Goal: Task Accomplishment & Management: Manage account settings

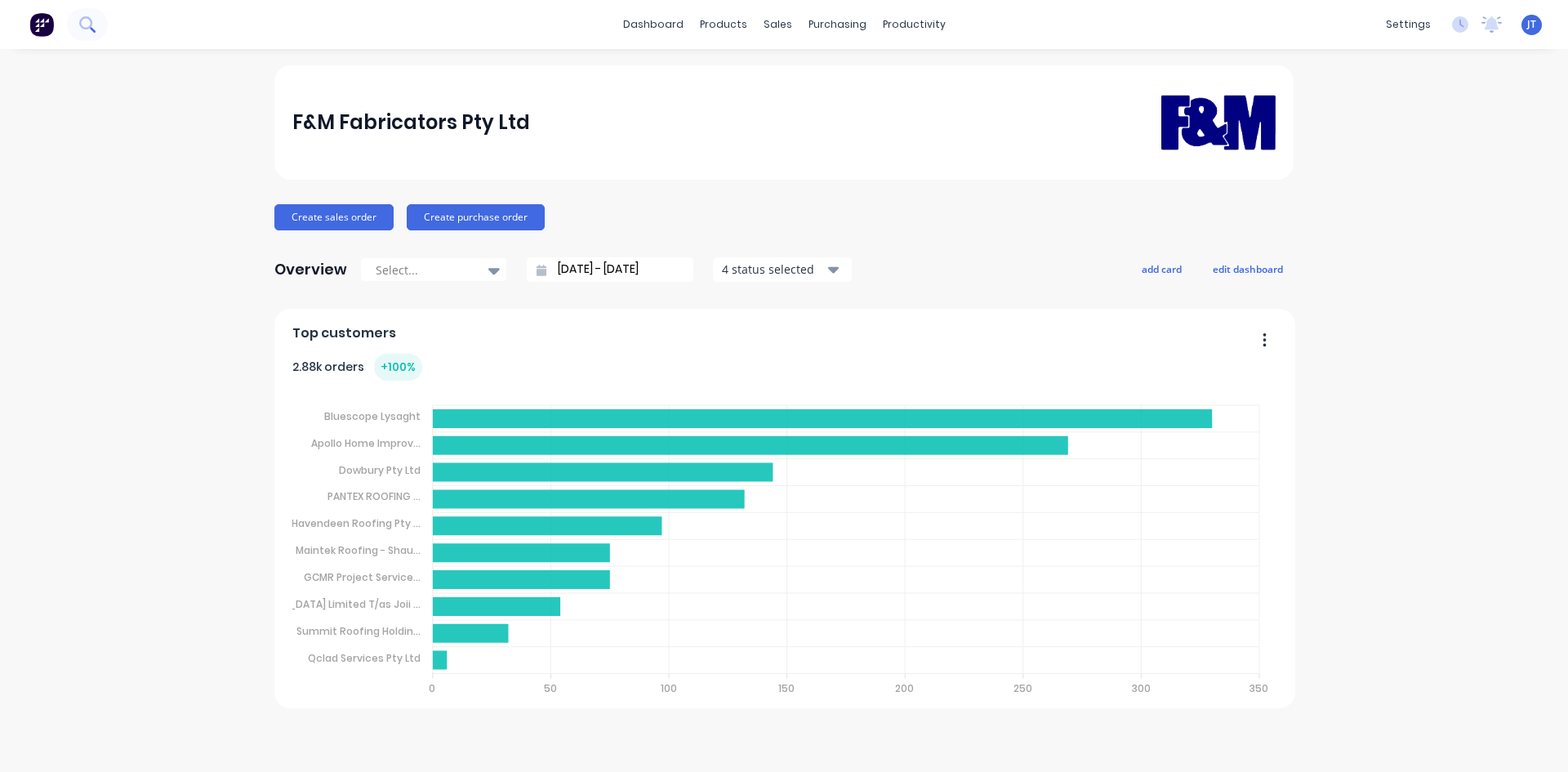
click at [89, 29] on icon at bounding box center [86, 24] width 15 height 15
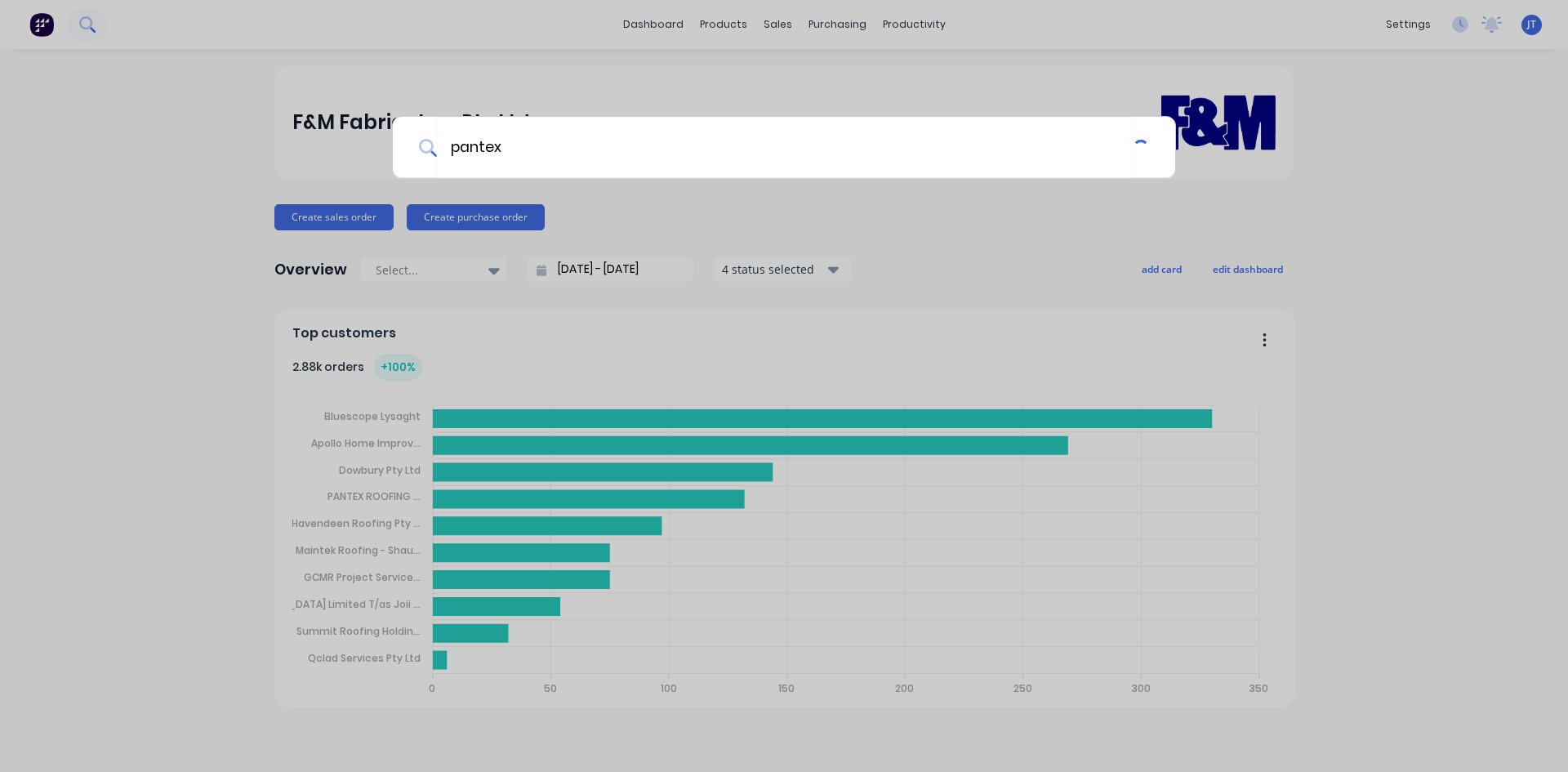
type input "pantex"
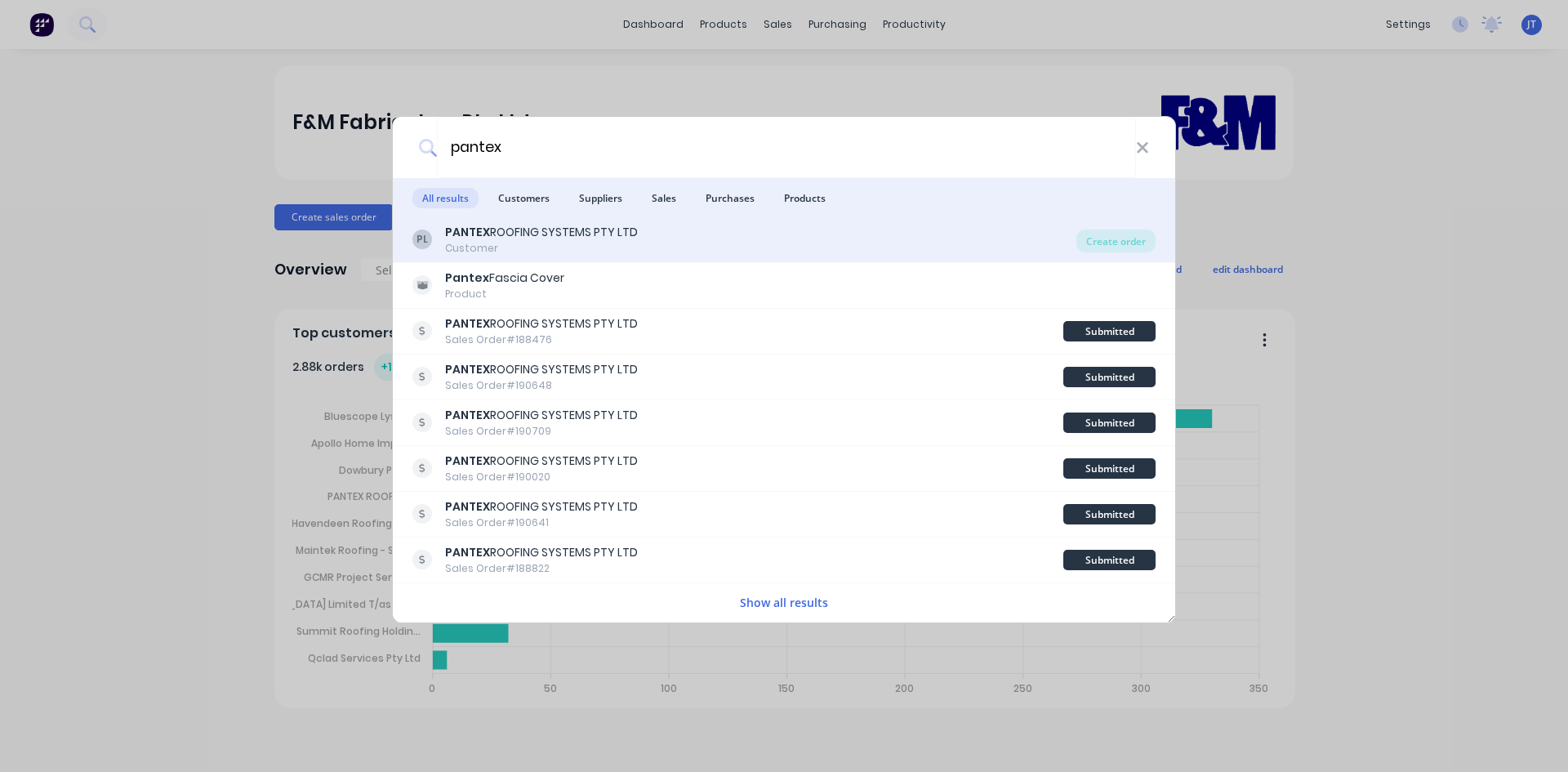
click at [588, 235] on div "PANTEX ROOFING SYSTEMS PTY LTD" at bounding box center [541, 233] width 193 height 17
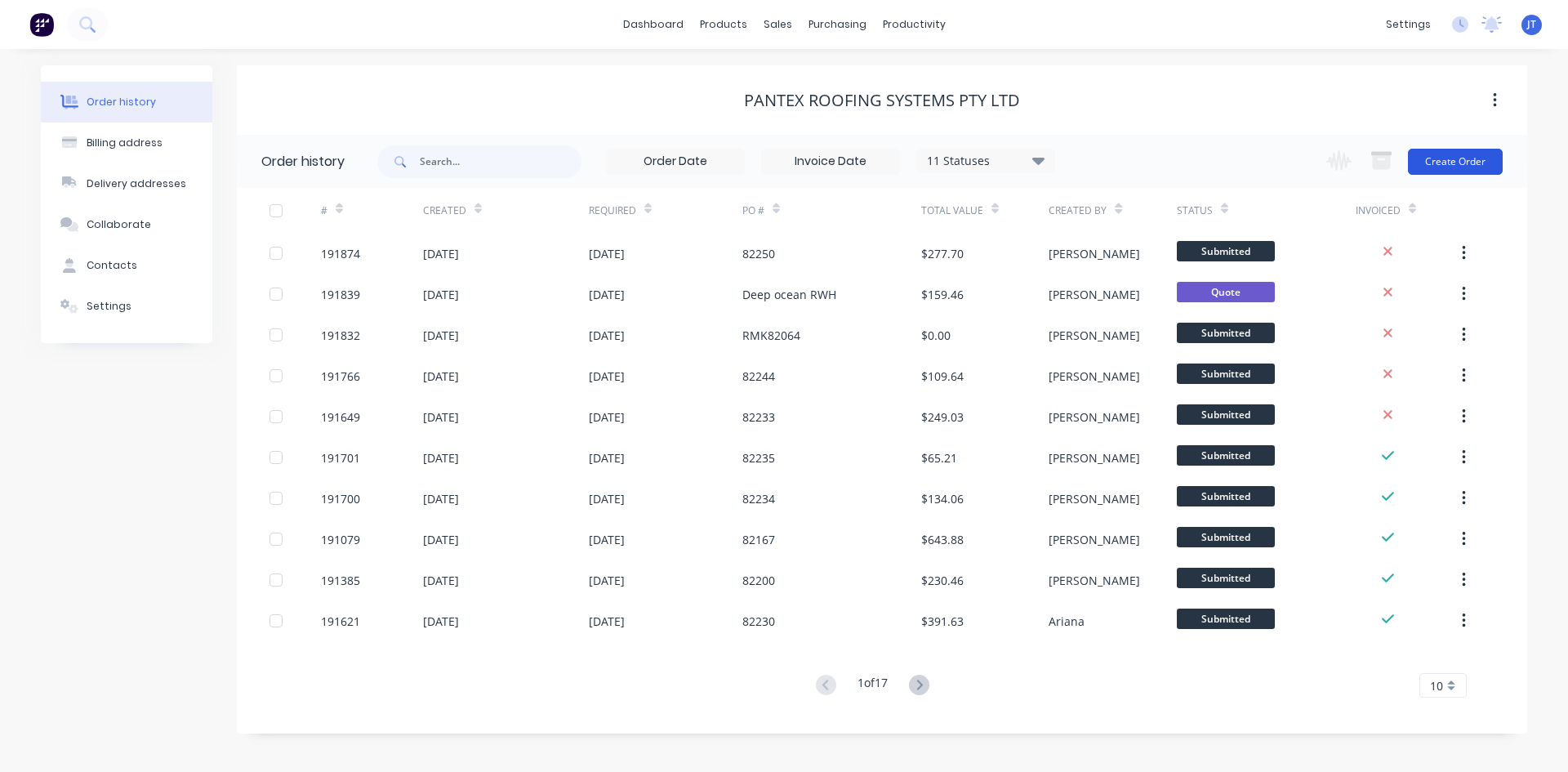
click at [1454, 158] on button "Create Order" at bounding box center [1456, 162] width 95 height 27
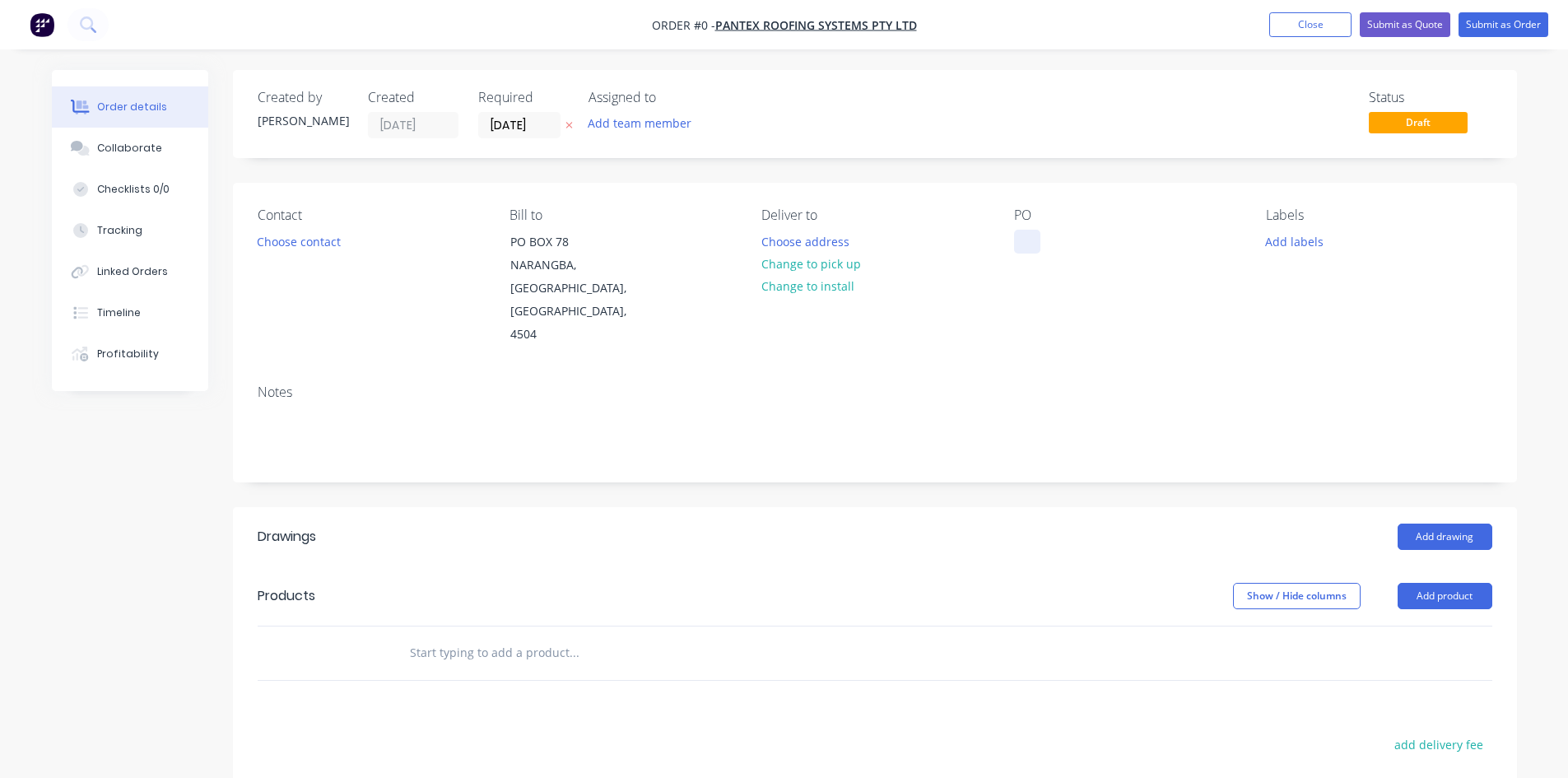
click at [1036, 245] on div at bounding box center [1027, 241] width 27 height 24
click at [1460, 542] on div "Order details Collaborate Checklists 0/0 Tracking Linked Orders Timeline Profit…" at bounding box center [784, 585] width 1498 height 1031
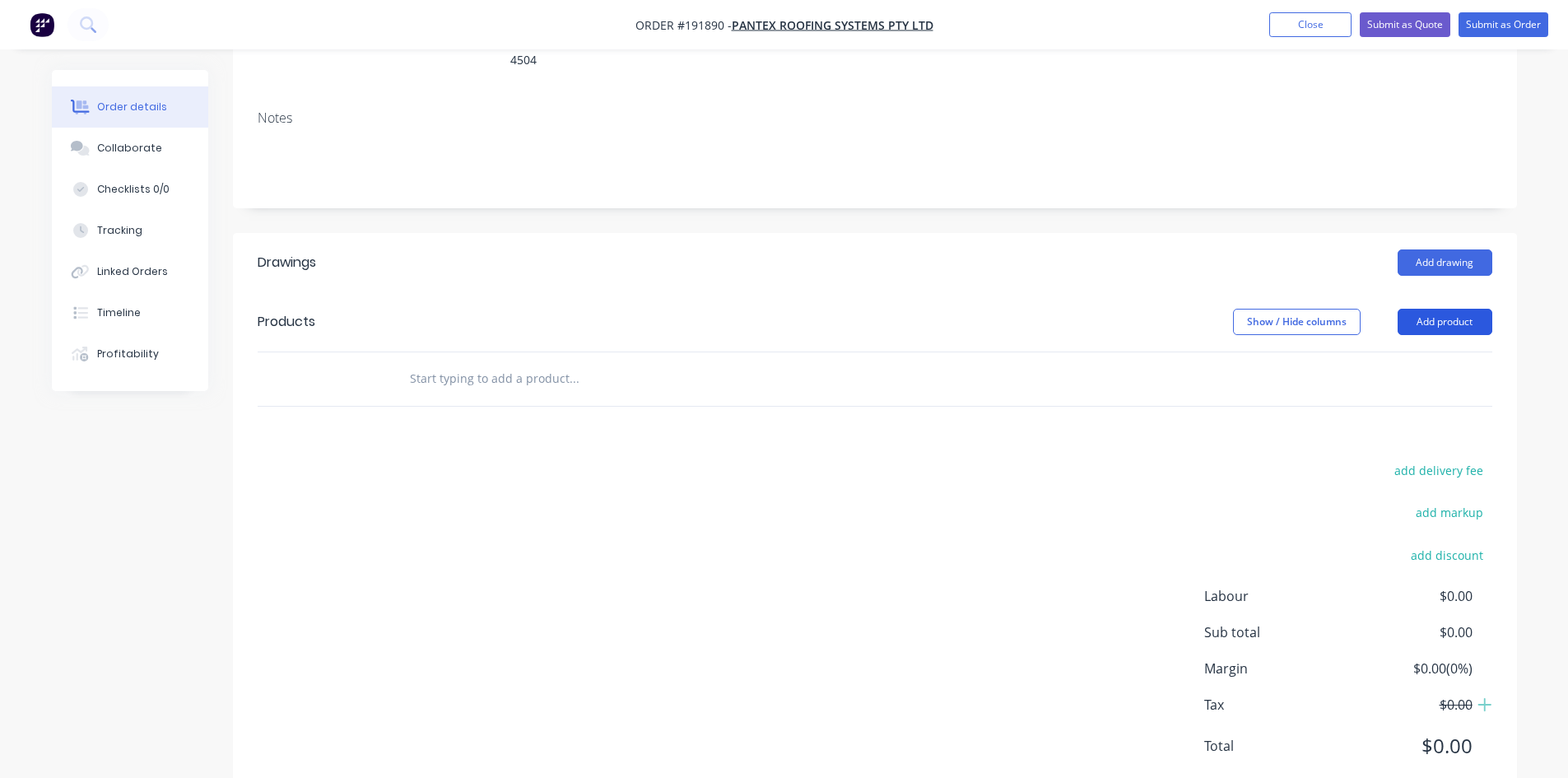
click at [1449, 309] on button "Add product" at bounding box center [1445, 322] width 95 height 27
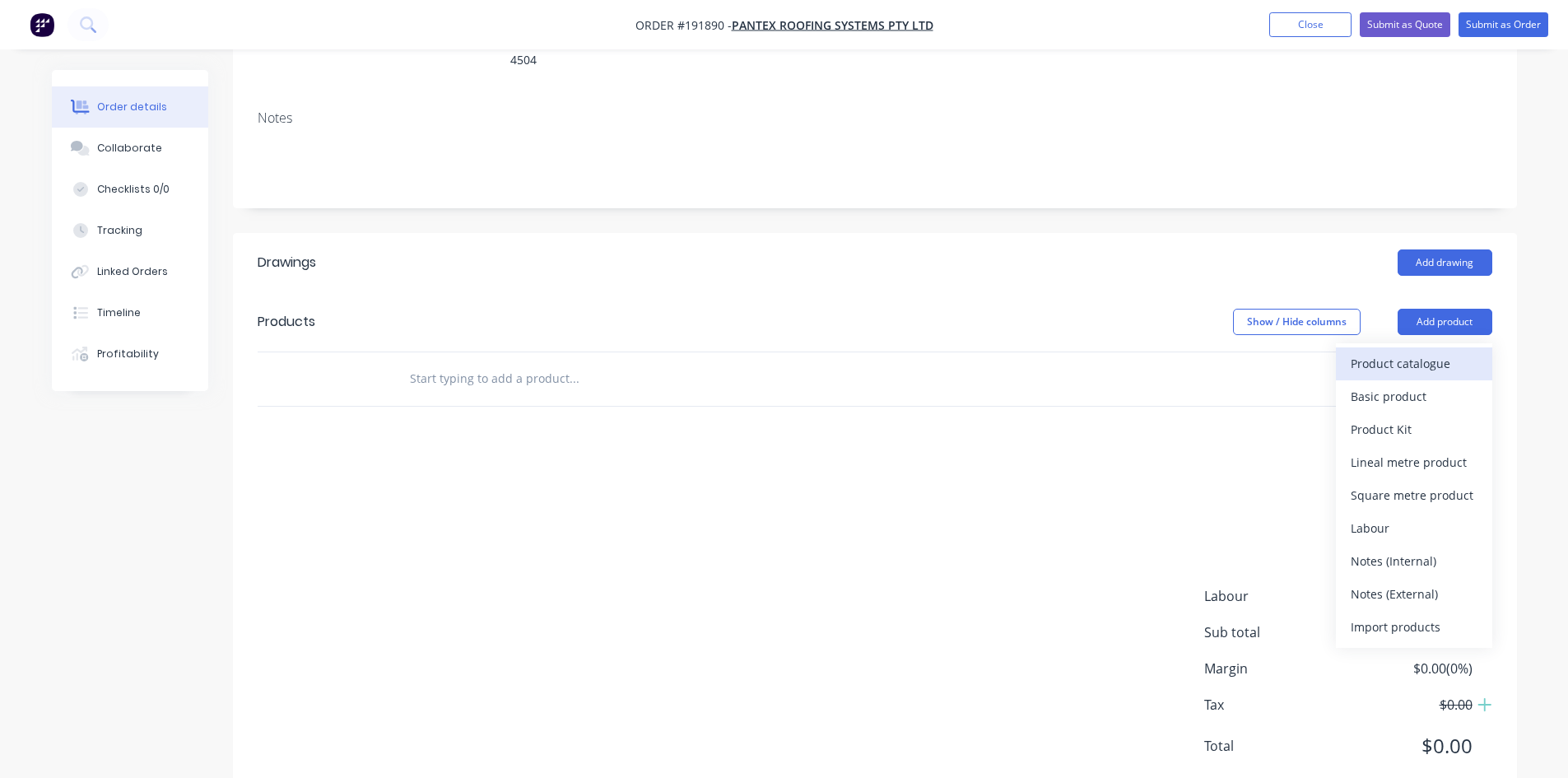
click at [1406, 351] on div "Product catalogue" at bounding box center [1414, 363] width 127 height 24
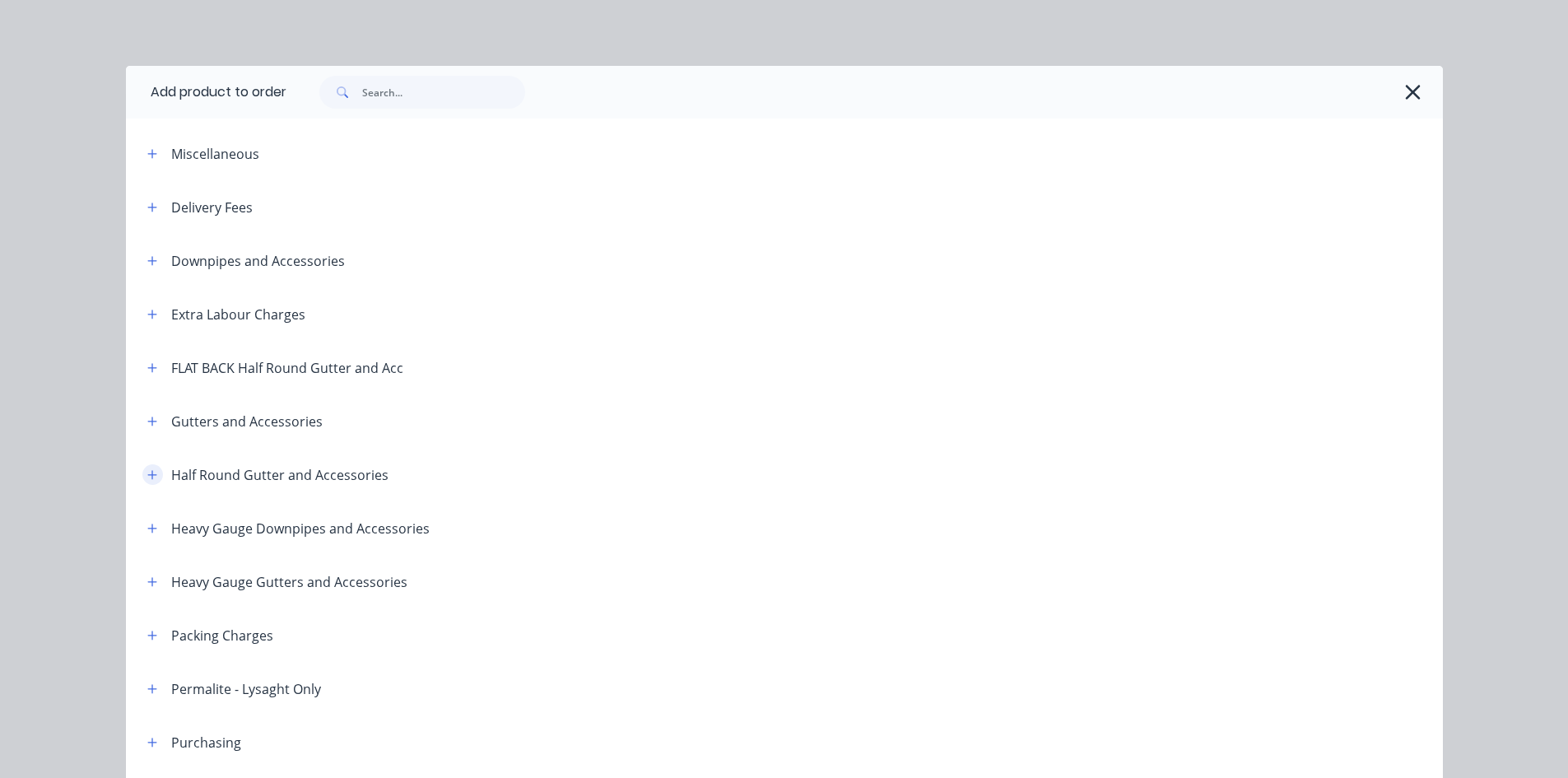
click at [147, 478] on icon "button" at bounding box center [152, 475] width 10 height 11
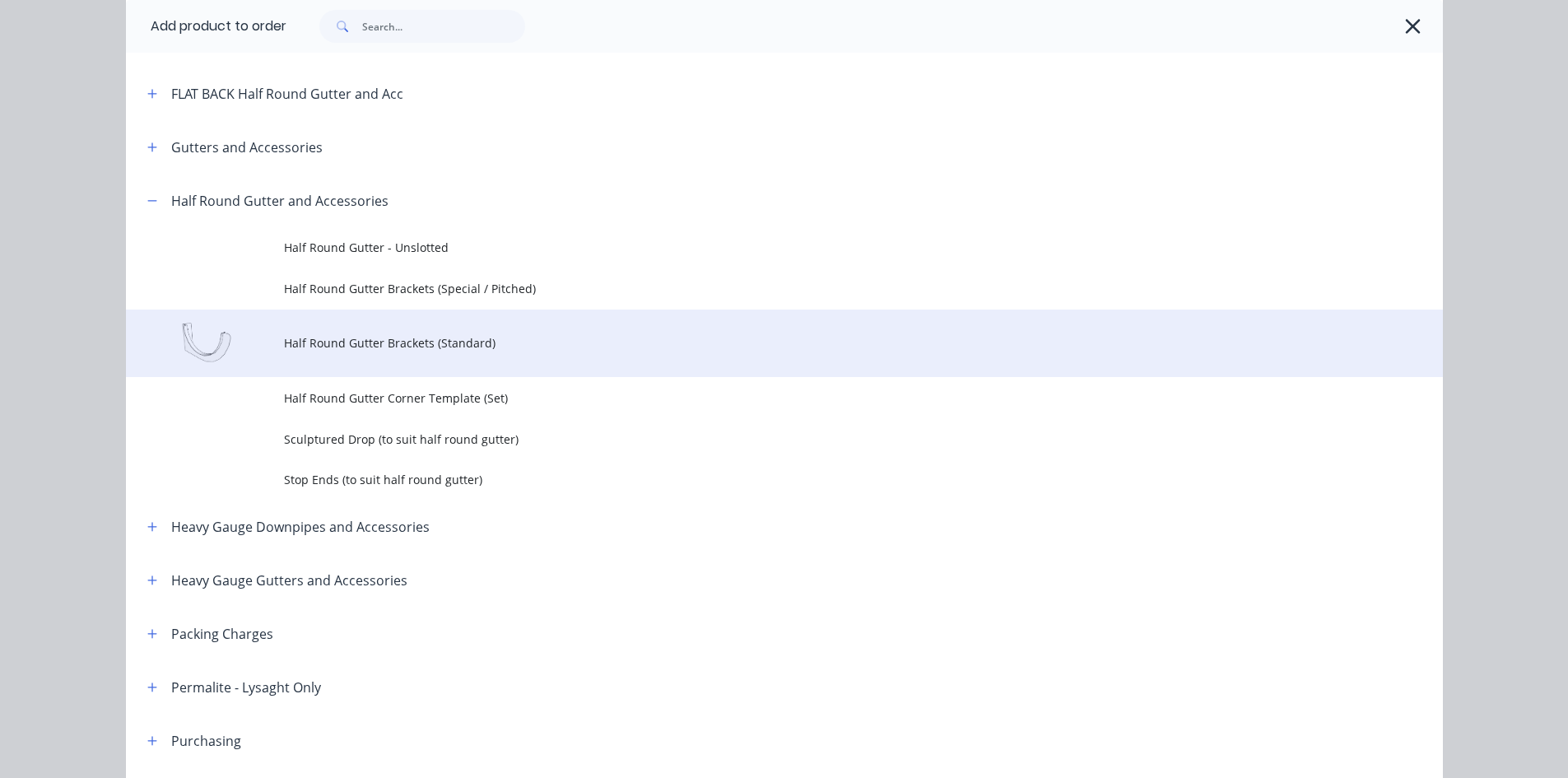
click at [392, 359] on td "Half Round Gutter Brackets (Standard)" at bounding box center [864, 344] width 1159 height 68
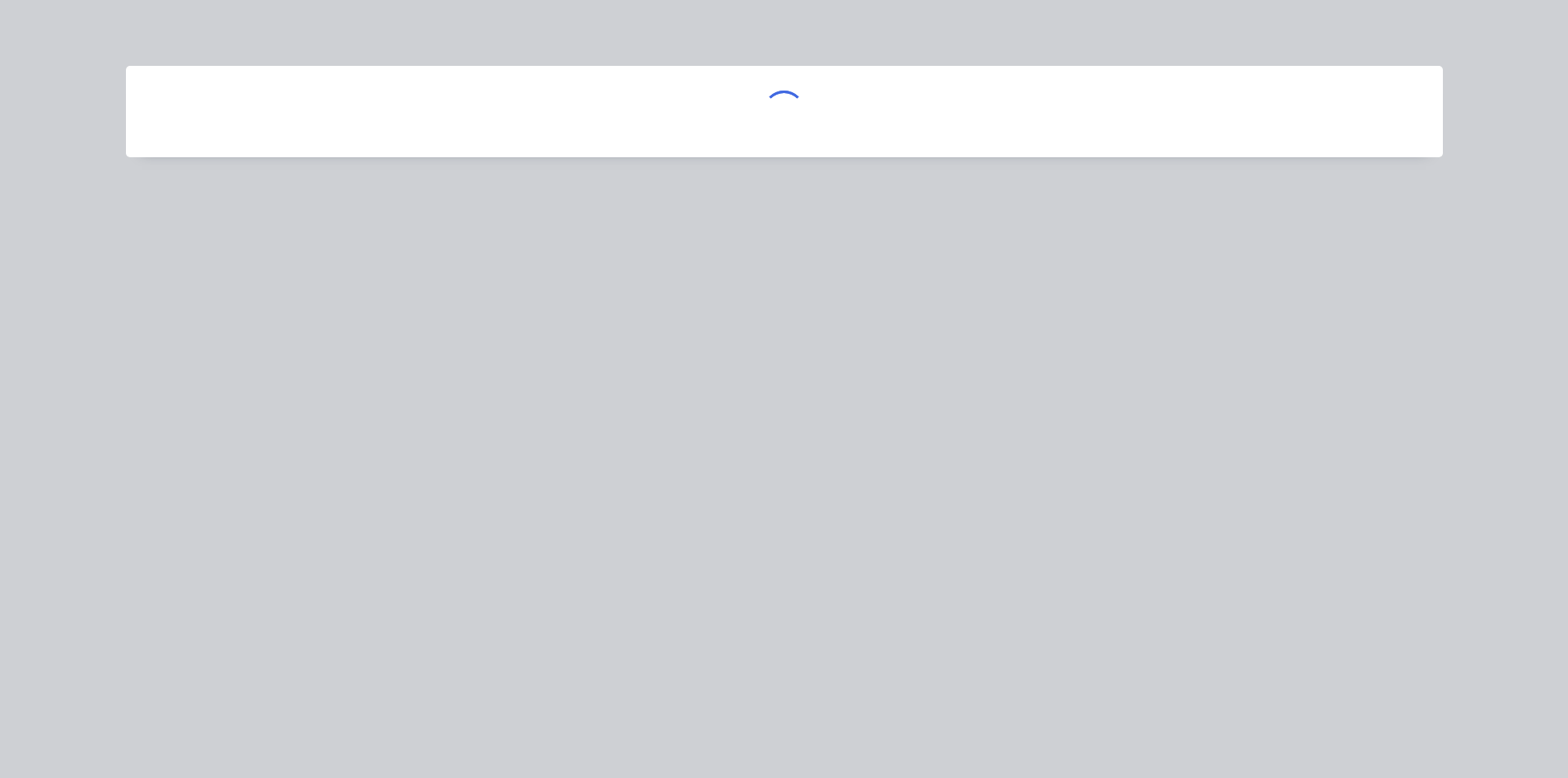
scroll to position [0, 0]
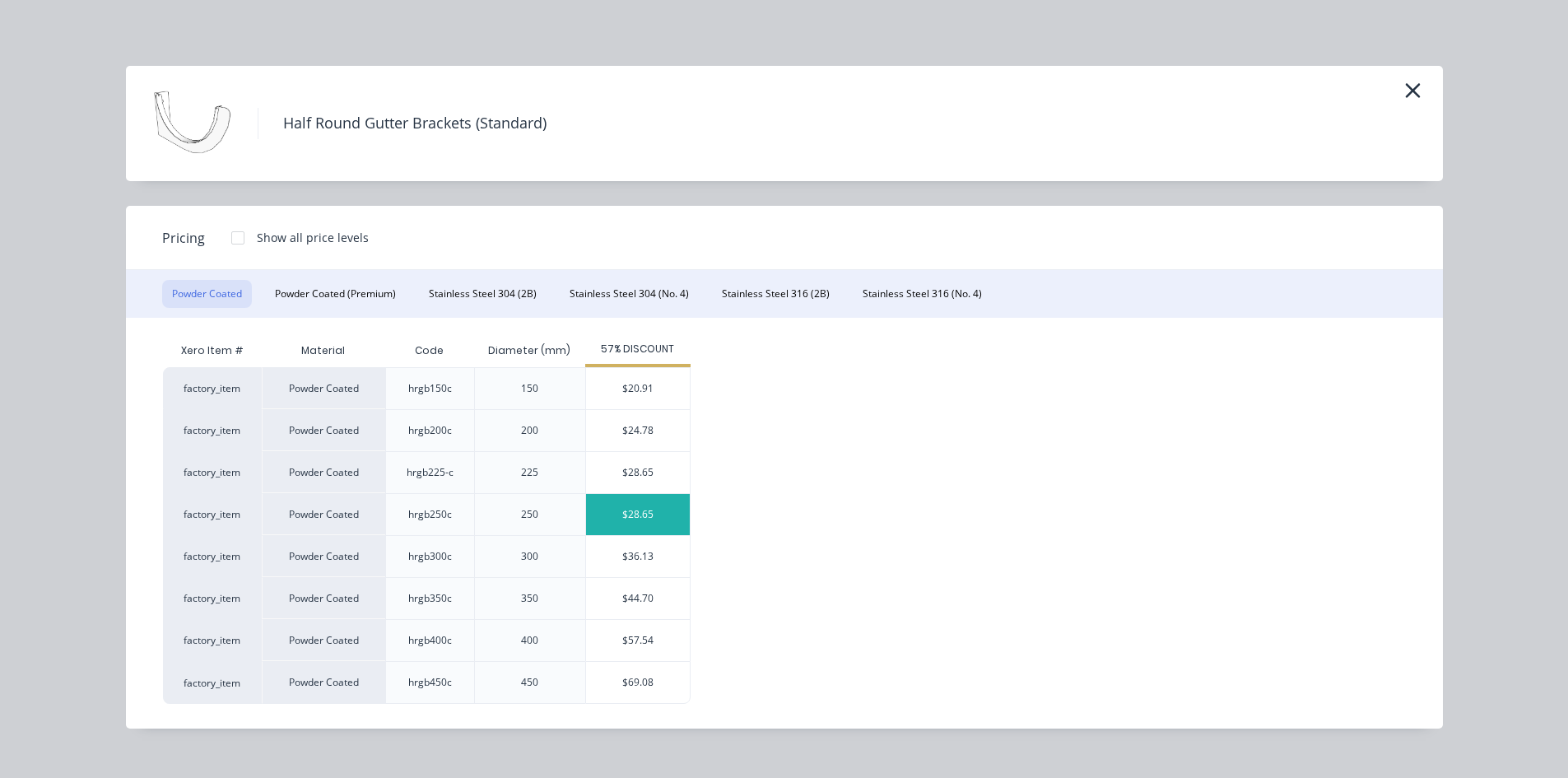
click at [653, 522] on div "$28.65" at bounding box center [638, 514] width 103 height 41
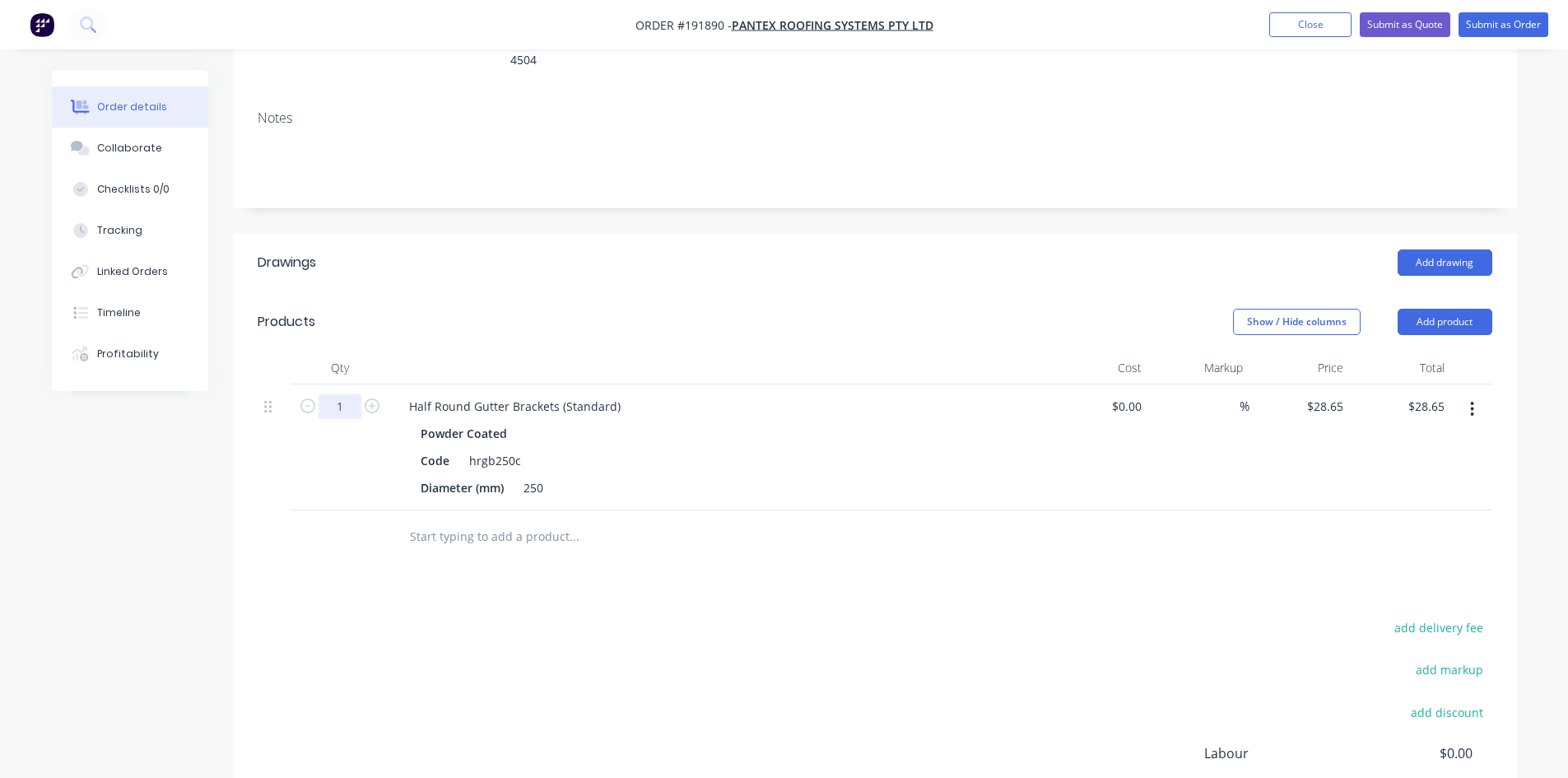
drag, startPoint x: 339, startPoint y: 360, endPoint x: 509, endPoint y: 537, distance: 245.4
click at [339, 394] on input "1" at bounding box center [340, 407] width 43 height 25
type input "70"
type input "$2,005.50"
click at [824, 617] on div "add delivery fee add markup add discount Labour $0.00 Sub total $28.65 Margin $…" at bounding box center [874, 776] width 1235 height 318
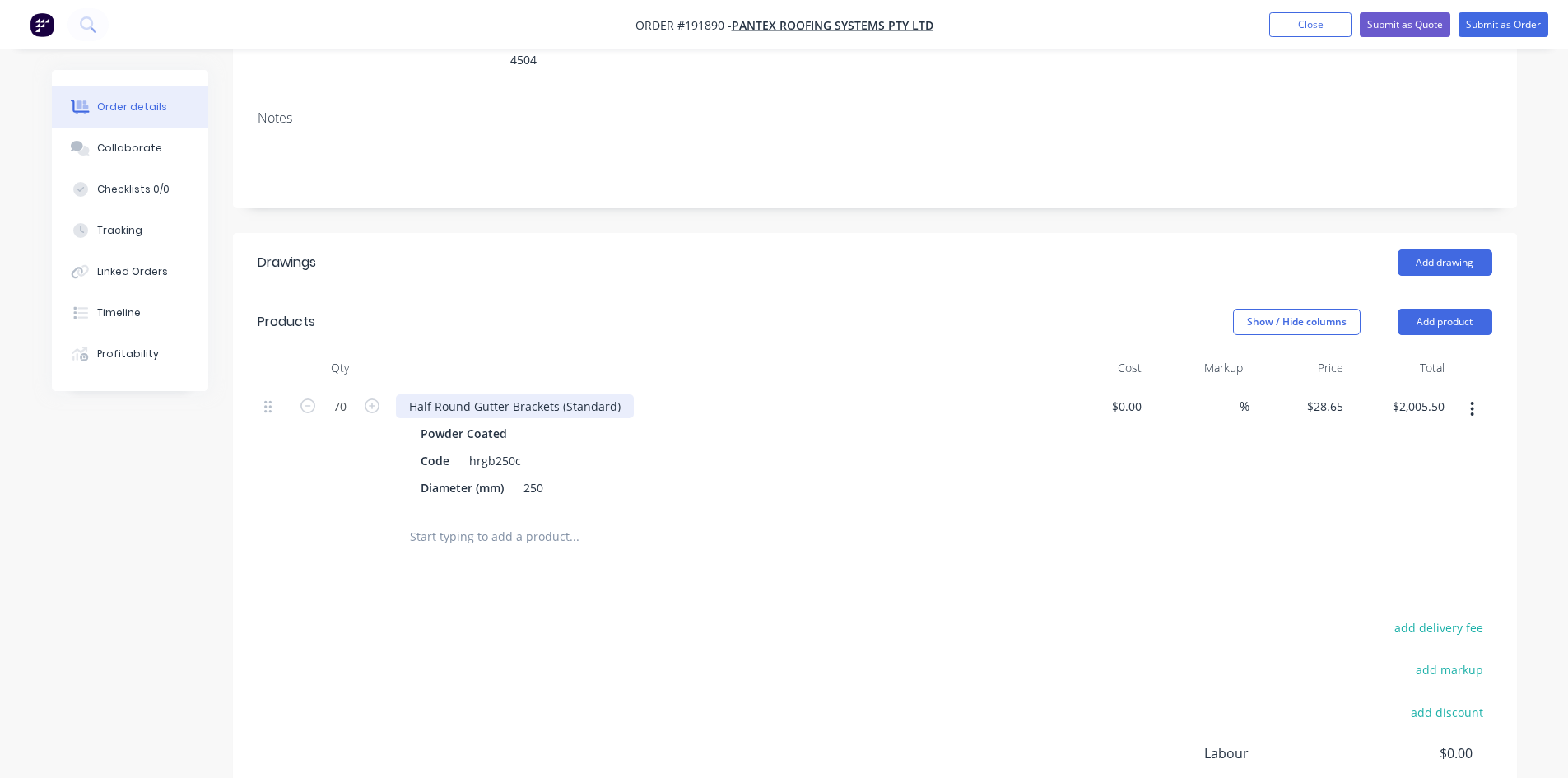
click at [617, 394] on div "Half Round Gutter Brackets (Standard)" at bounding box center [515, 406] width 238 height 24
click at [776, 476] on div "Diameter (mm) 250" at bounding box center [716, 487] width 603 height 24
click at [1049, 459] on div "$0.00 $0.00" at bounding box center [1098, 448] width 101 height 126
click at [1425, 18] on button "Submit as Quote" at bounding box center [1405, 25] width 91 height 25
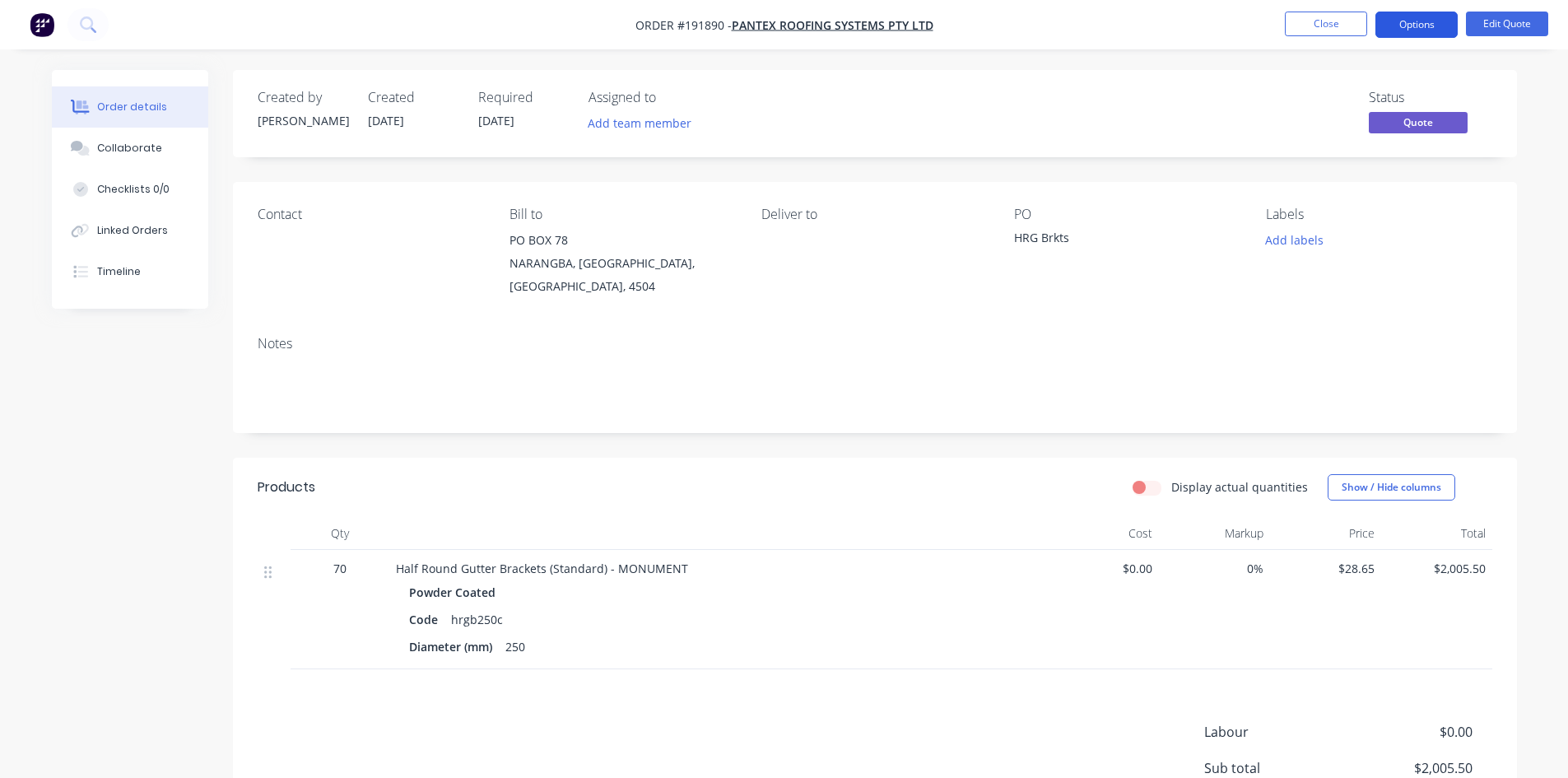
click at [1395, 23] on button "Options" at bounding box center [1417, 25] width 82 height 27
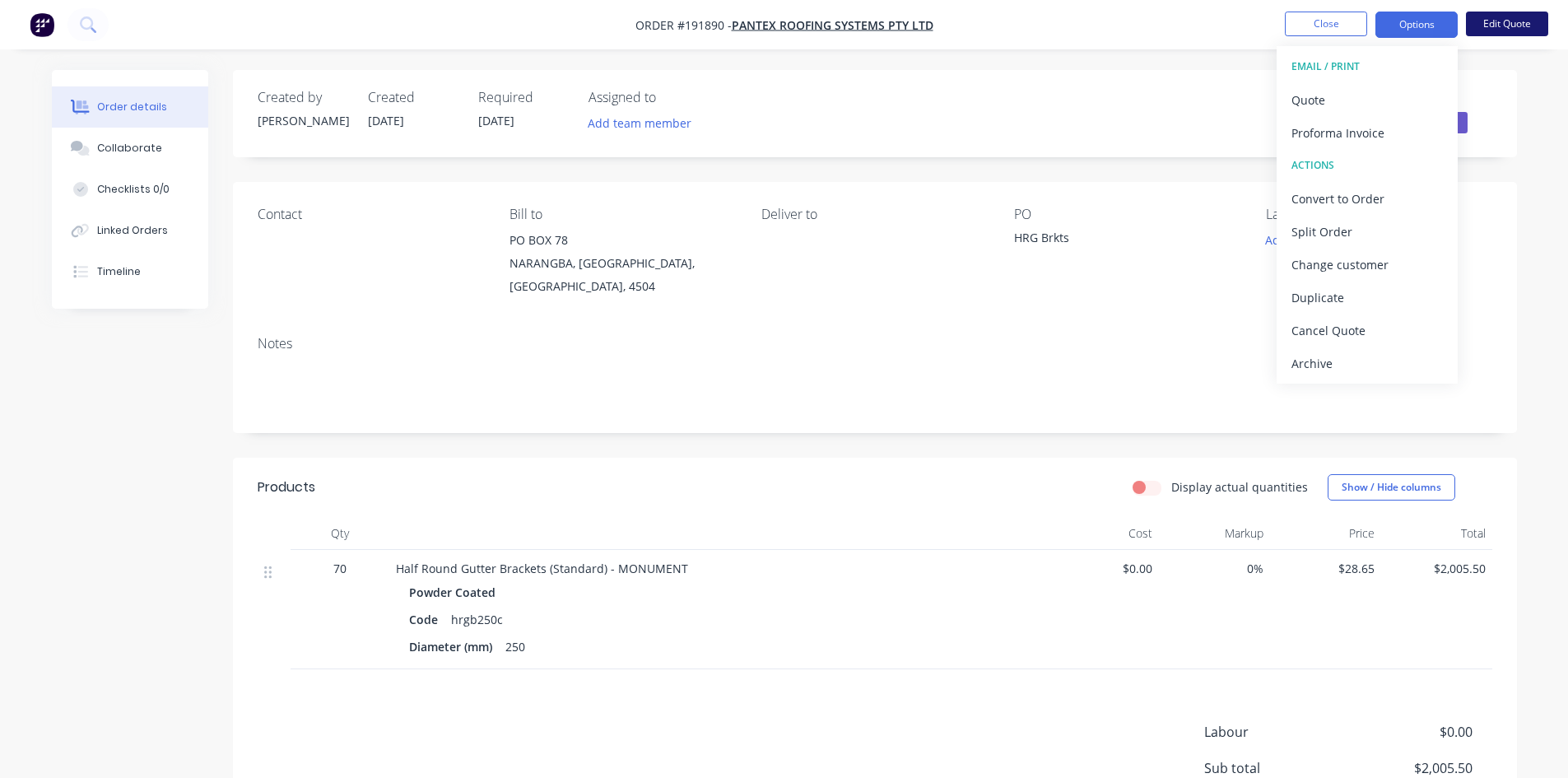
click at [1475, 35] on nav "Order #191890 - PANTEX ROOFING SYSTEMS PTY LTD Close Options EMAIL / PRINT Quot…" at bounding box center [784, 25] width 1568 height 50
click at [1508, 25] on button "Edit Quote" at bounding box center [1508, 24] width 82 height 25
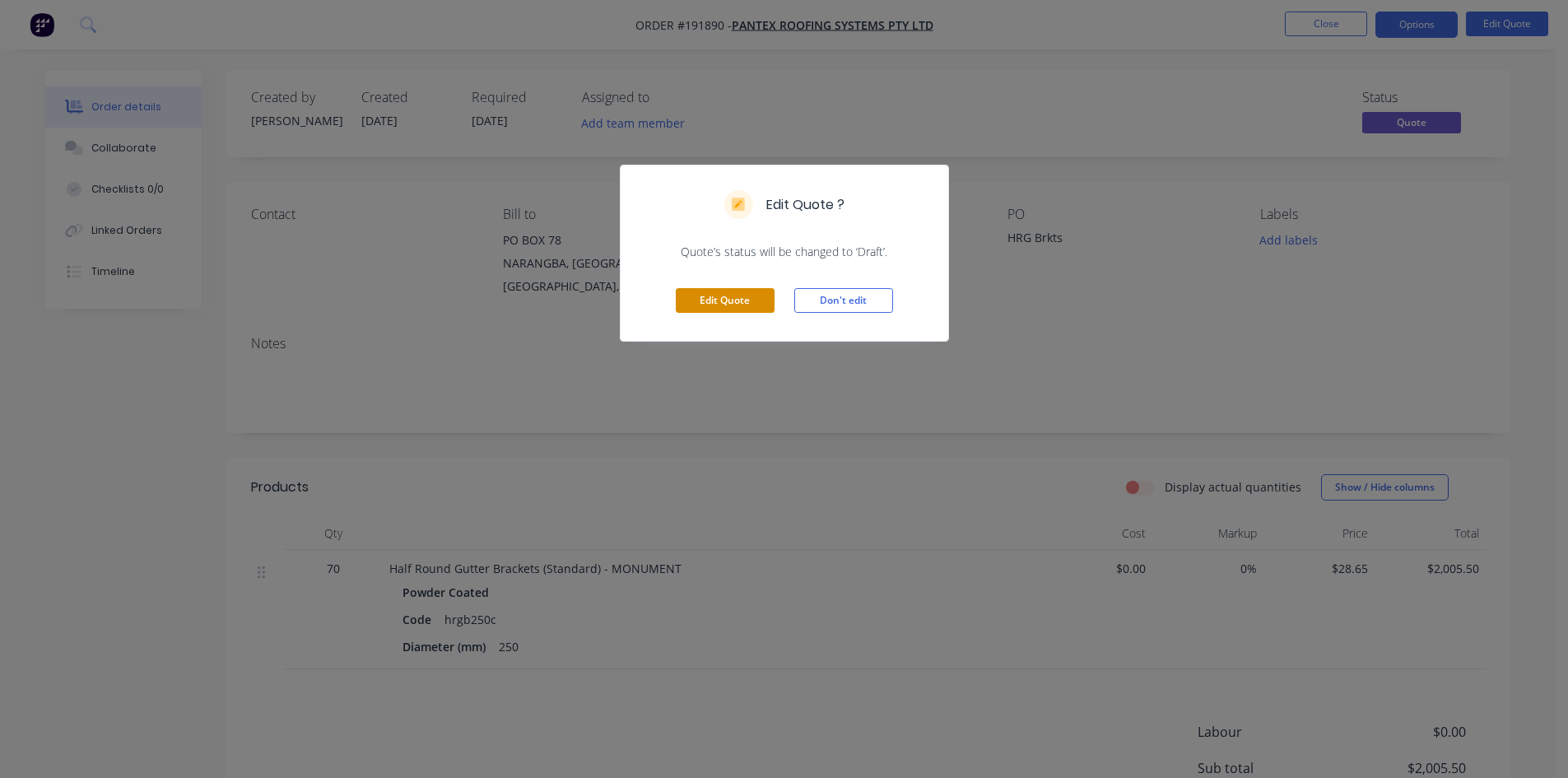
click at [723, 309] on button "Edit Quote" at bounding box center [724, 300] width 99 height 25
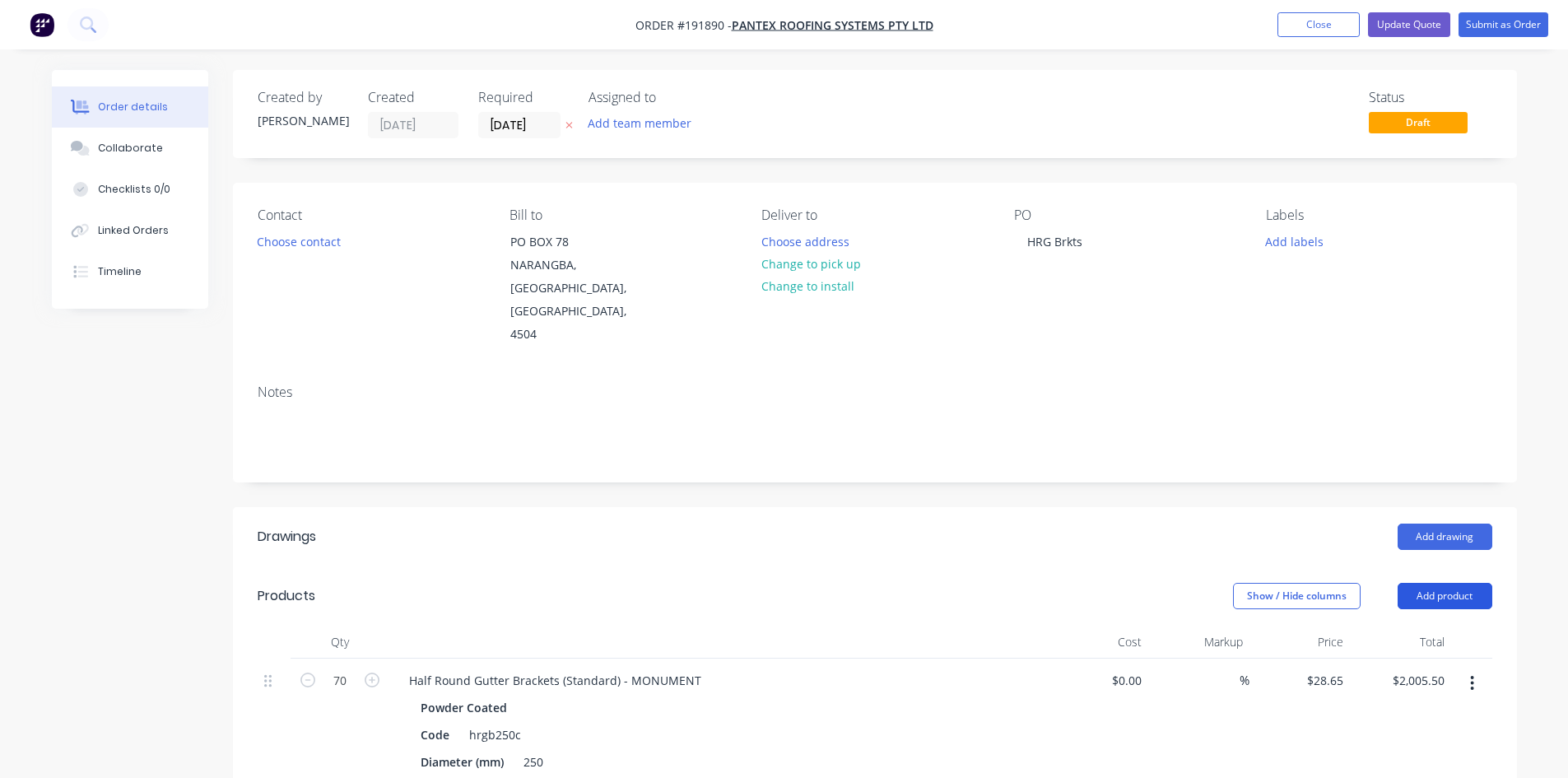
click at [1431, 583] on button "Add product" at bounding box center [1445, 596] width 95 height 27
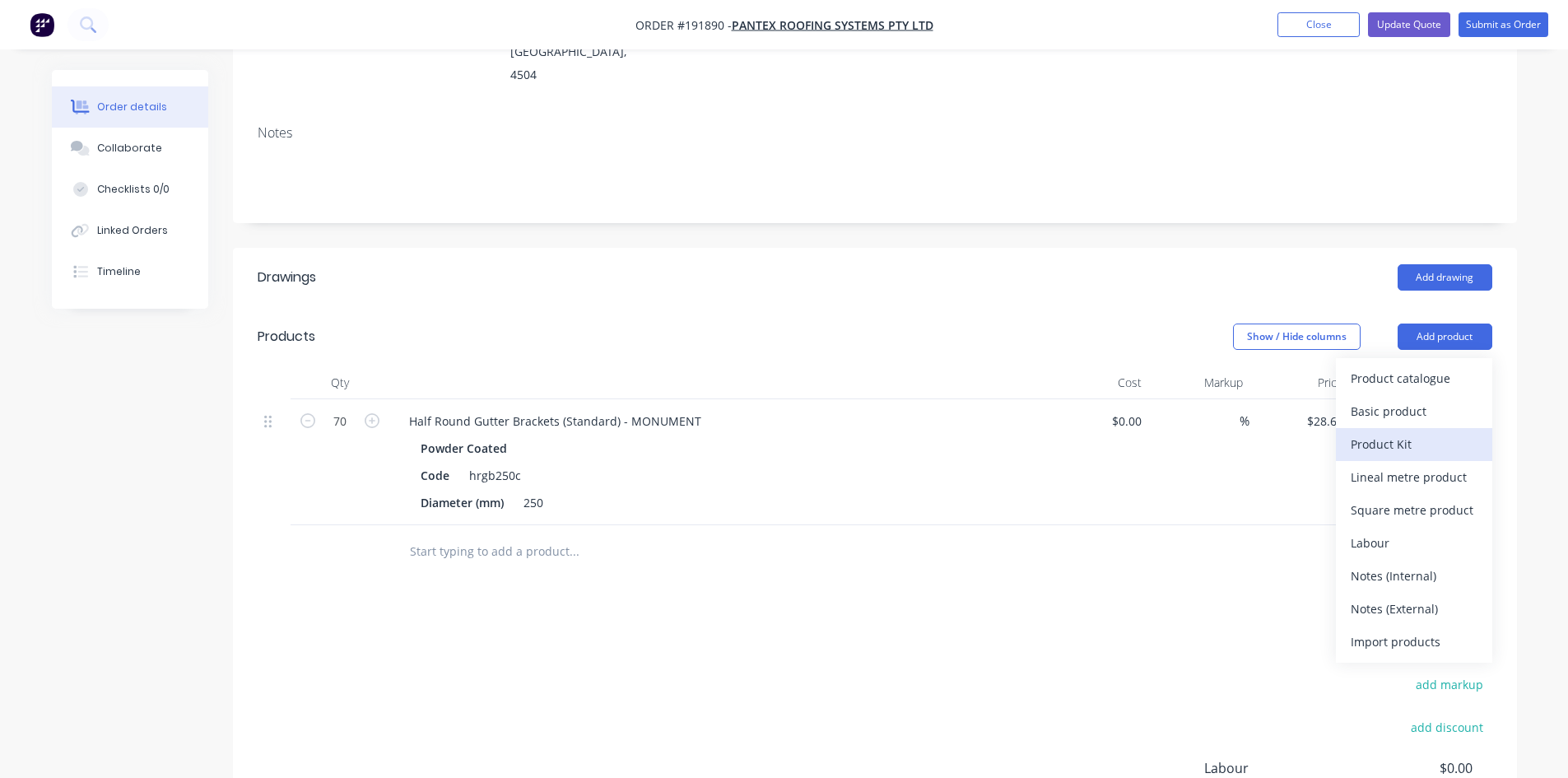
scroll to position [275, 0]
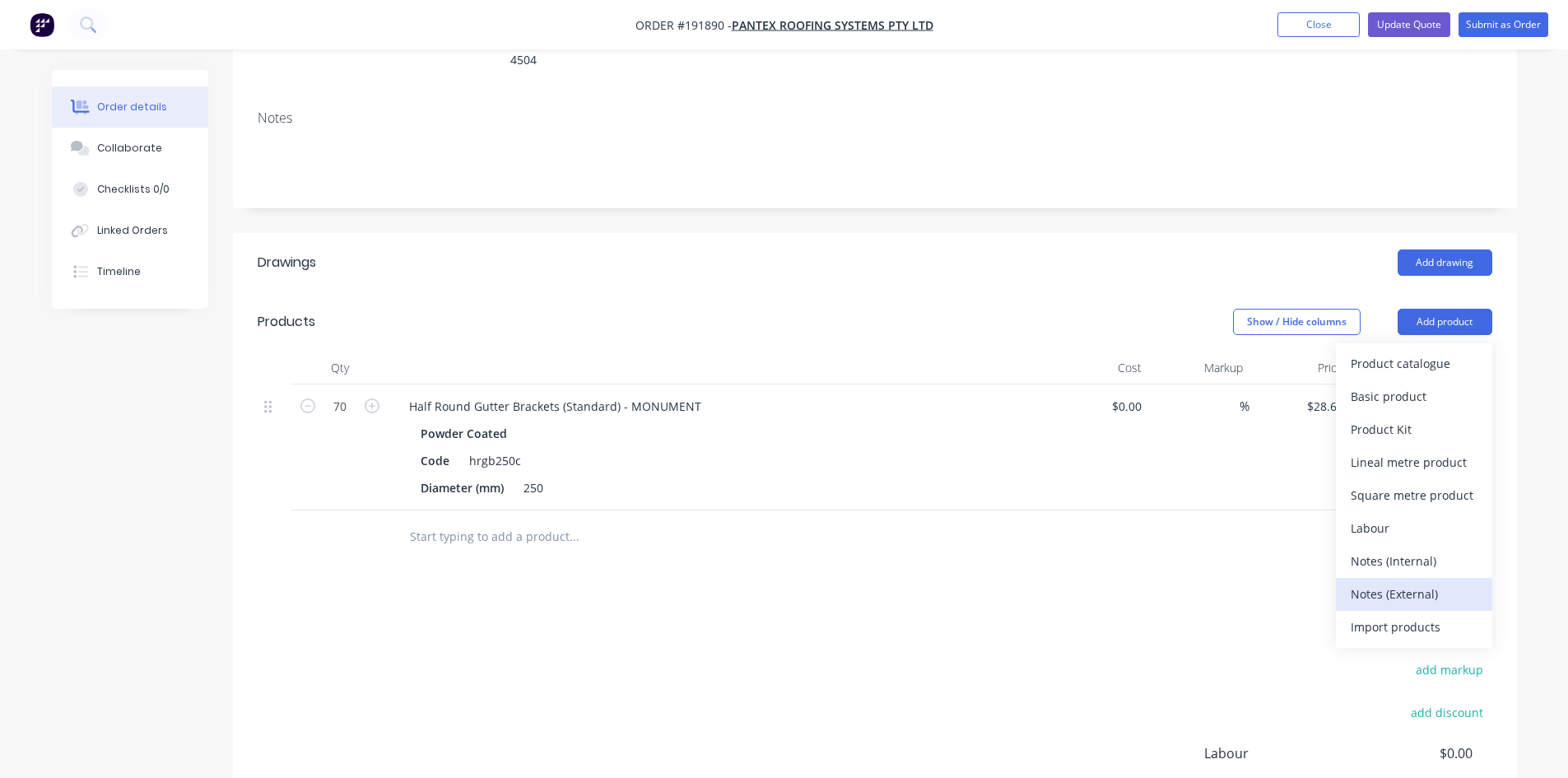
click at [1441, 582] on div "Notes (External)" at bounding box center [1414, 593] width 127 height 24
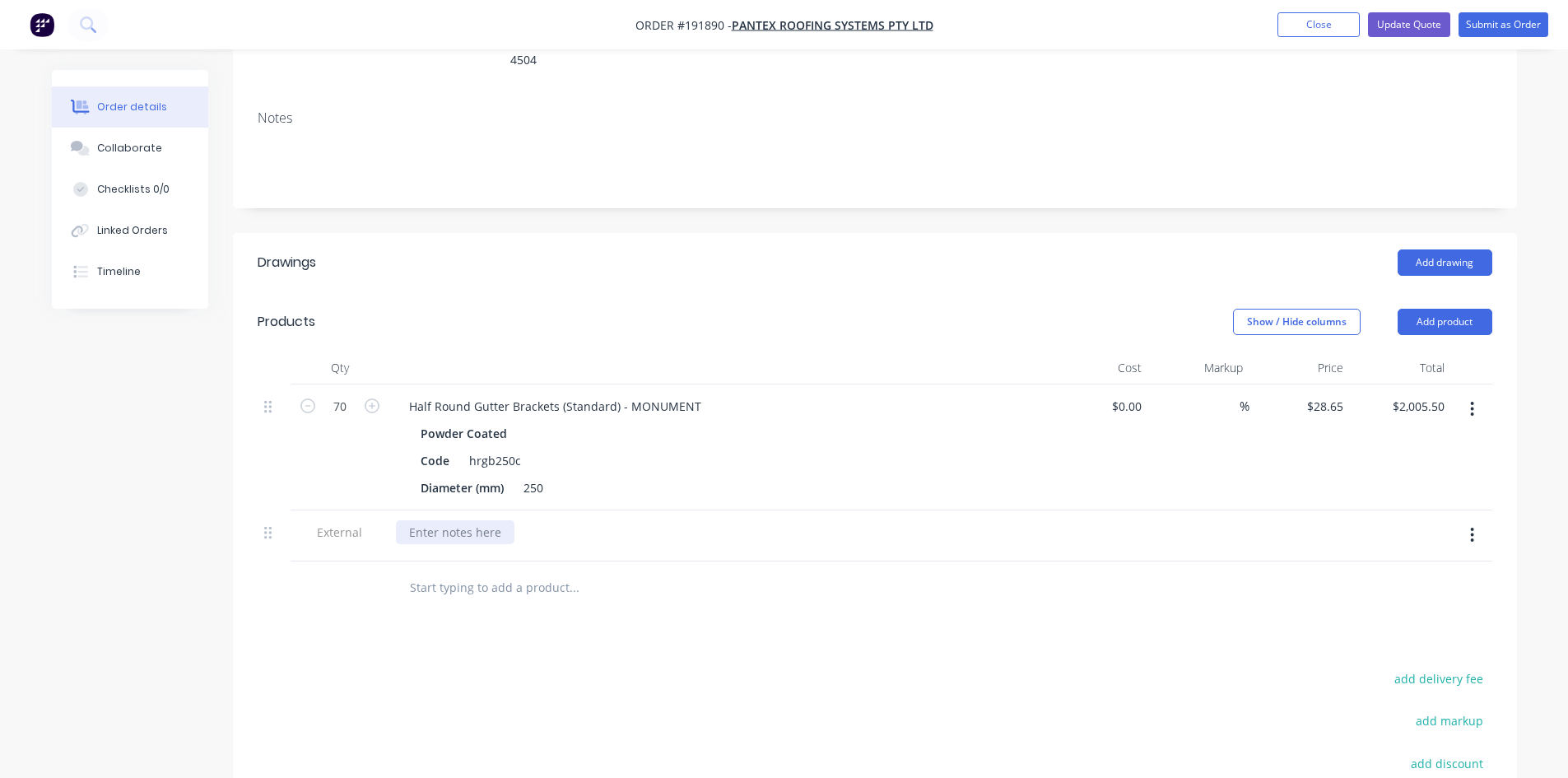
drag, startPoint x: 466, startPoint y: 512, endPoint x: 471, endPoint y: 493, distance: 19.6
click at [469, 511] on div at bounding box center [718, 536] width 658 height 51
click at [471, 521] on div at bounding box center [455, 532] width 119 height 24
click at [689, 613] on div "Drawings Add drawing Products Show / Hide columns Add product Qty Cost Markup P…" at bounding box center [875, 622] width 1284 height 777
click at [1419, 11] on nav "Order #191890 - PANTEX ROOFING SYSTEMS PTY LTD Add product Close Update Quote S…" at bounding box center [784, 25] width 1568 height 50
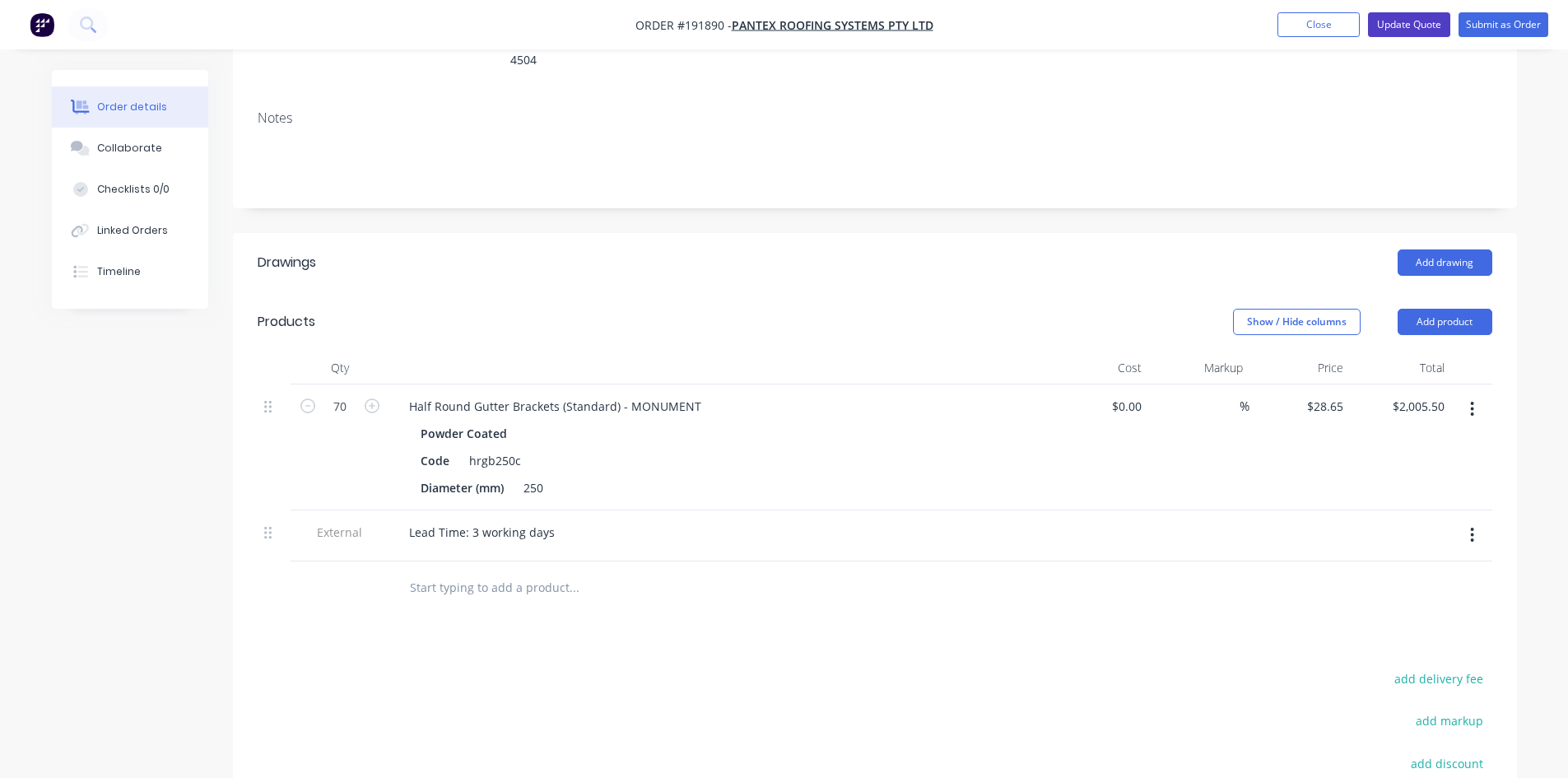
click at [1447, 24] on button "Update Quote" at bounding box center [1409, 25] width 82 height 25
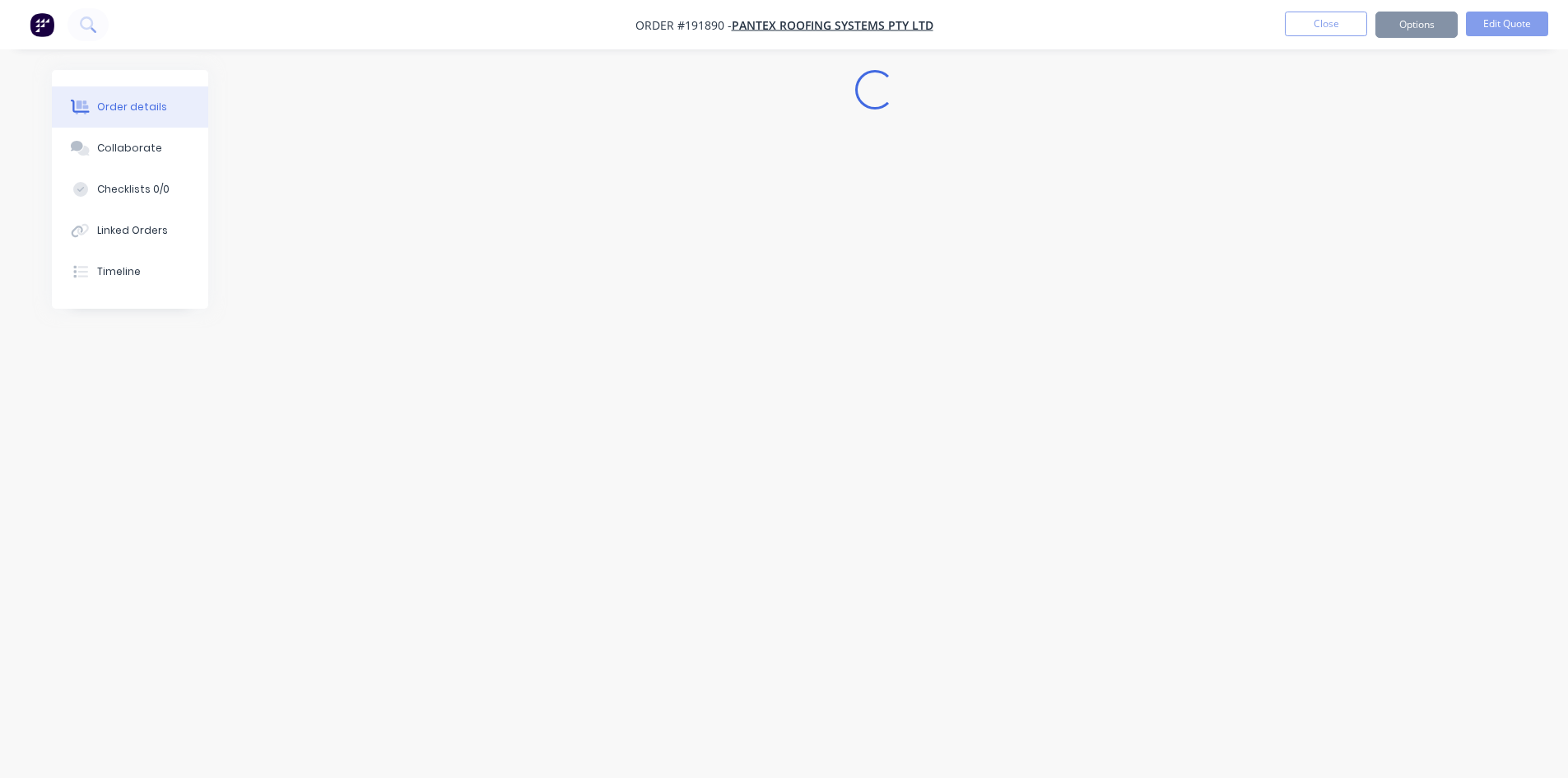
scroll to position [0, 0]
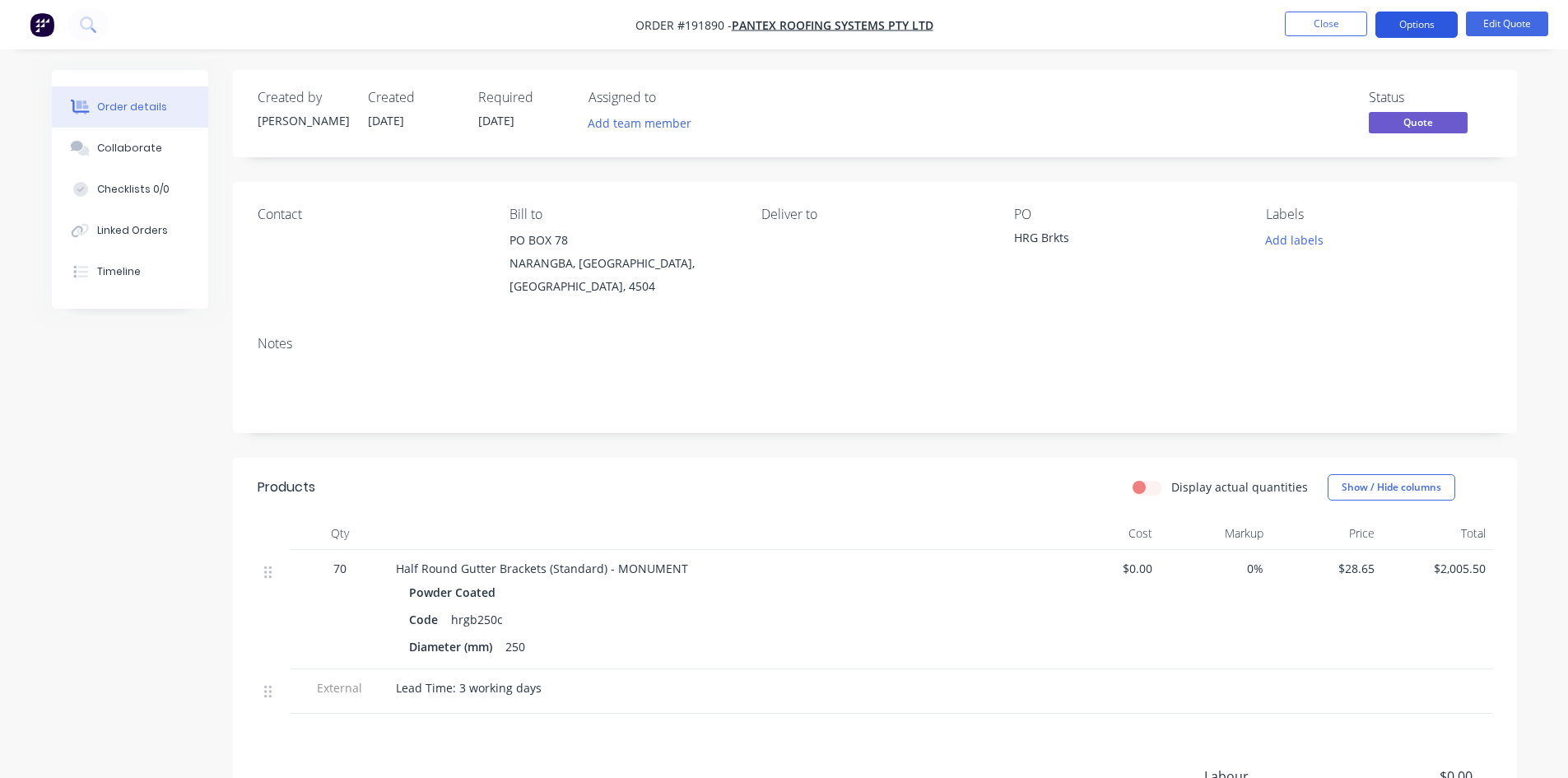
click at [1429, 22] on button "Options" at bounding box center [1417, 25] width 82 height 27
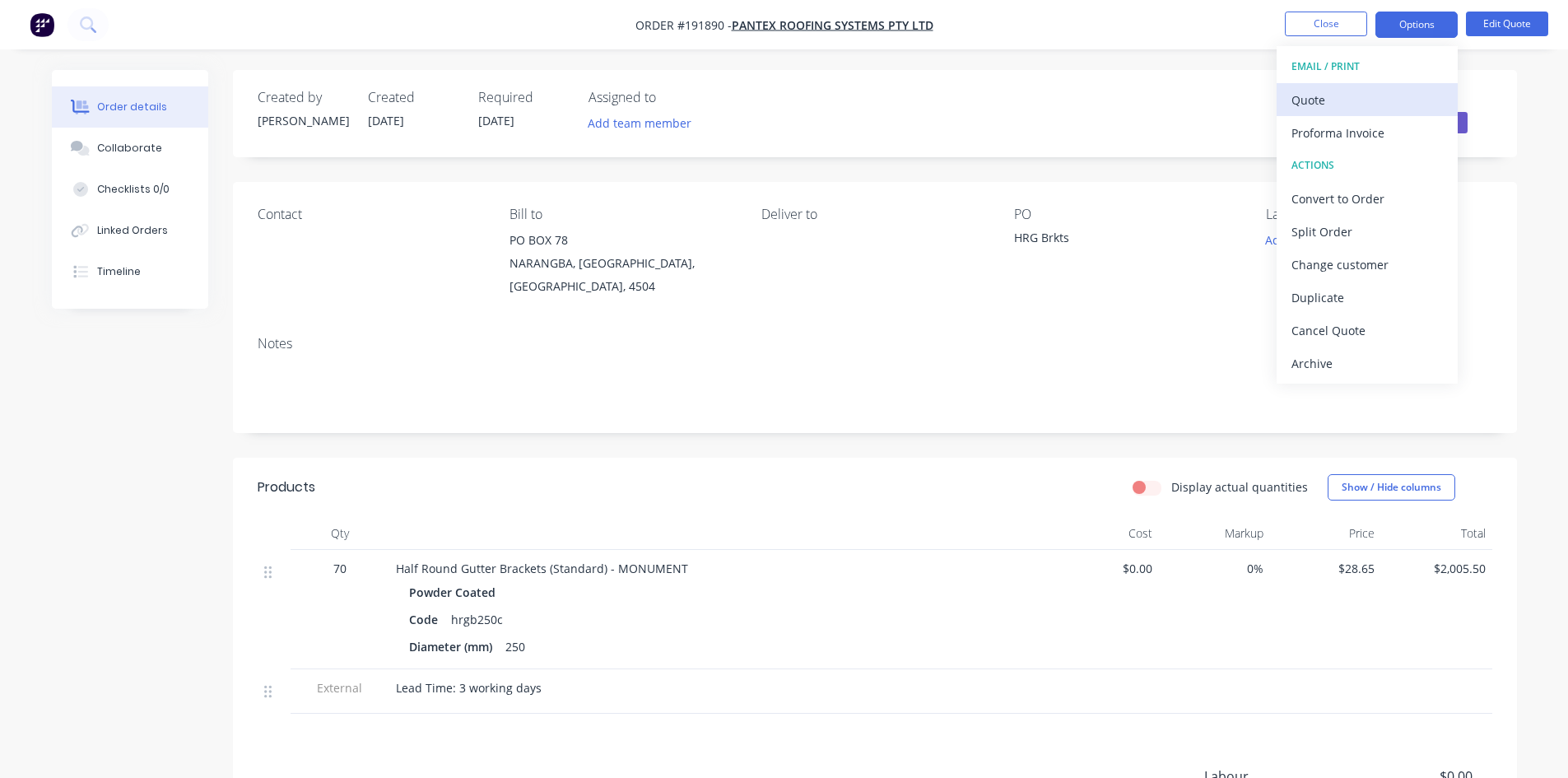
click at [1408, 92] on div "Quote" at bounding box center [1367, 100] width 151 height 24
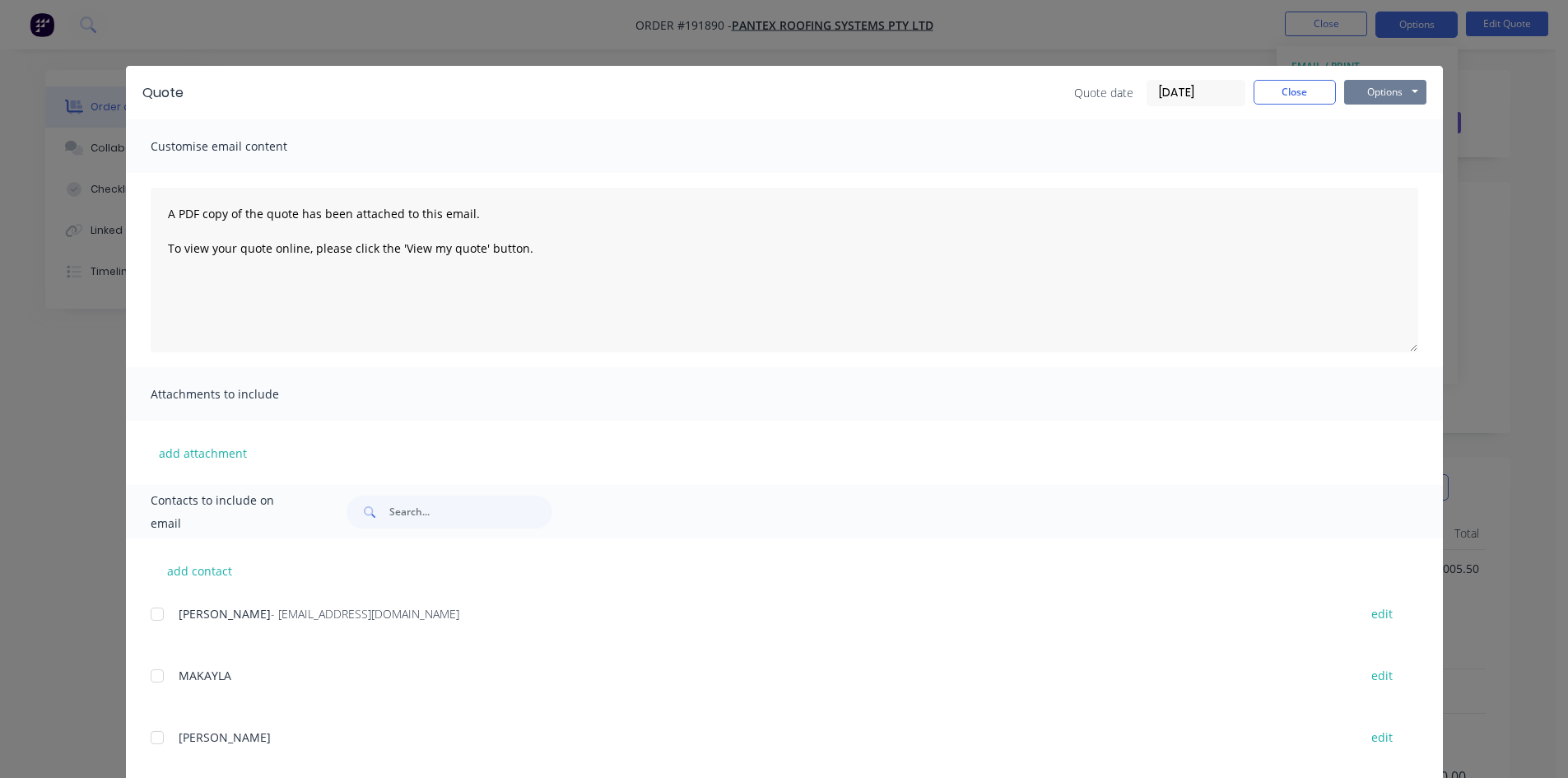
click at [1424, 79] on div "Quote Quote date [DATE] Close Options Preview Print Email" at bounding box center [784, 93] width 1317 height 54
click at [1394, 89] on button "Options" at bounding box center [1385, 92] width 82 height 25
click at [1390, 133] on button "Preview" at bounding box center [1397, 122] width 105 height 27
drag, startPoint x: 43, startPoint y: 85, endPoint x: 87, endPoint y: 49, distance: 56.9
click at [44, 85] on div "Quote Quote date 05/09/25 Close Options Preview Print Email Customise email con…" at bounding box center [784, 389] width 1568 height 778
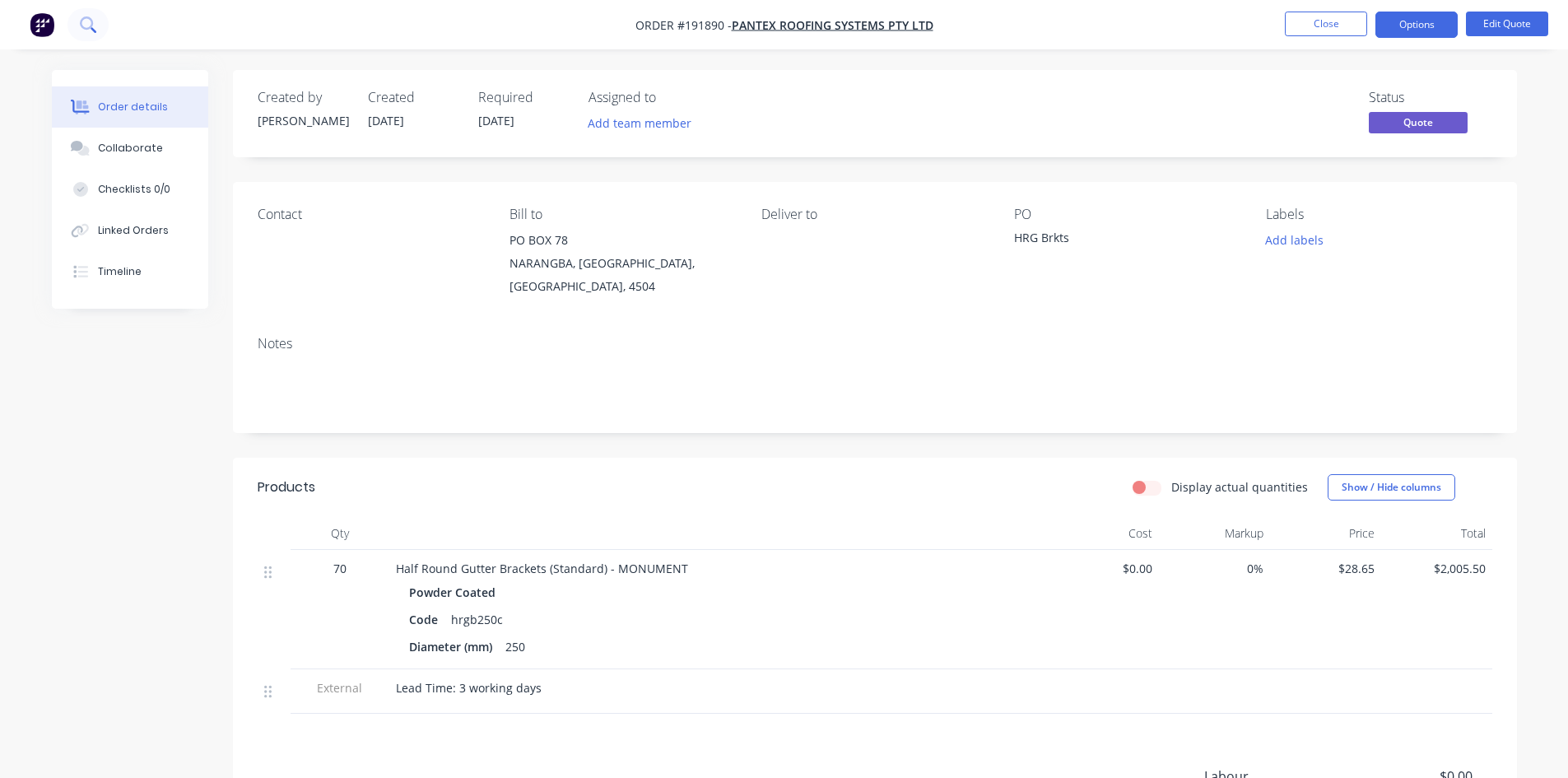
click at [79, 30] on button at bounding box center [88, 25] width 41 height 33
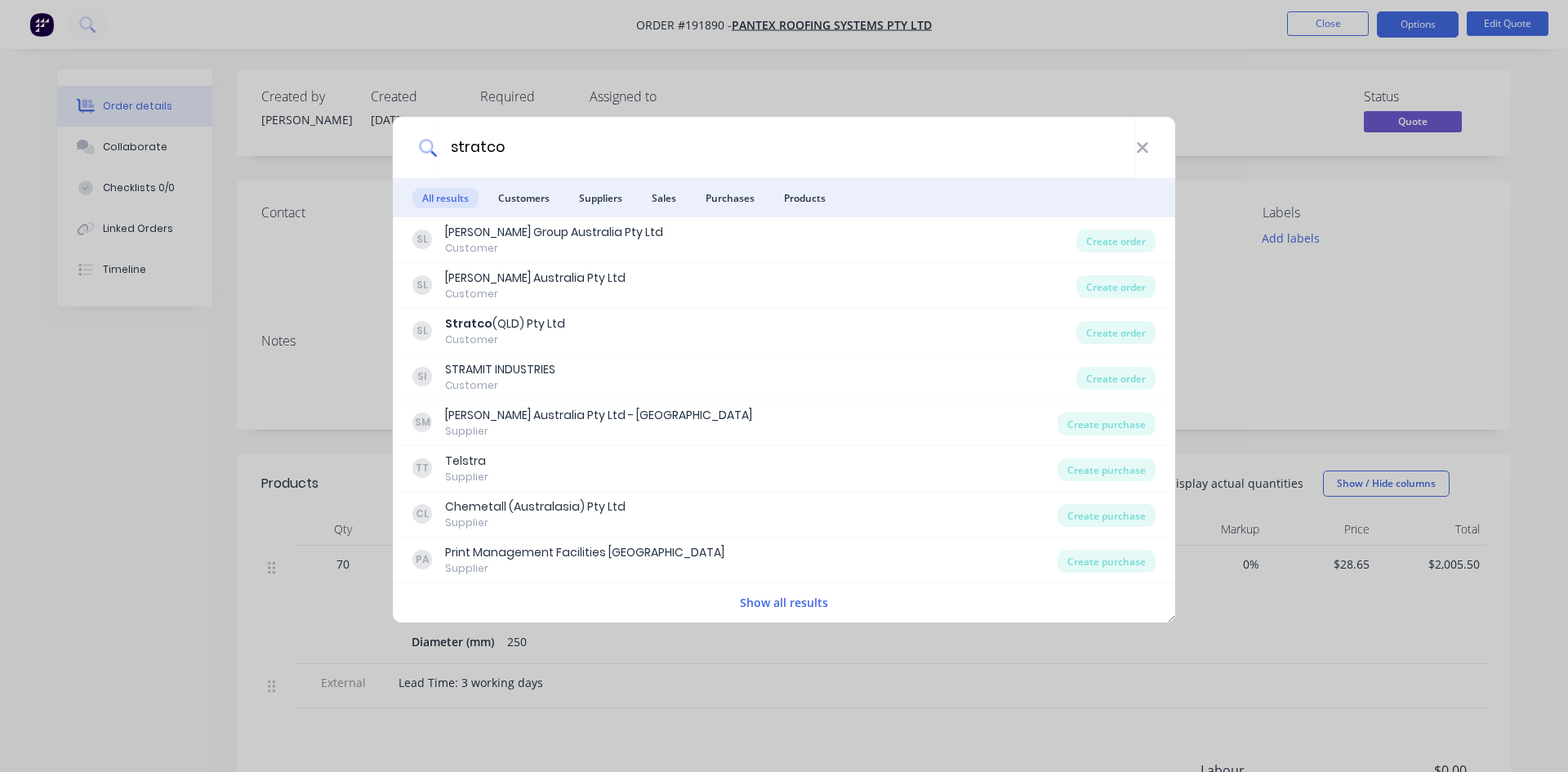
type input "stratco"
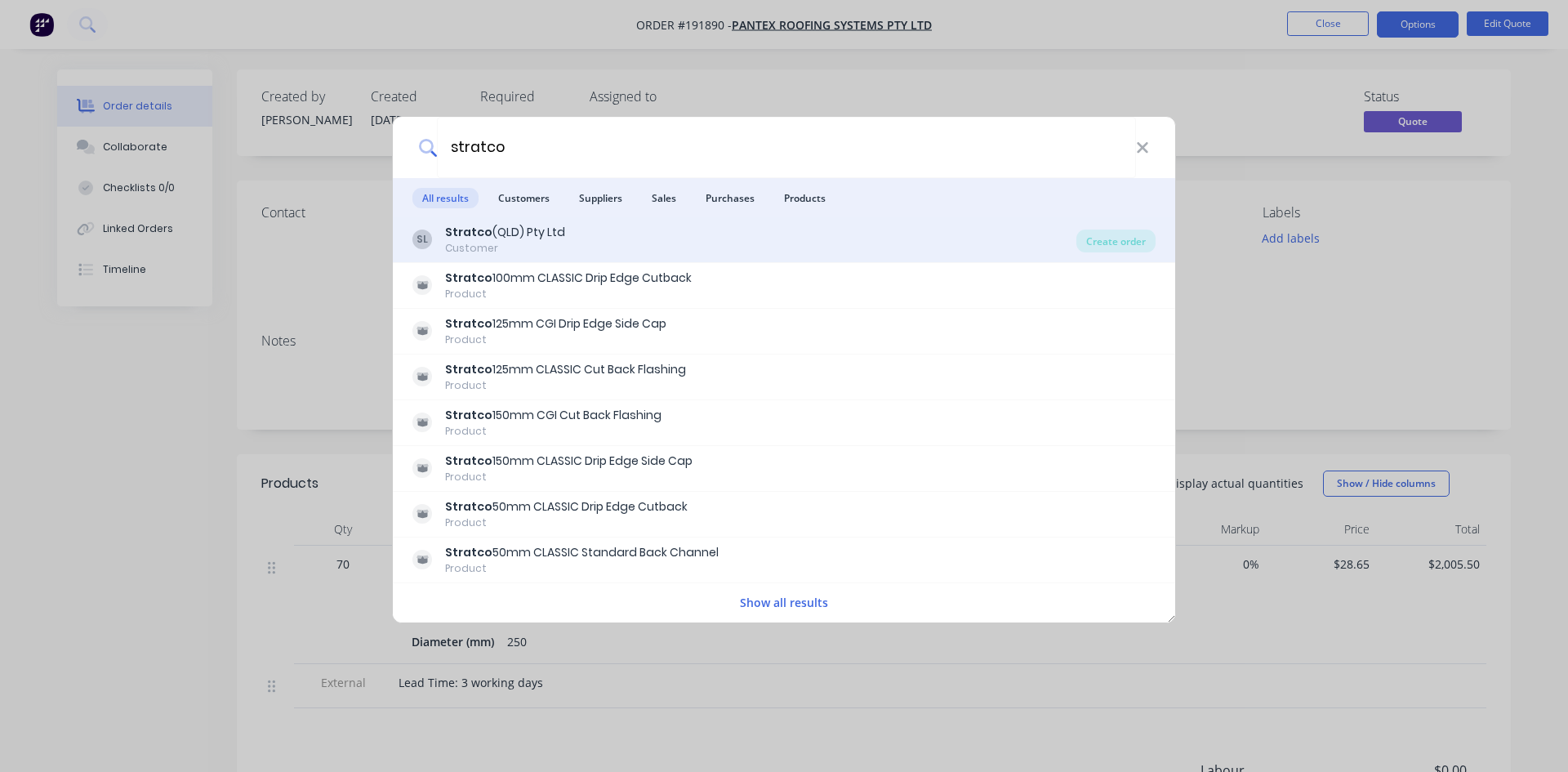
click at [607, 235] on div "SL Stratco (QLD) Pty Ltd Customer" at bounding box center [745, 240] width 664 height 32
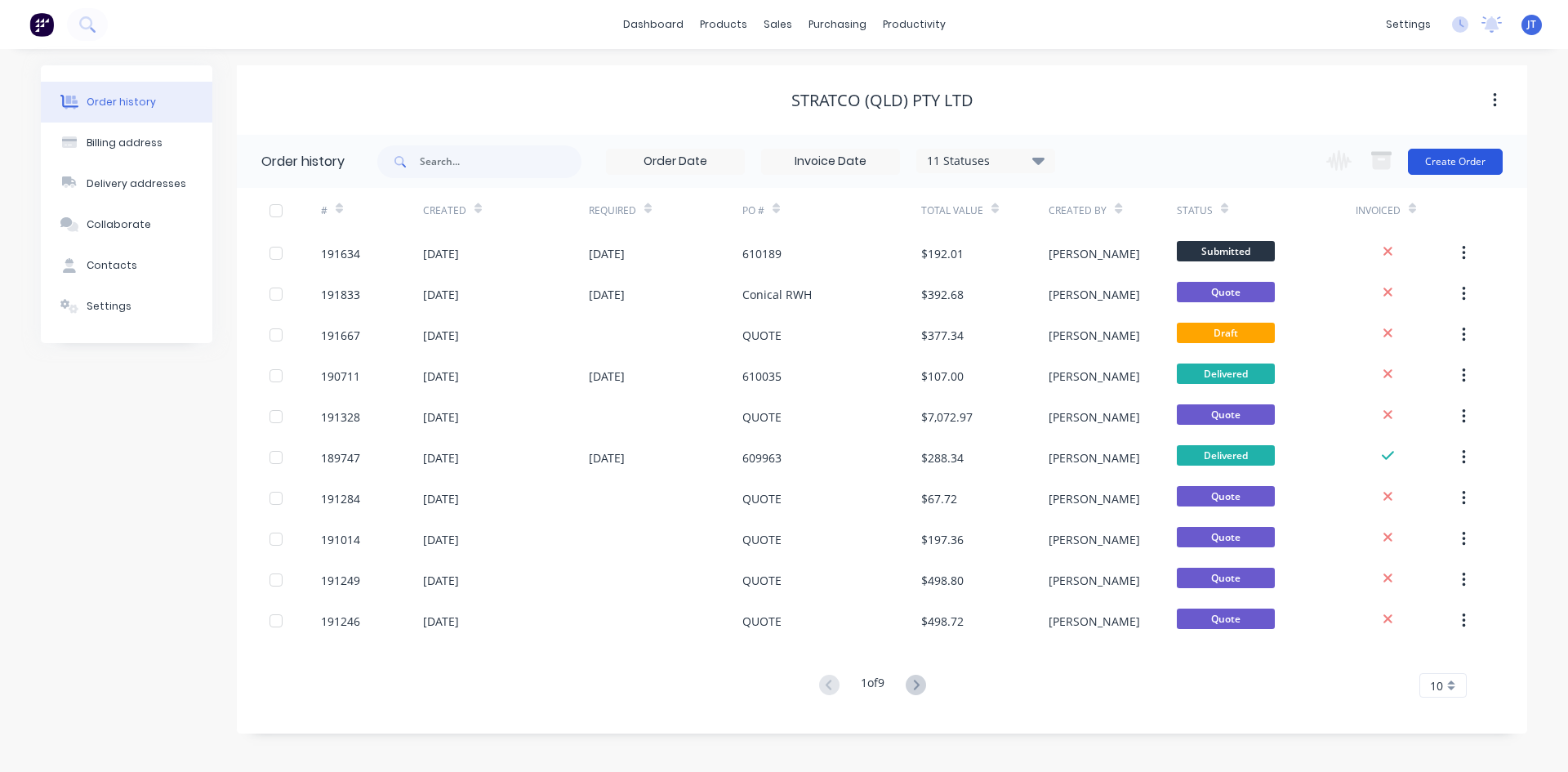
click at [1428, 173] on button "Create Order" at bounding box center [1456, 162] width 95 height 27
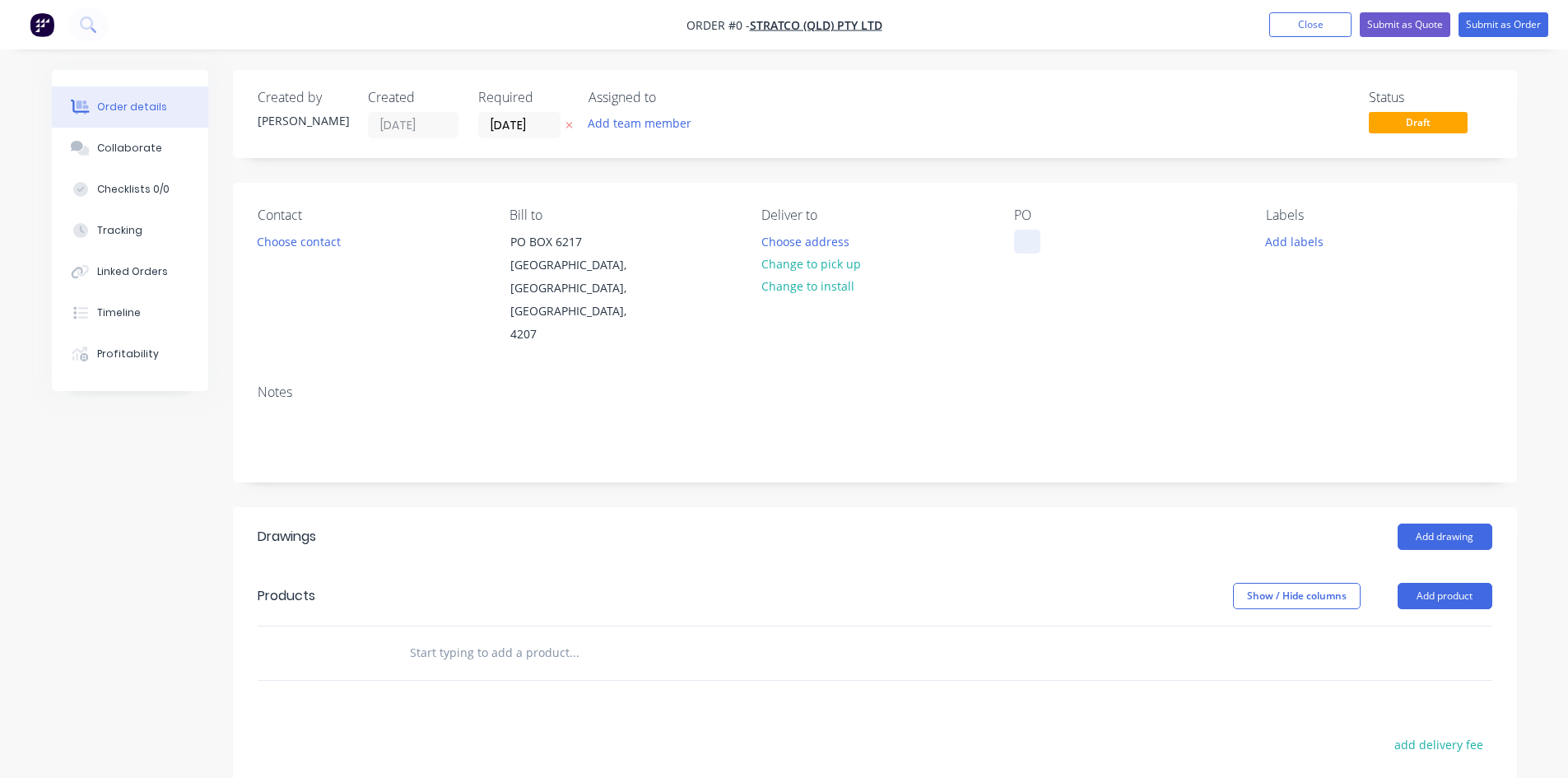
click at [1029, 238] on div at bounding box center [1027, 241] width 27 height 24
click at [1022, 238] on div at bounding box center [1027, 241] width 27 height 24
click at [1457, 583] on button "Add product" at bounding box center [1445, 596] width 95 height 27
click at [1449, 626] on div "Product catalogue" at bounding box center [1414, 637] width 127 height 24
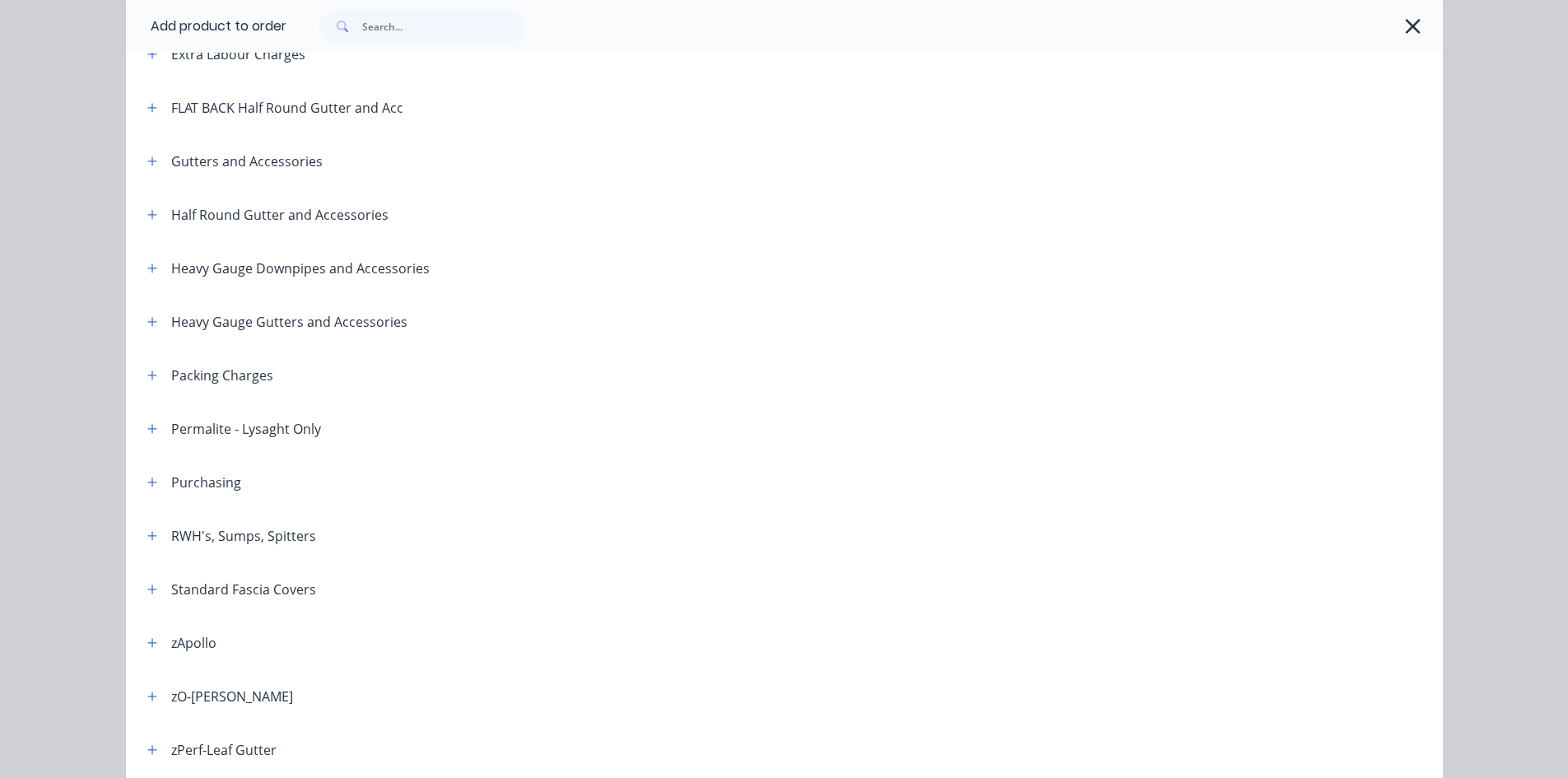
scroll to position [275, 0]
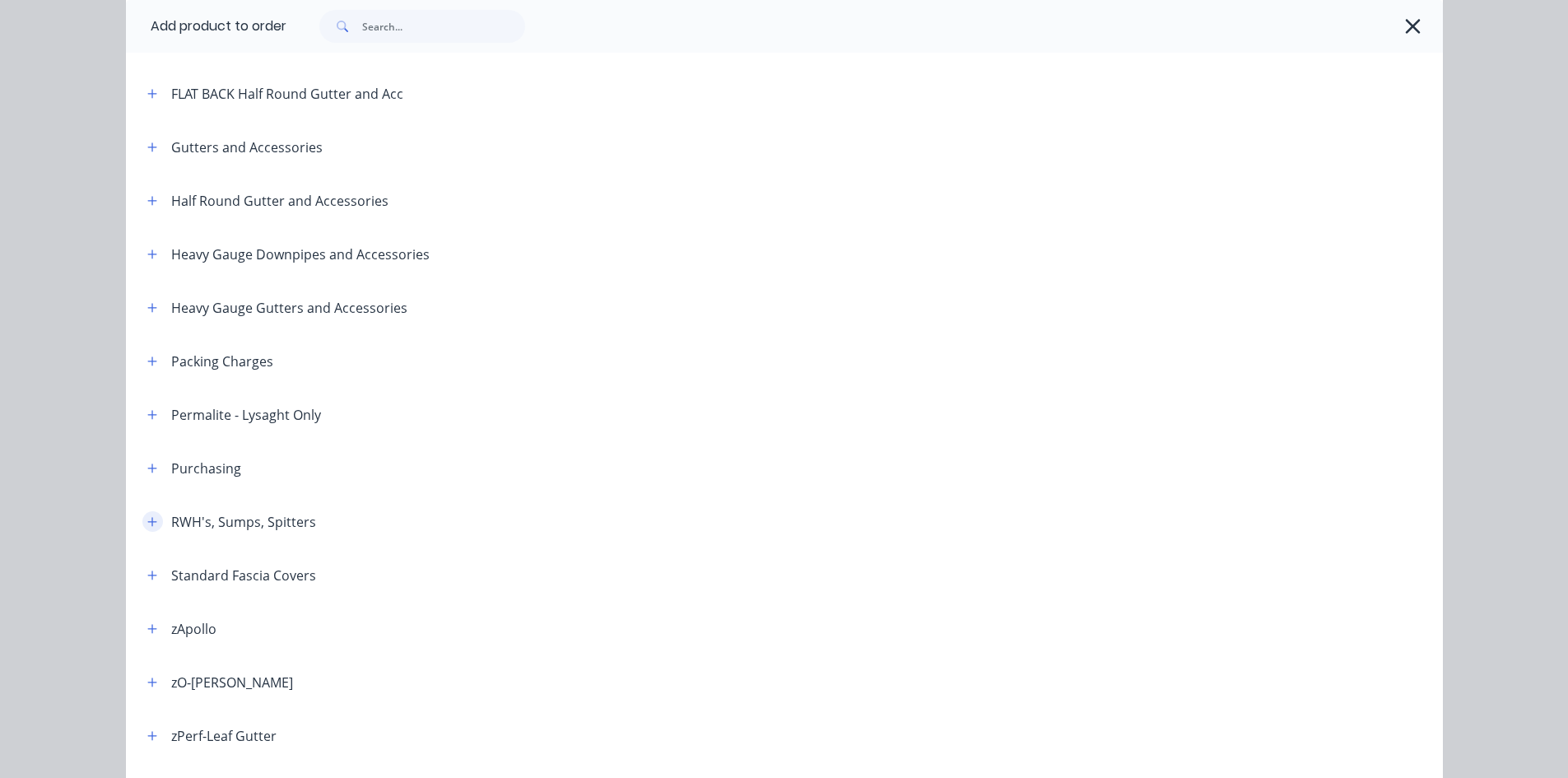
click at [147, 522] on icon "button" at bounding box center [151, 521] width 9 height 9
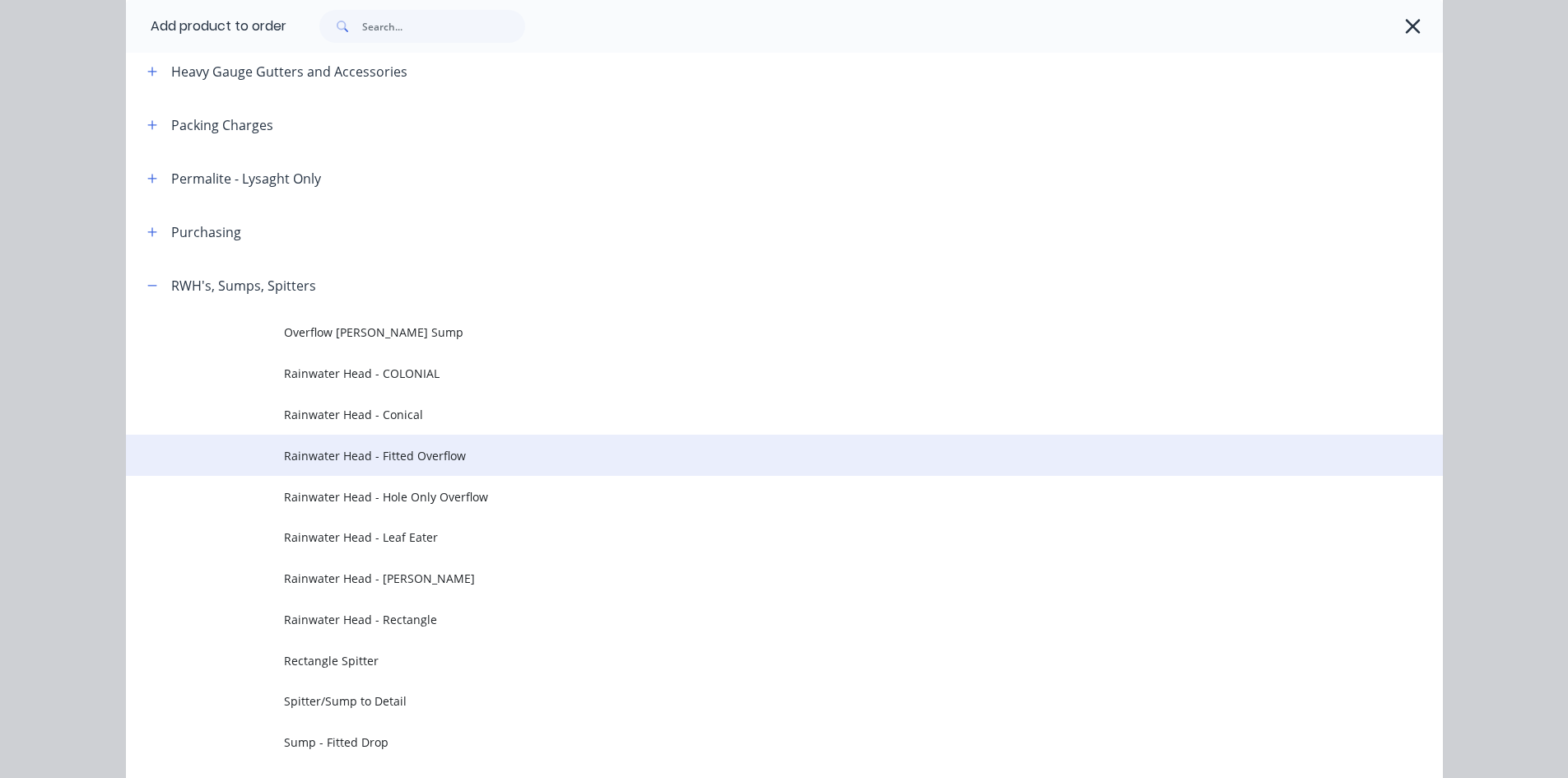
scroll to position [549, 0]
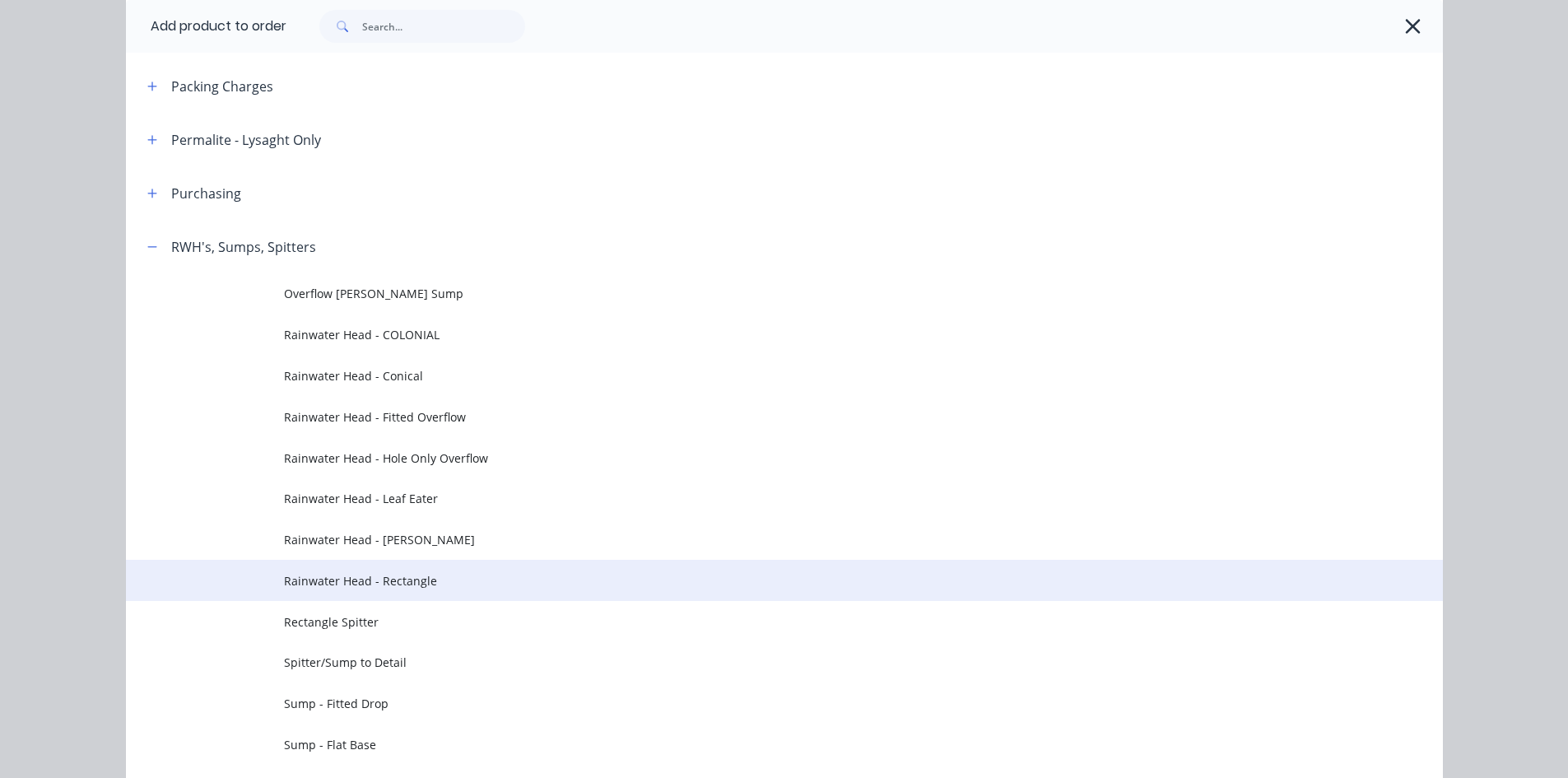
click at [479, 570] on td "Rainwater Head - Rectangle" at bounding box center [864, 580] width 1159 height 41
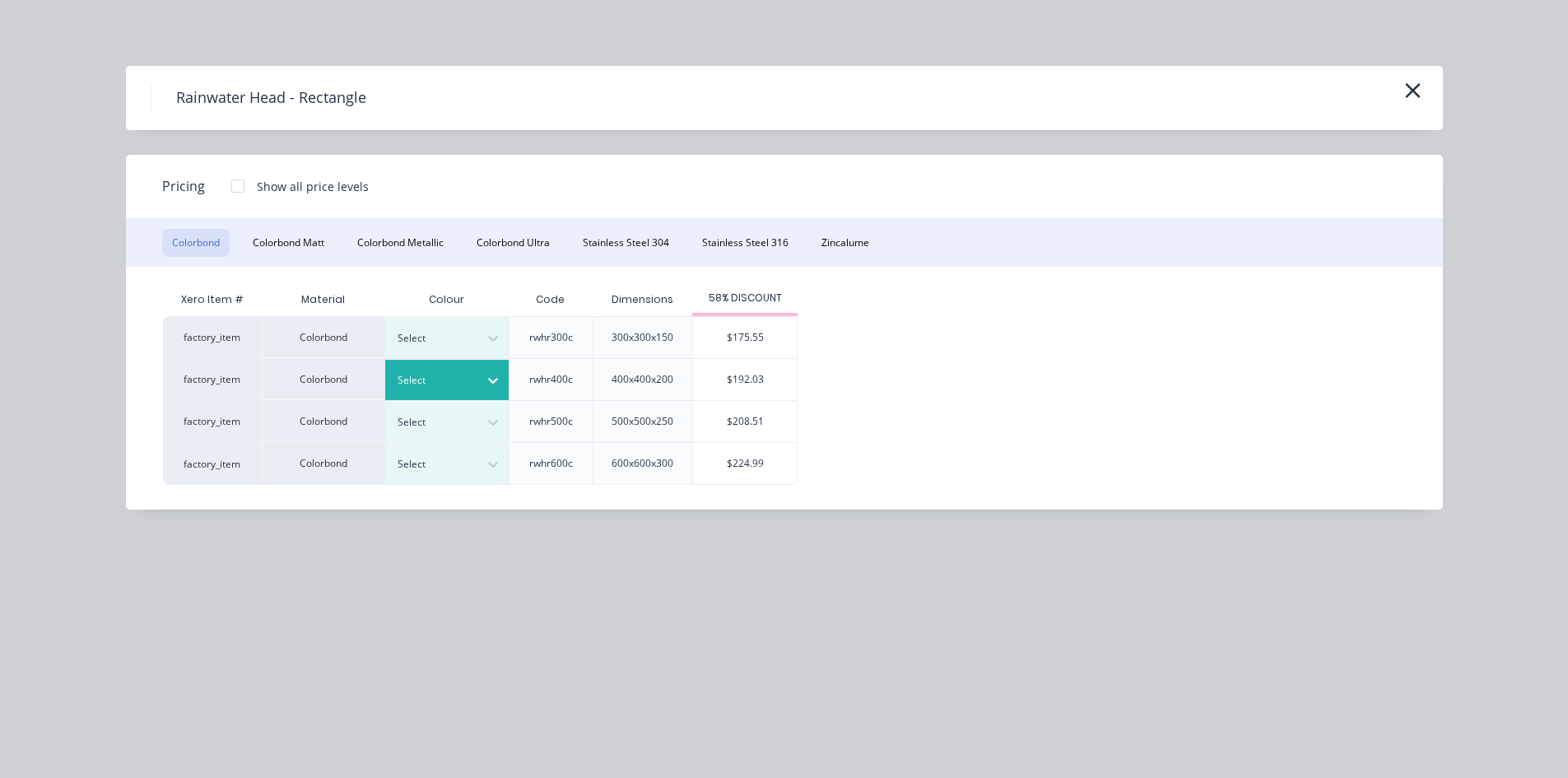
click at [489, 381] on icon at bounding box center [493, 380] width 16 height 16
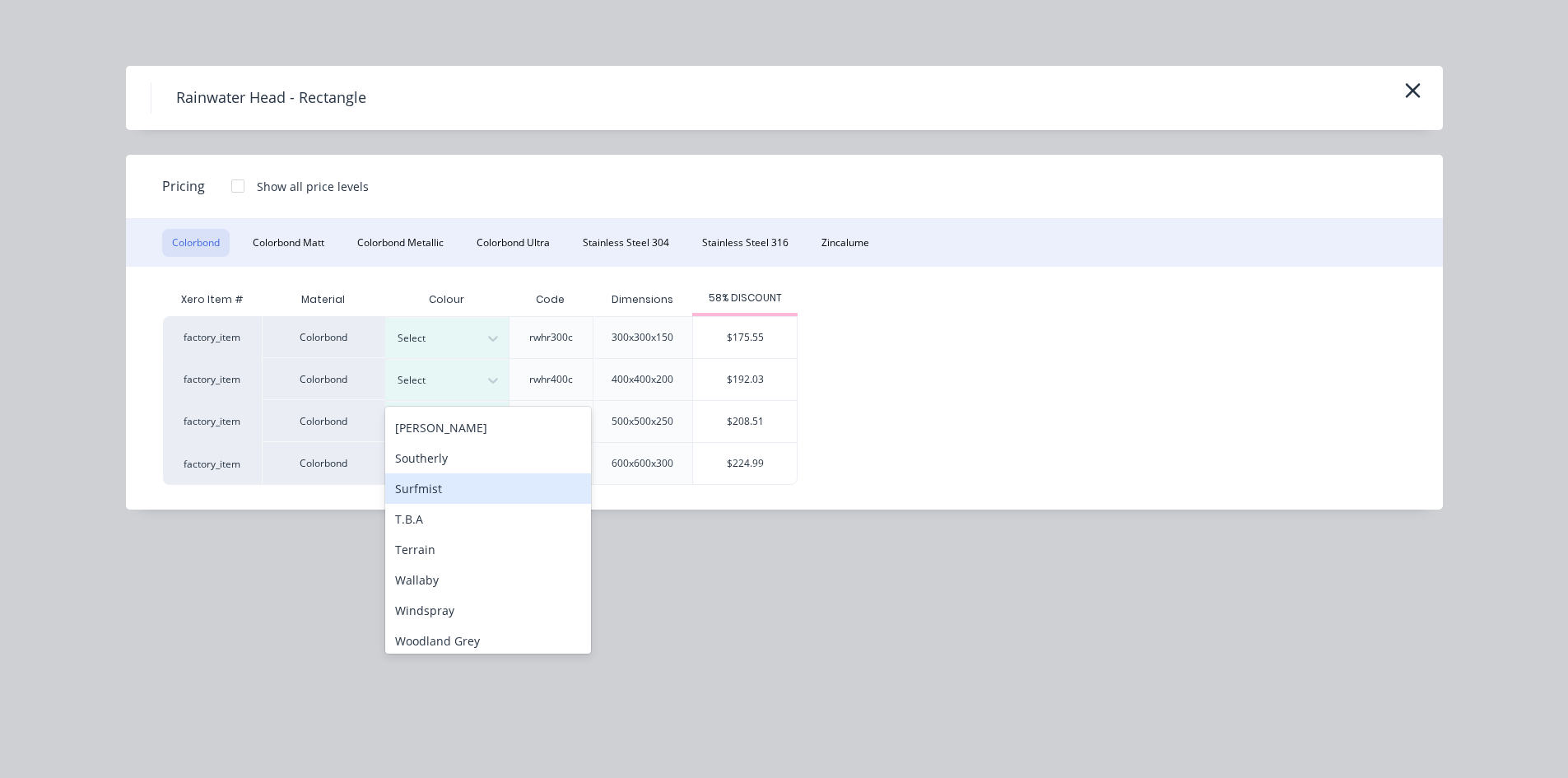
scroll to position [552, 0]
click at [457, 509] on div "T.B.A" at bounding box center [488, 514] width 206 height 31
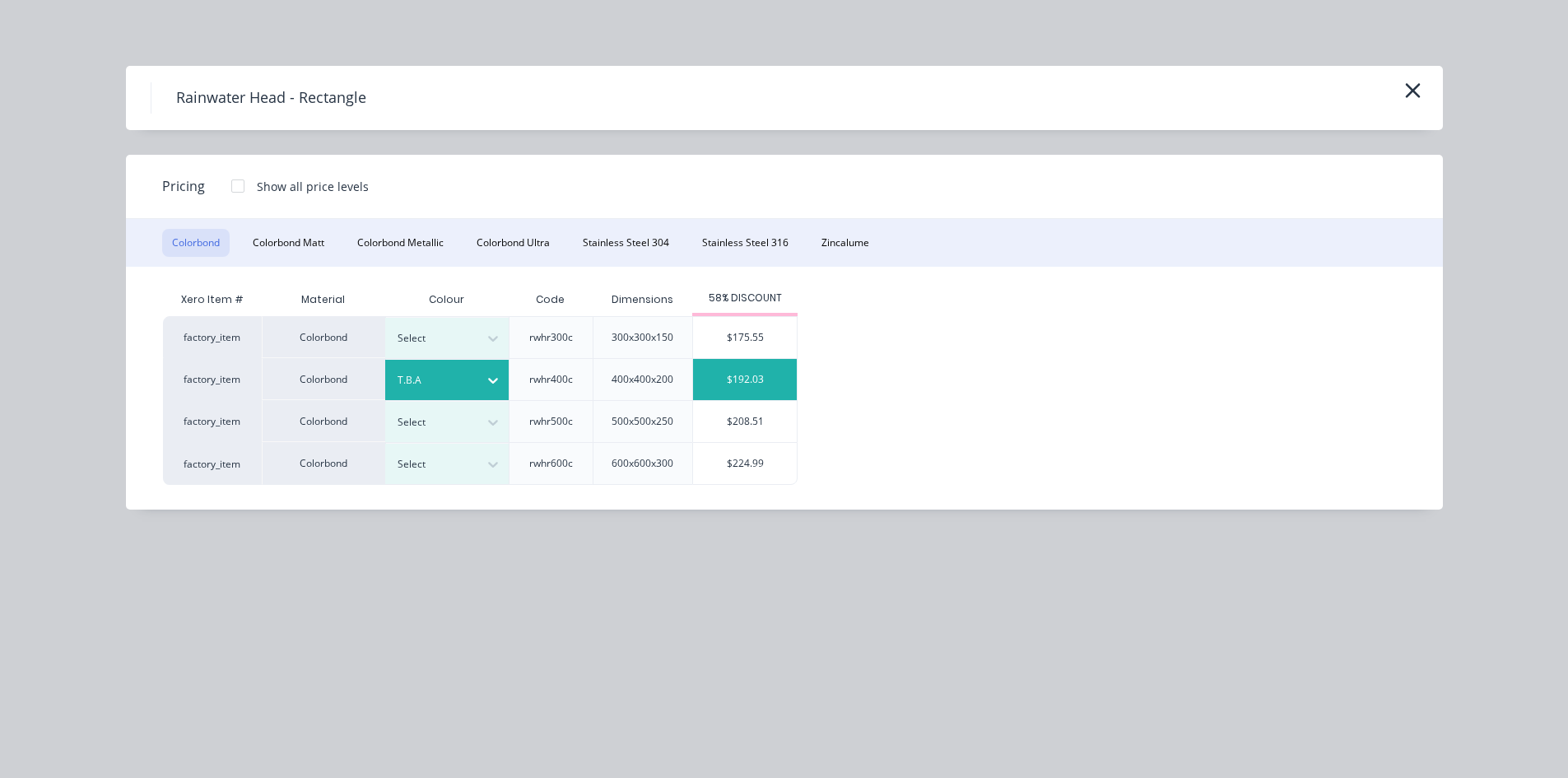
click at [725, 380] on div "$192.03" at bounding box center [745, 379] width 103 height 41
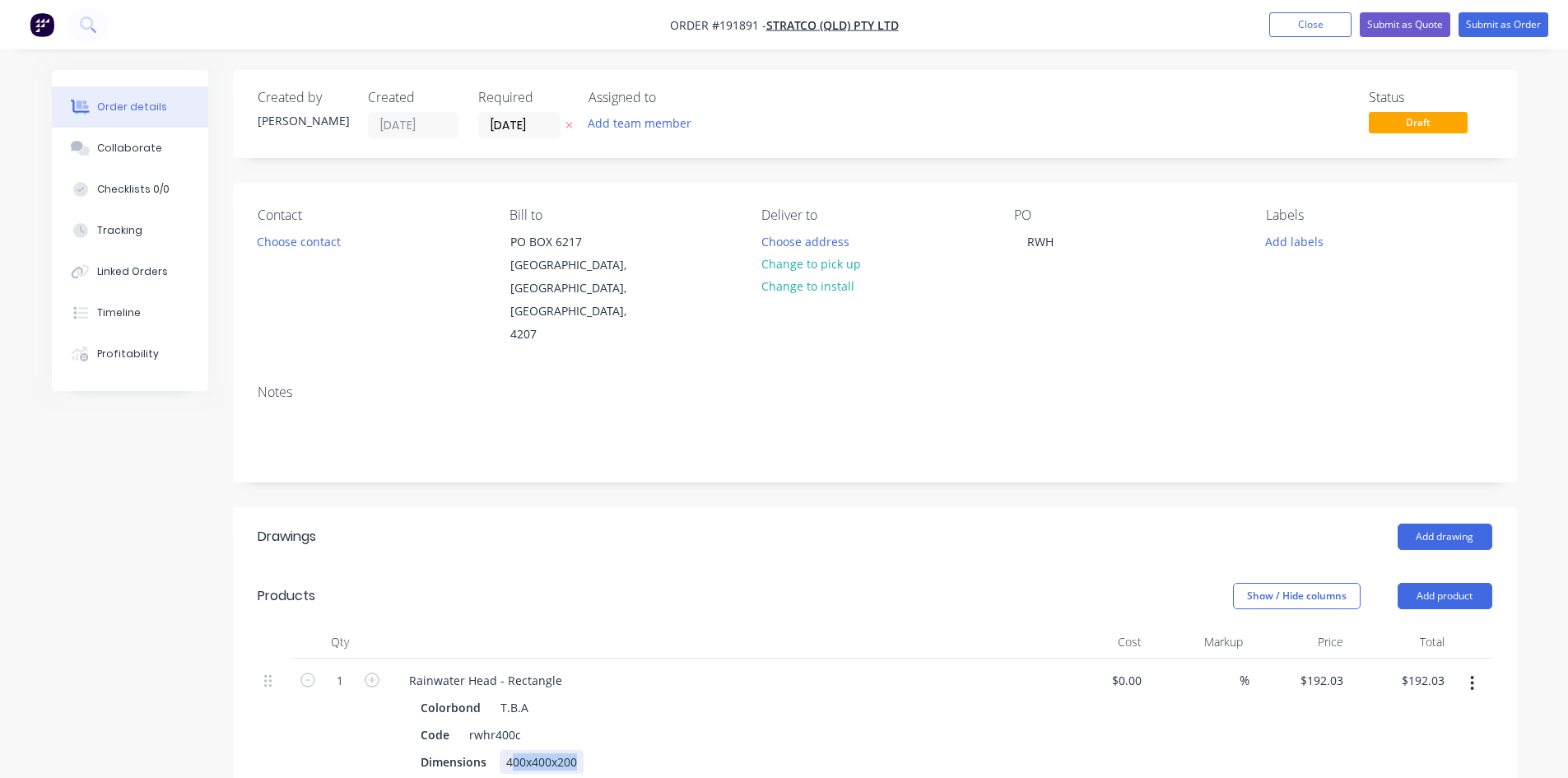
drag, startPoint x: 511, startPoint y: 715, endPoint x: 1024, endPoint y: 763, distance: 515.2
click at [1024, 763] on div "Qty Cost Markup Price Total 1 Rainwater Head - Rectangle Colorbond T.B.A Code r…" at bounding box center [875, 732] width 1284 height 212
click at [377, 673] on icon "button" at bounding box center [371, 679] width 14 height 14
type input "2"
type input "$384.06"
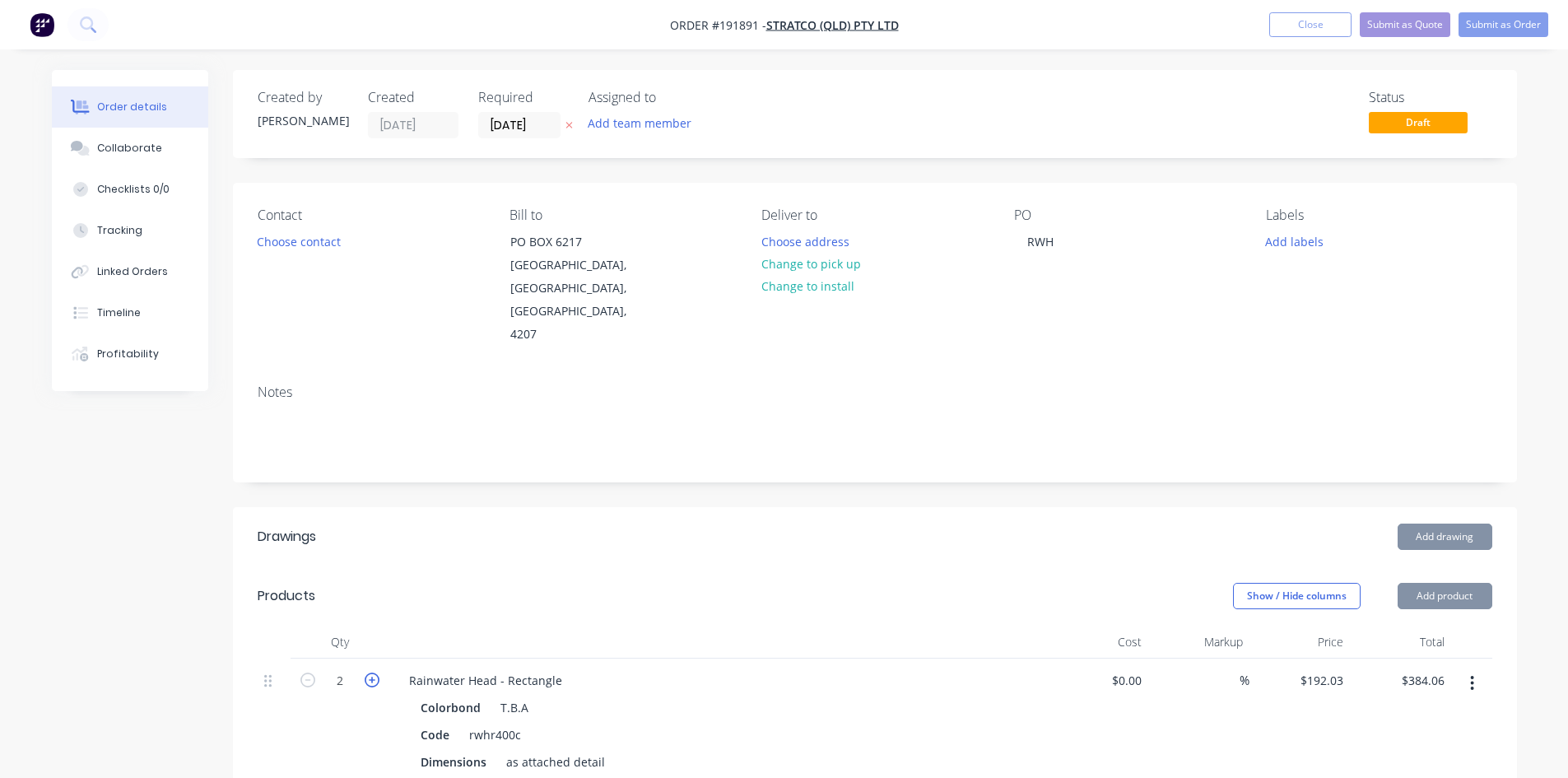
click at [377, 673] on icon "button" at bounding box center [371, 679] width 14 height 14
type input "3"
type input "$576.09"
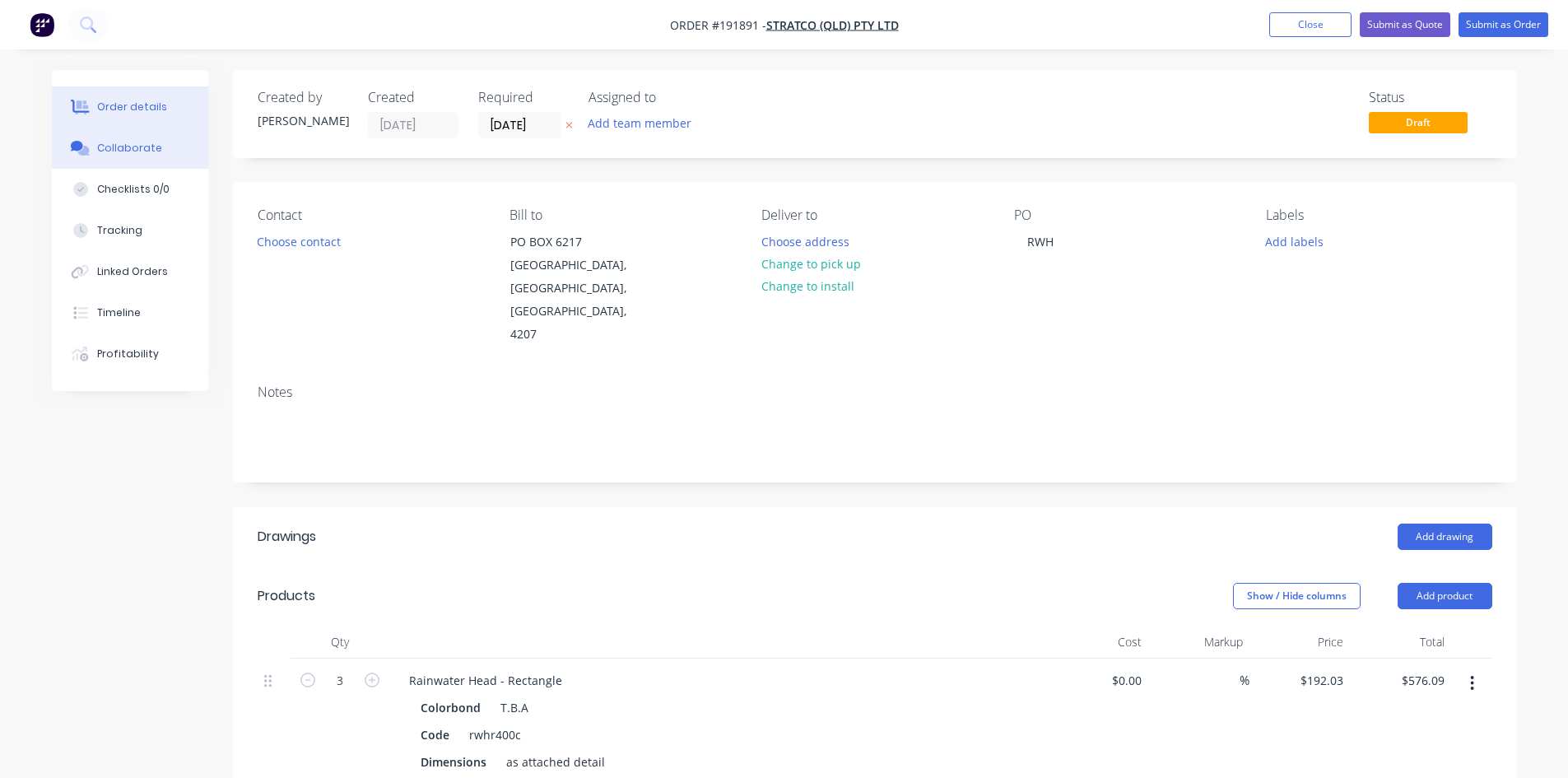
click at [157, 161] on button "Collaborate" at bounding box center [129, 147] width 156 height 41
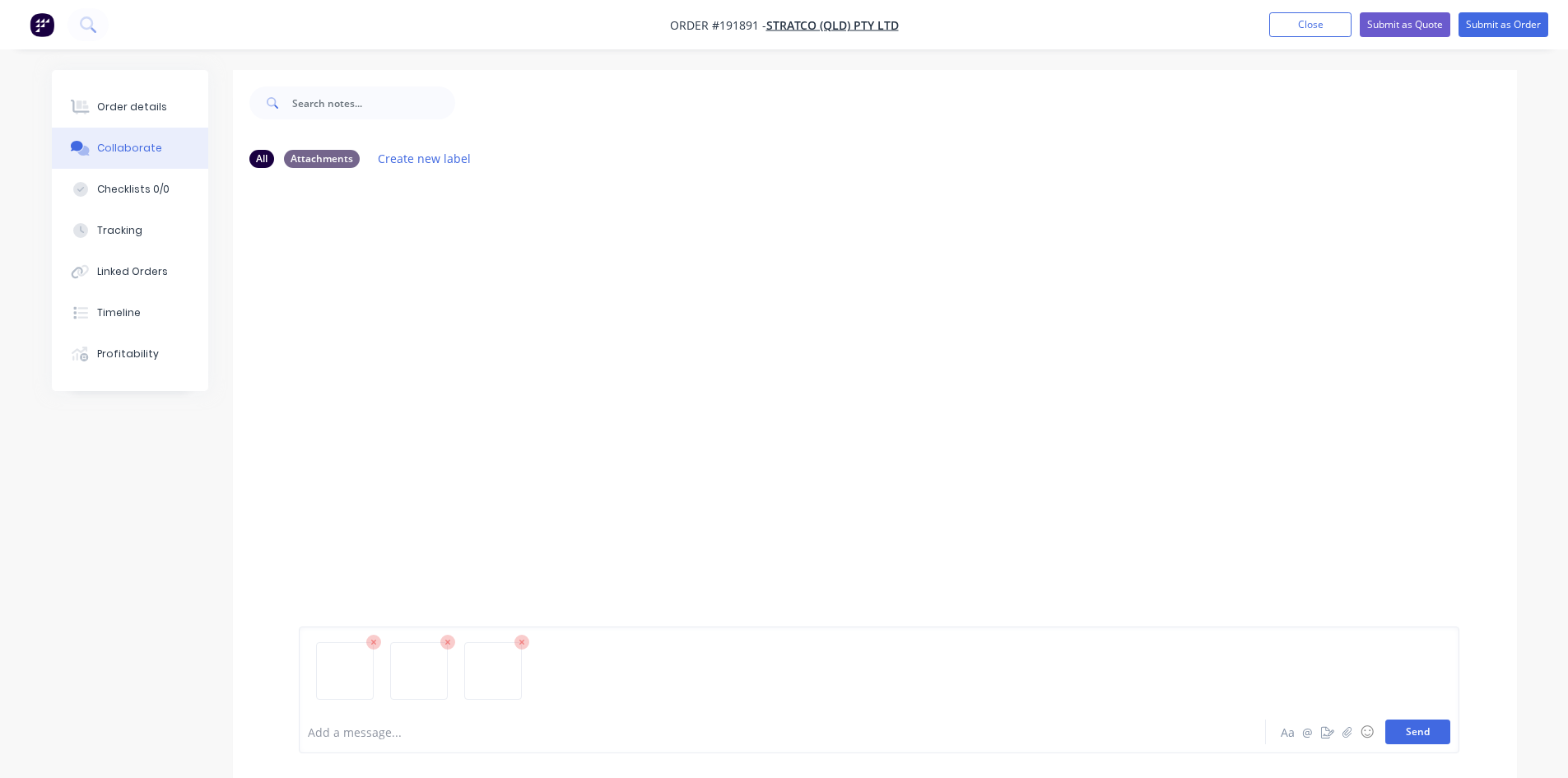
click at [1416, 740] on button "Send" at bounding box center [1418, 732] width 65 height 25
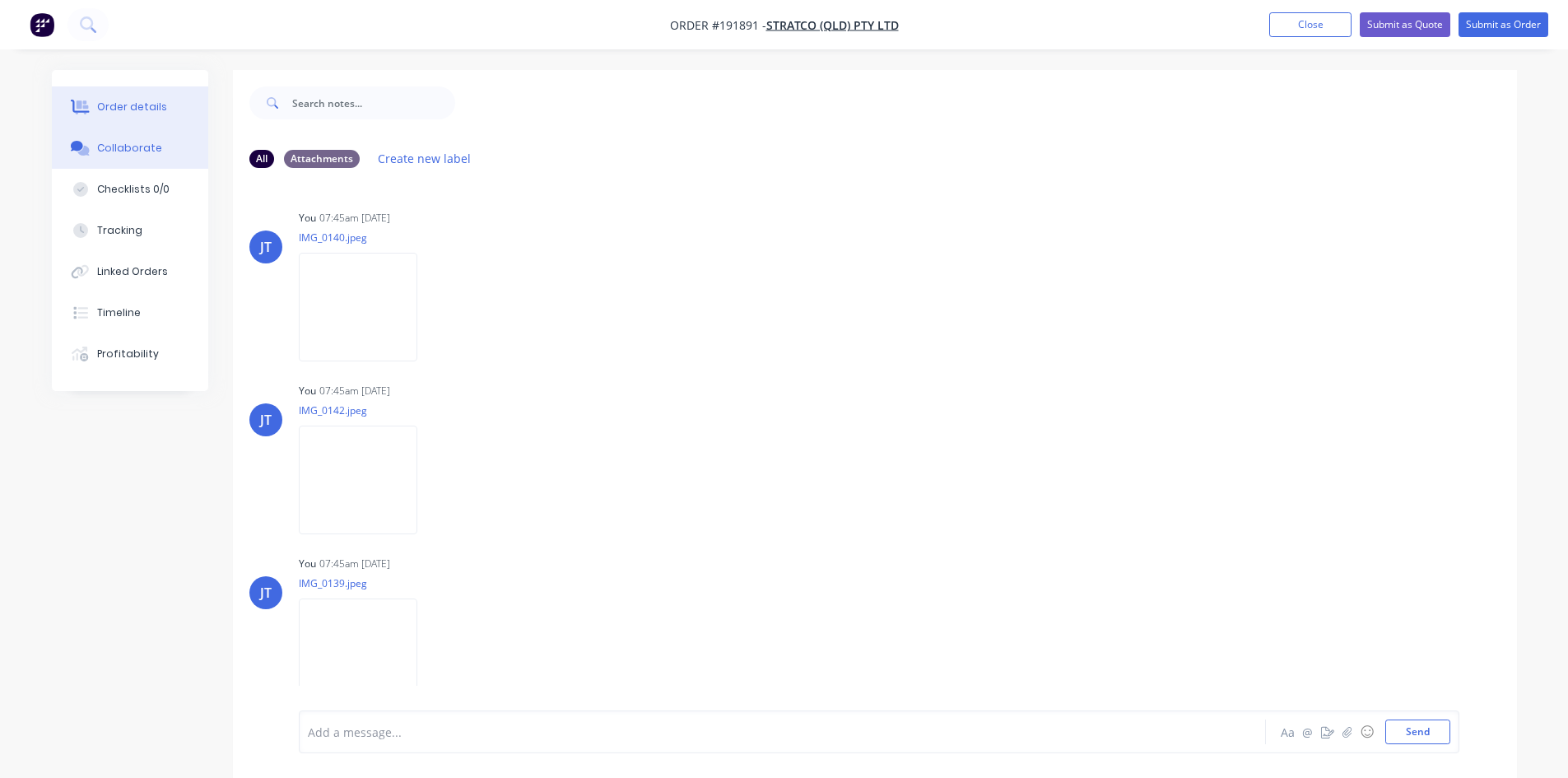
click at [134, 118] on button "Order details" at bounding box center [129, 106] width 156 height 41
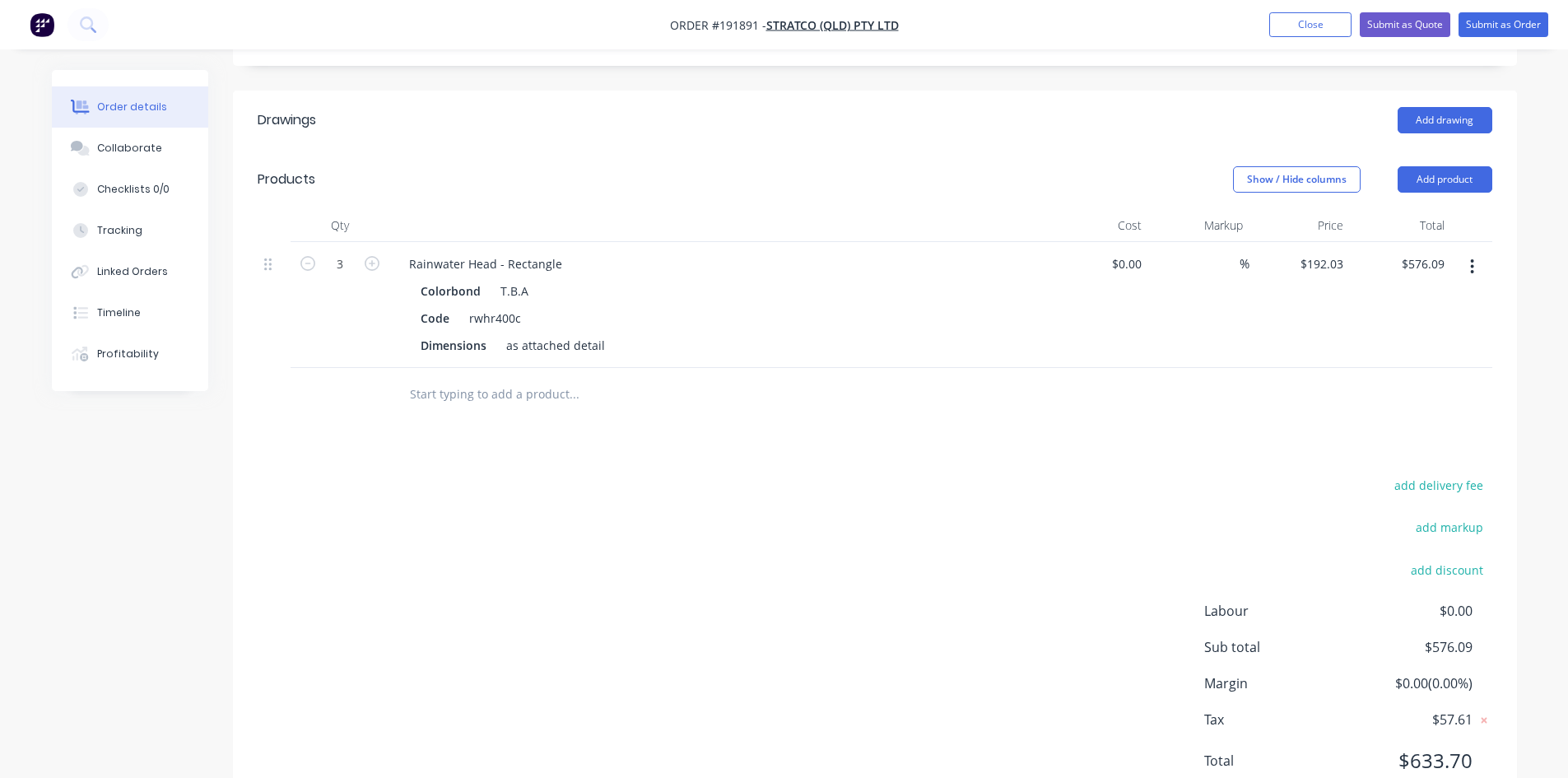
scroll to position [433, 0]
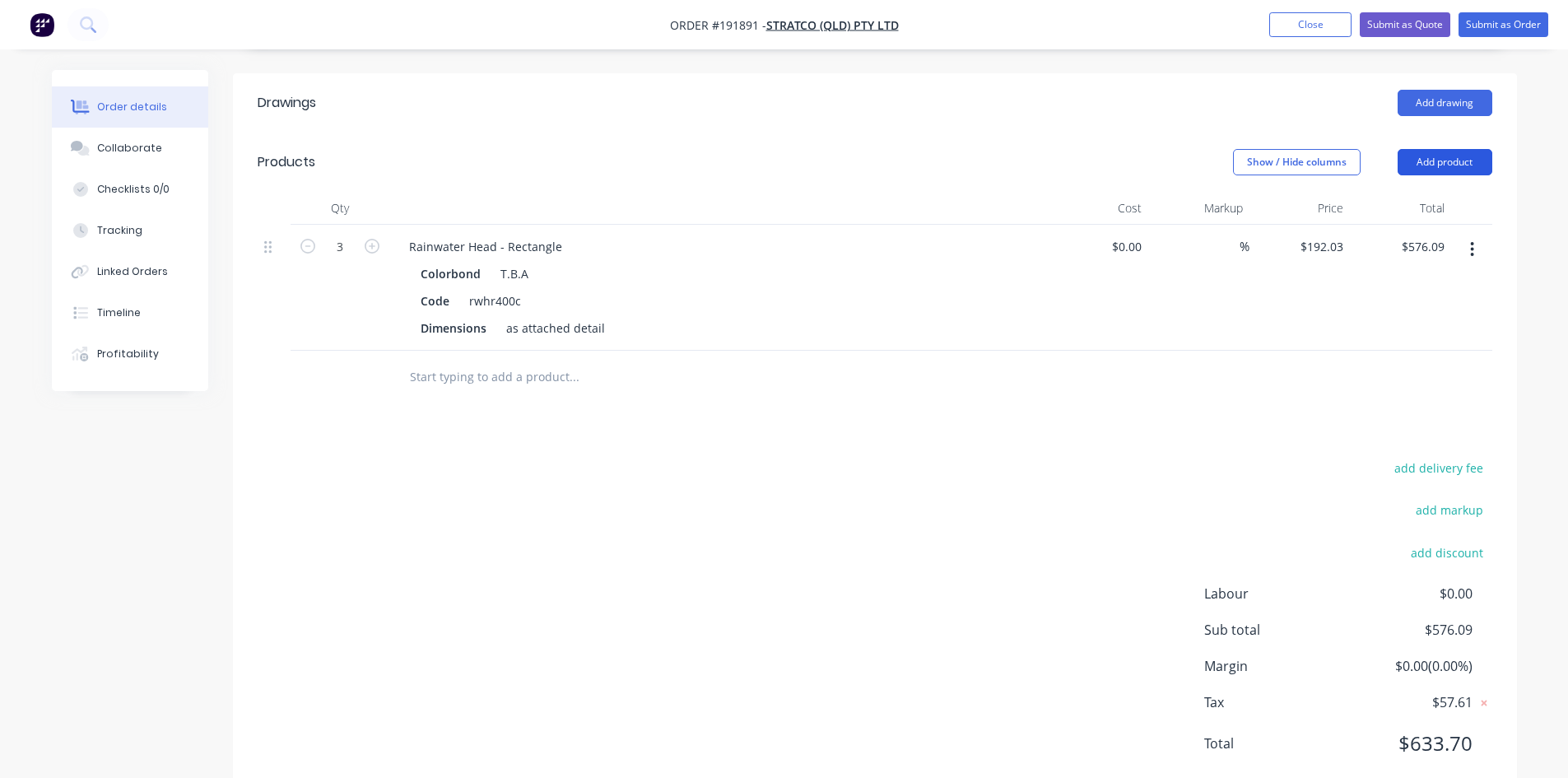
click at [1440, 149] on button "Add product" at bounding box center [1445, 163] width 95 height 27
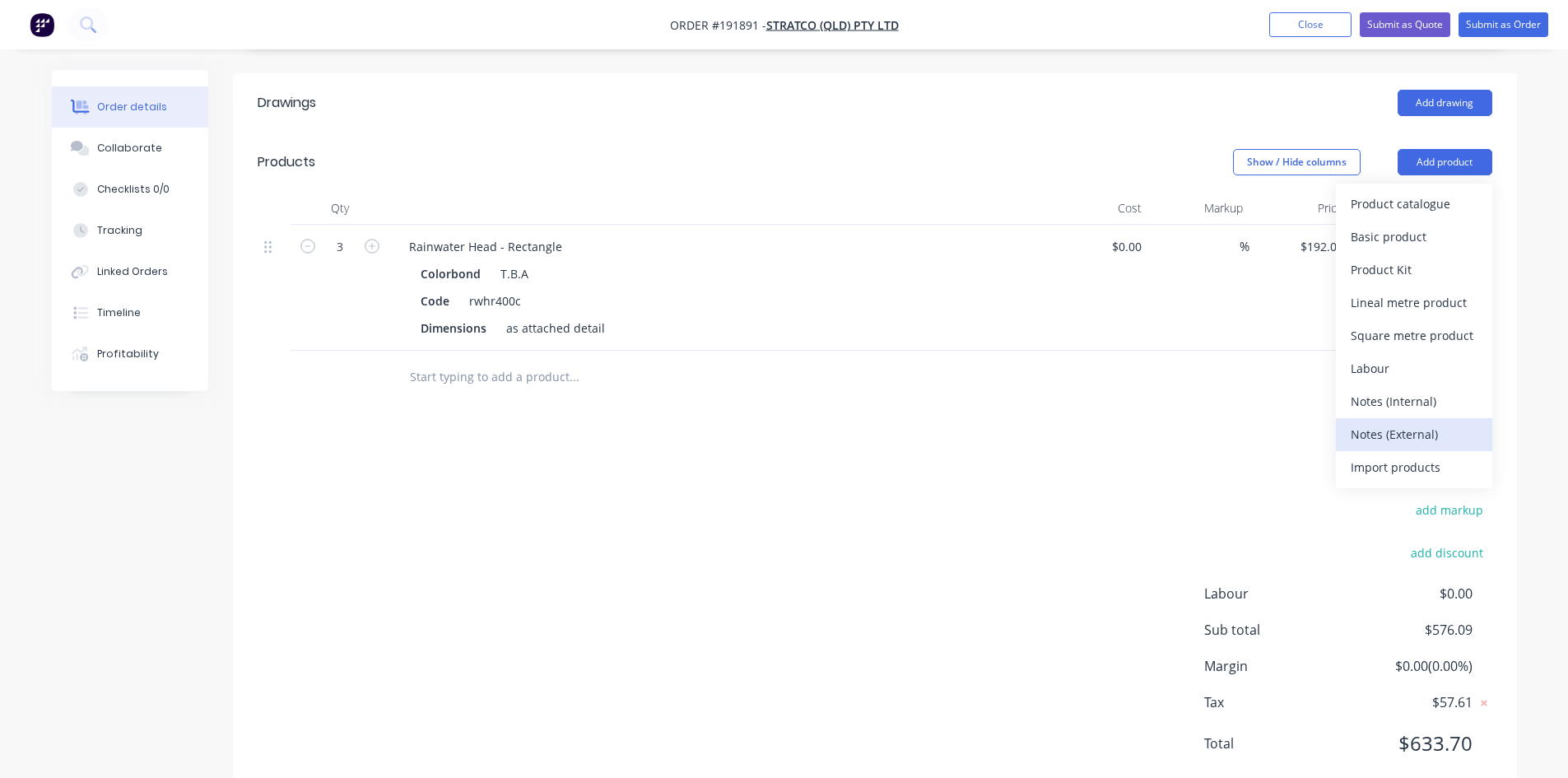
click at [1424, 422] on div "Notes (External)" at bounding box center [1414, 433] width 127 height 24
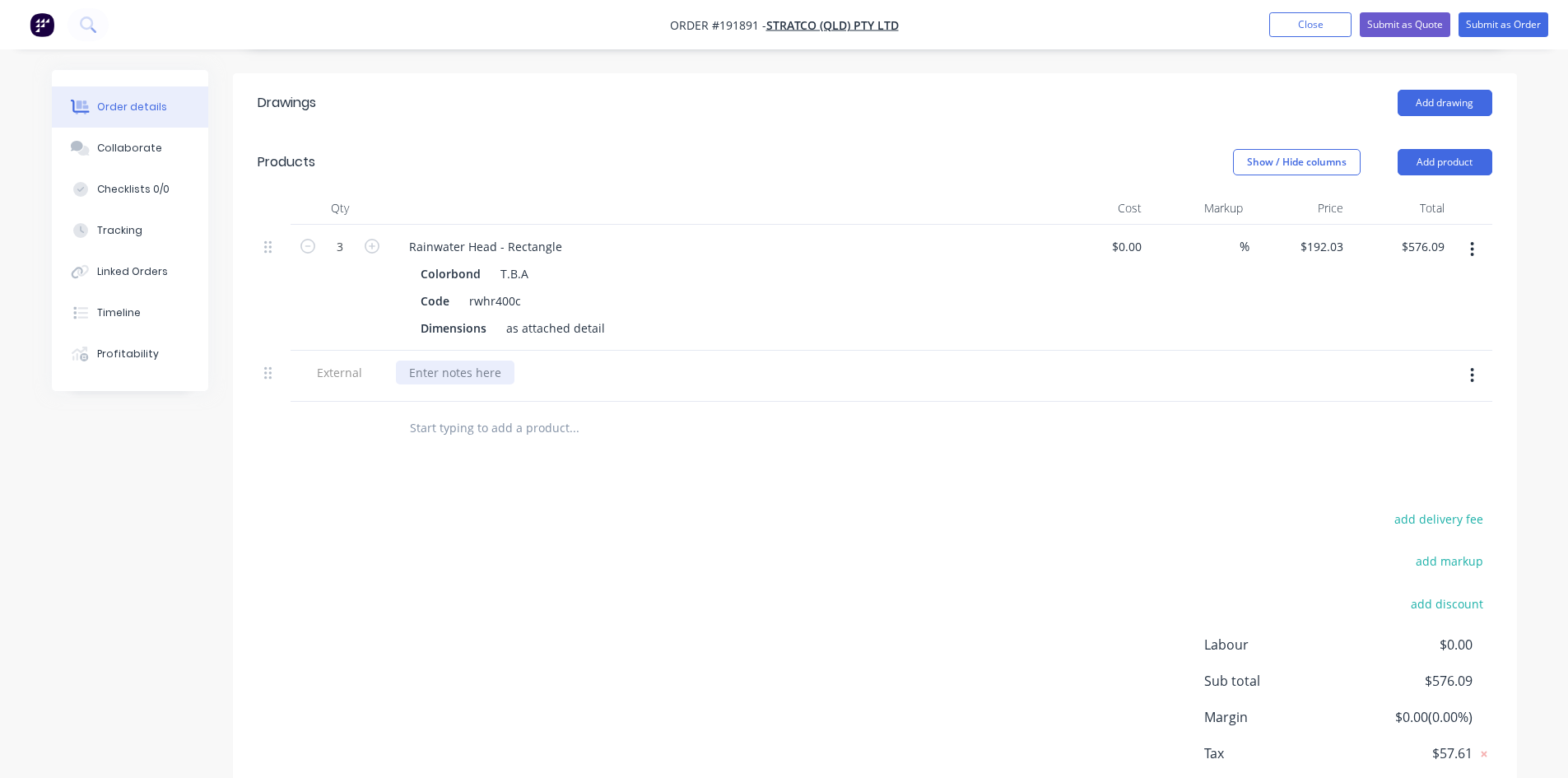
click at [496, 361] on div at bounding box center [455, 372] width 119 height 24
click at [1459, 149] on button "Add product" at bounding box center [1445, 163] width 95 height 27
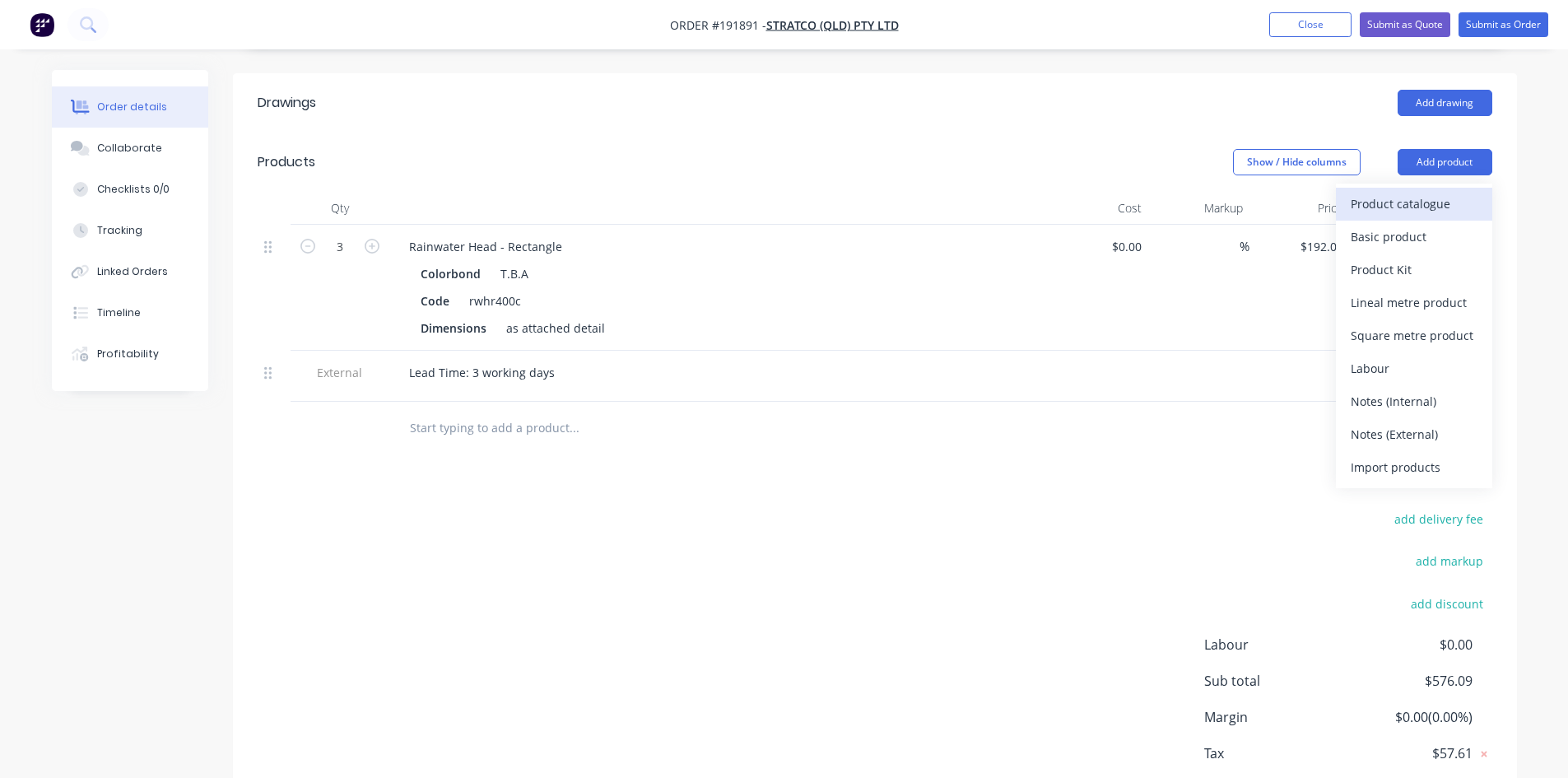
click at [1426, 191] on div "Product catalogue" at bounding box center [1414, 203] width 127 height 24
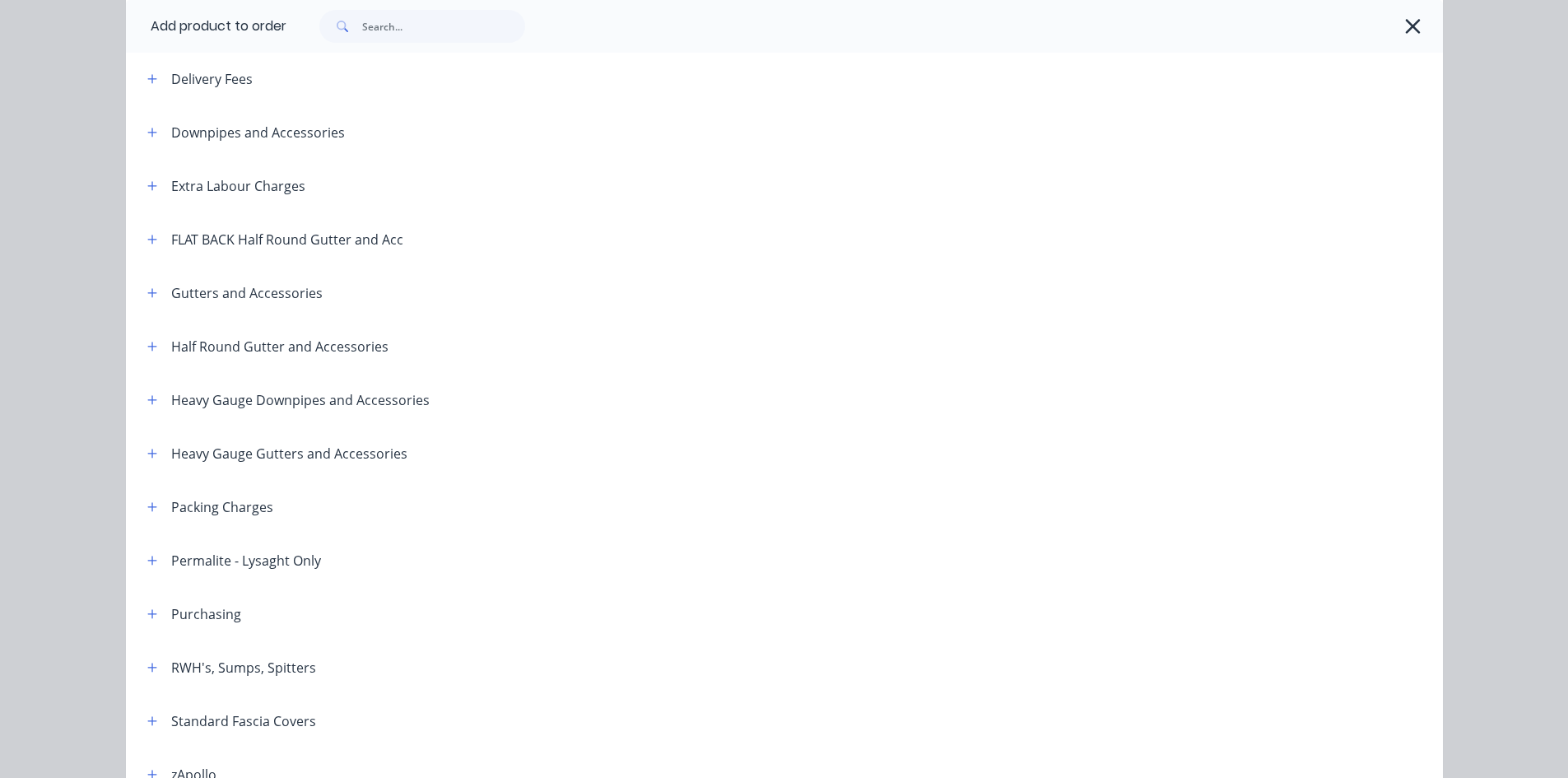
scroll to position [275, 0]
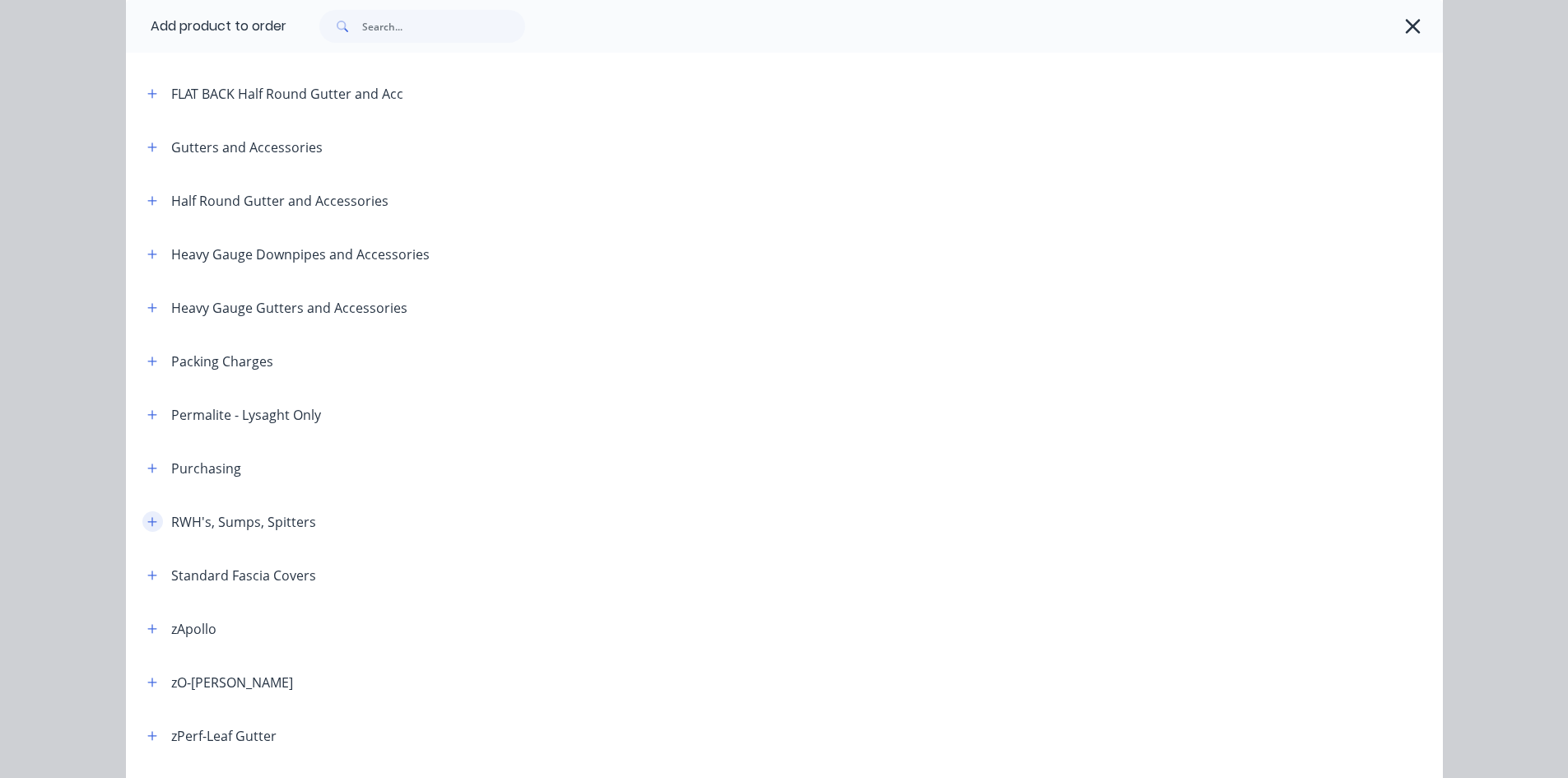
click at [154, 522] on button "button" at bounding box center [153, 522] width 21 height 21
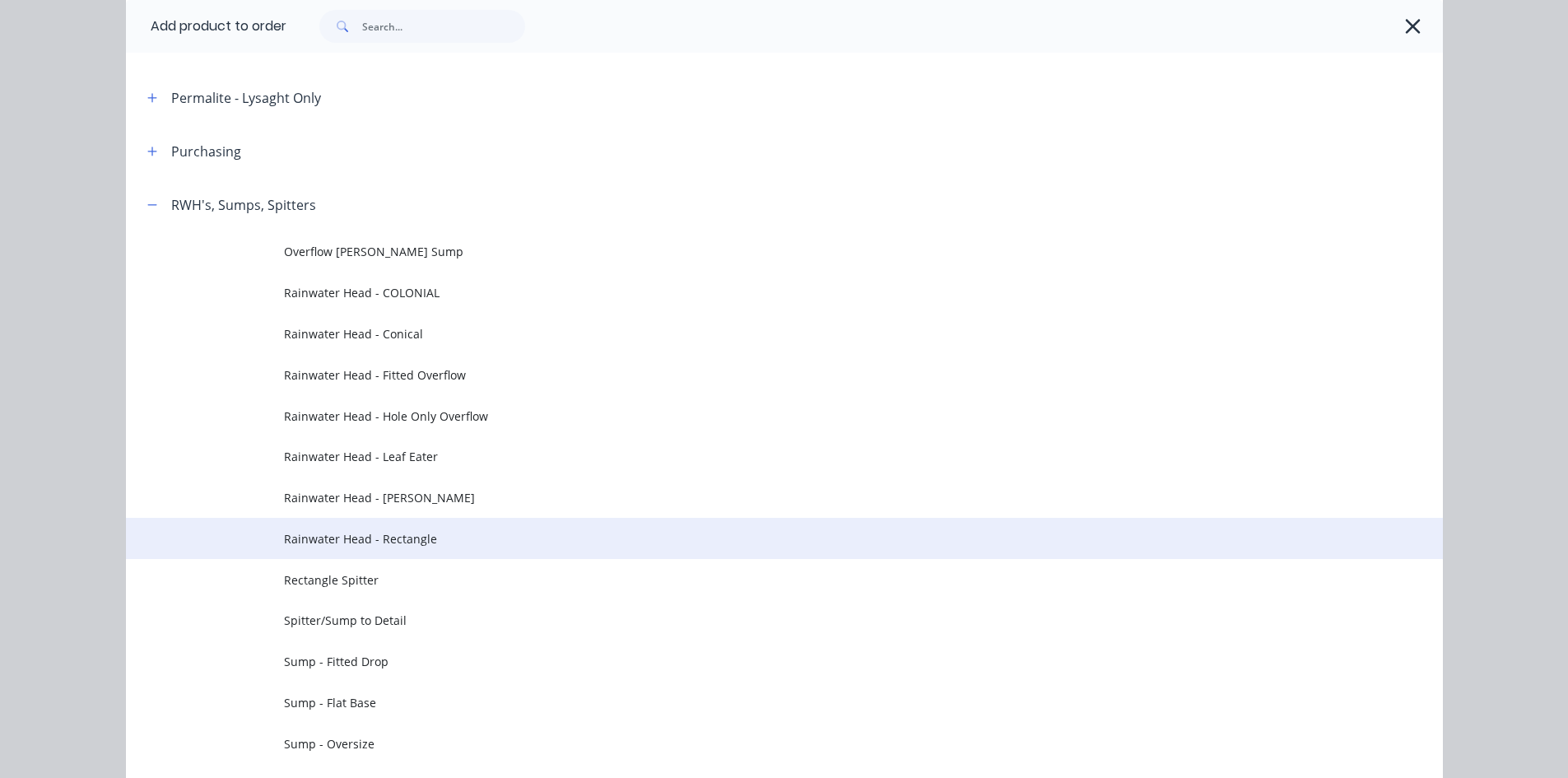
scroll to position [824, 0]
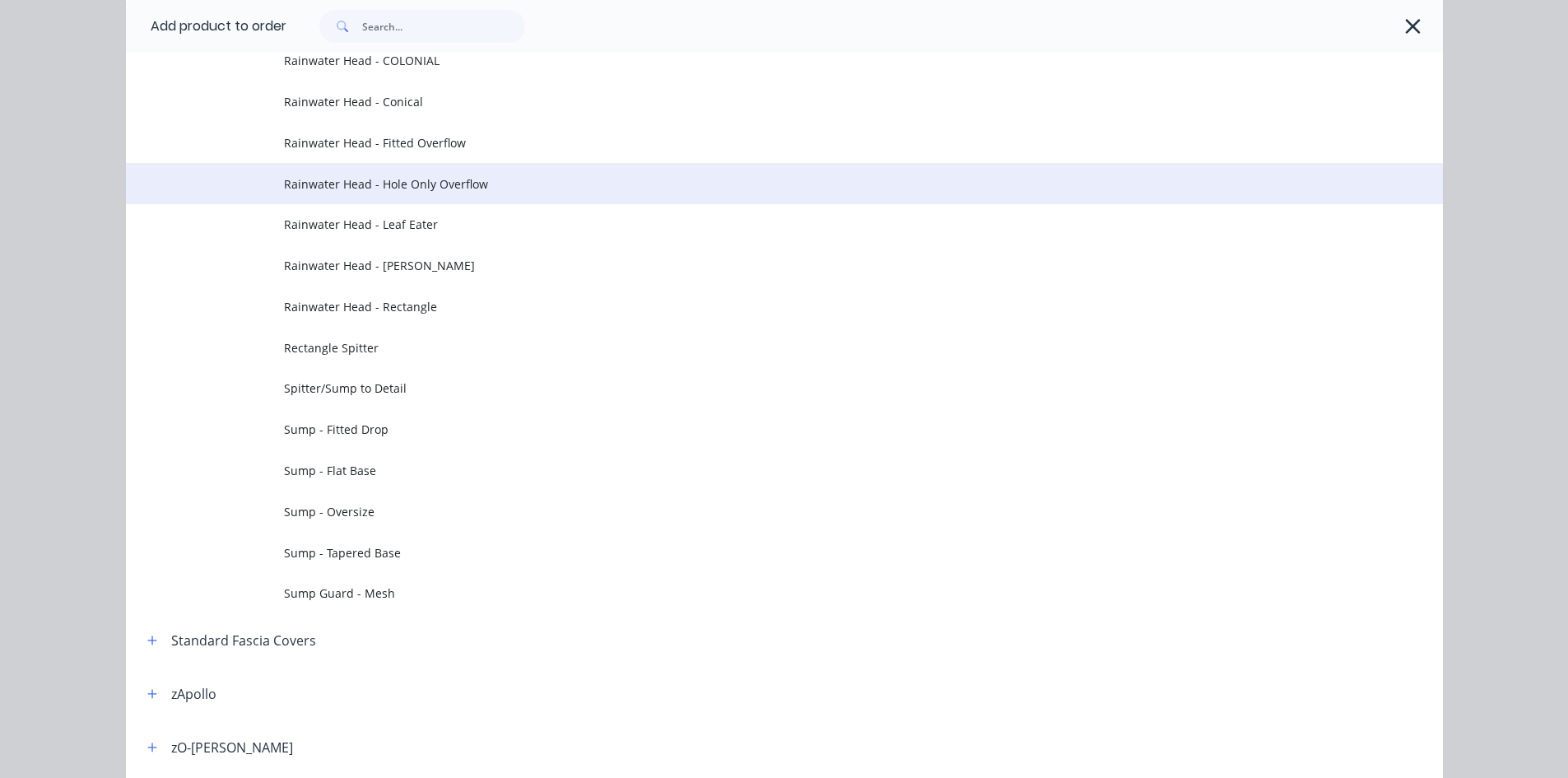
click at [518, 189] on span "Rainwater Head - Hole Only Overflow" at bounding box center [747, 184] width 927 height 17
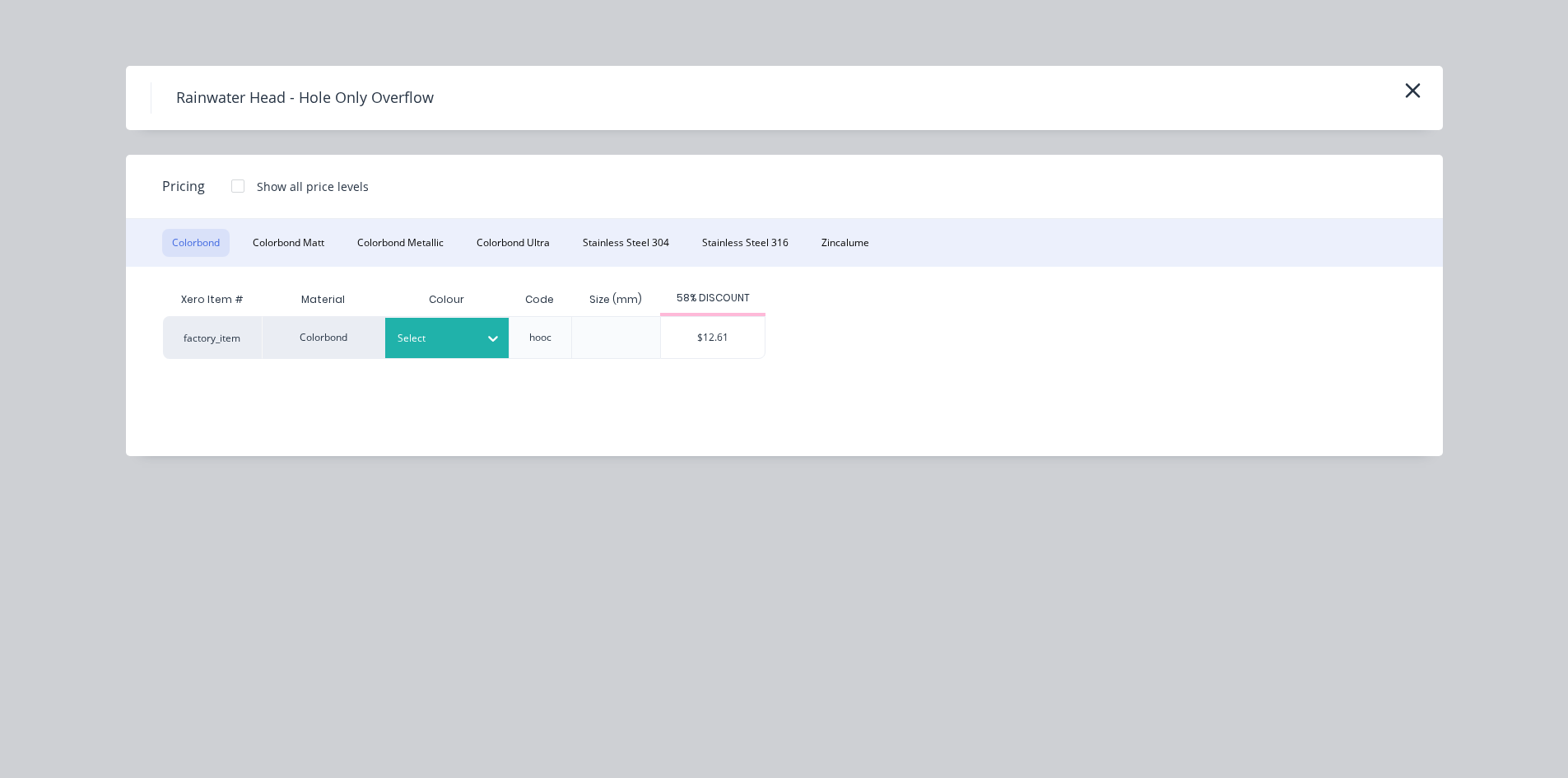
click at [400, 348] on div "Select" at bounding box center [432, 338] width 92 height 21
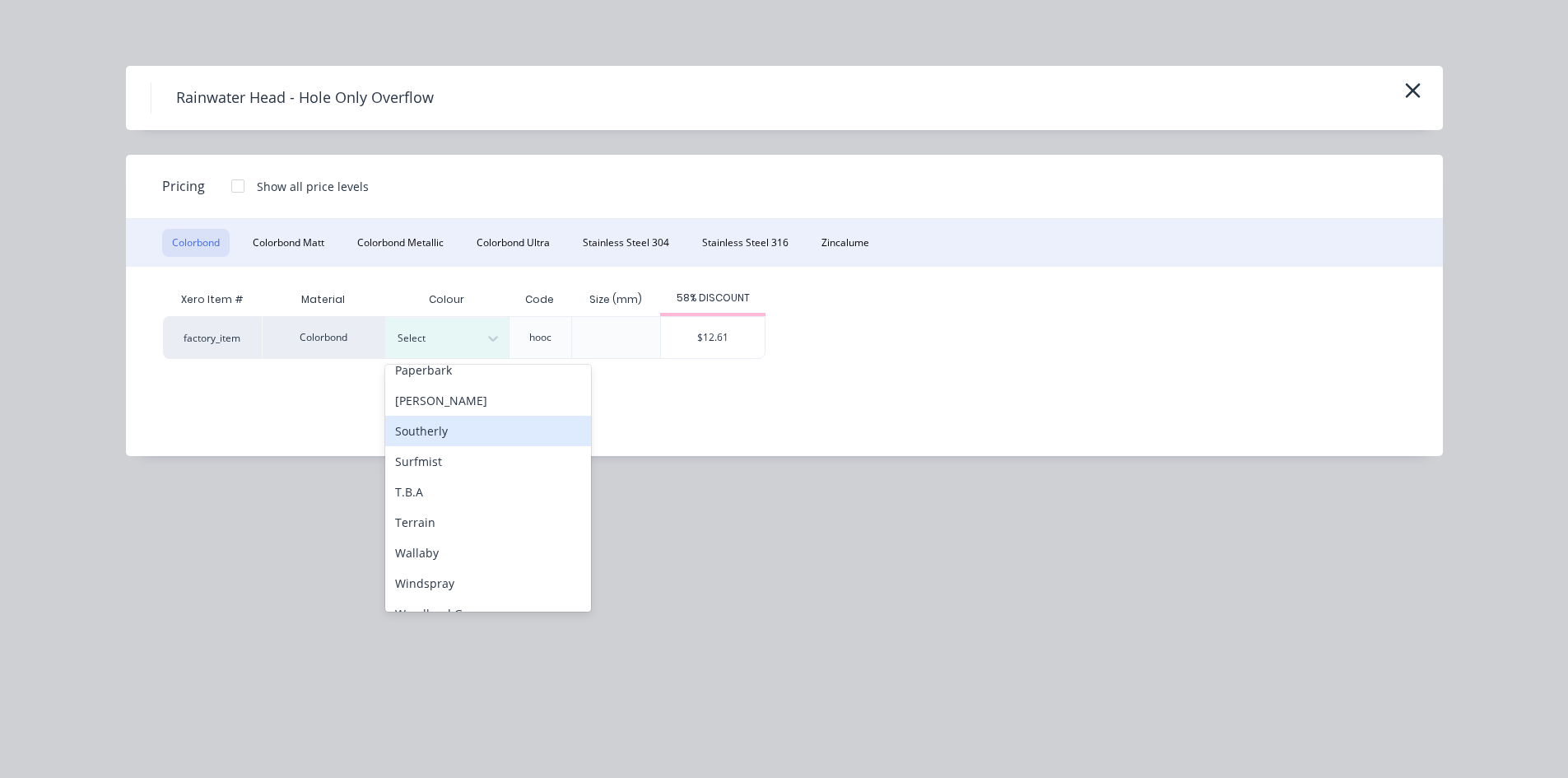
scroll to position [552, 0]
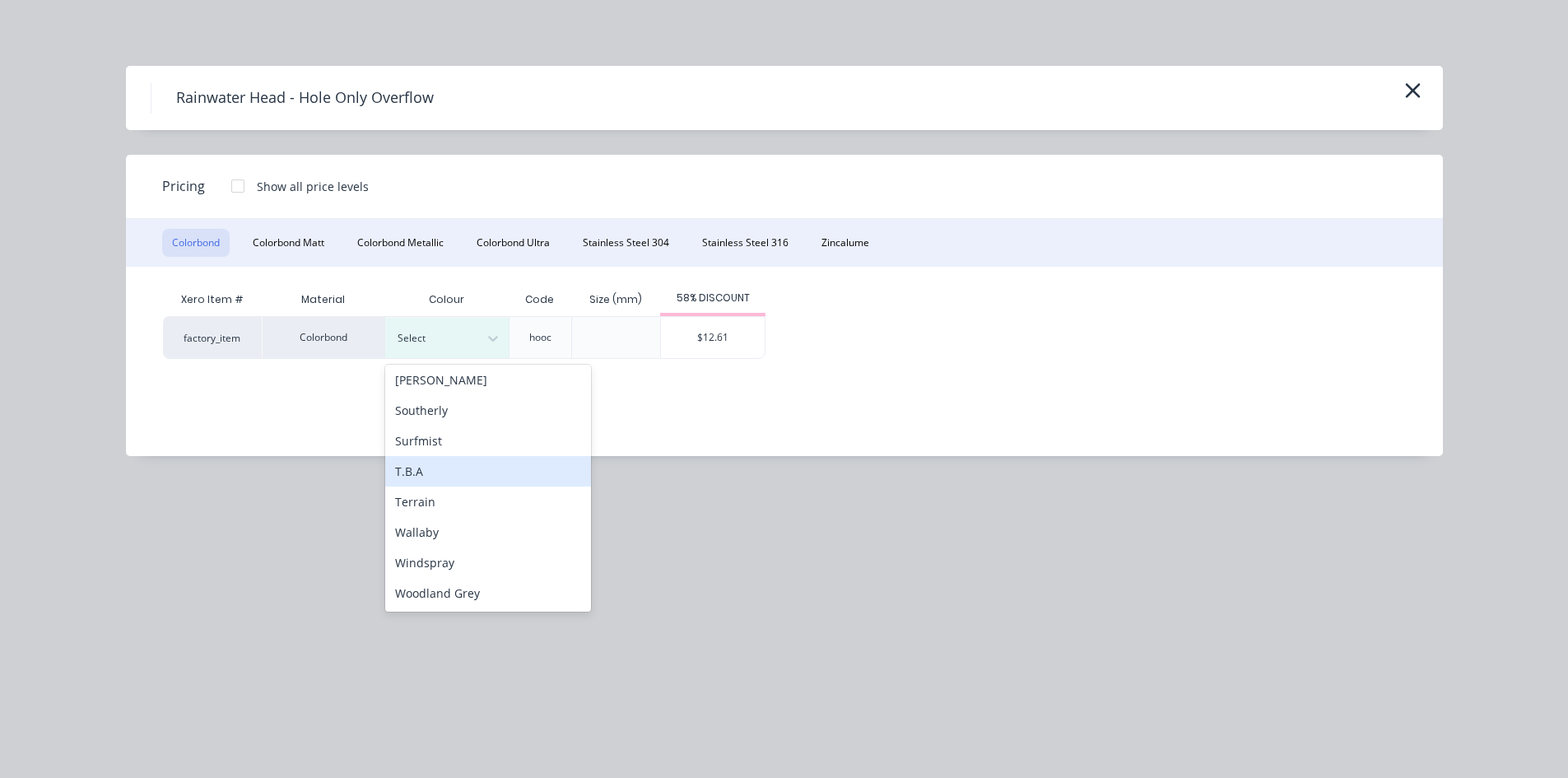
click at [465, 476] on div "T.B.A" at bounding box center [488, 472] width 206 height 31
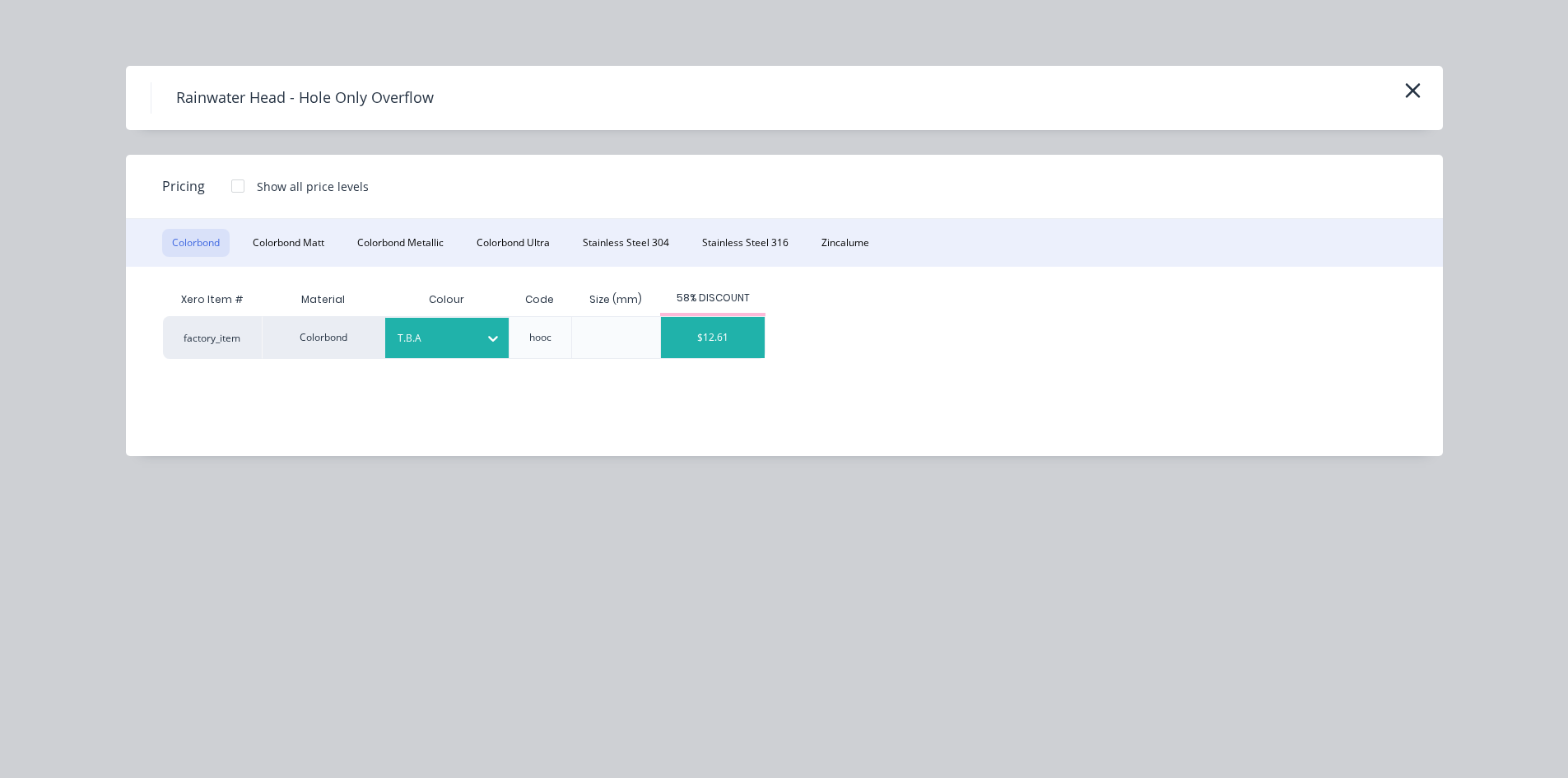
click at [694, 347] on div "$12.61" at bounding box center [713, 337] width 103 height 41
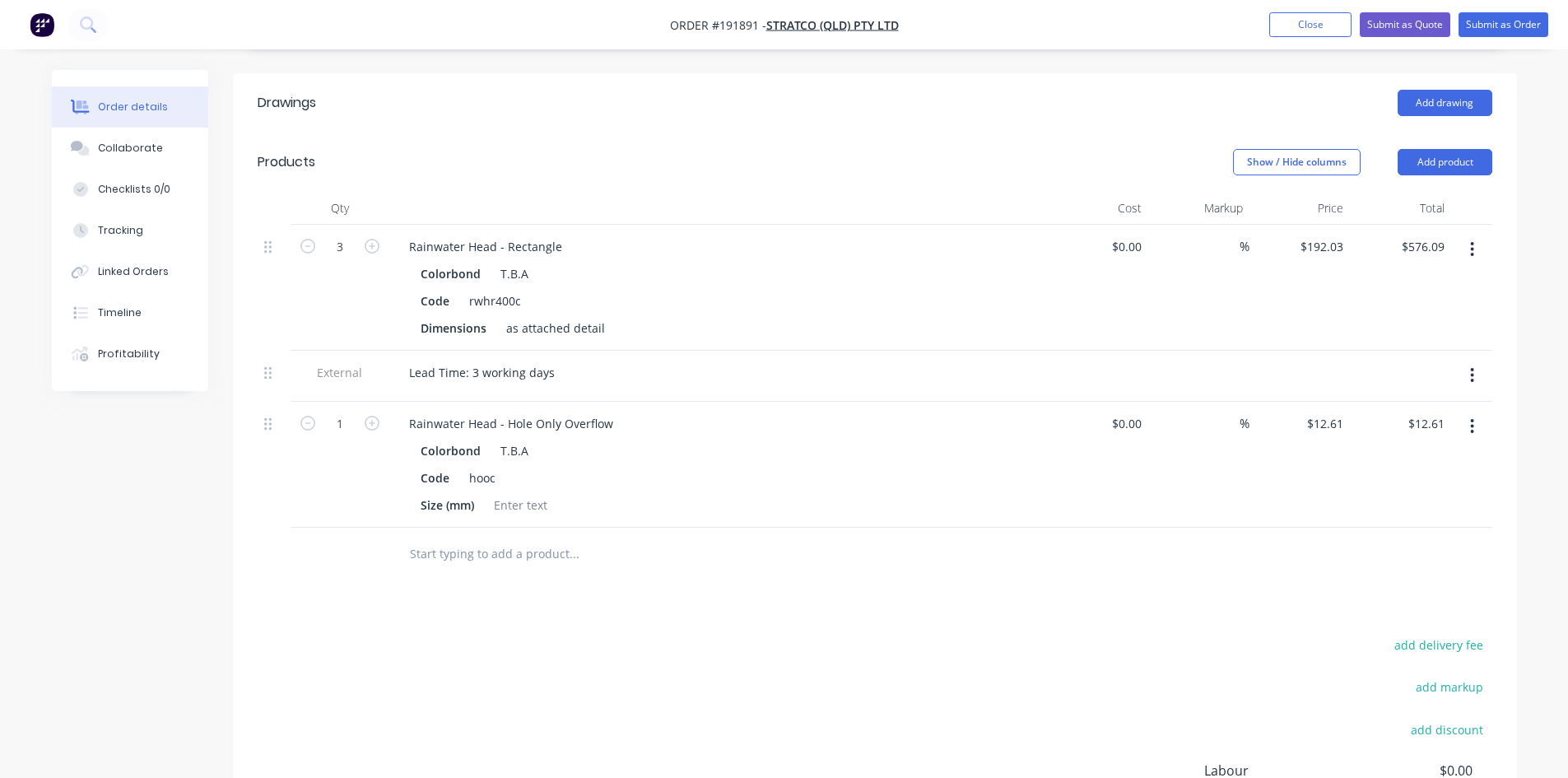
click at [386, 402] on div "1" at bounding box center [340, 465] width 99 height 126
click at [375, 416] on icon "button" at bounding box center [371, 423] width 14 height 14
type input "2"
type input "$25.22"
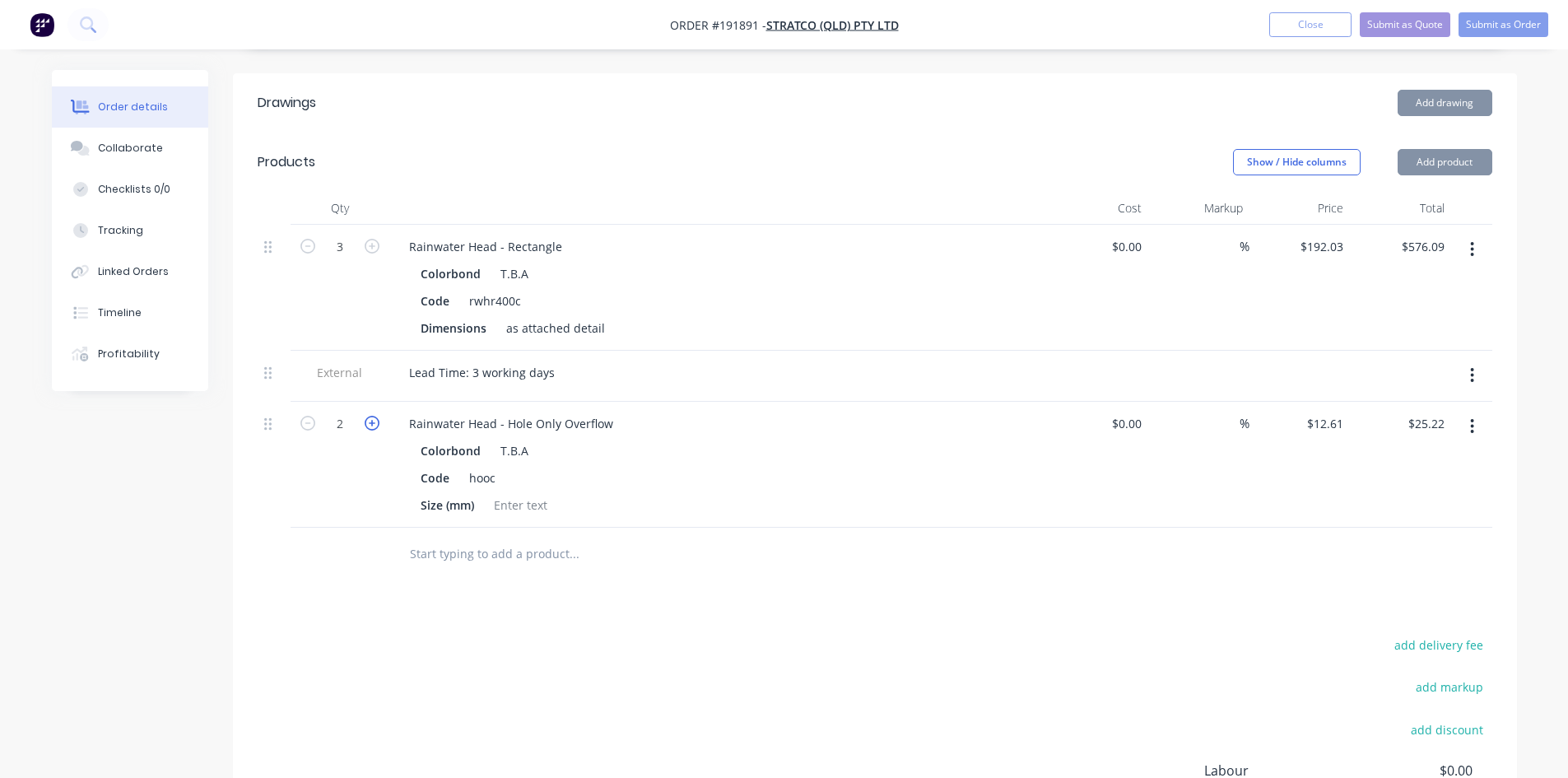
click at [375, 416] on icon "button" at bounding box center [371, 423] width 14 height 14
type input "3"
type input "$37.83"
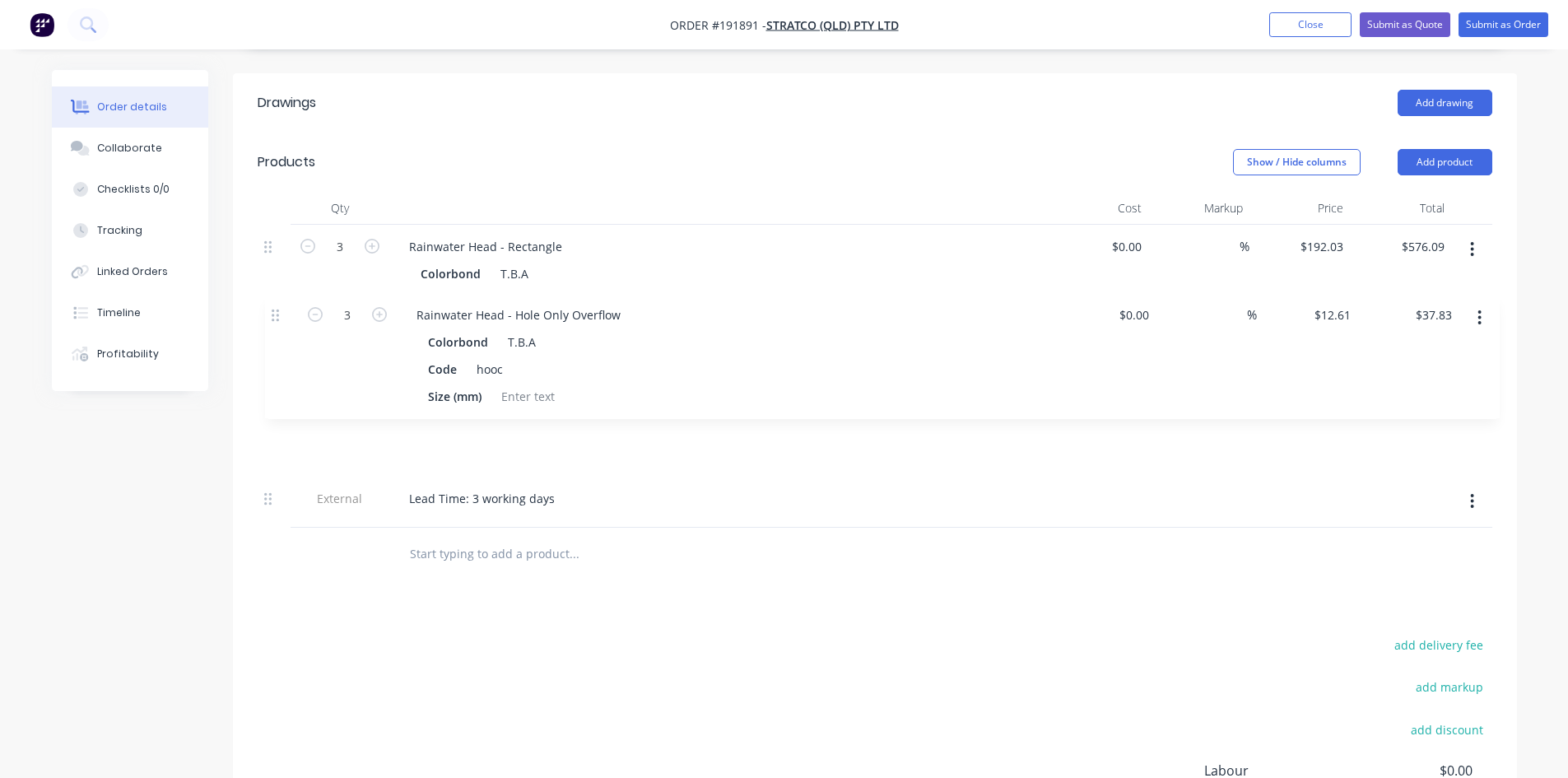
drag, startPoint x: 269, startPoint y: 372, endPoint x: 276, endPoint y: 310, distance: 62.4
click at [276, 310] on div "3 Rainwater Head - Rectangle Colorbond T.B.A Code rwhr400c Dimensions as attach…" at bounding box center [874, 376] width 1235 height 303
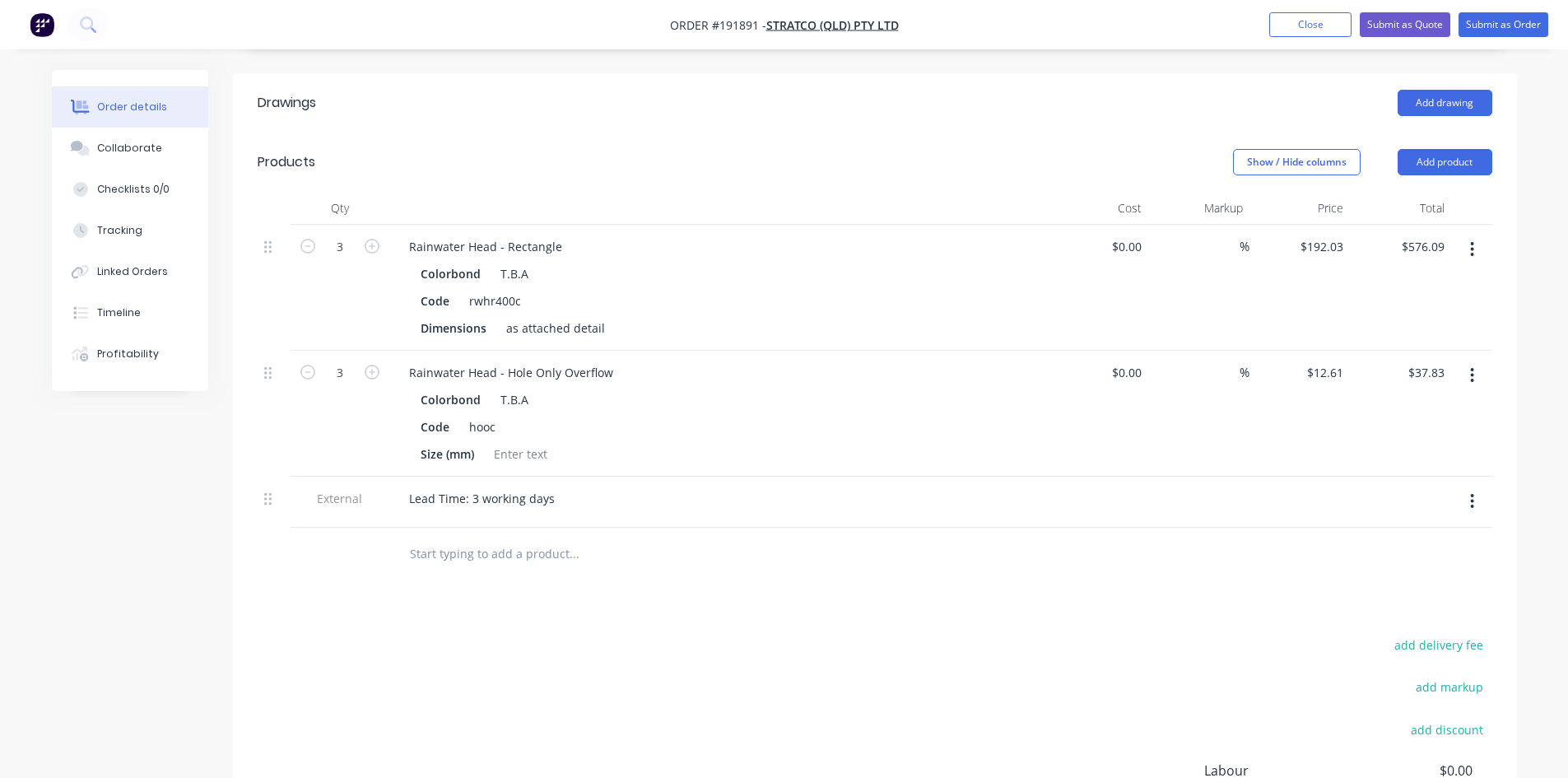
click at [1028, 634] on div "add delivery fee add markup add discount Labour $0.00 Sub total $613.92 Margin …" at bounding box center [874, 793] width 1235 height 318
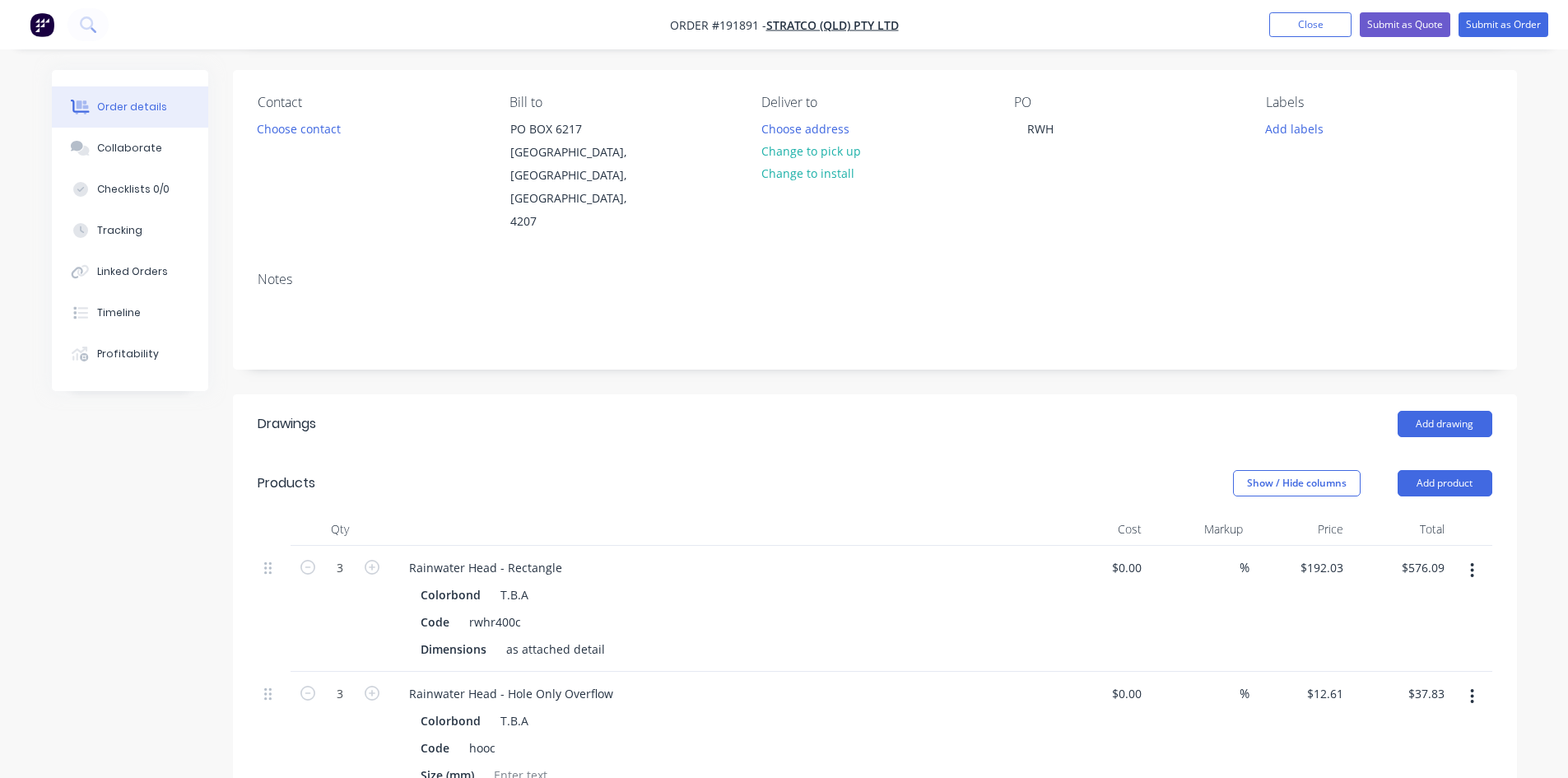
scroll to position [0, 0]
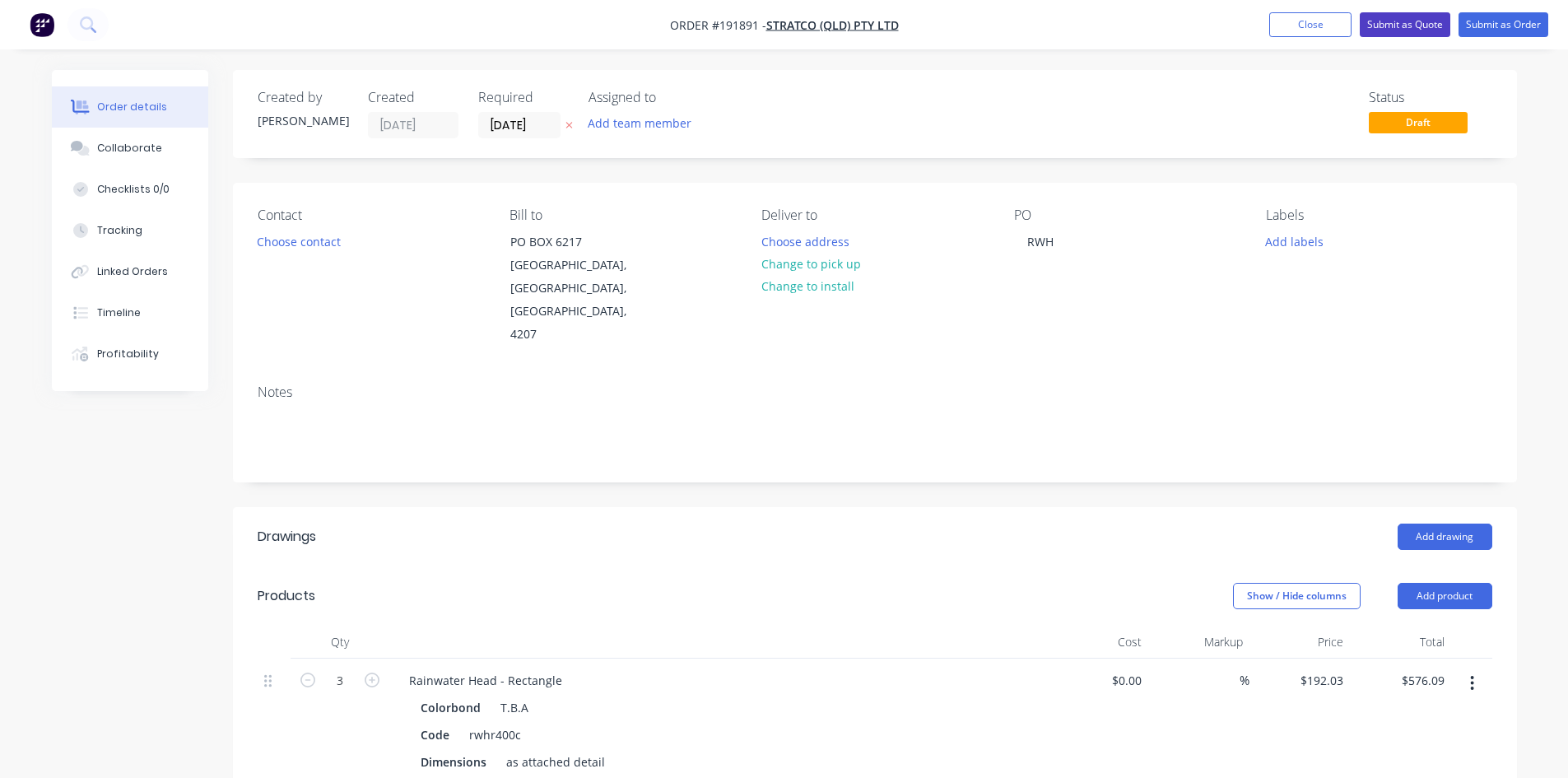
click at [1401, 33] on button "Submit as Quote" at bounding box center [1405, 25] width 91 height 25
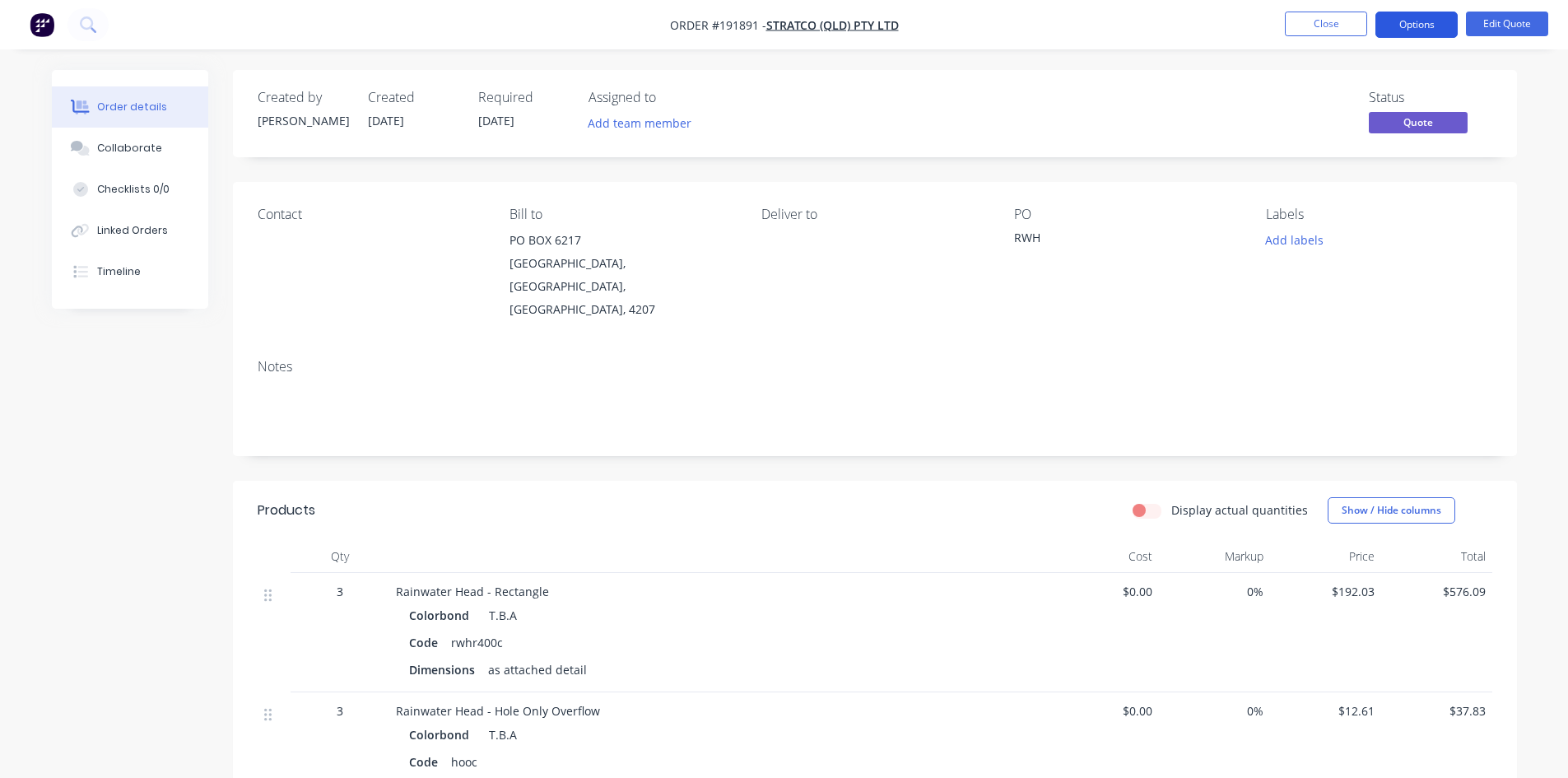
click at [1404, 27] on button "Options" at bounding box center [1417, 25] width 82 height 27
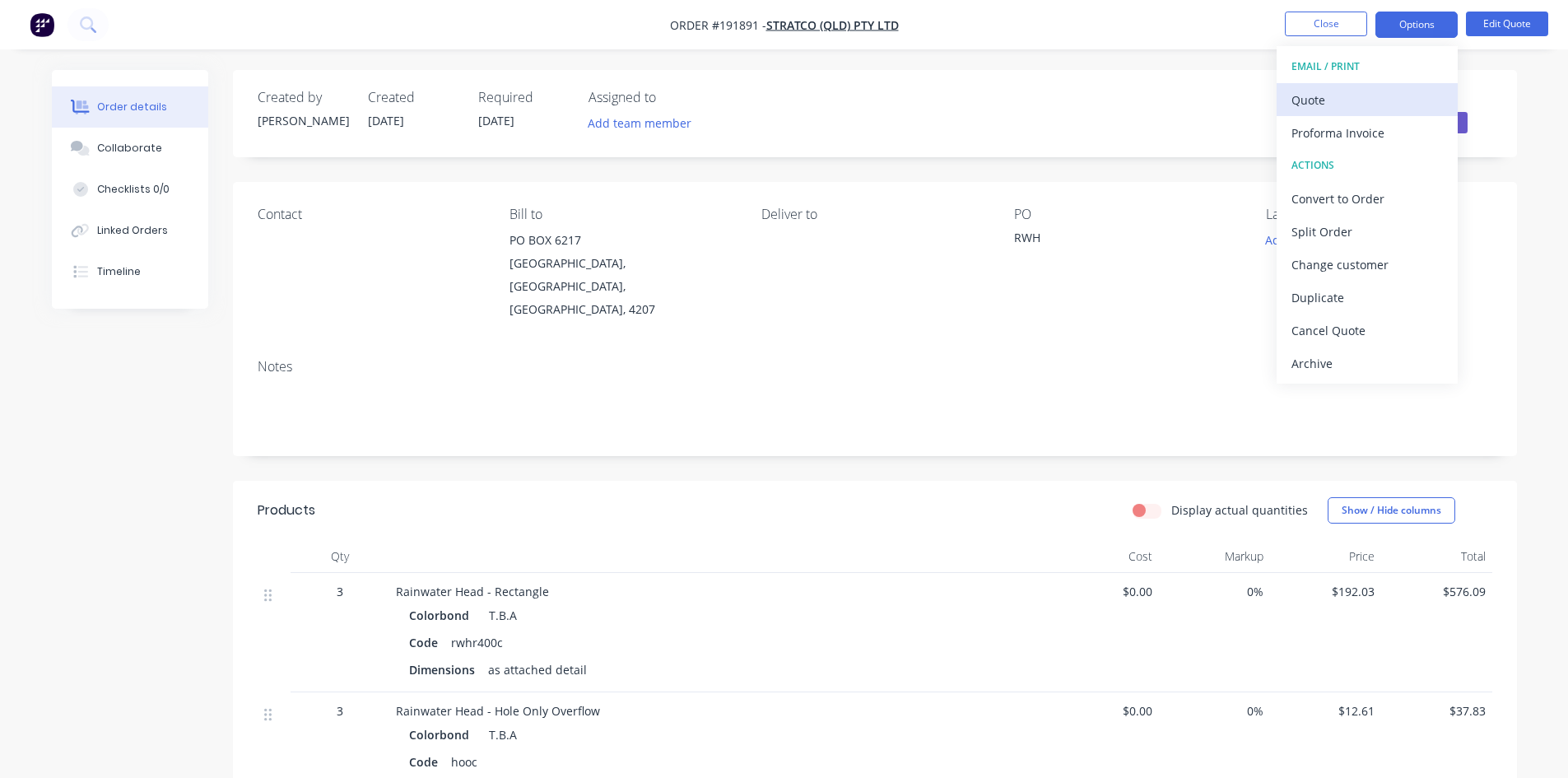
click at [1390, 90] on div "Quote" at bounding box center [1367, 100] width 151 height 24
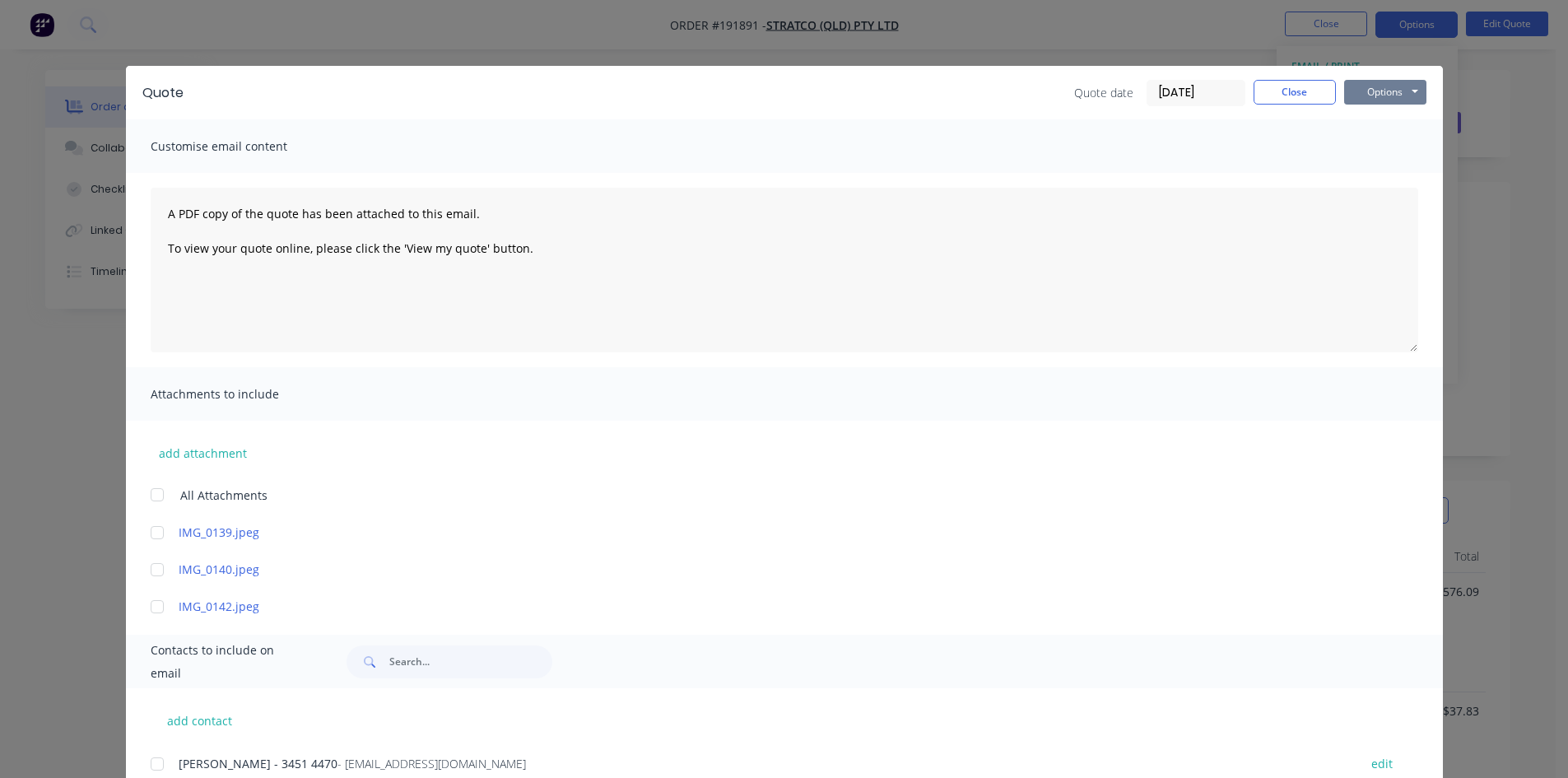
click at [1389, 84] on button "Options" at bounding box center [1385, 92] width 82 height 25
click at [1393, 120] on button "Preview" at bounding box center [1397, 122] width 105 height 27
click at [1266, 97] on button "Close" at bounding box center [1295, 92] width 82 height 25
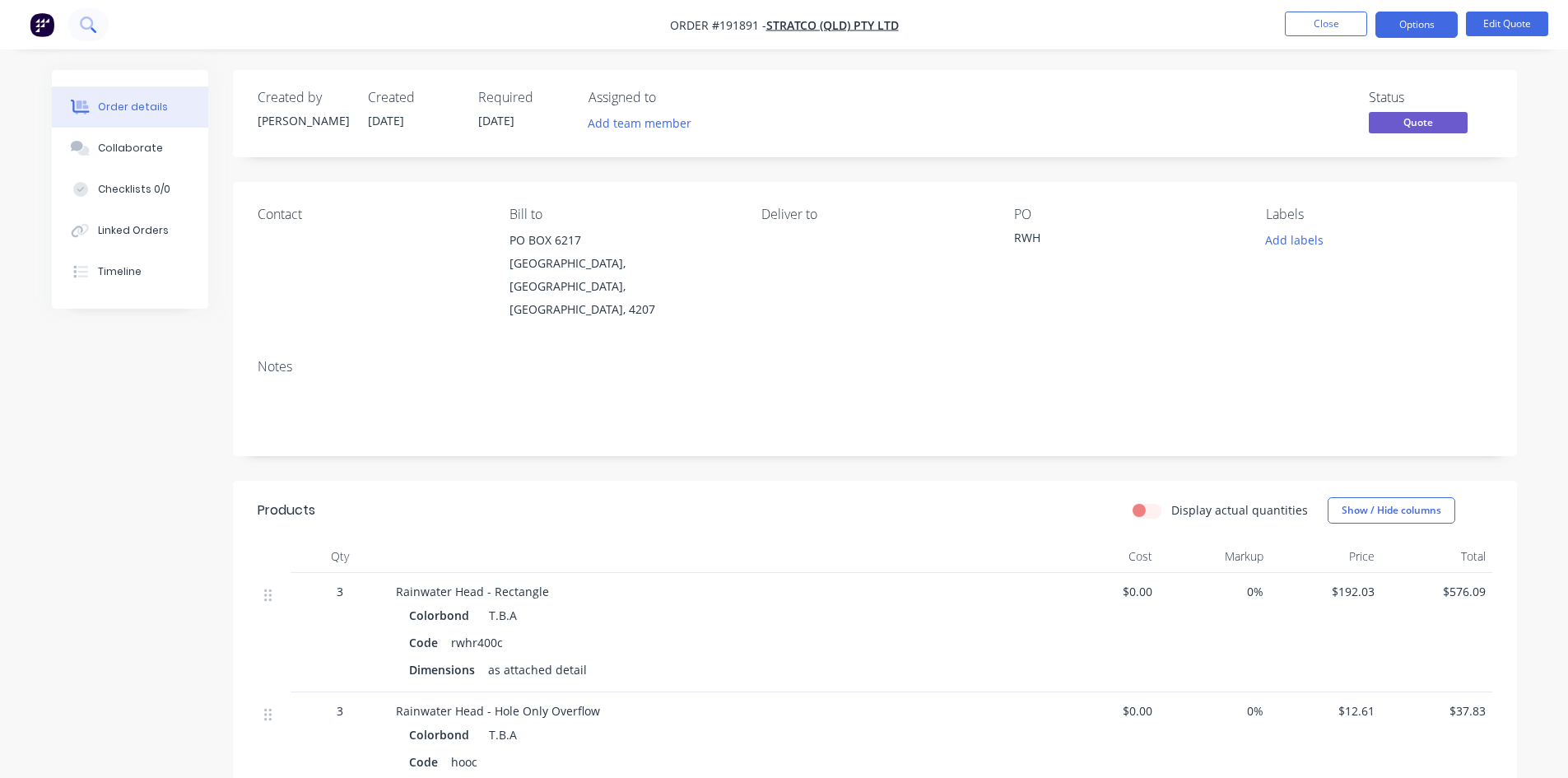
click at [92, 30] on icon at bounding box center [94, 30] width 6 height 6
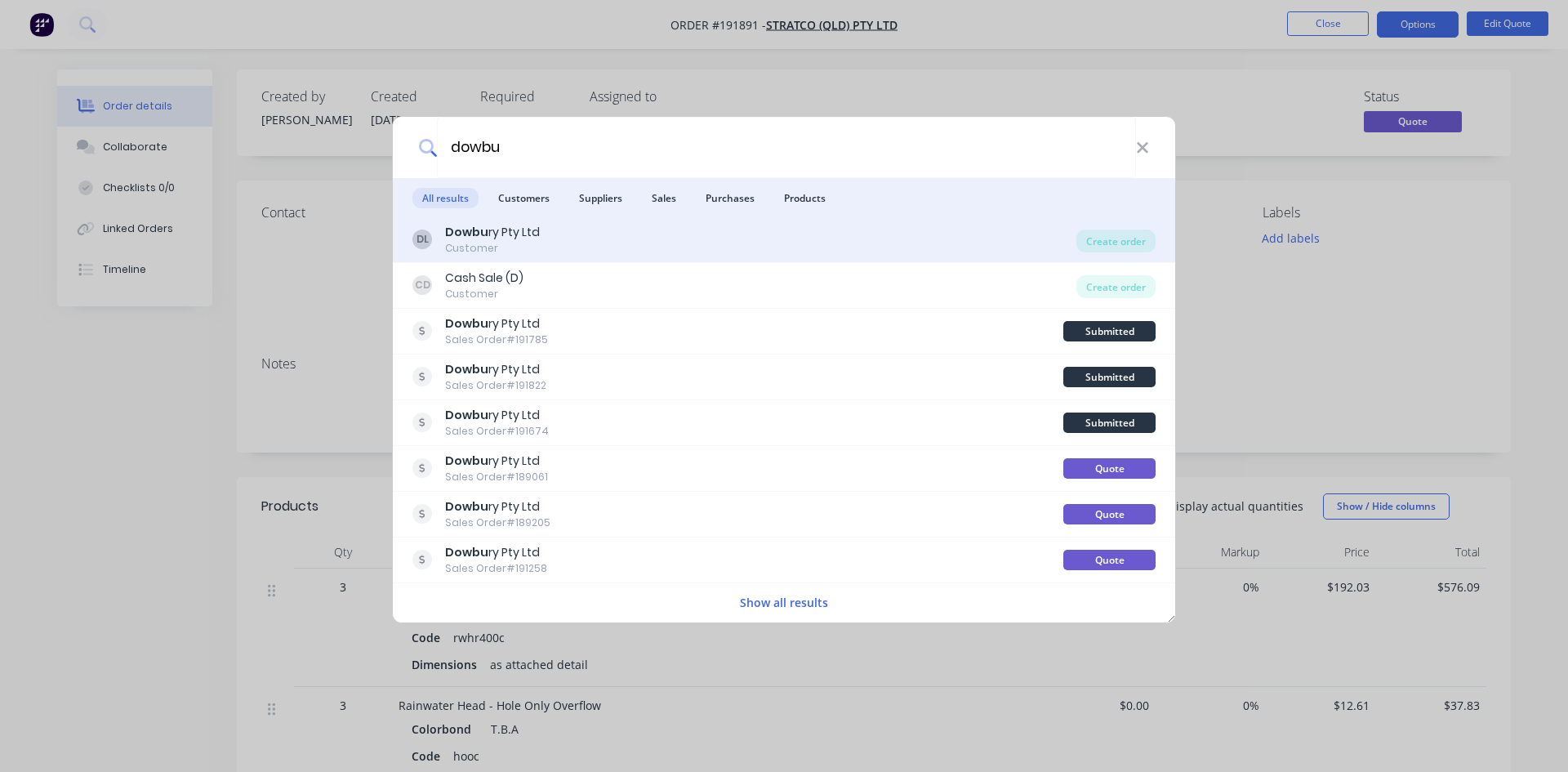
type input "dowbu"
click at [688, 247] on div "DL Dowbu ry Pty Ltd Customer" at bounding box center [745, 240] width 664 height 32
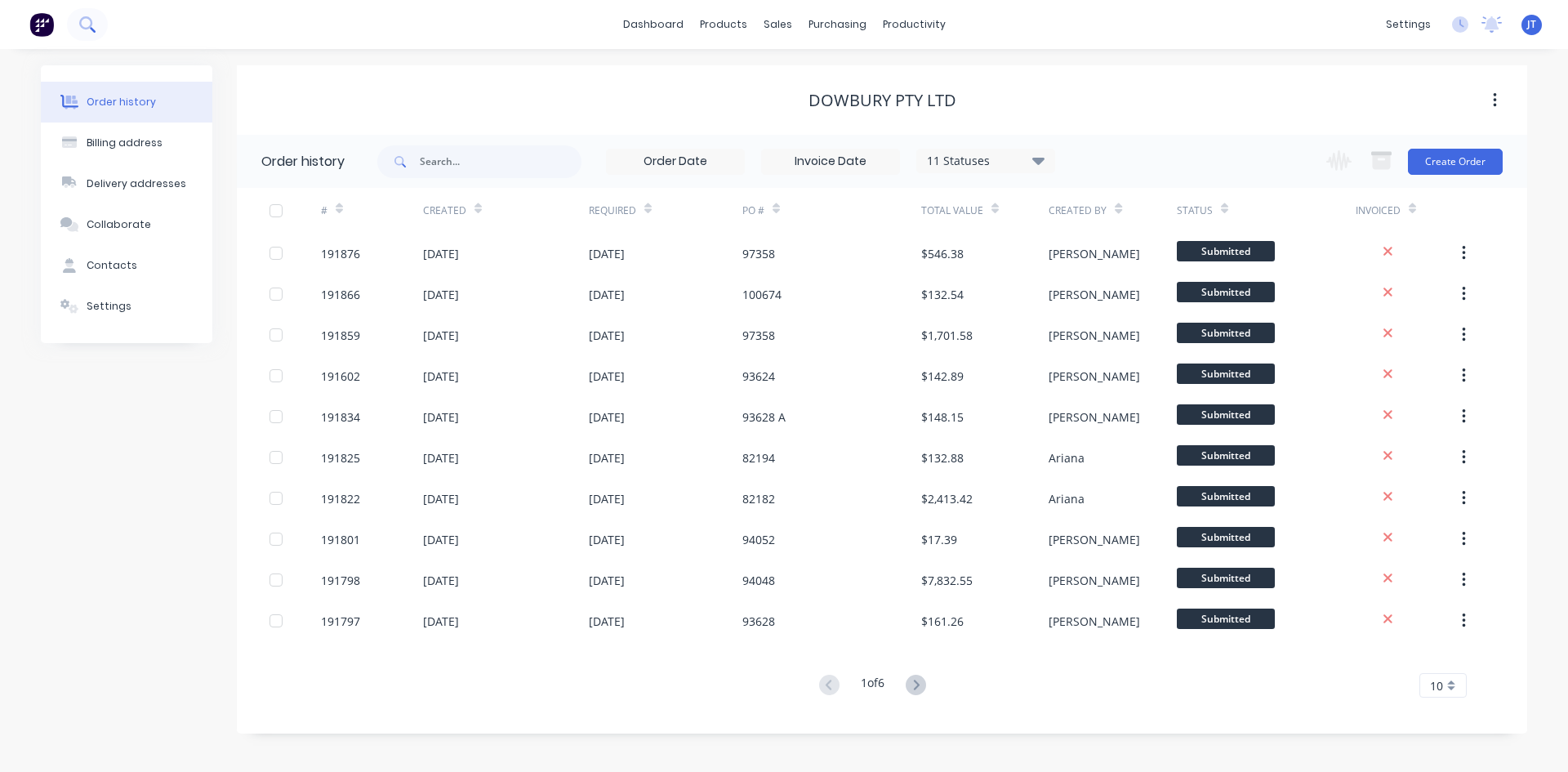
click at [85, 24] on icon at bounding box center [86, 24] width 15 height 15
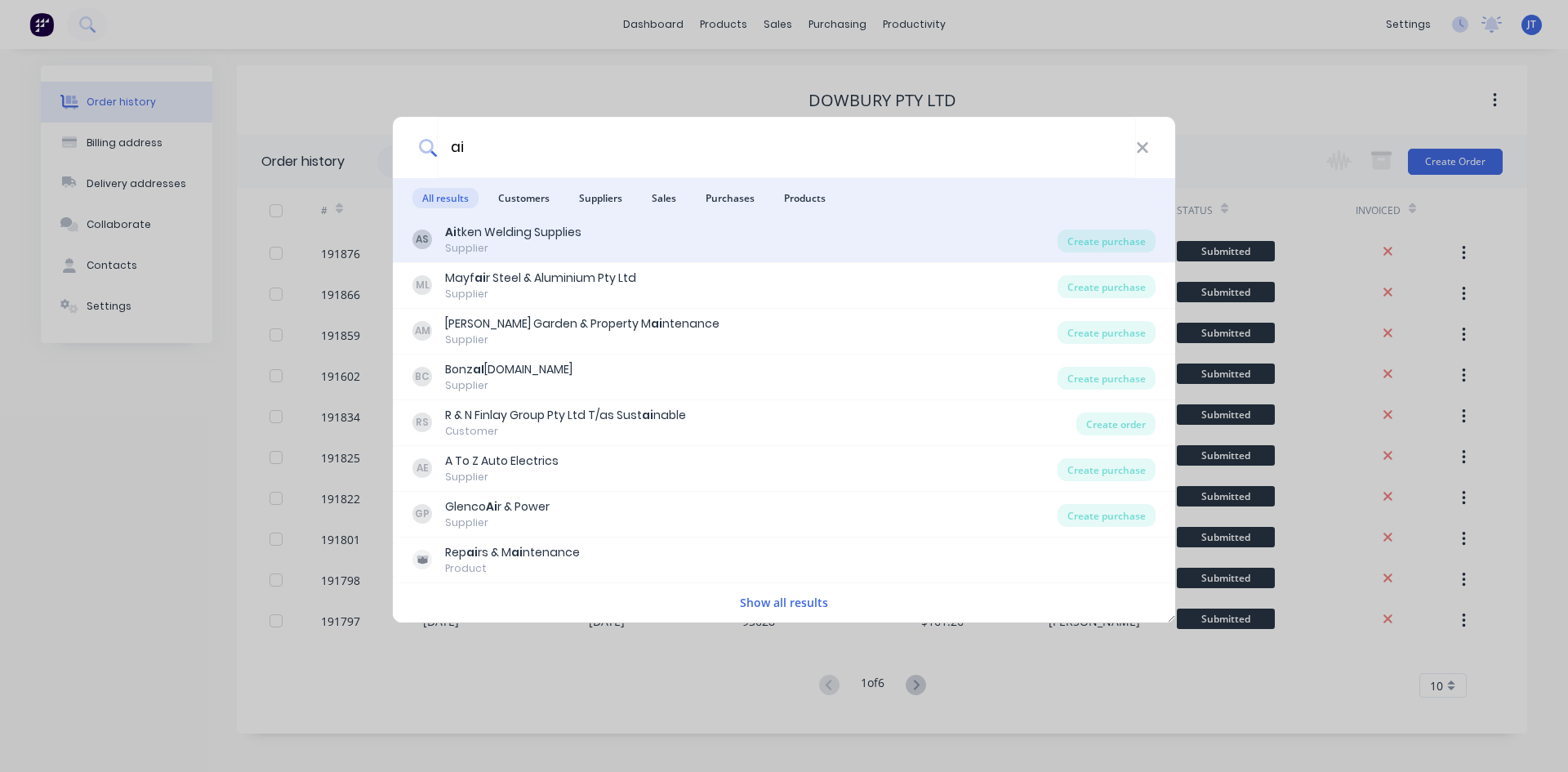
type input "ai"
click at [507, 234] on div "Ai tken Welding Supplies" at bounding box center [513, 233] width 137 height 17
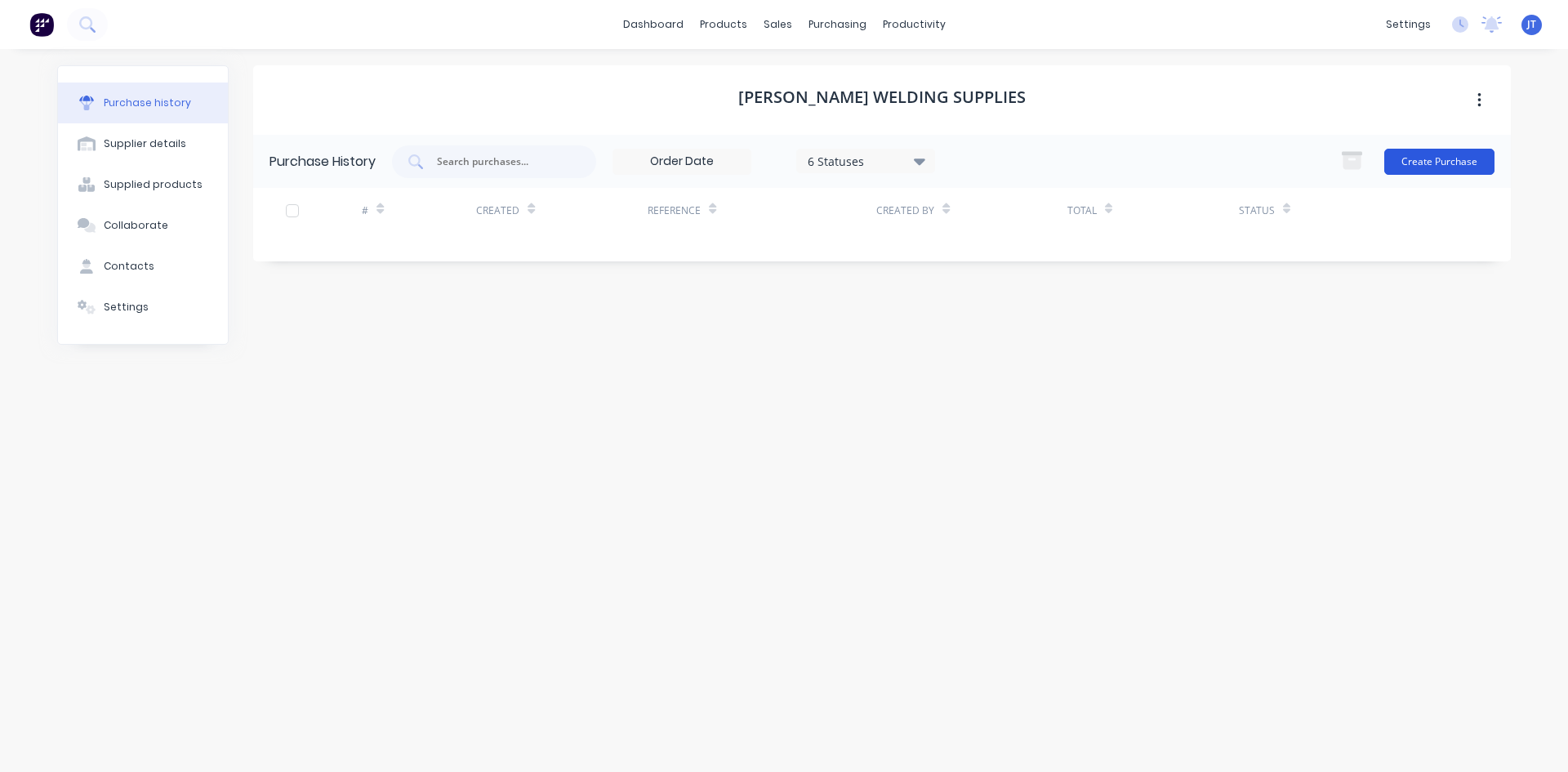
click at [1456, 162] on button "Create Purchase" at bounding box center [1440, 162] width 110 height 27
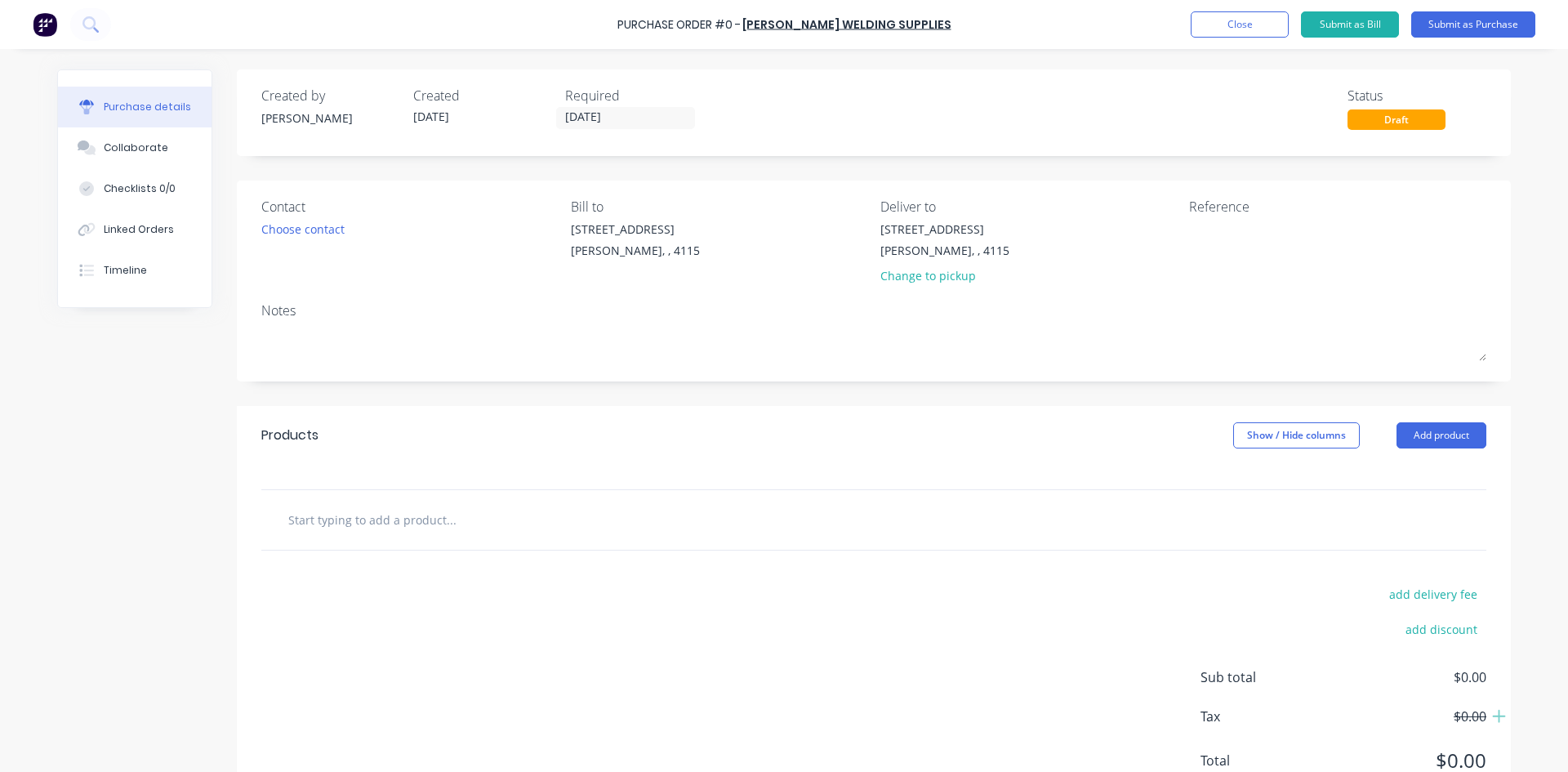
click at [360, 518] on input "text" at bounding box center [451, 519] width 327 height 32
type input "marty"
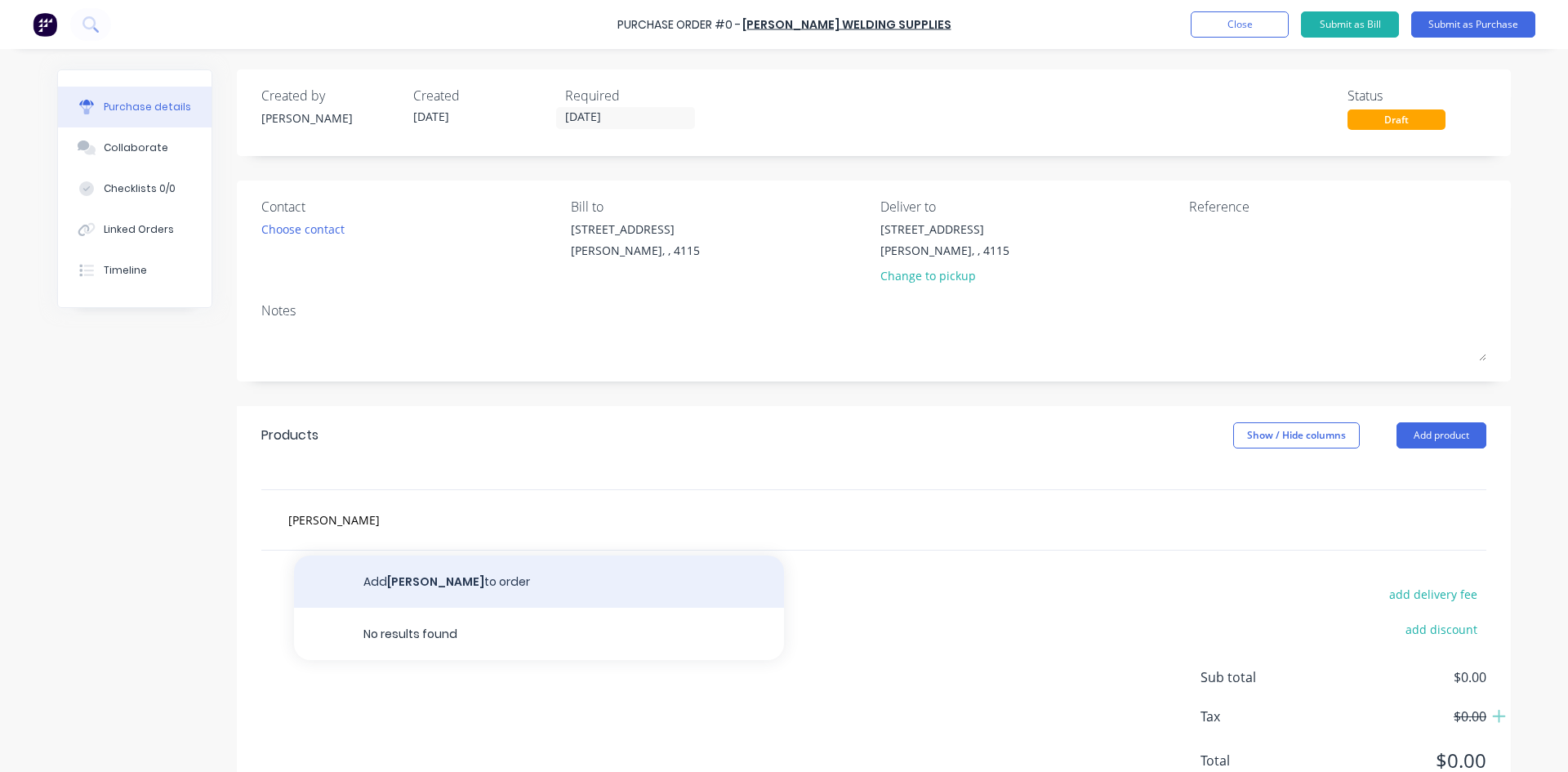
click at [485, 579] on button "Add marty to order" at bounding box center [539, 581] width 490 height 52
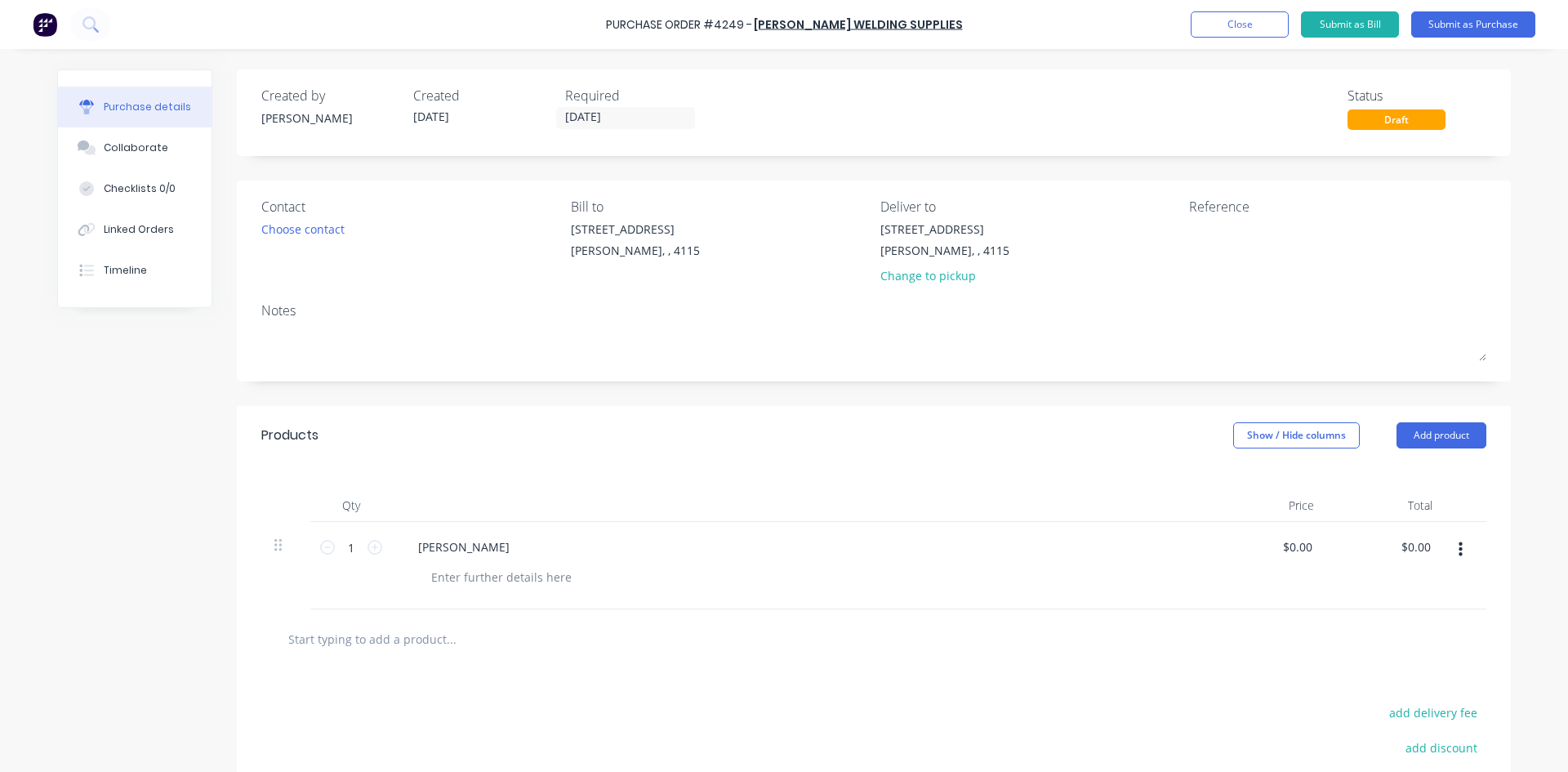
click at [100, 512] on div "Created by John Created 05/09/25 Required 05/09/25 Status Draft Contact Choose …" at bounding box center [784, 503] width 1454 height 869
click at [1486, 23] on button "Submit as Purchase" at bounding box center [1473, 25] width 124 height 27
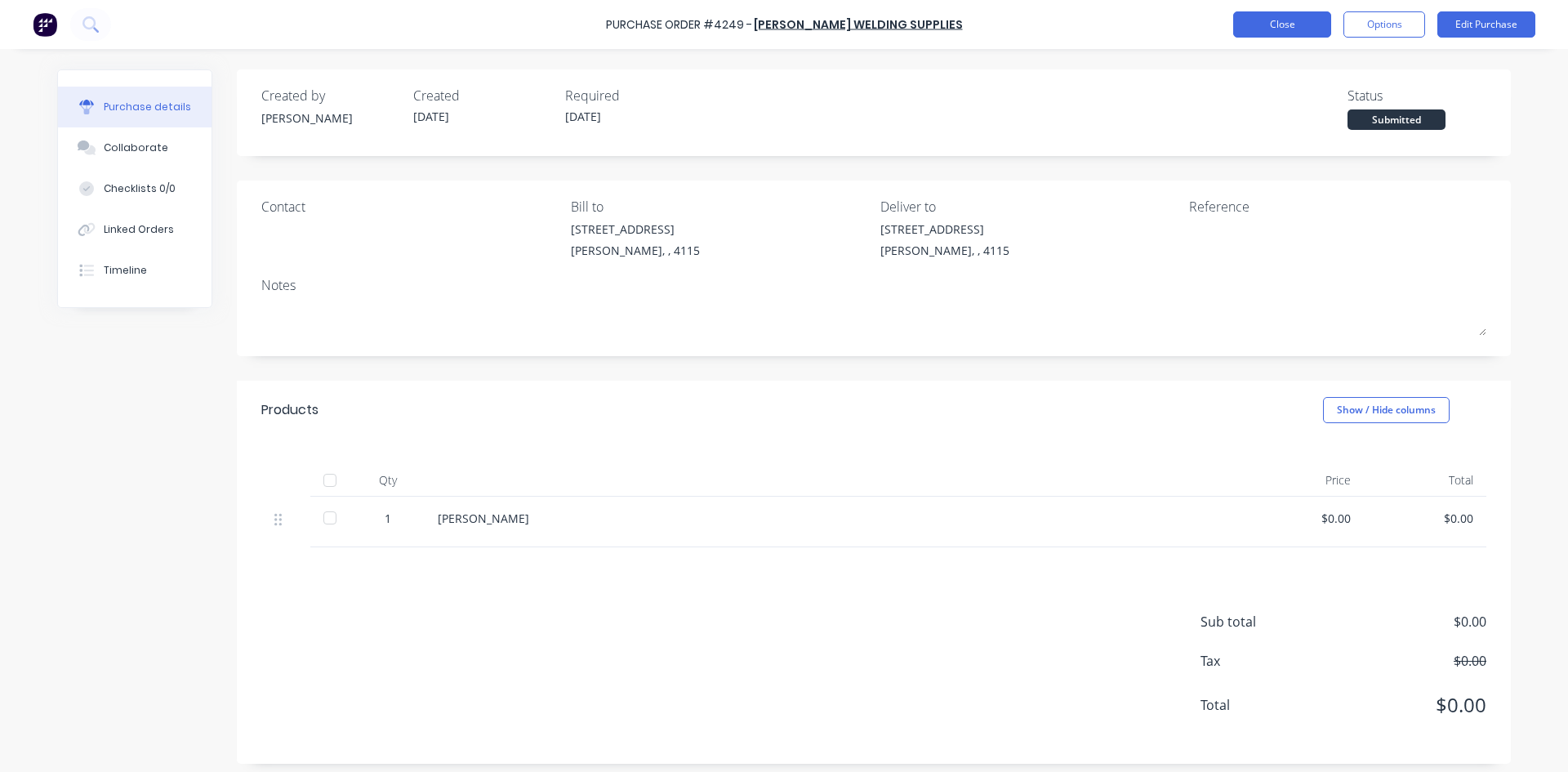
click at [1256, 27] on button "Close" at bounding box center [1281, 25] width 98 height 27
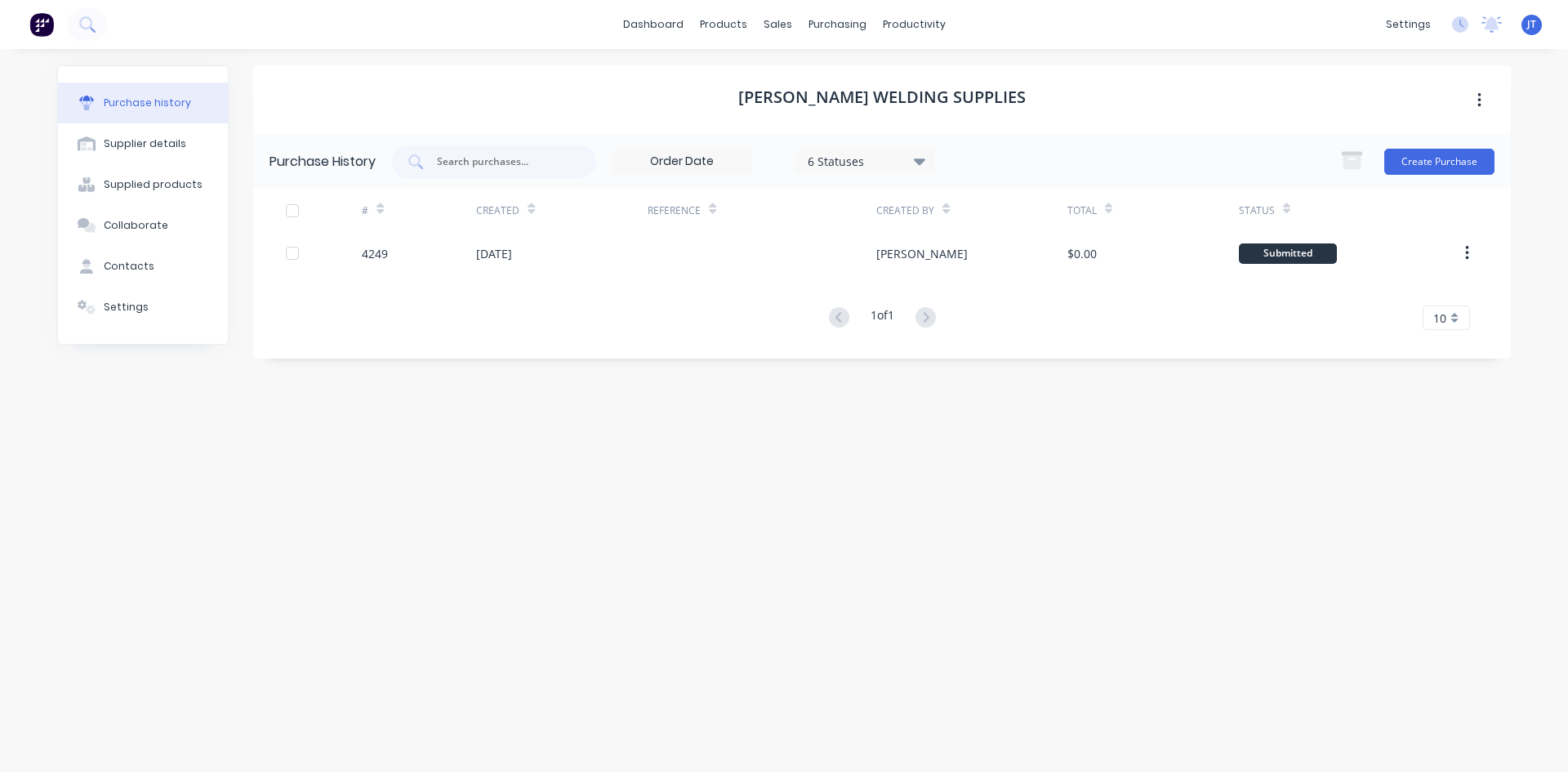
click at [43, 32] on img at bounding box center [42, 25] width 25 height 25
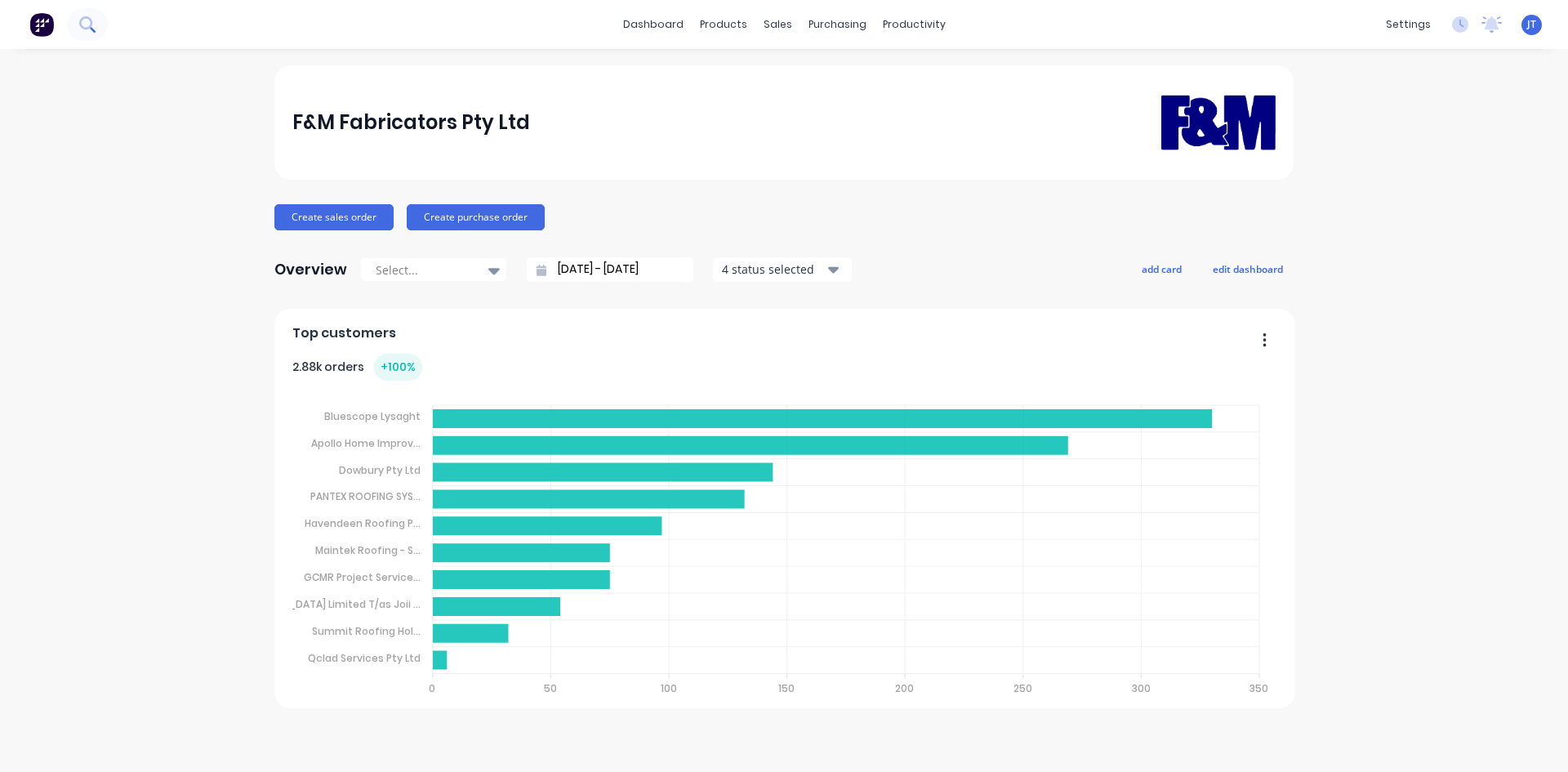
click at [89, 26] on icon at bounding box center [86, 24] width 15 height 15
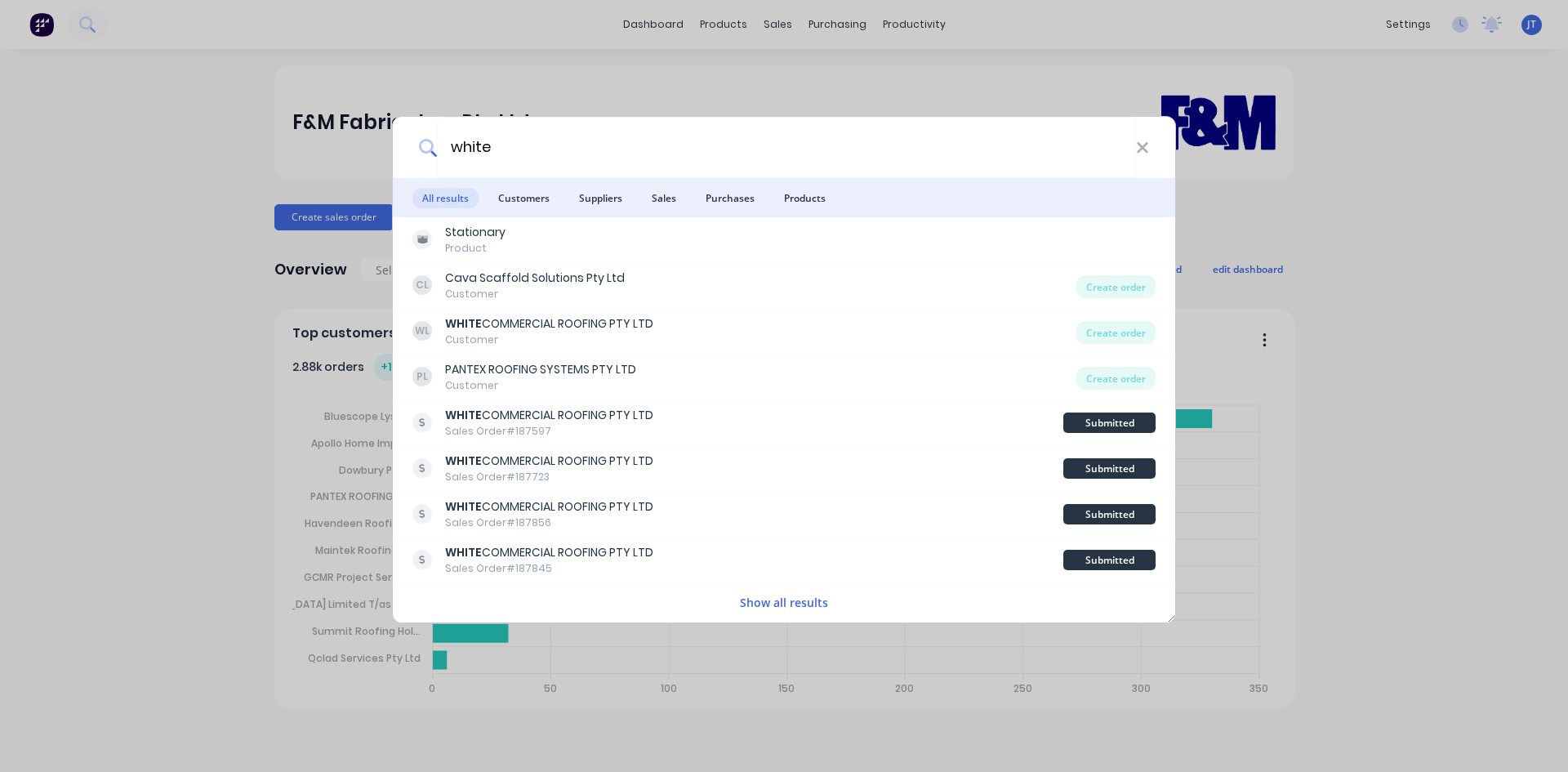
type input "white"
click at [1385, 524] on div "white All results Customers Suppliers Sales Purchases Products Stationary Produ…" at bounding box center [784, 386] width 1568 height 772
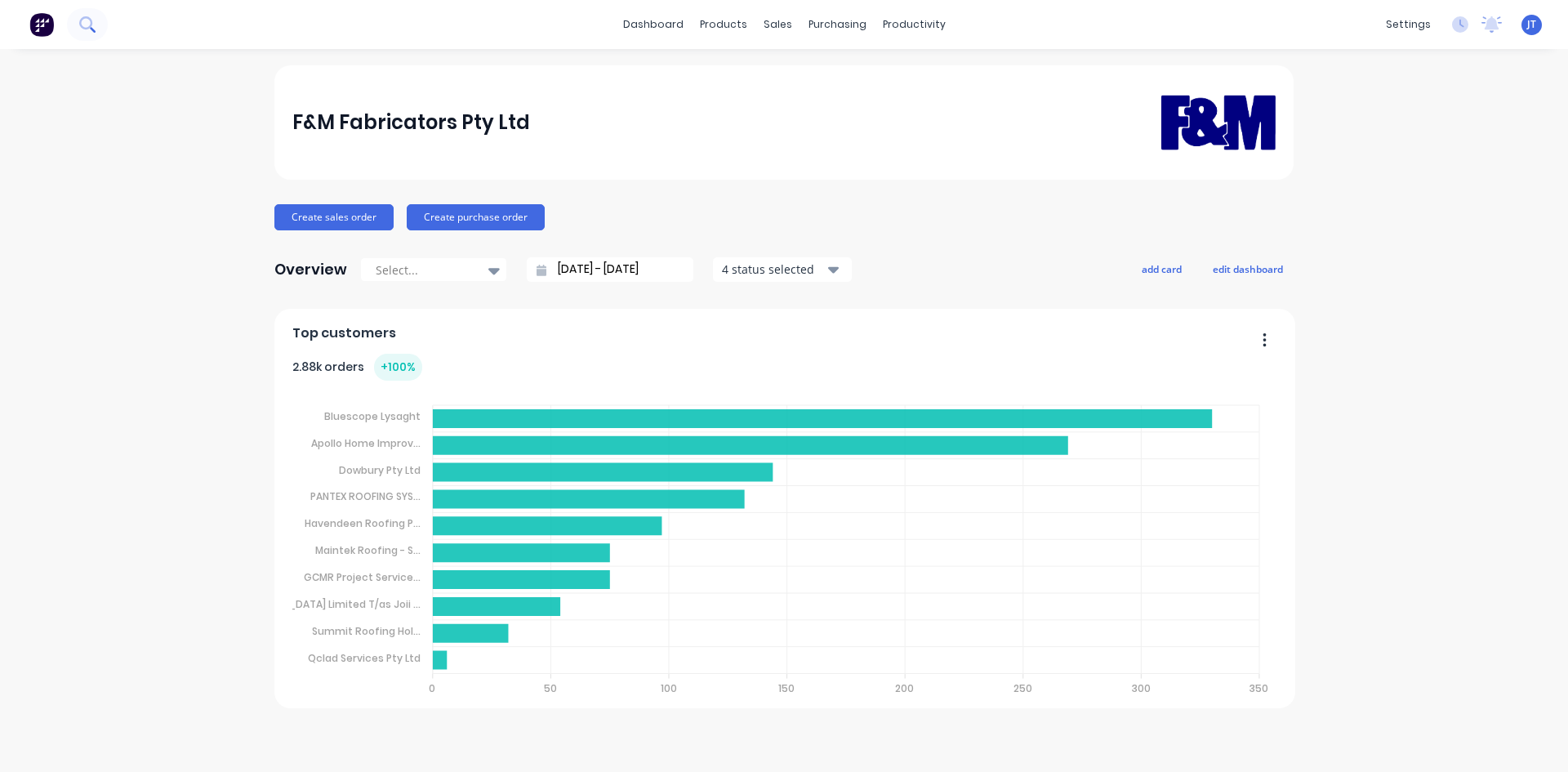
click at [78, 23] on button at bounding box center [87, 25] width 41 height 32
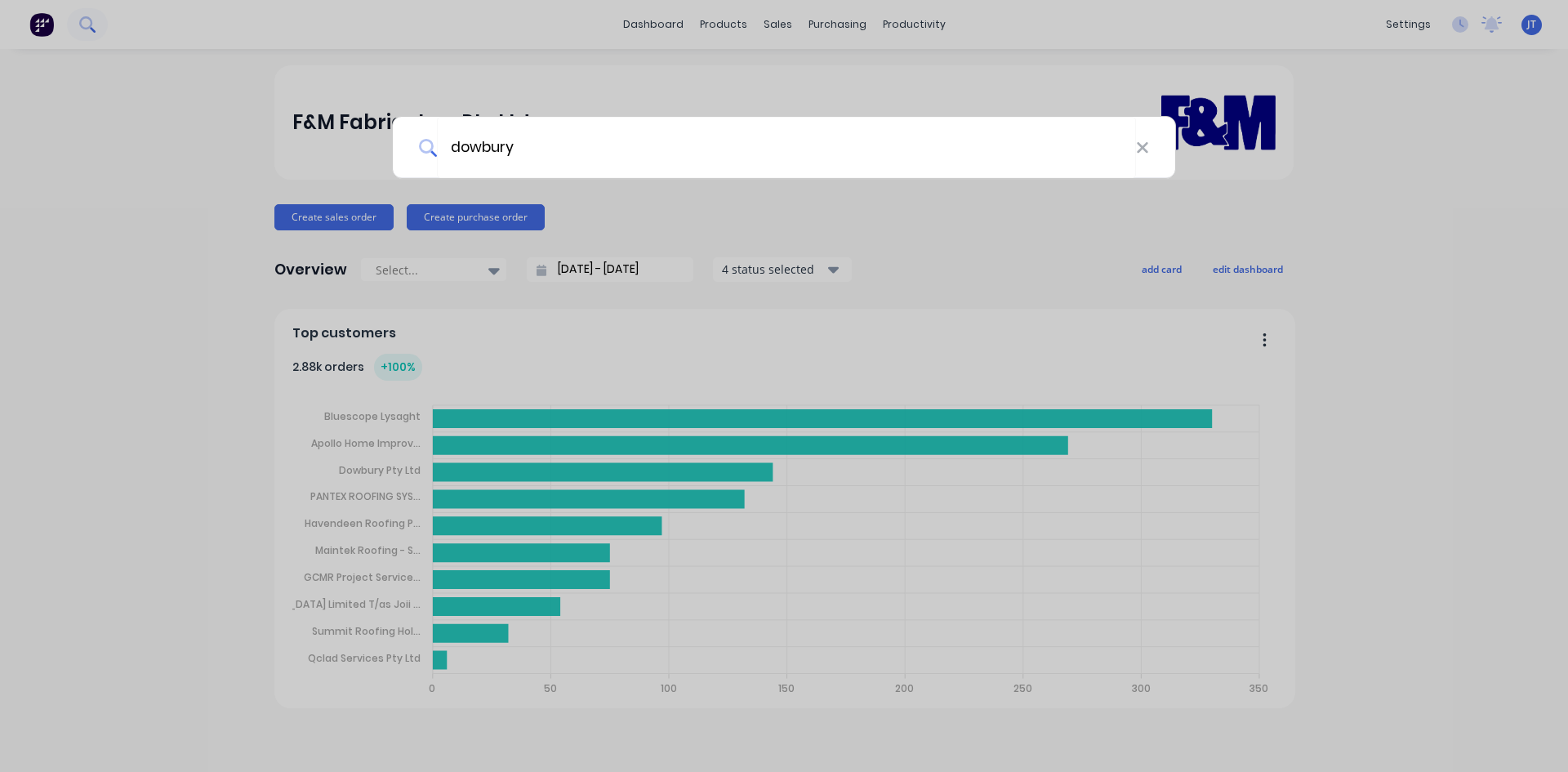
type input "dowbury"
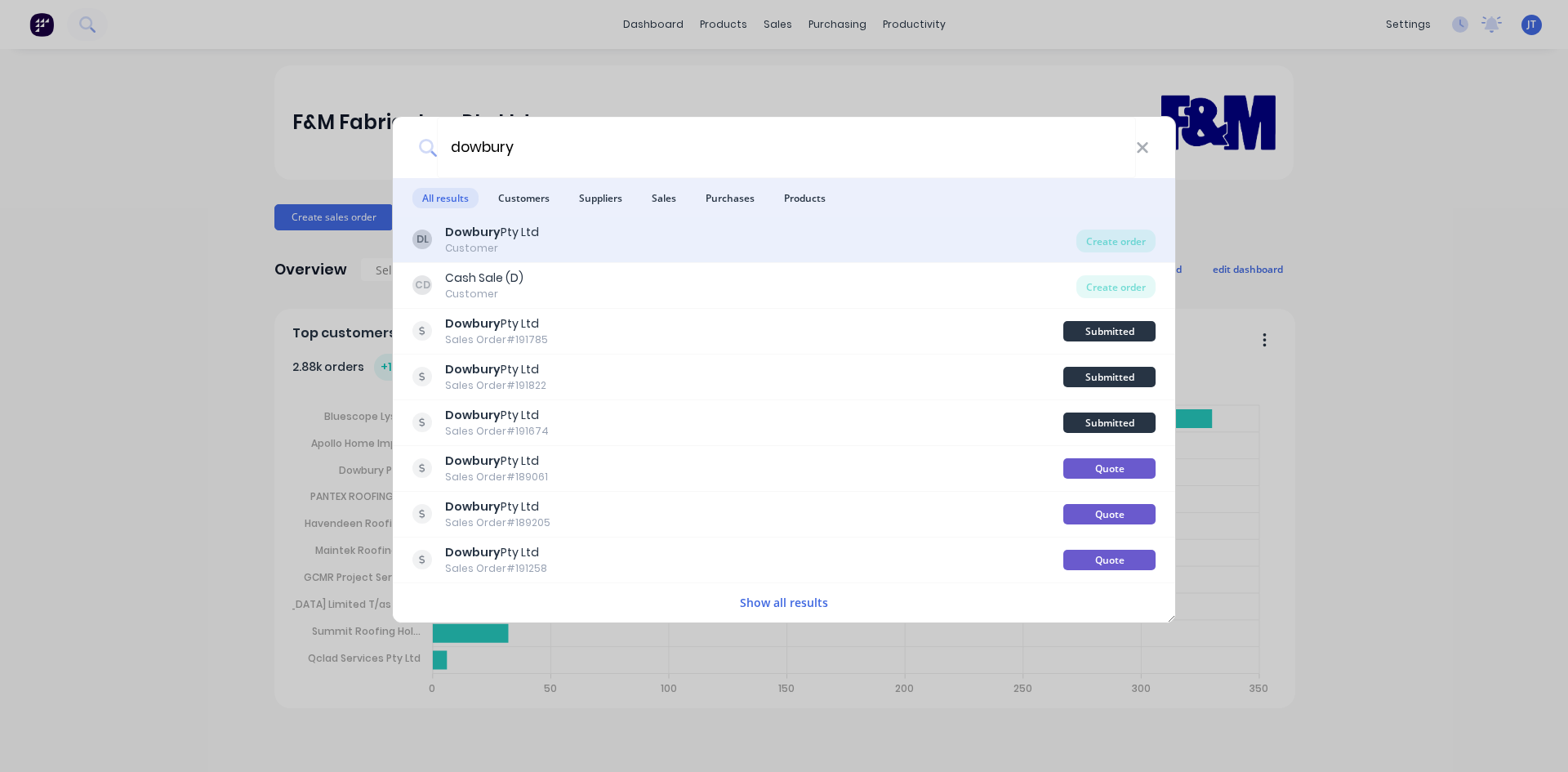
click at [711, 249] on div "DL Dowbury Pty Ltd Customer" at bounding box center [745, 240] width 664 height 32
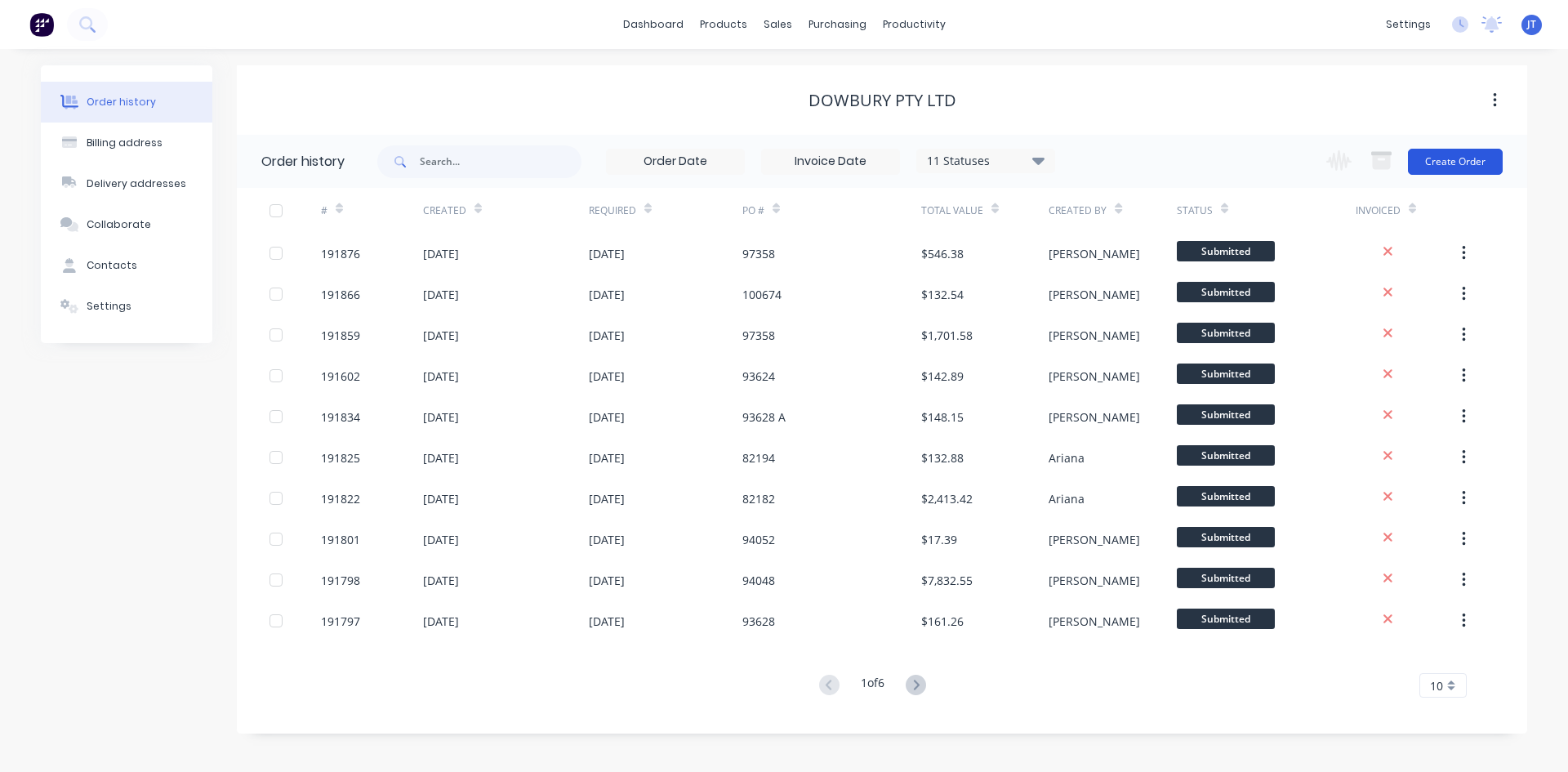
click at [1451, 173] on button "Create Order" at bounding box center [1456, 162] width 95 height 27
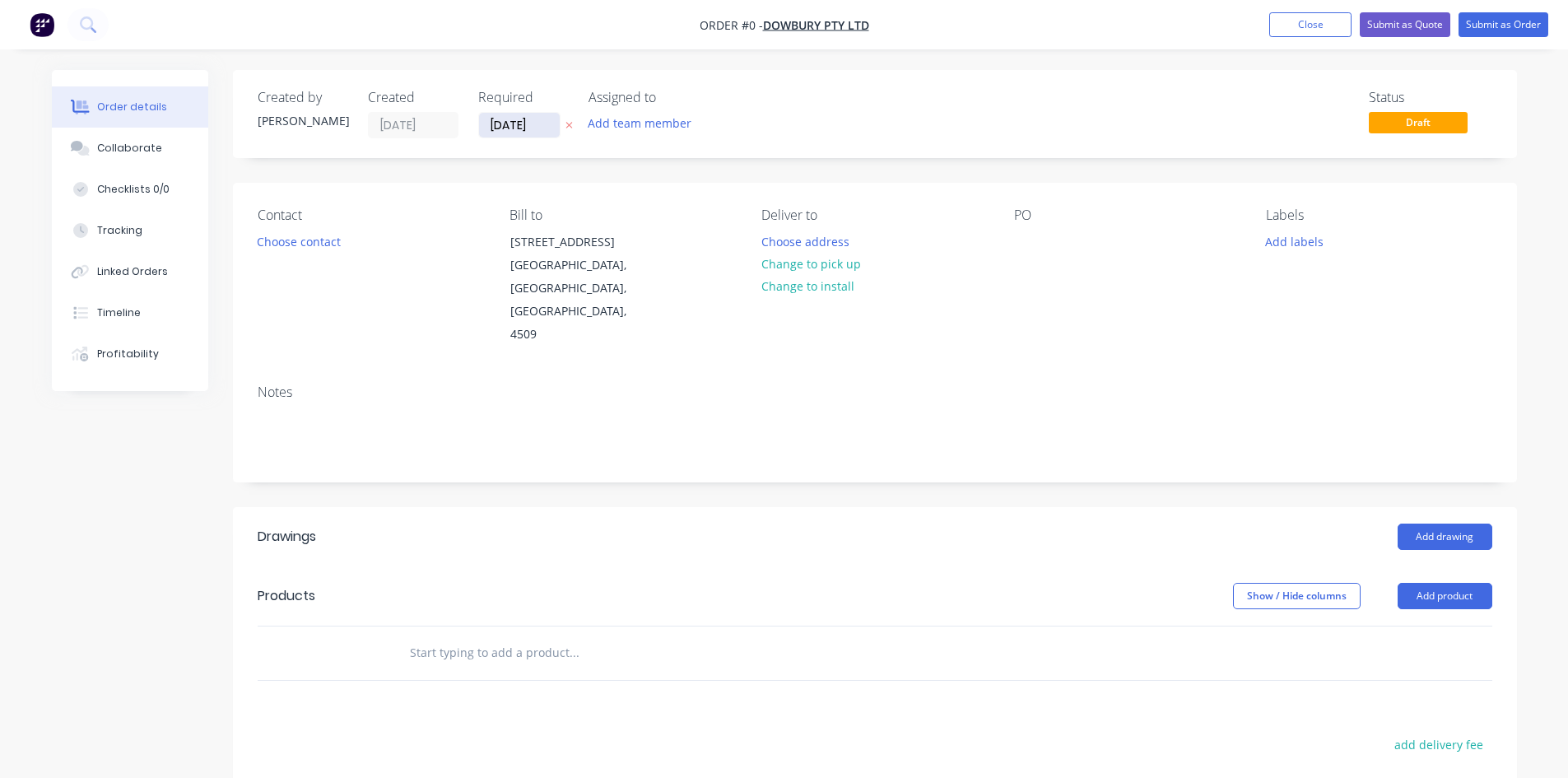
click at [515, 121] on input "[DATE]" at bounding box center [519, 125] width 80 height 25
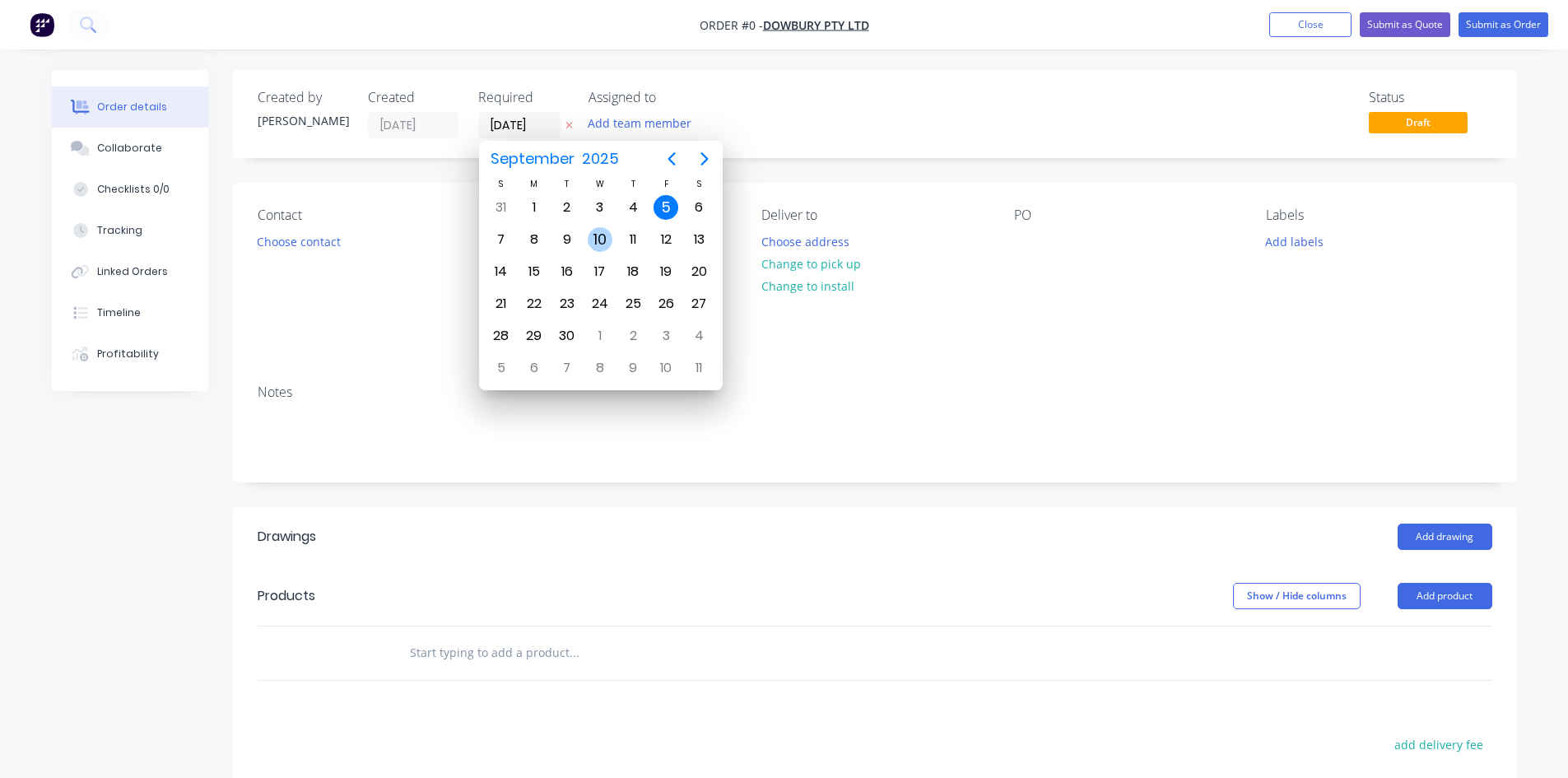
click at [591, 234] on div "10" at bounding box center [600, 239] width 25 height 25
type input "10/09/25"
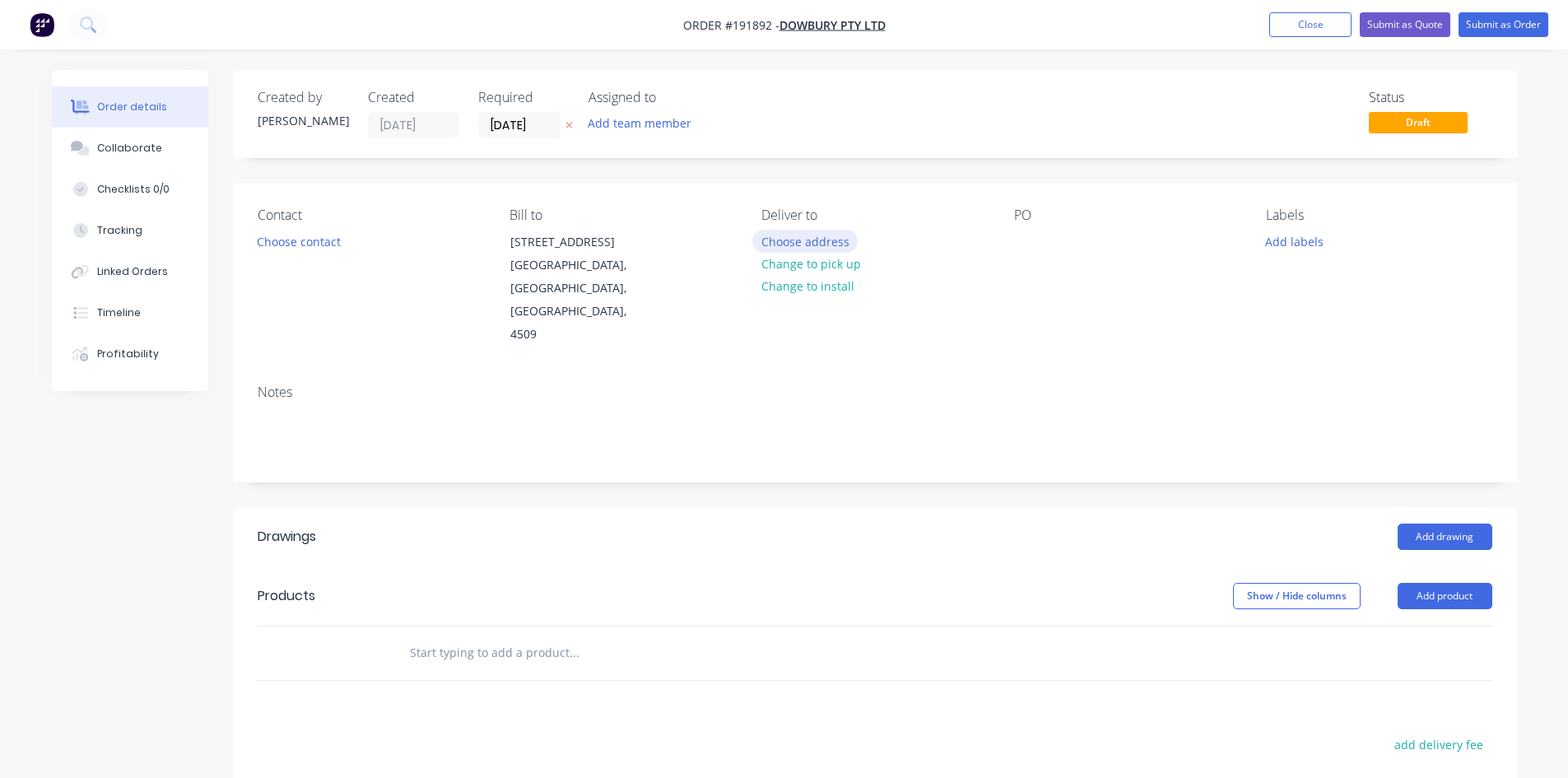
click at [808, 240] on button "Choose address" at bounding box center [805, 240] width 105 height 22
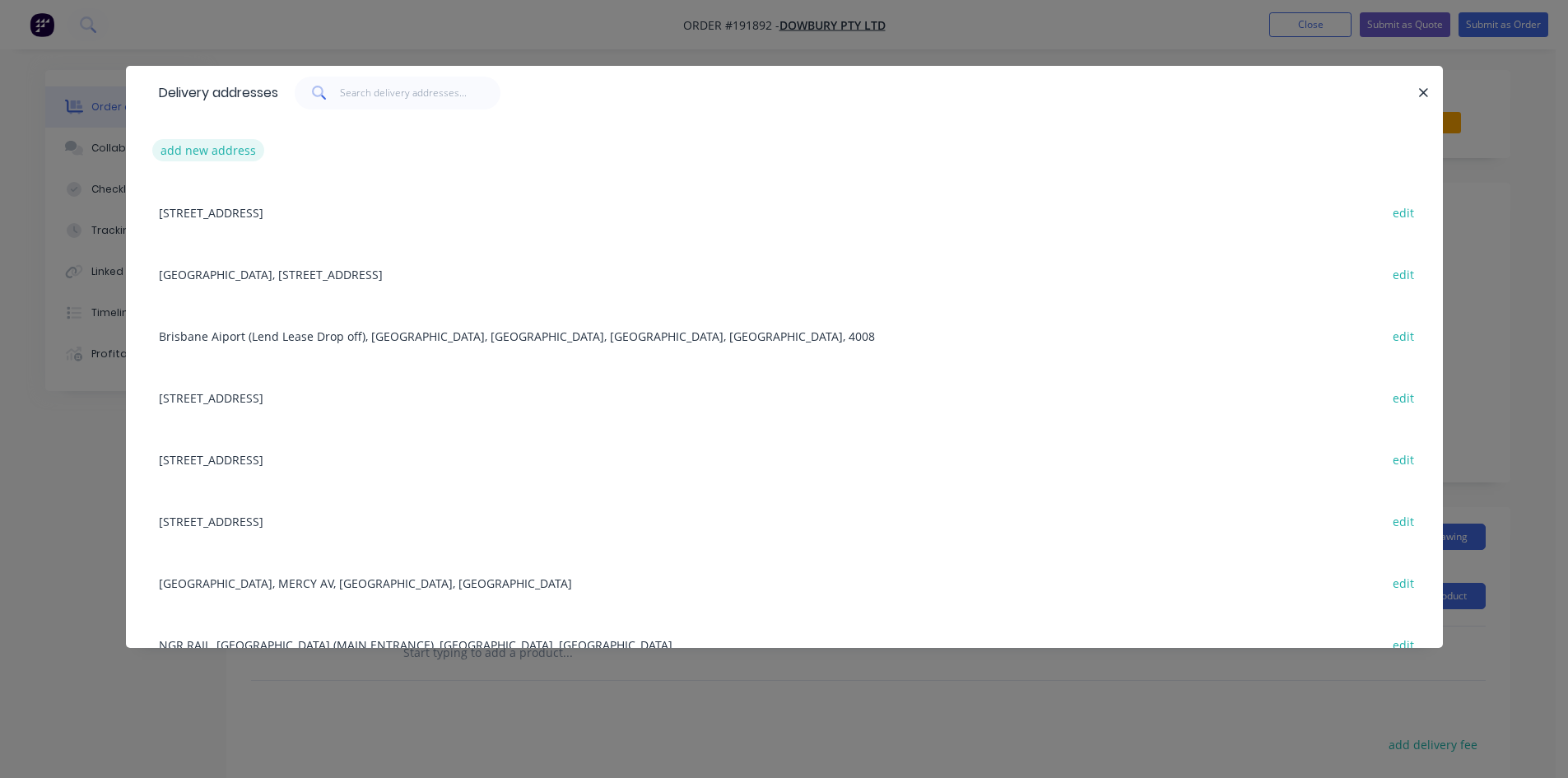
click at [196, 156] on button "add new address" at bounding box center [209, 149] width 113 height 22
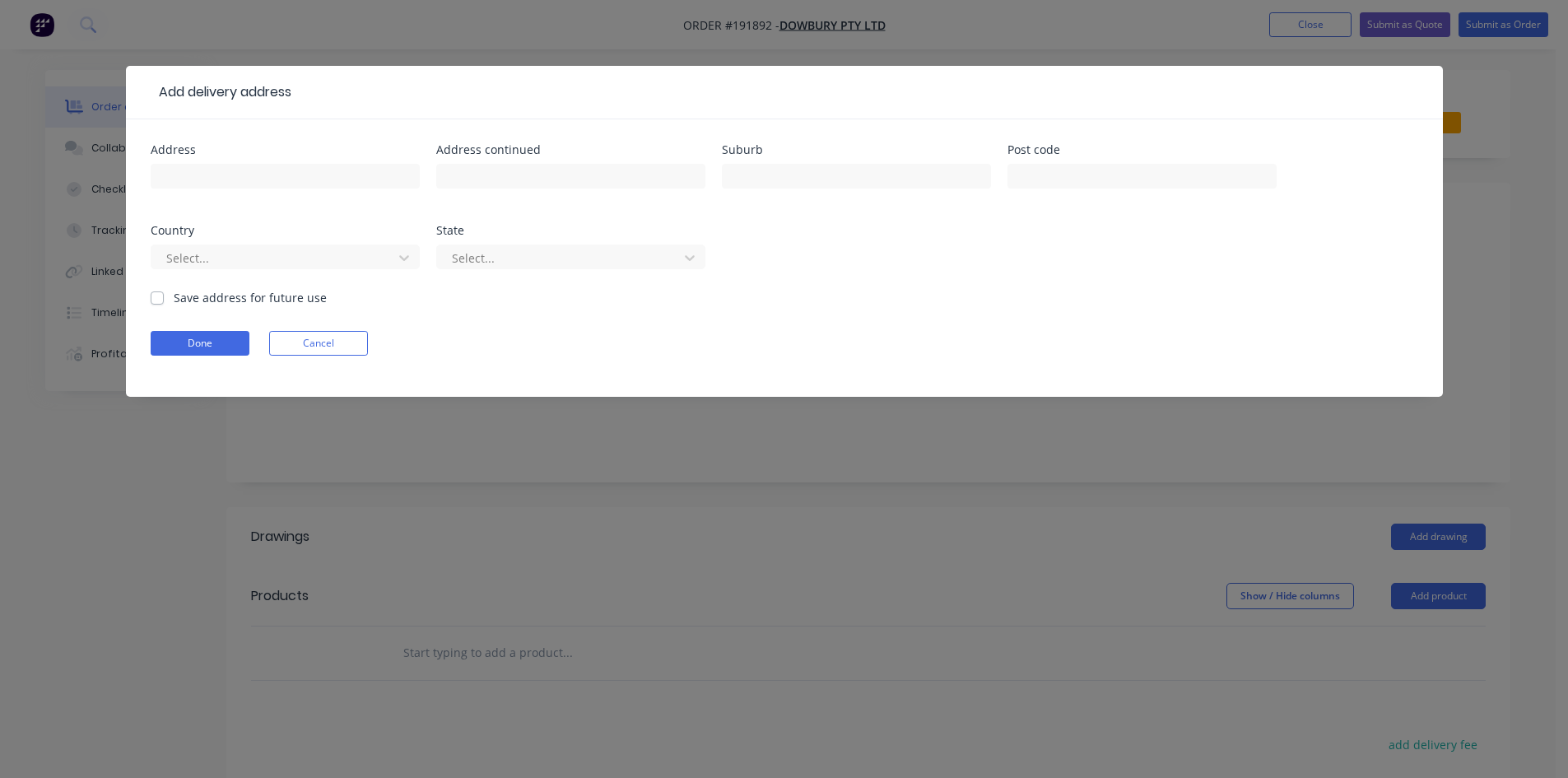
click at [208, 163] on div at bounding box center [284, 184] width 269 height 49
drag, startPoint x: 215, startPoint y: 169, endPoint x: 571, endPoint y: 208, distance: 358.1
click at [215, 169] on input "text" at bounding box center [284, 176] width 269 height 25
type input "33 Mistersons St,"
type input "Fortitude Valley"
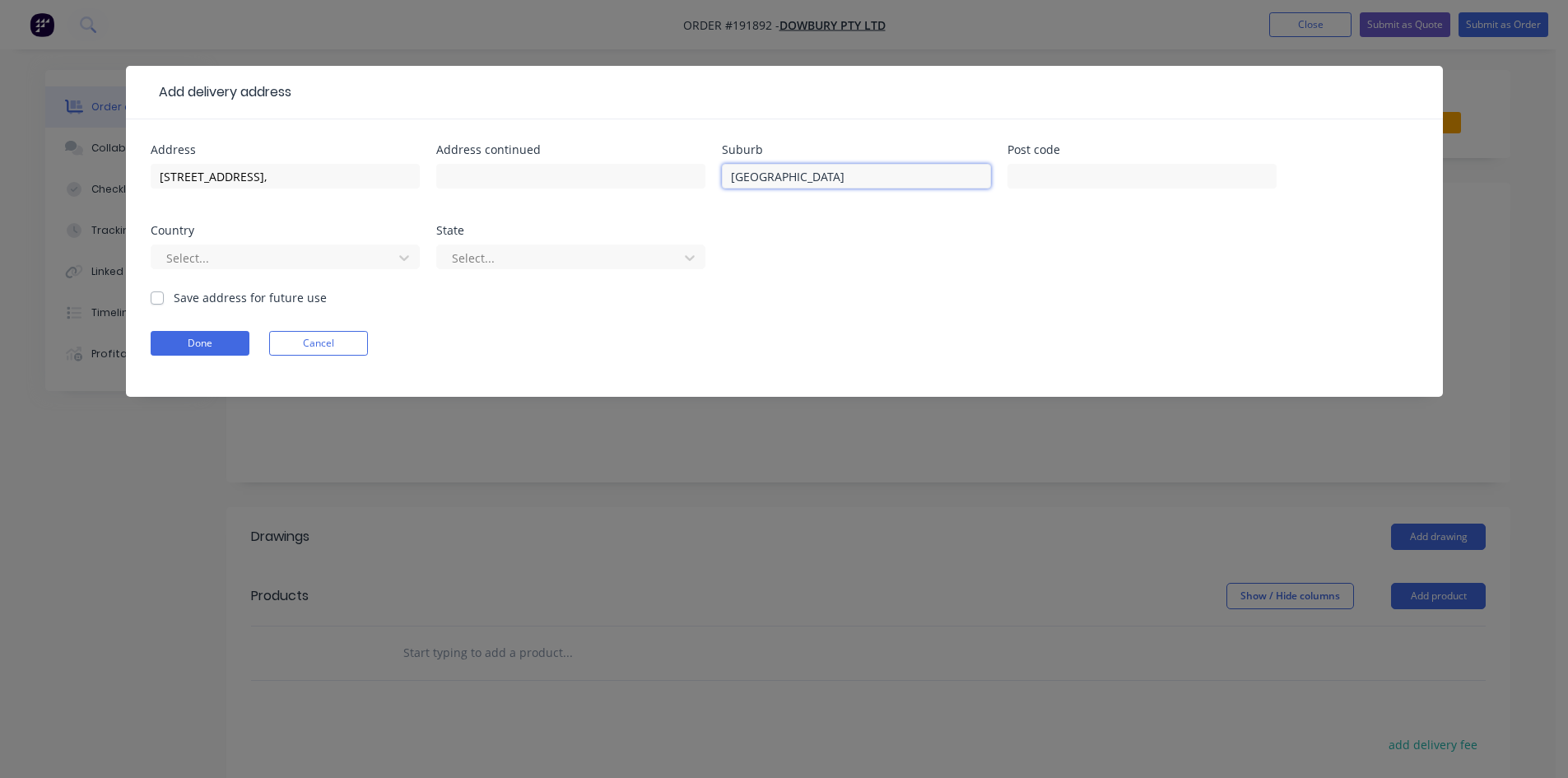
click button "Done" at bounding box center [199, 344] width 99 height 25
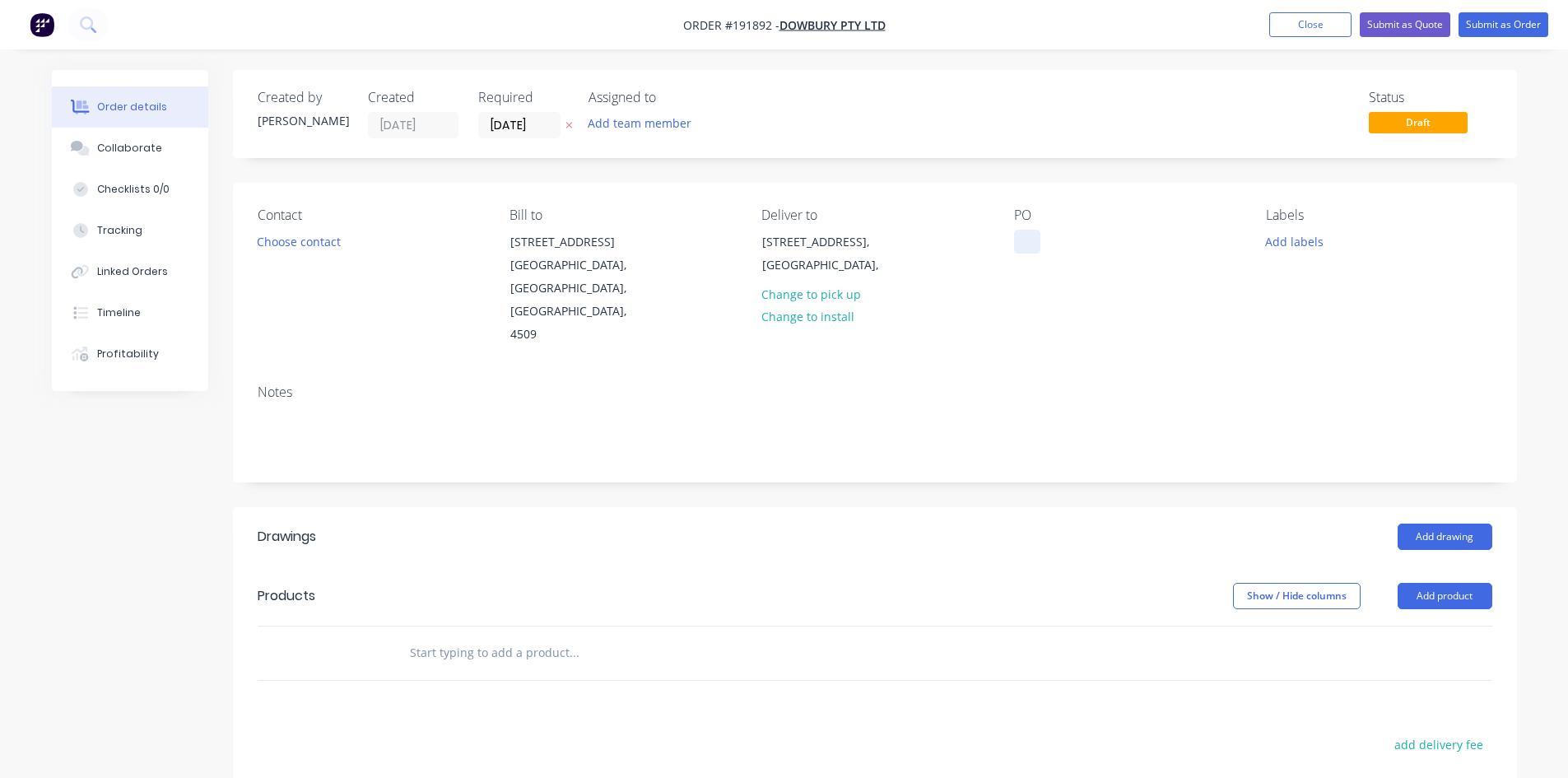
click at [1018, 252] on div at bounding box center [1027, 241] width 27 height 24
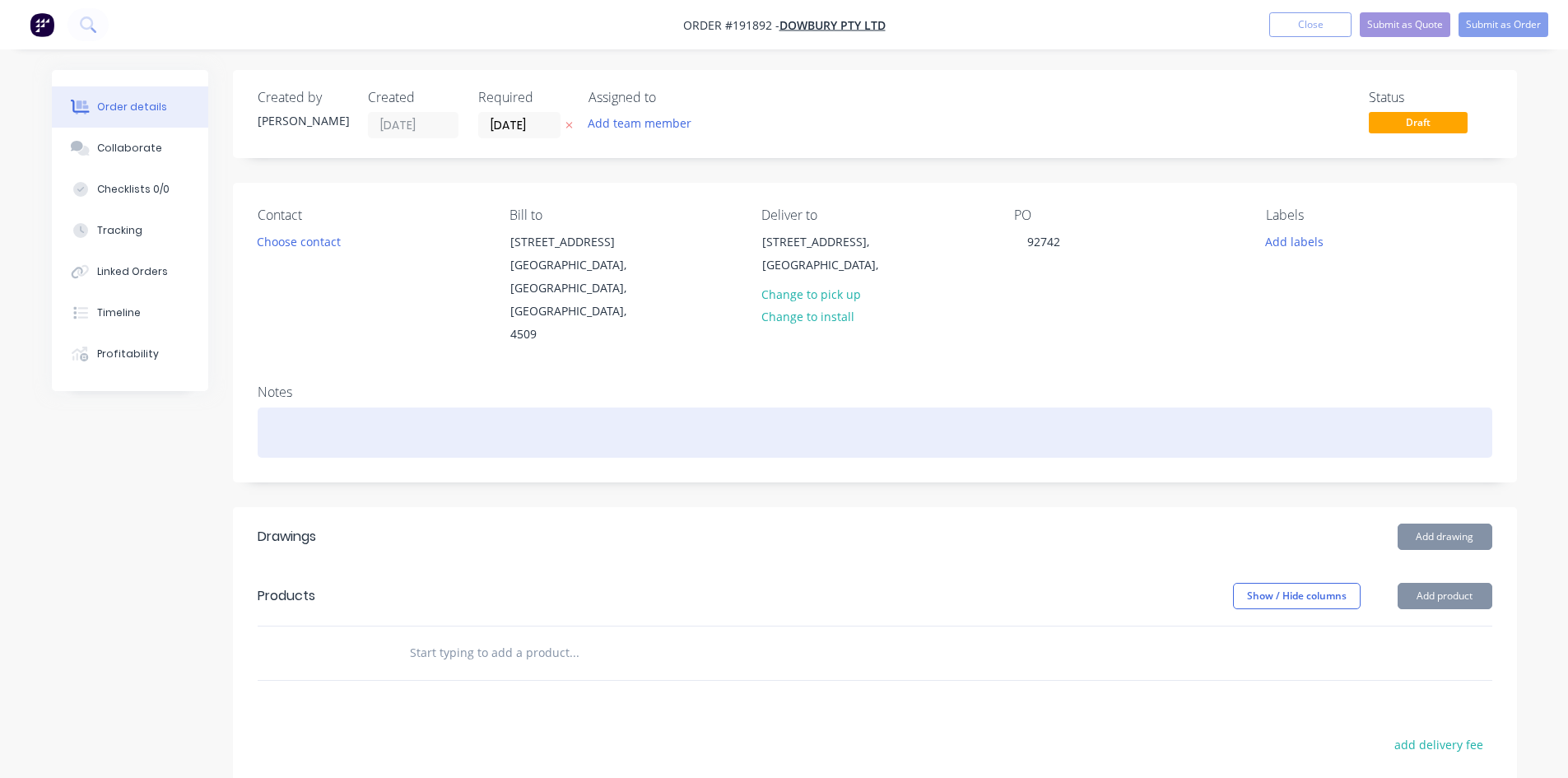
click at [1167, 418] on div at bounding box center [874, 433] width 1235 height 50
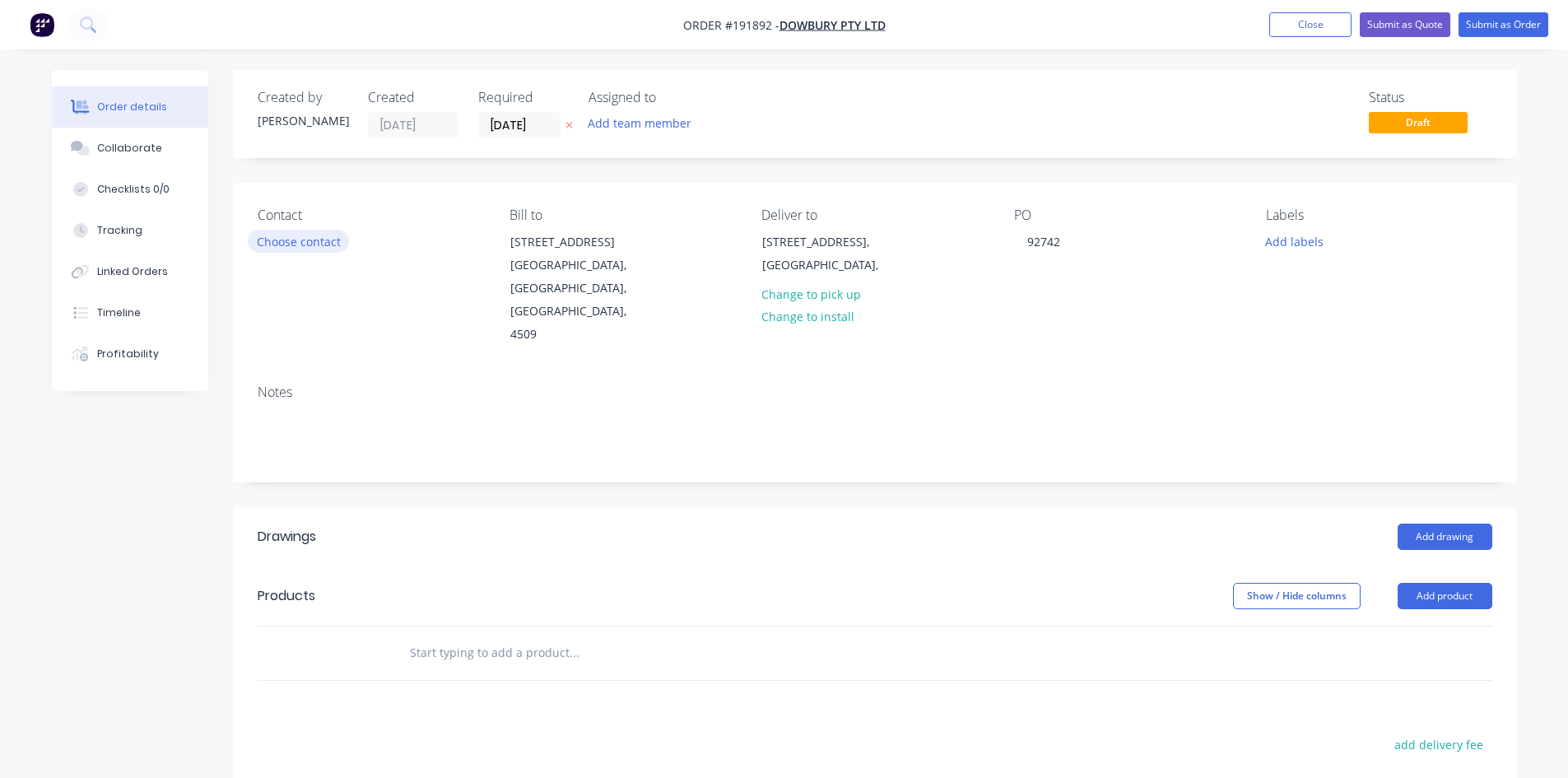
click at [340, 246] on button "Choose contact" at bounding box center [298, 240] width 101 height 22
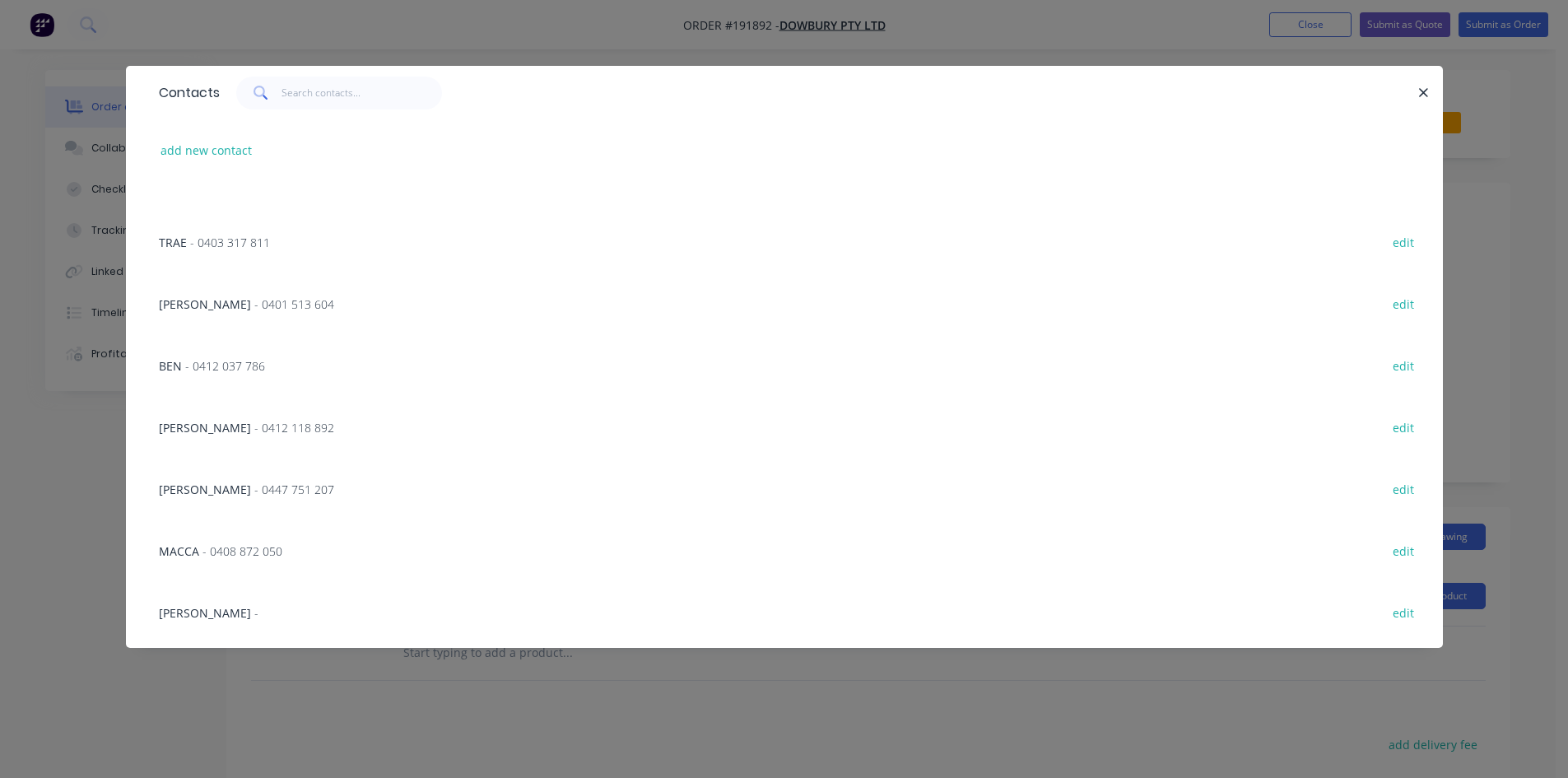
scroll to position [1015, 0]
click at [278, 546] on div "CHRIS - 0411 201 207 edit" at bounding box center [784, 555] width 1268 height 62
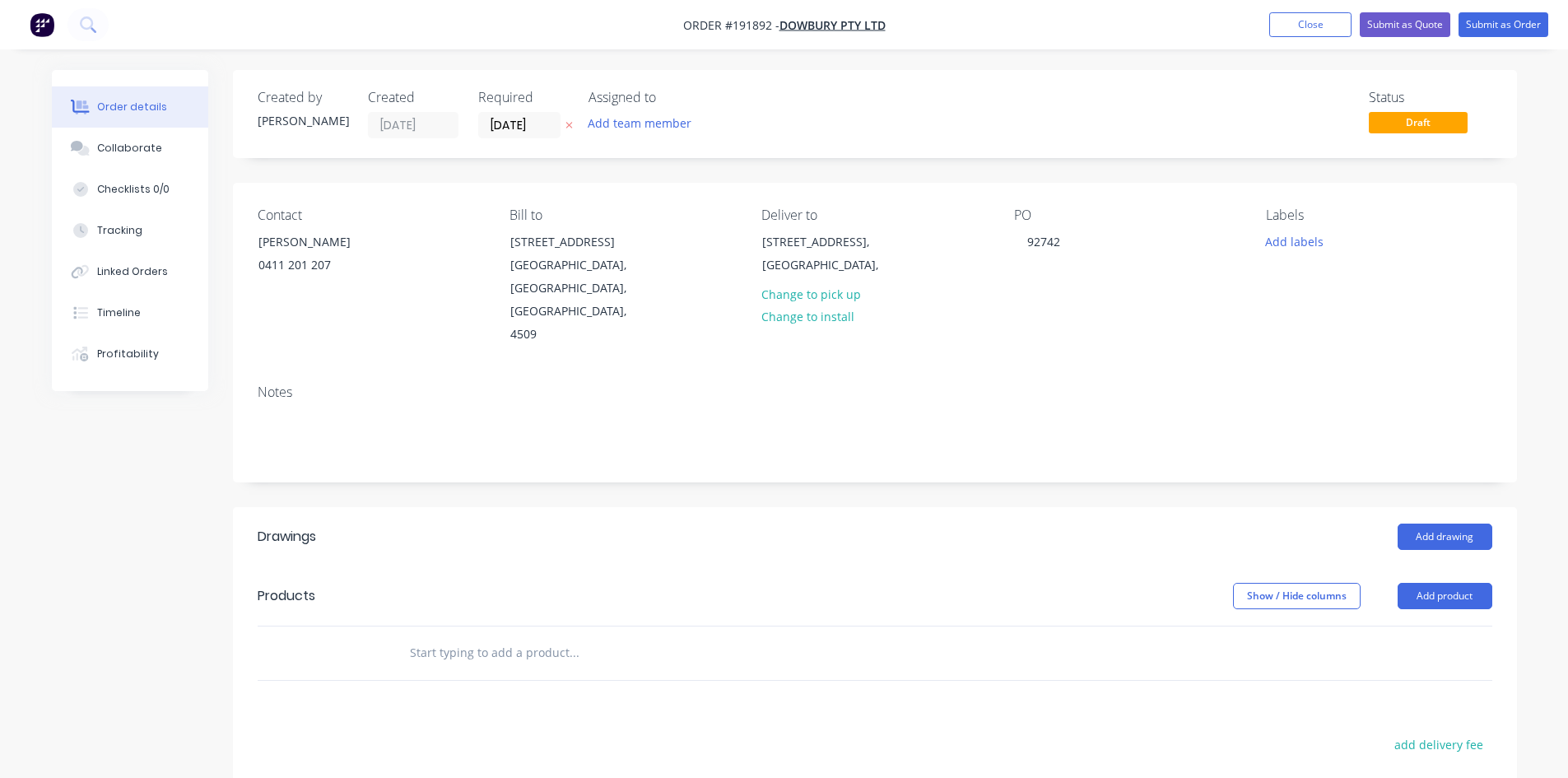
click at [884, 507] on header "Drawings Add drawing" at bounding box center [875, 537] width 1284 height 59
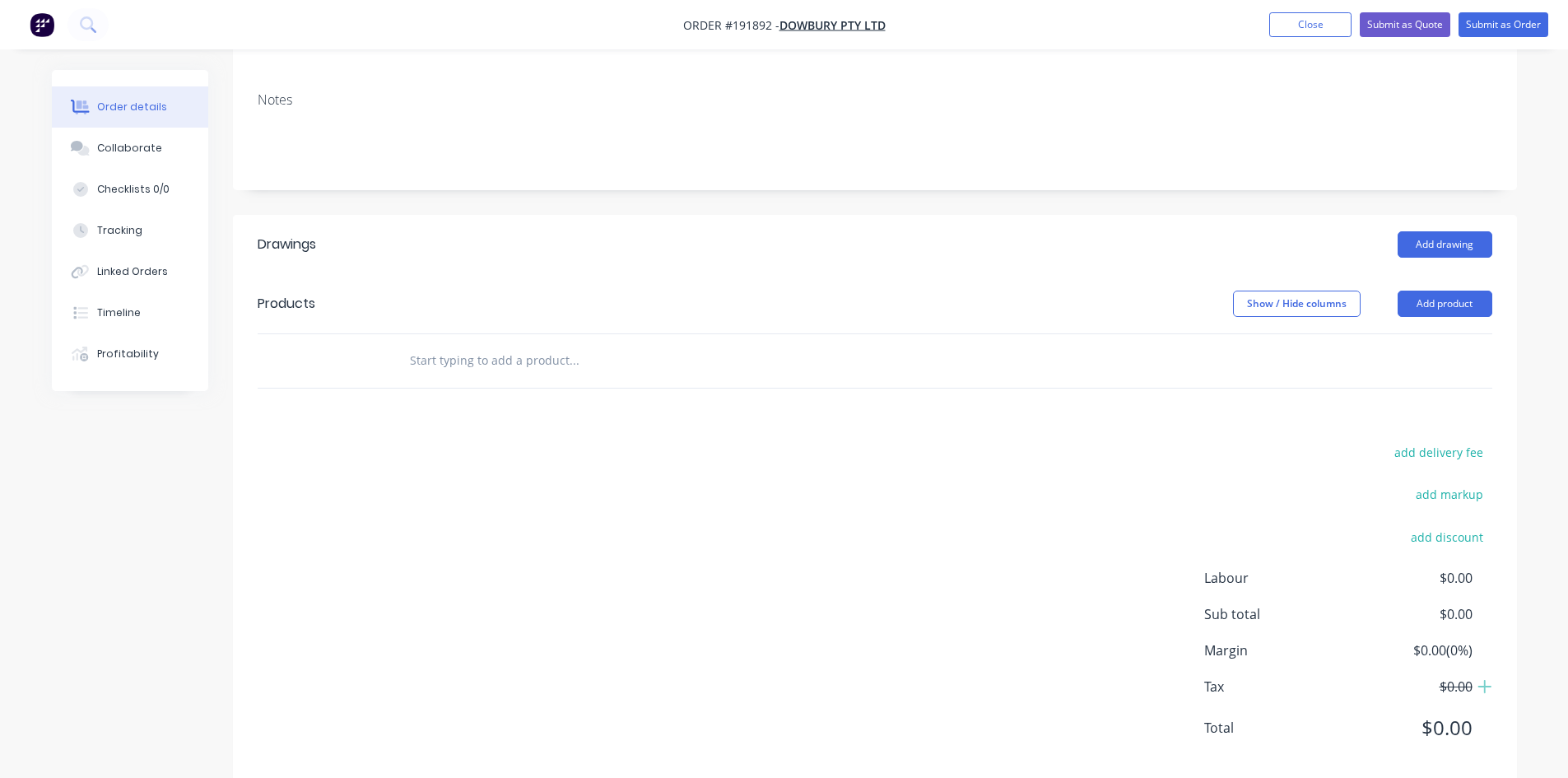
scroll to position [300, 0]
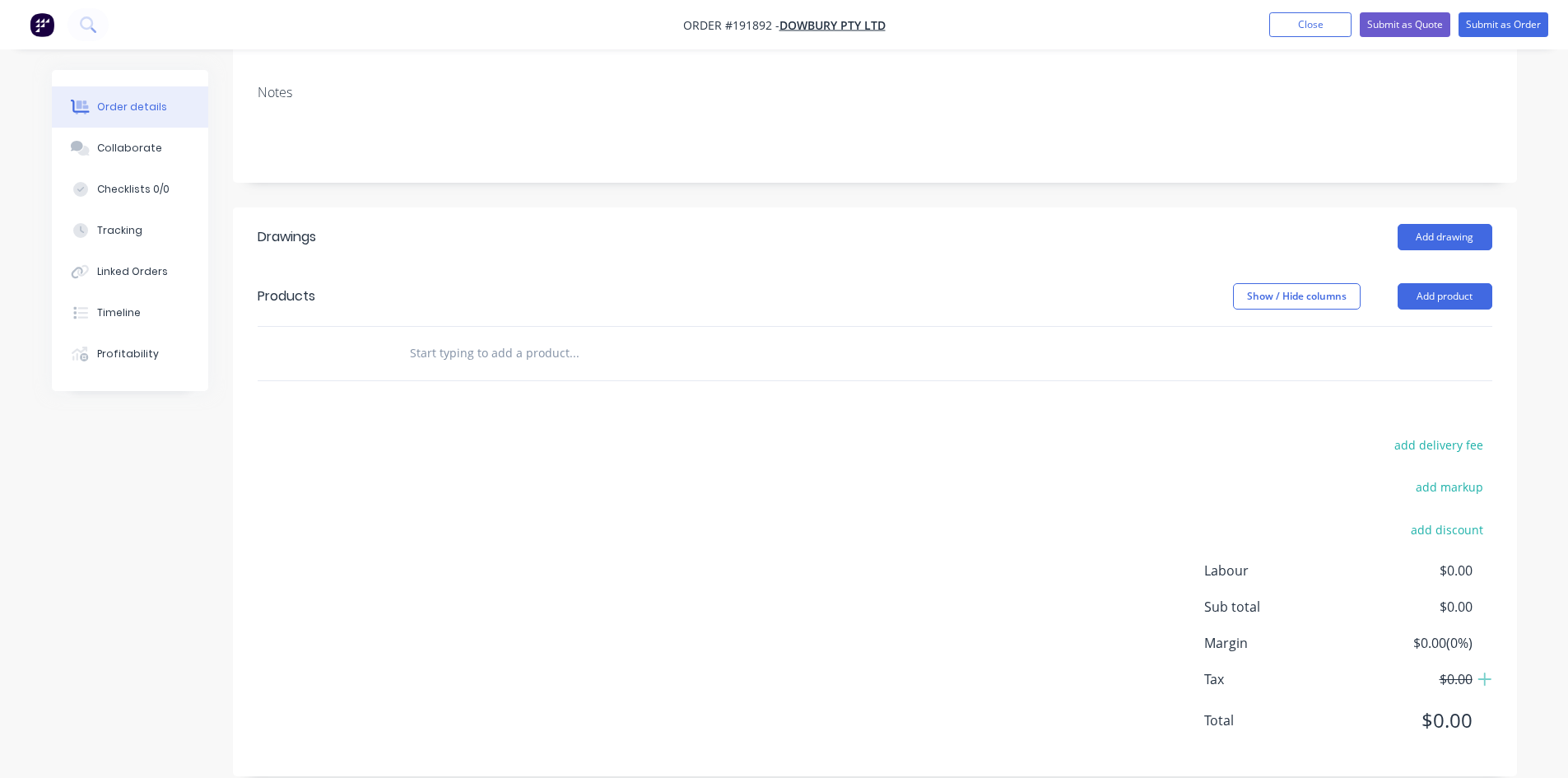
click at [465, 350] on div at bounding box center [686, 354] width 593 height 54
click at [459, 337] on input "text" at bounding box center [574, 353] width 329 height 33
type input "3mm Bracket as per attached detail"
click at [552, 394] on button "Add 3mm Bracket as per attached detail to order" at bounding box center [663, 415] width 494 height 53
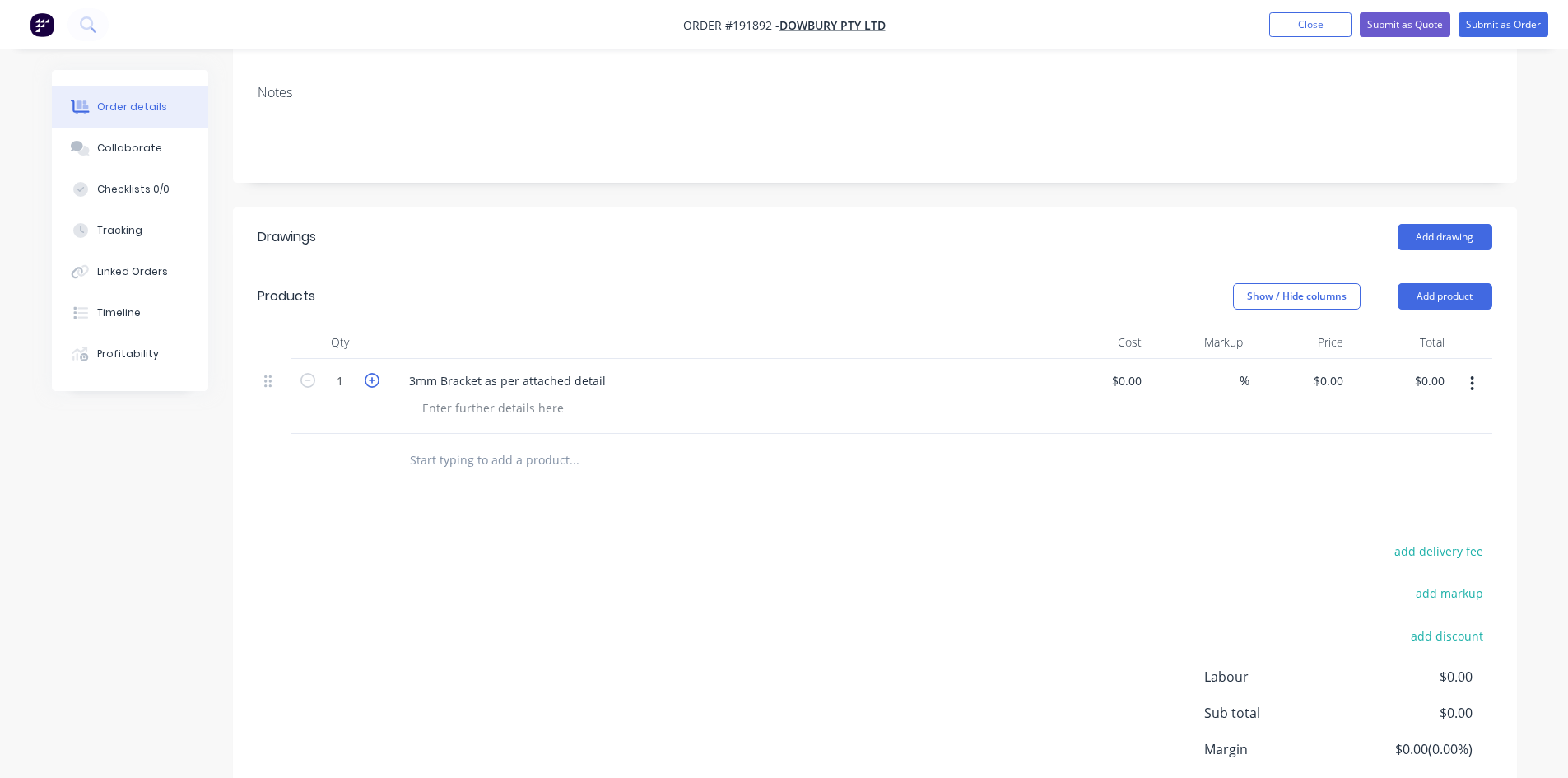
click at [374, 373] on icon "button" at bounding box center [371, 380] width 14 height 14
type input "2"
click at [477, 396] on div at bounding box center [494, 408] width 168 height 24
click at [511, 446] on input "text" at bounding box center [574, 460] width 329 height 33
type input "3mm Plates as attached"
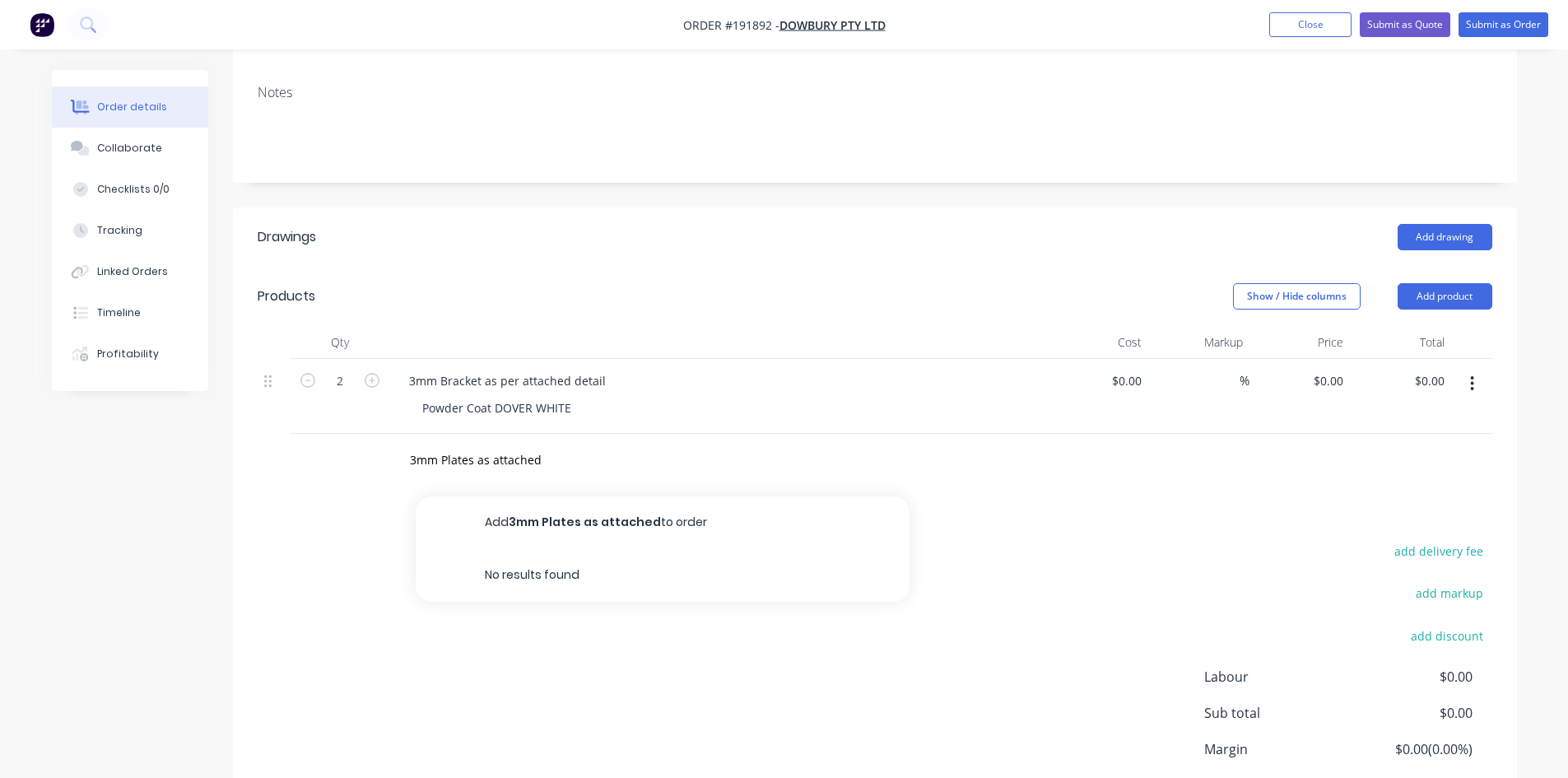
click at [718, 497] on button "Add 3mm Plates as attached to order" at bounding box center [663, 522] width 494 height 53
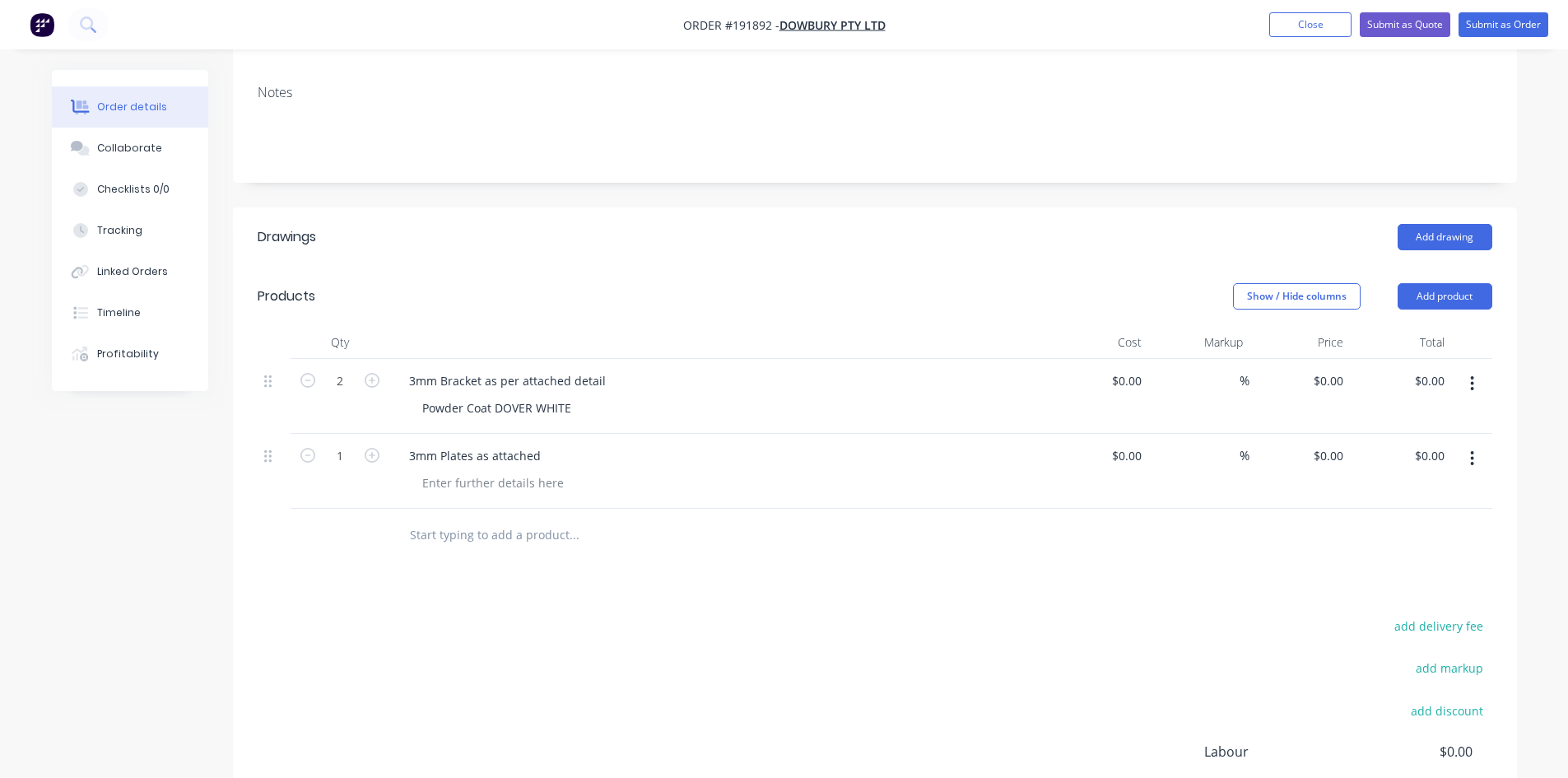
click at [498, 472] on div "3mm Plates as attached" at bounding box center [718, 471] width 658 height 75
click at [500, 471] on div at bounding box center [494, 482] width 168 height 24
click at [376, 448] on icon "button" at bounding box center [371, 455] width 14 height 14
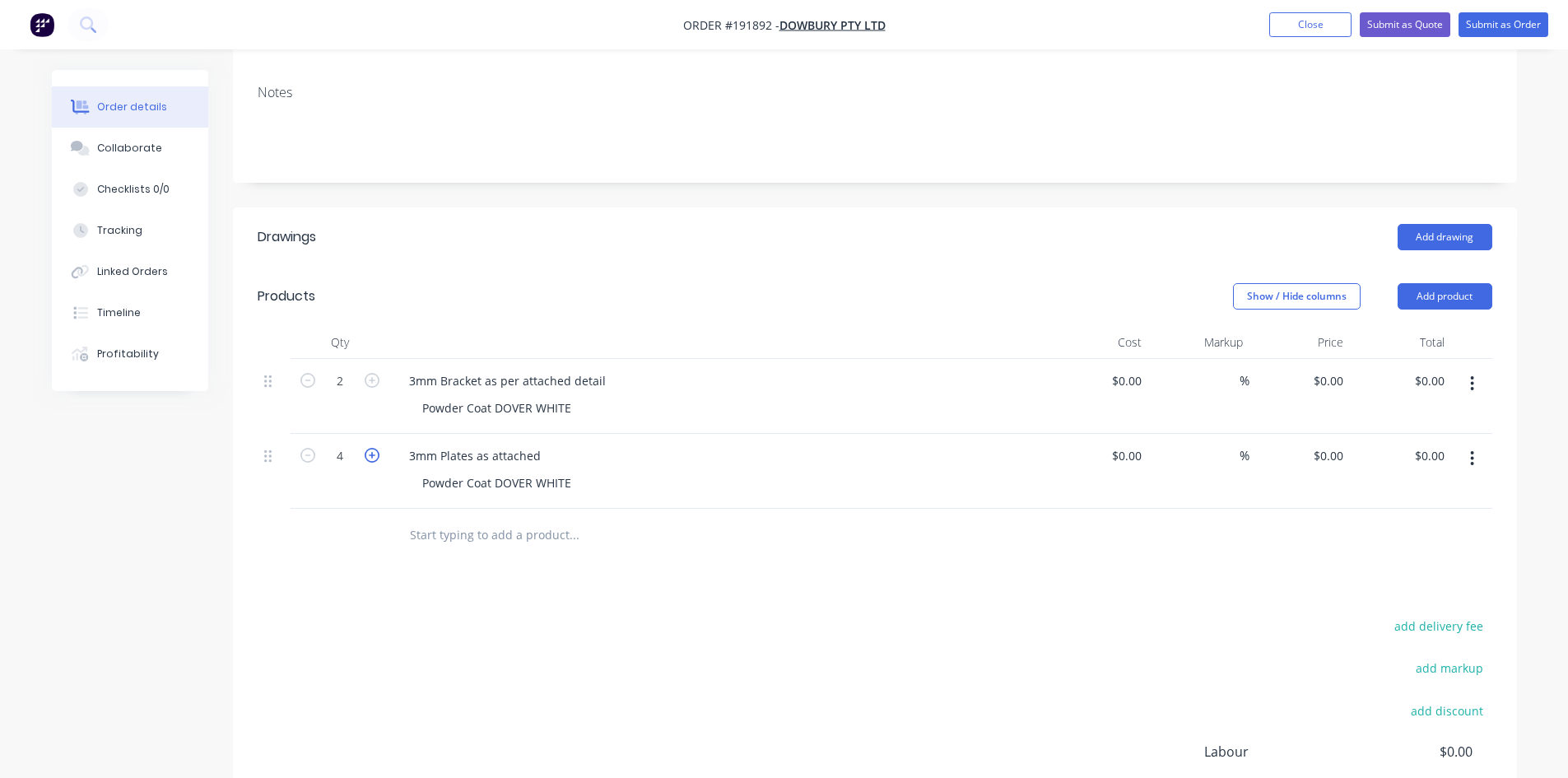
click at [376, 448] on icon "button" at bounding box center [371, 455] width 14 height 14
click at [304, 448] on icon "button" at bounding box center [307, 455] width 14 height 14
type input "4"
click at [1500, 23] on button "Submit as Order" at bounding box center [1504, 25] width 90 height 25
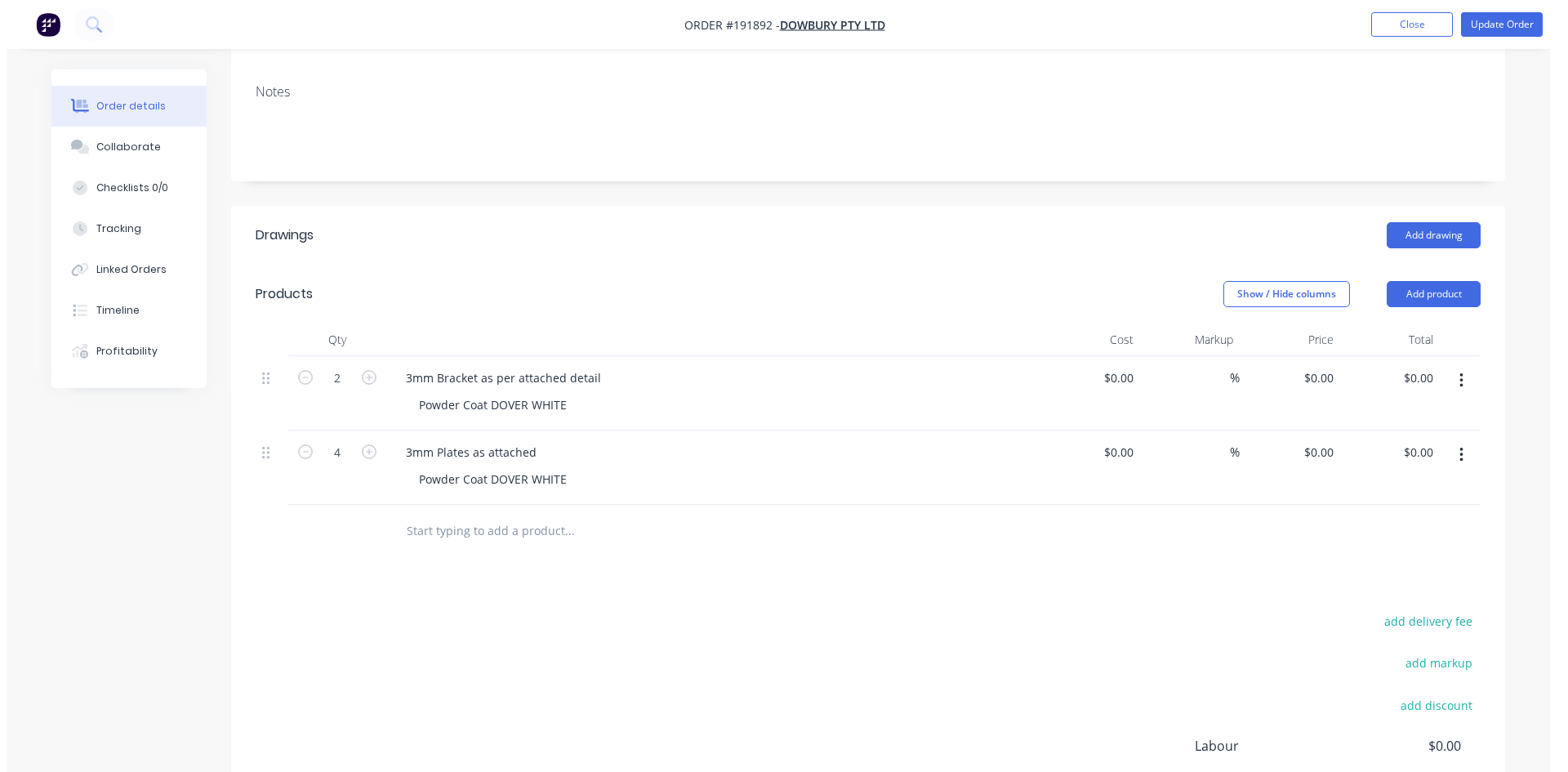
scroll to position [0, 0]
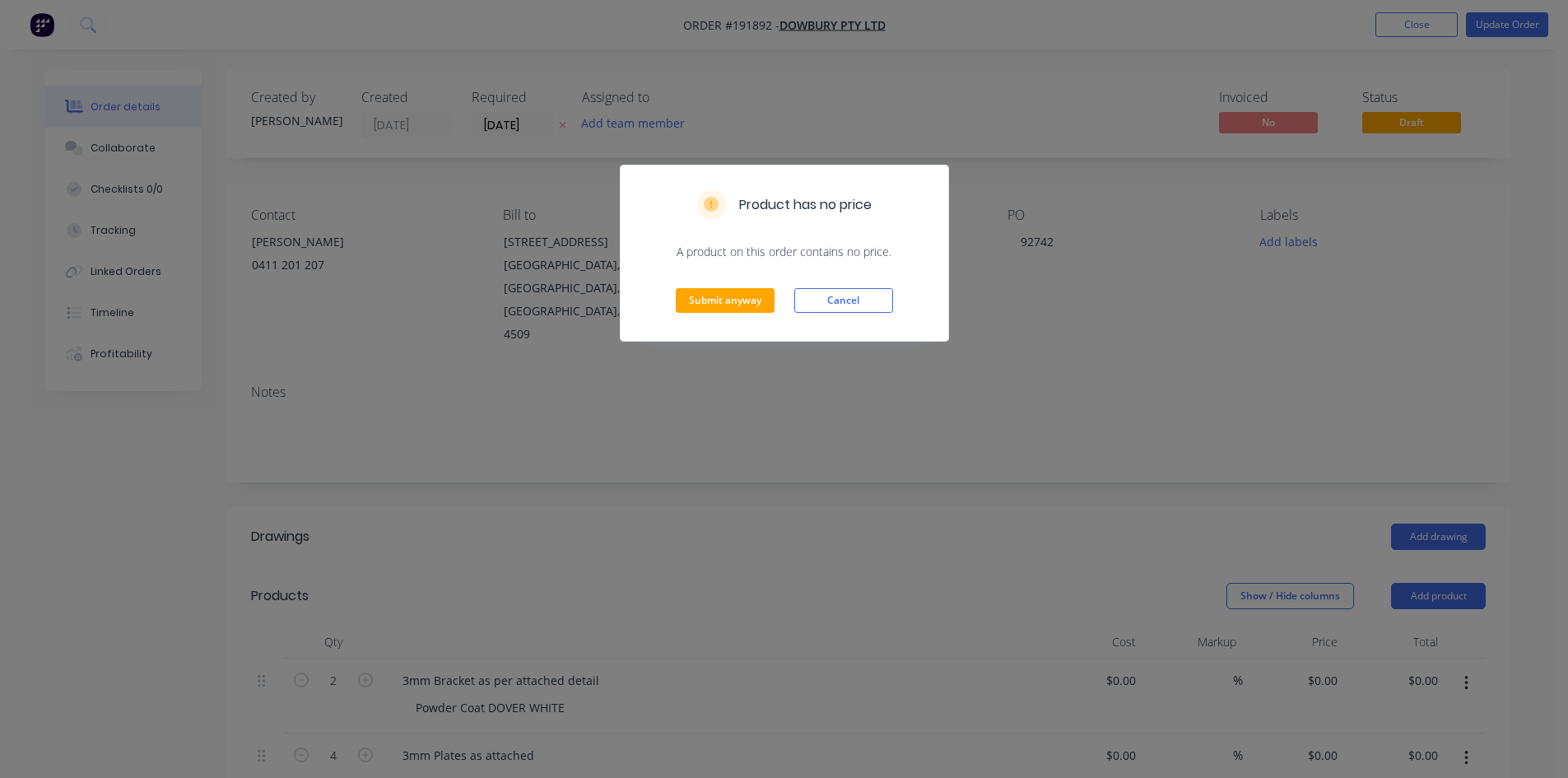
click at [766, 286] on div "Submit anyway Cancel" at bounding box center [784, 300] width 327 height 80
click at [757, 298] on button "Submit anyway" at bounding box center [724, 300] width 99 height 25
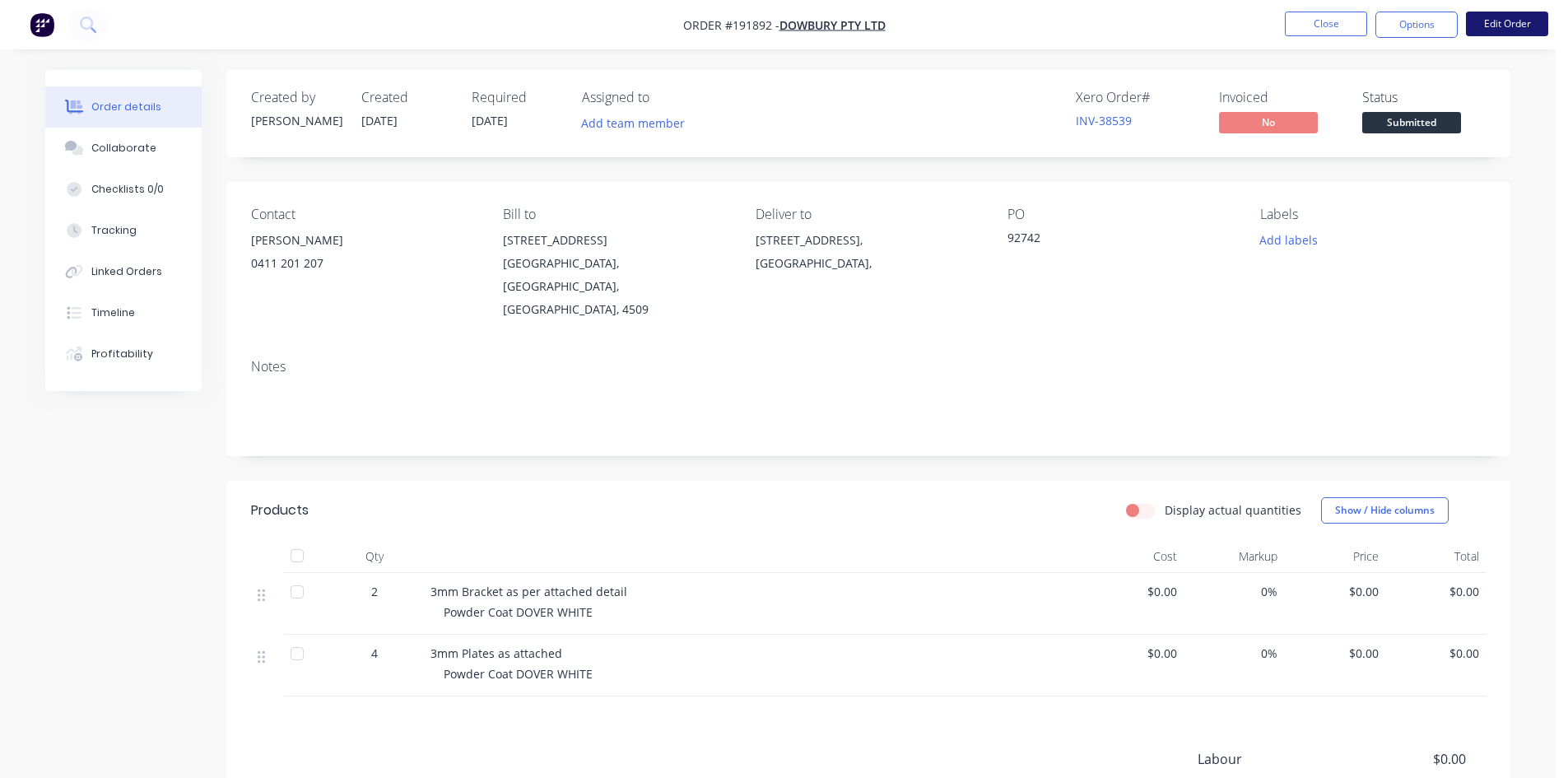
click at [1519, 26] on button "Edit Order" at bounding box center [1508, 24] width 82 height 25
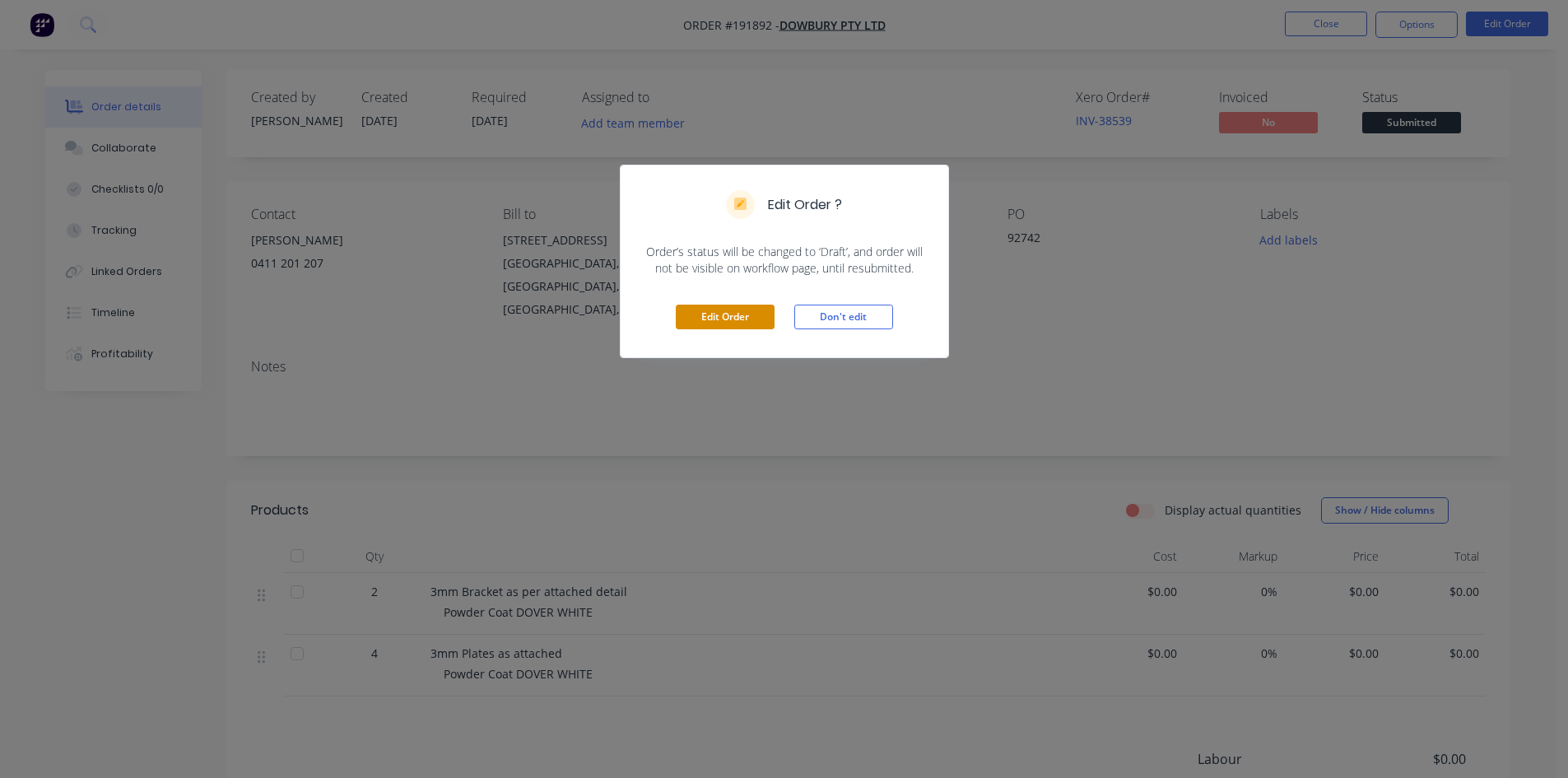
click at [740, 322] on button "Edit Order" at bounding box center [724, 317] width 99 height 25
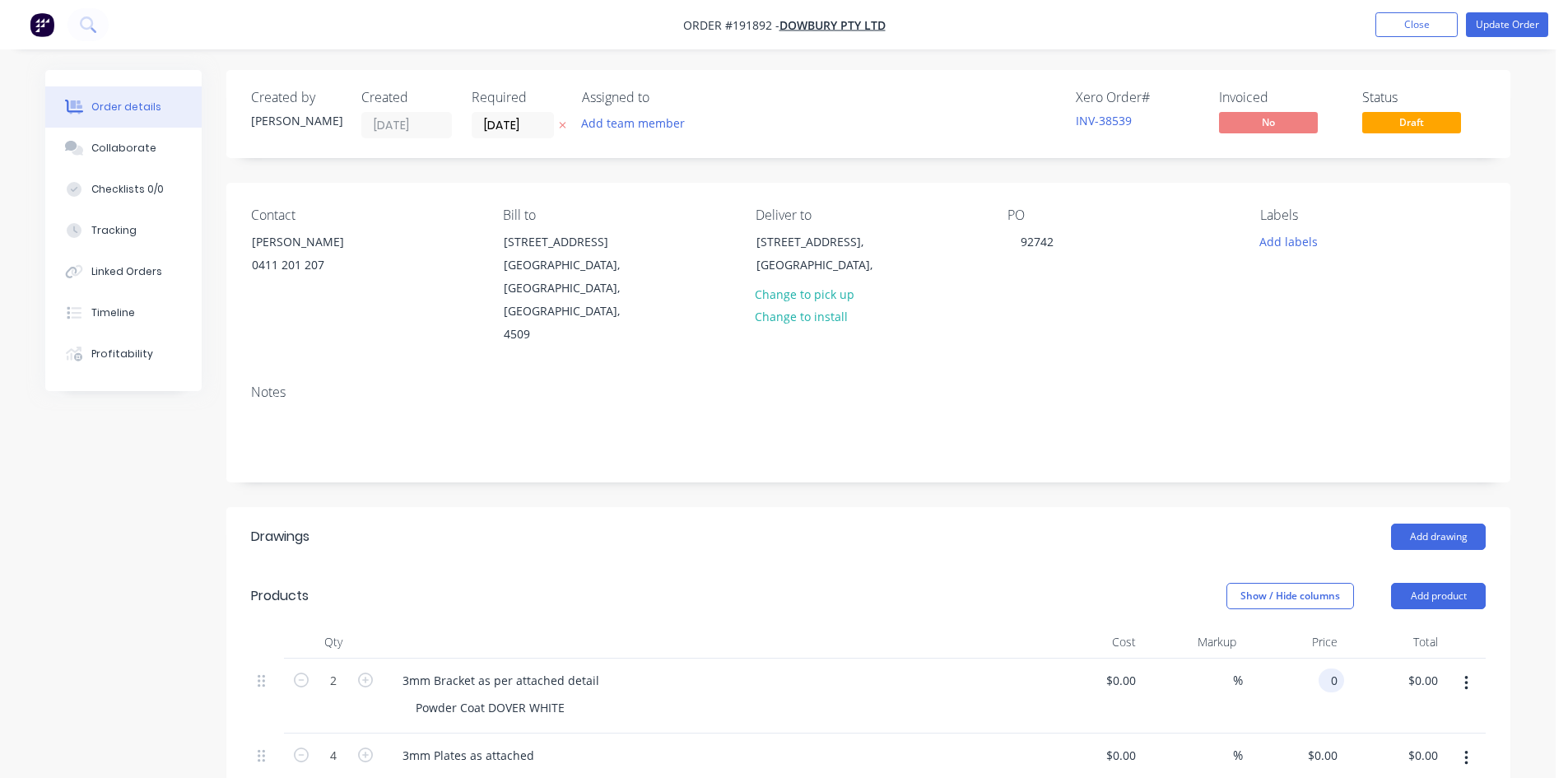
click at [1336, 669] on input "0" at bounding box center [1335, 680] width 19 height 24
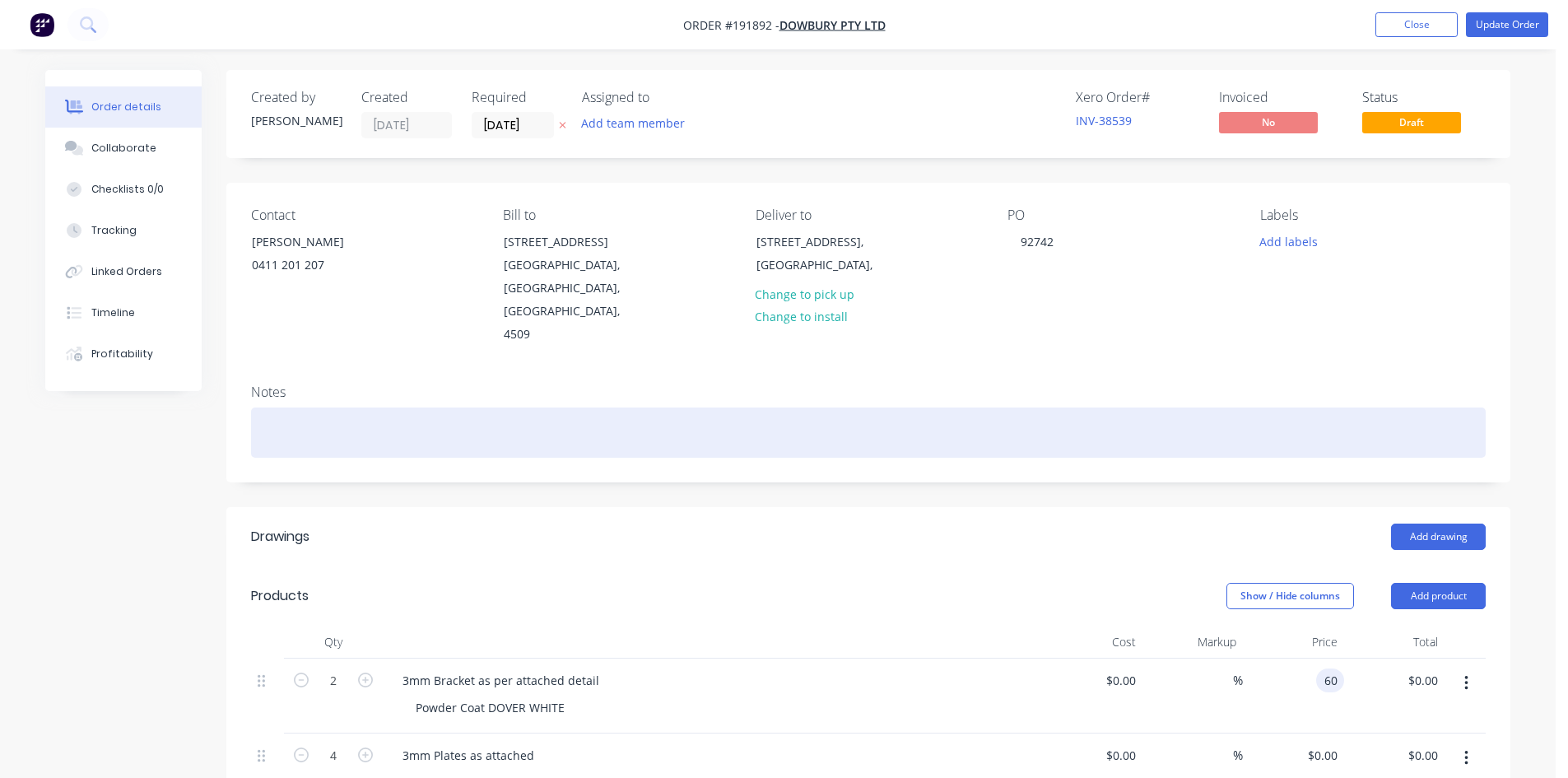
type input "$60.00"
type input "$120.00"
drag, startPoint x: 1294, startPoint y: 432, endPoint x: 1345, endPoint y: 335, distance: 109.6
click at [1292, 425] on div at bounding box center [868, 433] width 1235 height 50
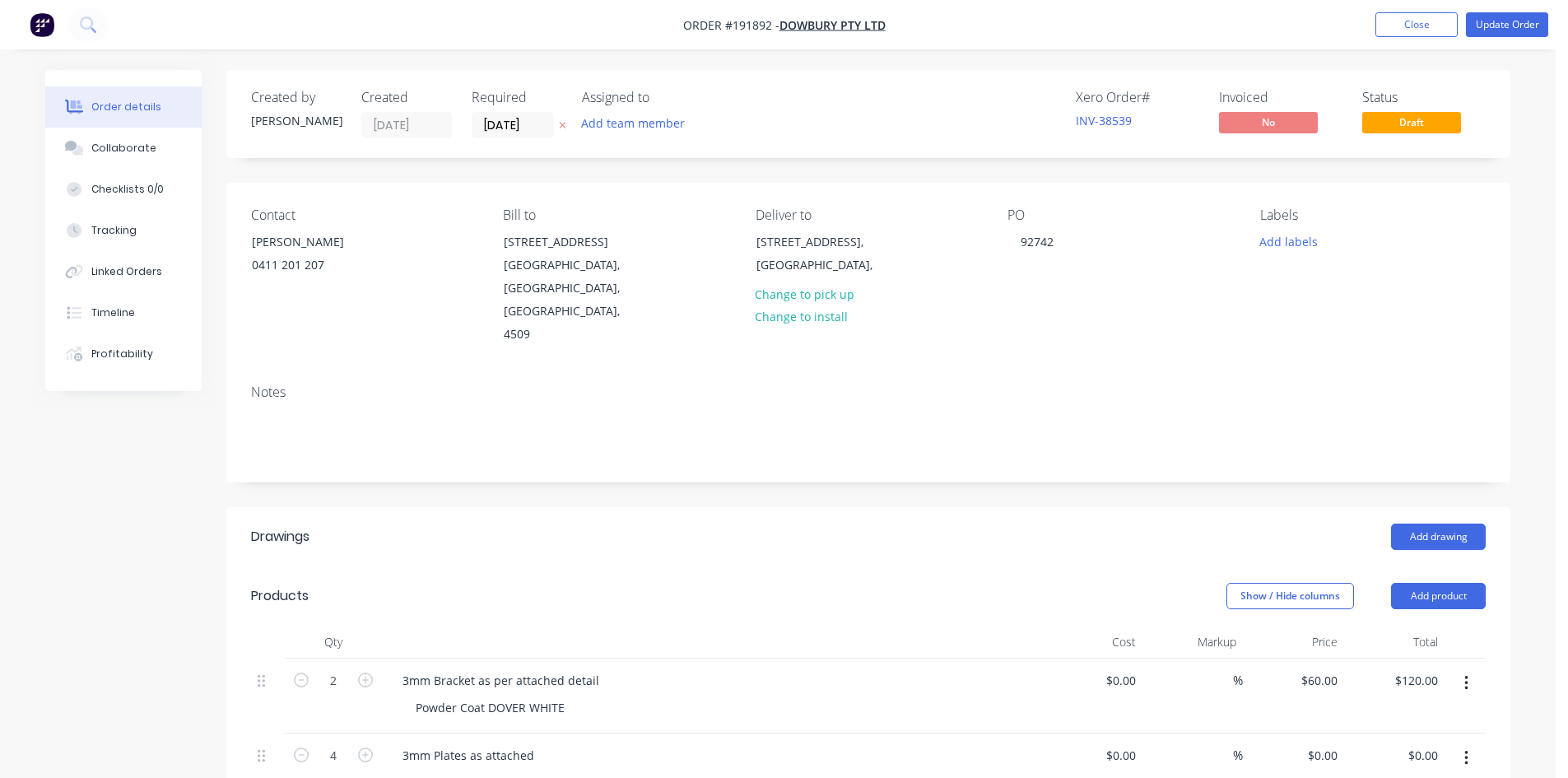
click at [1488, 43] on nav "Order #191892 - Dowbury Pty Ltd Add product Close Update Order" at bounding box center [784, 25] width 1568 height 50
click at [1506, 25] on button "Update Order" at bounding box center [1508, 25] width 82 height 25
type input "$60.00"
type input "$120.00"
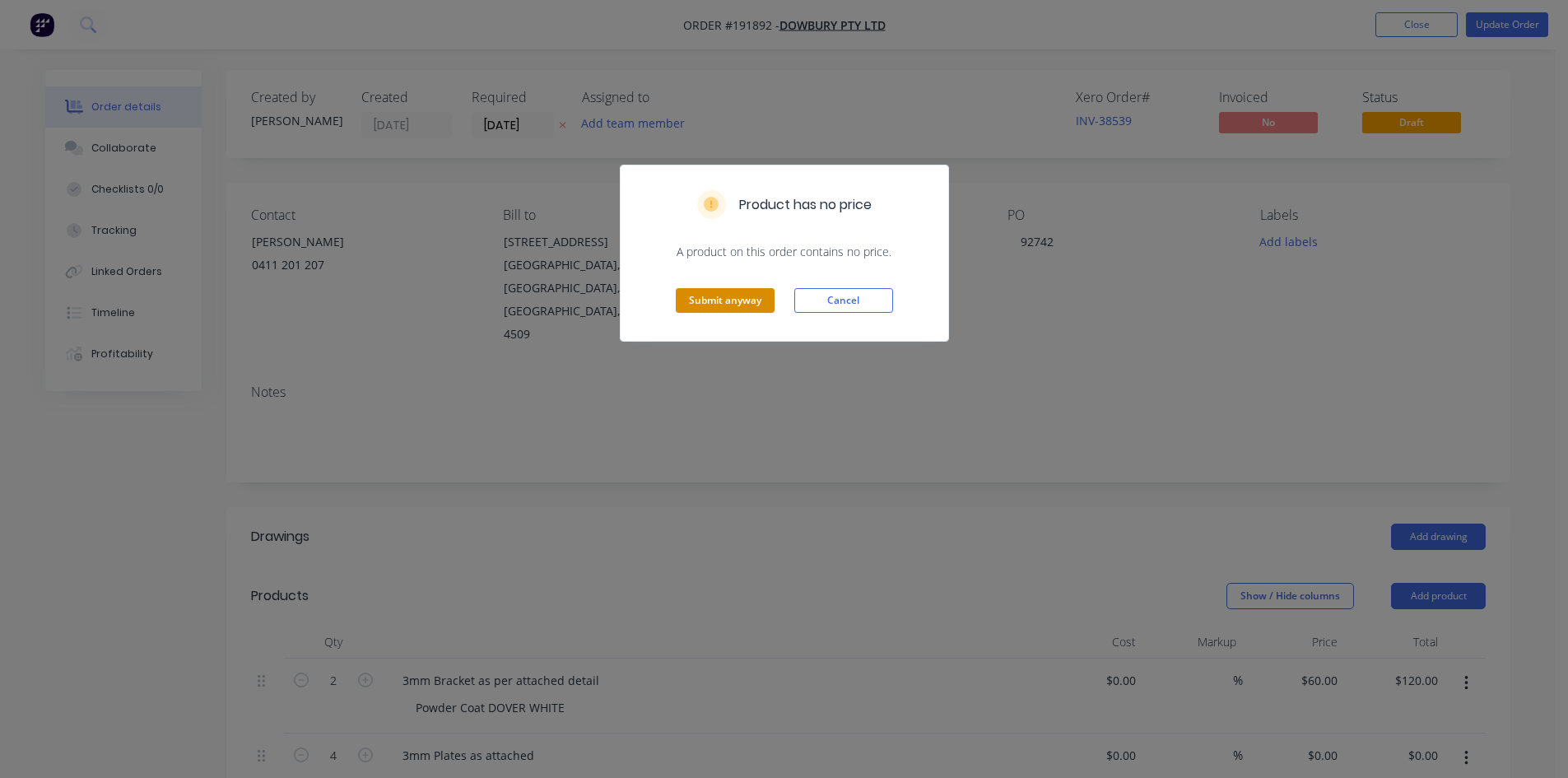
click at [744, 305] on button "Submit anyway" at bounding box center [724, 300] width 99 height 25
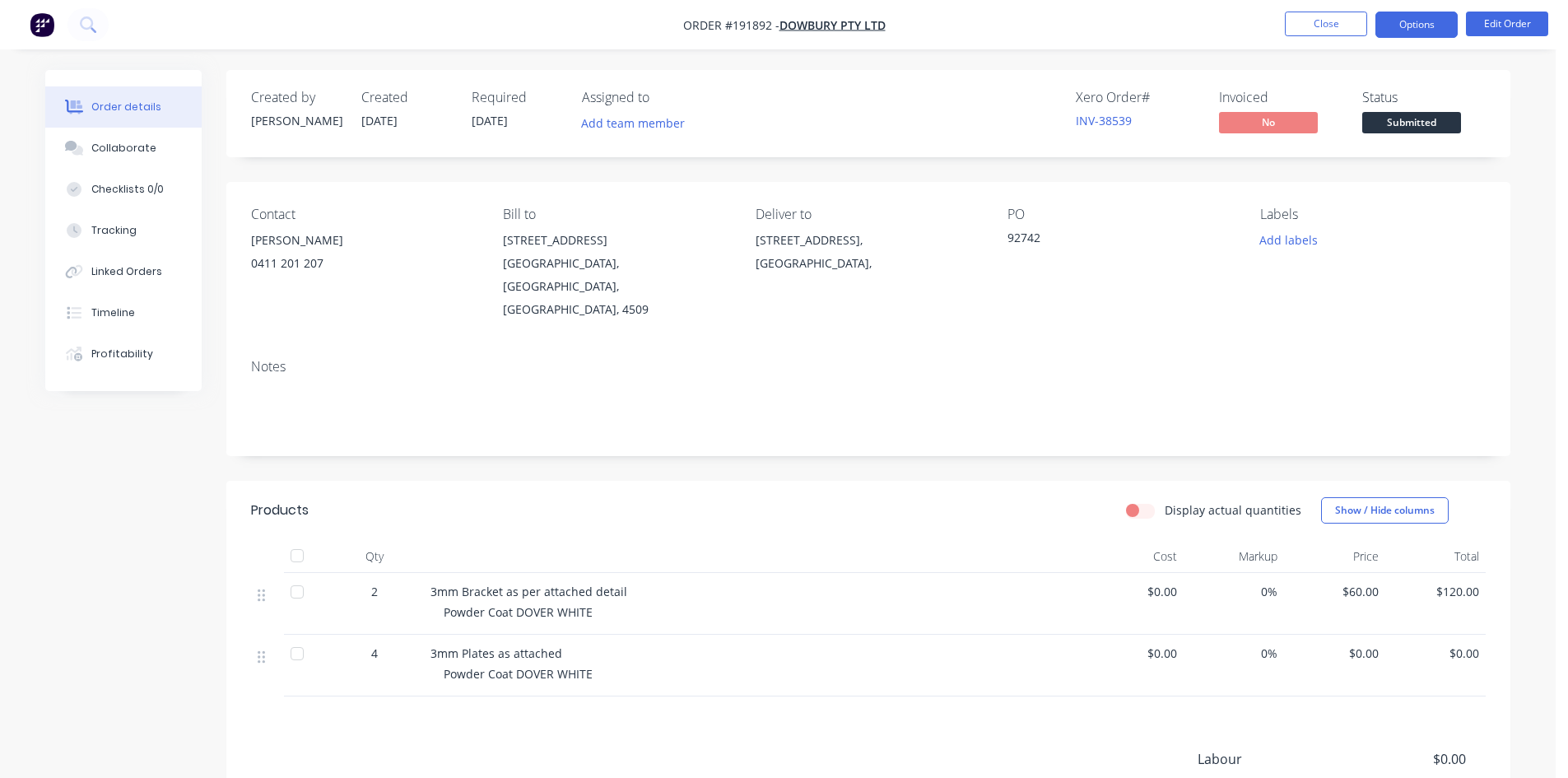
click at [1447, 24] on button "Options" at bounding box center [1417, 25] width 82 height 27
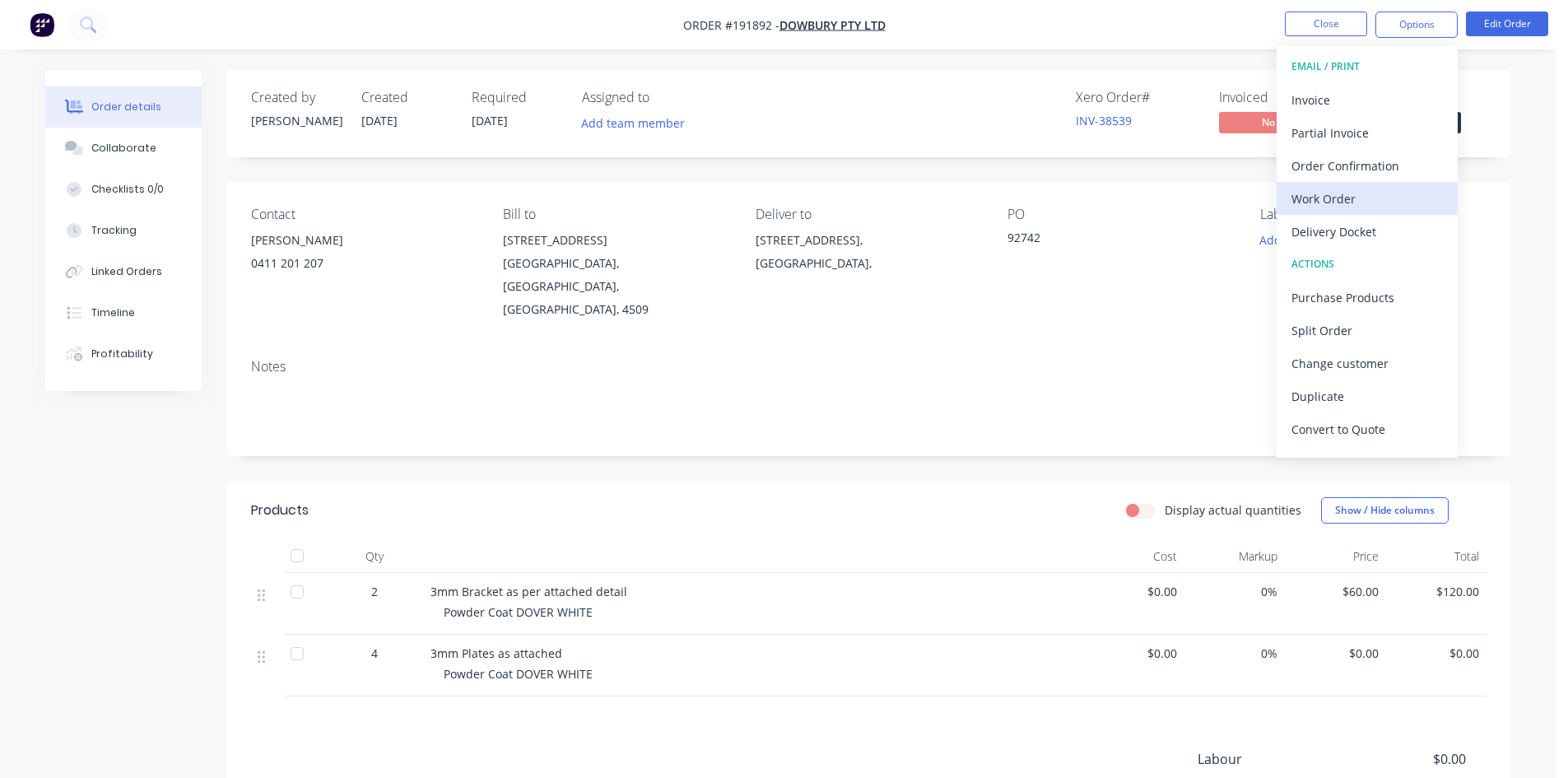
click at [1364, 189] on div "Work Order" at bounding box center [1367, 198] width 151 height 24
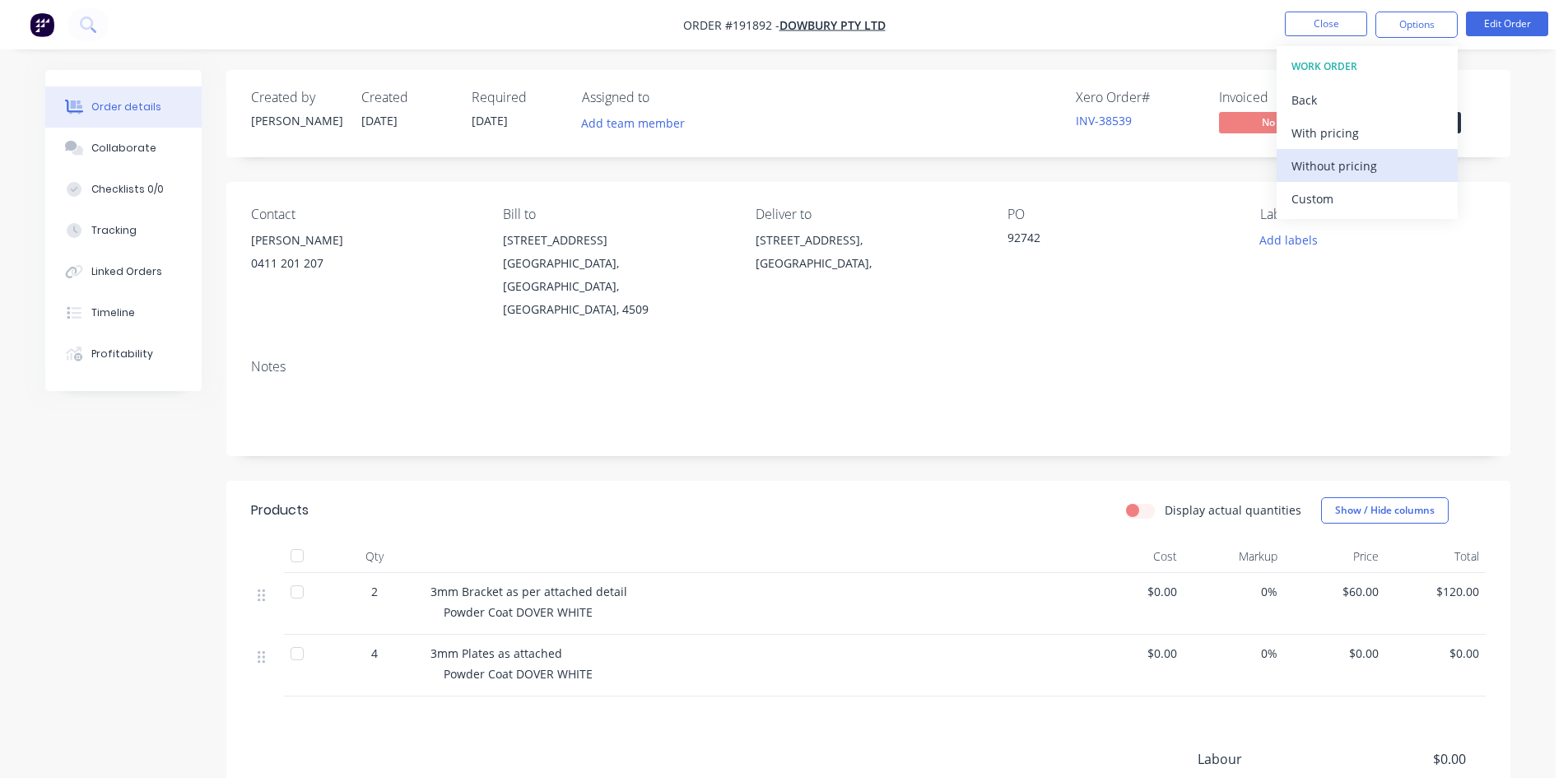
click at [1367, 176] on div "Without pricing" at bounding box center [1367, 166] width 151 height 24
click at [98, 27] on button at bounding box center [88, 25] width 41 height 33
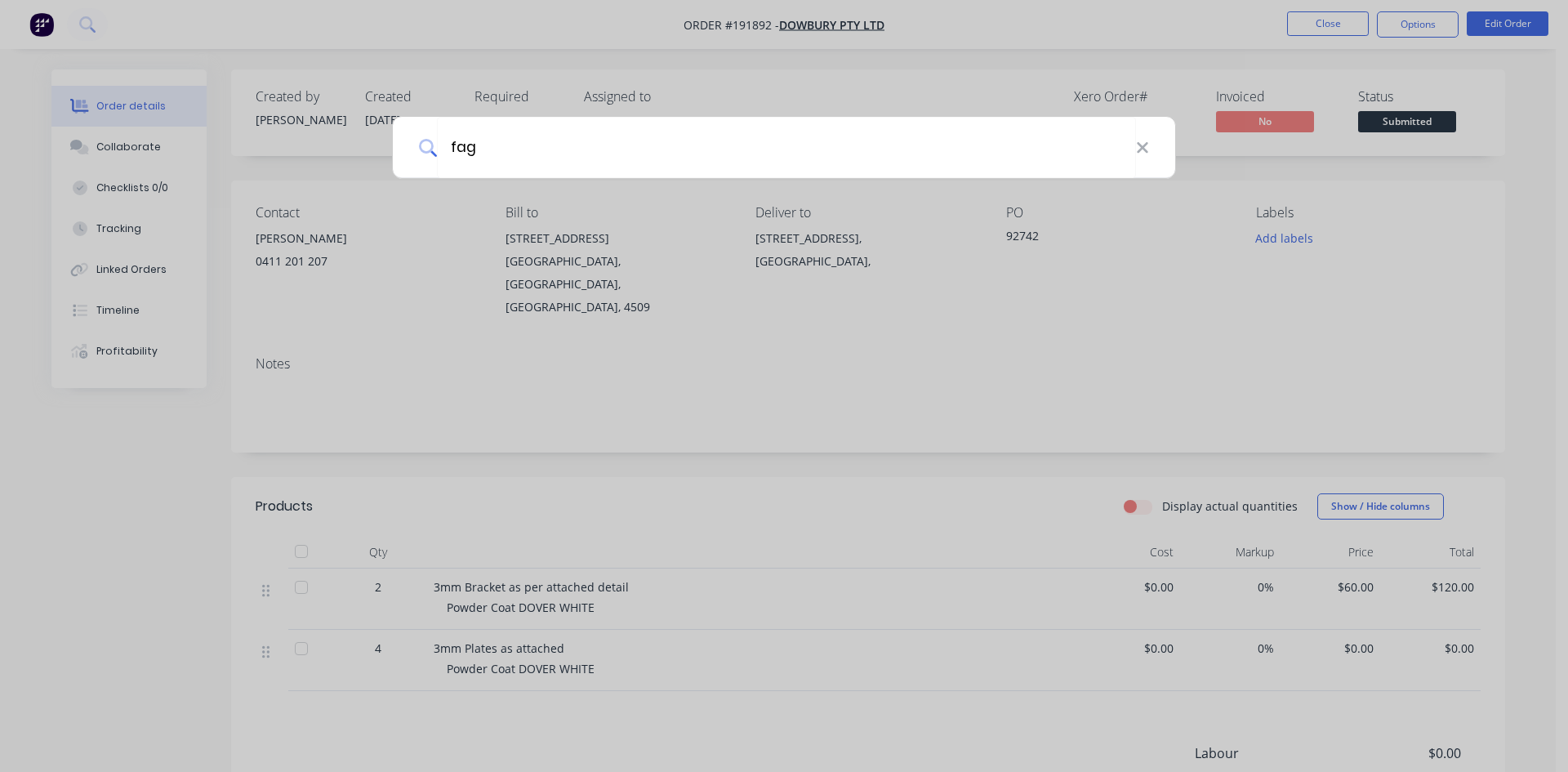
type input "fag"
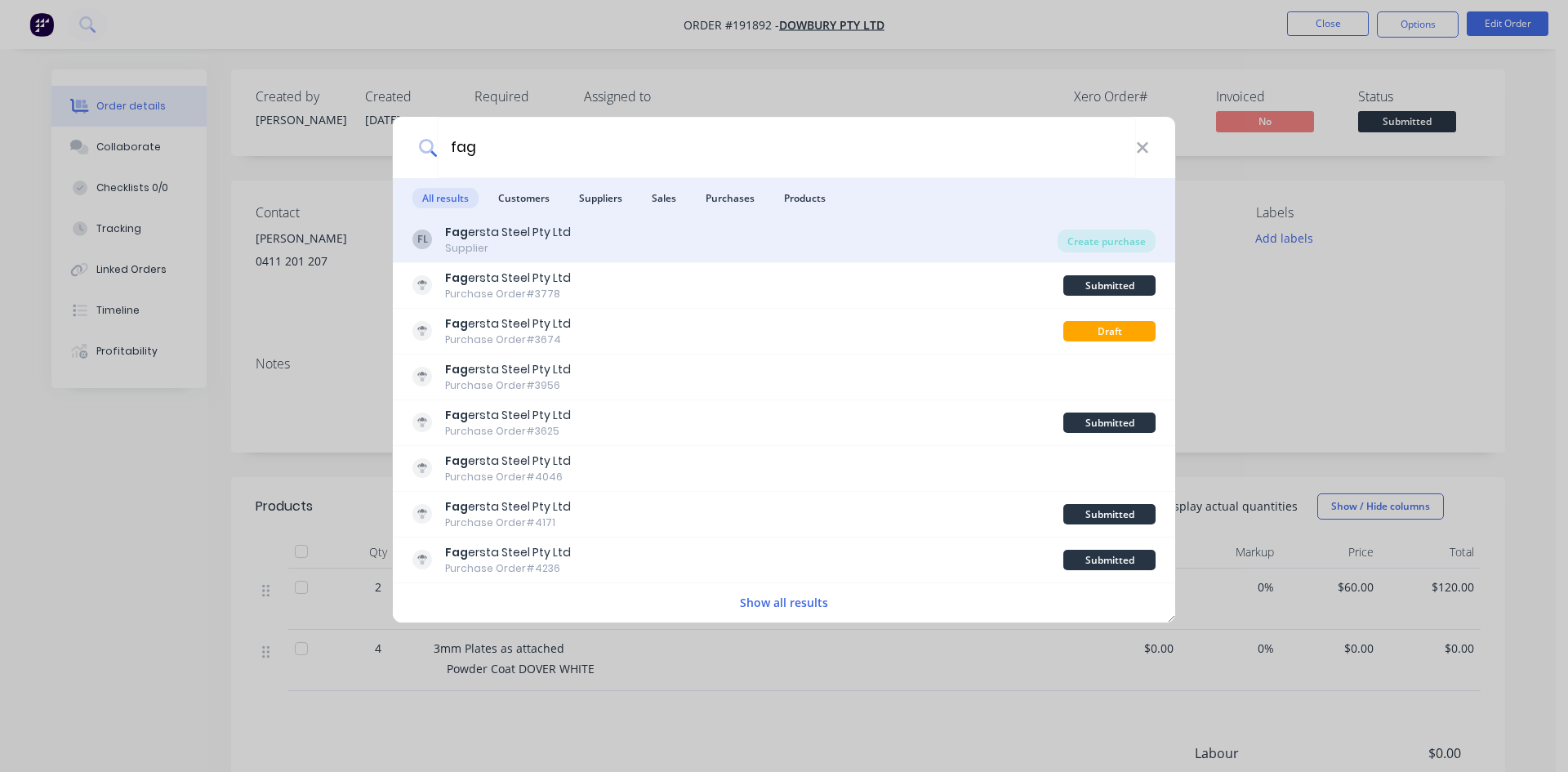
click at [618, 243] on div "FL Fag ersta Steel Pty Ltd Supplier" at bounding box center [736, 240] width 645 height 32
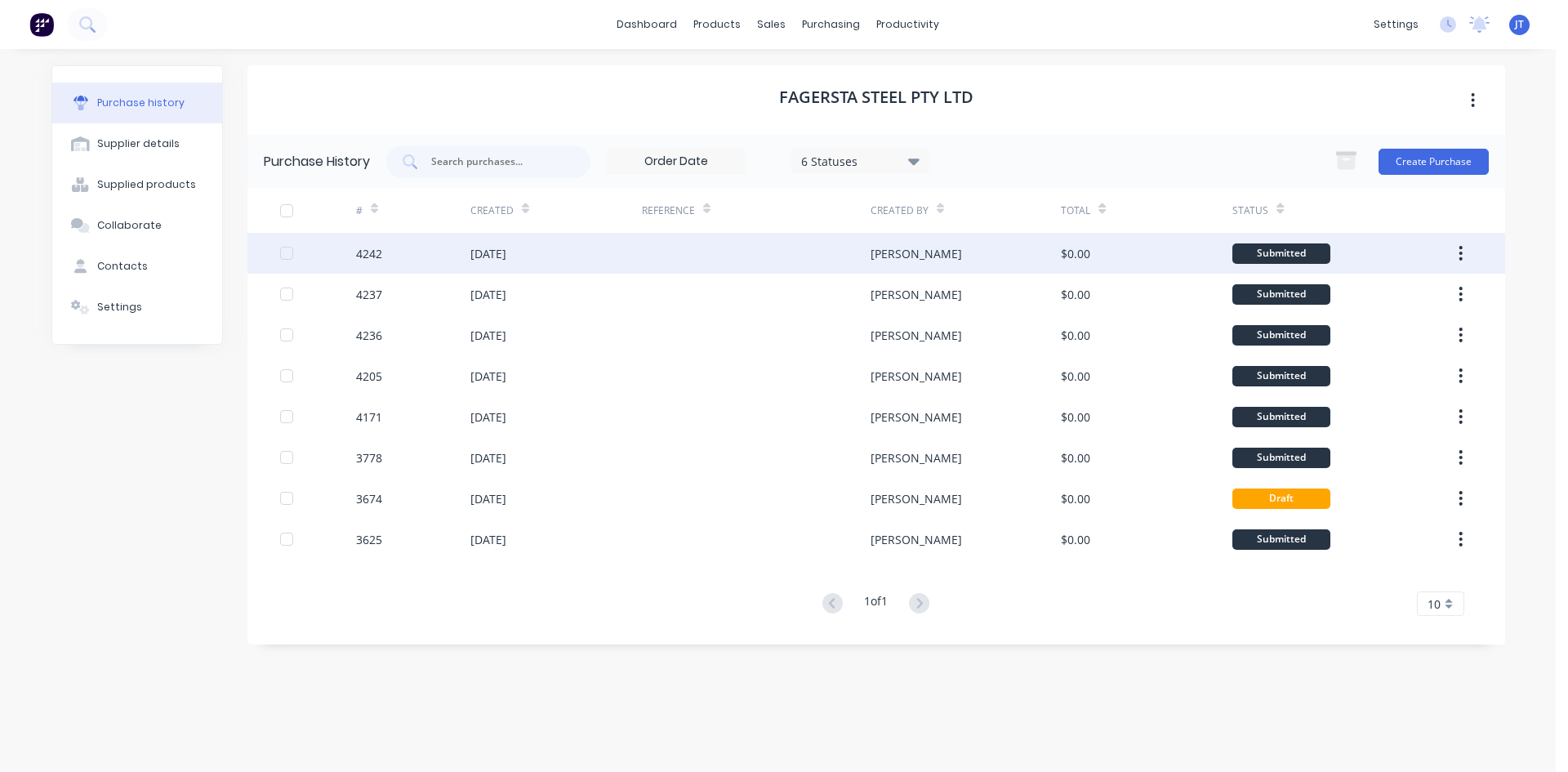
click at [721, 263] on div at bounding box center [756, 253] width 229 height 41
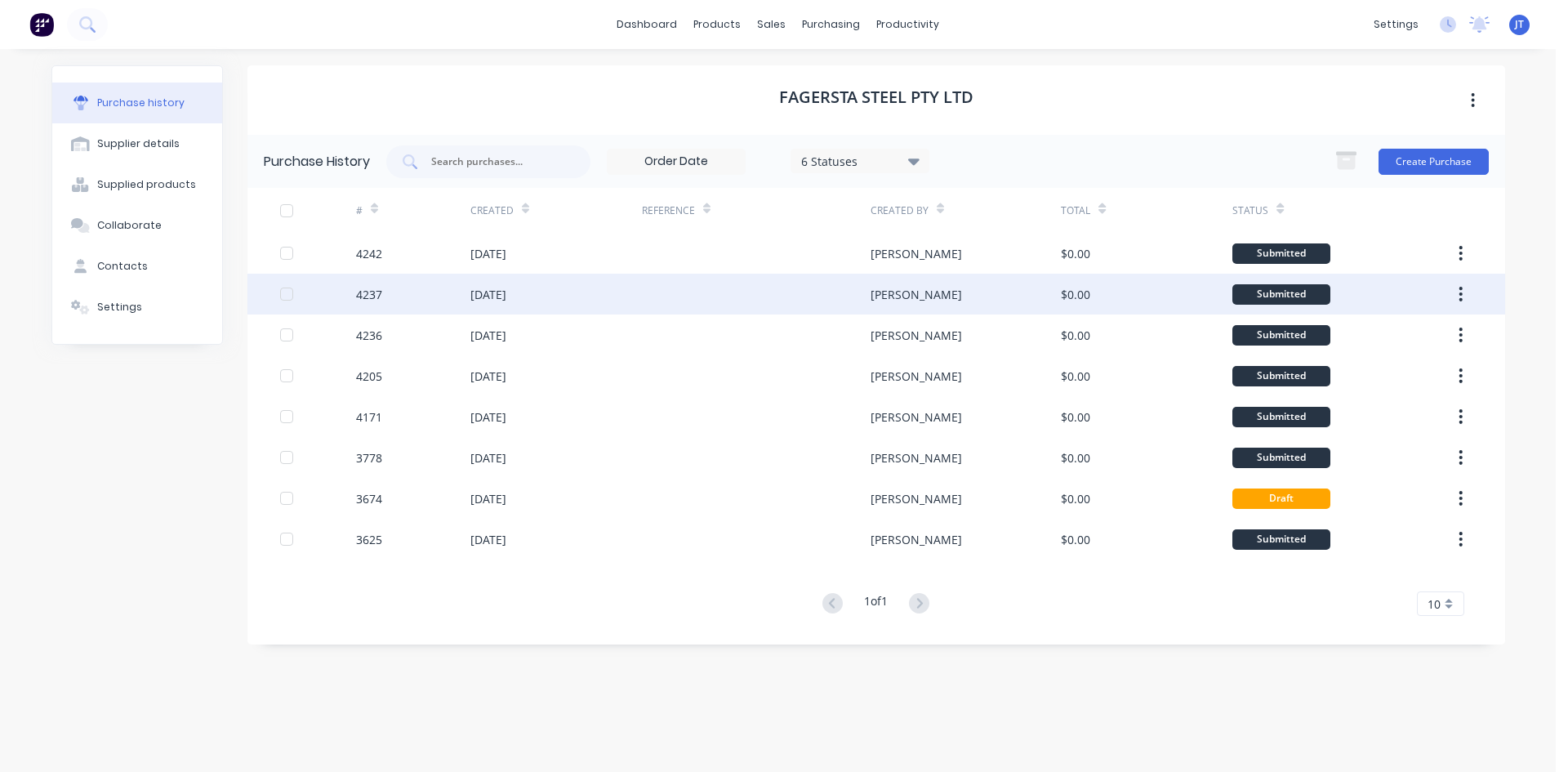
click at [812, 304] on div at bounding box center [756, 293] width 229 height 41
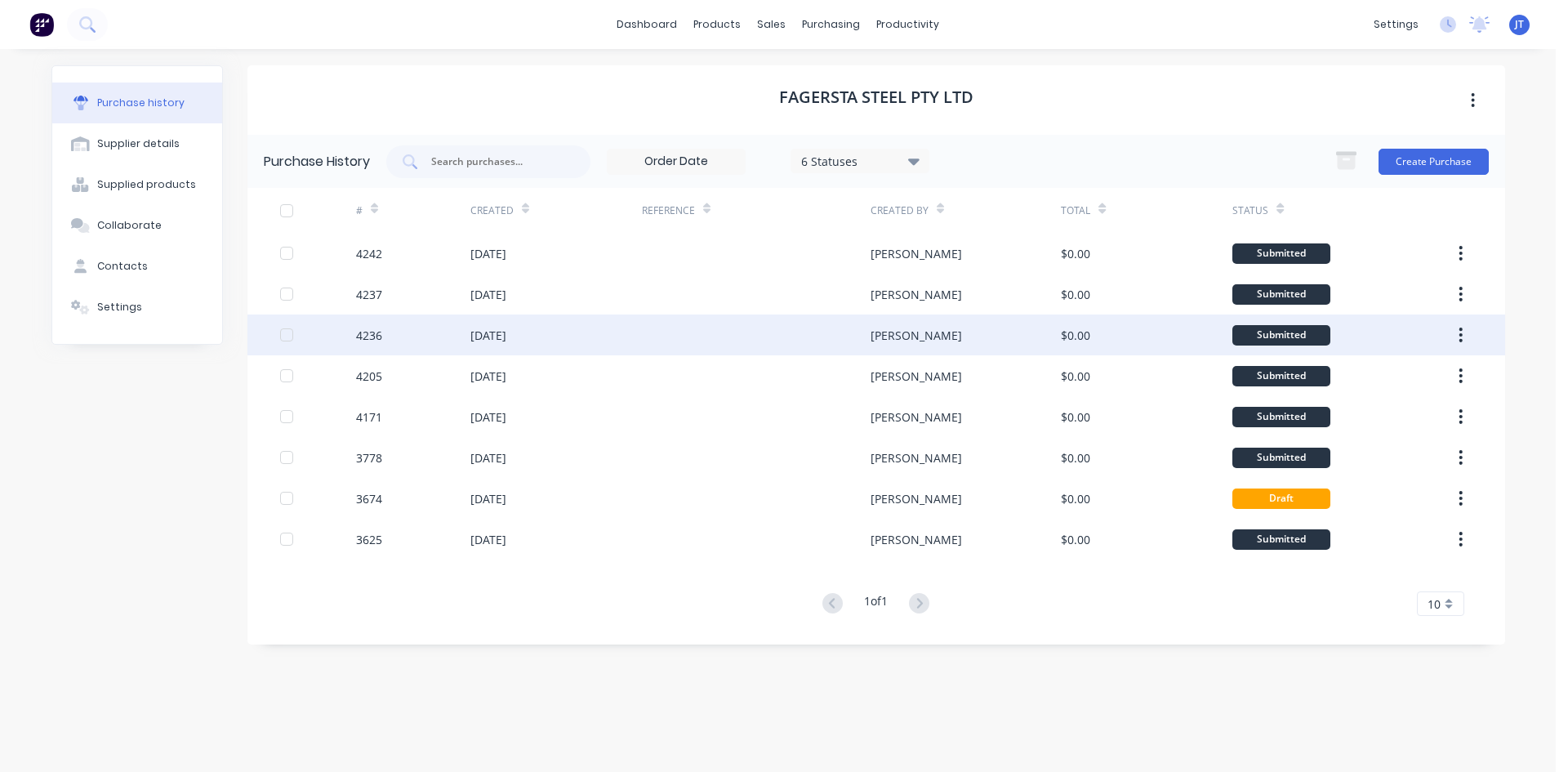
click at [790, 327] on div at bounding box center [756, 334] width 229 height 41
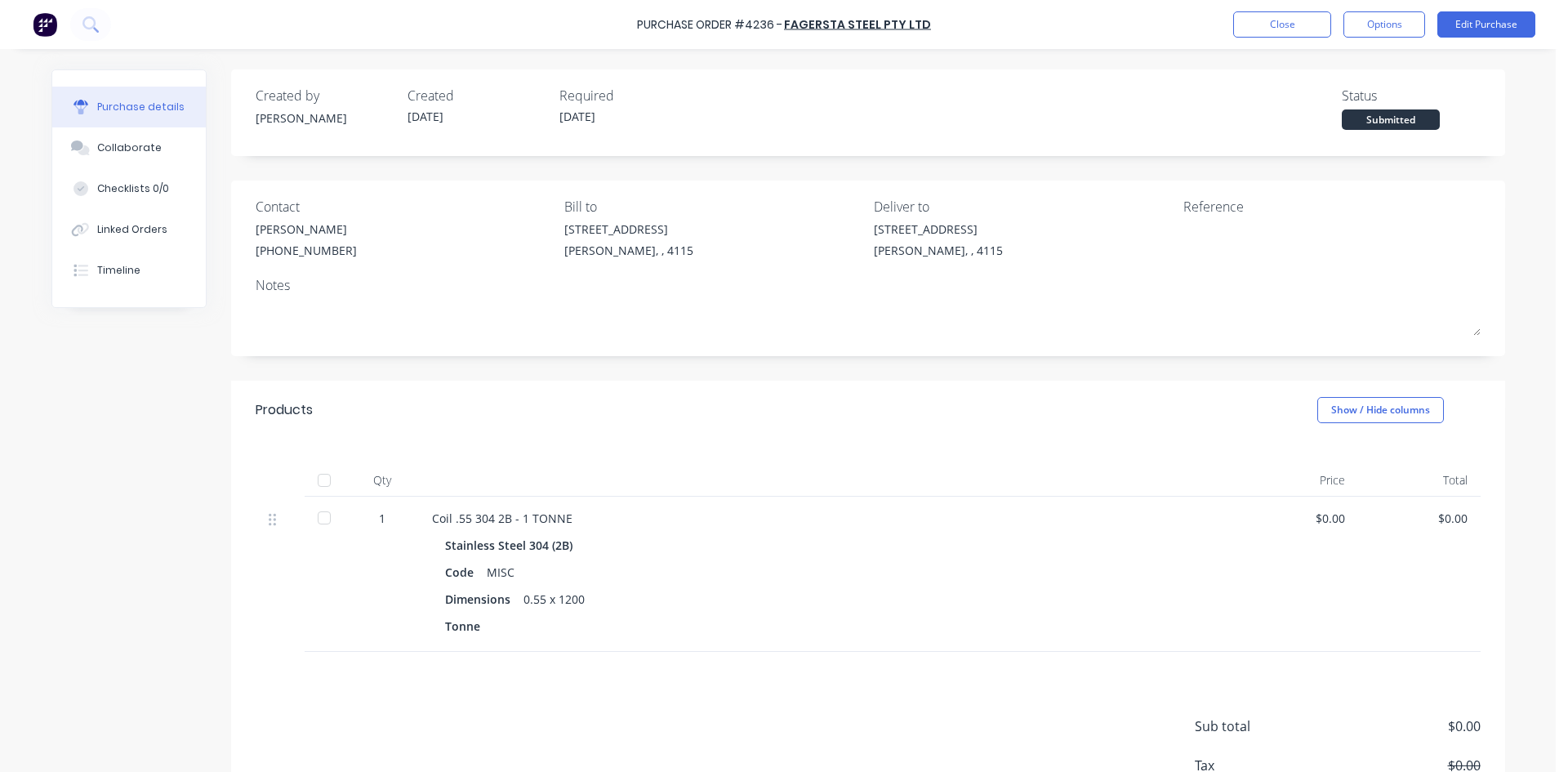
drag, startPoint x: 790, startPoint y: 330, endPoint x: 707, endPoint y: 386, distance: 100.1
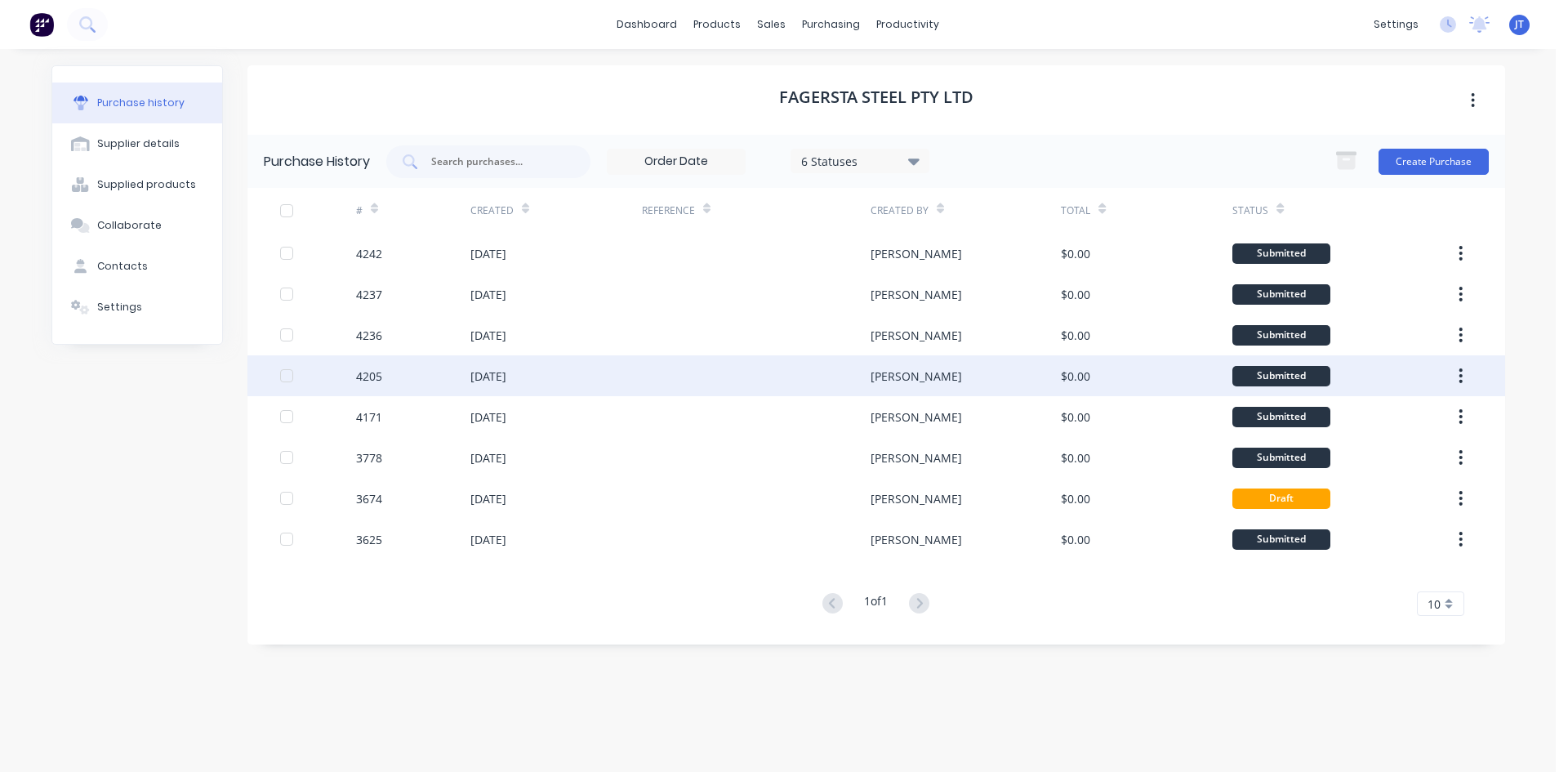
click at [705, 378] on div at bounding box center [756, 375] width 229 height 41
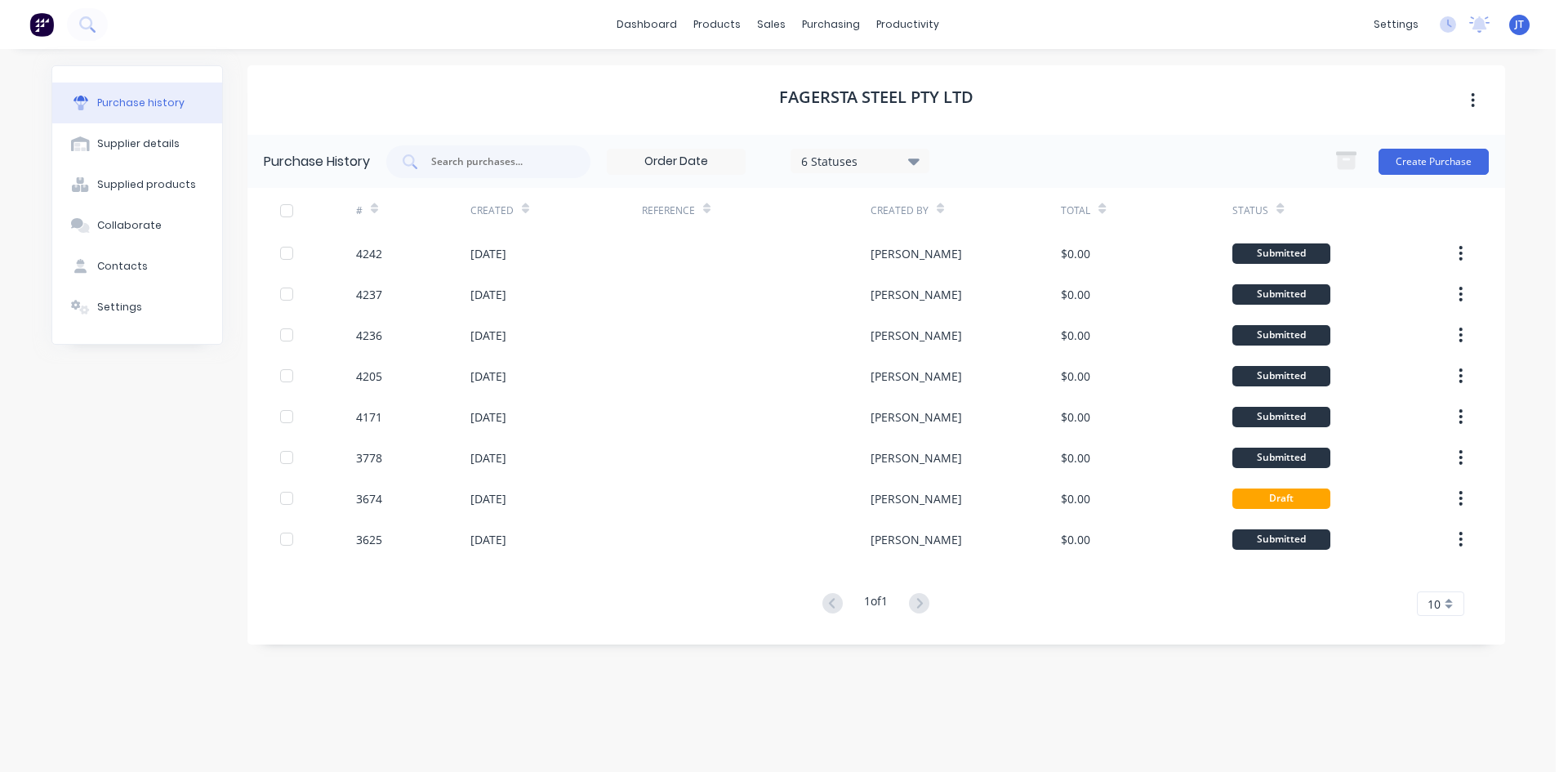
click at [776, 662] on div "Fagersta Steel Pty Ltd Purchase History 6 Statuses 6 Statuses Create Purchase #…" at bounding box center [876, 403] width 1258 height 674
click at [43, 34] on img at bounding box center [42, 25] width 25 height 25
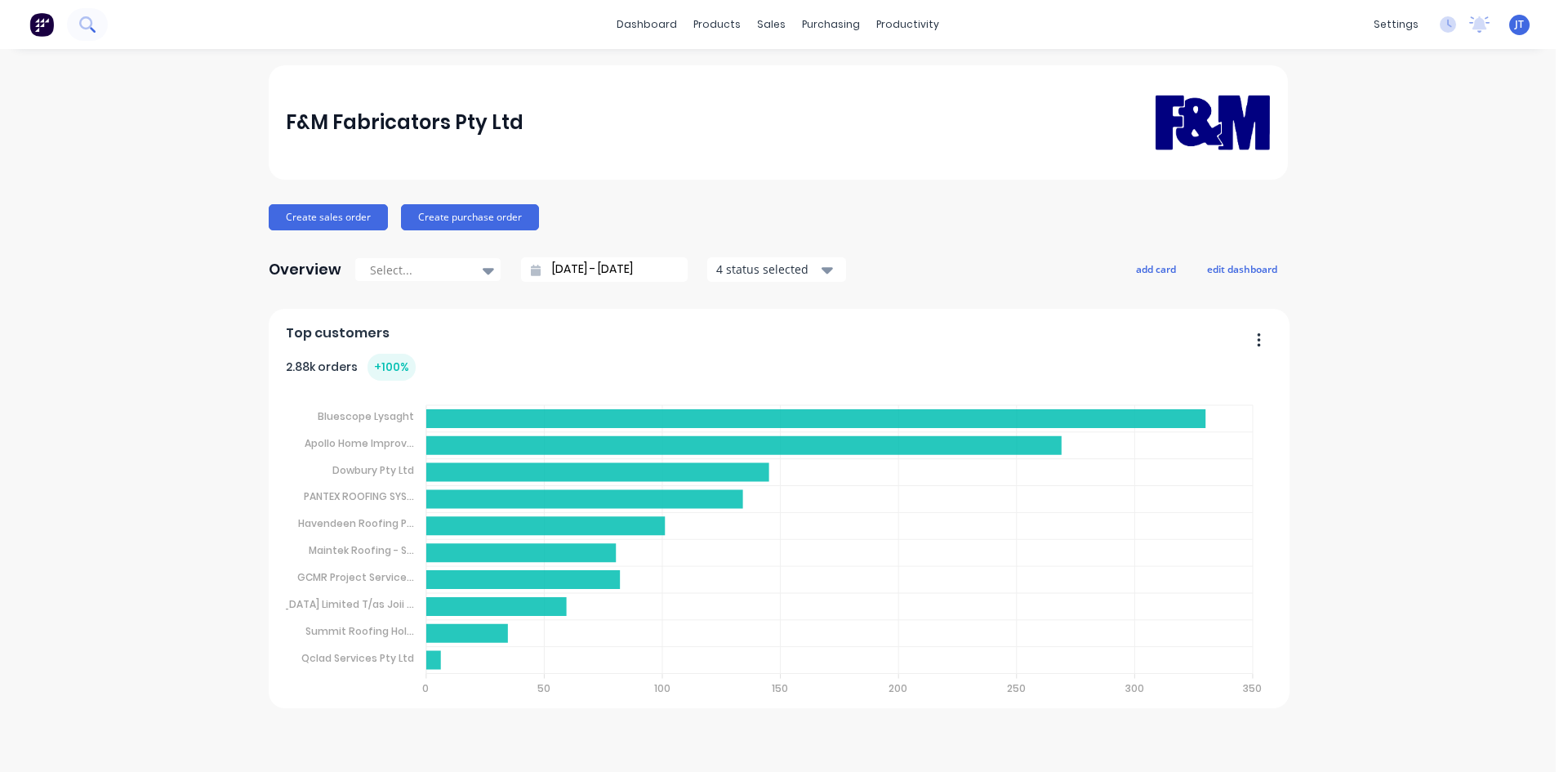
click at [87, 16] on icon at bounding box center [86, 24] width 15 height 15
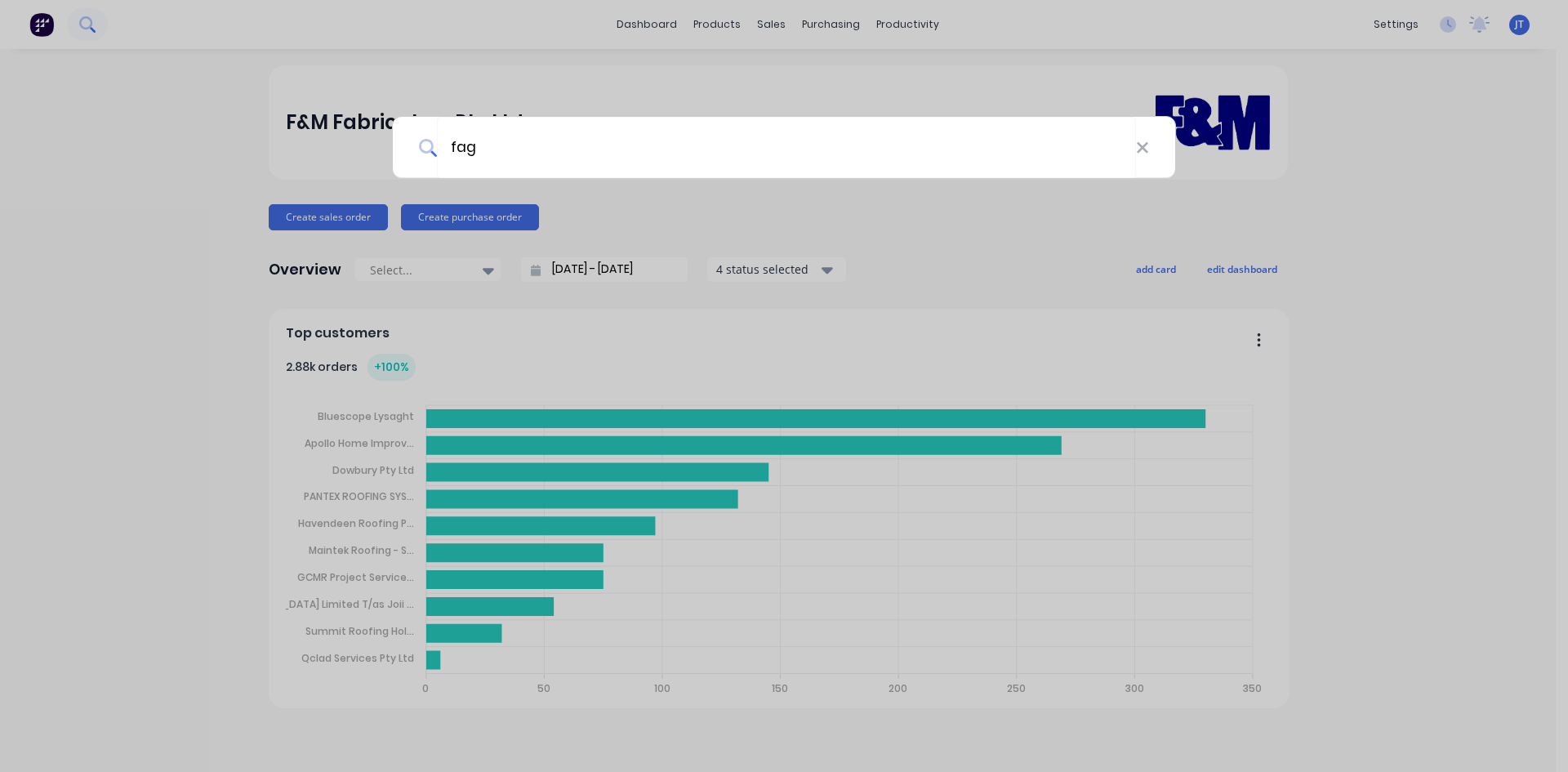
type input "fag"
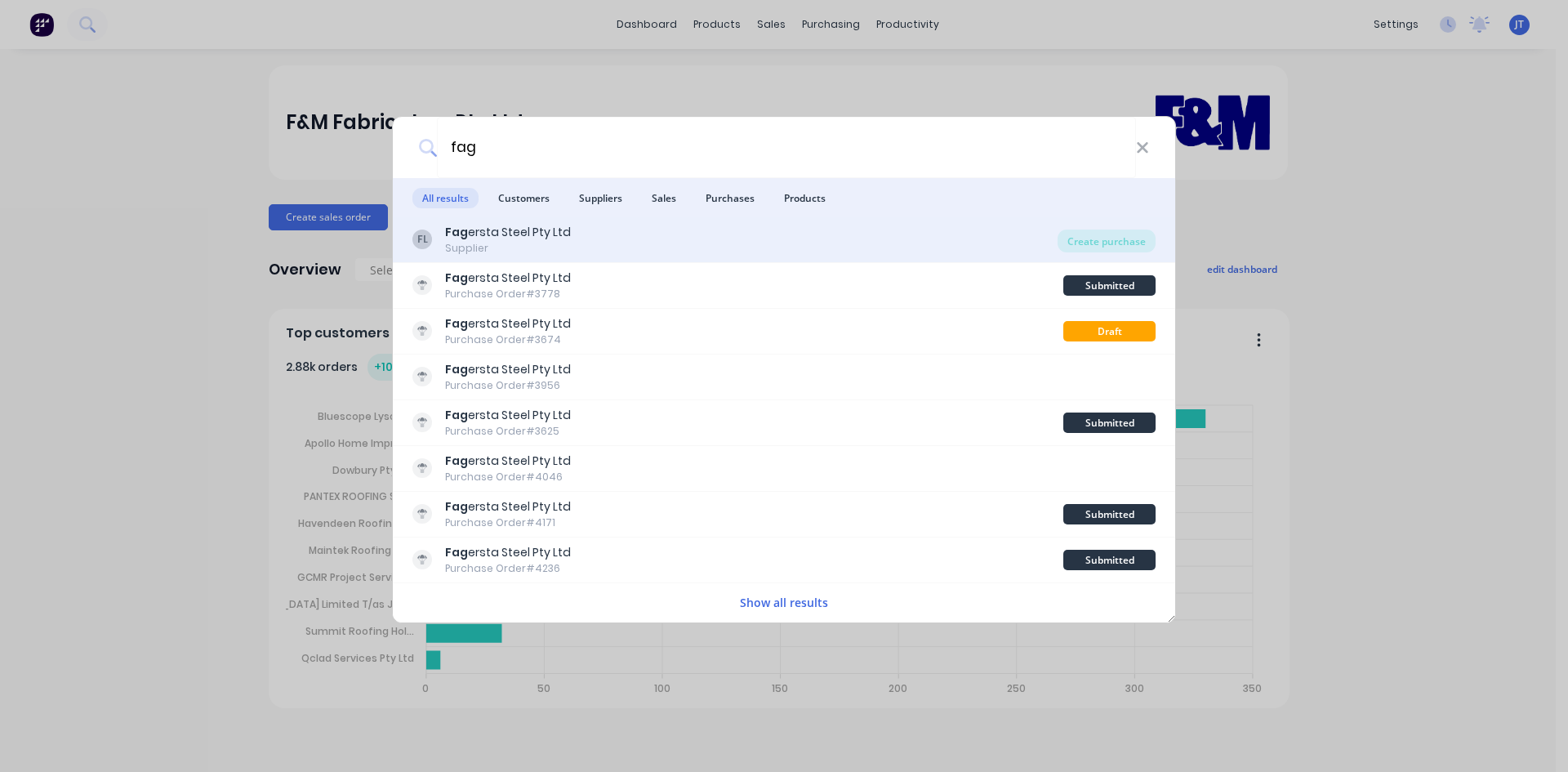
click at [674, 237] on div "FL Fag ersta Steel Pty Ltd Supplier" at bounding box center [736, 240] width 645 height 32
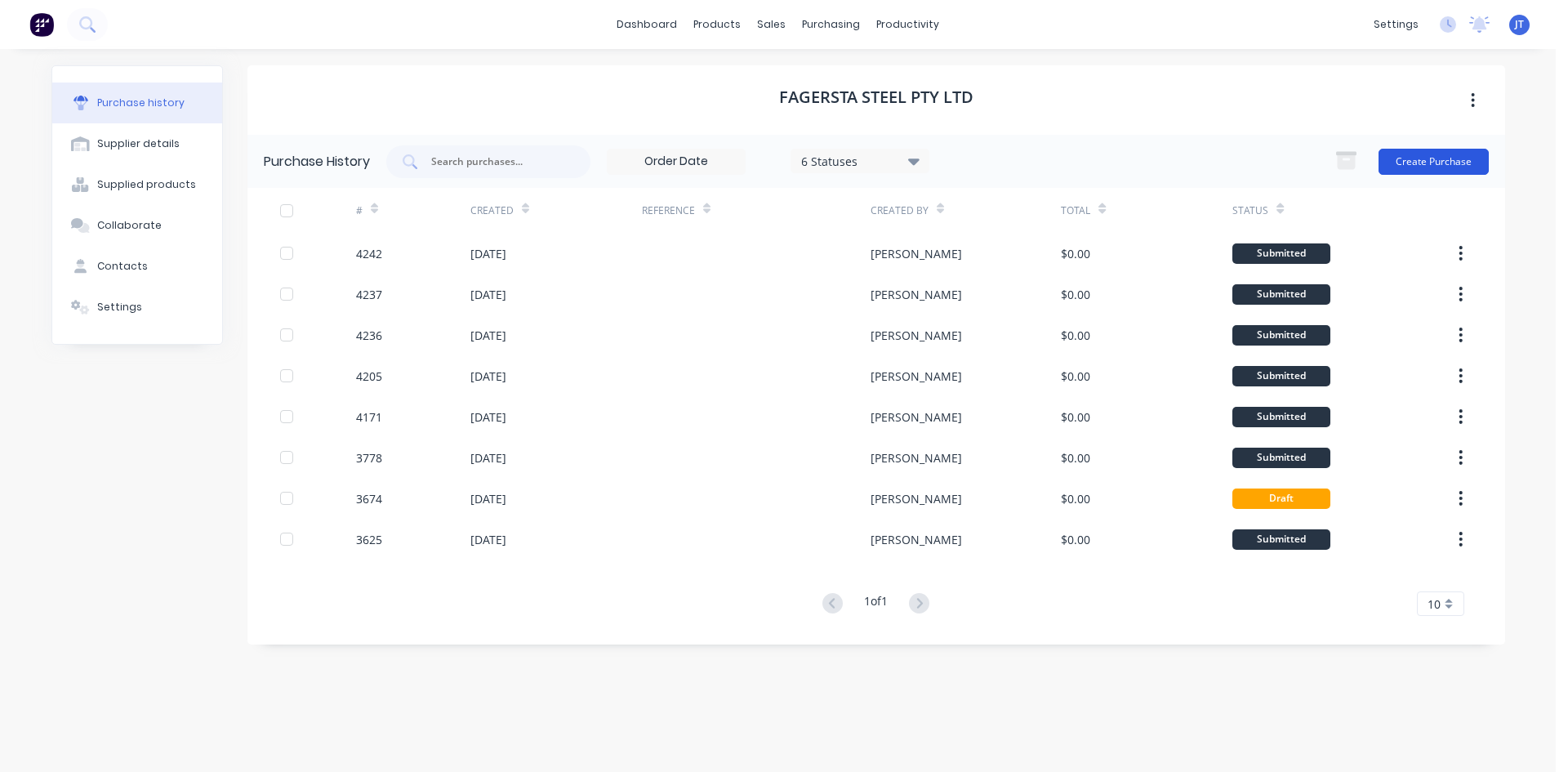
click at [1414, 150] on button "Create Purchase" at bounding box center [1434, 162] width 110 height 27
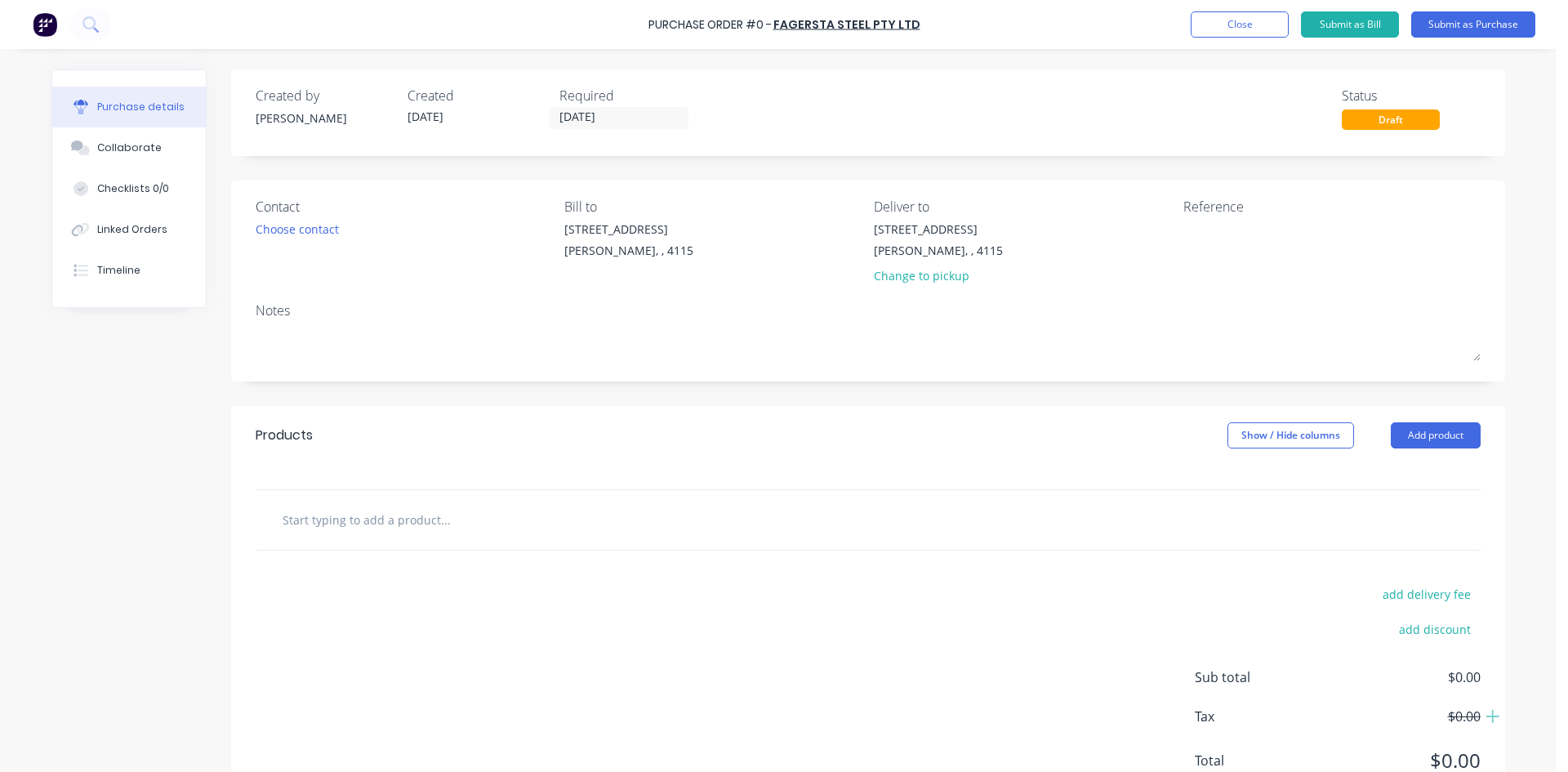
click at [450, 526] on input "text" at bounding box center [445, 519] width 327 height 32
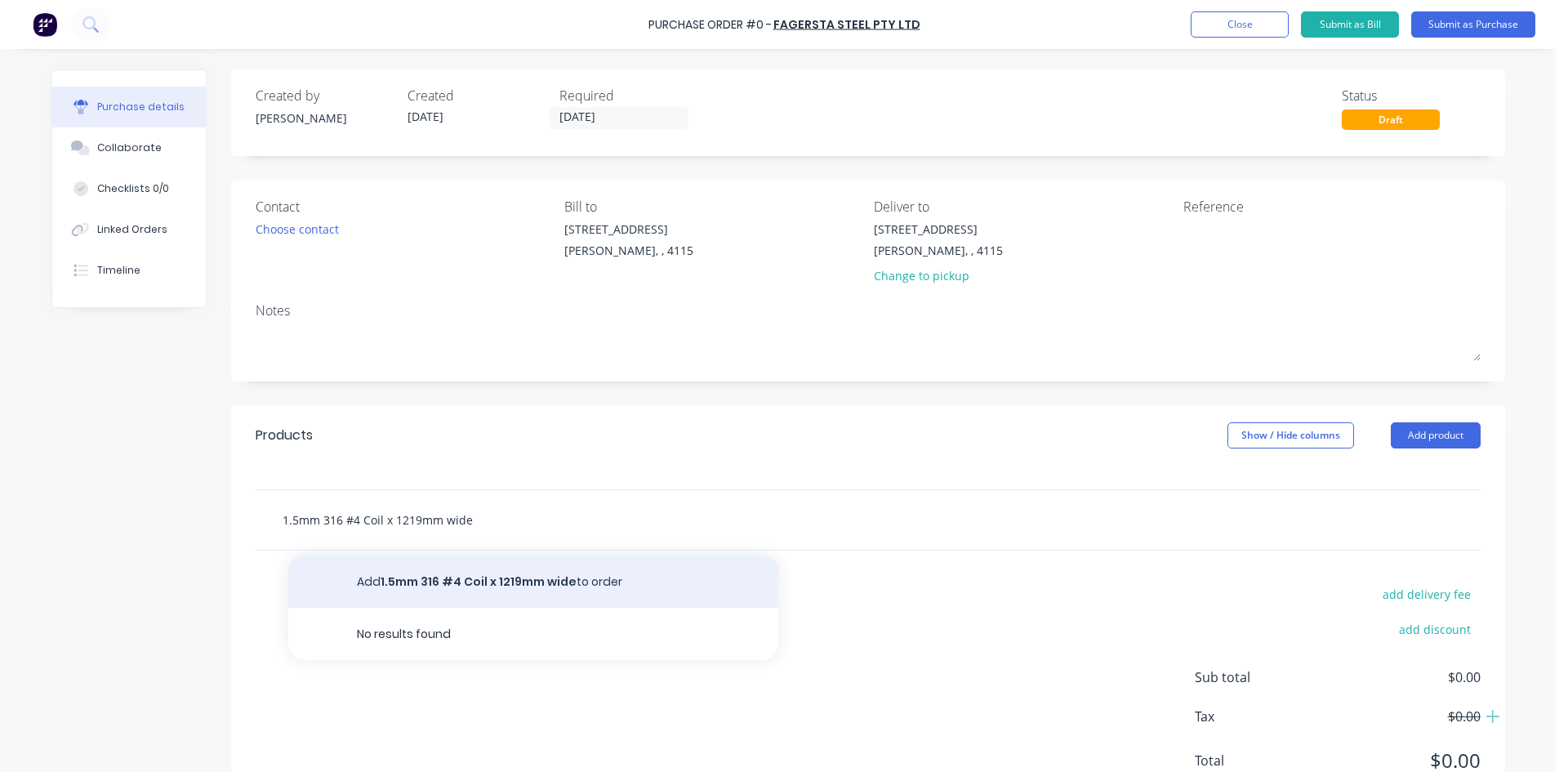
type input "1.5mm 316 #4 Coil x 1219mm wide"
click at [473, 572] on button "Add 1.5mm 316 #4 Coil x 1219mm wide to order" at bounding box center [533, 581] width 490 height 52
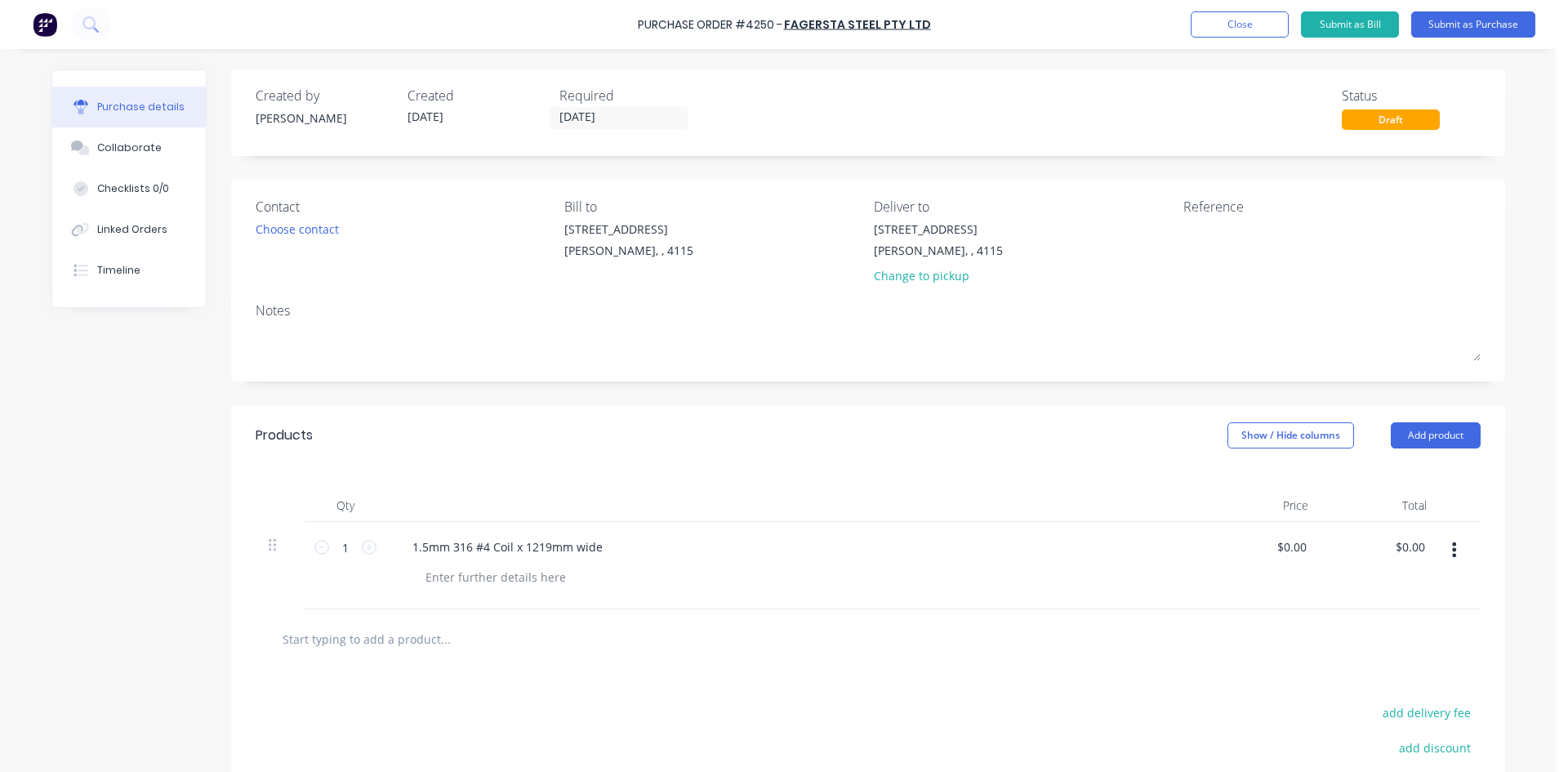
click at [592, 477] on div "Qty Price Total 1 1 1.5mm 316 #4 Coil x 1219mm wide $0.00 $0.00 $0.00 $0.00" at bounding box center [868, 537] width 1274 height 144
drag, startPoint x: 513, startPoint y: 544, endPoint x: 729, endPoint y: 586, distance: 220.0
click at [729, 586] on div "1.5mm 316 #4 Coil x 1219mm wide" at bounding box center [794, 566] width 817 height 87
click at [488, 569] on div at bounding box center [496, 576] width 167 height 24
click at [934, 505] on div at bounding box center [794, 505] width 817 height 32
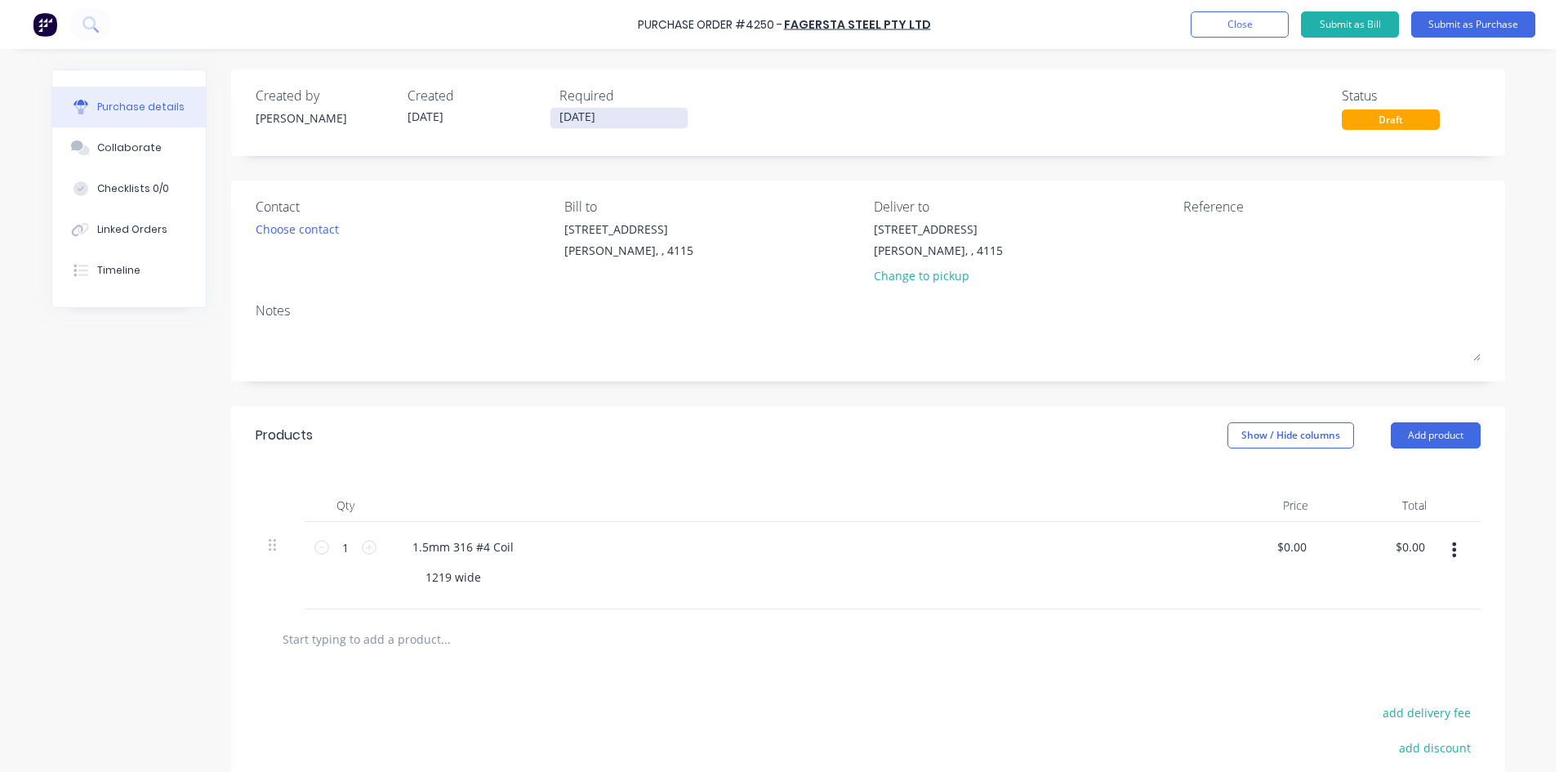
click at [606, 113] on input "[DATE]" at bounding box center [619, 119] width 138 height 21
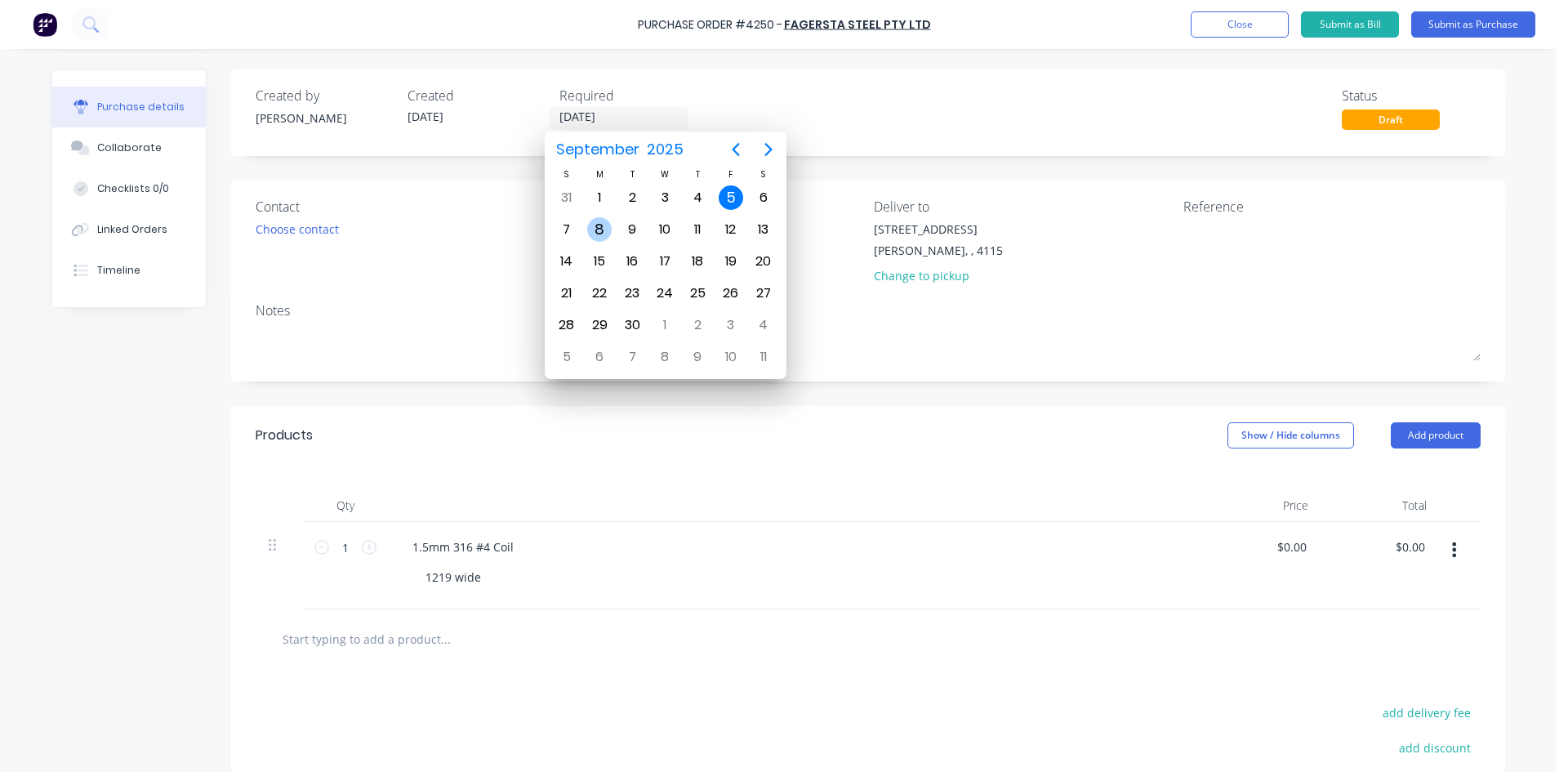
click at [602, 232] on div "8" at bounding box center [600, 230] width 25 height 25
type input "[DATE]"
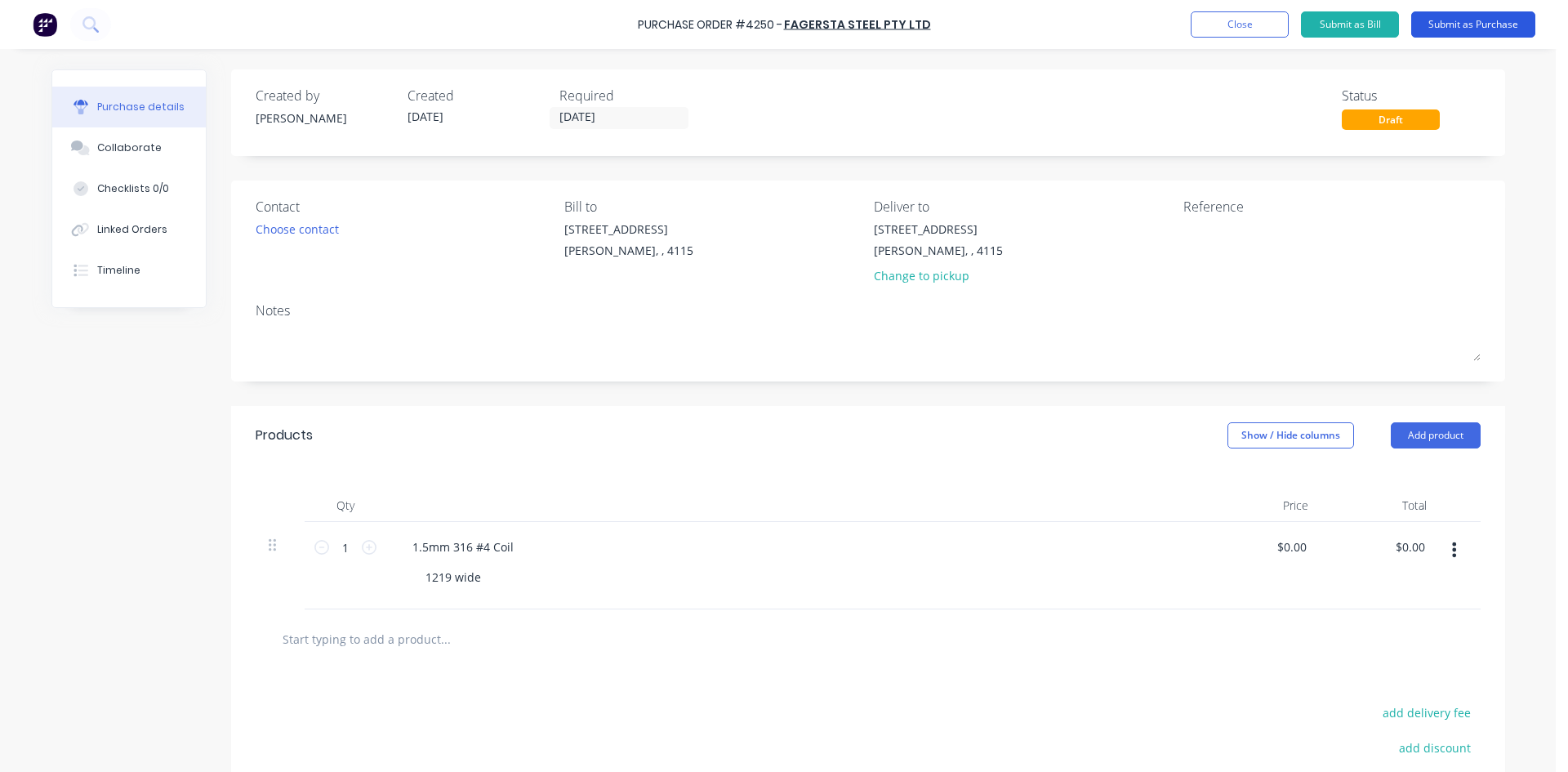
click at [1439, 32] on button "Submit as Purchase" at bounding box center [1473, 25] width 124 height 27
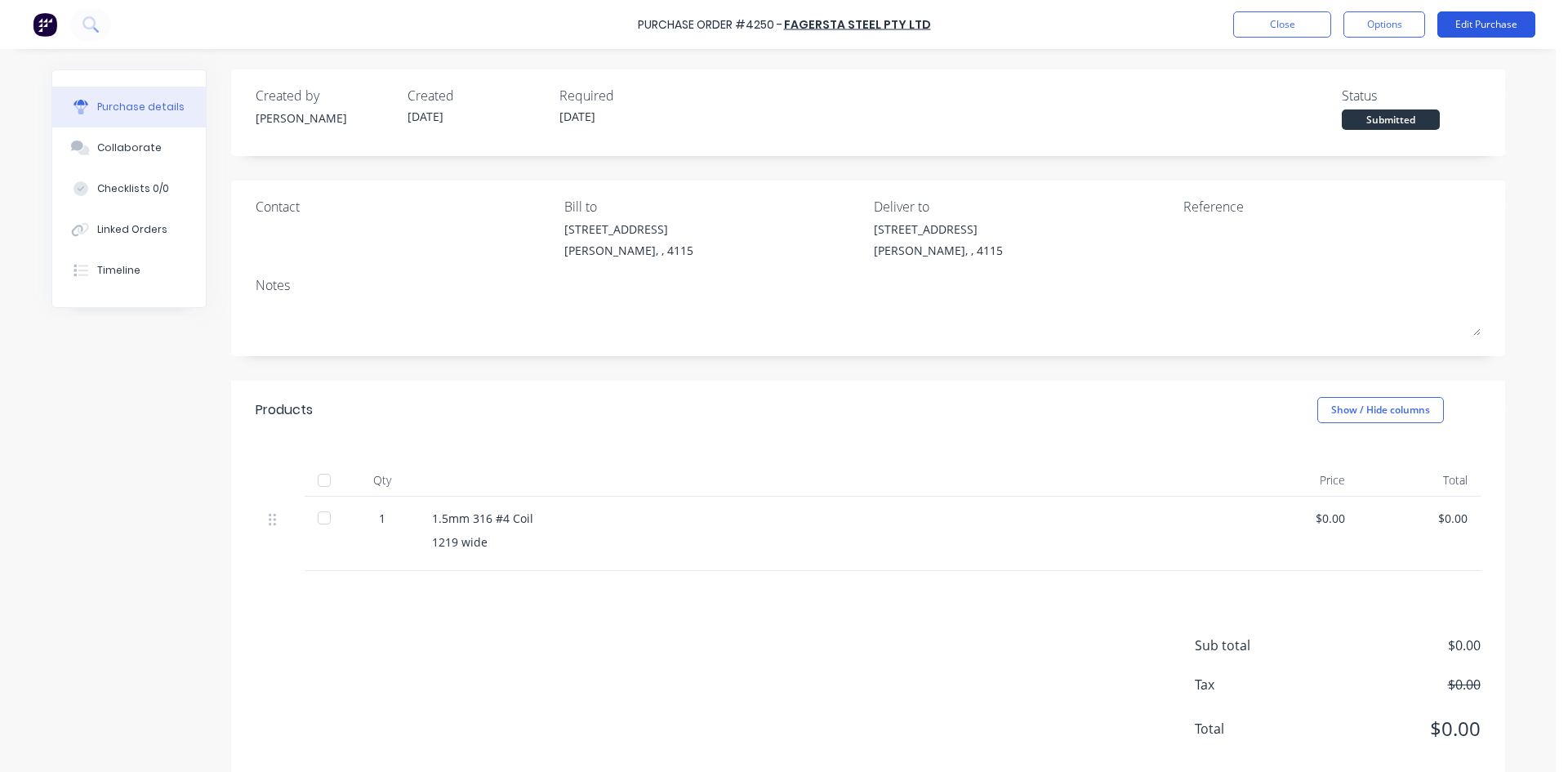
click at [1437, 19] on button "Edit Purchase" at bounding box center [1485, 25] width 98 height 27
drag, startPoint x: 1399, startPoint y: 7, endPoint x: 1385, endPoint y: 17, distance: 17.2
click at [1392, 12] on div "Purchase Order #4250 - Fagersta Steel Pty Ltd Close Options Edit Purchase" at bounding box center [784, 25] width 1568 height 49
click at [1385, 20] on button "Options" at bounding box center [1385, 25] width 82 height 27
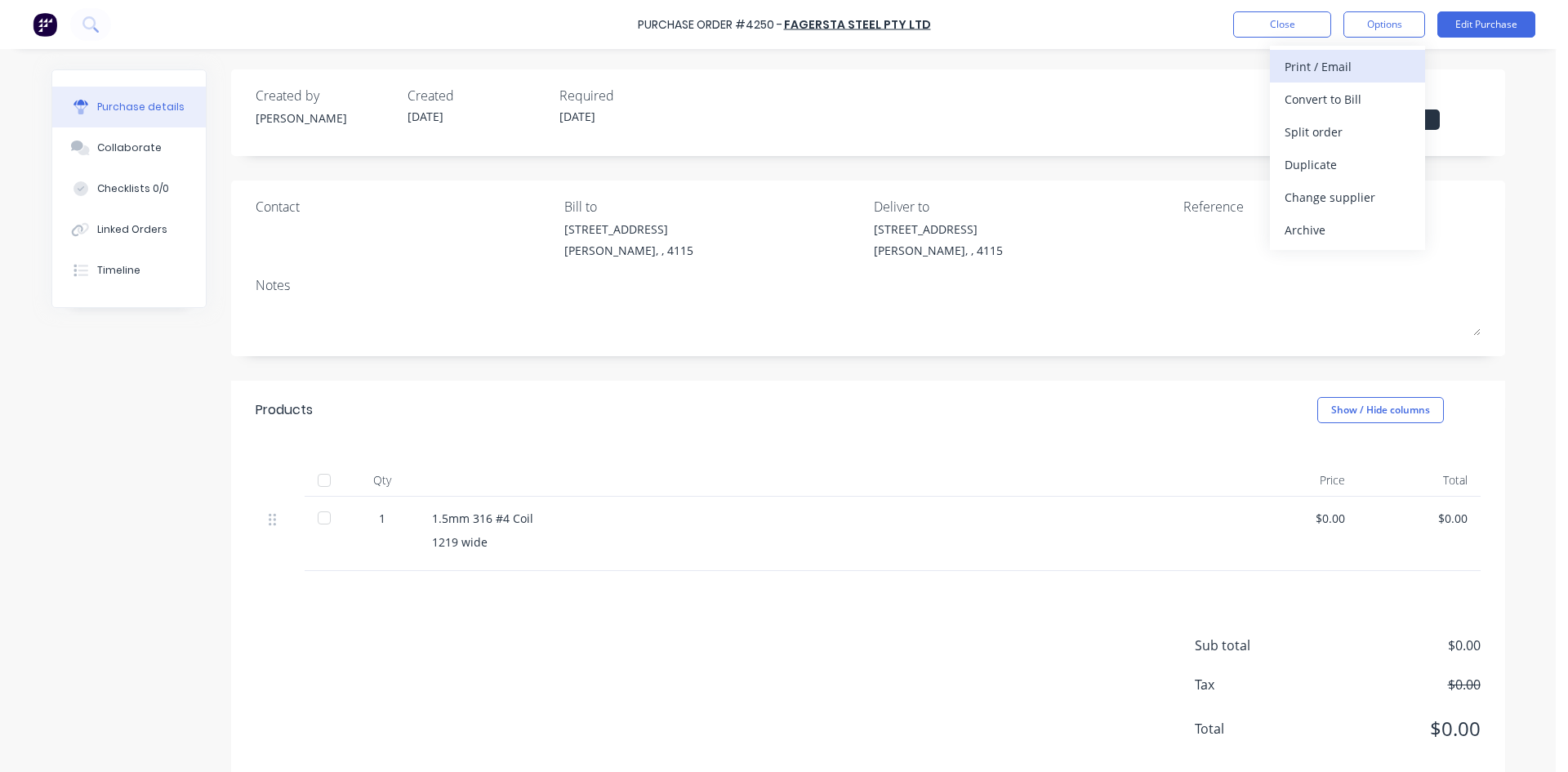
click at [1375, 79] on button "Print / Email" at bounding box center [1347, 66] width 155 height 32
click at [1391, 135] on div "Without pricing" at bounding box center [1348, 131] width 126 height 24
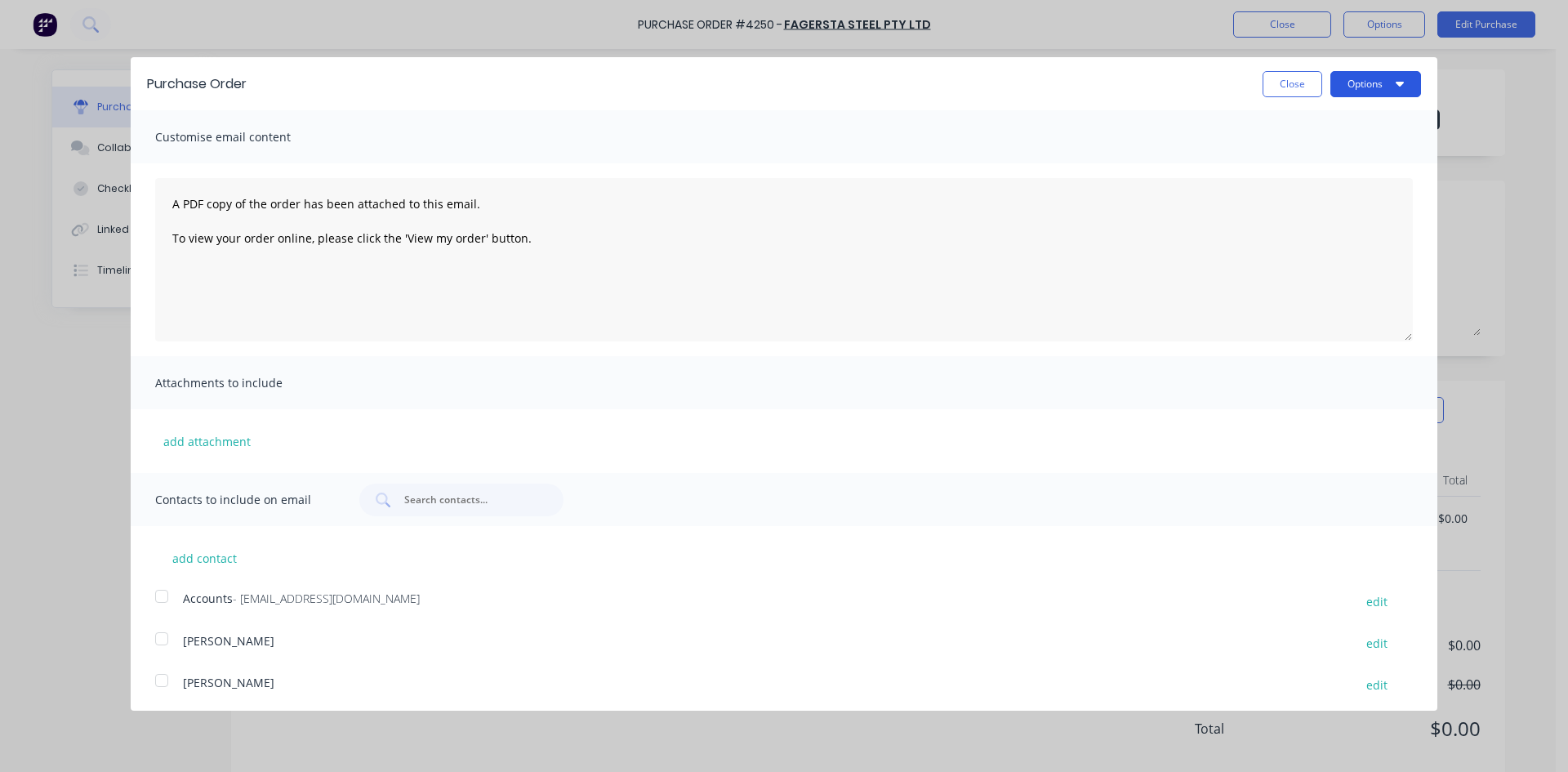
click at [1371, 91] on button "Options" at bounding box center [1376, 85] width 91 height 27
click at [1373, 119] on div "Print" at bounding box center [1343, 125] width 126 height 24
click at [1291, 77] on button "Close" at bounding box center [1292, 85] width 60 height 27
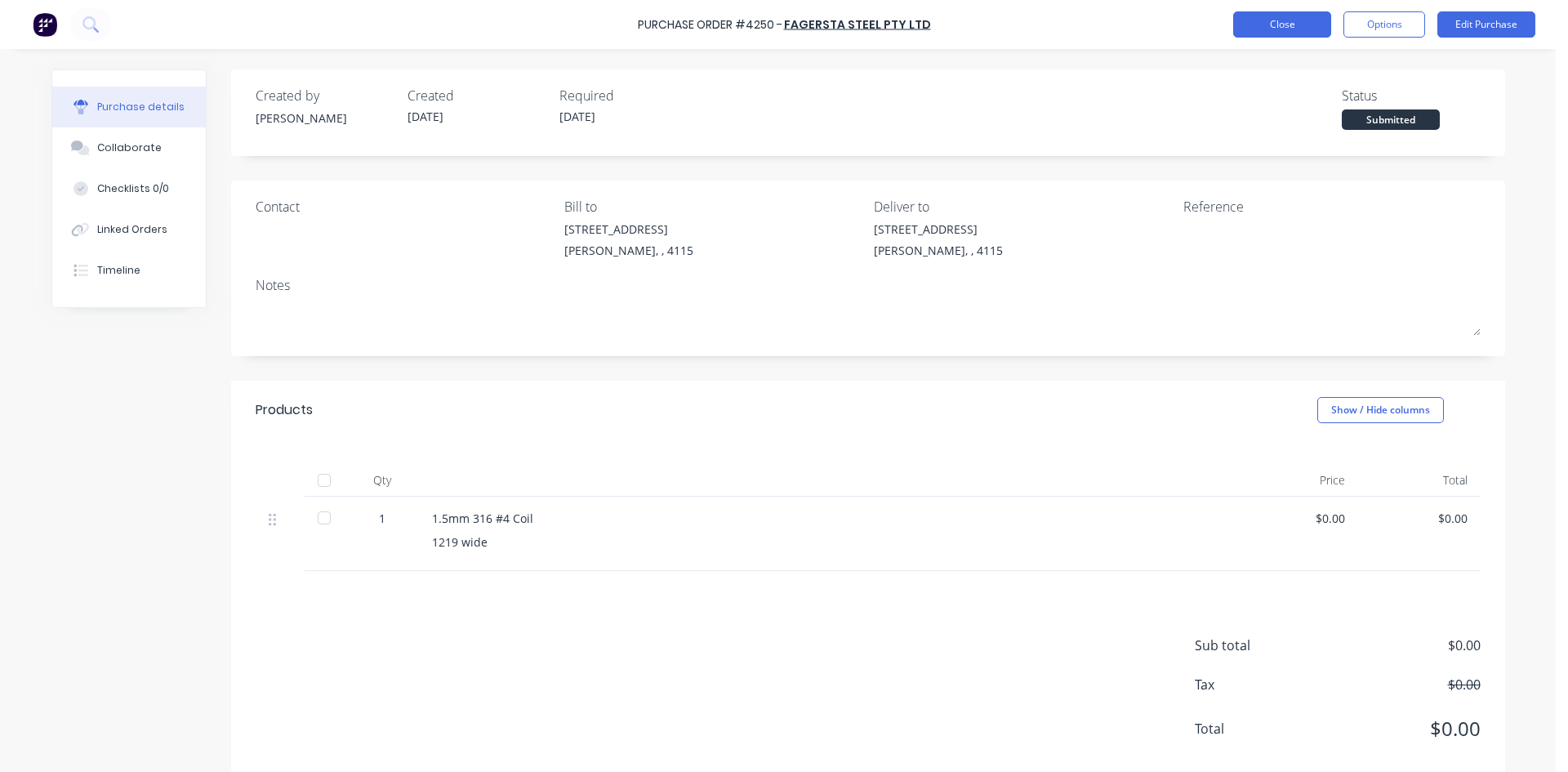
click at [1280, 24] on button "Close" at bounding box center [1281, 25] width 98 height 27
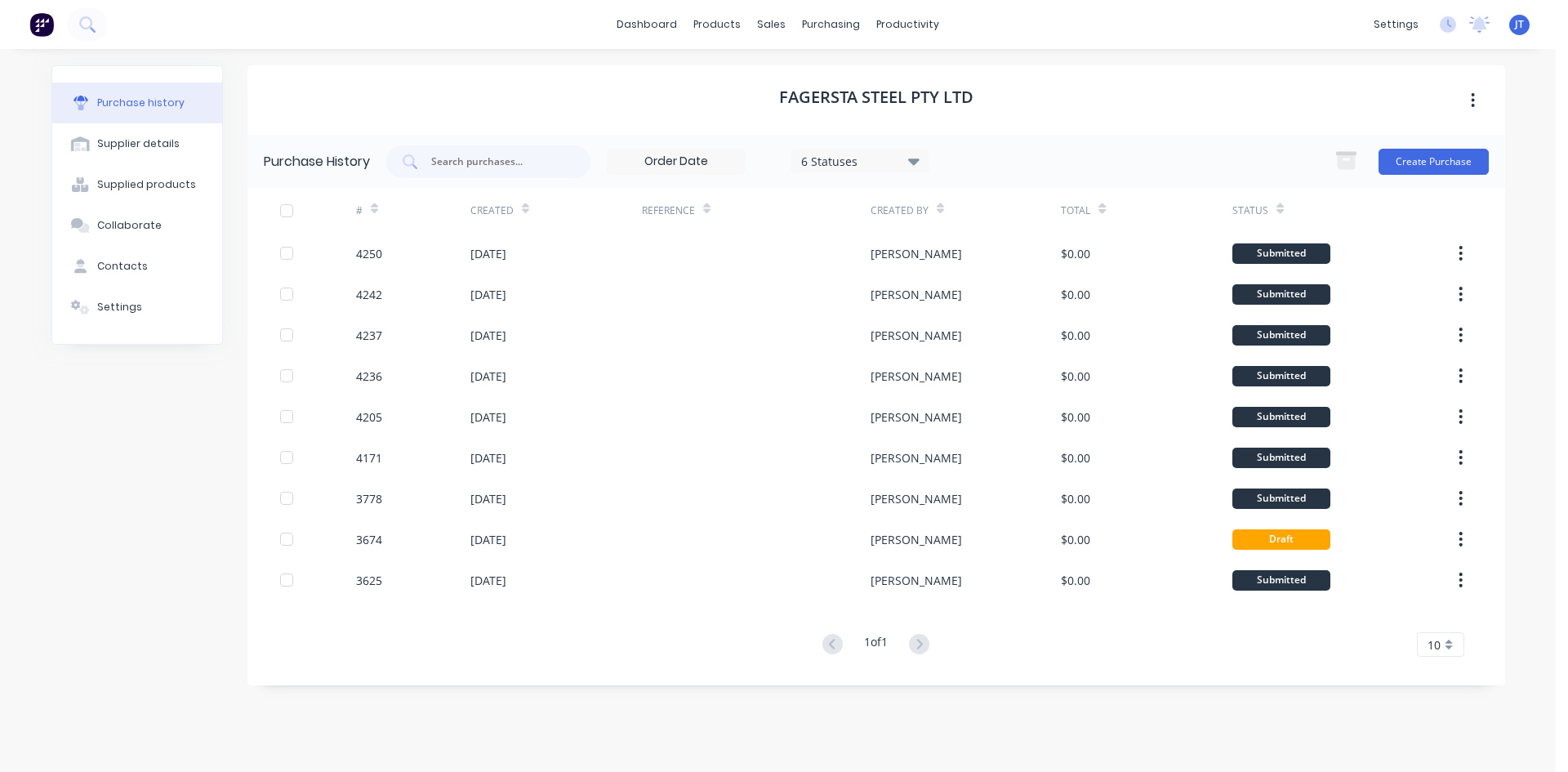
click at [39, 31] on img at bounding box center [42, 25] width 25 height 25
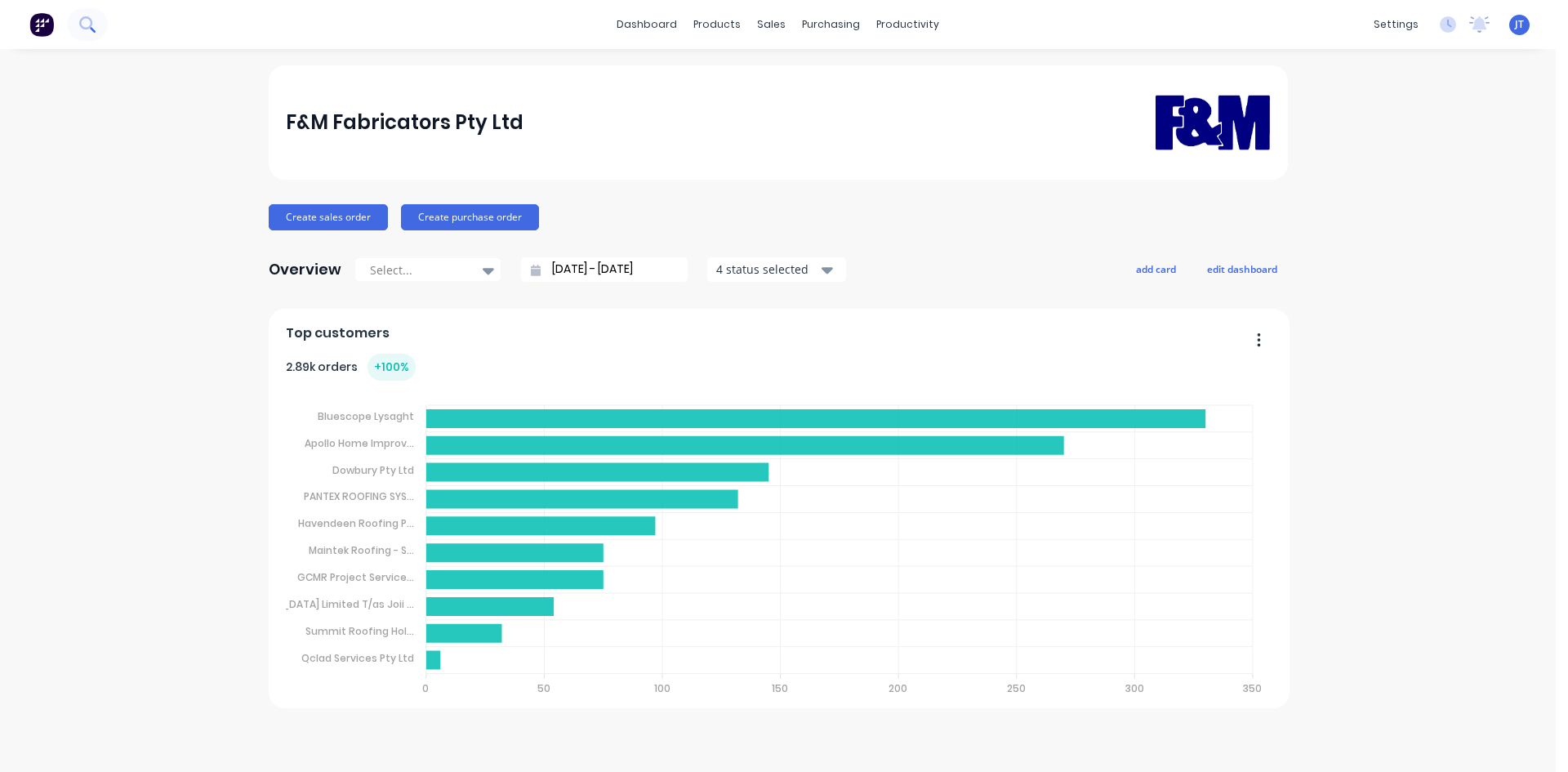
click at [84, 21] on icon at bounding box center [86, 24] width 15 height 15
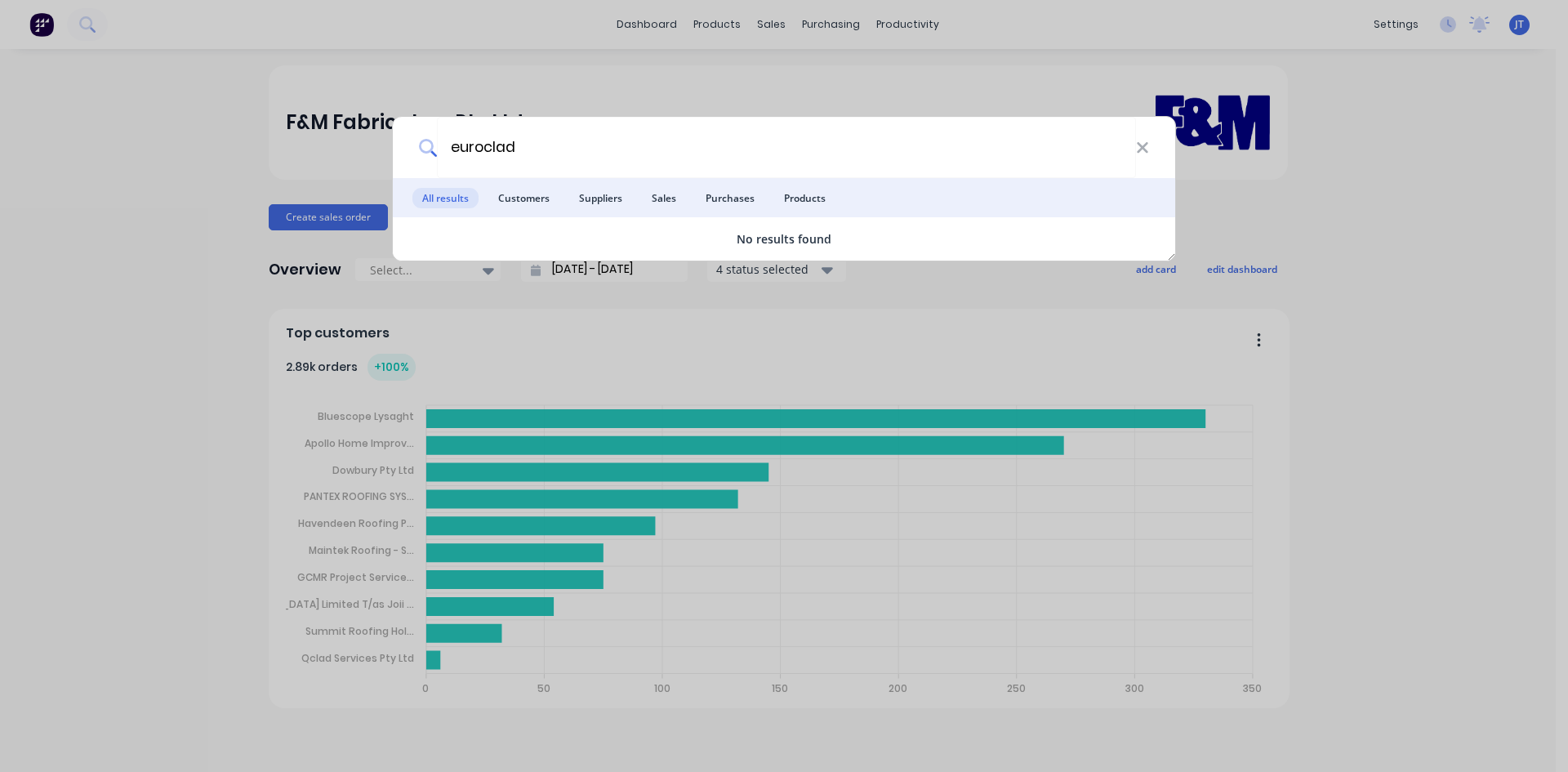
drag, startPoint x: 492, startPoint y: 150, endPoint x: 345, endPoint y: 139, distance: 147.4
click at [361, 141] on div "euroclad All results Customers Suppliers Sales Purchases Products No results fo…" at bounding box center [784, 386] width 1568 height 772
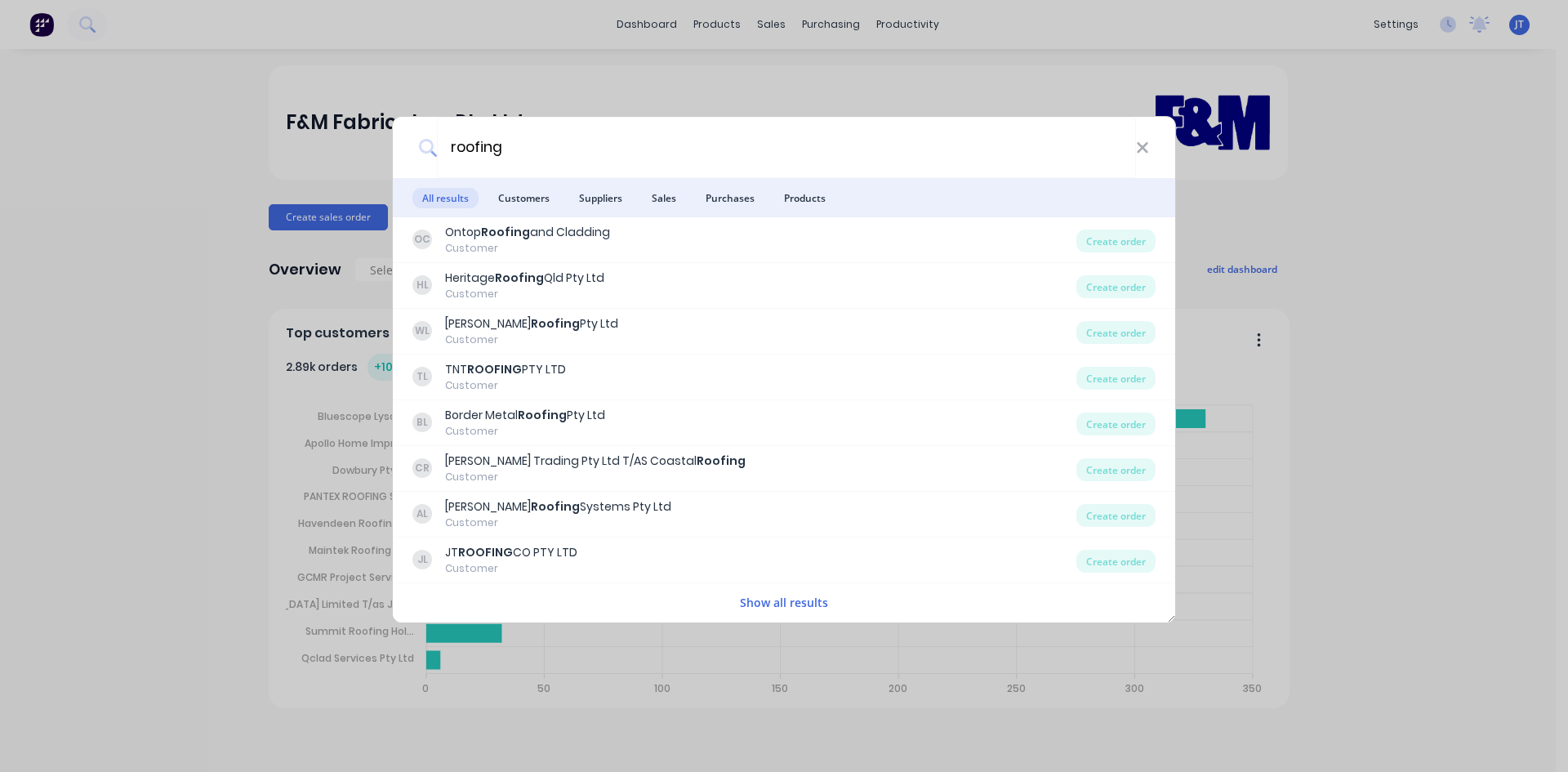
click at [805, 608] on button "Show all results" at bounding box center [783, 603] width 98 height 19
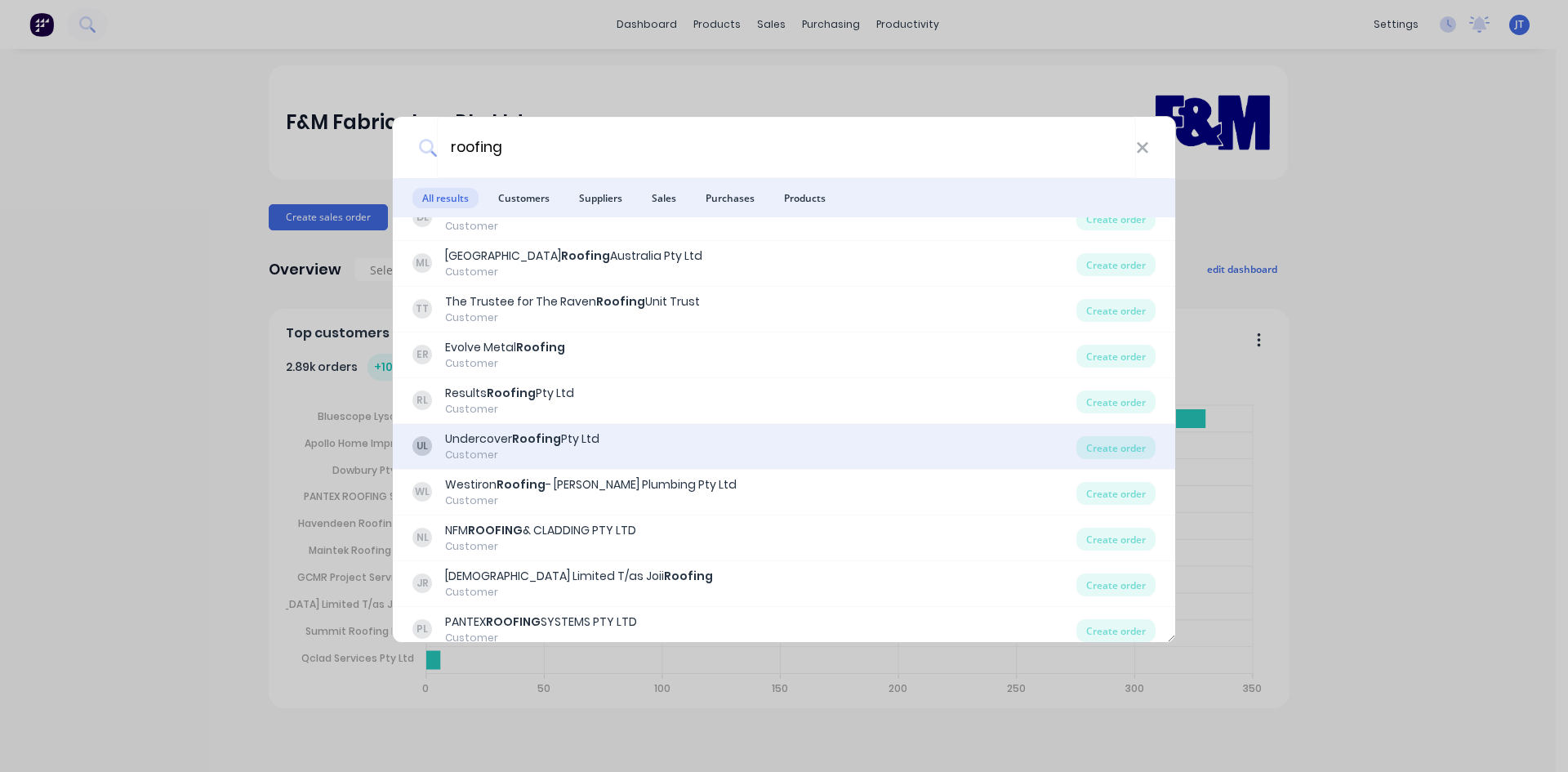
scroll to position [2179, 0]
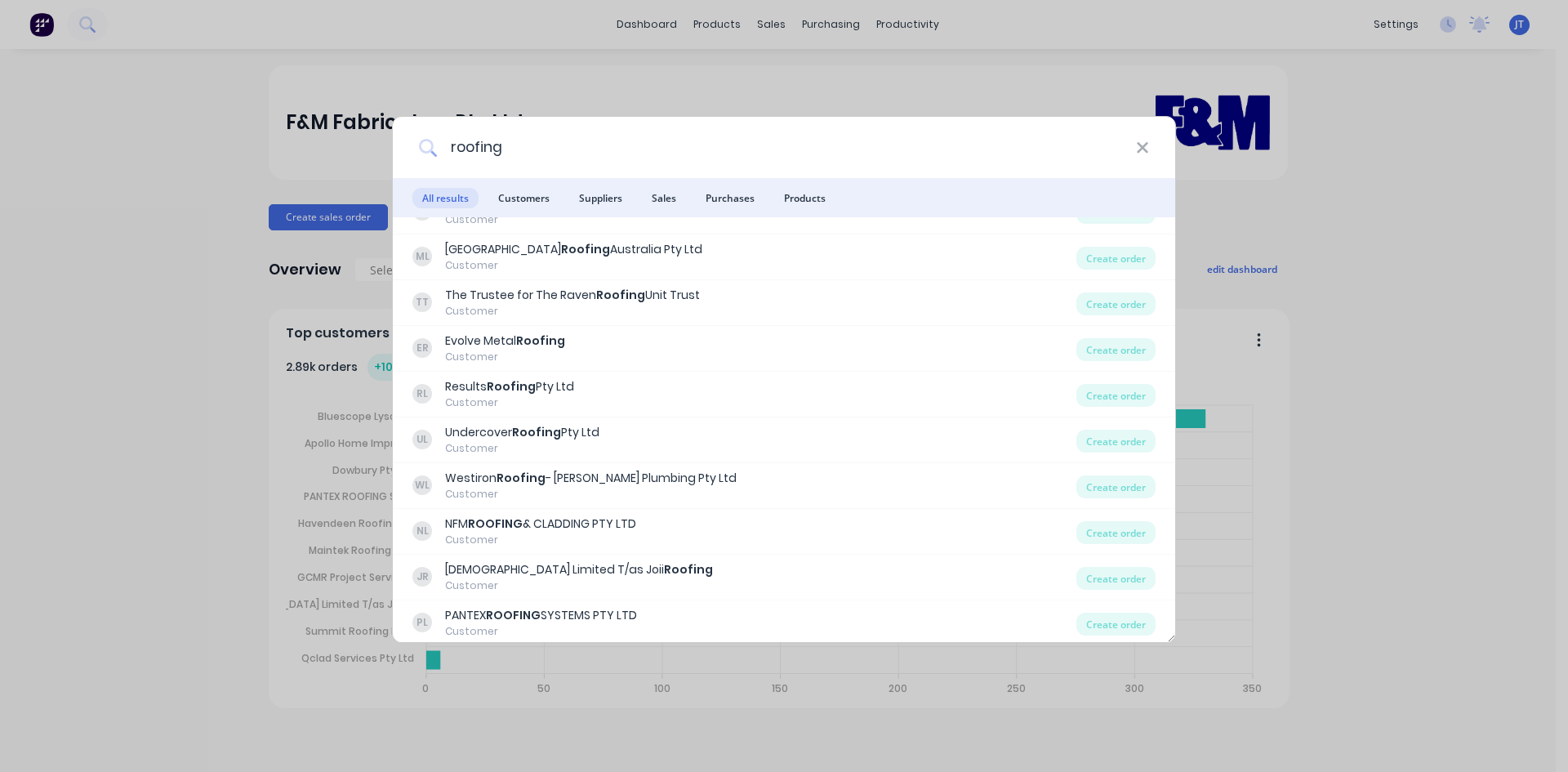
drag, startPoint x: 530, startPoint y: 150, endPoint x: 401, endPoint y: 147, distance: 129.0
click at [408, 146] on div "roofing" at bounding box center [784, 147] width 782 height 62
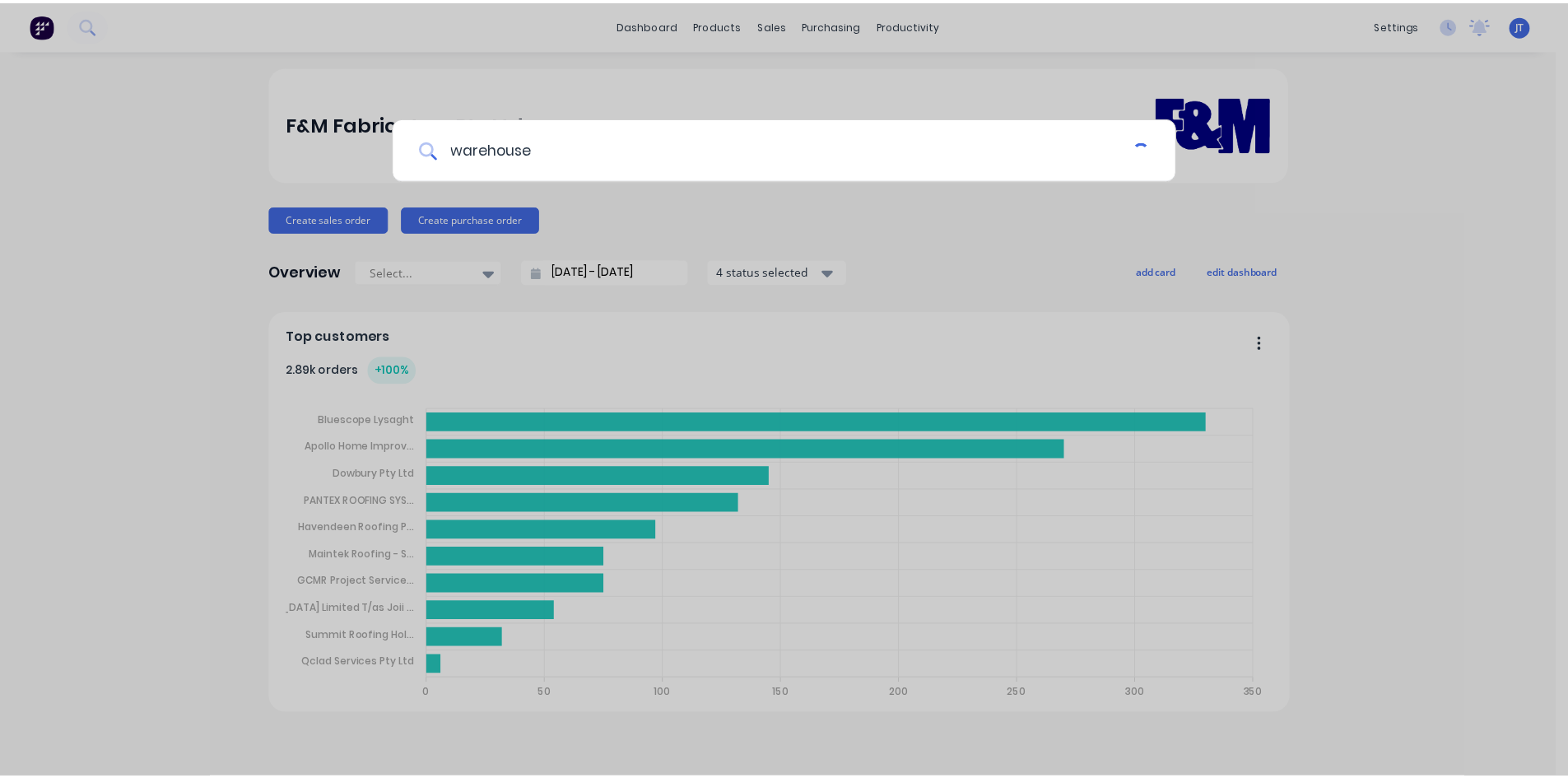
scroll to position [0, 0]
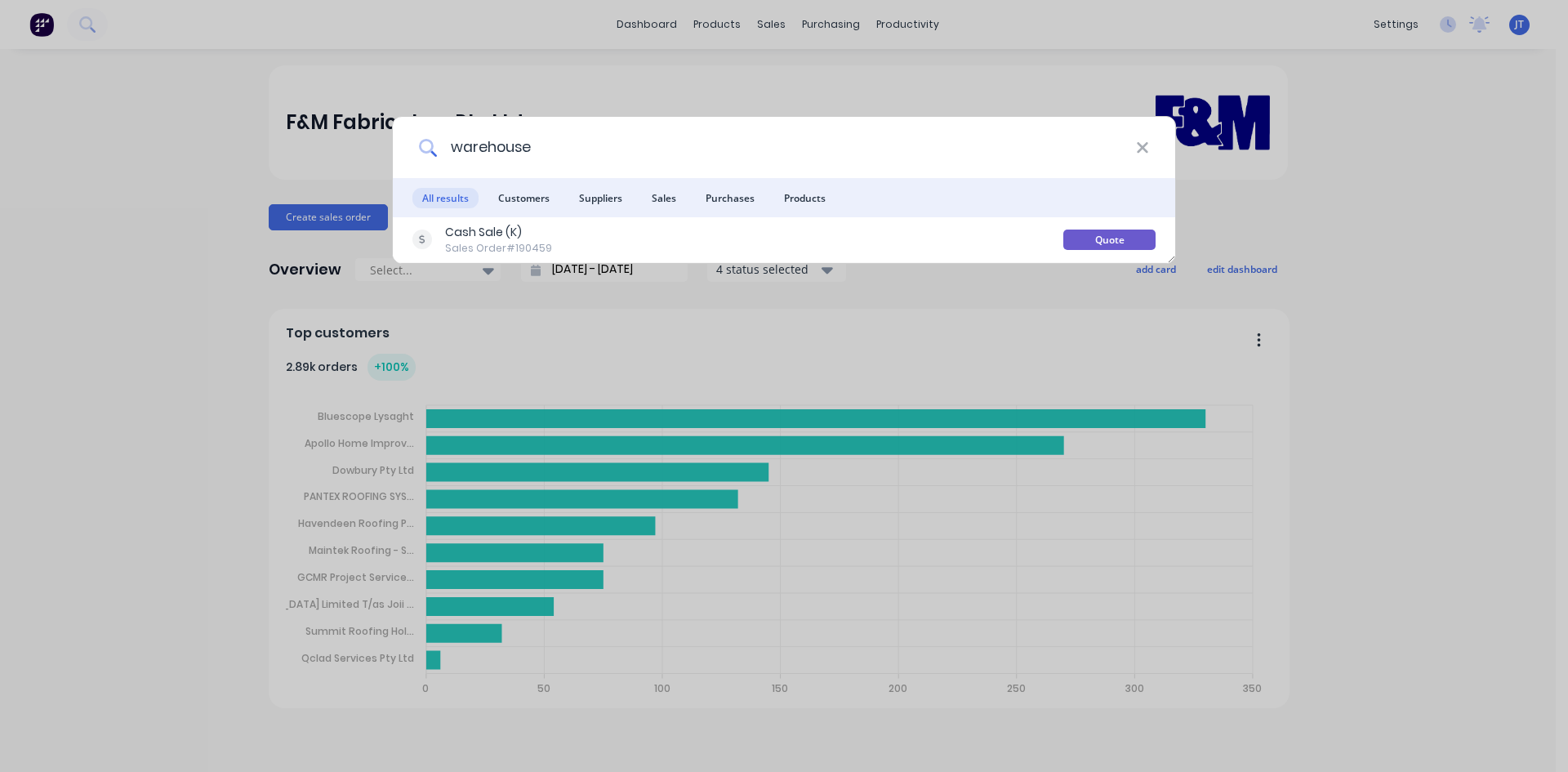
type input "warehouse"
click at [87, 325] on div "warehouse All results Customers Suppliers Sales Purchases Products Cash Sale (K…" at bounding box center [784, 386] width 1568 height 772
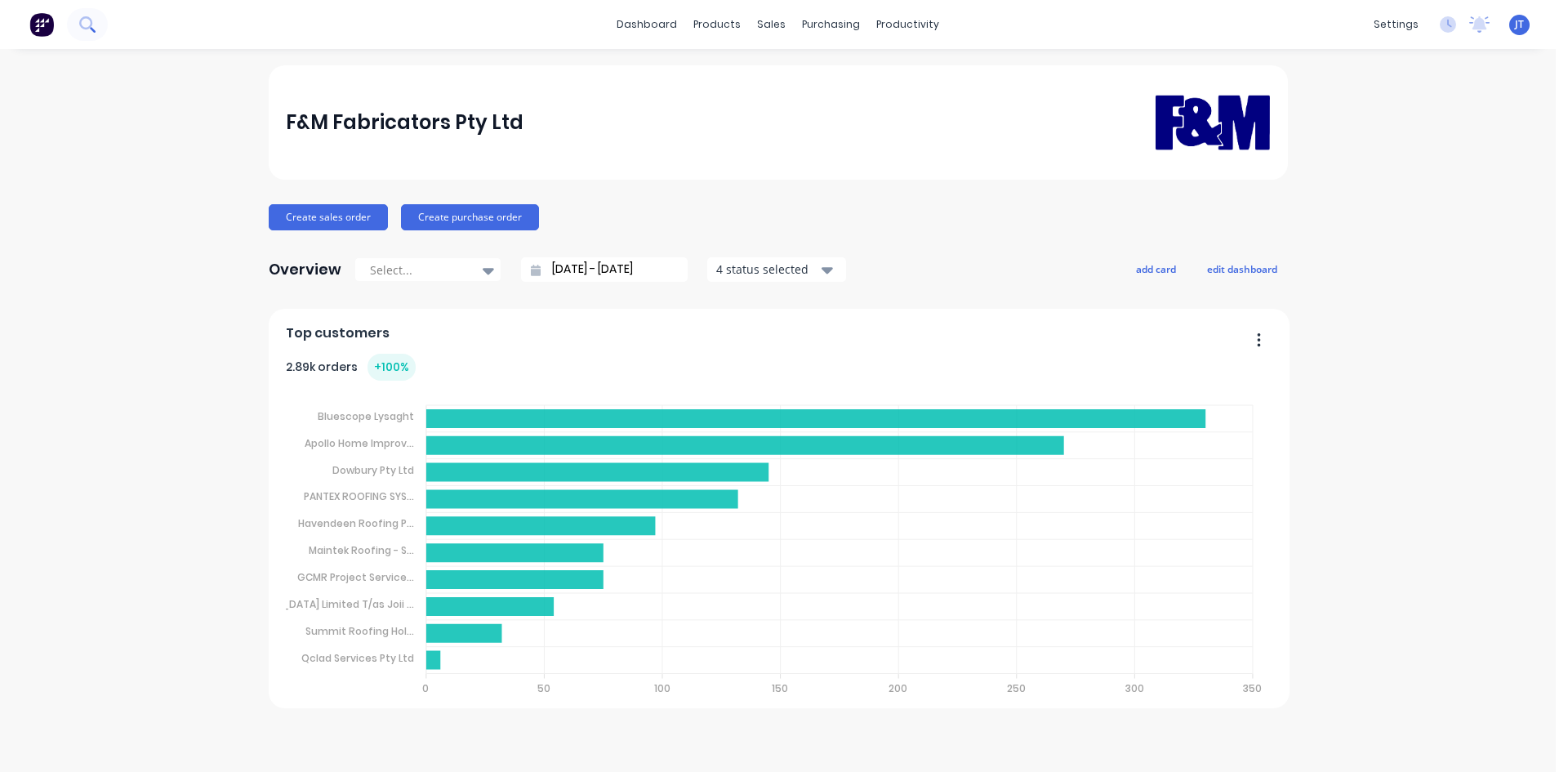
click at [79, 21] on icon at bounding box center [86, 24] width 15 height 15
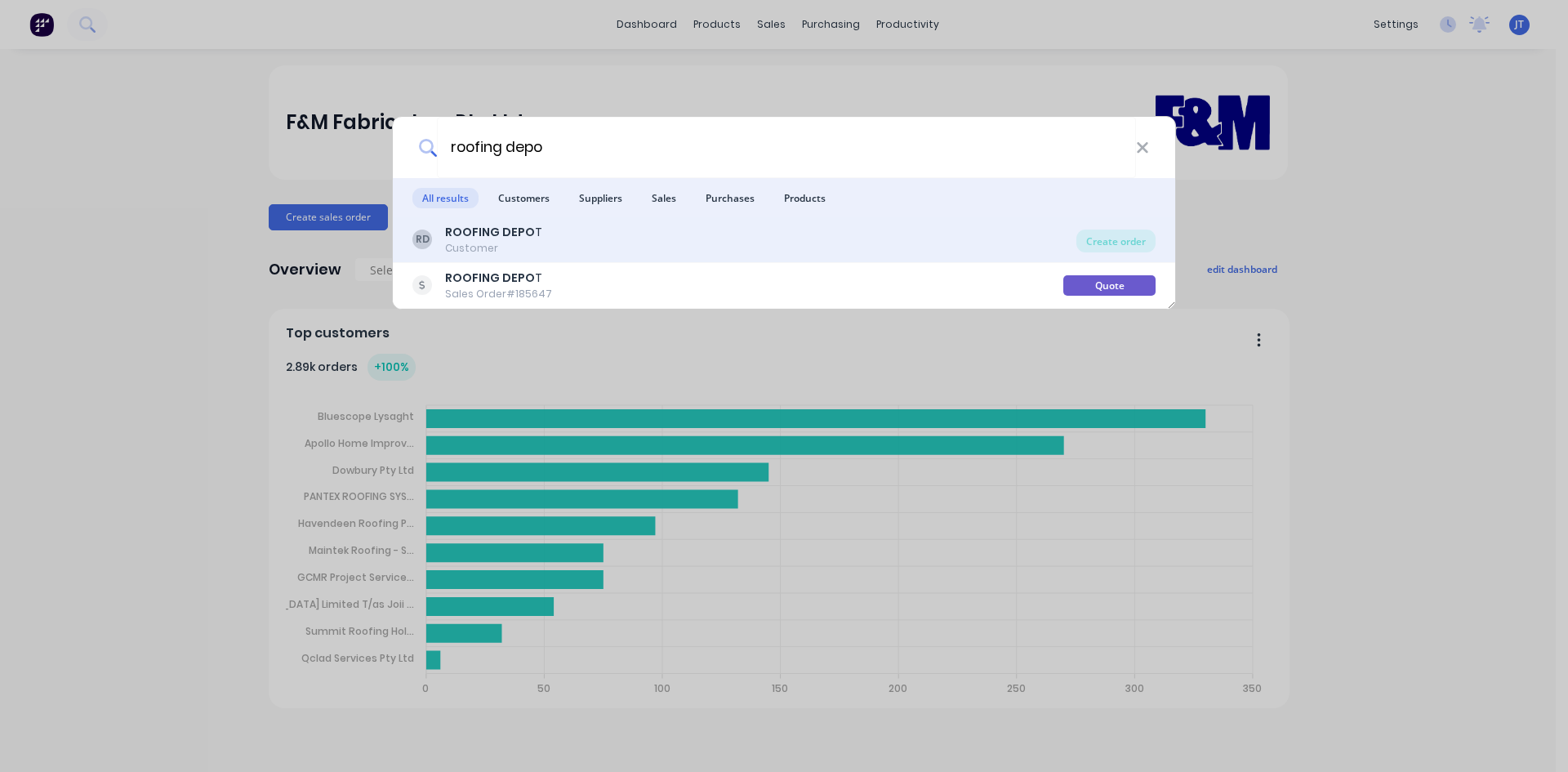
type input "roofing depo"
click at [682, 244] on div "RD ROOFING DEPO T Customer" at bounding box center [745, 240] width 664 height 32
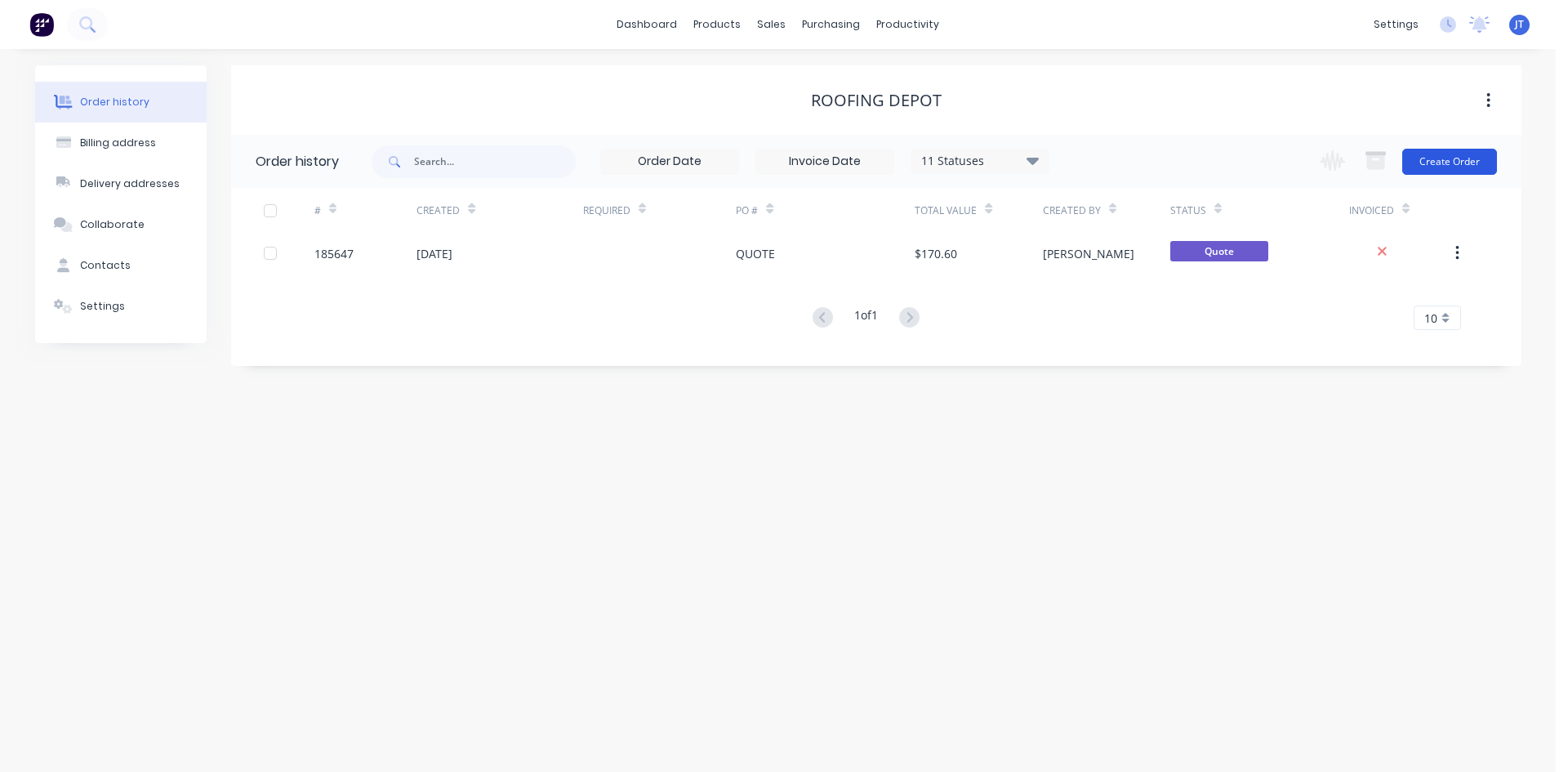
click at [1435, 156] on button "Create Order" at bounding box center [1449, 162] width 95 height 27
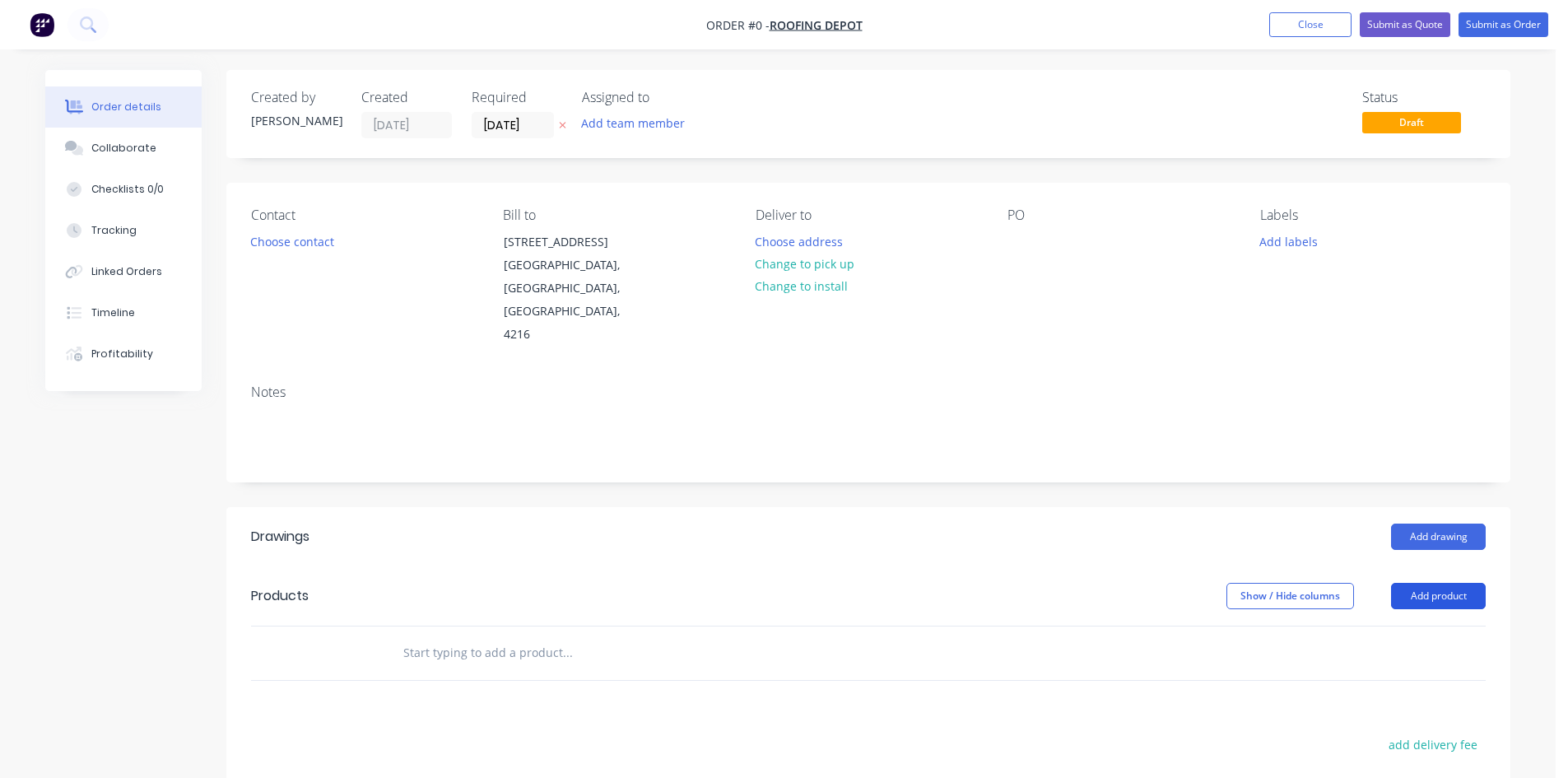
click at [1437, 583] on button "Add product" at bounding box center [1438, 596] width 95 height 27
click at [1392, 626] on div "Product catalogue" at bounding box center [1407, 637] width 127 height 24
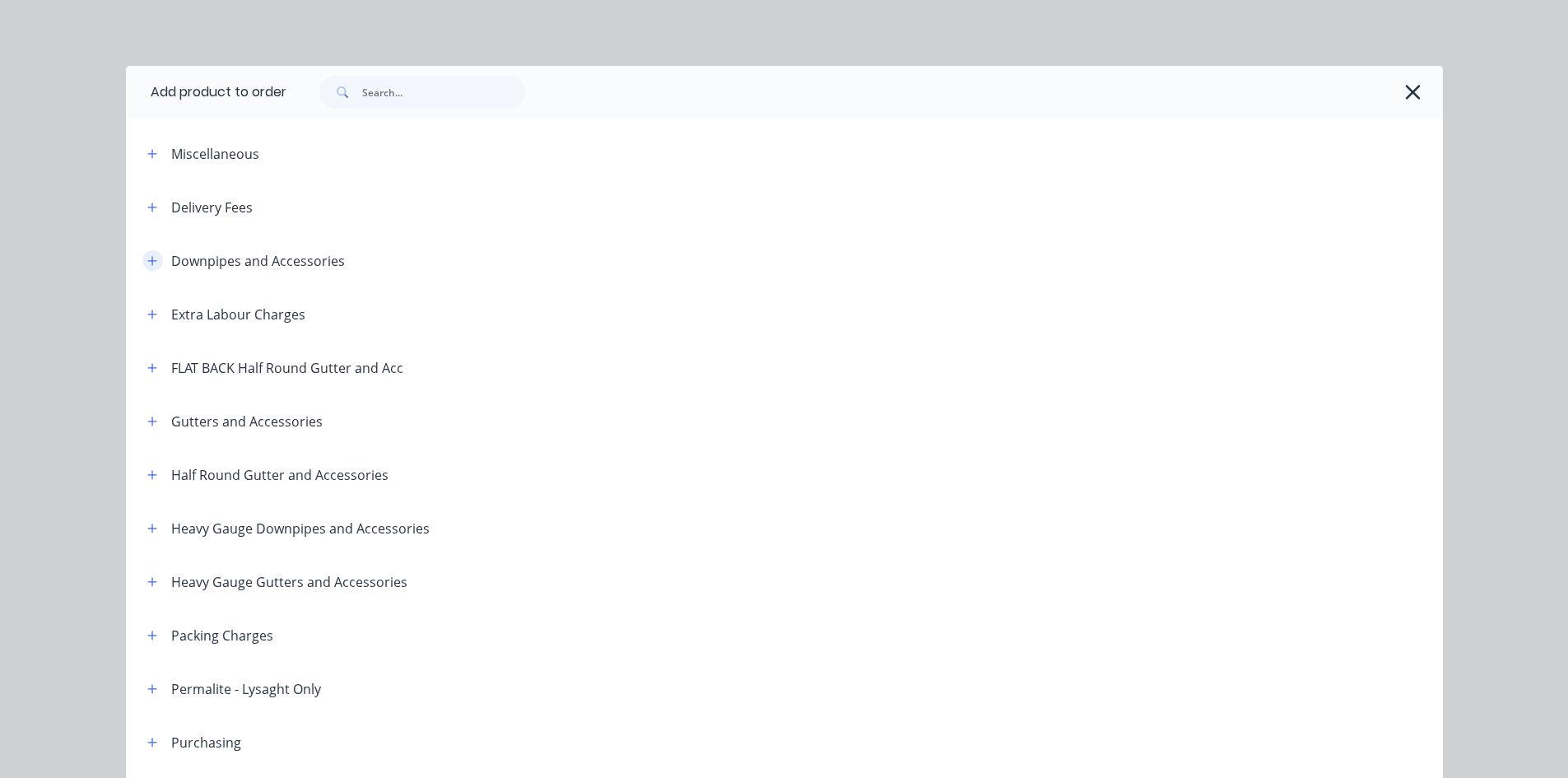
click at [143, 256] on button "button" at bounding box center [153, 261] width 21 height 21
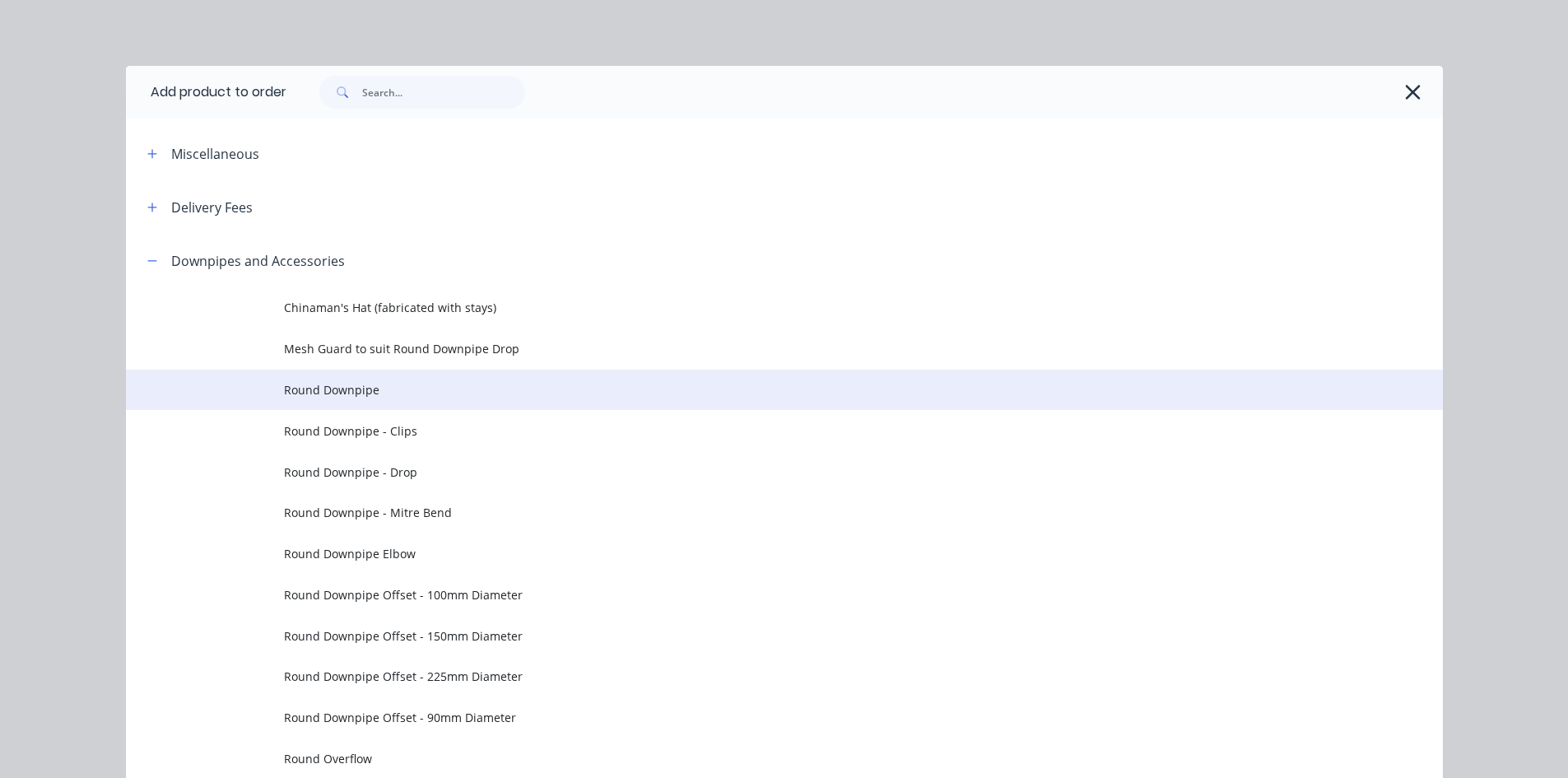
click at [591, 405] on td "Round Downpipe" at bounding box center [864, 389] width 1159 height 41
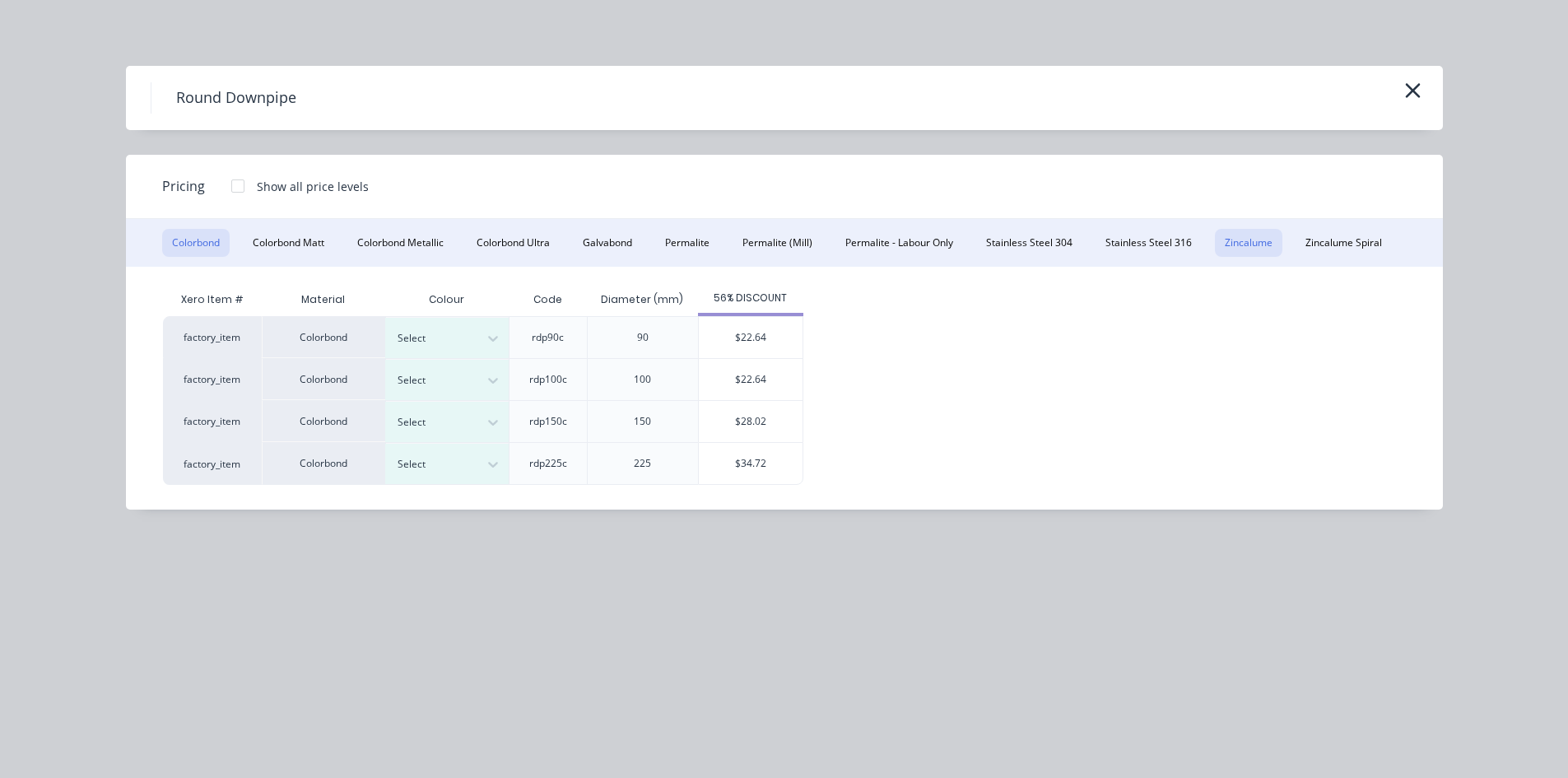
click at [1248, 233] on button "Zincalume" at bounding box center [1248, 242] width 68 height 28
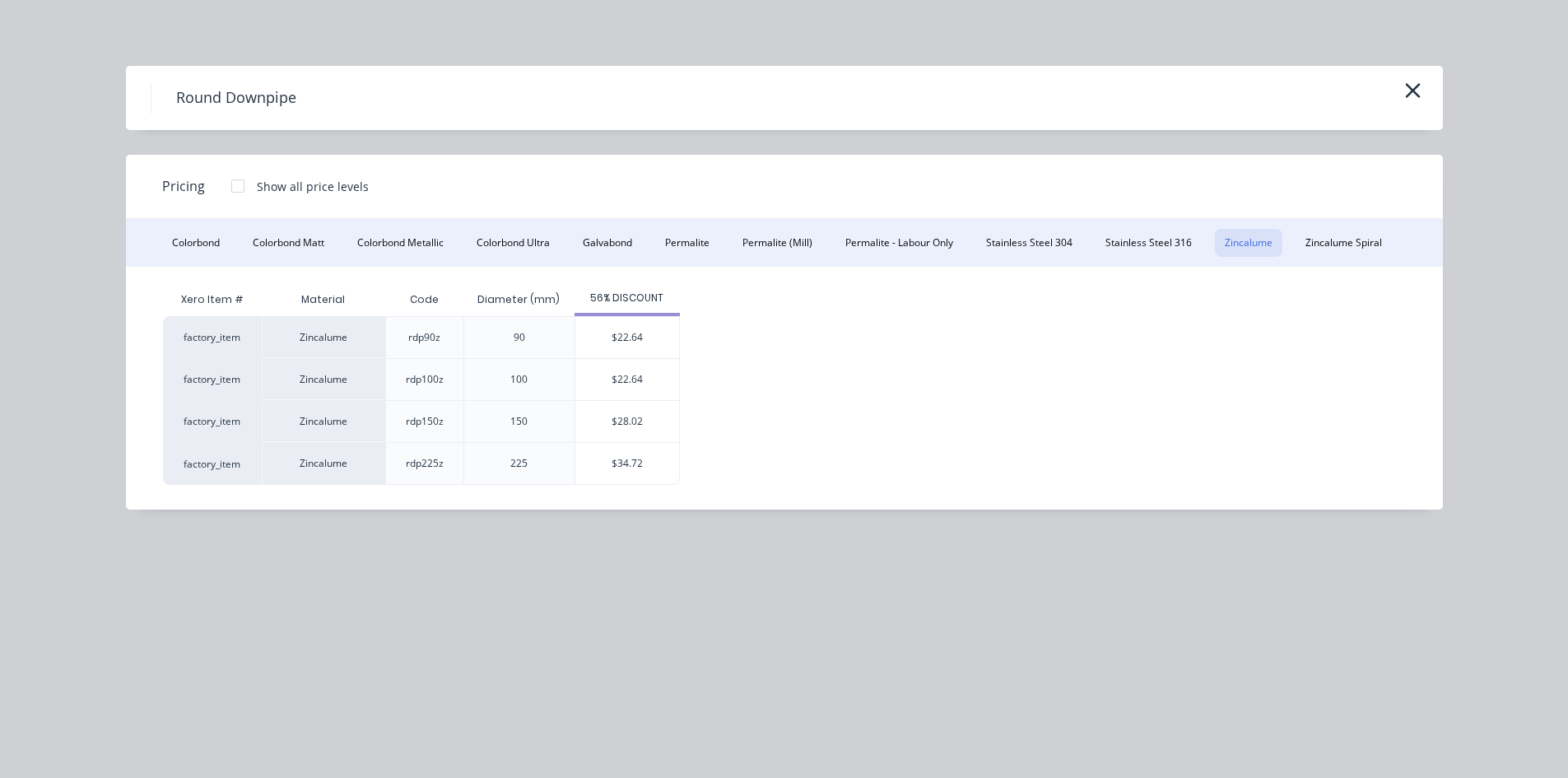
click at [1482, 434] on div "Round Downpipe Pricing Show all price levels Colorbond Colorbond Matt Colorbond…" at bounding box center [784, 389] width 1568 height 778
click at [1405, 85] on icon "button" at bounding box center [1413, 91] width 17 height 23
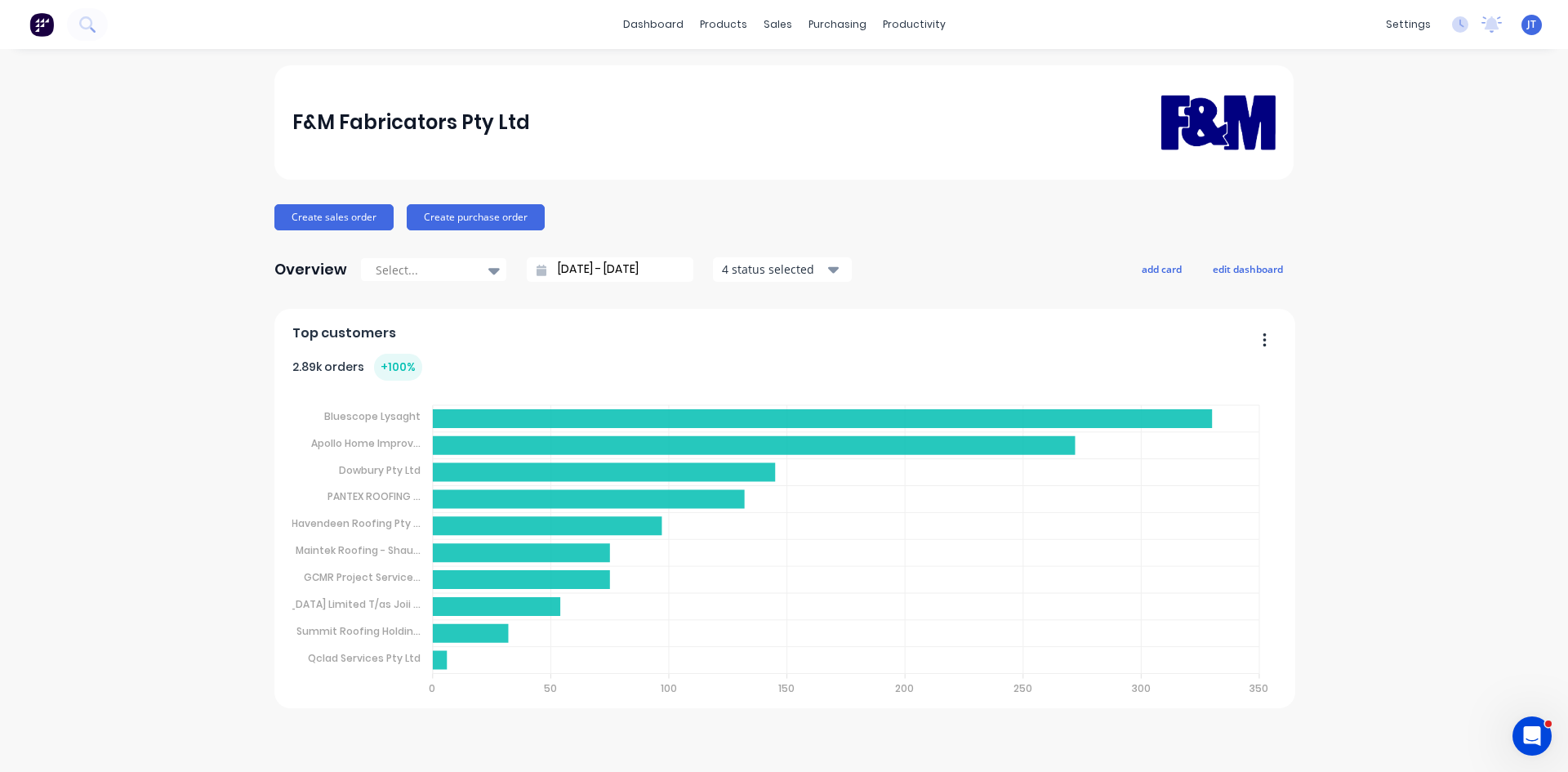
click at [1451, 348] on div "F&M Fabricators Pty Ltd Create sales order Create purchase order Overview Selec…" at bounding box center [784, 410] width 1568 height 690
click at [1428, 369] on div "F&M Fabricators Pty Ltd Create sales order Create purchase order Overview Selec…" at bounding box center [784, 410] width 1568 height 690
click at [86, 22] on icon at bounding box center [86, 24] width 15 height 15
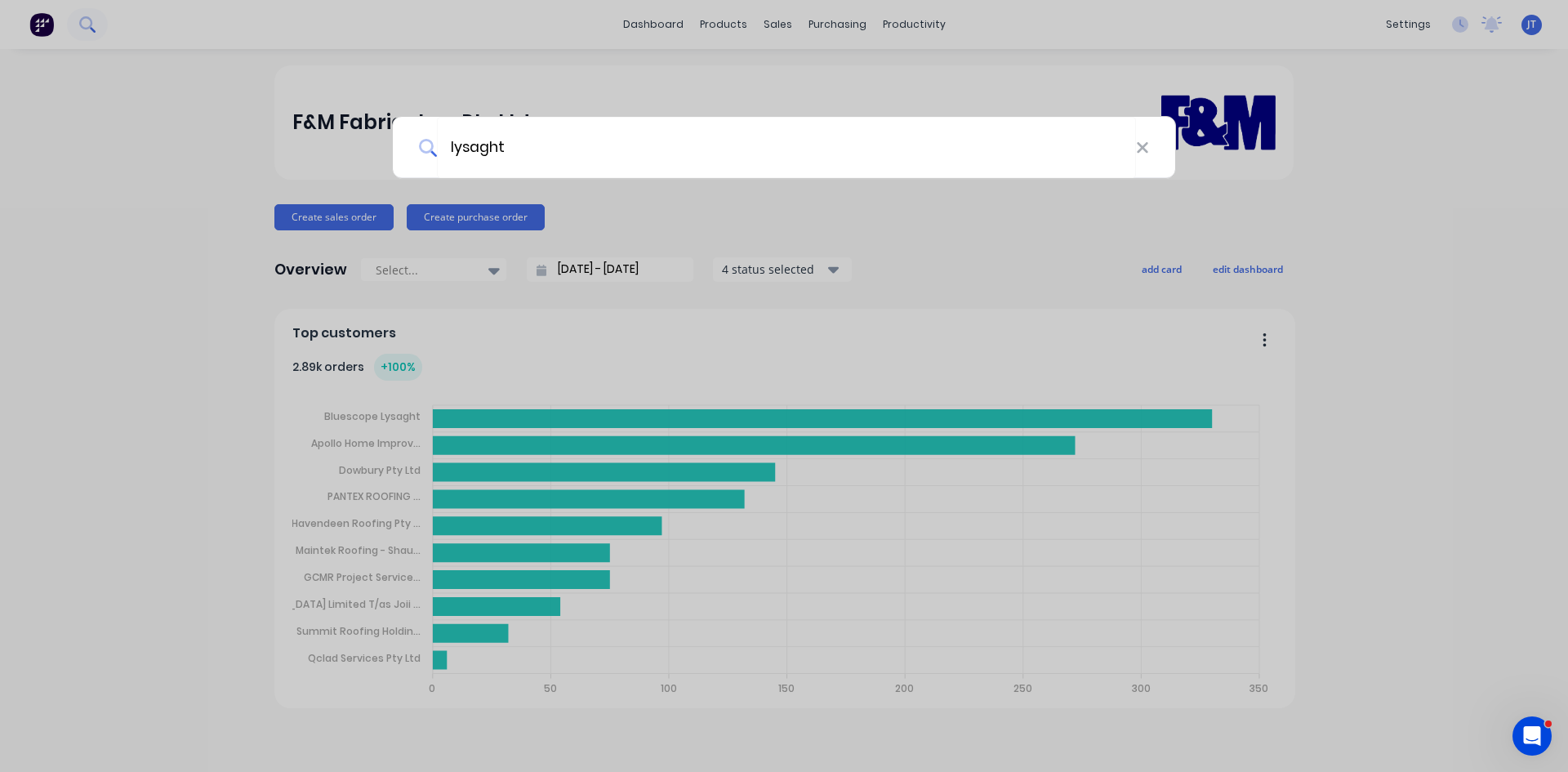
type input "lysaght"
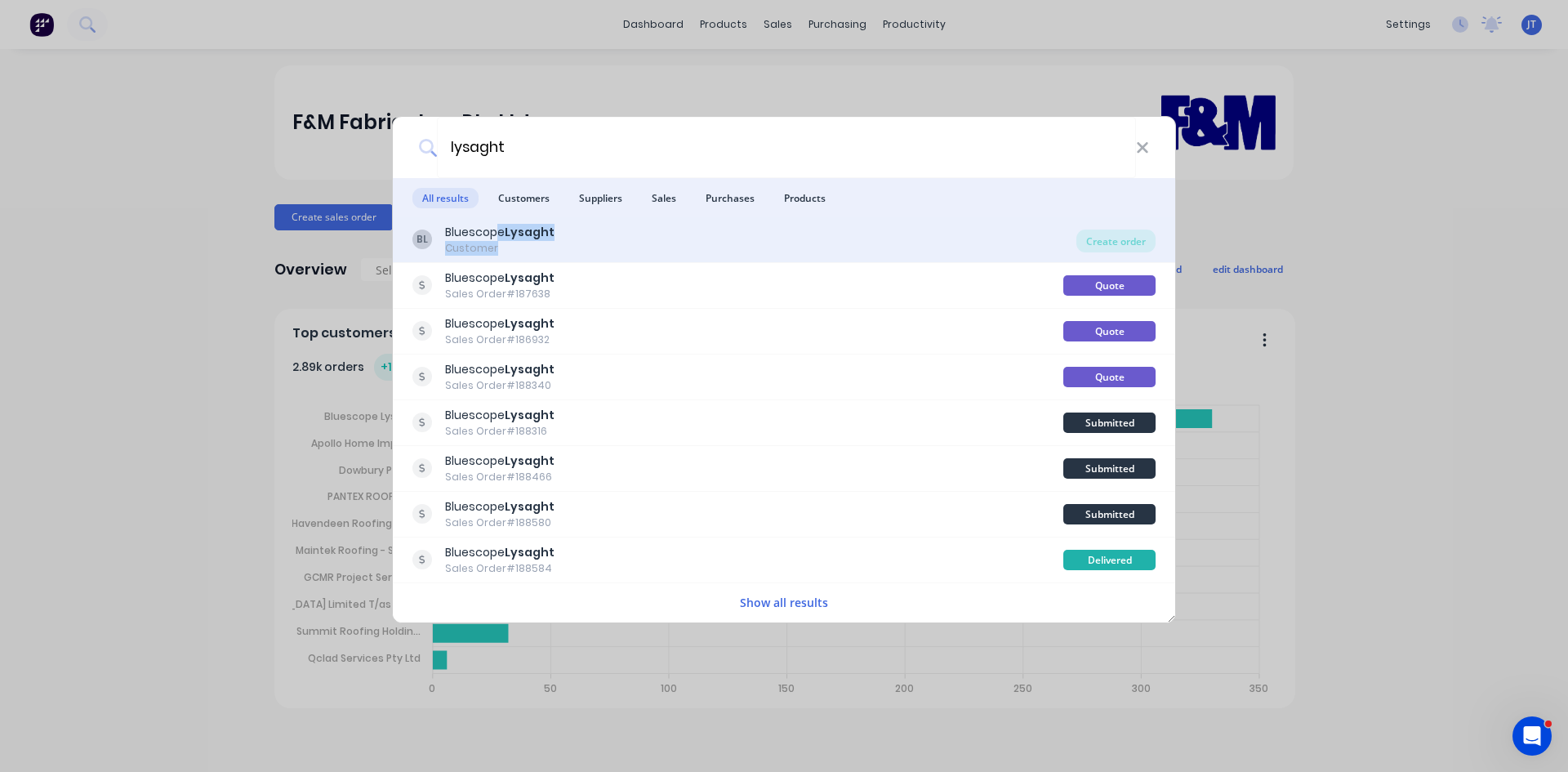
click at [497, 240] on div "Bluescope Lysaght Customer" at bounding box center [499, 240] width 109 height 32
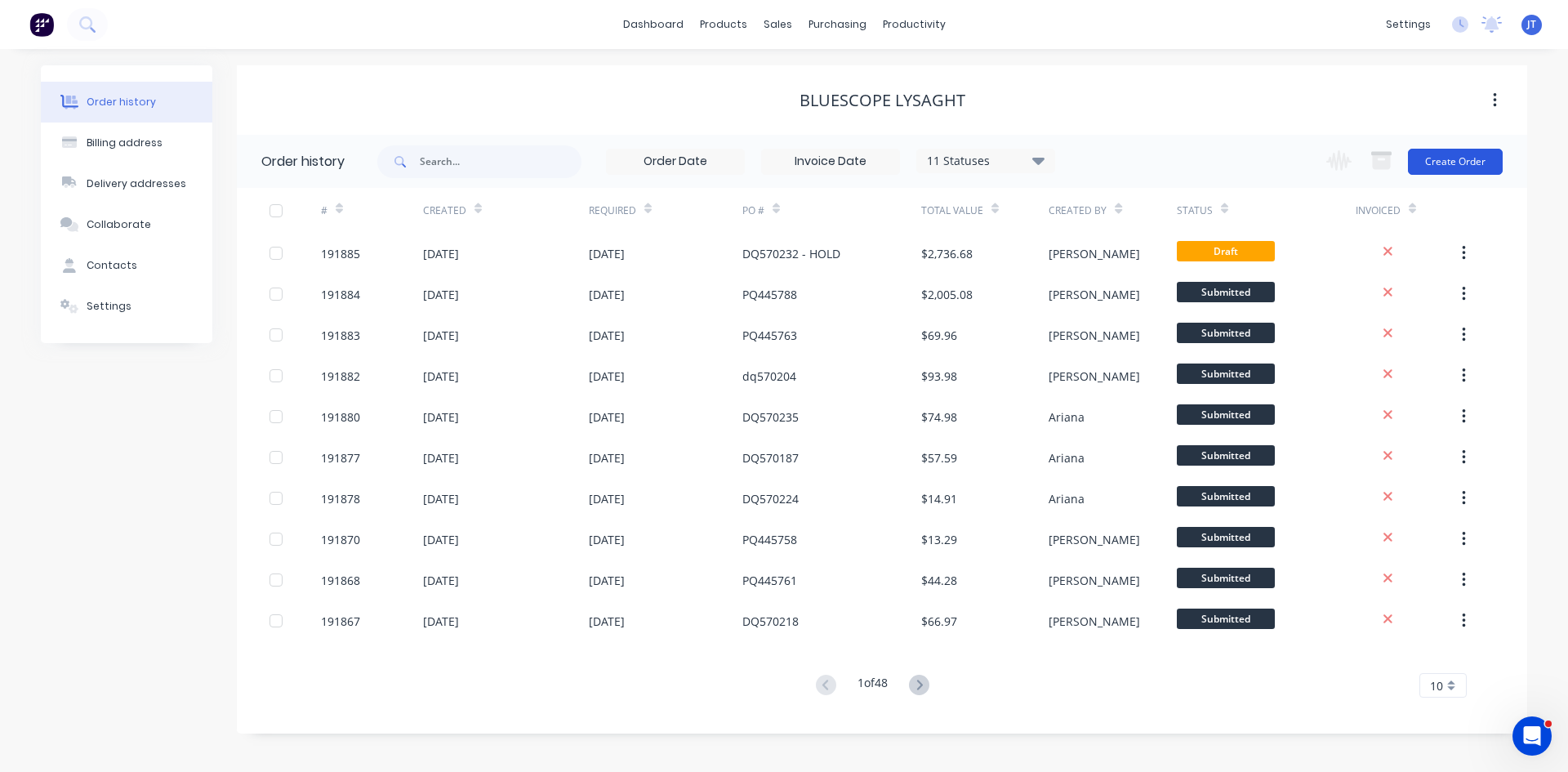
click at [1430, 170] on button "Create Order" at bounding box center [1456, 162] width 95 height 27
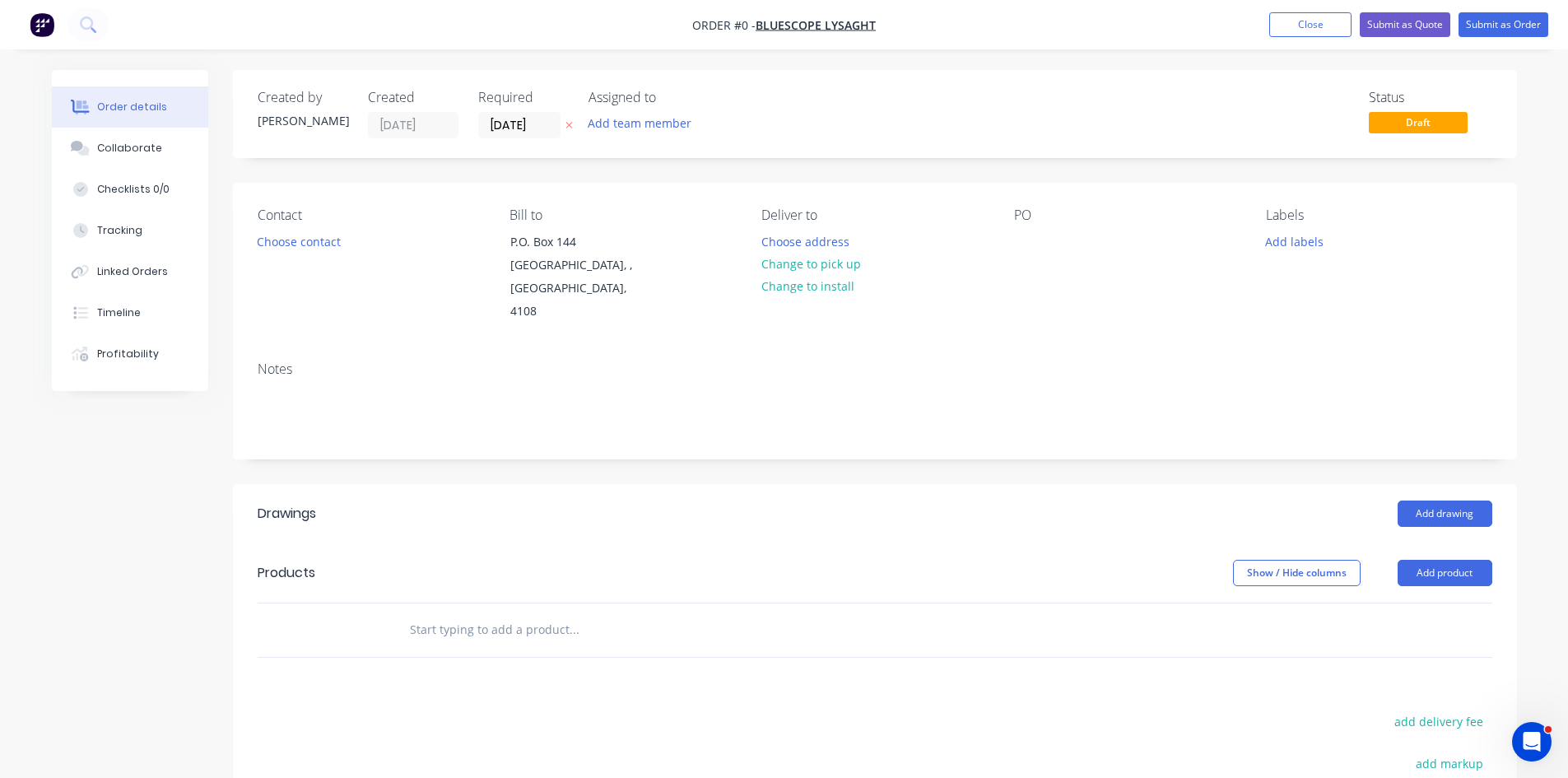
click at [1412, 560] on button "Add product" at bounding box center [1445, 573] width 95 height 27
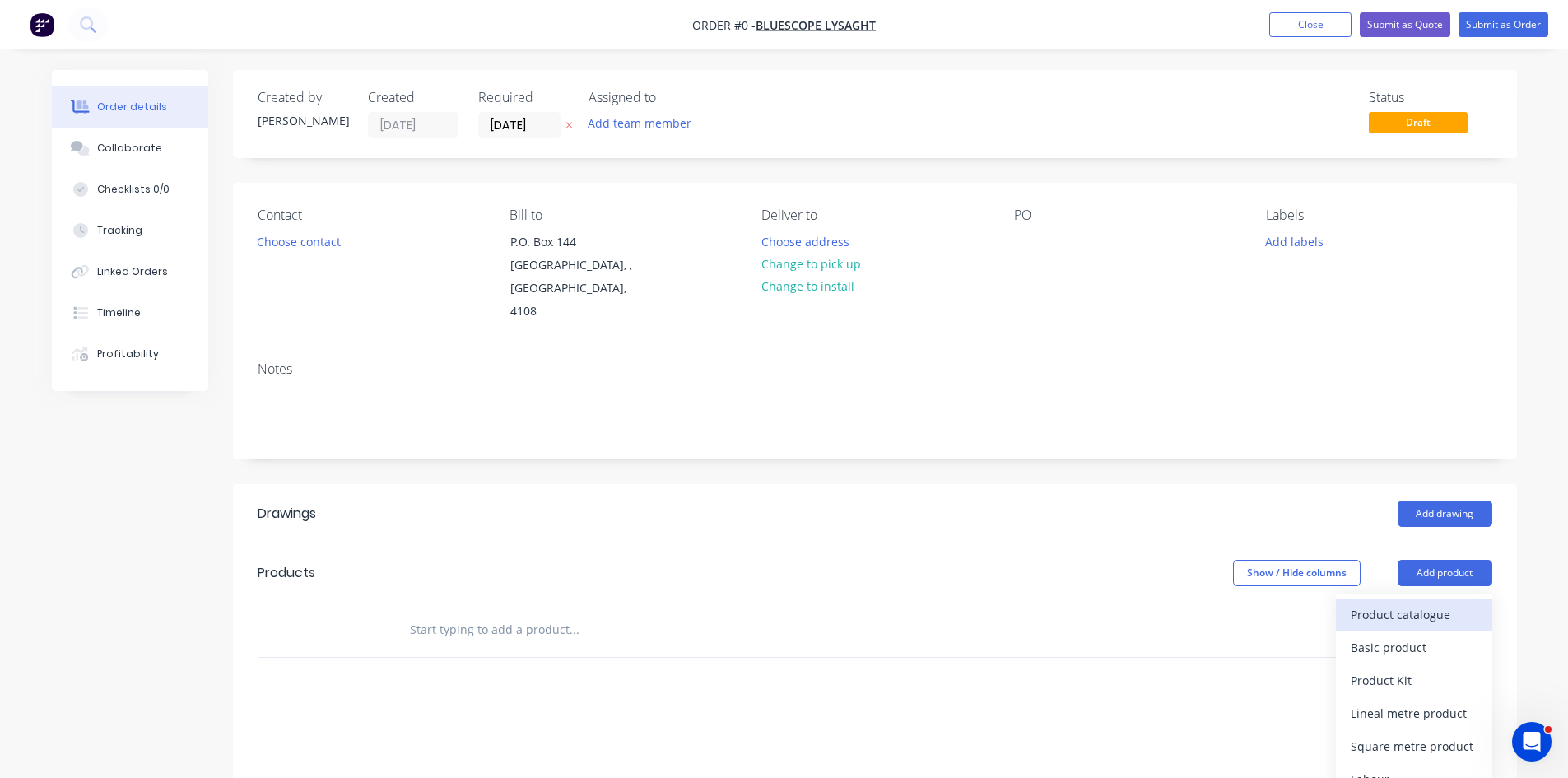
click at [1414, 603] on div "Product catalogue" at bounding box center [1414, 614] width 127 height 24
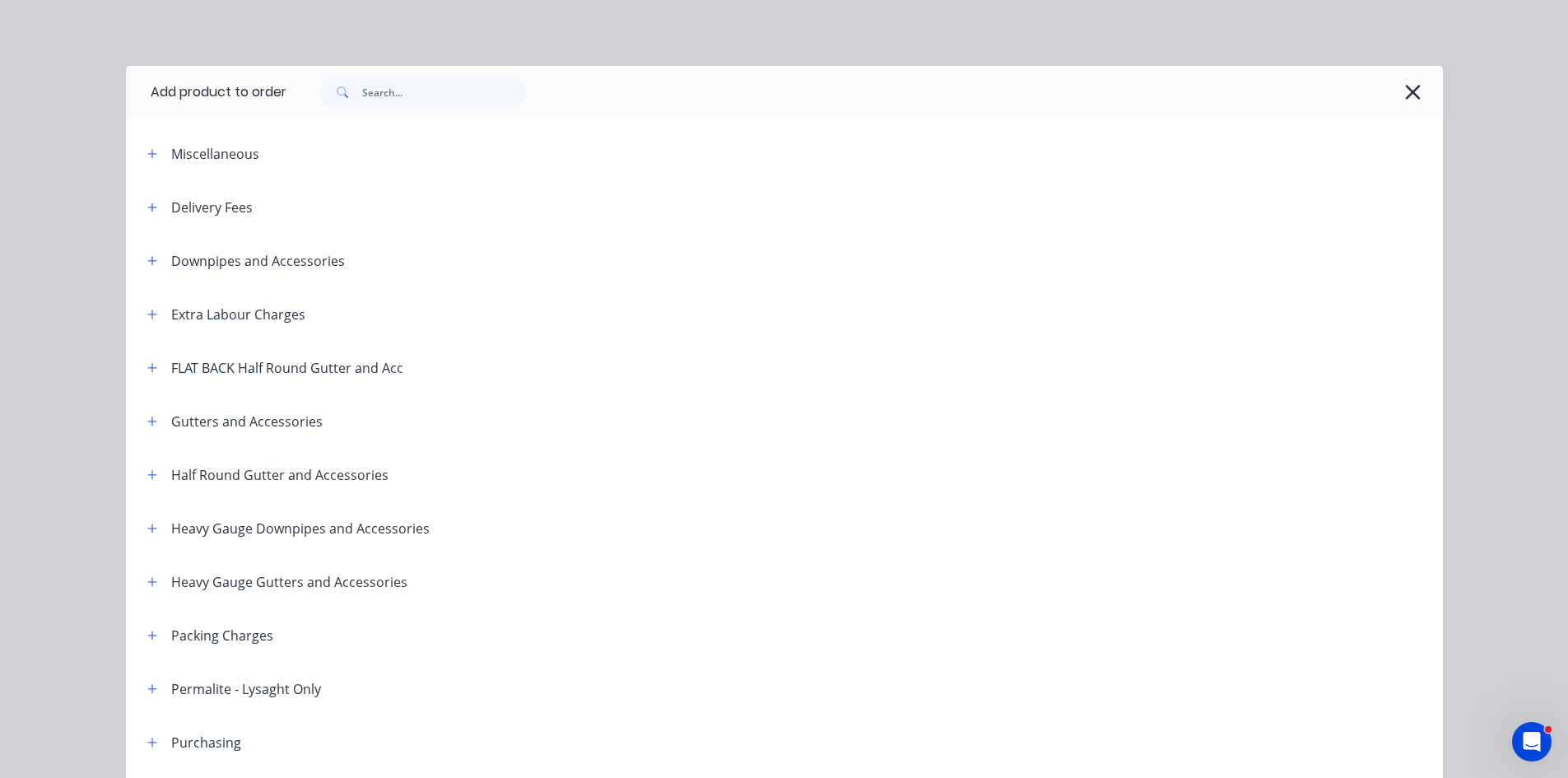
scroll to position [275, 0]
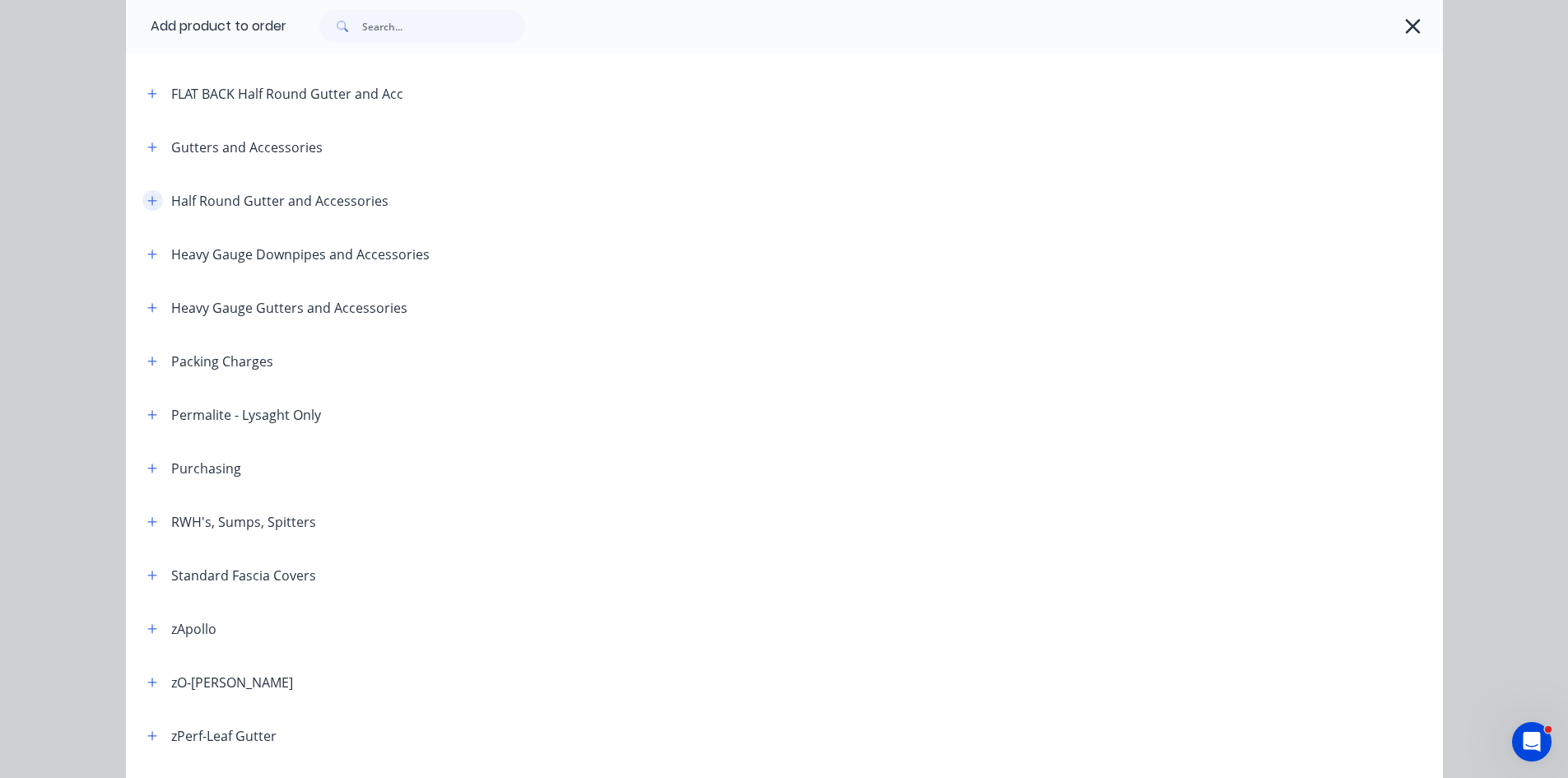
click at [144, 193] on button "button" at bounding box center [153, 201] width 21 height 21
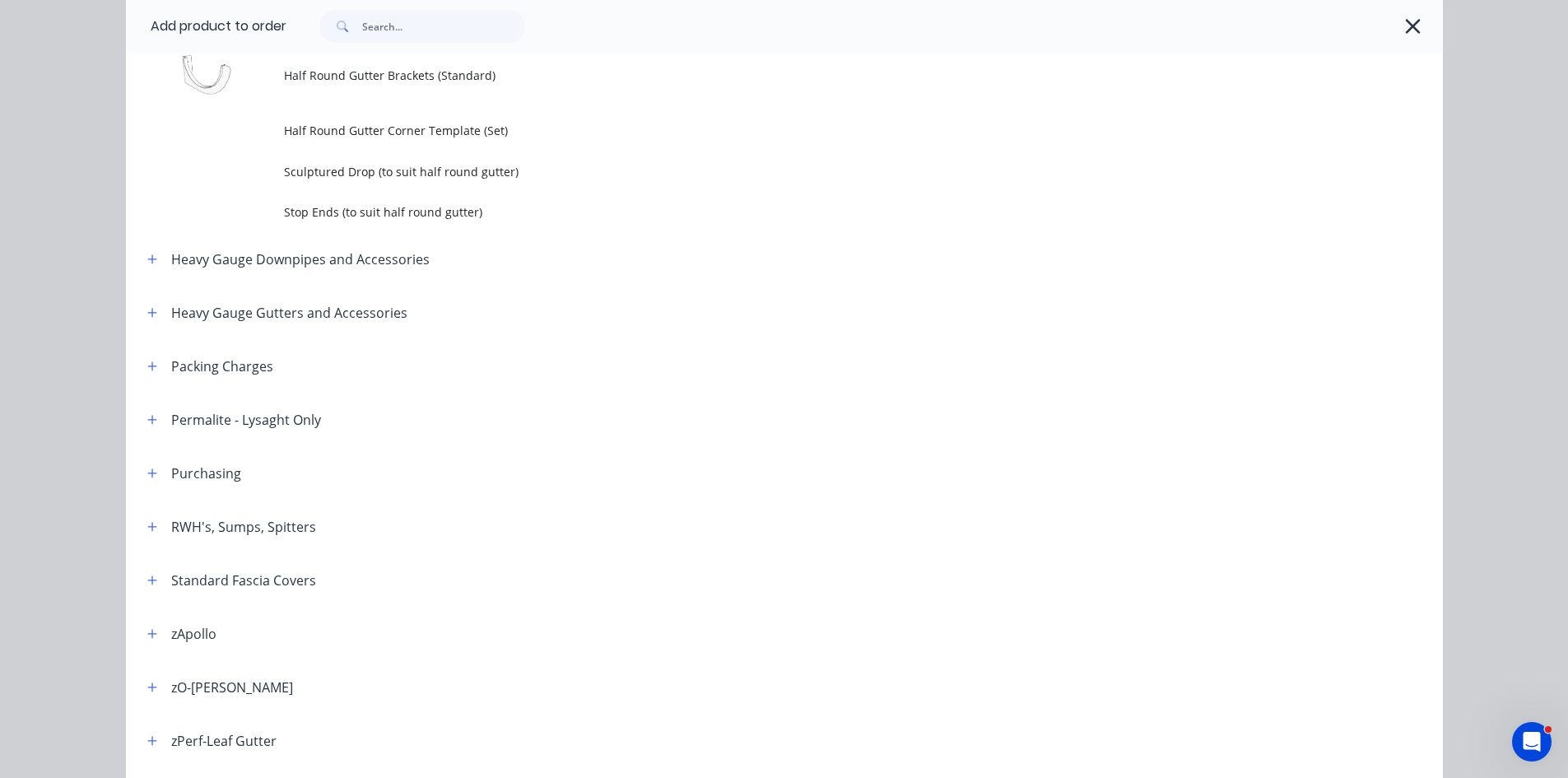
scroll to position [549, 0]
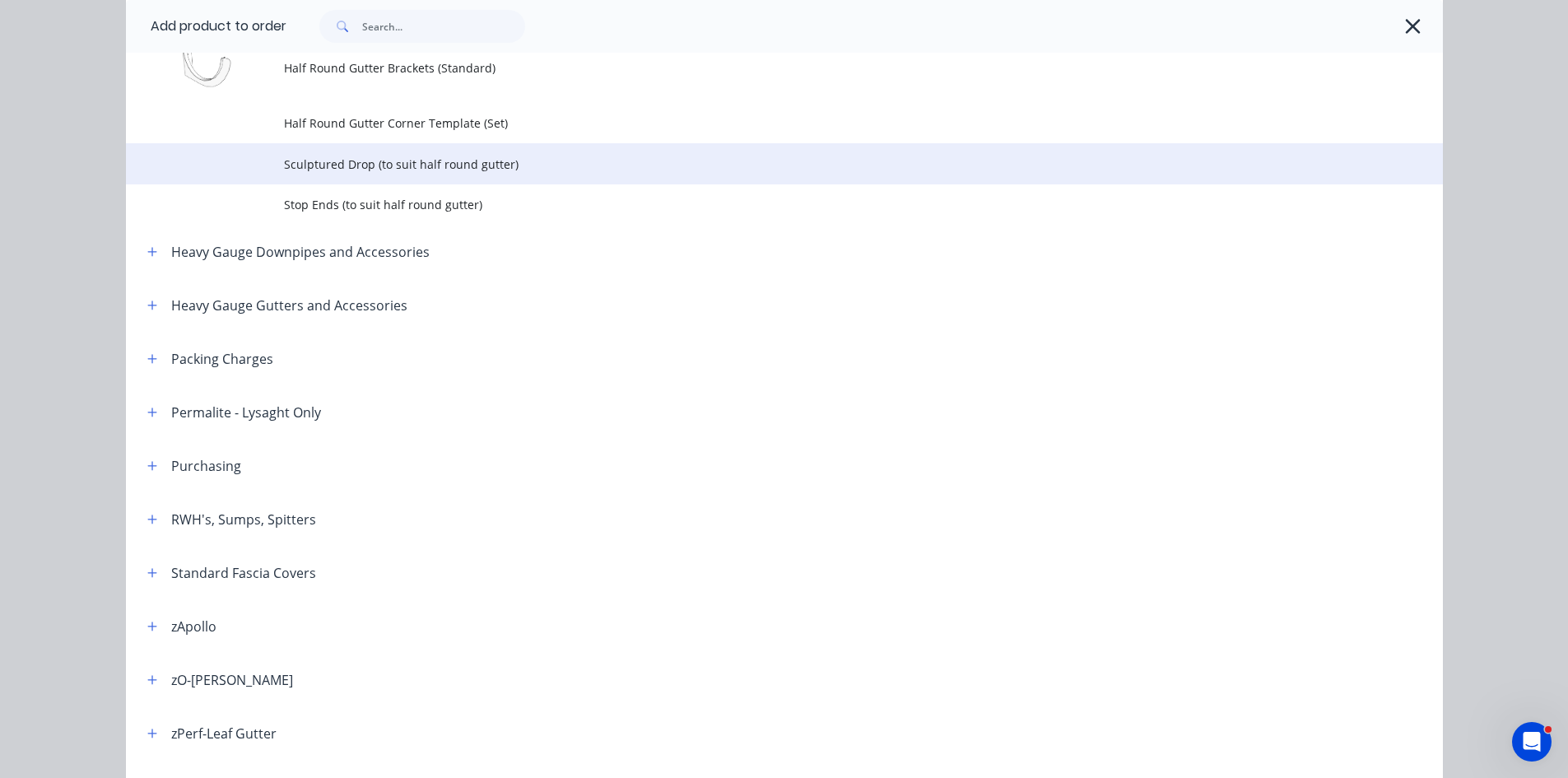
click at [415, 167] on span "Sculptured Drop (to suit half round gutter)" at bounding box center [747, 165] width 927 height 17
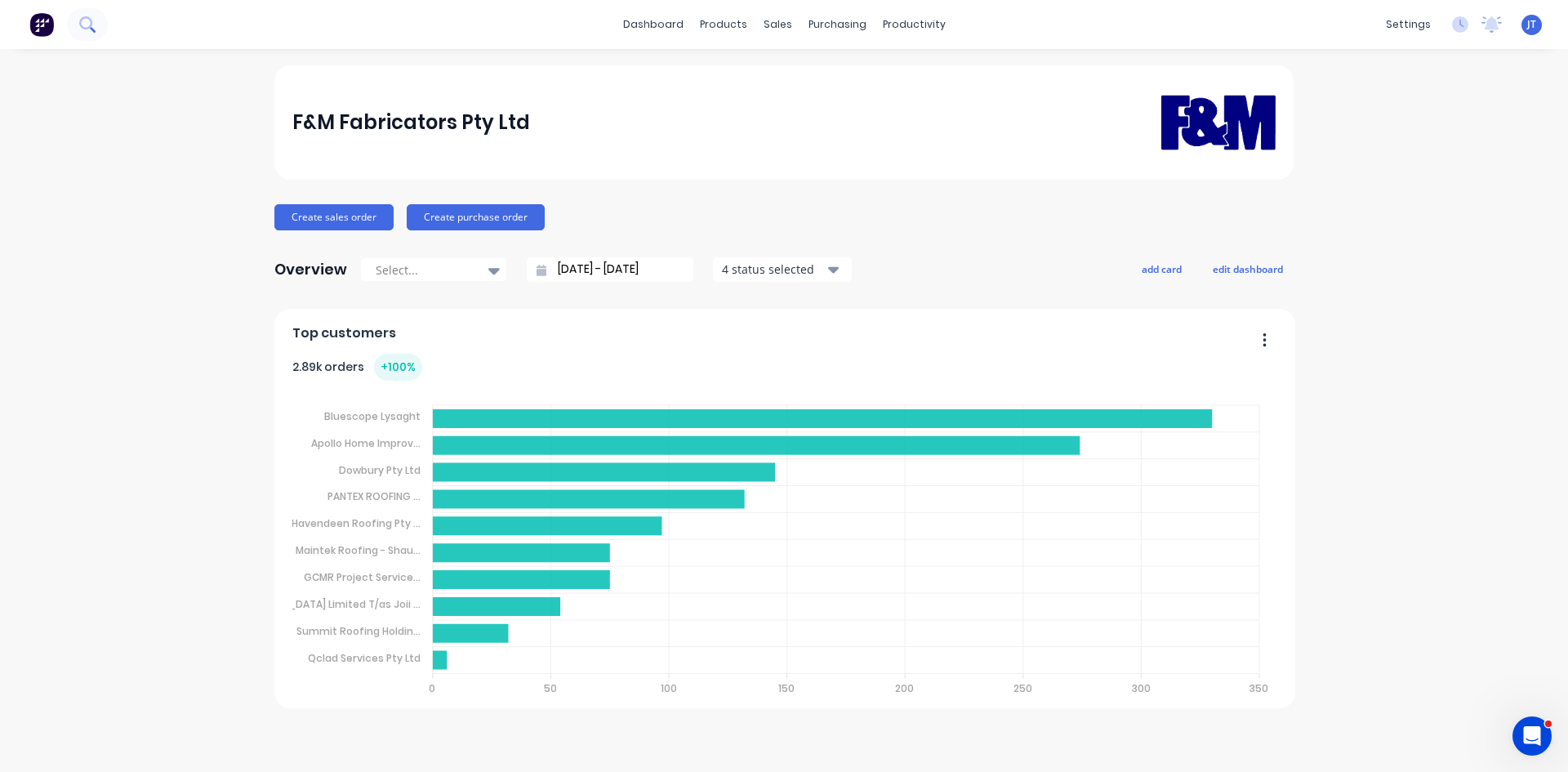
click at [88, 29] on icon at bounding box center [86, 24] width 15 height 15
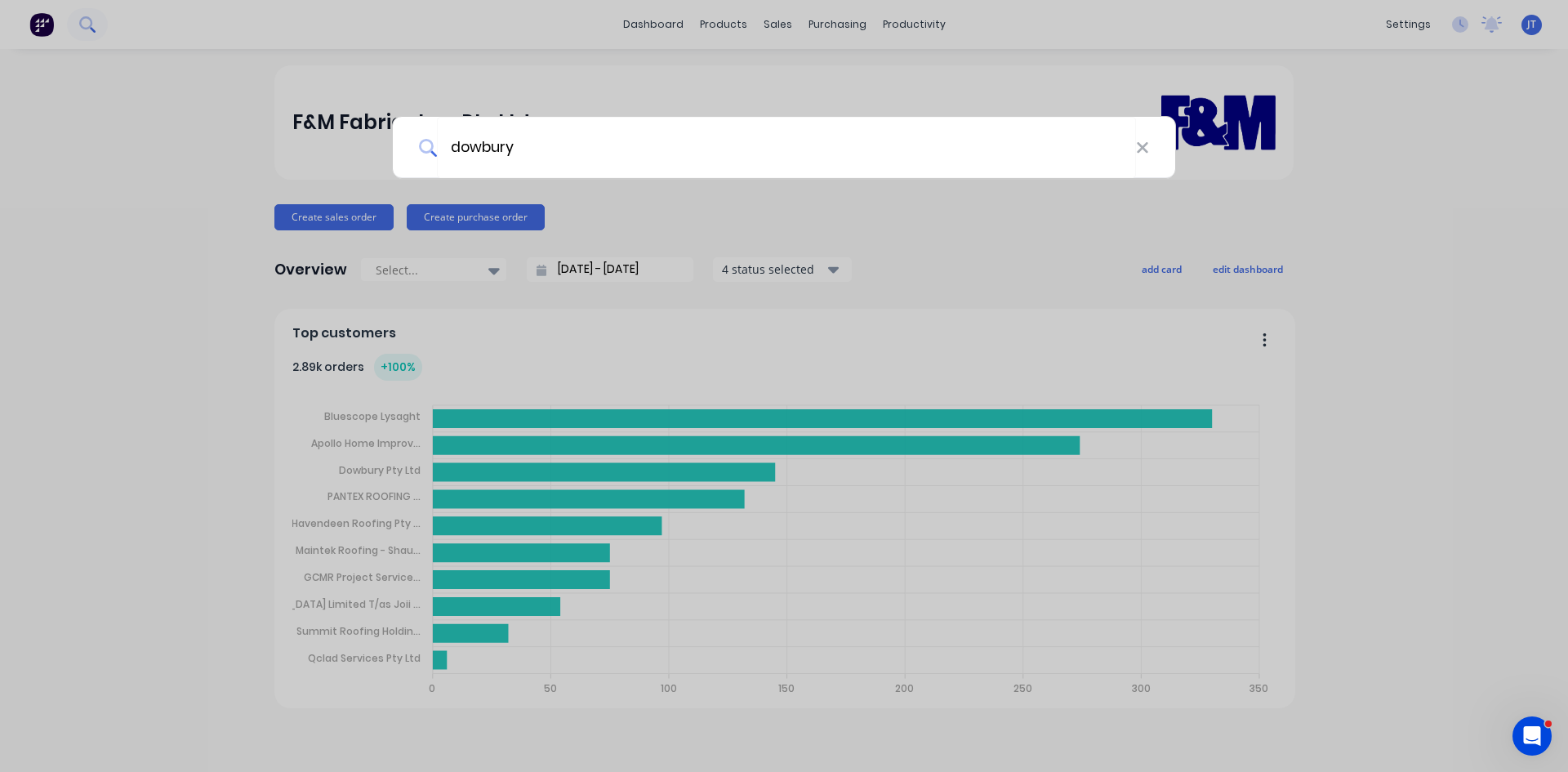
type input "dowbury"
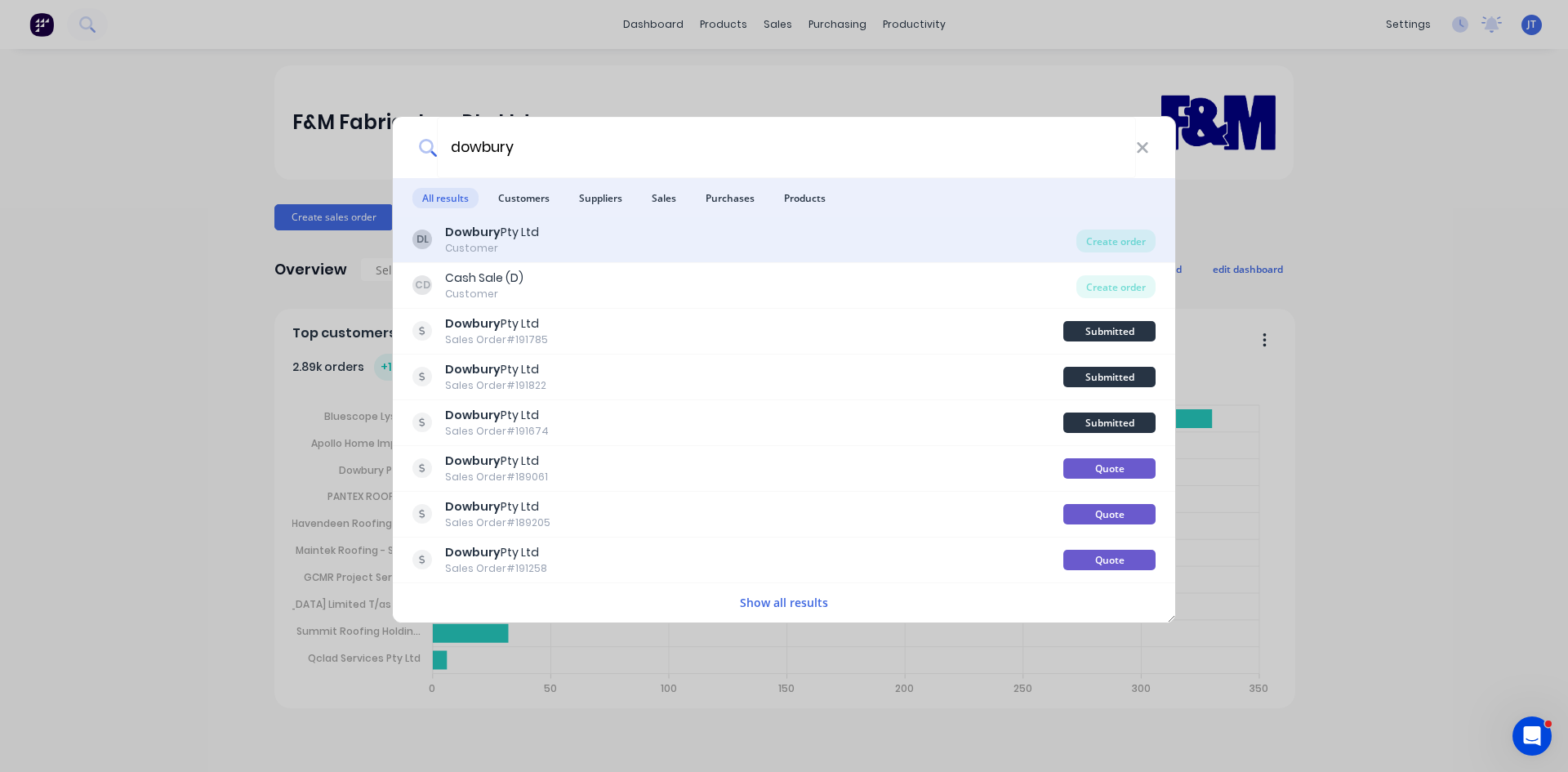
click at [579, 245] on div "DL Dowbury Pty Ltd Customer" at bounding box center [745, 240] width 664 height 32
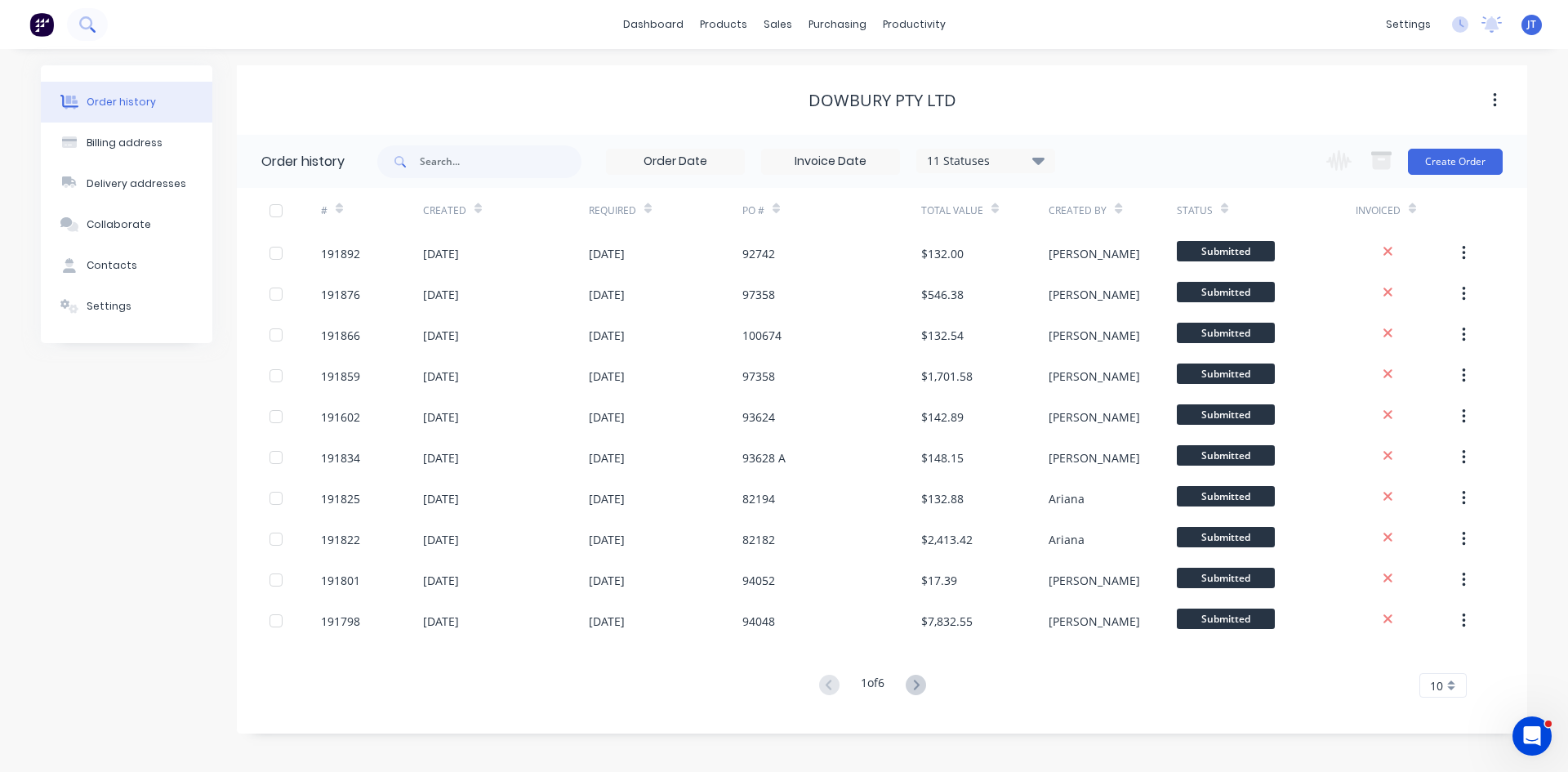
click at [86, 16] on icon at bounding box center [86, 24] width 15 height 15
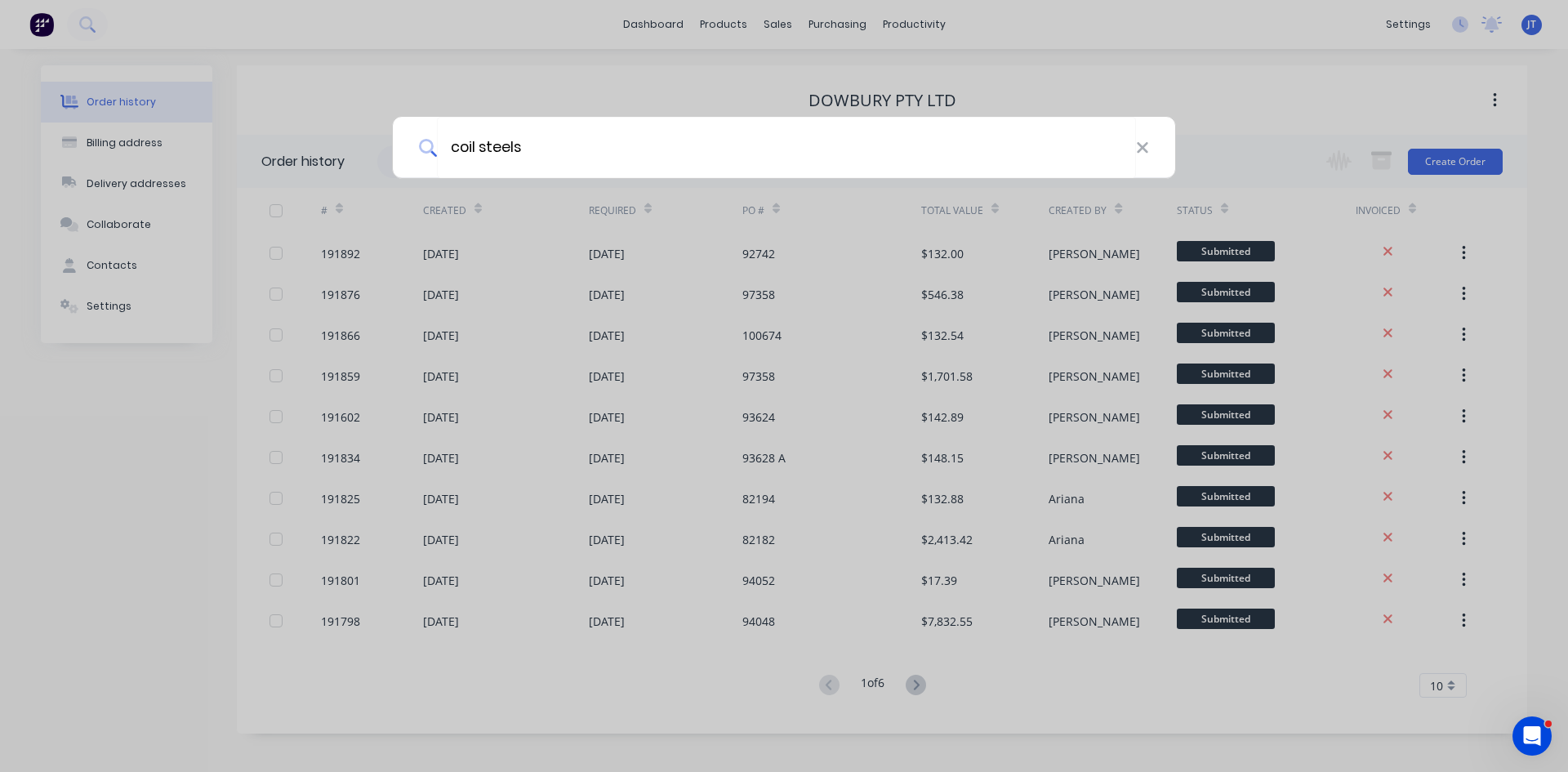
type input "coil steels"
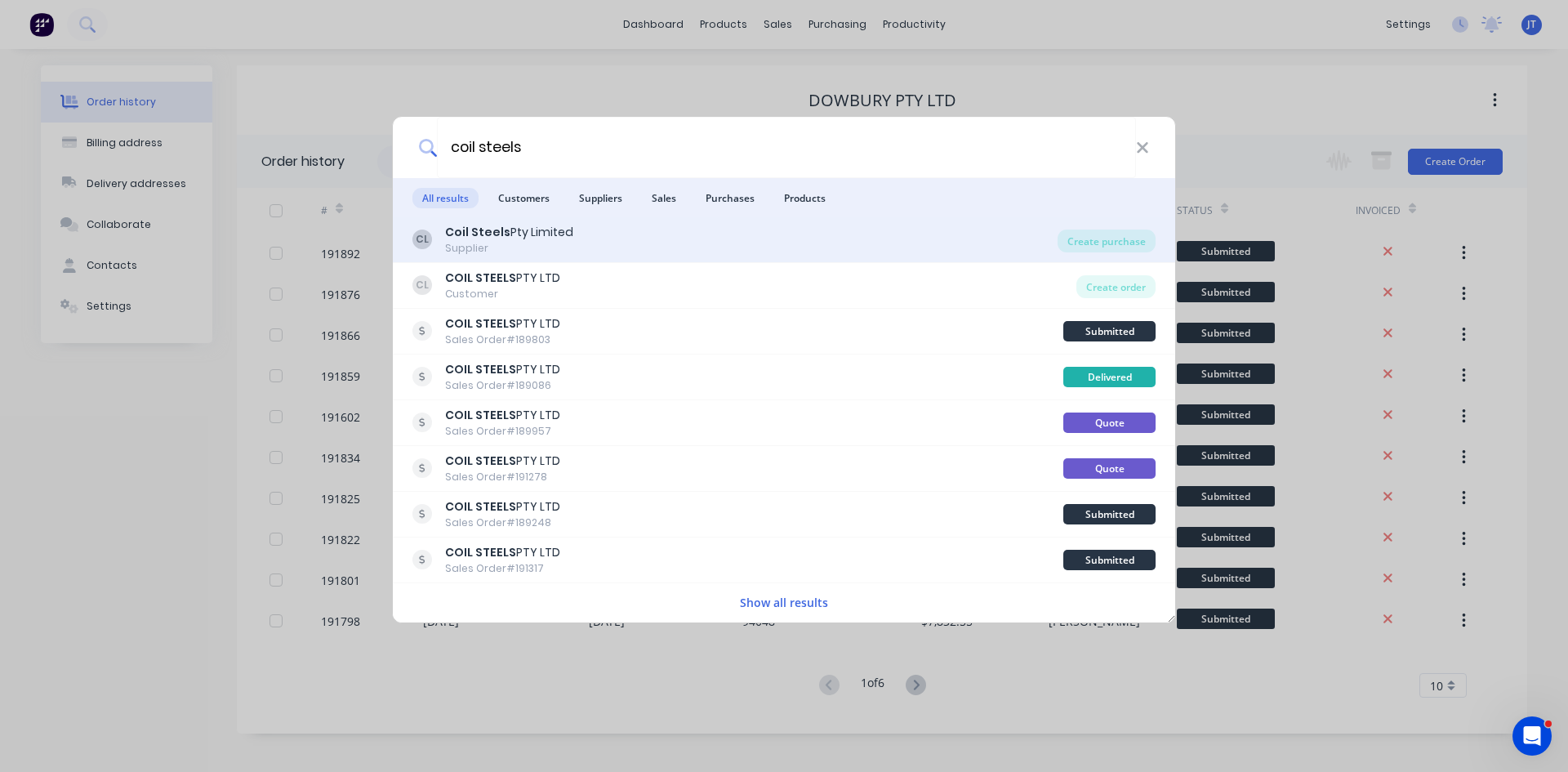
click at [778, 243] on div "CL Coil Steels Pty Limited Supplier" at bounding box center [736, 240] width 645 height 32
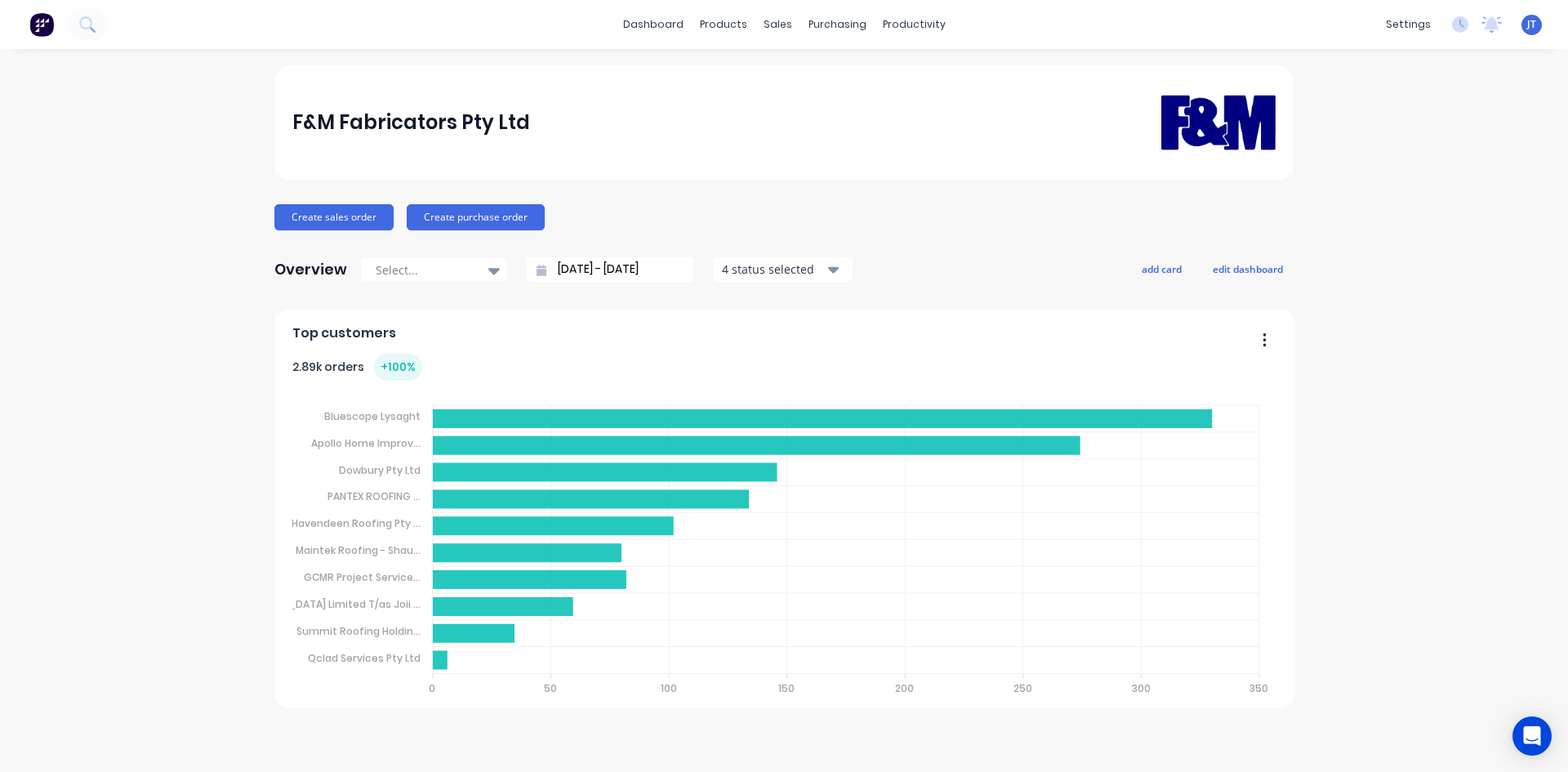
click at [112, 21] on div "dashboard products sales purchasing productivity dashboard products Product Cat…" at bounding box center [784, 25] width 1568 height 49
click at [91, 27] on icon at bounding box center [85, 23] width 13 height 13
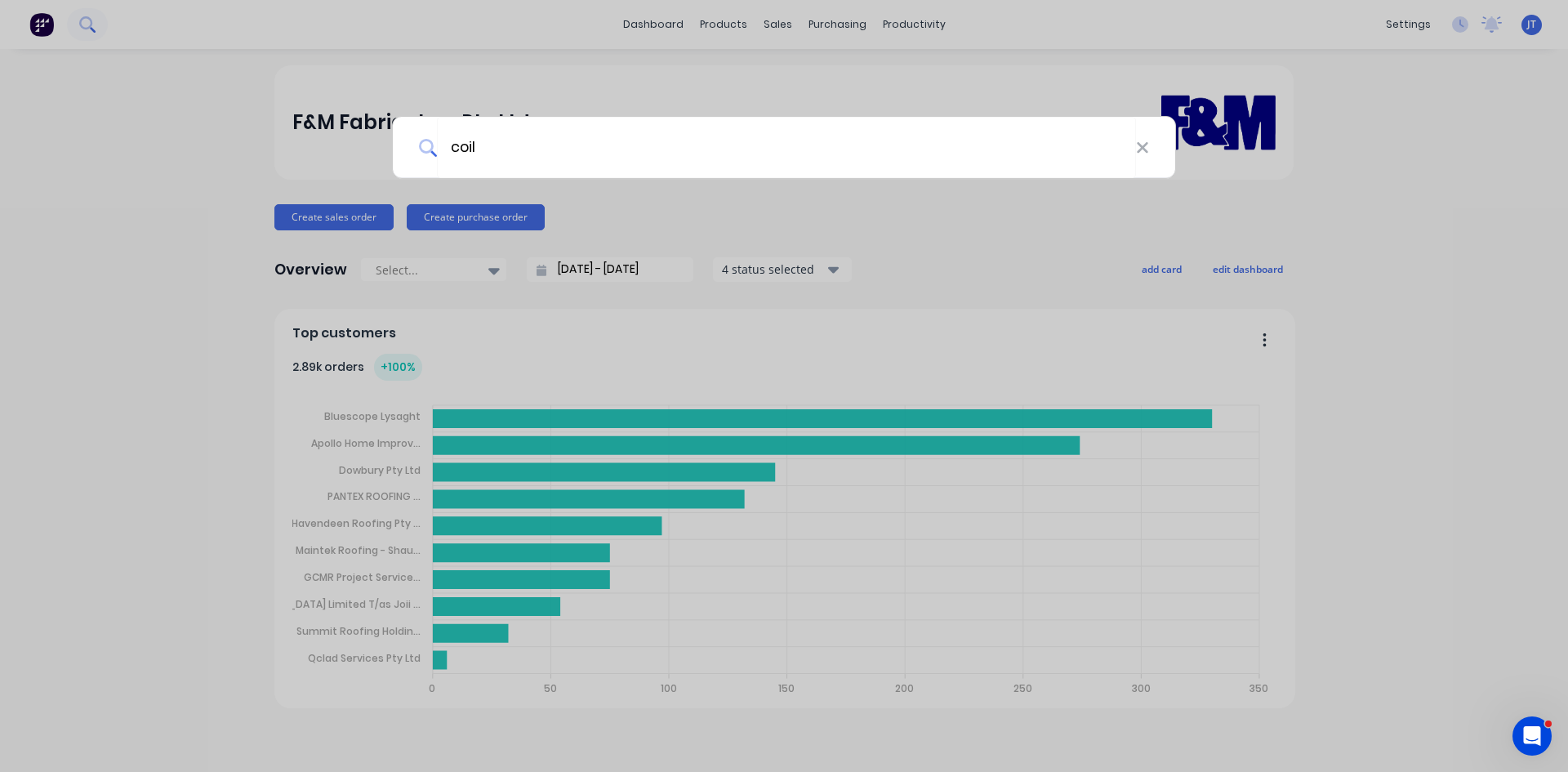
type input "coil"
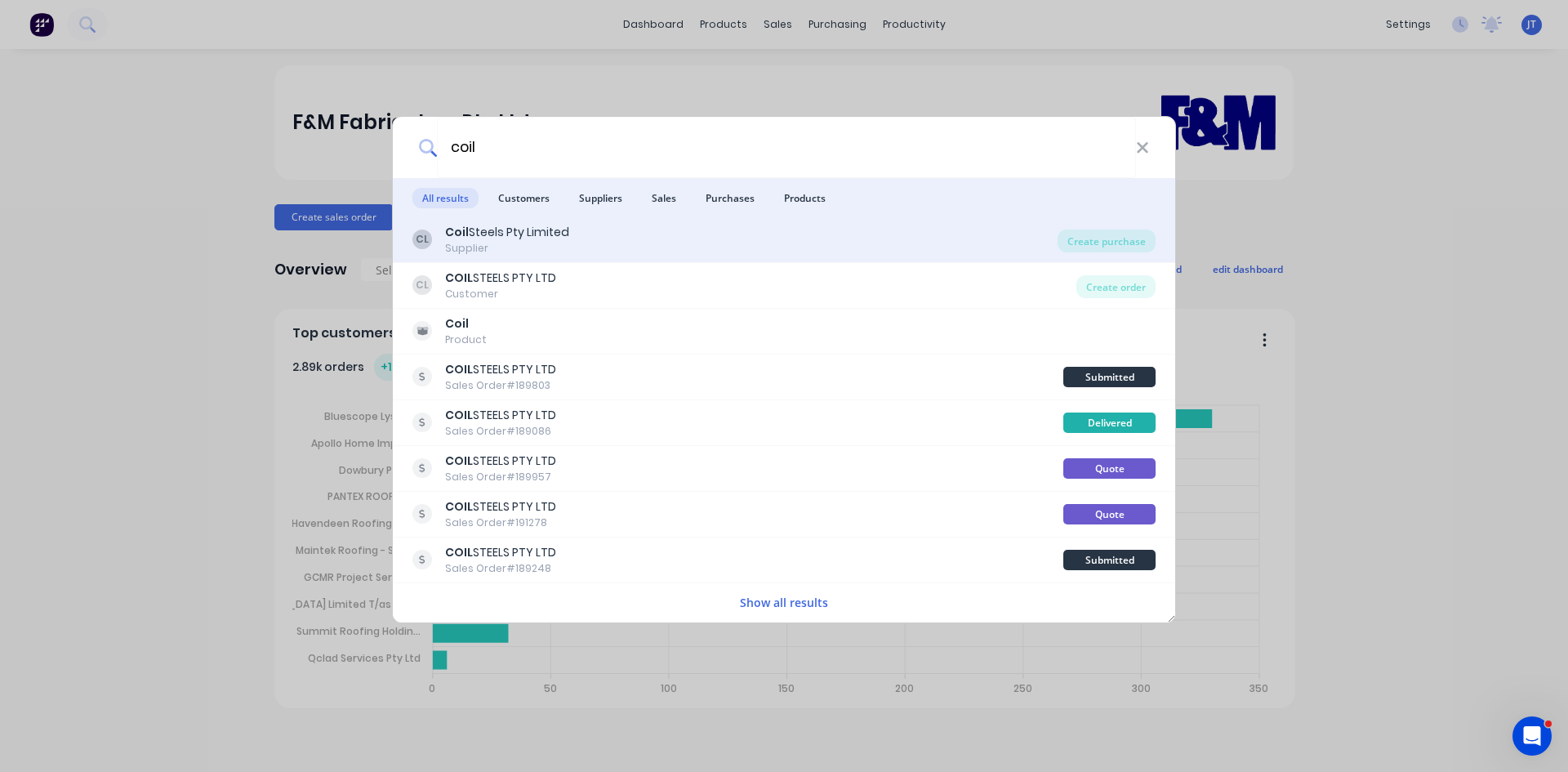
click at [753, 236] on div "CL Coil Steels Pty Limited Supplier" at bounding box center [736, 240] width 645 height 32
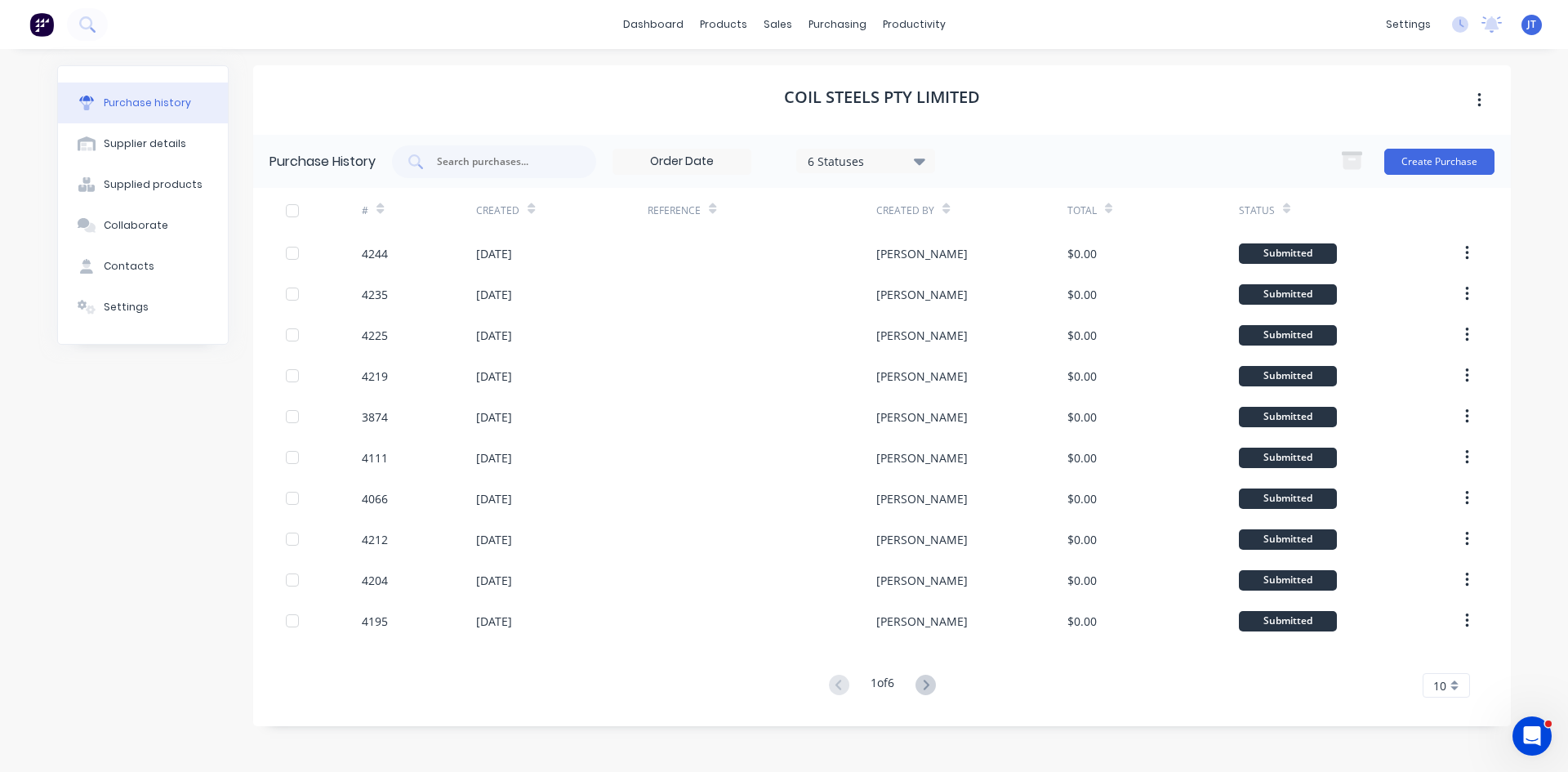
click at [1401, 179] on div "Purchase History 6 Statuses 6 Statuses Create Purchase" at bounding box center [882, 161] width 1258 height 53
click at [1411, 155] on button "Create Purchase" at bounding box center [1440, 162] width 110 height 27
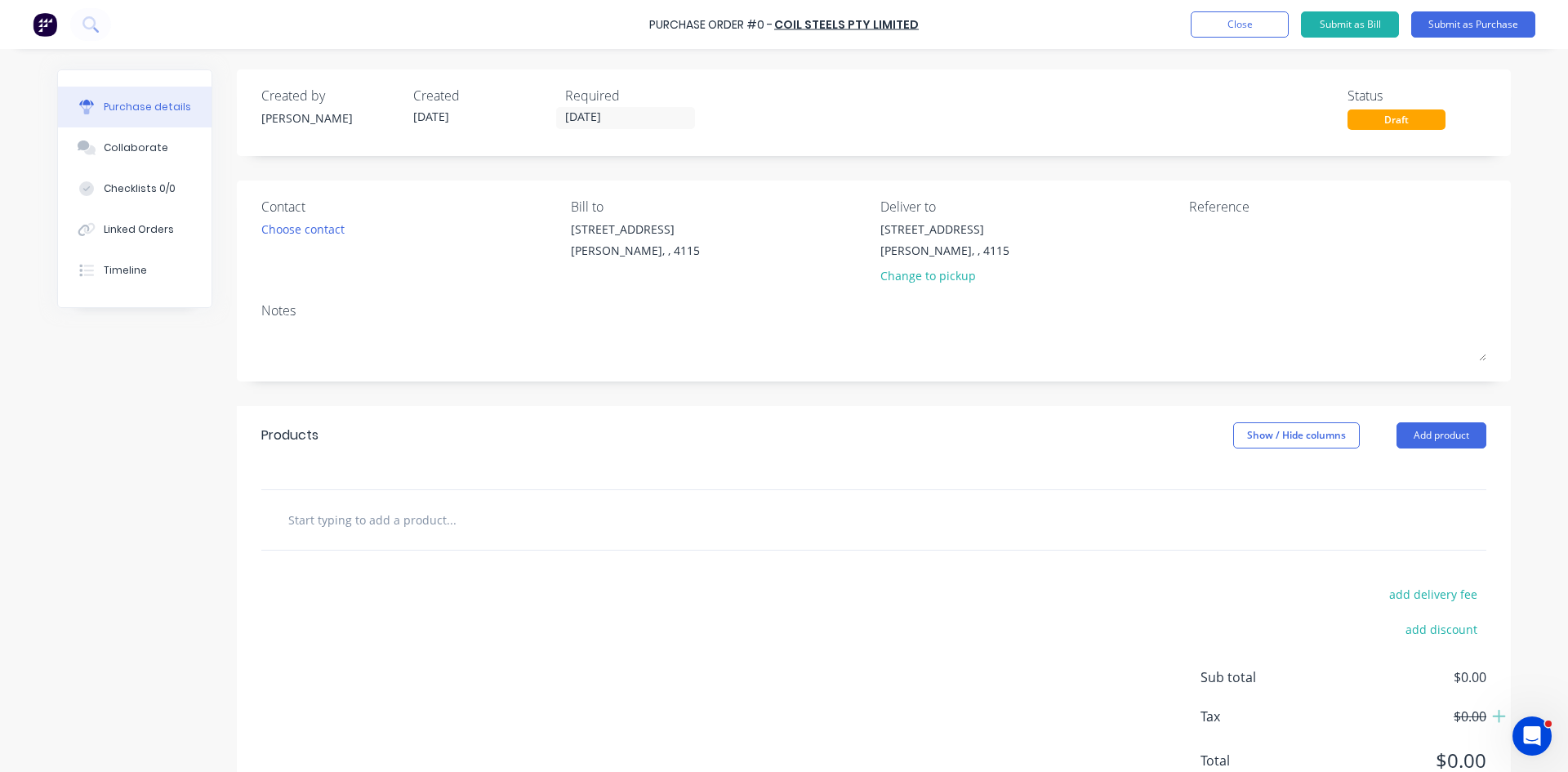
drag, startPoint x: 319, startPoint y: 502, endPoint x: 386, endPoint y: 504, distance: 67.0
click at [324, 503] on div at bounding box center [873, 519] width 1225 height 60
click at [386, 504] on input "text" at bounding box center [451, 519] width 327 height 32
click at [328, 518] on input "2mm" at bounding box center [451, 519] width 327 height 32
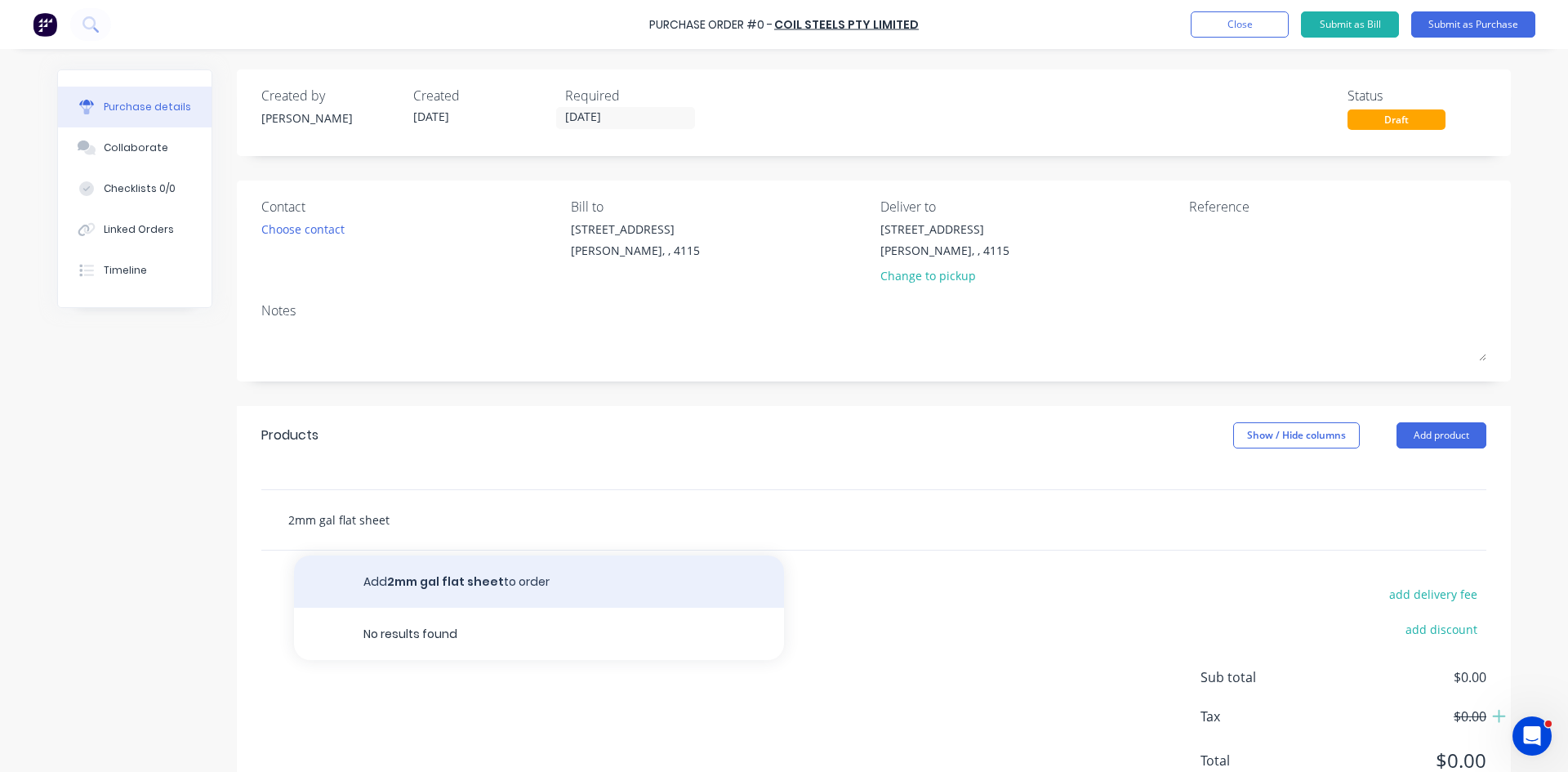
type input "2mm gal flat sheet"
click at [421, 585] on button "Add 2mm gal flat sheet to order" at bounding box center [539, 581] width 490 height 52
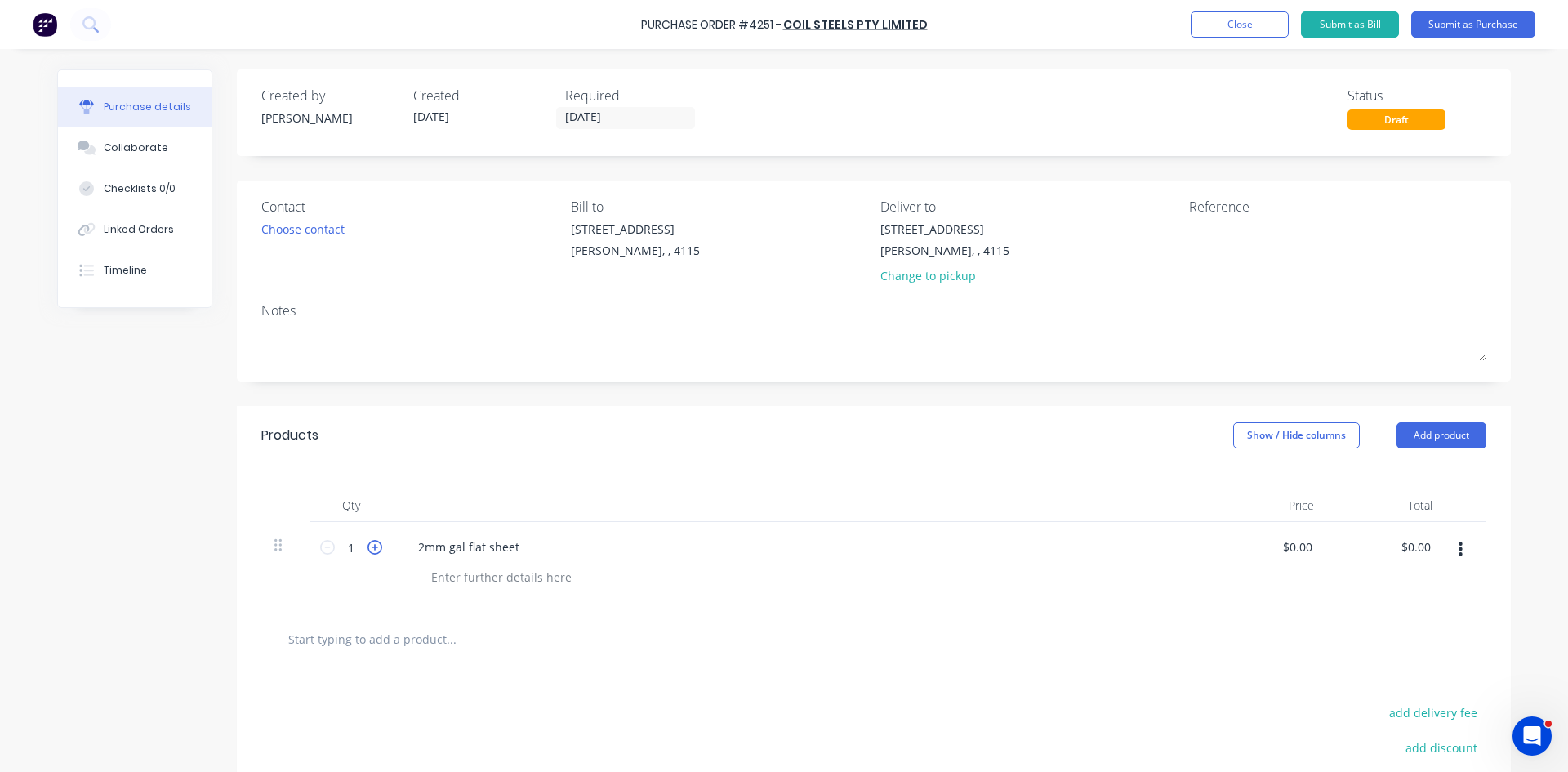
click at [367, 548] on icon at bounding box center [374, 547] width 14 height 14
type input "4"
drag, startPoint x: 419, startPoint y: 588, endPoint x: 433, endPoint y: 583, distance: 14.9
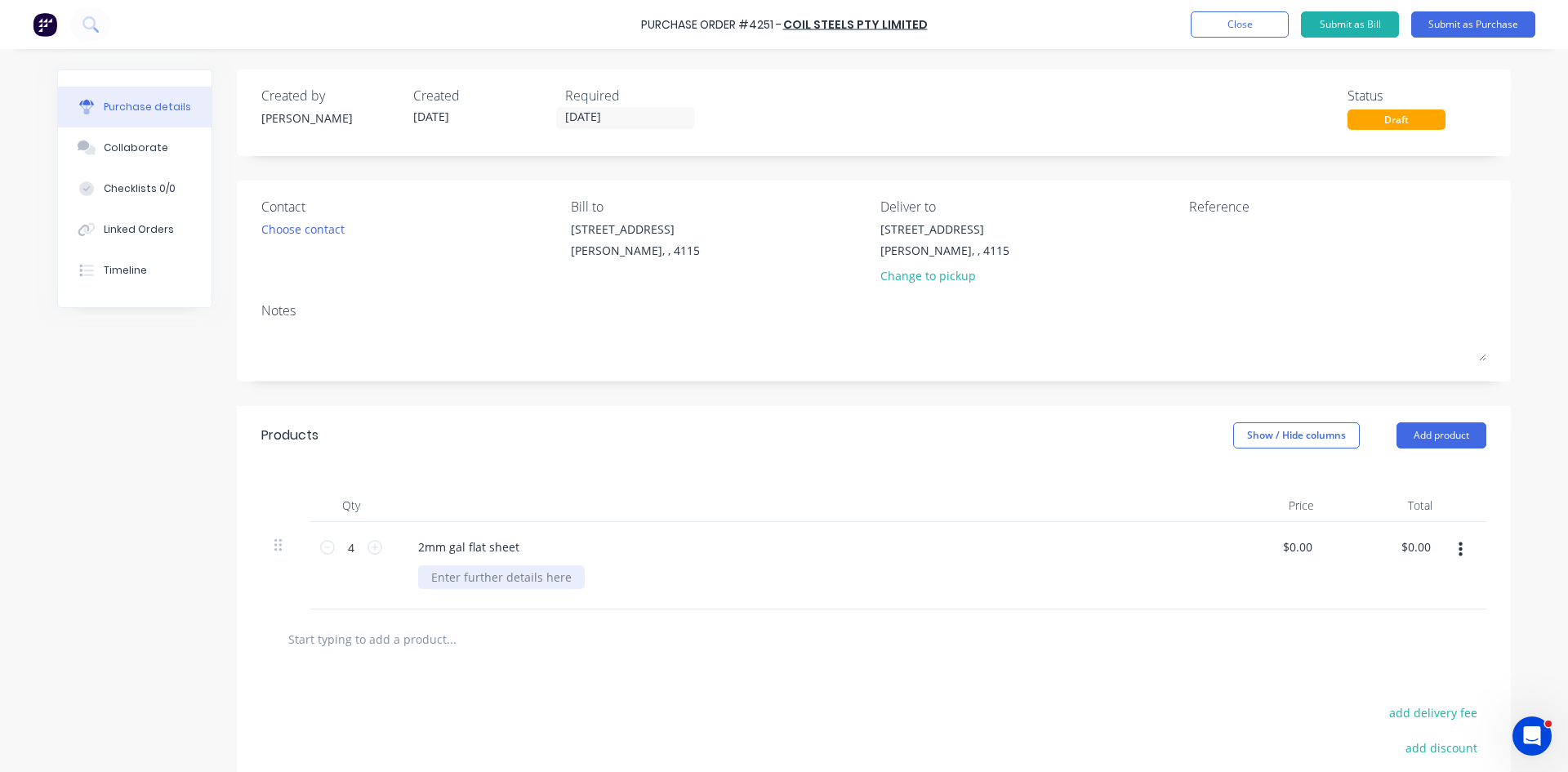
click at [421, 588] on div at bounding box center [502, 576] width 167 height 24
click at [536, 461] on div "Products Show / Hide columns Add product" at bounding box center [874, 436] width 1274 height 59
click at [1487, 12] on button "Submit as Purchase" at bounding box center [1473, 25] width 124 height 27
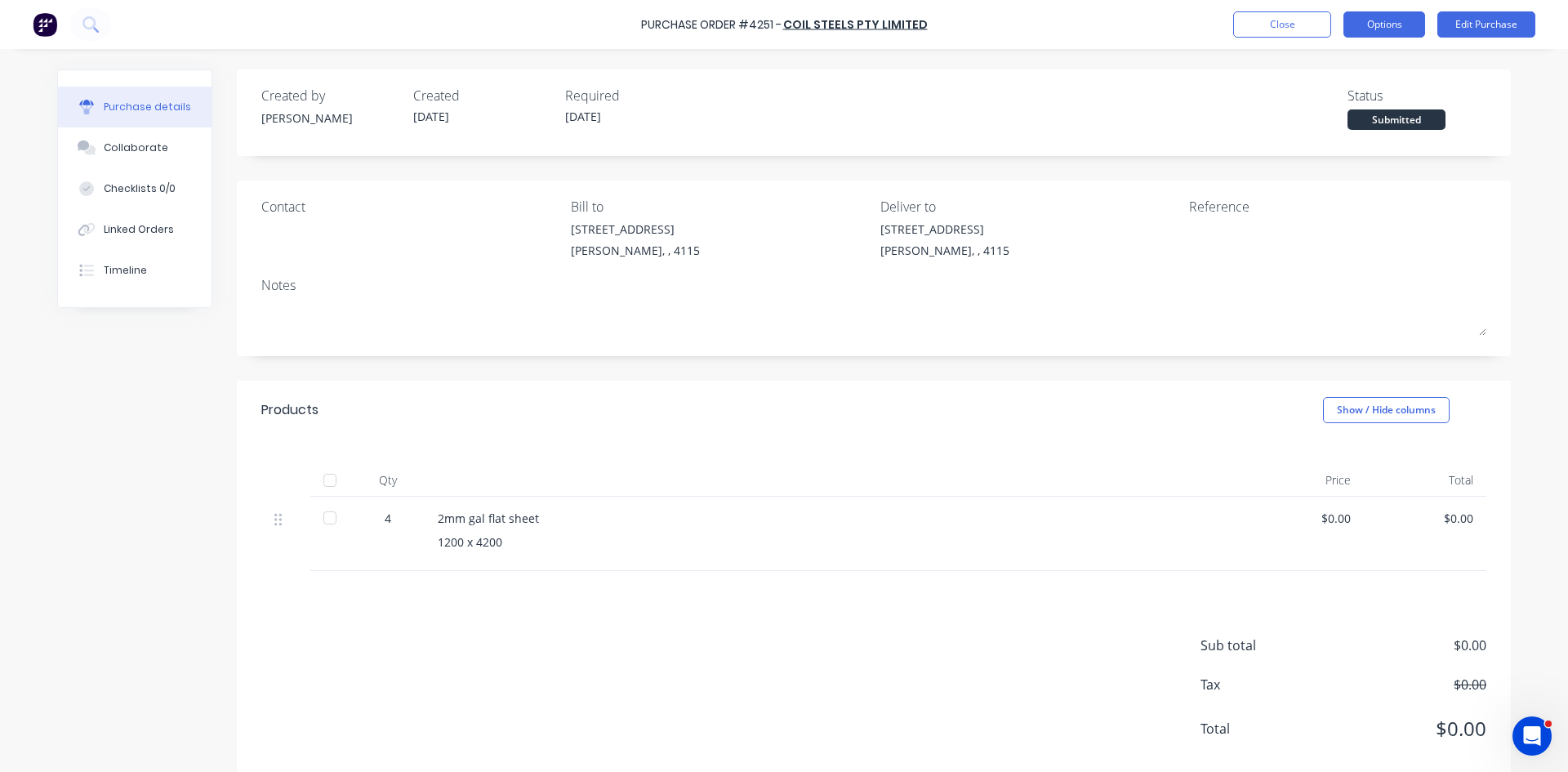
drag, startPoint x: 1404, startPoint y: 27, endPoint x: 1403, endPoint y: 36, distance: 9.1
click at [1402, 27] on button "Options" at bounding box center [1385, 25] width 82 height 27
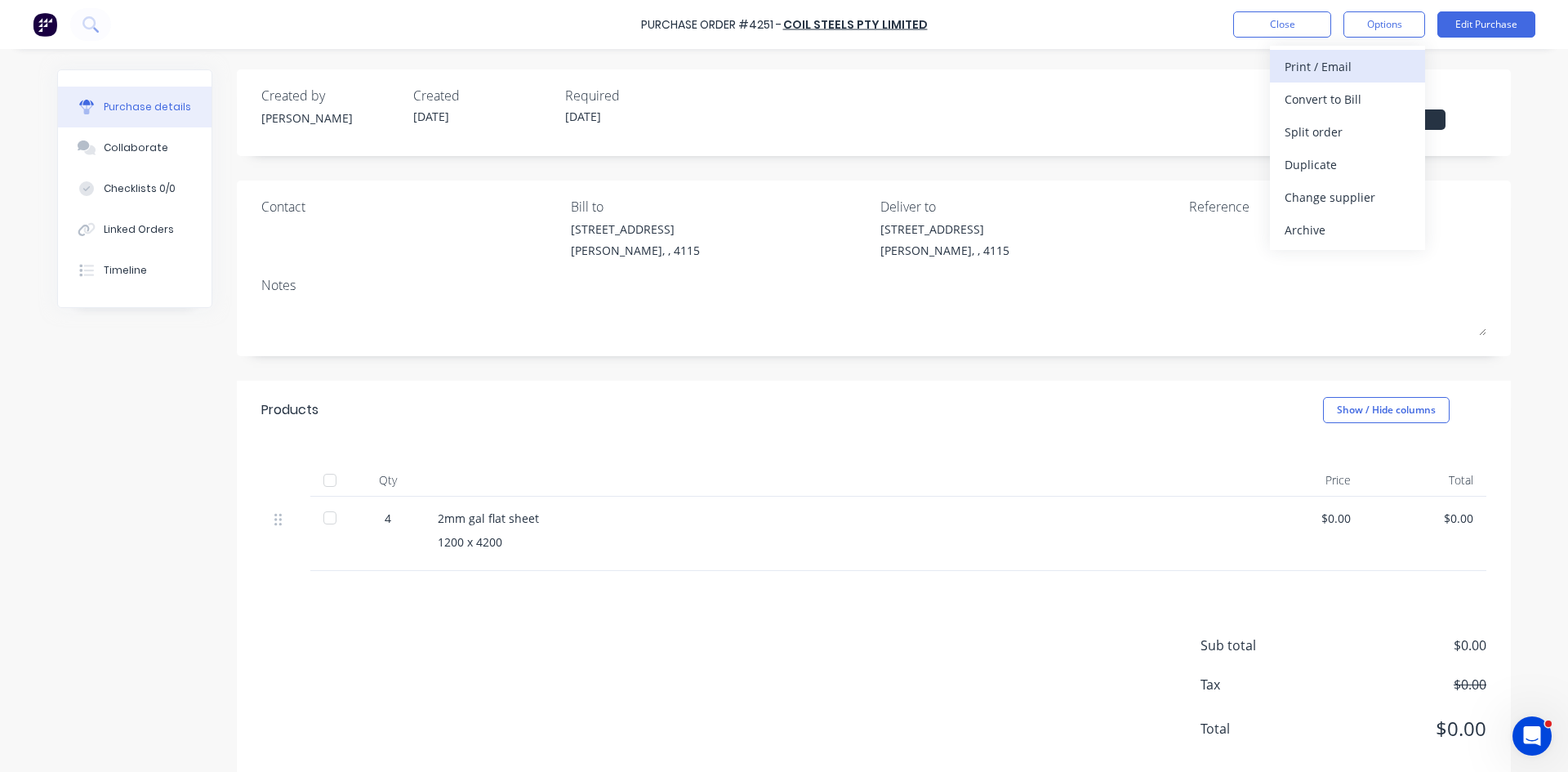
click at [1402, 74] on div "Print / Email" at bounding box center [1348, 66] width 126 height 24
click at [1350, 135] on div "Without pricing" at bounding box center [1348, 131] width 126 height 24
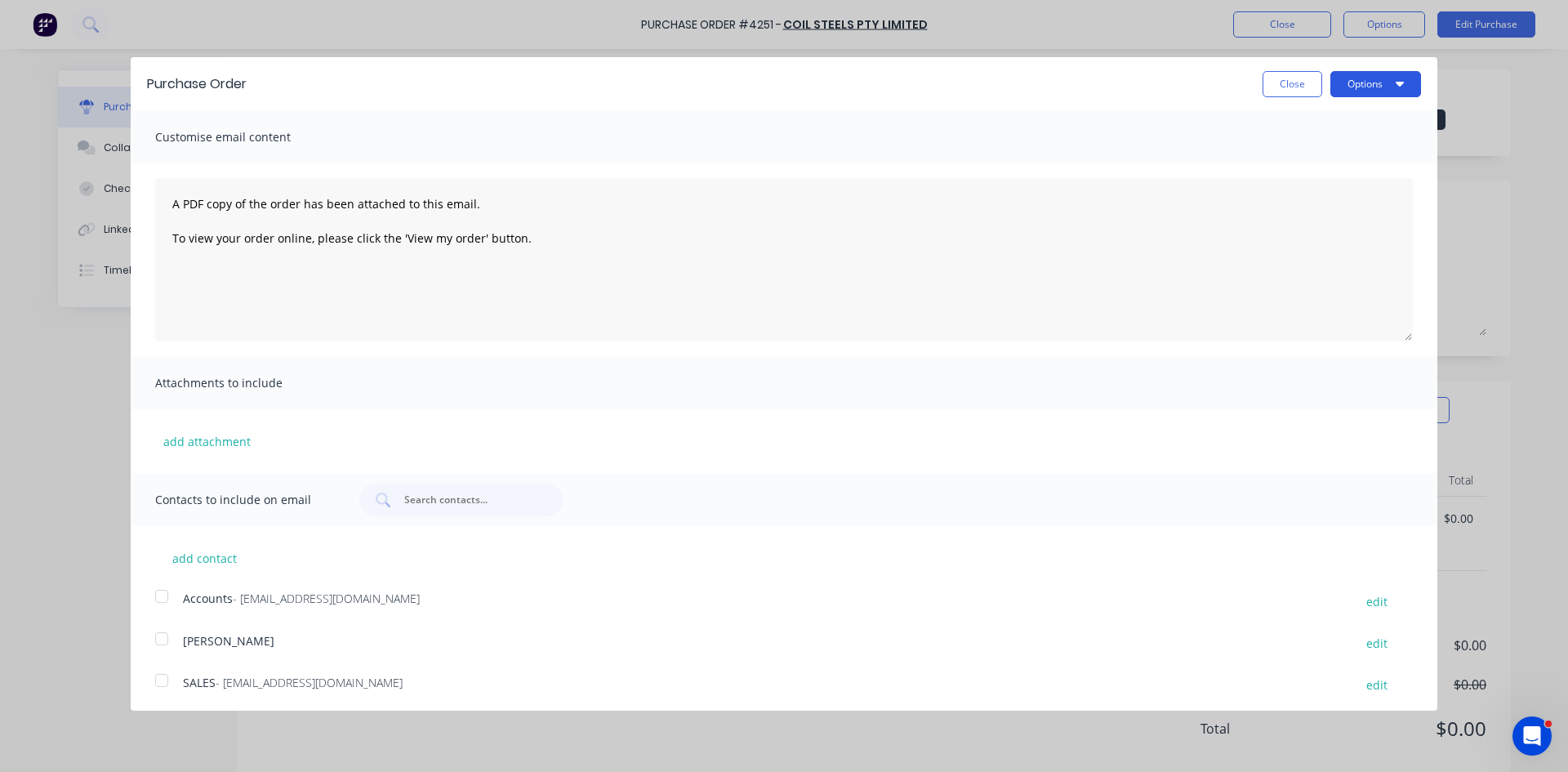
click at [1374, 74] on button "Options" at bounding box center [1376, 85] width 91 height 27
click at [1382, 120] on div "Print" at bounding box center [1343, 125] width 126 height 24
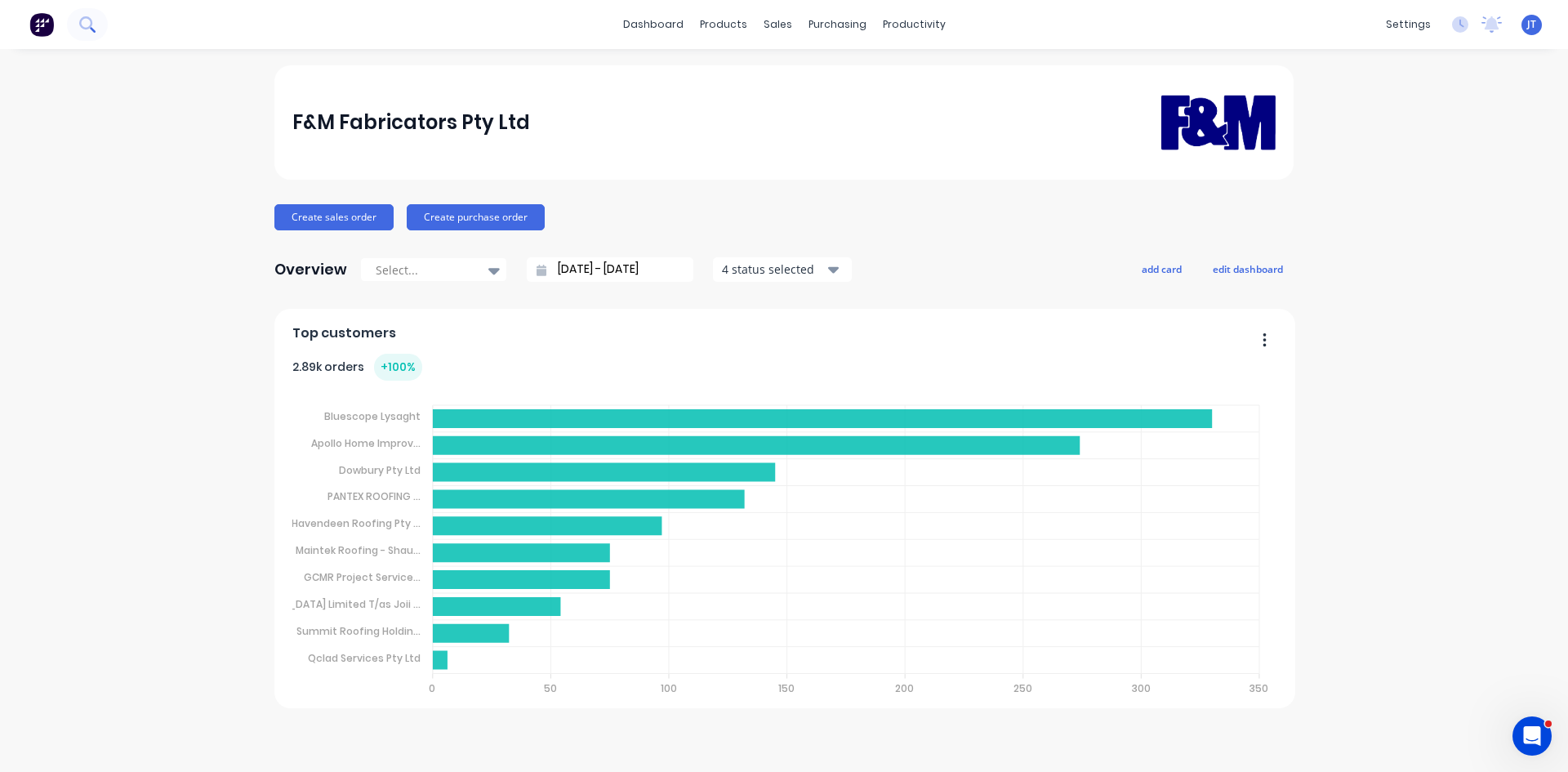
click at [97, 32] on button at bounding box center [87, 25] width 41 height 32
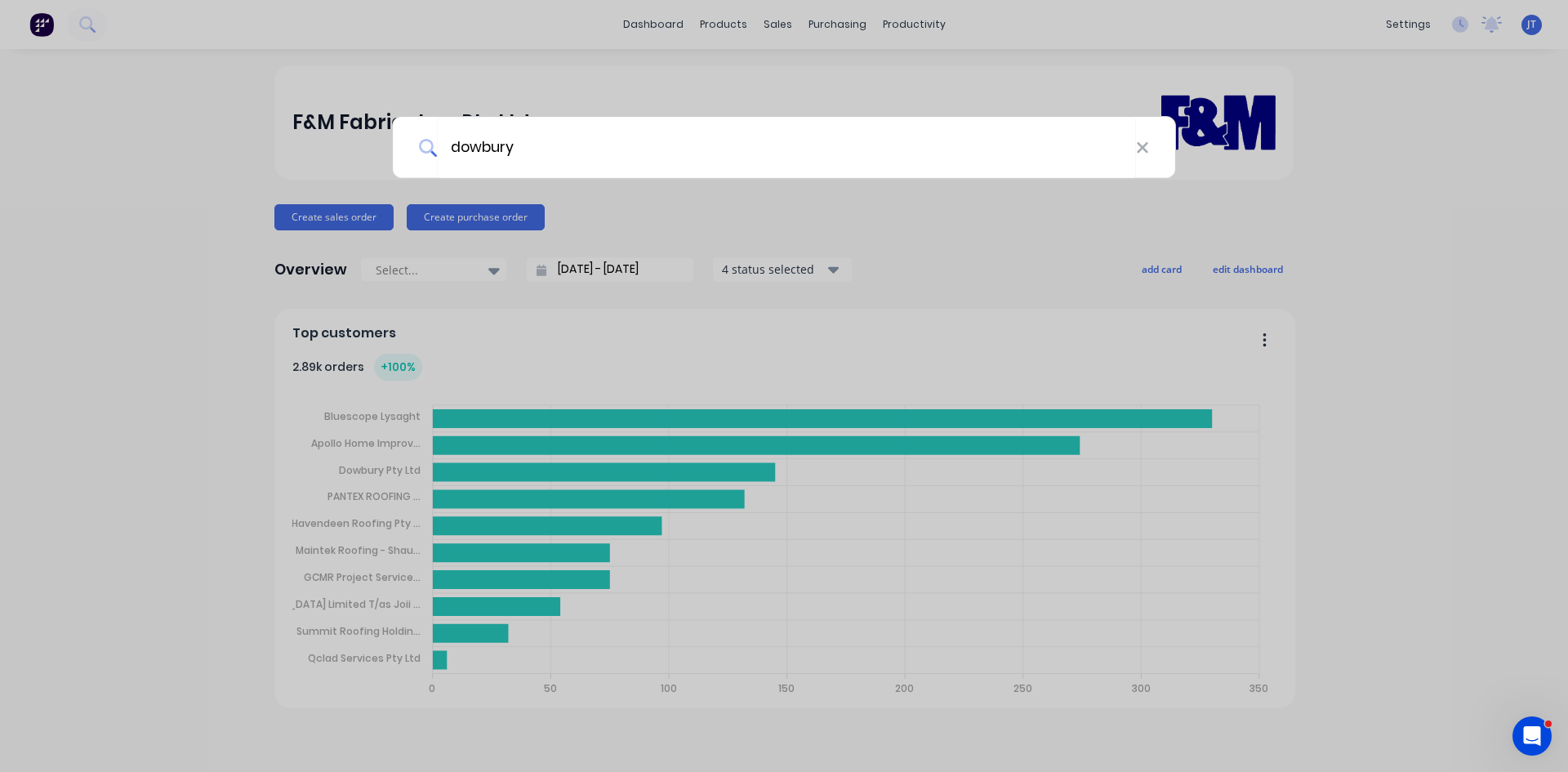
type input "dowbury"
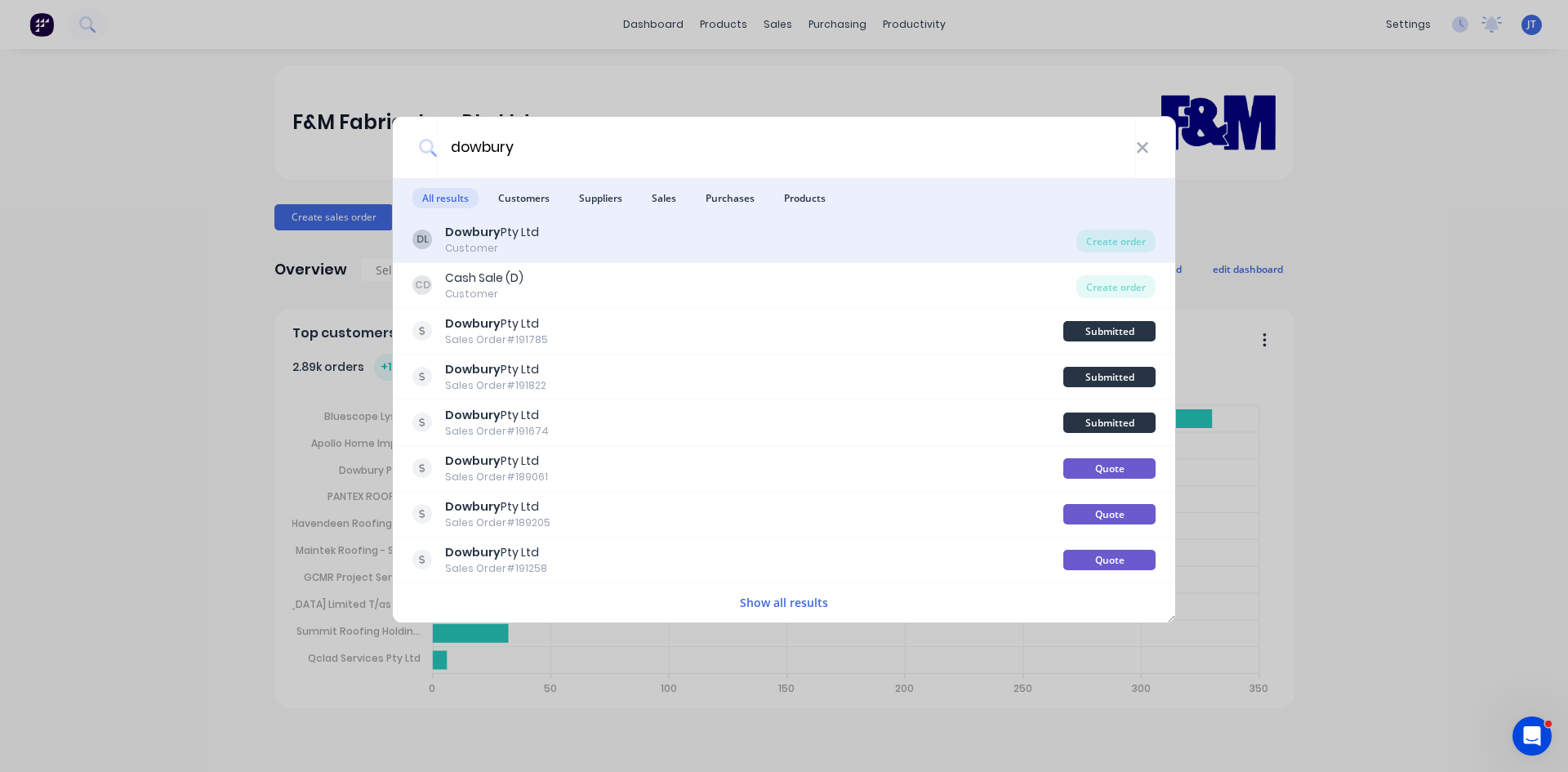
click at [596, 243] on div "DL Dowbury Pty Ltd Customer" at bounding box center [745, 240] width 664 height 32
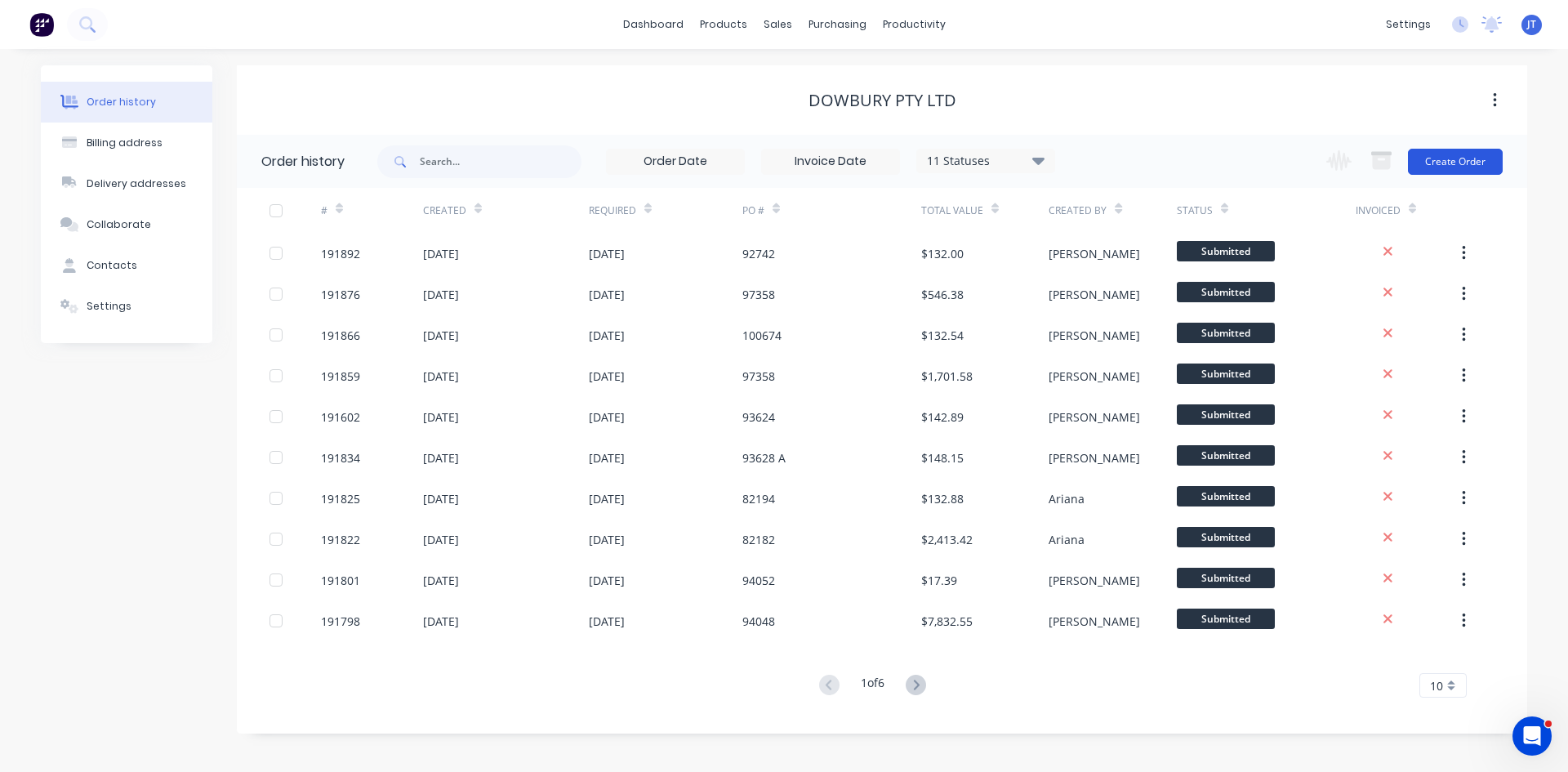
click at [1466, 170] on button "Create Order" at bounding box center [1456, 162] width 95 height 27
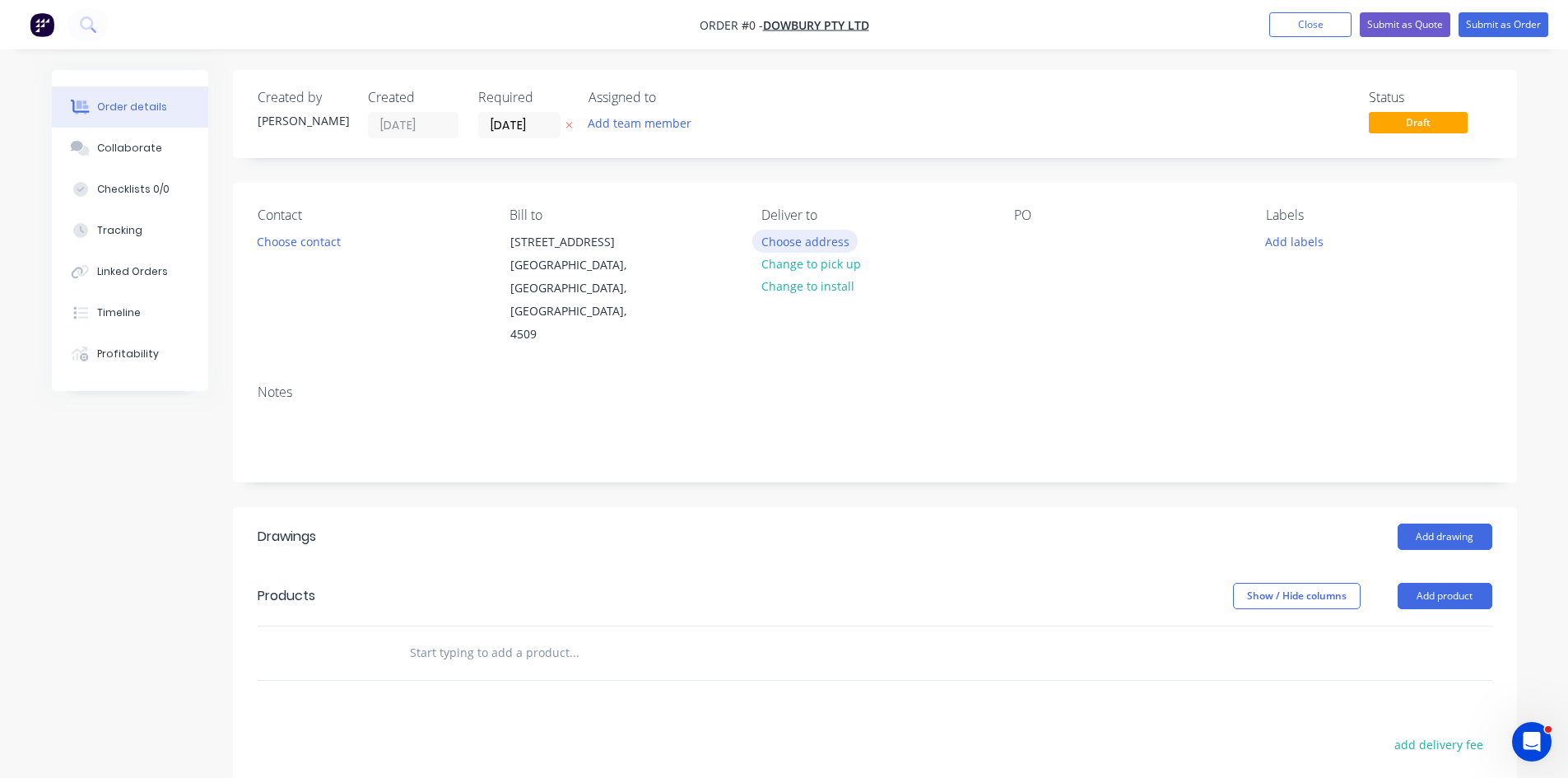
click at [811, 246] on button "Choose address" at bounding box center [805, 240] width 105 height 22
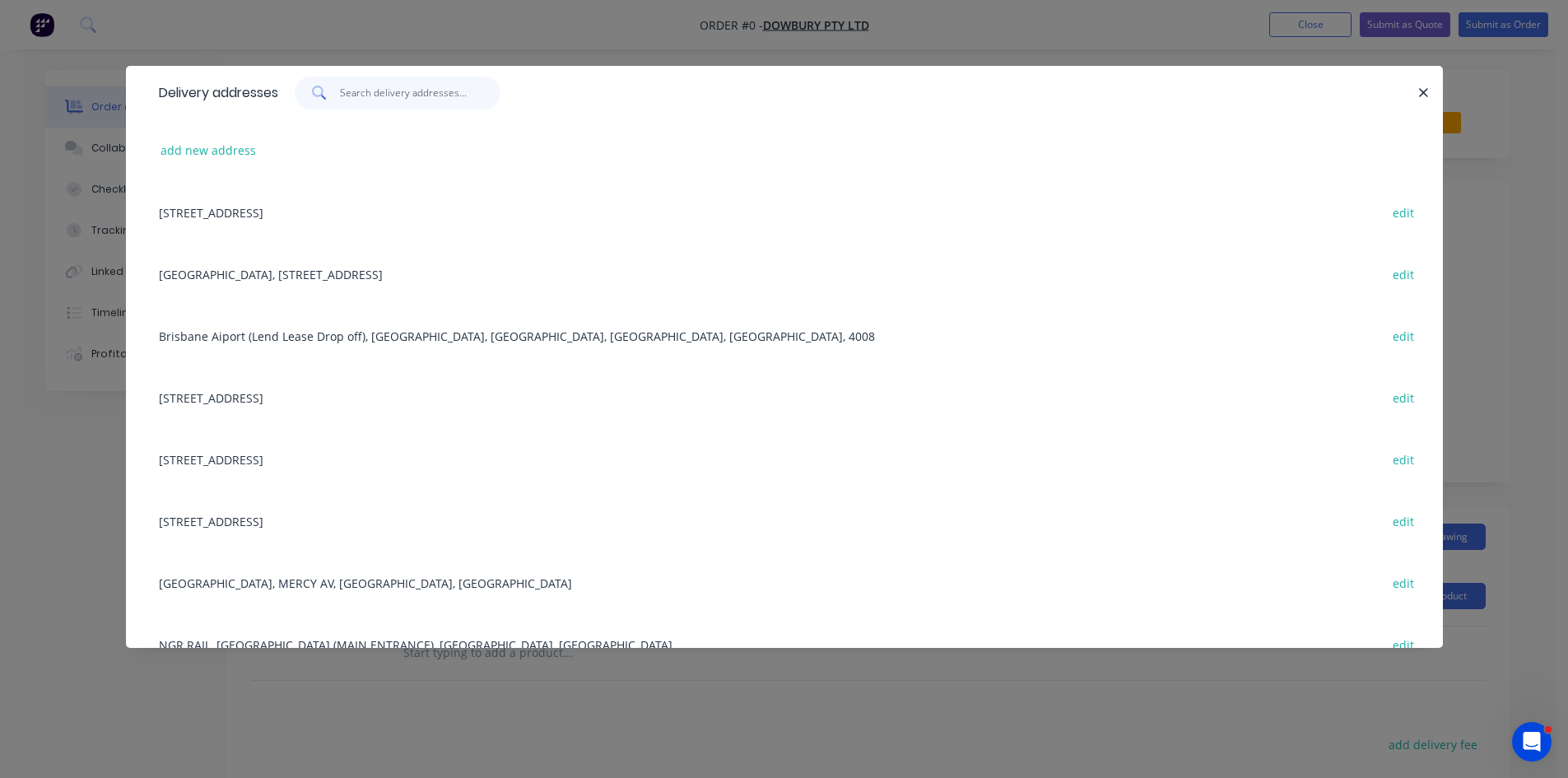
click at [368, 100] on input "text" at bounding box center [420, 93] width 161 height 33
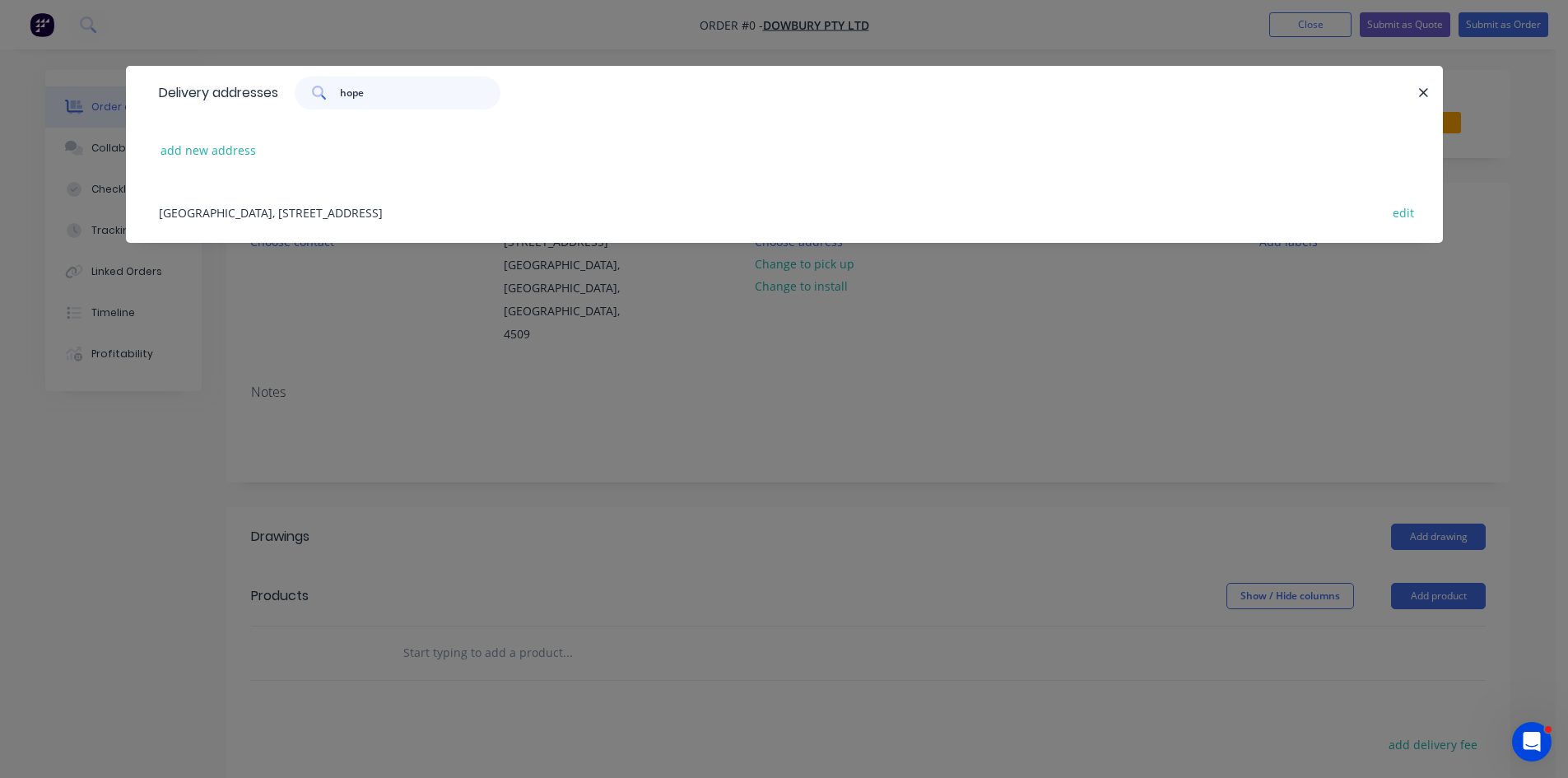
type input "hope"
click at [294, 240] on div "HOPE ISLAND TRAIN STATION, 2 RIVER COVE PL, HELENSVALE, Australia, 4212 edit" at bounding box center [784, 211] width 1268 height 62
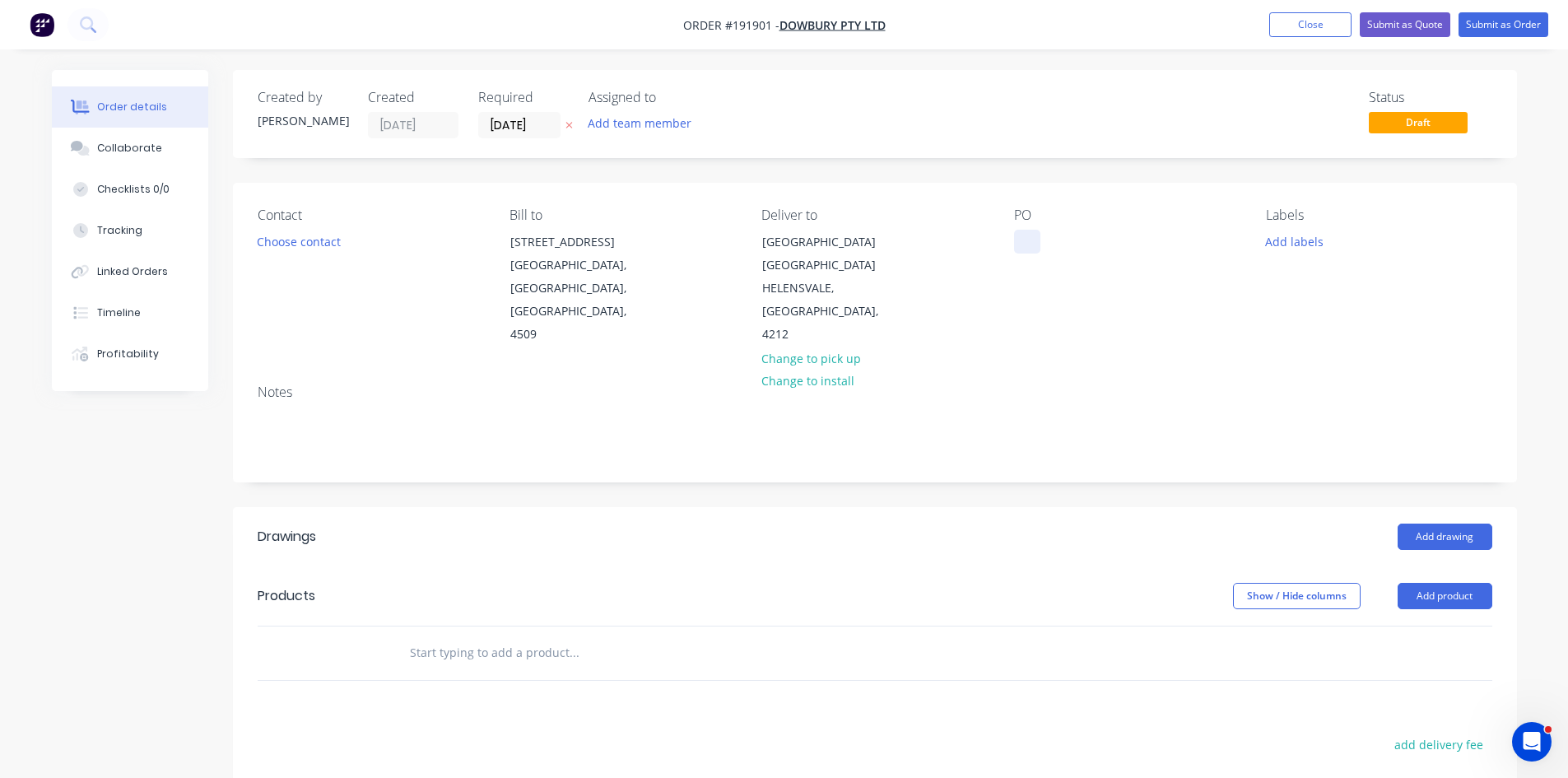
drag, startPoint x: 1071, startPoint y: 229, endPoint x: 1023, endPoint y: 253, distance: 53.7
click at [1072, 231] on div "PO" at bounding box center [1127, 277] width 226 height 139
click at [1023, 253] on div at bounding box center [1027, 241] width 27 height 24
click at [348, 258] on div "Contact Choose contact" at bounding box center [370, 277] width 226 height 139
click at [342, 251] on button "Choose contact" at bounding box center [298, 240] width 101 height 22
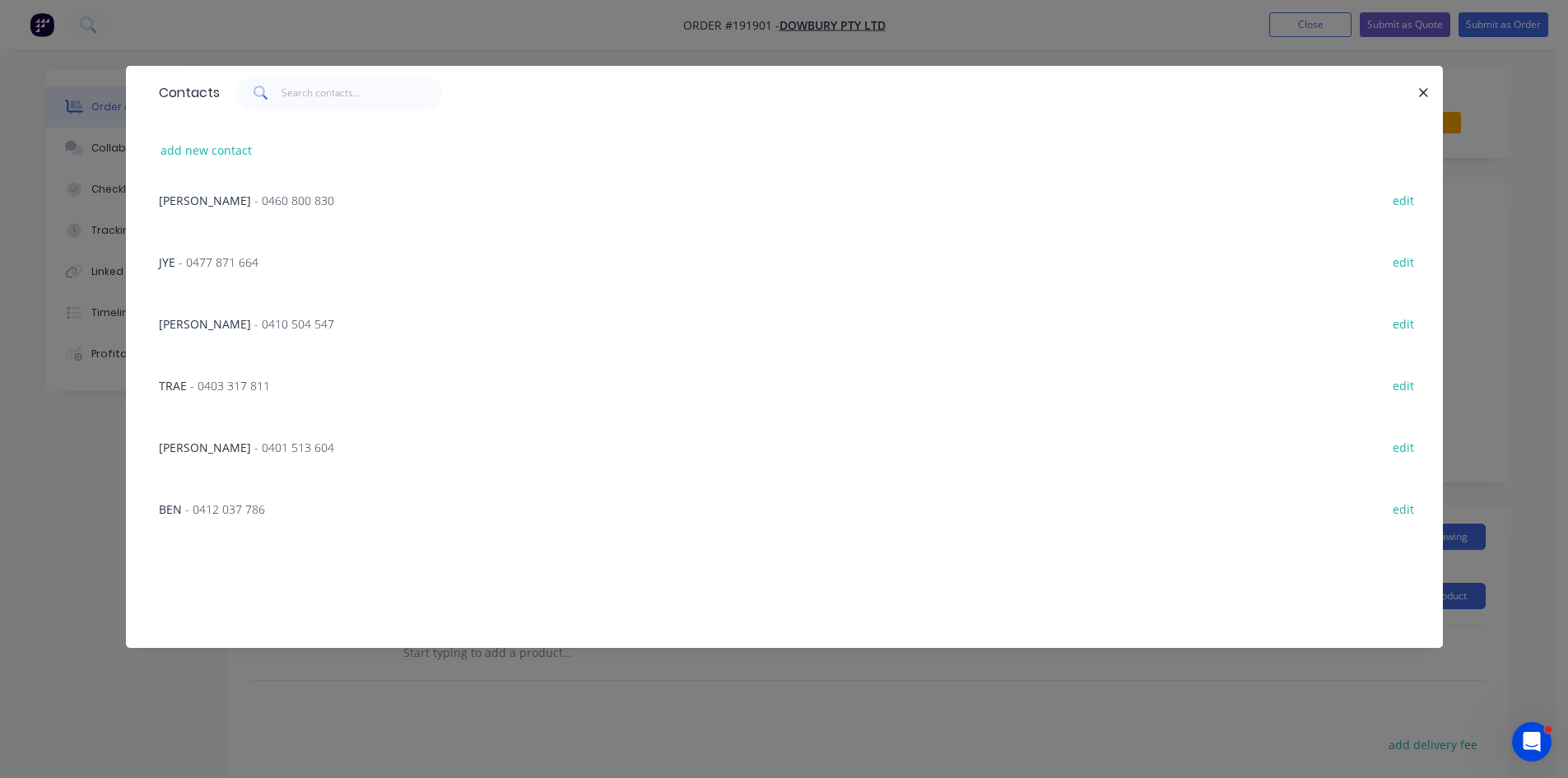
scroll to position [1015, 0]
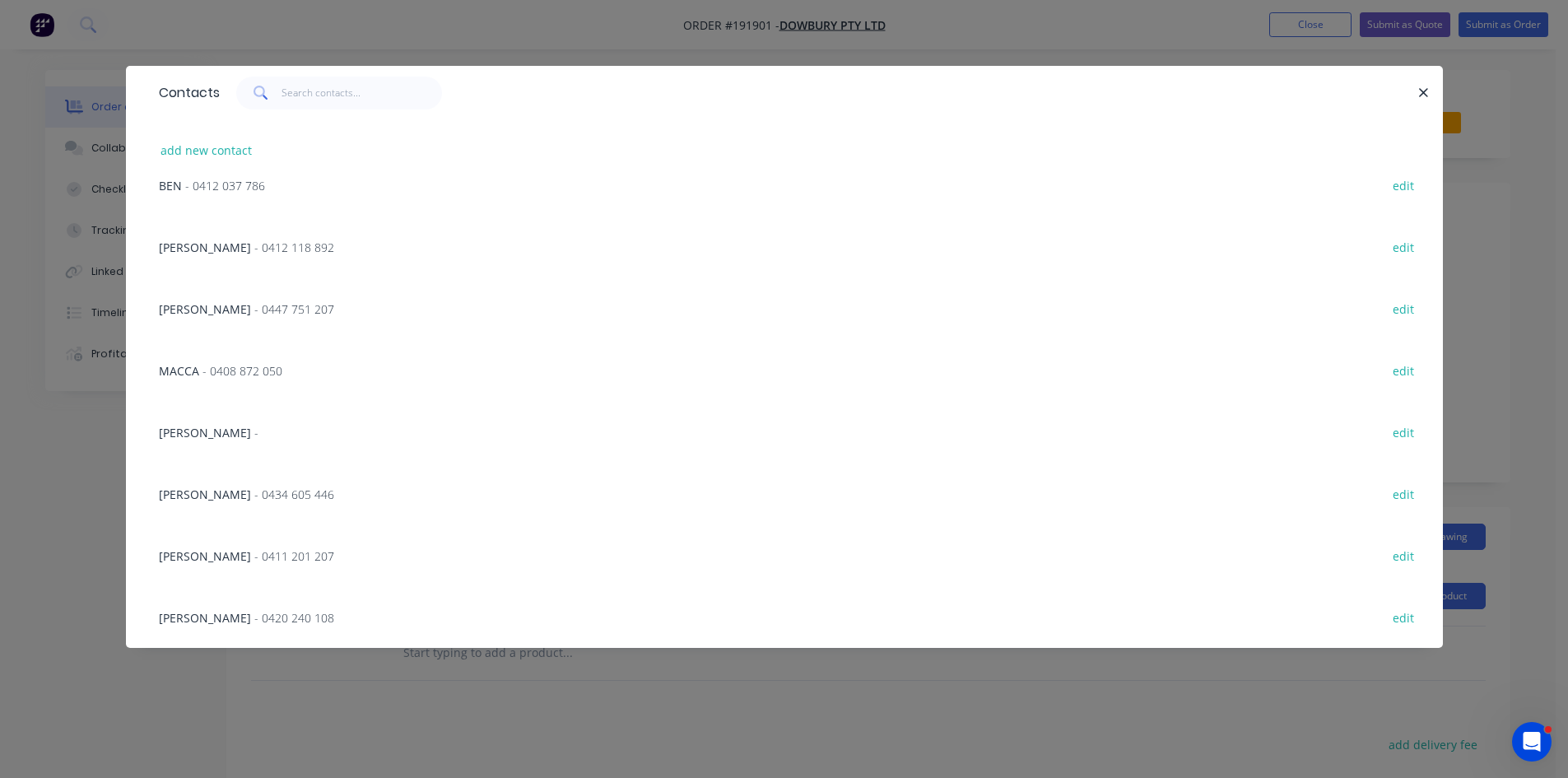
click at [261, 245] on span "- 0412 118 892" at bounding box center [294, 247] width 79 height 15
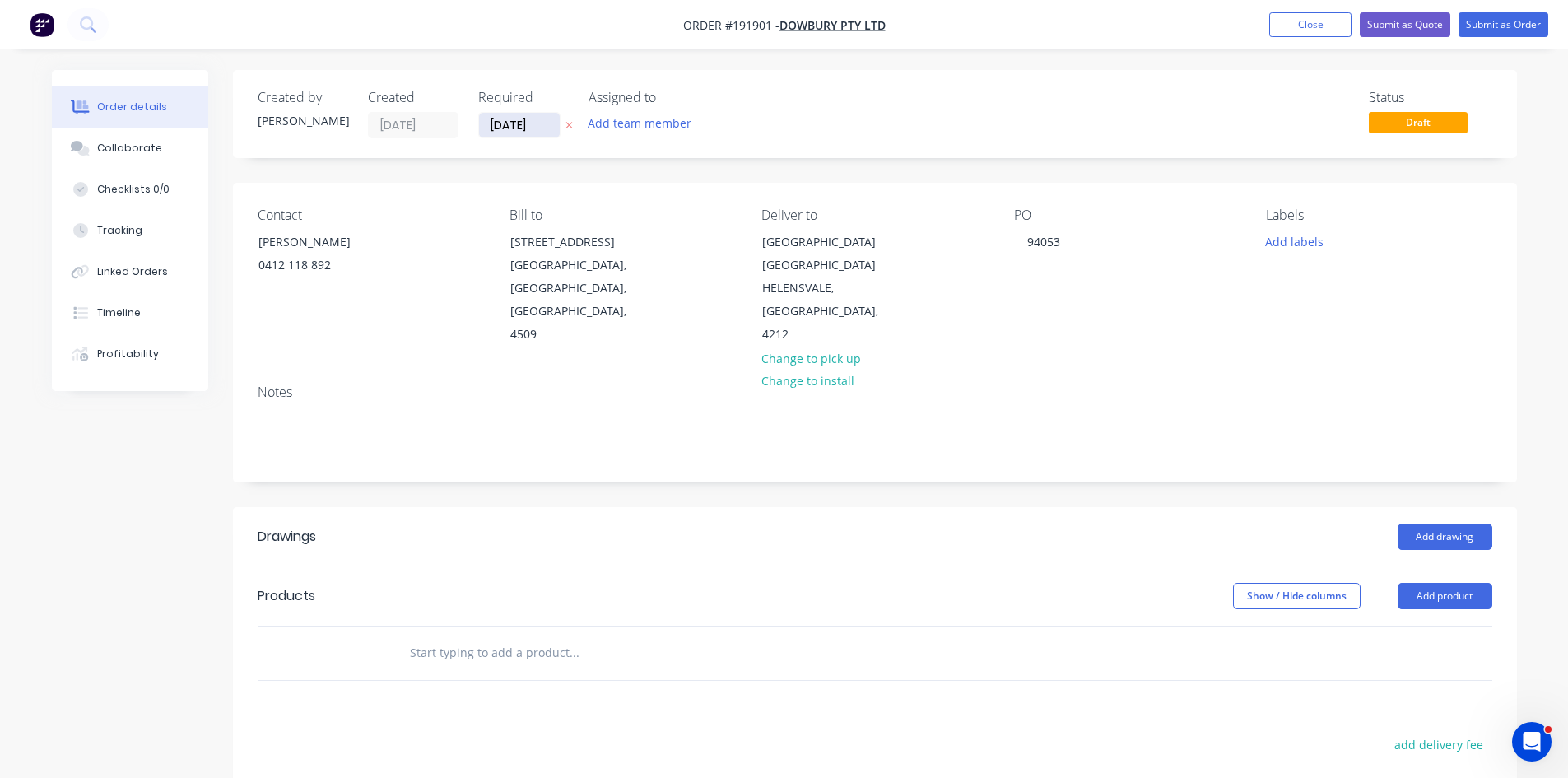
click at [491, 121] on input "[DATE]" at bounding box center [519, 125] width 80 height 25
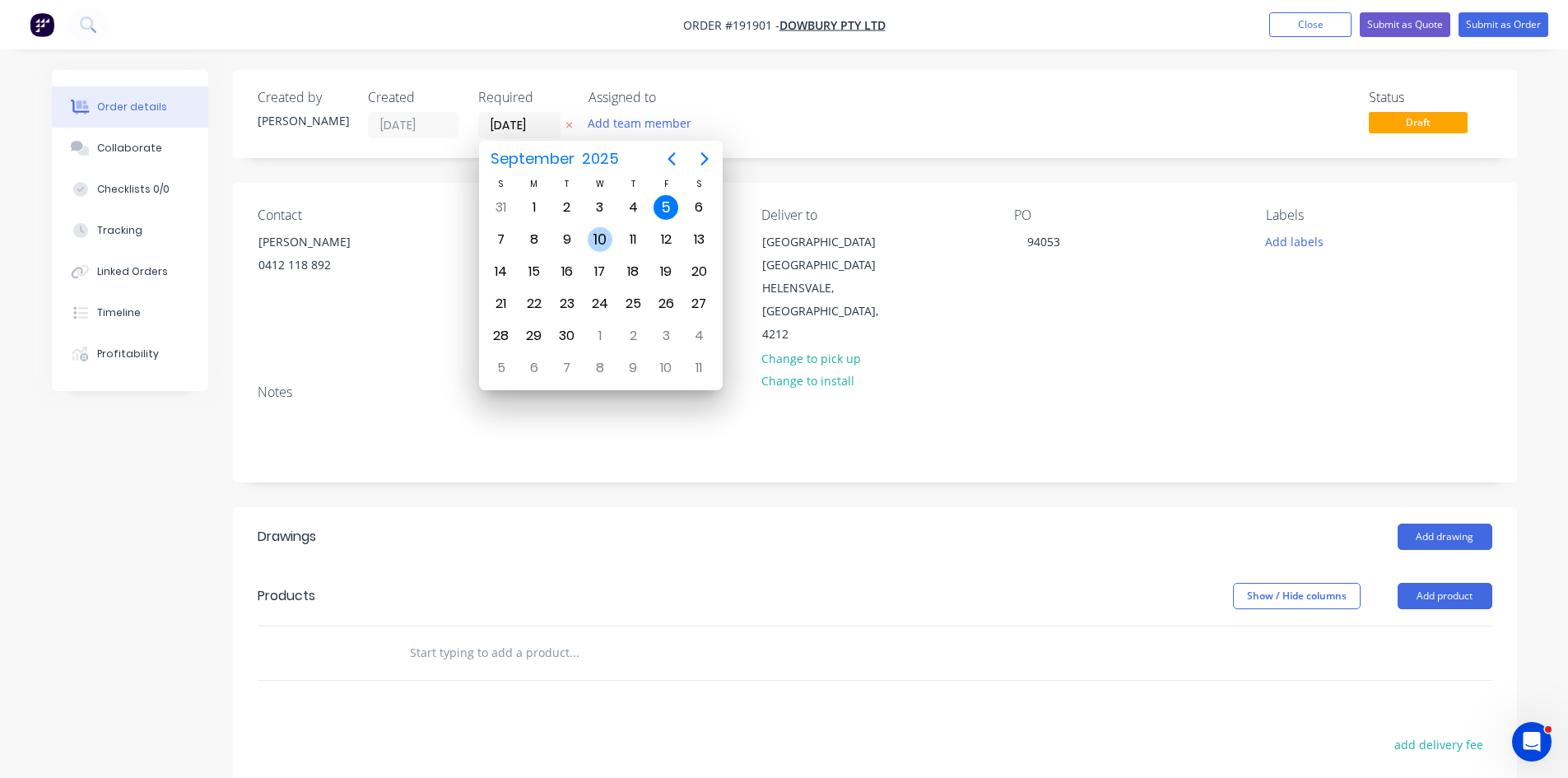
click at [599, 240] on div "10" at bounding box center [600, 239] width 25 height 25
type input "10/09/25"
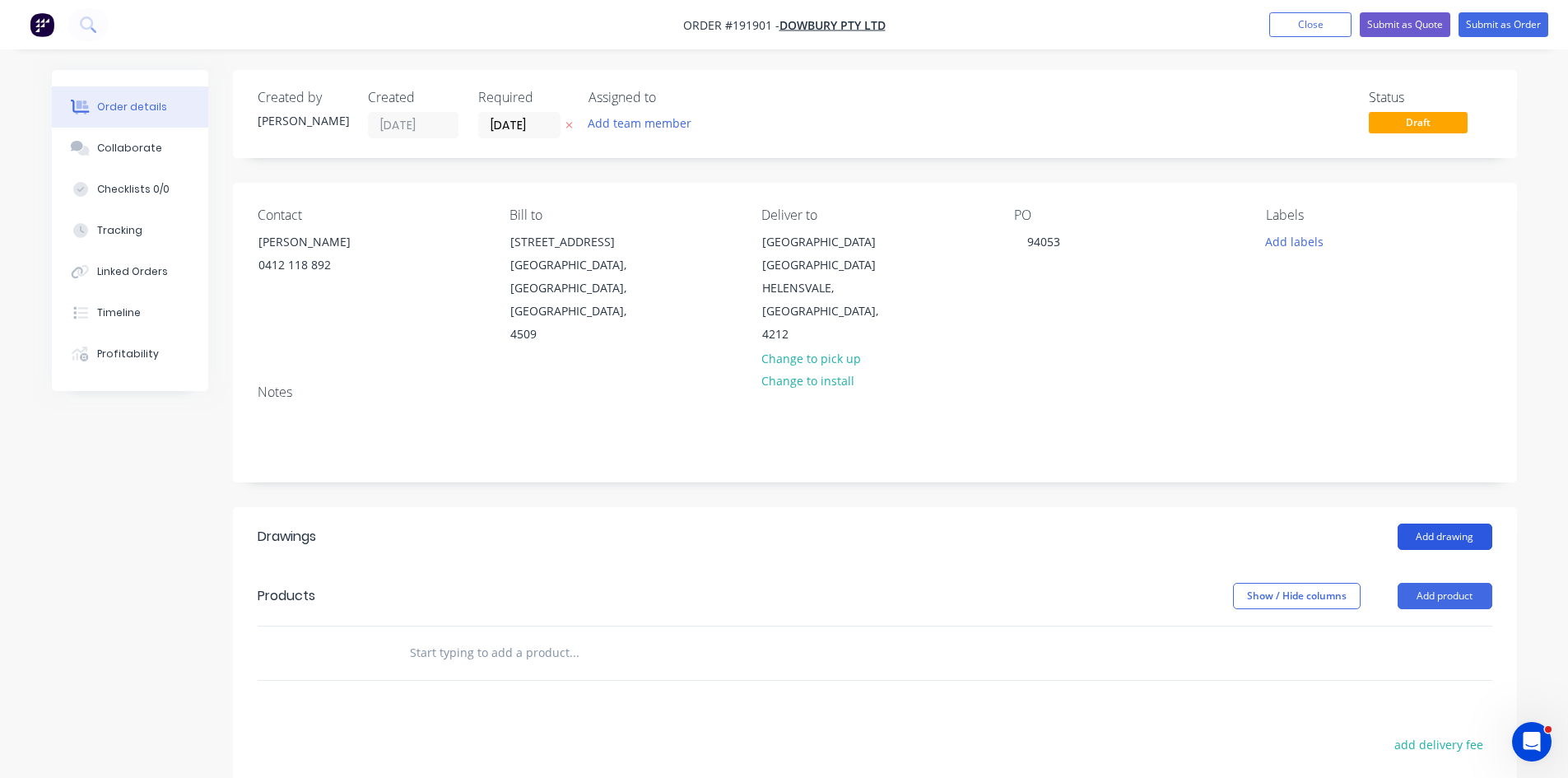
click at [1452, 538] on button "Add drawing" at bounding box center [1445, 537] width 95 height 27
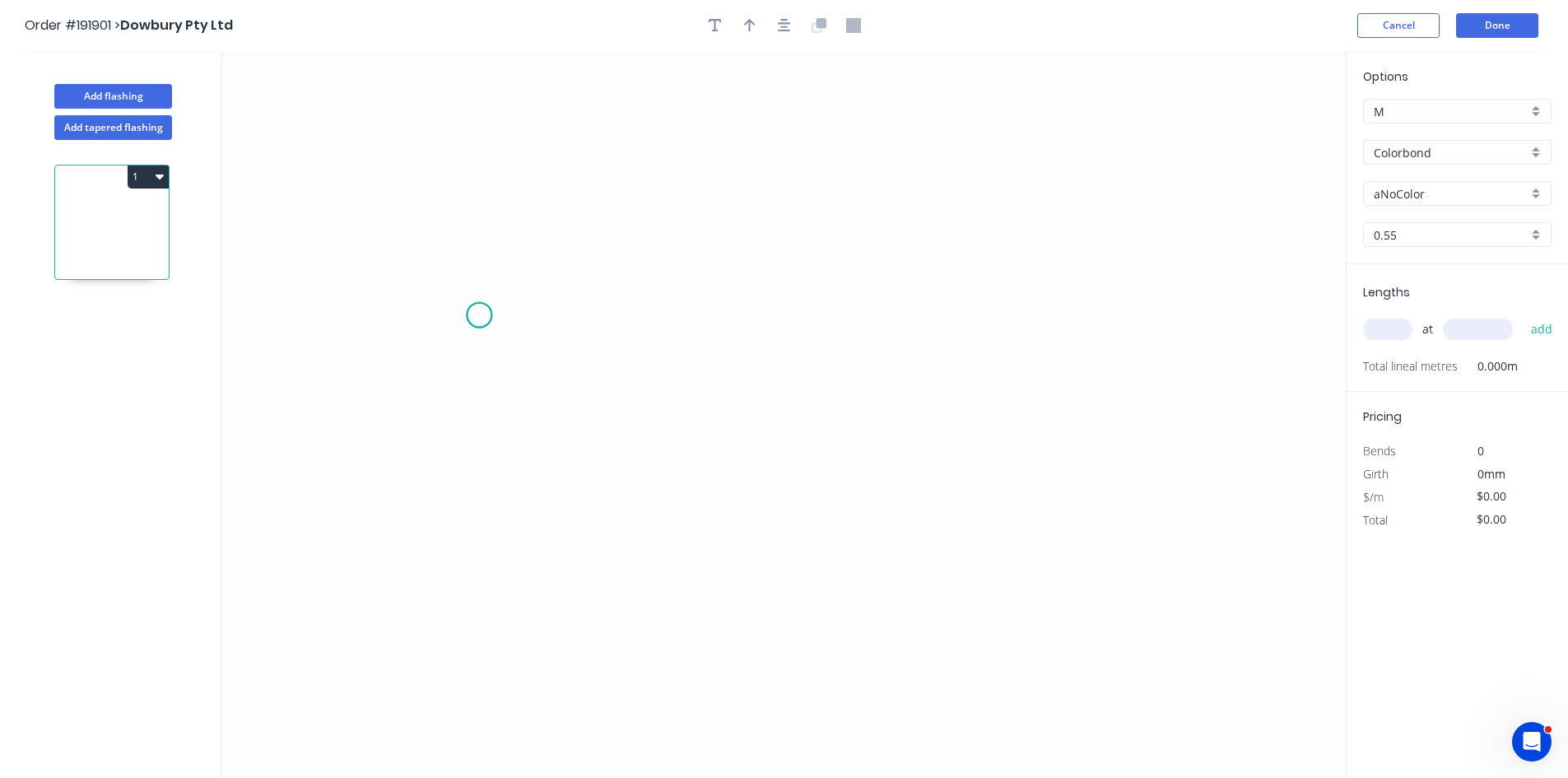
click at [479, 316] on icon "0" at bounding box center [784, 414] width 1124 height 727
click at [369, 314] on icon "0" at bounding box center [784, 414] width 1124 height 727
click at [348, 658] on icon "0 ?" at bounding box center [784, 414] width 1124 height 727
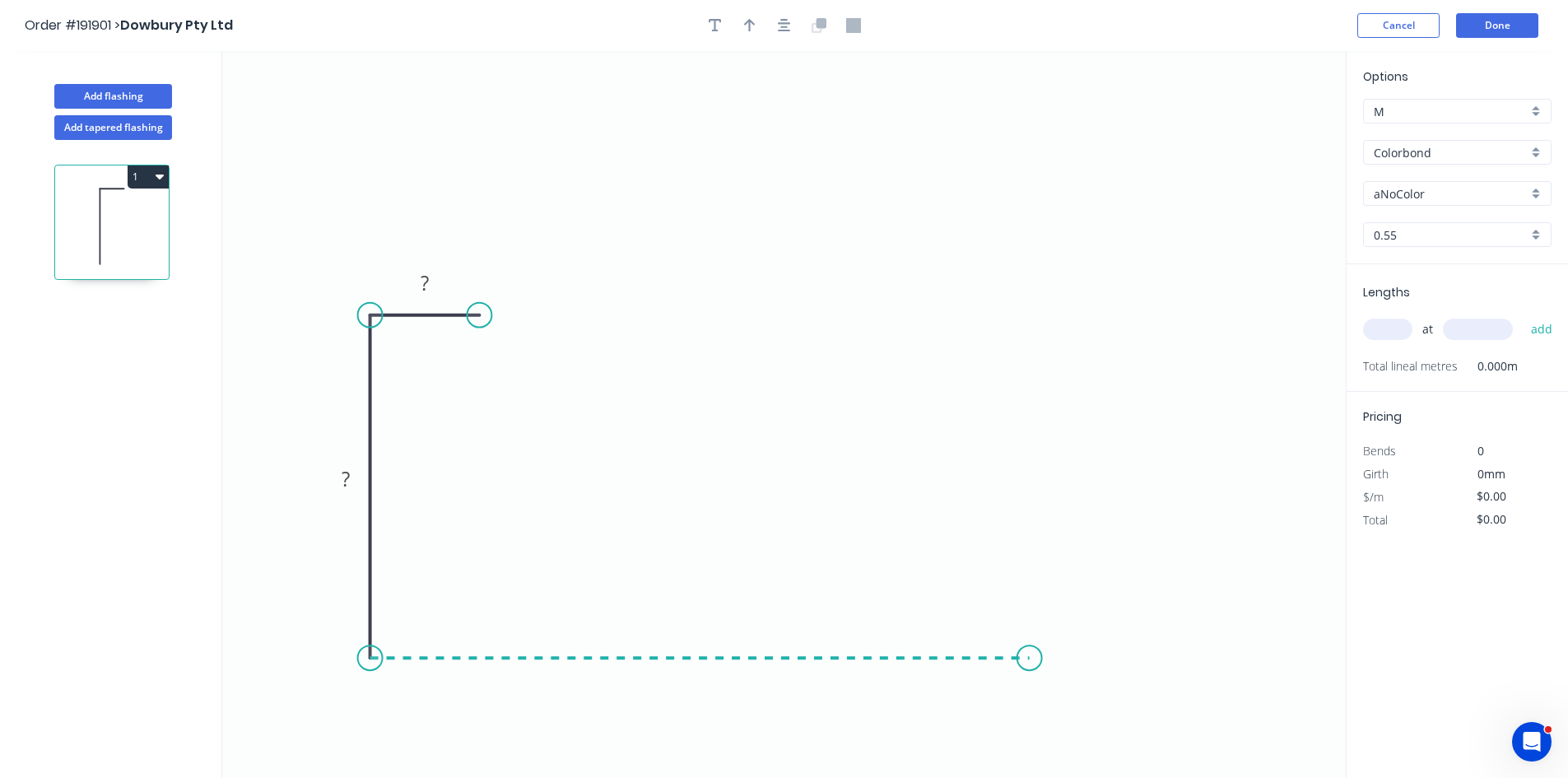
click at [1029, 660] on icon "0 ? ?" at bounding box center [784, 414] width 1124 height 727
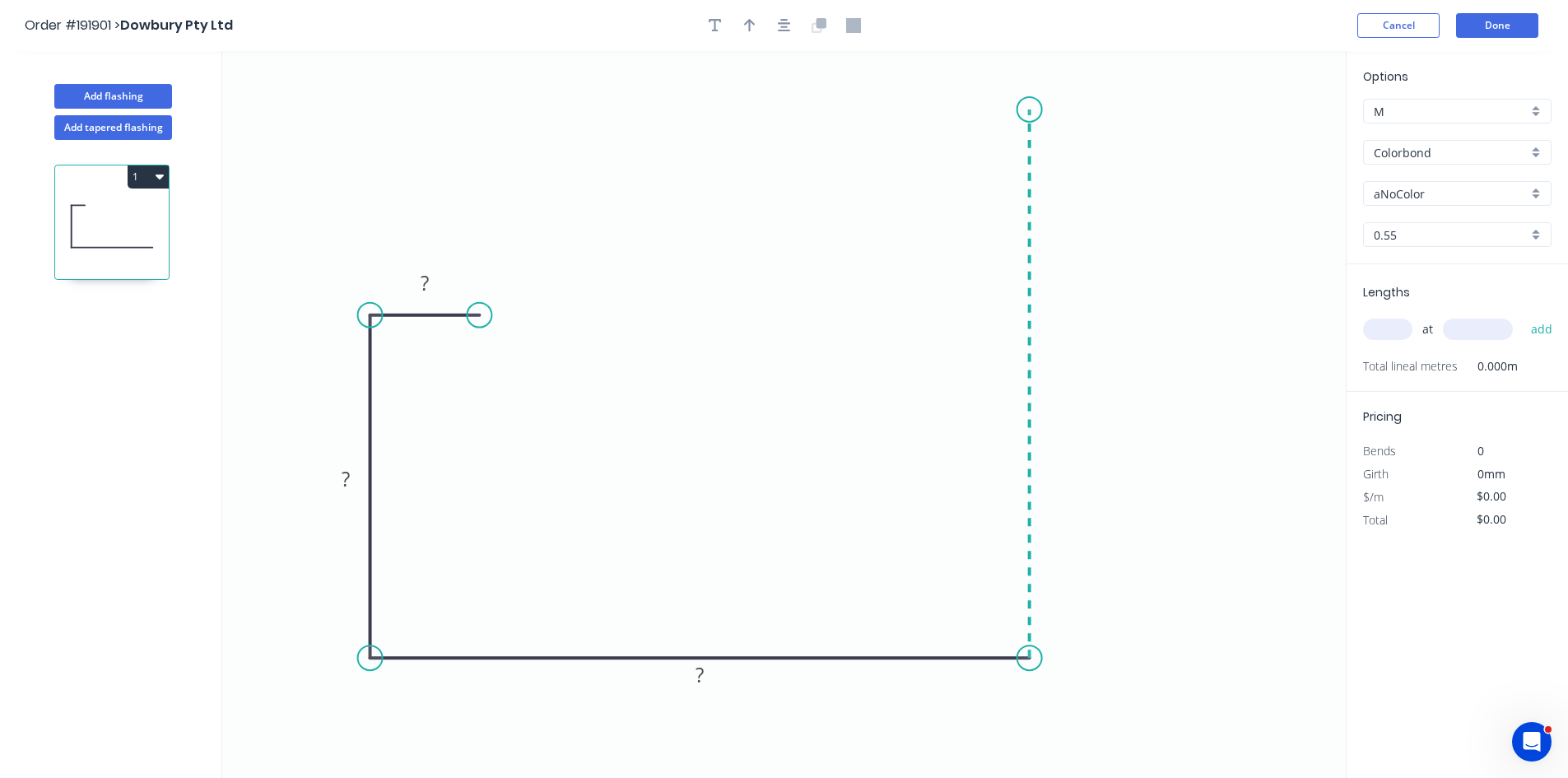
click at [1029, 109] on icon at bounding box center [1029, 383] width 0 height 548
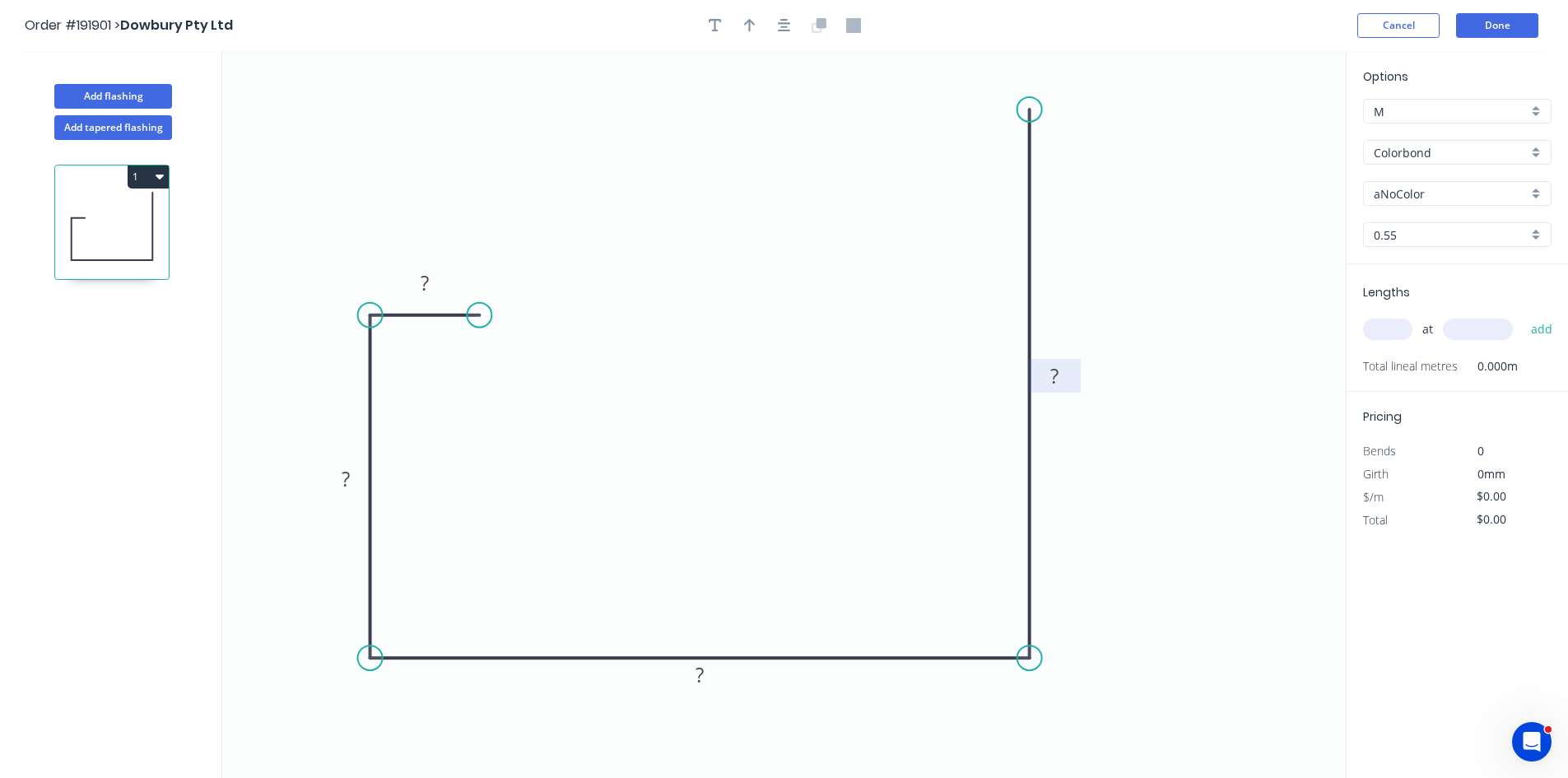
click at [1058, 376] on tspan "?" at bounding box center [1054, 376] width 9 height 27
type input "$13.09"
click at [1460, 150] on input "Colorbond" at bounding box center [1450, 153] width 154 height 17
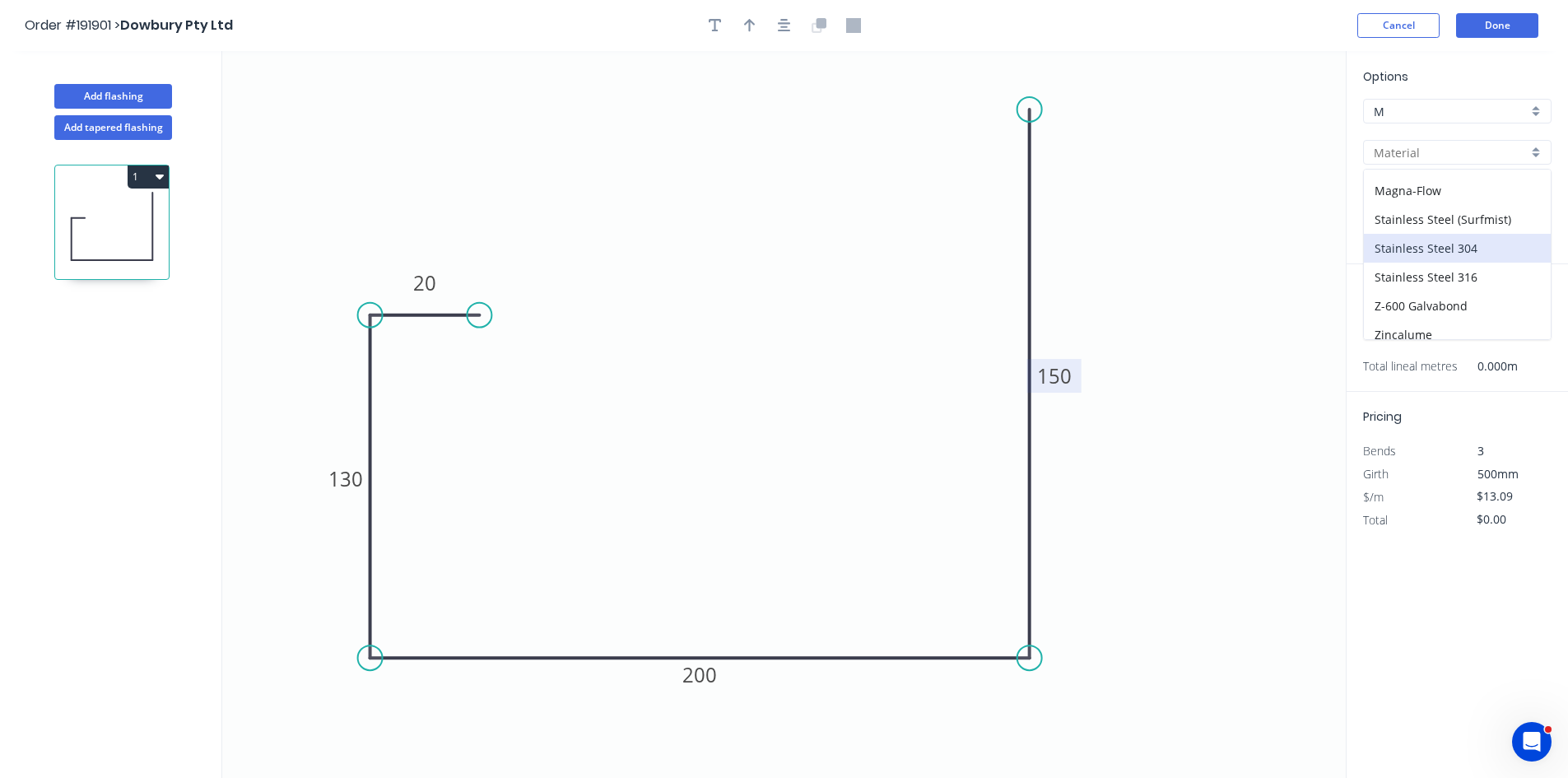
scroll to position [349, 0]
click at [1472, 240] on div "Stainless Steel 316" at bounding box center [1457, 238] width 187 height 29
type input "Stainless Steel 316"
type input "2B"
type input "$45.71"
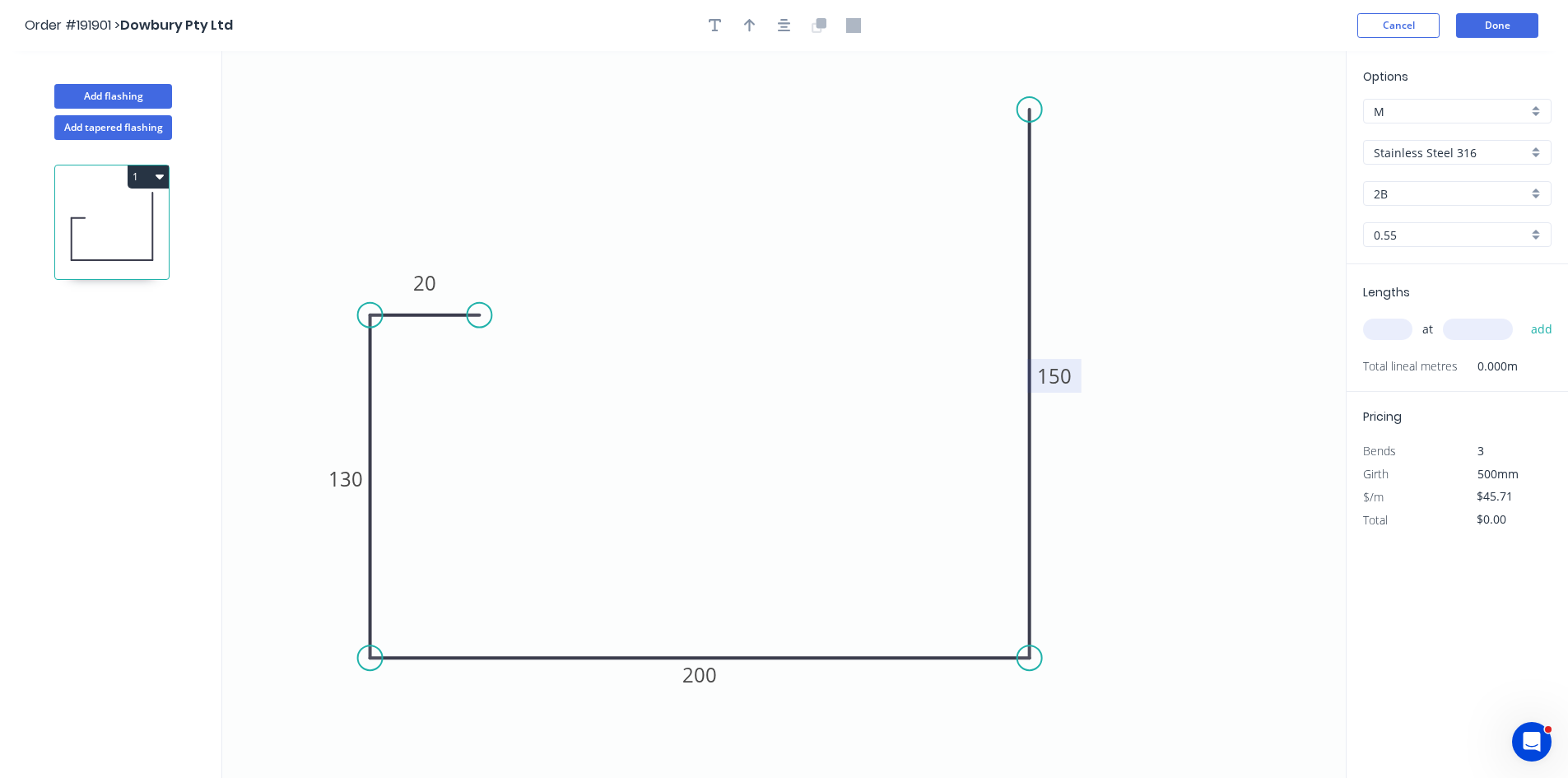
click at [1437, 232] on input "0.55" at bounding box center [1450, 235] width 154 height 17
click at [1421, 375] on div "1.6" at bounding box center [1457, 382] width 187 height 29
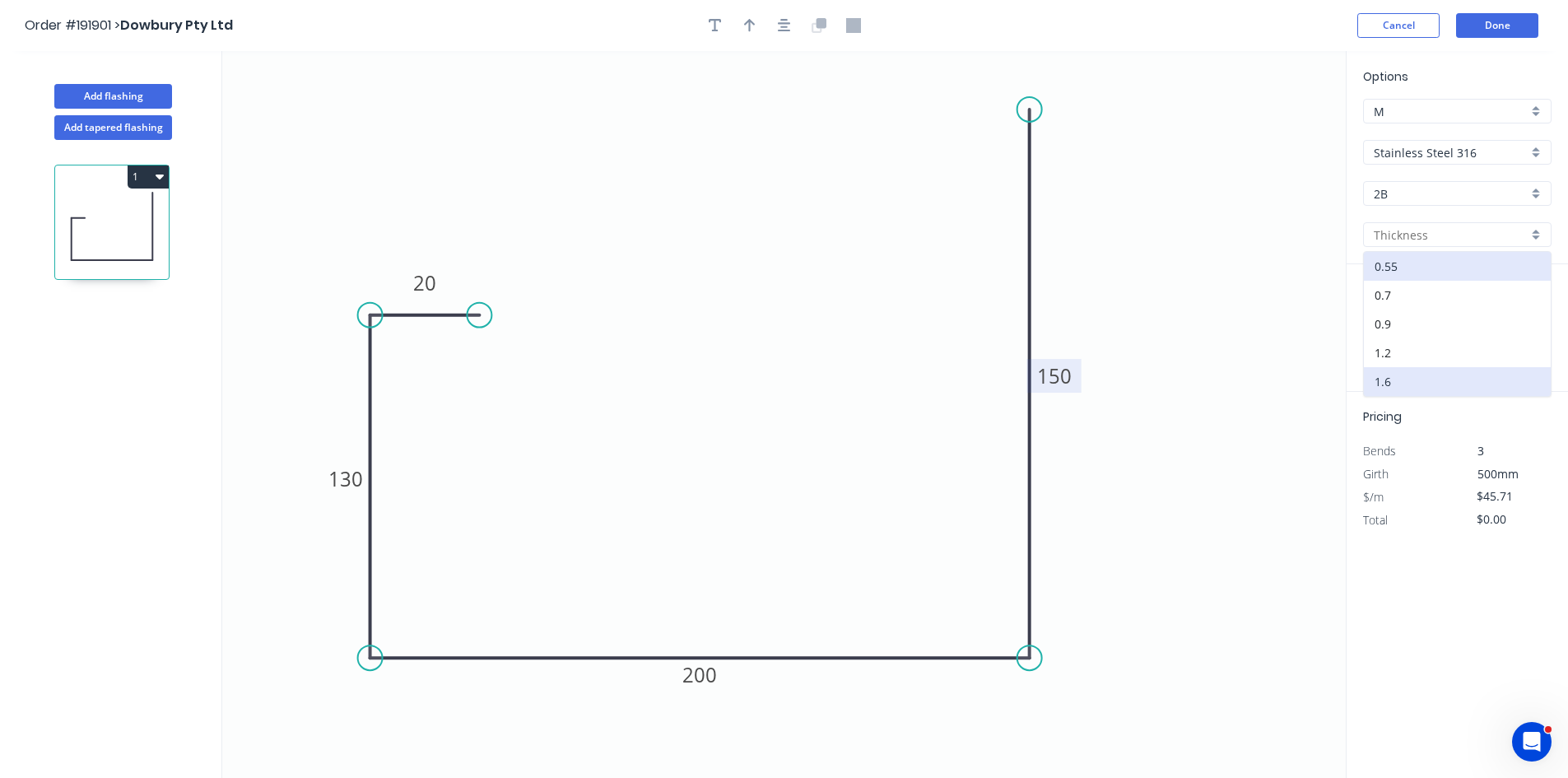
type input "1.6"
type input "$1.00"
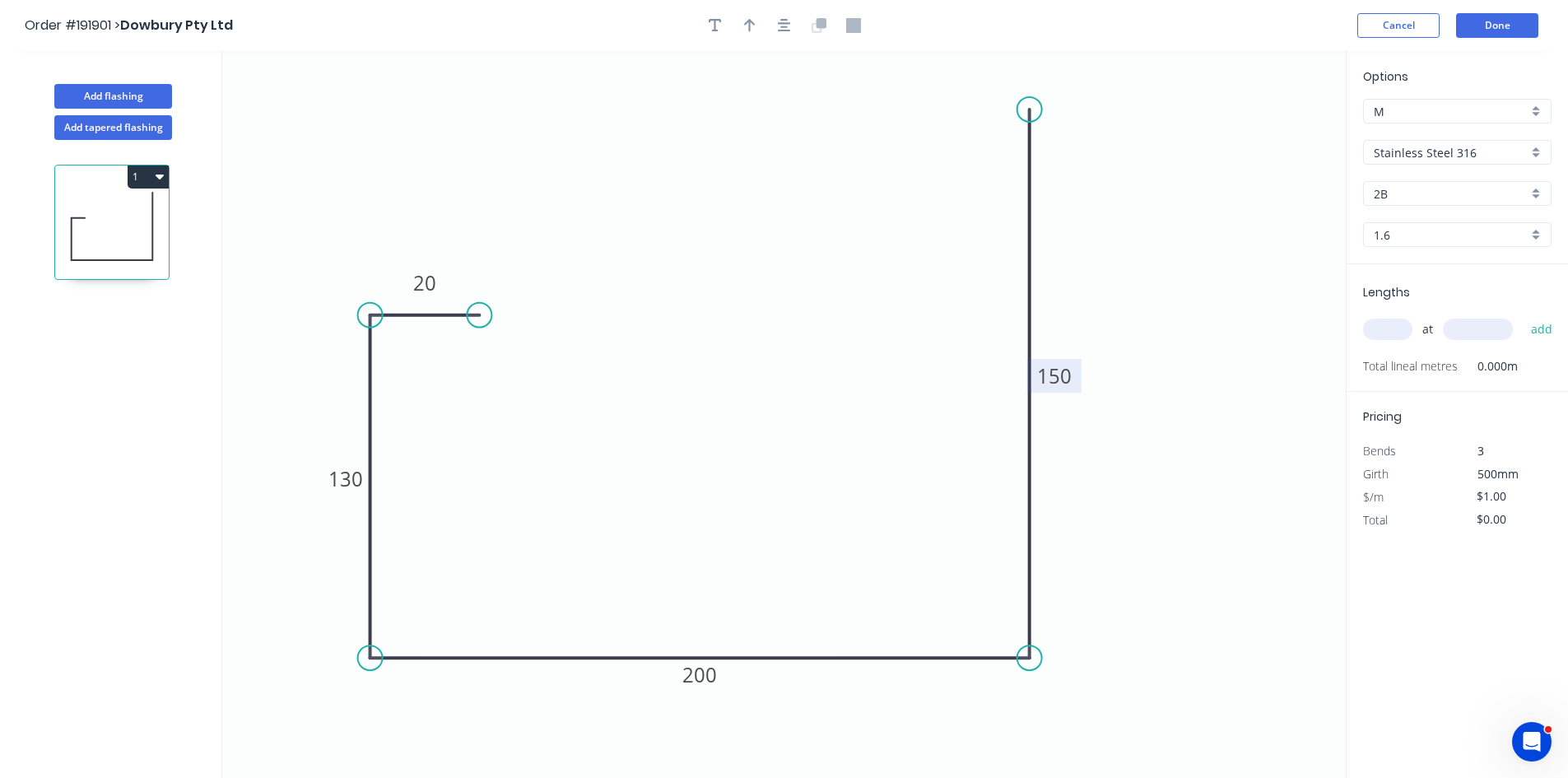
click at [1420, 189] on input "2B" at bounding box center [1450, 194] width 154 height 17
click at [1408, 260] on div "No. 4" at bounding box center [1457, 254] width 187 height 29
type input "No. 4"
click at [1378, 327] on input "text" at bounding box center [1388, 329] width 50 height 21
type input "1"
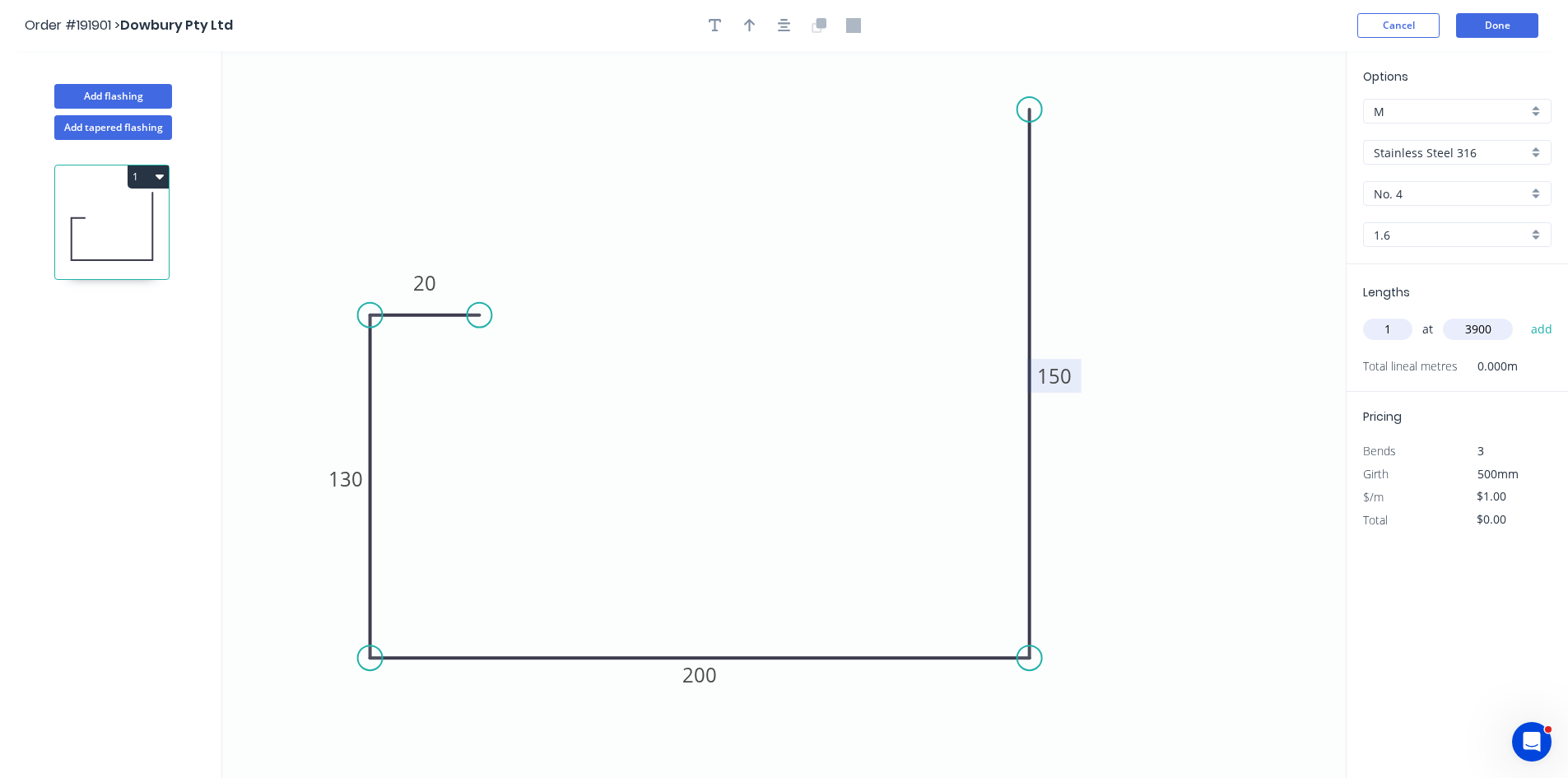
type input "3900"
click at [1523, 316] on button "add" at bounding box center [1542, 329] width 38 height 28
type input "$3.90"
type input "1"
type input "6000"
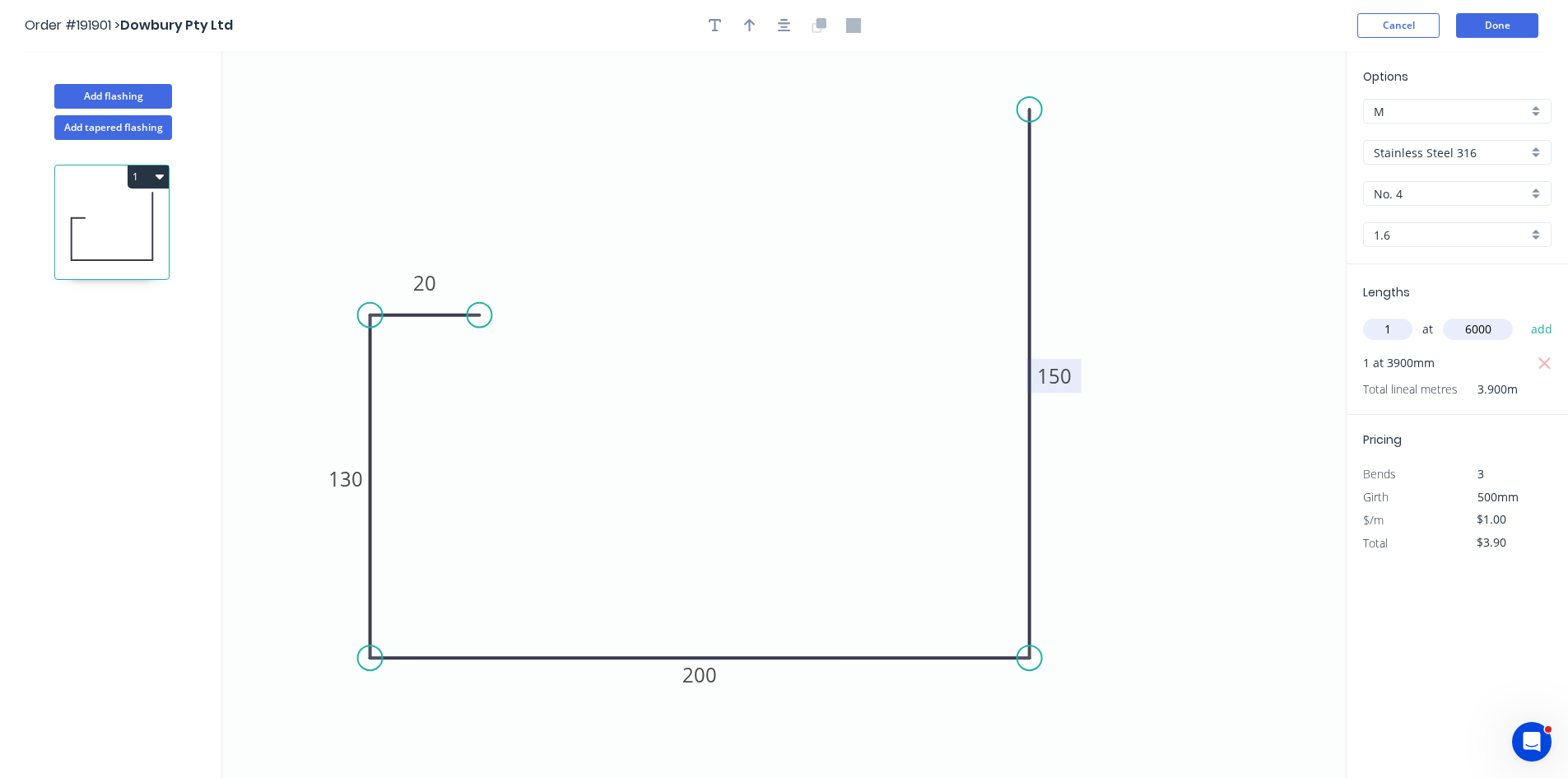
click at [1523, 316] on button "add" at bounding box center [1542, 329] width 38 height 28
type input "$9.90"
click at [1516, 32] on button "Done" at bounding box center [1497, 26] width 82 height 25
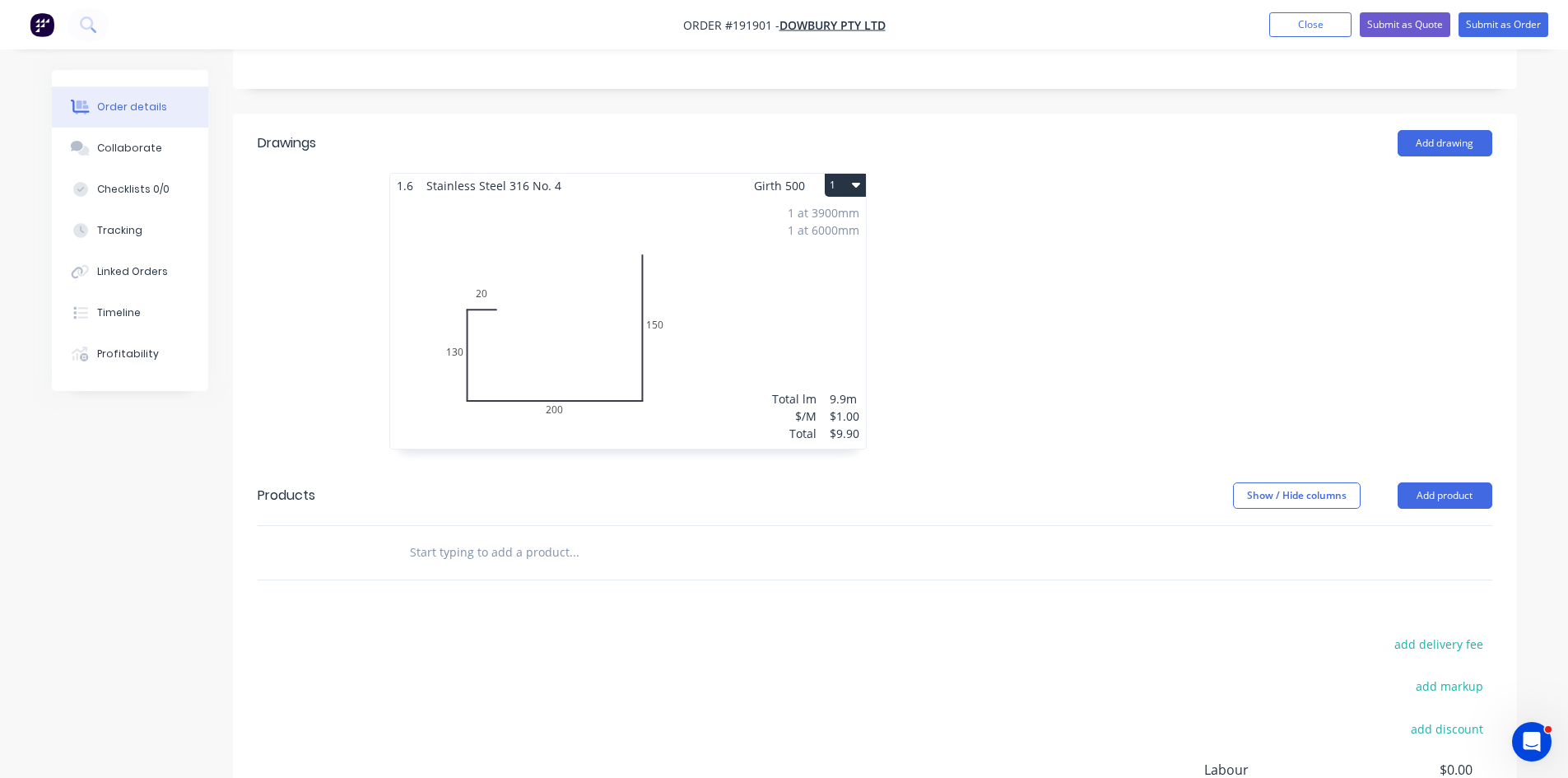
scroll to position [549, 0]
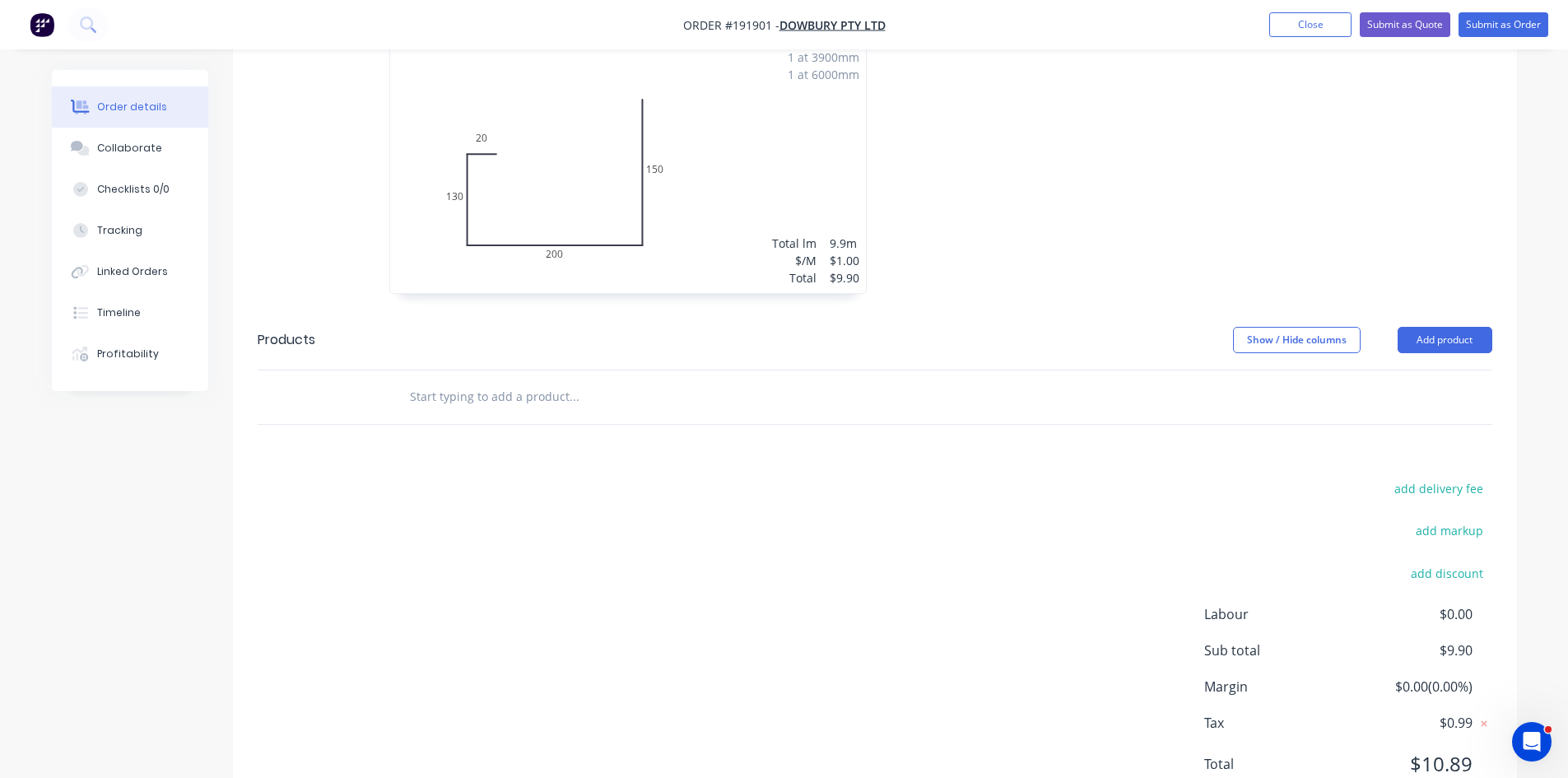
click at [509, 403] on input "text" at bounding box center [574, 397] width 329 height 33
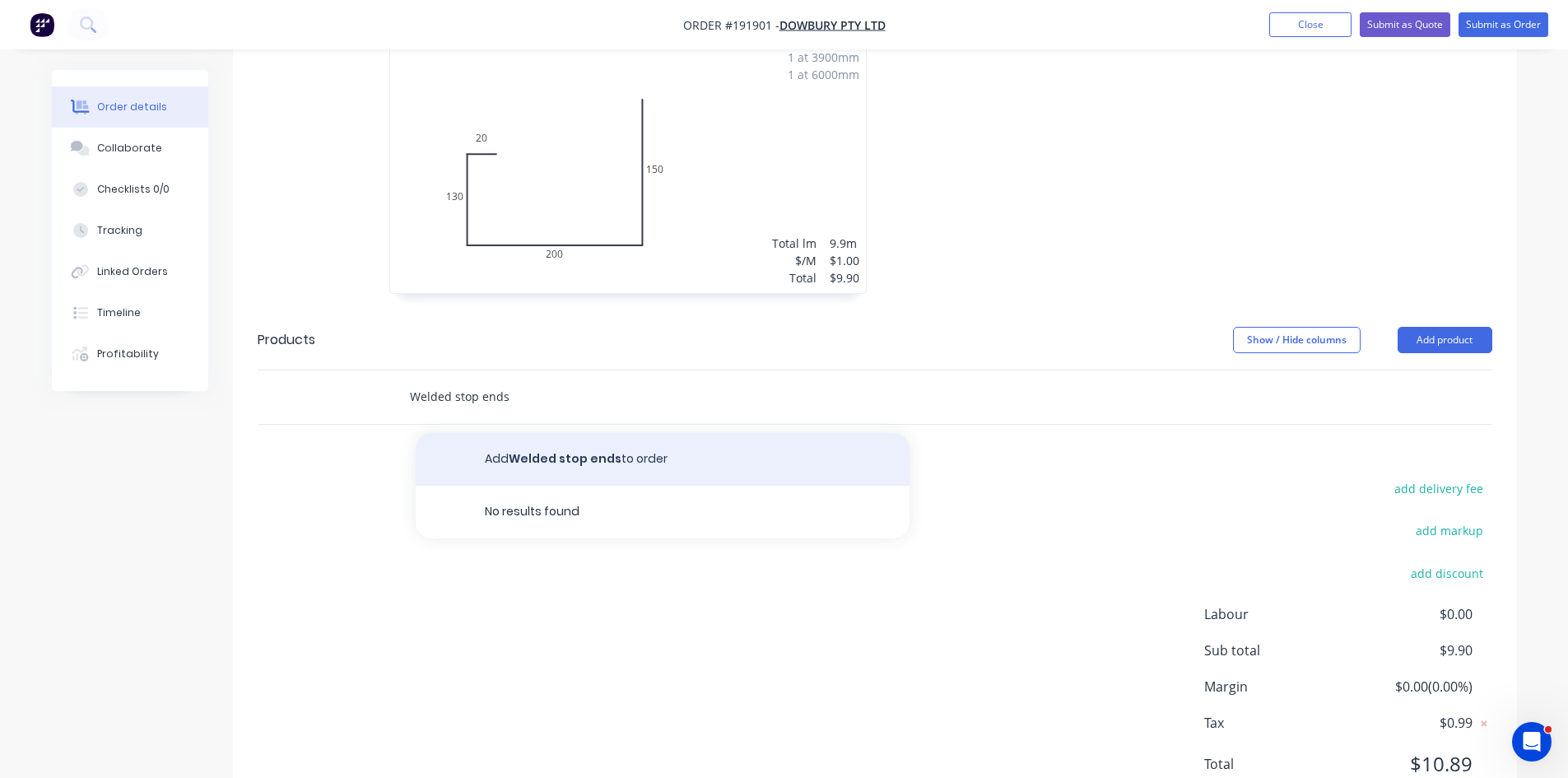
type input "Welded stop ends"
click at [505, 446] on button "Add Welded stop ends to order" at bounding box center [663, 459] width 494 height 53
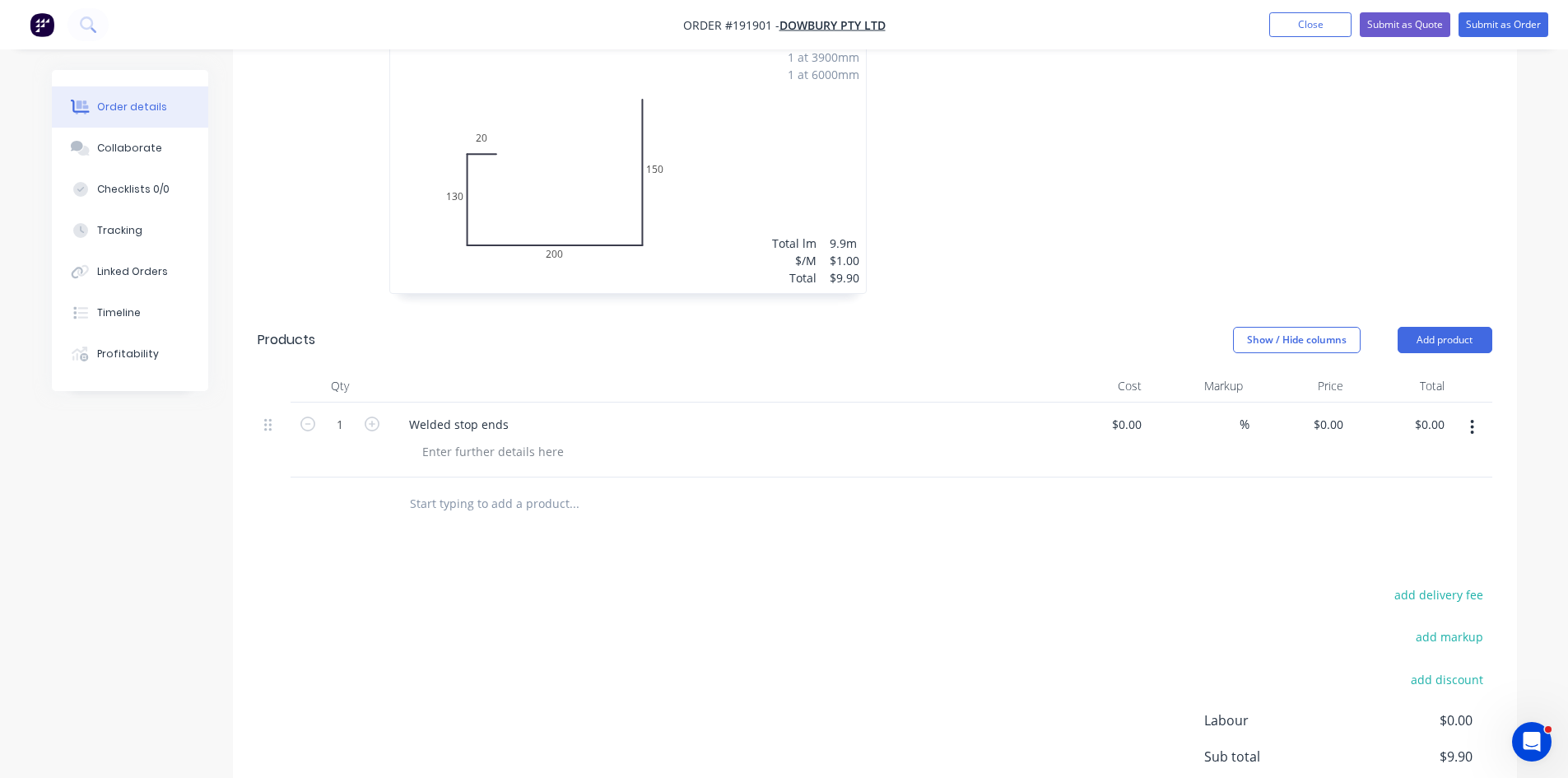
click at [373, 433] on form "1" at bounding box center [340, 423] width 85 height 25
click at [371, 428] on icon "button" at bounding box center [371, 423] width 14 height 14
type input "2"
click at [487, 513] on input "text" at bounding box center [574, 503] width 329 height 33
type input "Welded sumps to gutter"
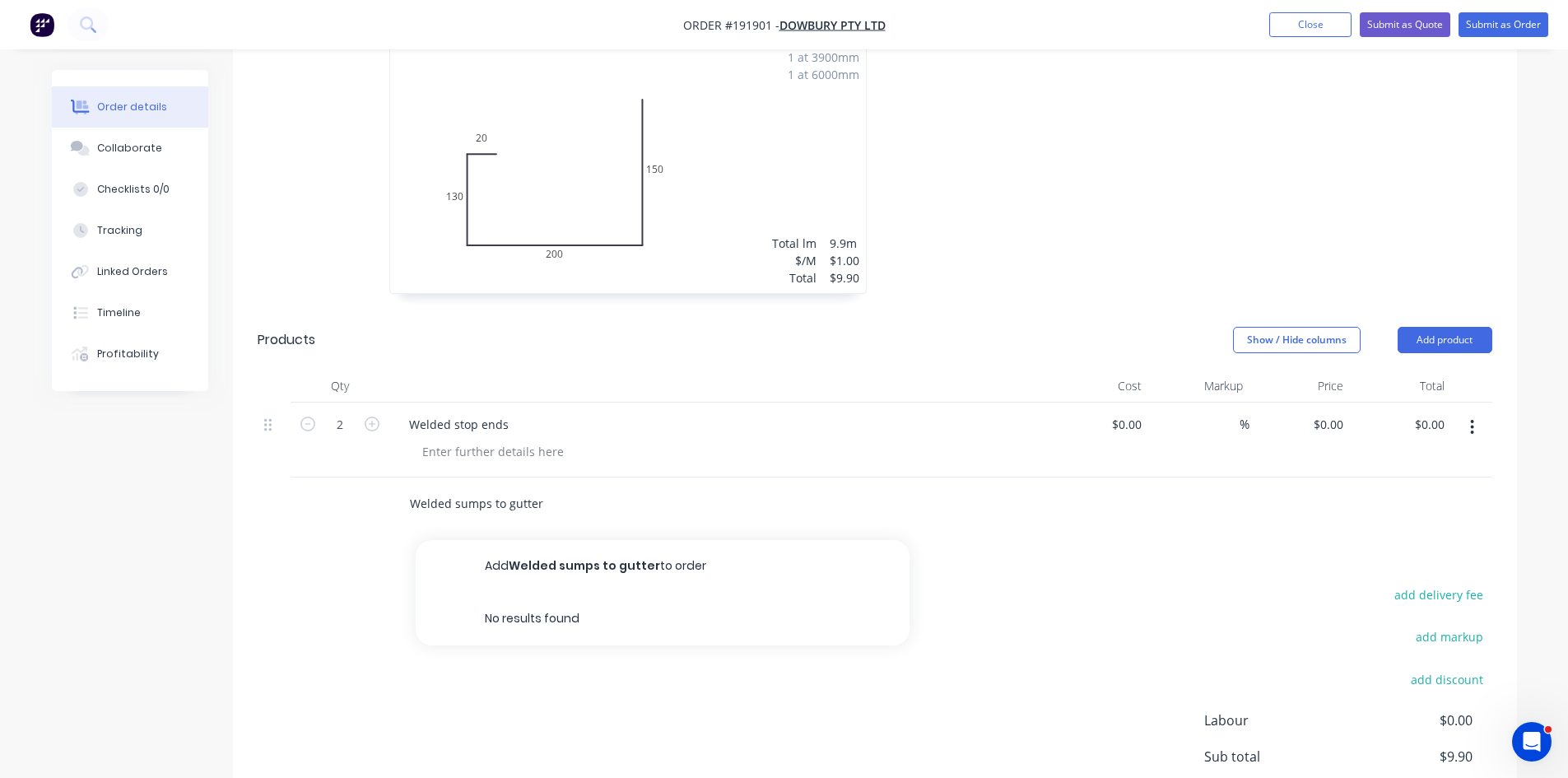
click at [602, 565] on button "Add Welded sumps to gutter to order" at bounding box center [663, 566] width 494 height 53
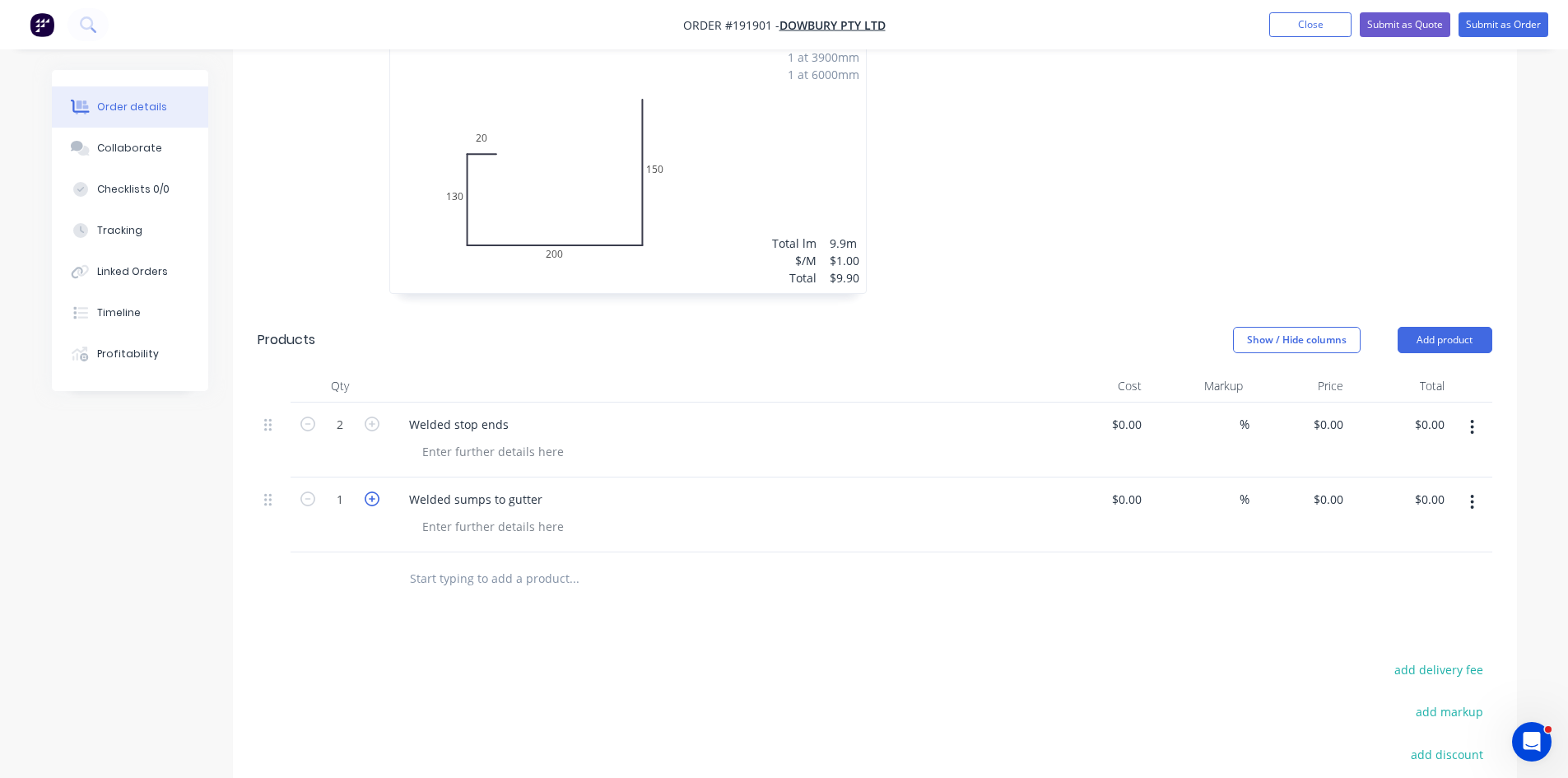
click at [373, 499] on icon "button" at bounding box center [371, 499] width 14 height 14
type input "2"
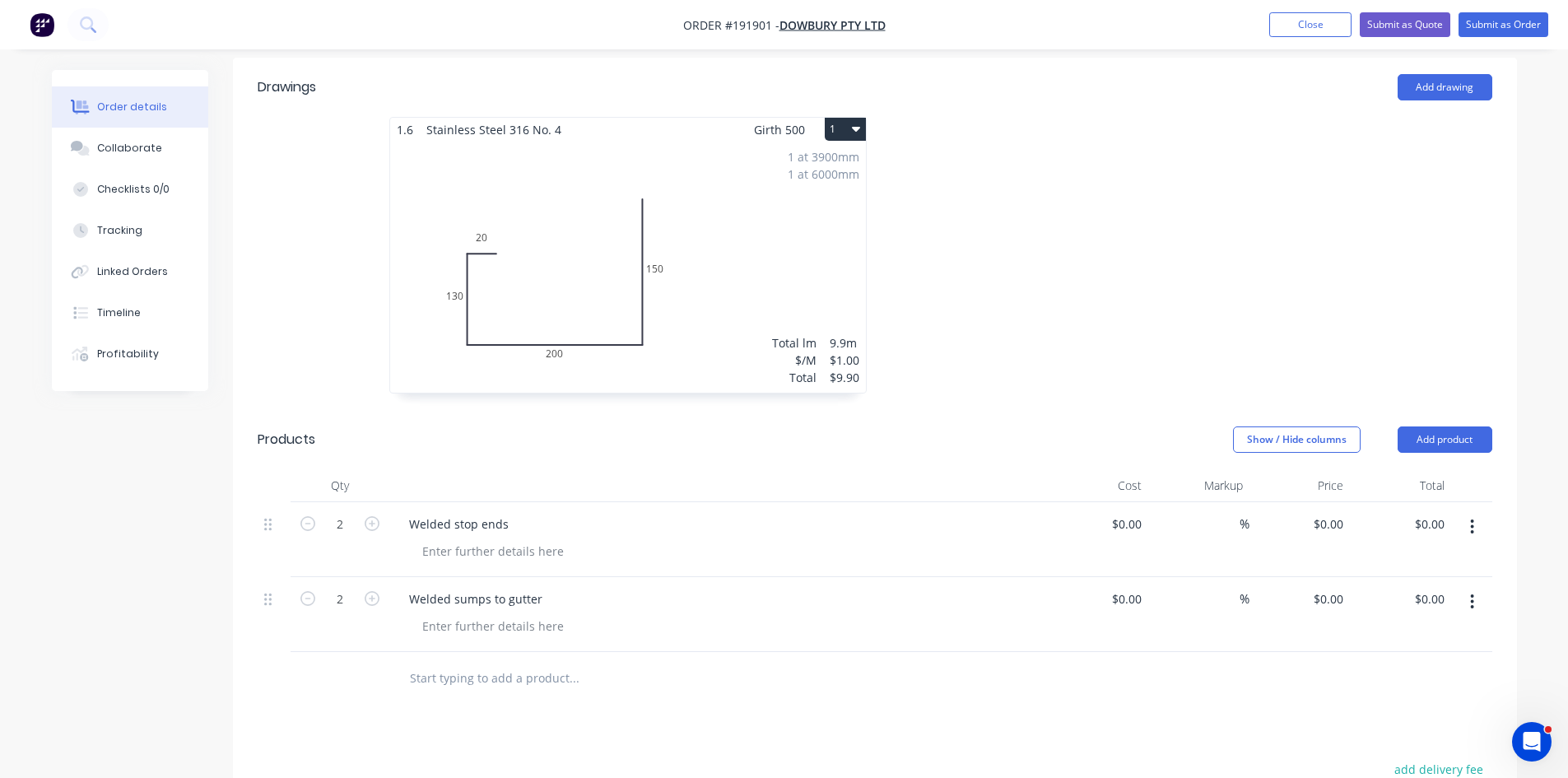
scroll to position [0, 0]
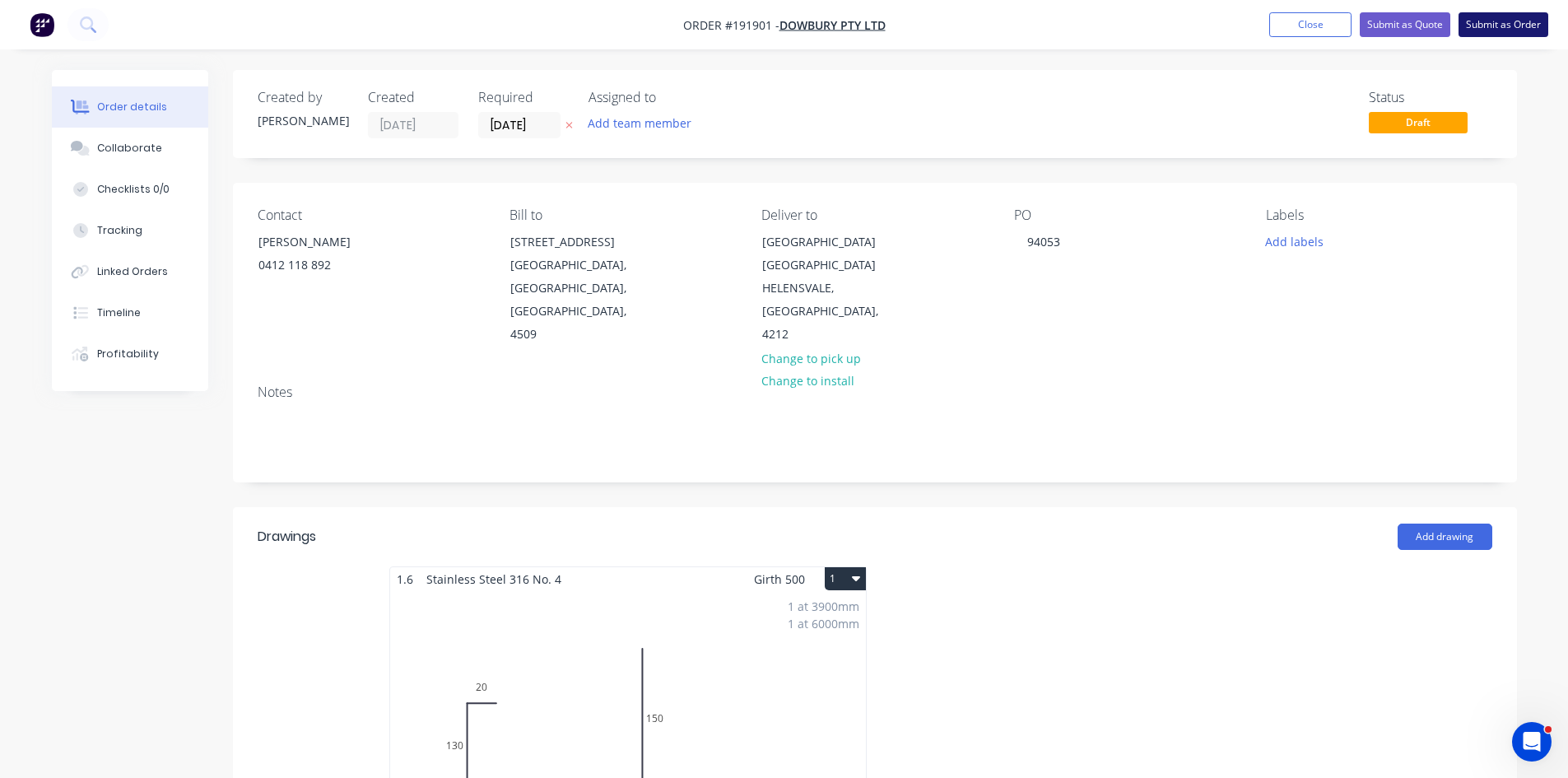
click at [1480, 23] on button "Submit as Order" at bounding box center [1504, 25] width 90 height 25
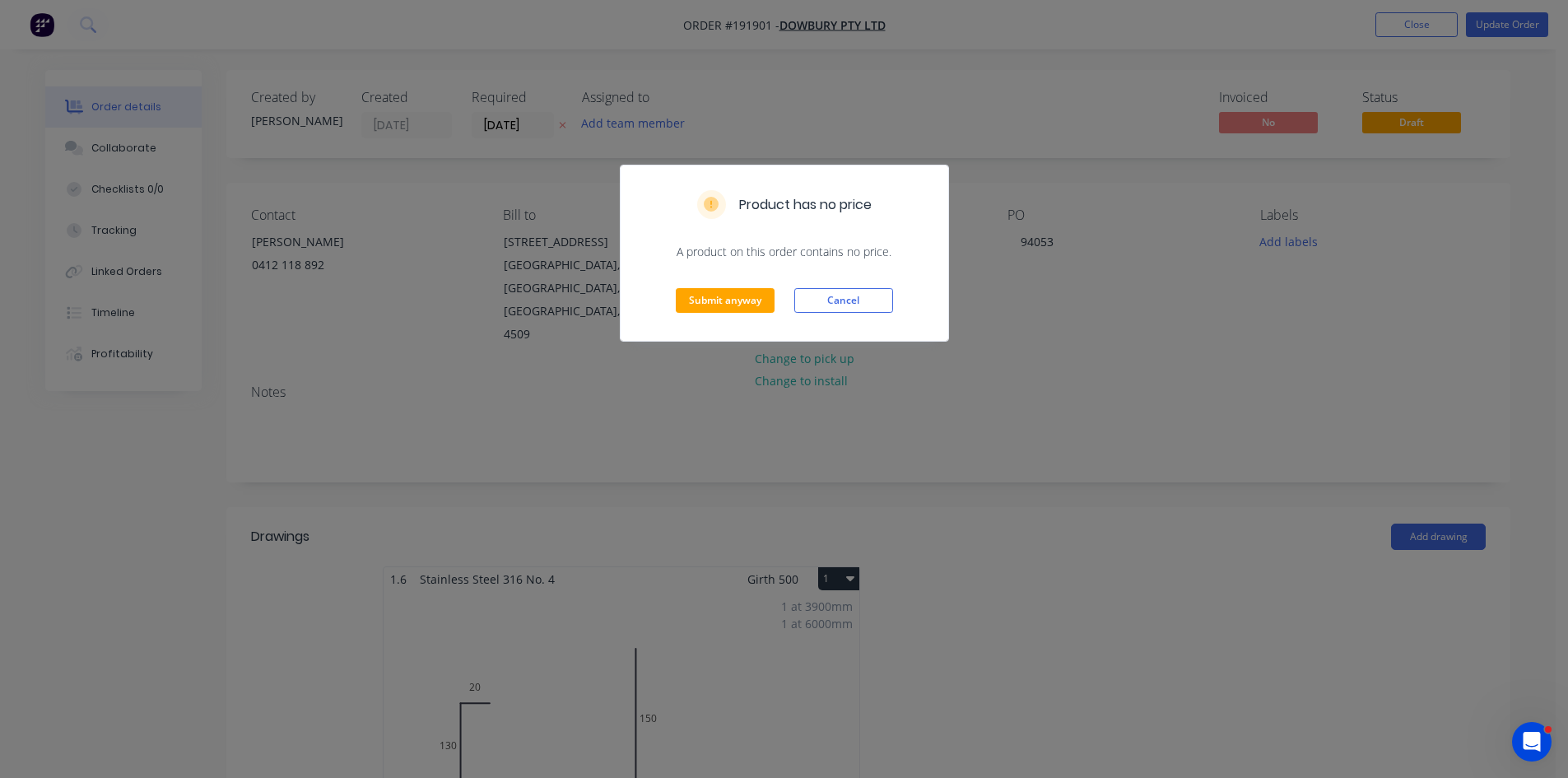
click at [784, 304] on div "Submit anyway Cancel" at bounding box center [784, 300] width 327 height 80
click at [758, 305] on button "Submit anyway" at bounding box center [724, 300] width 99 height 25
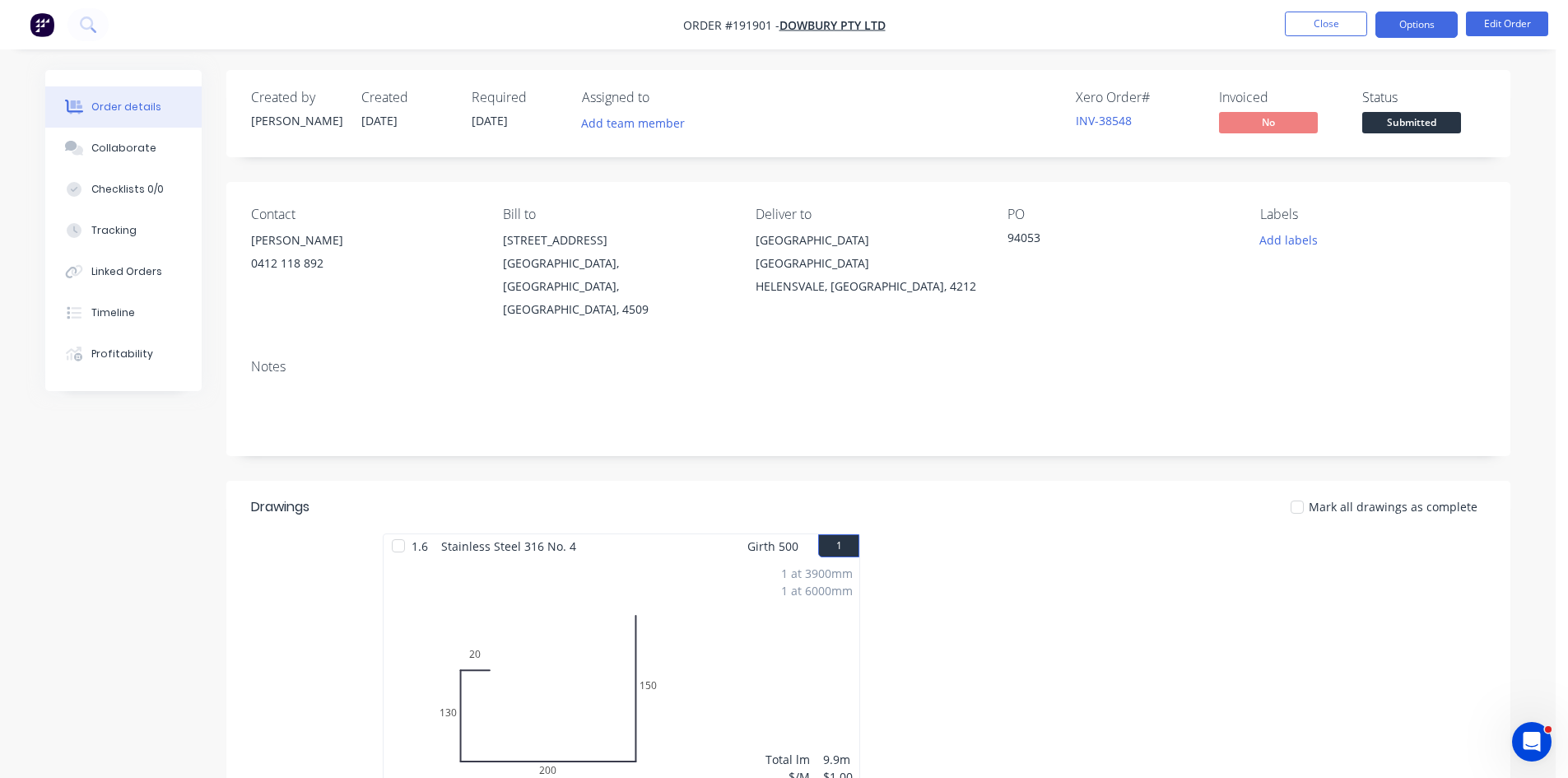
click at [1420, 36] on button "Options" at bounding box center [1417, 25] width 82 height 27
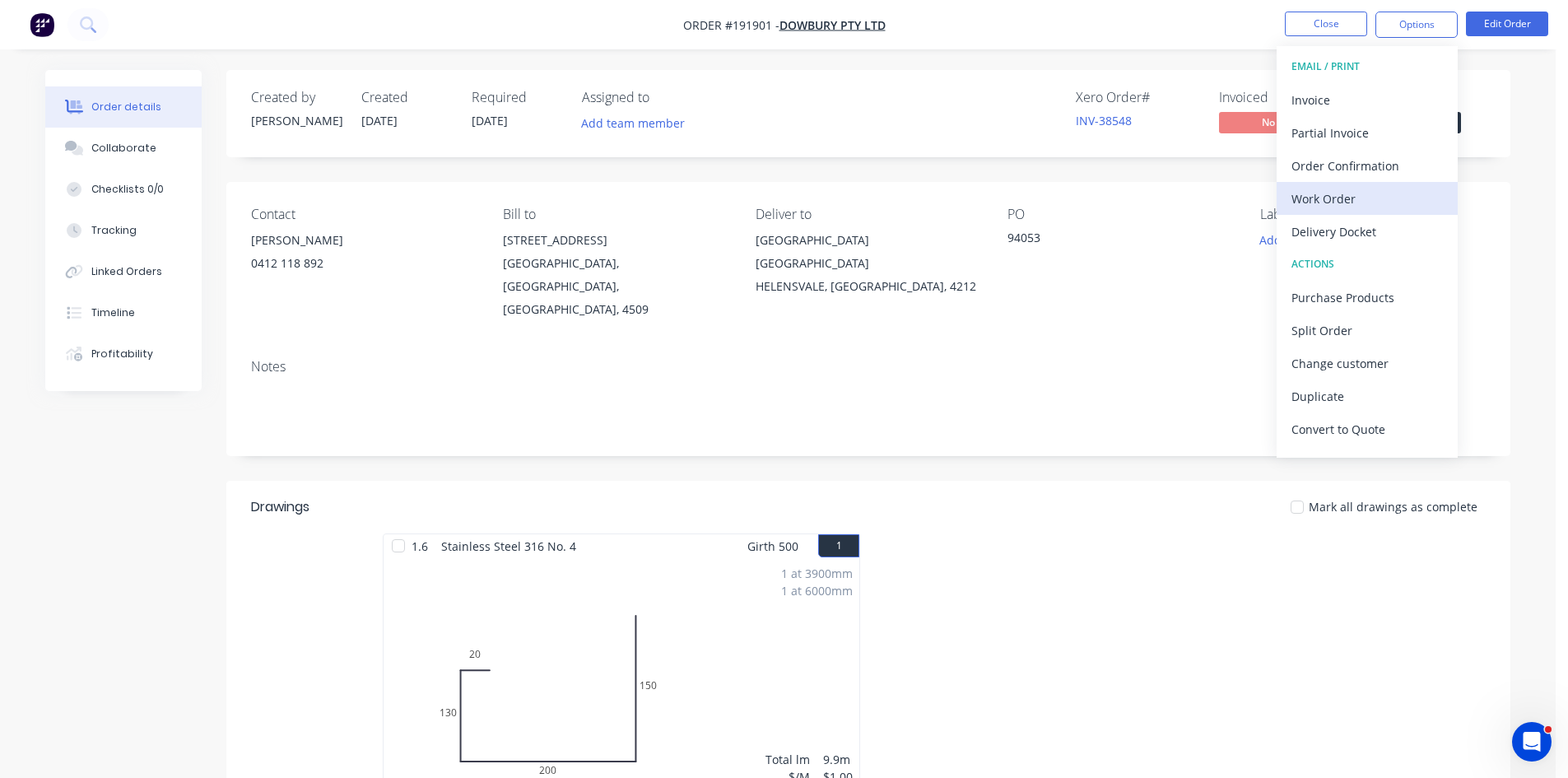
click at [1328, 204] on div "Work Order" at bounding box center [1367, 198] width 151 height 24
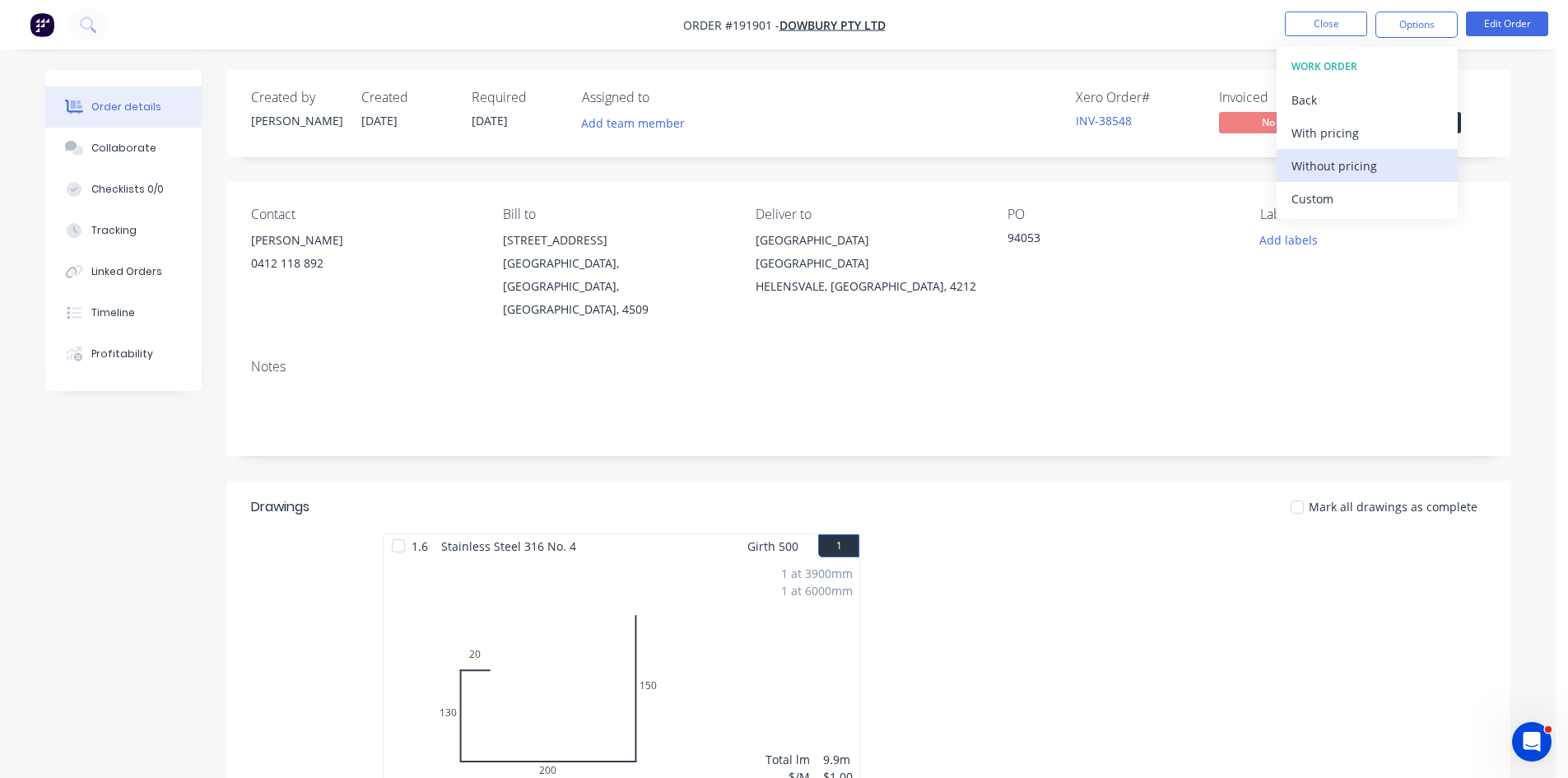
click at [1337, 166] on div "Without pricing" at bounding box center [1367, 166] width 151 height 24
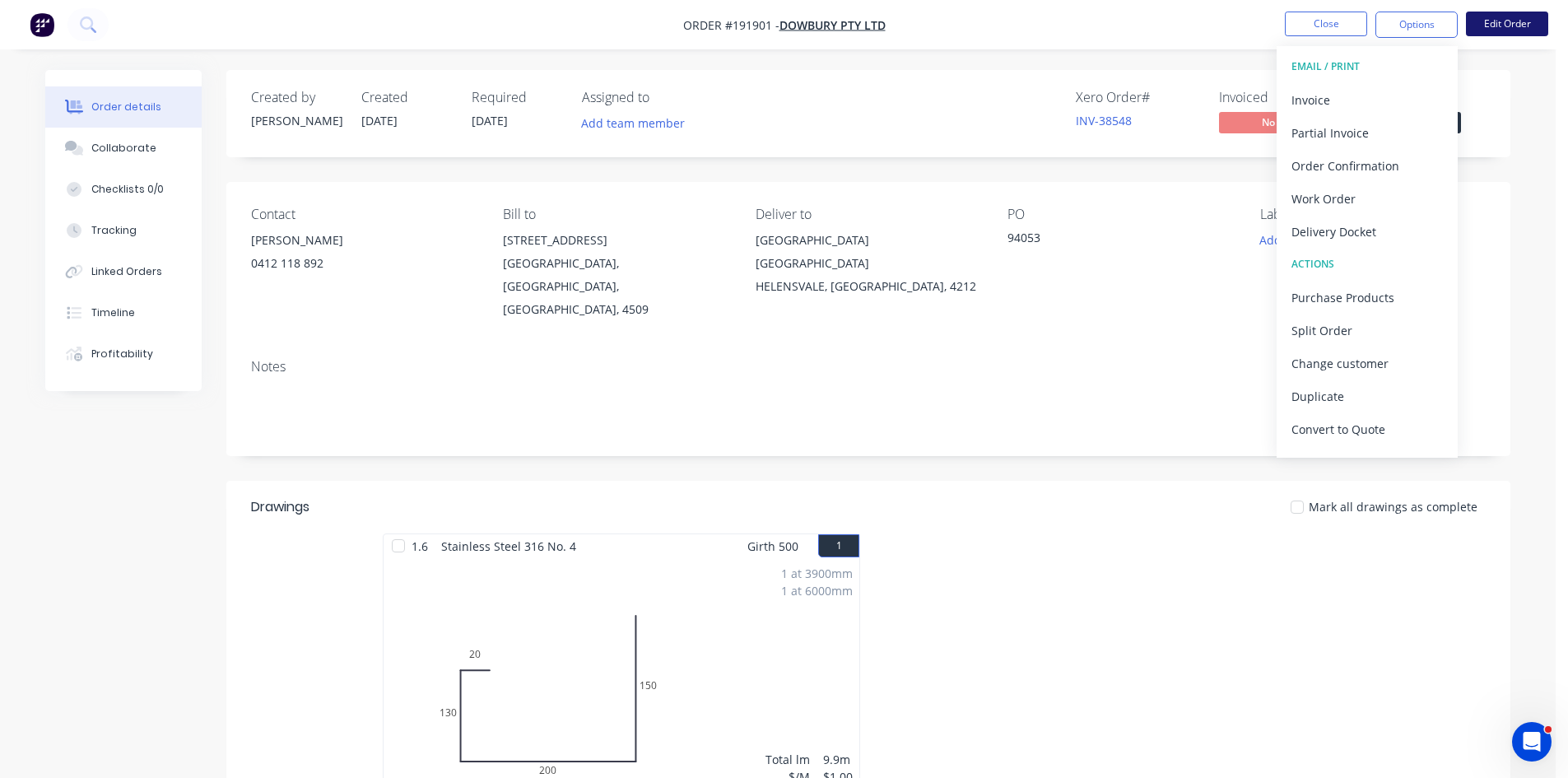
click at [1481, 27] on button "Edit Order" at bounding box center [1508, 24] width 82 height 25
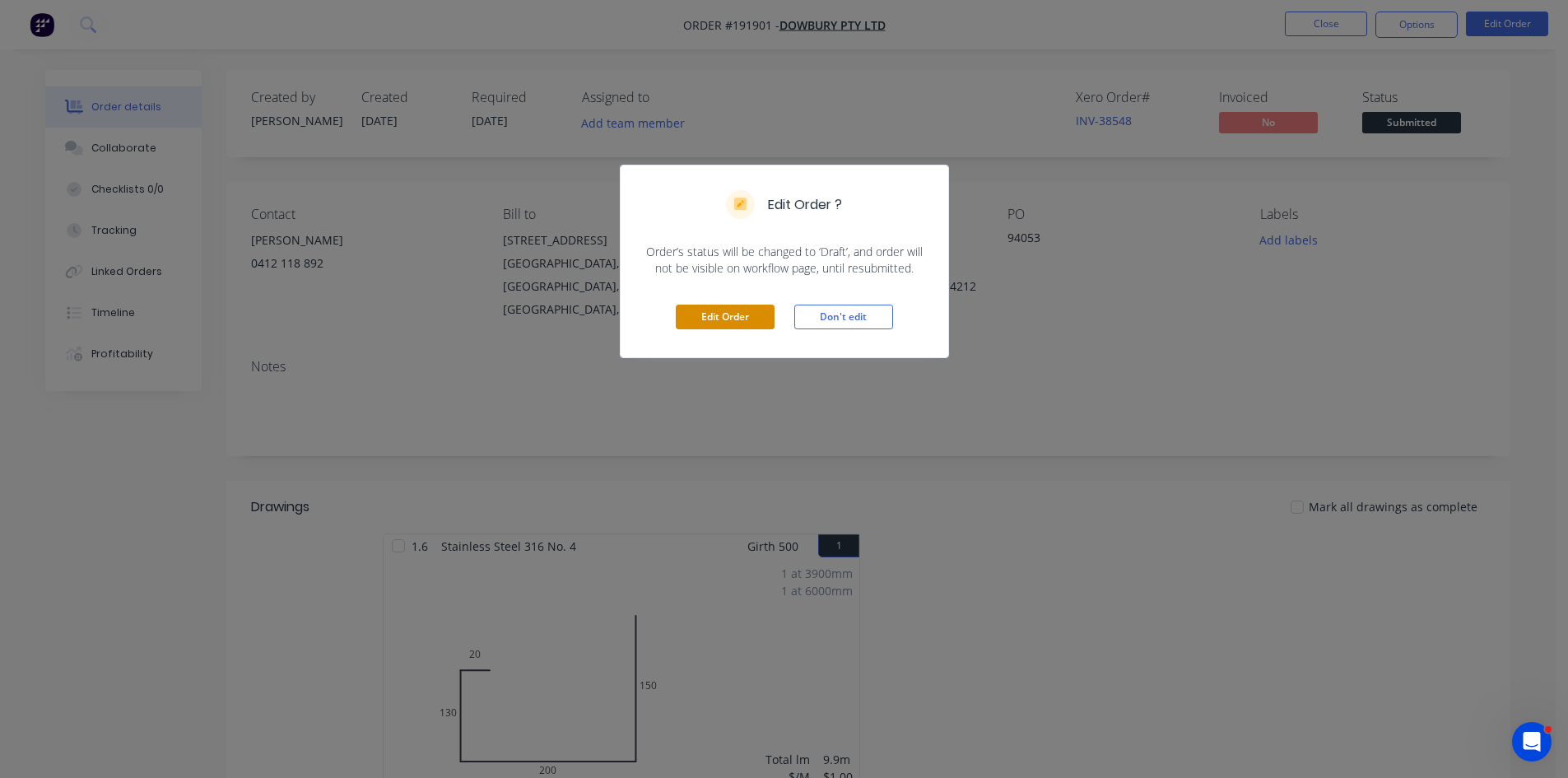
click at [698, 317] on button "Edit Order" at bounding box center [724, 317] width 99 height 25
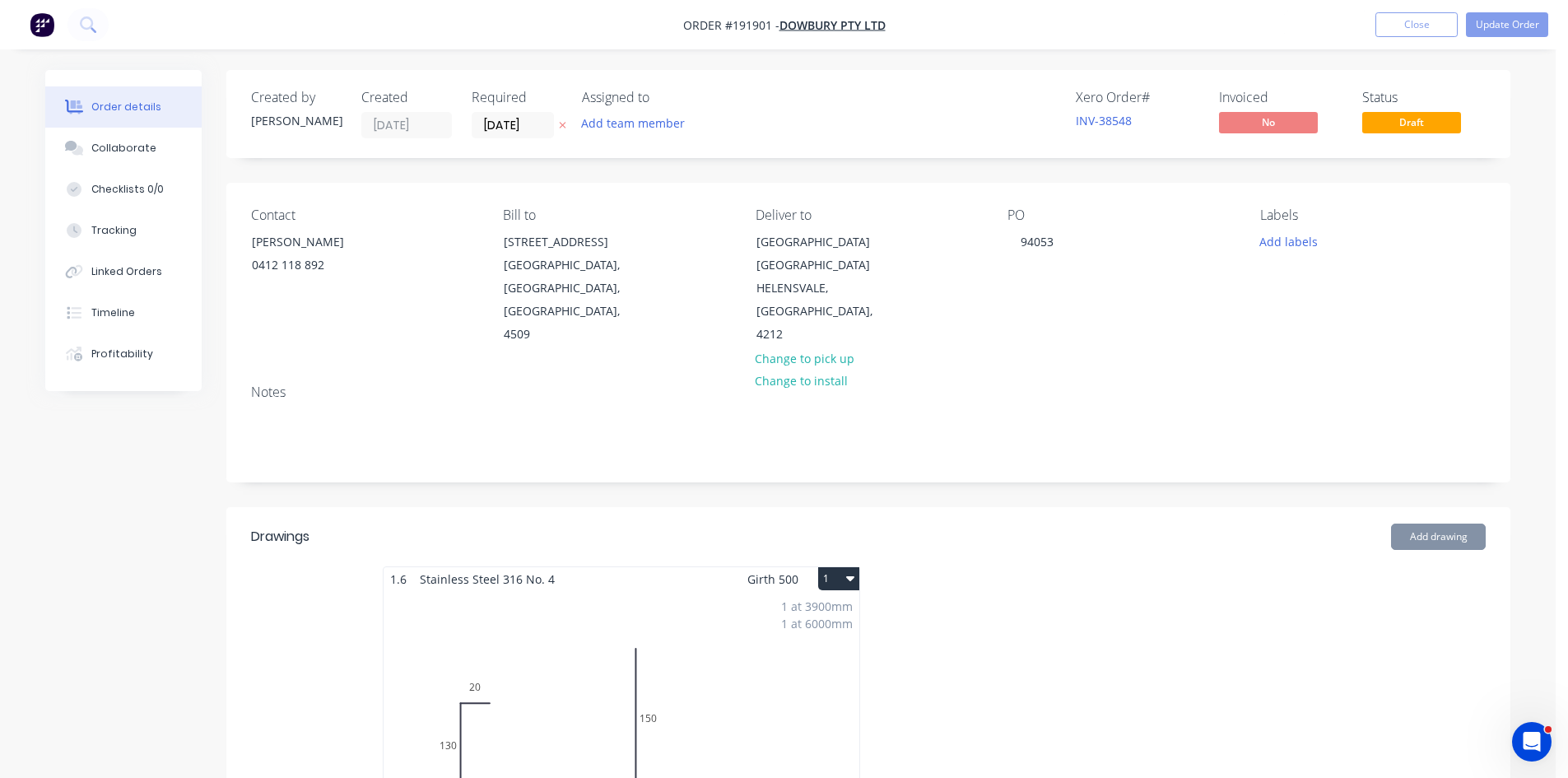
click at [534, 640] on div "1 at 3900mm 1 at 6000mm Total lm $/M Total 9.9m $1.00 $9.90" at bounding box center [621, 717] width 475 height 251
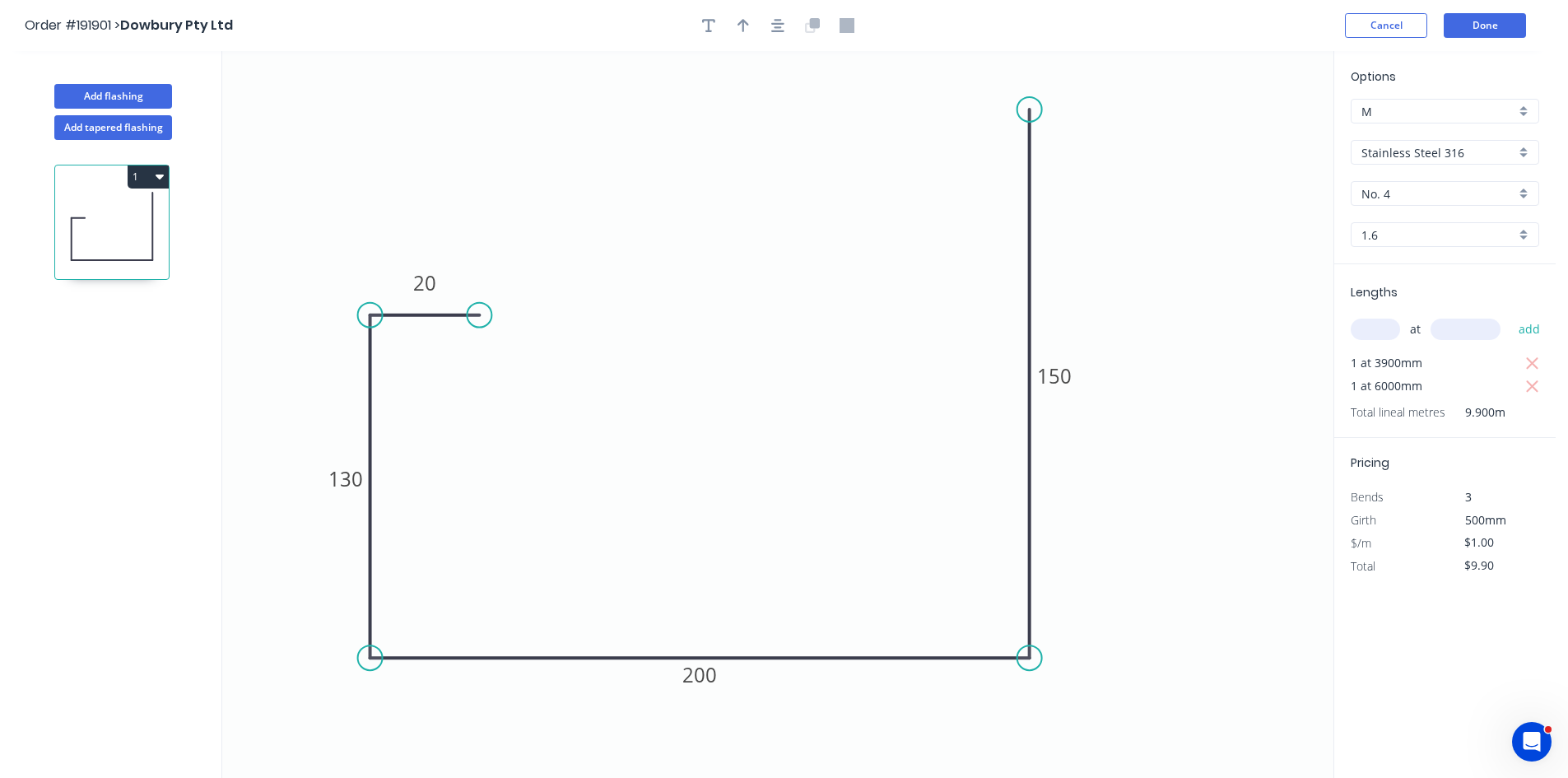
click at [1390, 331] on input "text" at bounding box center [1376, 329] width 50 height 21
type input "1"
type input "3650"
click at [1511, 316] on button "add" at bounding box center [1530, 329] width 38 height 28
type input "$13.55"
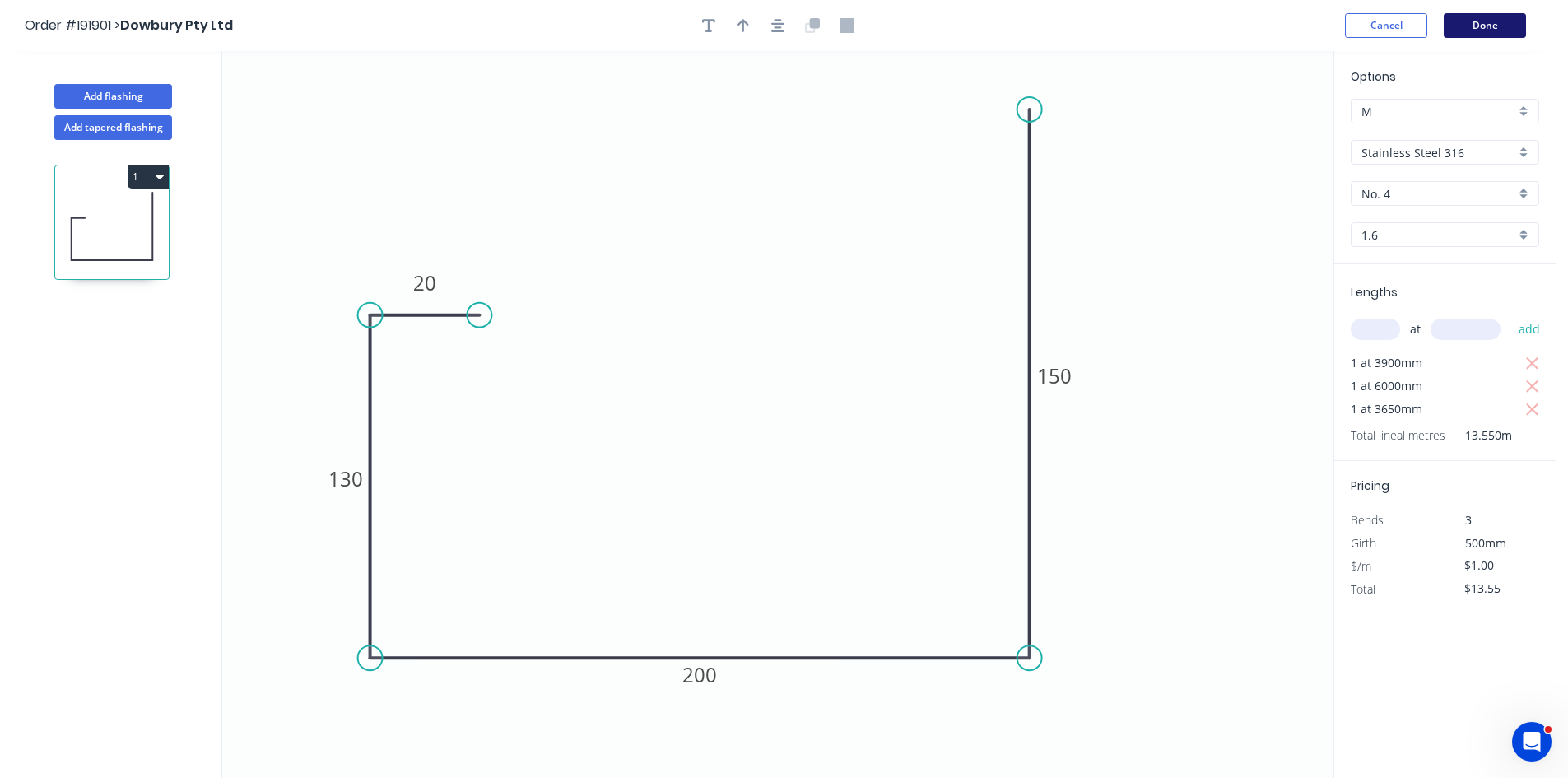
click at [1506, 21] on button "Done" at bounding box center [1485, 26] width 82 height 25
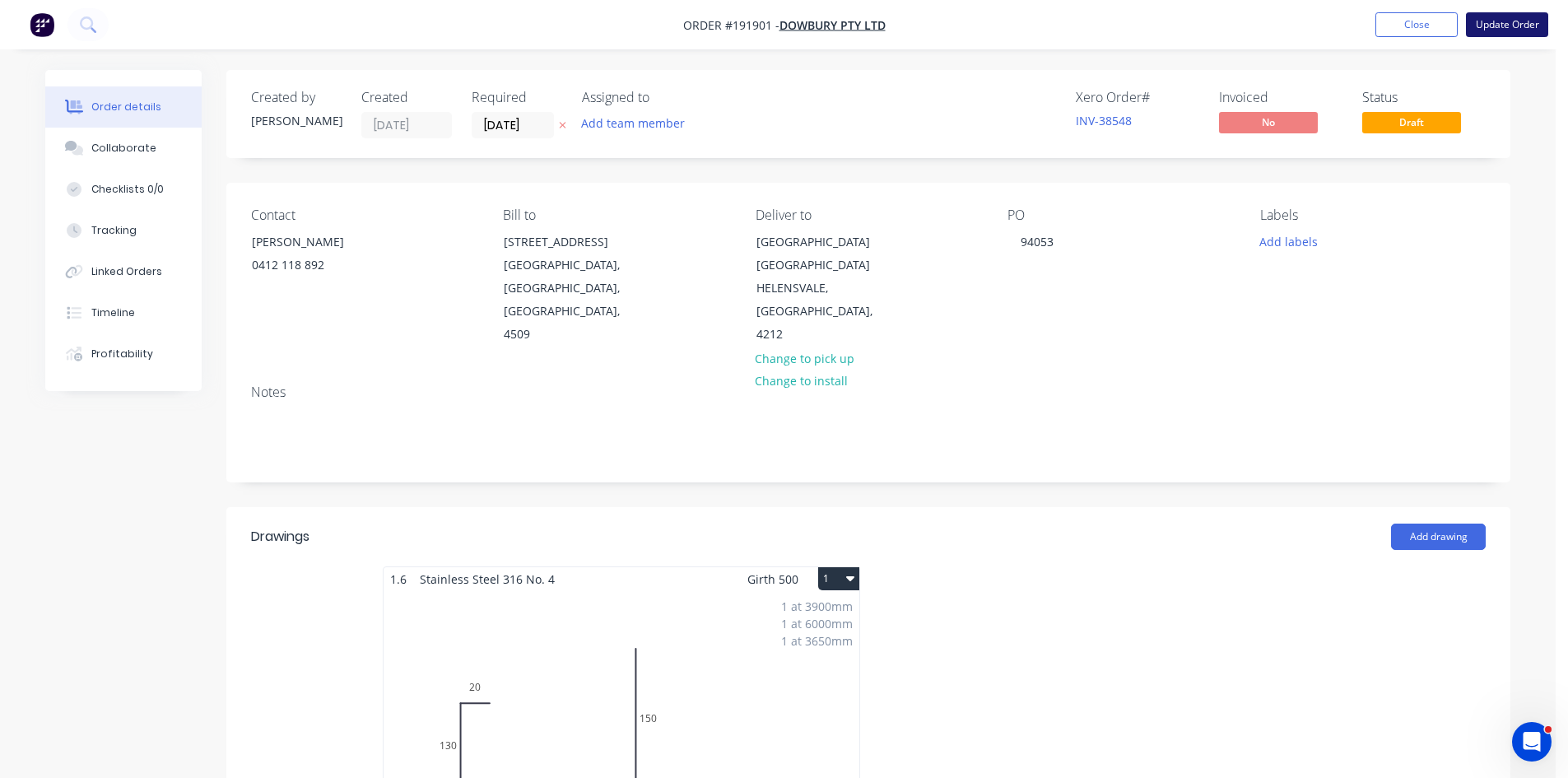
click at [1519, 19] on button "Update Order" at bounding box center [1508, 25] width 82 height 25
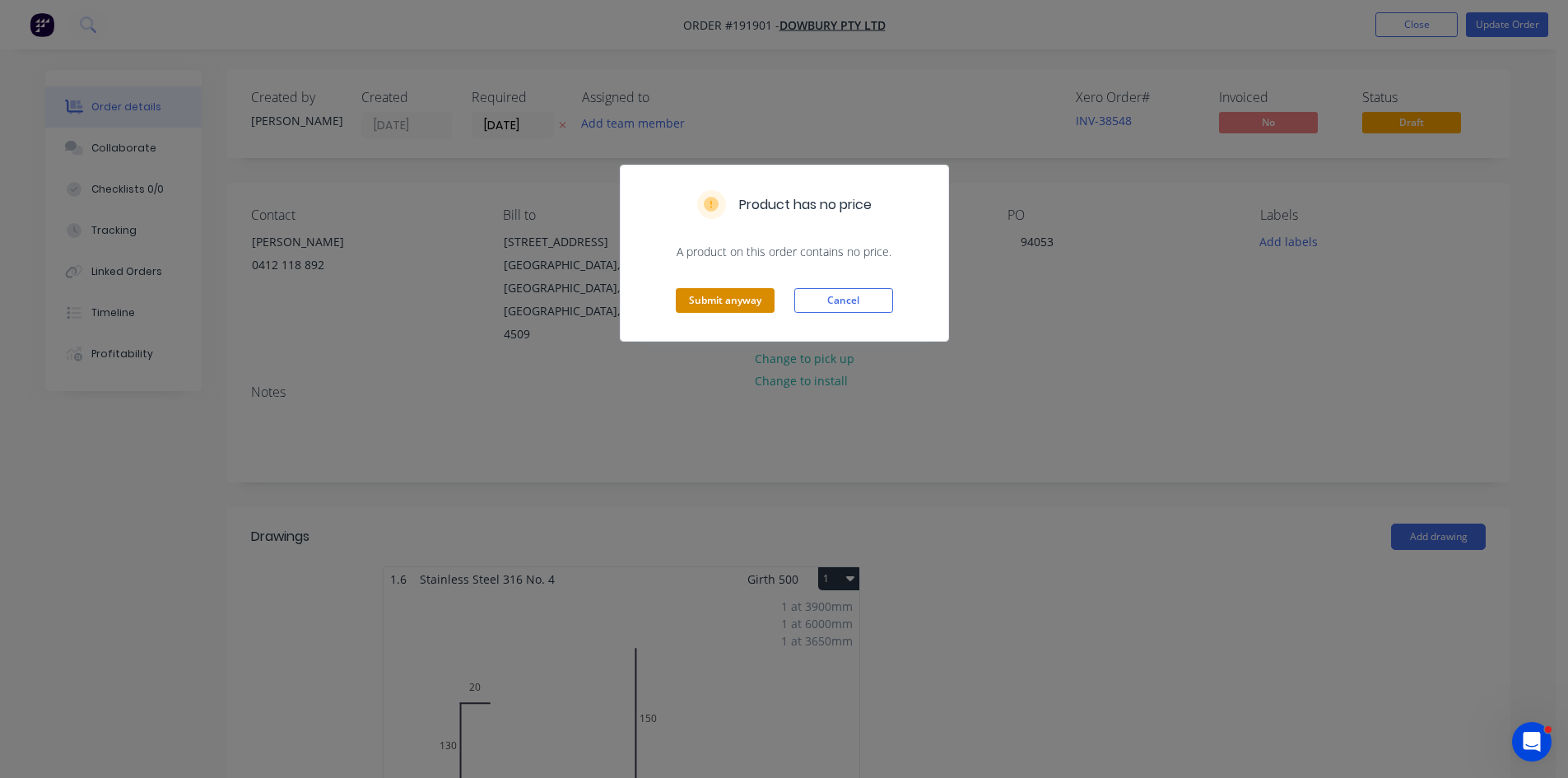
click at [718, 289] on button "Submit anyway" at bounding box center [724, 300] width 99 height 25
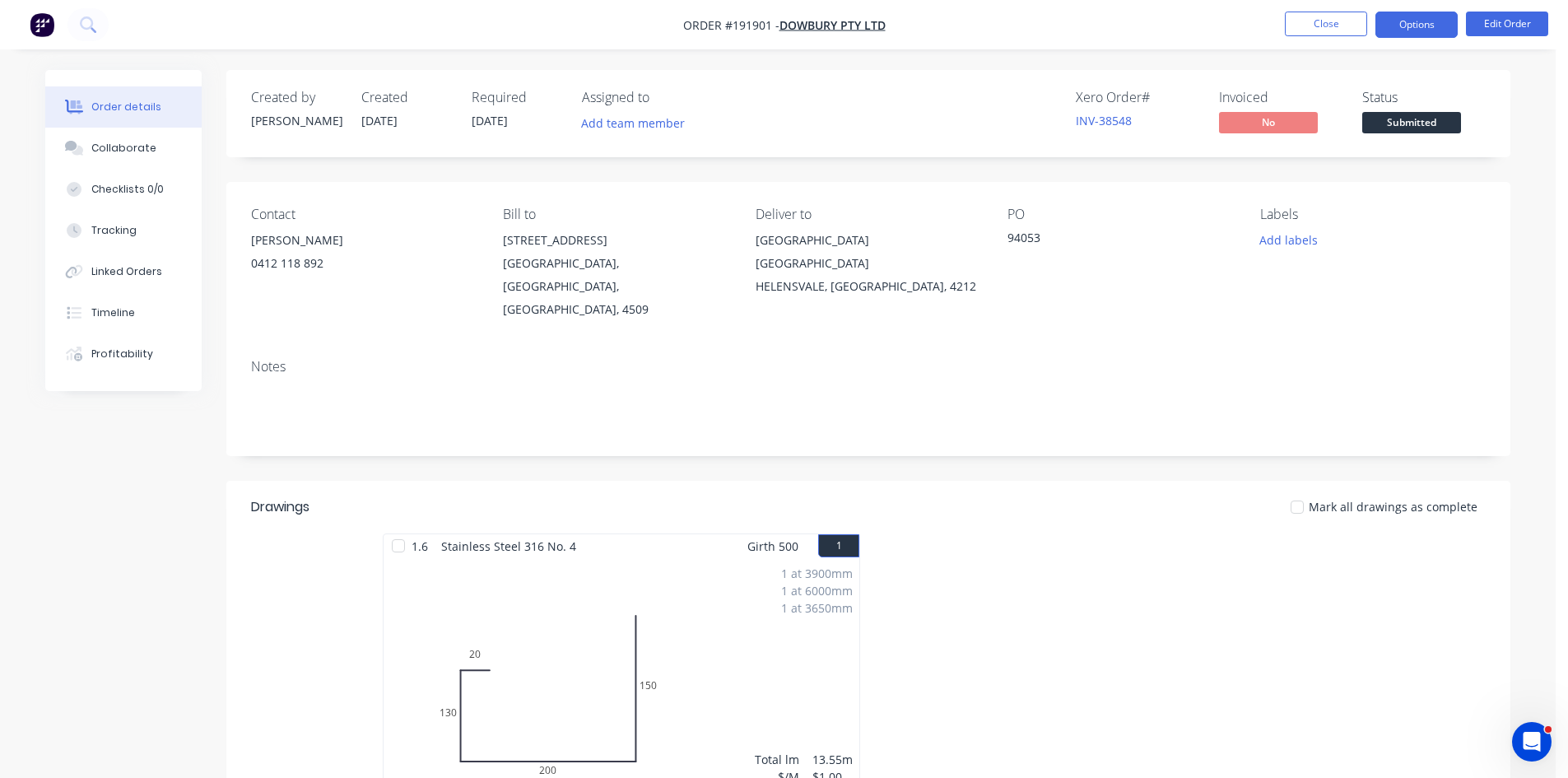
click at [1383, 21] on button "Options" at bounding box center [1417, 25] width 82 height 27
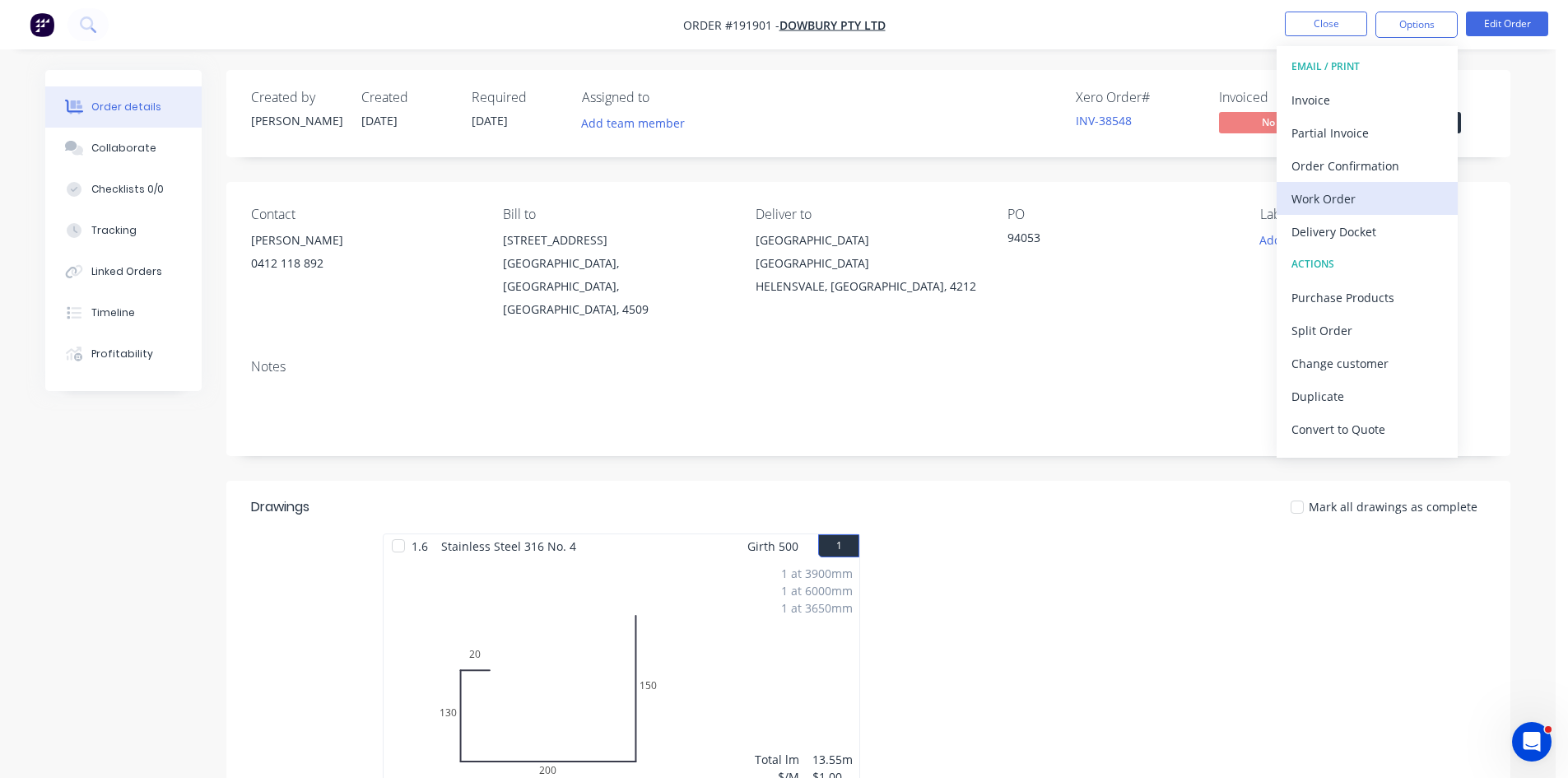
click at [1342, 192] on div "Work Order" at bounding box center [1367, 198] width 151 height 24
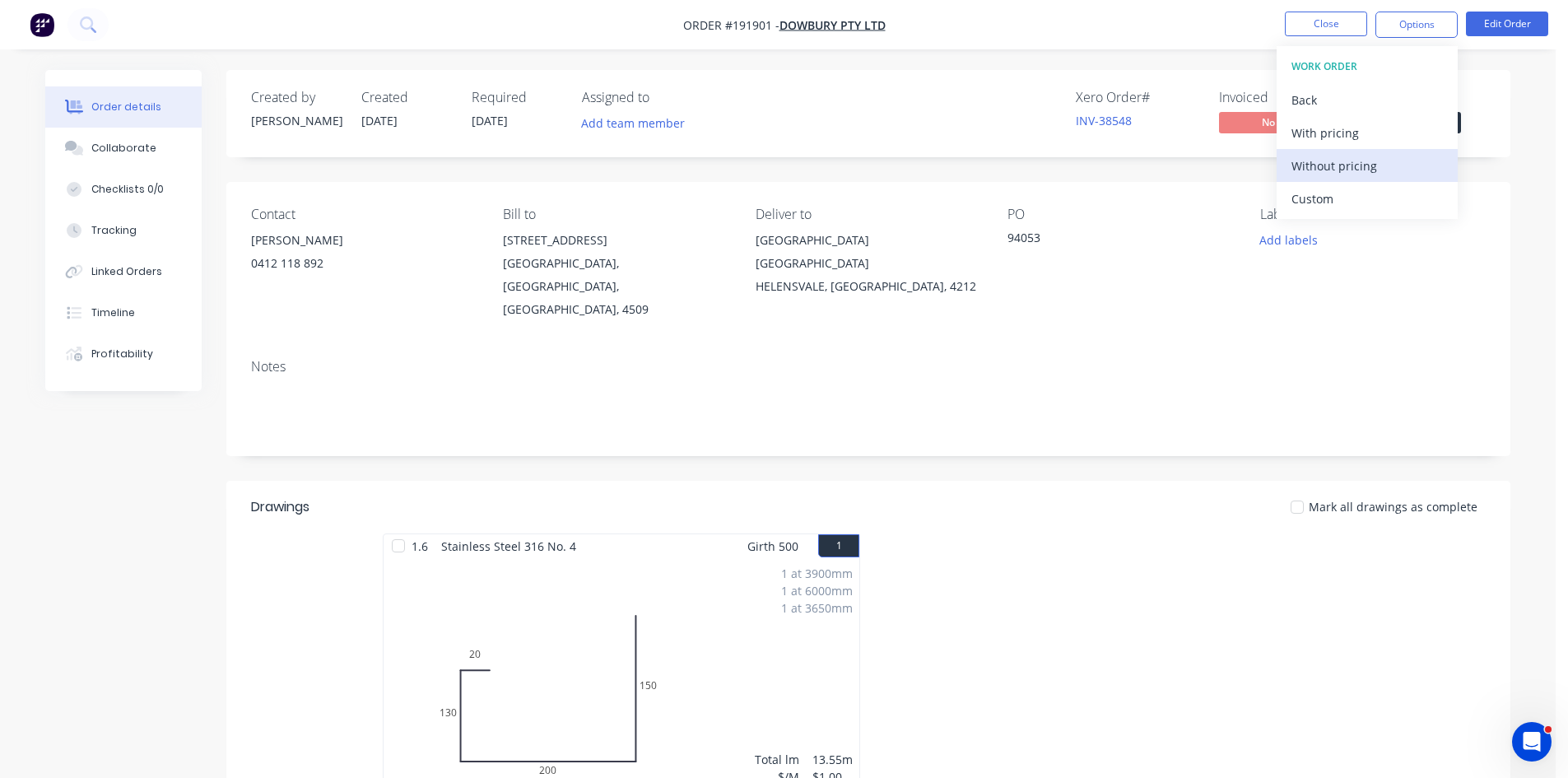
click at [1358, 171] on div "Without pricing" at bounding box center [1367, 166] width 151 height 24
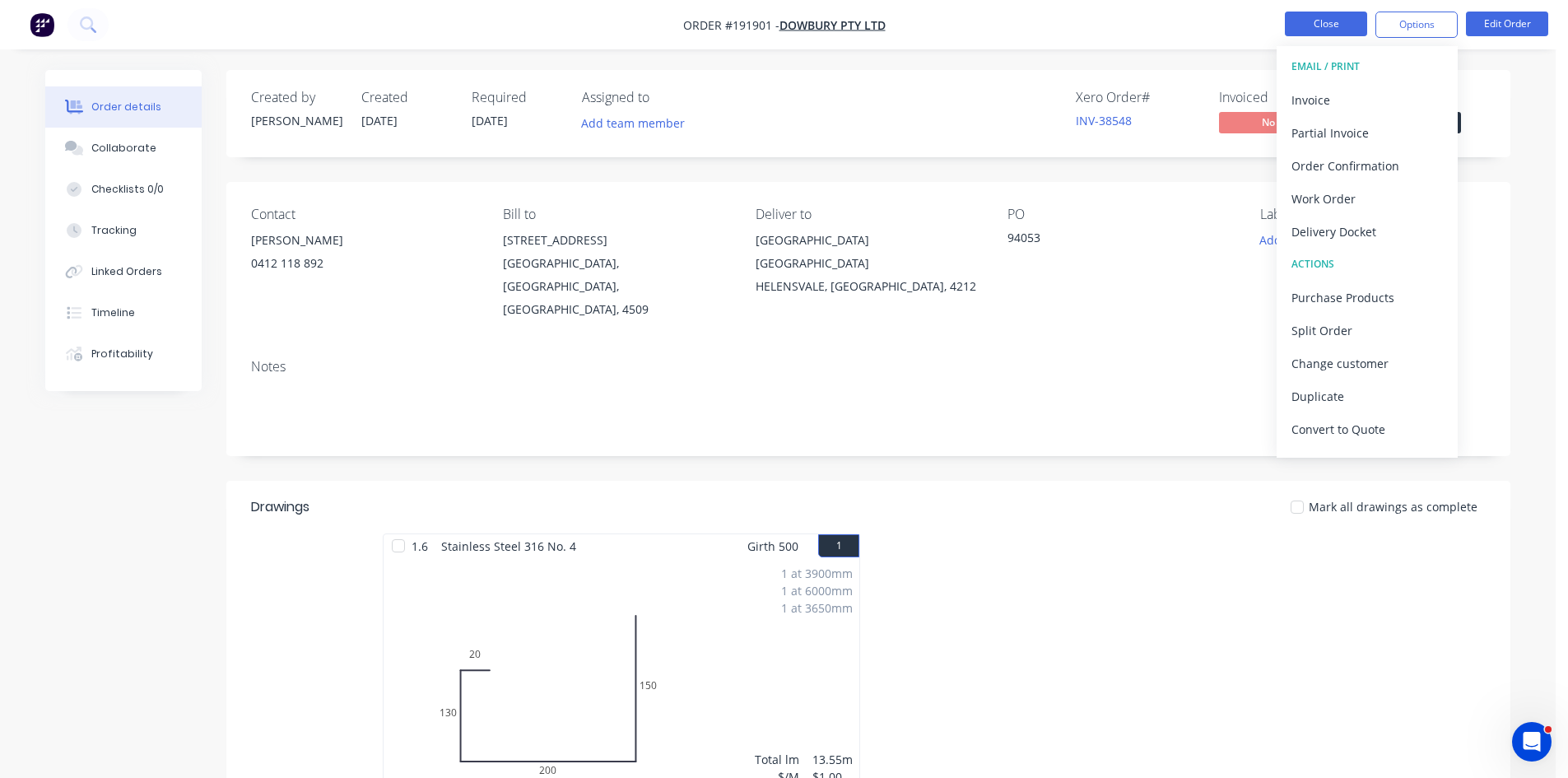
click at [1303, 23] on button "Close" at bounding box center [1326, 24] width 82 height 25
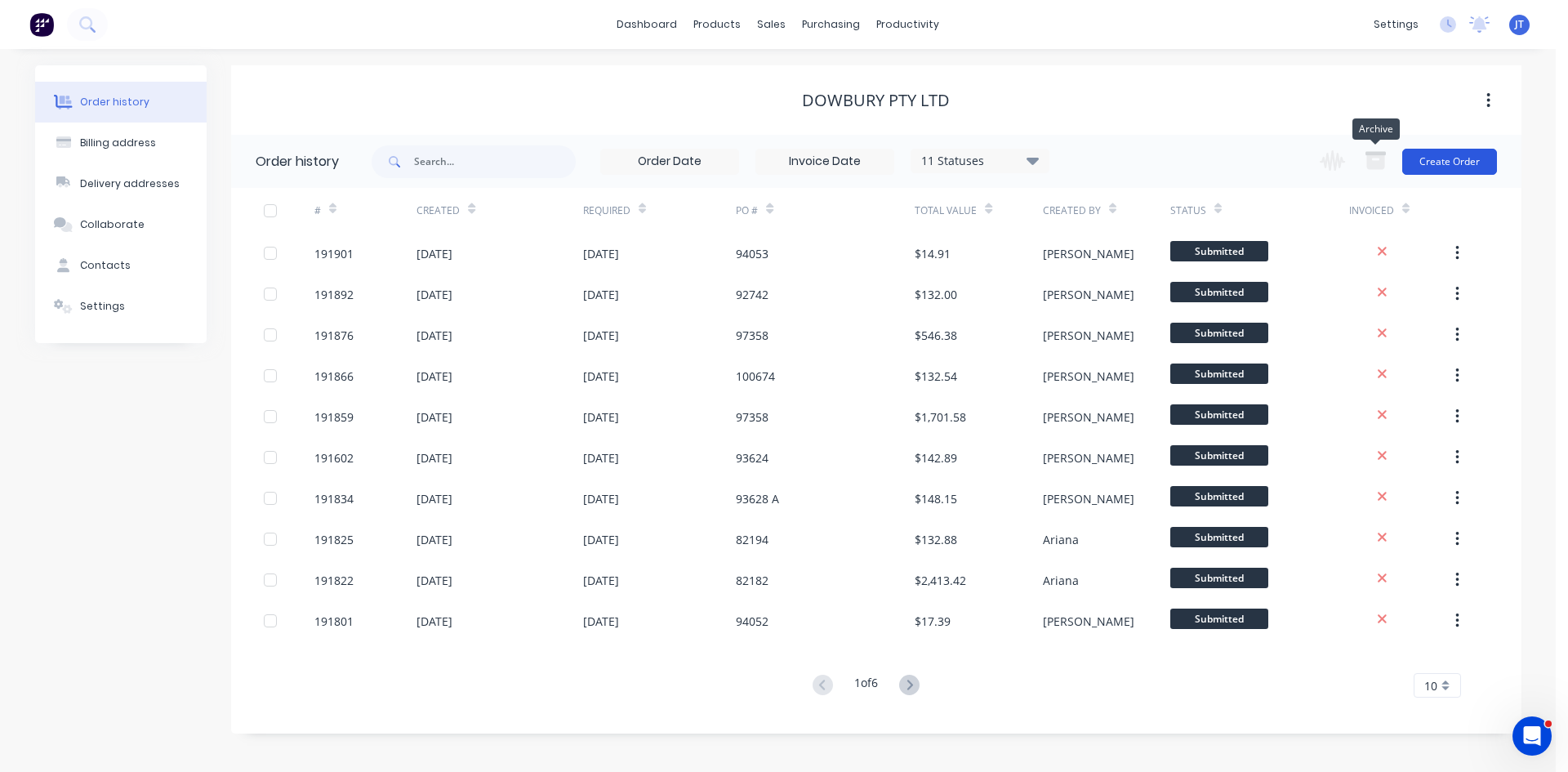
click at [1461, 159] on button "Create Order" at bounding box center [1449, 162] width 95 height 27
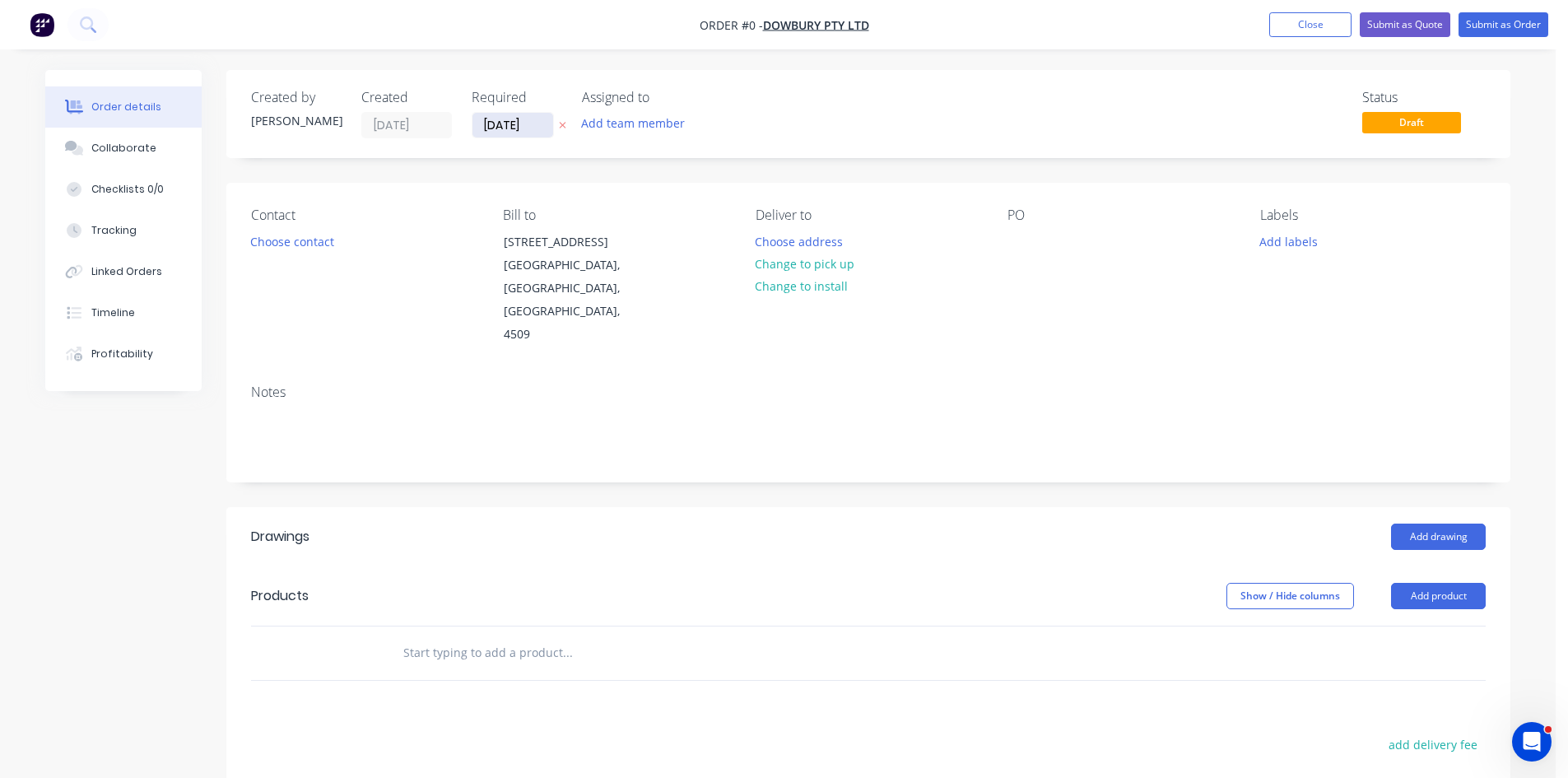
click at [514, 121] on input "[DATE]" at bounding box center [513, 125] width 80 height 25
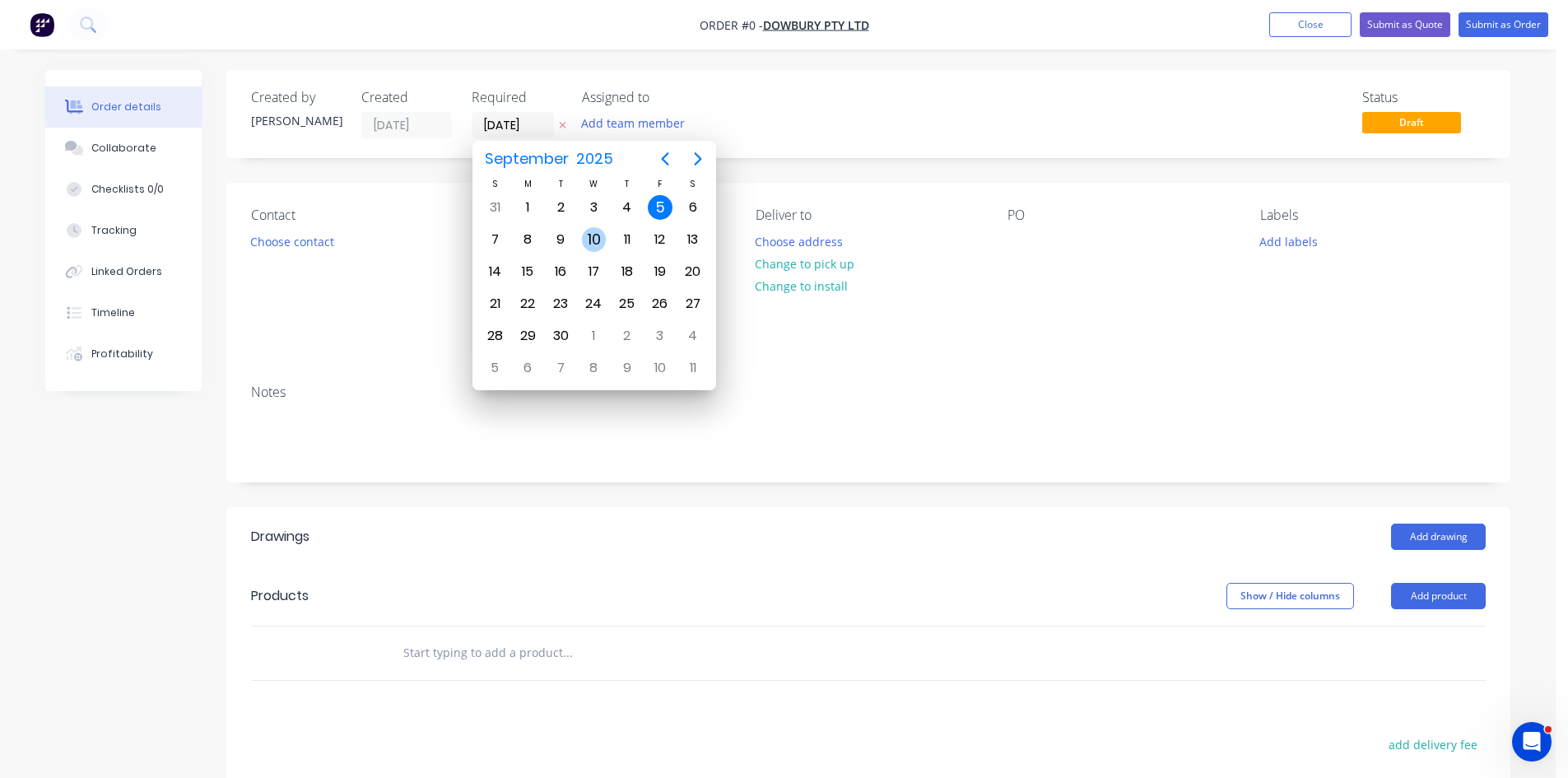
click at [591, 238] on div "10" at bounding box center [594, 239] width 25 height 25
type input "10/09/25"
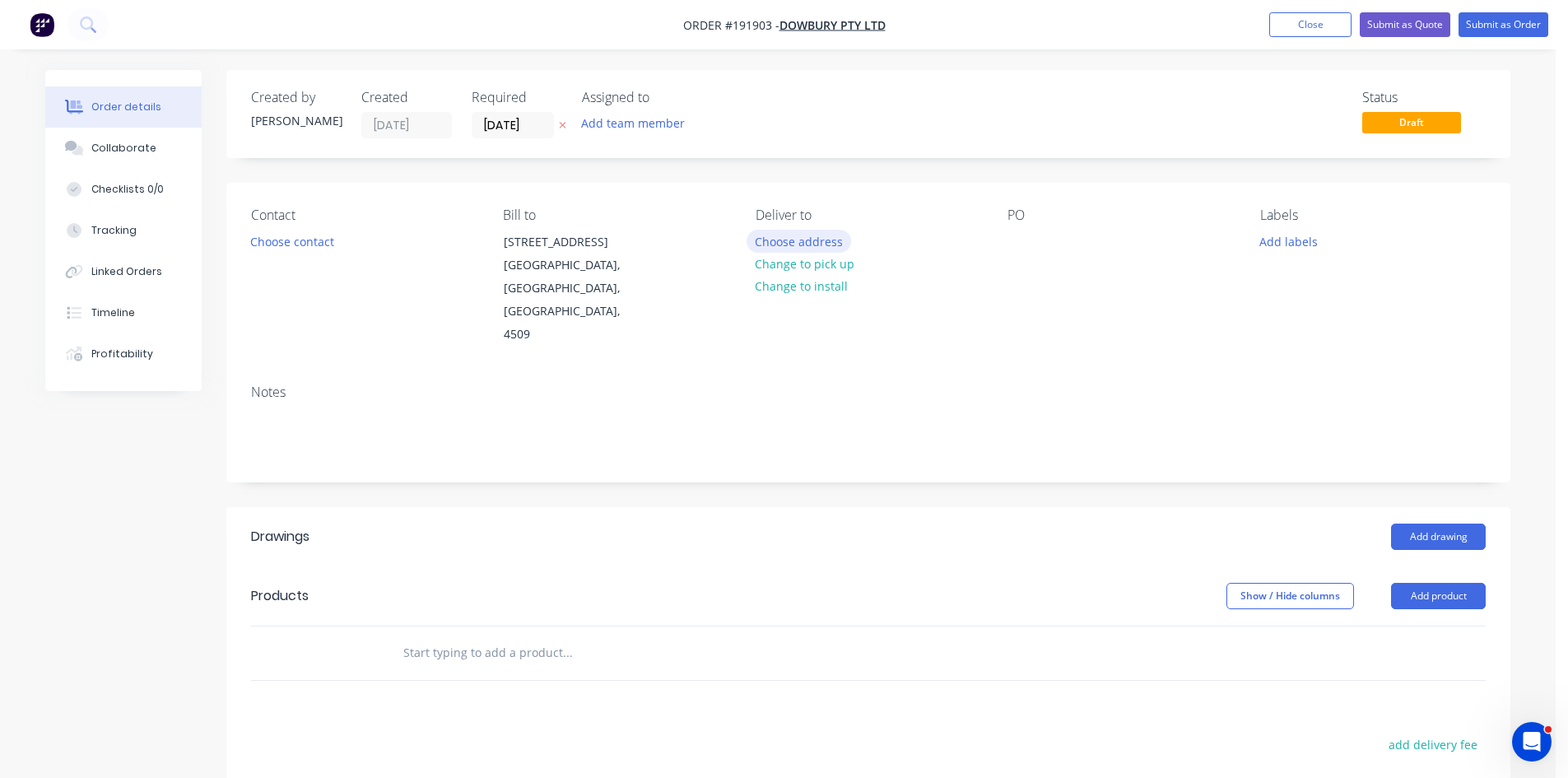
click at [769, 237] on button "Choose address" at bounding box center [799, 240] width 105 height 22
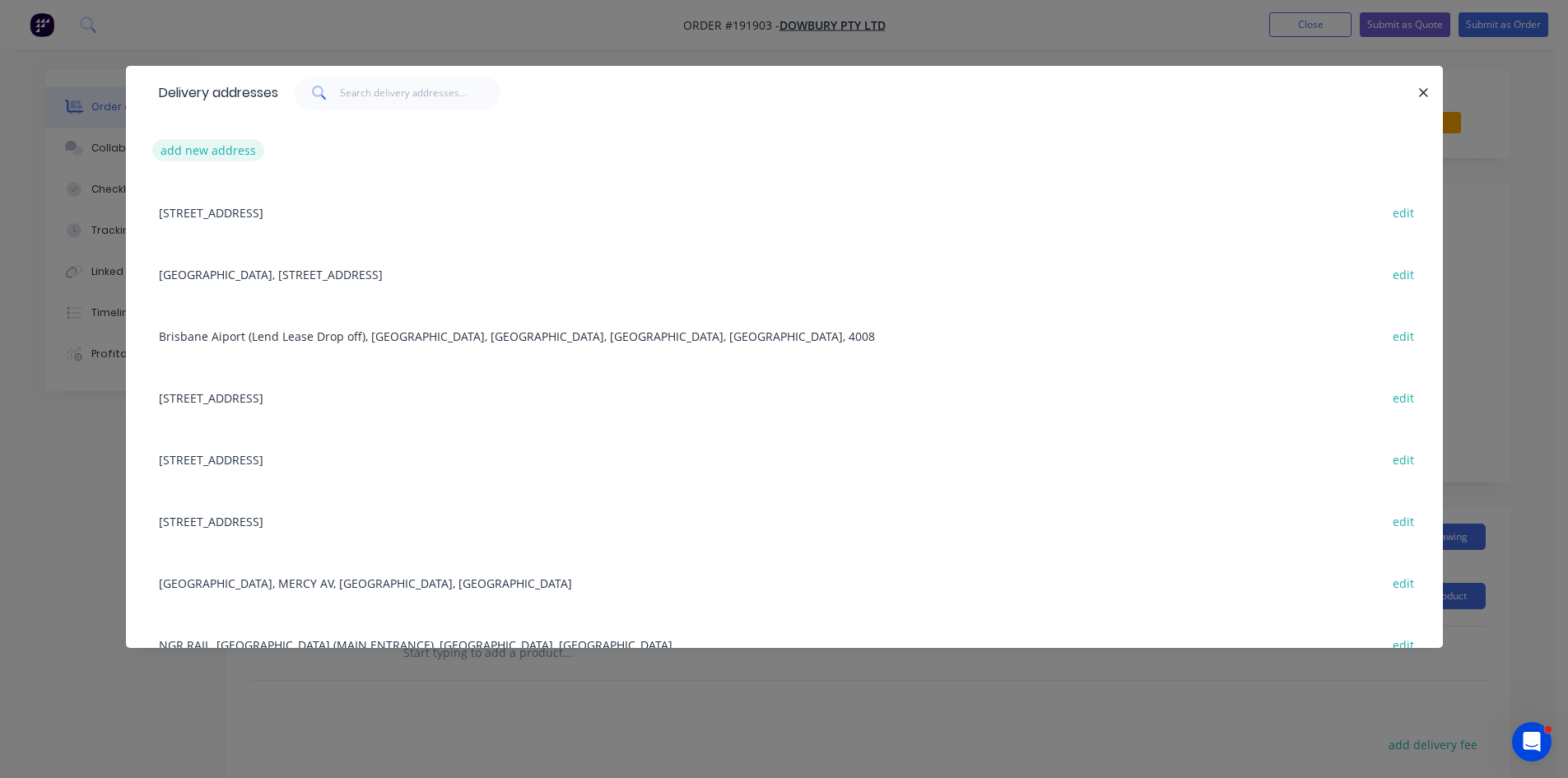
click at [236, 153] on button "add new address" at bounding box center [209, 149] width 113 height 22
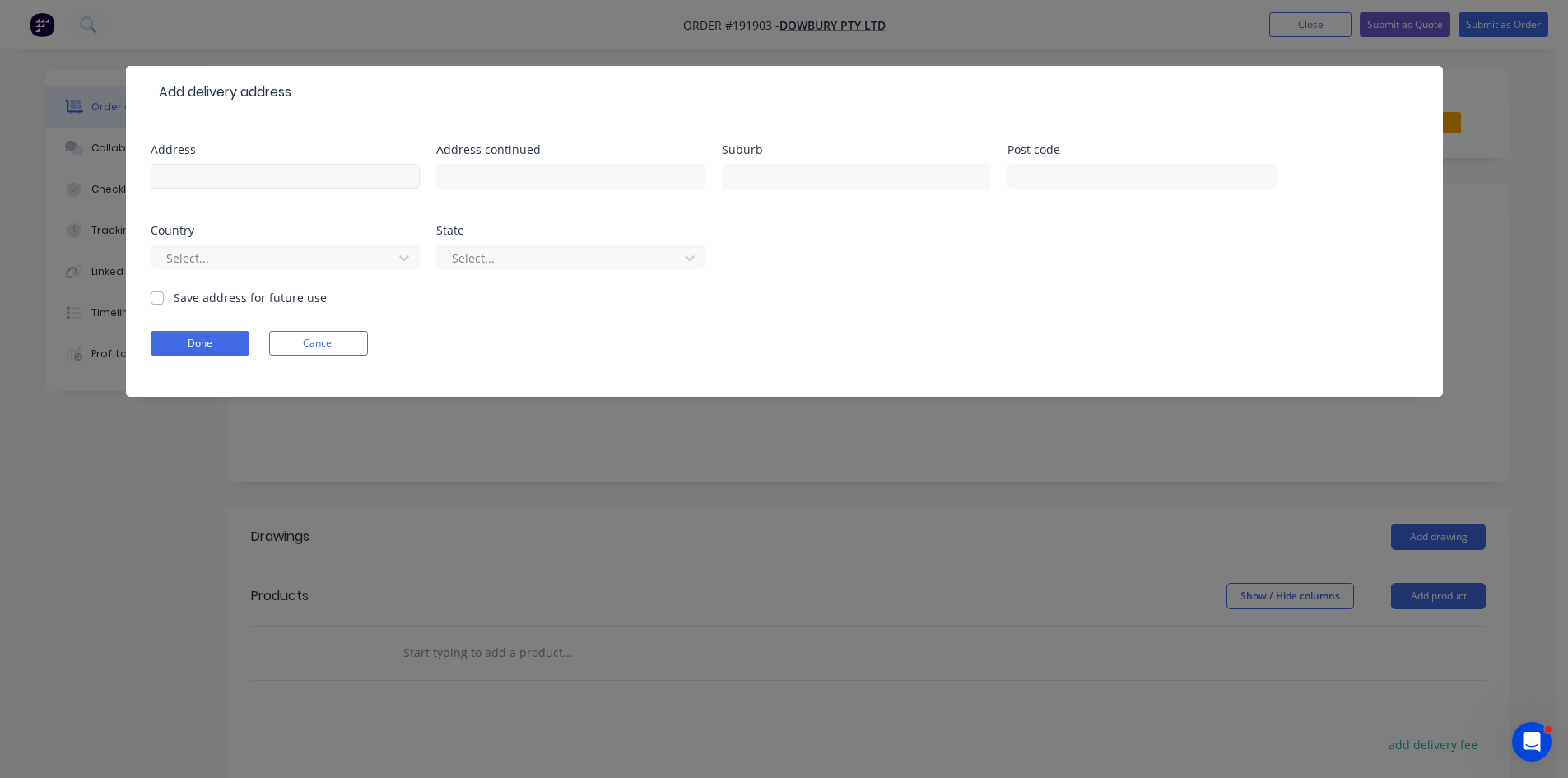
click at [249, 163] on div at bounding box center [284, 184] width 269 height 49
click at [249, 165] on input "text" at bounding box center [284, 176] width 269 height 25
type input "Mercy Ave,"
type input "Springfield"
click button "Done" at bounding box center [199, 344] width 99 height 25
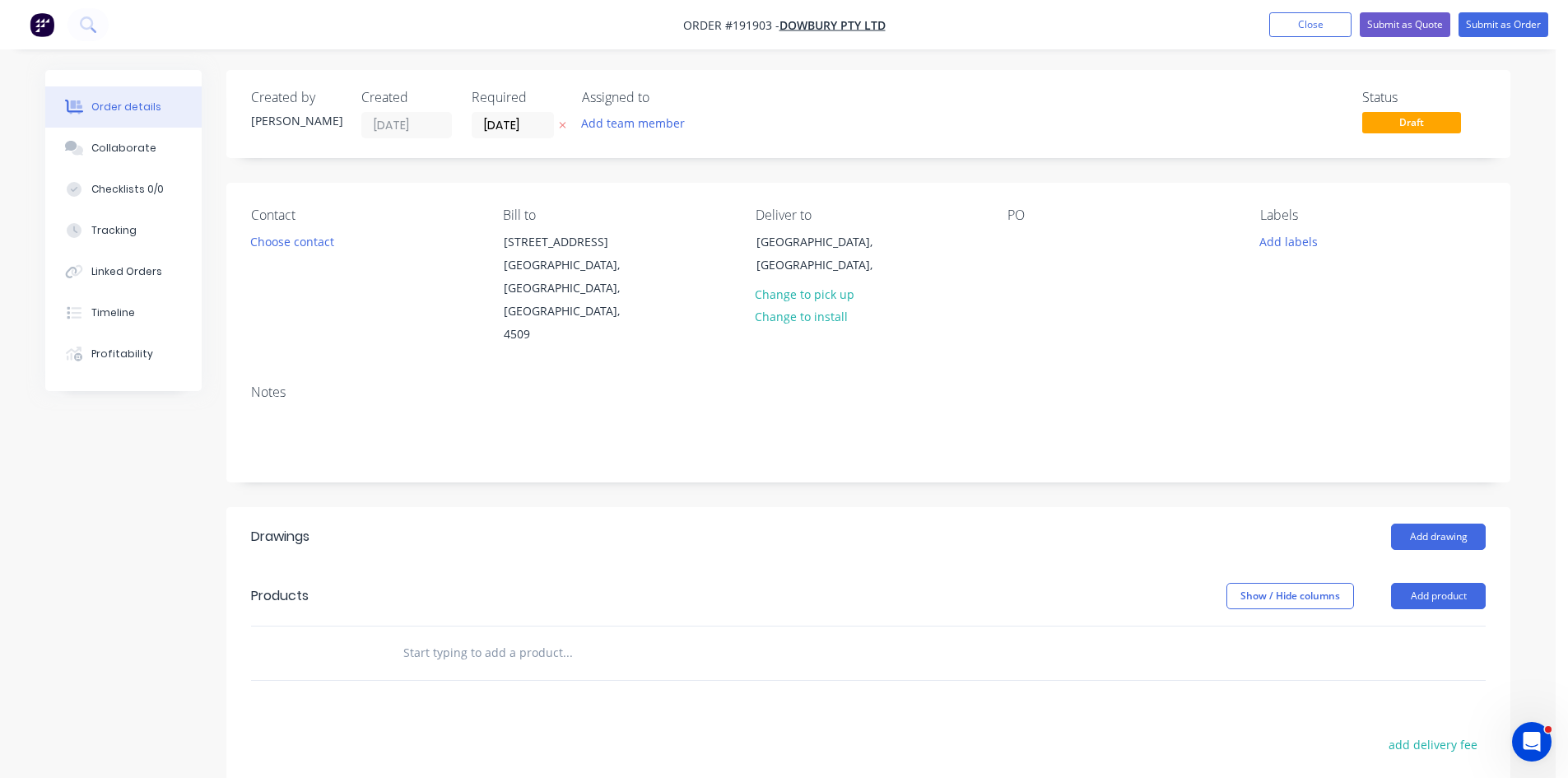
click at [296, 253] on div "Contact Choose contact" at bounding box center [364, 277] width 226 height 139
click at [305, 246] on button "Choose contact" at bounding box center [293, 240] width 101 height 22
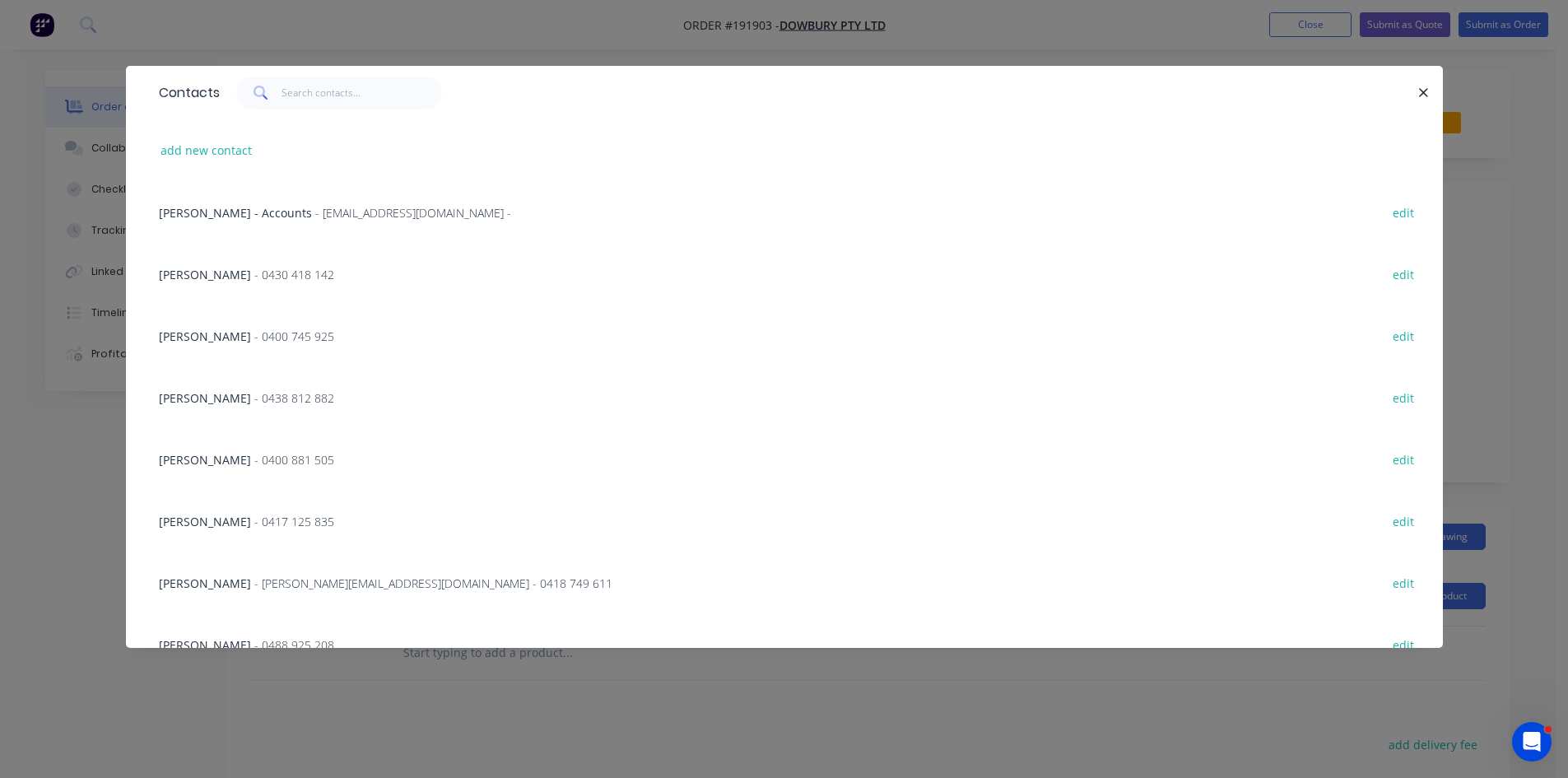
click at [332, 282] on div "CHRIS BROOKER - 0430 418 142" at bounding box center [246, 275] width 175 height 17
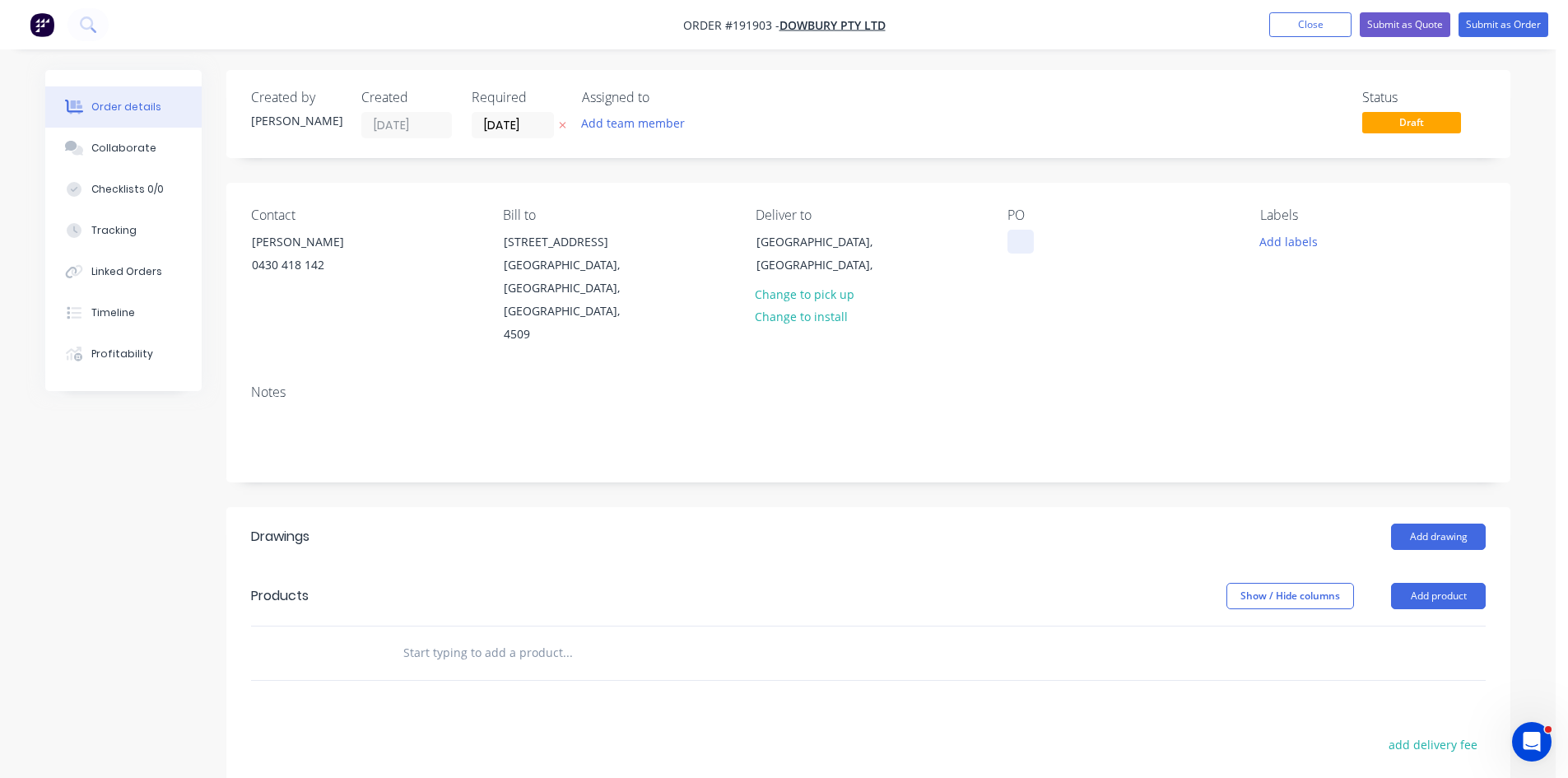
click at [1012, 232] on div at bounding box center [1021, 241] width 27 height 24
click at [812, 527] on header "Drawings Add drawing" at bounding box center [869, 537] width 1284 height 59
click at [482, 637] on input "text" at bounding box center [567, 653] width 329 height 33
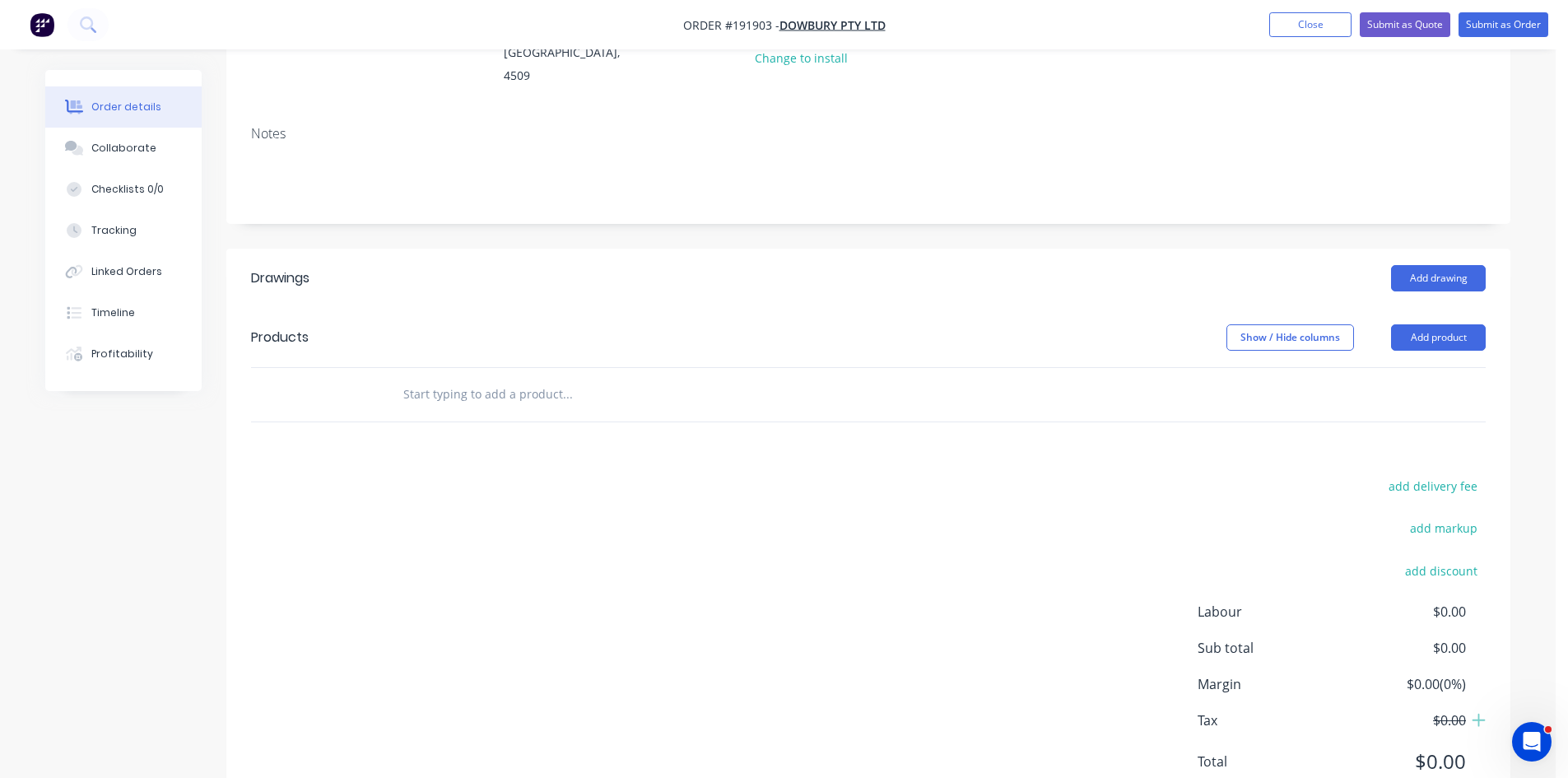
scroll to position [275, 0]
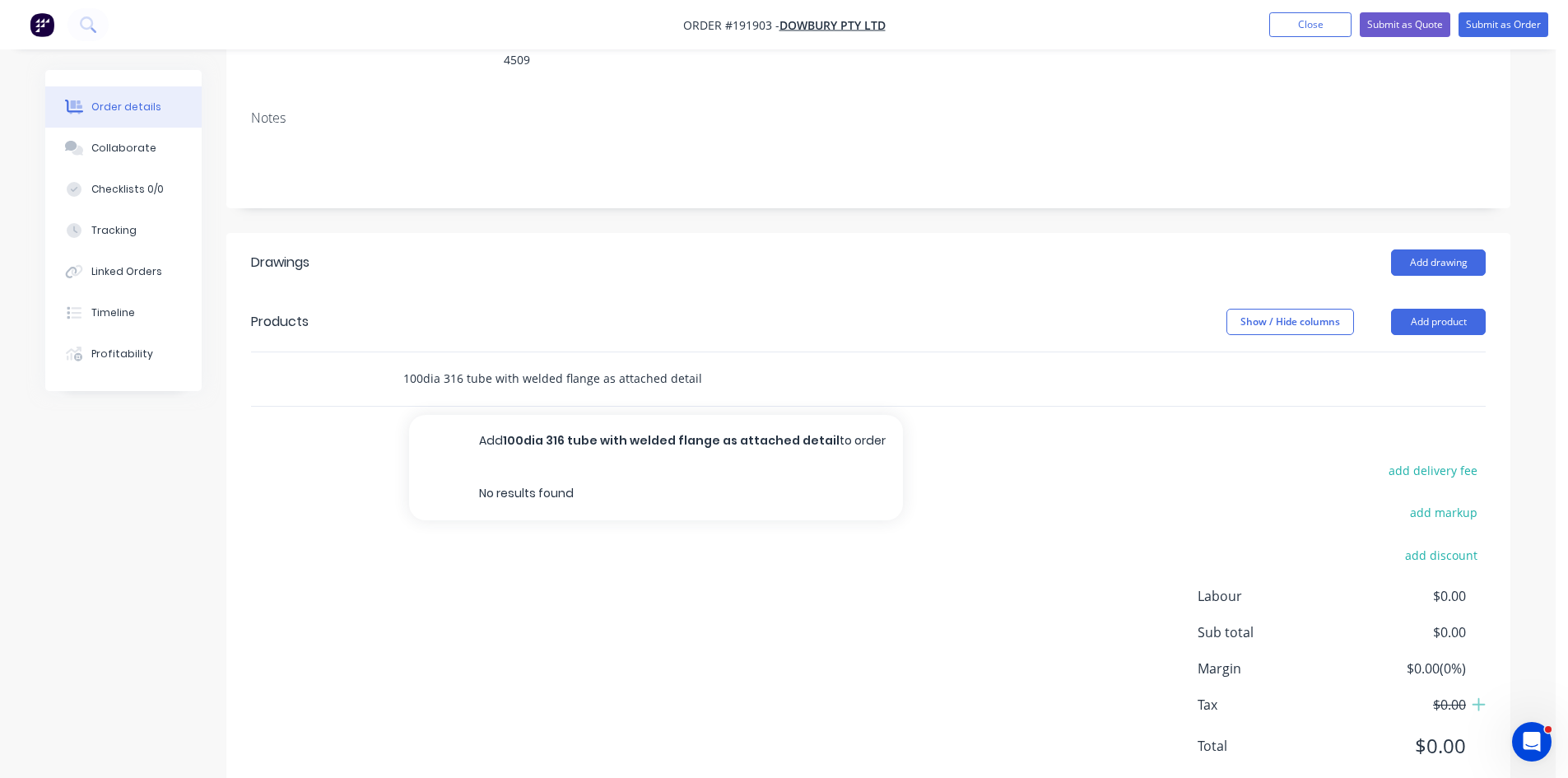
click at [647, 363] on input "100dia 316 tube with welded flange as attached detail" at bounding box center [567, 379] width 329 height 33
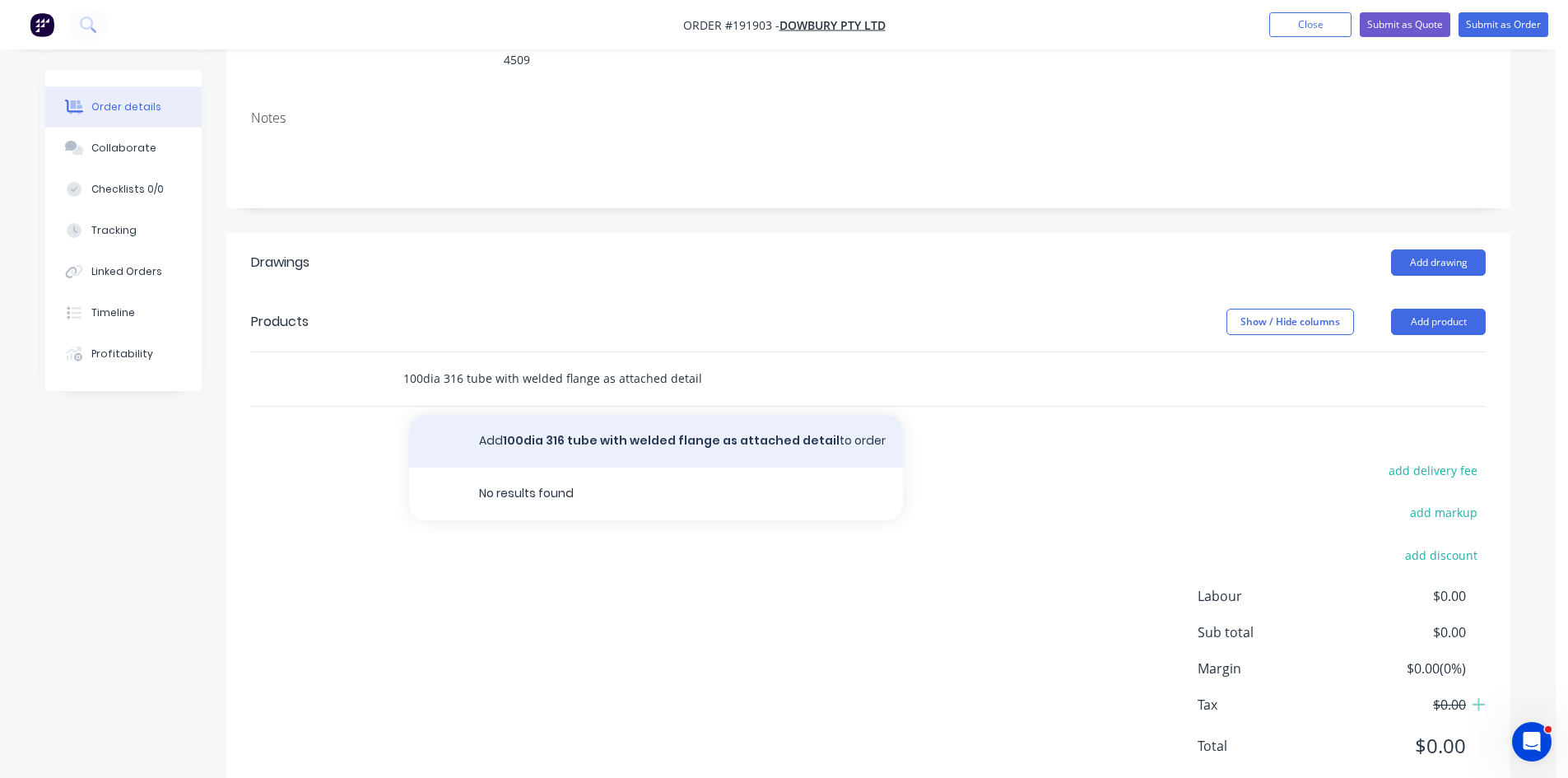
type input "100dia 316 tube with welded flange as attached detail"
click at [652, 415] on button "Add 100dia 316 tube with welded flange as attached detail to order" at bounding box center [656, 441] width 494 height 53
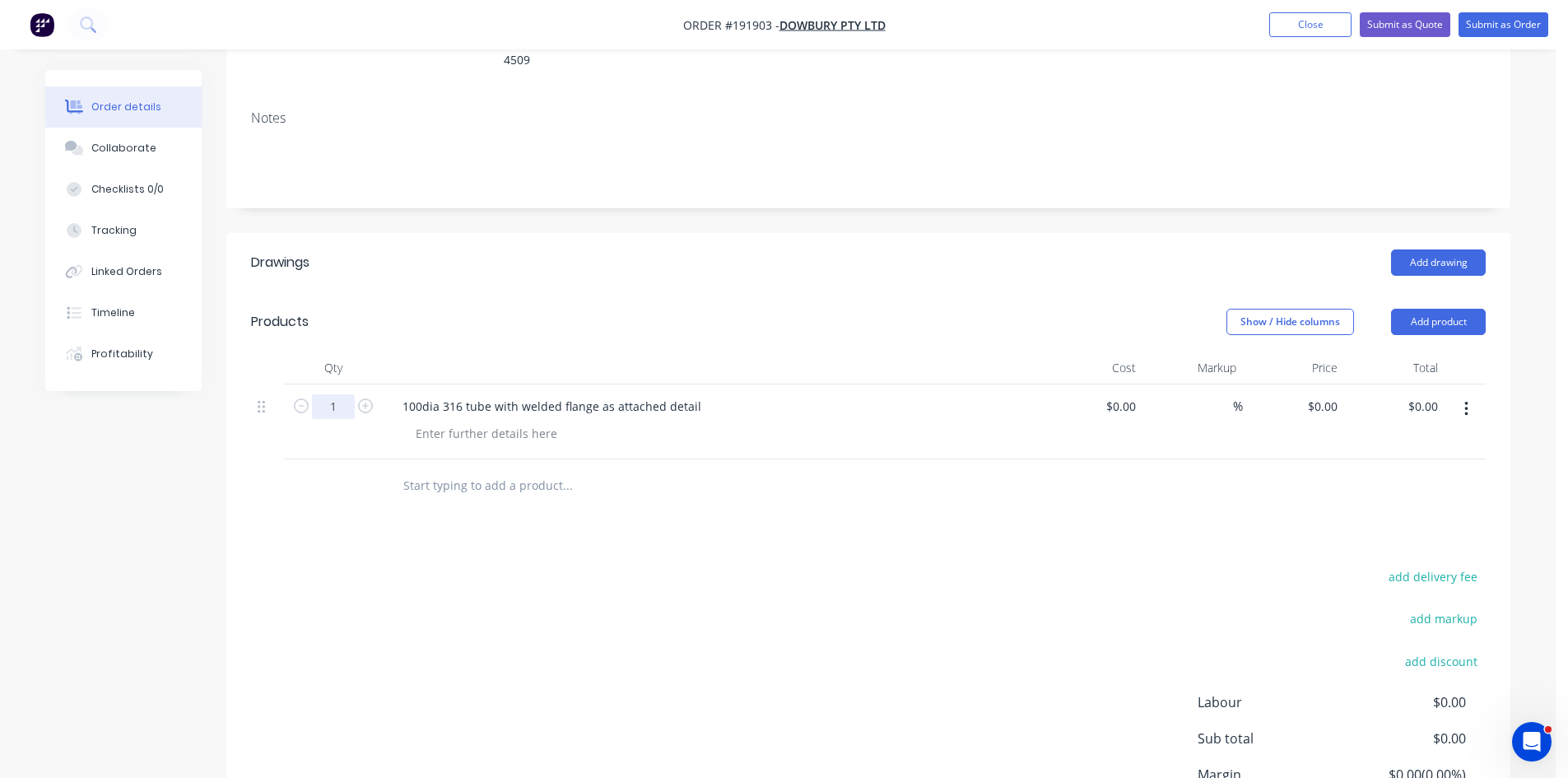
click at [343, 394] on input "1" at bounding box center [333, 407] width 43 height 25
type input "11"
click at [682, 260] on header "Drawings Add drawing" at bounding box center [869, 263] width 1284 height 59
click at [1496, 30] on button "Submit as Order" at bounding box center [1504, 25] width 90 height 25
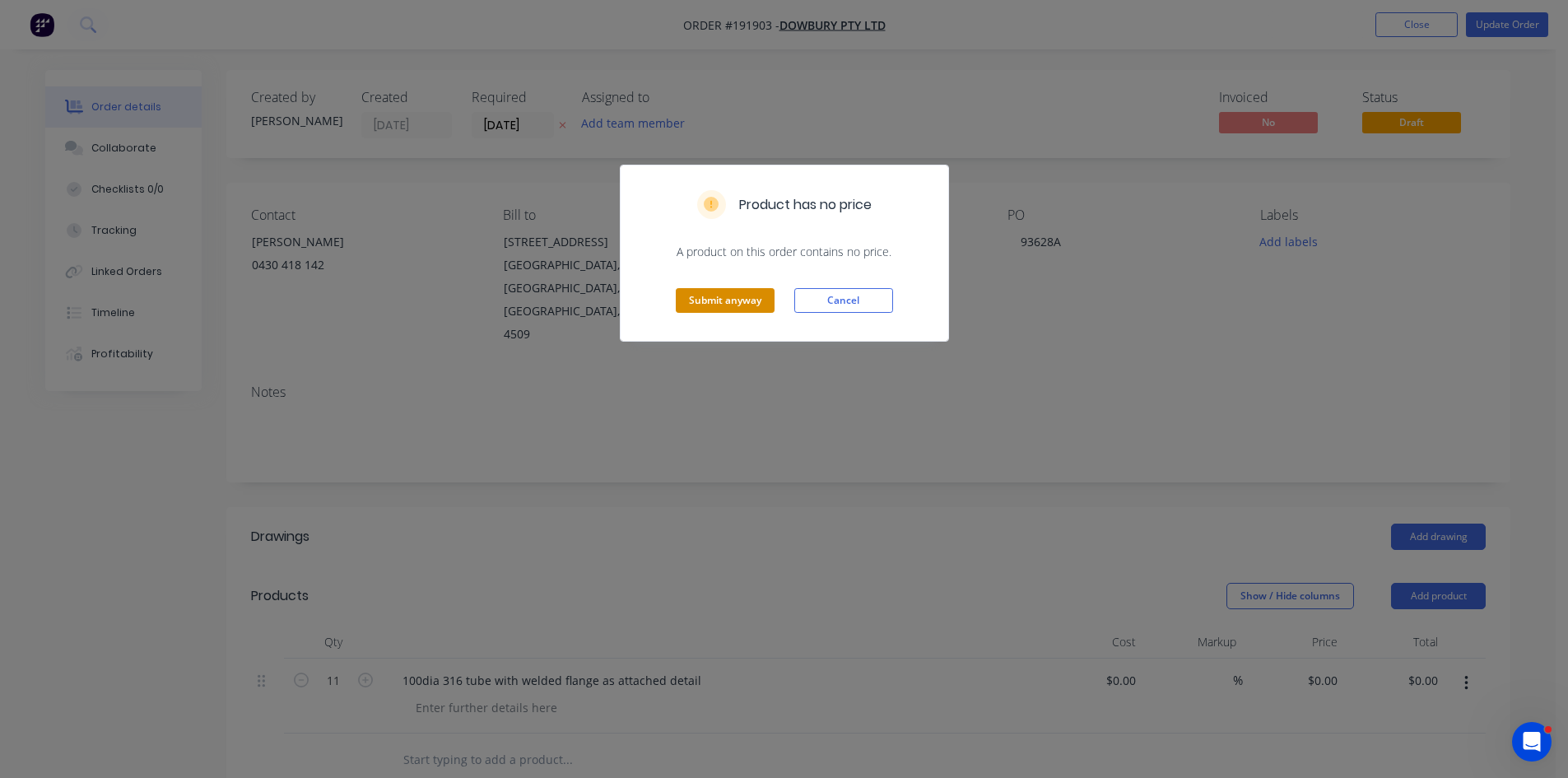
click at [749, 308] on button "Submit anyway" at bounding box center [724, 300] width 99 height 25
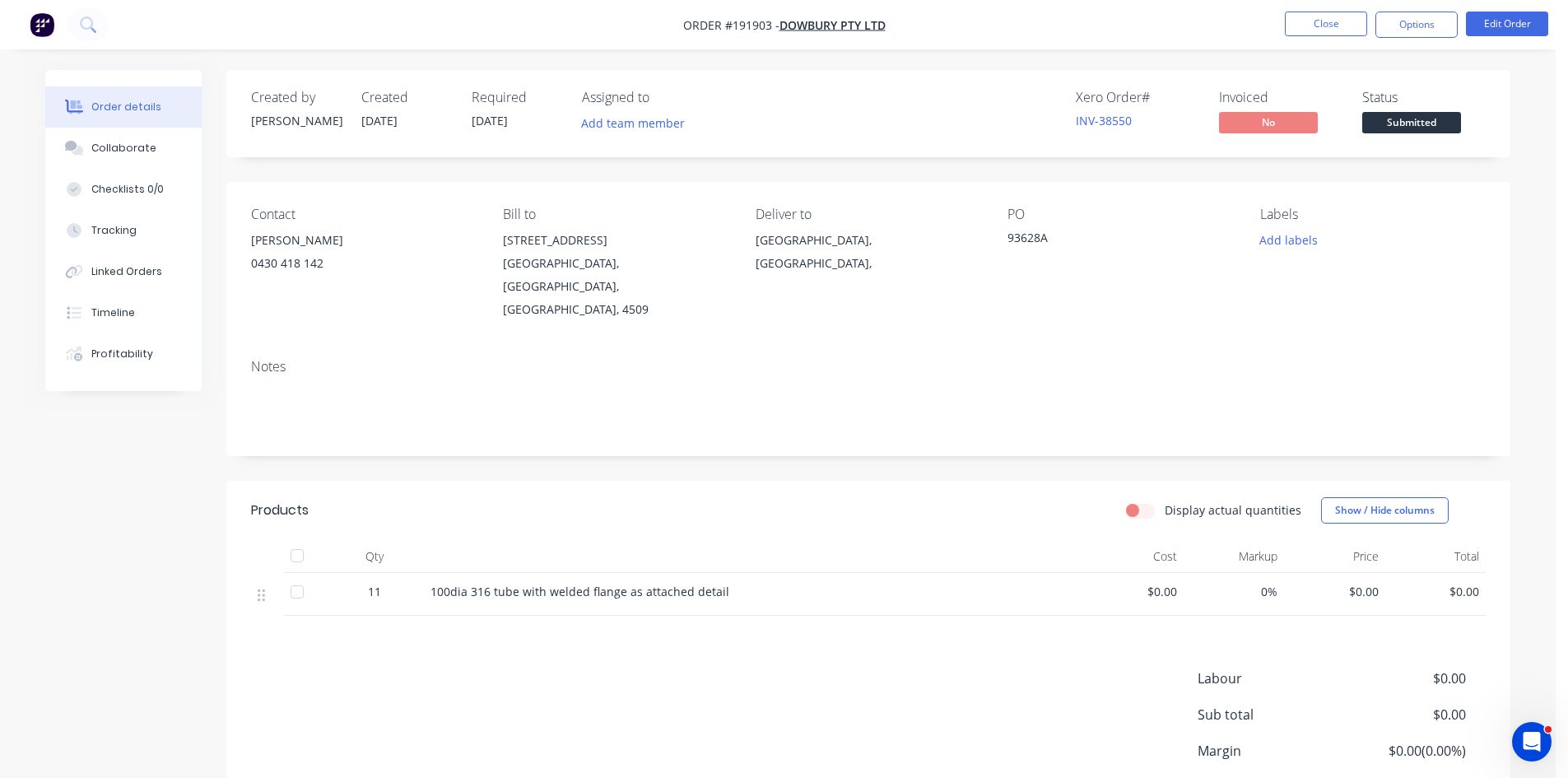
click at [1084, 481] on header "Products Display actual quantities Show / Hide columns" at bounding box center [869, 511] width 1284 height 59
click at [1409, 20] on button "Options" at bounding box center [1417, 25] width 82 height 27
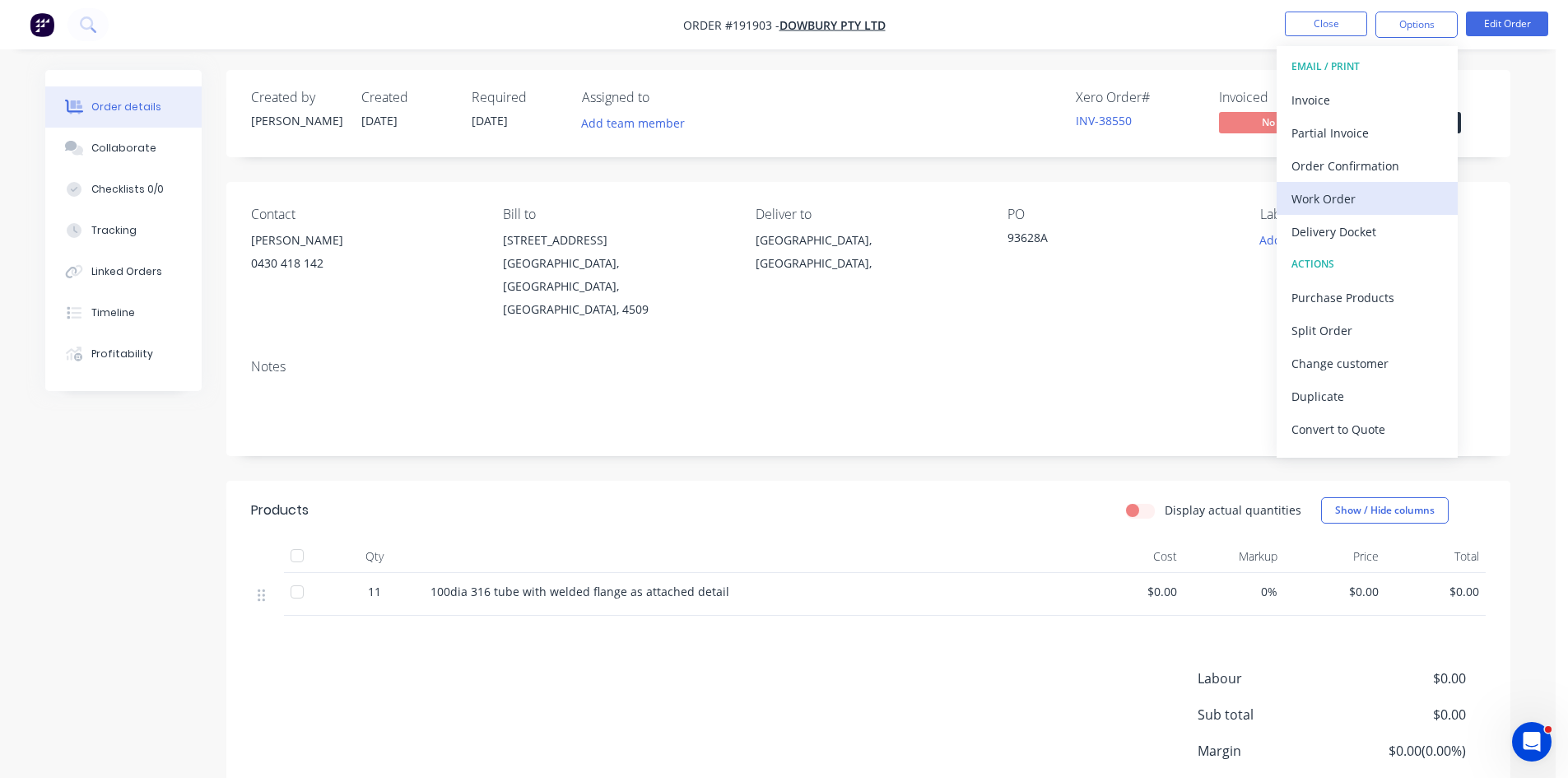
click at [1357, 205] on div "Work Order" at bounding box center [1367, 198] width 151 height 24
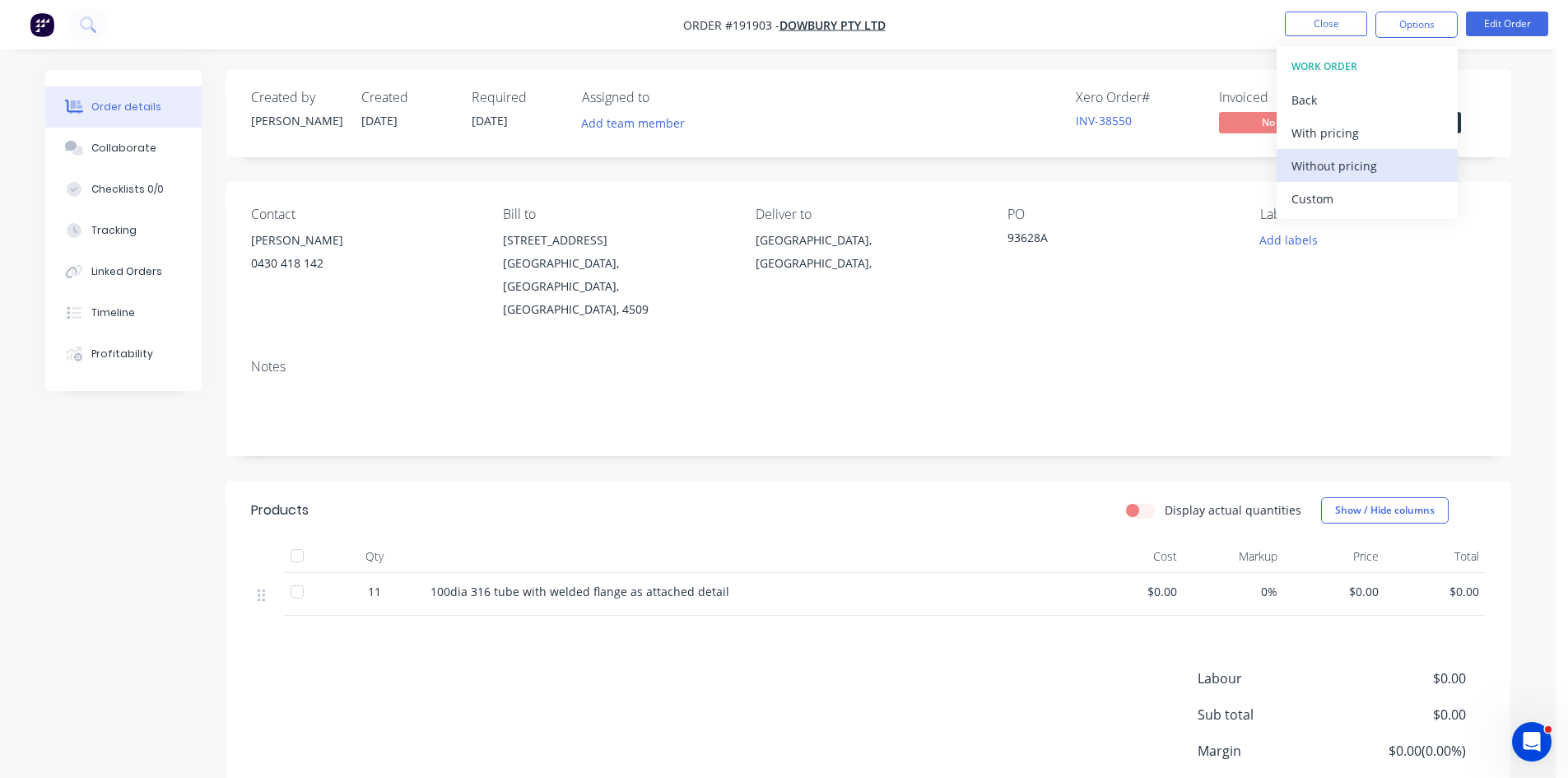
click at [1365, 174] on div "Without pricing" at bounding box center [1367, 166] width 151 height 24
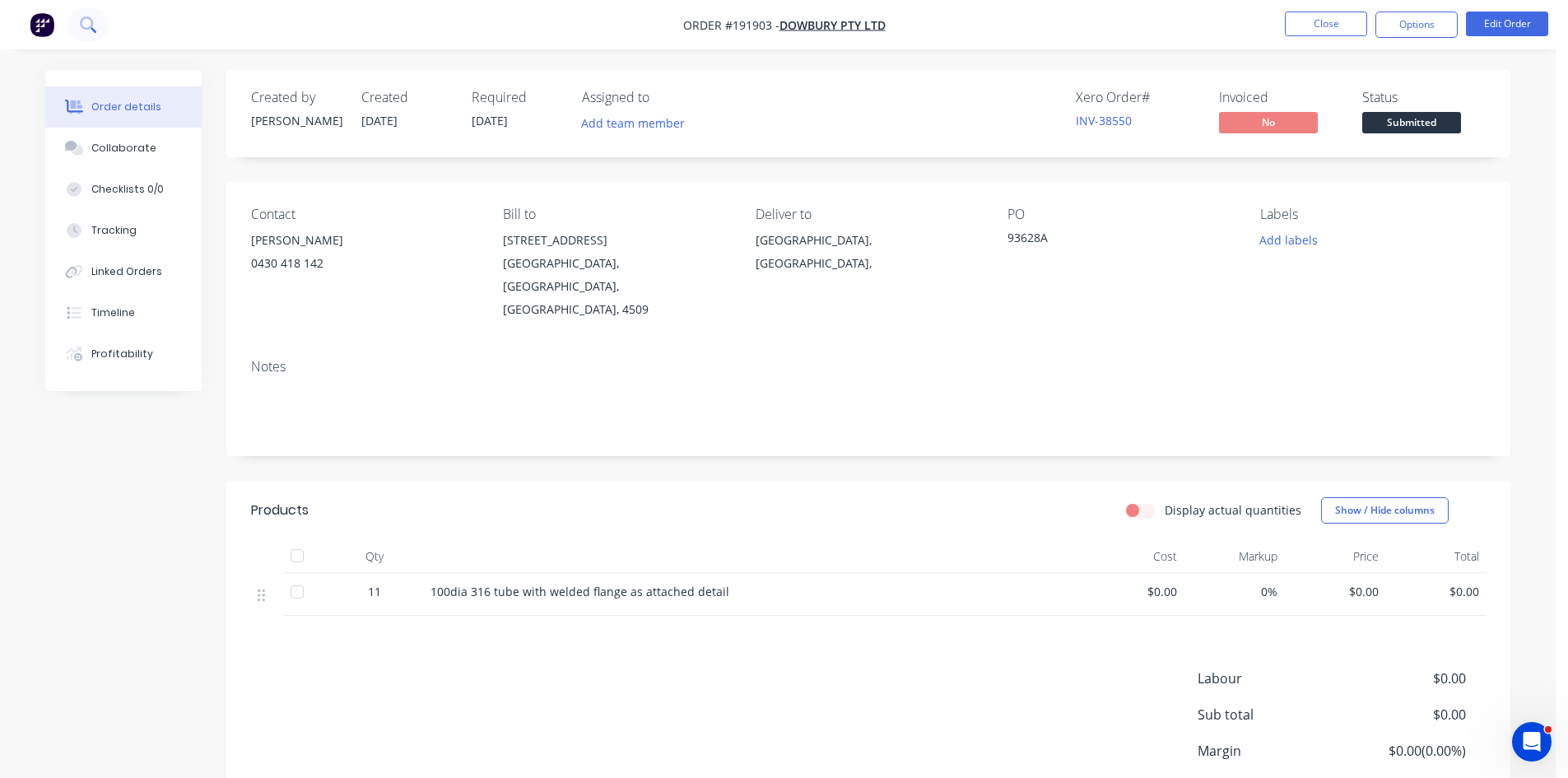
click at [87, 30] on icon at bounding box center [87, 24] width 15 height 15
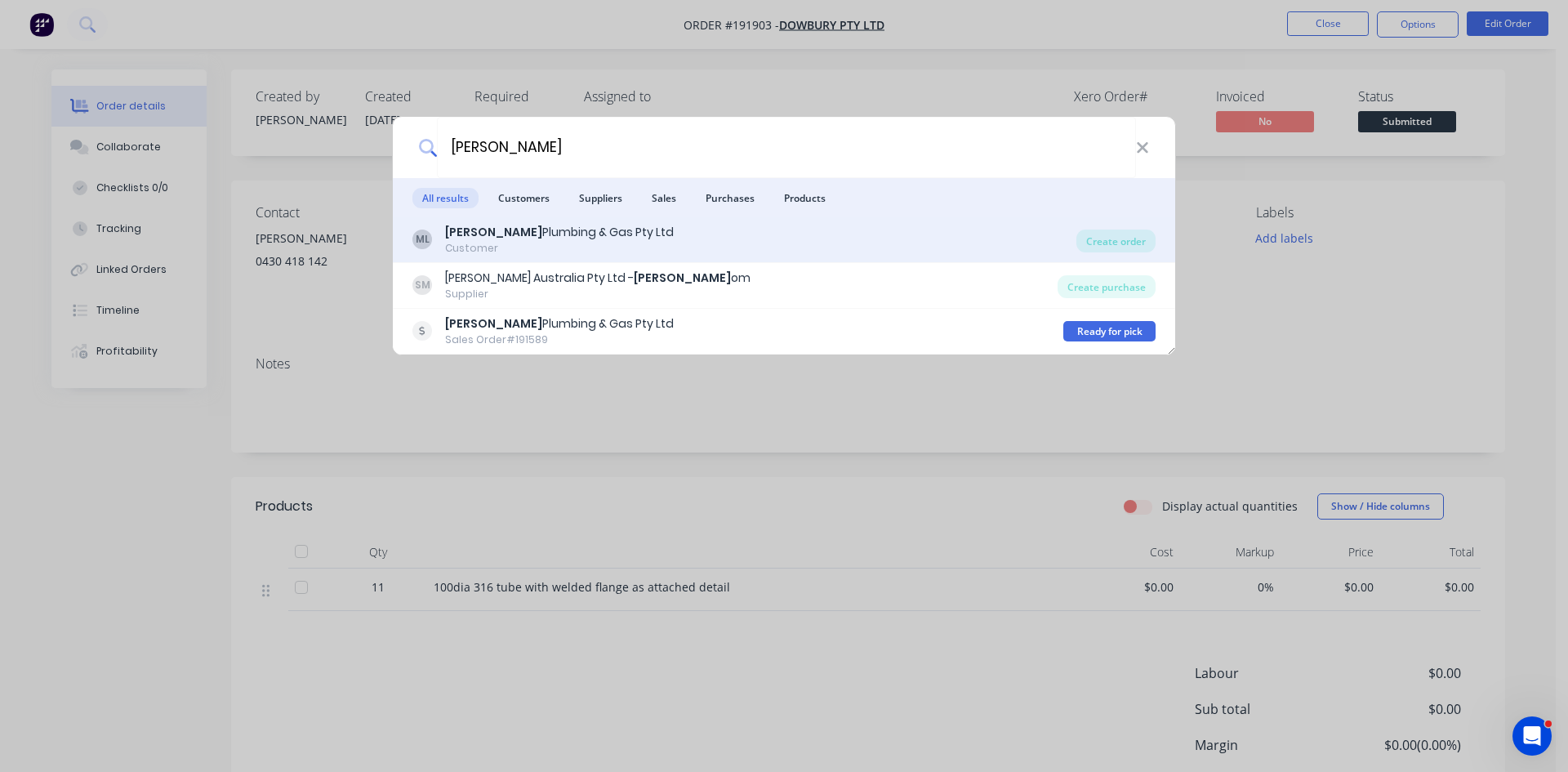
type input "mills"
click at [568, 243] on div "Customer" at bounding box center [559, 248] width 229 height 14
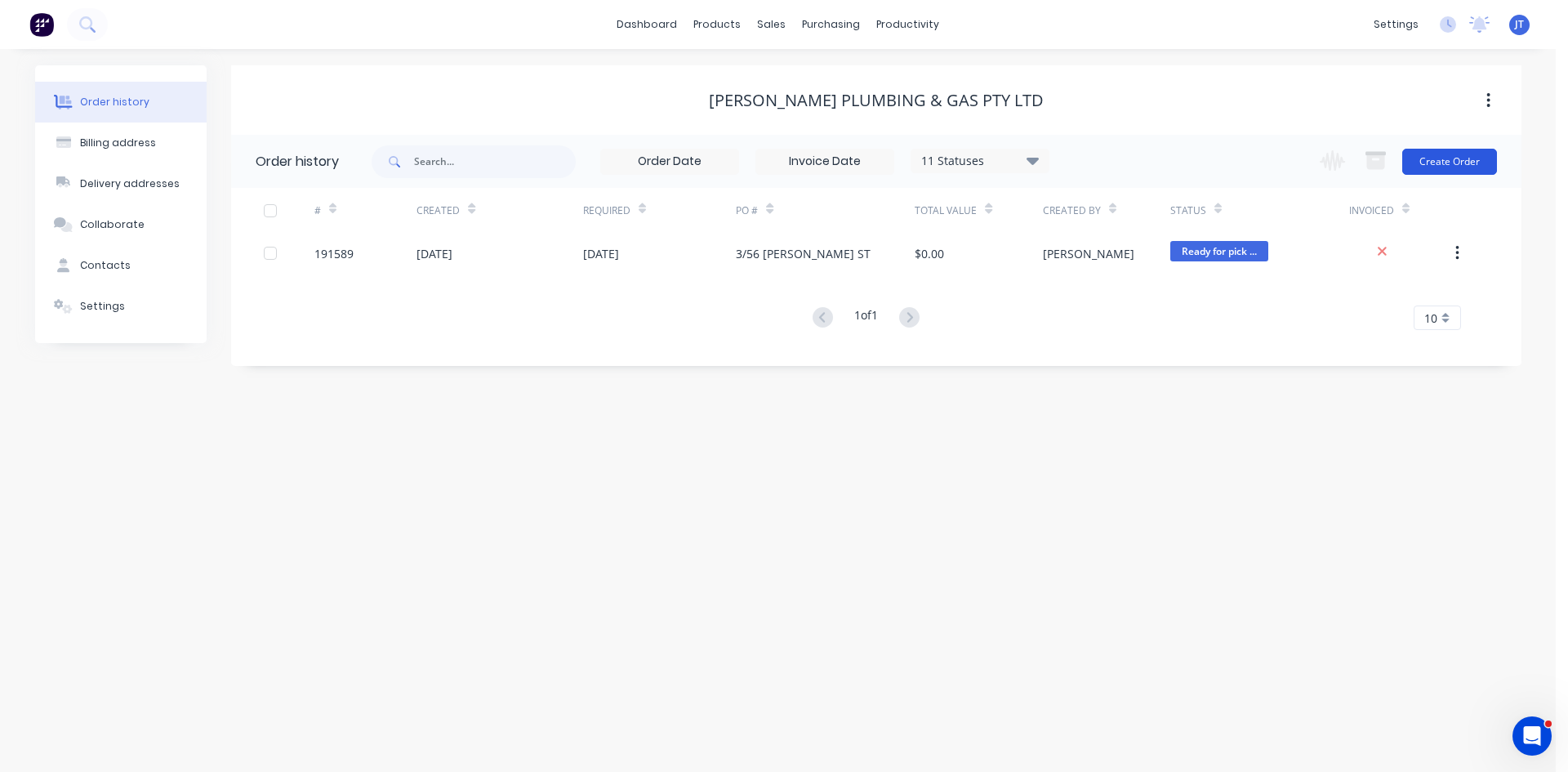
click at [1440, 164] on button "Create Order" at bounding box center [1449, 162] width 95 height 27
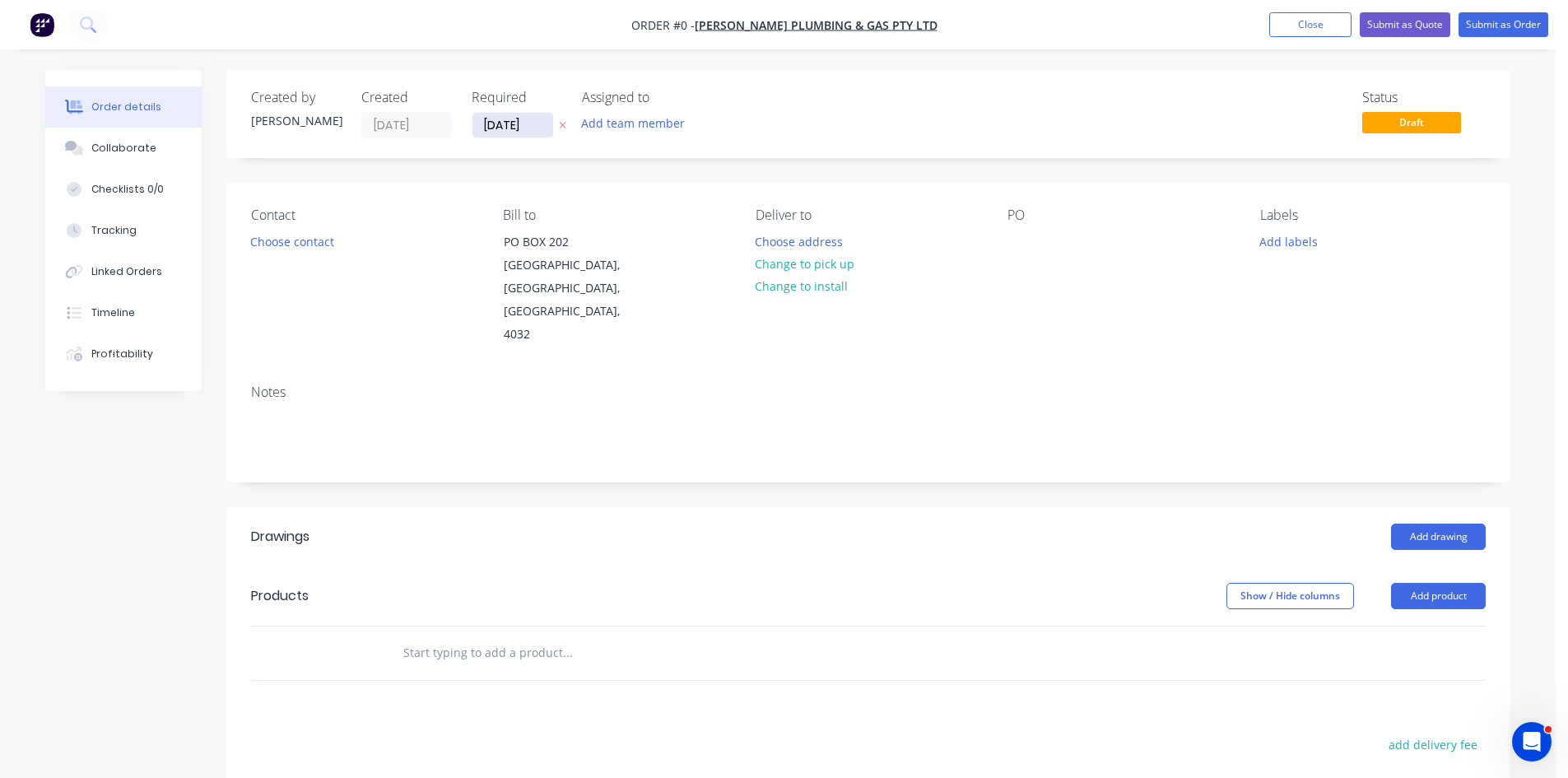
click at [518, 125] on input "[DATE]" at bounding box center [513, 125] width 80 height 25
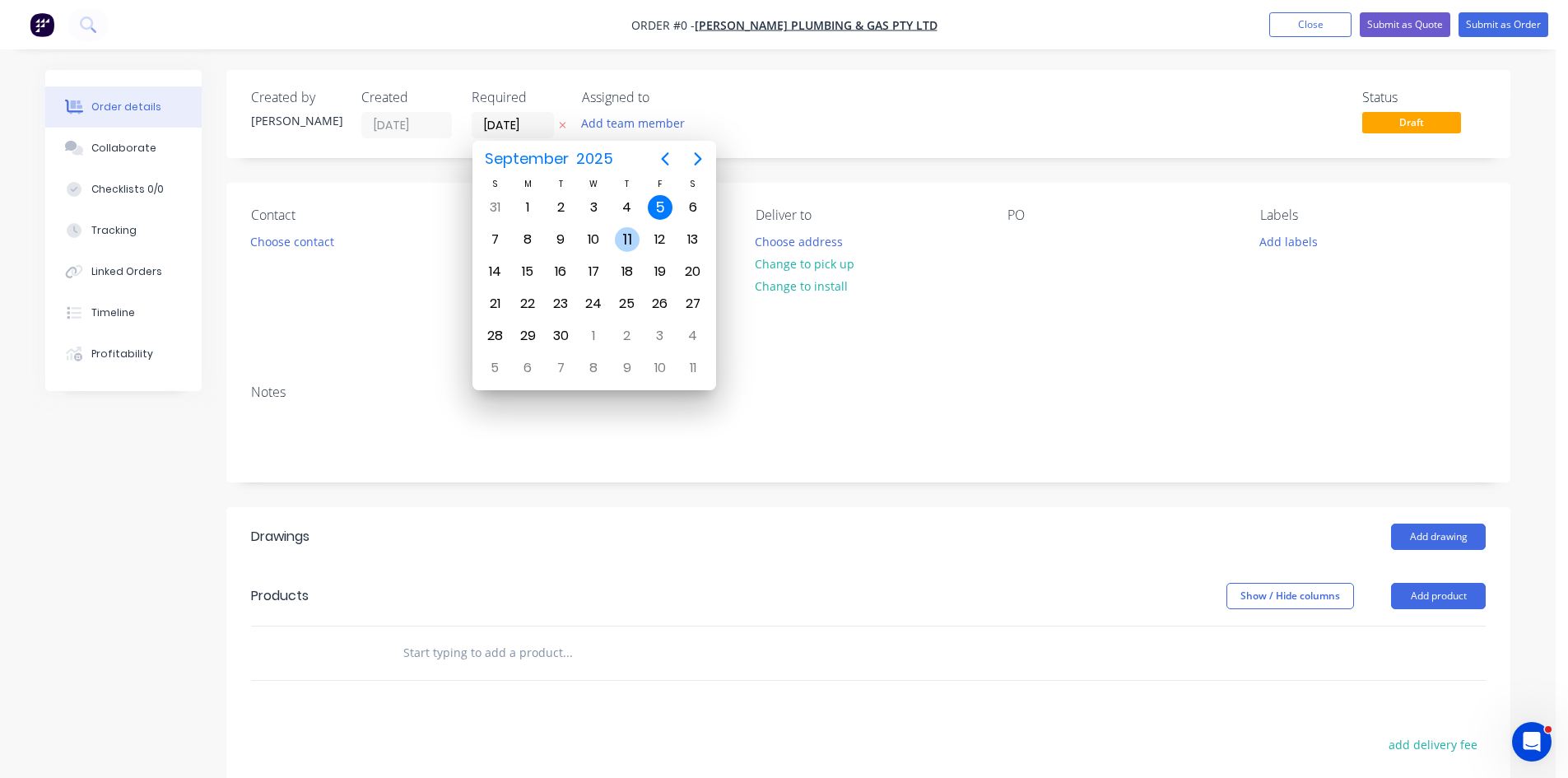
click at [625, 233] on div "11" at bounding box center [628, 239] width 25 height 25
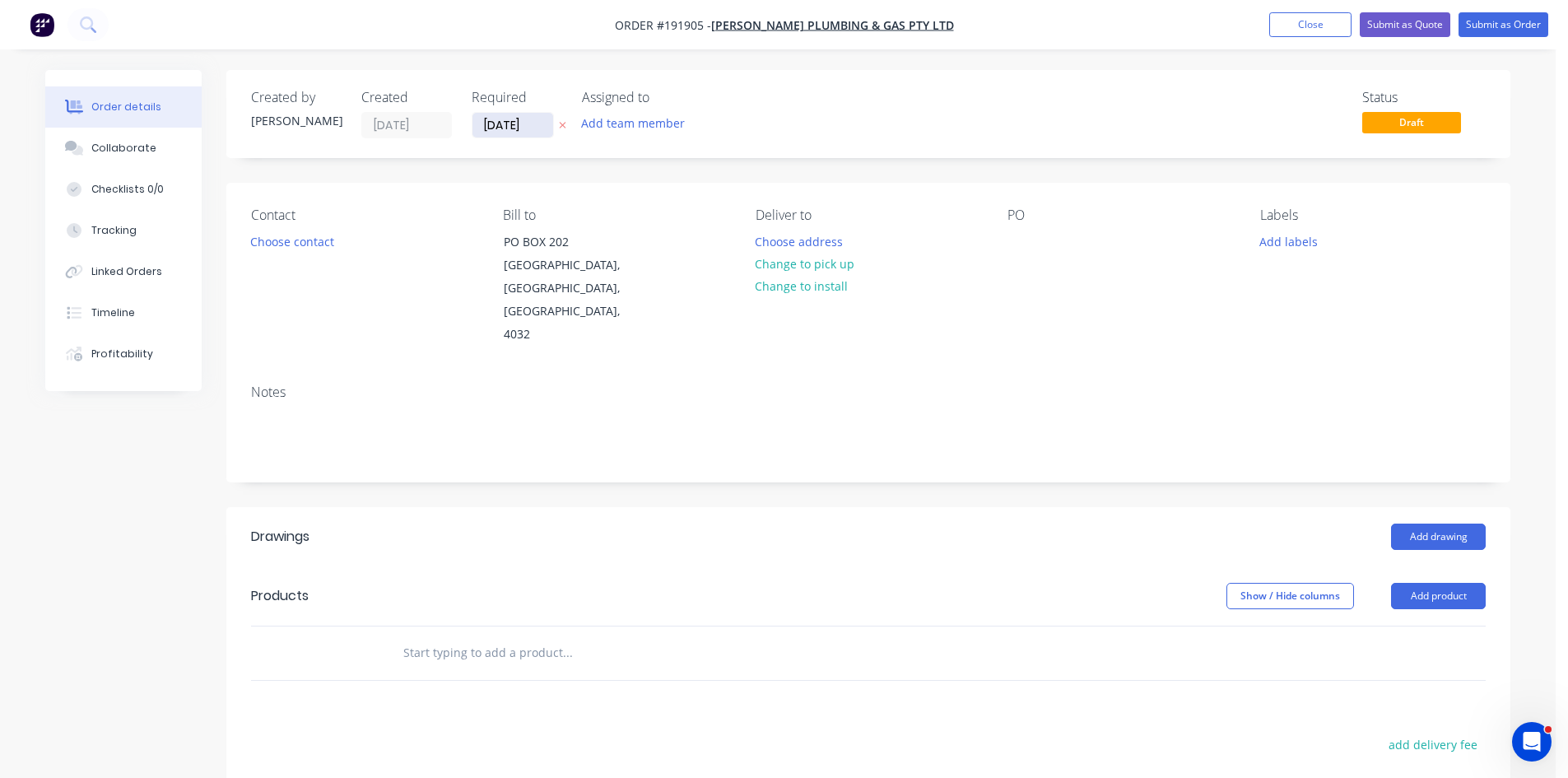
click at [502, 119] on input "11/09/25" at bounding box center [513, 125] width 80 height 25
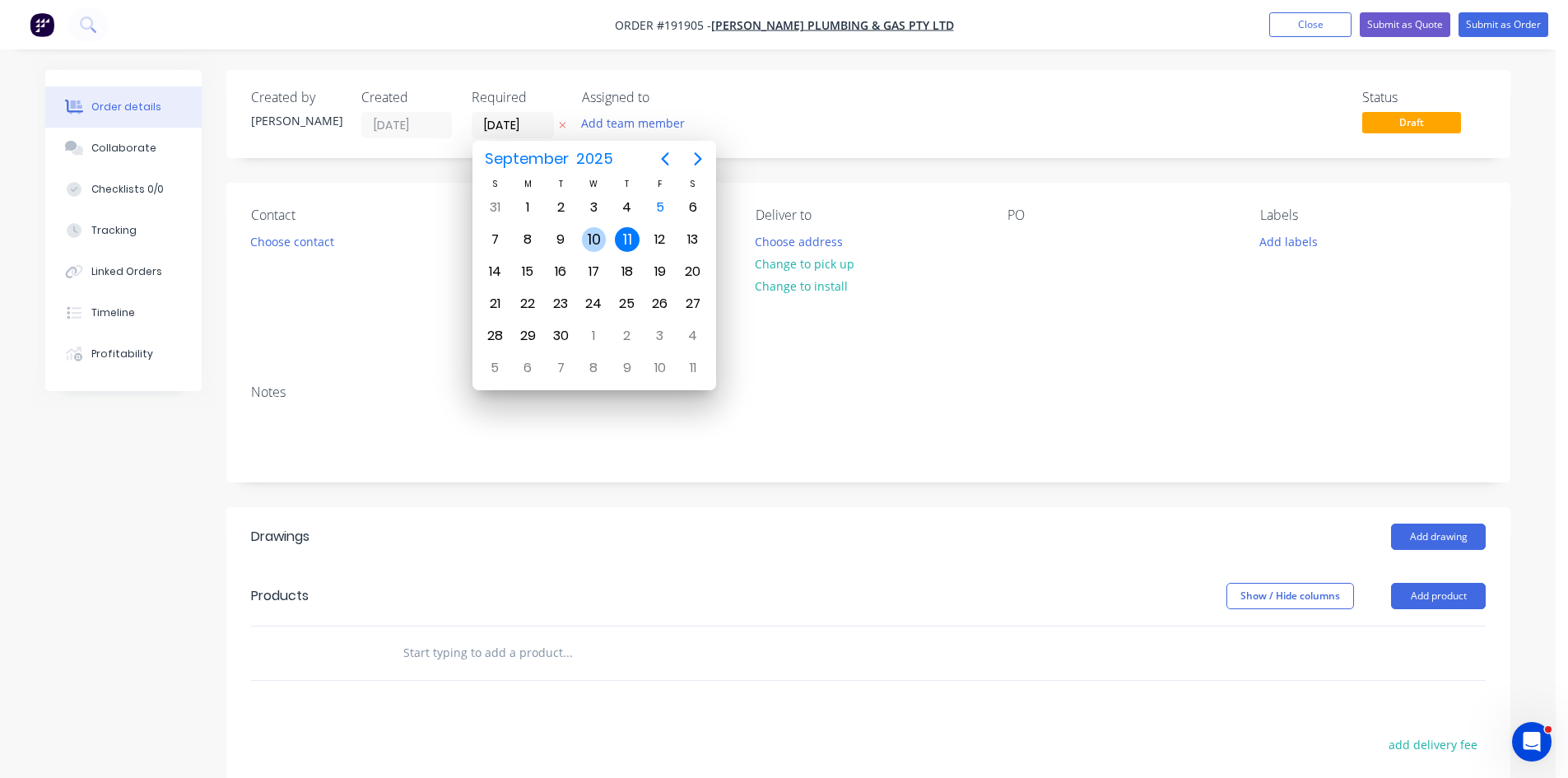
click at [605, 235] on div "10" at bounding box center [594, 239] width 25 height 25
type input "10/09/25"
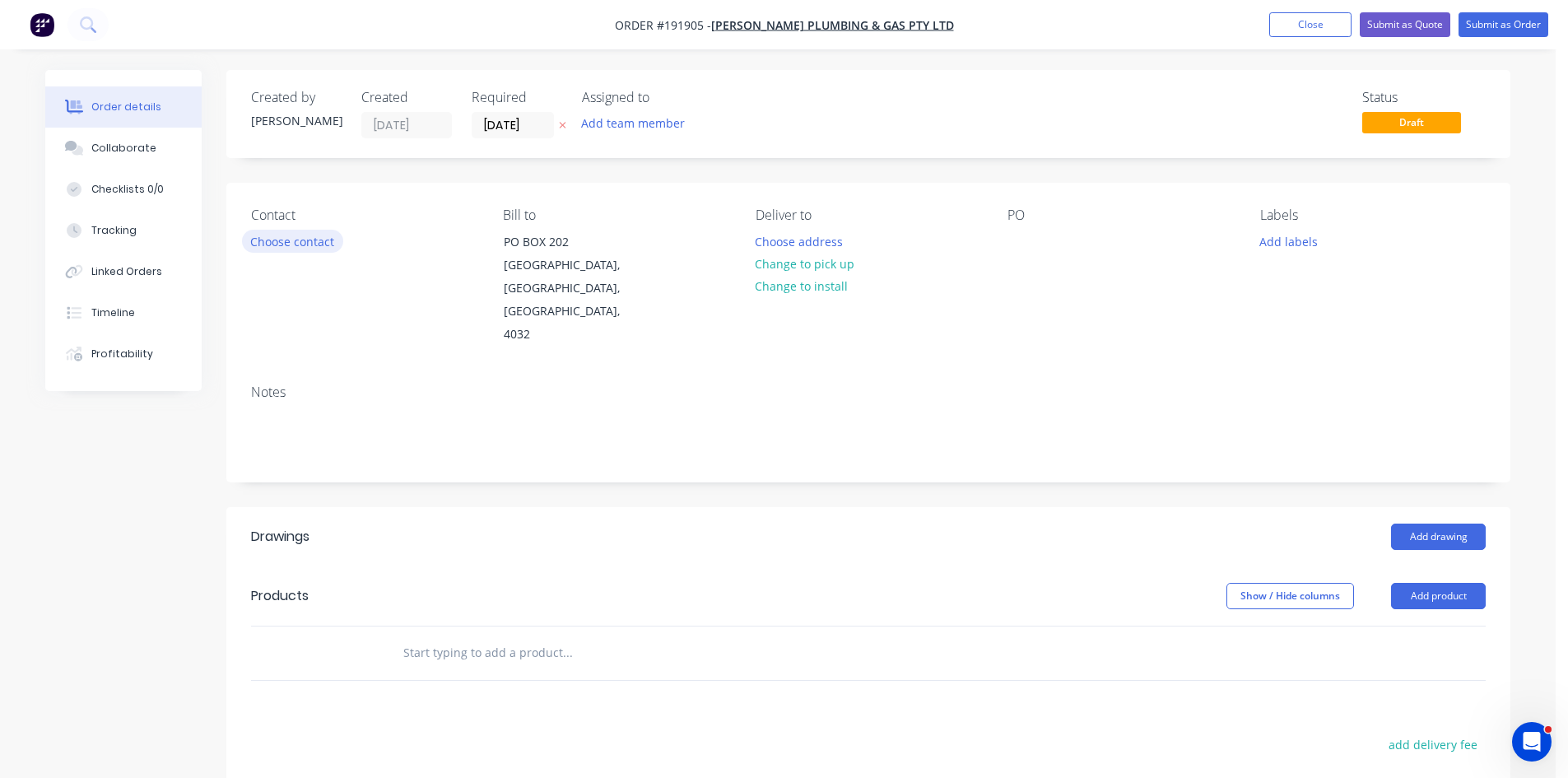
click at [332, 246] on button "Choose contact" at bounding box center [293, 240] width 101 height 22
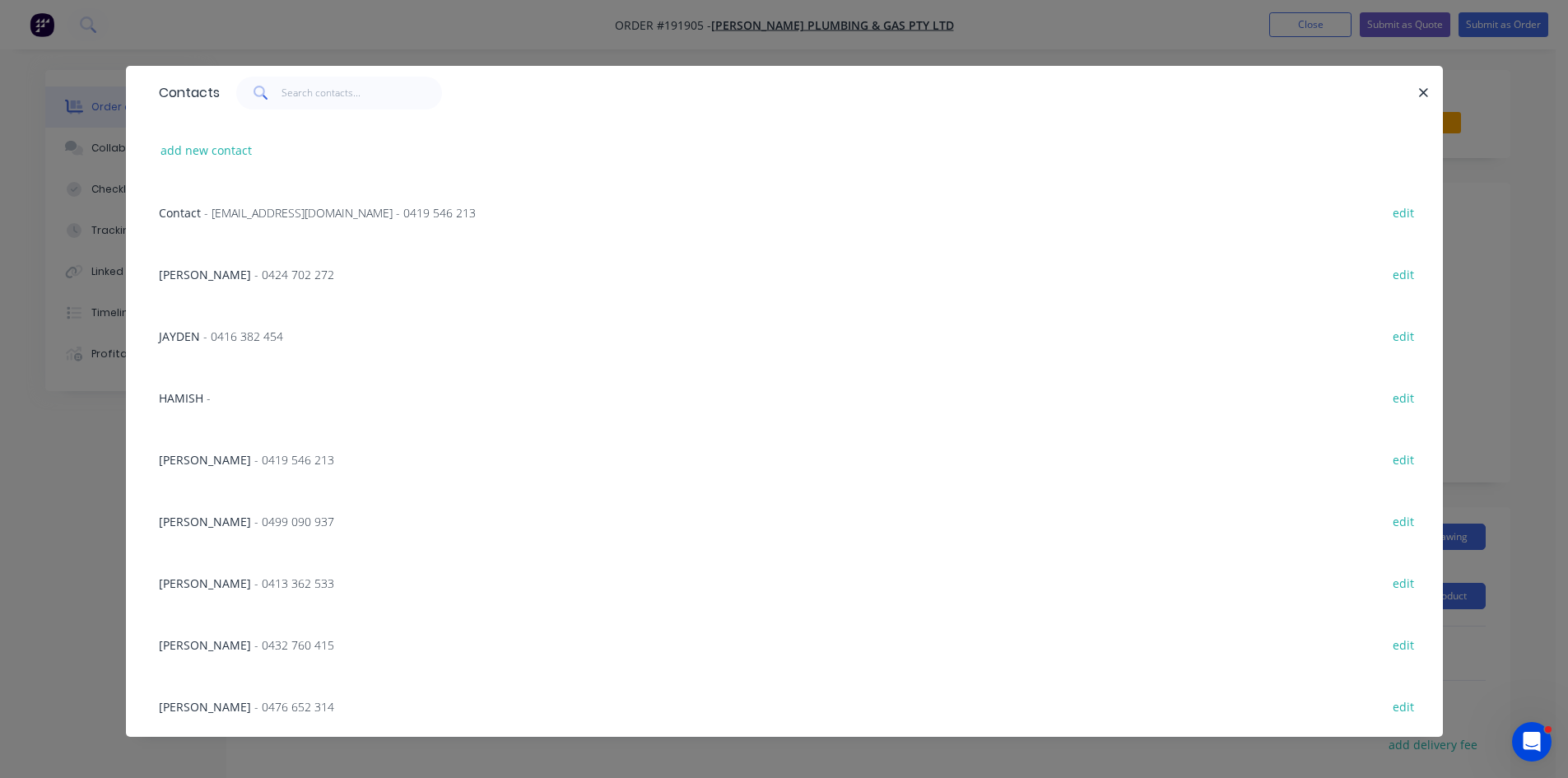
click at [43, 399] on div "Contacts add new contact Contact - millsplumbing@yahoo.com.au - 0419 546 213 ed…" at bounding box center [784, 389] width 1568 height 778
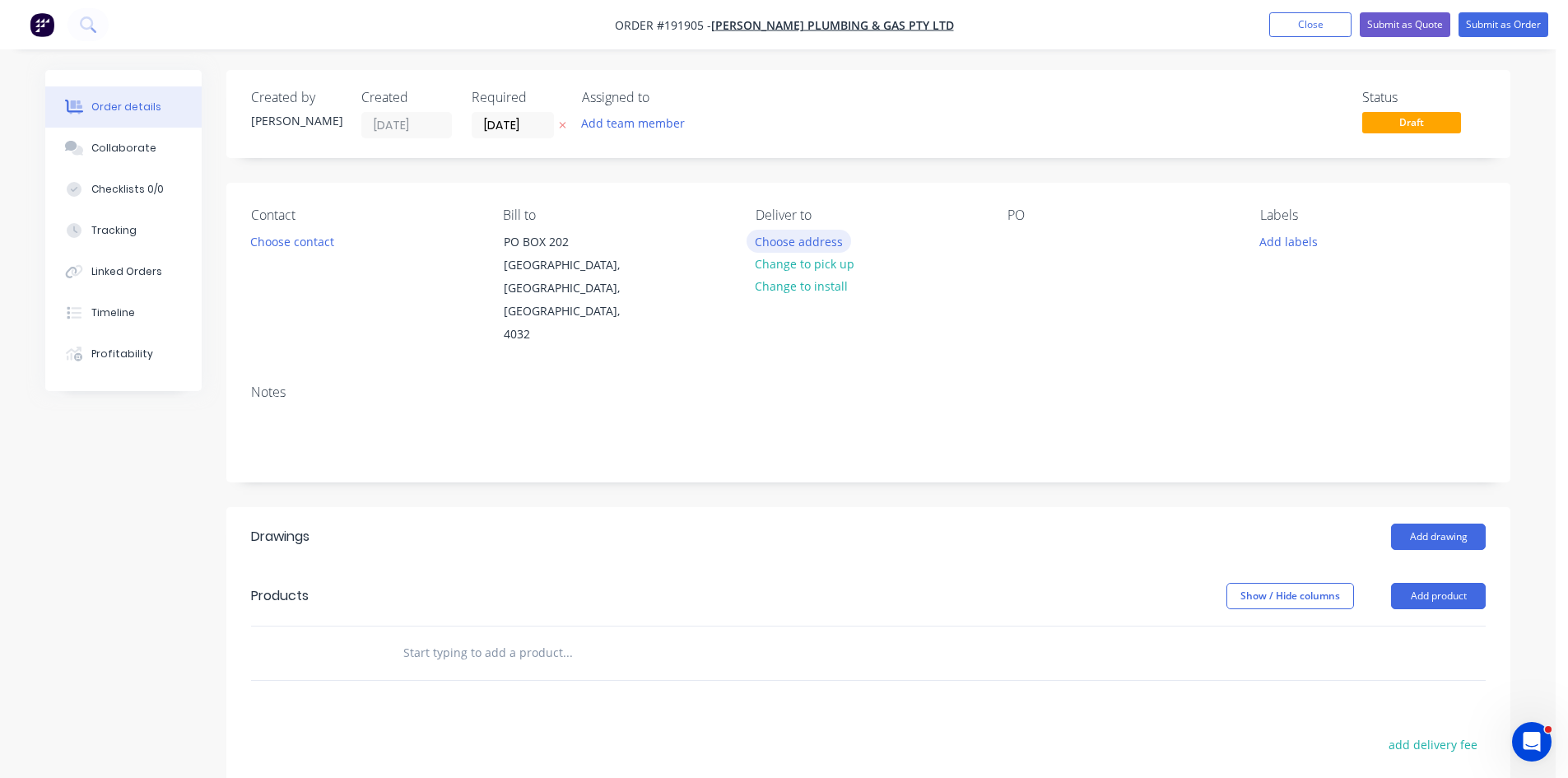
click at [784, 243] on button "Choose address" at bounding box center [799, 240] width 105 height 22
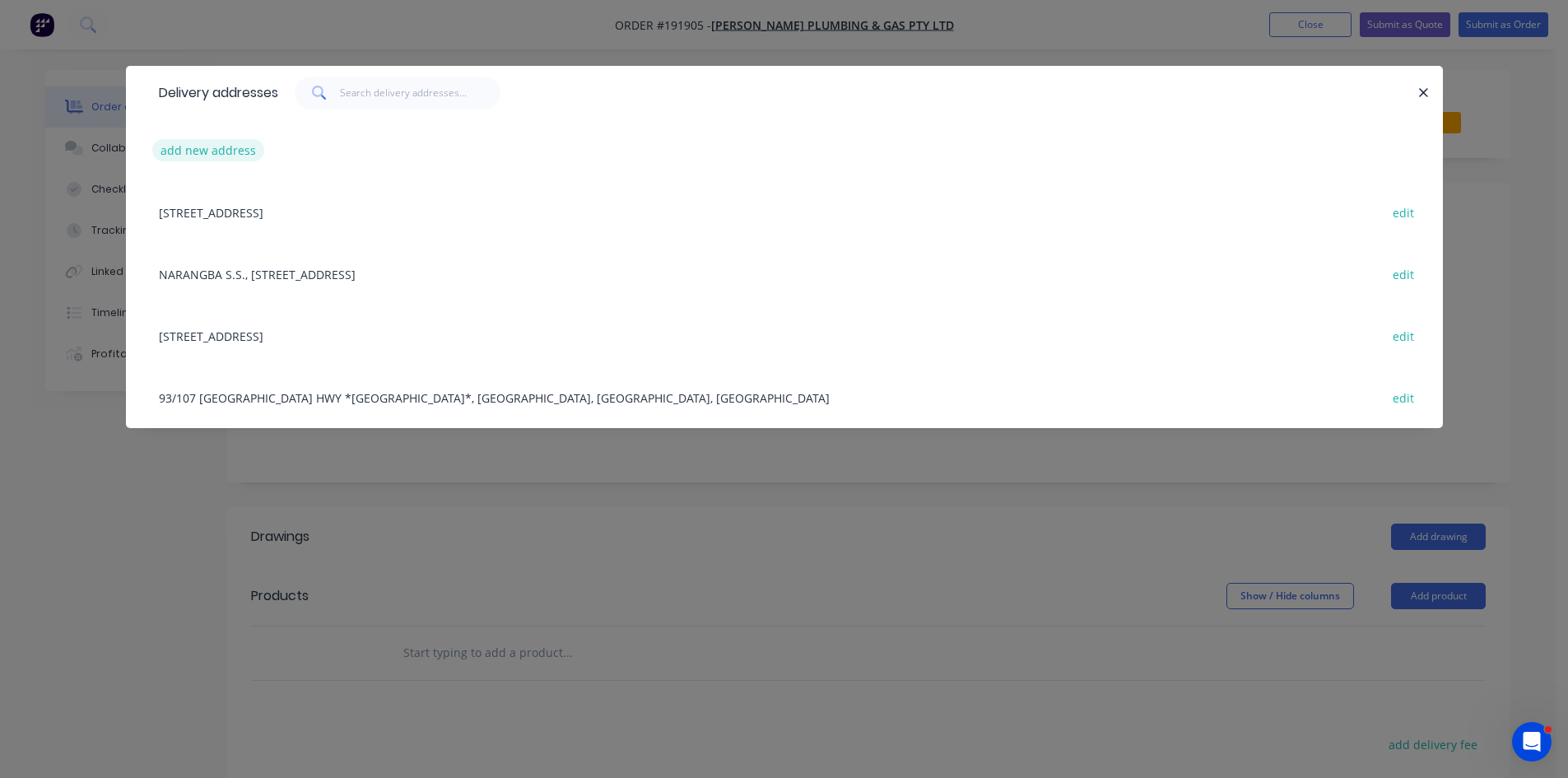
click at [169, 156] on button "add new address" at bounding box center [209, 149] width 113 height 22
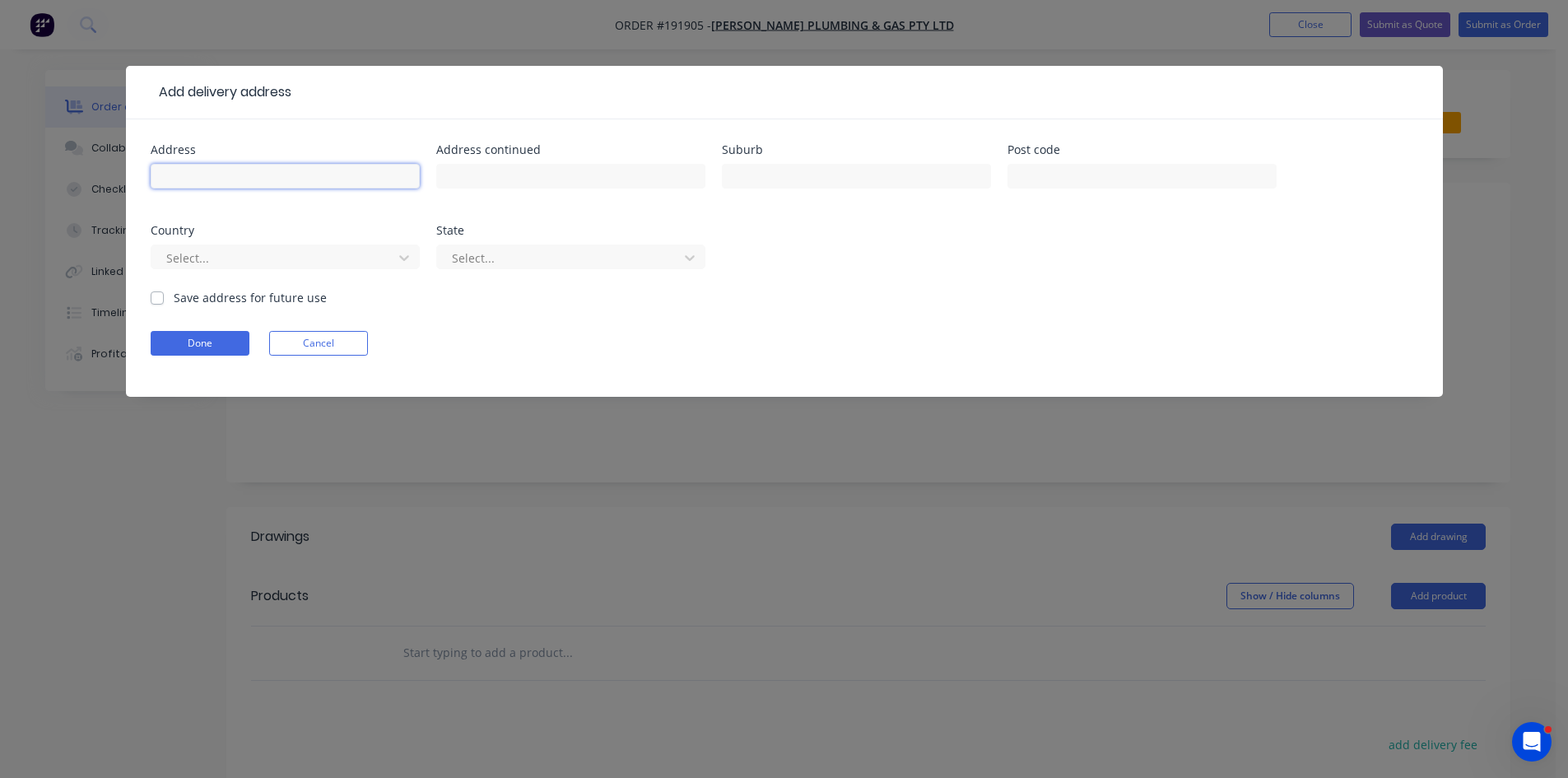
click at [268, 164] on input "text" at bounding box center [284, 176] width 269 height 25
click at [388, 188] on input "470 M" at bounding box center [284, 176] width 269 height 25
type input "470 McCullough St,"
type input "Sunnybank"
click button "Done" at bounding box center [199, 344] width 99 height 25
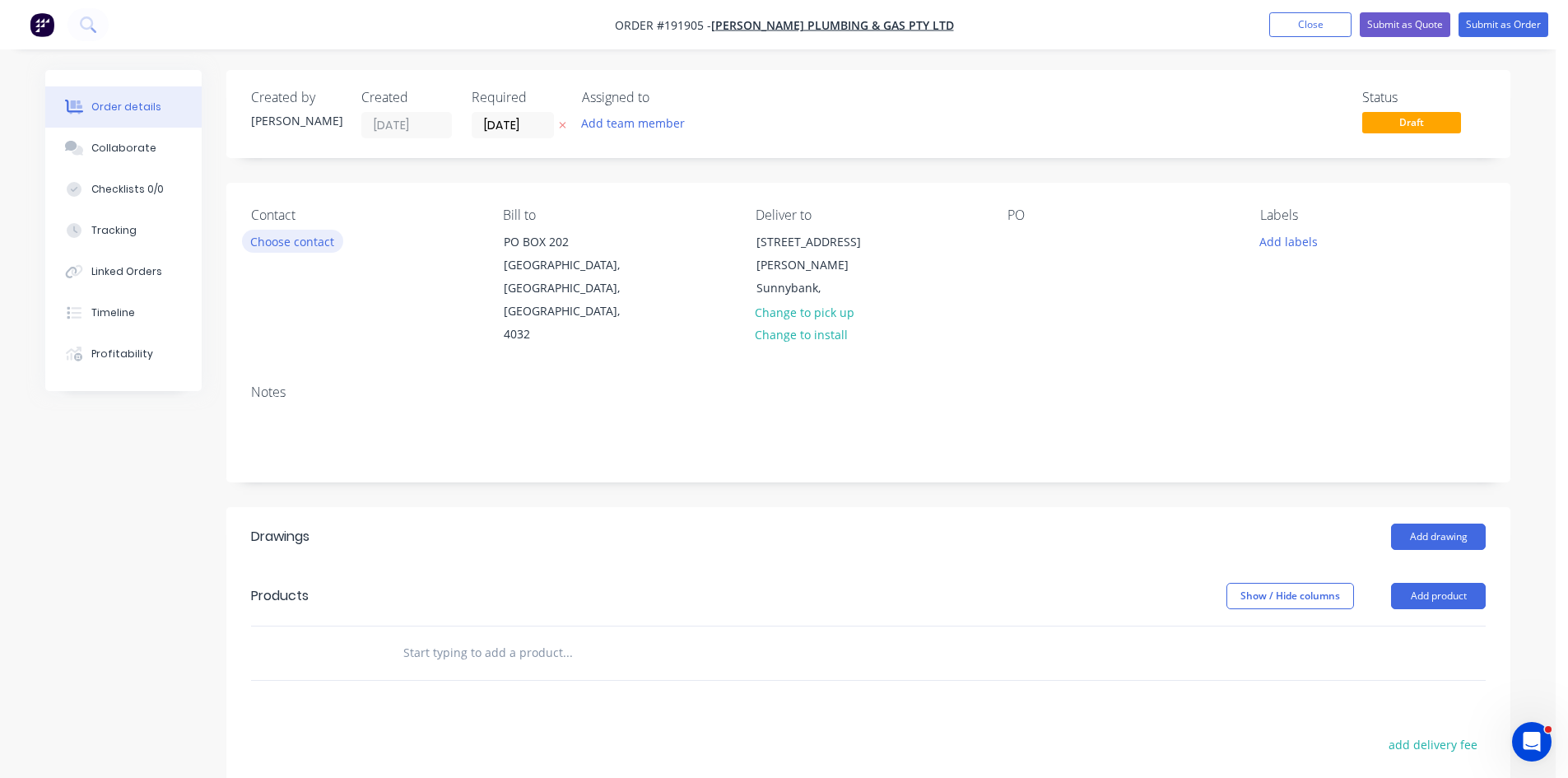
click at [328, 233] on button "Choose contact" at bounding box center [293, 240] width 101 height 22
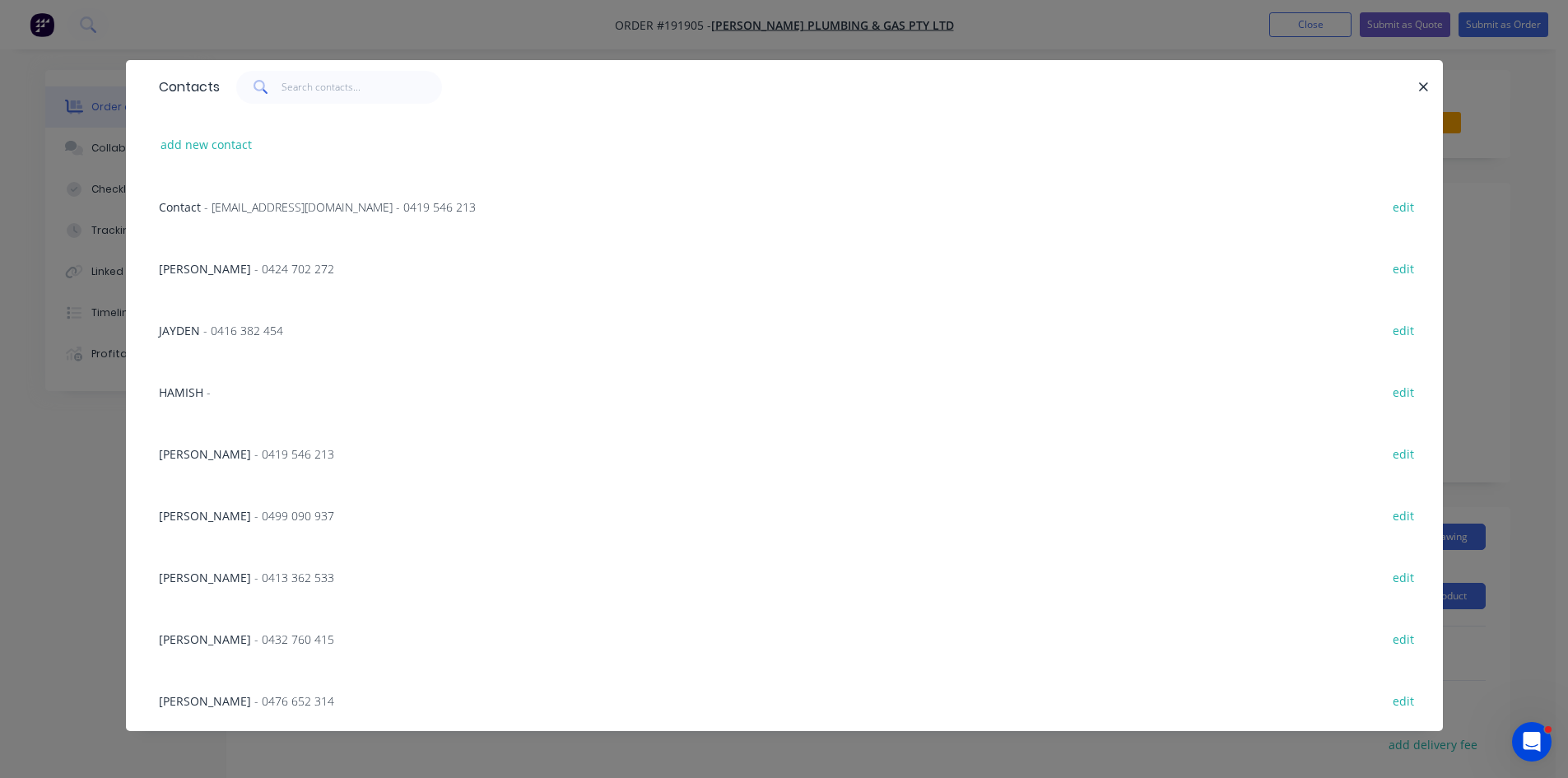
scroll to position [7, 0]
click at [282, 326] on div "JAYDEN - 0416 382 454 edit" at bounding box center [784, 329] width 1268 height 62
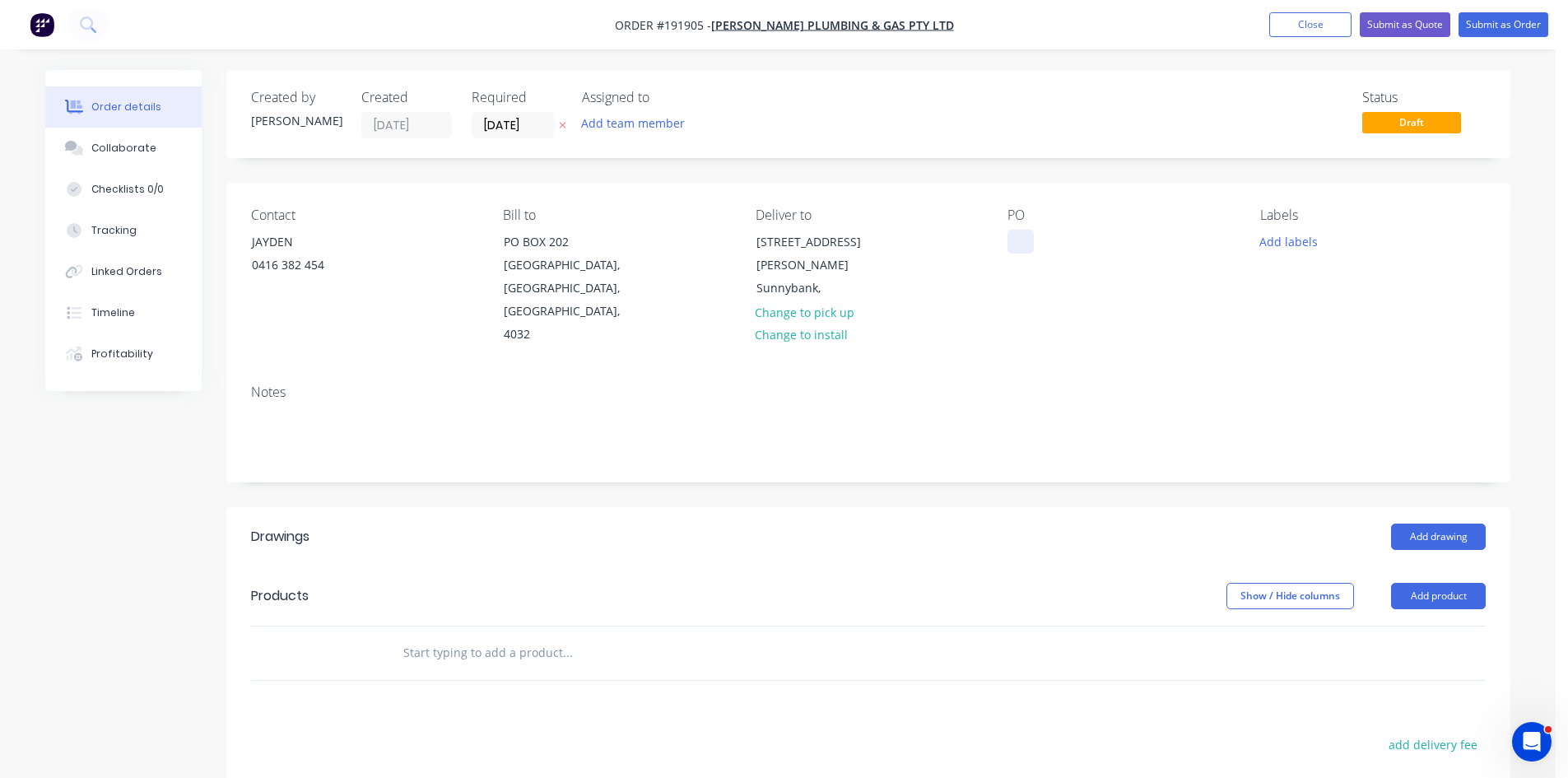
click at [1012, 250] on div at bounding box center [1021, 241] width 27 height 24
click at [1018, 246] on div at bounding box center [1021, 241] width 27 height 24
click at [1104, 385] on div "Notes" at bounding box center [868, 392] width 1235 height 15
drag, startPoint x: 493, startPoint y: 634, endPoint x: 577, endPoint y: 594, distance: 93.0
click at [503, 636] on input "text" at bounding box center [567, 653] width 329 height 33
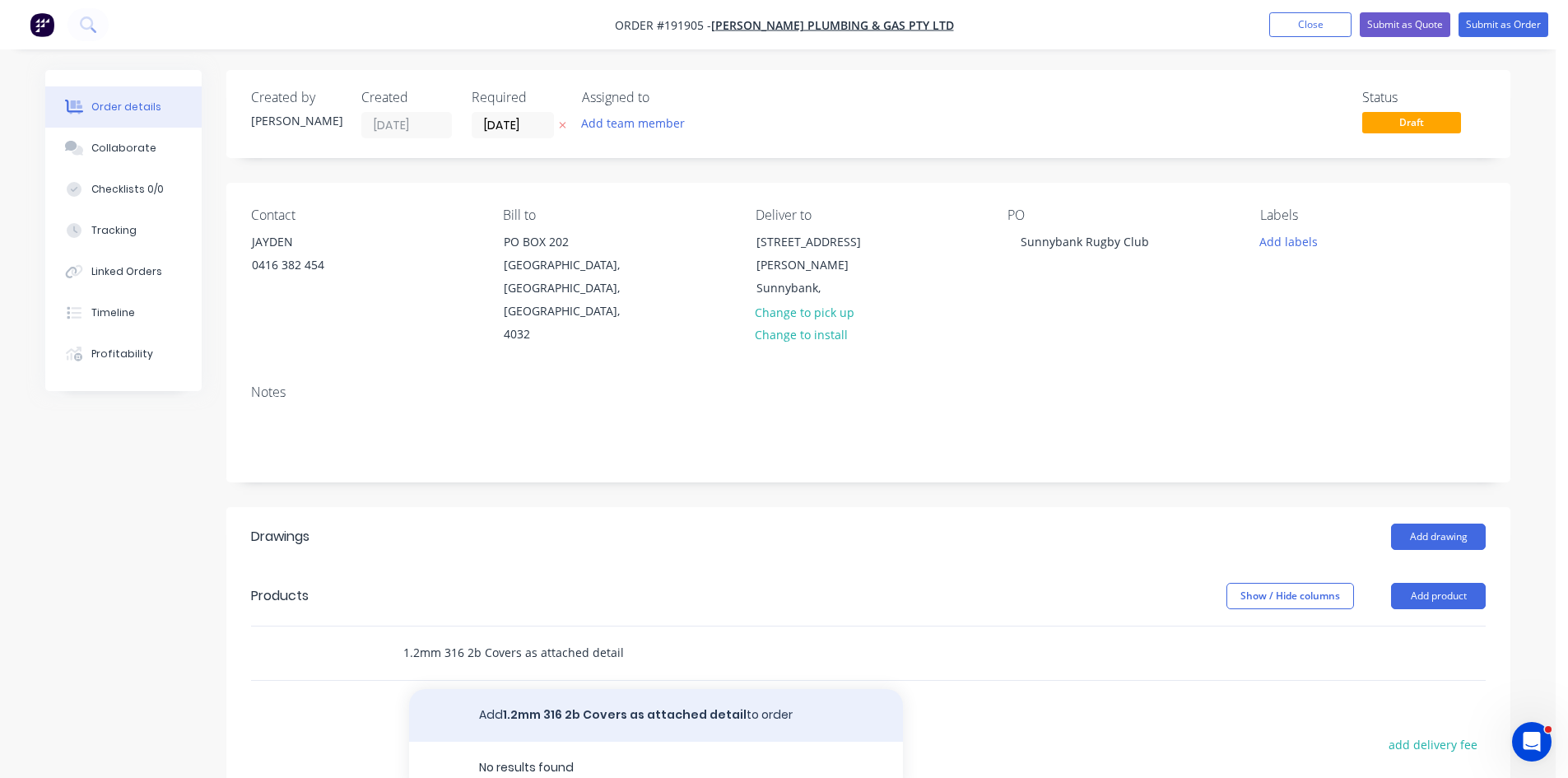
type input "1.2mm 316 2b Covers as attached detail"
click at [606, 692] on button "Add 1.2mm 316 2b Covers as attached detail to order" at bounding box center [656, 715] width 494 height 53
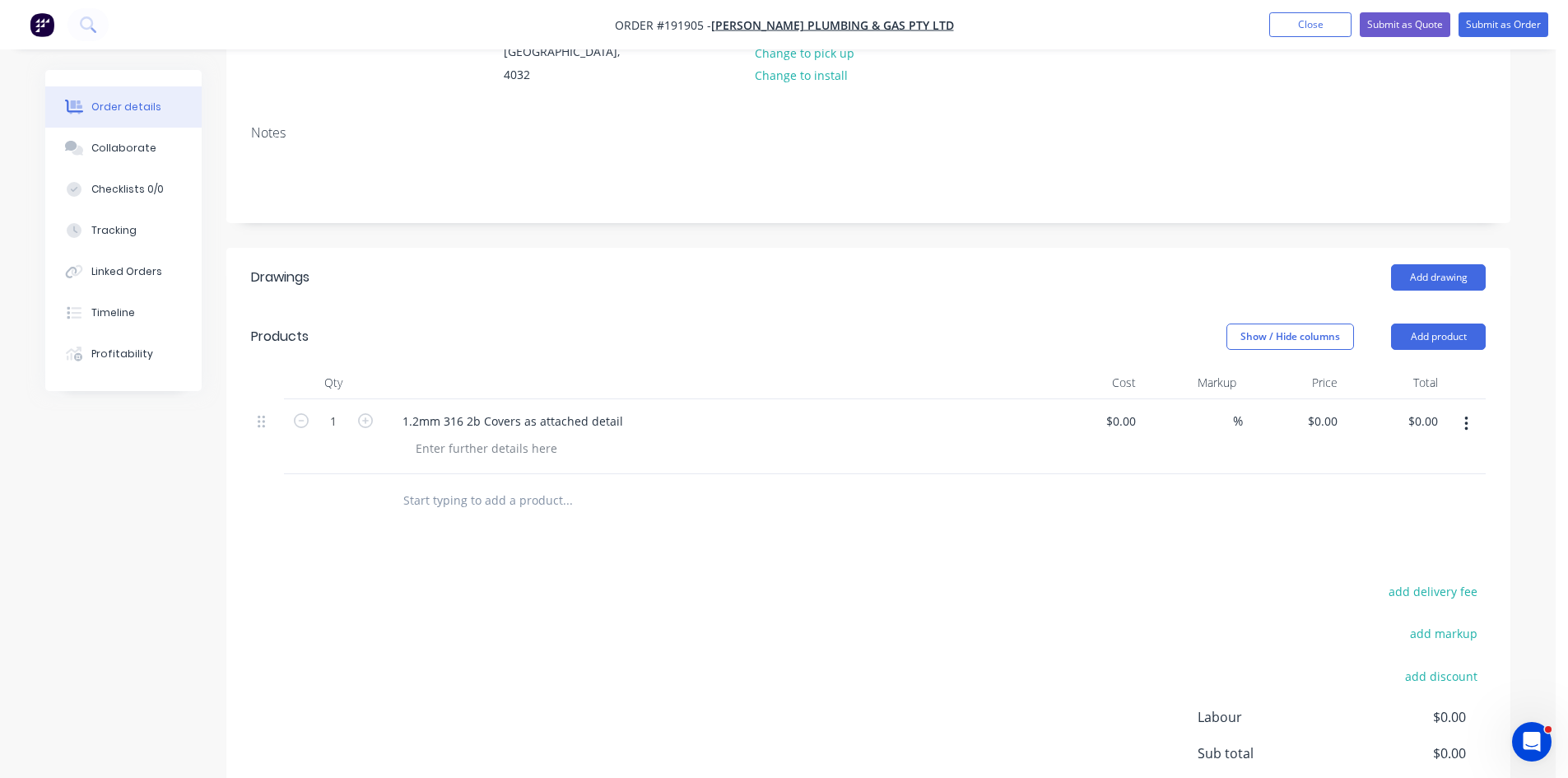
scroll to position [275, 0]
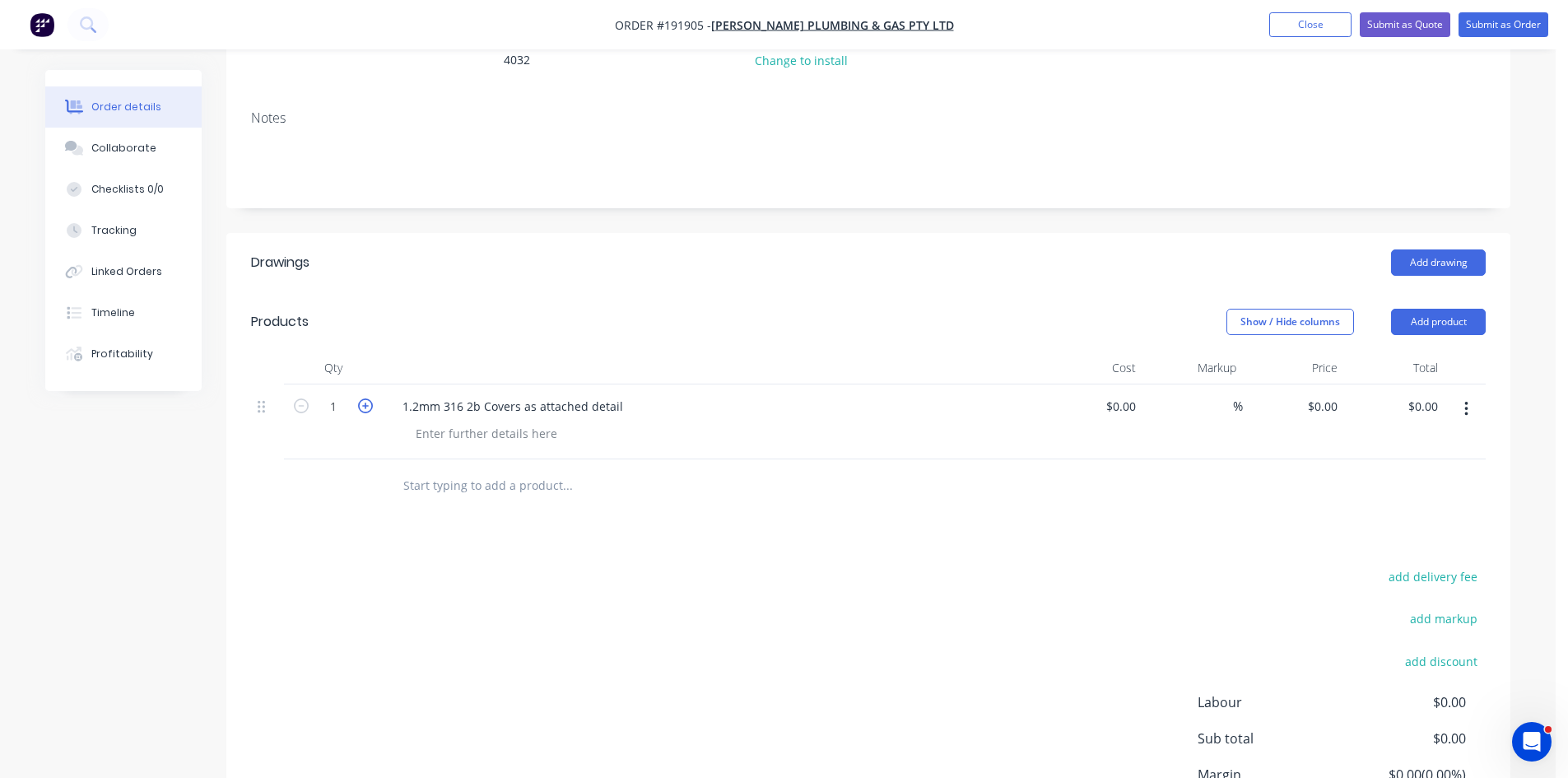
click at [368, 398] on icon "button" at bounding box center [364, 405] width 14 height 14
type input "4"
click at [441, 422] on div at bounding box center [487, 433] width 168 height 24
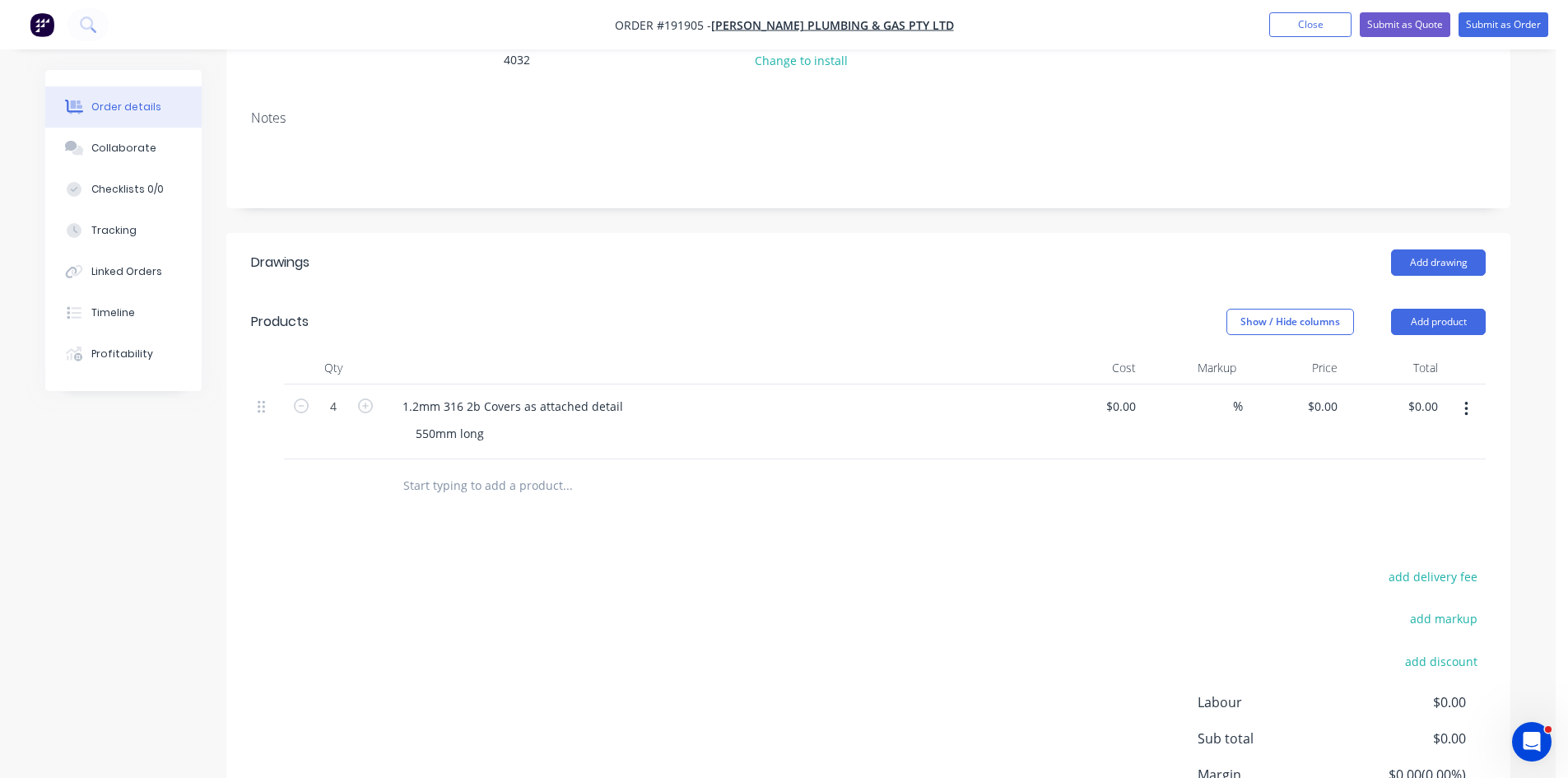
click at [607, 500] on div "Drawings Add drawing Products Show / Hide columns Add product Qty Cost Markup P…" at bounding box center [869, 571] width 1284 height 676
click at [1462, 394] on button "button" at bounding box center [1467, 409] width 38 height 30
drag, startPoint x: 1404, startPoint y: 468, endPoint x: 841, endPoint y: 528, distance: 566.2
click at [1403, 474] on div "Duplicate" at bounding box center [1407, 485] width 127 height 24
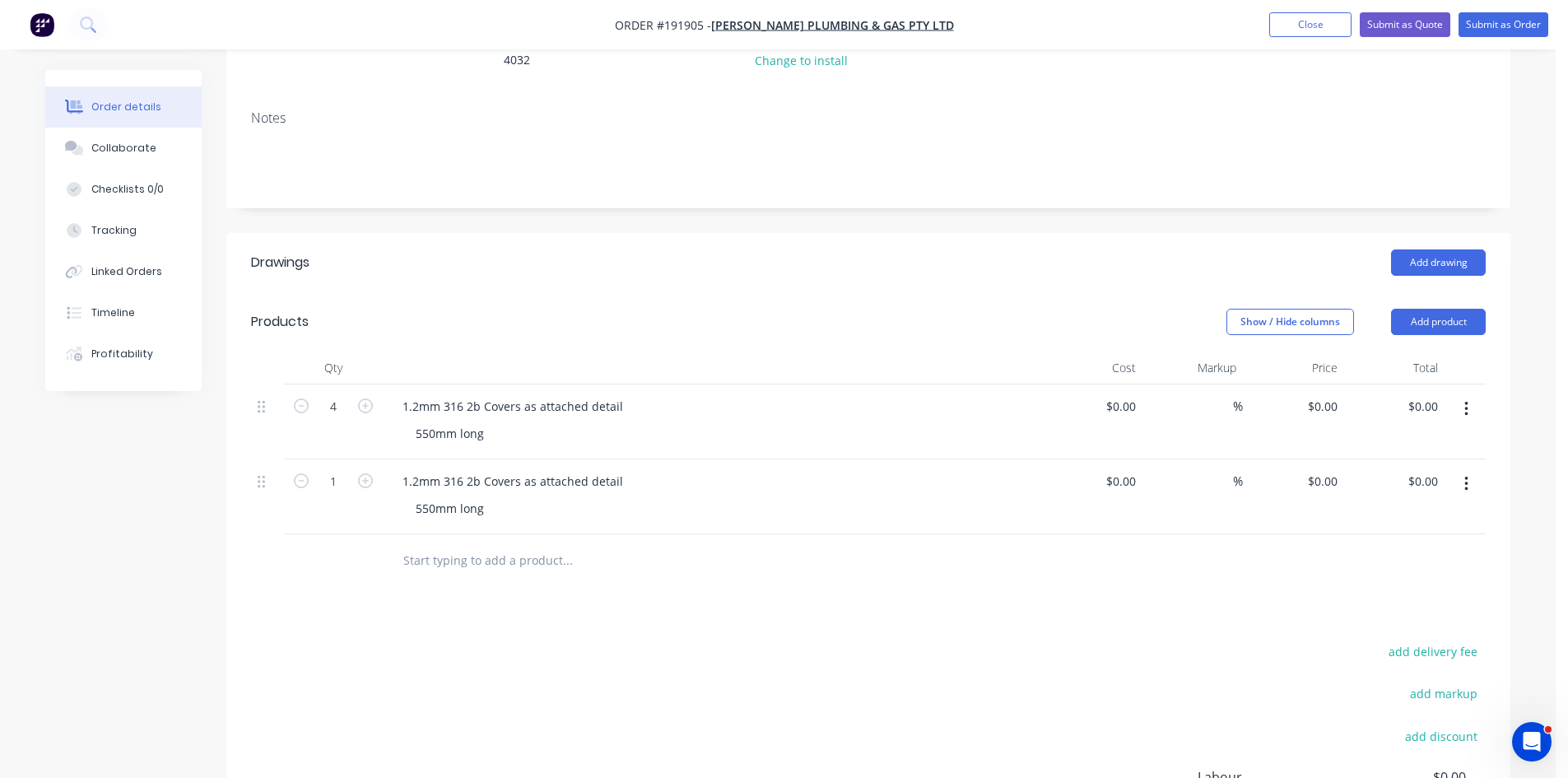
click at [357, 471] on button "button" at bounding box center [365, 479] width 21 height 17
drag, startPoint x: 357, startPoint y: 459, endPoint x: 361, endPoint y: 481, distance: 22.4
click at [357, 471] on button "button" at bounding box center [365, 479] width 21 height 17
type input "3"
drag, startPoint x: 413, startPoint y: 486, endPoint x: 296, endPoint y: 510, distance: 119.4
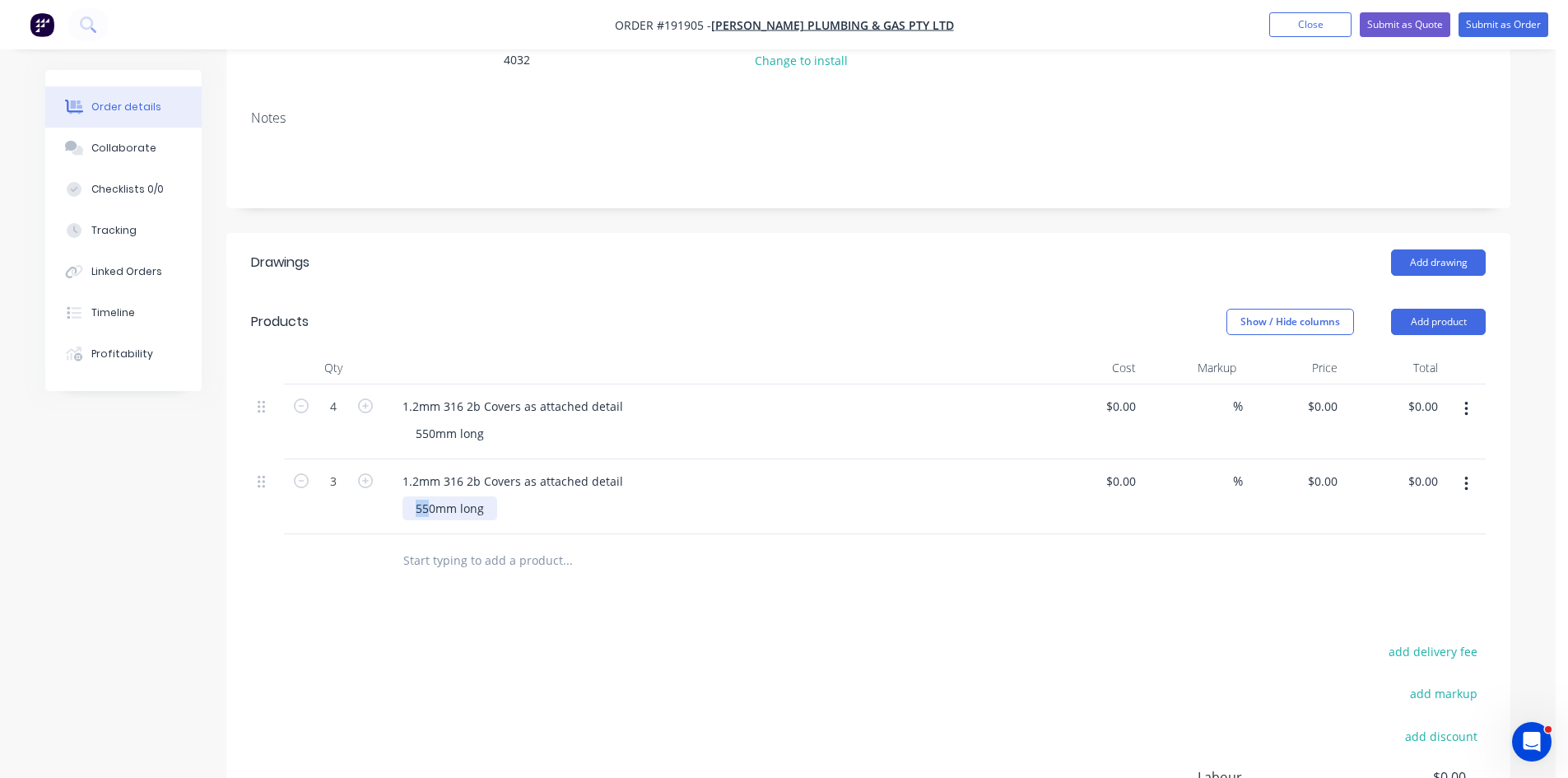
click at [309, 506] on div "3 1.2mm 316 2b Covers as attached detail 550mm long $0.00 $0.00 % $0.00 $0.00 $…" at bounding box center [868, 497] width 1235 height 75
click at [724, 617] on div "Drawings Add drawing Products Show / Hide columns Add product Qty Cost Markup P…" at bounding box center [869, 609] width 1284 height 750
click at [1496, 17] on button "Submit as Order" at bounding box center [1504, 25] width 90 height 25
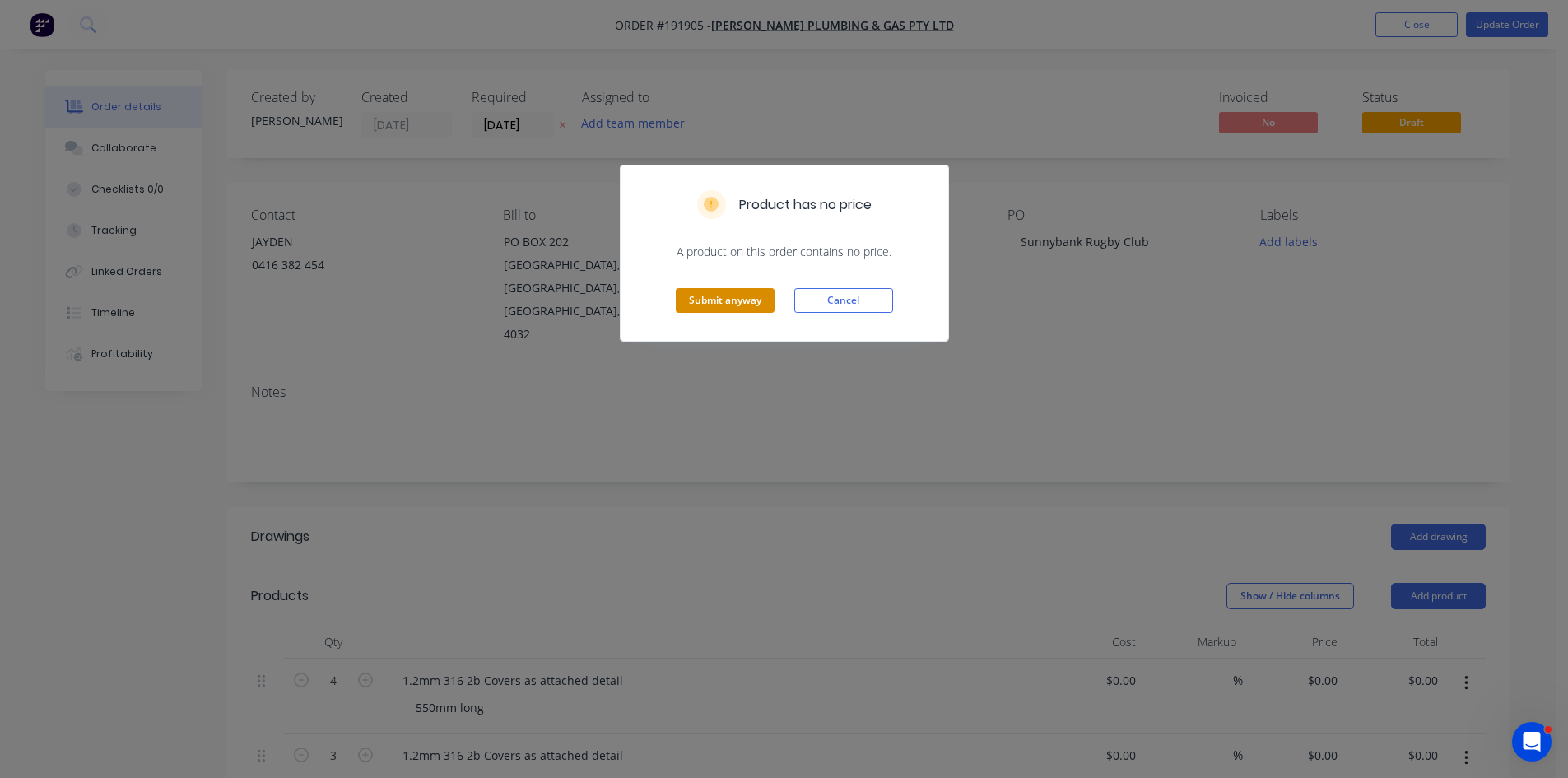
click at [733, 308] on button "Submit anyway" at bounding box center [724, 300] width 99 height 25
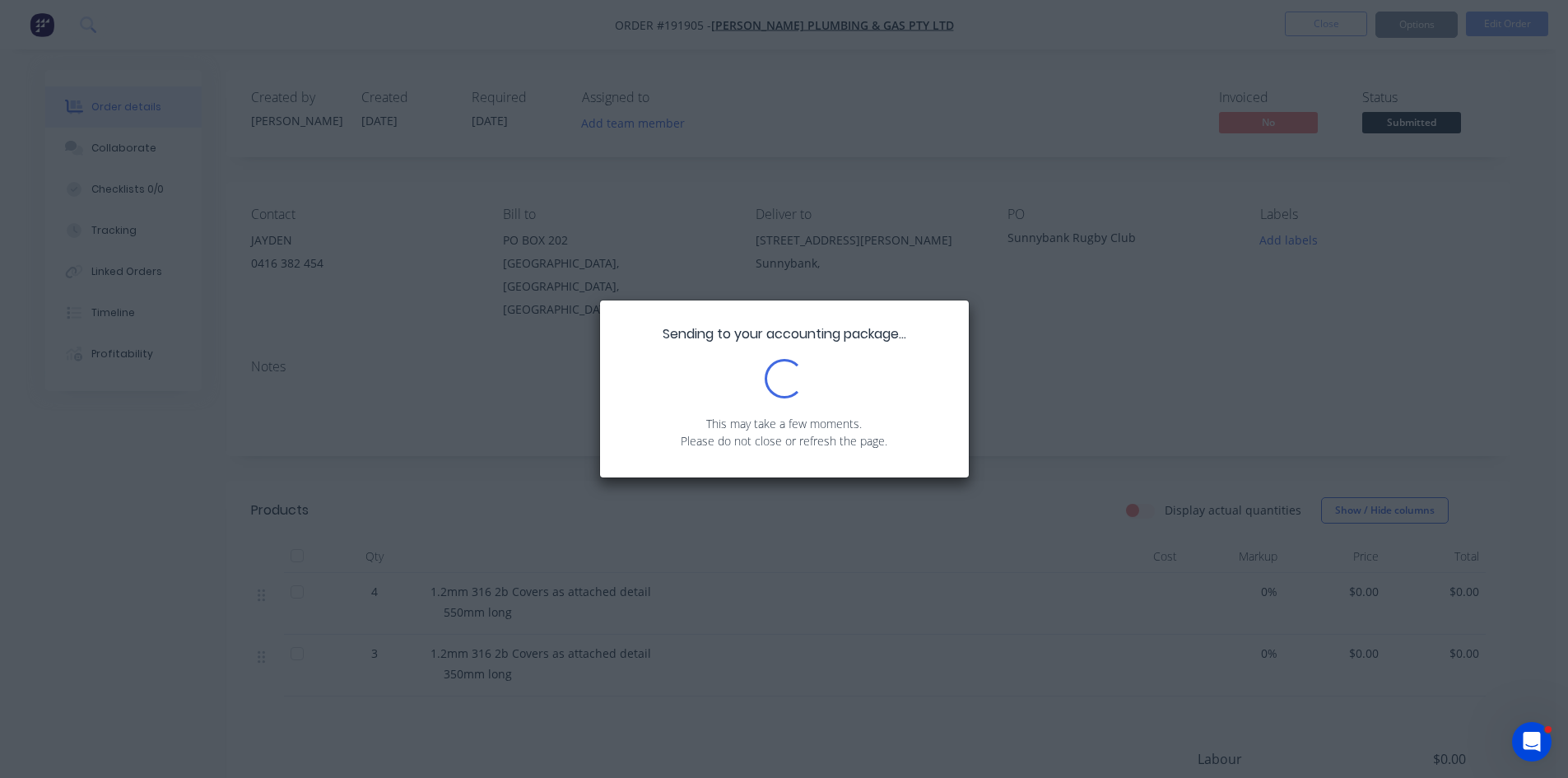
click at [1023, 650] on div "Sending to your accounting package... Loading... This may take a few moments. P…" at bounding box center [784, 389] width 1568 height 778
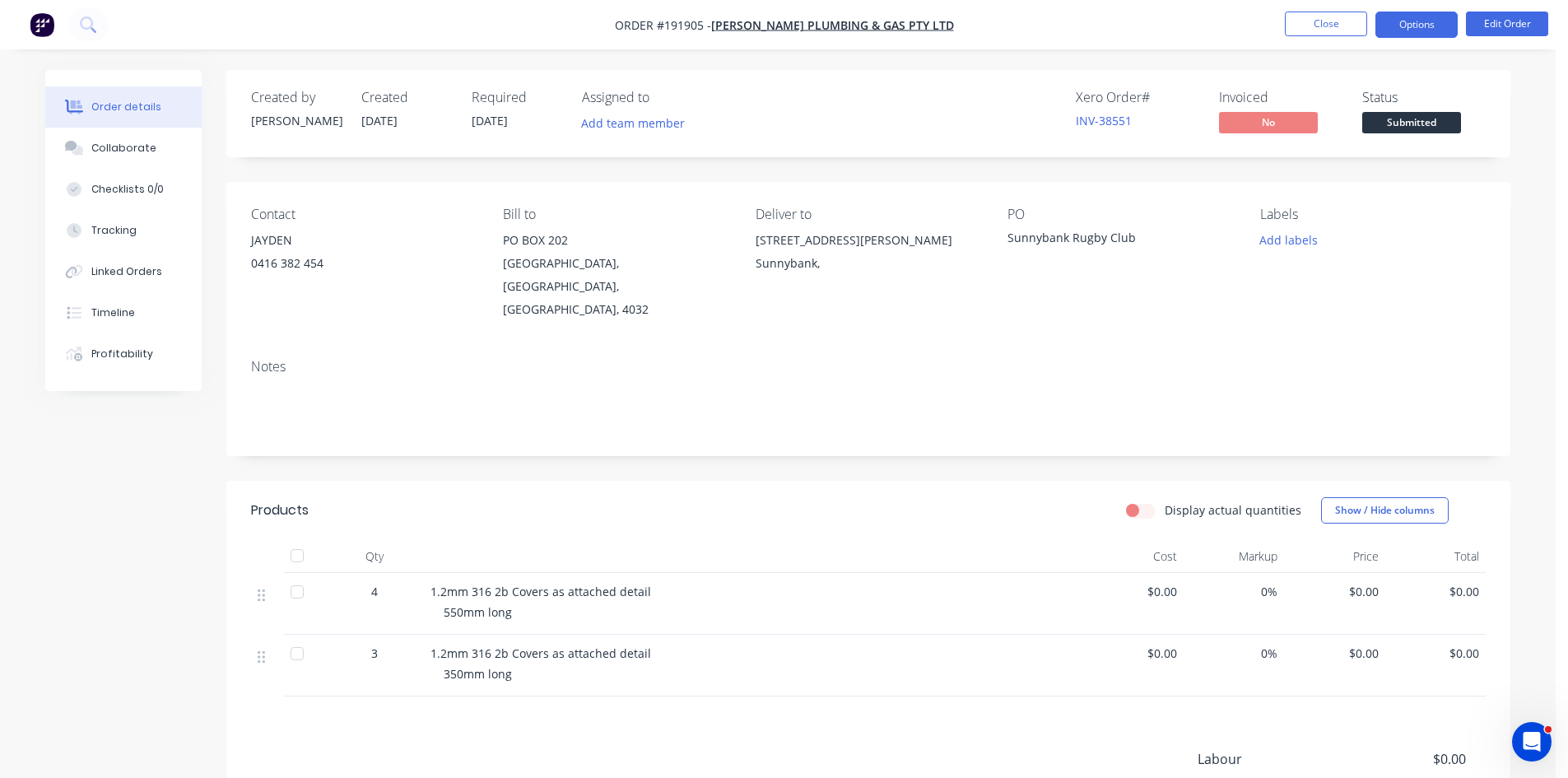
click at [1431, 32] on button "Options" at bounding box center [1417, 25] width 82 height 27
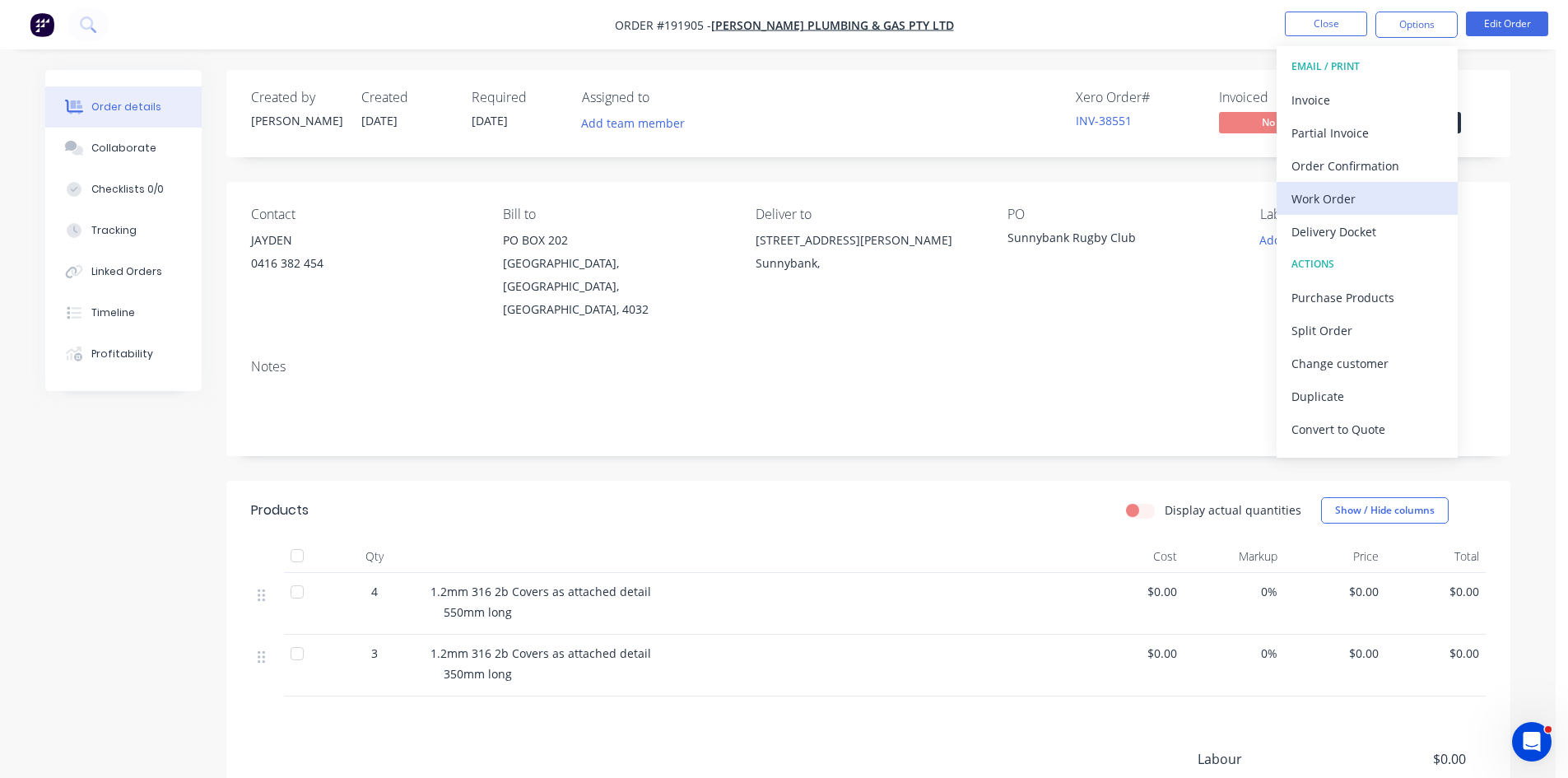
click at [1349, 198] on div "Work Order" at bounding box center [1367, 198] width 151 height 24
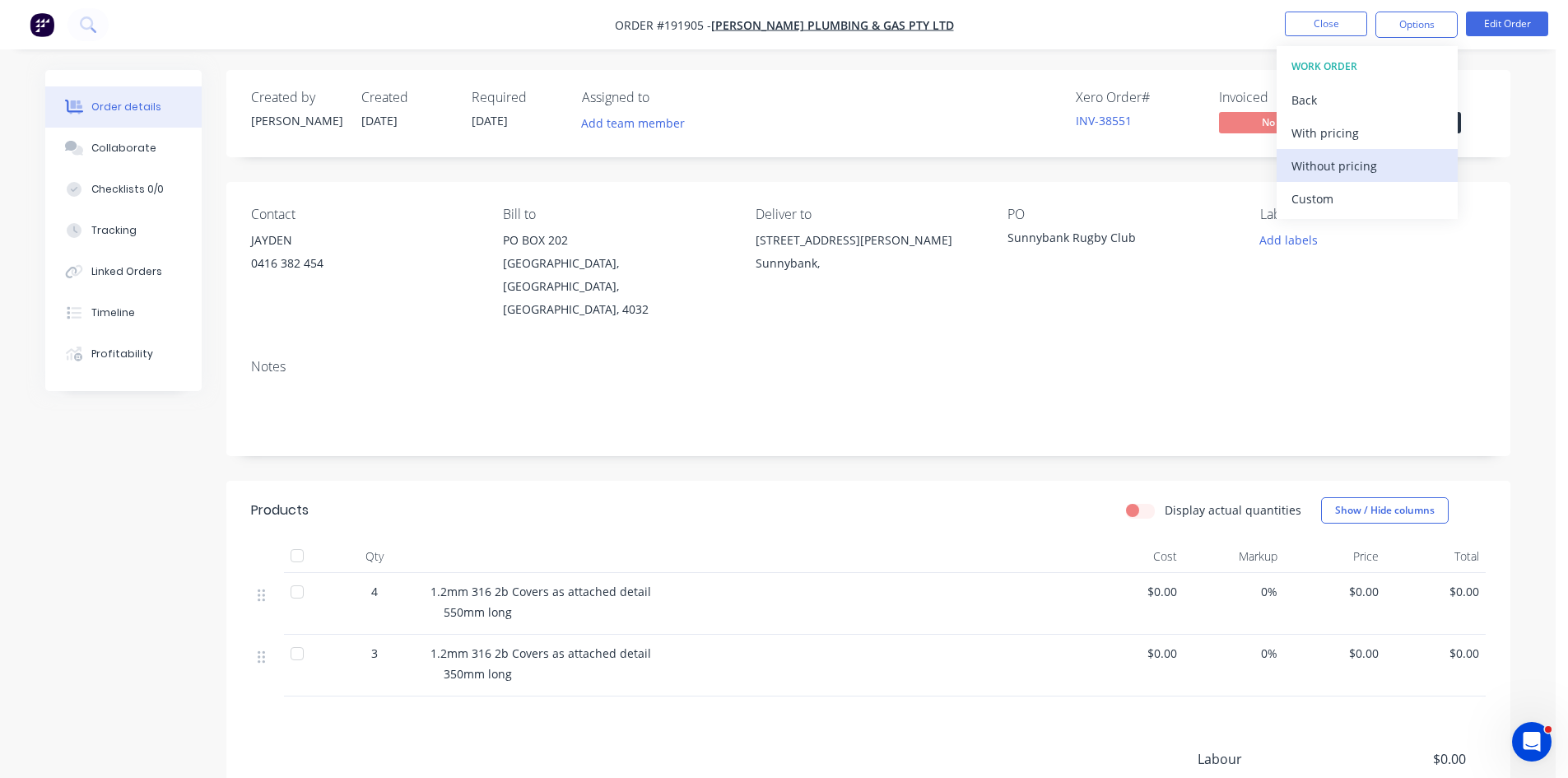
click at [1353, 170] on div "Without pricing" at bounding box center [1367, 166] width 151 height 24
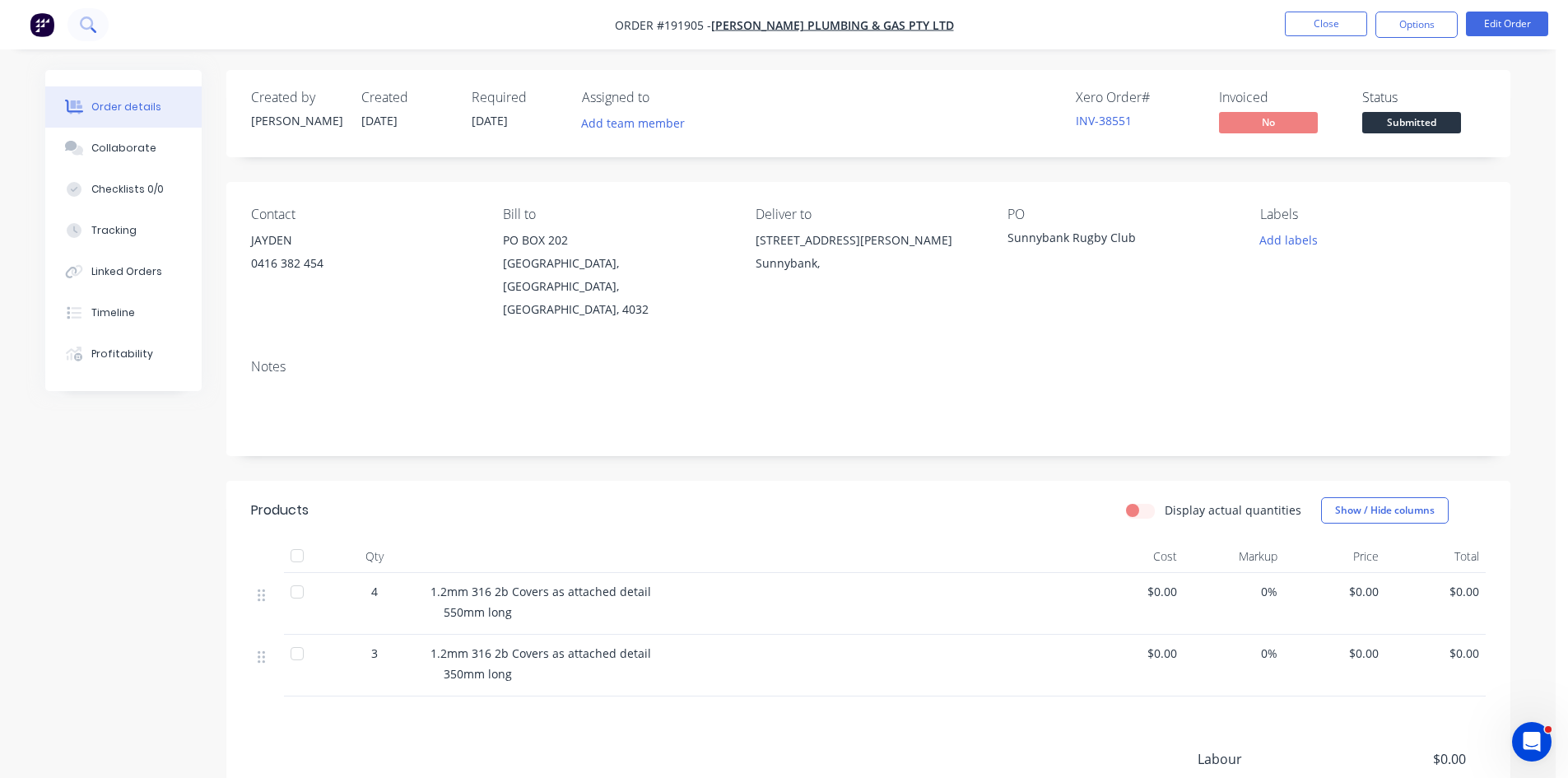
click at [92, 33] on button at bounding box center [88, 25] width 41 height 33
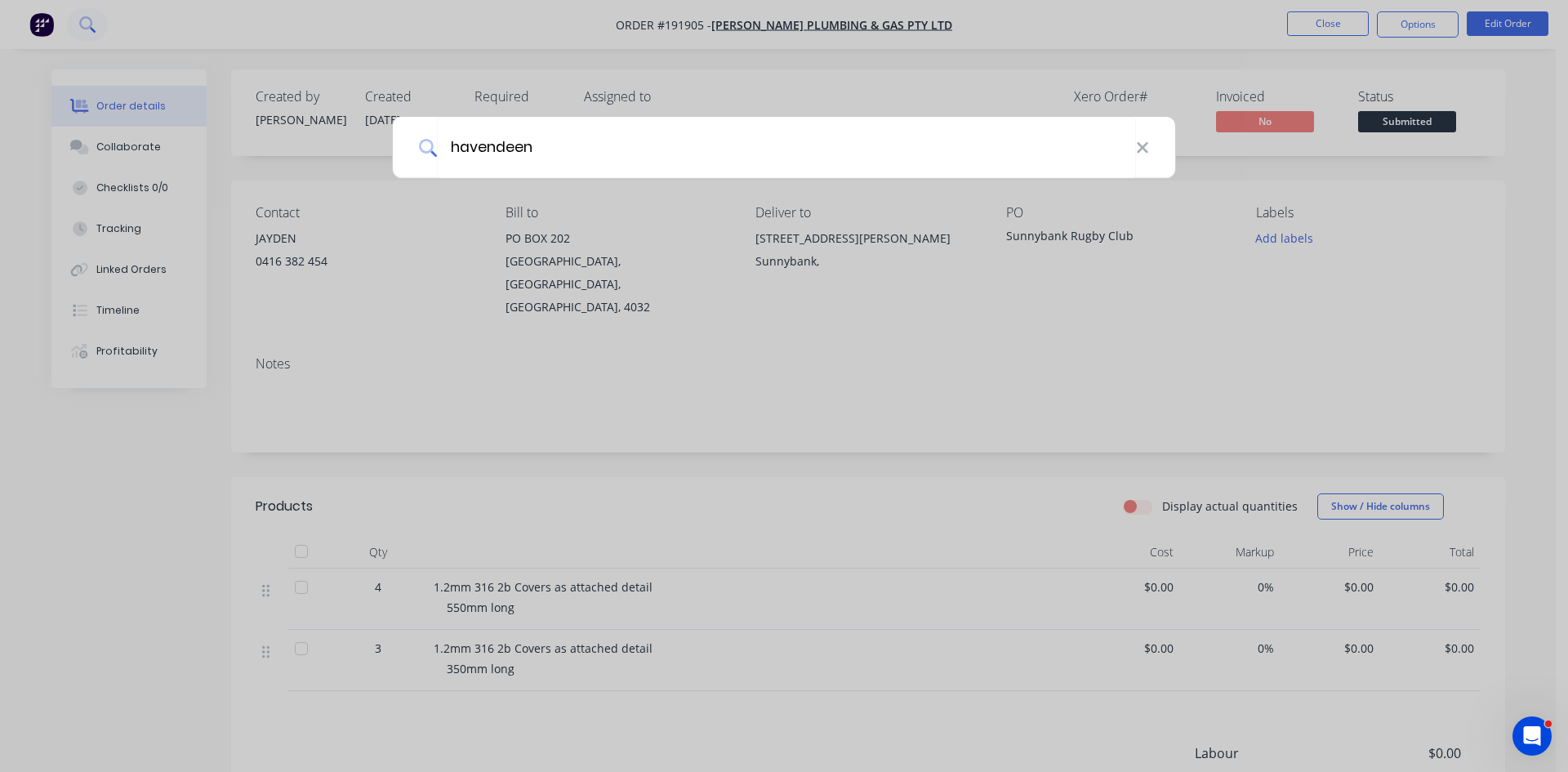
type input "havendeen"
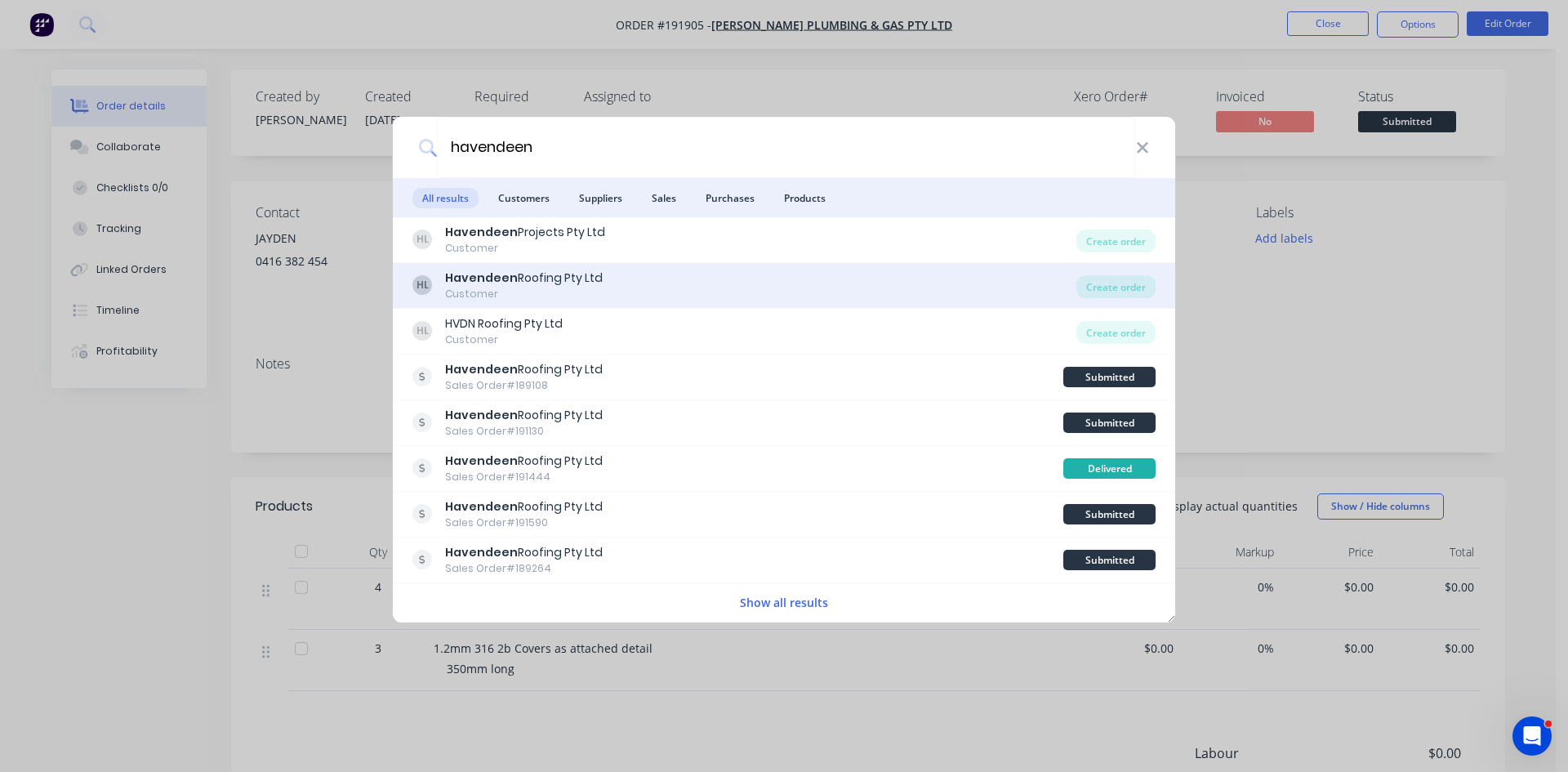
click at [653, 279] on div "HL Havendeen Roofing Pty Ltd Customer" at bounding box center [745, 286] width 664 height 32
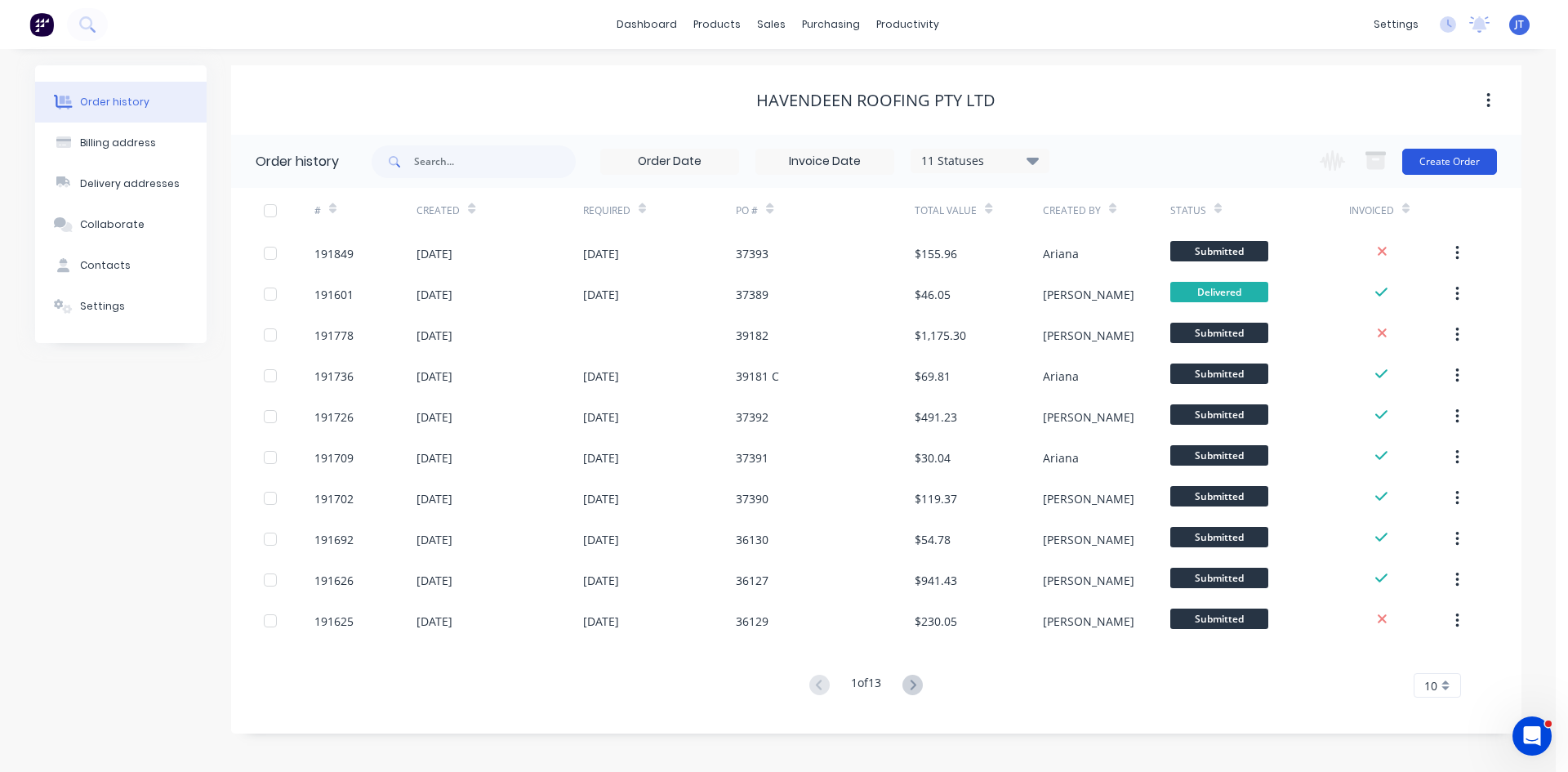
click at [1431, 169] on button "Create Order" at bounding box center [1449, 162] width 95 height 27
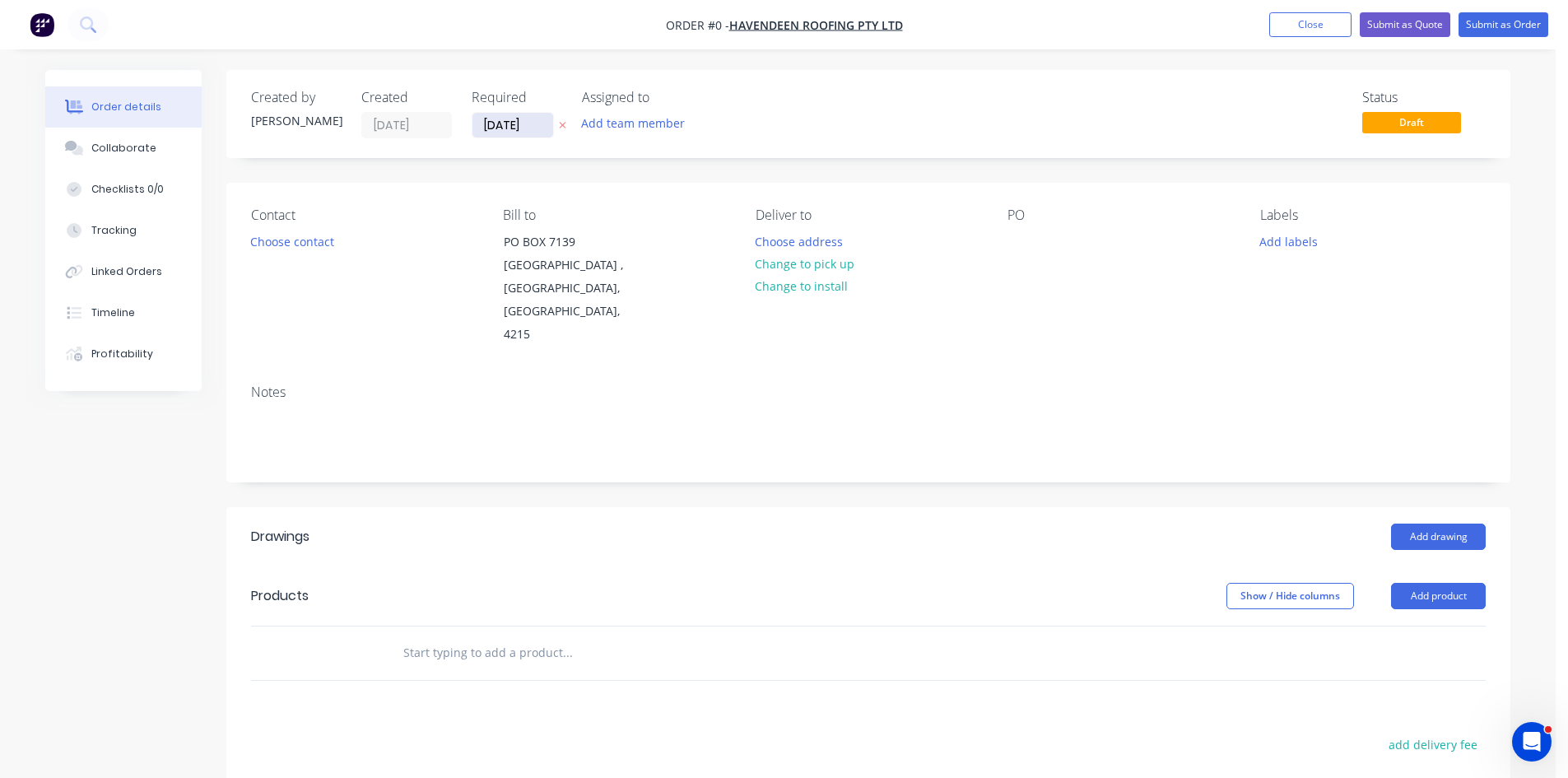
click at [520, 126] on input "[DATE]" at bounding box center [513, 125] width 80 height 25
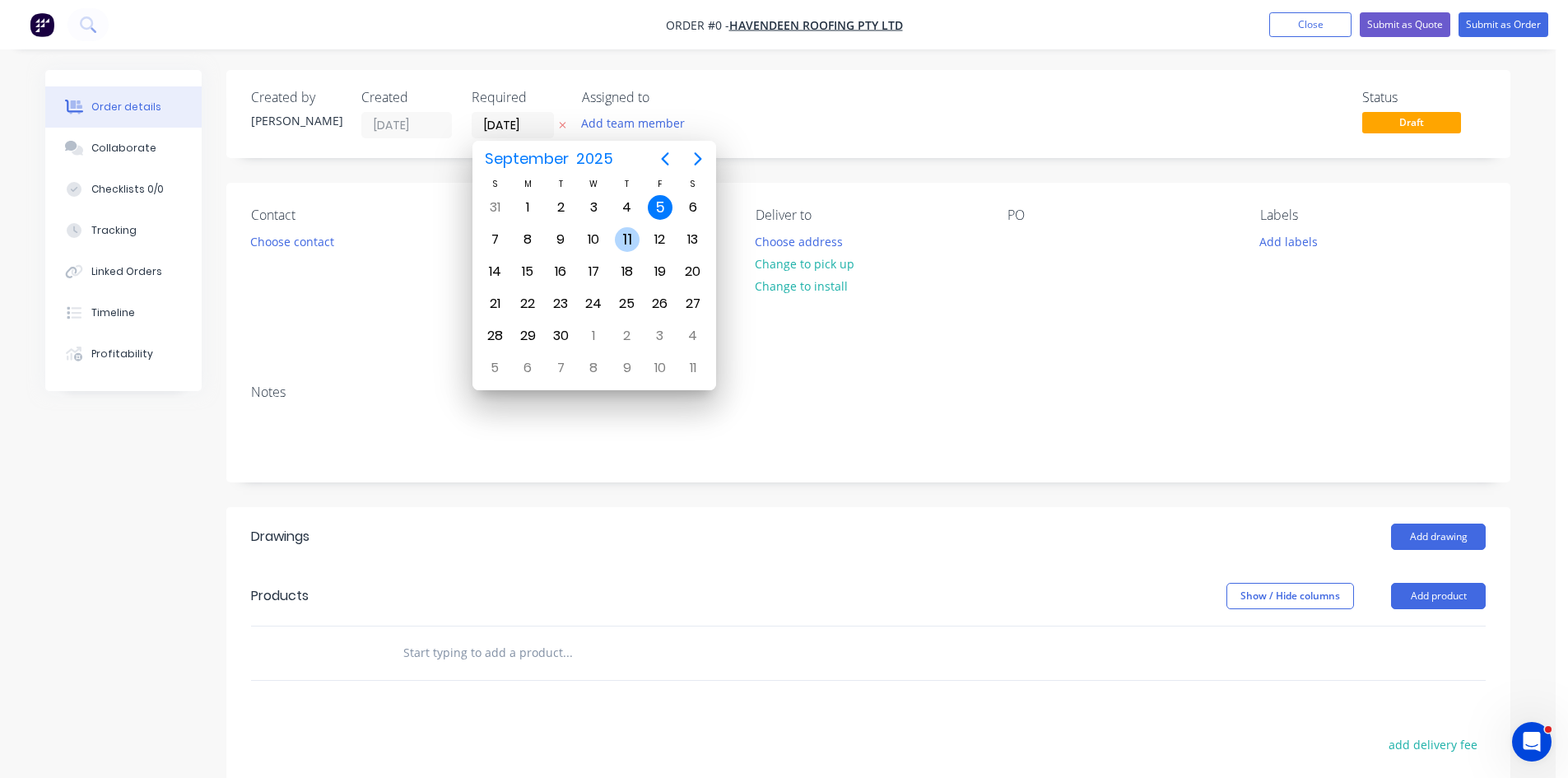
click at [621, 242] on div "11" at bounding box center [628, 239] width 25 height 25
type input "11/09/25"
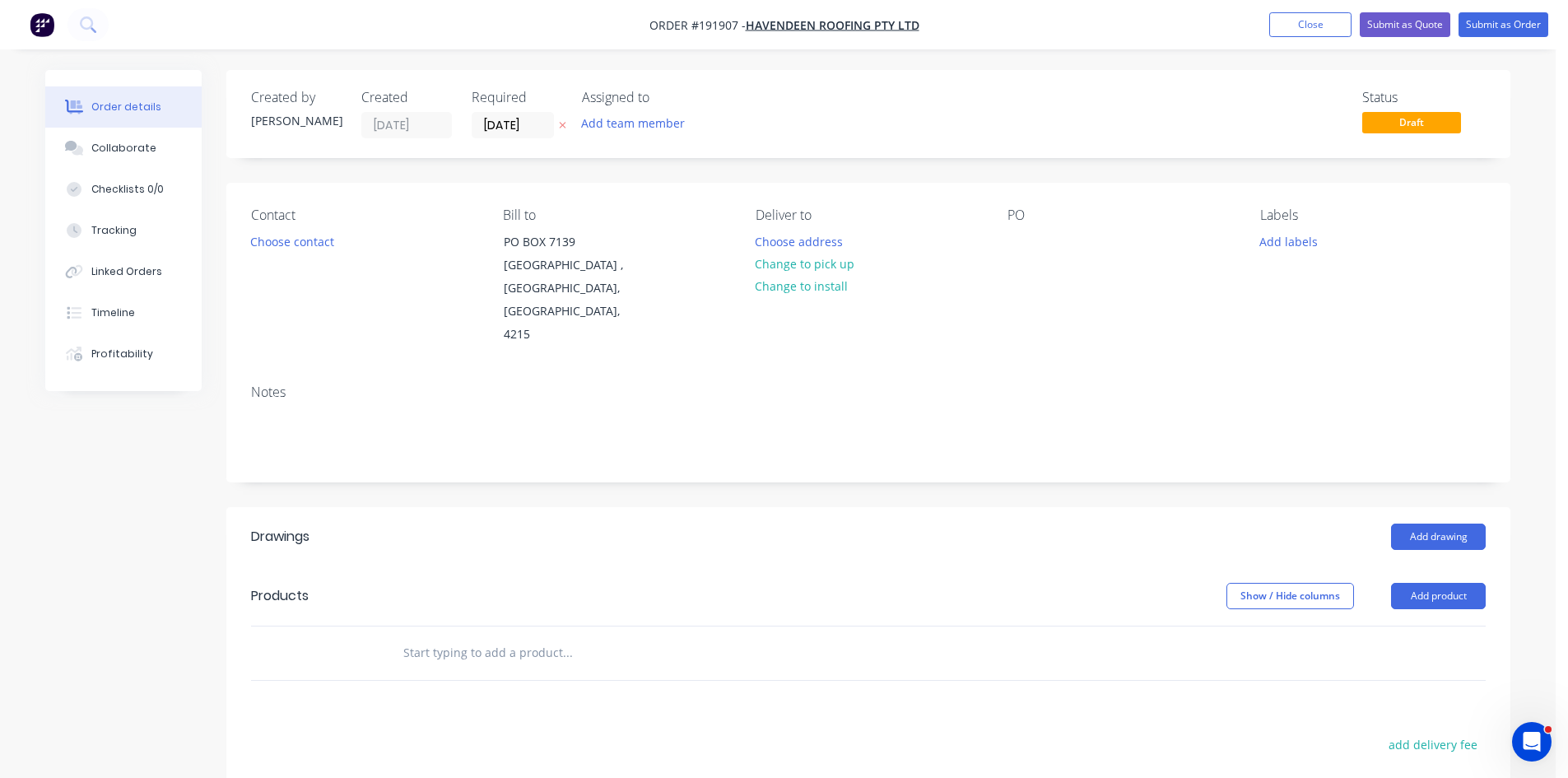
click at [1107, 540] on header "Drawings Add drawing" at bounding box center [869, 537] width 1284 height 59
click at [900, 507] on header "Drawings Add drawing" at bounding box center [869, 537] width 1284 height 59
click at [735, 540] on header "Drawings Add drawing" at bounding box center [869, 537] width 1284 height 59
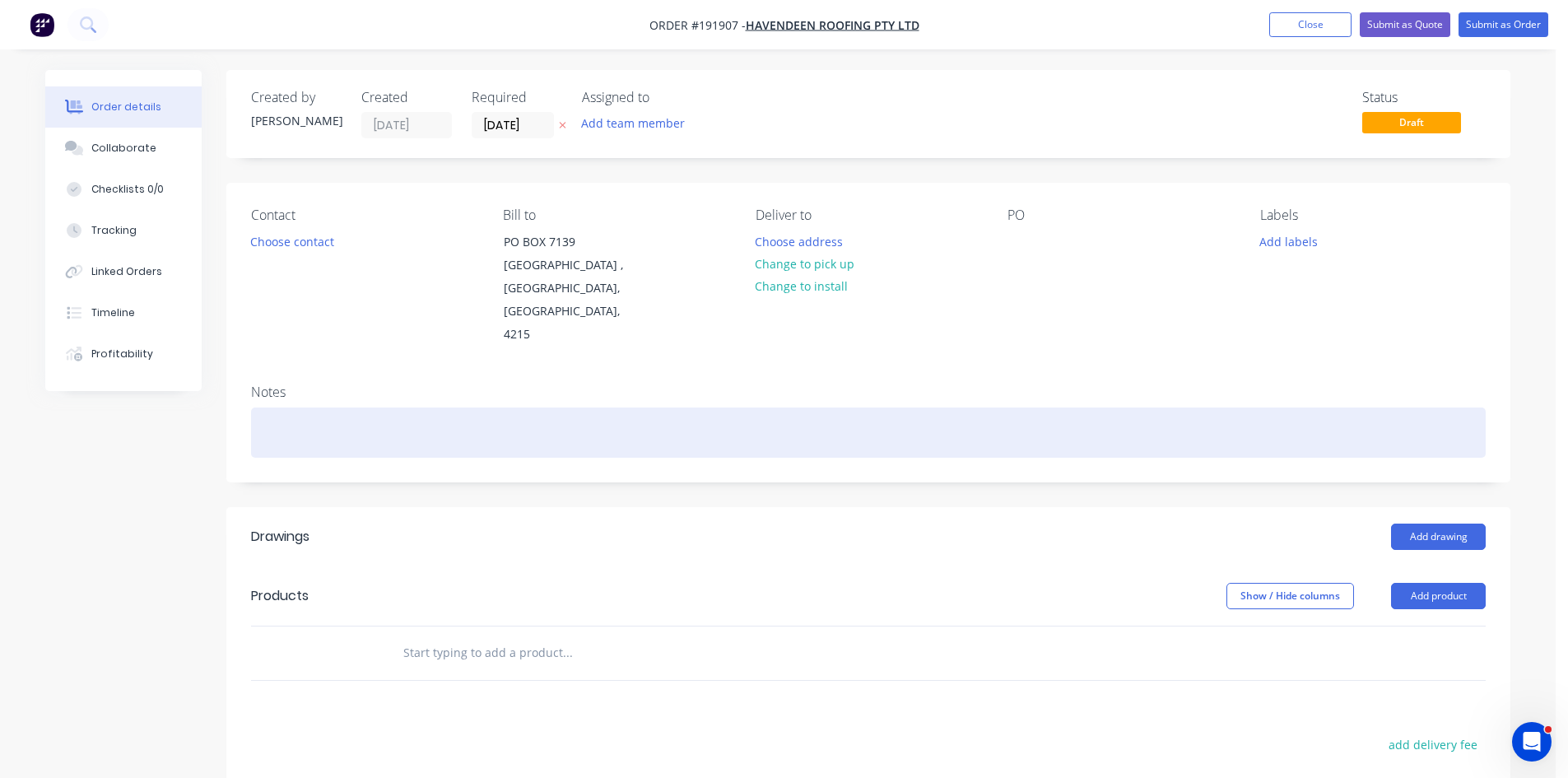
click at [863, 431] on div at bounding box center [868, 433] width 1235 height 50
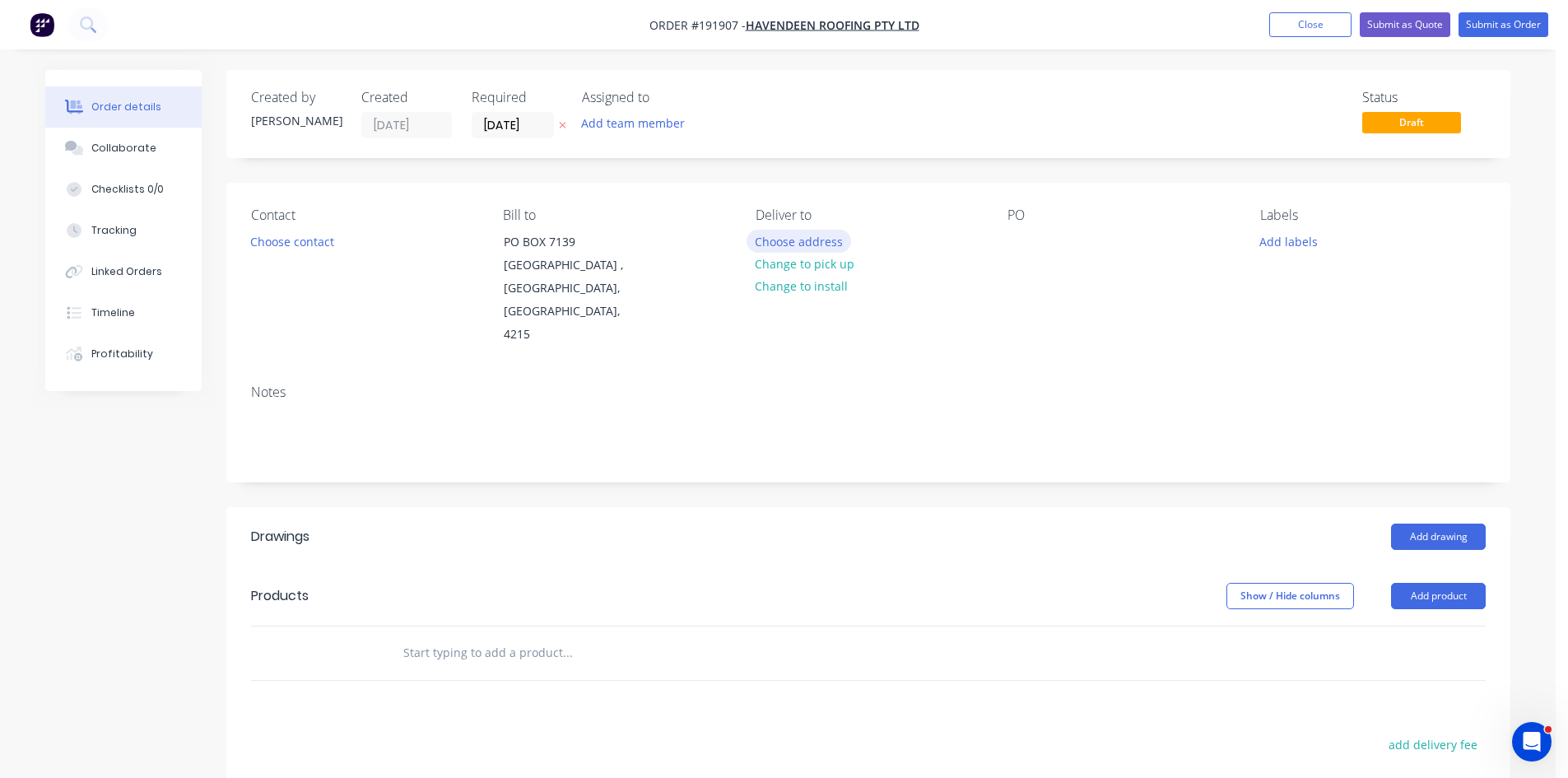
click at [806, 235] on button "Choose address" at bounding box center [799, 240] width 105 height 22
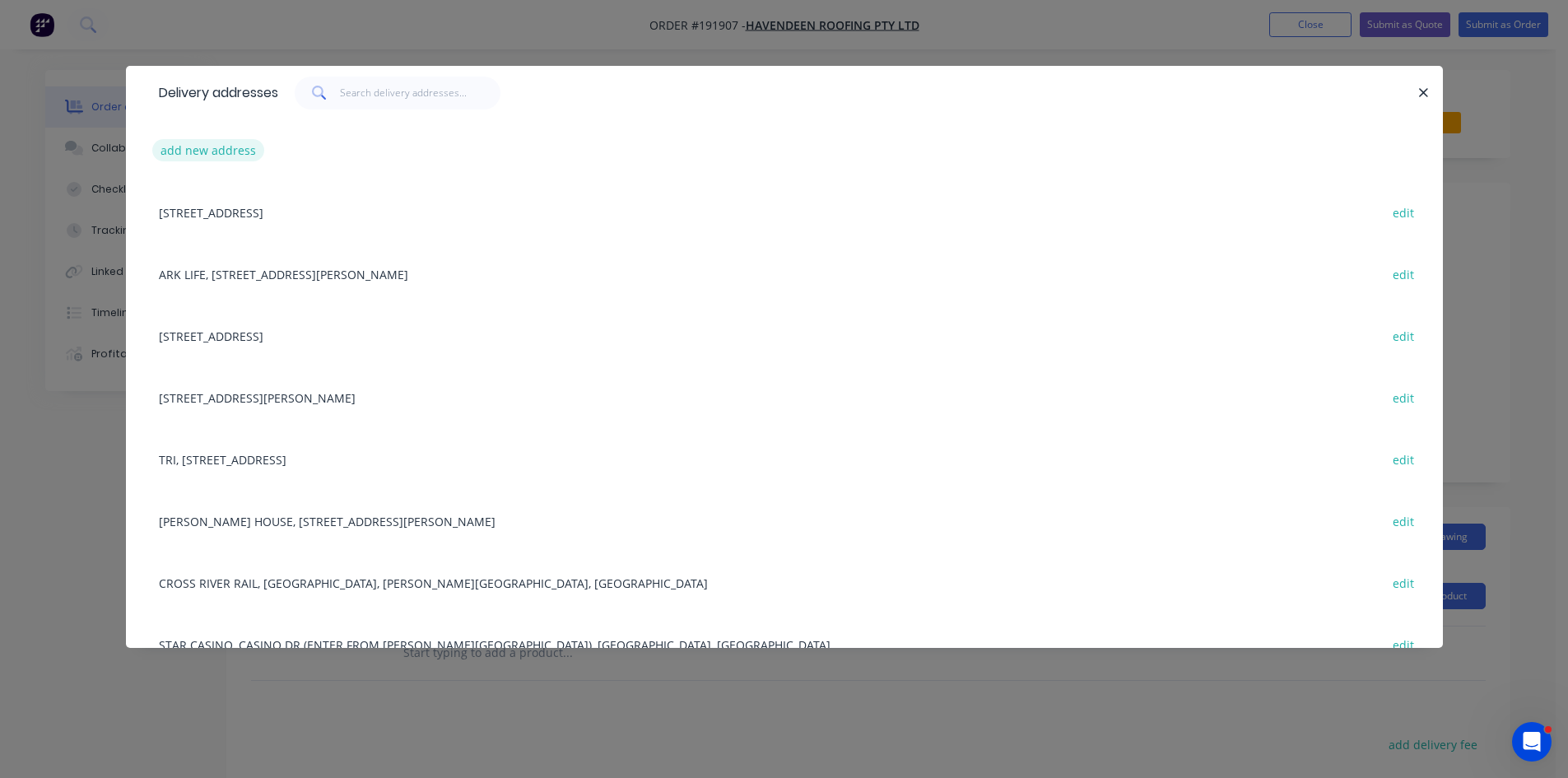
click at [212, 148] on button "add new address" at bounding box center [209, 149] width 113 height 22
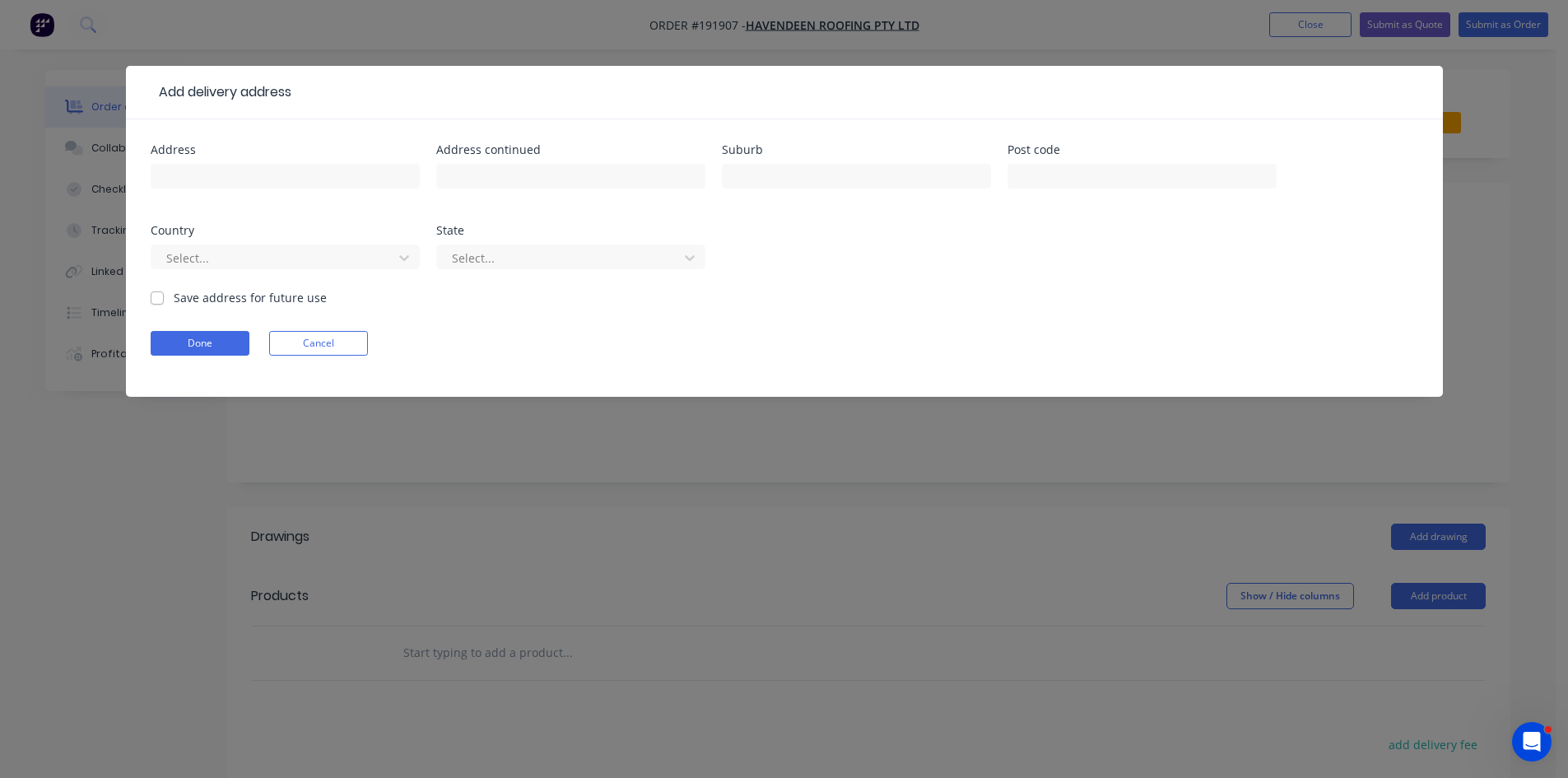
click at [262, 160] on div at bounding box center [284, 184] width 269 height 49
click at [257, 170] on input "text" at bounding box center [284, 176] width 269 height 25
type input "Griffith Way,"
type input "Southport"
click button "Done" at bounding box center [199, 344] width 99 height 25
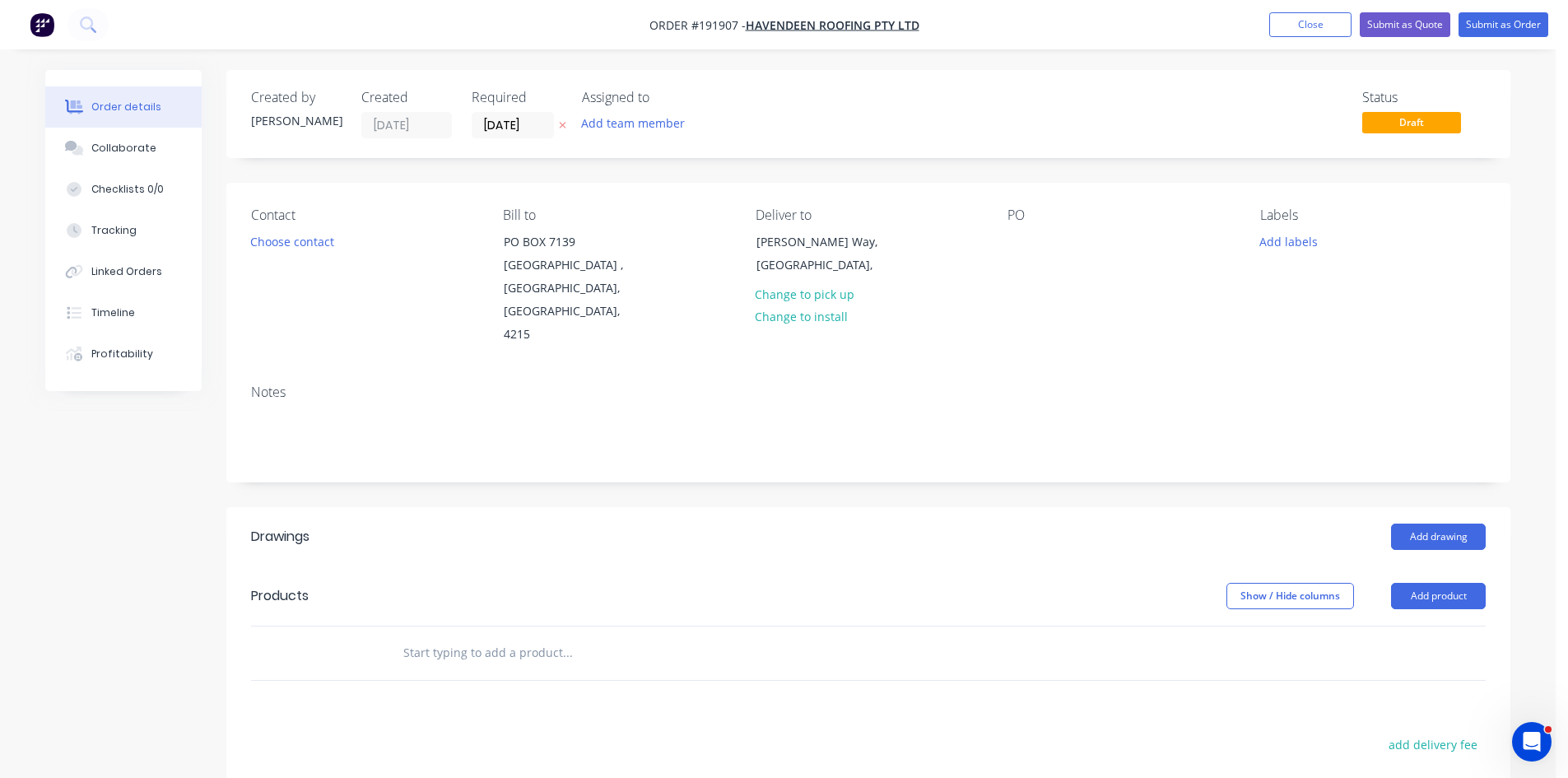
click at [965, 467] on div "Created by John Created 05/09/25 Required 11/09/25 Assigned to Add team member …" at bounding box center [869, 573] width 1284 height 1007
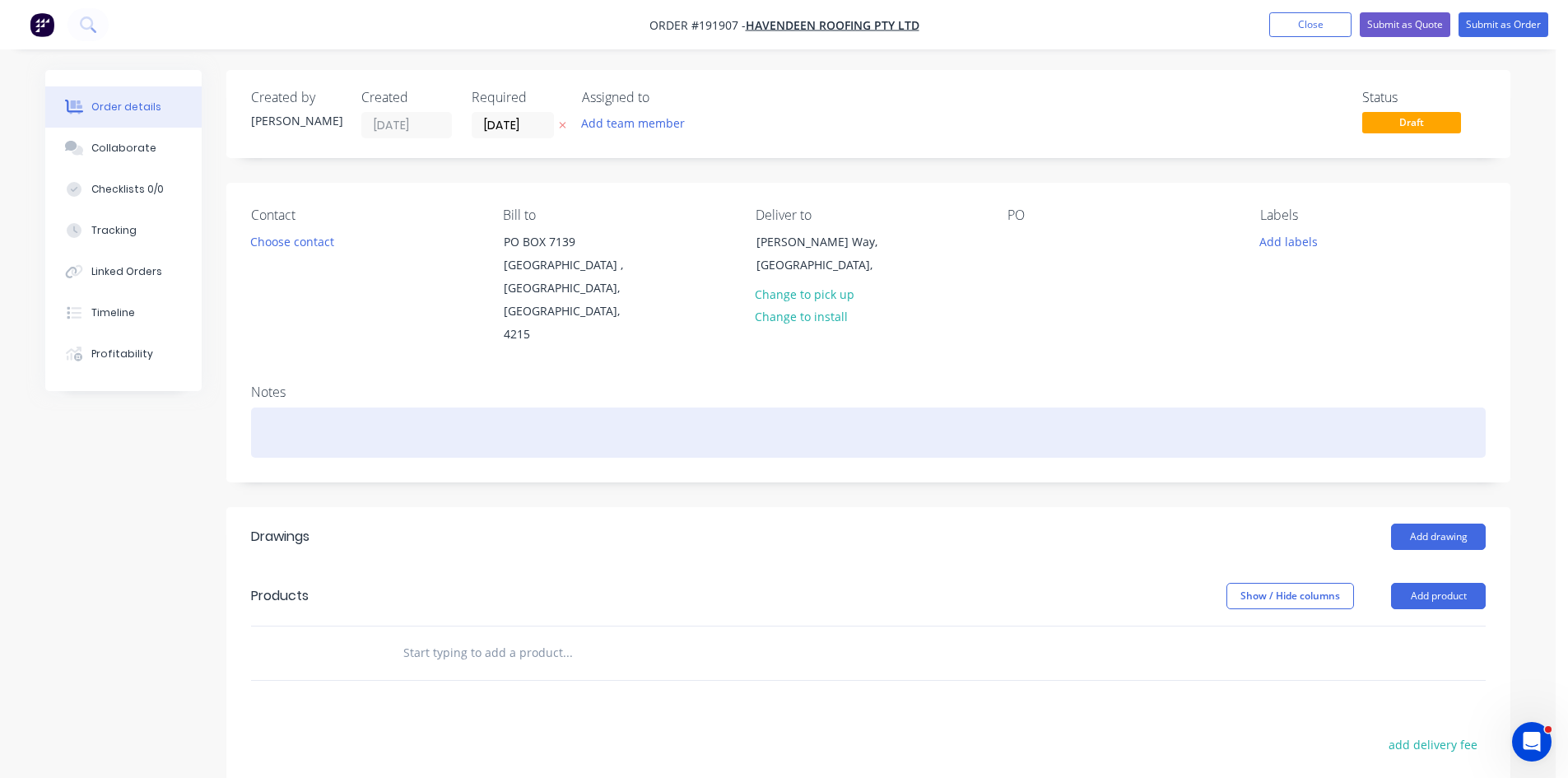
click at [517, 417] on div at bounding box center [868, 433] width 1235 height 50
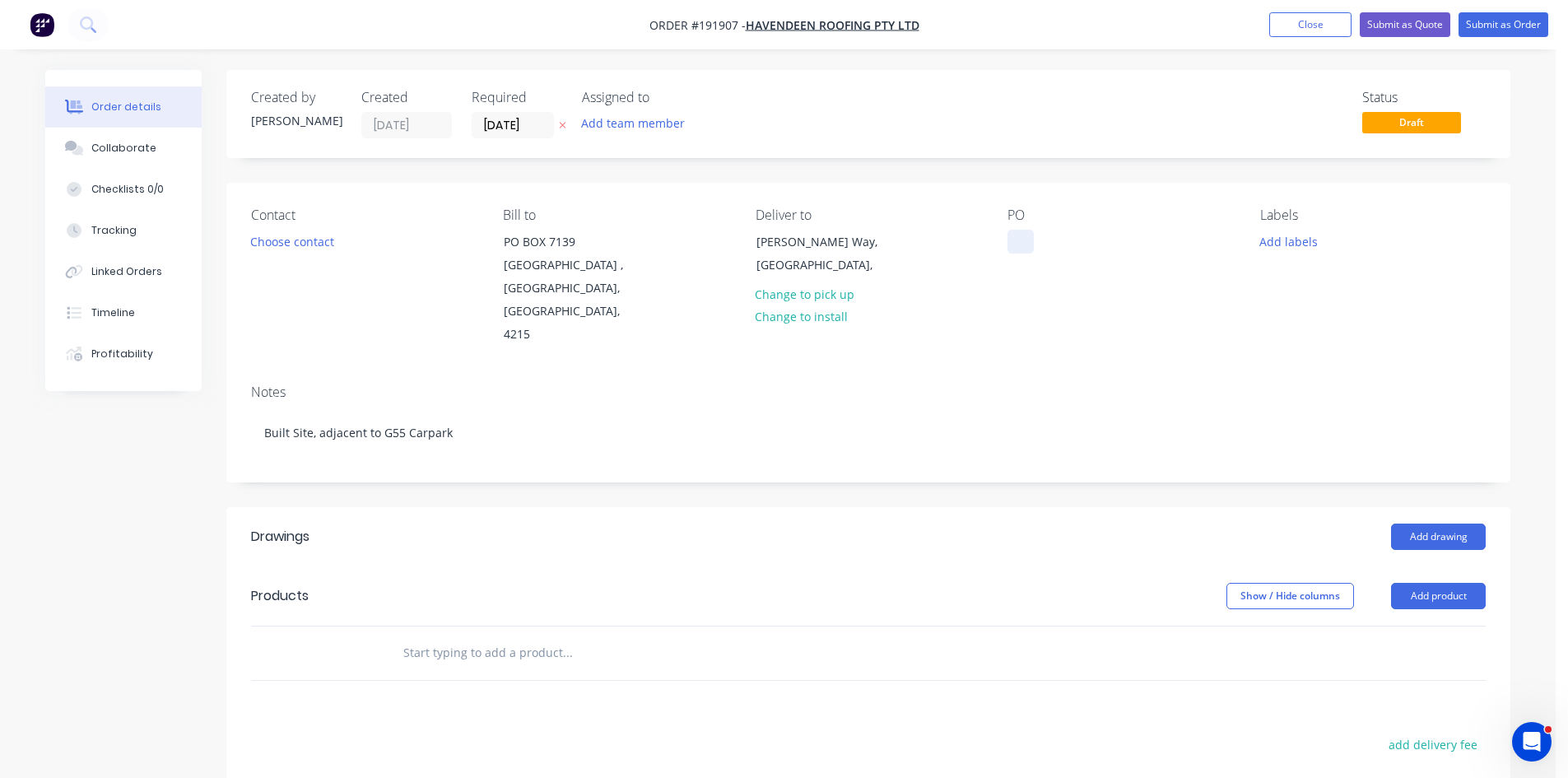
click at [1017, 230] on div at bounding box center [1021, 241] width 27 height 24
click at [533, 636] on input "text" at bounding box center [567, 653] width 329 height 33
type input "1.2mm 304"
click at [886, 23] on span "Havendeen Roofing Pty Ltd" at bounding box center [833, 25] width 174 height 15
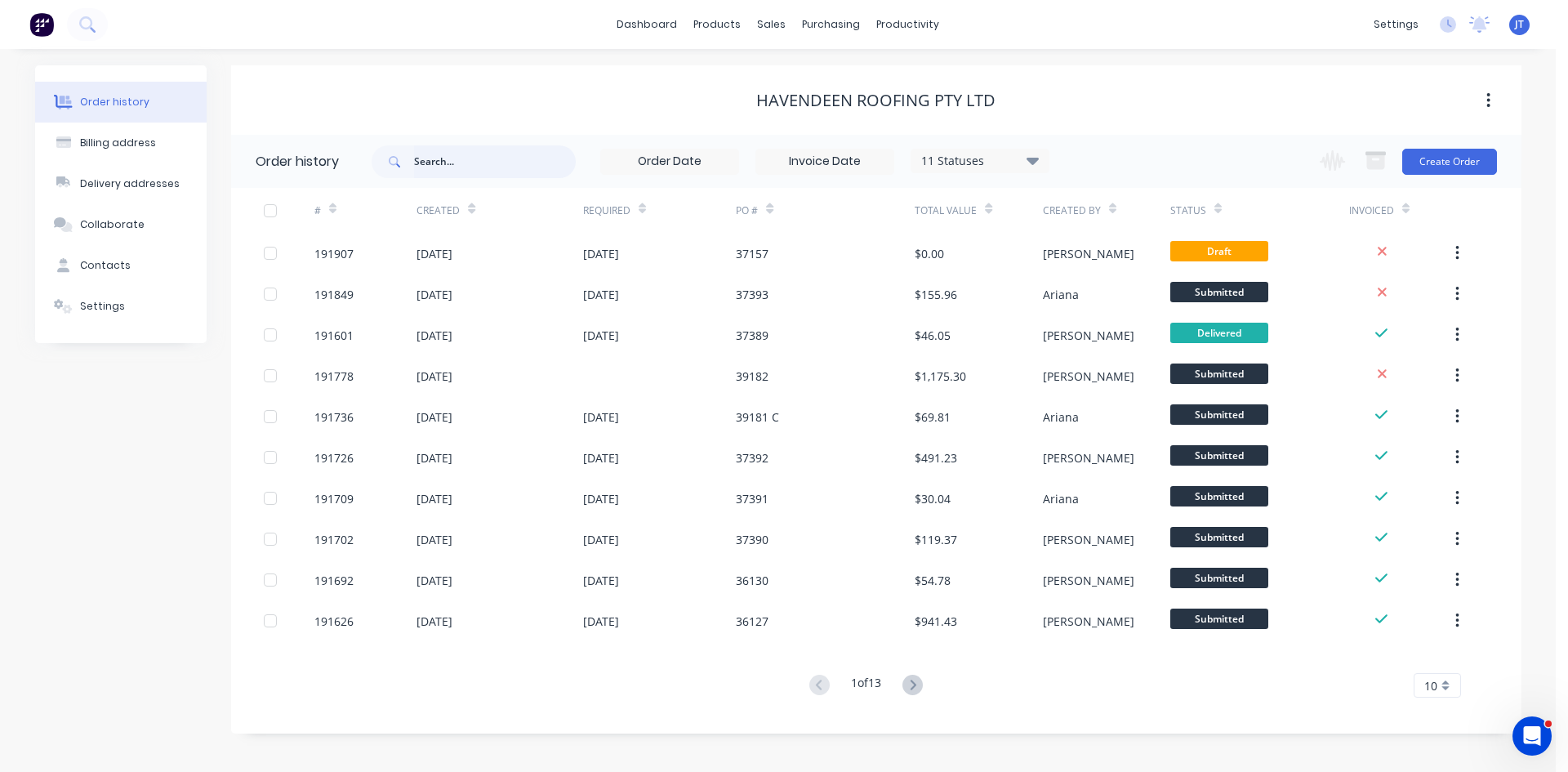
click at [480, 164] on input "text" at bounding box center [495, 161] width 161 height 32
type input "190649"
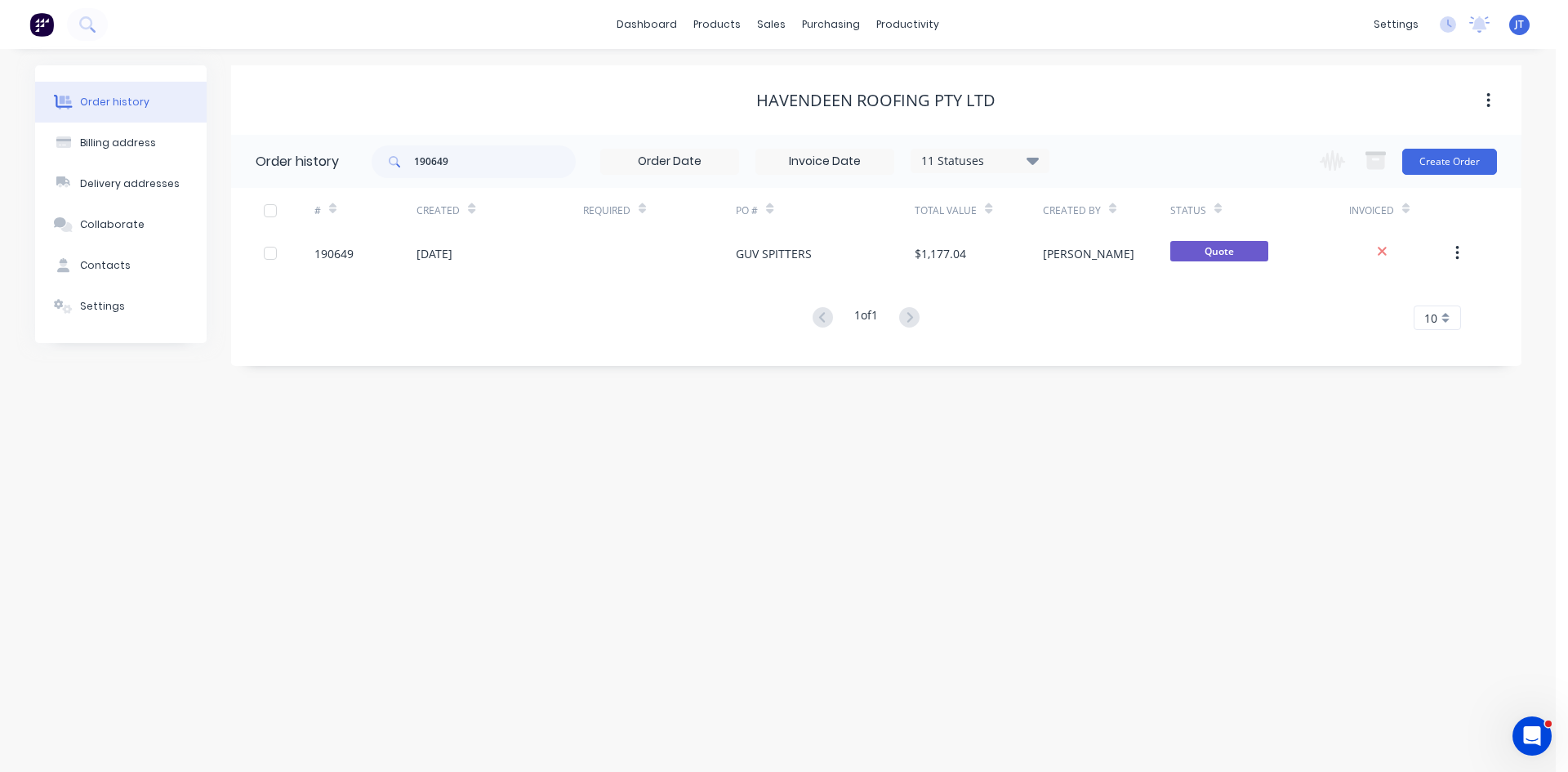
click at [1212, 103] on div "Havendeen Roofing Pty Ltd" at bounding box center [877, 101] width 1291 height 20
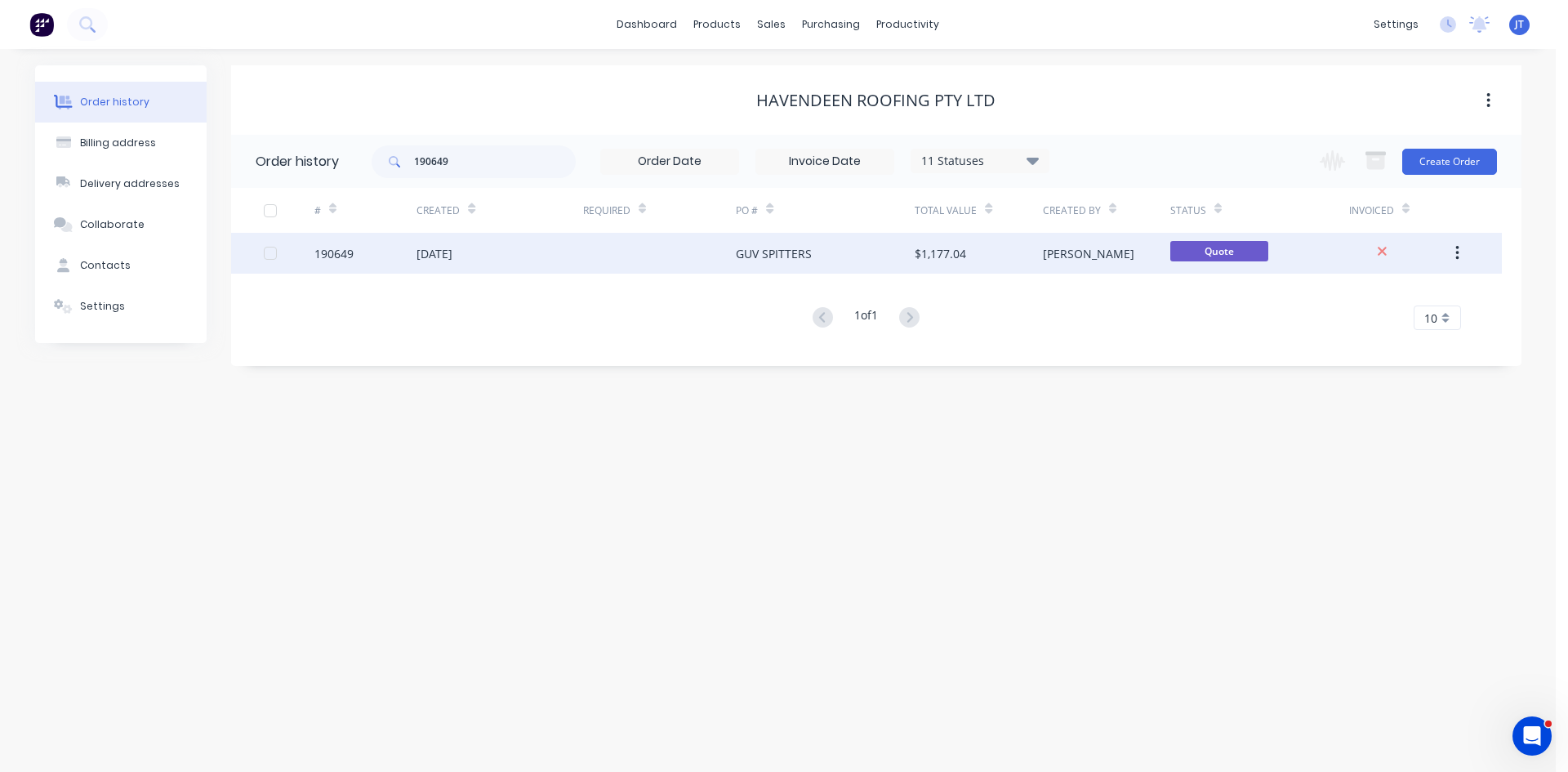
click at [988, 266] on div "$1,177.04" at bounding box center [979, 253] width 127 height 41
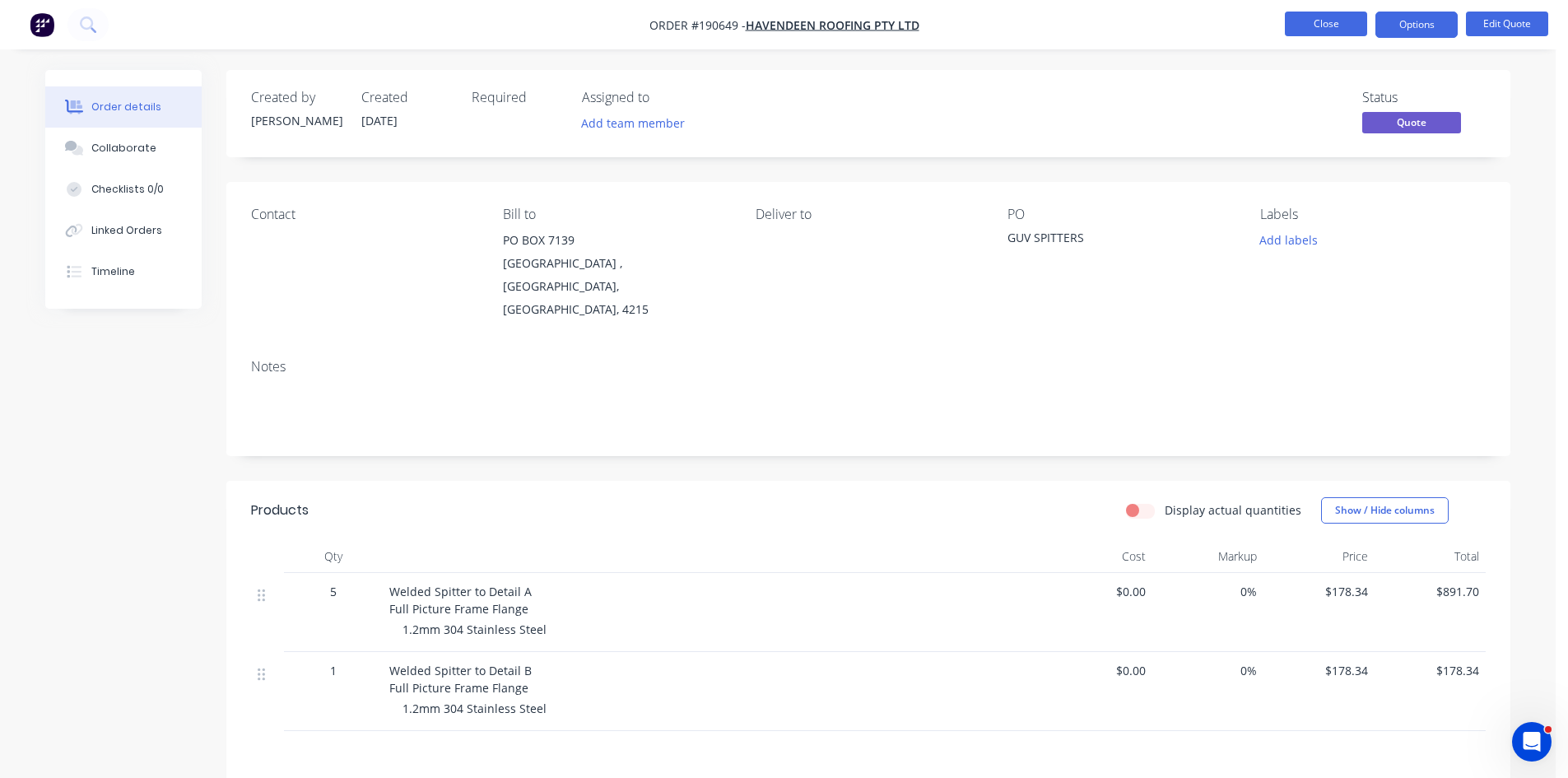
click at [1333, 31] on button "Close" at bounding box center [1326, 24] width 82 height 25
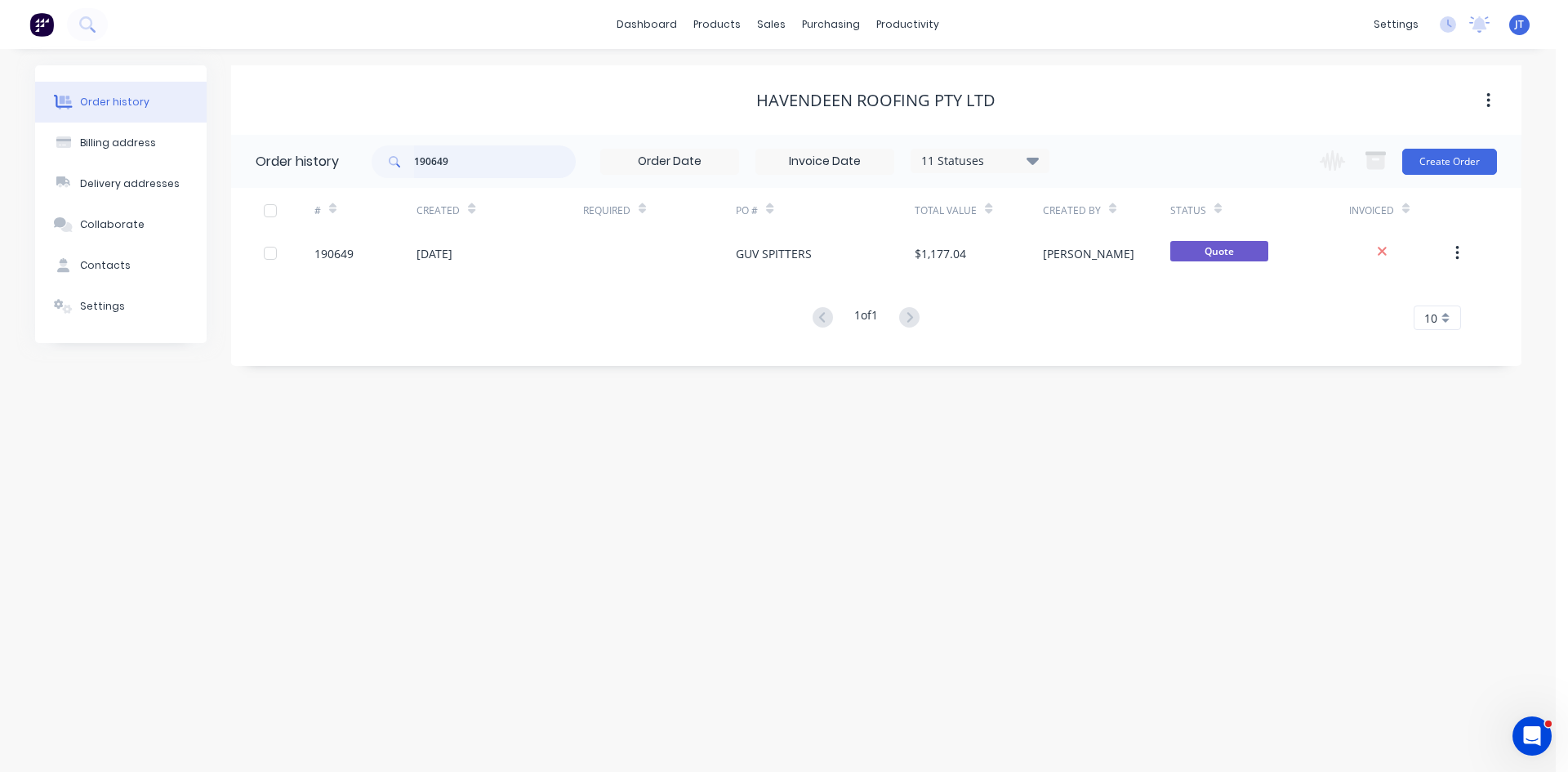
drag, startPoint x: 310, startPoint y: 174, endPoint x: 18, endPoint y: 174, distance: 292.0
click at [18, 174] on div "Order history Billing address Delivery addresses Collaborate Contacts Settings …" at bounding box center [777, 411] width 1556 height 724
click at [530, 88] on div "Havendeen Roofing Pty Ltd" at bounding box center [877, 100] width 1291 height 29
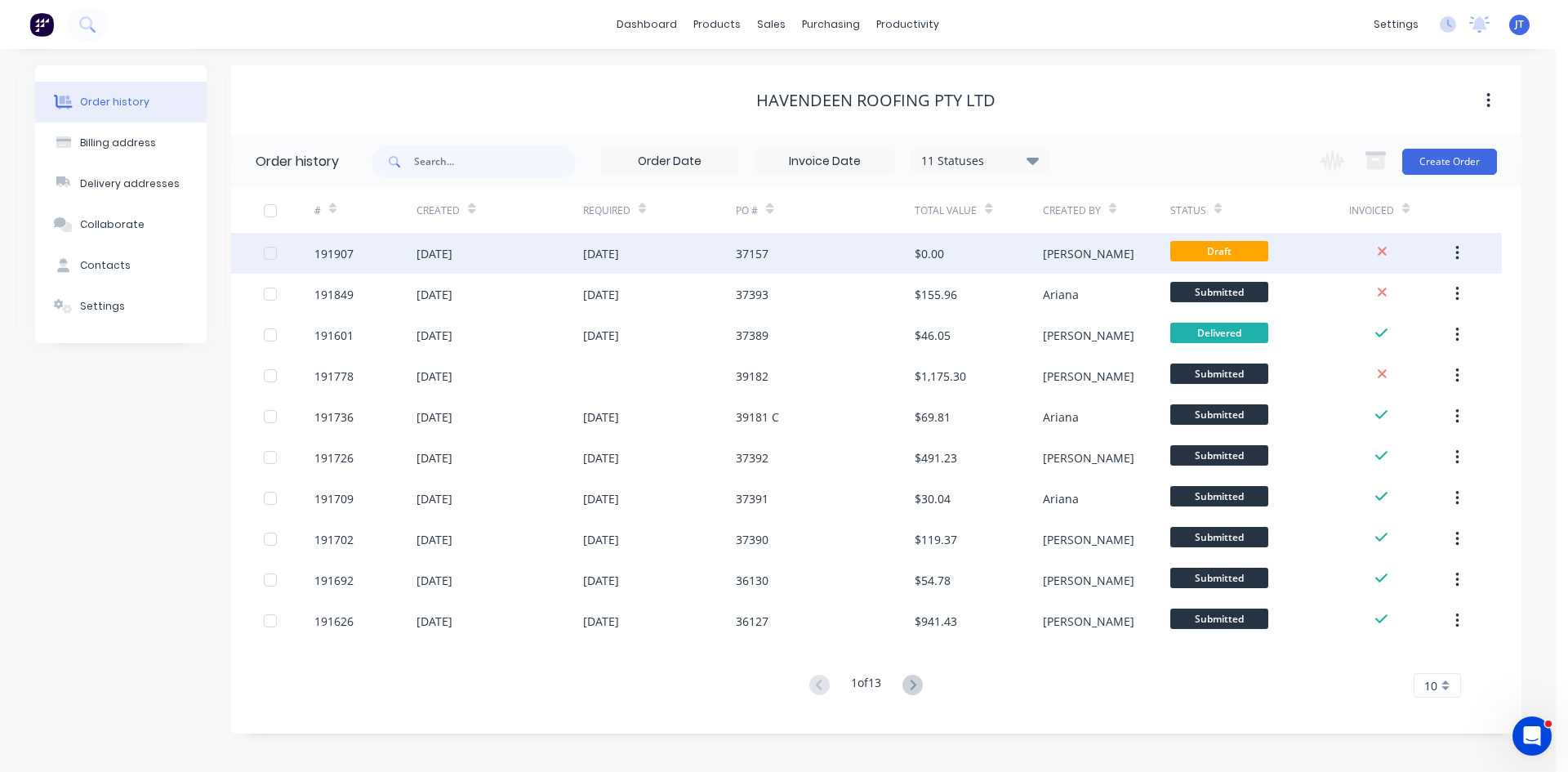
click at [831, 248] on div "37157" at bounding box center [825, 253] width 178 height 41
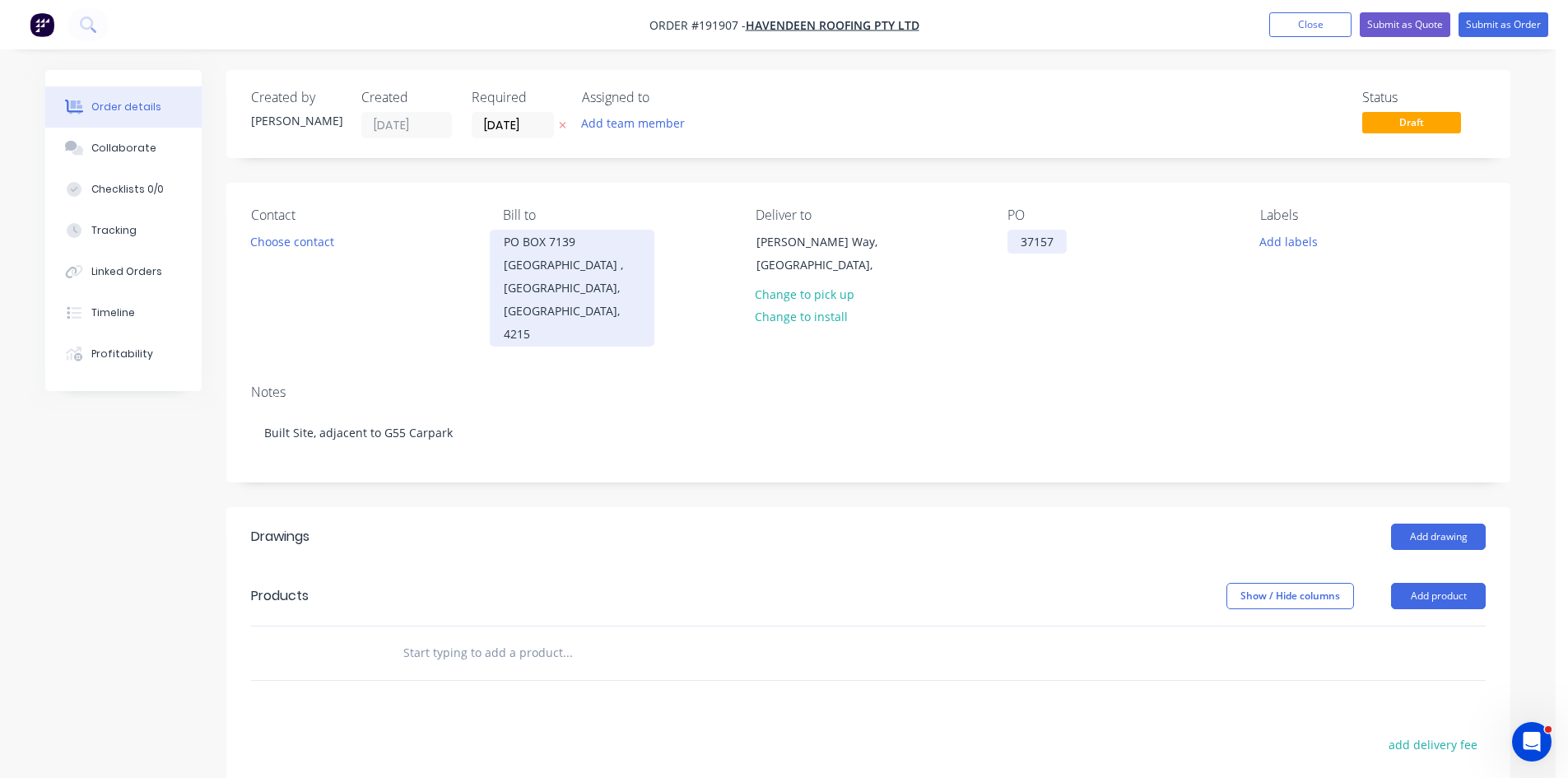
drag, startPoint x: 1059, startPoint y: 242, endPoint x: 634, endPoint y: 274, distance: 426.2
click at [671, 268] on div "Contact Choose contact Bill to PO BOX 7139 Southport Park , Queensland, Austral…" at bounding box center [869, 277] width 1284 height 189
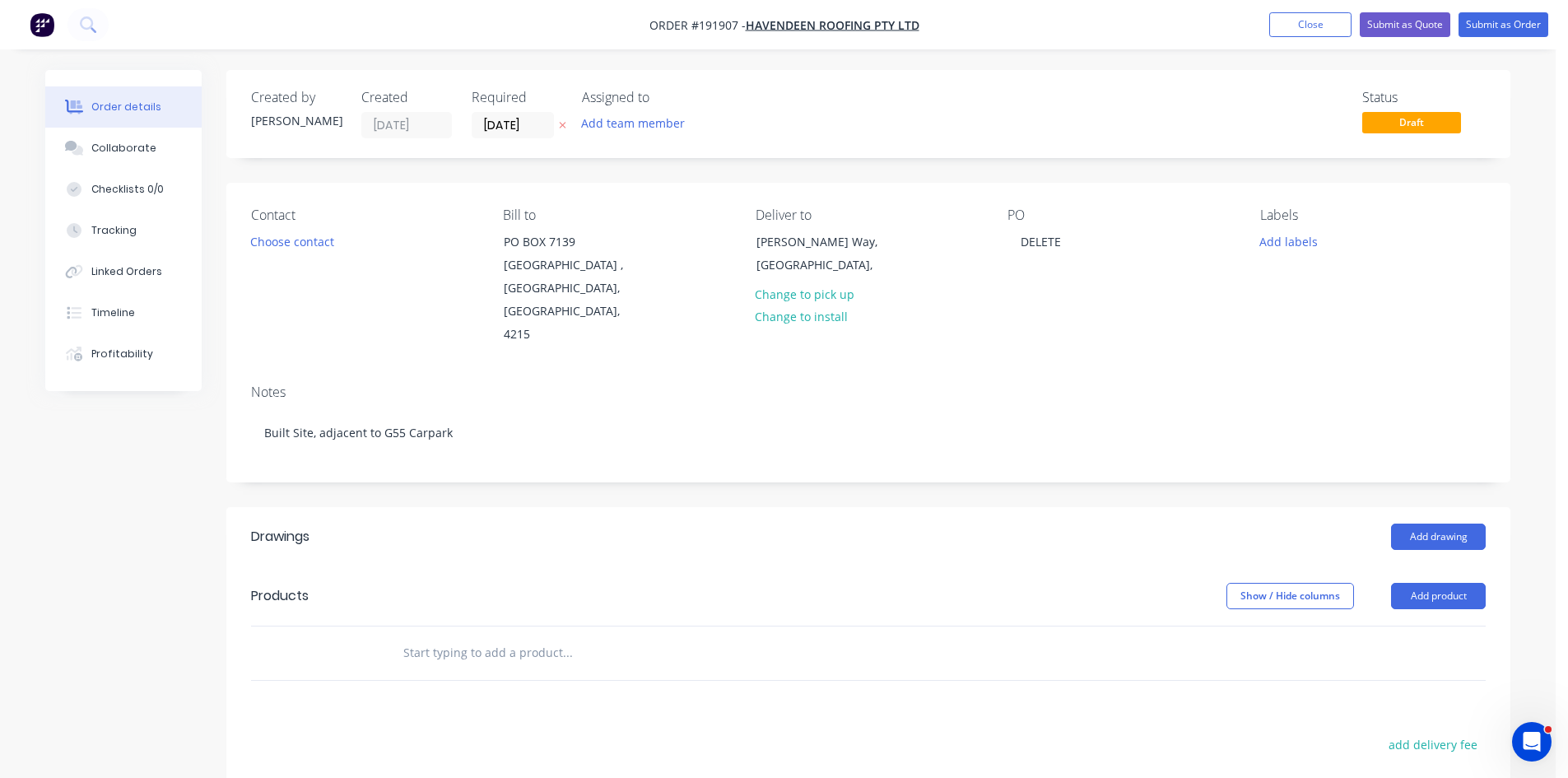
click at [1081, 148] on div "Created by John Created 05/09/25 Required 11/09/25 Assigned to Add team member …" at bounding box center [869, 114] width 1284 height 88
click at [1294, 36] on button "Close" at bounding box center [1311, 25] width 82 height 25
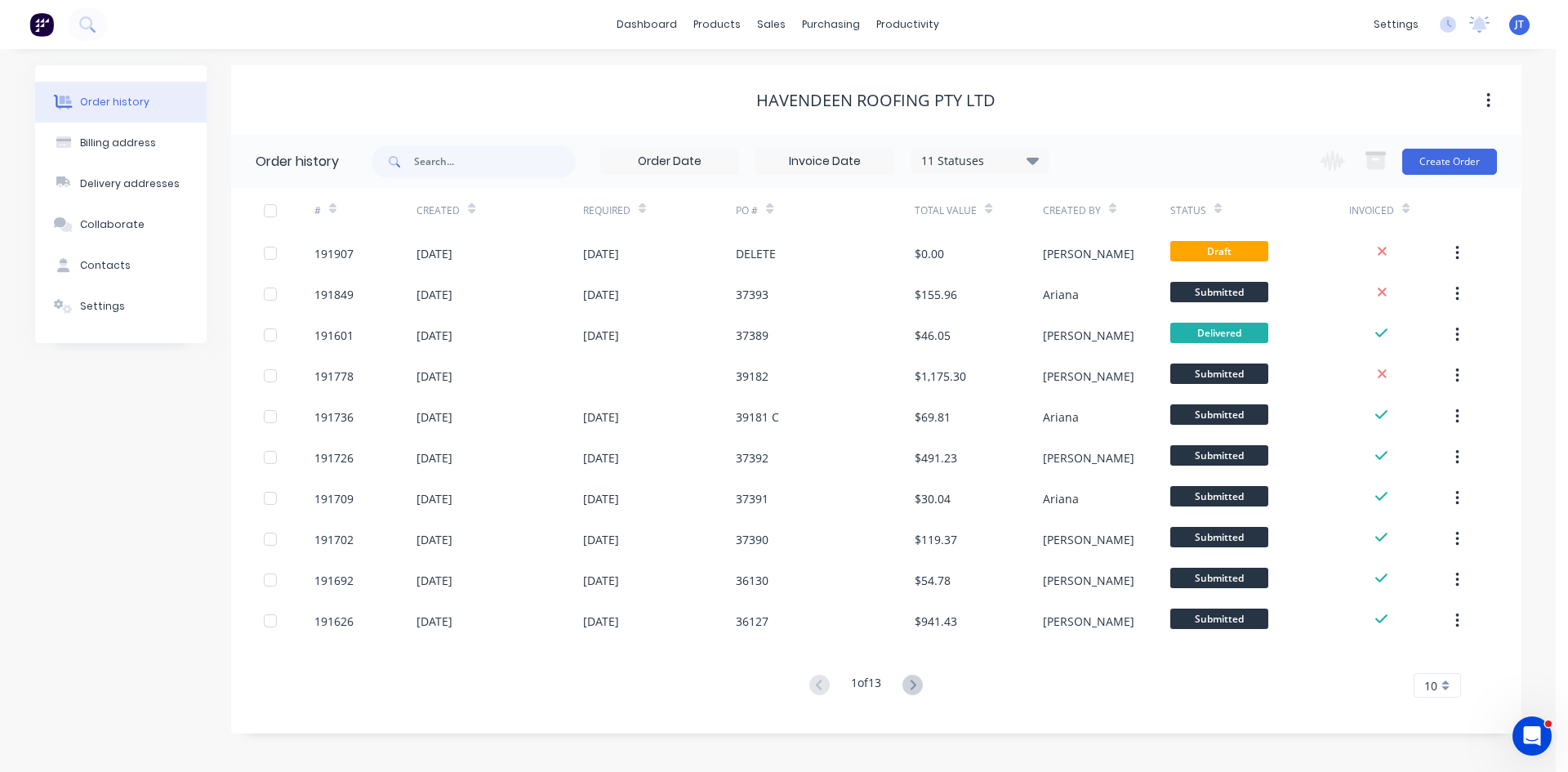
click at [905, 686] on button at bounding box center [913, 686] width 30 height 24
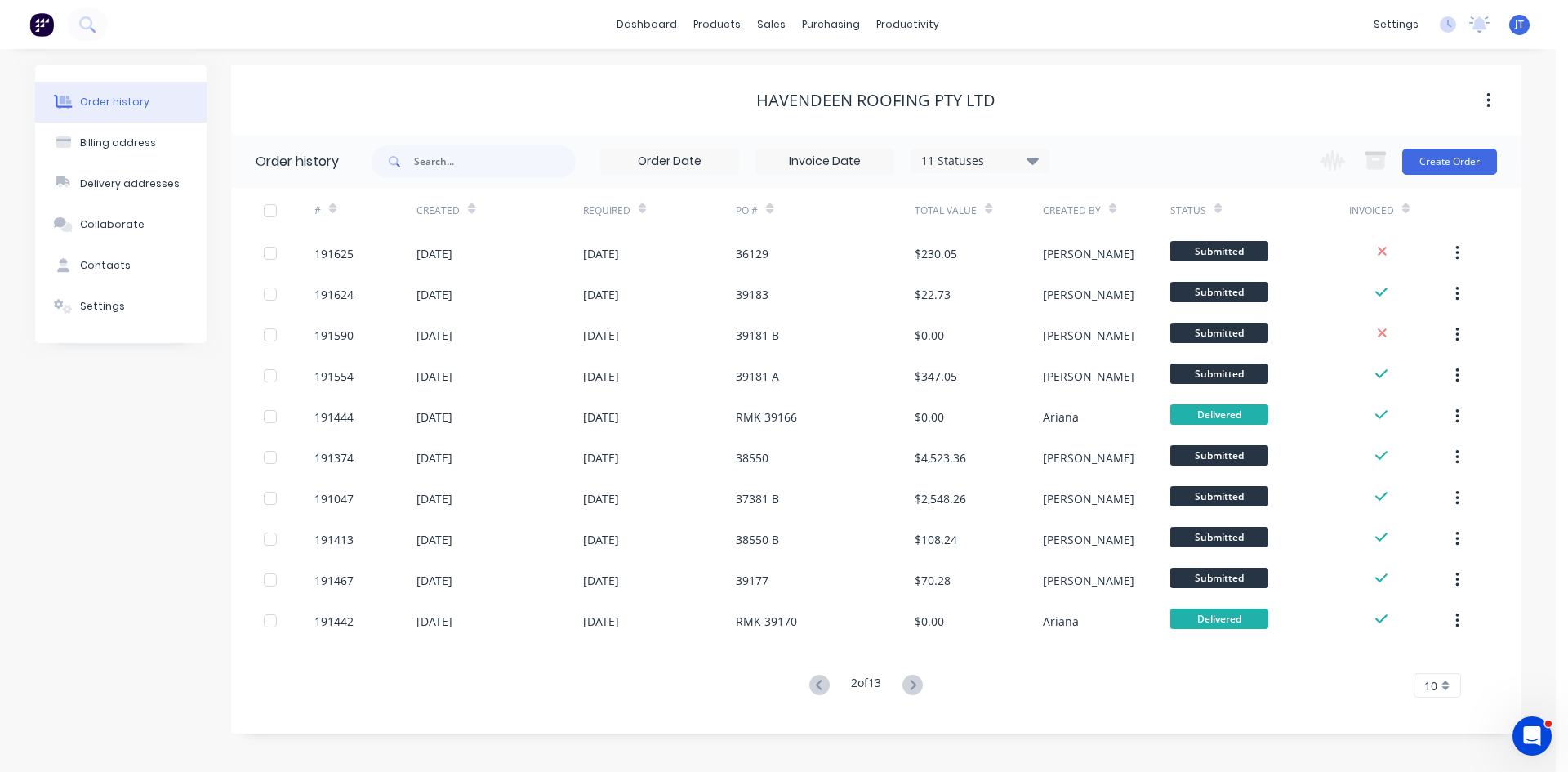
click at [905, 686] on button at bounding box center [913, 686] width 30 height 24
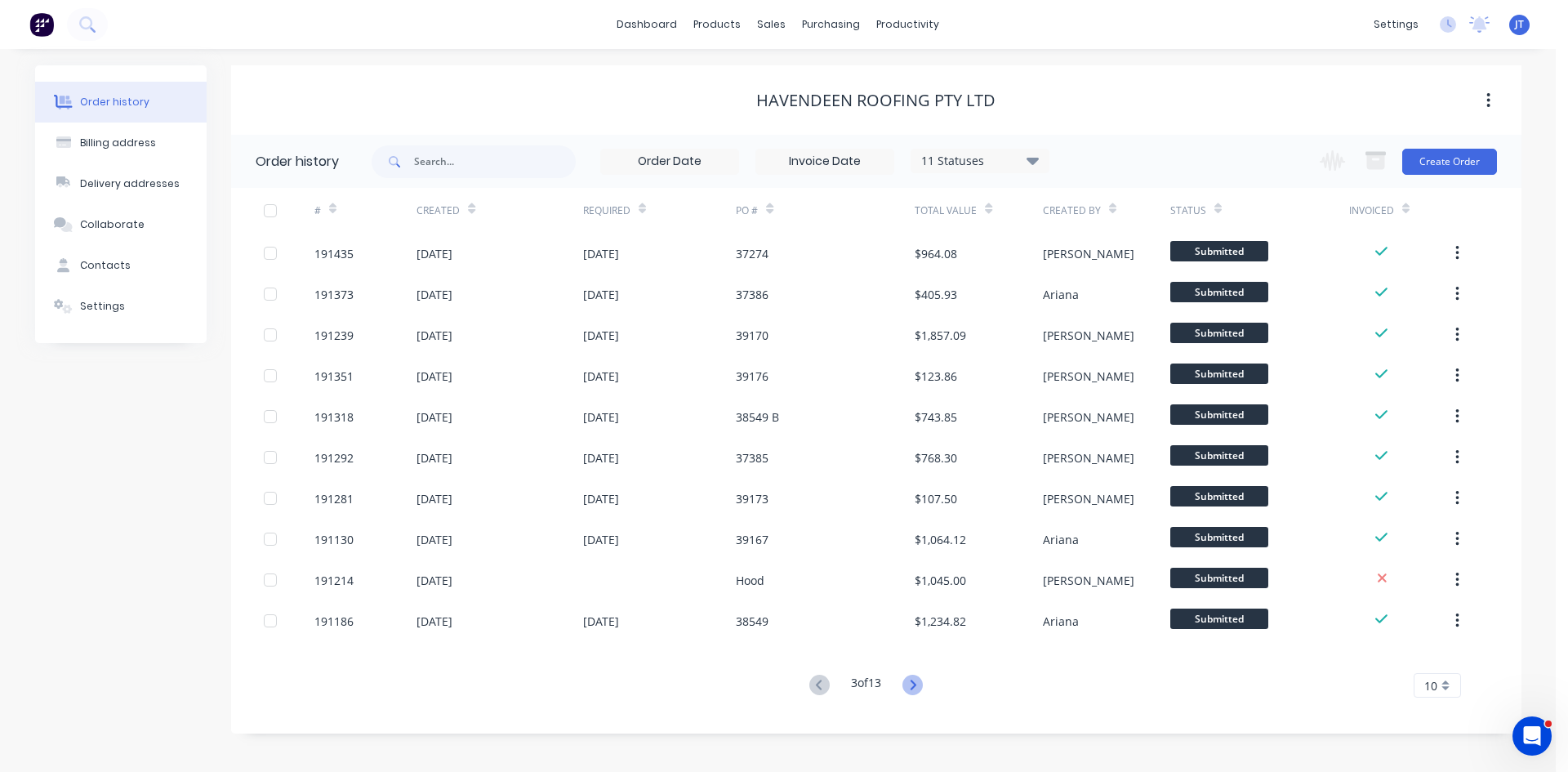
click at [908, 686] on icon at bounding box center [913, 686] width 21 height 21
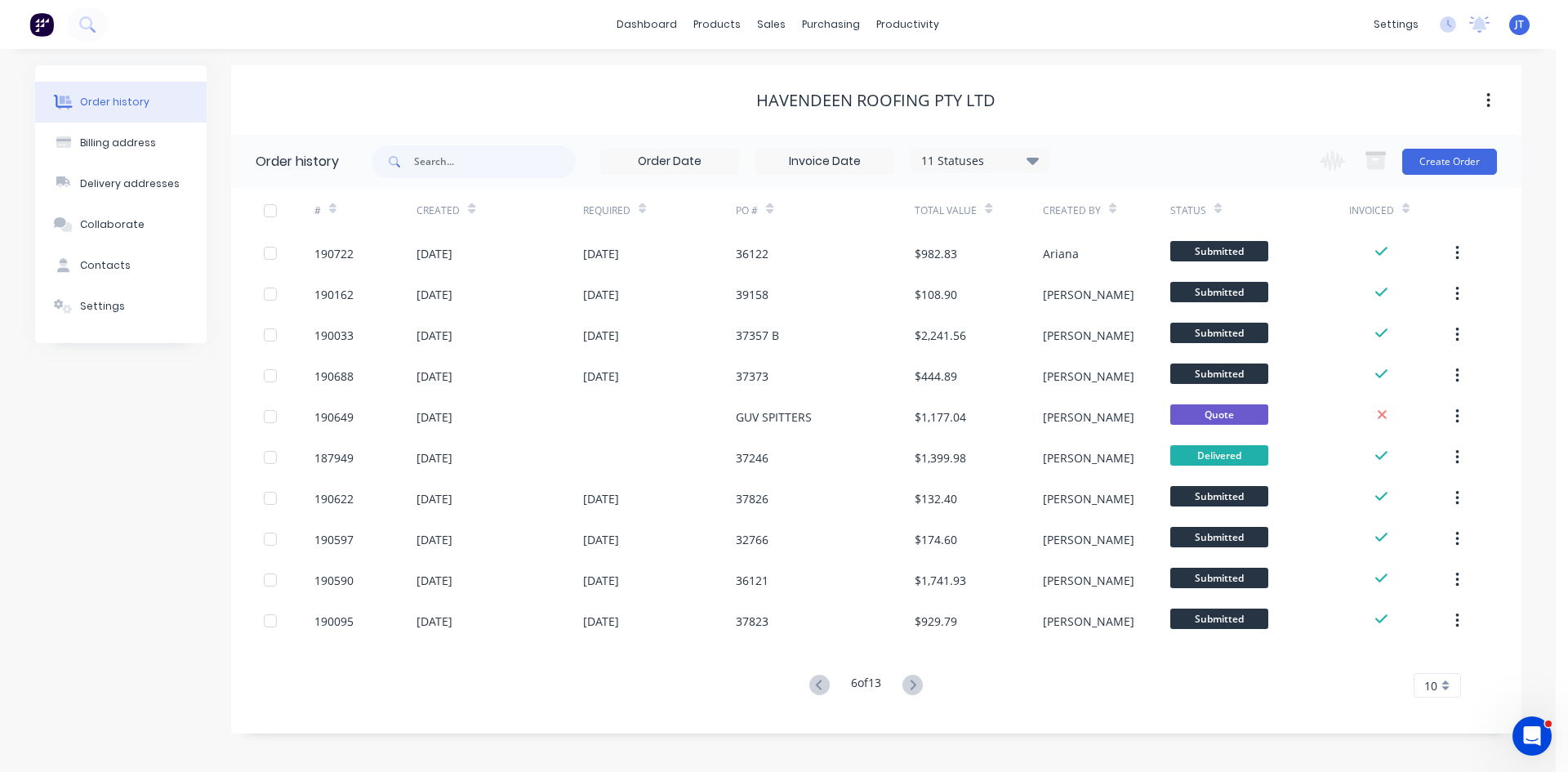
click at [908, 686] on icon at bounding box center [913, 686] width 21 height 21
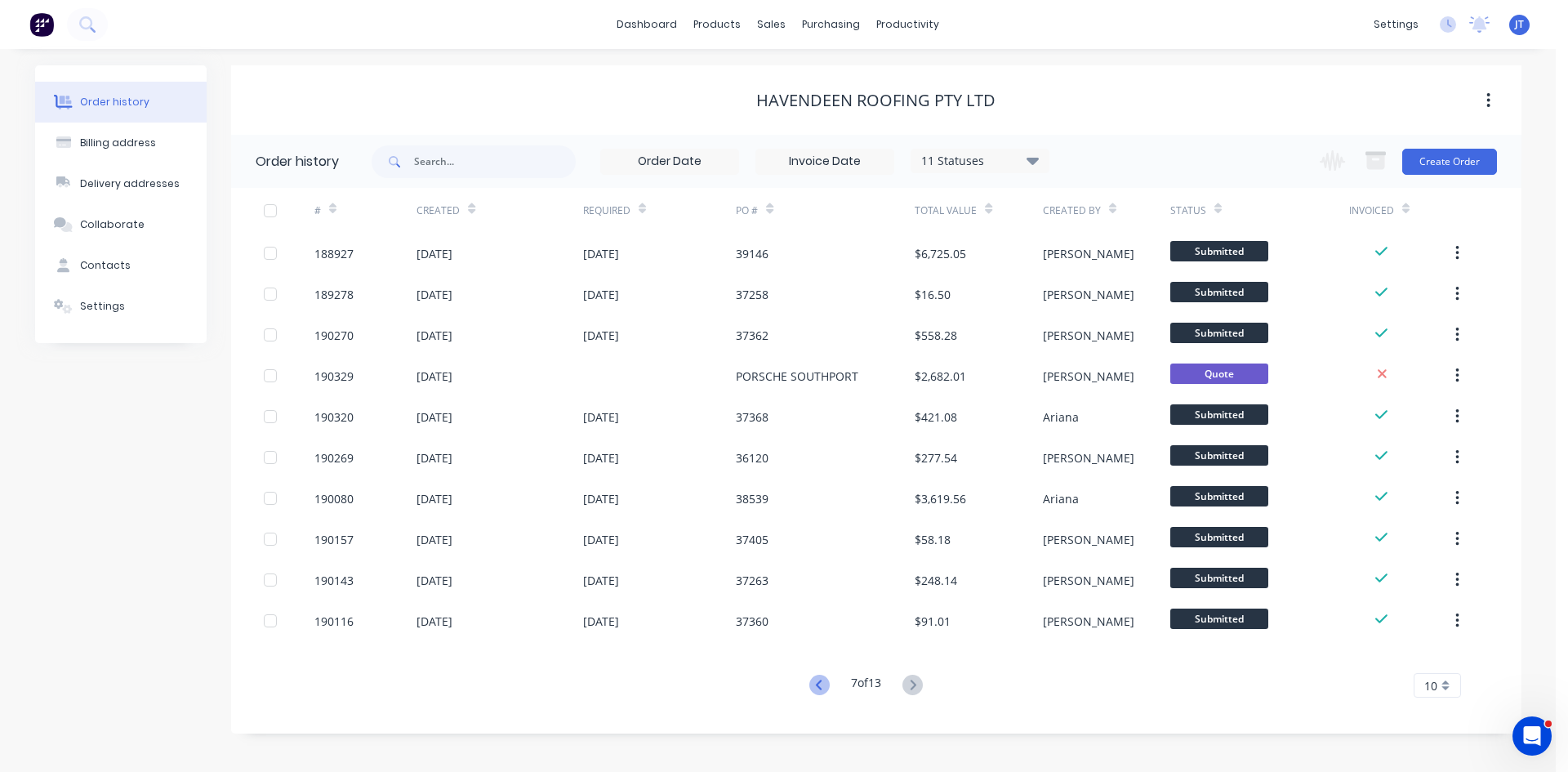
click at [822, 686] on icon at bounding box center [820, 686] width 21 height 21
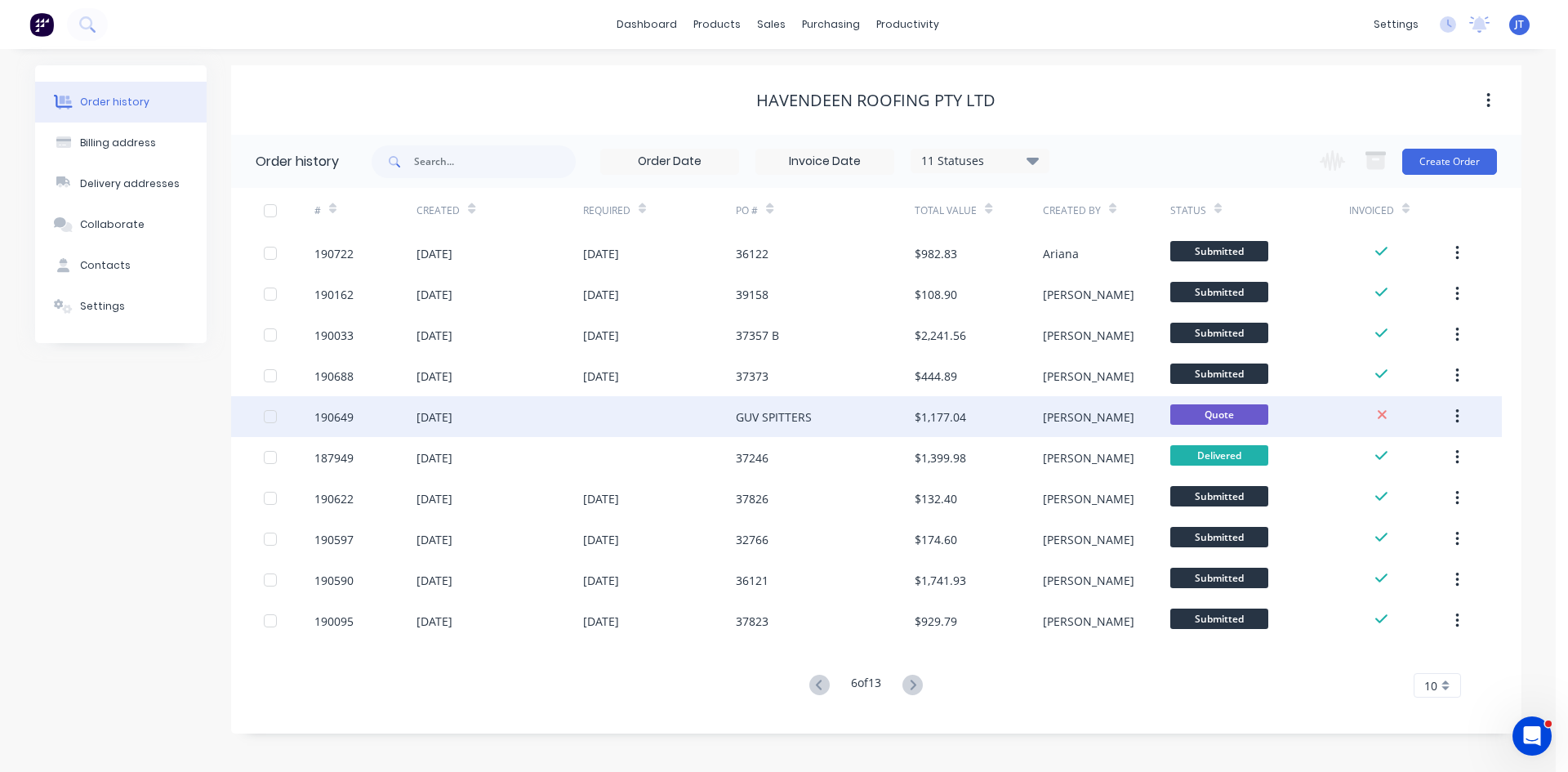
click at [1076, 414] on div "[PERSON_NAME]" at bounding box center [1089, 417] width 91 height 17
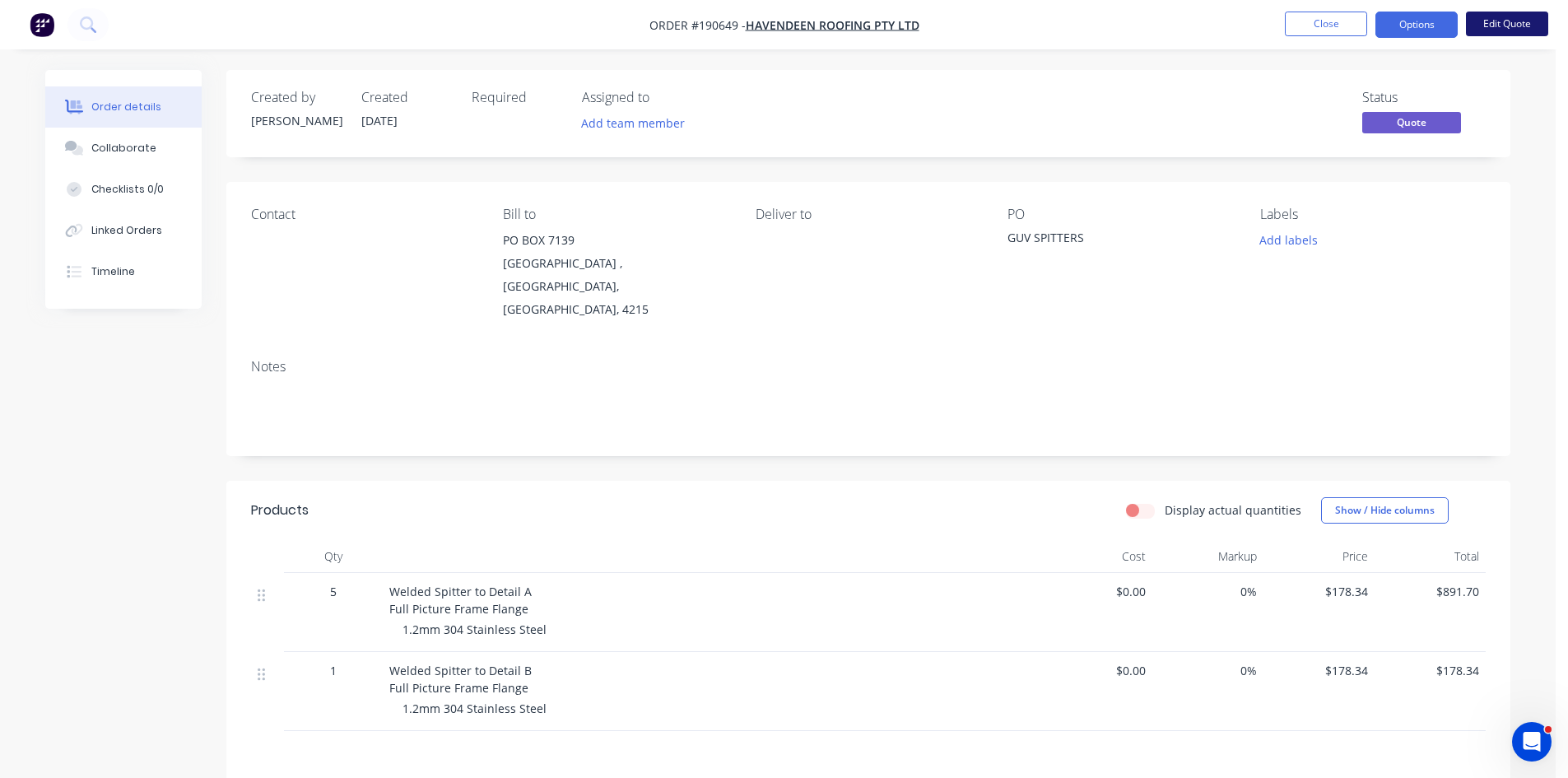
click at [1484, 13] on button "Edit Quote" at bounding box center [1508, 24] width 82 height 25
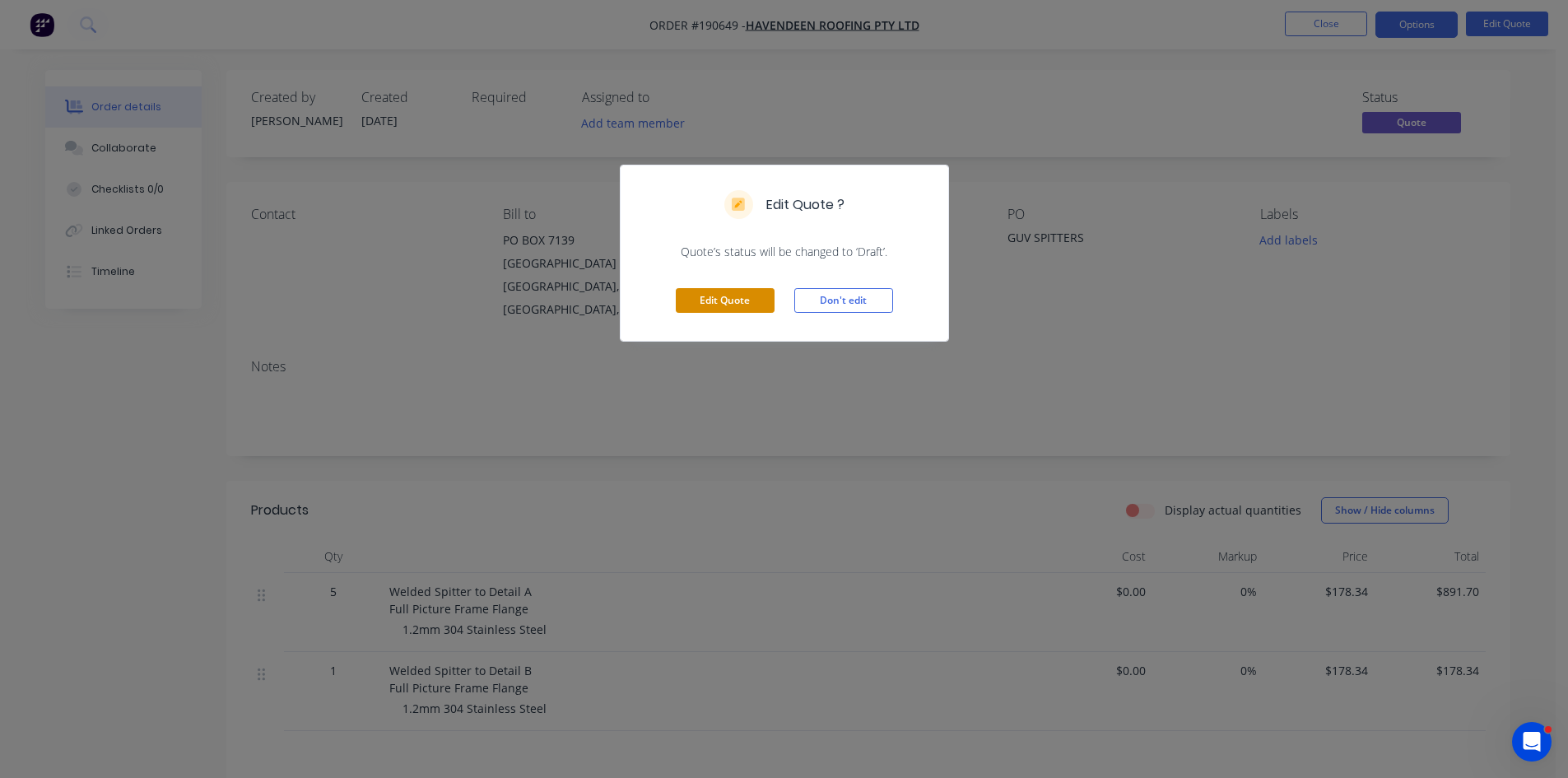
click at [742, 298] on button "Edit Quote" at bounding box center [724, 300] width 99 height 25
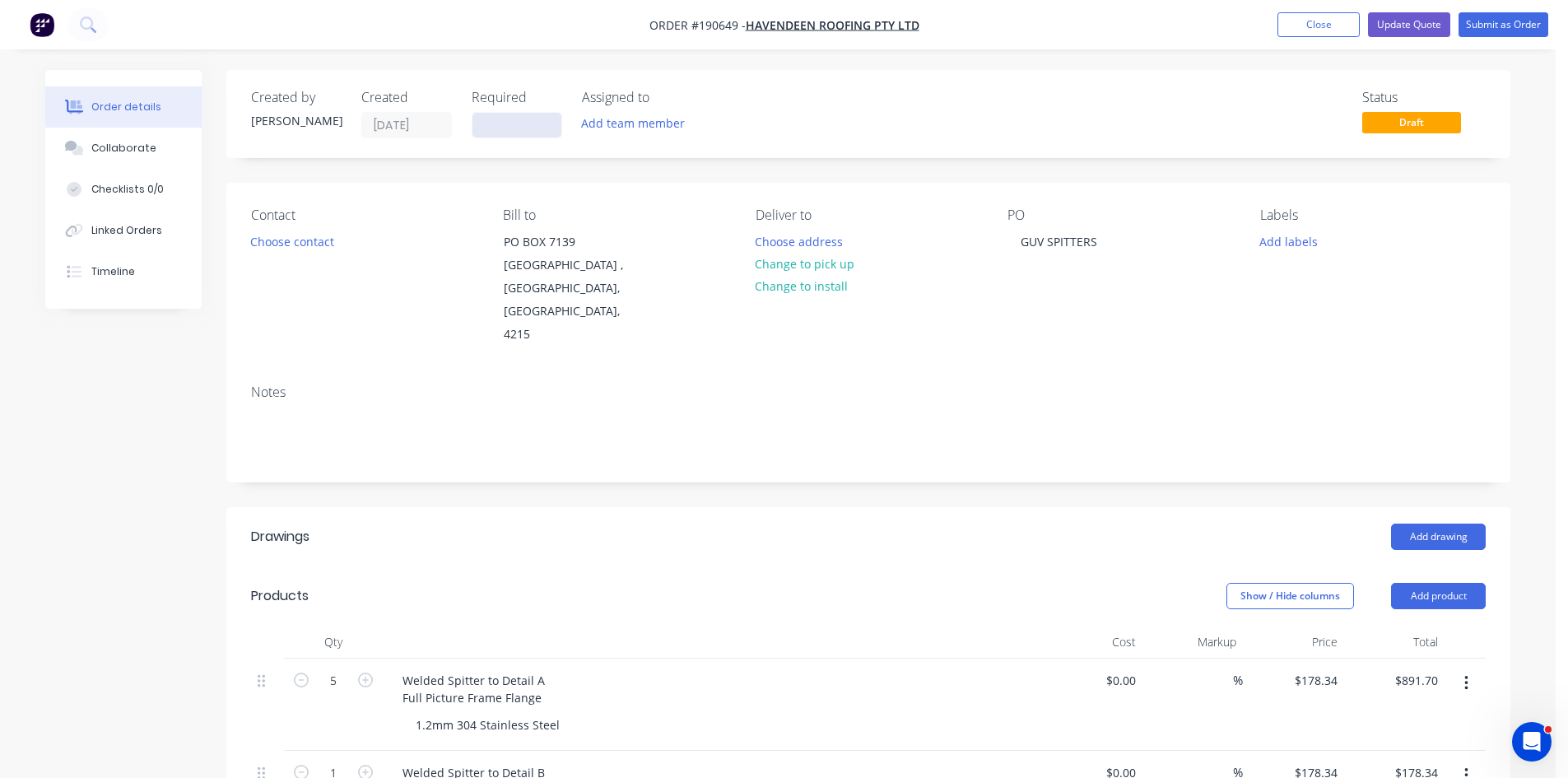
click at [511, 121] on input at bounding box center [517, 125] width 89 height 25
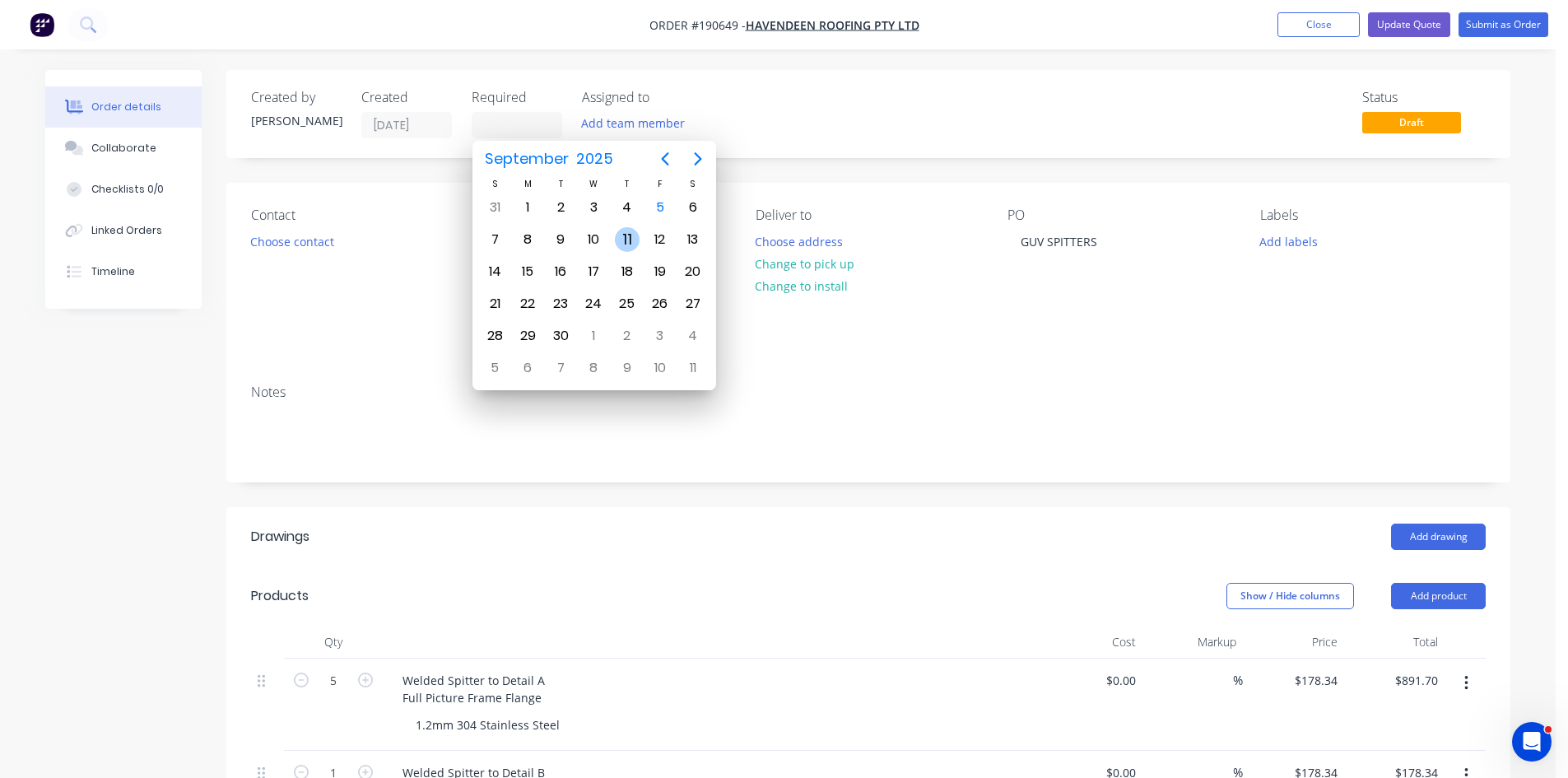
click at [633, 233] on div "11" at bounding box center [628, 239] width 25 height 25
type input "11/09/25"
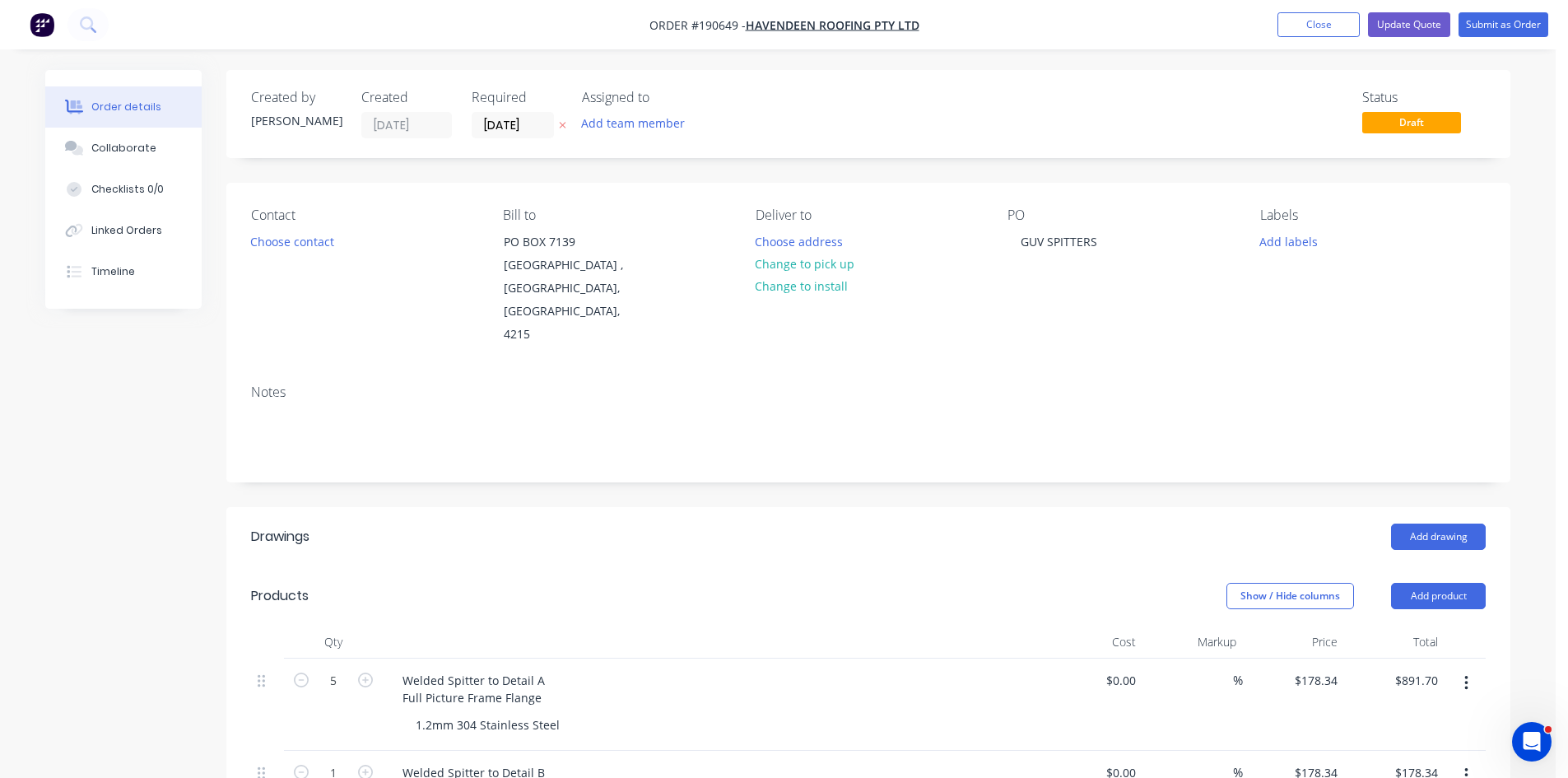
click at [1078, 179] on div "Created by Michael Created 25/08/25 Required 11/09/25 Assigned to Add team memb…" at bounding box center [869, 680] width 1284 height 1222
drag, startPoint x: 1103, startPoint y: 249, endPoint x: 705, endPoint y: 300, distance: 401.3
click at [705, 300] on div "Contact Choose contact Bill to PO BOX 7139 Southport Park , Queensland, Austral…" at bounding box center [869, 277] width 1284 height 189
click at [291, 232] on button "Choose contact" at bounding box center [293, 240] width 101 height 22
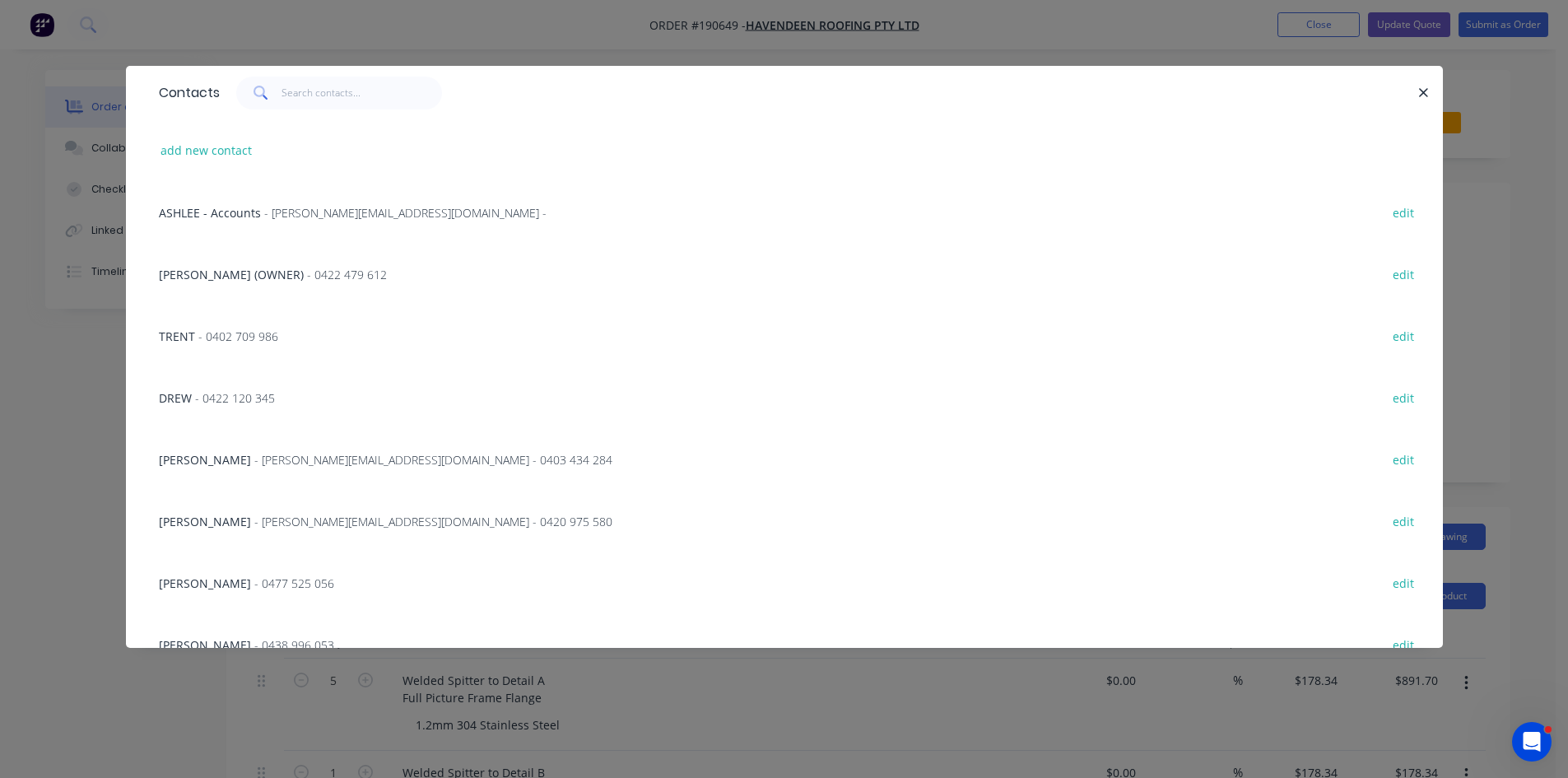
click at [232, 168] on div "add new contact" at bounding box center [784, 150] width 1268 height 62
click at [242, 144] on button "add new contact" at bounding box center [207, 149] width 109 height 22
select select "AU"
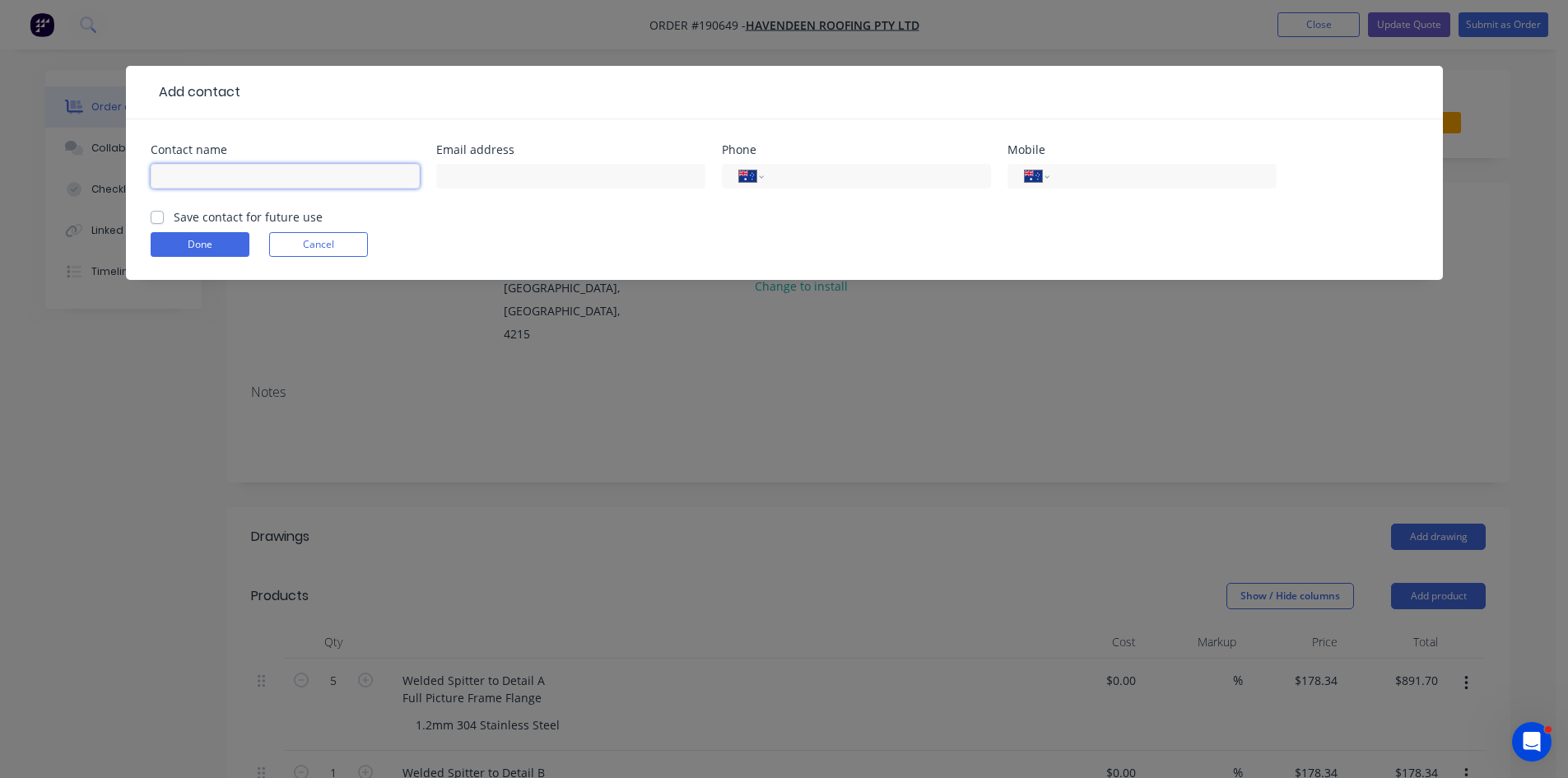
drag, startPoint x: 298, startPoint y: 177, endPoint x: 304, endPoint y: 187, distance: 11.7
click at [298, 170] on input "text" at bounding box center [284, 176] width 269 height 25
type input "Andrew"
type input "0412 962 415"
click button "Done" at bounding box center [199, 245] width 99 height 25
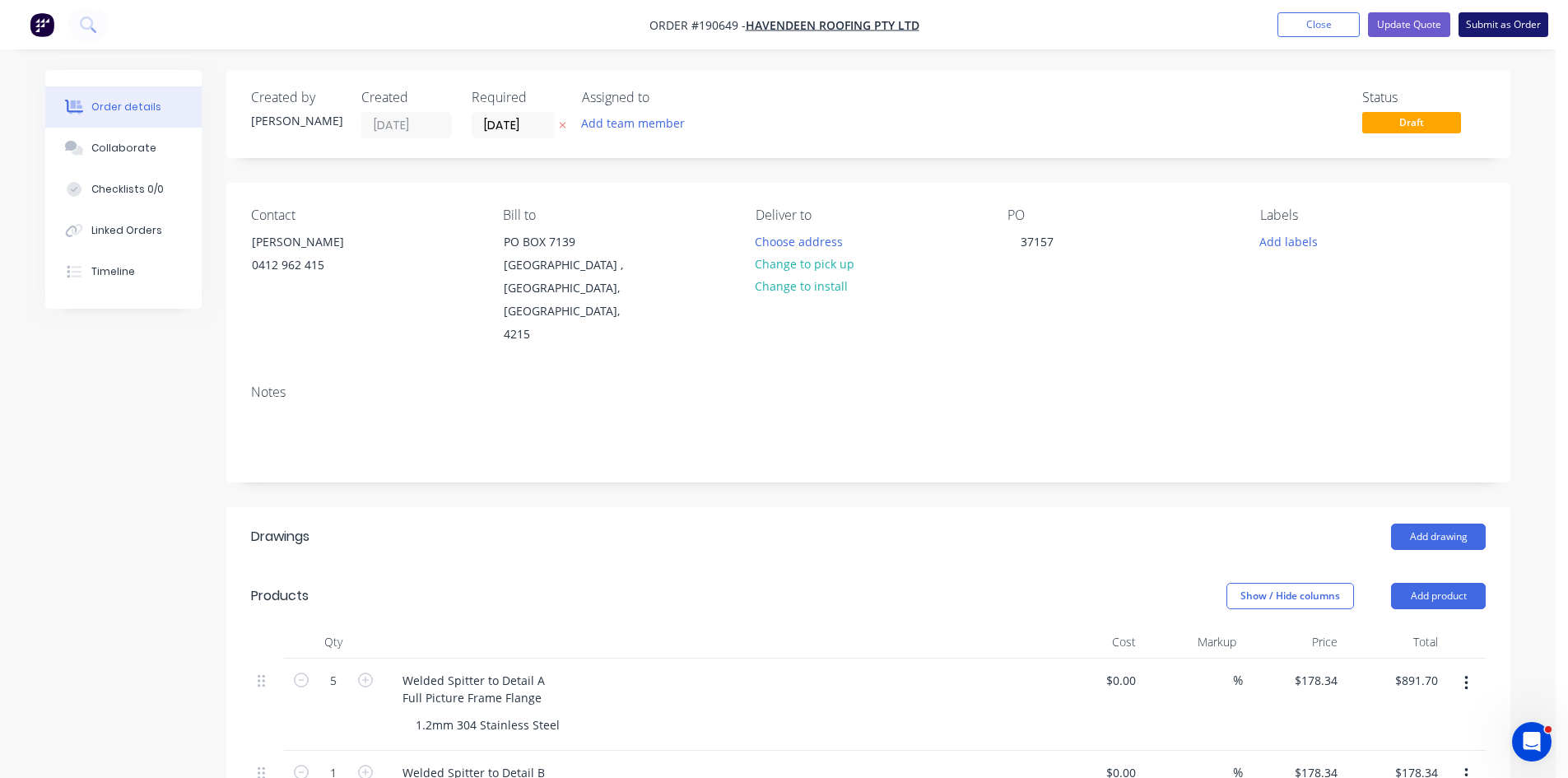
click at [1515, 32] on button "Submit as Order" at bounding box center [1504, 25] width 90 height 25
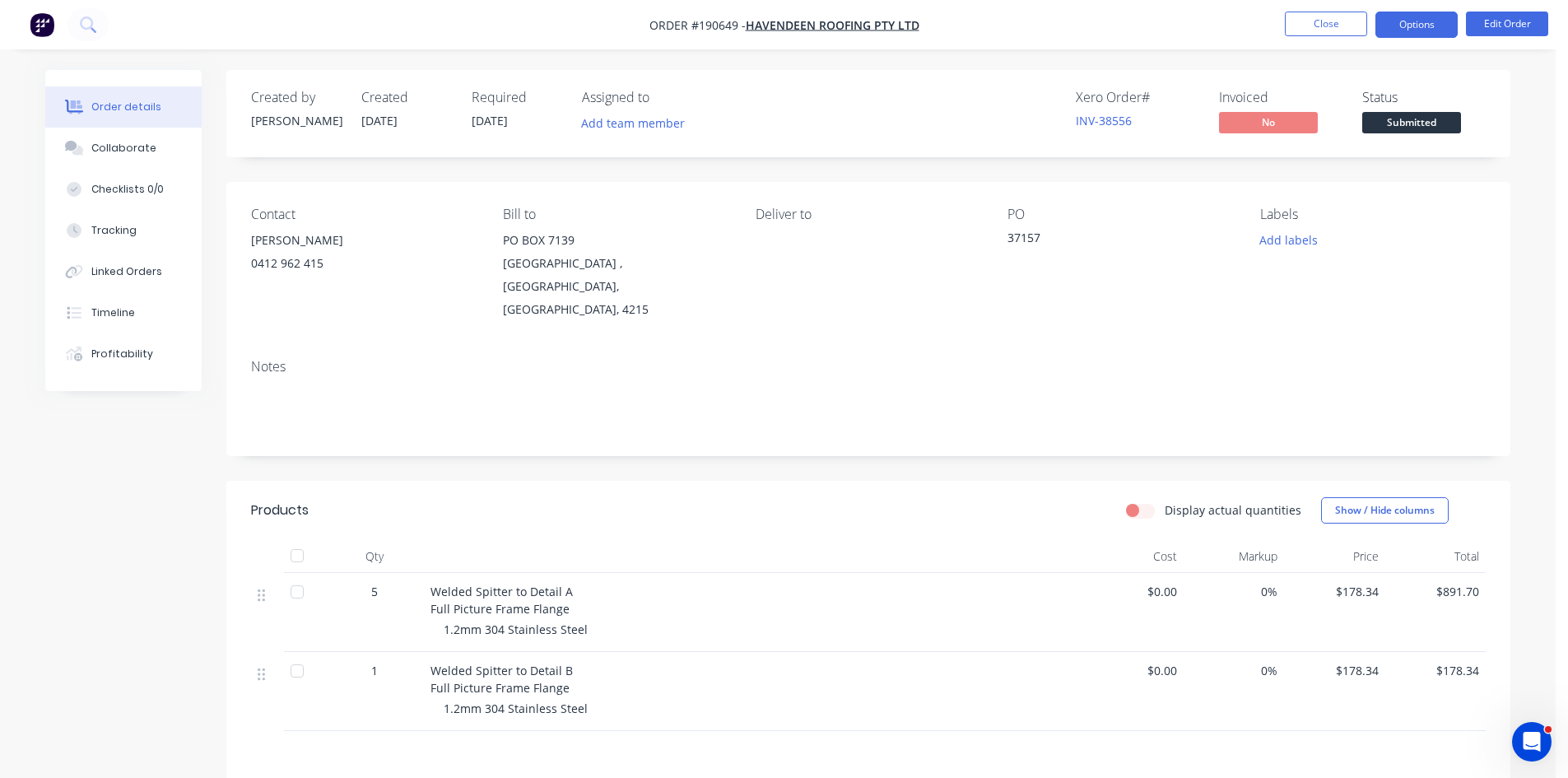
click at [1404, 36] on button "Options" at bounding box center [1417, 25] width 82 height 27
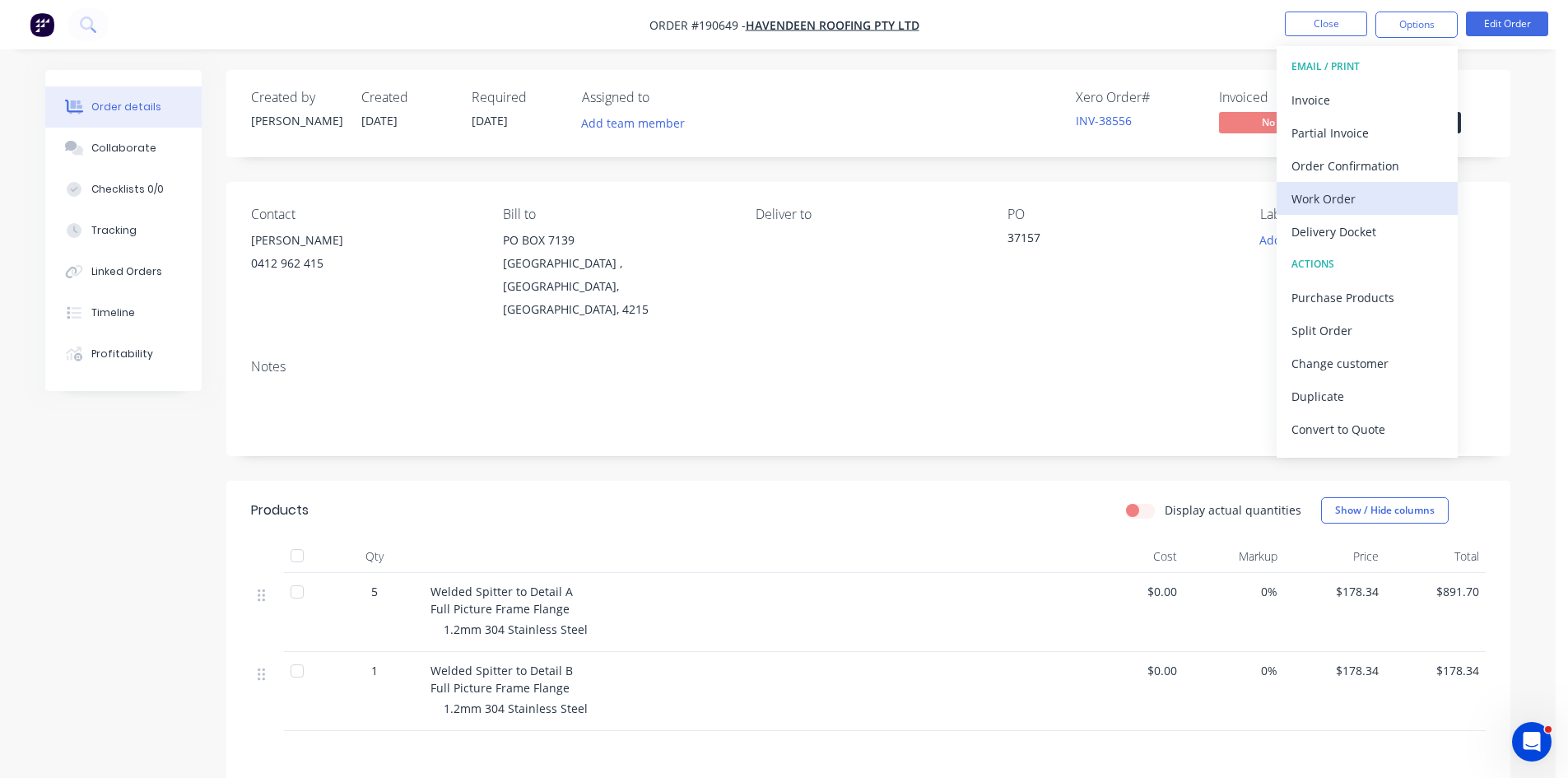
click at [1372, 198] on div "Work Order" at bounding box center [1367, 198] width 151 height 24
click at [1377, 171] on div "Without pricing" at bounding box center [1367, 166] width 151 height 24
click at [1520, 30] on button "Edit Order" at bounding box center [1508, 24] width 82 height 25
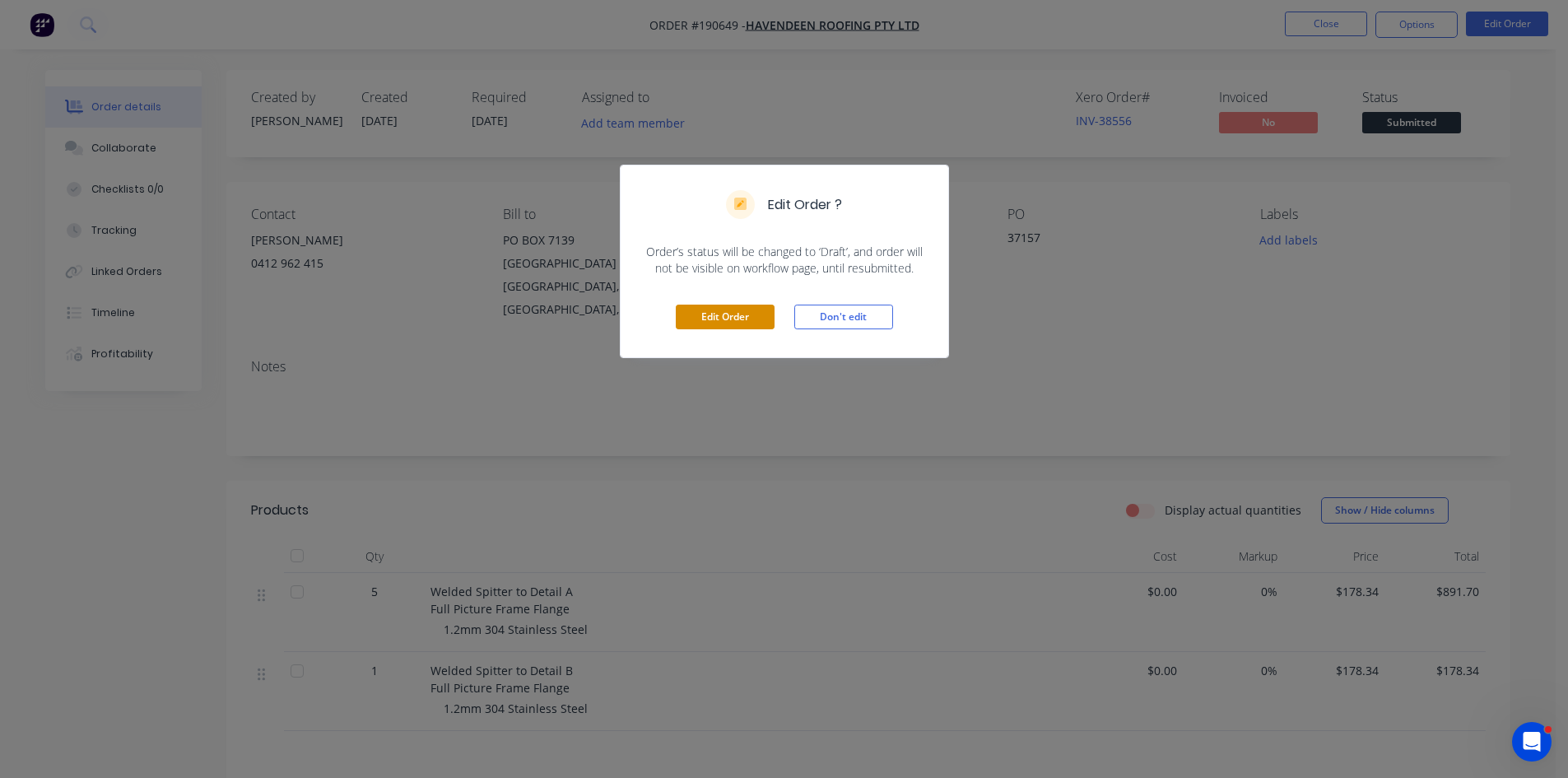
click at [765, 327] on button "Edit Order" at bounding box center [724, 317] width 99 height 25
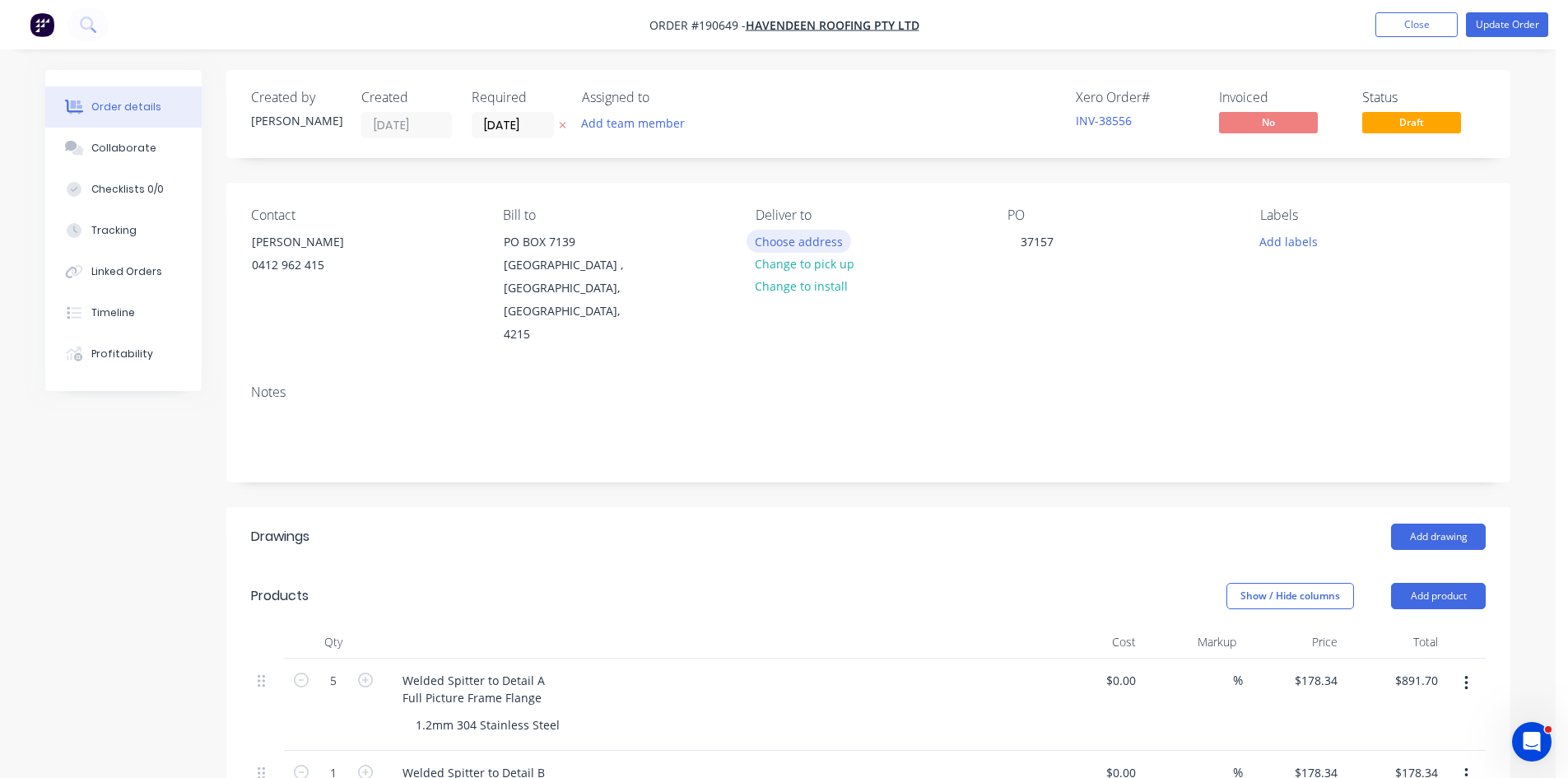
click at [832, 233] on button "Choose address" at bounding box center [799, 240] width 105 height 22
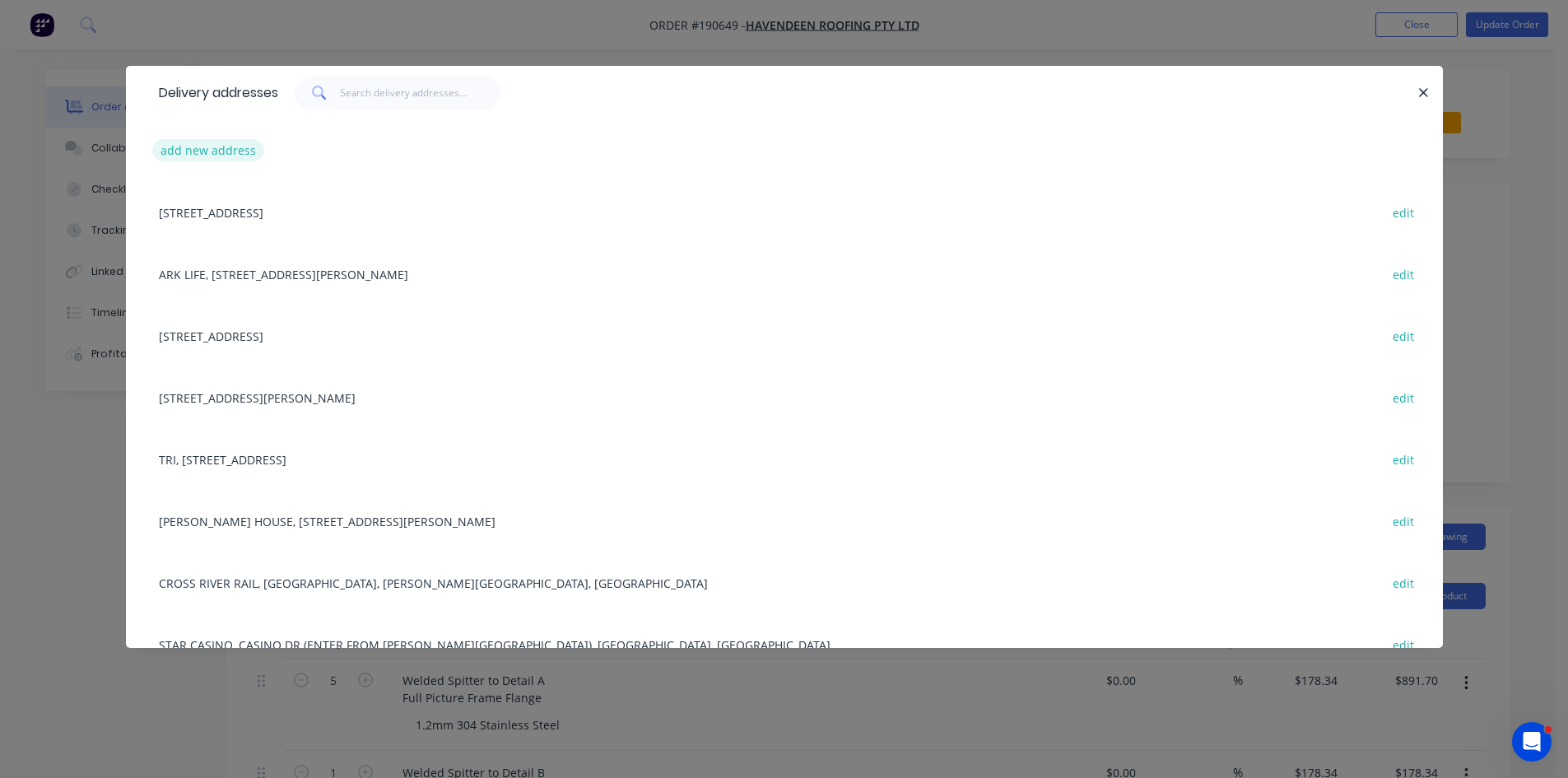
click at [225, 151] on button "add new address" at bounding box center [209, 149] width 113 height 22
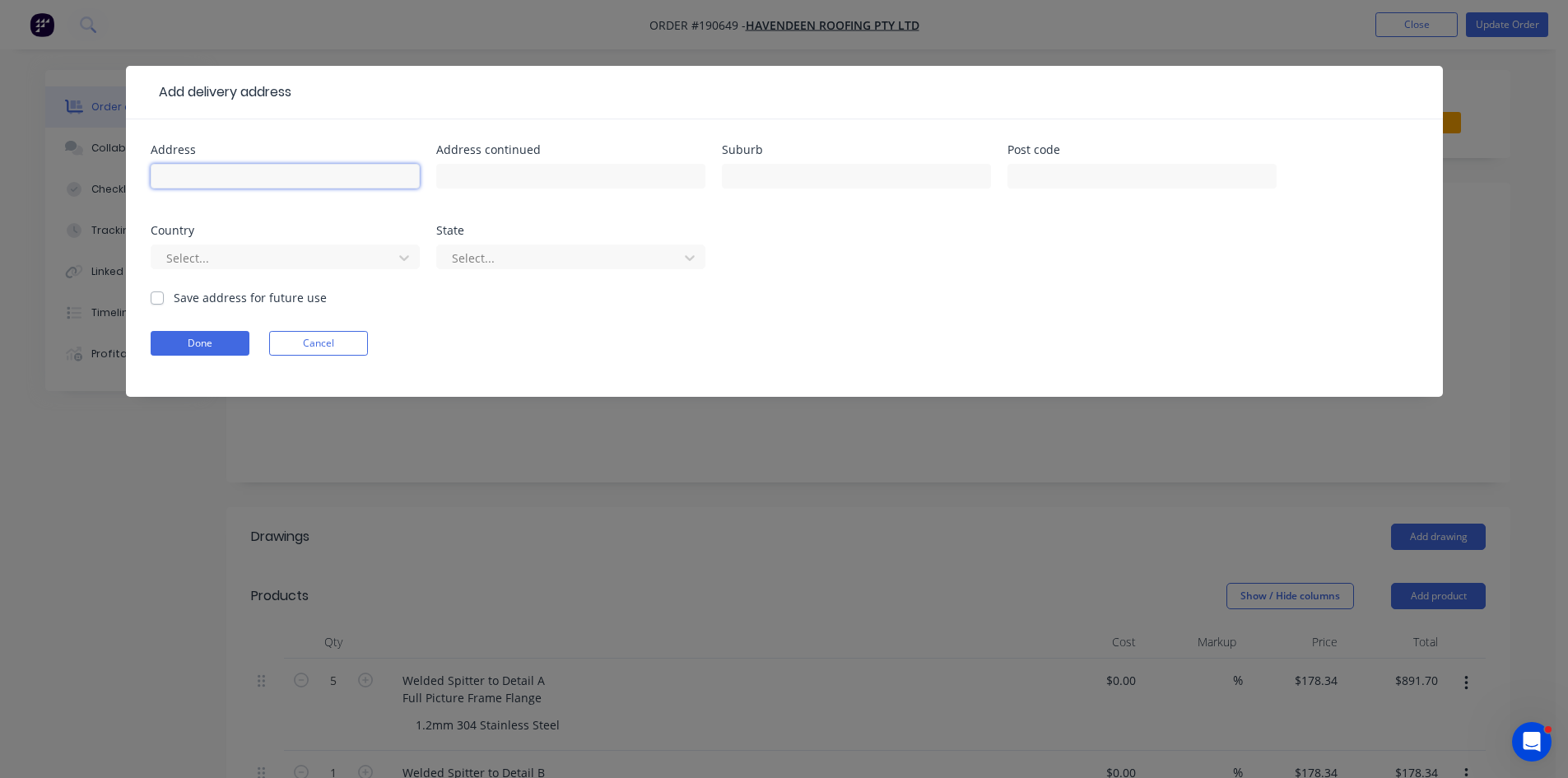
click at [245, 171] on input "text" at bounding box center [284, 176] width 269 height 25
click at [905, 520] on div "Add delivery address Address Address continued Suburb Post code Country Select.…" at bounding box center [784, 389] width 1568 height 778
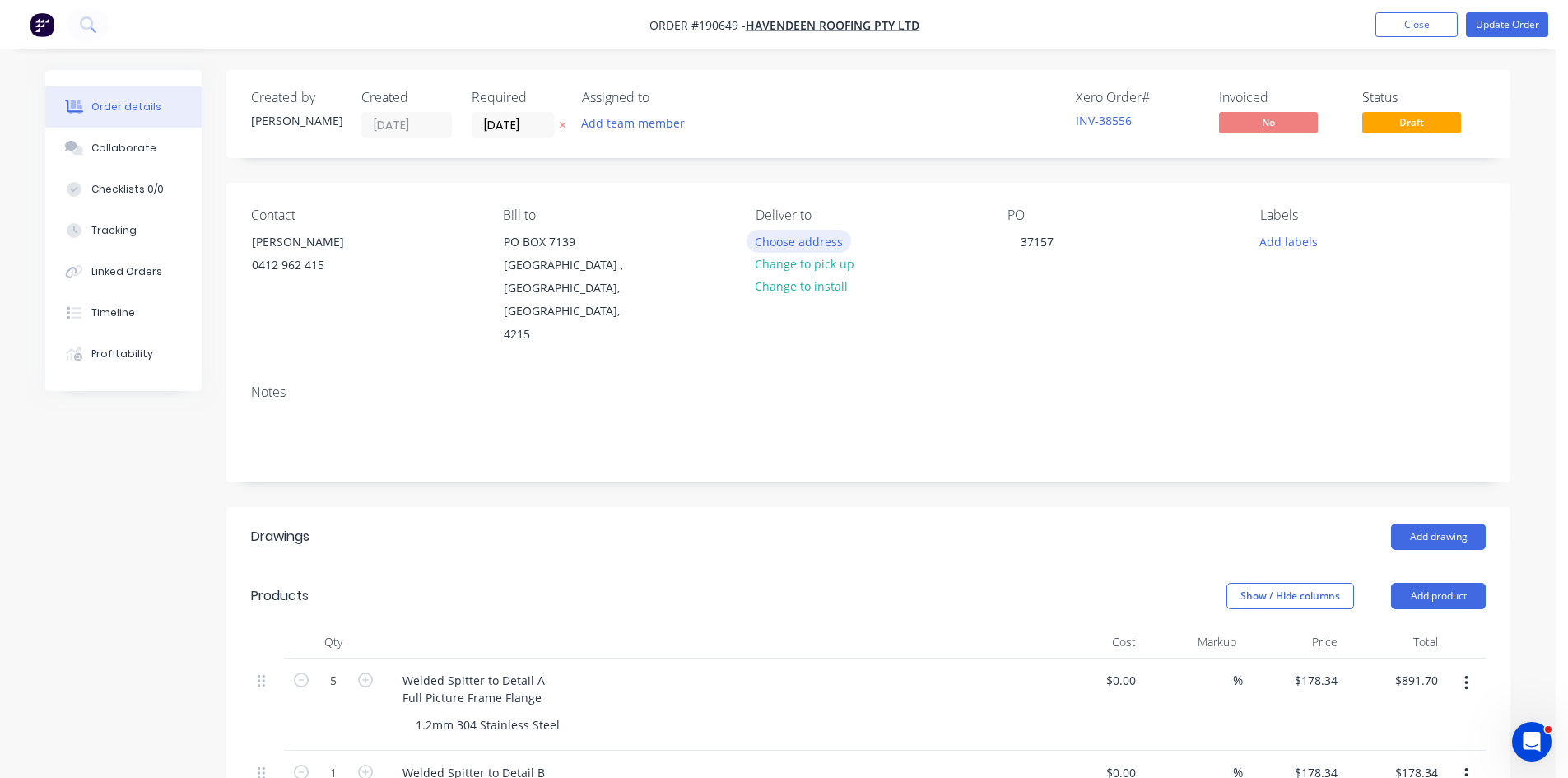
click at [815, 239] on button "Choose address" at bounding box center [799, 240] width 105 height 22
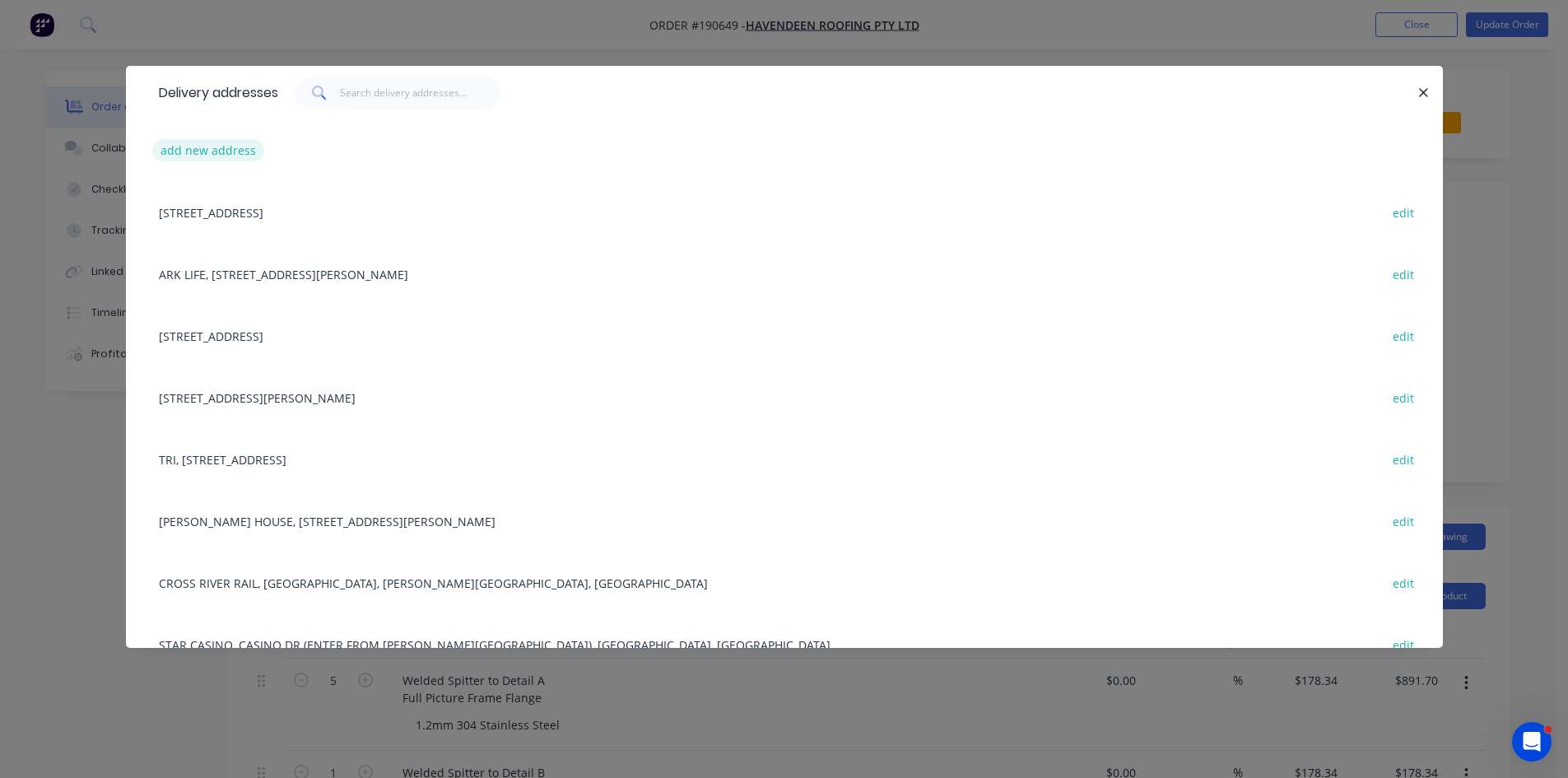
click at [233, 145] on button "add new address" at bounding box center [209, 149] width 113 height 22
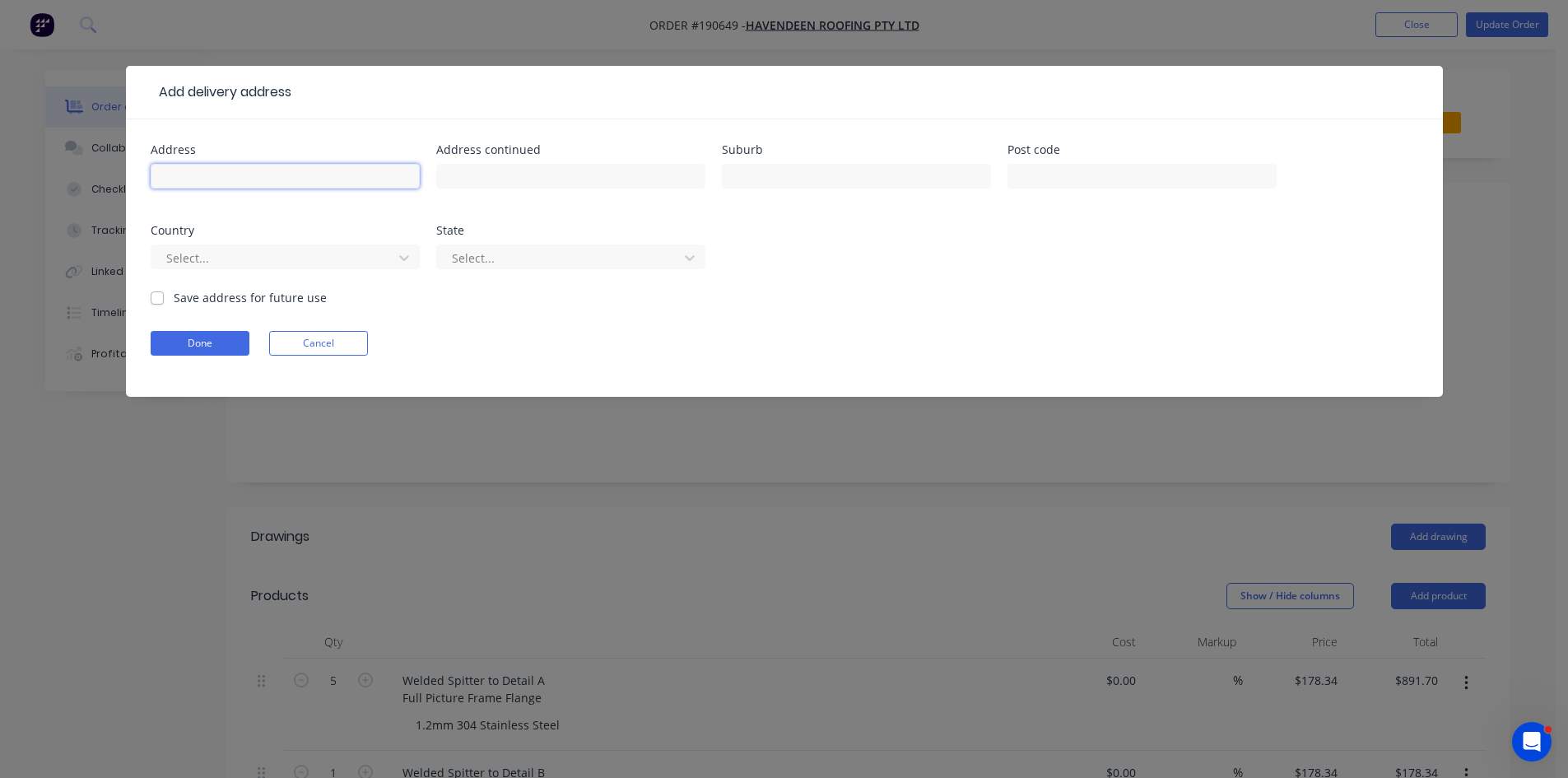
click at [240, 176] on input "text" at bounding box center [284, 176] width 269 height 25
type input "Griffith Way,"
type input "Southport"
click button "Done" at bounding box center [199, 344] width 99 height 25
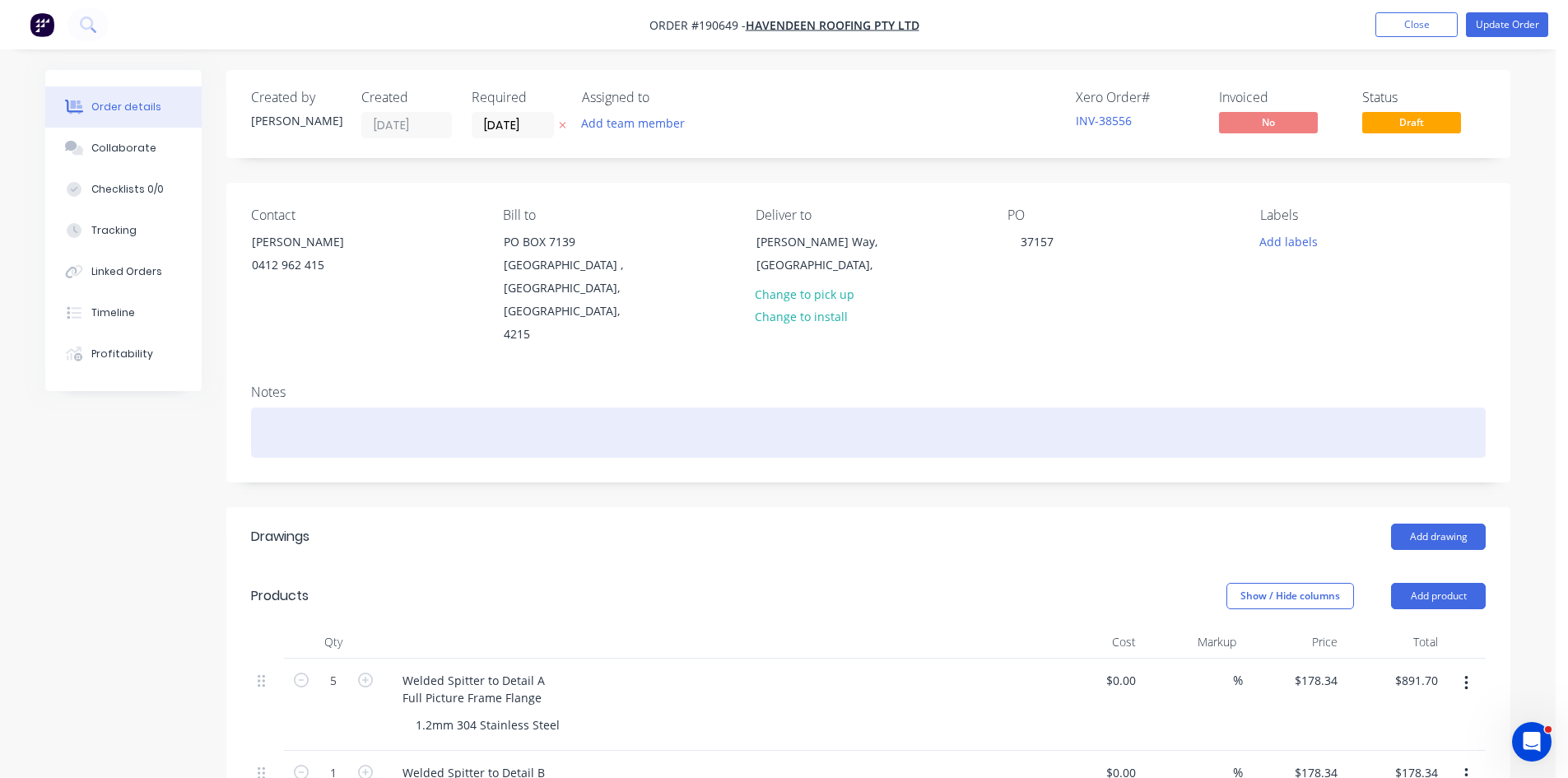
click at [610, 408] on div at bounding box center [868, 433] width 1235 height 50
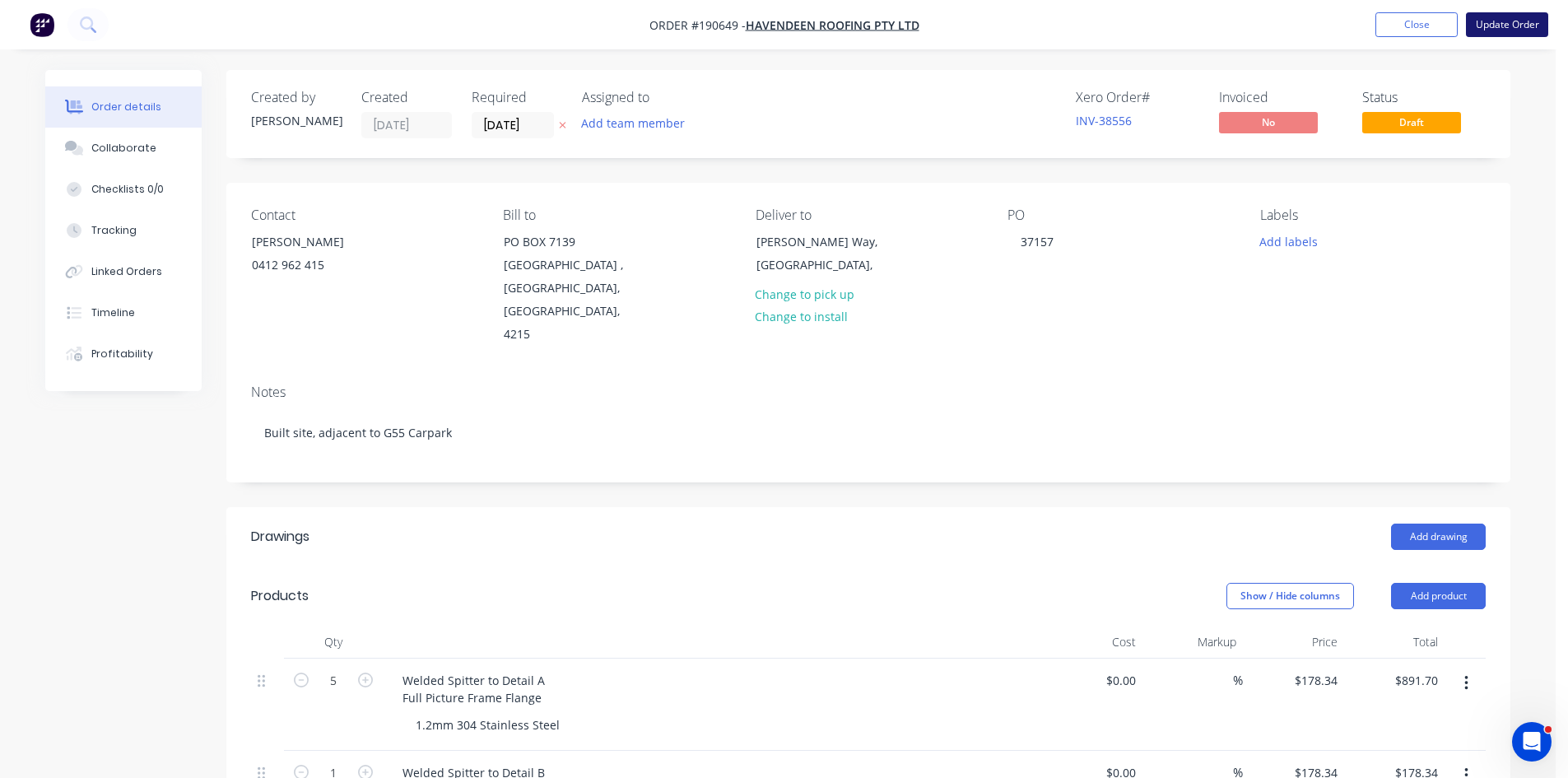
click at [1502, 19] on button "Update Order" at bounding box center [1508, 25] width 82 height 25
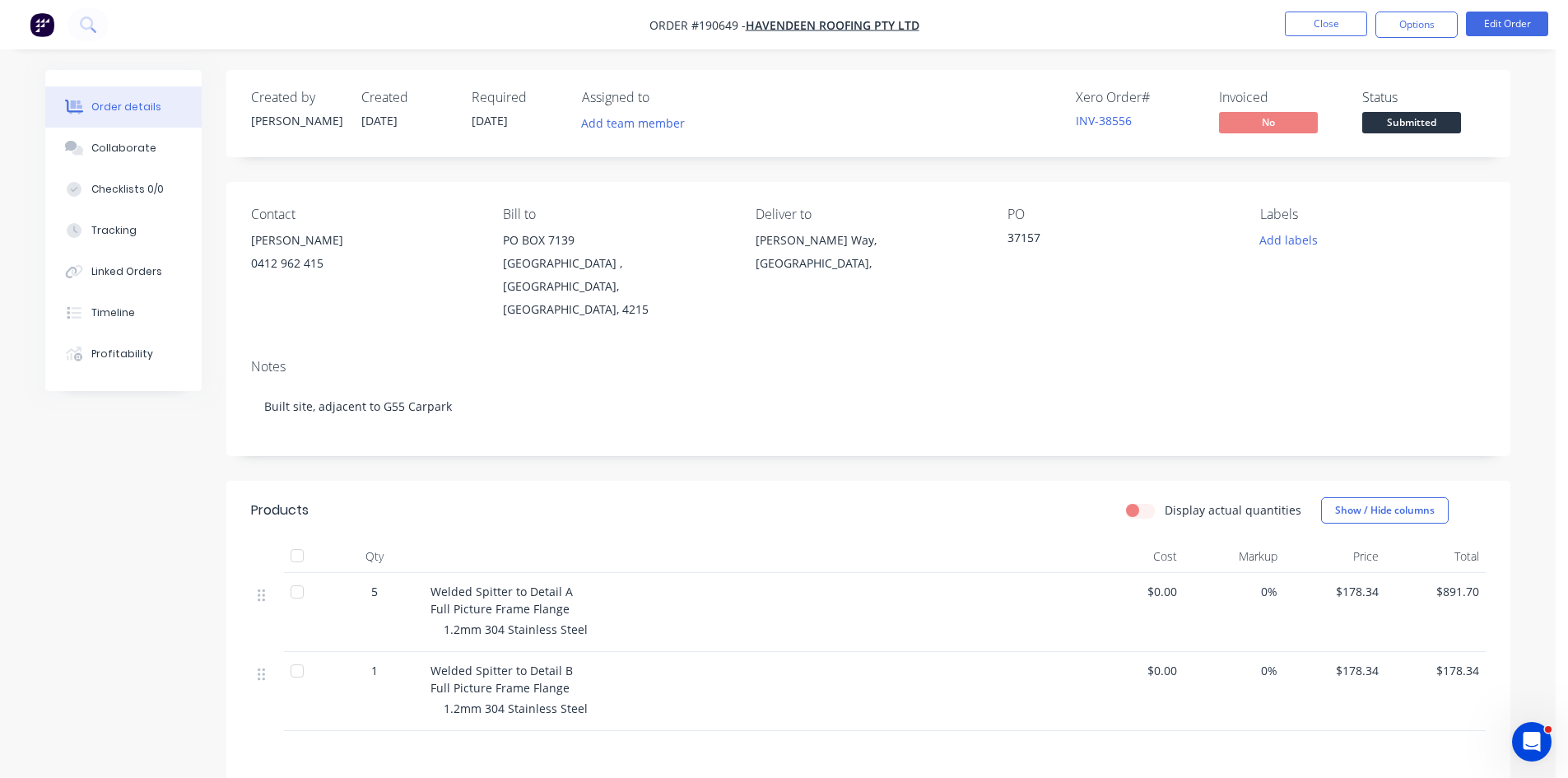
drag, startPoint x: 1413, startPoint y: 29, endPoint x: 1415, endPoint y: 44, distance: 15.1
click at [1413, 29] on button "Options" at bounding box center [1417, 25] width 82 height 27
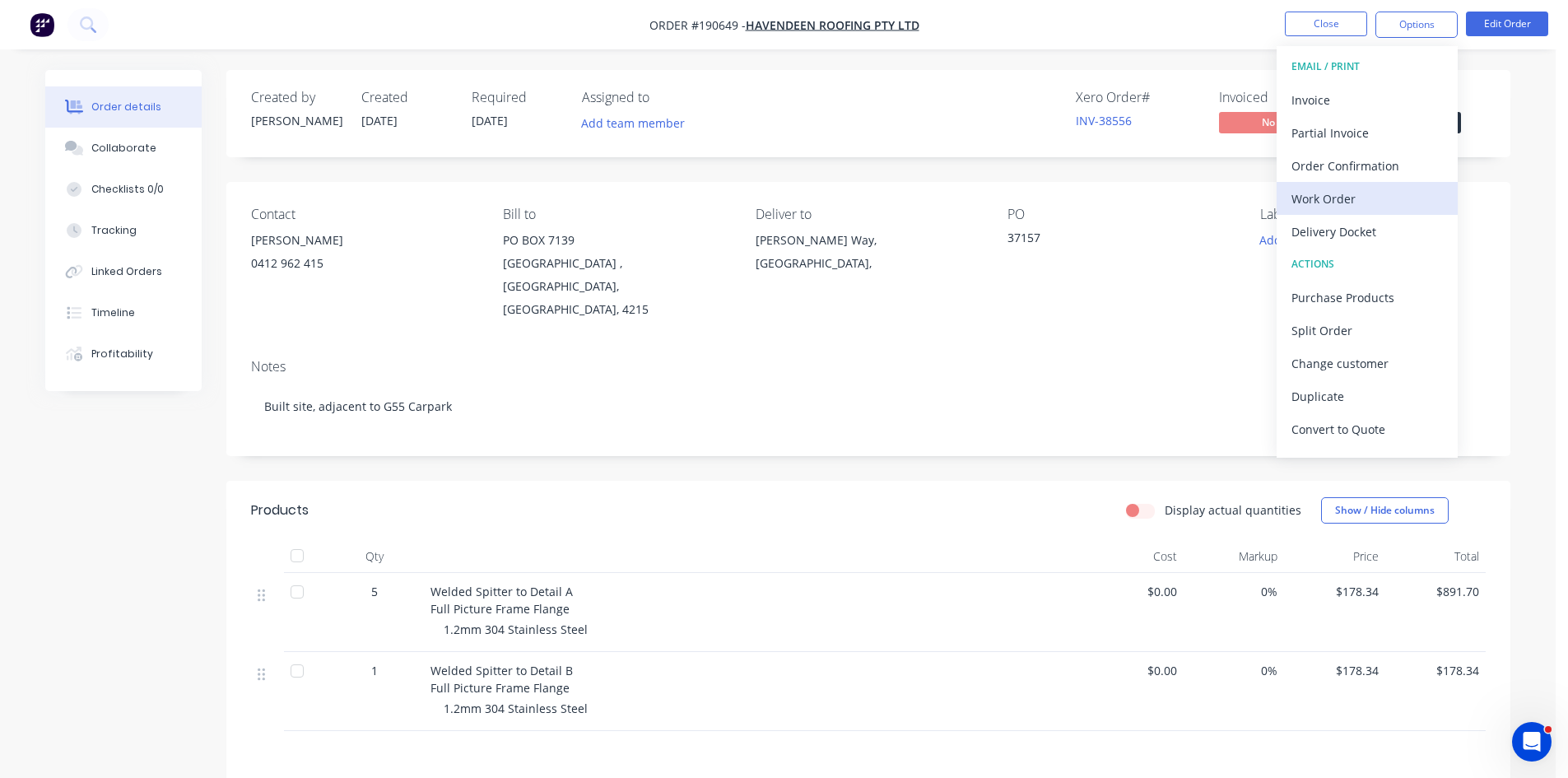
click at [1391, 189] on div "Work Order" at bounding box center [1367, 198] width 151 height 24
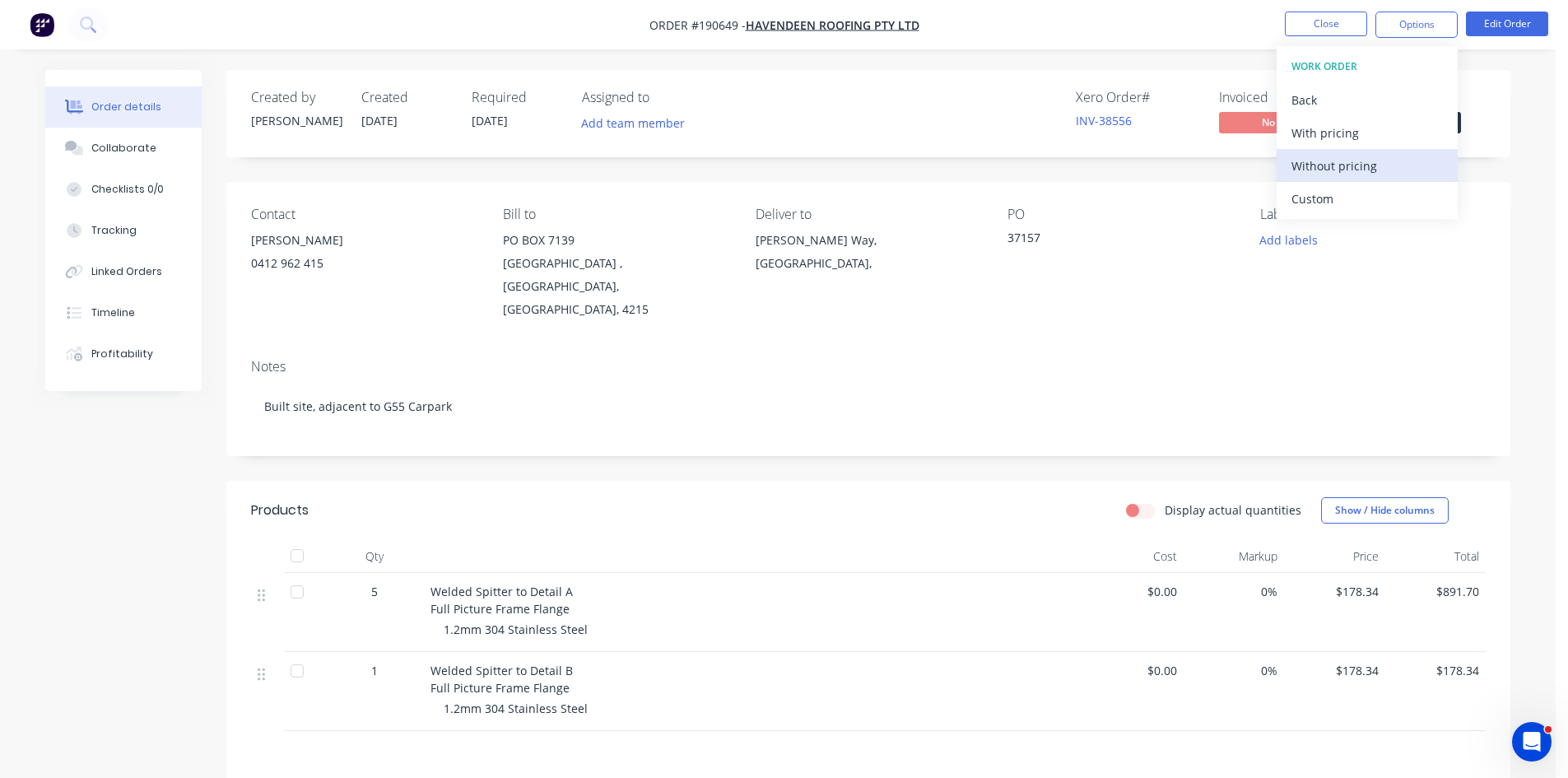
click at [1387, 157] on div "Without pricing" at bounding box center [1367, 166] width 151 height 24
click at [47, 23] on img "button" at bounding box center [42, 25] width 25 height 25
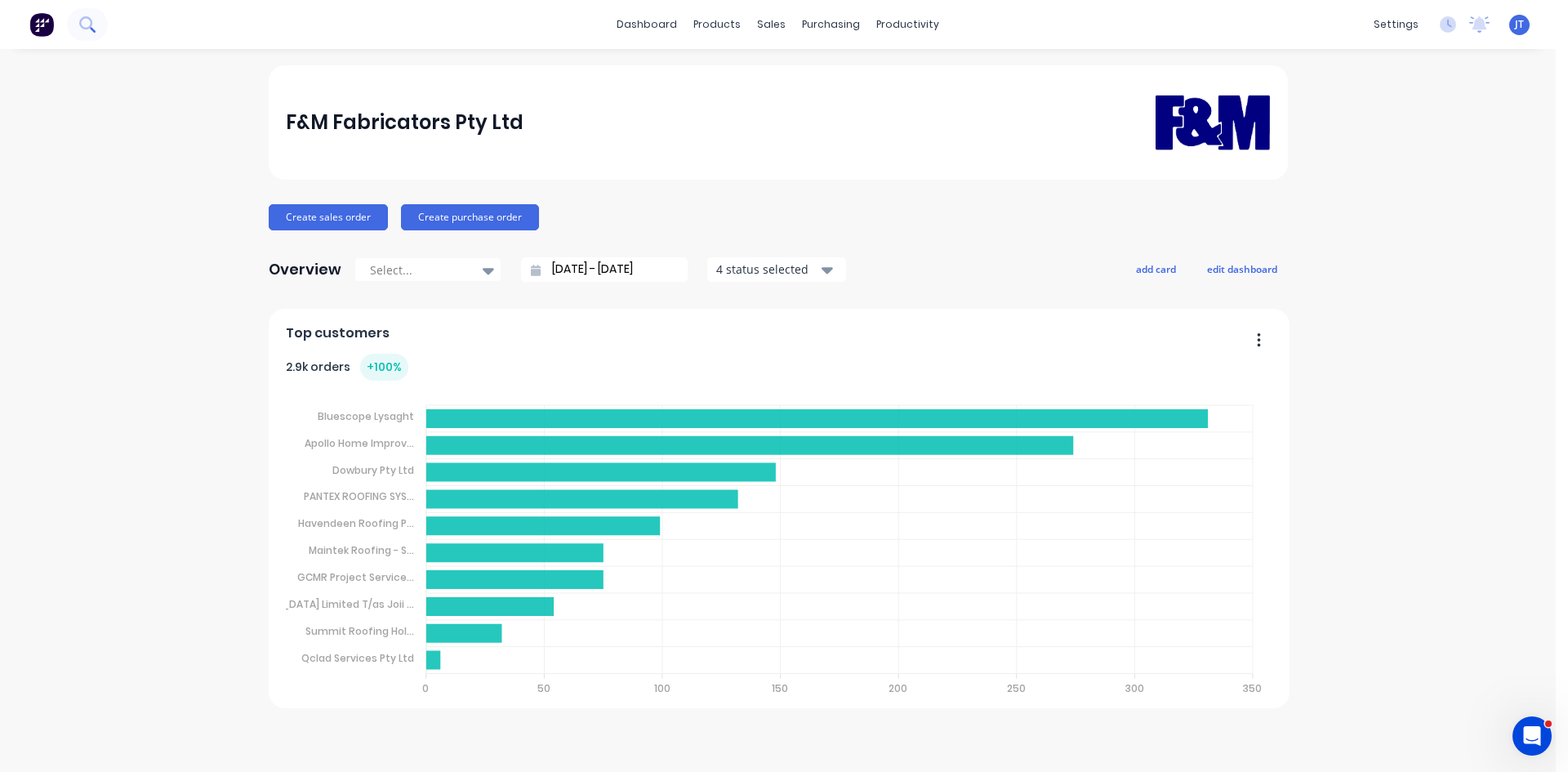
click at [84, 18] on icon at bounding box center [85, 23] width 13 height 13
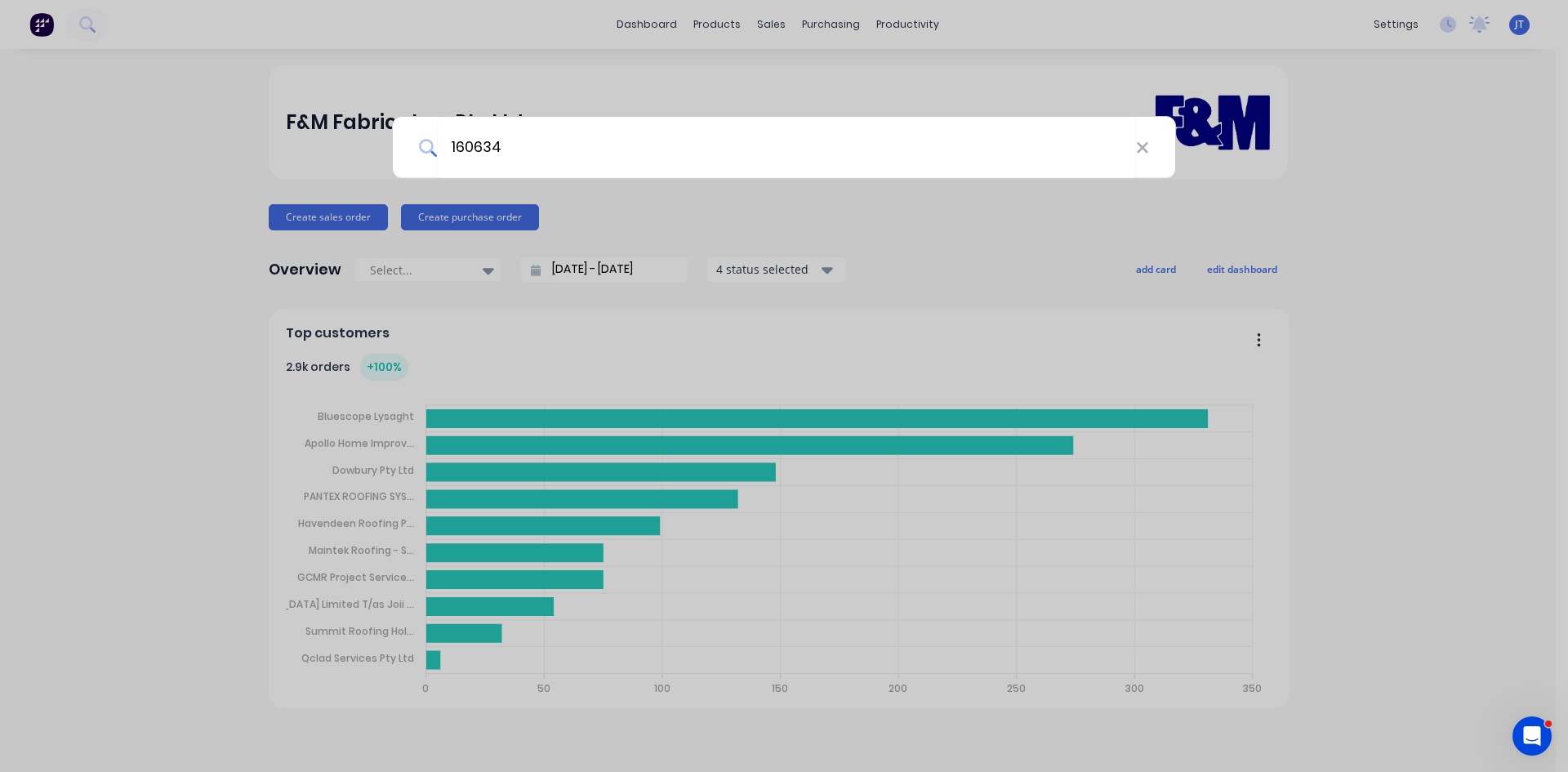
type input "160634"
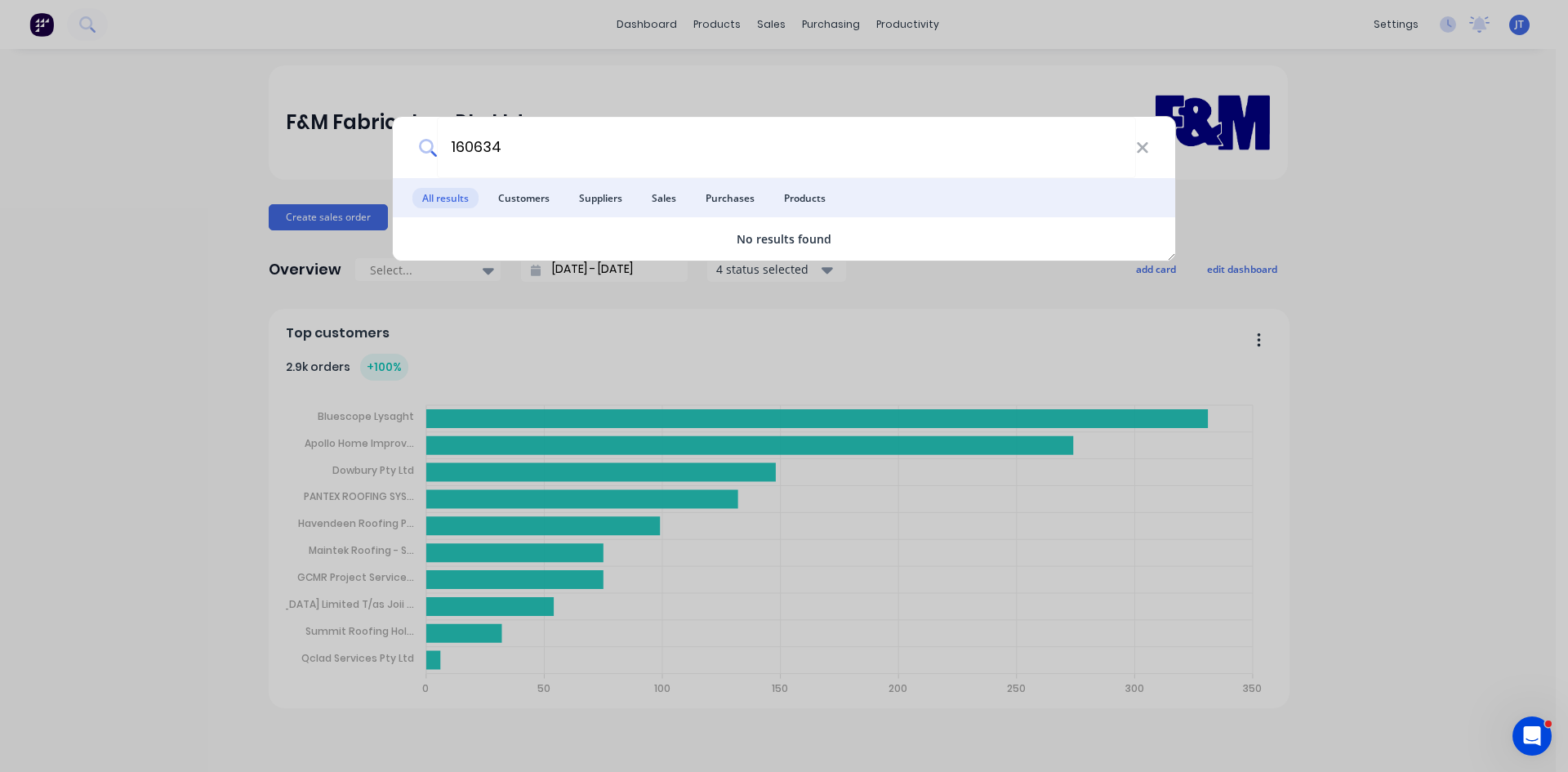
click at [640, 44] on div "160634 All results Customers Suppliers Sales Purchases Products No results found" at bounding box center [784, 386] width 1568 height 772
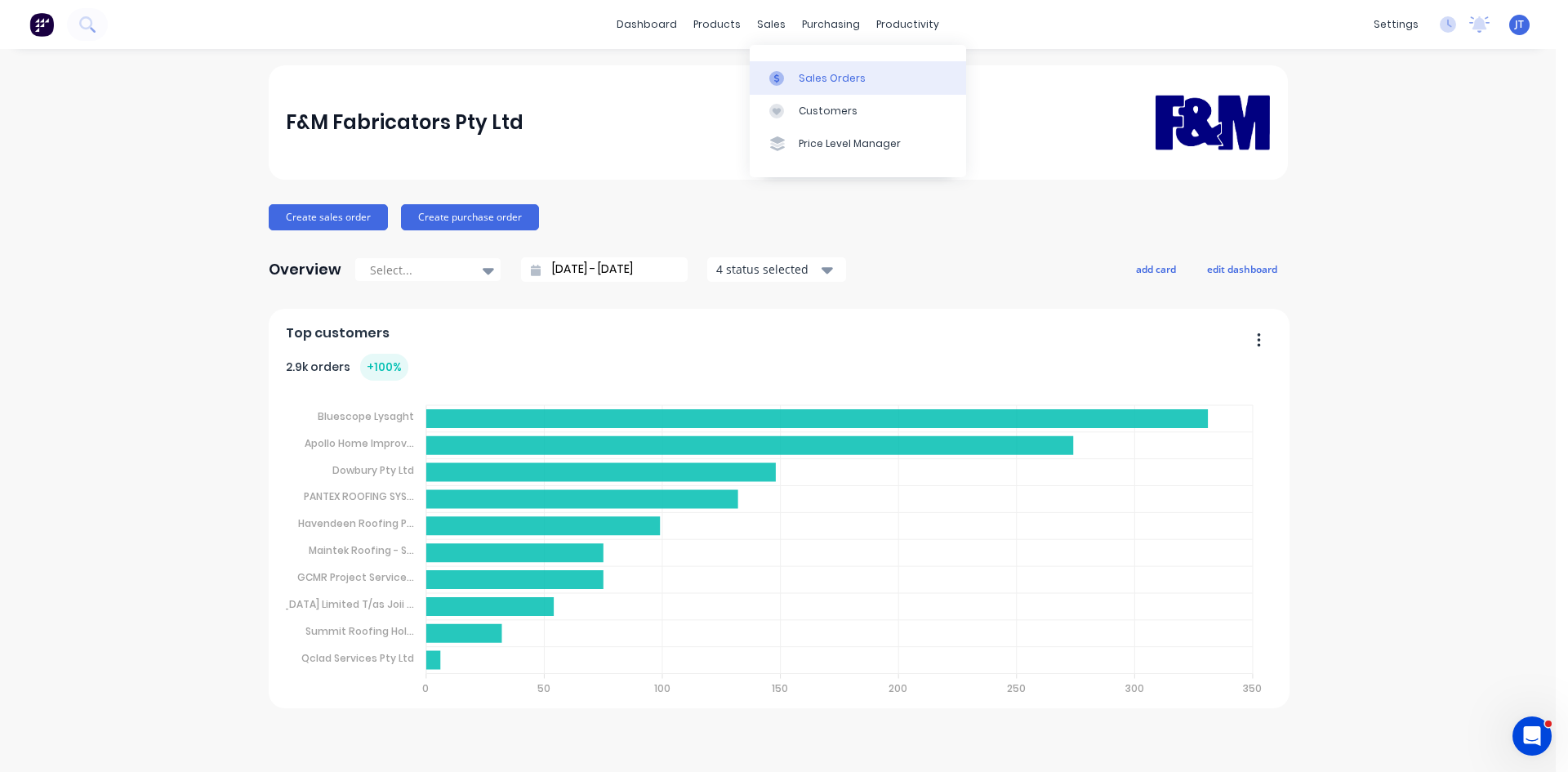
click at [783, 72] on icon at bounding box center [776, 78] width 14 height 14
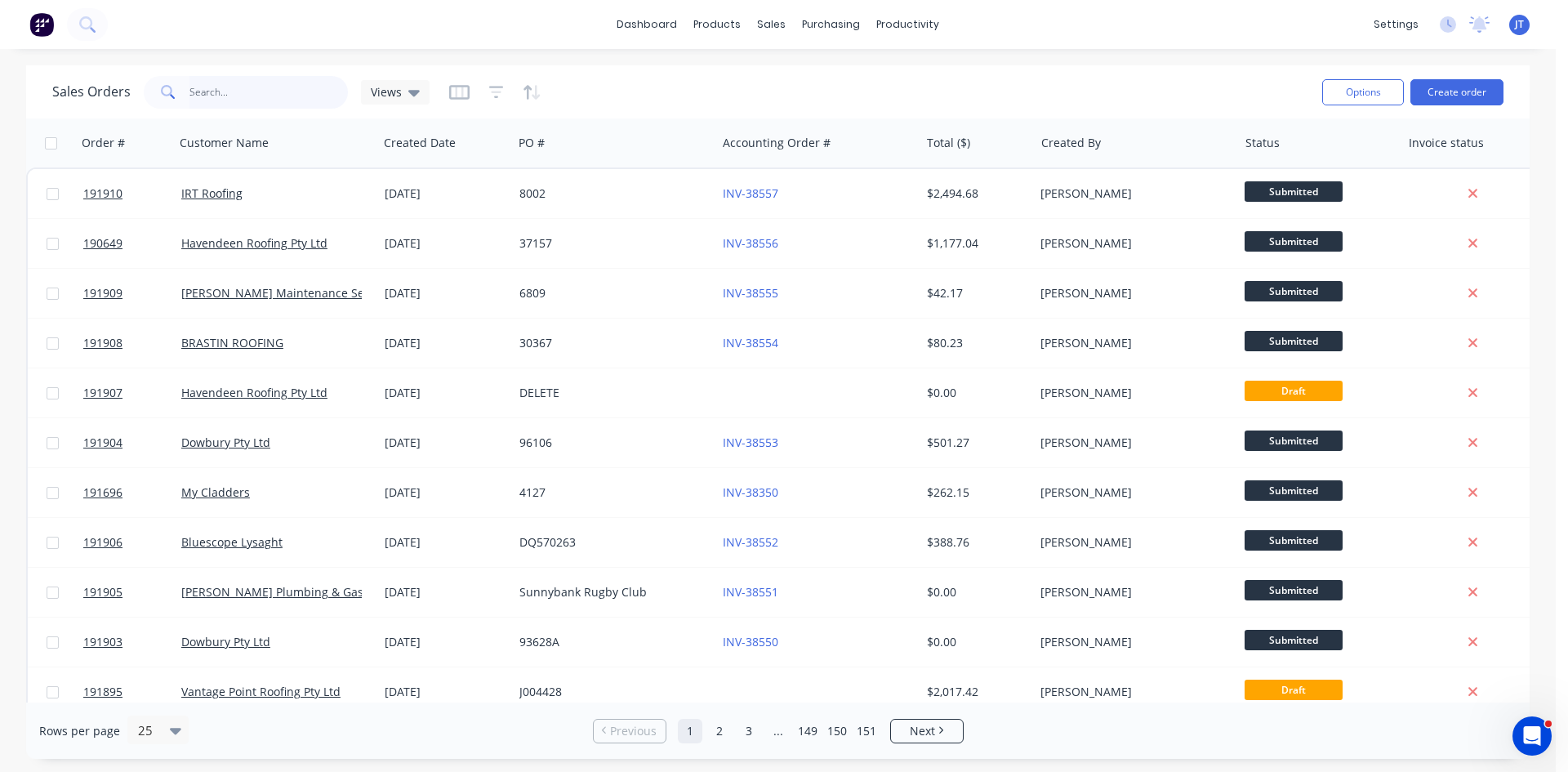
click at [267, 98] on input "text" at bounding box center [270, 92] width 159 height 32
type input "160634"
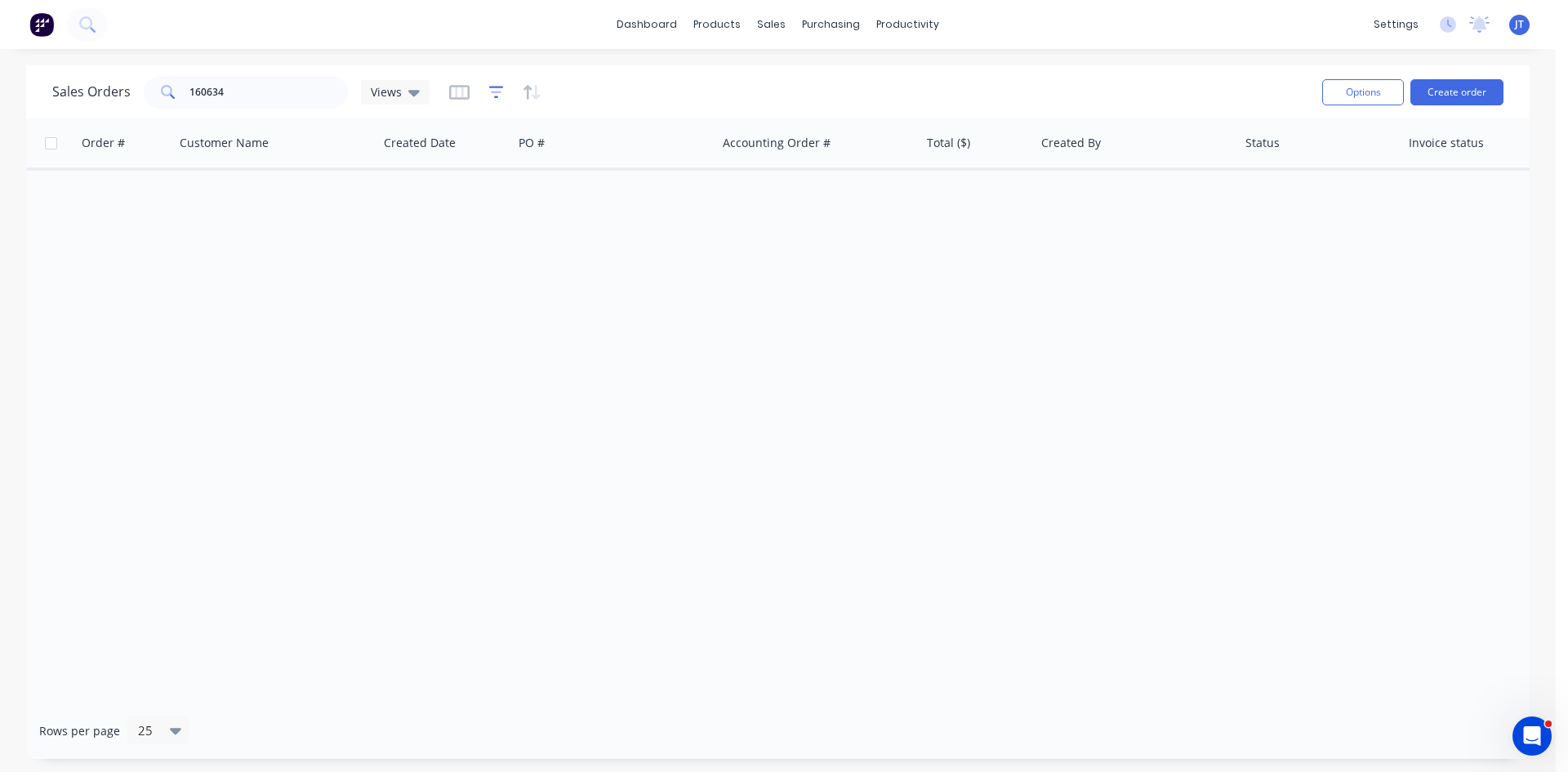
click at [498, 87] on icon "button" at bounding box center [495, 91] width 14 height 12
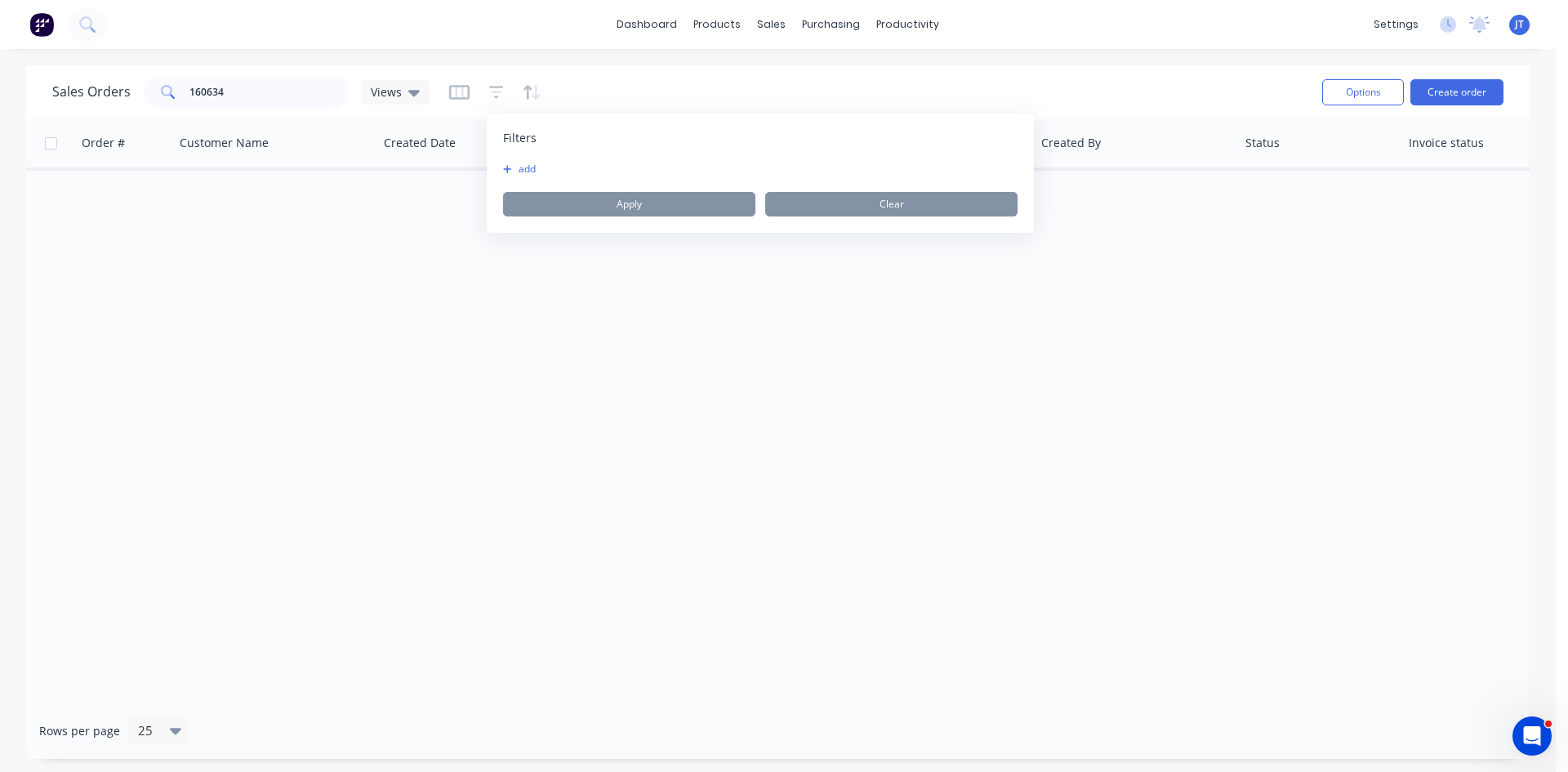
click at [517, 165] on button "add" at bounding box center [523, 169] width 41 height 13
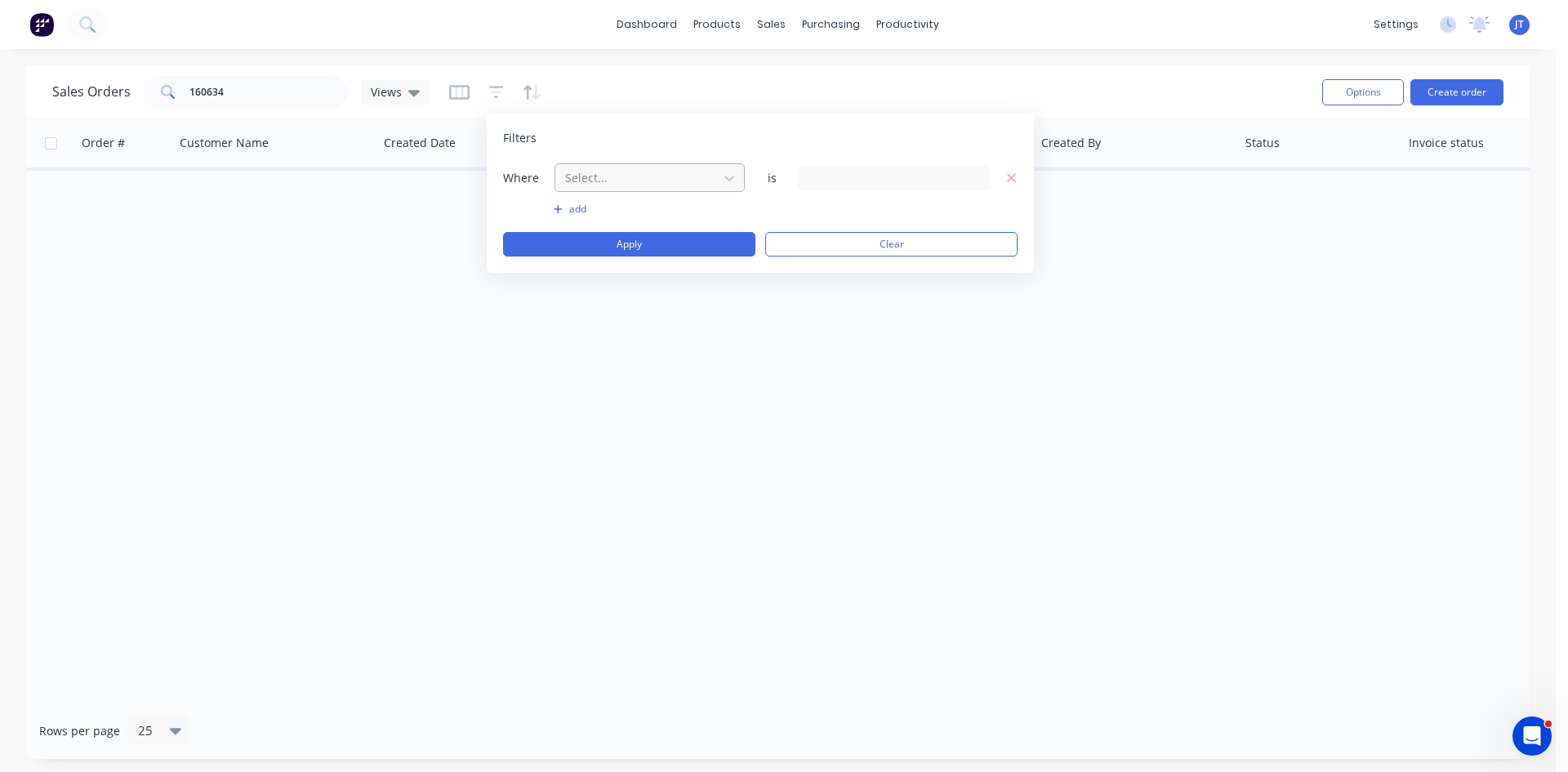
click at [618, 177] on div at bounding box center [637, 178] width 146 height 21
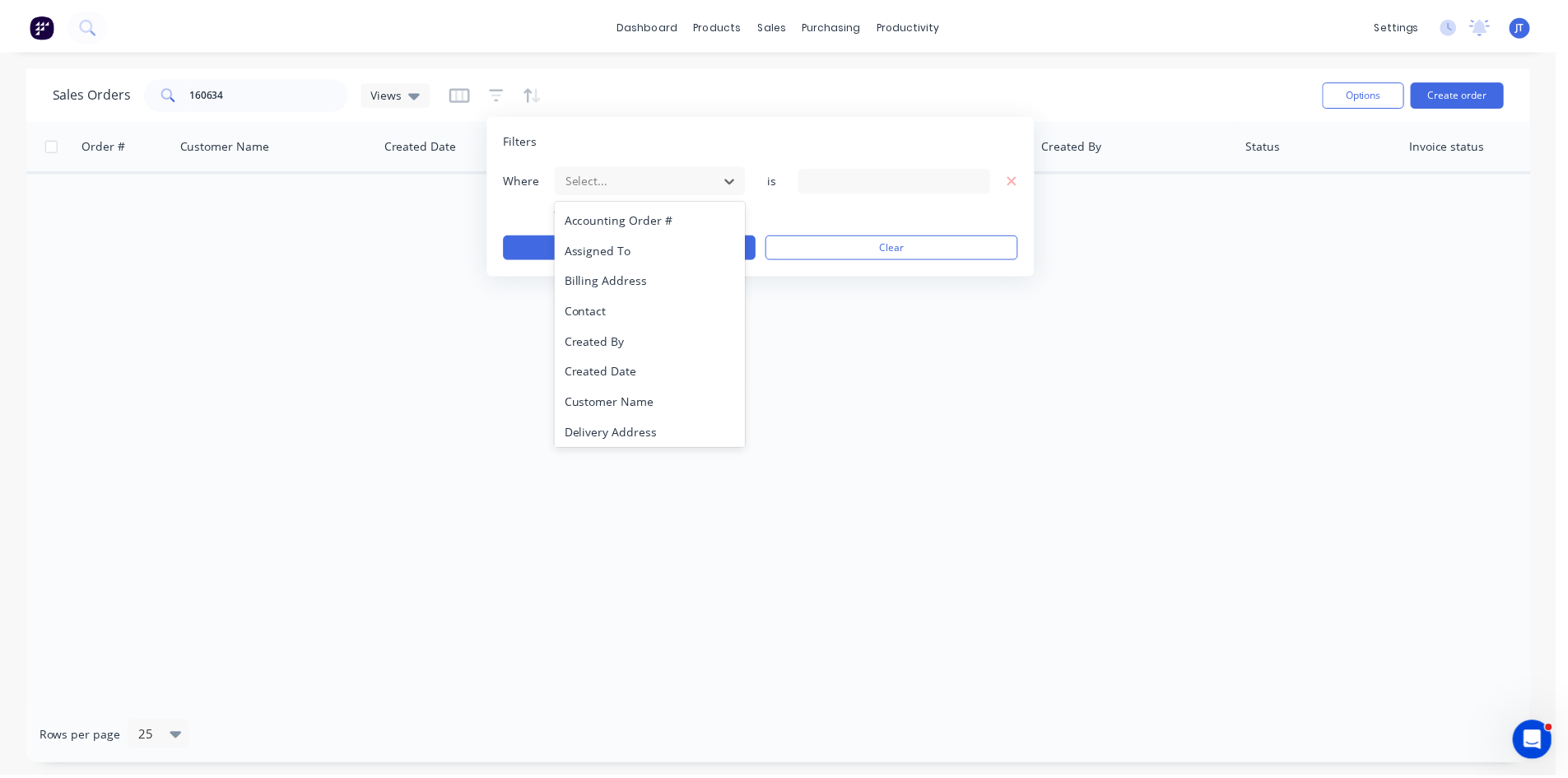
scroll to position [399, 0]
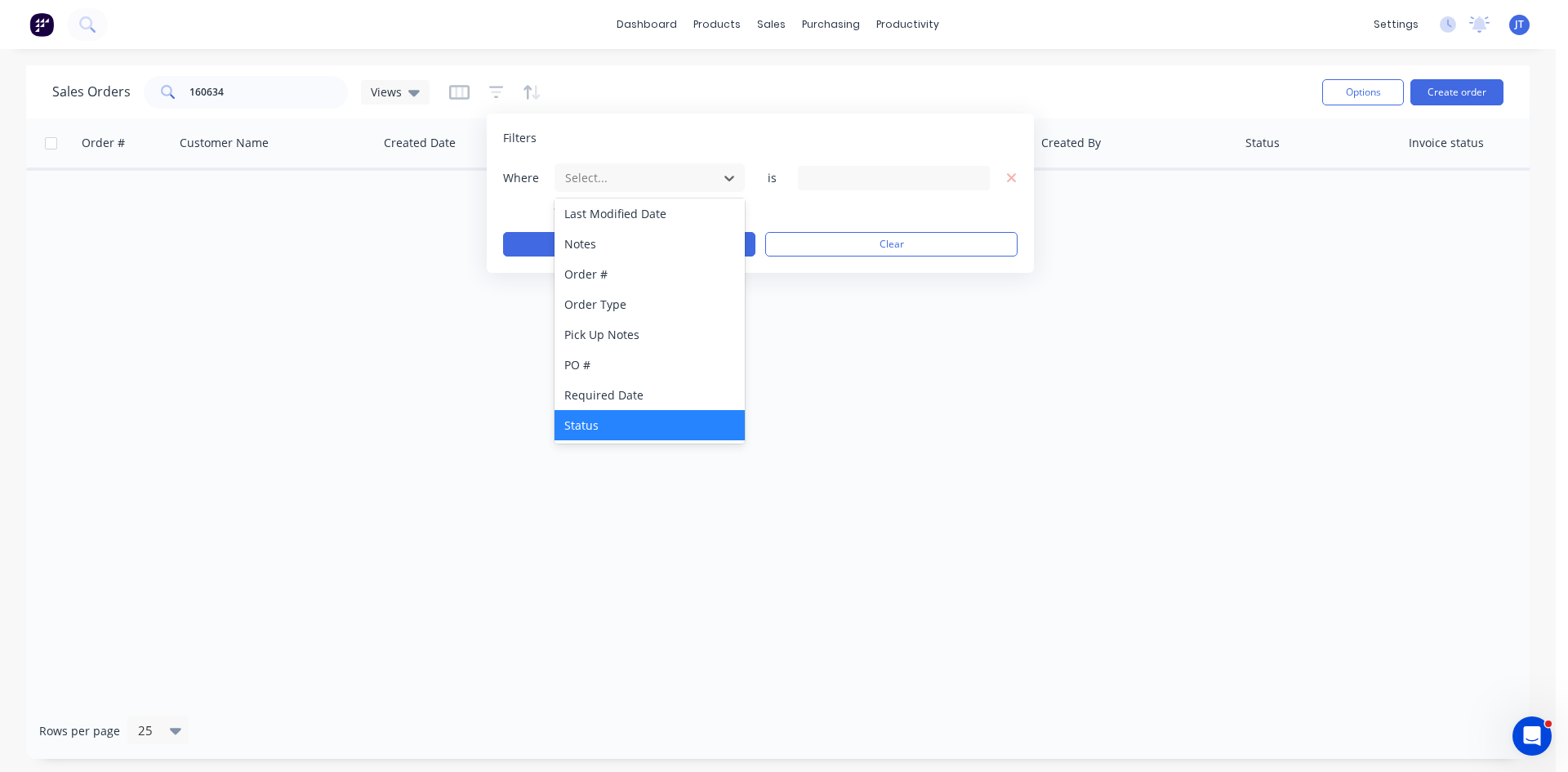
click at [593, 437] on div "Status" at bounding box center [649, 425] width 190 height 30
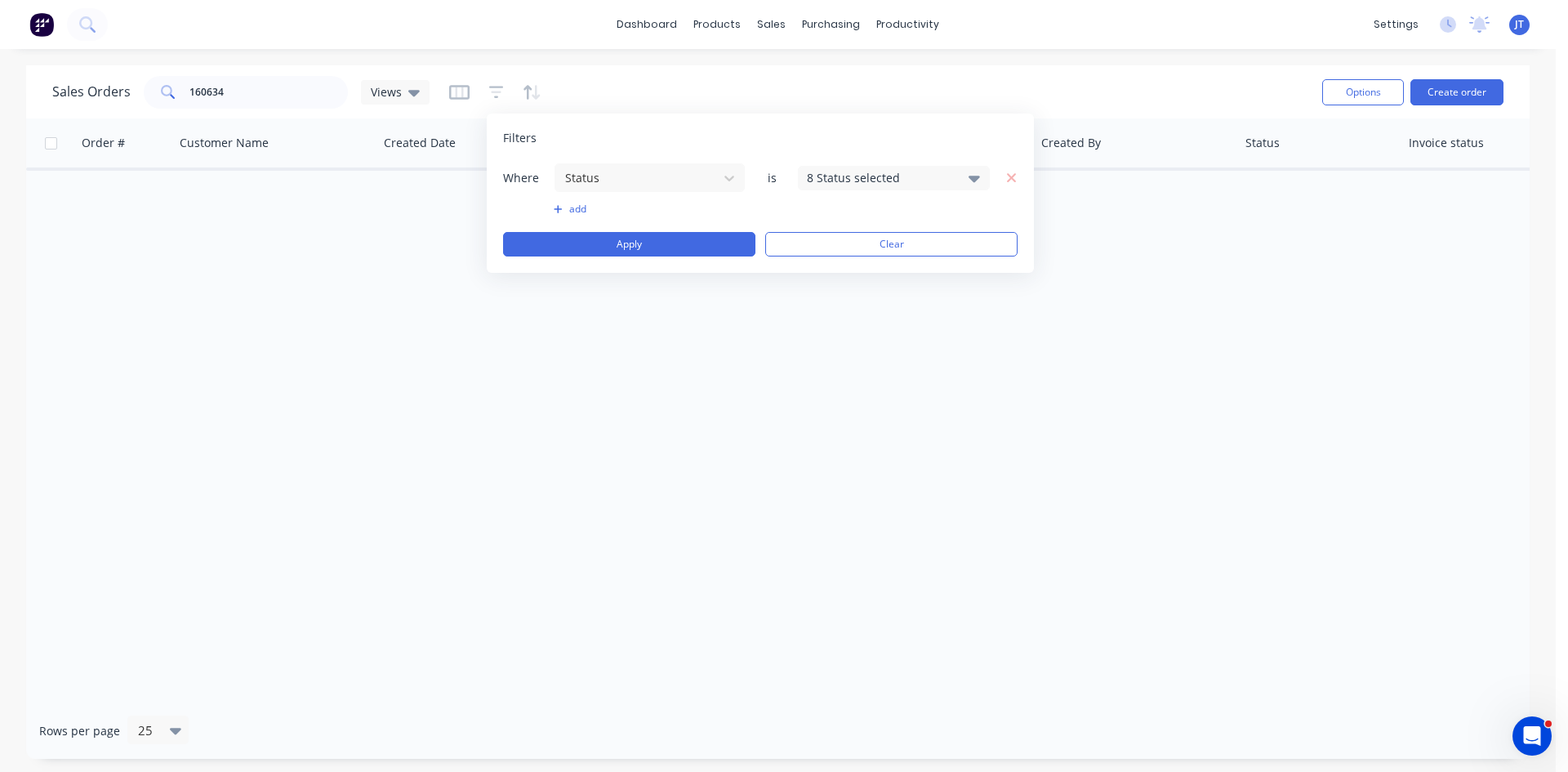
click at [834, 189] on div "8 Status selected" at bounding box center [894, 179] width 192 height 25
click at [834, 257] on div at bounding box center [825, 268] width 32 height 32
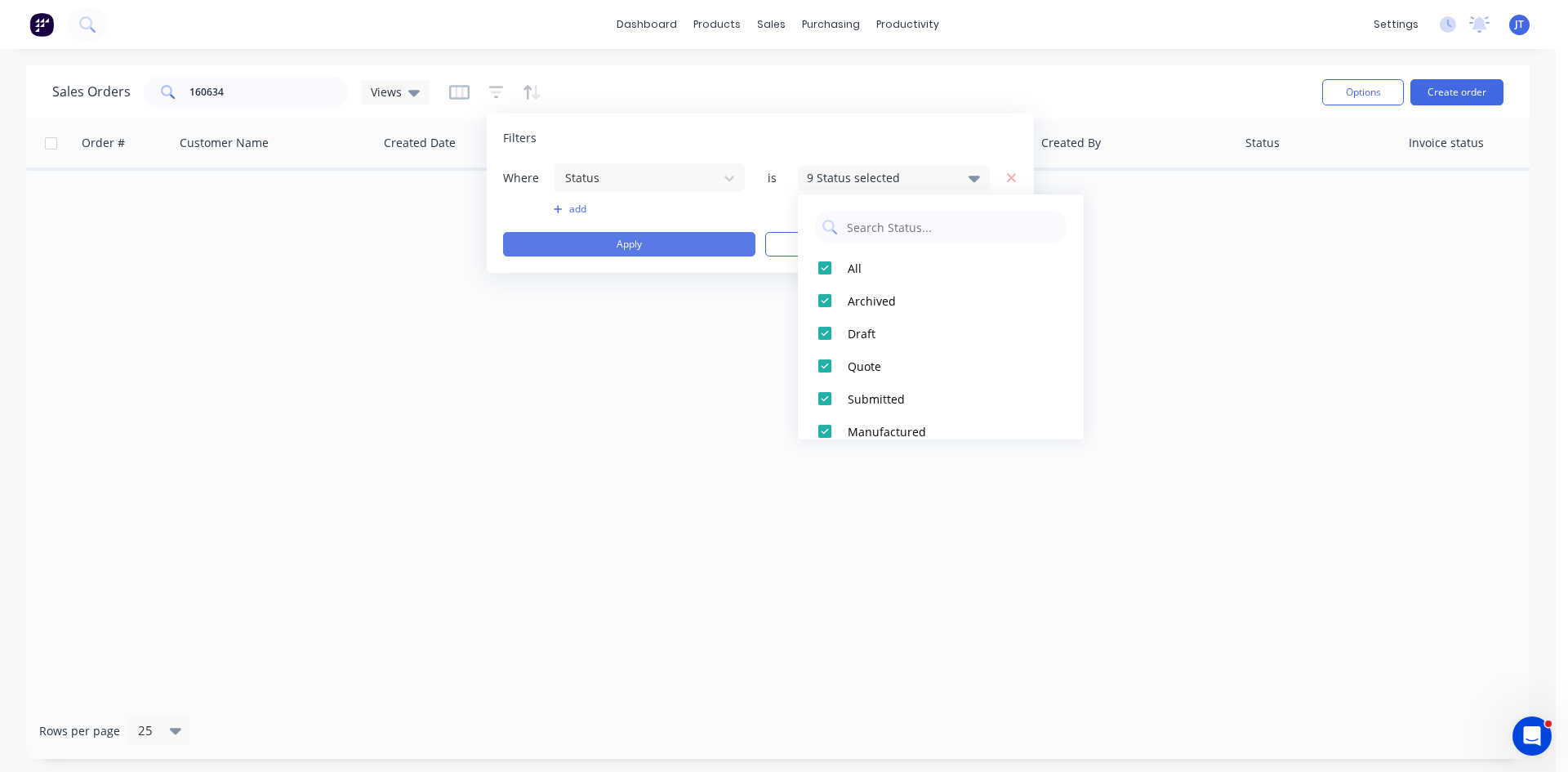
click at [654, 242] on button "Apply" at bounding box center [629, 244] width 252 height 25
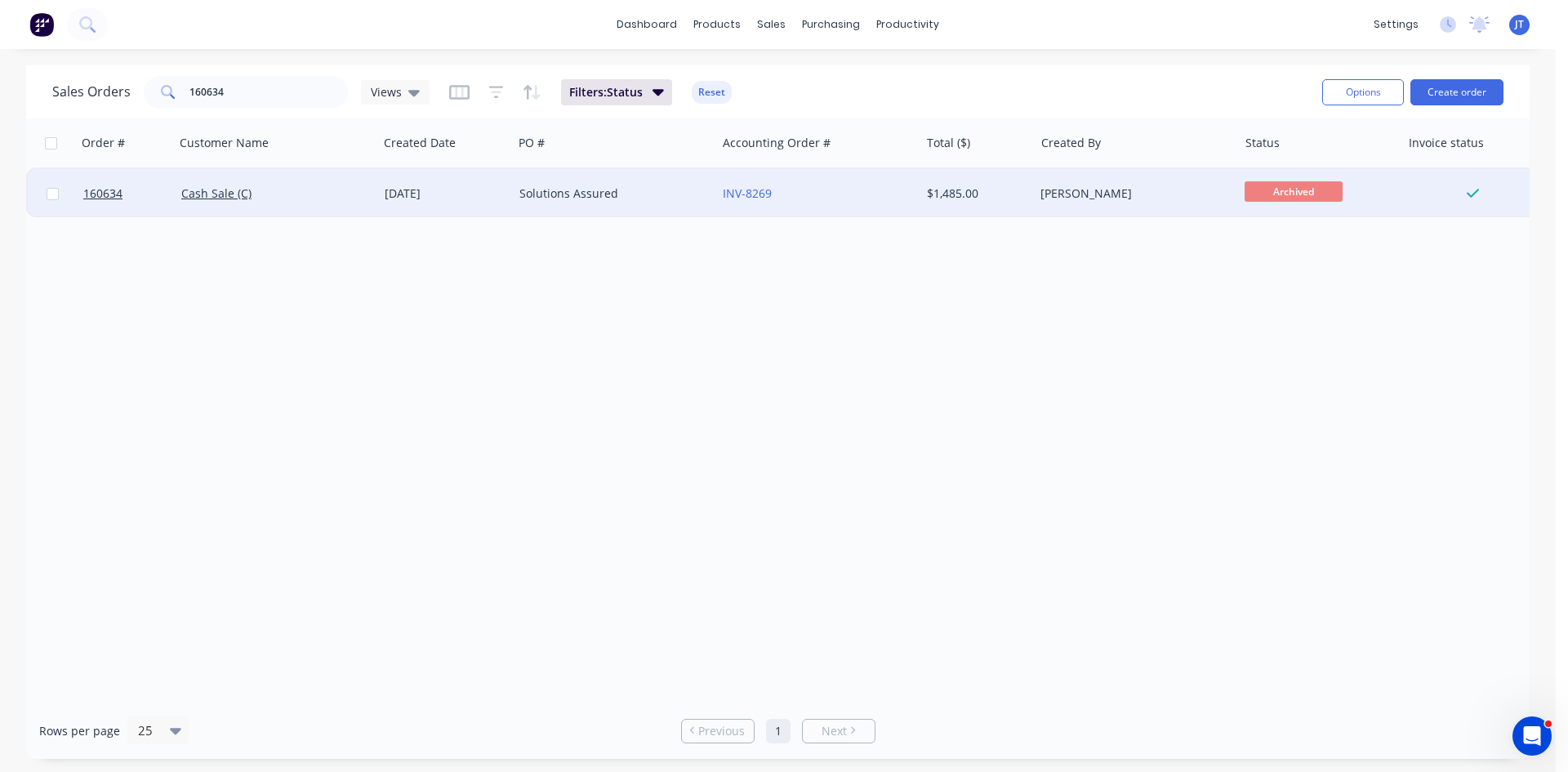
click at [606, 193] on div "Solutions Assured" at bounding box center [609, 193] width 181 height 16
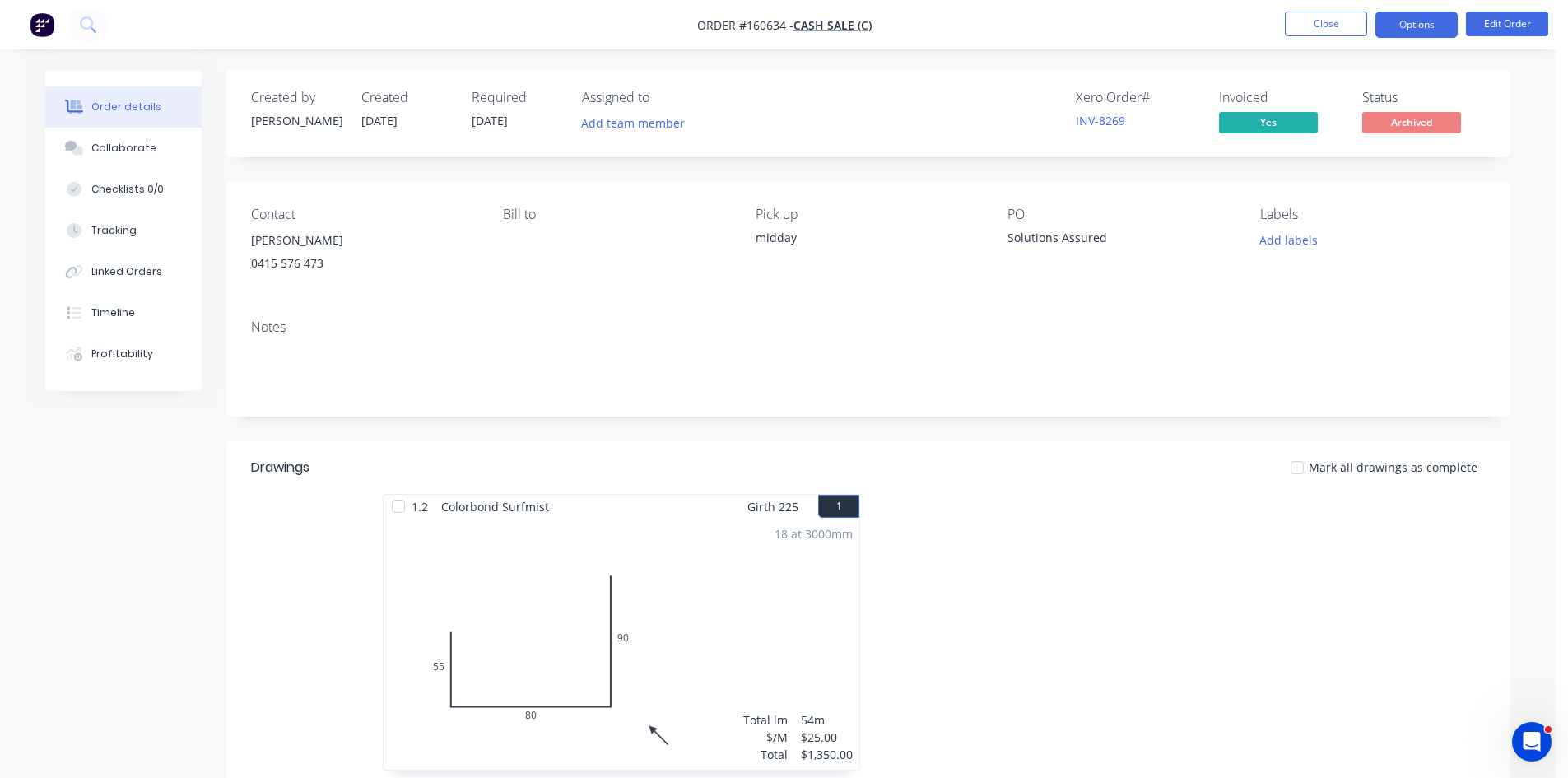
click at [1422, 22] on button "Options" at bounding box center [1417, 25] width 82 height 27
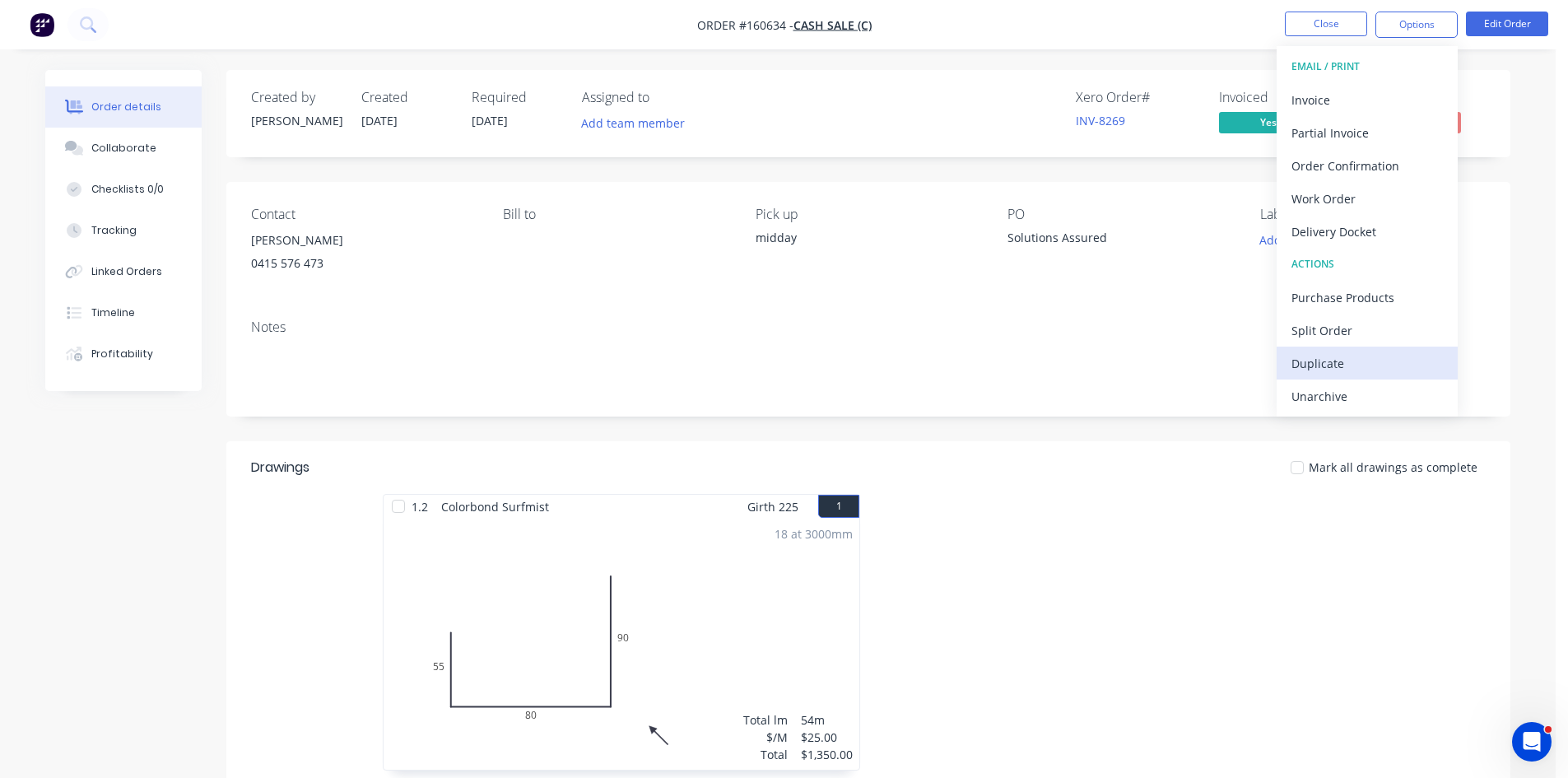
click at [1342, 361] on div "Duplicate" at bounding box center [1367, 363] width 151 height 24
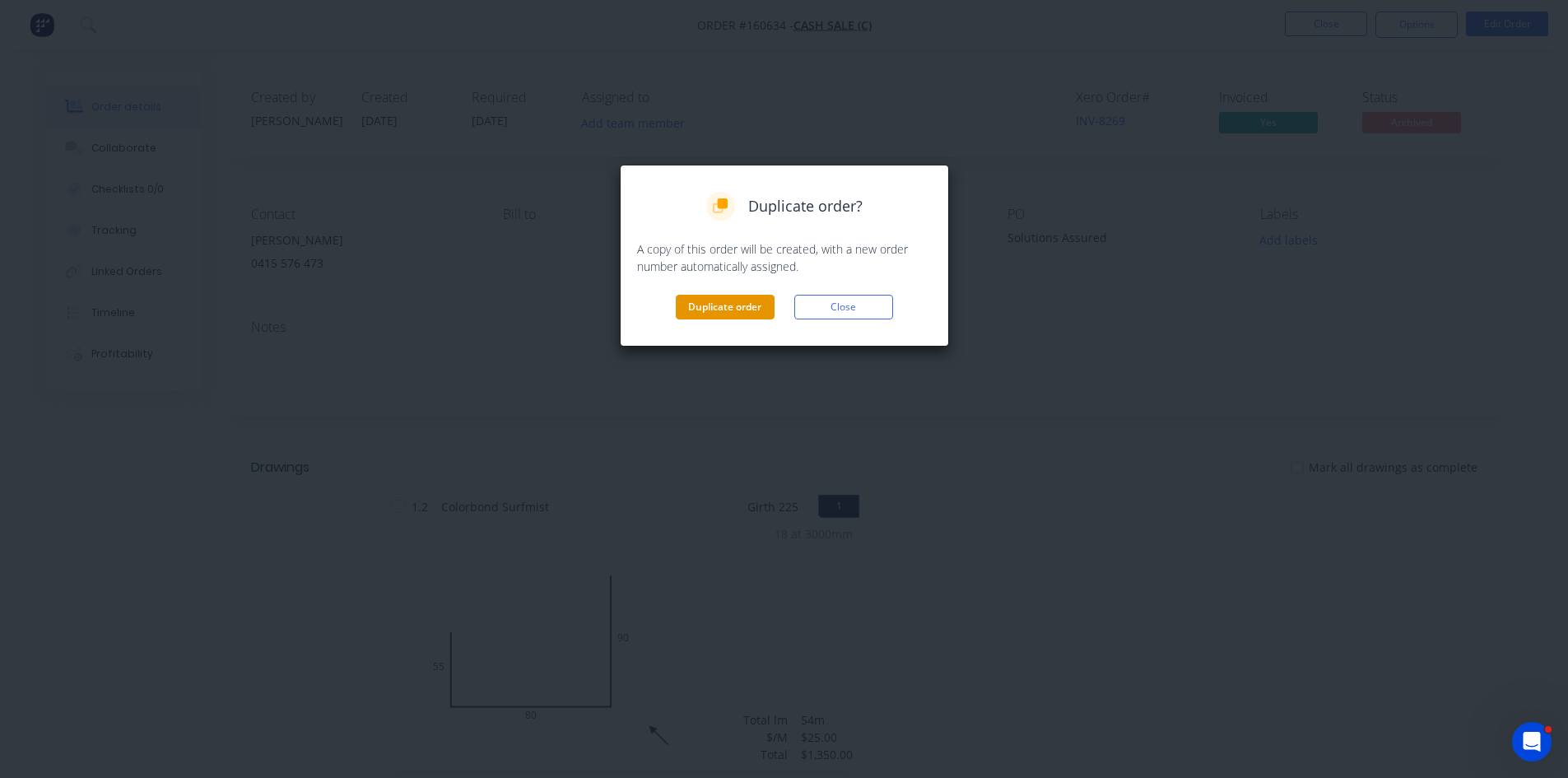
click at [706, 316] on button "Duplicate order" at bounding box center [724, 307] width 99 height 25
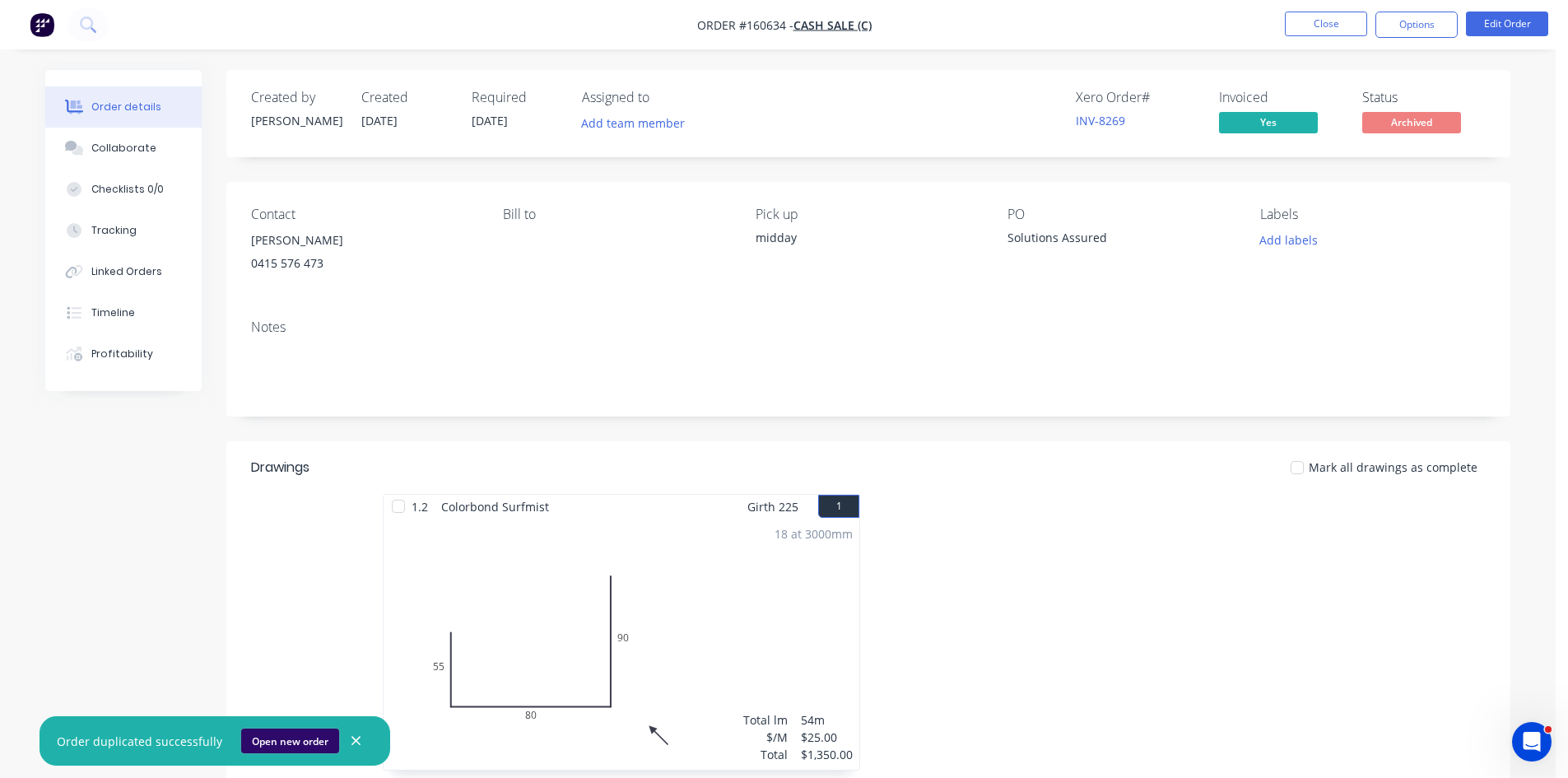
click at [292, 741] on button "Open new order" at bounding box center [290, 742] width 98 height 25
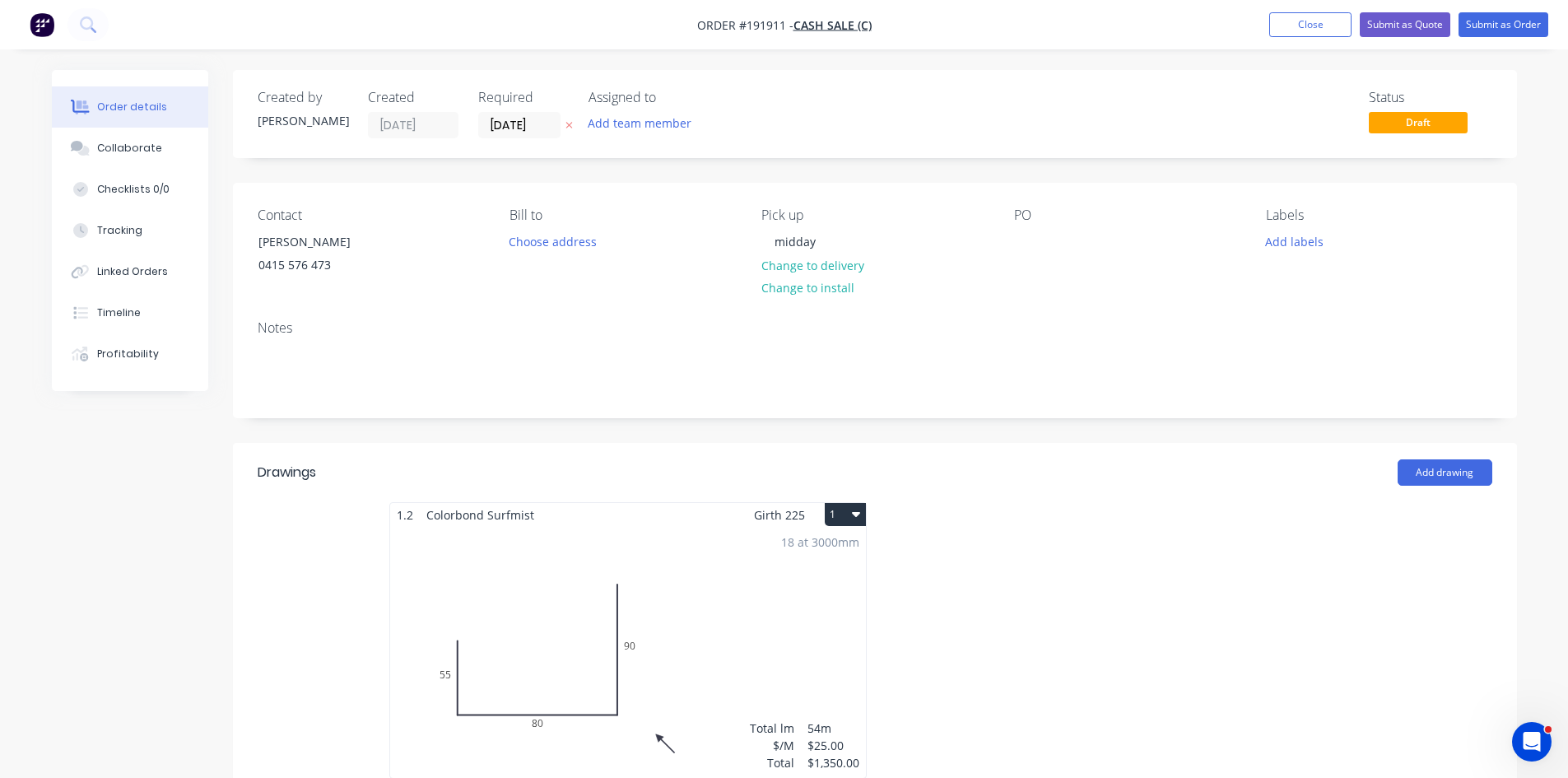
click at [703, 597] on div "18 at 3000mm Total lm $/M Total 54m $25.00 $1,350.00" at bounding box center [628, 653] width 475 height 251
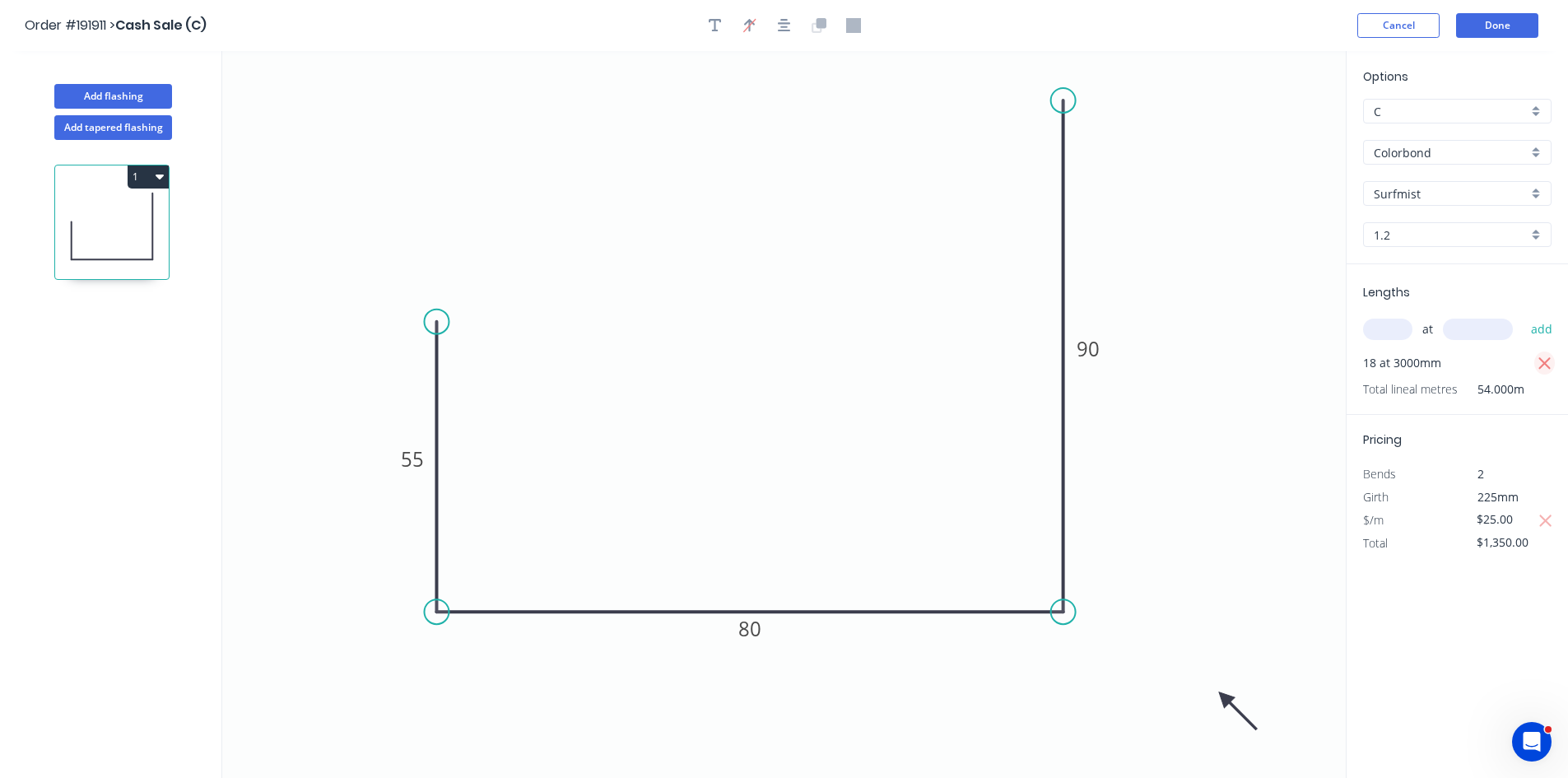
click at [1539, 361] on icon "button" at bounding box center [1544, 364] width 14 height 20
type input "$0.00"
click at [1380, 328] on input "text" at bounding box center [1388, 329] width 50 height 21
type input "2"
type input "6000"
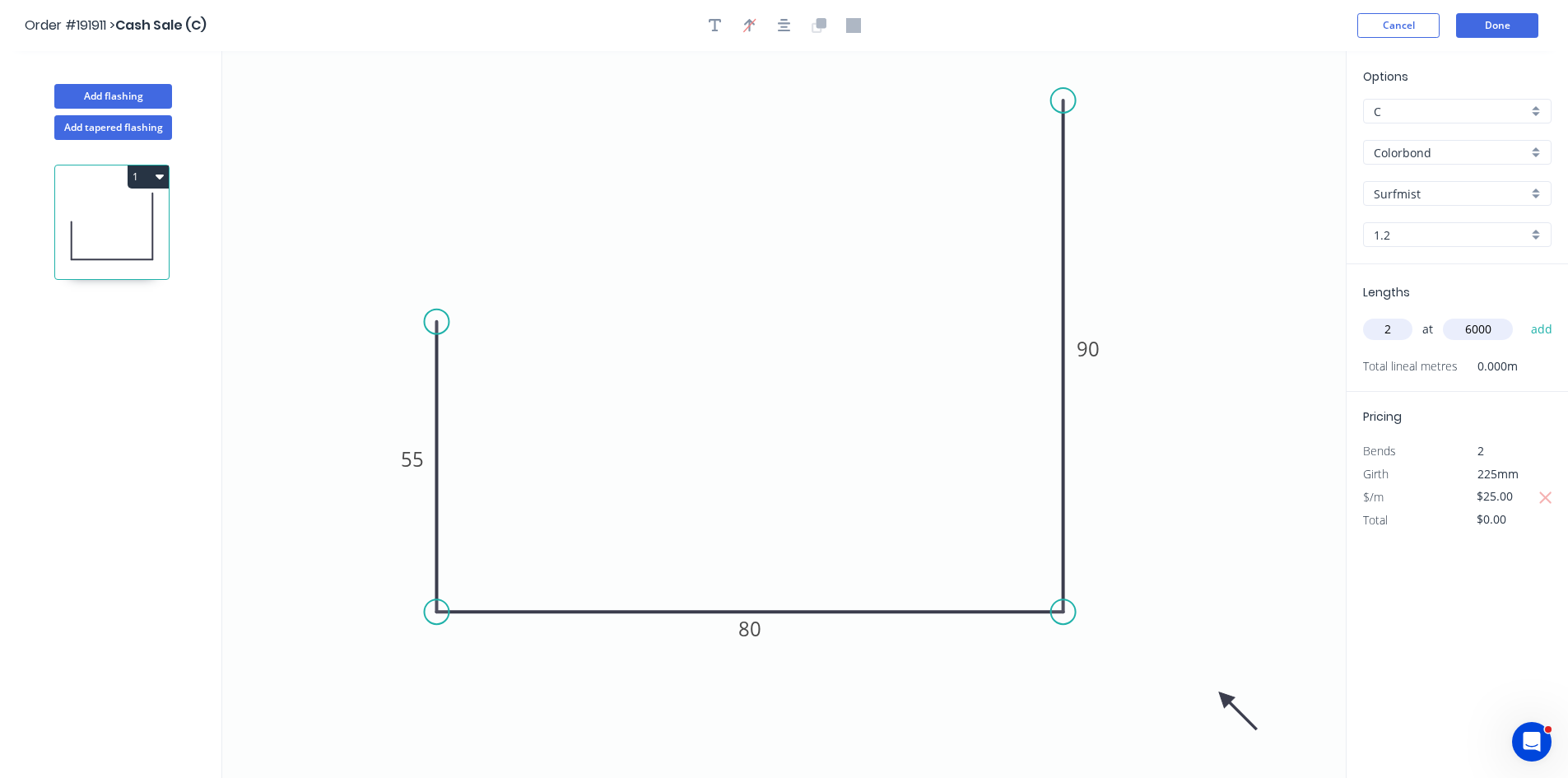
click at [1523, 316] on button "add" at bounding box center [1542, 329] width 38 height 28
type input "$300.00"
click at [1488, 12] on header "Order #191911 > Cash Sale (C) Cancel Done" at bounding box center [784, 25] width 1568 height 51
click at [1491, 20] on button "Done" at bounding box center [1497, 26] width 82 height 25
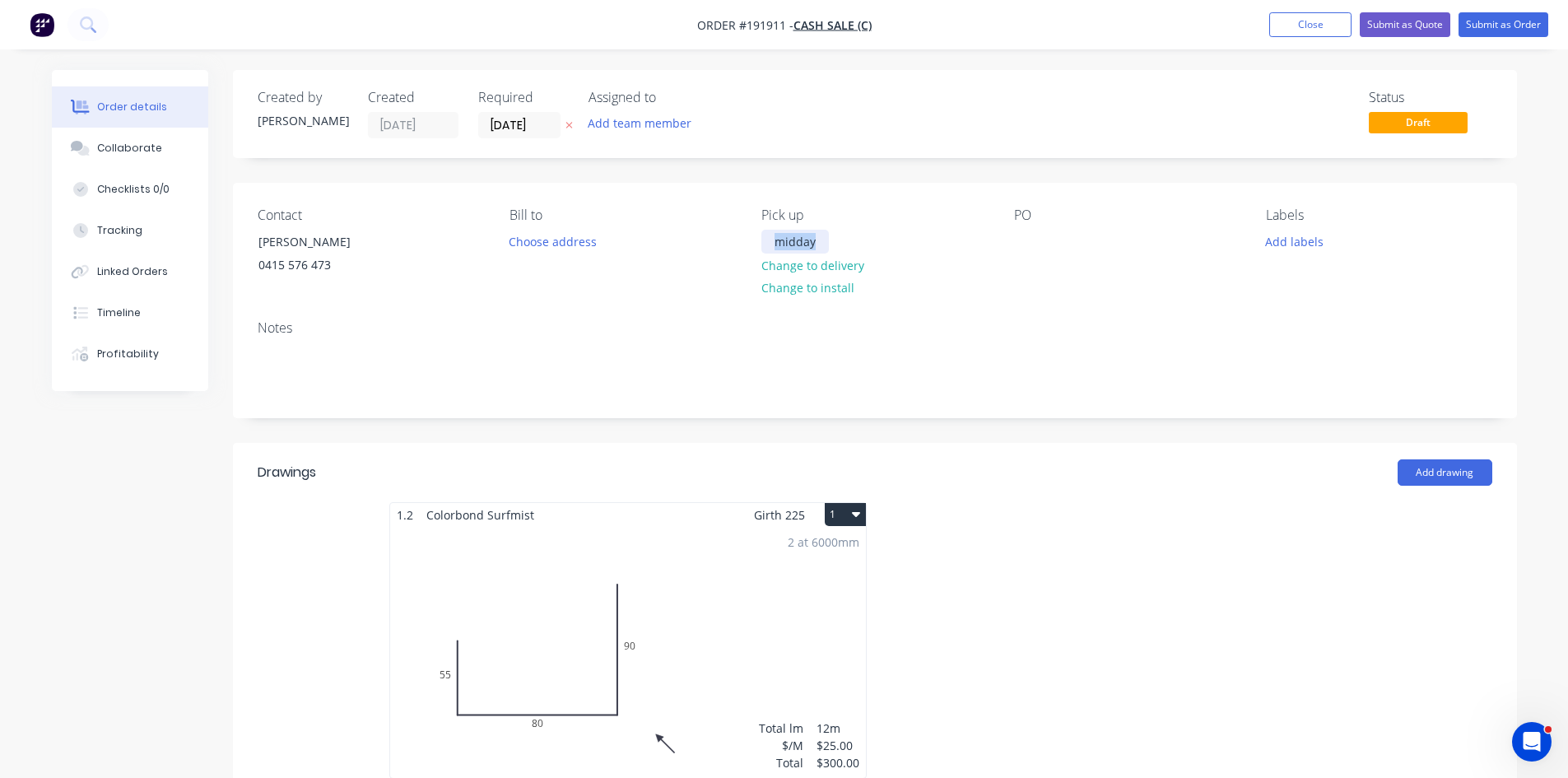
drag, startPoint x: 812, startPoint y: 240, endPoint x: 560, endPoint y: 291, distance: 257.1
click at [566, 287] on div "Contact [PERSON_NAME] [PHONE_NUMBER] Bill to Choose address Pick up midday Chan…" at bounding box center [875, 245] width 1284 height 124
click at [498, 129] on input "[DATE]" at bounding box center [519, 125] width 80 height 25
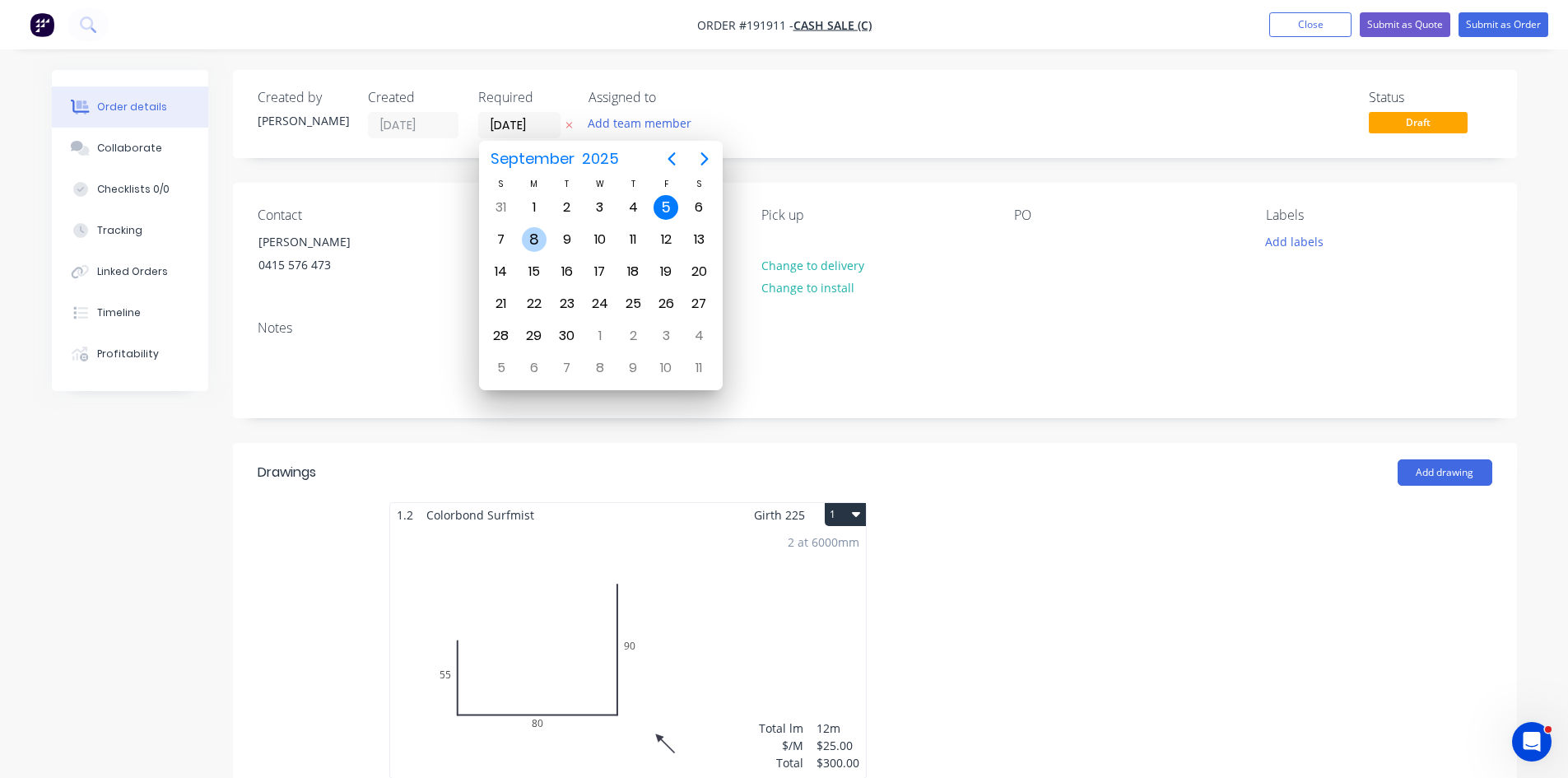
click at [539, 244] on div "8" at bounding box center [535, 239] width 25 height 25
type input "[DATE]"
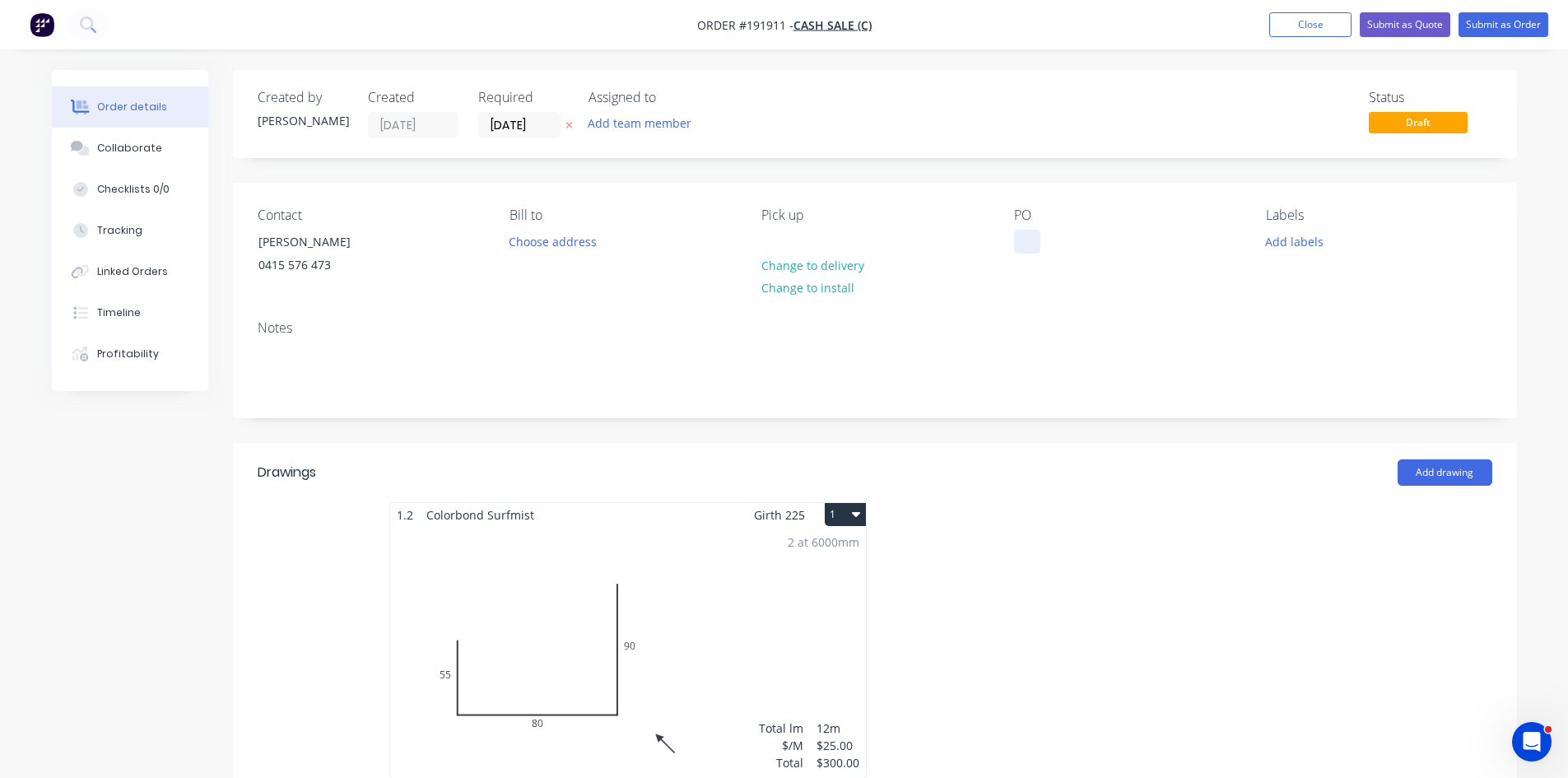
click at [1024, 243] on div at bounding box center [1027, 241] width 27 height 24
click at [1053, 241] on div "Solutinos Assured" at bounding box center [1077, 241] width 126 height 24
click at [1411, 30] on button "Submit as Quote" at bounding box center [1405, 25] width 91 height 25
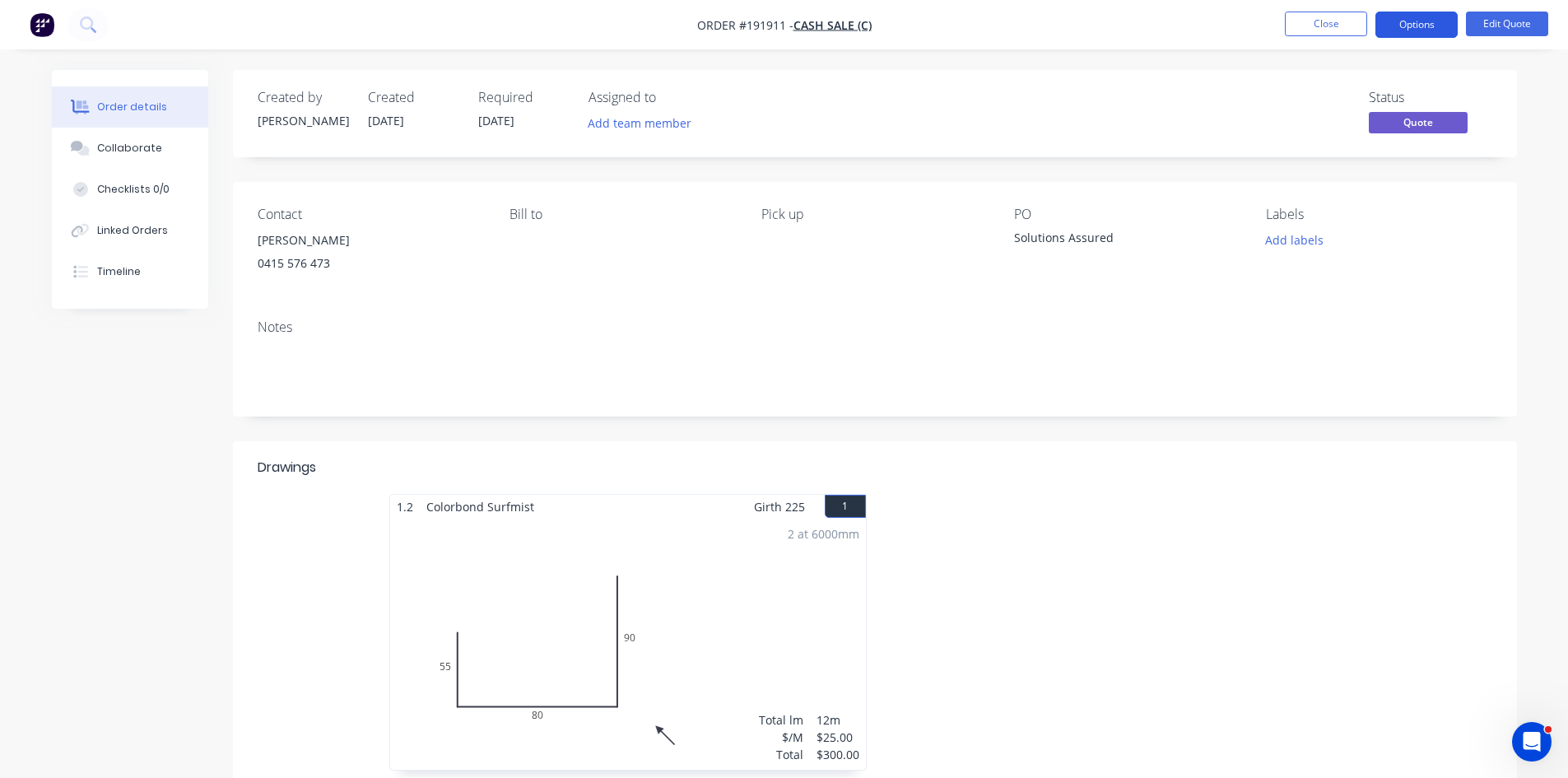
click at [1407, 32] on button "Options" at bounding box center [1417, 25] width 82 height 27
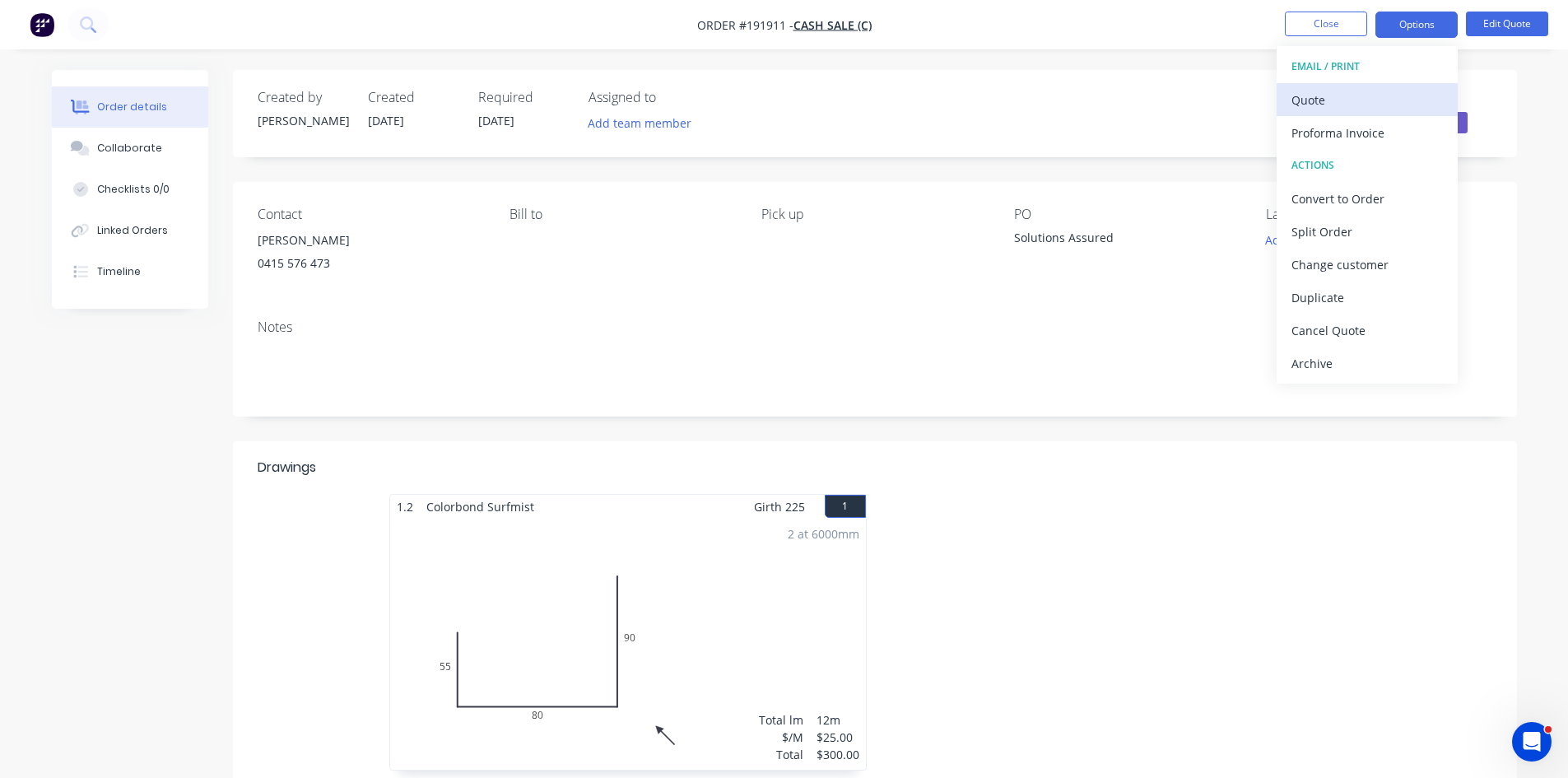
click at [1359, 91] on div "Quote" at bounding box center [1367, 100] width 151 height 24
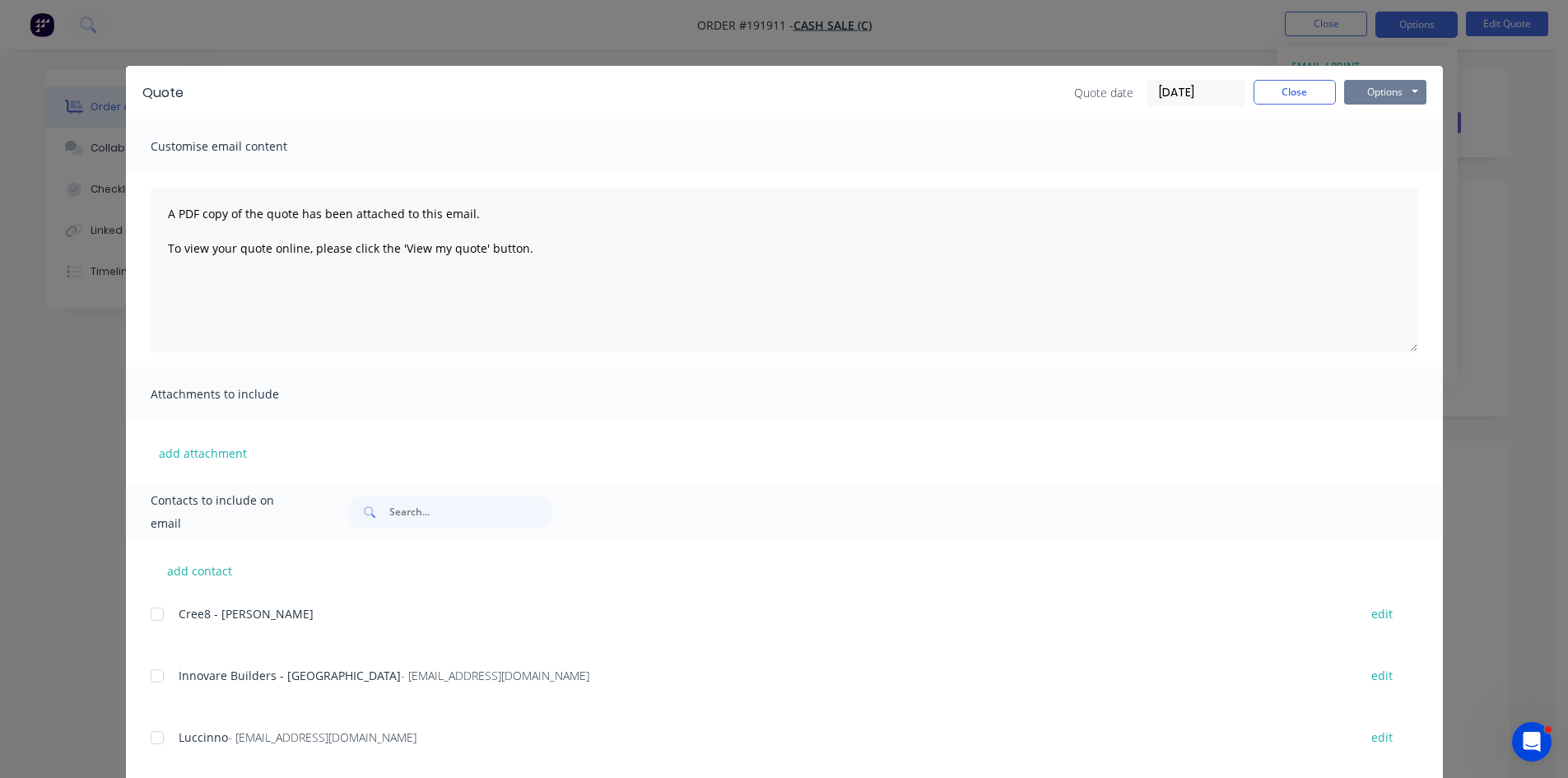
click at [1384, 87] on button "Options" at bounding box center [1385, 92] width 82 height 25
click at [1389, 126] on button "Preview" at bounding box center [1397, 122] width 105 height 27
click at [1271, 96] on button "Close" at bounding box center [1295, 92] width 82 height 25
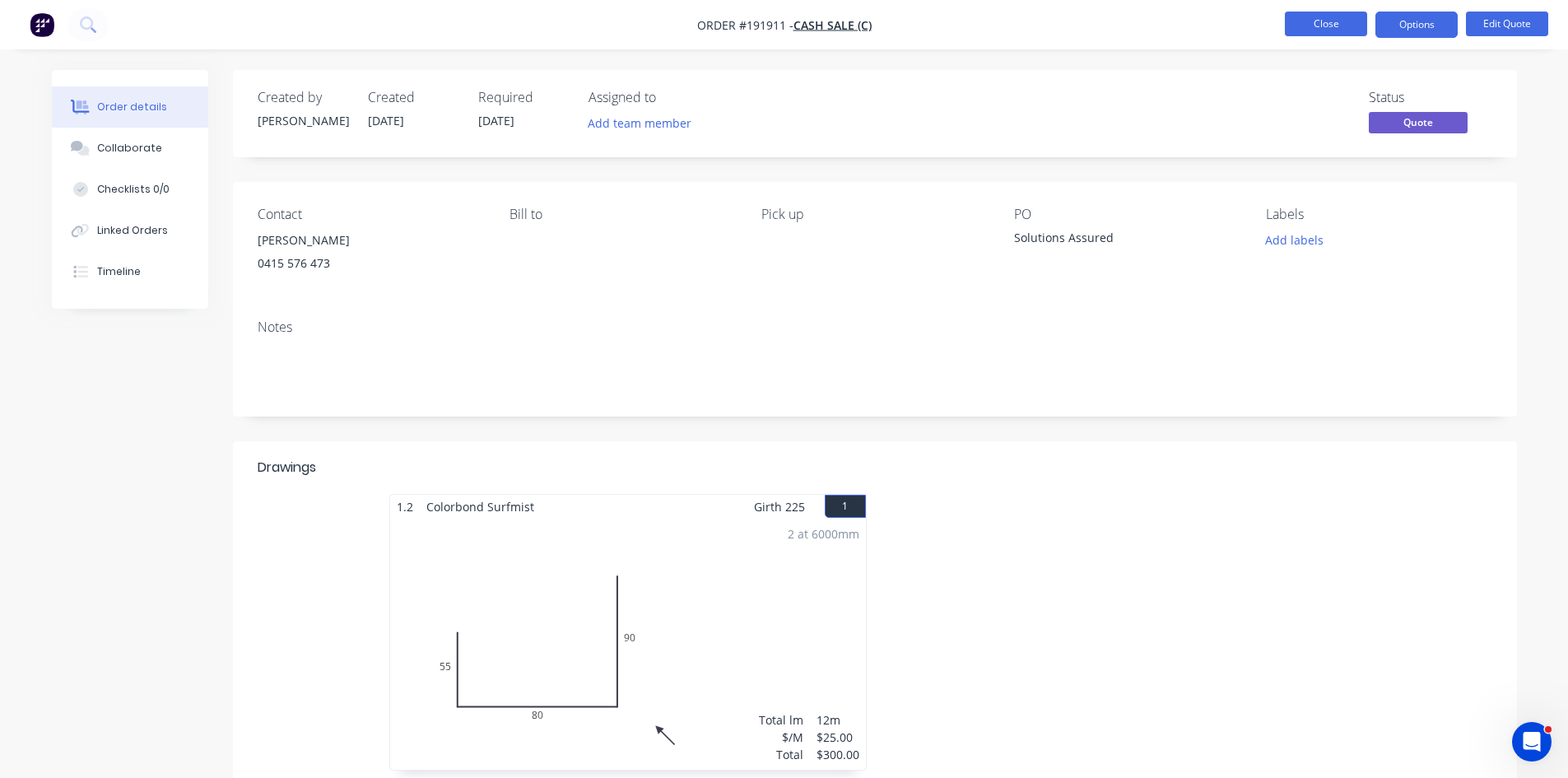
click at [1319, 27] on button "Close" at bounding box center [1326, 24] width 82 height 25
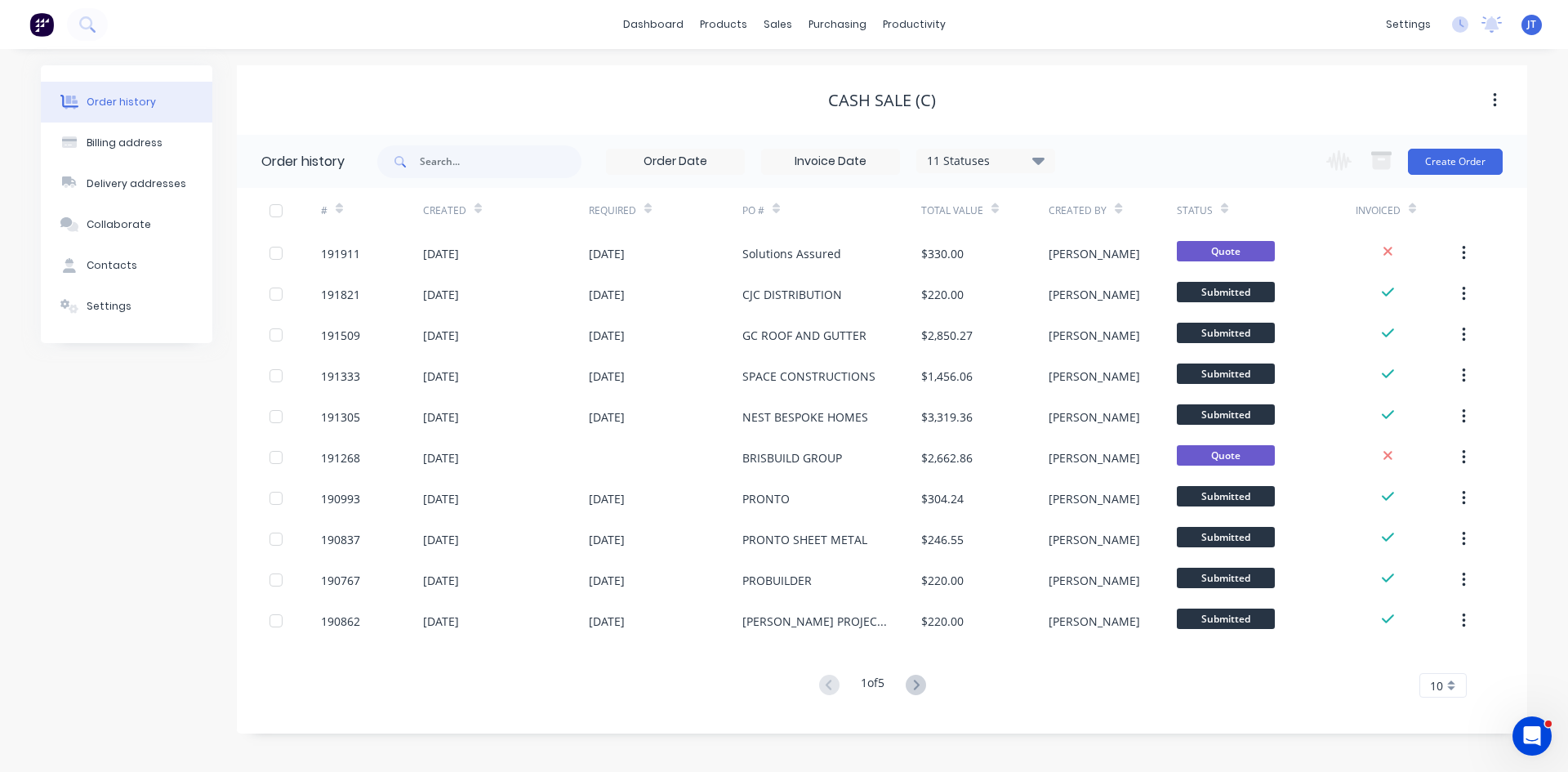
click at [1091, 733] on div "Order history 11 Statuses Invoice Status Invoiced Not Invoiced Partial Order St…" at bounding box center [883, 434] width 1291 height 599
click at [106, 402] on div "Order history Billing address Delivery addresses Collaborate Contacts Settings" at bounding box center [126, 400] width 172 height 668
click at [93, 25] on icon at bounding box center [86, 24] width 15 height 15
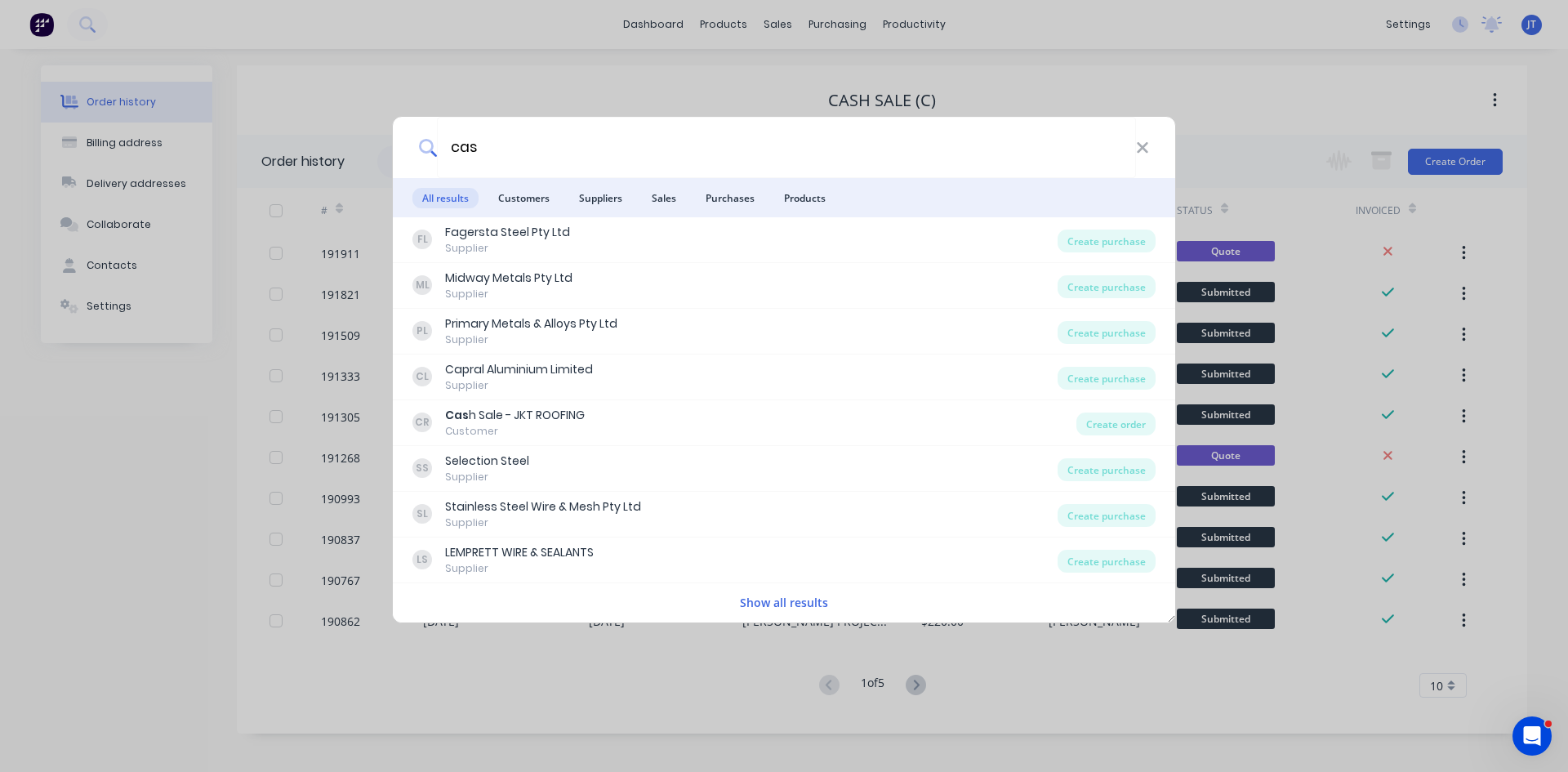
type input "cas"
click at [1219, 84] on div "cas All results Customers Suppliers Sales Purchases Products FL Fagersta Steel …" at bounding box center [784, 386] width 1568 height 772
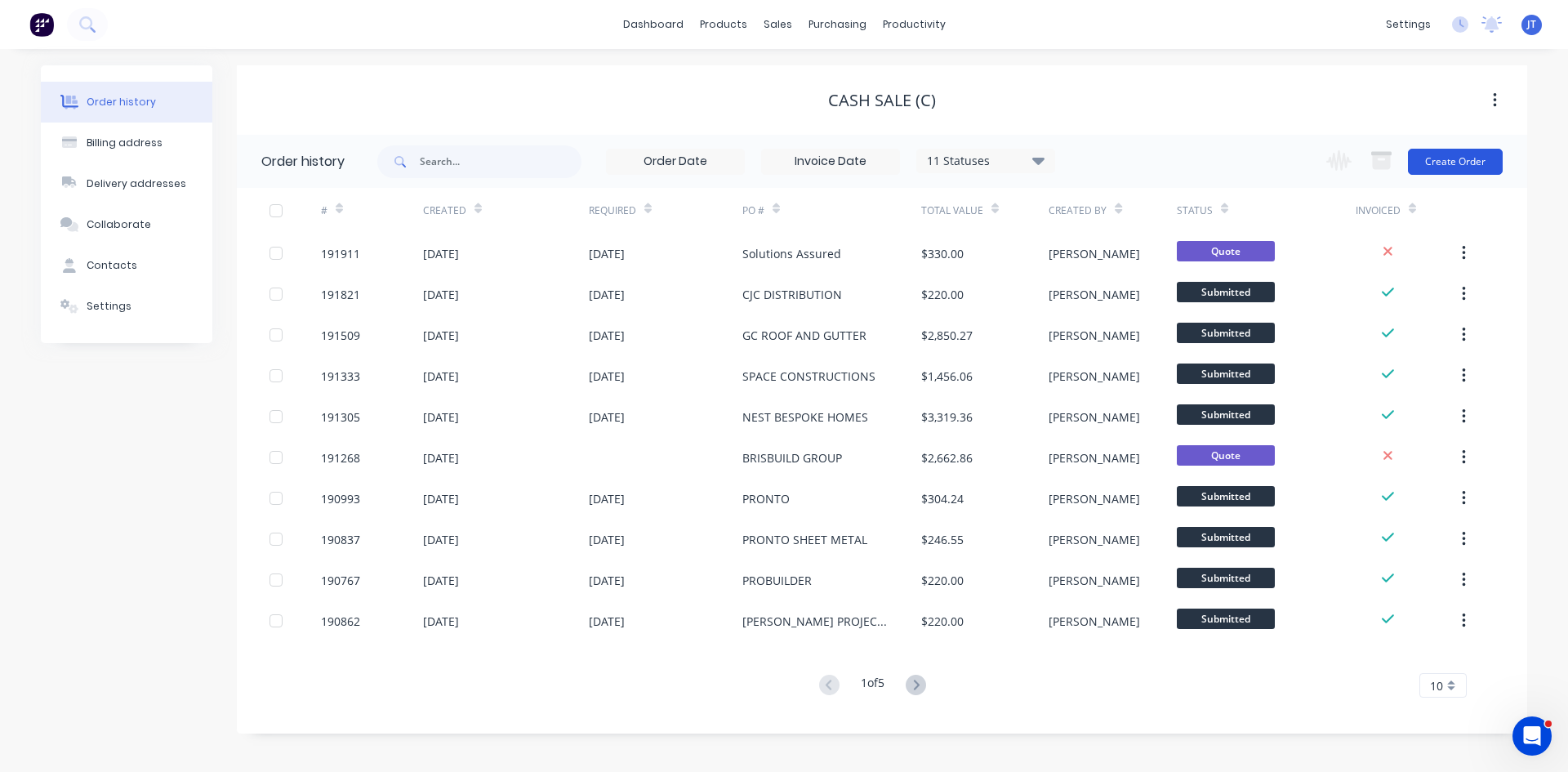
click at [1449, 159] on button "Create Order" at bounding box center [1456, 162] width 95 height 27
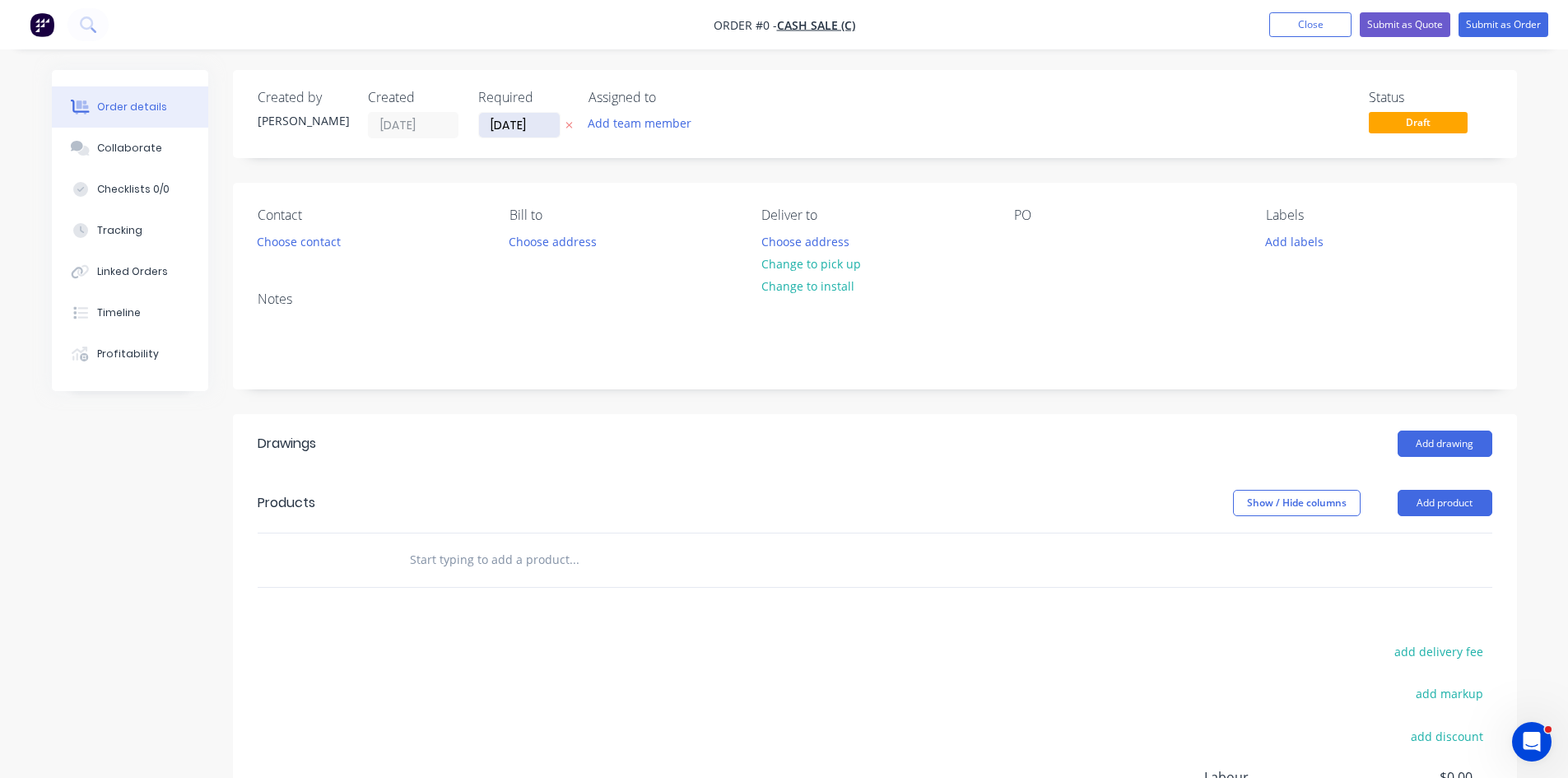
click at [515, 120] on input "[DATE]" at bounding box center [519, 125] width 80 height 25
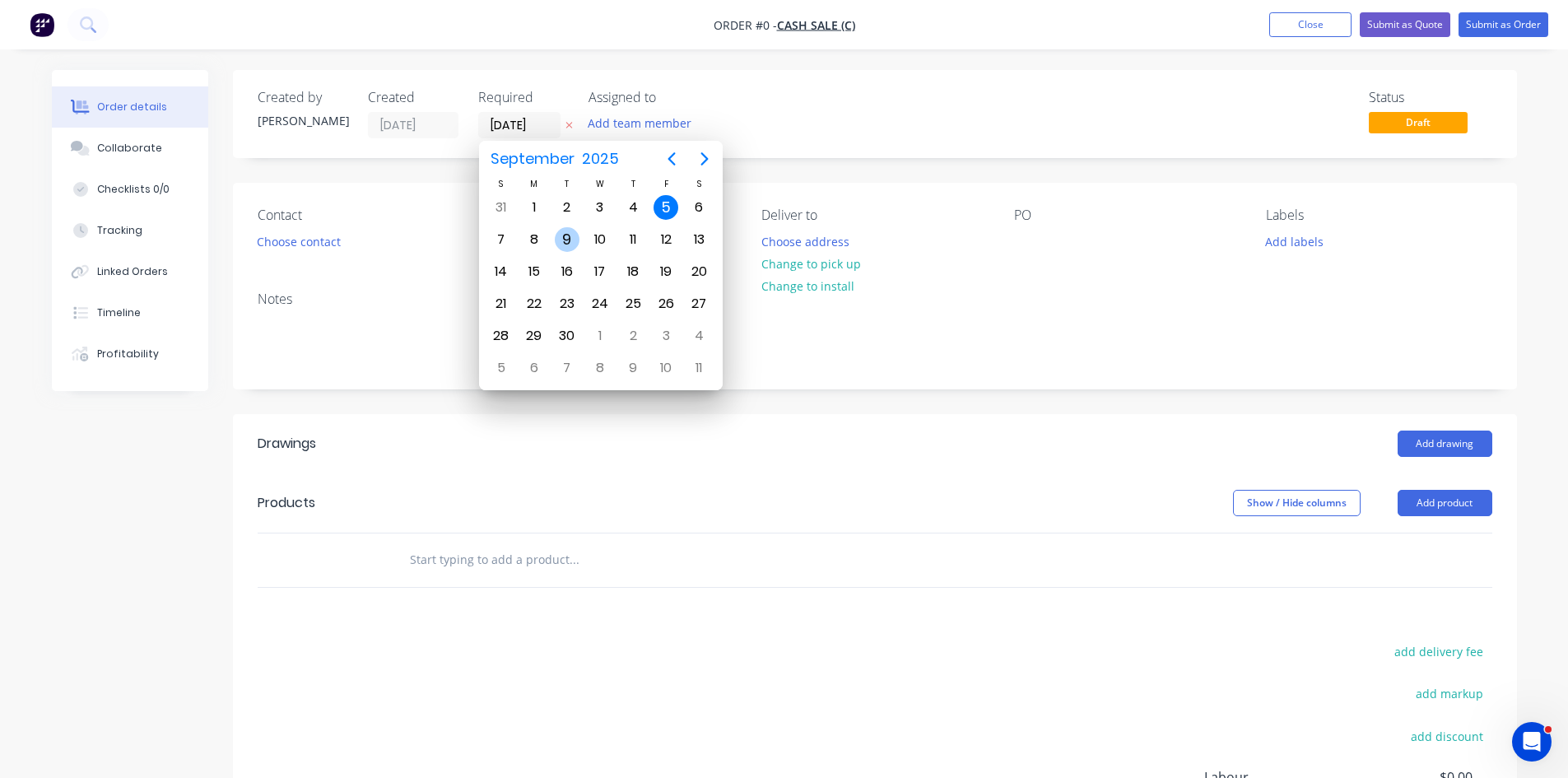
click at [560, 237] on div "9" at bounding box center [567, 239] width 25 height 25
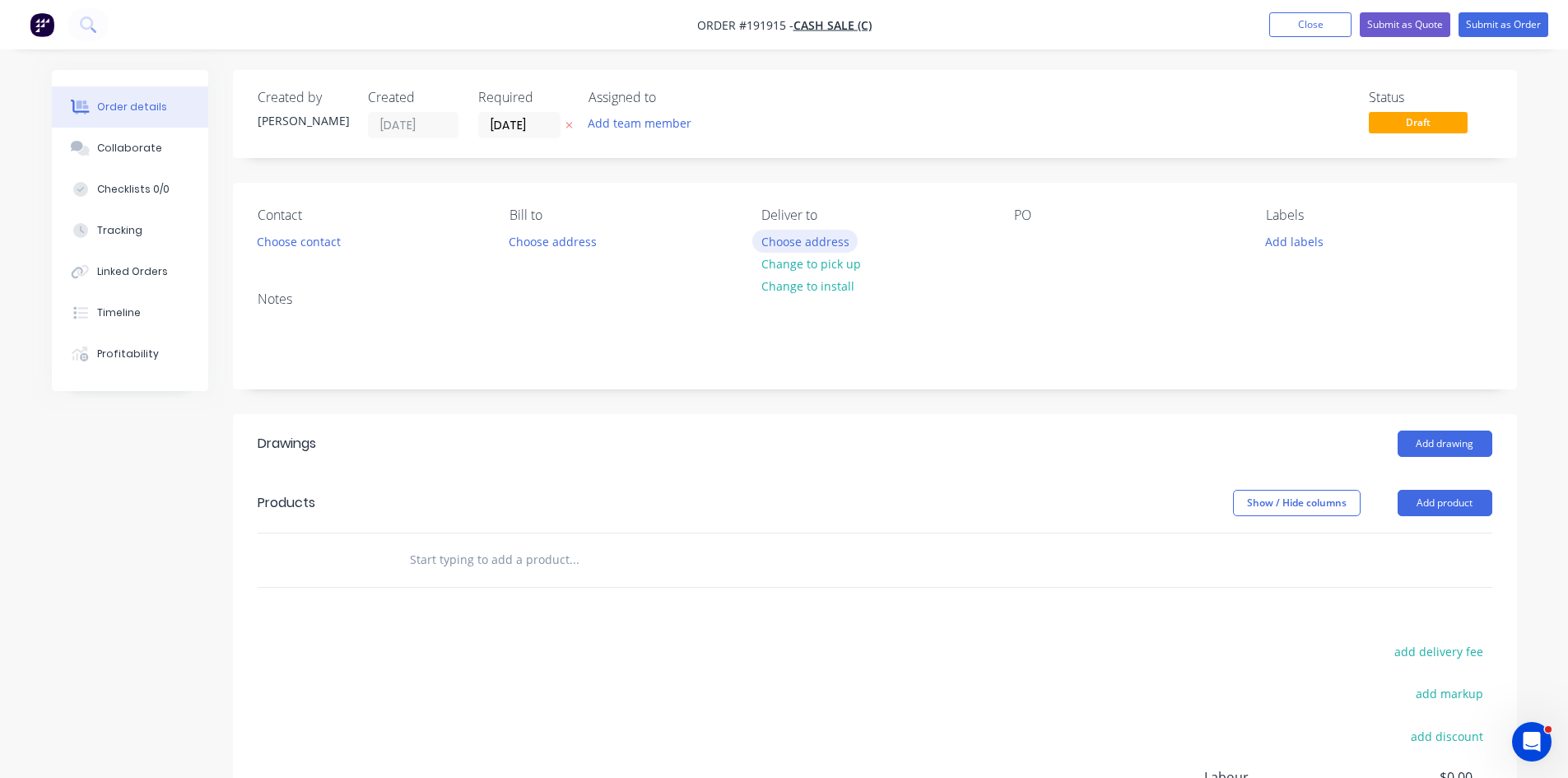
click at [821, 233] on button "Choose address" at bounding box center [805, 240] width 105 height 22
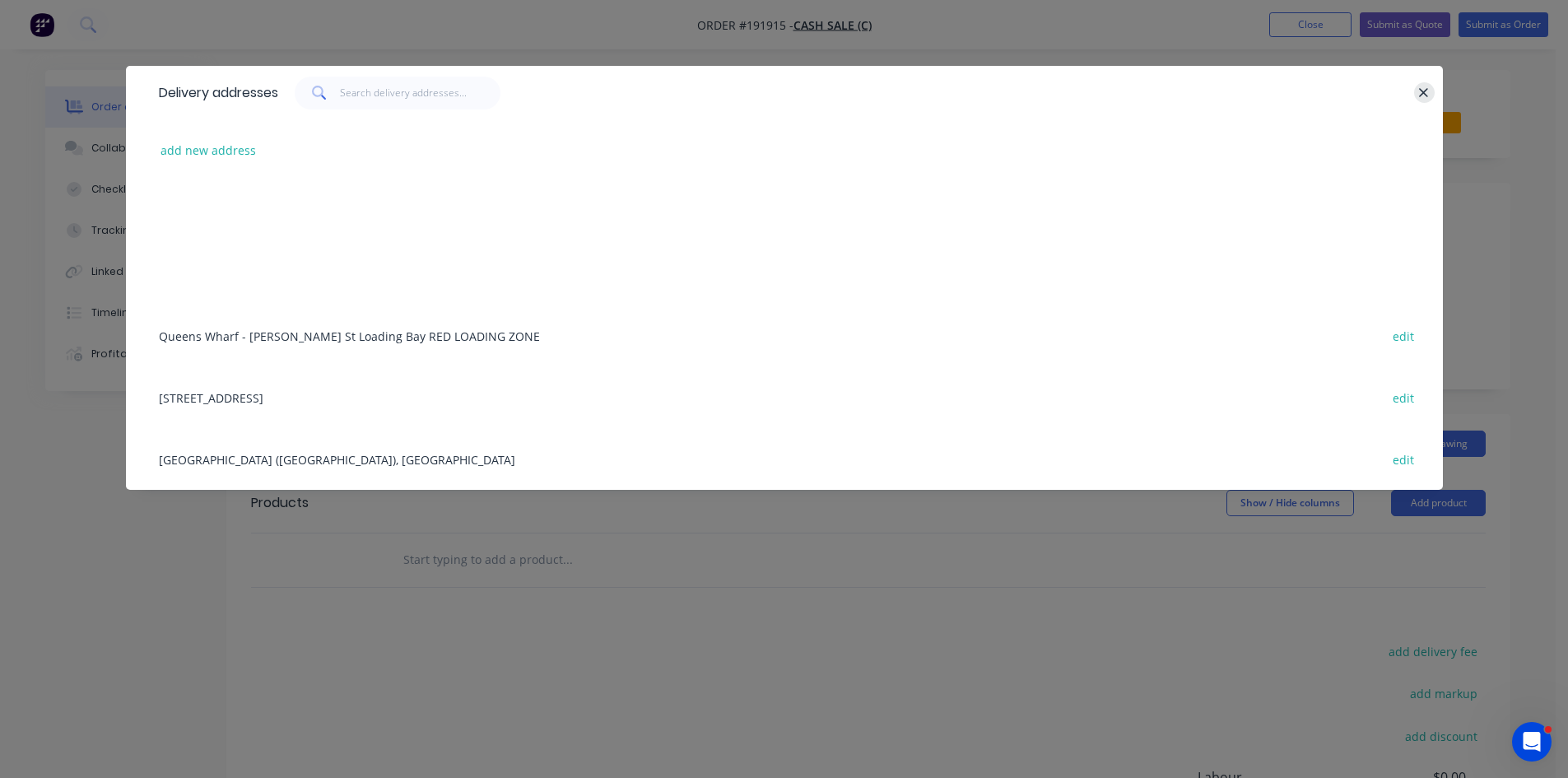
click at [1420, 96] on icon "button" at bounding box center [1424, 92] width 11 height 14
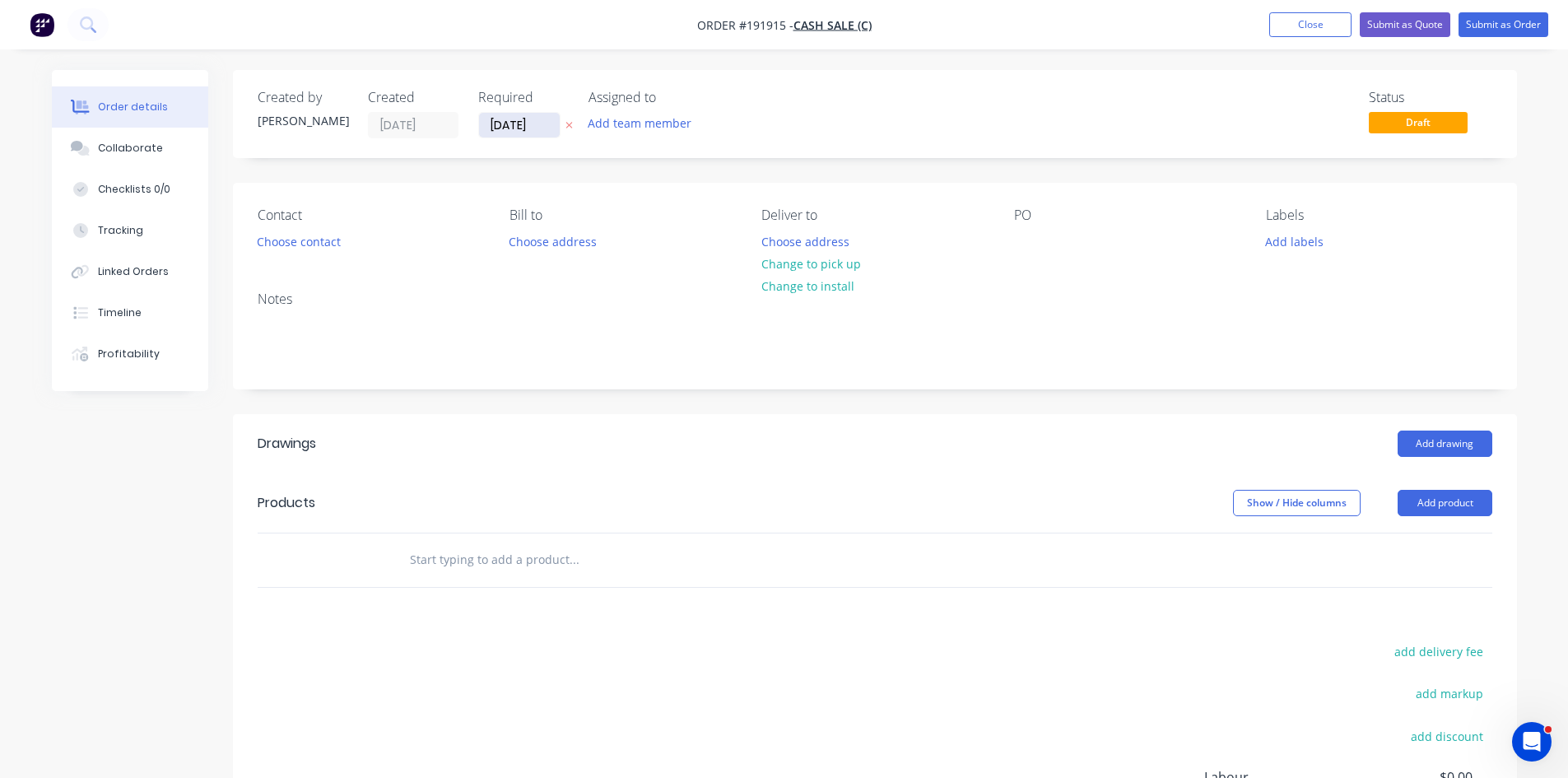
click at [544, 122] on input "[DATE]" at bounding box center [519, 125] width 80 height 25
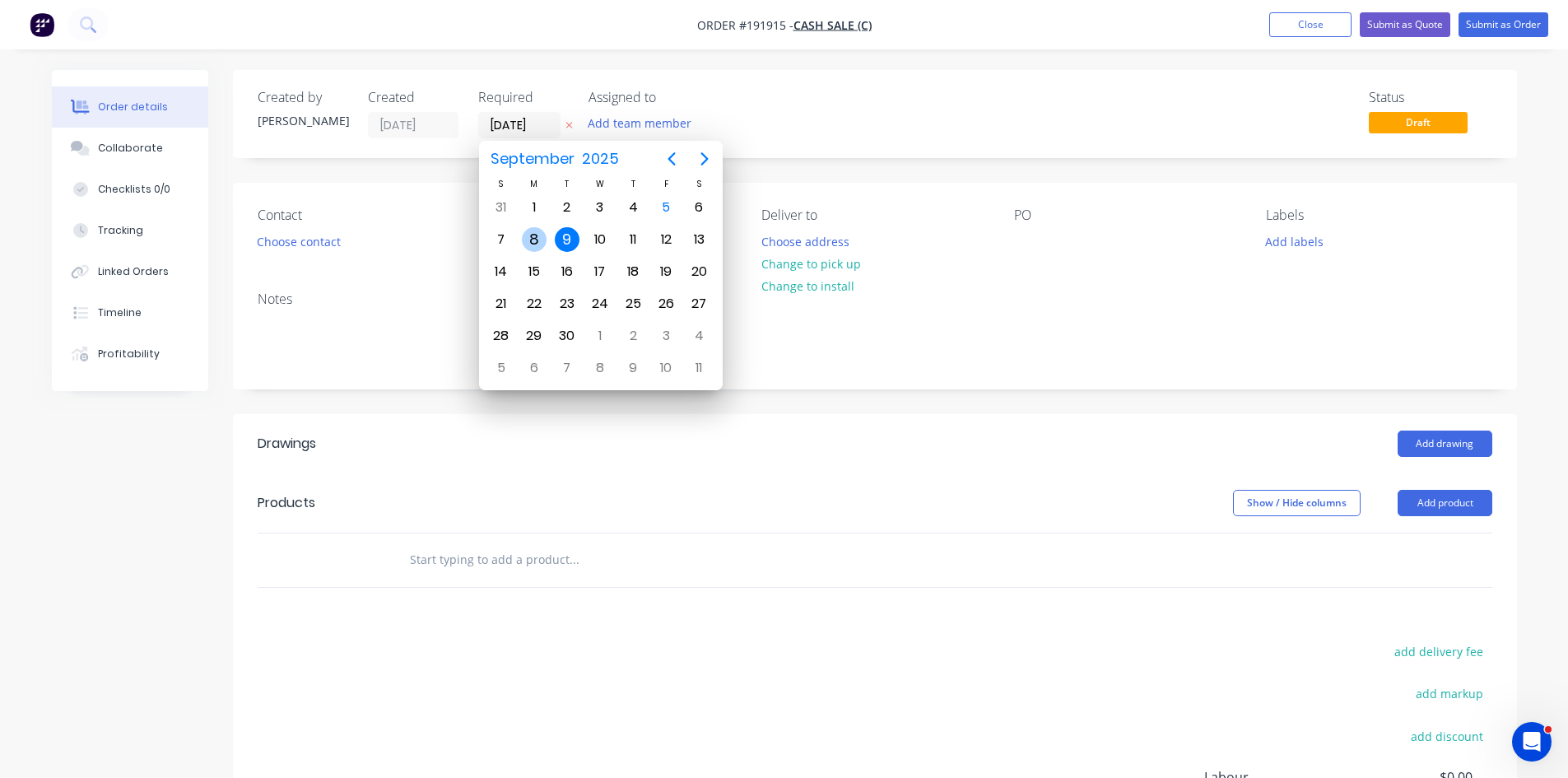
click at [537, 243] on div "8" at bounding box center [535, 239] width 25 height 25
type input "[DATE]"
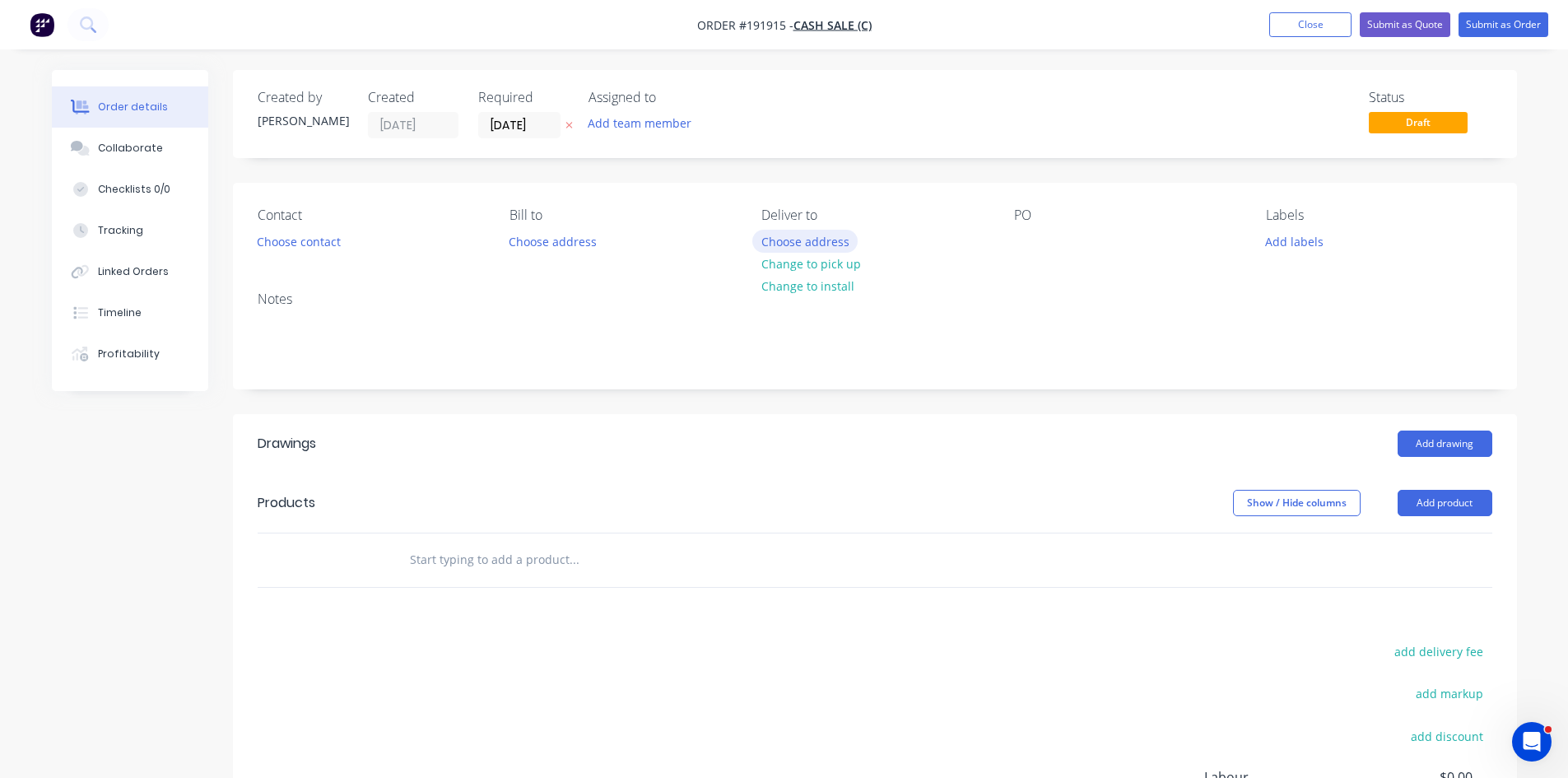
click at [799, 244] on button "Choose address" at bounding box center [805, 240] width 105 height 22
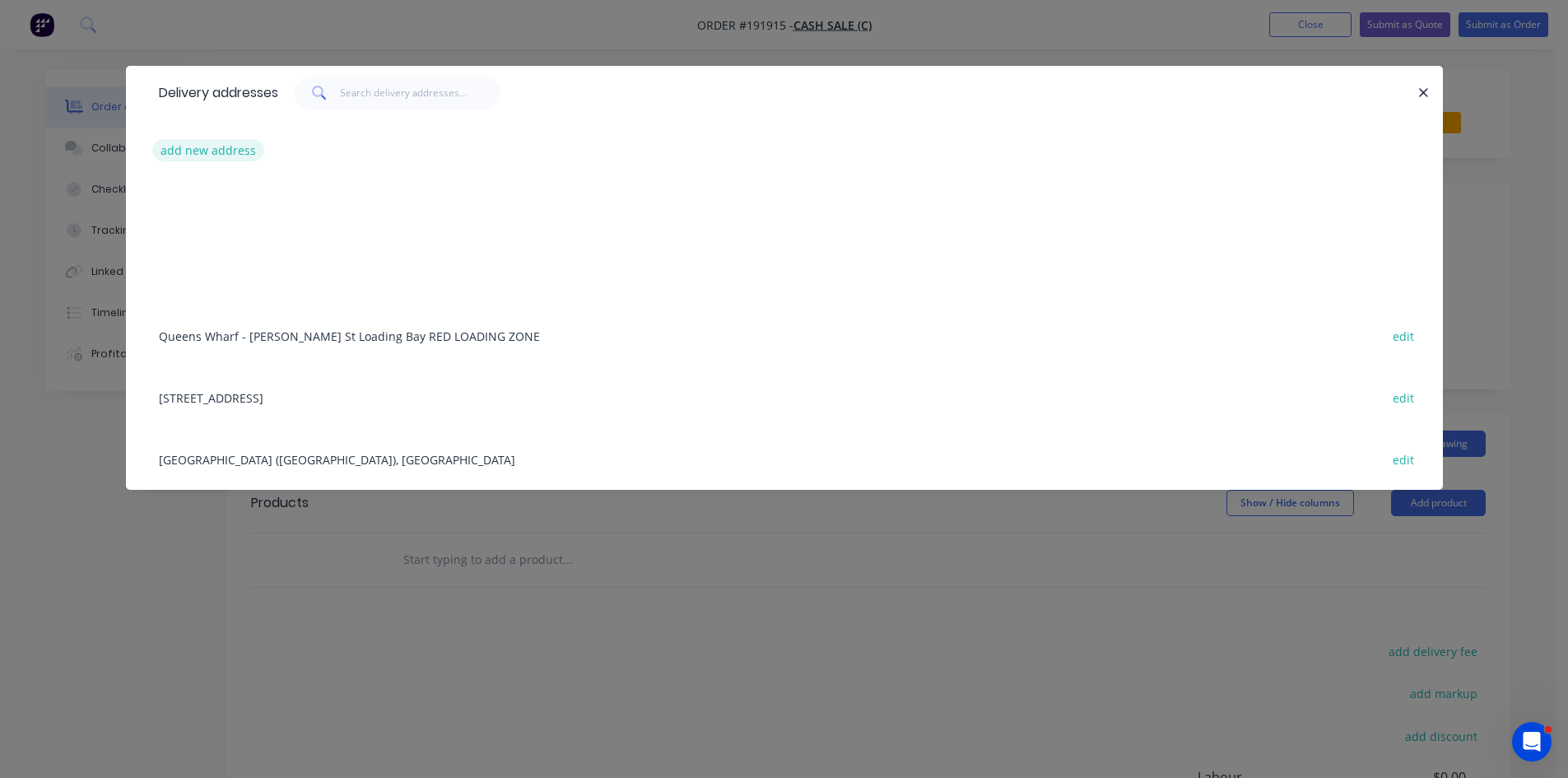
click at [192, 144] on button "add new address" at bounding box center [209, 149] width 113 height 22
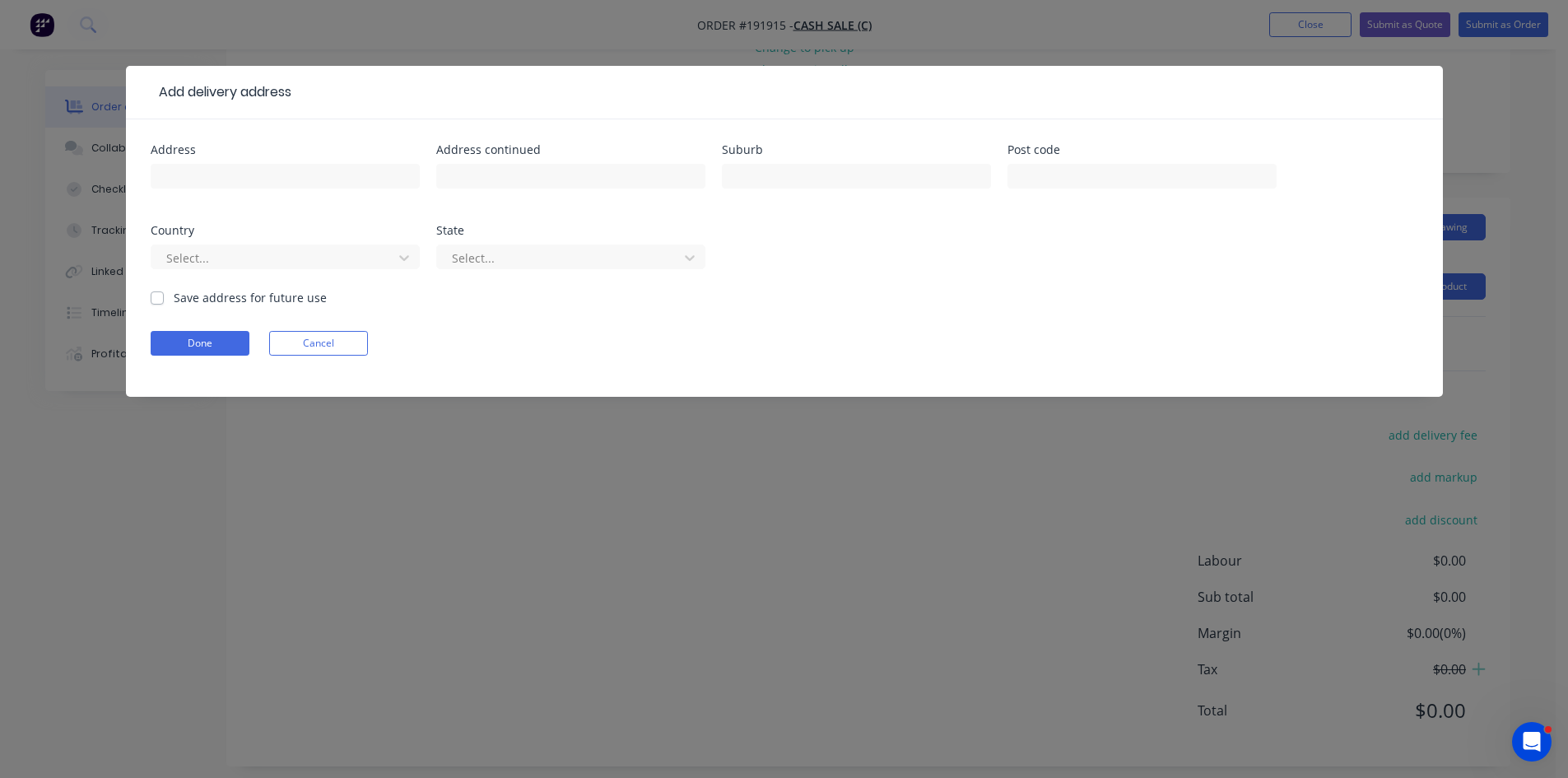
scroll to position [230, 0]
click at [254, 186] on input "text" at bounding box center [284, 176] width 269 height 25
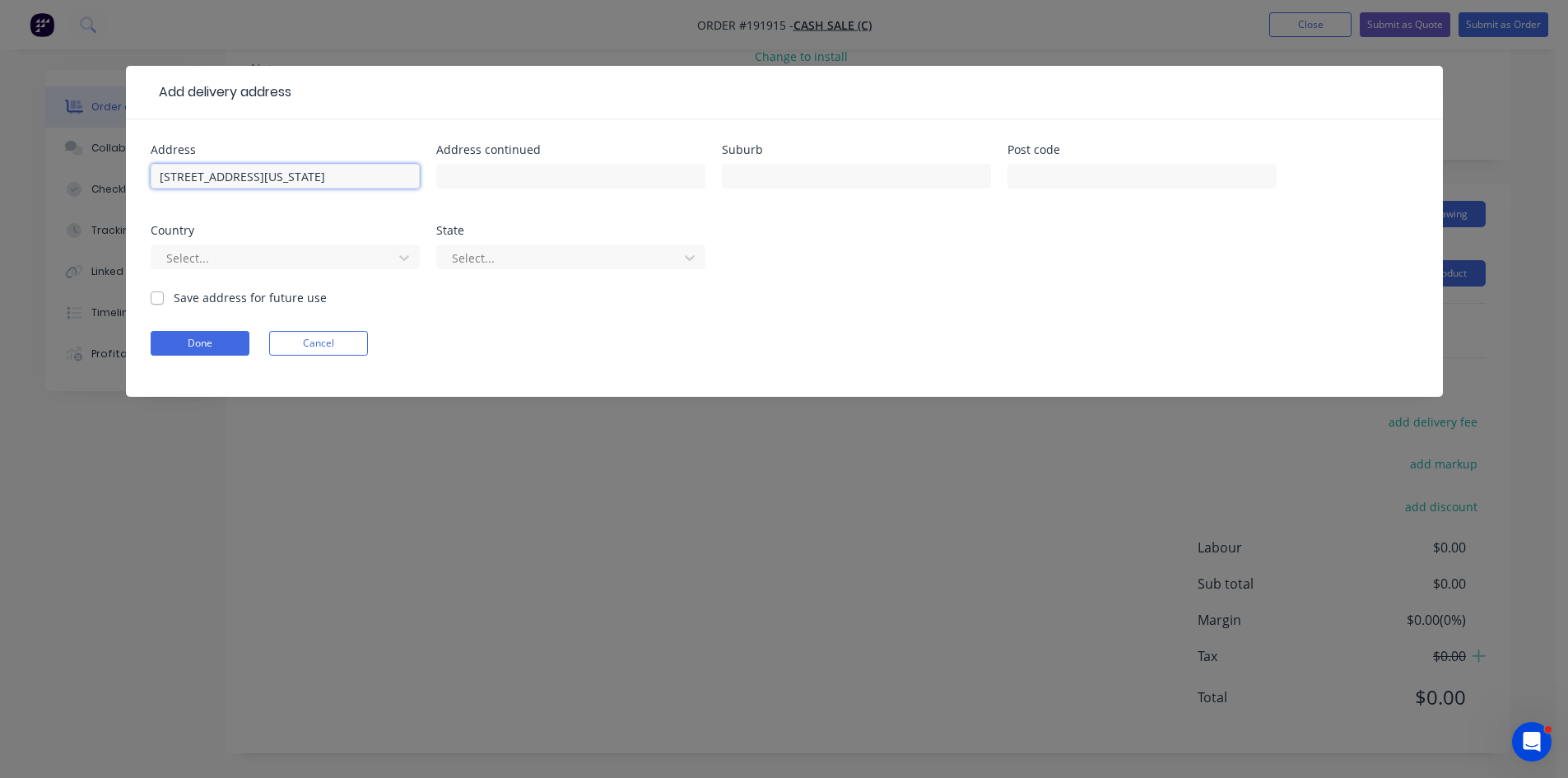
type input "[STREET_ADDRESS][US_STATE]"
type input "Jimboomba"
click button "Done" at bounding box center [199, 344] width 99 height 25
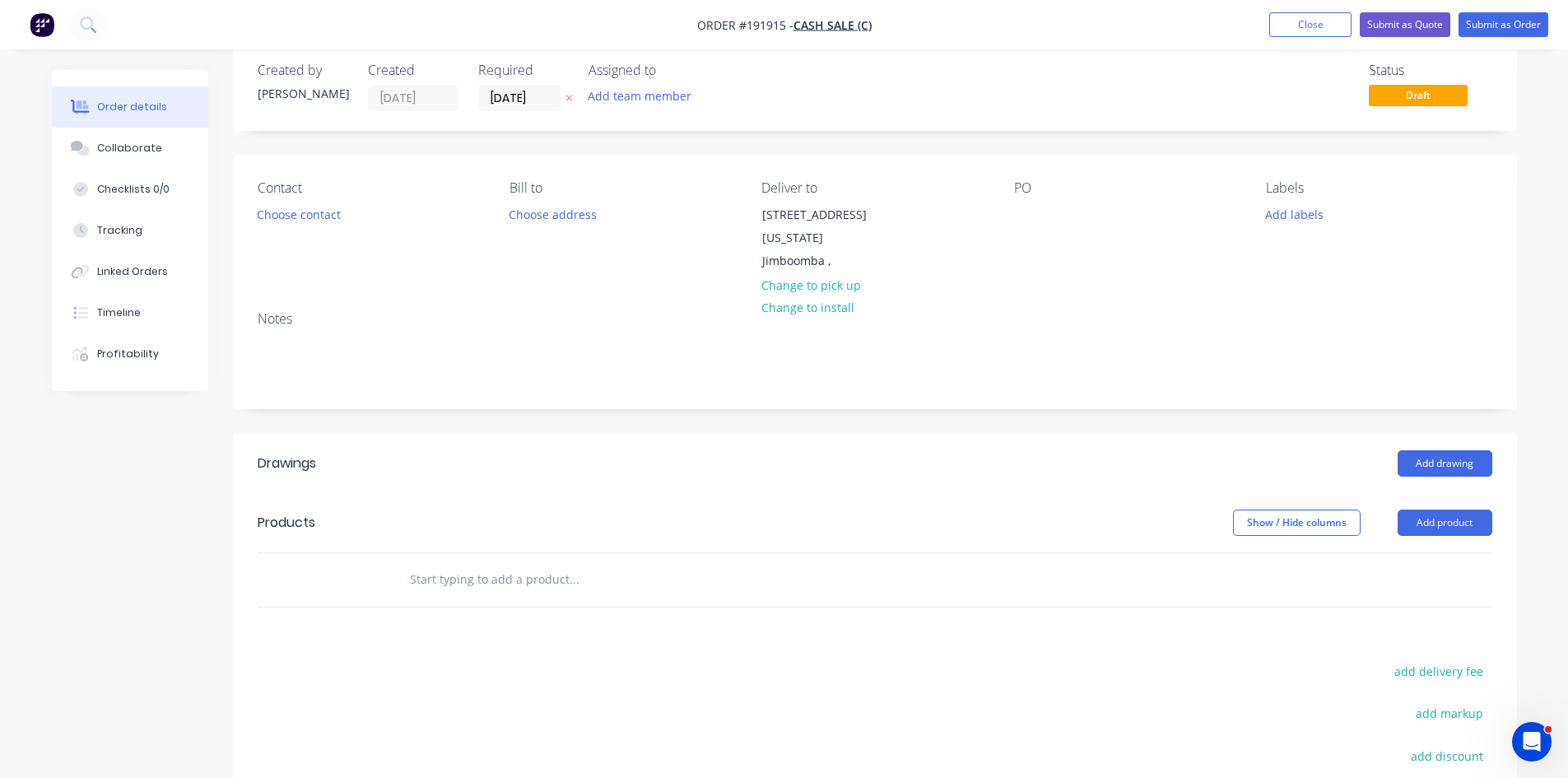
scroll to position [0, 0]
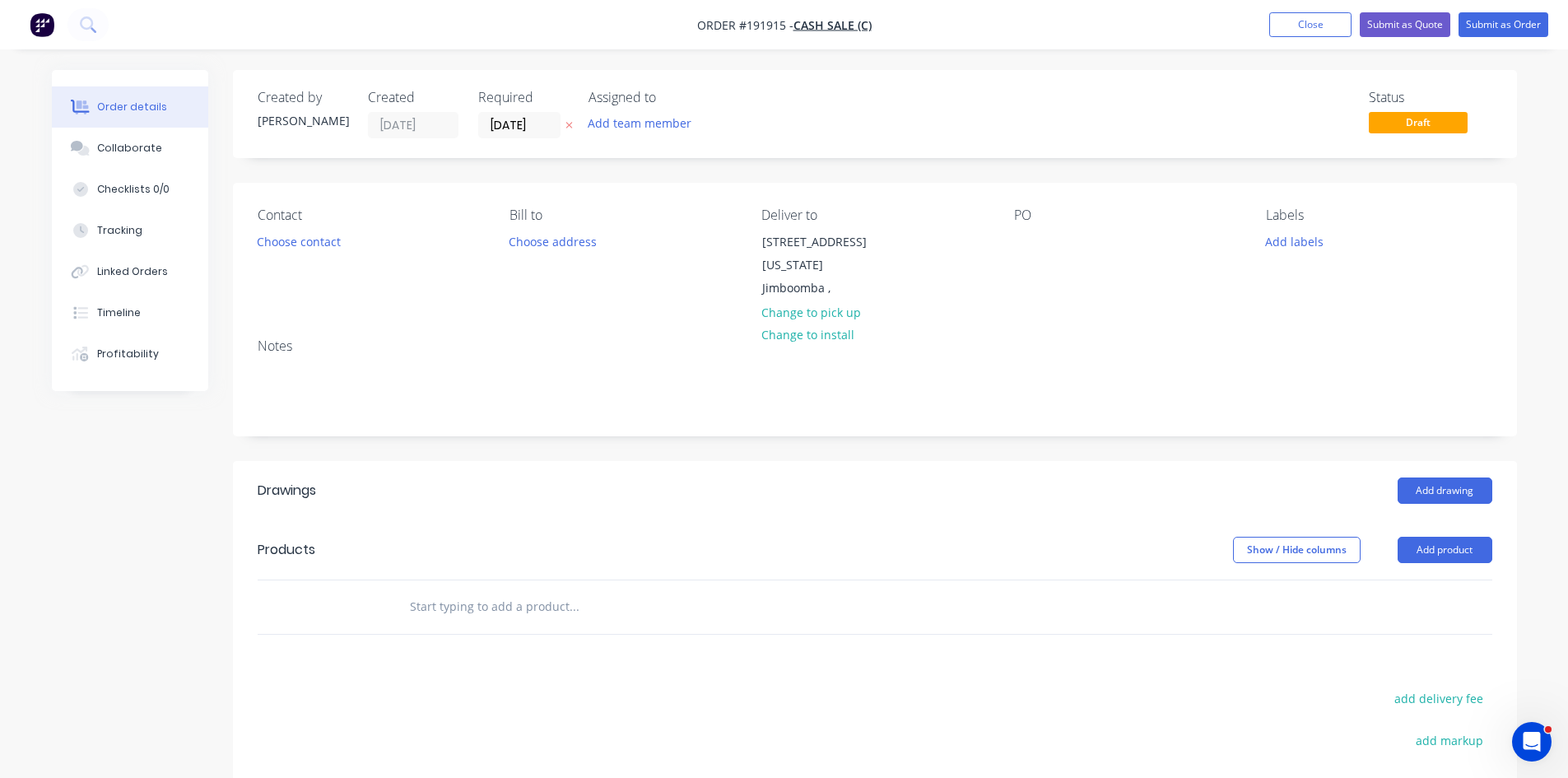
drag, startPoint x: 1003, startPoint y: 238, endPoint x: 1011, endPoint y: 237, distance: 8.1
click at [1004, 238] on div "Contact Choose contact [PERSON_NAME] to Choose address Deliver to [STREET_ADDRE…" at bounding box center [875, 254] width 1284 height 143
click at [1015, 235] on div "Contact Choose contact [PERSON_NAME] to Choose address Deliver to [STREET_ADDRE…" at bounding box center [875, 254] width 1284 height 143
click at [1034, 239] on div at bounding box center [1027, 241] width 27 height 24
click at [1456, 461] on header "Drawings Add drawing" at bounding box center [875, 491] width 1284 height 59
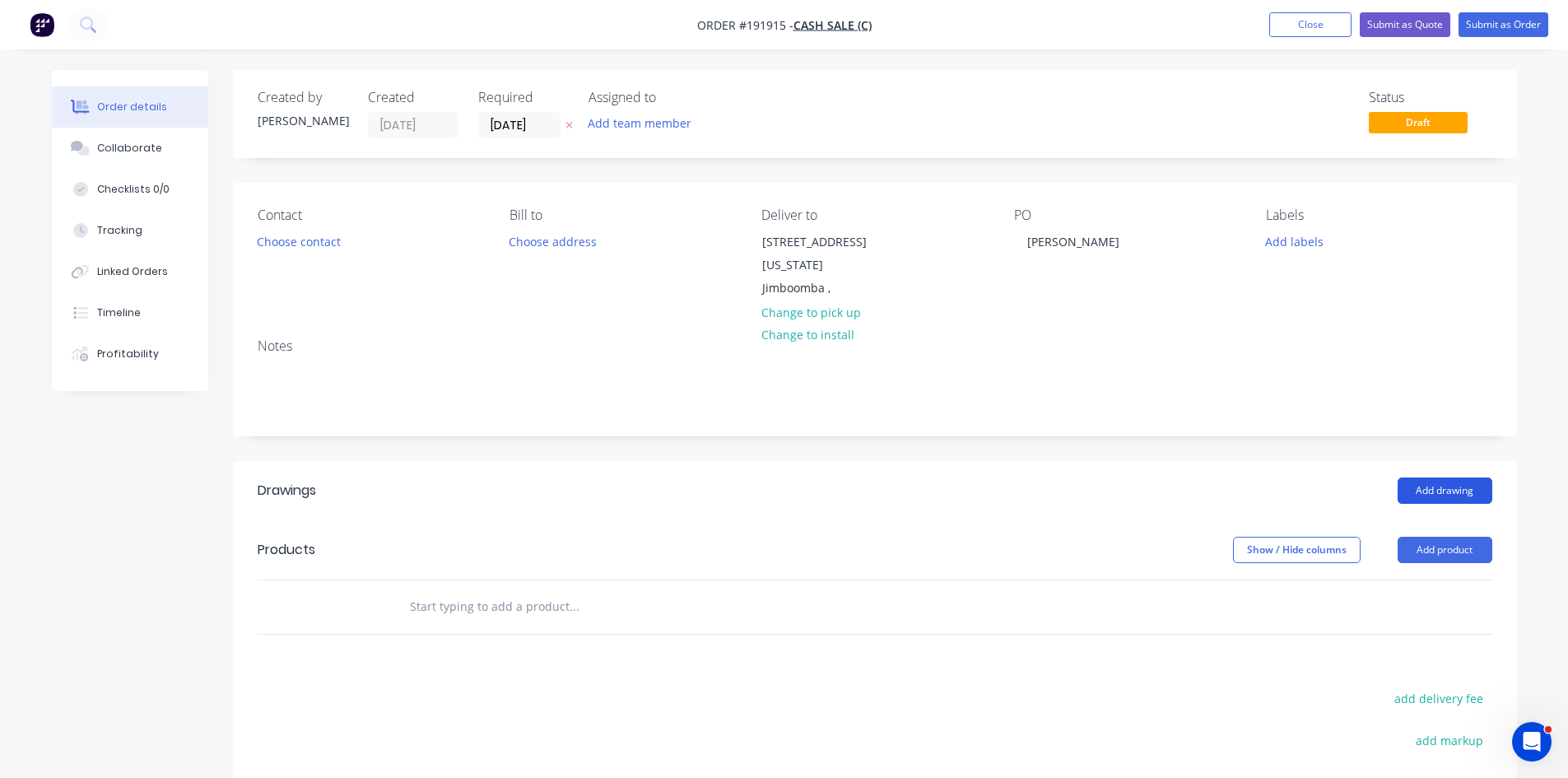
click at [1434, 481] on button "Add drawing" at bounding box center [1445, 491] width 95 height 27
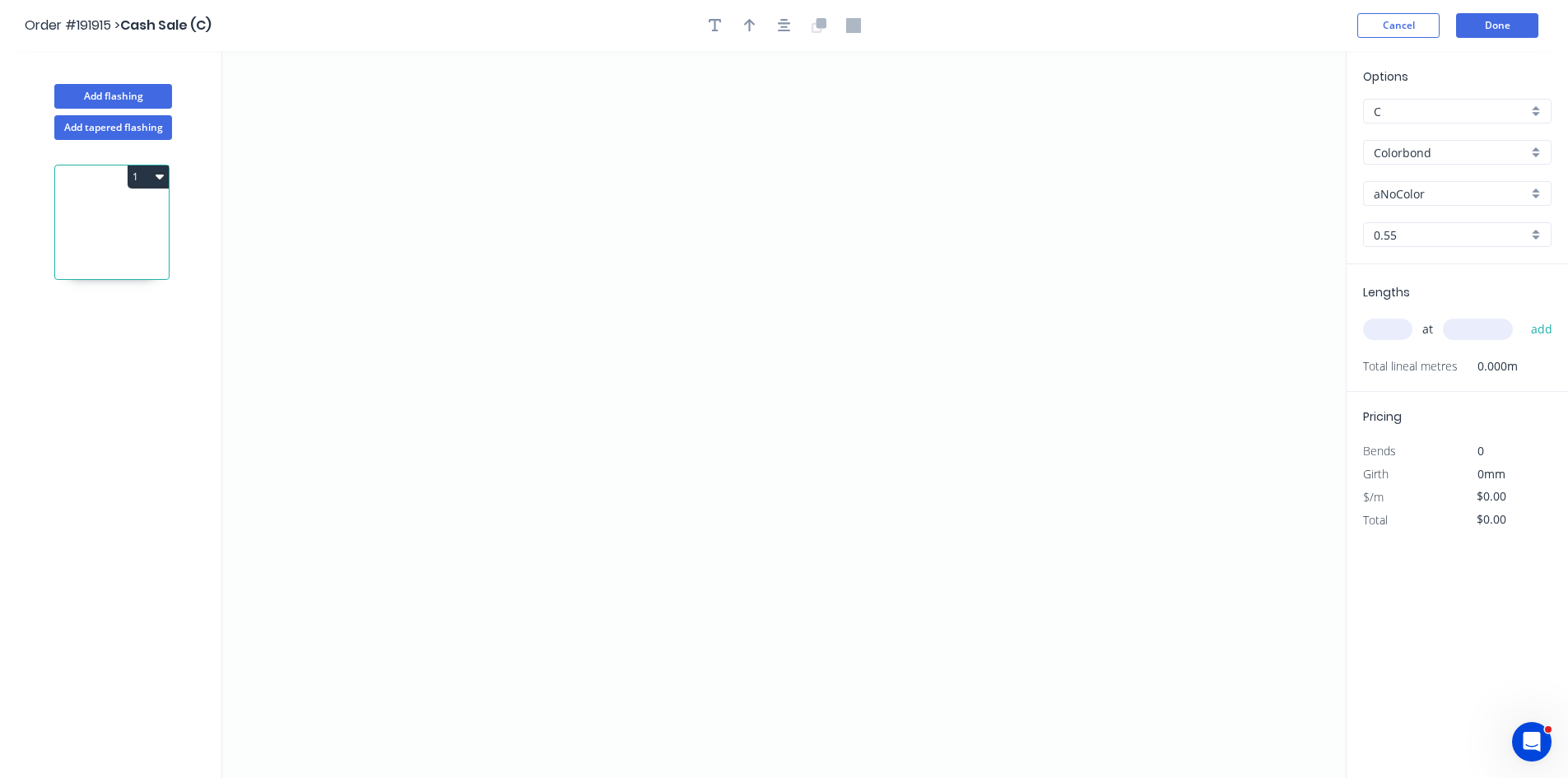
click at [1425, 159] on input "Colorbond" at bounding box center [1450, 153] width 154 height 17
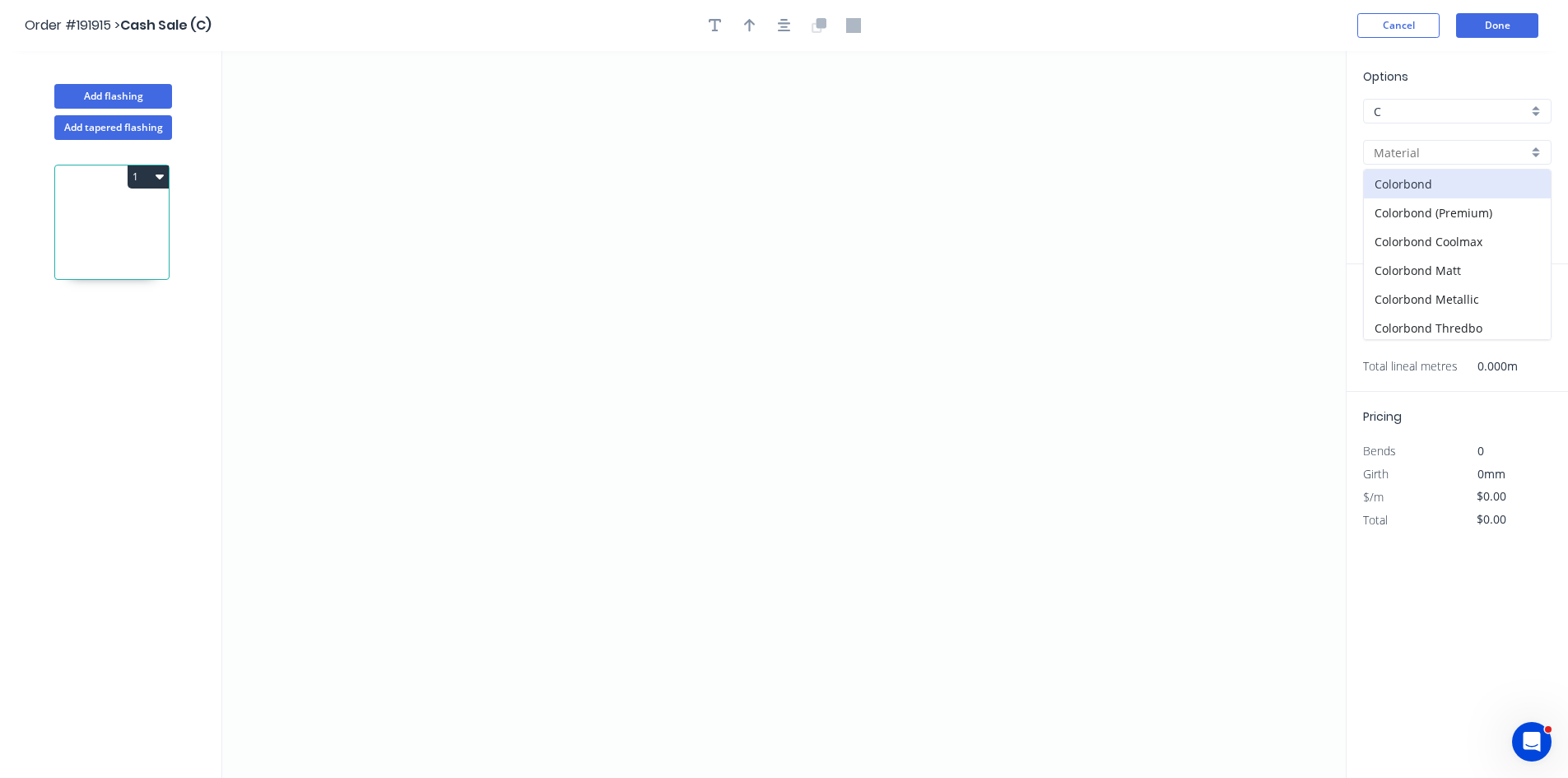
scroll to position [349, 0]
drag, startPoint x: 1431, startPoint y: 300, endPoint x: 1116, endPoint y: 309, distance: 315.1
click at [1431, 300] on div "Zincalume" at bounding box center [1457, 296] width 187 height 29
type input "Zincalume"
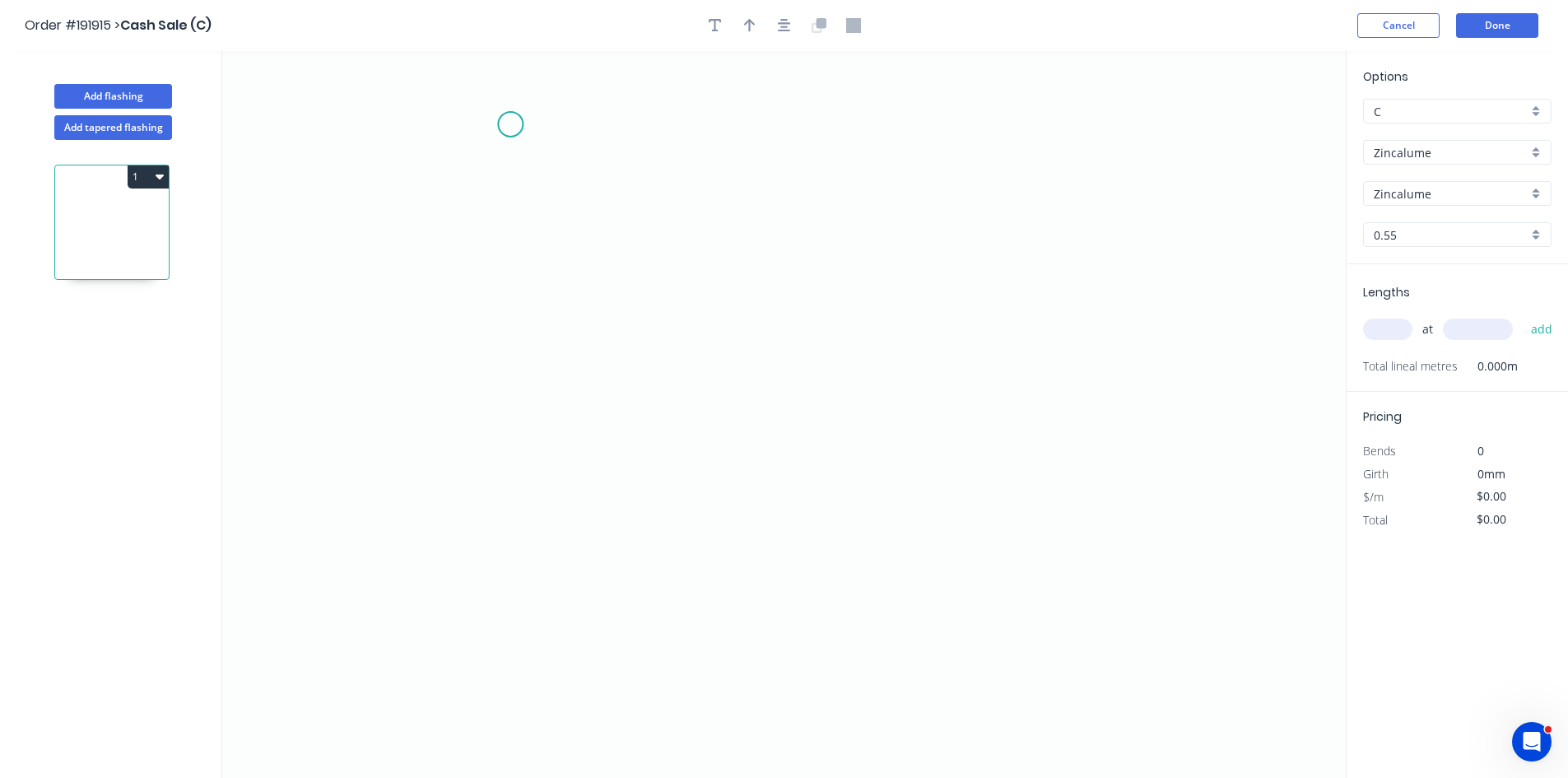
click at [511, 124] on icon "0" at bounding box center [784, 414] width 1124 height 727
drag, startPoint x: 493, startPoint y: 440, endPoint x: 893, endPoint y: 412, distance: 401.0
click at [495, 440] on icon "0" at bounding box center [784, 414] width 1124 height 727
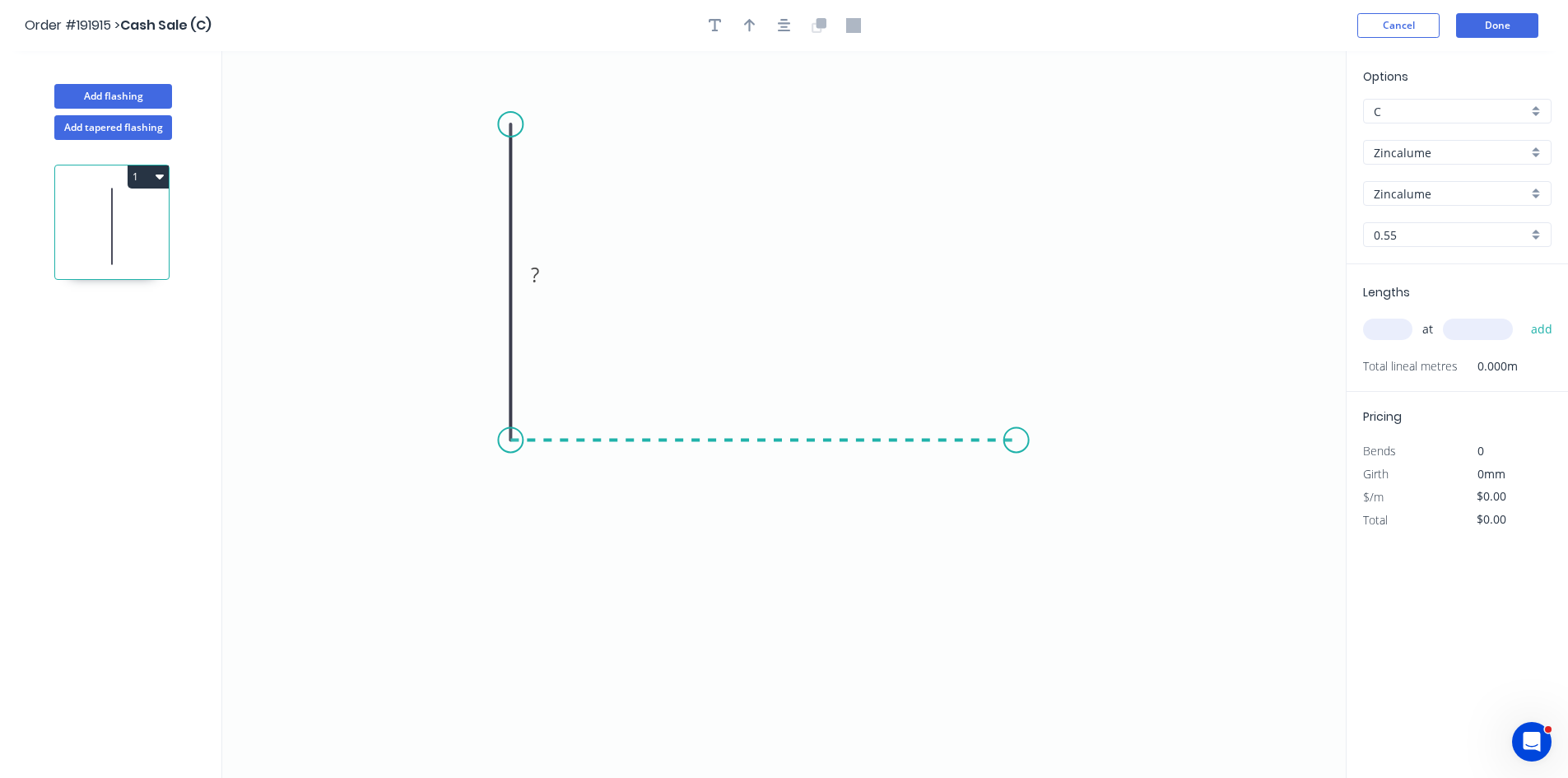
click at [1033, 424] on icon "0 ?" at bounding box center [784, 414] width 1124 height 727
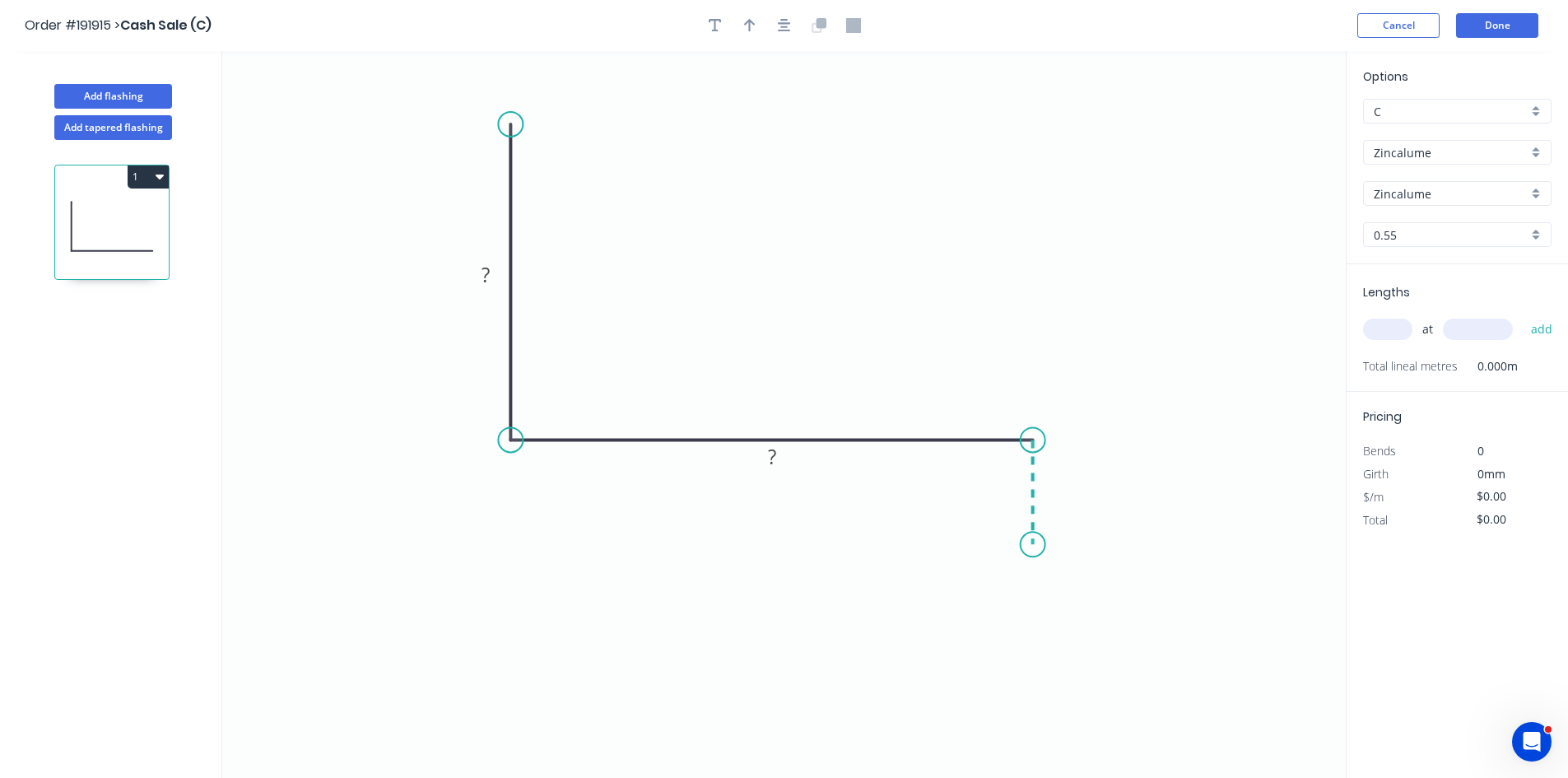
click at [1036, 545] on icon "0 ? ?" at bounding box center [784, 414] width 1124 height 727
click at [1077, 593] on div "Crush & Fold" at bounding box center [1118, 600] width 166 height 33
drag, startPoint x: 1080, startPoint y: 595, endPoint x: 1076, endPoint y: 548, distance: 47.2
click at [1080, 594] on div "Flip bend" at bounding box center [1118, 602] width 166 height 33
drag, startPoint x: 1022, startPoint y: 562, endPoint x: 1005, endPoint y: 580, distance: 24.8
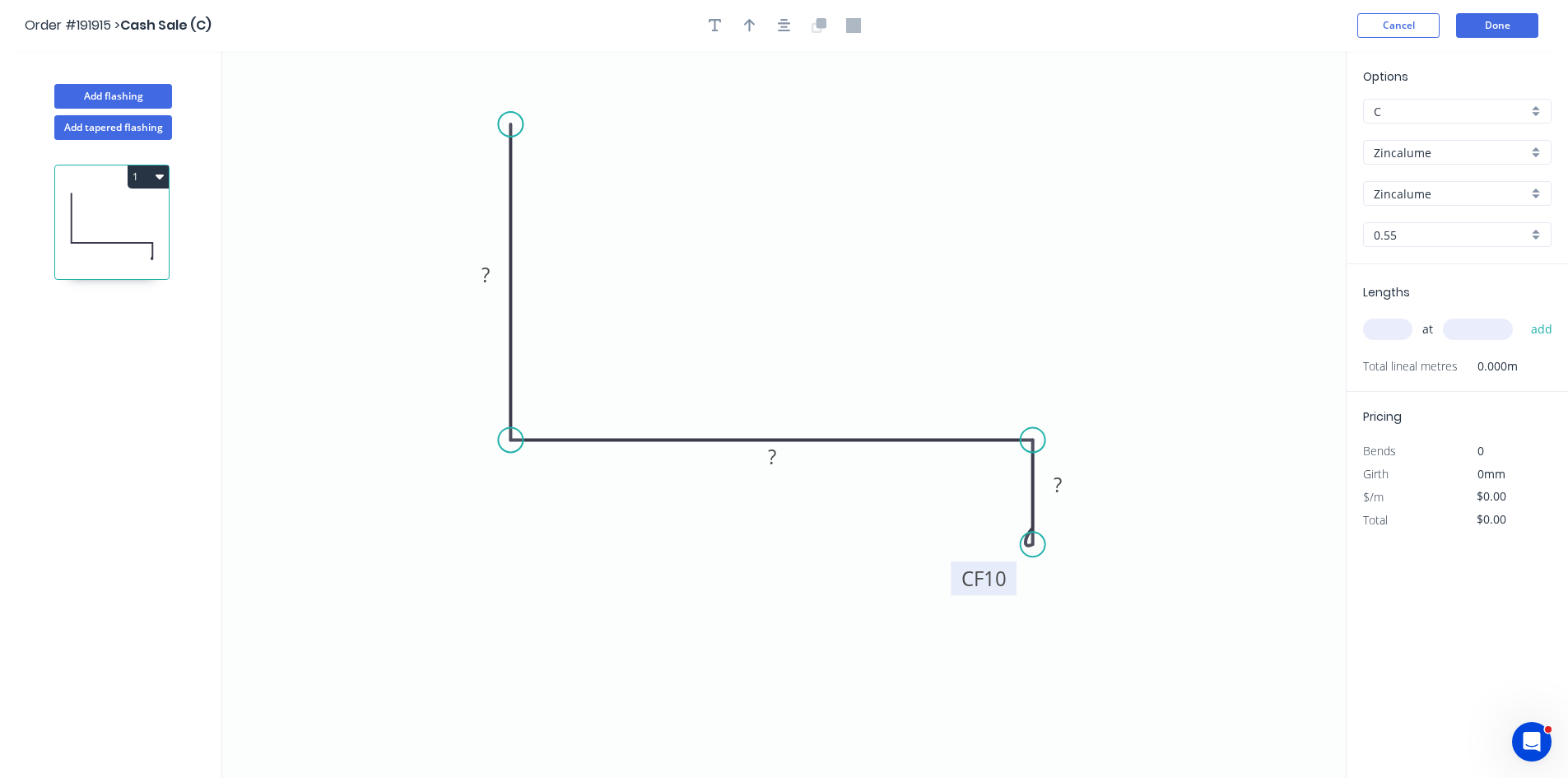
click at [1005, 580] on rect at bounding box center [983, 578] width 66 height 33
click at [988, 581] on tspan "10" at bounding box center [990, 583] width 23 height 27
type input "$16.19"
click at [1208, 253] on icon "0 200 103 CF 15 40" at bounding box center [784, 414] width 1124 height 727
click at [1378, 332] on input "text" at bounding box center [1388, 329] width 50 height 21
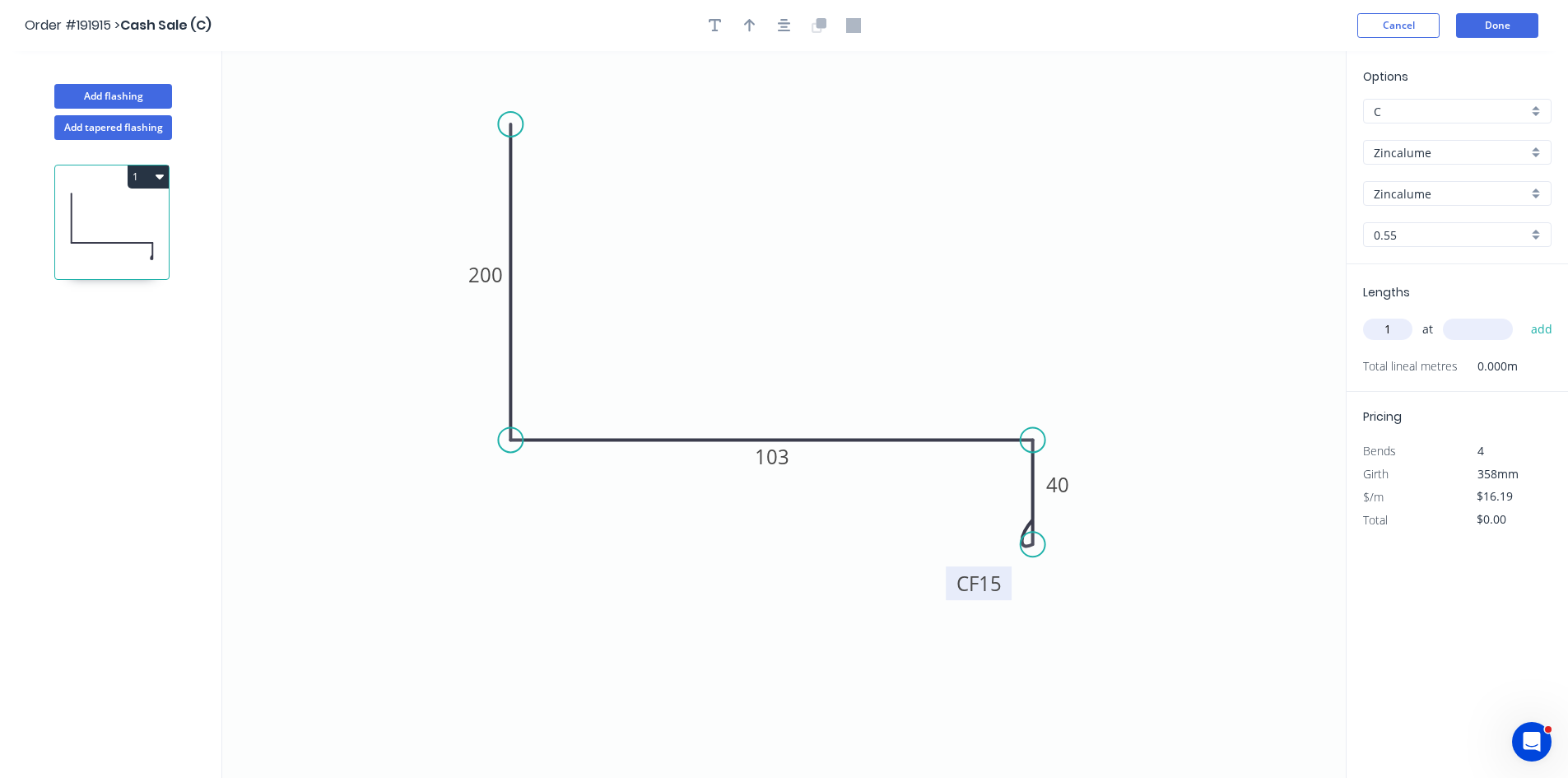
type input "1"
type input "6250"
click at [1523, 316] on button "add" at bounding box center [1542, 329] width 38 height 28
click at [140, 186] on button "1" at bounding box center [147, 177] width 41 height 23
click at [134, 216] on div "Duplicate" at bounding box center [90, 217] width 127 height 24
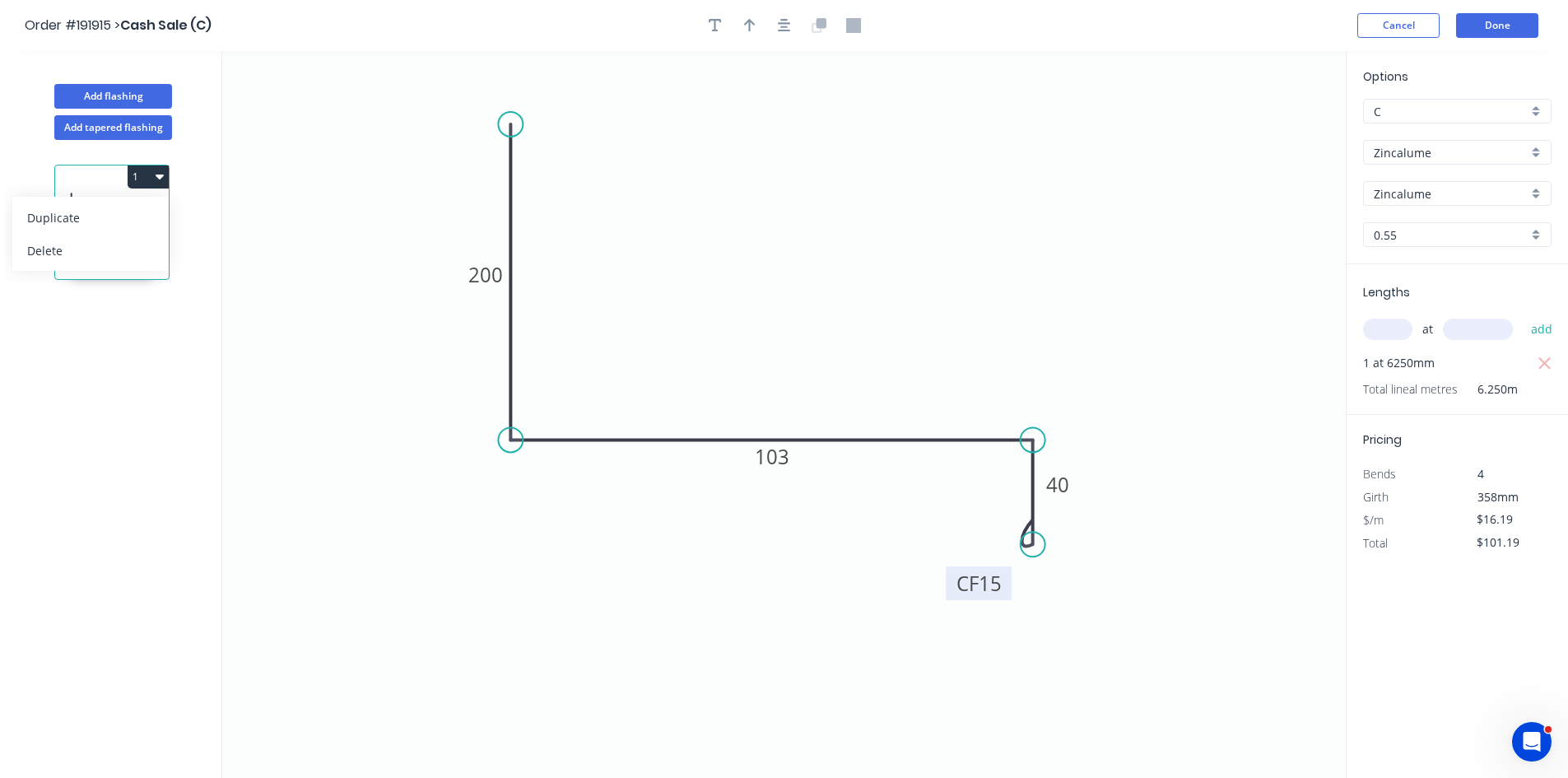
type input "$0.00"
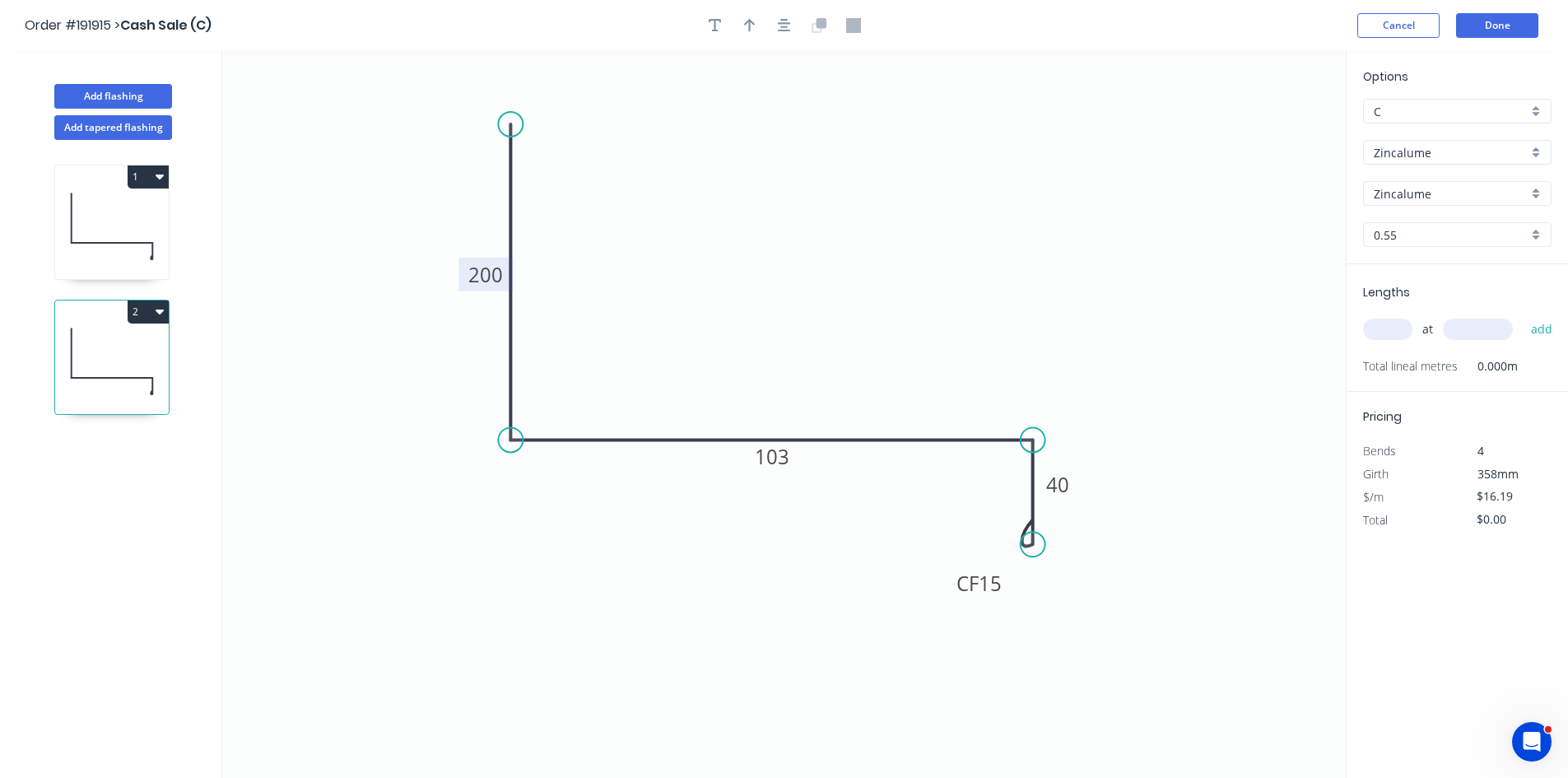
click at [474, 280] on tspan "200" at bounding box center [486, 275] width 34 height 27
click at [1381, 327] on input "text" at bounding box center [1388, 329] width 50 height 21
type input "1"
type input "6250"
click at [1523, 316] on button "add" at bounding box center [1542, 329] width 38 height 28
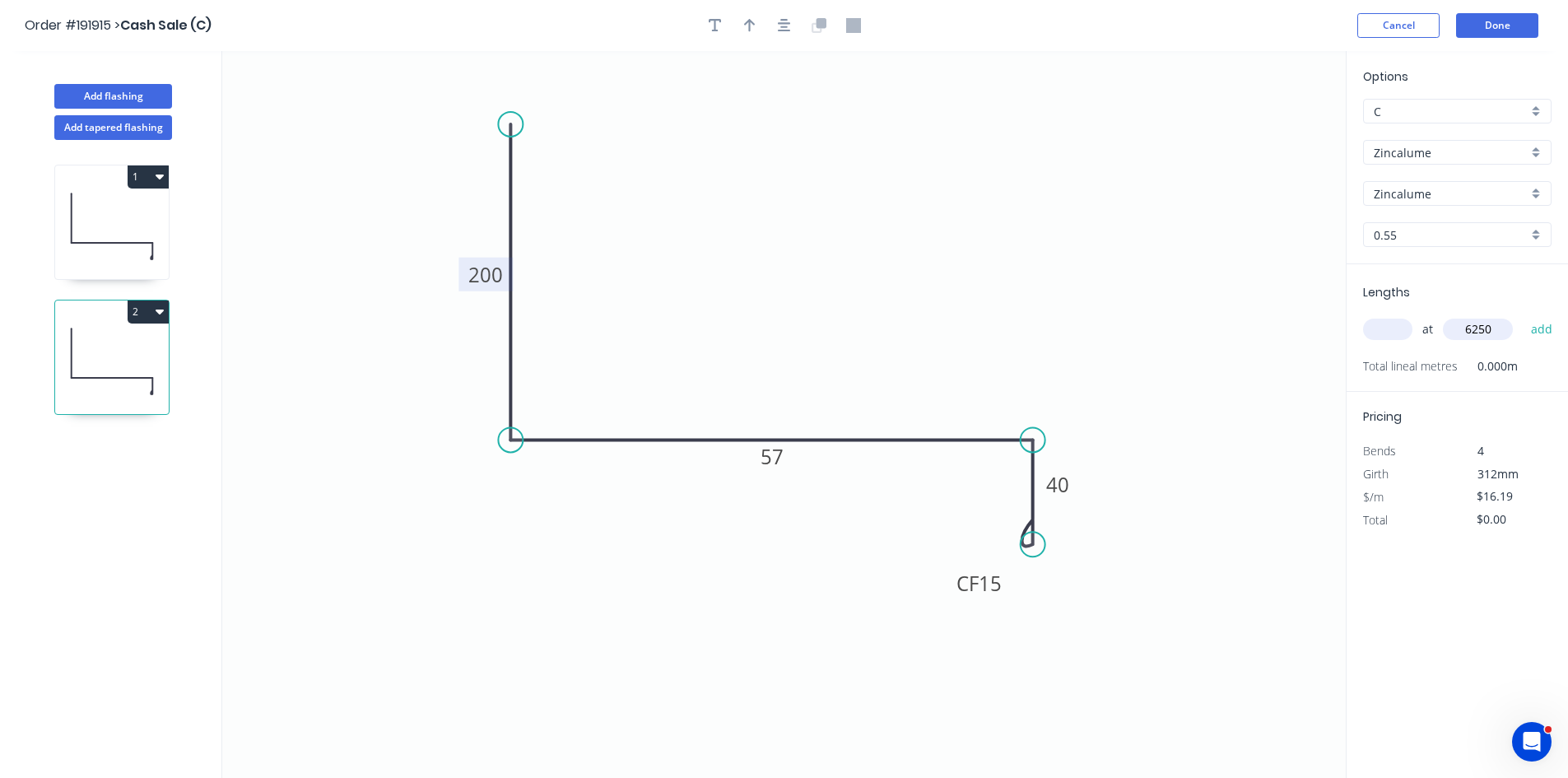
type input "$101.19"
click at [126, 122] on button "Add tapered flashing" at bounding box center [113, 127] width 118 height 25
type input "$0.00"
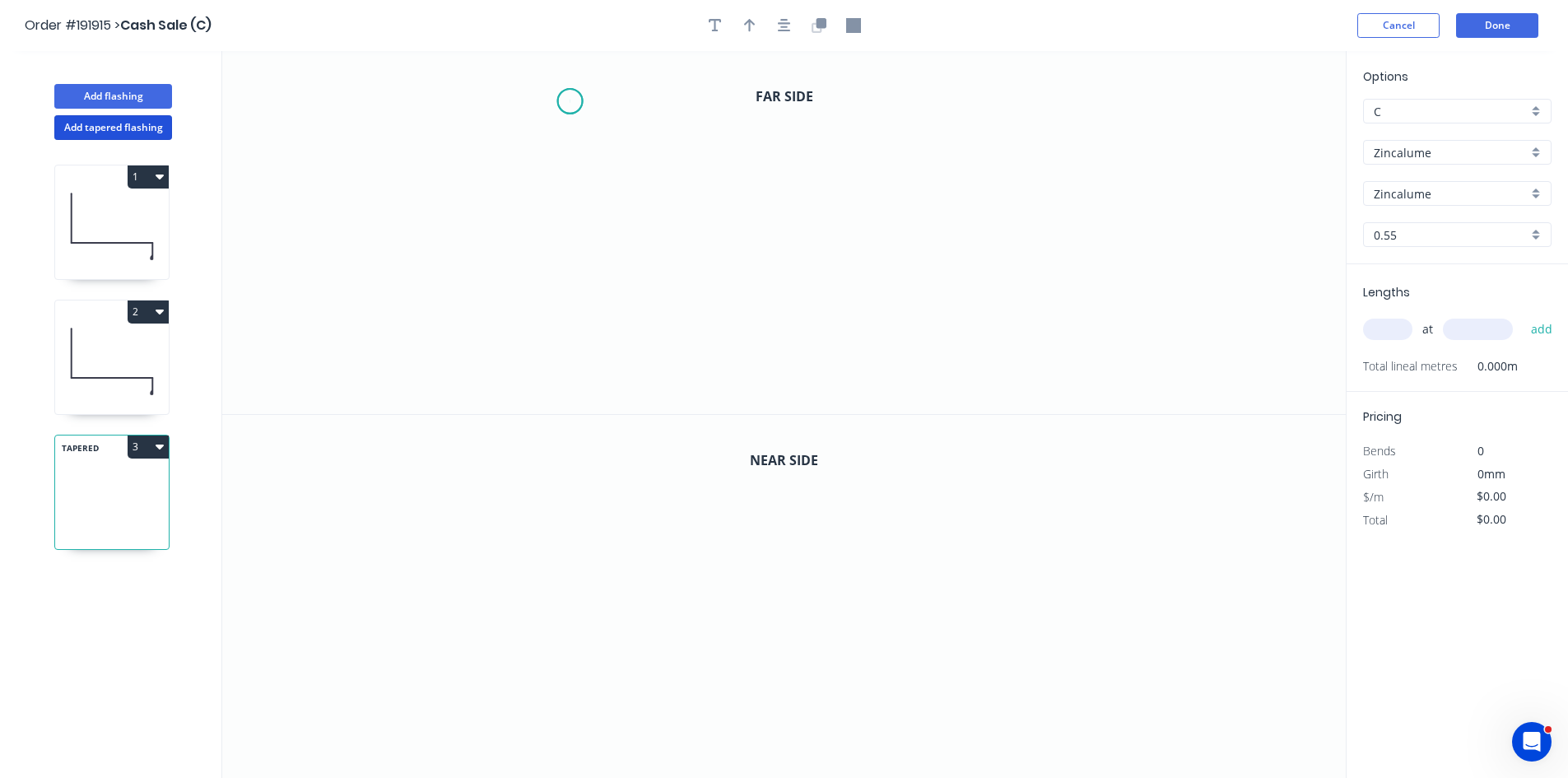
click at [569, 100] on icon "0" at bounding box center [784, 232] width 1124 height 363
click at [575, 281] on icon "0" at bounding box center [784, 232] width 1124 height 363
click at [1039, 284] on icon "0 ?" at bounding box center [784, 232] width 1124 height 363
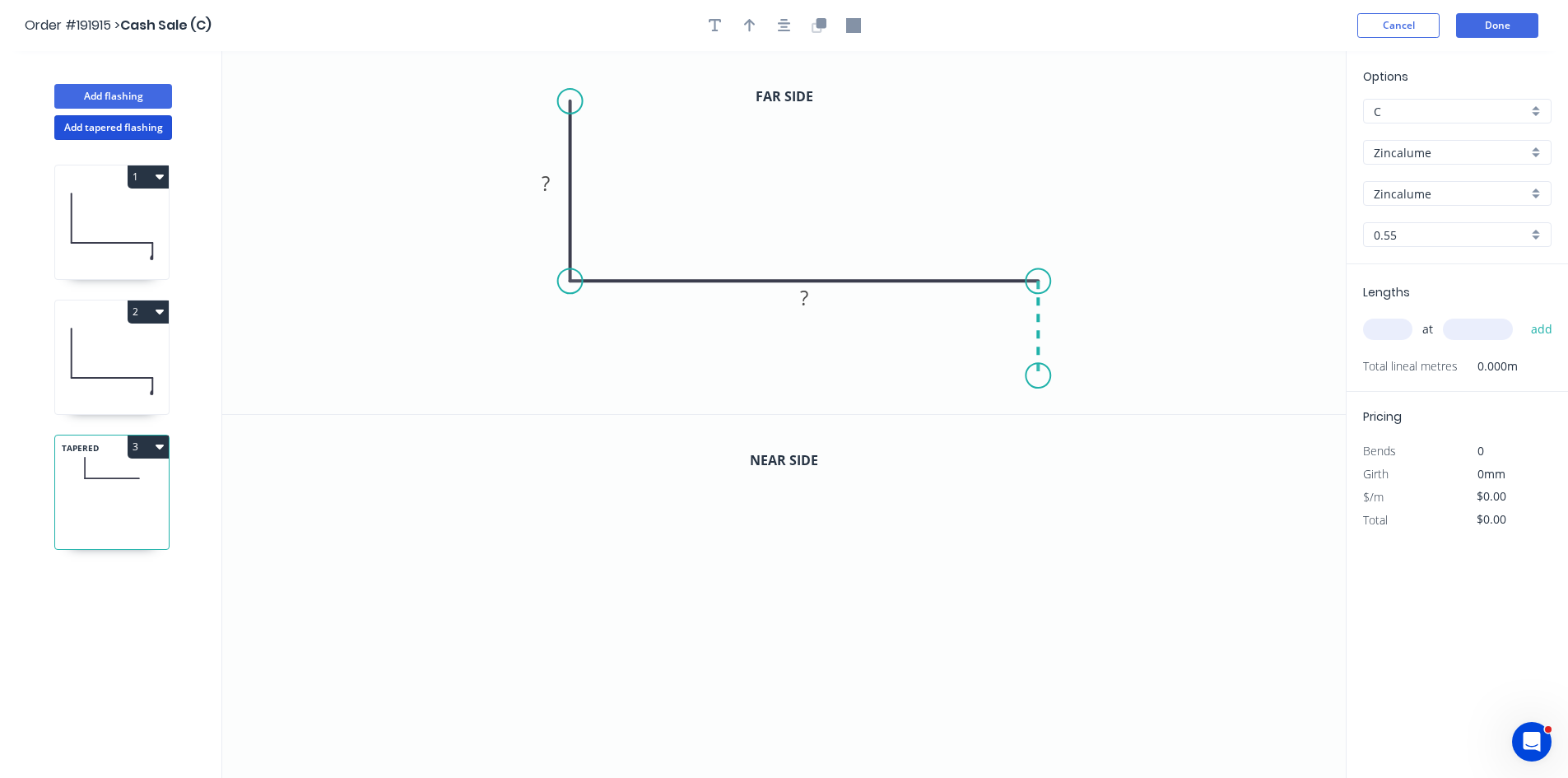
click at [1037, 378] on icon "0 ? ?" at bounding box center [784, 232] width 1124 height 363
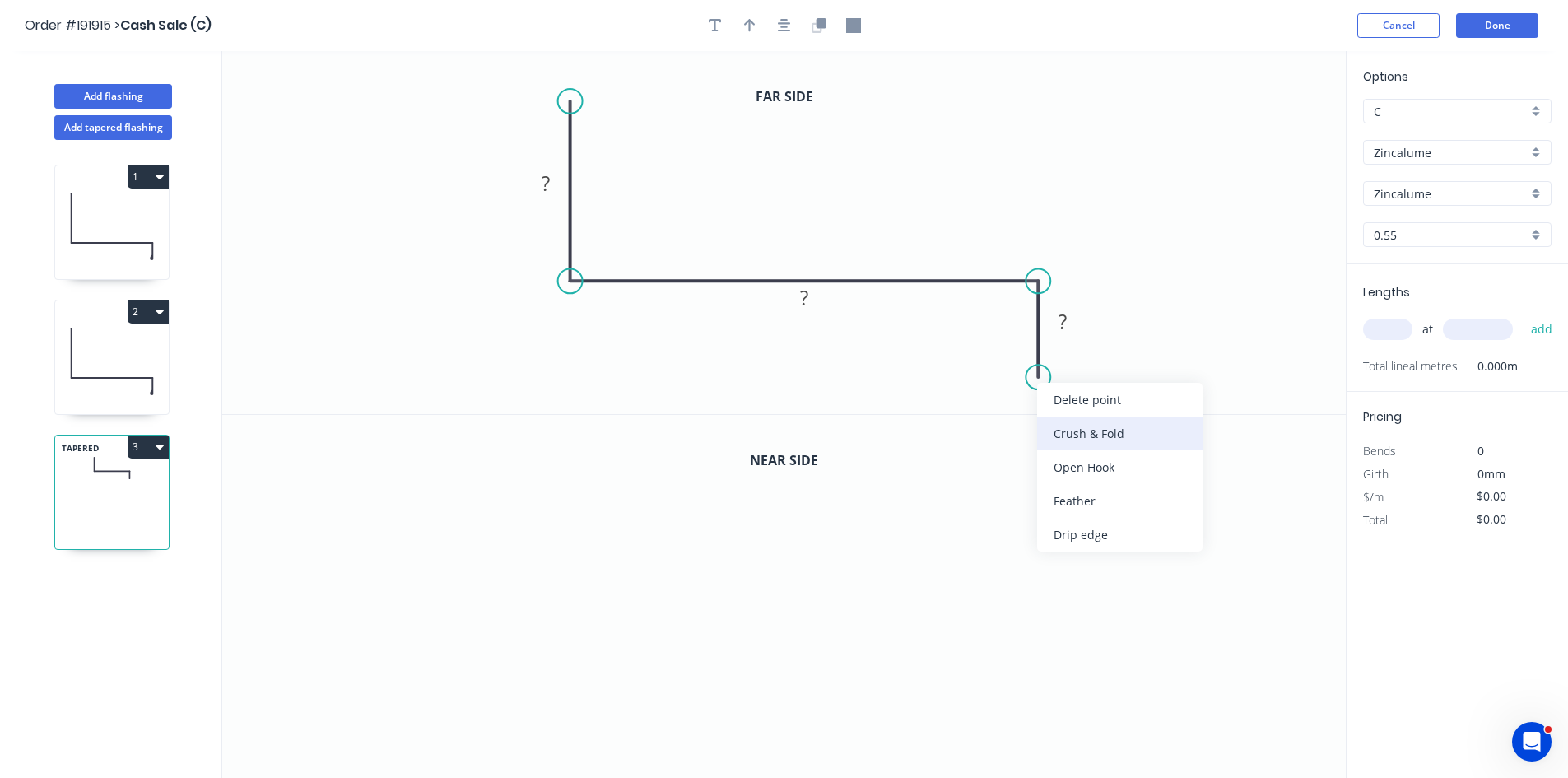
click at [1081, 433] on div "Crush & Fold" at bounding box center [1119, 433] width 166 height 33
click at [1094, 439] on div "Flip bend" at bounding box center [1122, 437] width 166 height 33
drag, startPoint x: 1101, startPoint y: 355, endPoint x: 991, endPoint y: 400, distance: 118.8
click at [991, 400] on rect at bounding box center [963, 393] width 66 height 33
click at [977, 392] on tspan "10" at bounding box center [974, 393] width 23 height 27
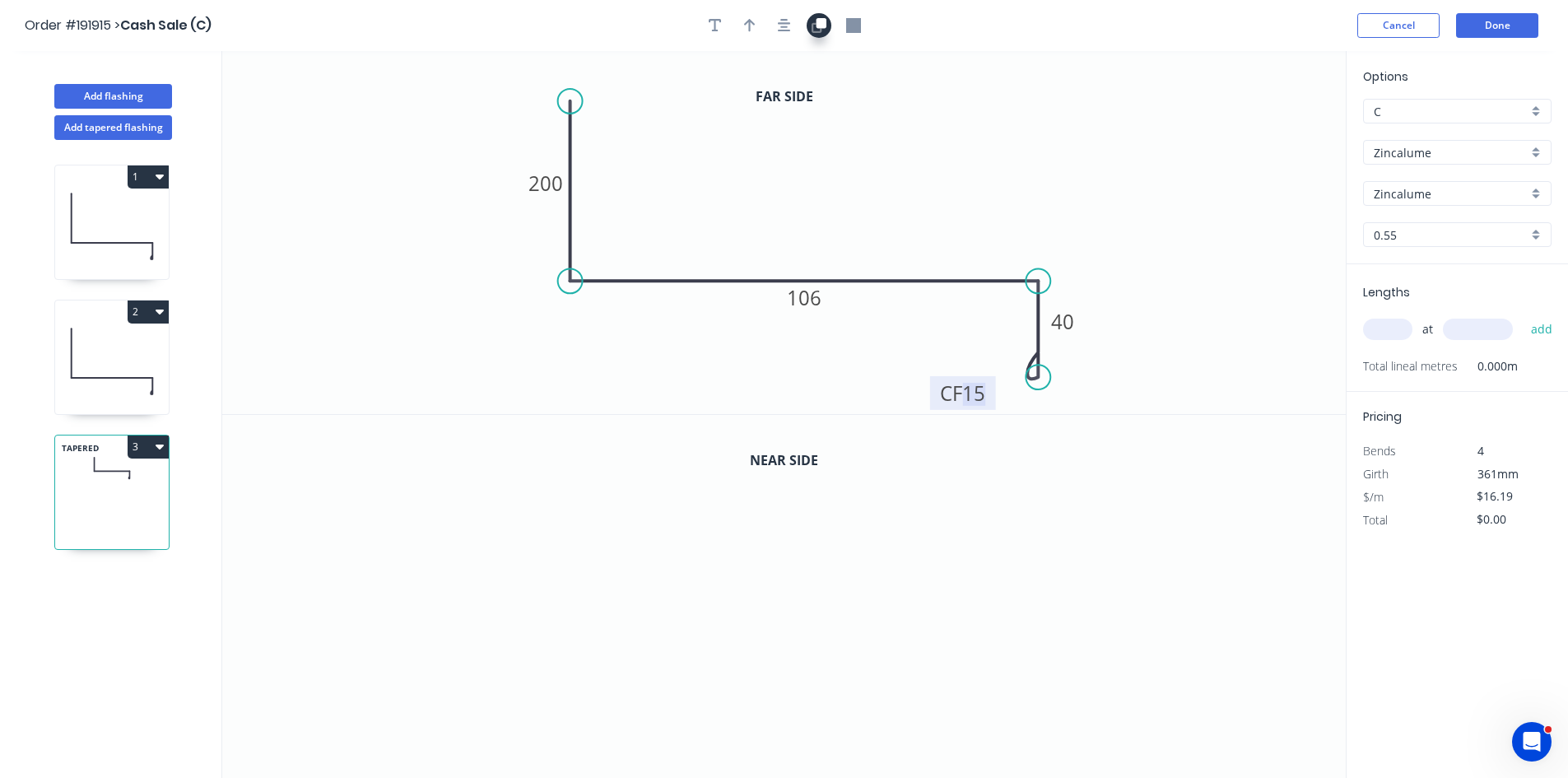
drag, startPoint x: 779, startPoint y: 31, endPoint x: 809, endPoint y: 27, distance: 30.3
click at [782, 28] on icon "button" at bounding box center [784, 26] width 13 height 13
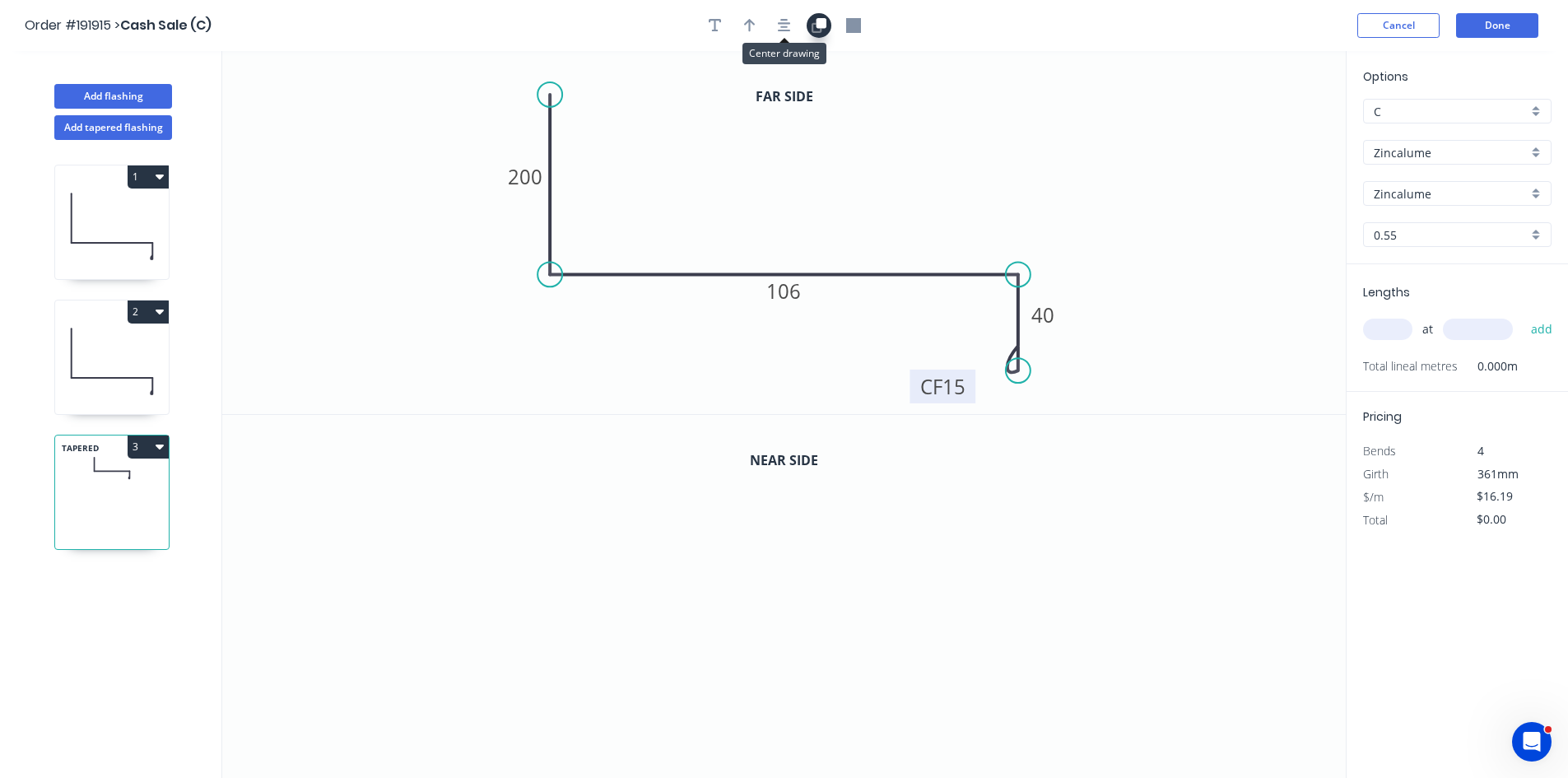
click at [813, 26] on icon "button" at bounding box center [818, 25] width 14 height 14
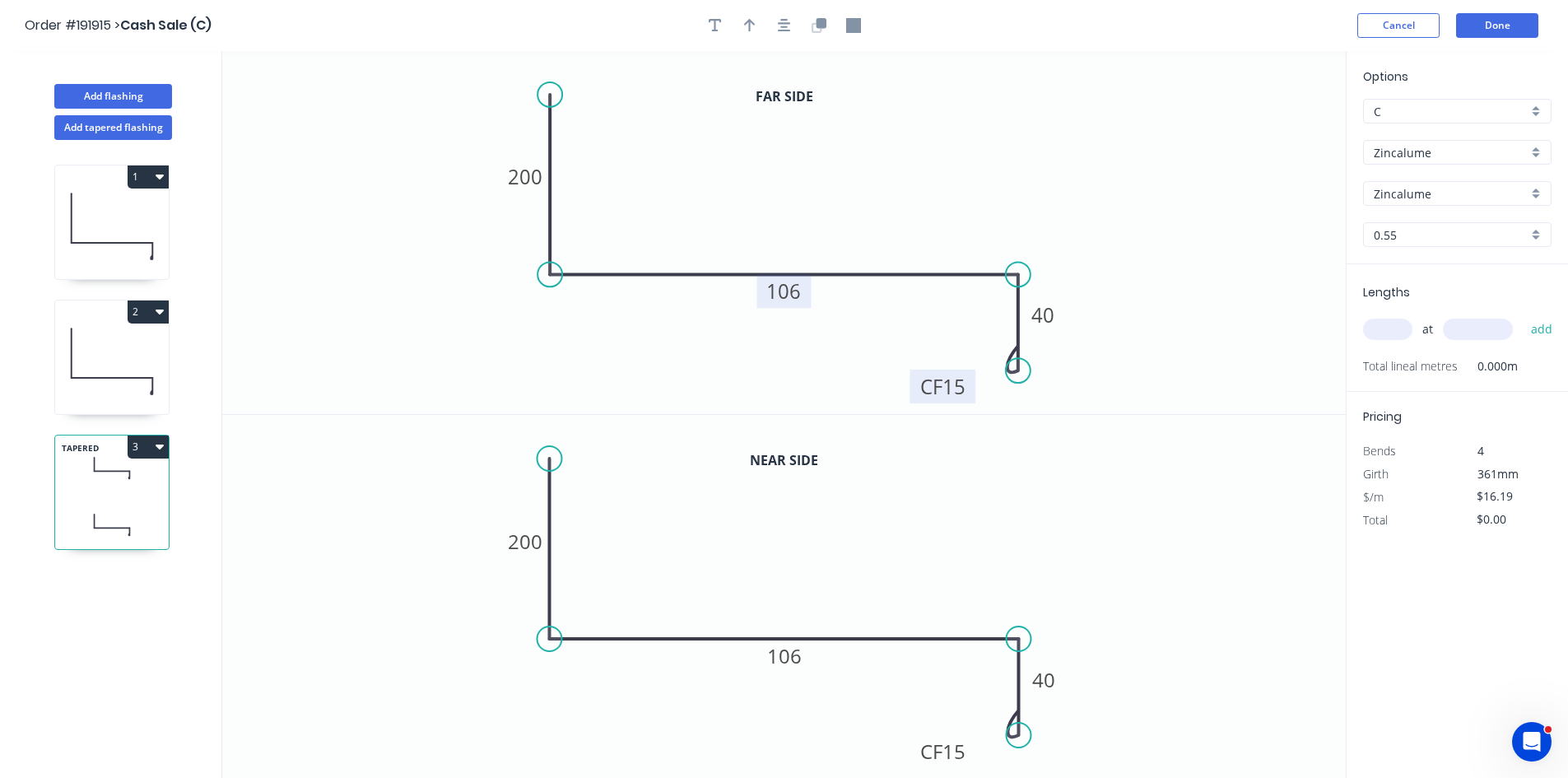
click at [784, 289] on tspan "106" at bounding box center [784, 291] width 34 height 27
type input "$18.17"
click at [1383, 333] on input "text" at bounding box center [1388, 329] width 50 height 21
type input "1"
type input "4500"
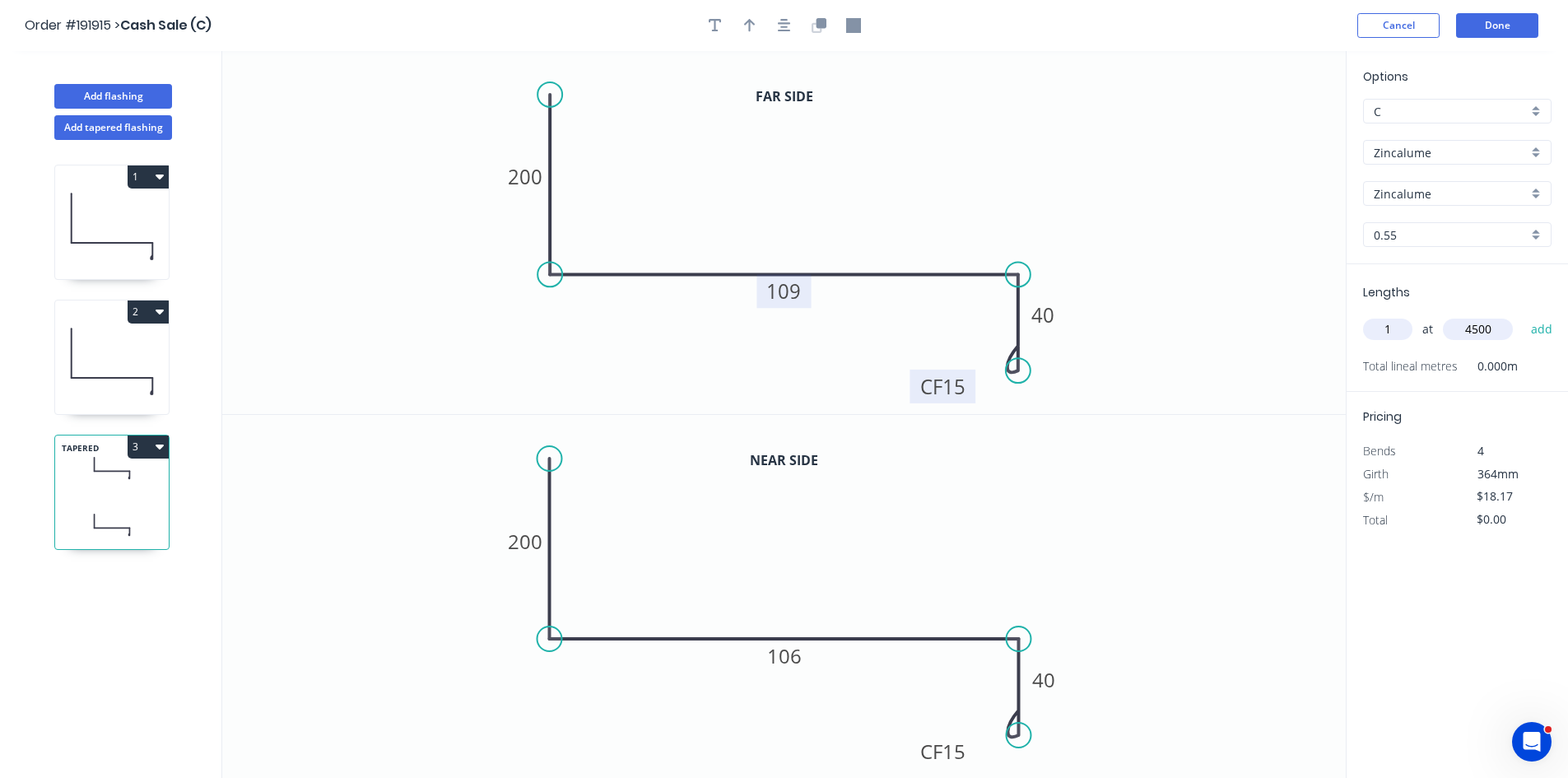
click at [1523, 316] on button "add" at bounding box center [1542, 329] width 38 height 28
type input "$81.77"
click at [1478, 27] on button "Done" at bounding box center [1497, 26] width 82 height 25
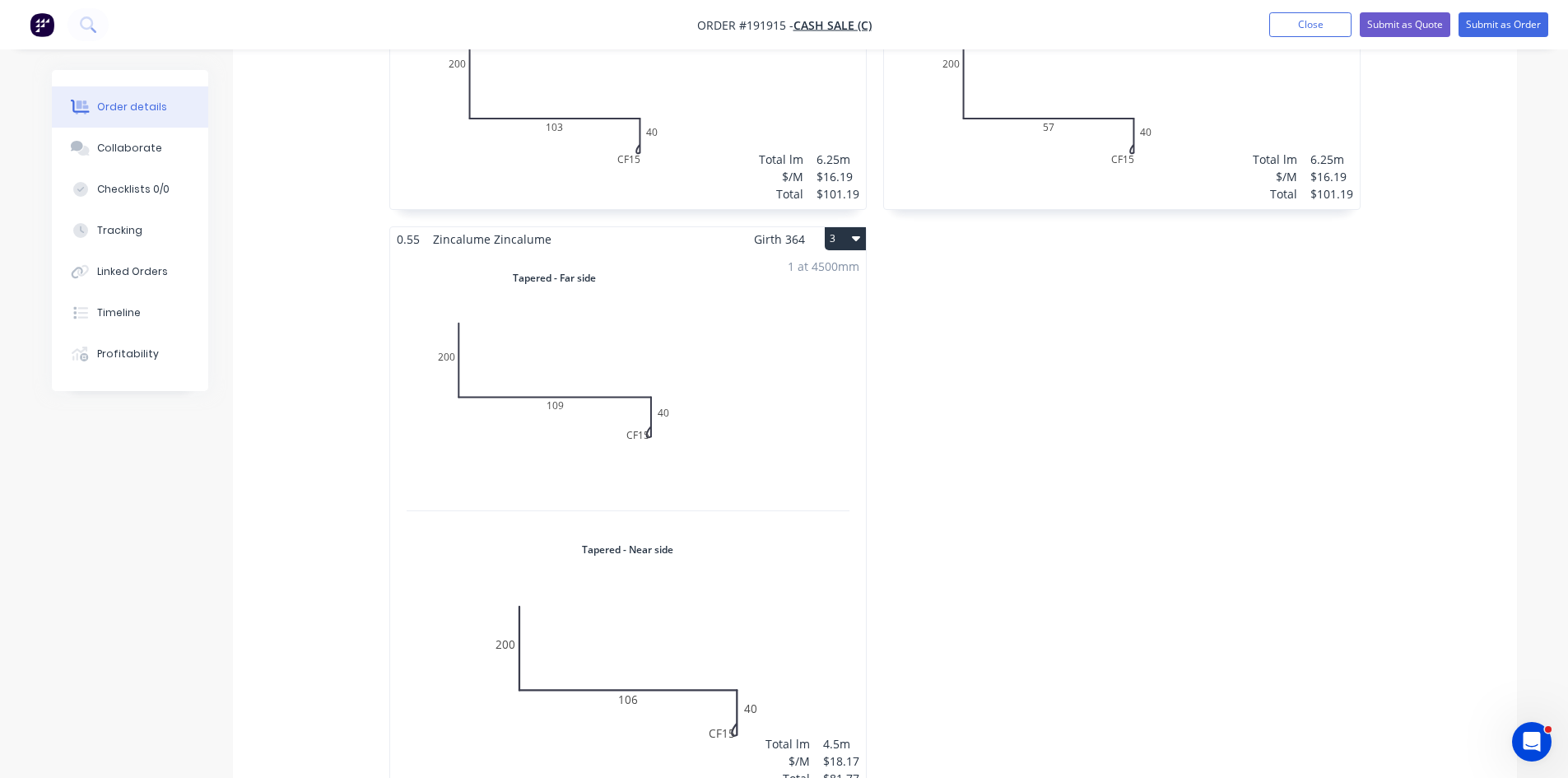
click at [727, 433] on div "1 at 4500mm Total lm $/M Total 4.5m $18.17 $81.77" at bounding box center [628, 522] width 475 height 543
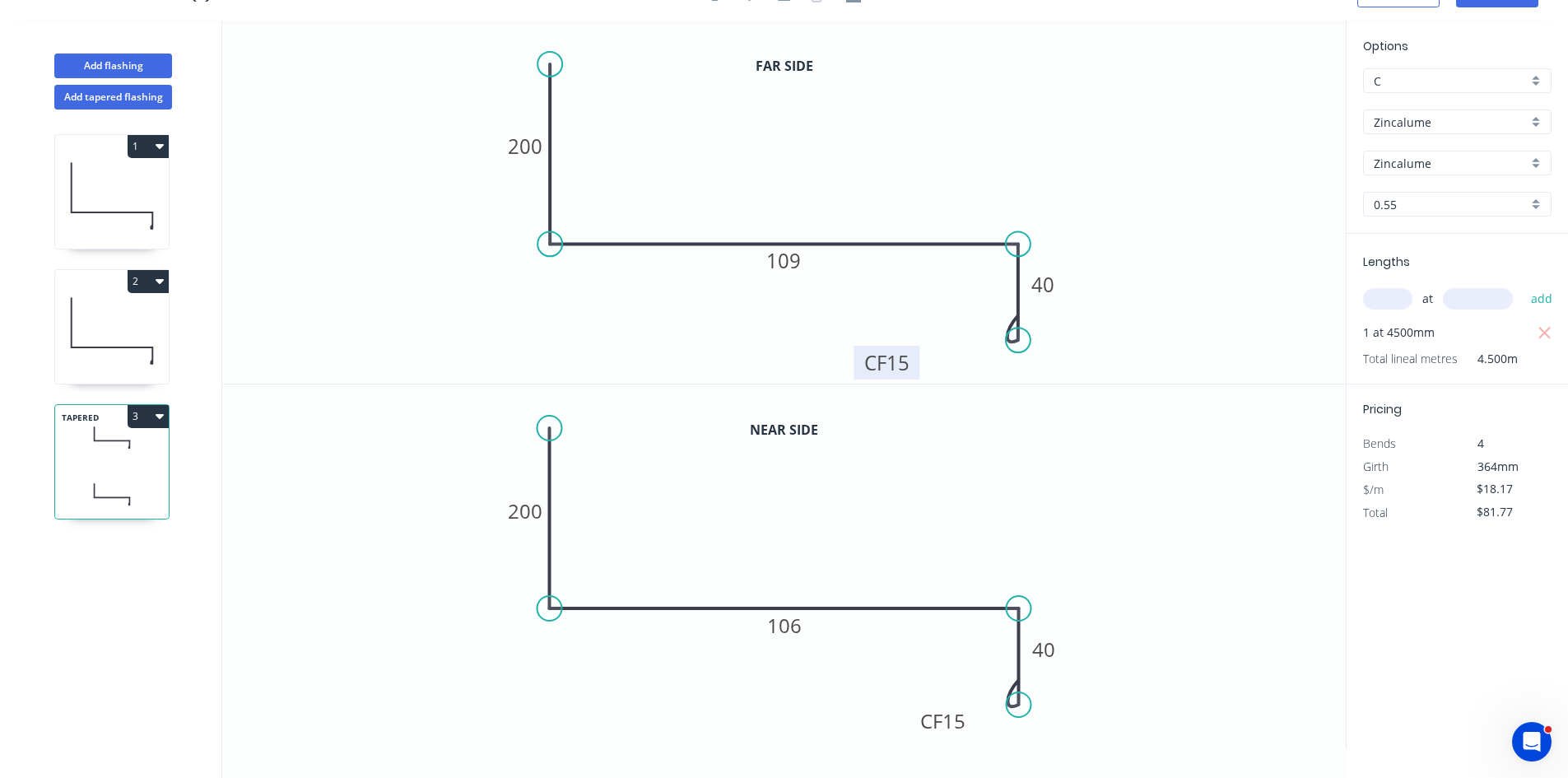
drag, startPoint x: 912, startPoint y: 358, endPoint x: 856, endPoint y: 365, distance: 56.4
click at [856, 365] on rect at bounding box center [886, 362] width 66 height 33
drag, startPoint x: 916, startPoint y: 728, endPoint x: 861, endPoint y: 745, distance: 57.6
click at [906, 737] on rect at bounding box center [939, 720] width 66 height 33
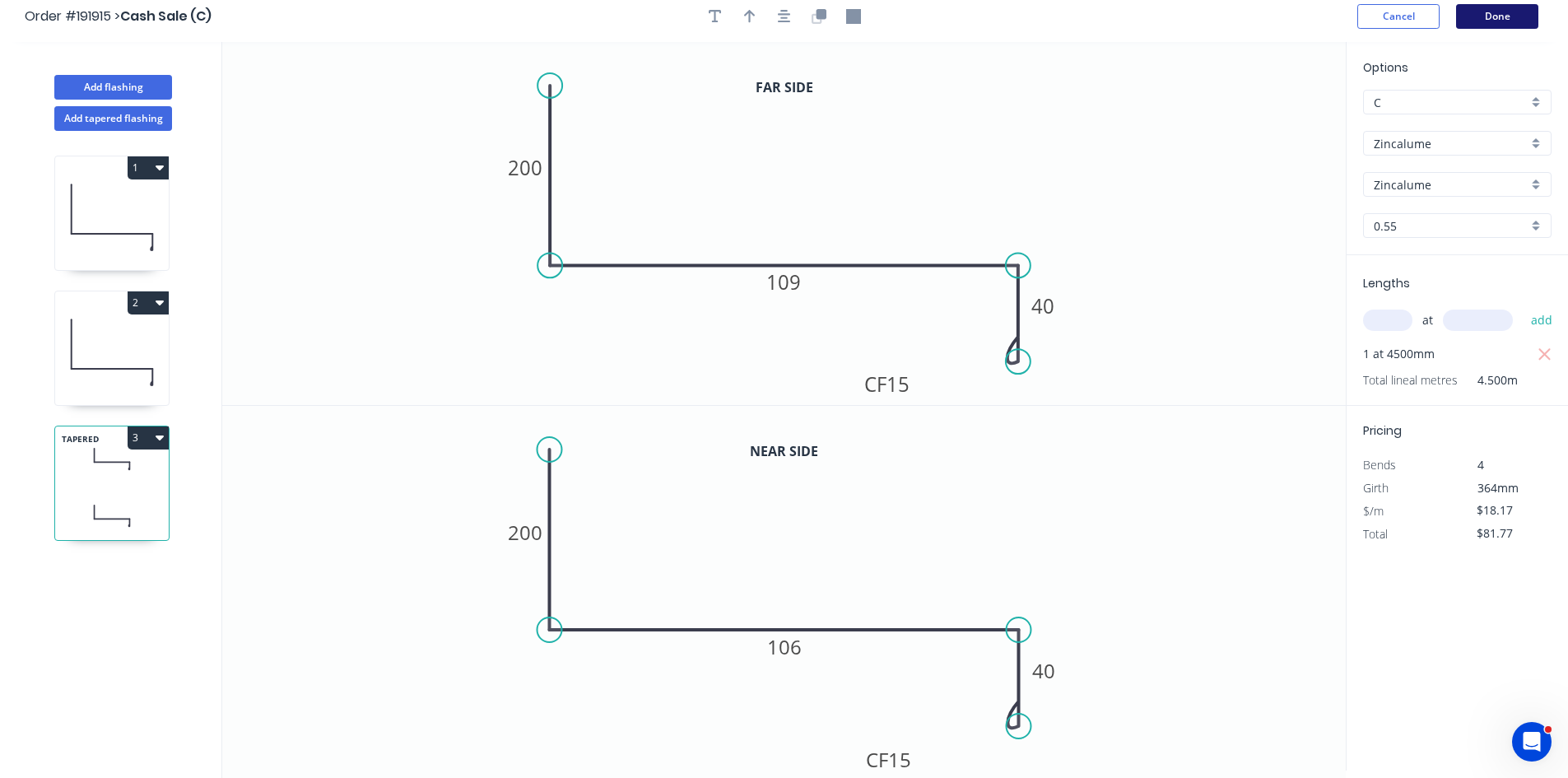
scroll to position [0, 0]
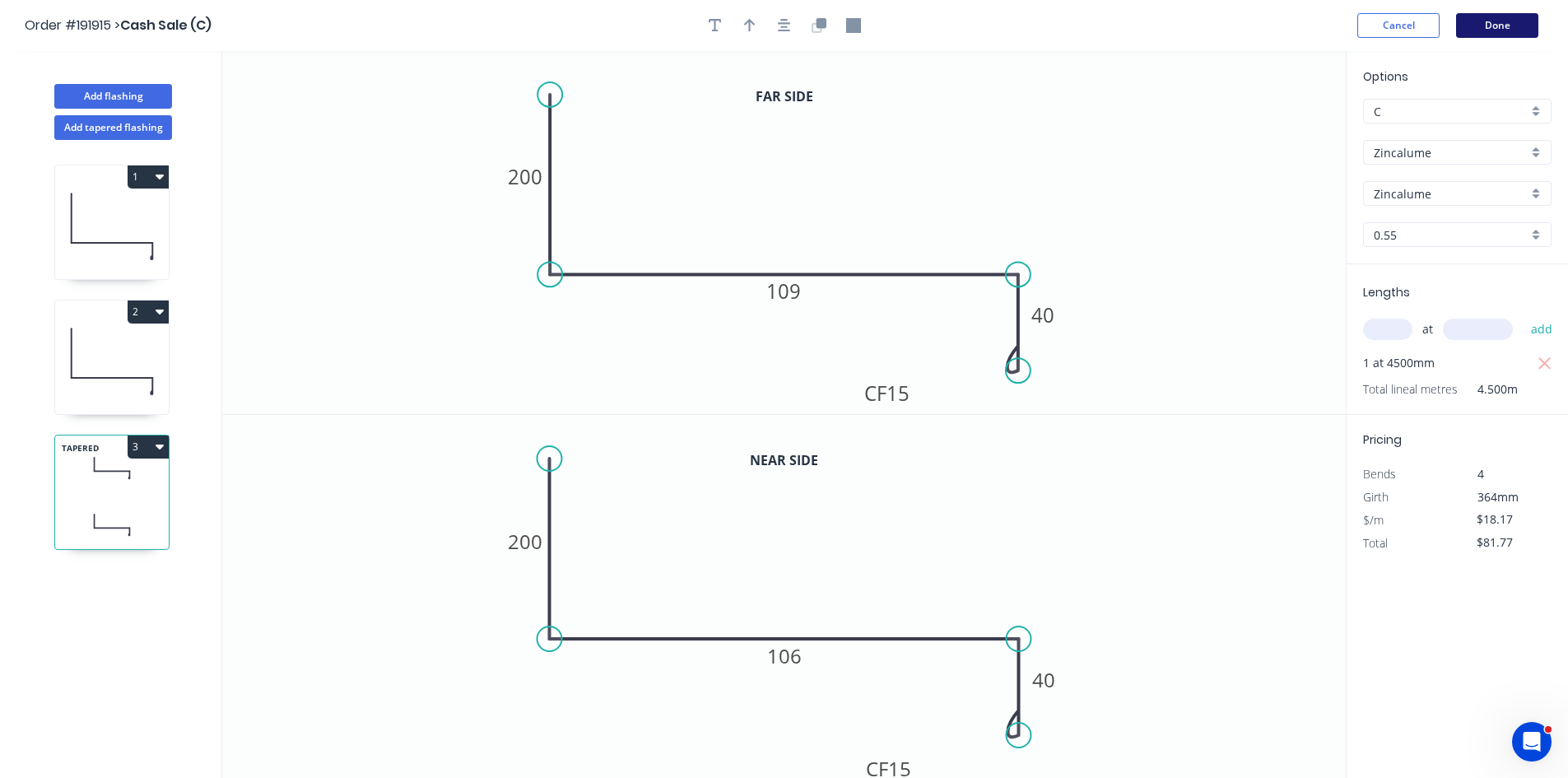
click at [1513, 22] on button "Done" at bounding box center [1497, 26] width 82 height 25
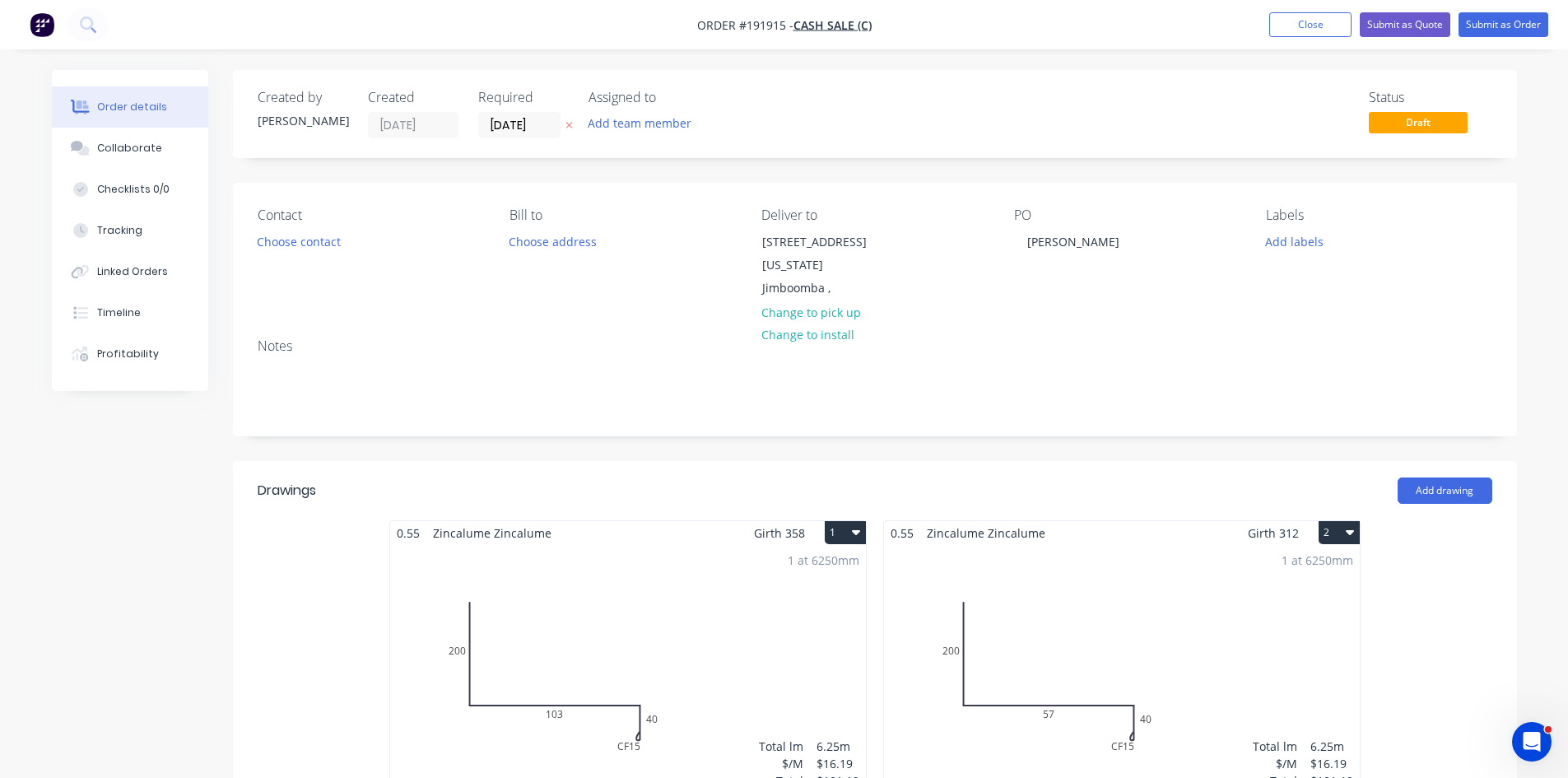
scroll to position [1098, 0]
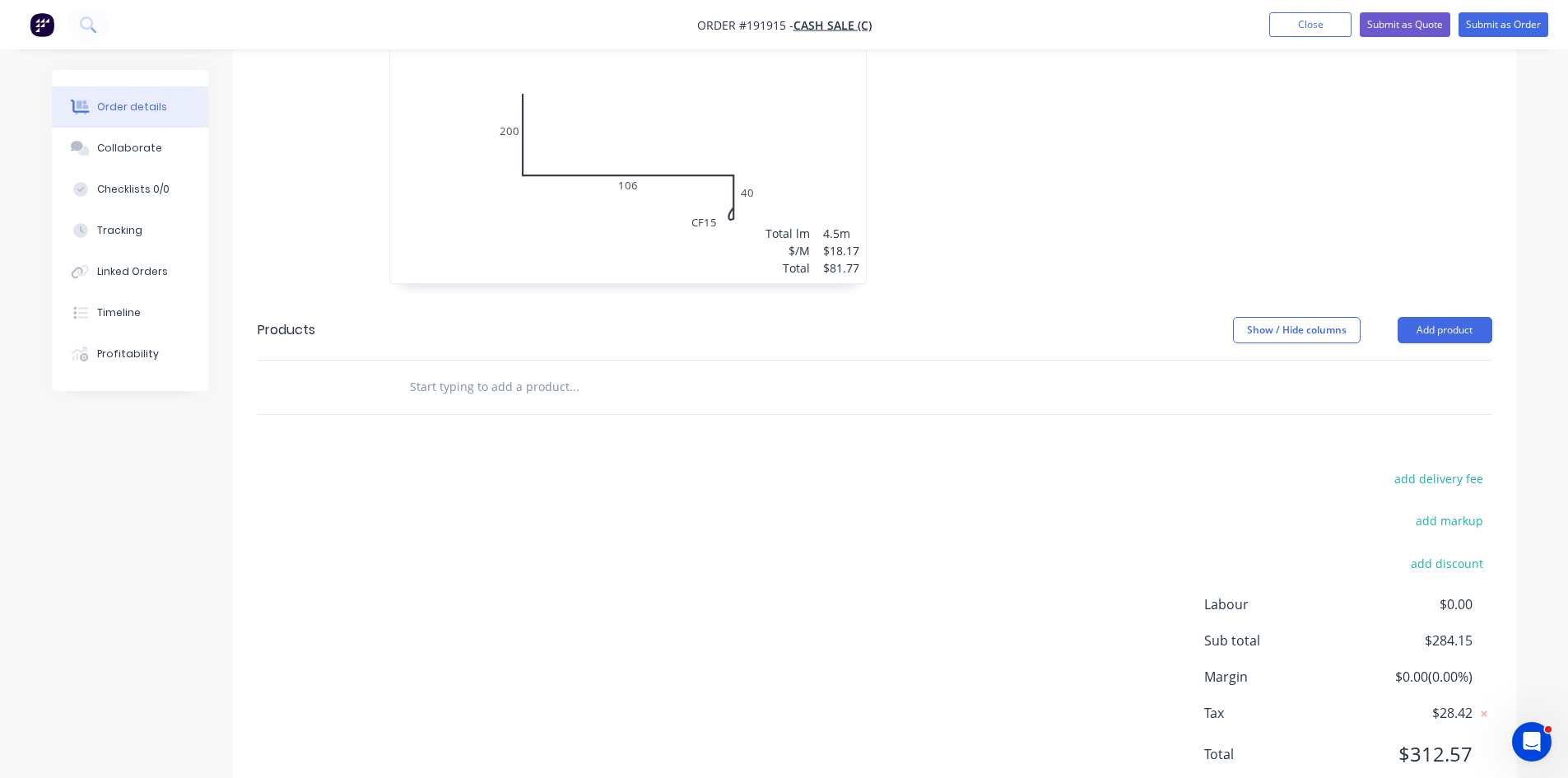
click at [431, 370] on input "text" at bounding box center [574, 387] width 329 height 33
type input "i"
type input "Night Sky cover as attached"
click at [535, 440] on button "Add Night Sky cover as attached to order" at bounding box center [663, 449] width 494 height 53
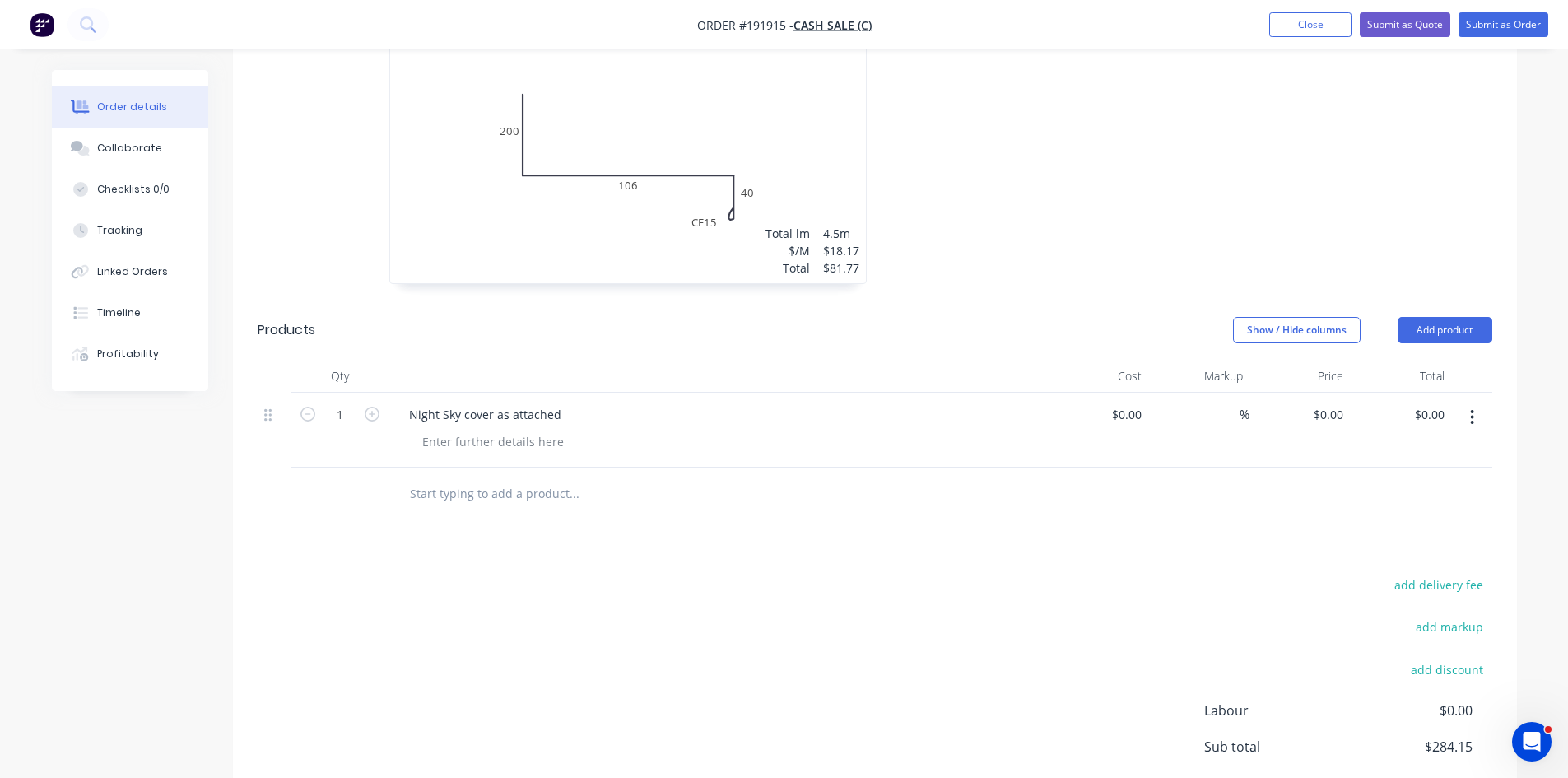
scroll to position [0, 0]
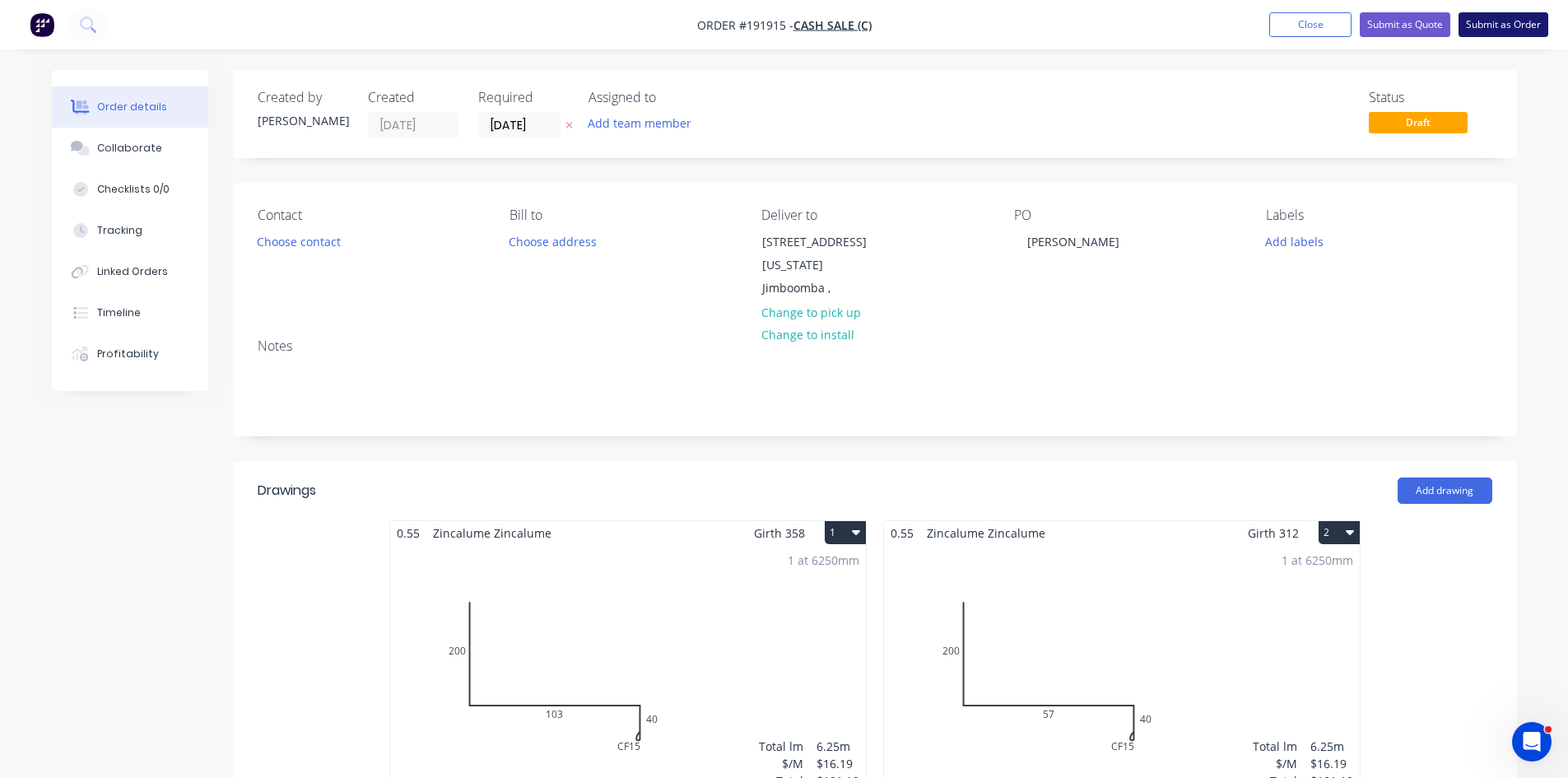
click at [1519, 30] on button "Submit as Order" at bounding box center [1504, 25] width 90 height 25
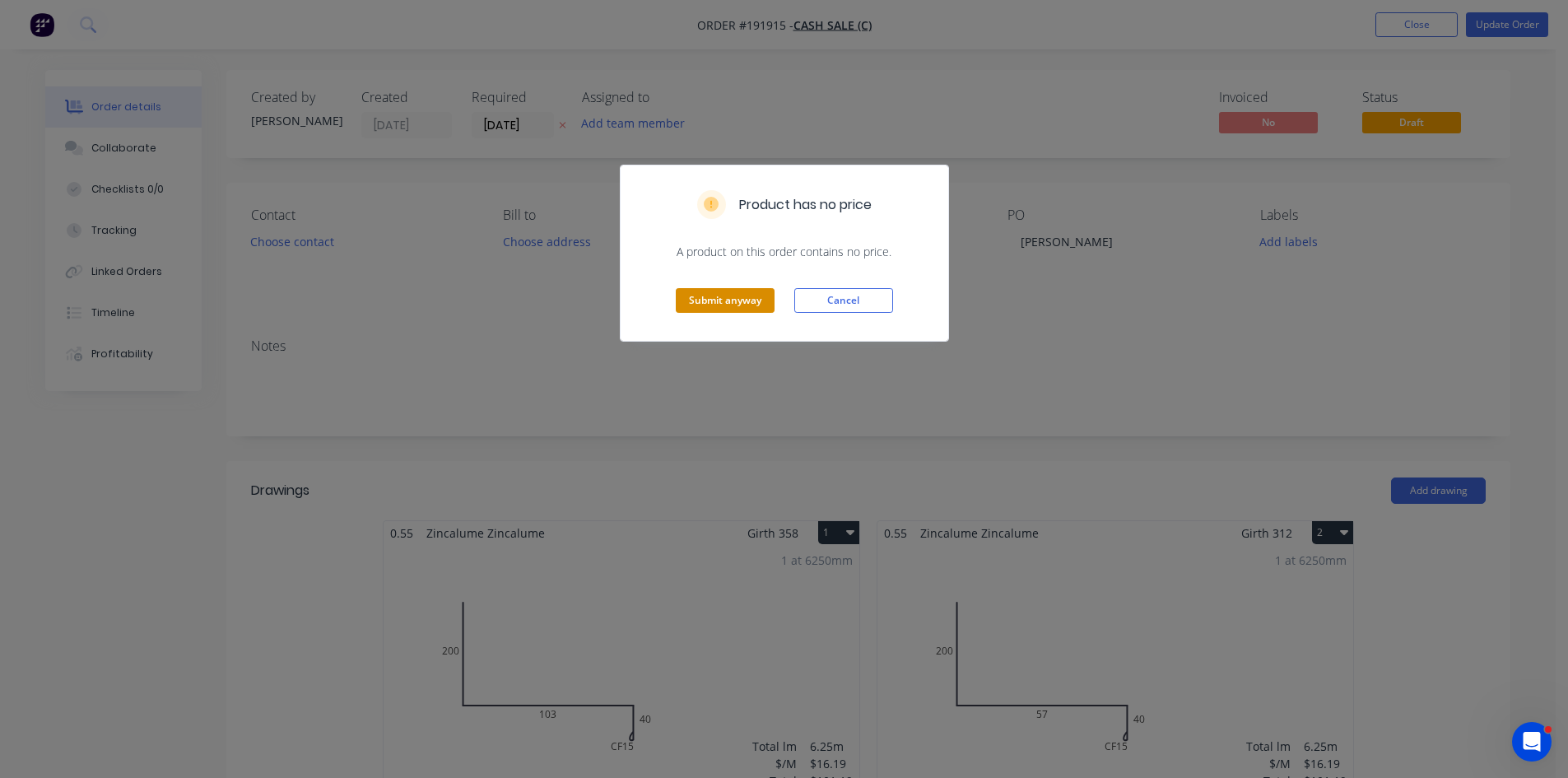
click at [739, 307] on button "Submit anyway" at bounding box center [724, 300] width 99 height 25
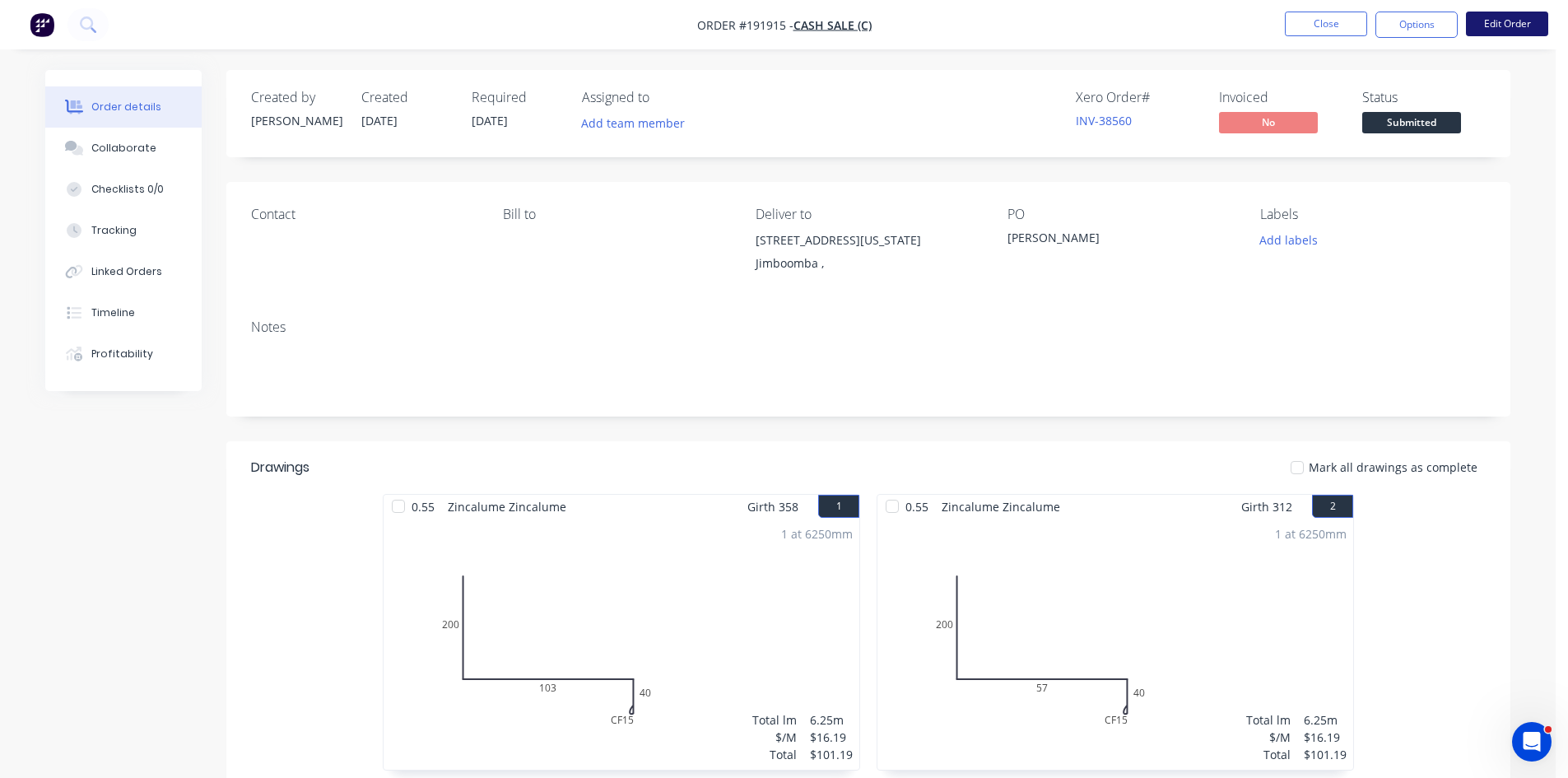
click at [1491, 24] on button "Edit Order" at bounding box center [1508, 24] width 82 height 25
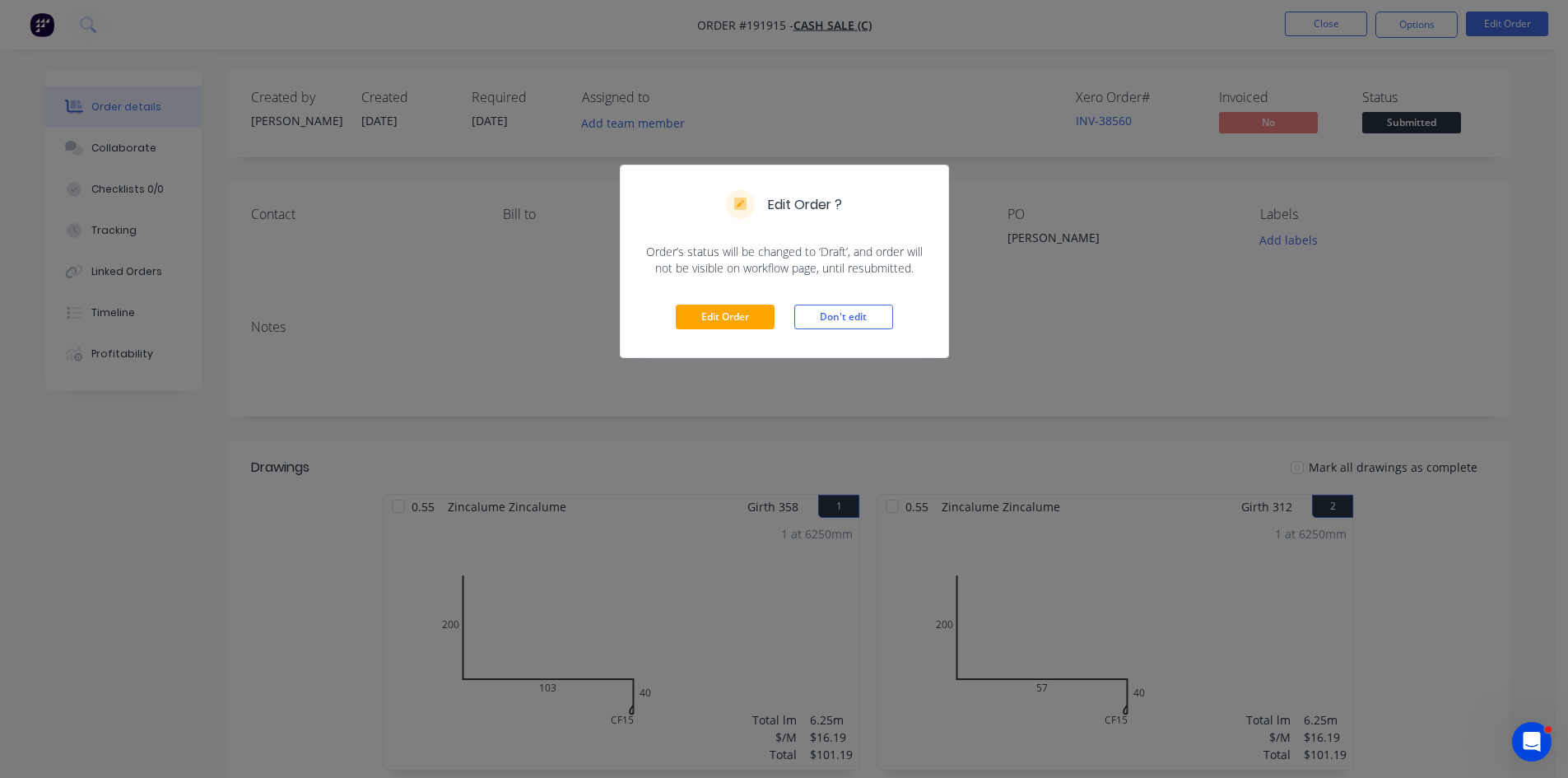
click at [724, 302] on div "Edit Order Don't edit" at bounding box center [784, 317] width 327 height 80
click at [734, 314] on button "Edit Order" at bounding box center [724, 317] width 99 height 25
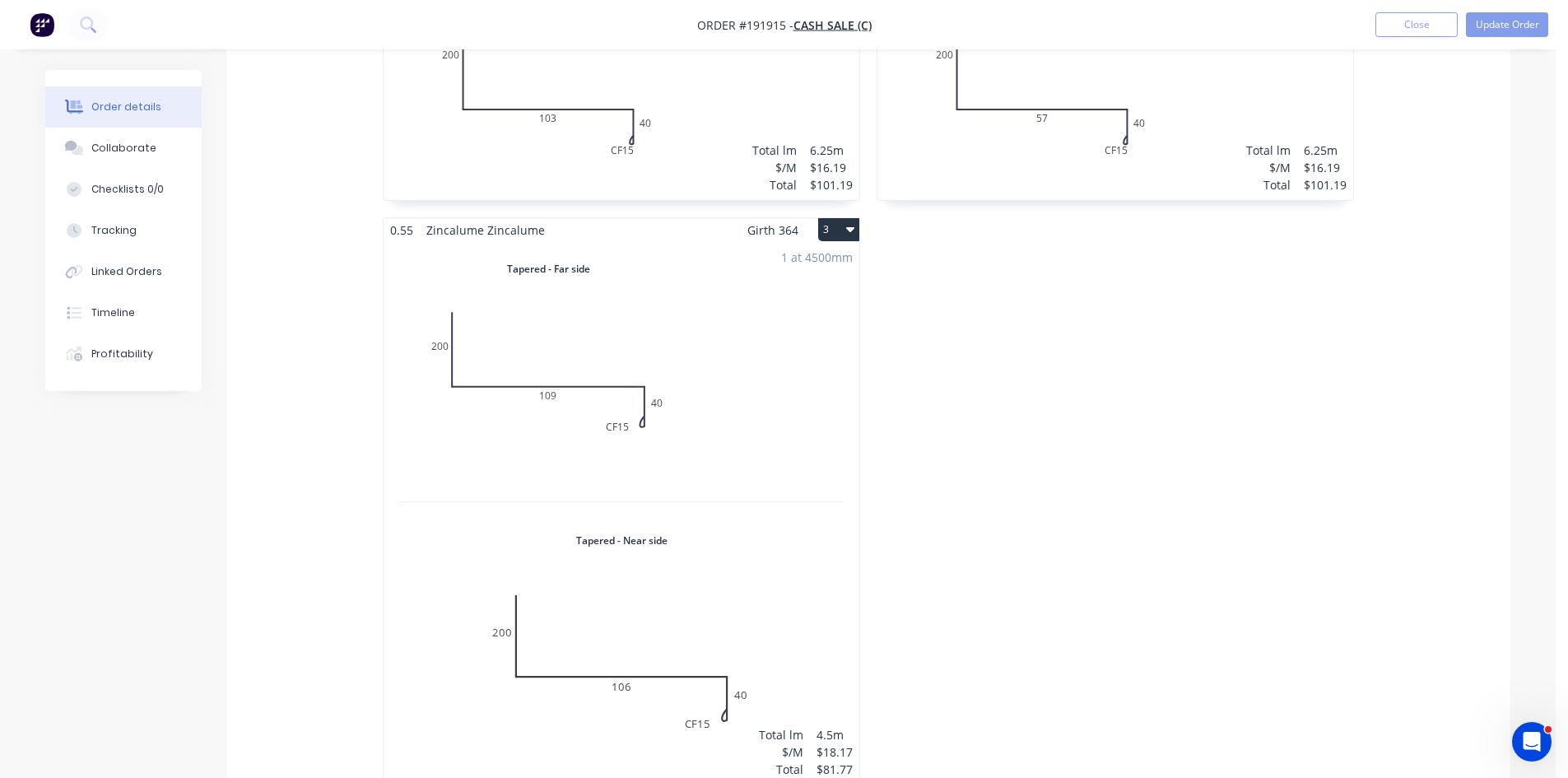
scroll to position [1098, 0]
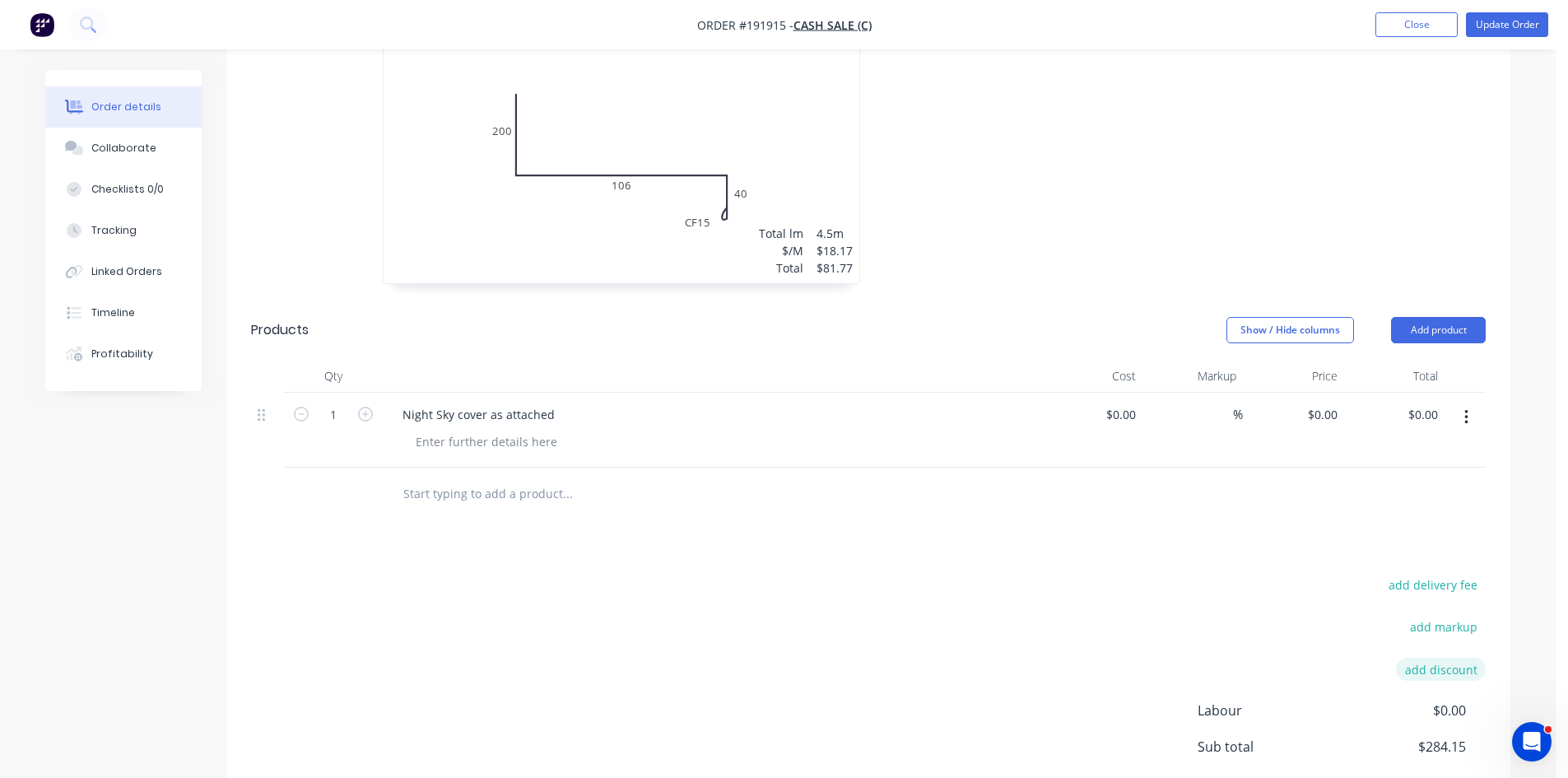
click at [1454, 658] on button "add discount" at bounding box center [1441, 669] width 90 height 22
type input "[PERSON_NAME]"
type input "100"
click input "submit" at bounding box center [0, 0] width 0 height 0
click at [1513, 13] on button "Update Order" at bounding box center [1508, 25] width 82 height 25
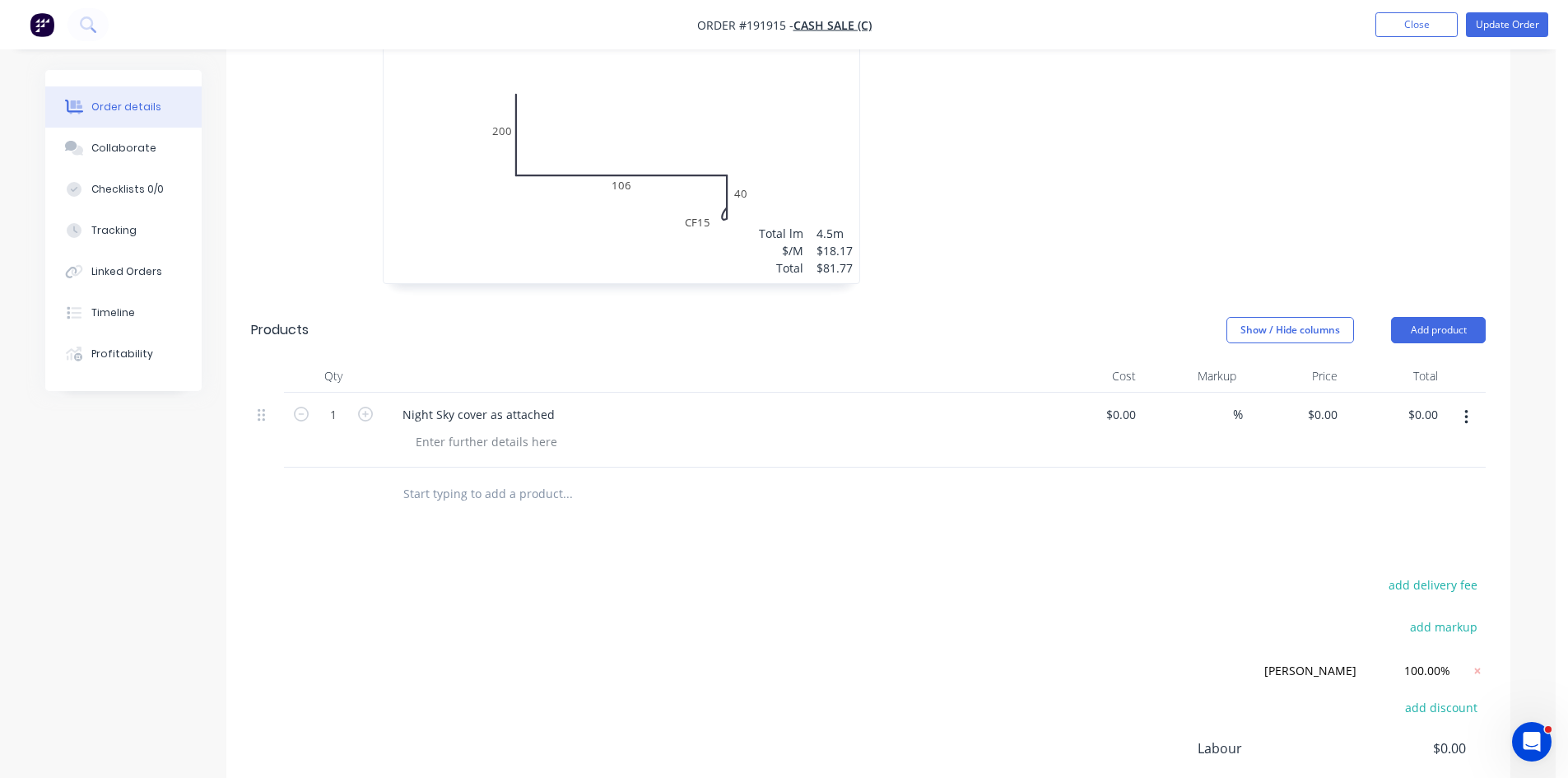
scroll to position [0, 0]
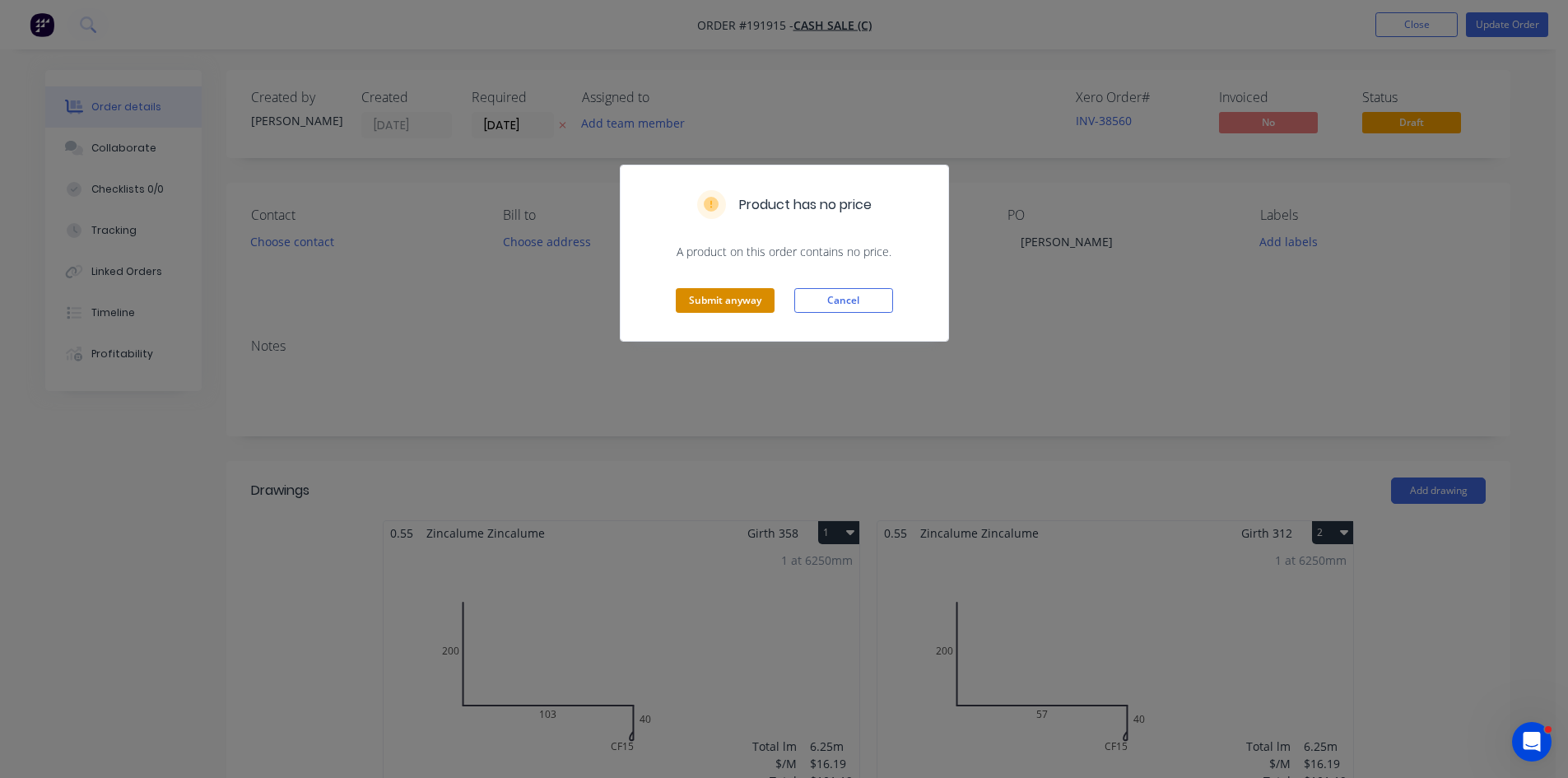
click at [762, 309] on button "Submit anyway" at bounding box center [724, 300] width 99 height 25
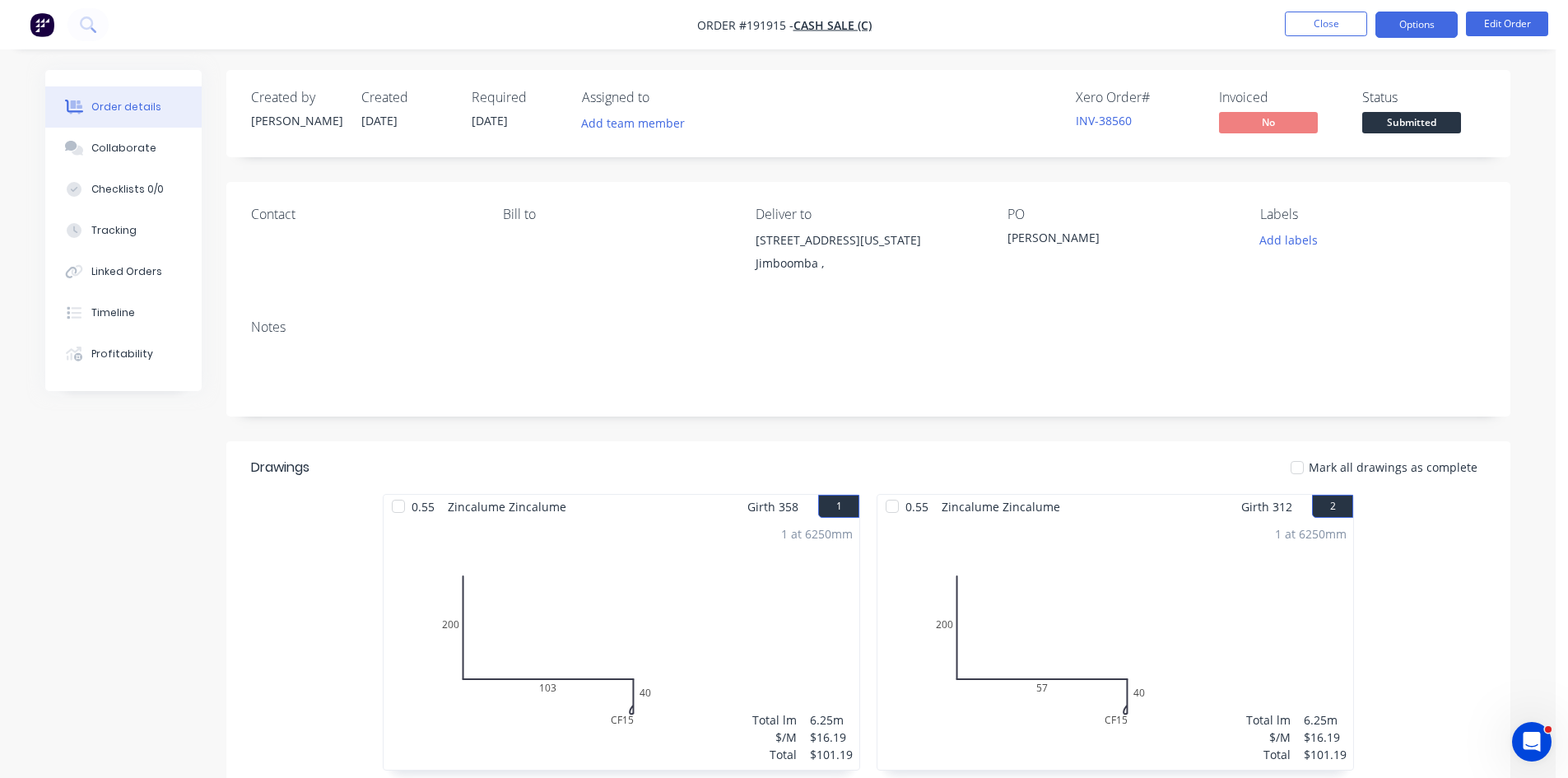
click at [1434, 33] on button "Options" at bounding box center [1417, 25] width 82 height 27
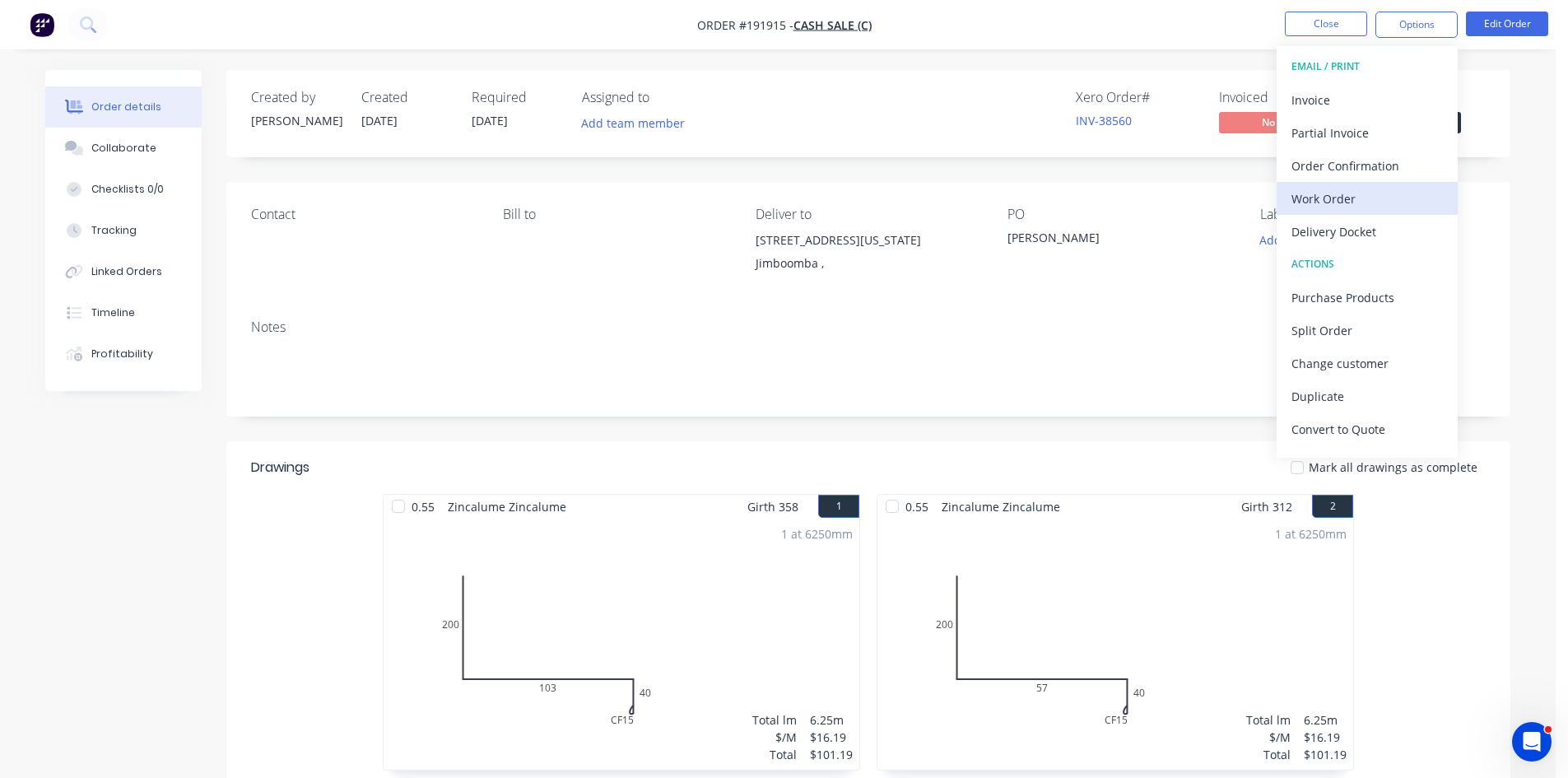
click at [1376, 202] on div "Work Order" at bounding box center [1367, 198] width 151 height 24
click at [1378, 175] on div "Without pricing" at bounding box center [1367, 166] width 151 height 24
drag, startPoint x: 296, startPoint y: 20, endPoint x: 265, endPoint y: 19, distance: 31.0
click at [297, 20] on nav "Order #191915 - Cash Sale (C) Close Options EMAIL / PRINT Invoice Partial Invoi…" at bounding box center [784, 25] width 1568 height 50
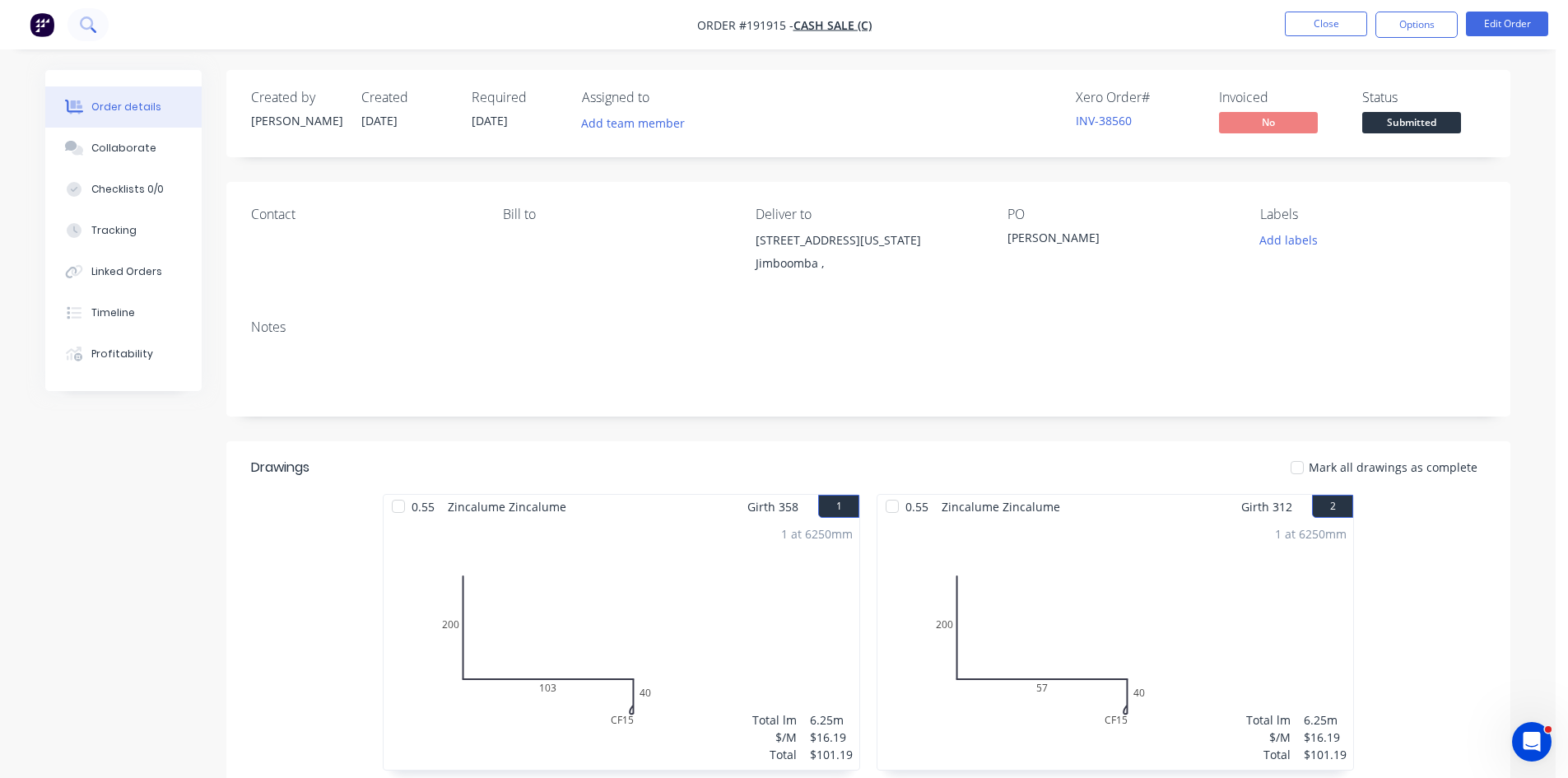
click at [95, 33] on button at bounding box center [88, 25] width 41 height 33
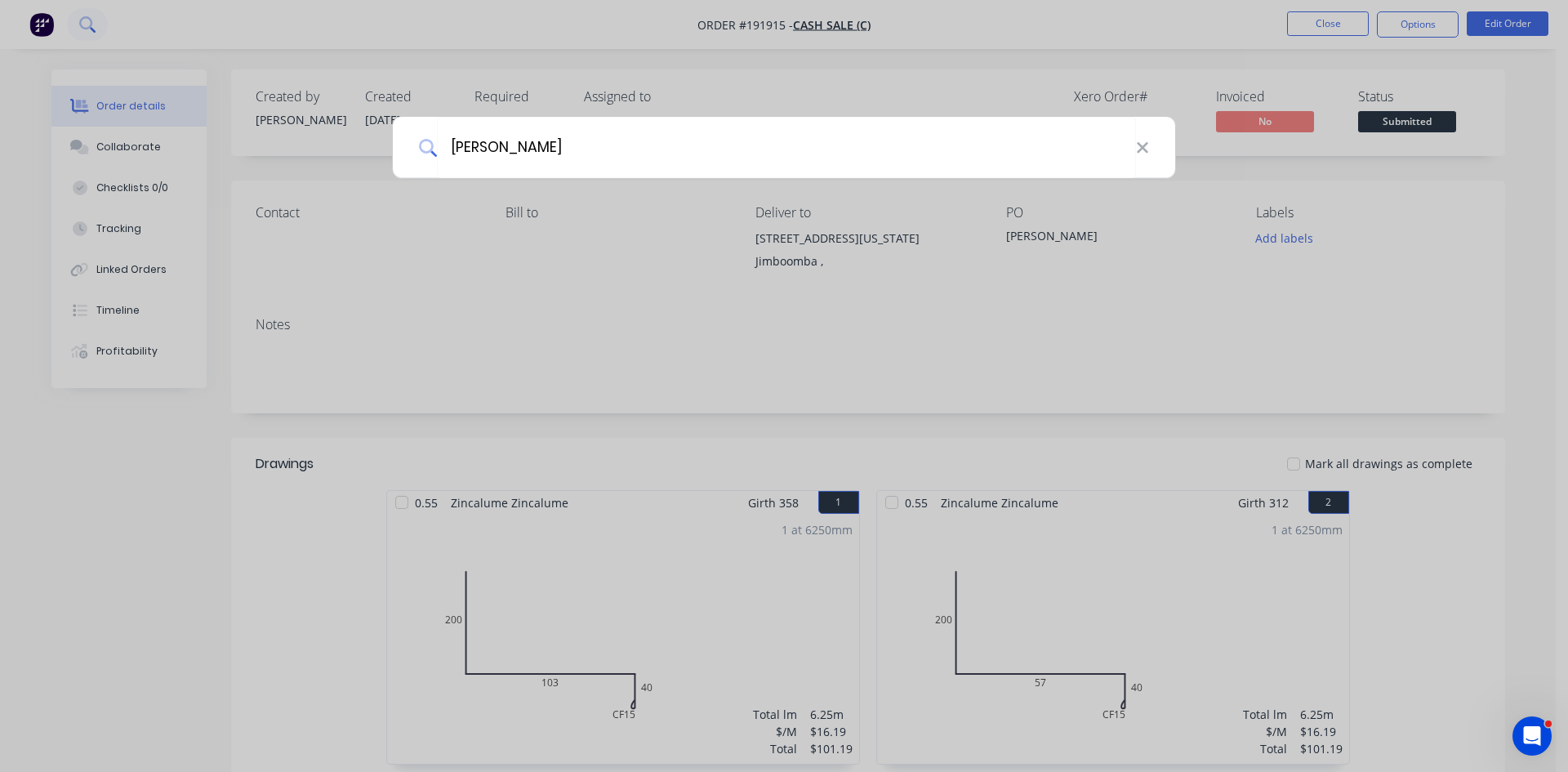
type input "beard"
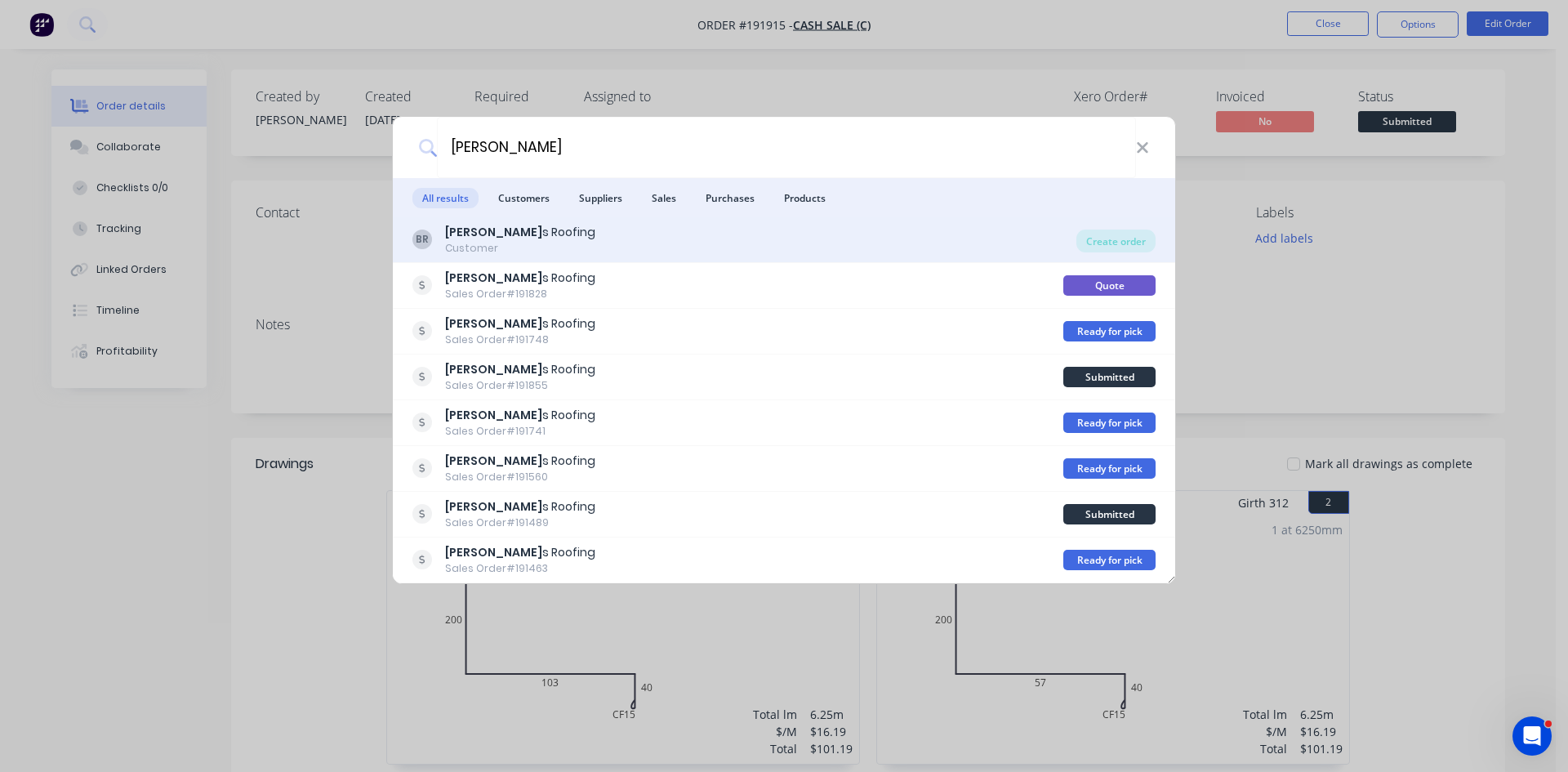
click at [653, 235] on div "BR Beard s Roofing Customer" at bounding box center [745, 240] width 664 height 32
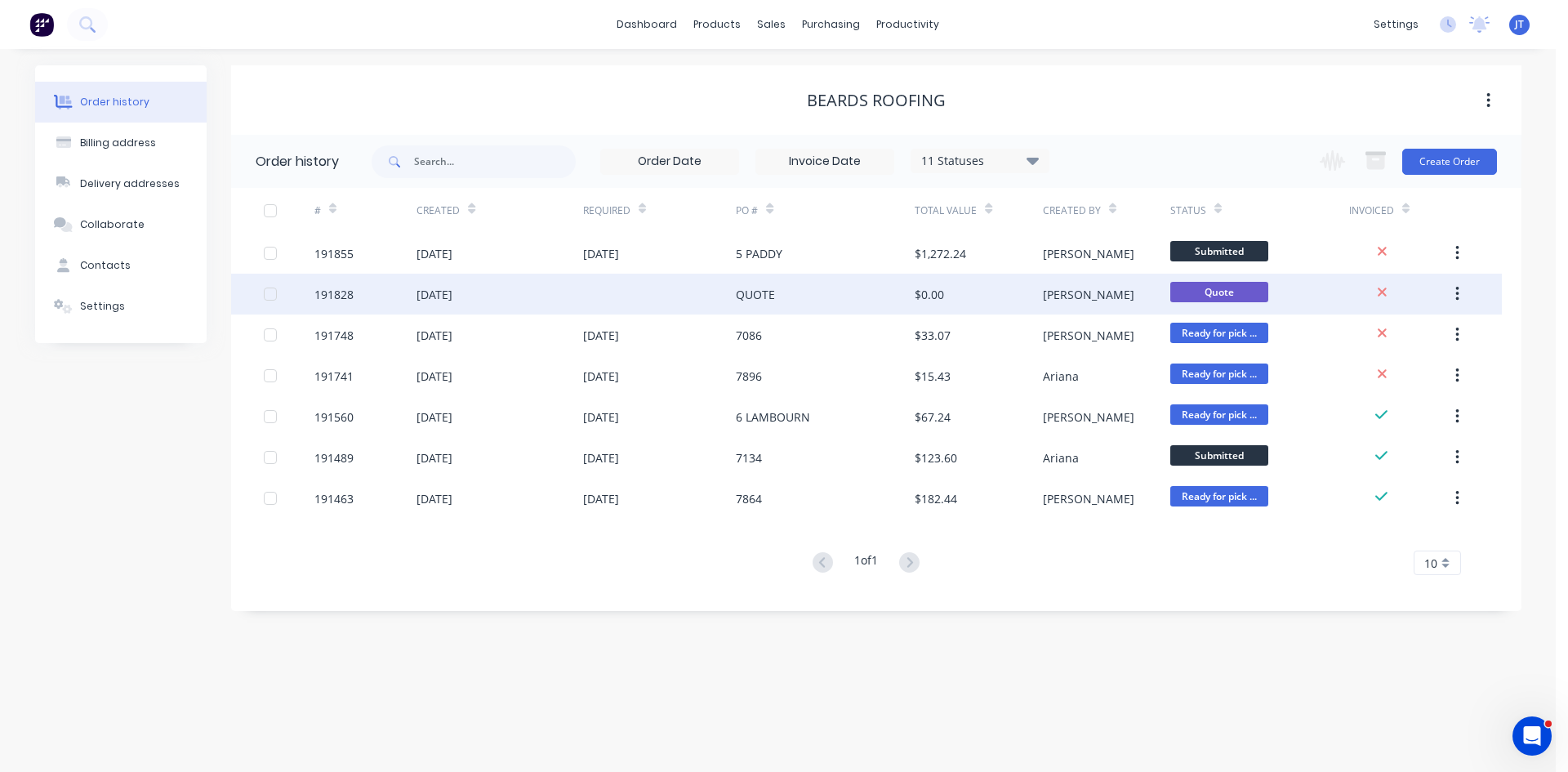
click at [1051, 293] on div "[PERSON_NAME]" at bounding box center [1089, 294] width 91 height 17
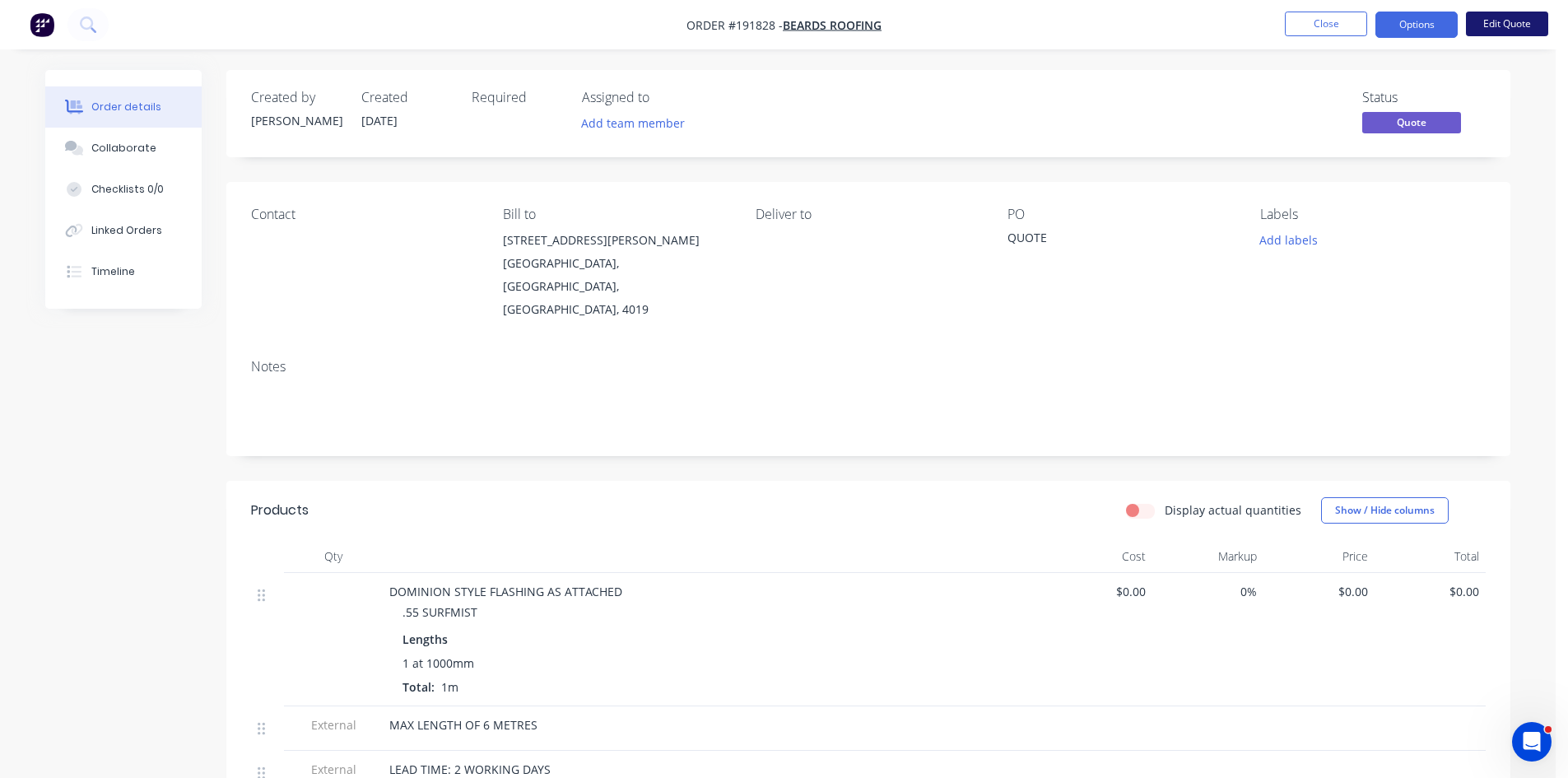
click at [1542, 15] on button "Edit Quote" at bounding box center [1508, 24] width 82 height 25
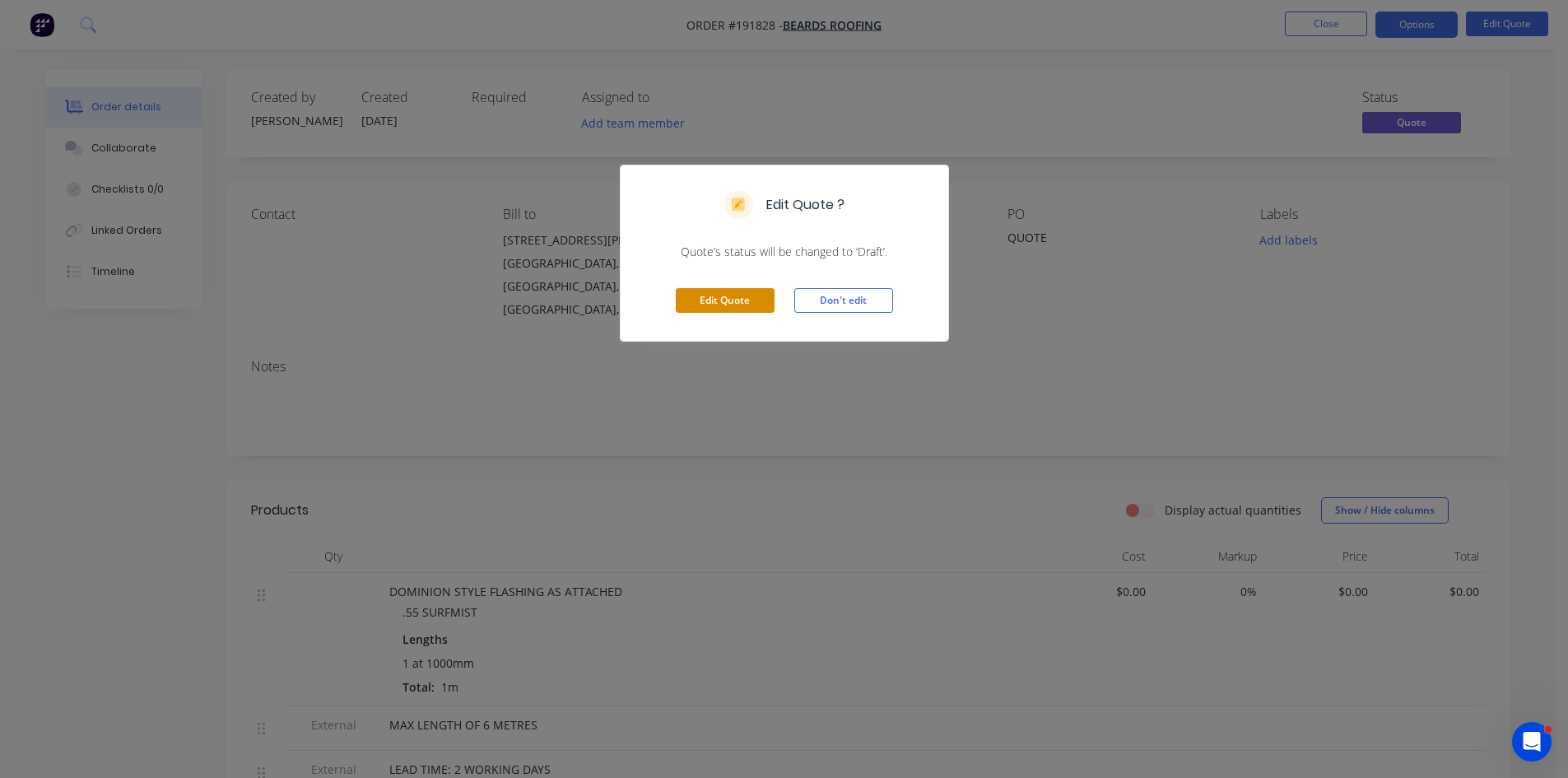
click at [729, 308] on button "Edit Quote" at bounding box center [724, 300] width 99 height 25
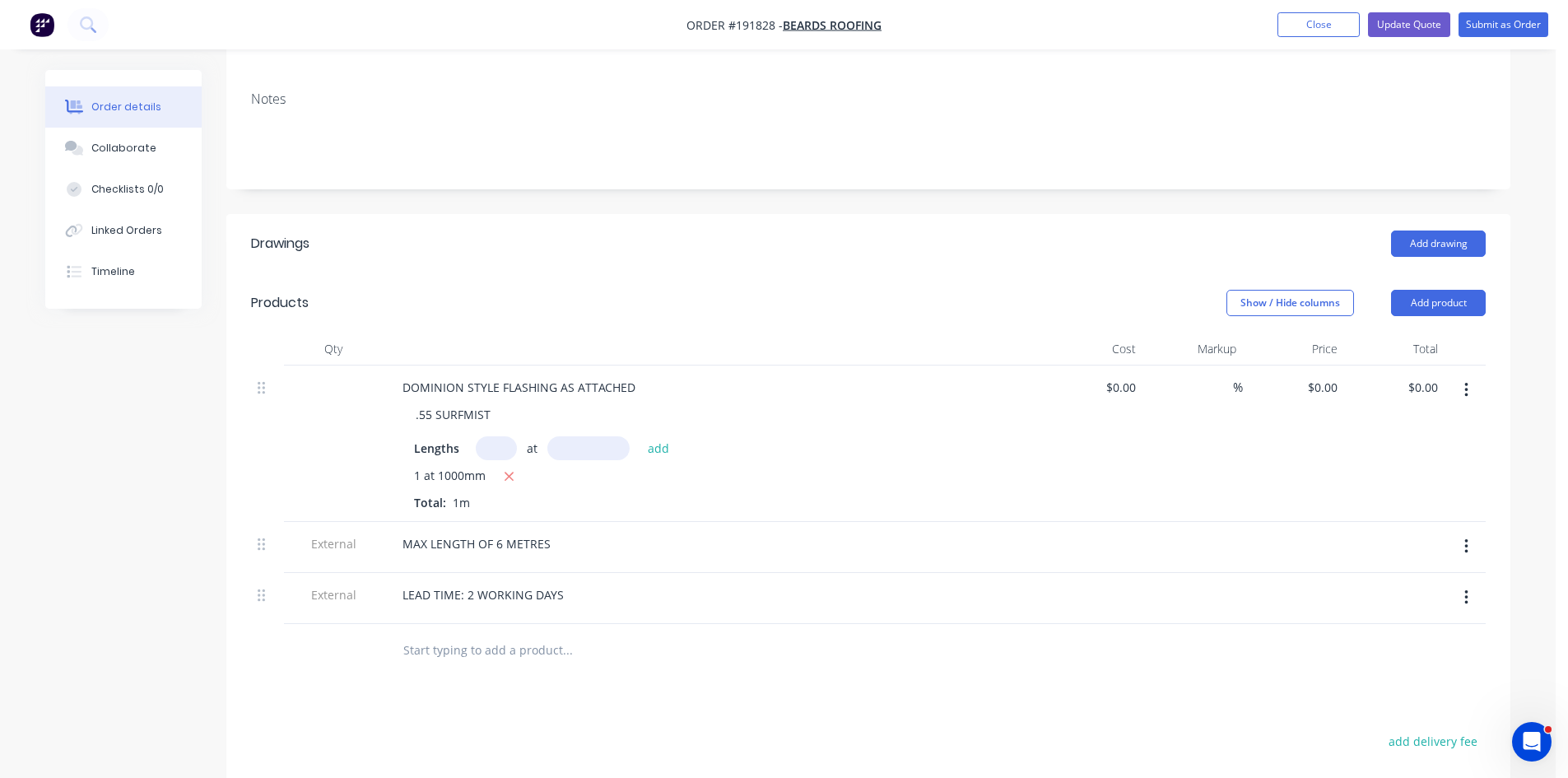
scroll to position [275, 0]
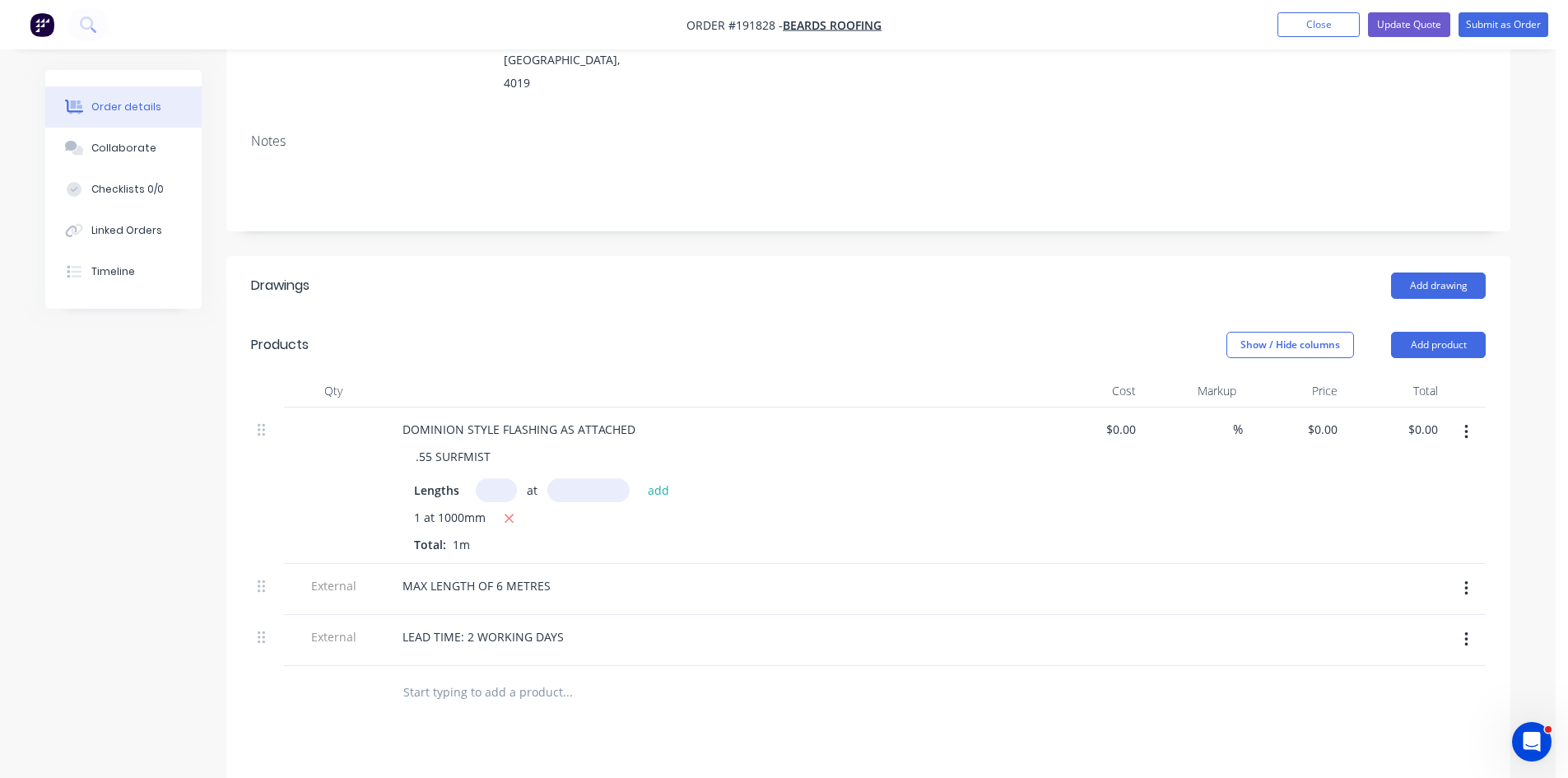
click at [109, 119] on button "Order details" at bounding box center [122, 106] width 156 height 41
click at [106, 155] on div "Collaborate" at bounding box center [124, 147] width 65 height 14
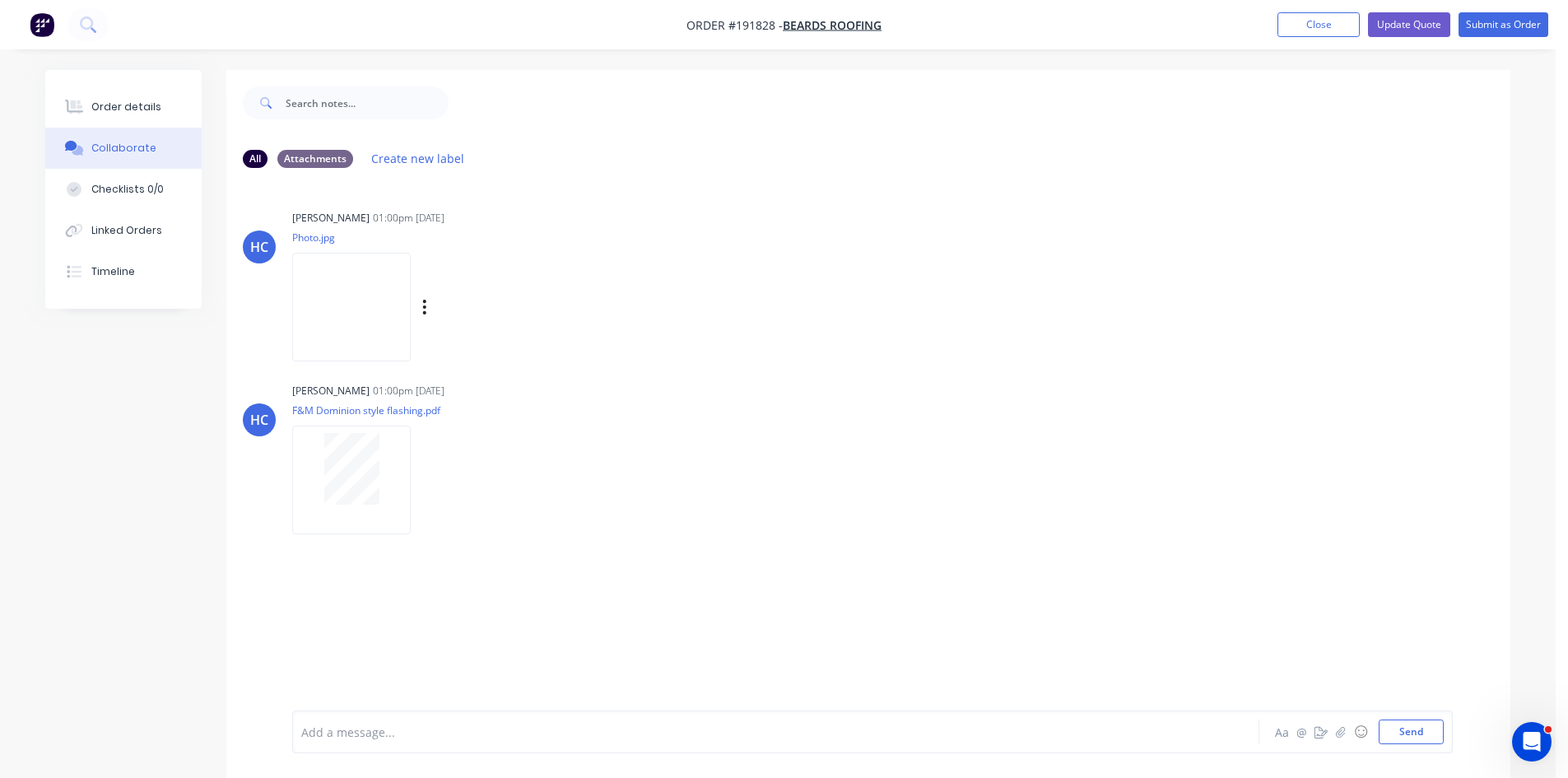
click at [327, 292] on img at bounding box center [351, 306] width 119 height 108
click at [930, 495] on div "HC Hayden Craven 01:00pm 04/09/25 F&M Dominion style flashing.pdf Labels Downlo…" at bounding box center [869, 453] width 1284 height 148
click at [894, 315] on div "HC Hayden Craven 01:00pm 04/09/25 Photo.jpg Labels Download Delete" at bounding box center [869, 279] width 1284 height 148
click at [566, 97] on div at bounding box center [980, 102] width 1062 height 66
click at [351, 318] on img at bounding box center [351, 306] width 119 height 108
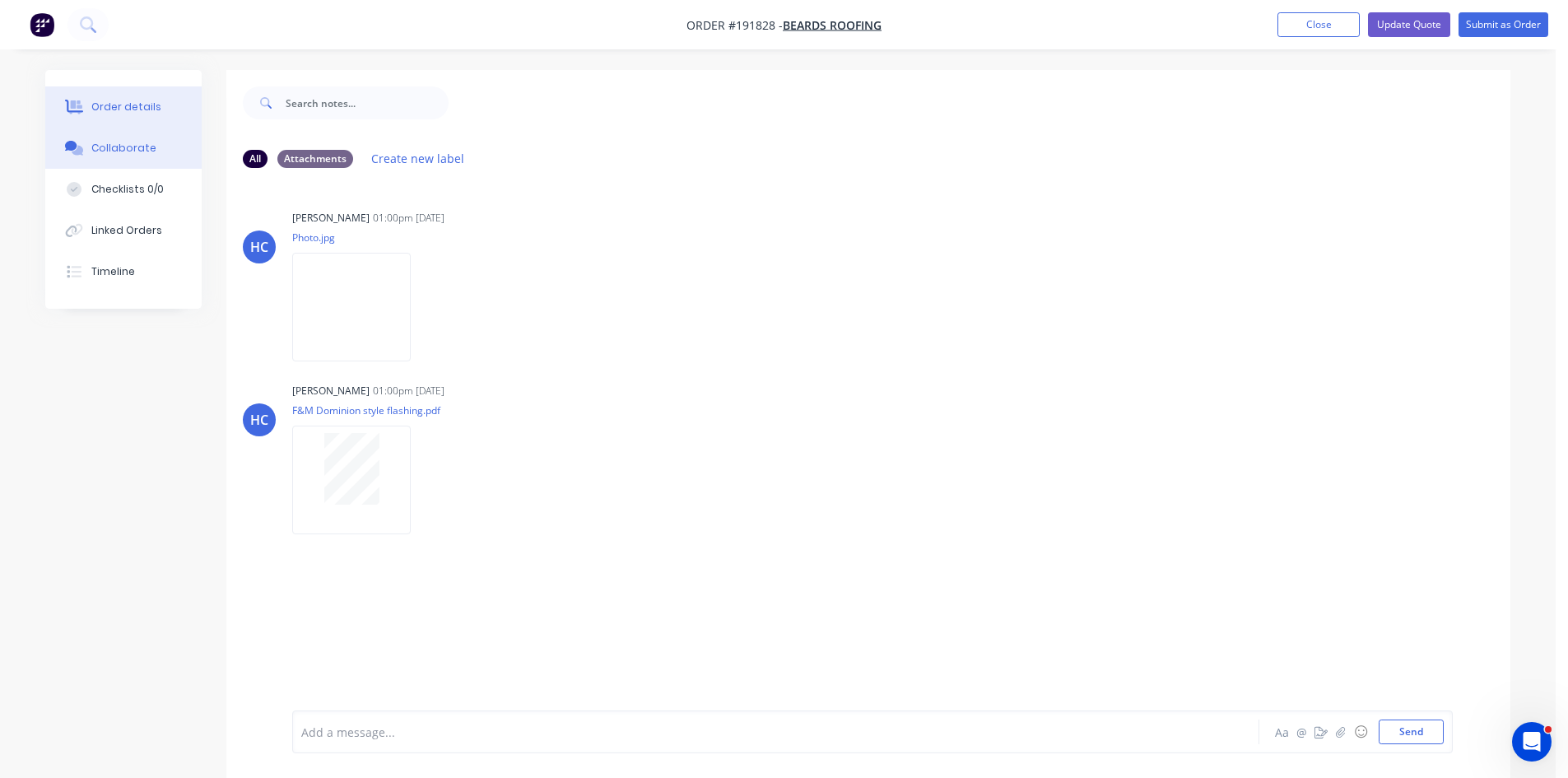
click at [159, 107] on button "Order details" at bounding box center [122, 106] width 156 height 41
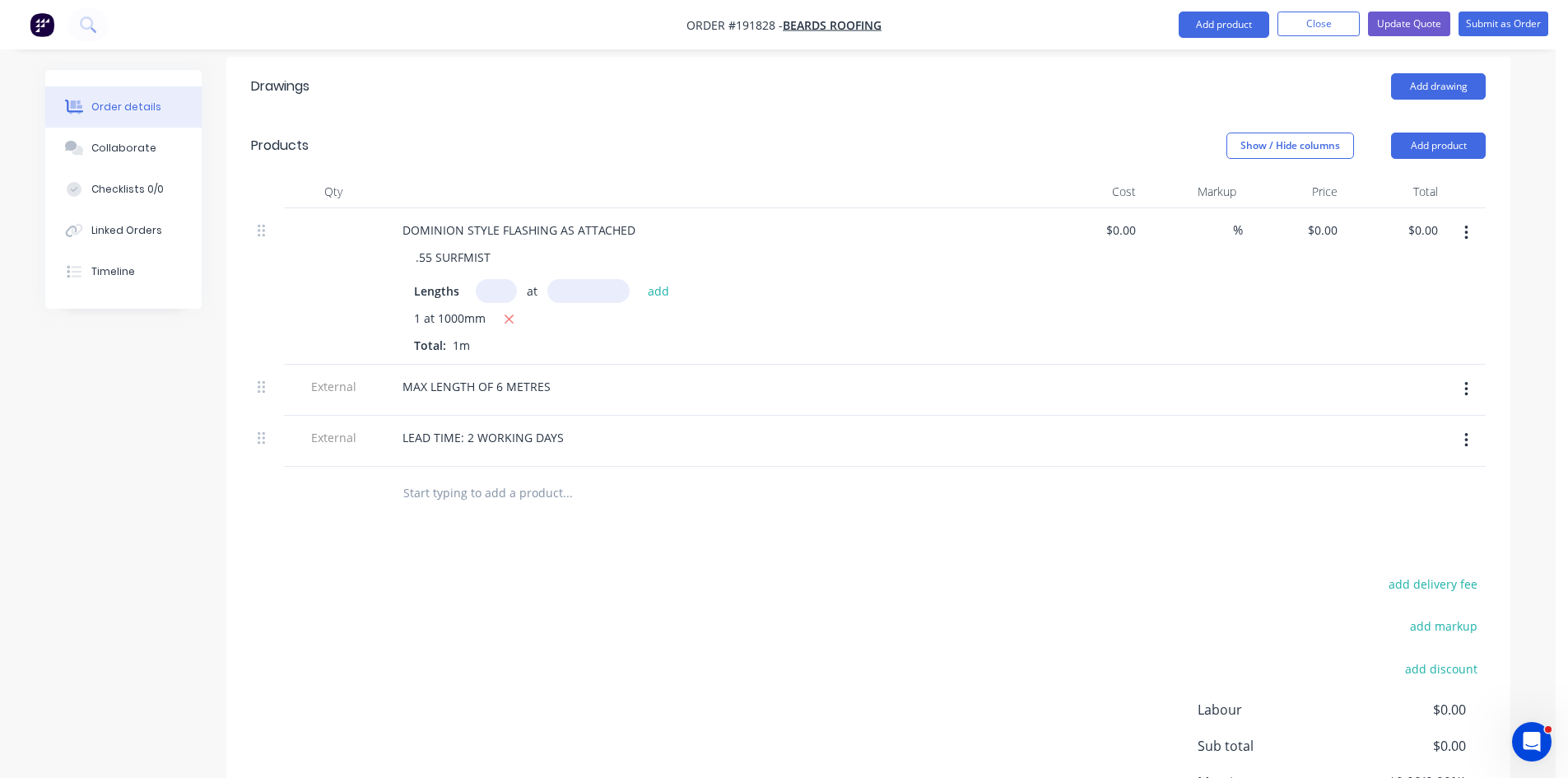
scroll to position [275, 0]
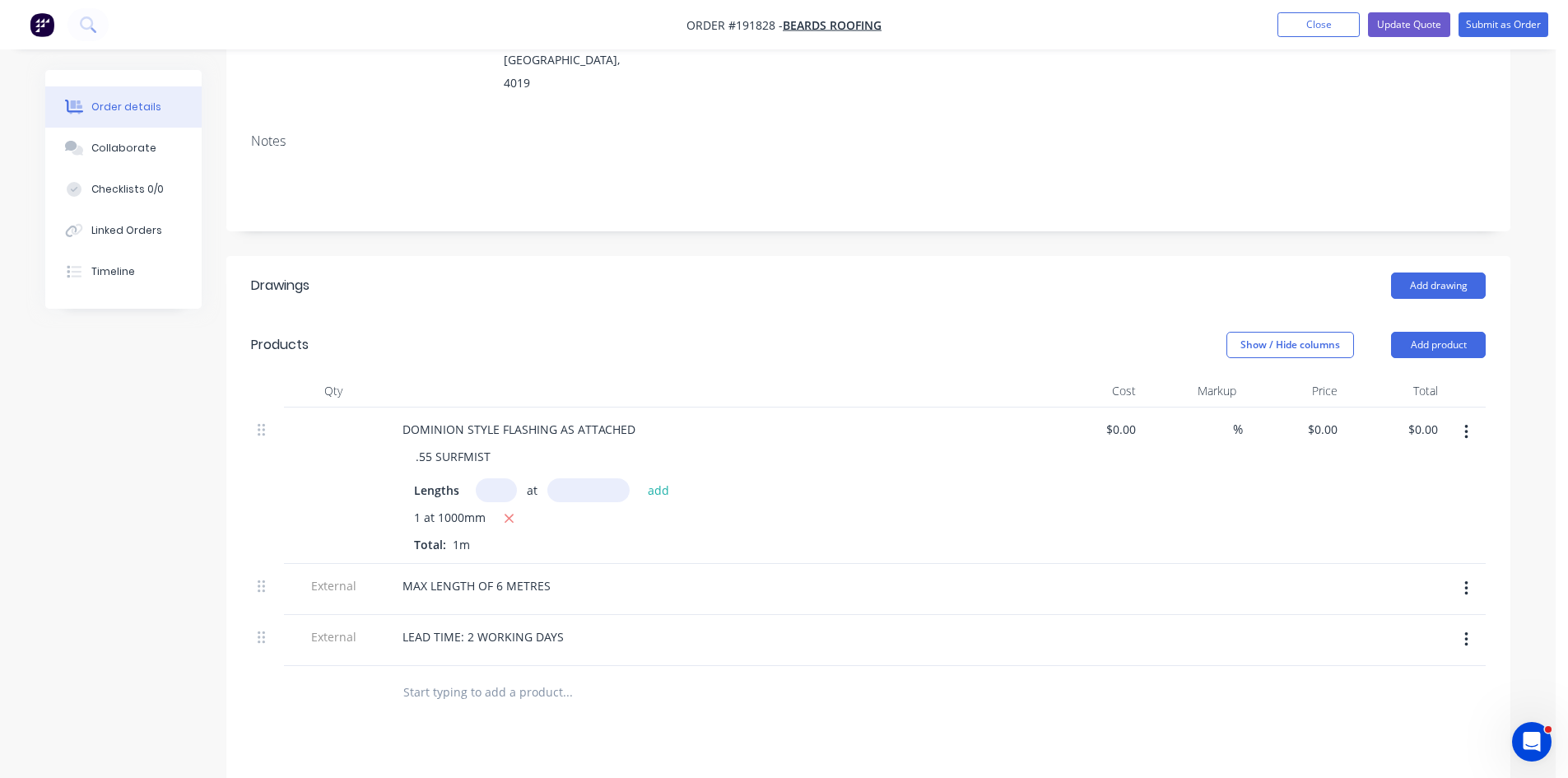
click at [934, 653] on div at bounding box center [712, 654] width 646 height 3
click at [835, 574] on div "MAX LENGTH OF 6 METRES" at bounding box center [712, 586] width 646 height 24
click at [1002, 653] on div at bounding box center [712, 654] width 646 height 3
click at [138, 156] on button "Collaborate" at bounding box center [122, 147] width 156 height 41
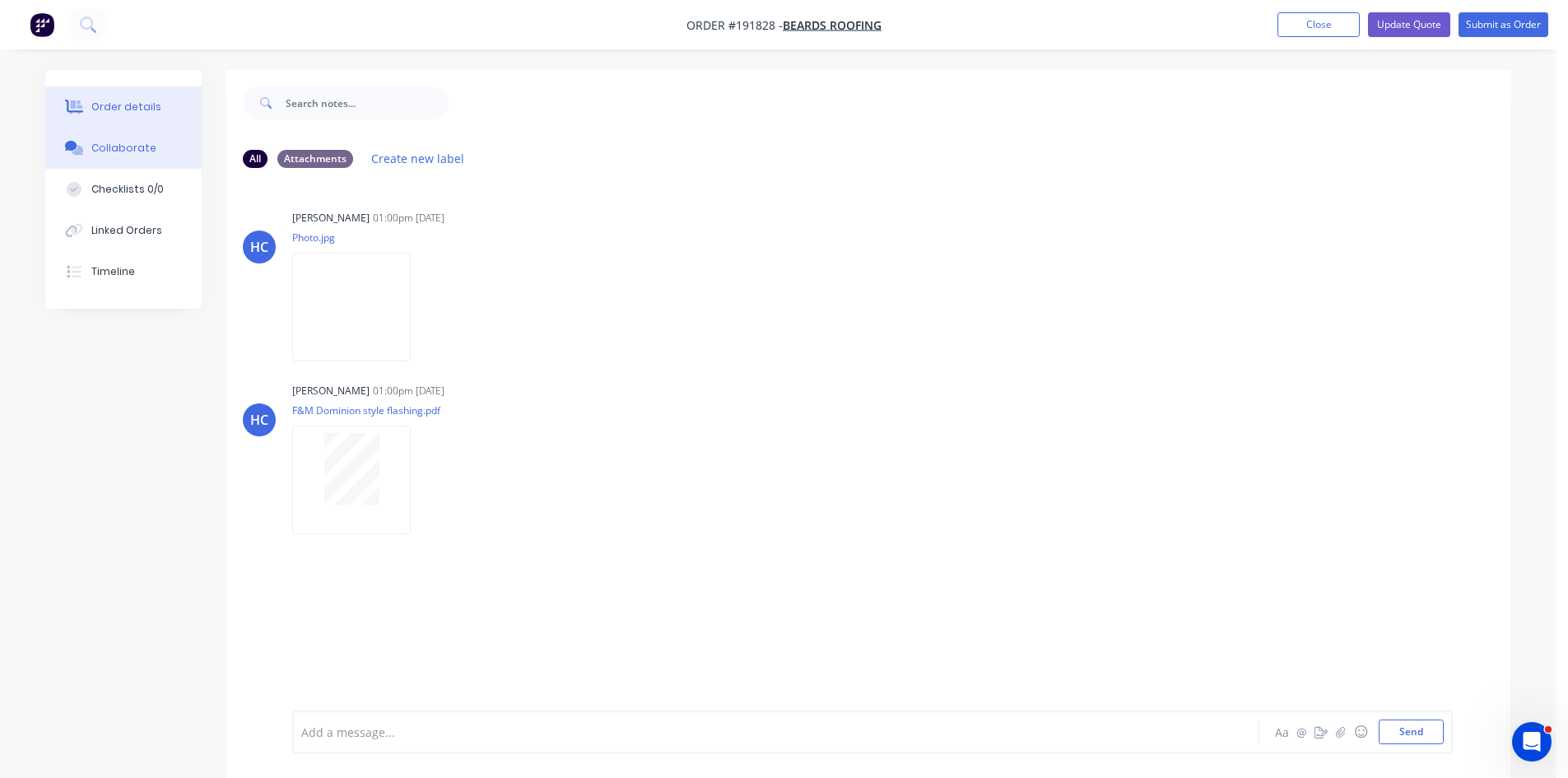
click at [170, 104] on button "Order details" at bounding box center [122, 106] width 156 height 41
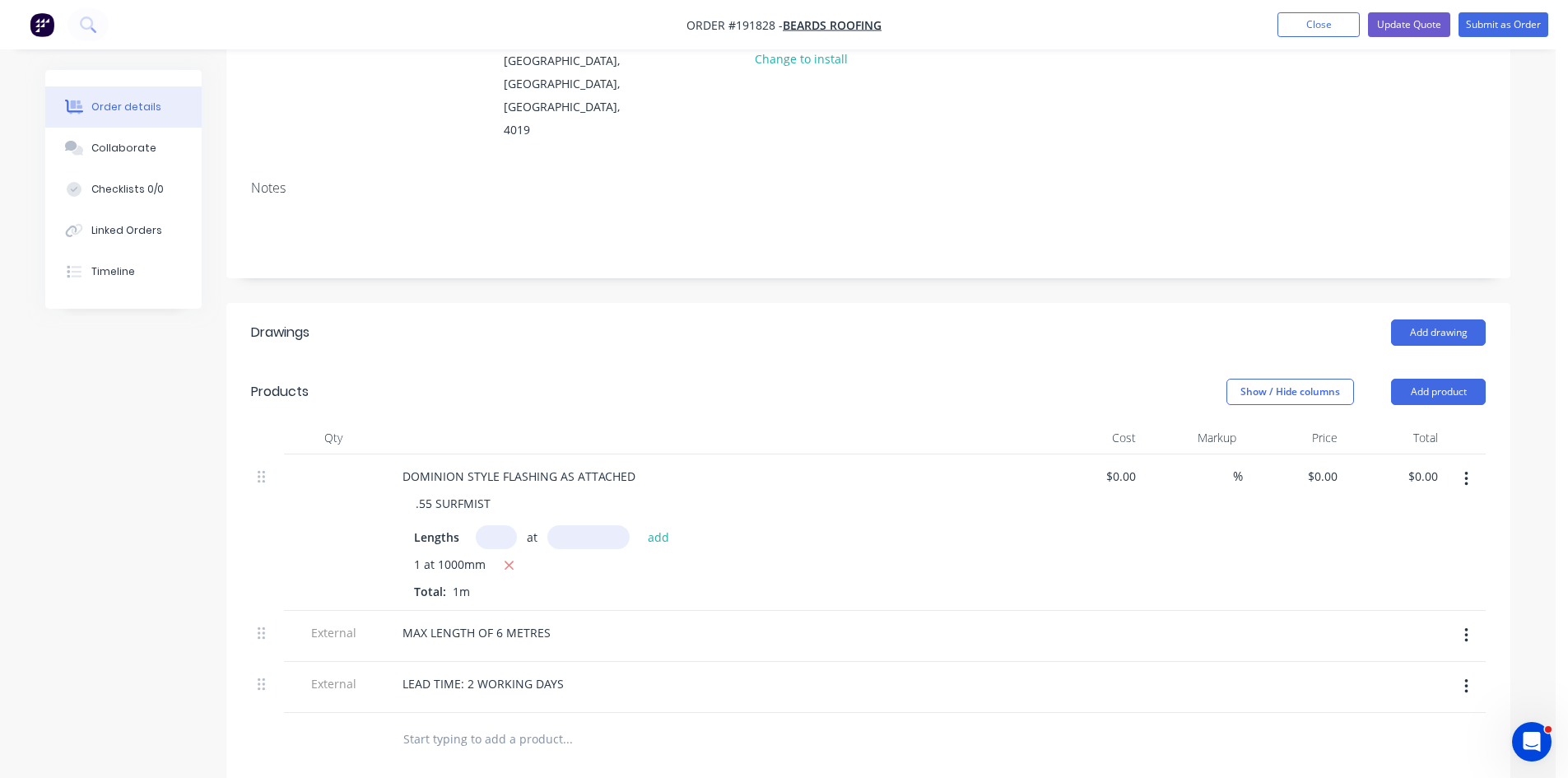
scroll to position [275, 0]
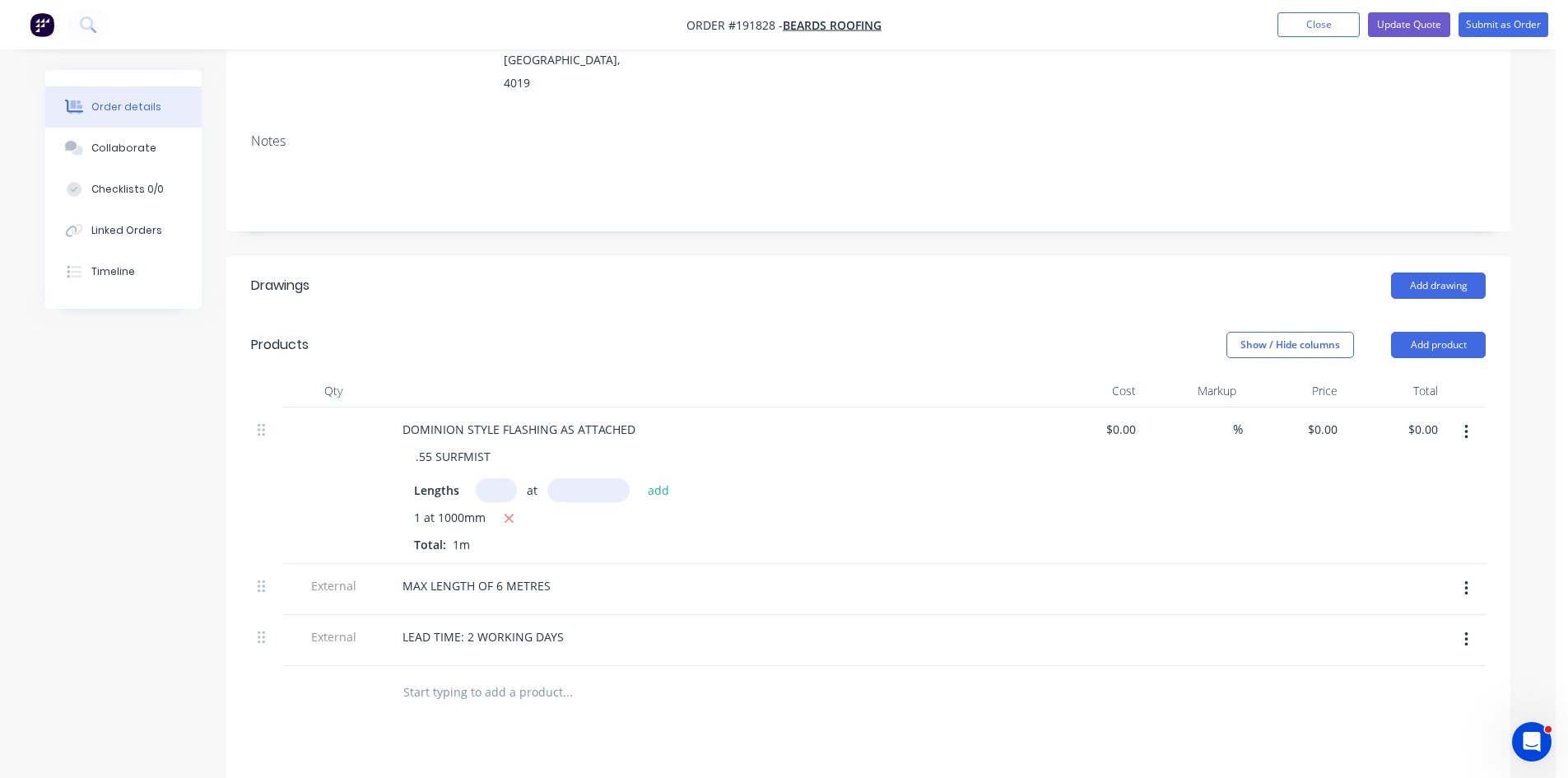
click at [1465, 631] on icon "button" at bounding box center [1467, 639] width 4 height 18
click at [1413, 487] on div "$0.00 $0.00" at bounding box center [1395, 485] width 101 height 156
click at [1422, 332] on button "Add product" at bounding box center [1438, 345] width 95 height 27
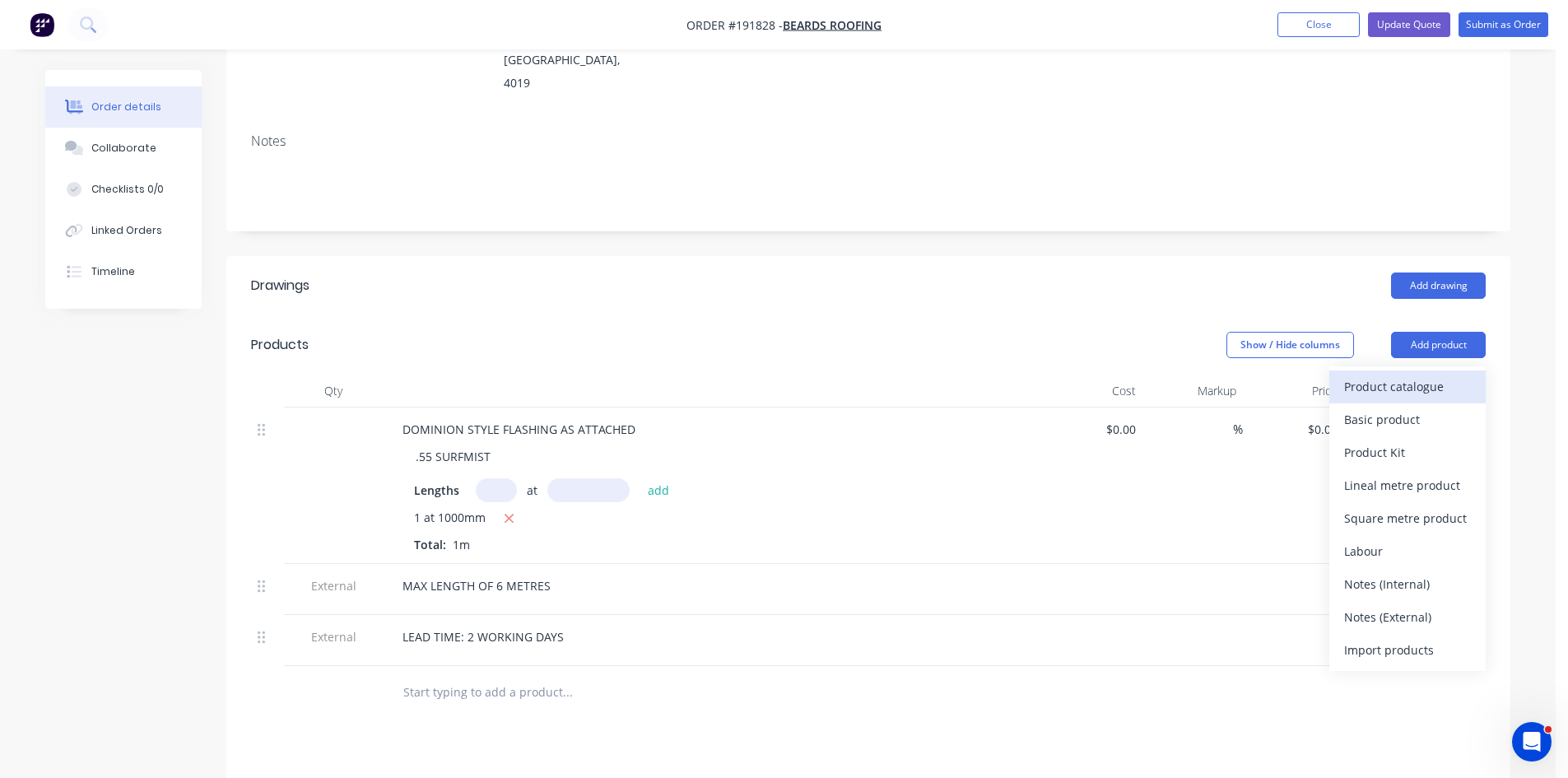
click at [1402, 375] on div "Product catalogue" at bounding box center [1407, 387] width 127 height 24
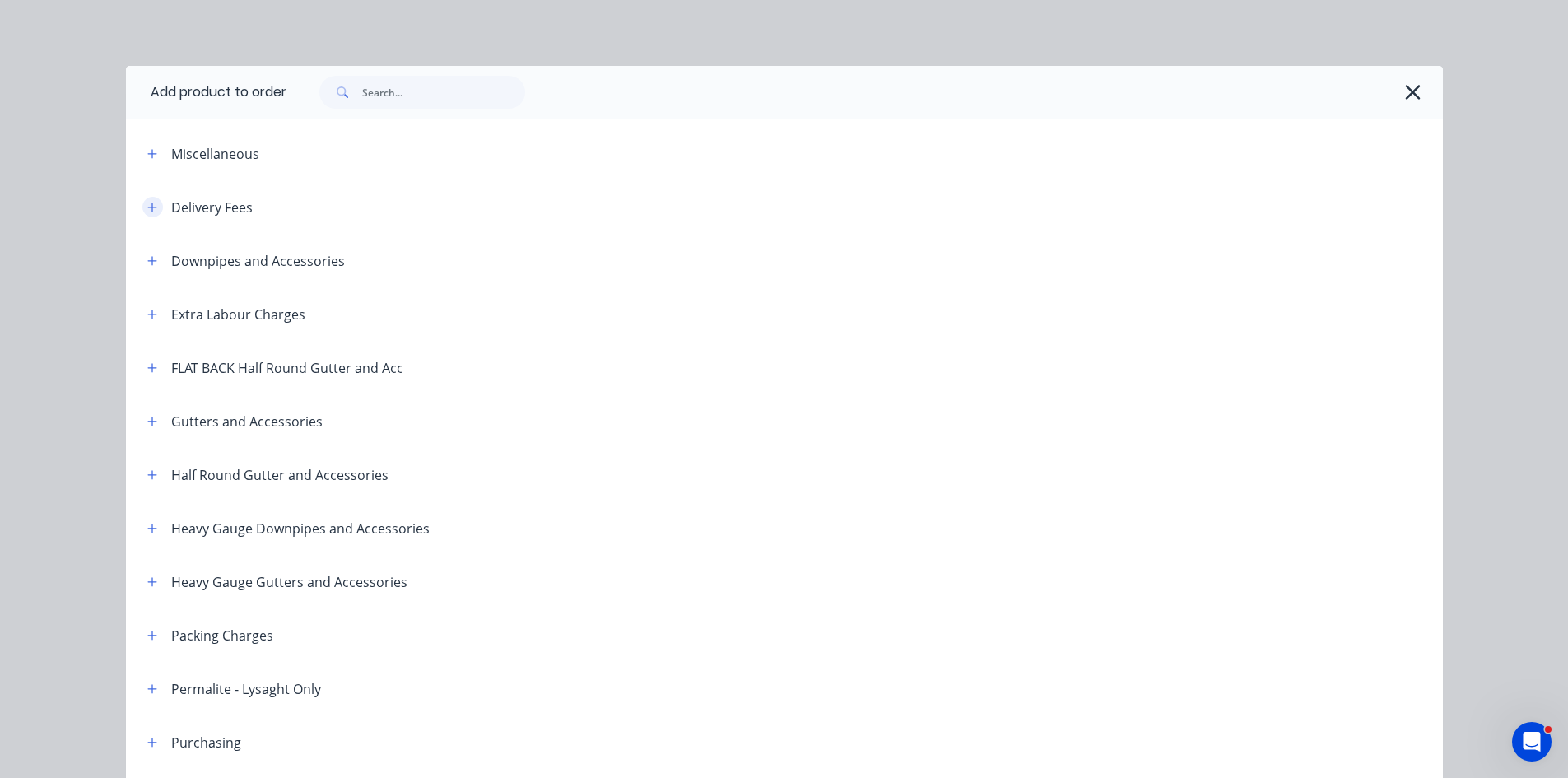
click at [143, 210] on button "button" at bounding box center [153, 208] width 21 height 21
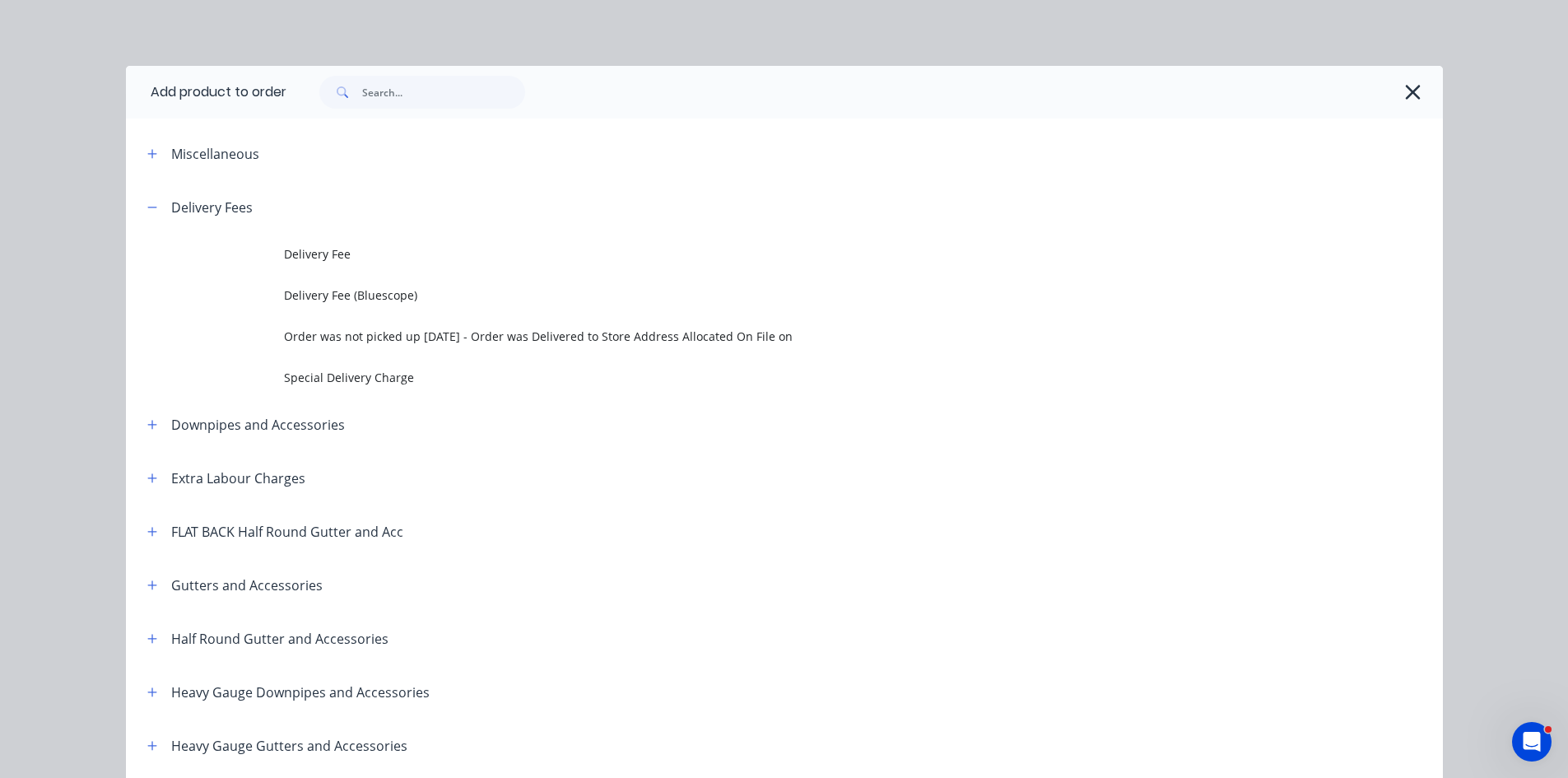
click at [313, 256] on span "Delivery Fee" at bounding box center [747, 254] width 927 height 17
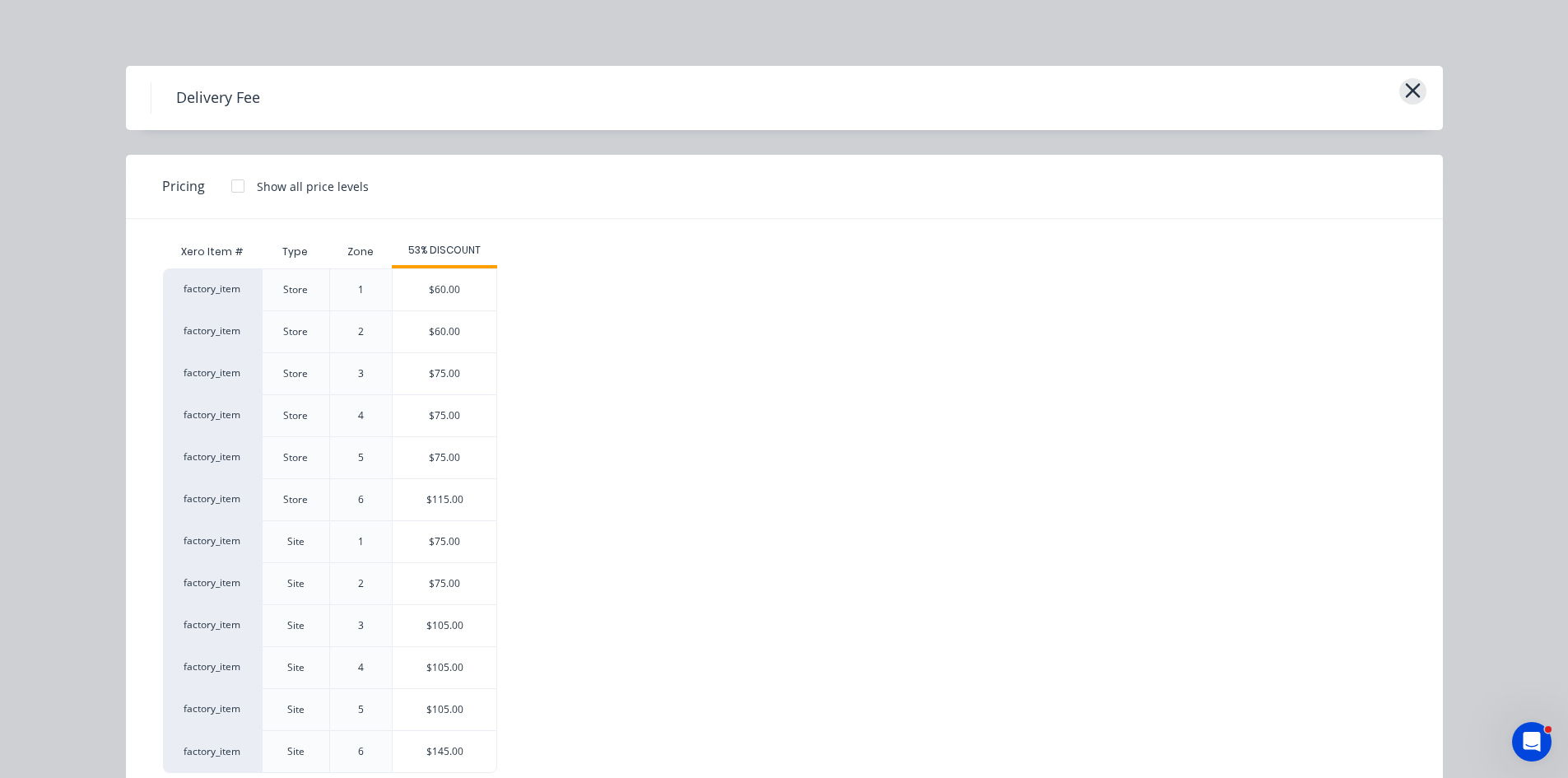
click at [1407, 90] on icon "button" at bounding box center [1412, 90] width 14 height 14
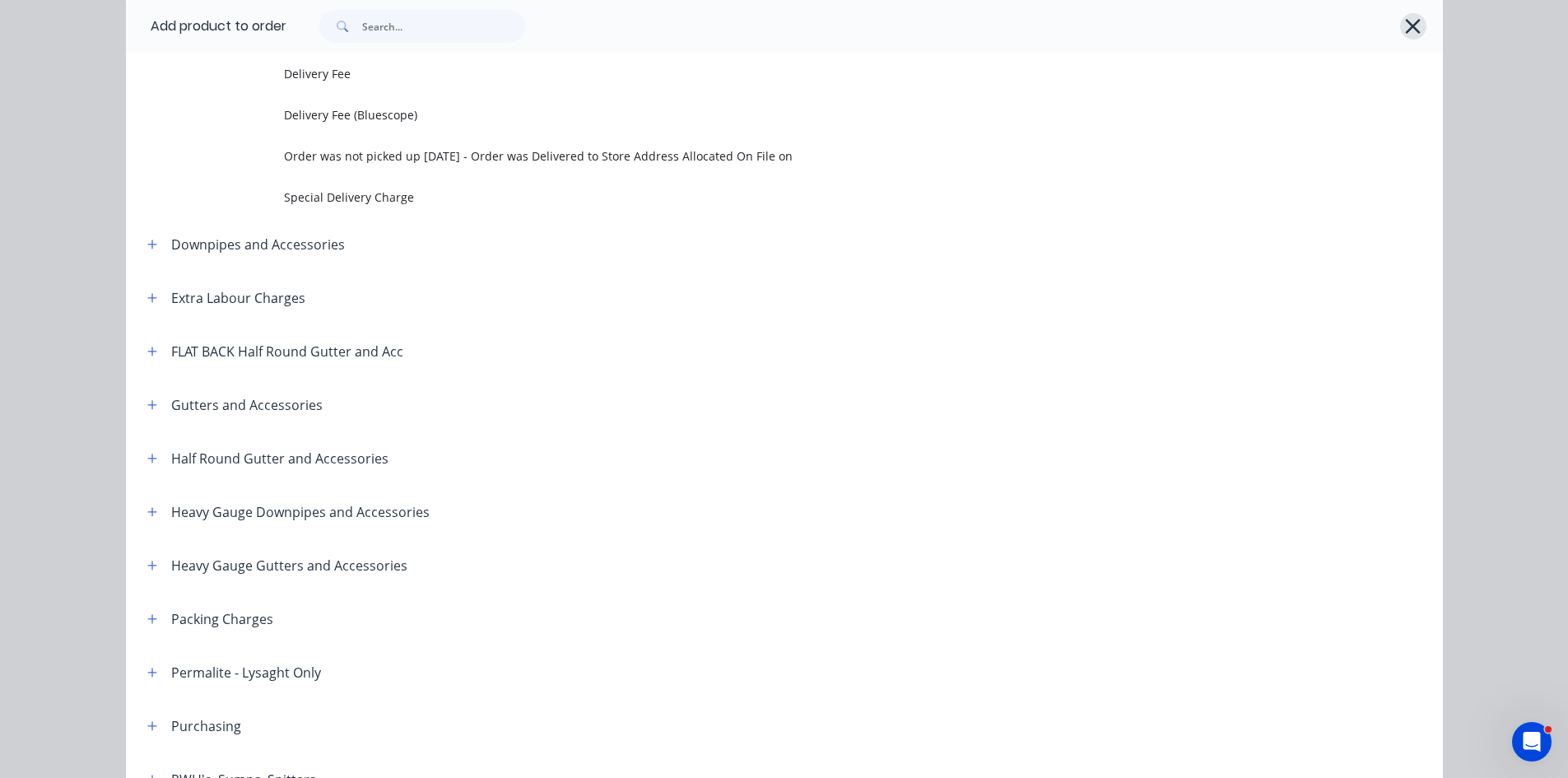
click at [1411, 21] on icon "button" at bounding box center [1413, 26] width 14 height 14
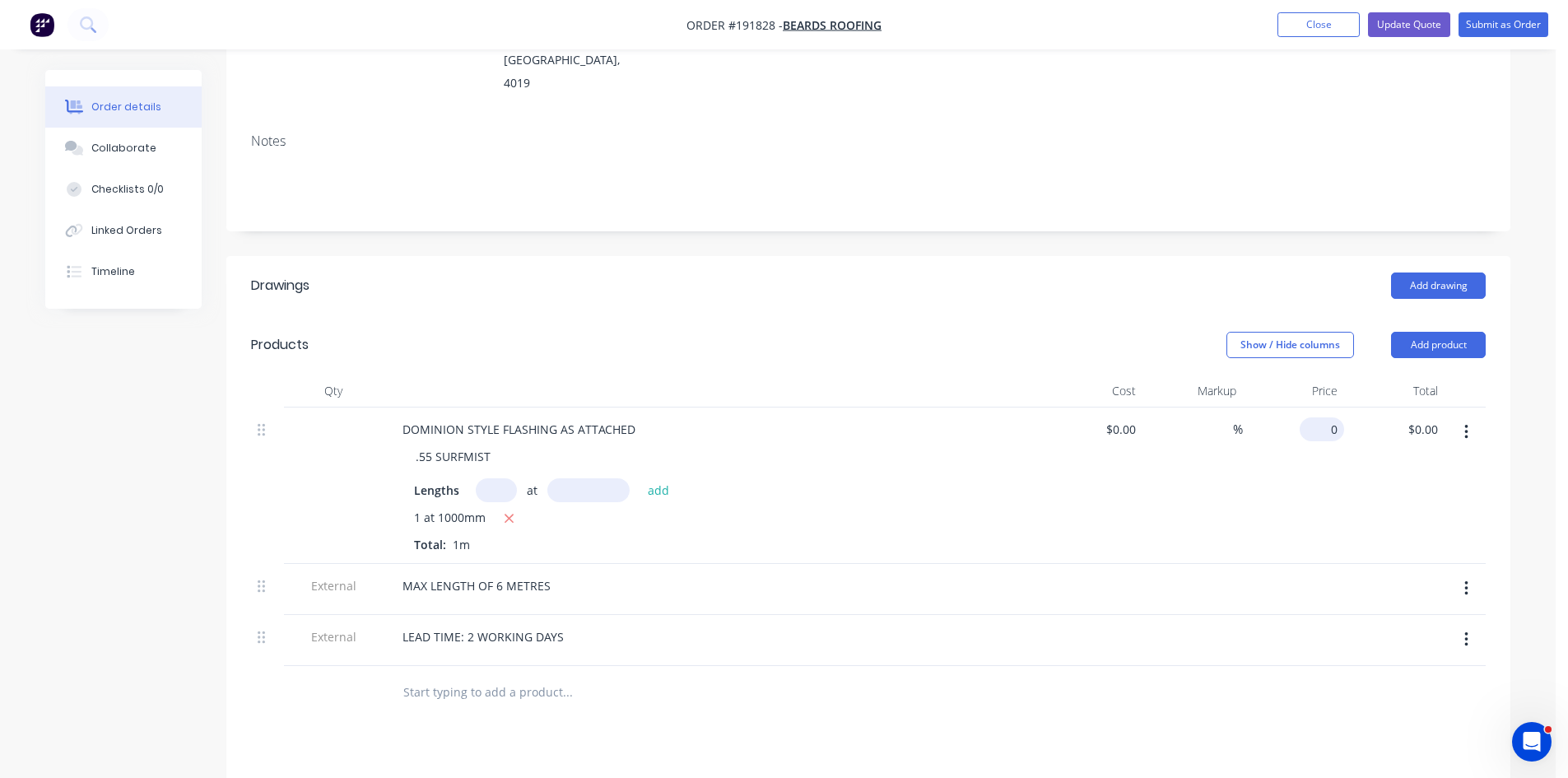
click at [1332, 417] on input "0" at bounding box center [1326, 429] width 38 height 24
type input "$19.11"
click at [960, 316] on header "Products Show / Hide columns Add product" at bounding box center [869, 345] width 1284 height 59
click at [856, 615] on div "LEAD TIME: 2 WORKING DAYS" at bounding box center [712, 640] width 658 height 51
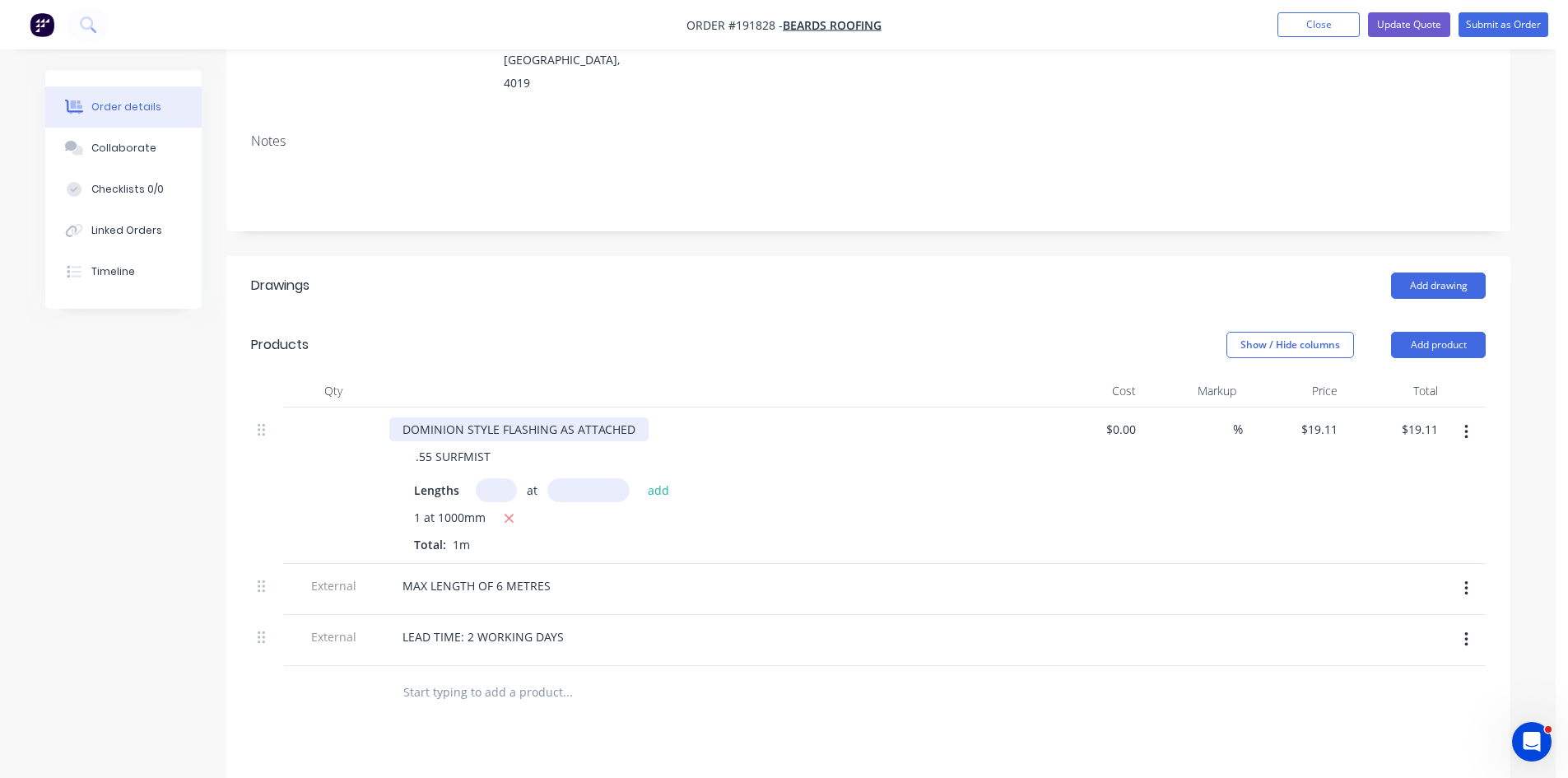
click at [644, 417] on div "DOMINION STYLE FLASHING AS ATTACHED" at bounding box center [519, 429] width 259 height 24
click at [705, 332] on div "Show / Hide columns Add product" at bounding box center [1000, 345] width 972 height 27
click at [1422, 22] on button "Update Quote" at bounding box center [1409, 25] width 82 height 25
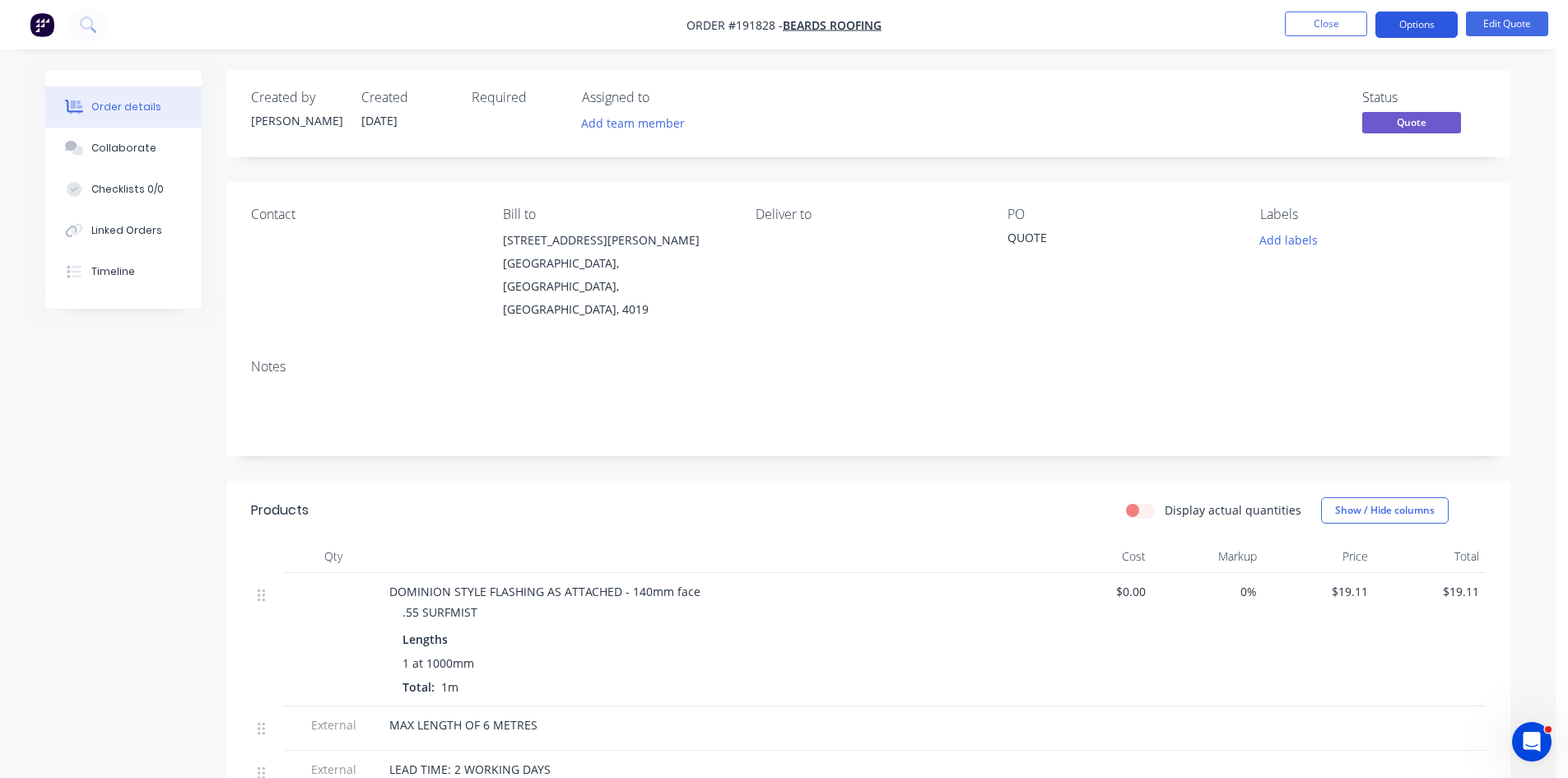
click at [1424, 31] on button "Options" at bounding box center [1417, 25] width 82 height 27
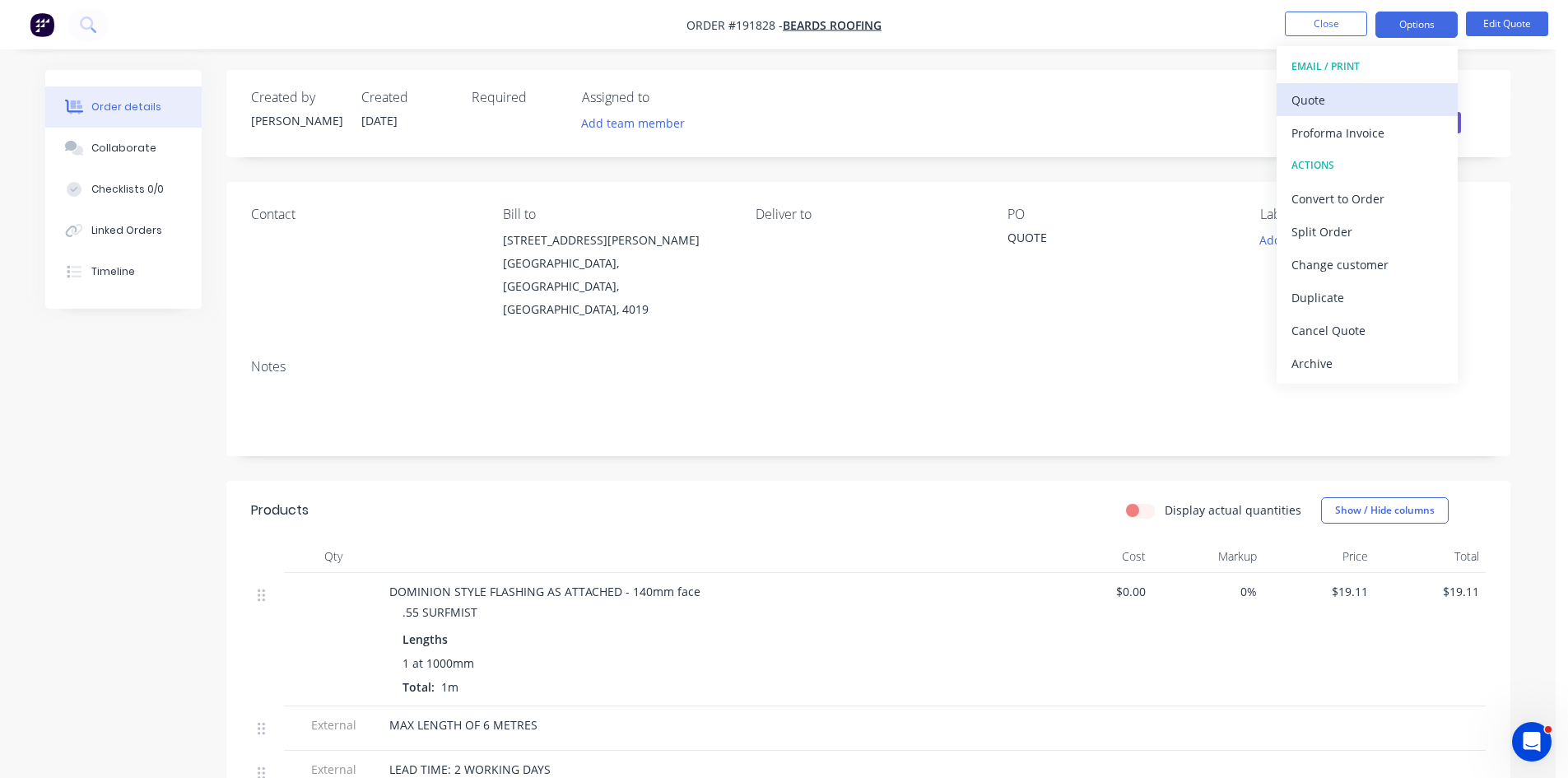
click at [1325, 92] on div "Quote" at bounding box center [1367, 100] width 151 height 24
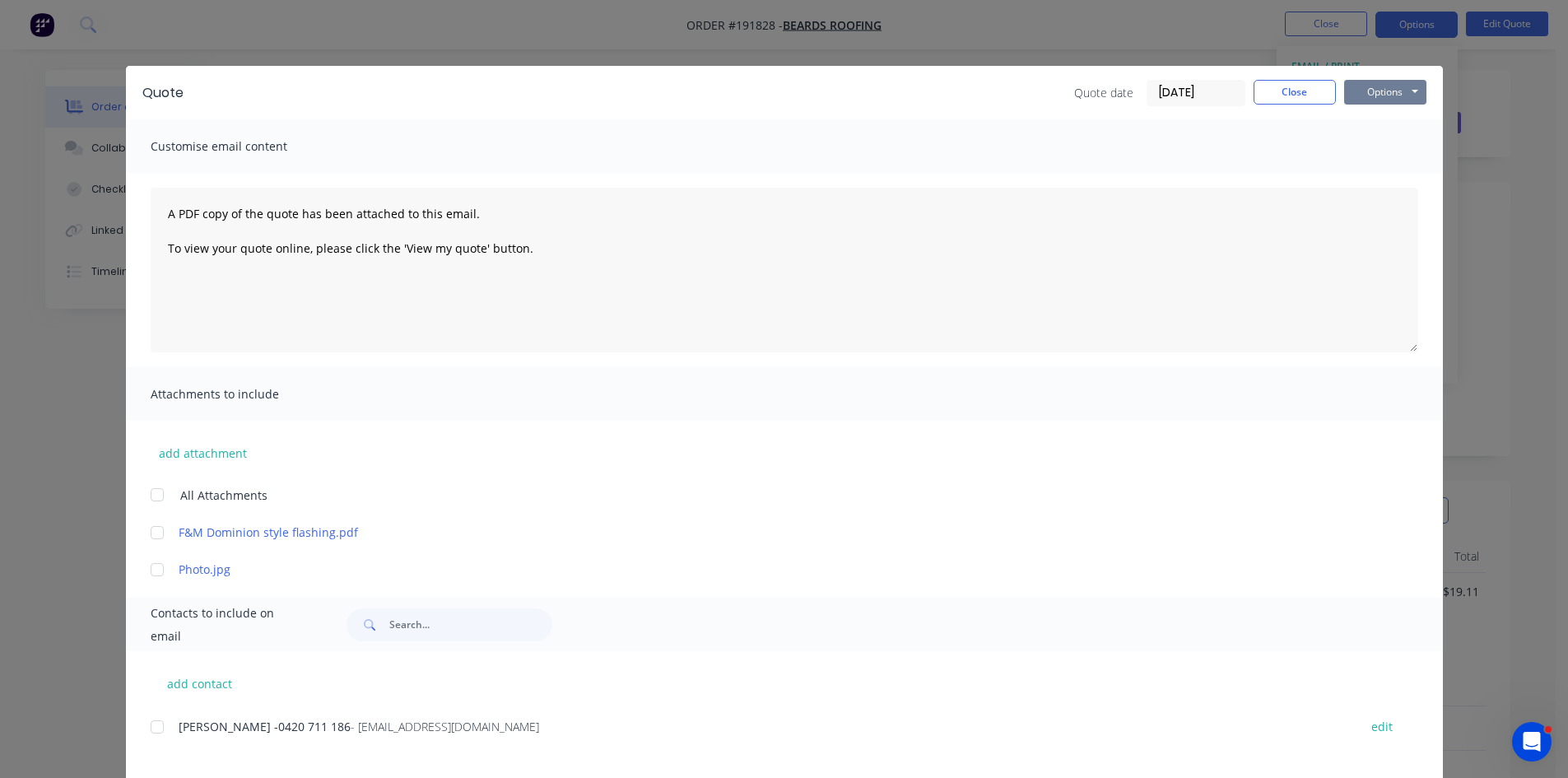
click at [1389, 94] on button "Options" at bounding box center [1385, 92] width 82 height 25
click at [1402, 135] on button "Print" at bounding box center [1397, 148] width 105 height 27
click at [246, 48] on div "Quote Quote date 05/09/25 Close Options Preview Print Email Customise email con…" at bounding box center [784, 389] width 1568 height 778
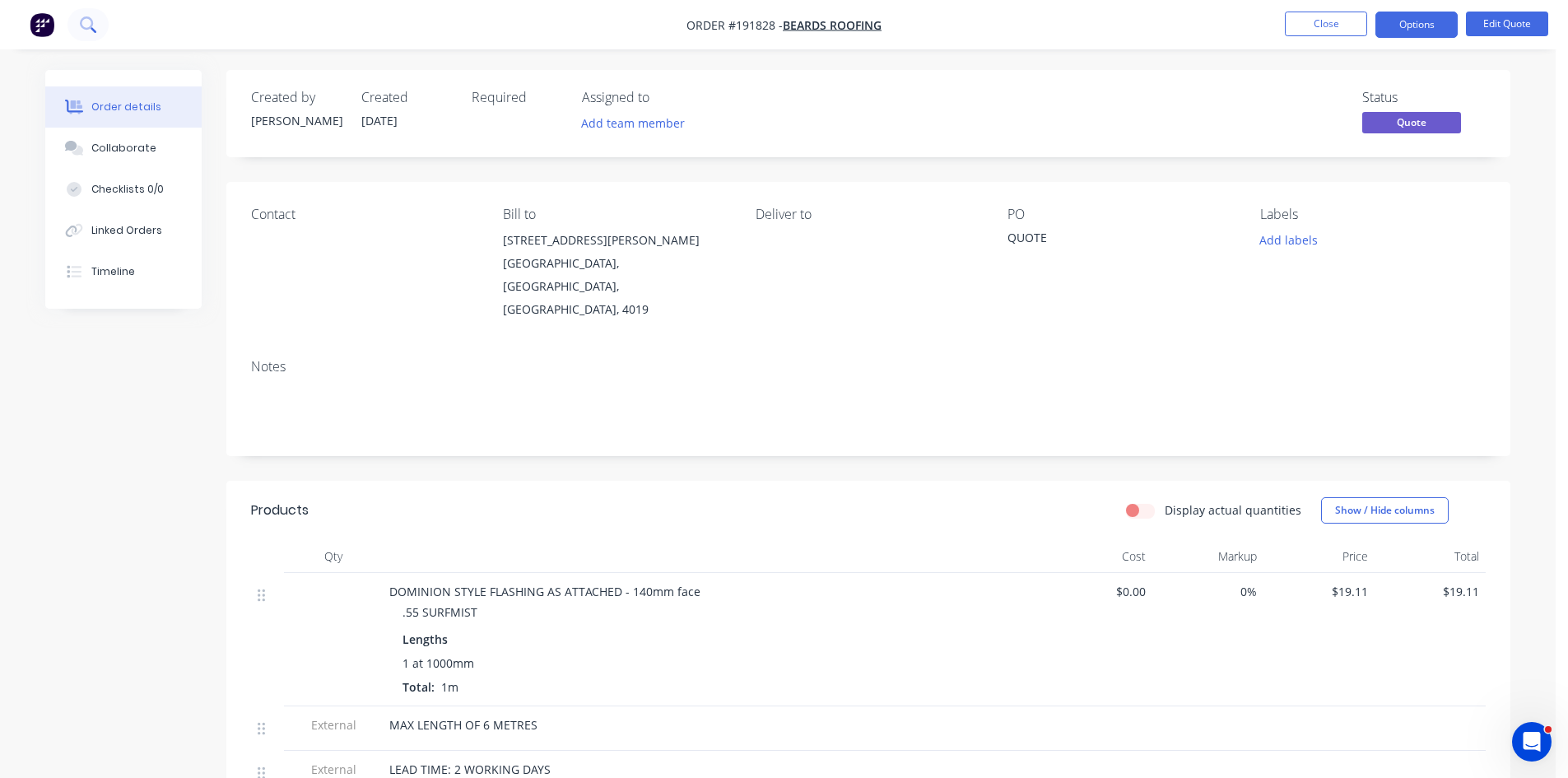
click at [93, 15] on button at bounding box center [88, 25] width 41 height 33
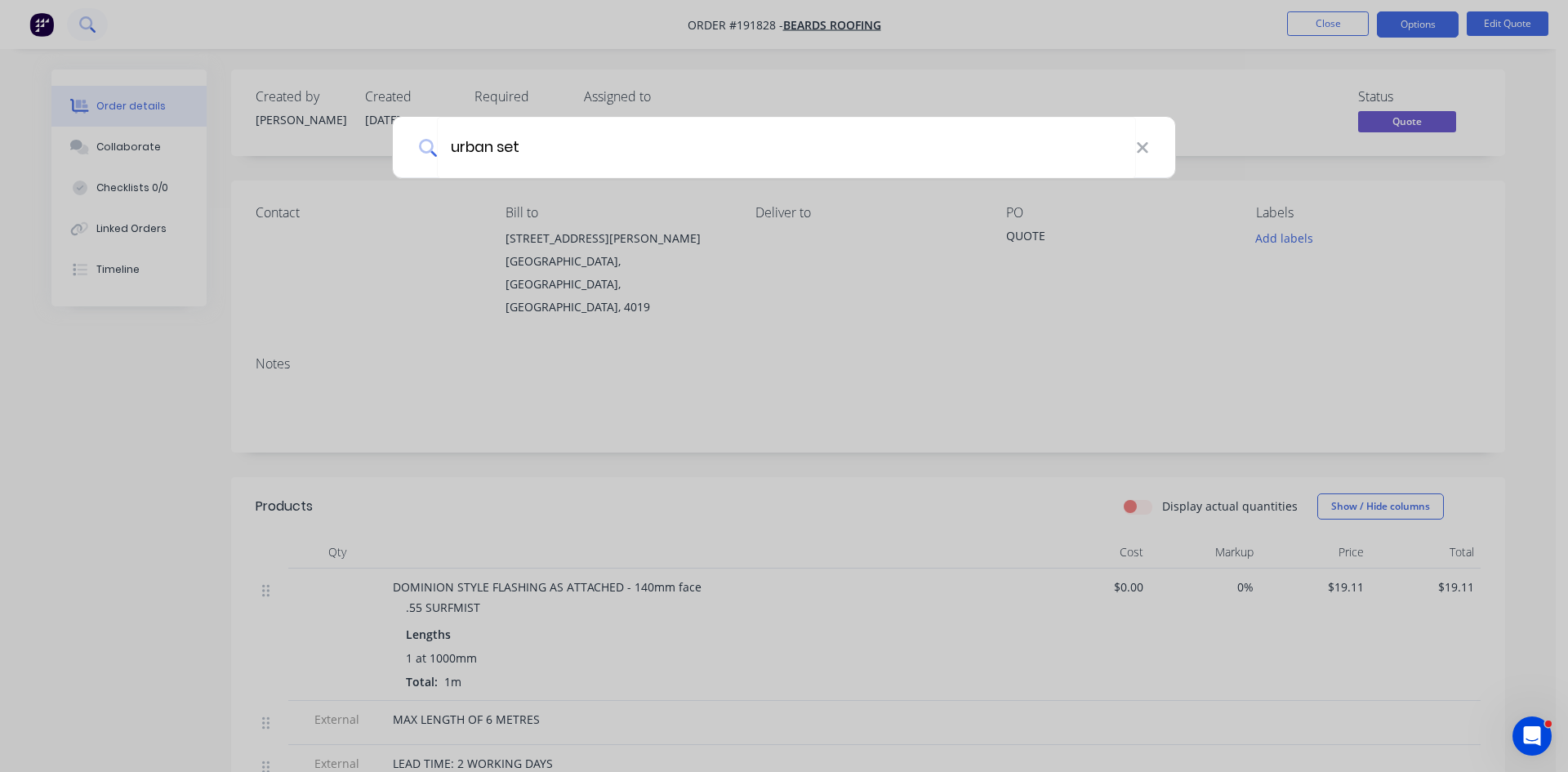
type input "urban set"
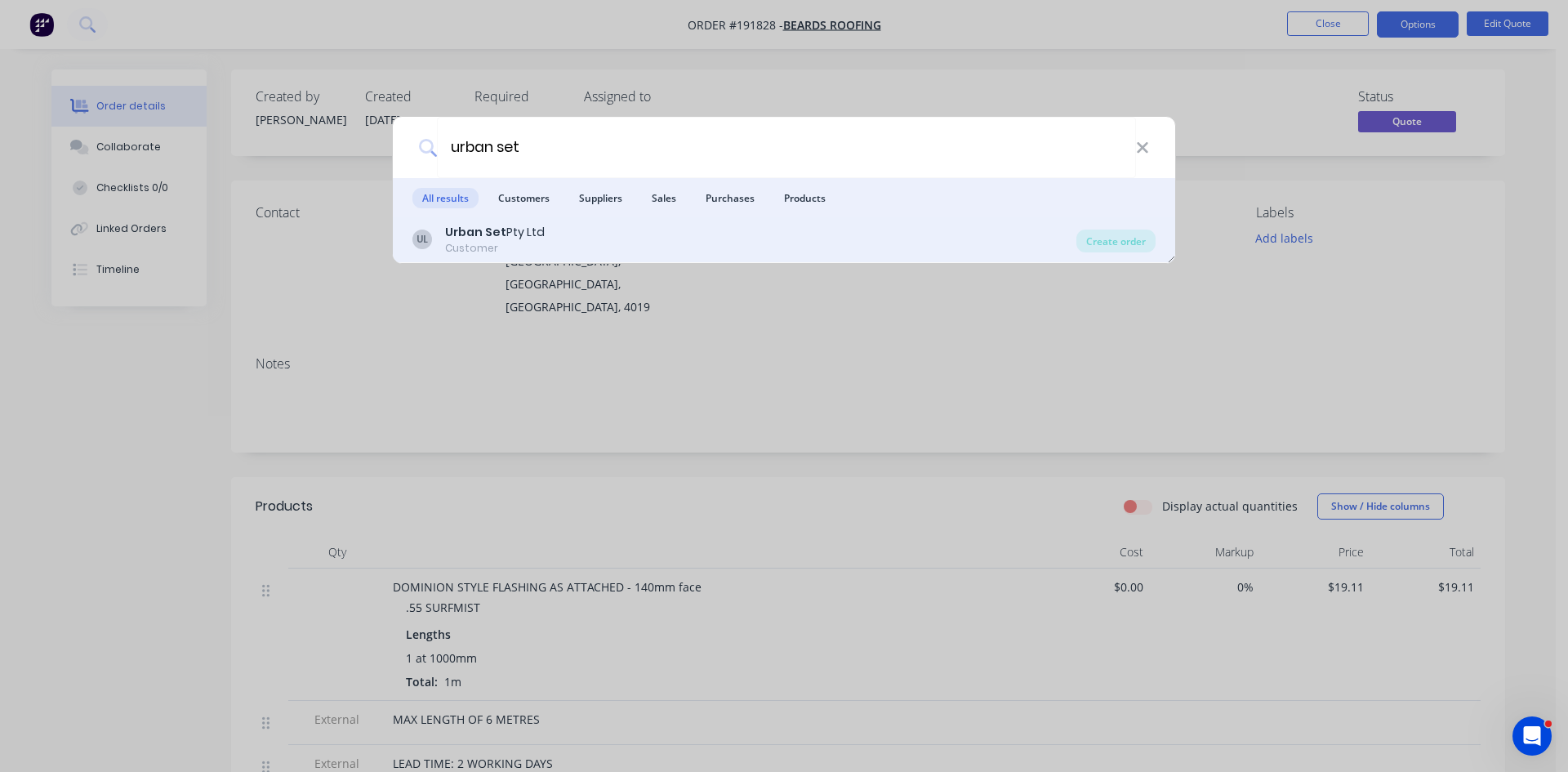
click at [496, 237] on b "Urban Set" at bounding box center [476, 232] width 62 height 16
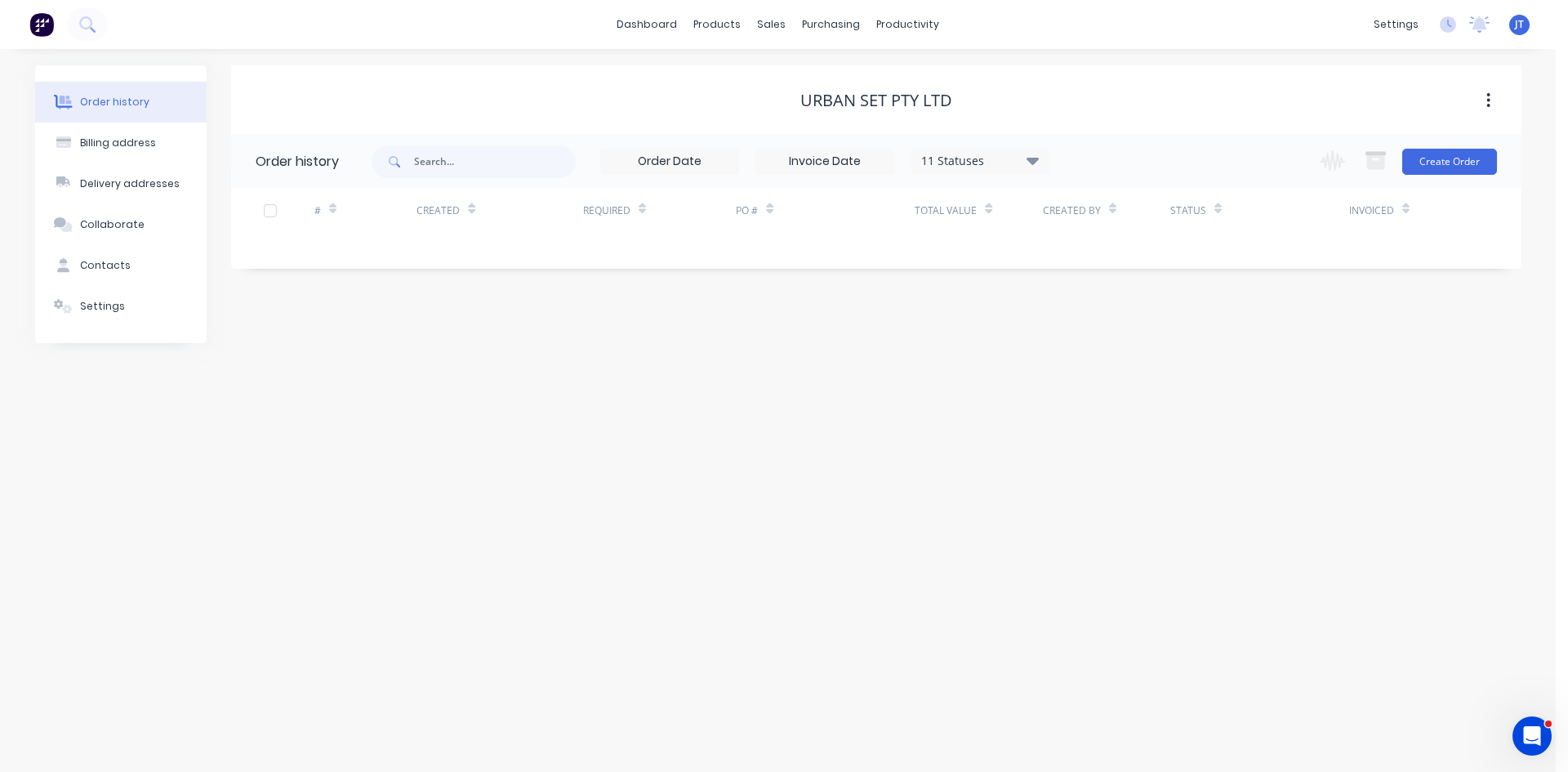
click at [1244, 126] on div "Urban Set Pty Ltd" at bounding box center [877, 100] width 1291 height 69
click at [1465, 162] on button "Create Order" at bounding box center [1449, 162] width 95 height 27
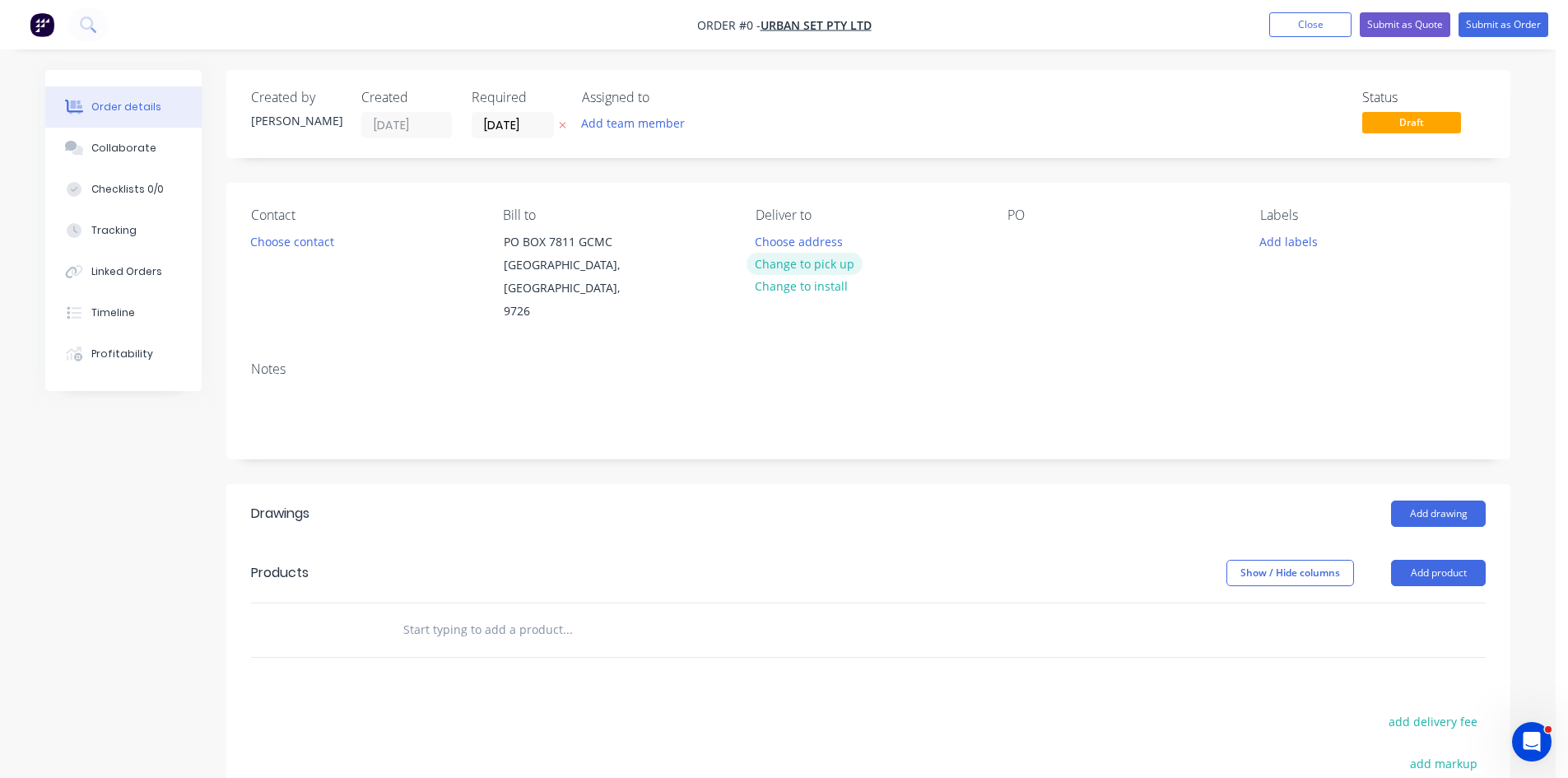
click at [813, 258] on button "Change to pick up" at bounding box center [805, 263] width 117 height 22
click at [1015, 251] on div at bounding box center [1021, 241] width 27 height 24
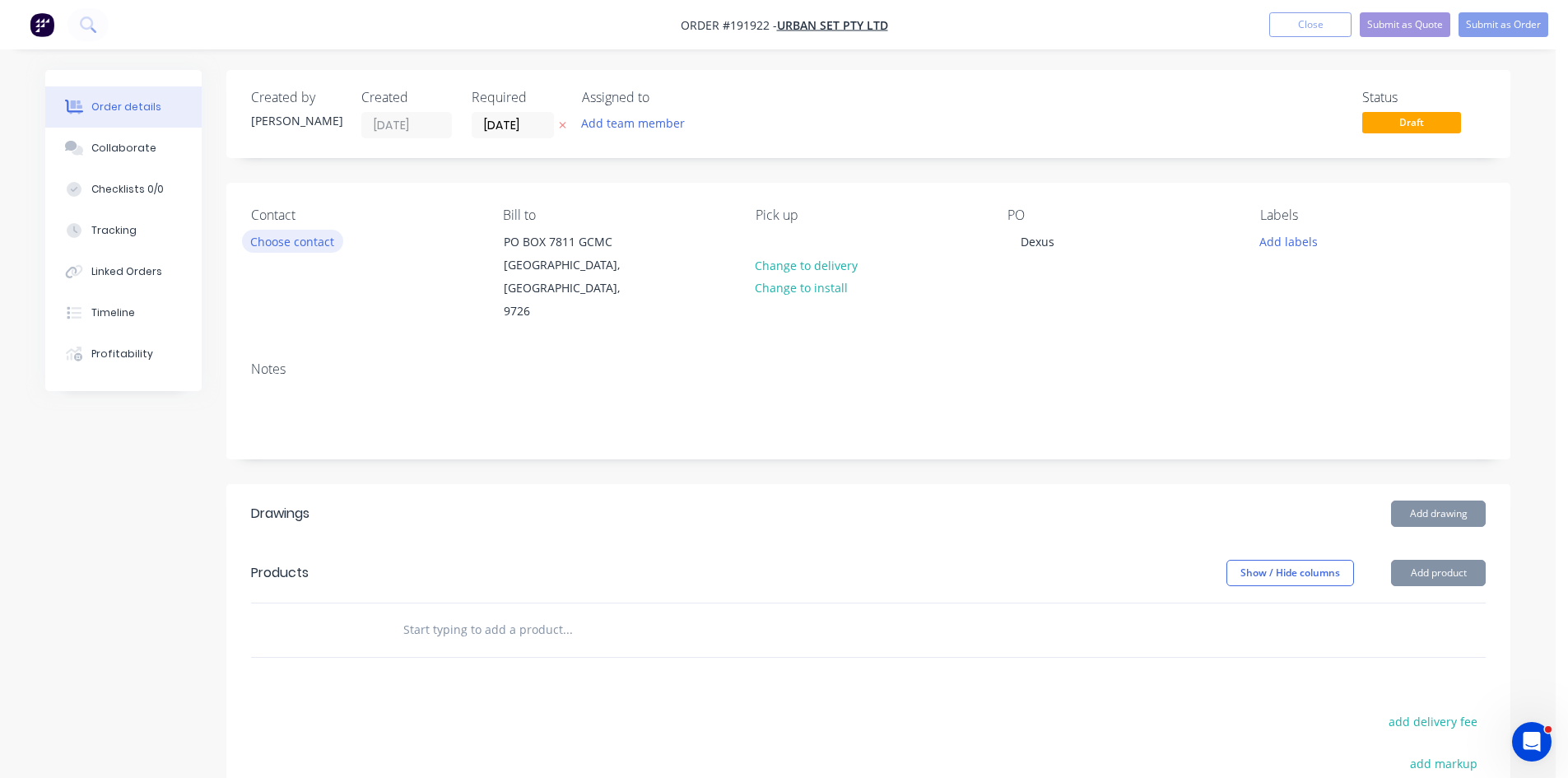
click at [252, 242] on button "Choose contact" at bounding box center [293, 240] width 101 height 22
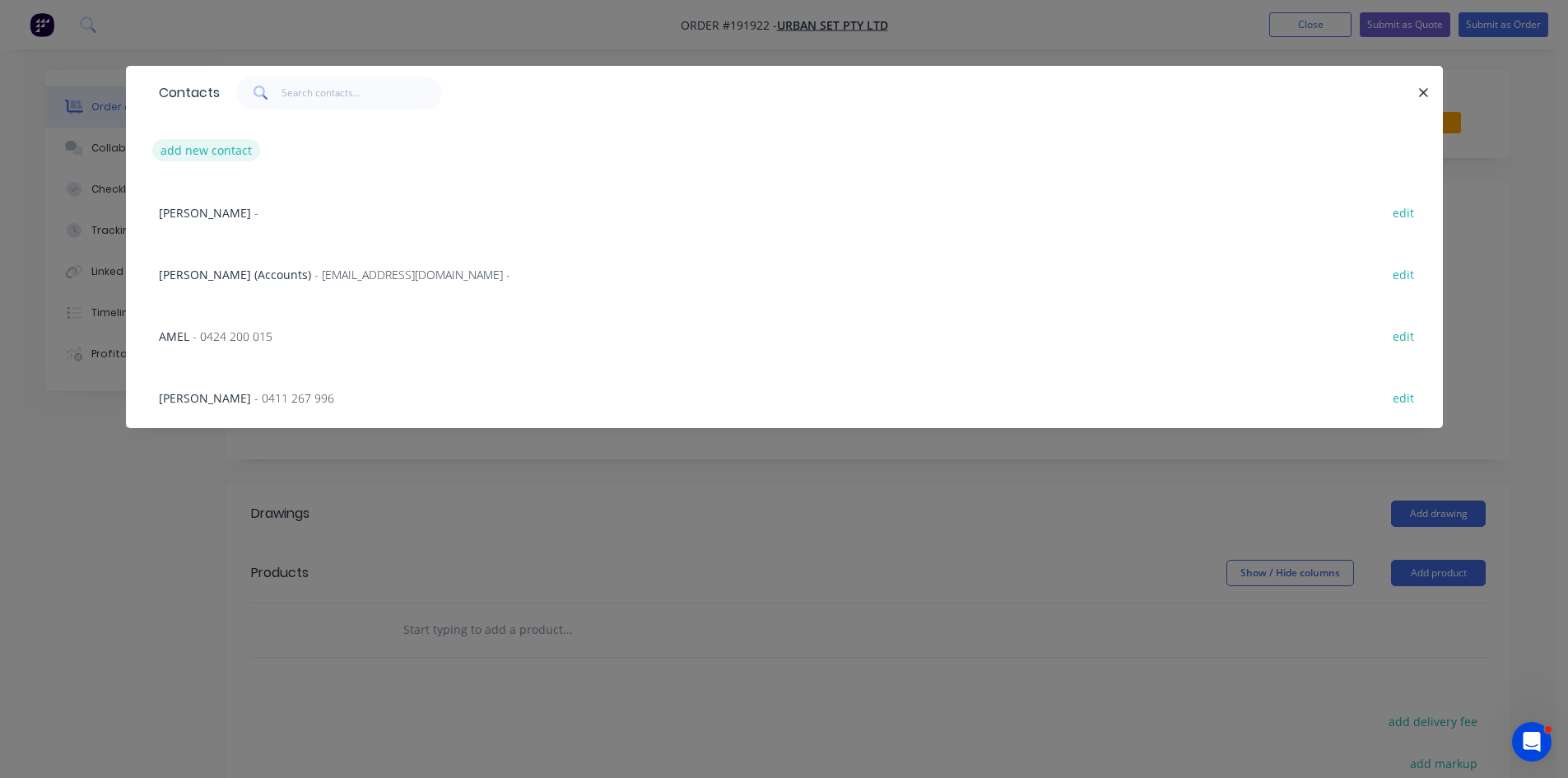
click at [221, 147] on button "add new contact" at bounding box center [207, 149] width 109 height 22
select select "AU"
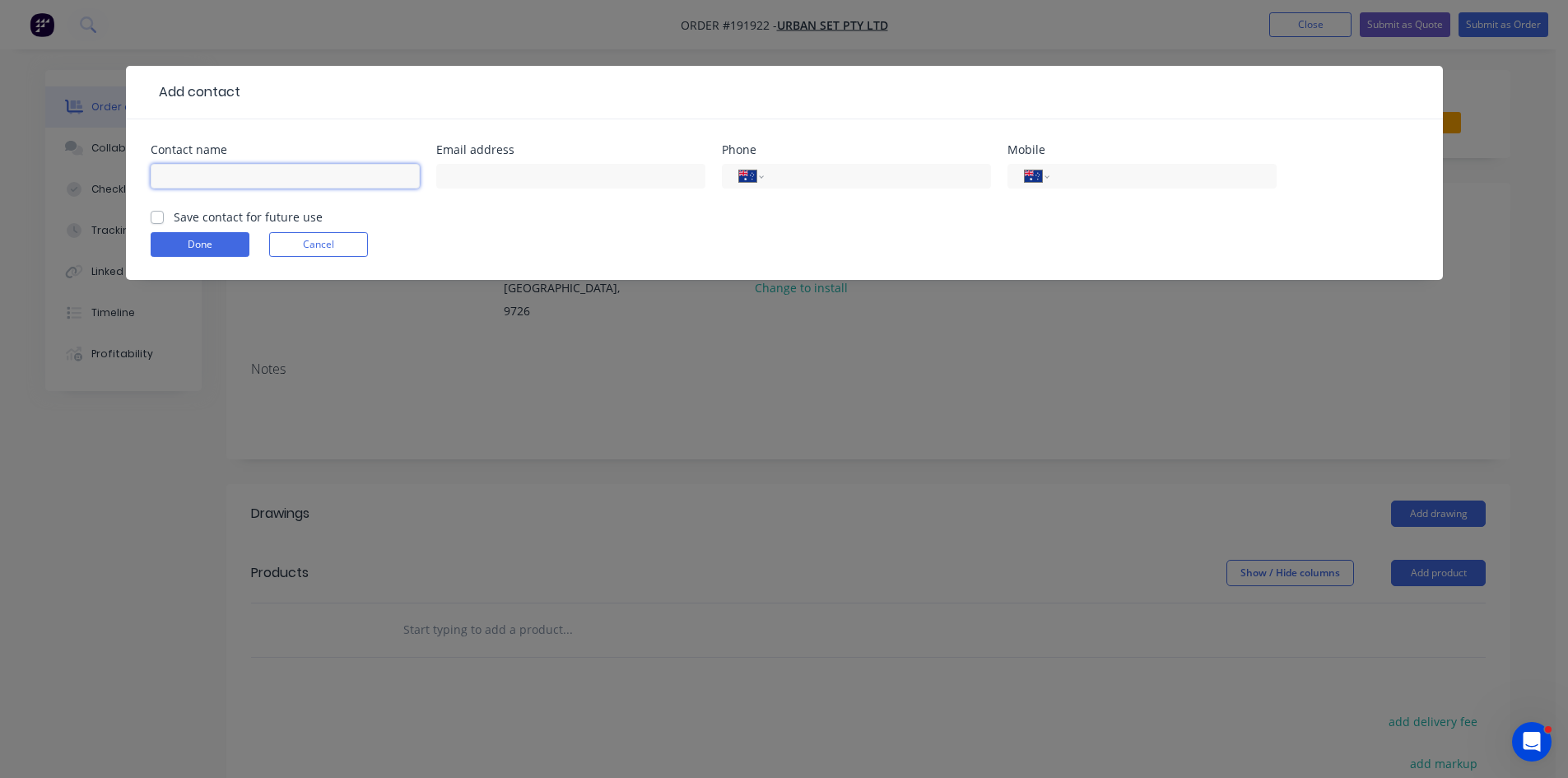
drag, startPoint x: 221, startPoint y: 147, endPoint x: 230, endPoint y: 185, distance: 39.1
click at [230, 187] on input "text" at bounding box center [284, 176] width 269 height 25
type input "Kevin"
type input "0437 291 542"
click button "Done" at bounding box center [199, 245] width 99 height 25
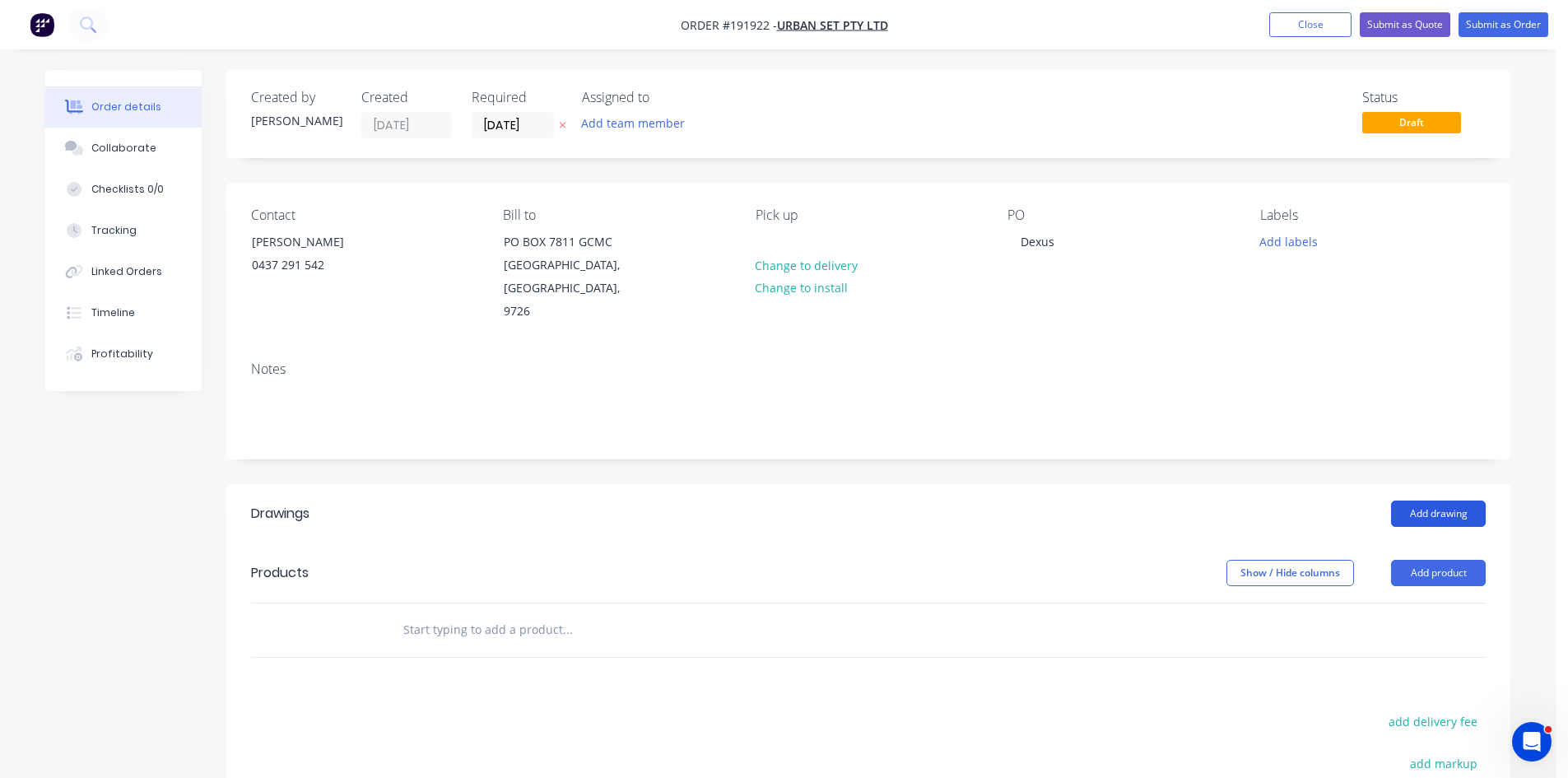
click at [1471, 500] on button "Add drawing" at bounding box center [1438, 514] width 95 height 27
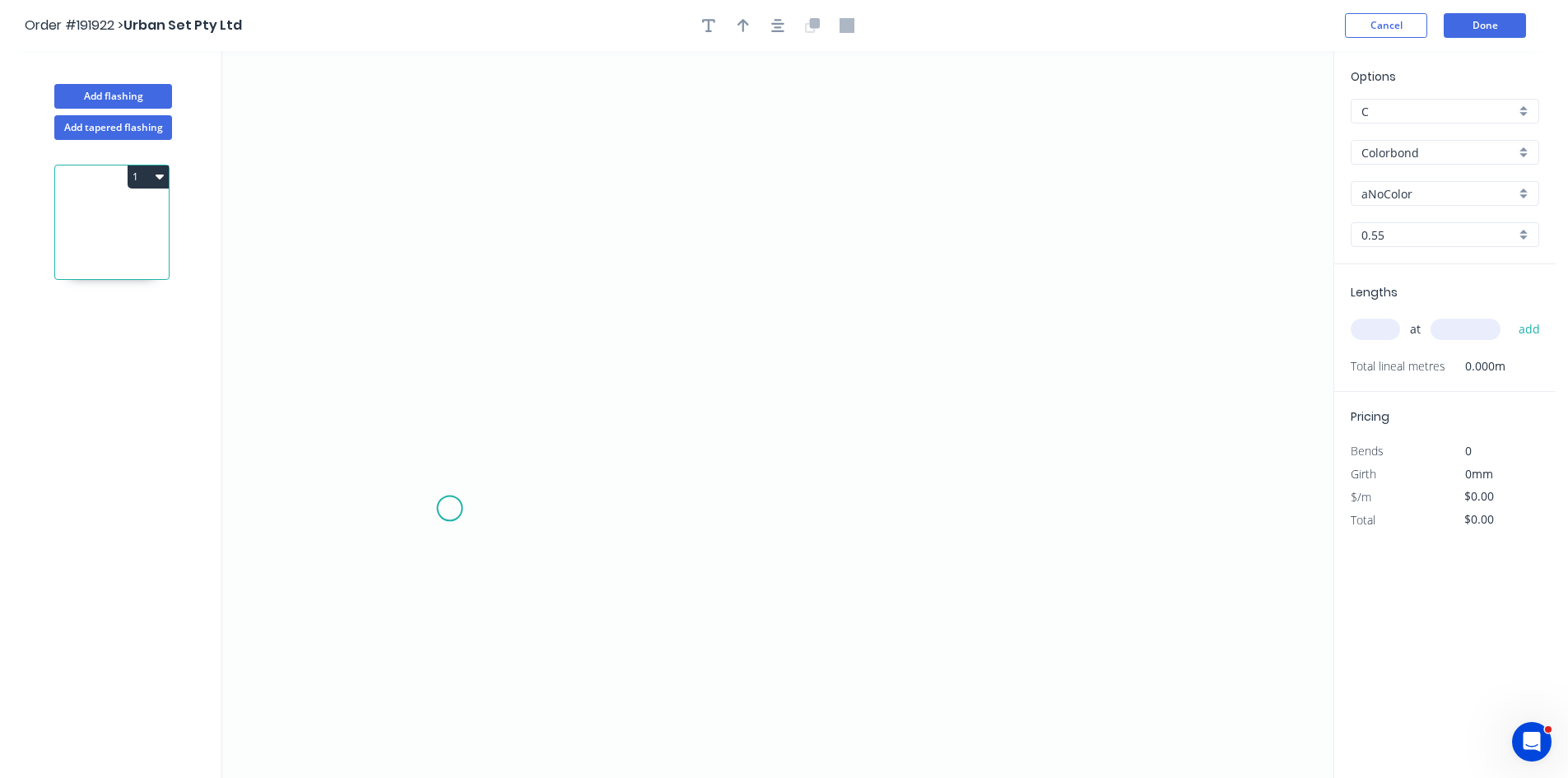
click at [457, 534] on icon "0" at bounding box center [778, 414] width 1112 height 727
click at [408, 194] on icon "0" at bounding box center [778, 414] width 1112 height 727
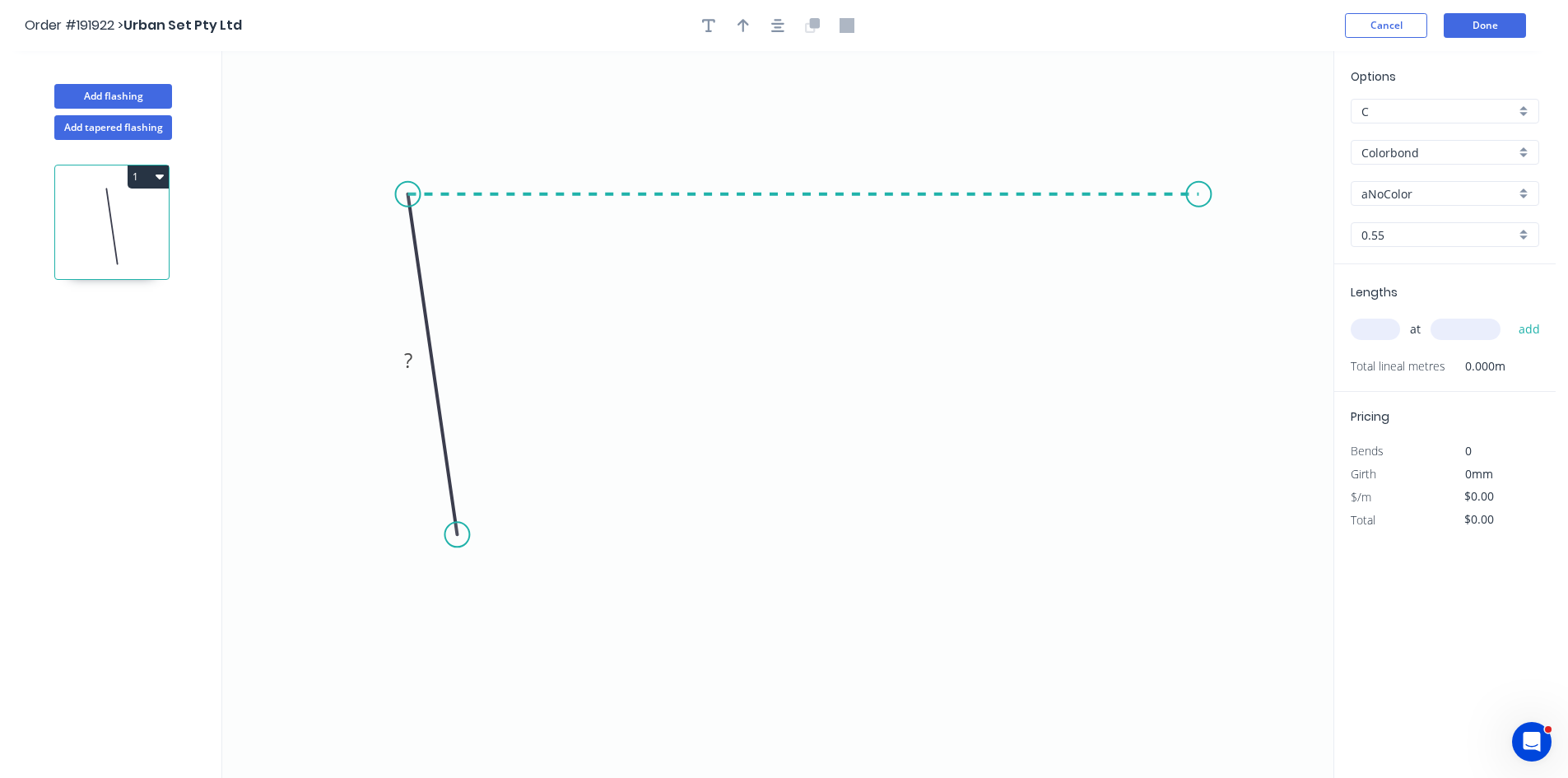
click at [1200, 221] on icon "0 ?" at bounding box center [778, 414] width 1112 height 727
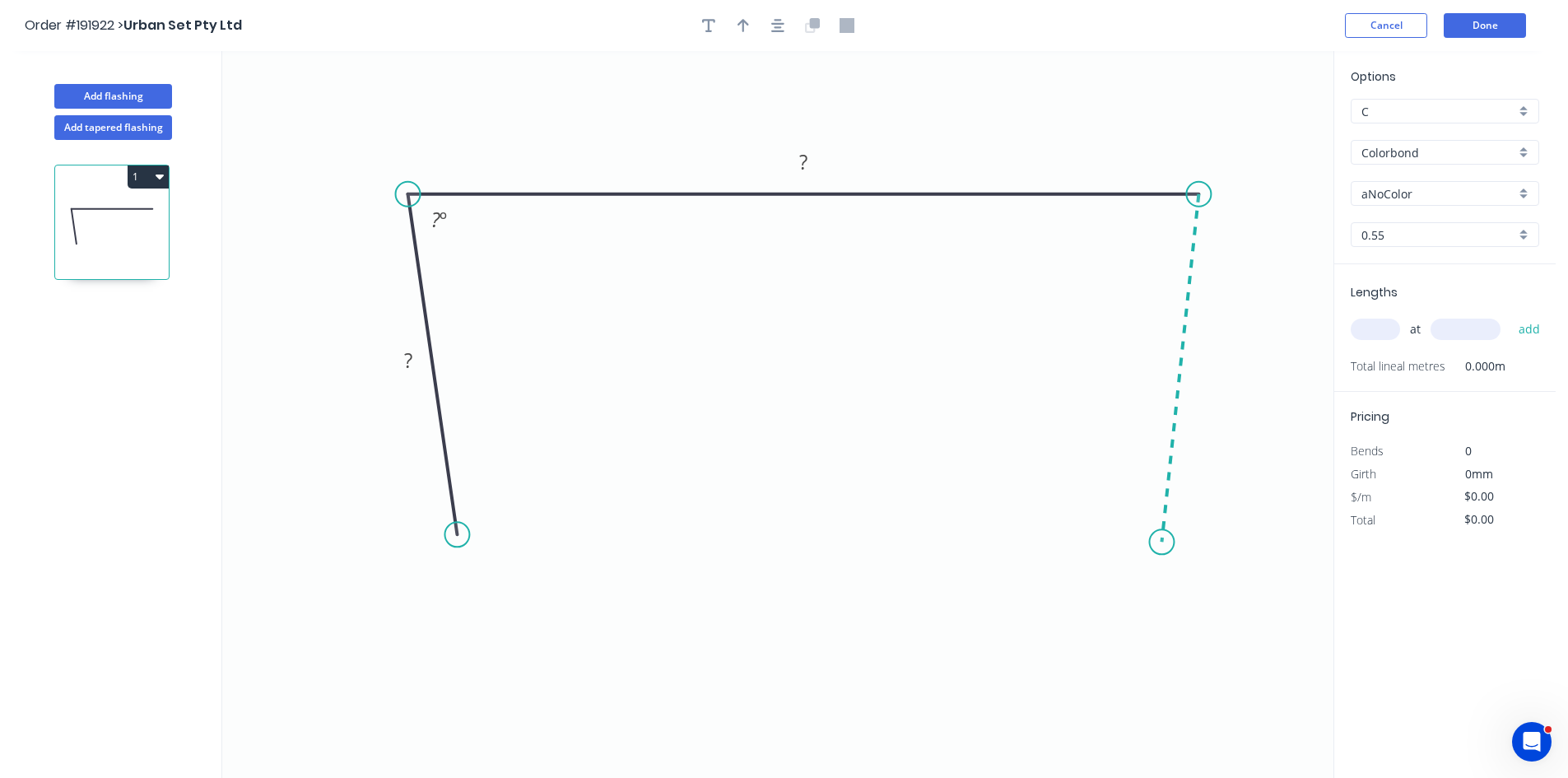
click at [1162, 543] on icon "0 ? ? ? º" at bounding box center [778, 414] width 1112 height 727
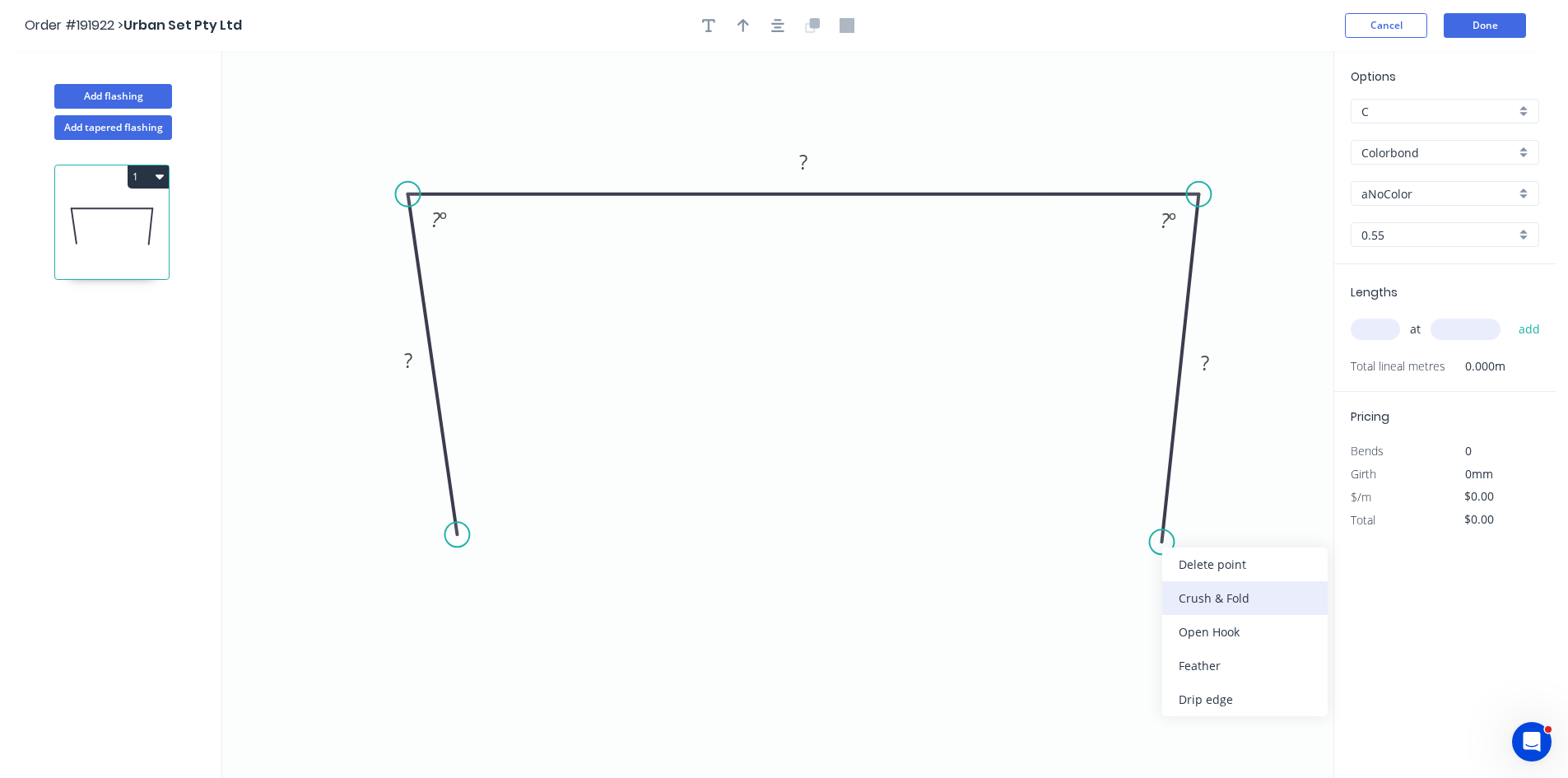
click at [1208, 588] on div "Crush & Fold" at bounding box center [1245, 598] width 166 height 33
click at [1203, 602] on div "Flip bend" at bounding box center [1244, 600] width 166 height 33
drag, startPoint x: 1225, startPoint y: 527, endPoint x: 1104, endPoint y: 594, distance: 138.3
click at [1104, 594] on rect at bounding box center [1078, 584] width 66 height 33
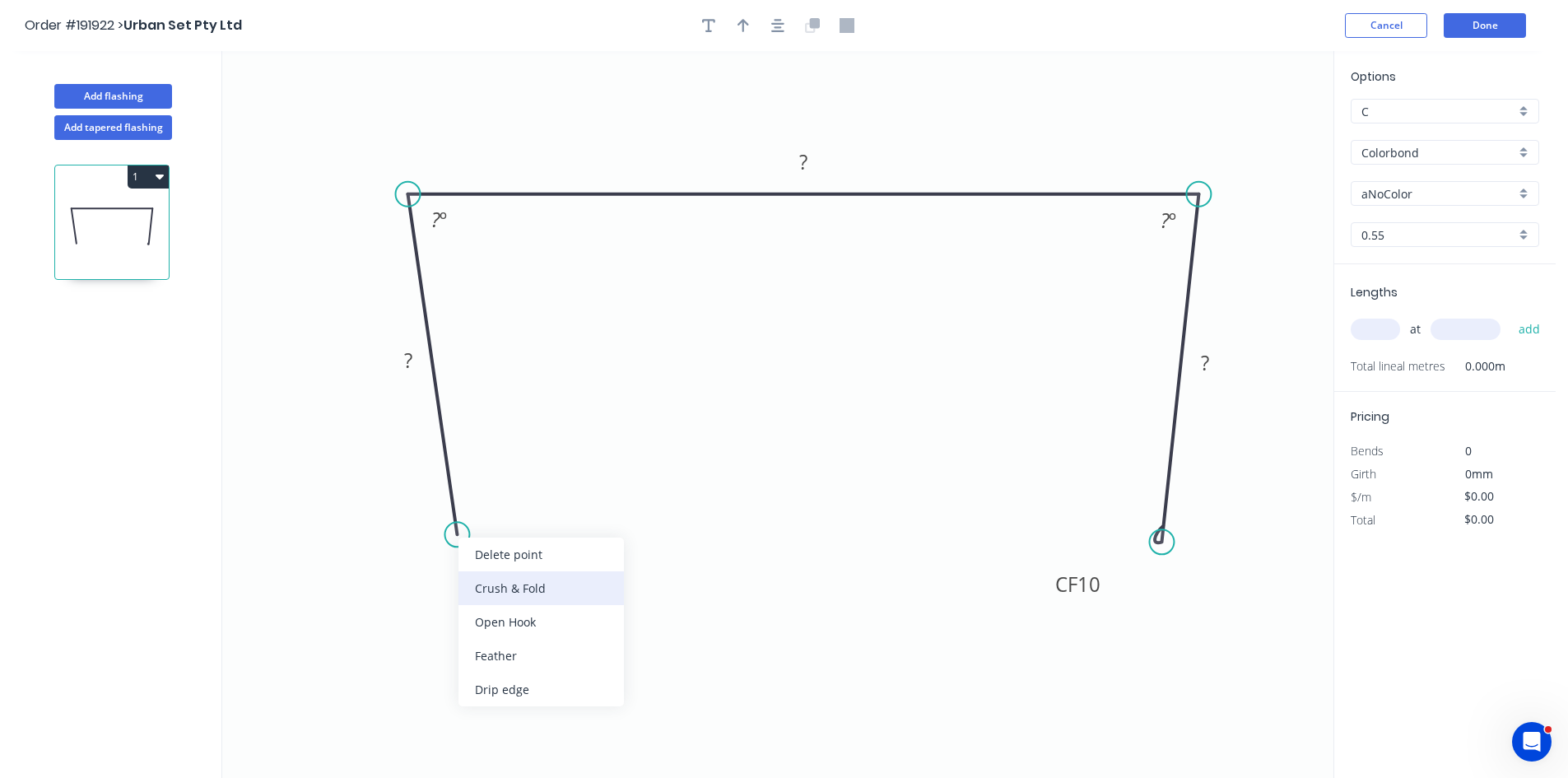
click at [498, 580] on div "Crush & Fold" at bounding box center [541, 588] width 166 height 33
drag, startPoint x: 401, startPoint y: 526, endPoint x: 528, endPoint y: 580, distance: 138.0
click at [528, 580] on rect at bounding box center [546, 563] width 66 height 33
click at [540, 569] on tspan "CF" at bounding box center [534, 564] width 22 height 27
type input "$16.85"
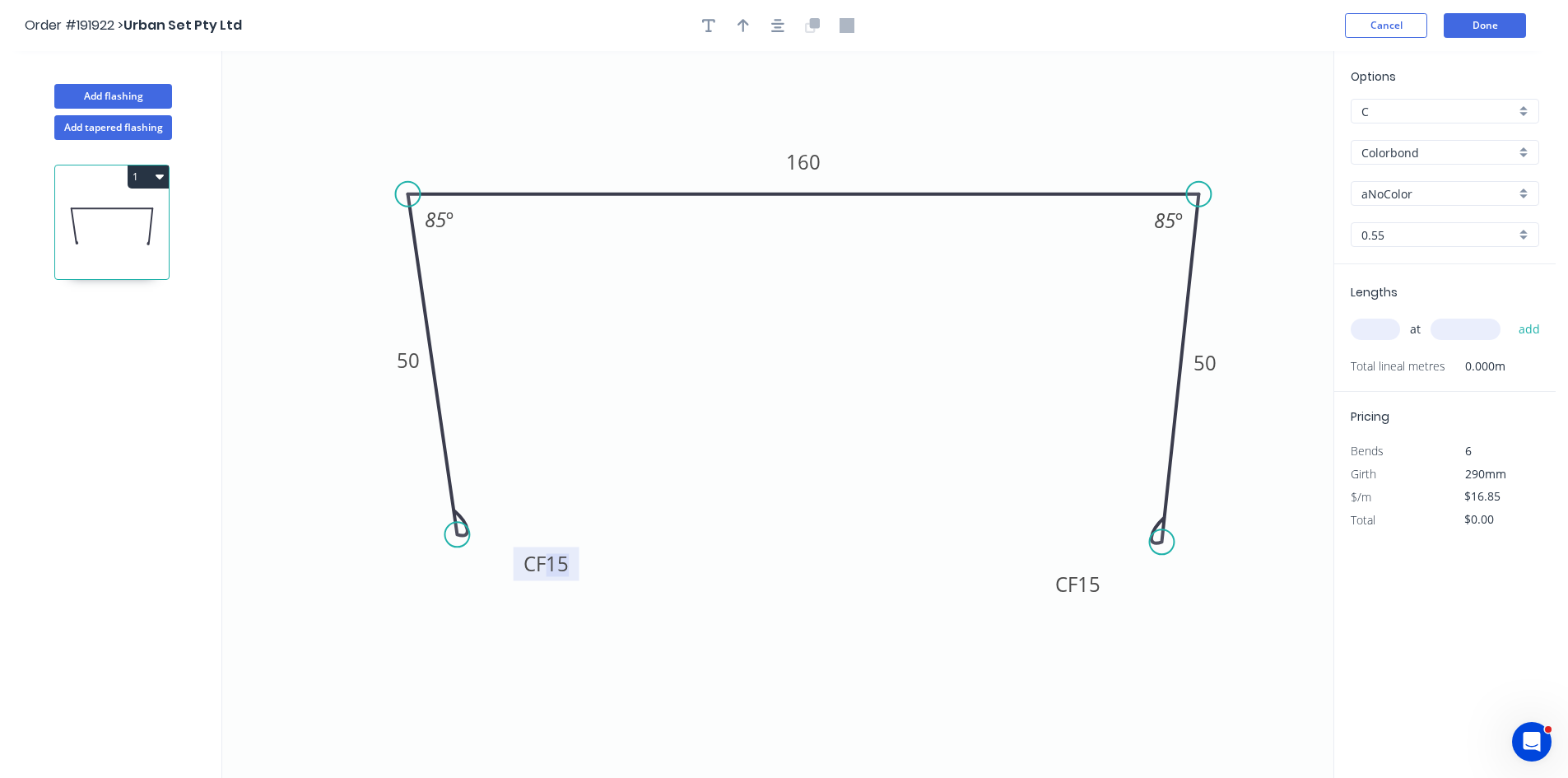
click at [1420, 199] on input "aNoColor" at bounding box center [1438, 194] width 154 height 17
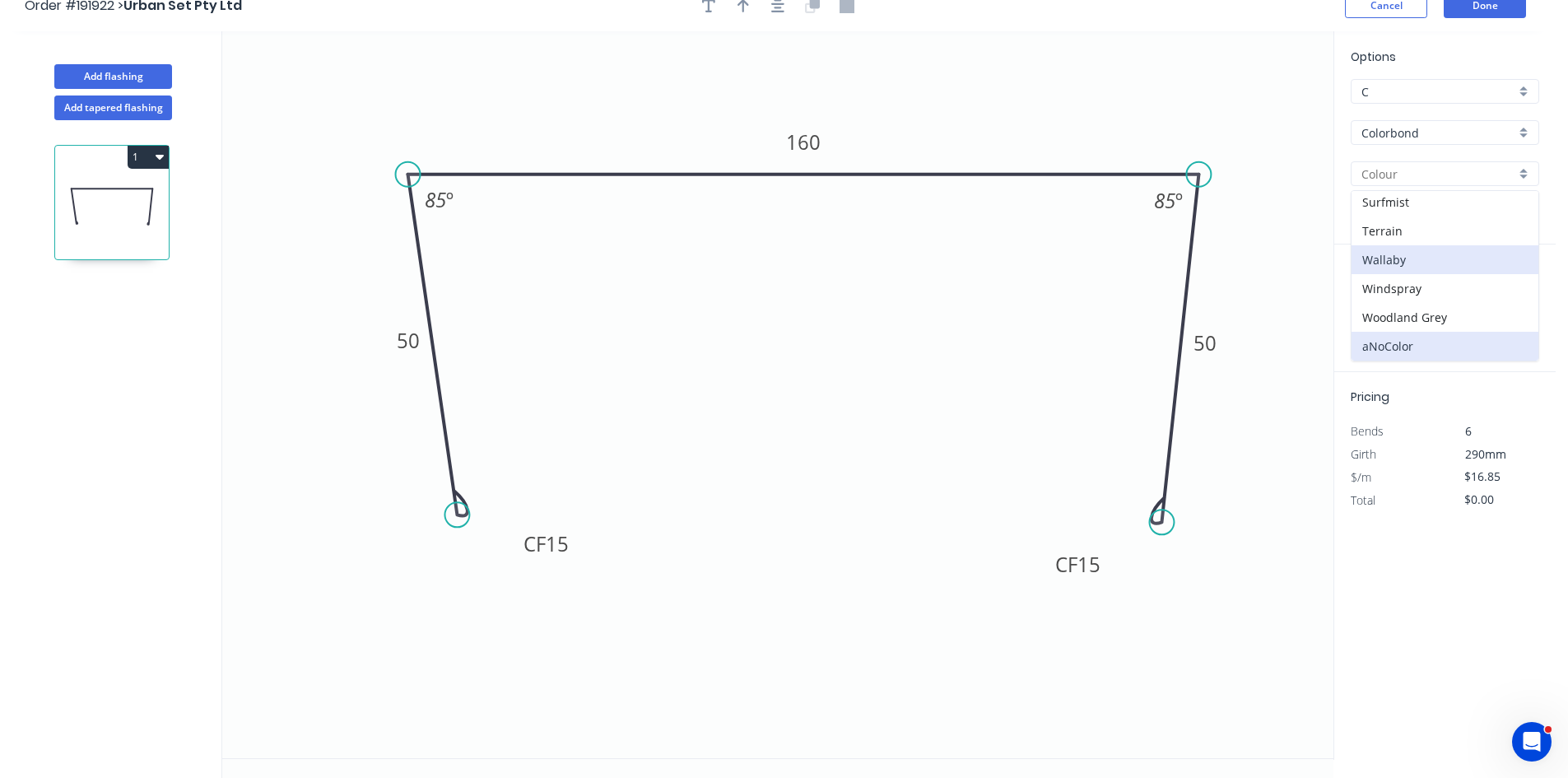
scroll to position [31, 0]
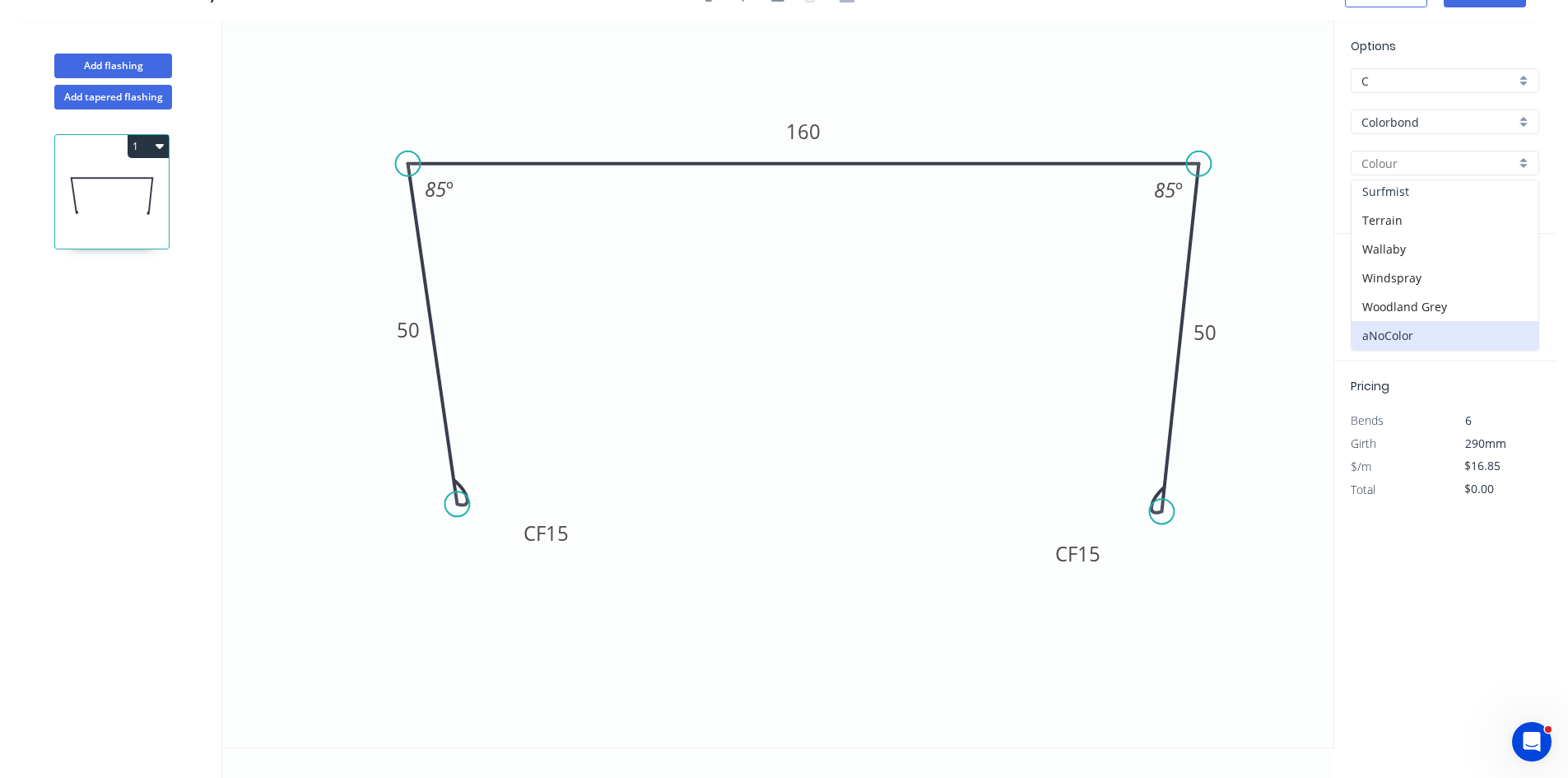
click at [1404, 182] on div "Surfmist" at bounding box center [1445, 191] width 187 height 29
type input "Surfmist"
click at [1360, 289] on input "text" at bounding box center [1376, 299] width 50 height 21
type input "22"
type input "3000"
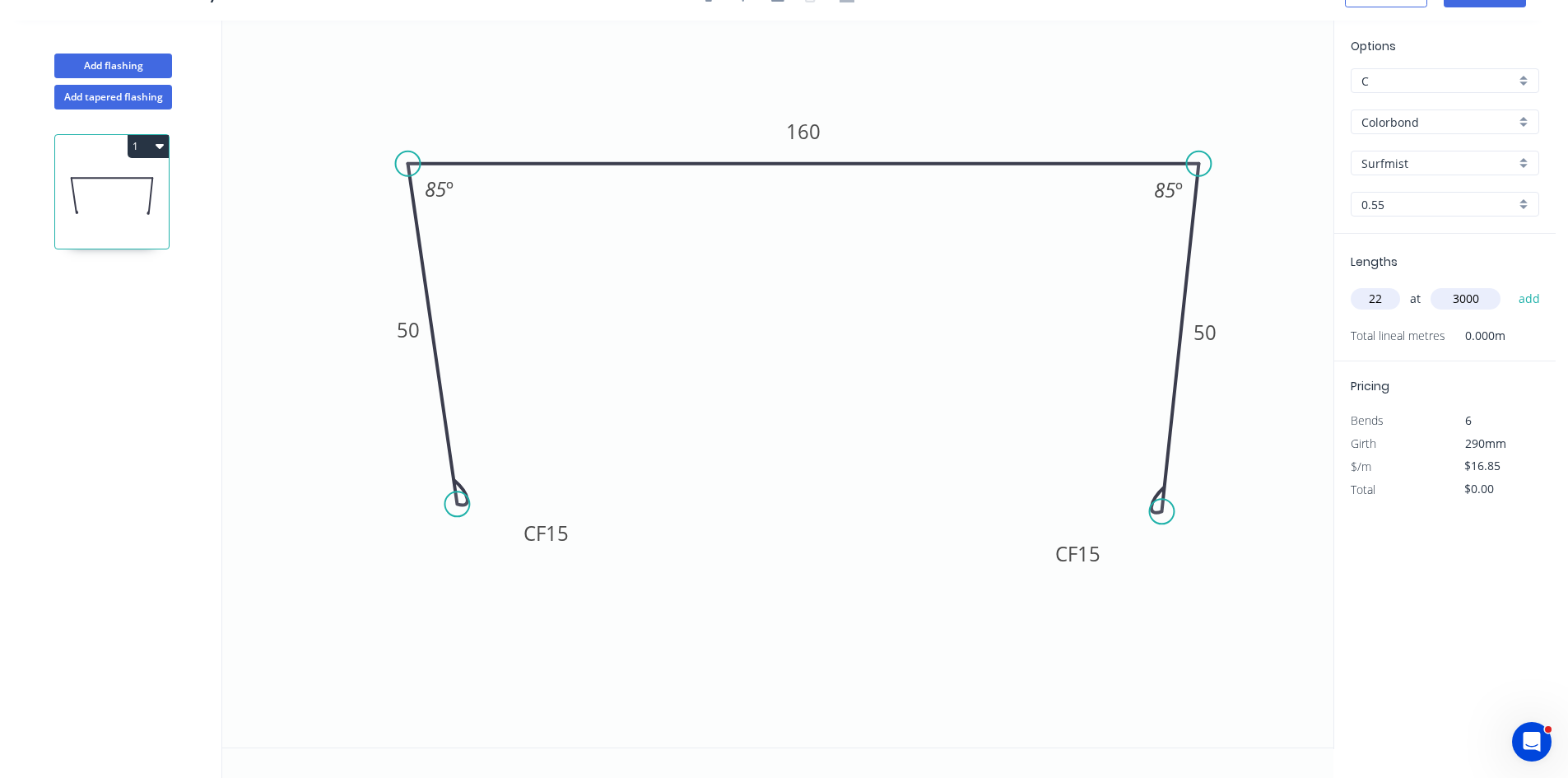
click at [1511, 285] on button "add" at bounding box center [1530, 299] width 38 height 28
type input "$1,112.10"
click at [144, 69] on button "Add flashing" at bounding box center [113, 66] width 118 height 25
type input "$0.00"
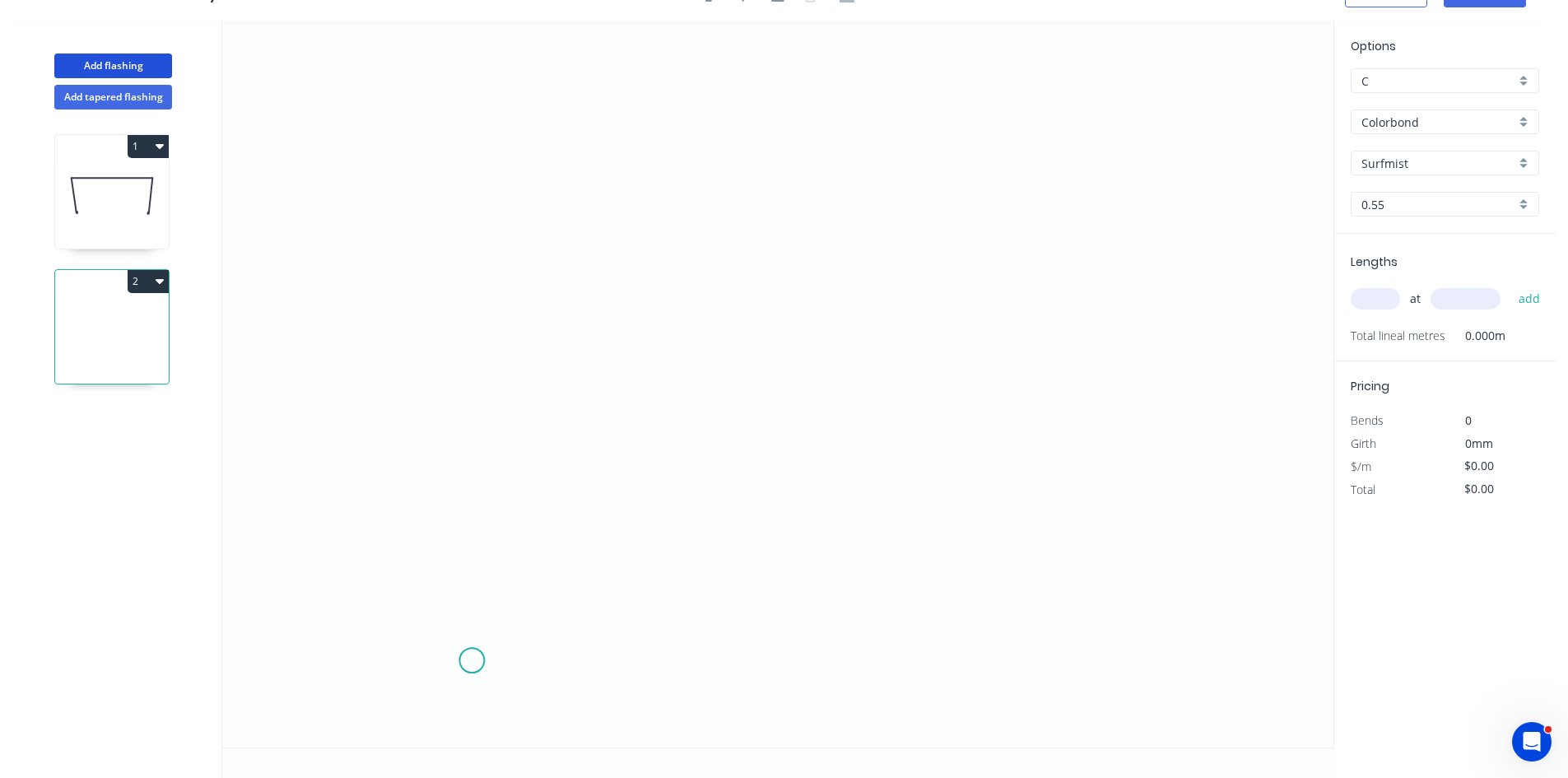
click at [472, 653] on icon "0" at bounding box center [778, 385] width 1112 height 727
click at [463, 110] on icon "0" at bounding box center [778, 385] width 1112 height 727
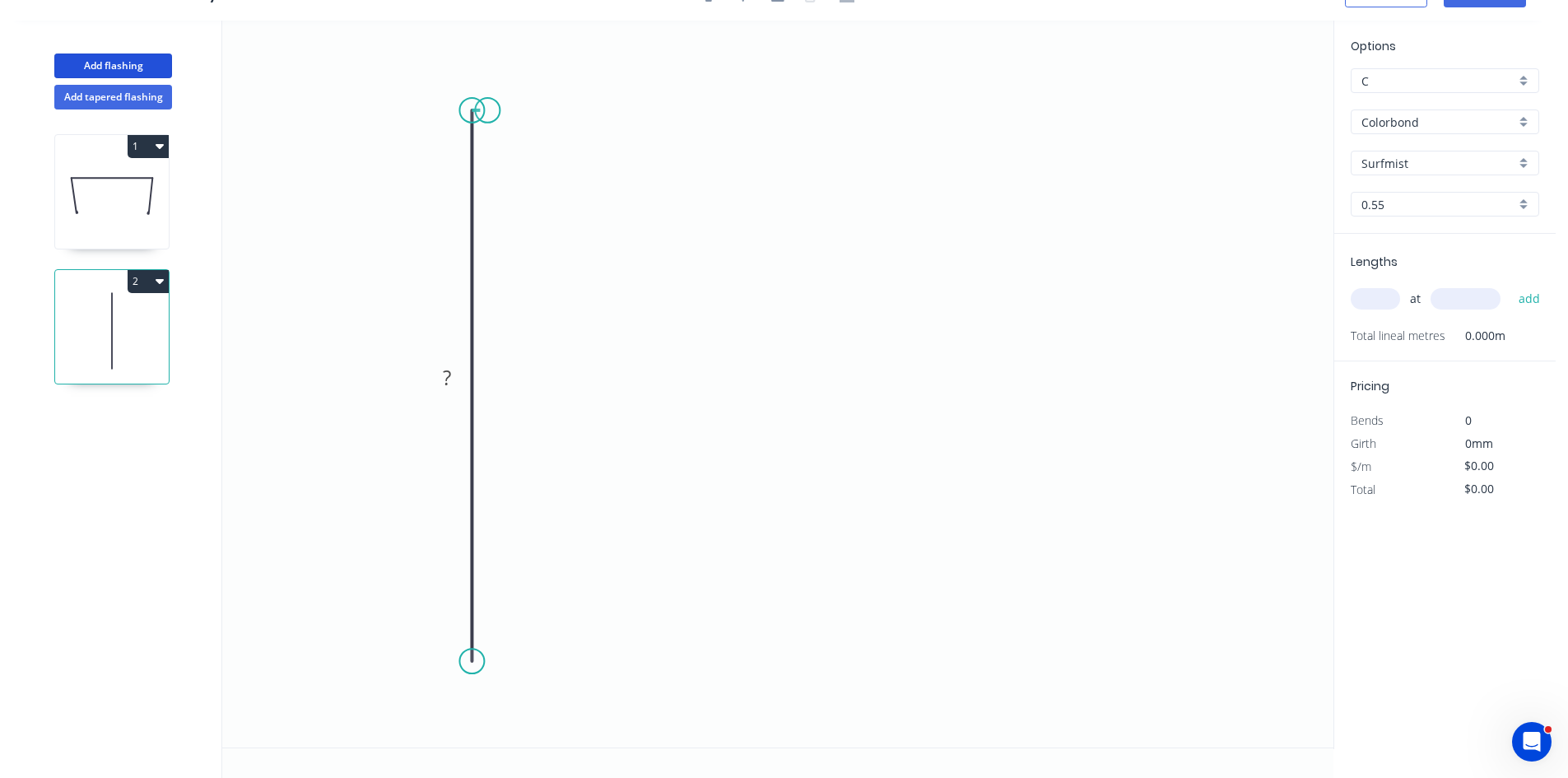
click at [487, 109] on icon "0 ?" at bounding box center [778, 385] width 1112 height 727
click at [481, 370] on icon "0 ? ?" at bounding box center [778, 385] width 1112 height 727
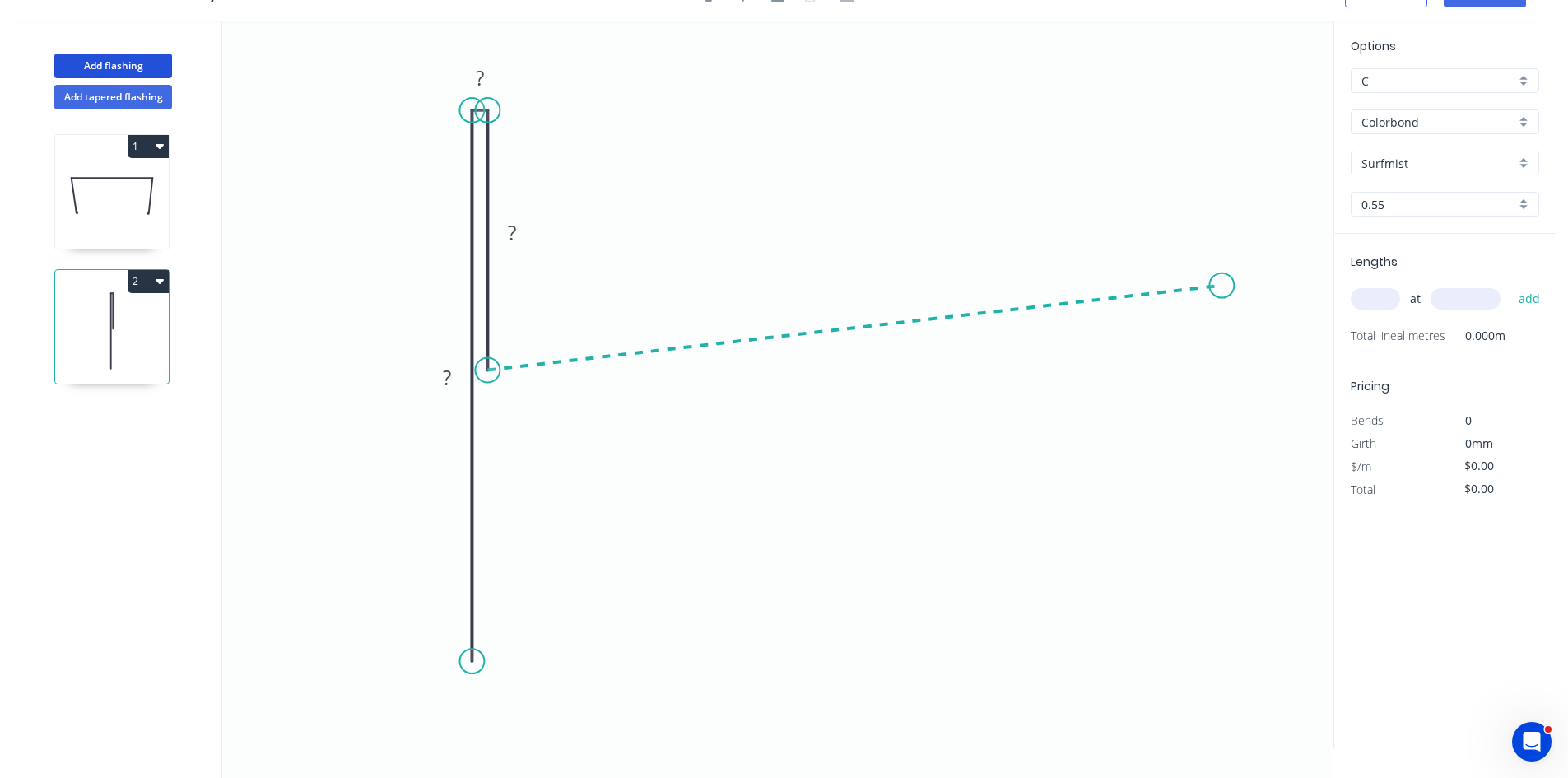
click at [1223, 286] on icon "0 ? ? ?" at bounding box center [778, 385] width 1112 height 727
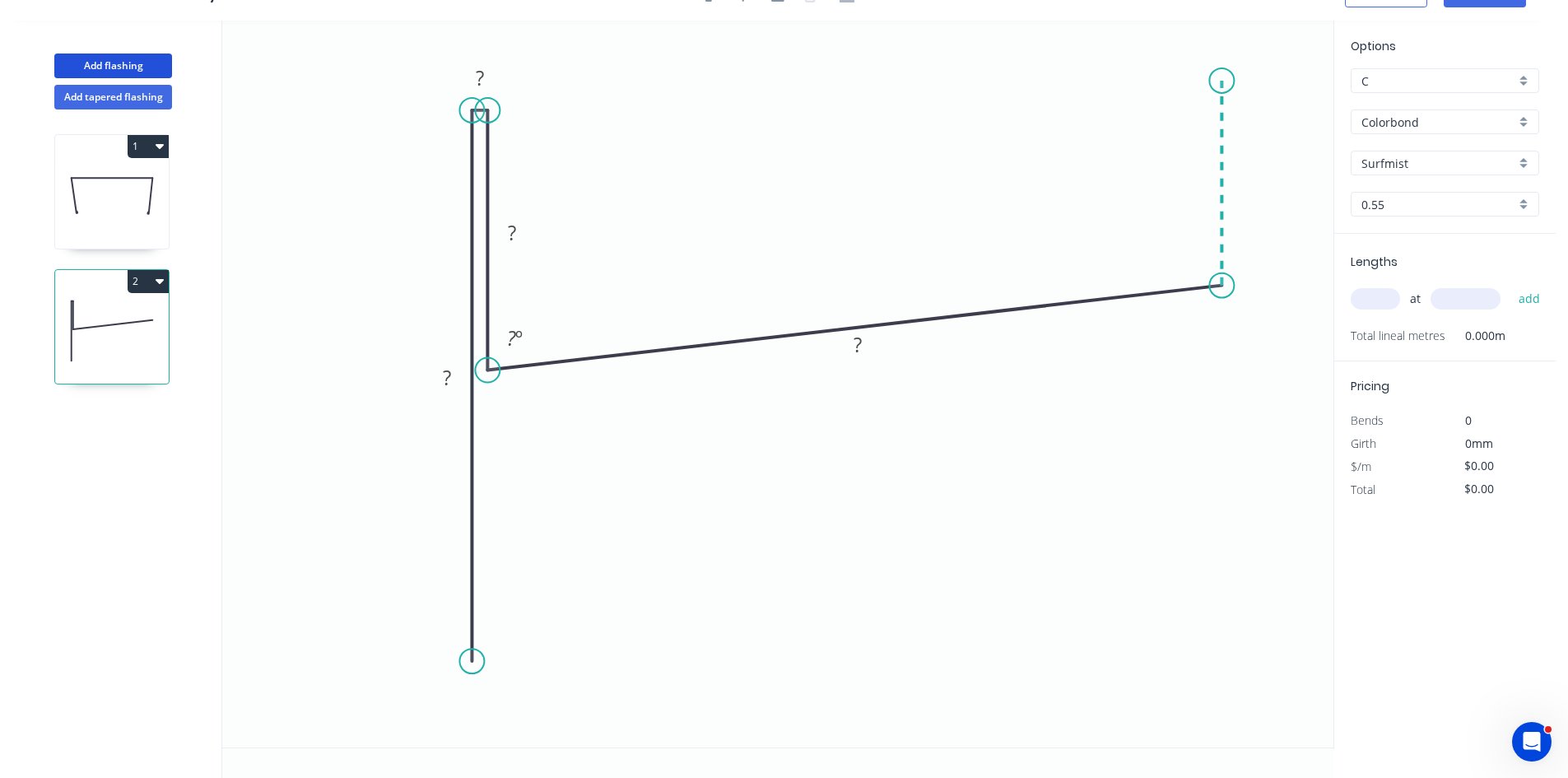
click at [1215, 80] on icon "0 ? ? ? ? ? º" at bounding box center [778, 385] width 1112 height 727
click at [548, 109] on div "Hide measurement" at bounding box center [569, 108] width 166 height 33
drag, startPoint x: 548, startPoint y: 225, endPoint x: 561, endPoint y: 205, distance: 23.9
click at [565, 197] on rect at bounding box center [545, 193] width 54 height 33
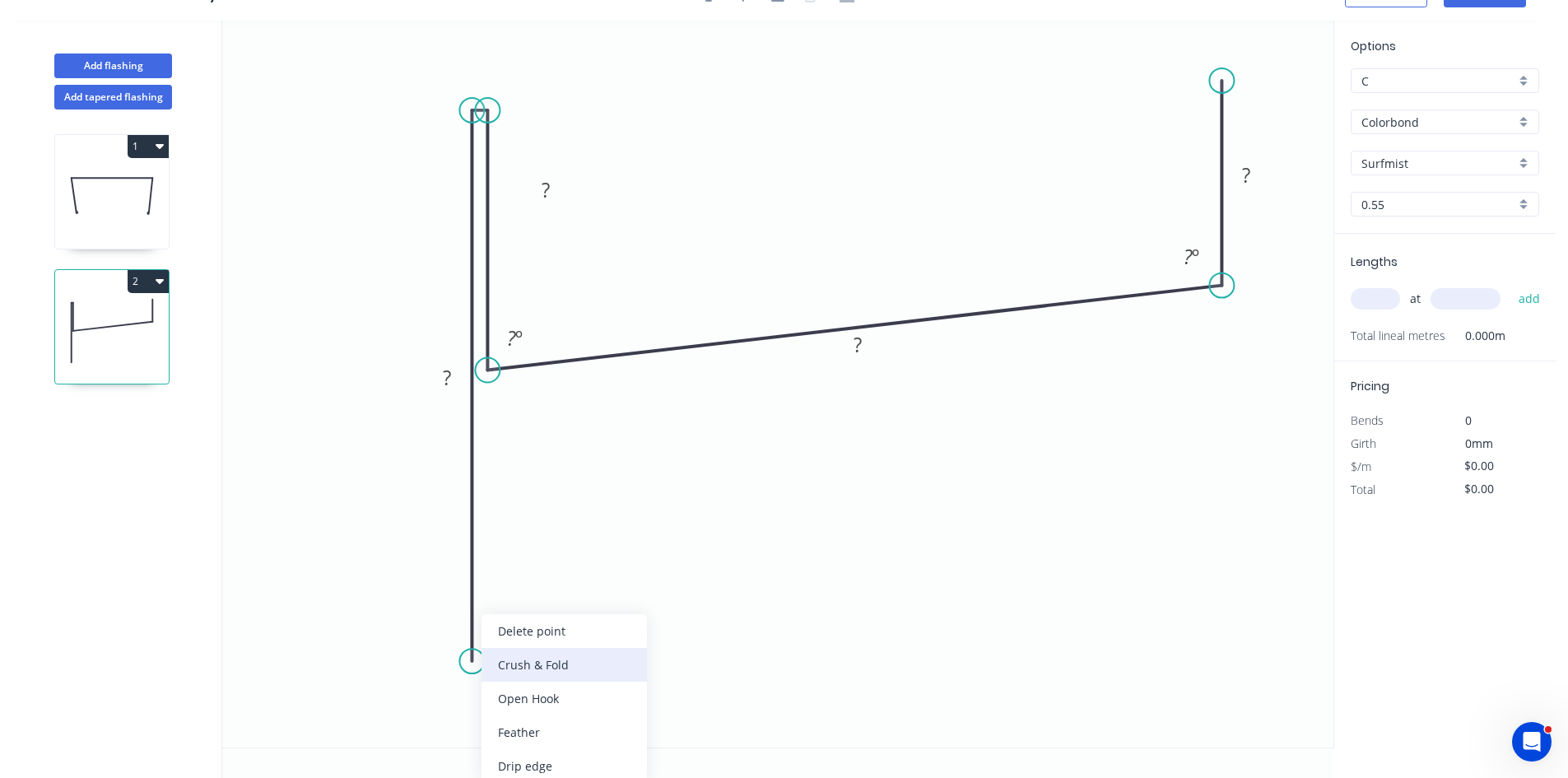
click at [549, 670] on div "Crush & Fold" at bounding box center [563, 664] width 166 height 33
drag, startPoint x: 407, startPoint y: 636, endPoint x: 516, endPoint y: 693, distance: 123.0
click at [516, 694] on rect at bounding box center [547, 689] width 66 height 33
click at [547, 680] on tspan "10" at bounding box center [557, 689] width 23 height 27
type input "$16.85"
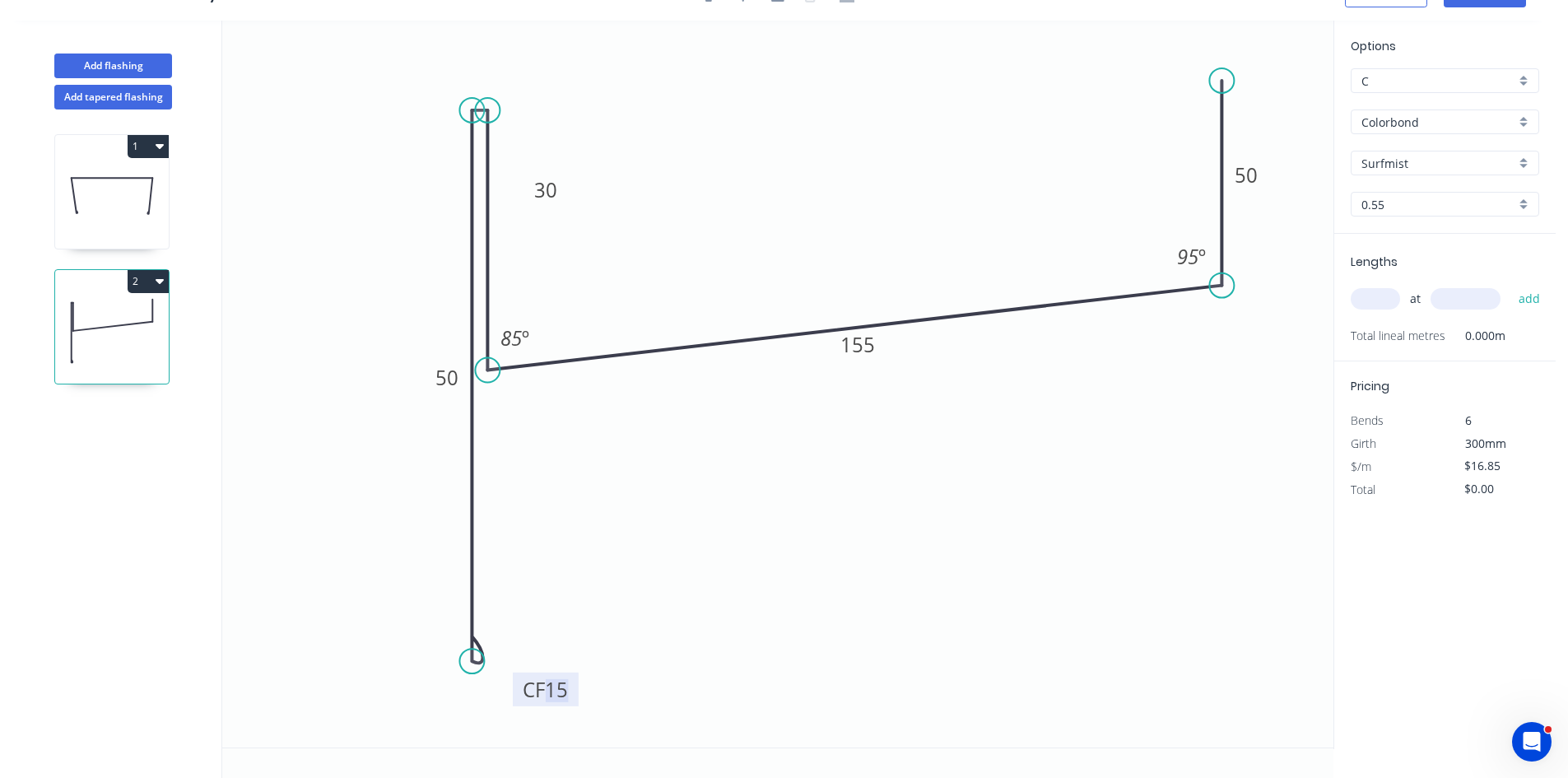
click at [1413, 288] on span "at" at bounding box center [1415, 299] width 11 height 23
click at [1380, 291] on input "text" at bounding box center [1376, 299] width 50 height 21
click at [1404, 161] on input "Surfmist" at bounding box center [1438, 164] width 154 height 17
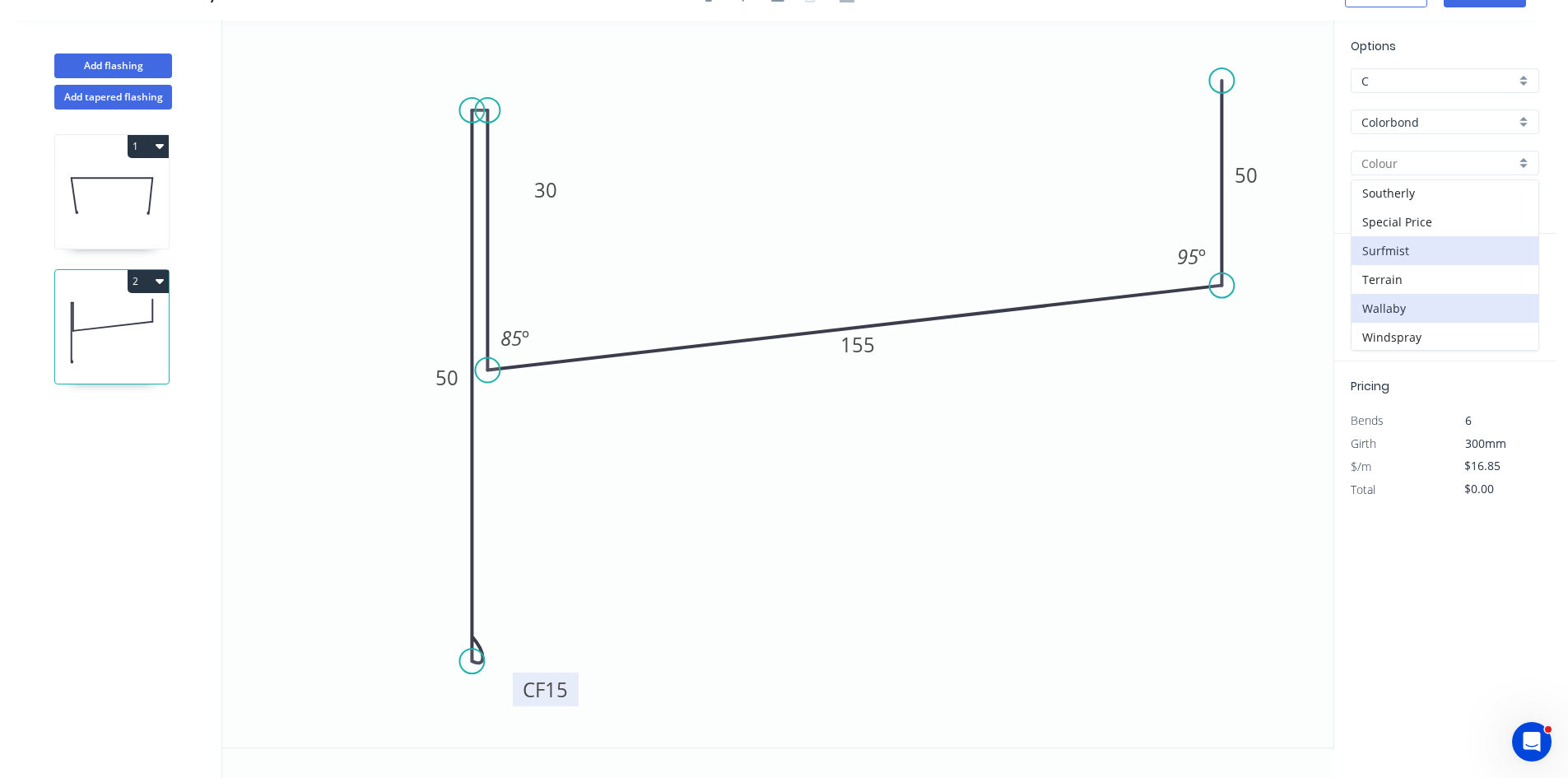
scroll to position [637, 0]
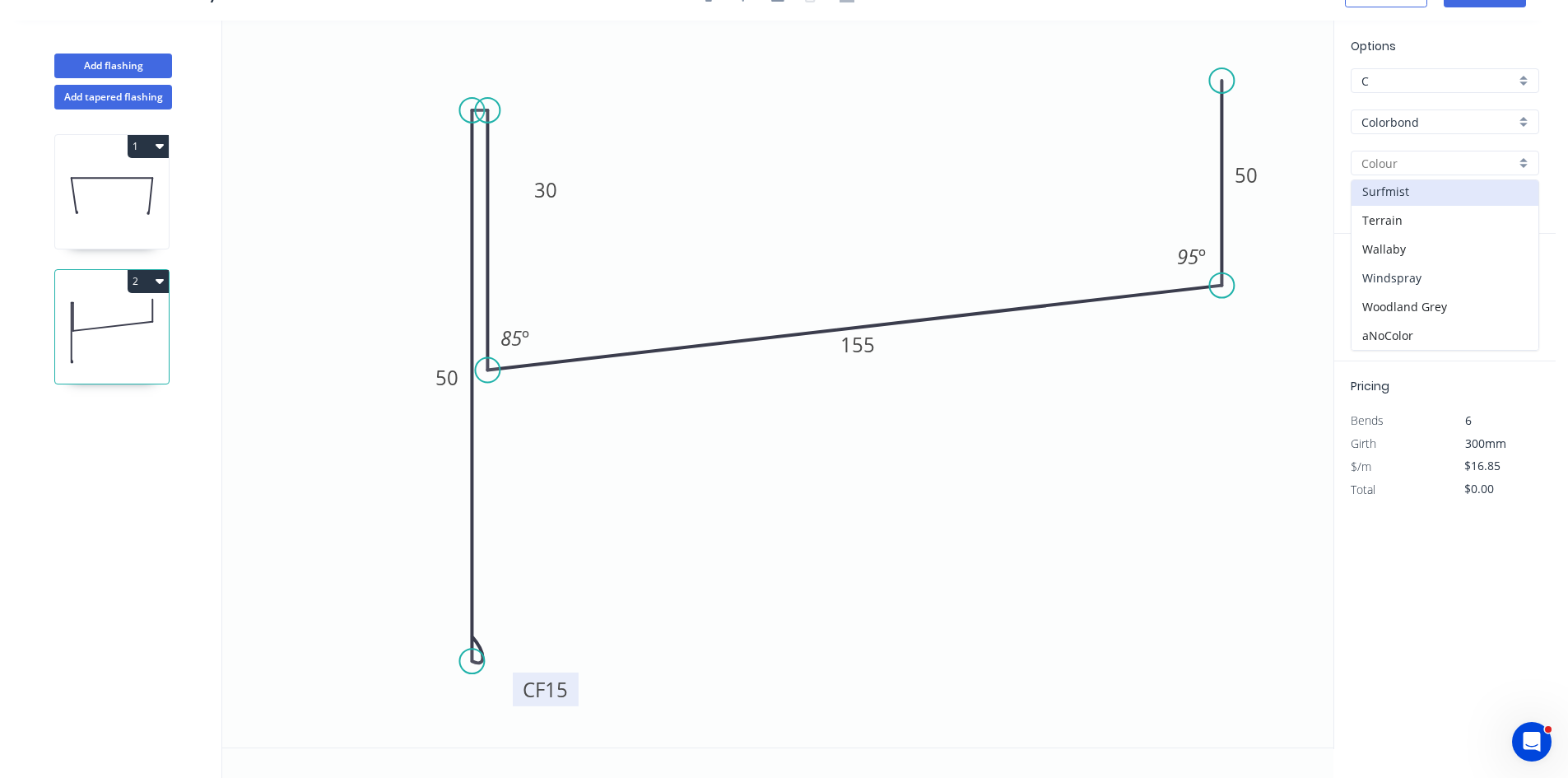
click at [1420, 280] on div "Windspray" at bounding box center [1445, 278] width 187 height 29
type input "Windspray"
click at [1378, 297] on input "text" at bounding box center [1376, 299] width 50 height 21
type input "16"
type input "3000"
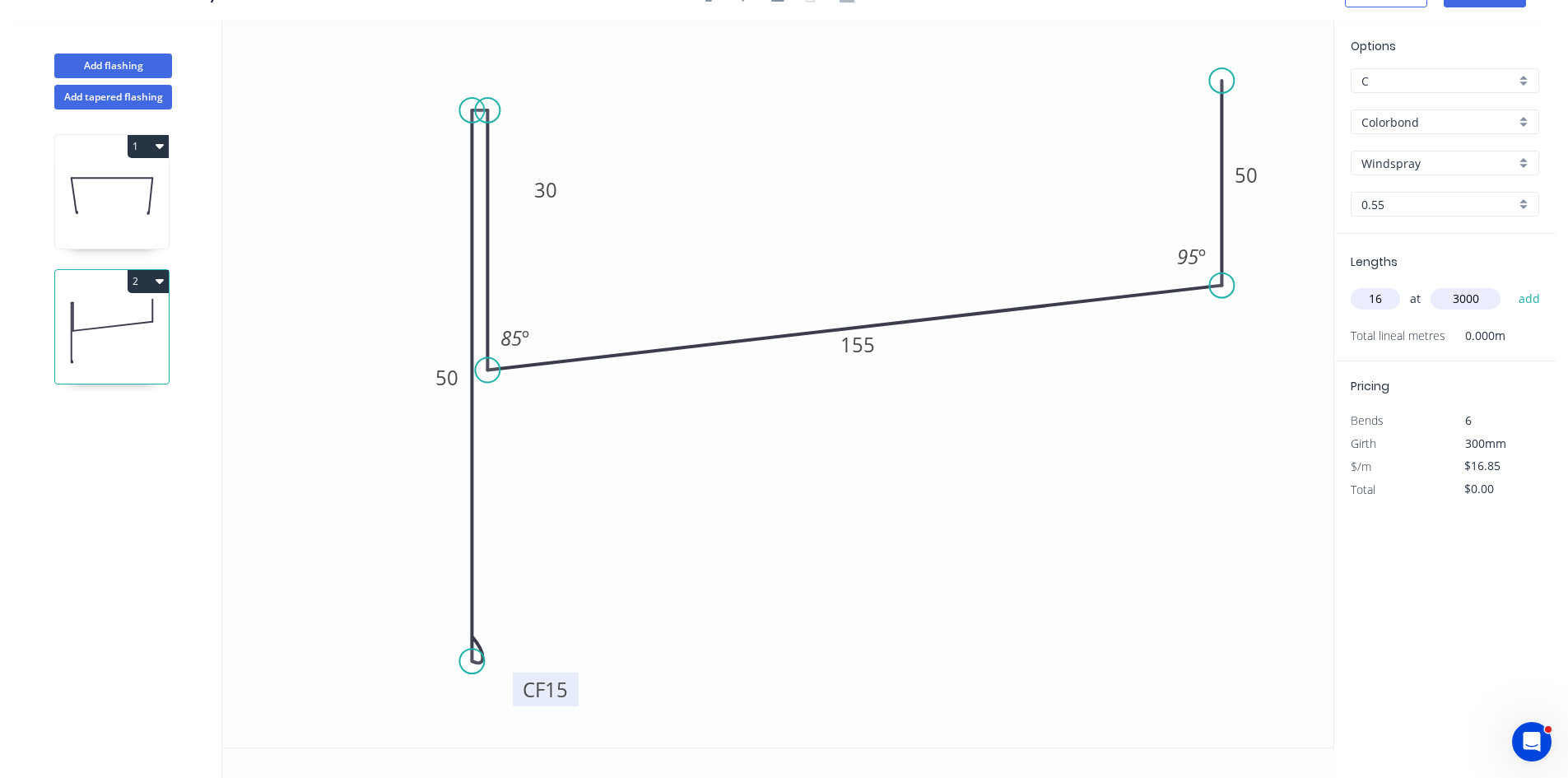
click at [1511, 285] on button "add" at bounding box center [1530, 299] width 38 height 28
type input "$808.80"
click at [146, 210] on icon at bounding box center [112, 196] width 114 height 105
type input "Surfmist"
type input "$1,112.10"
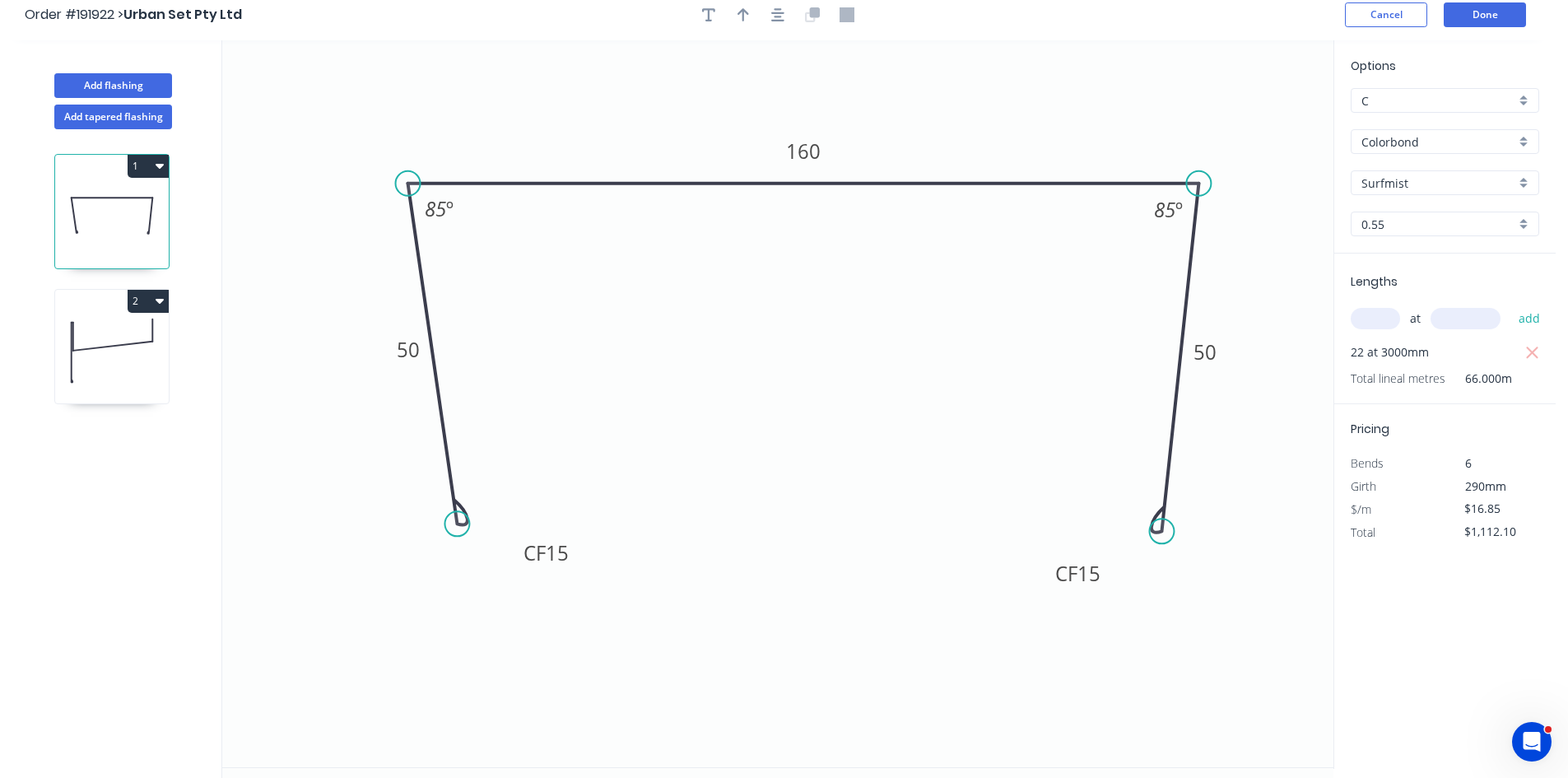
scroll to position [0, 0]
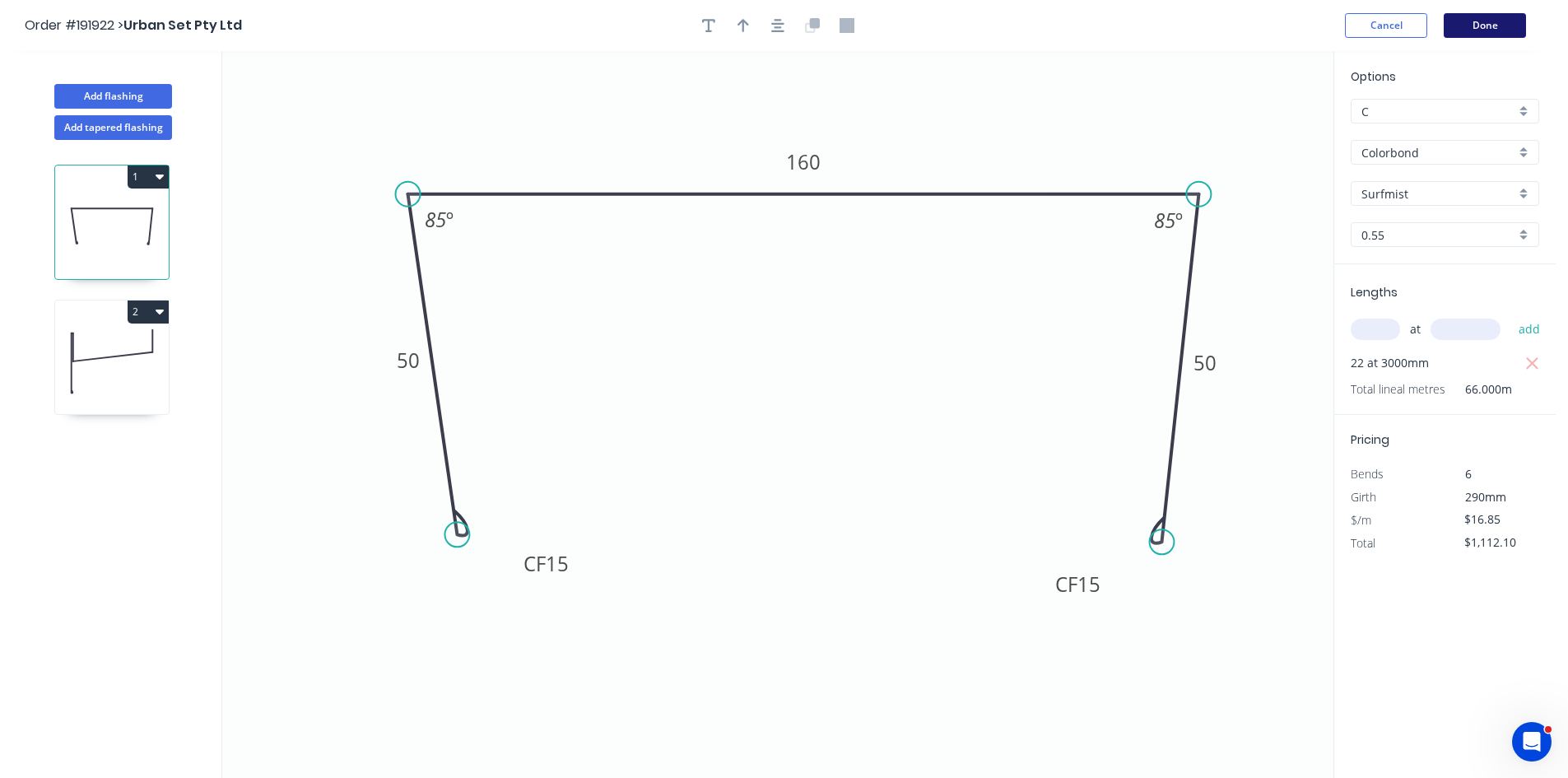
click at [1493, 29] on button "Done" at bounding box center [1485, 26] width 82 height 25
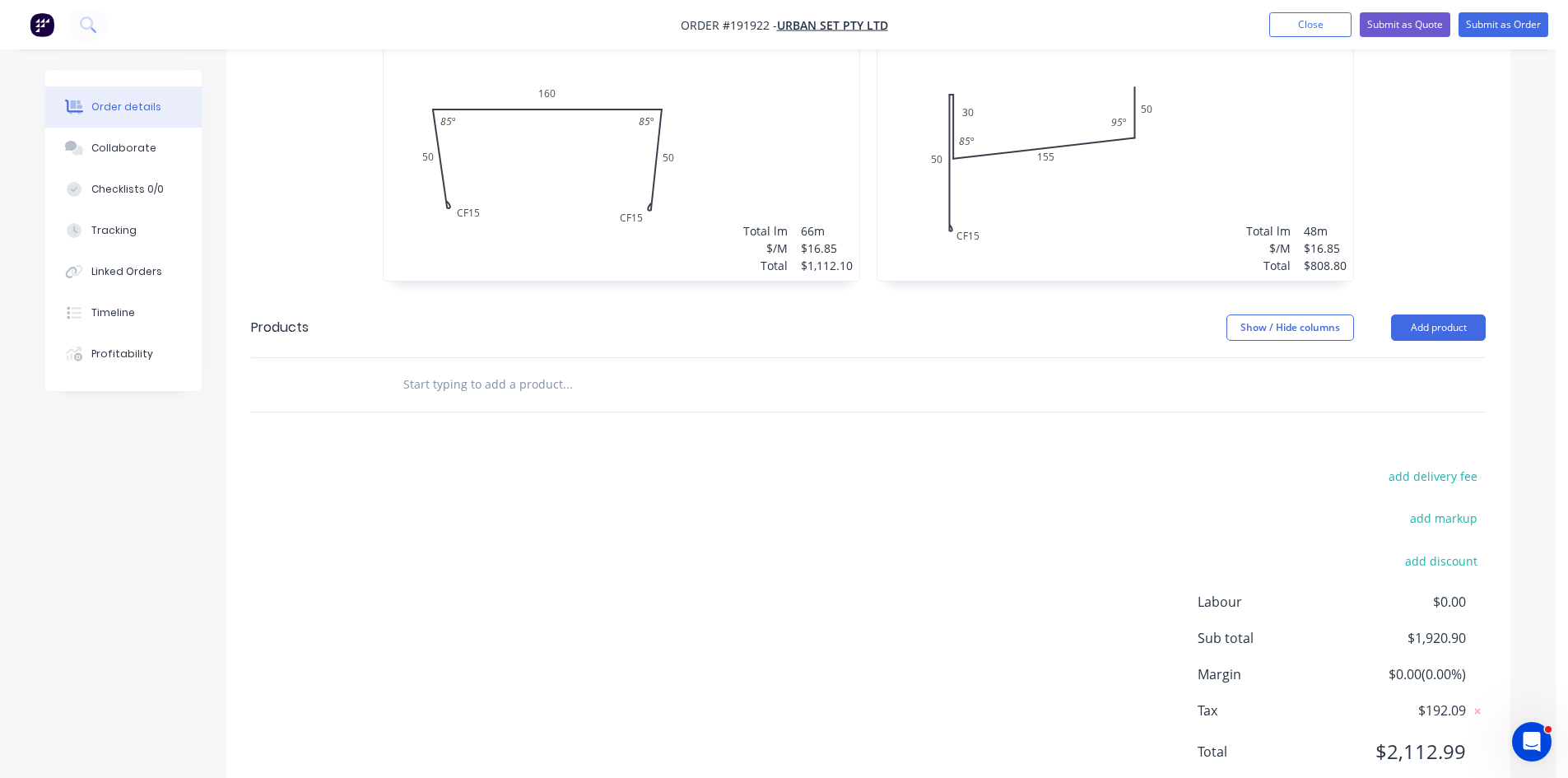
scroll to position [569, 0]
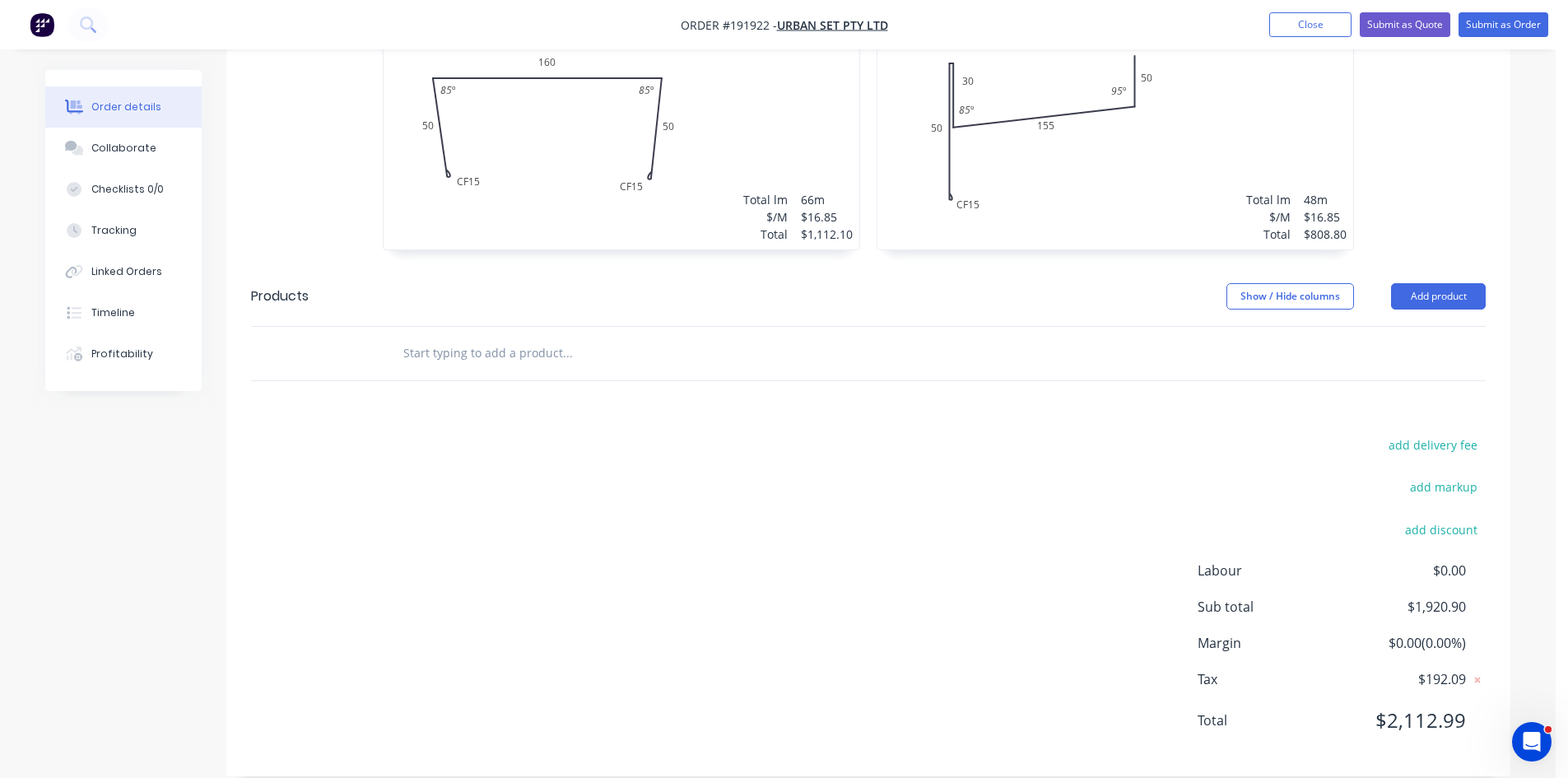
click at [484, 337] on input "text" at bounding box center [567, 353] width 329 height 33
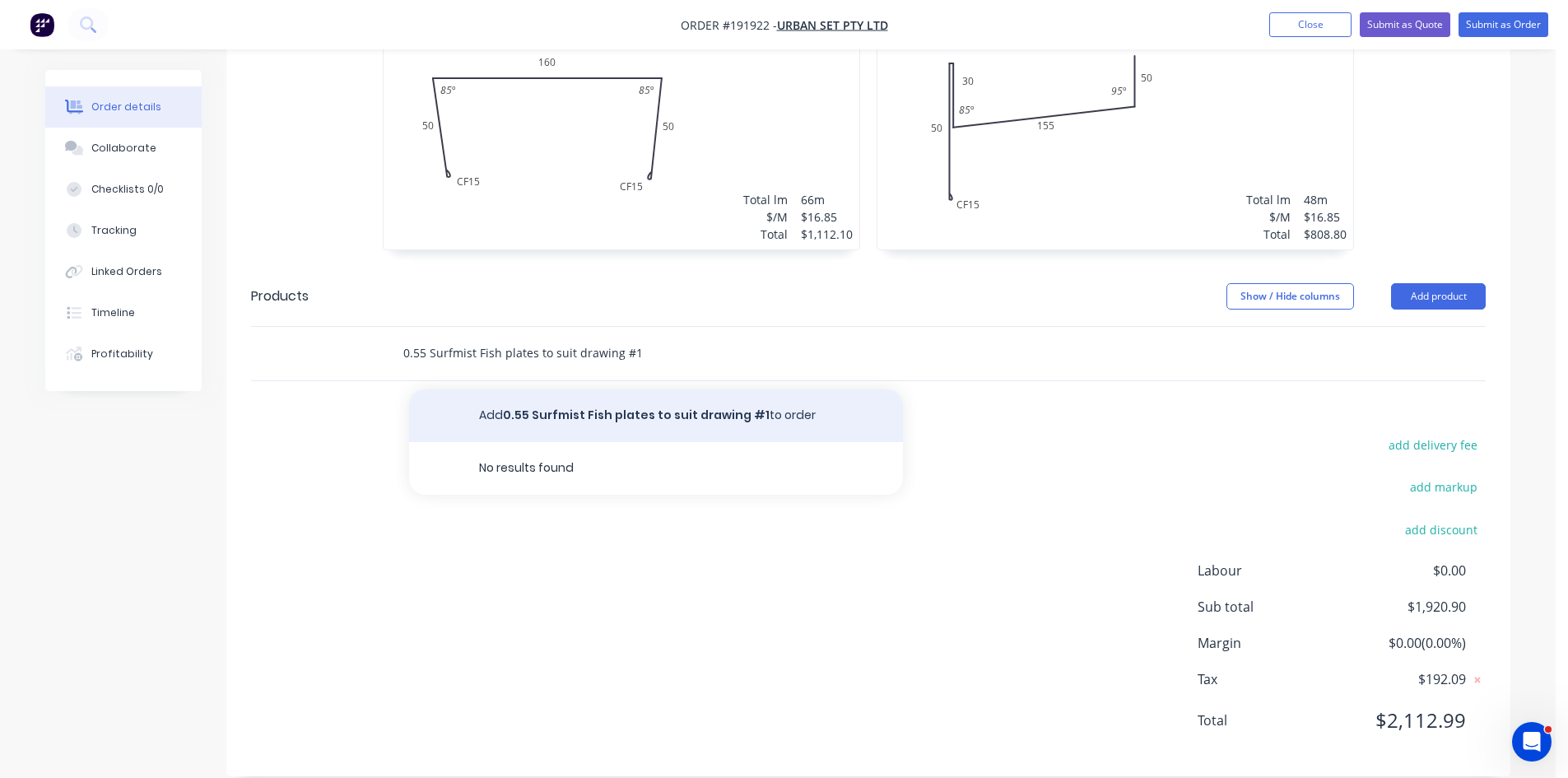
type input "0.55 Surfmist Fish plates to suit drawing #1"
click at [664, 390] on button "Add 0.55 Surfmist Fish plates to suit drawing #1 to order" at bounding box center [656, 415] width 494 height 53
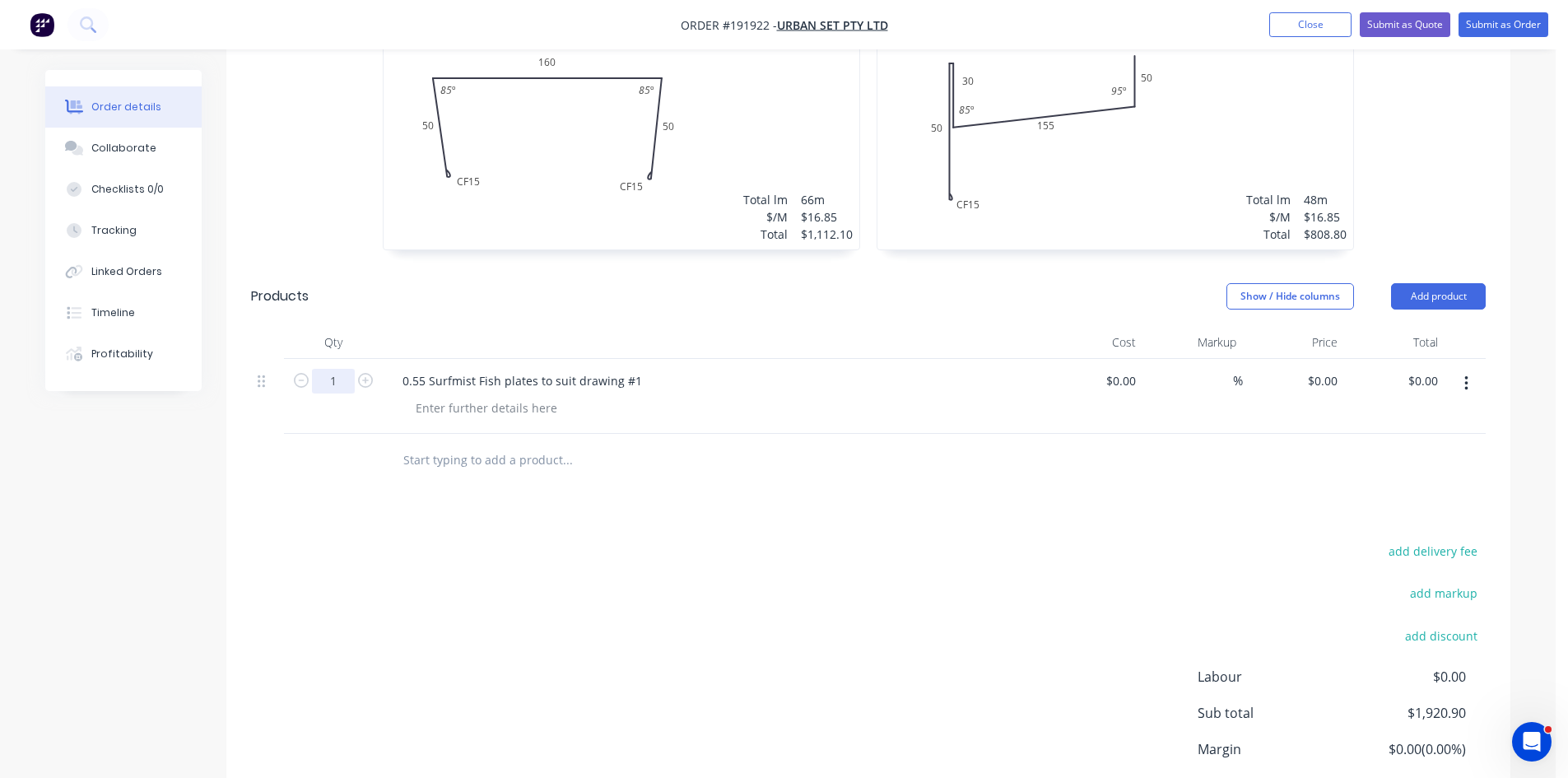
drag, startPoint x: 332, startPoint y: 355, endPoint x: 386, endPoint y: 358, distance: 54.1
click at [332, 369] on input "1" at bounding box center [333, 382] width 43 height 25
type input "22"
click at [520, 396] on div at bounding box center [487, 408] width 168 height 24
click at [467, 396] on div at bounding box center [487, 408] width 168 height 24
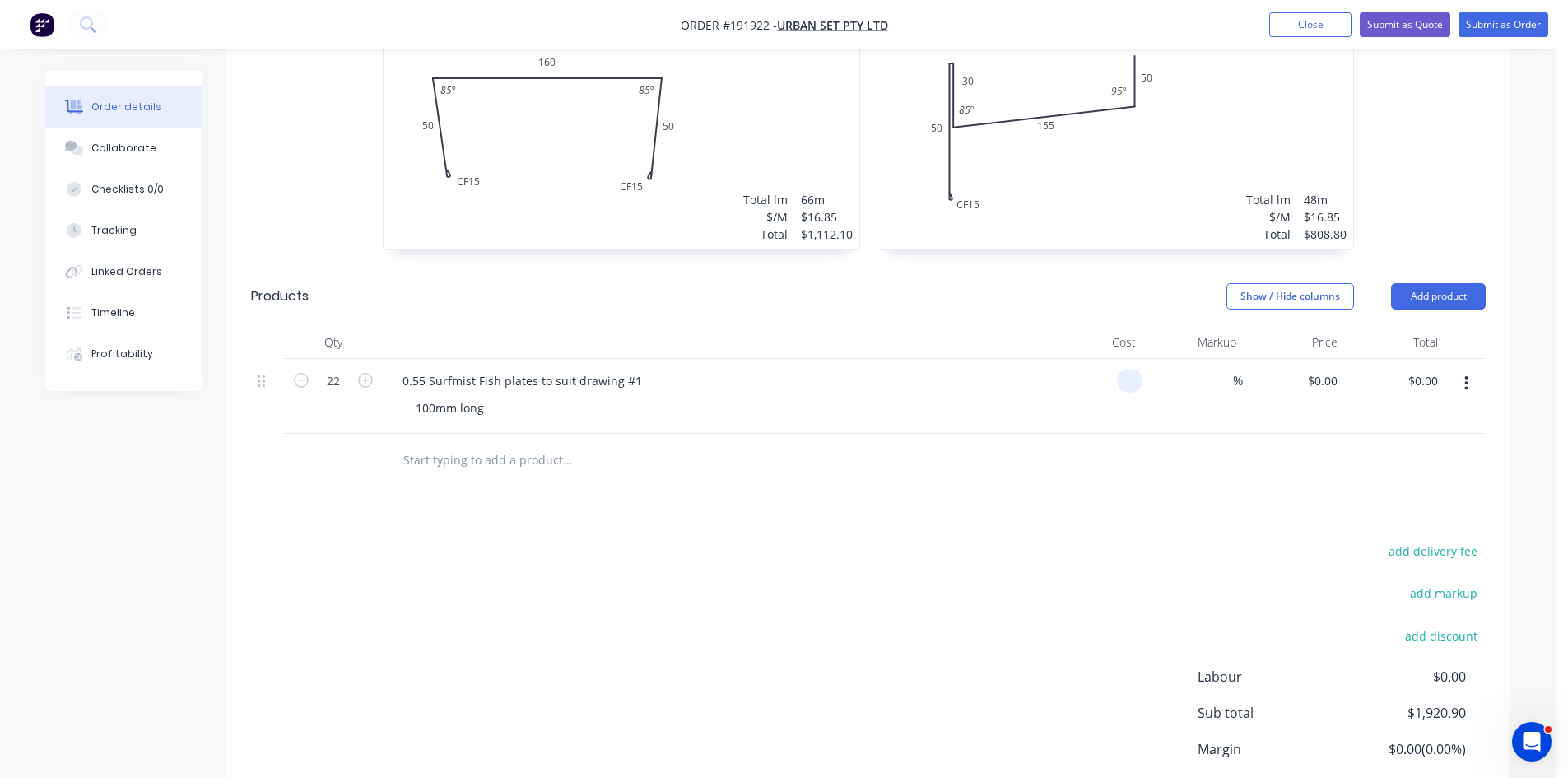
type input "$0.00"
type input "$5.18"
type input "$113.96"
click at [1195, 516] on div "Drawings Add drawing 0.55 Colorbond Surfmist Girth 290 1 0 CF 15 50 160 CF 15 5…" at bounding box center [869, 399] width 1284 height 968
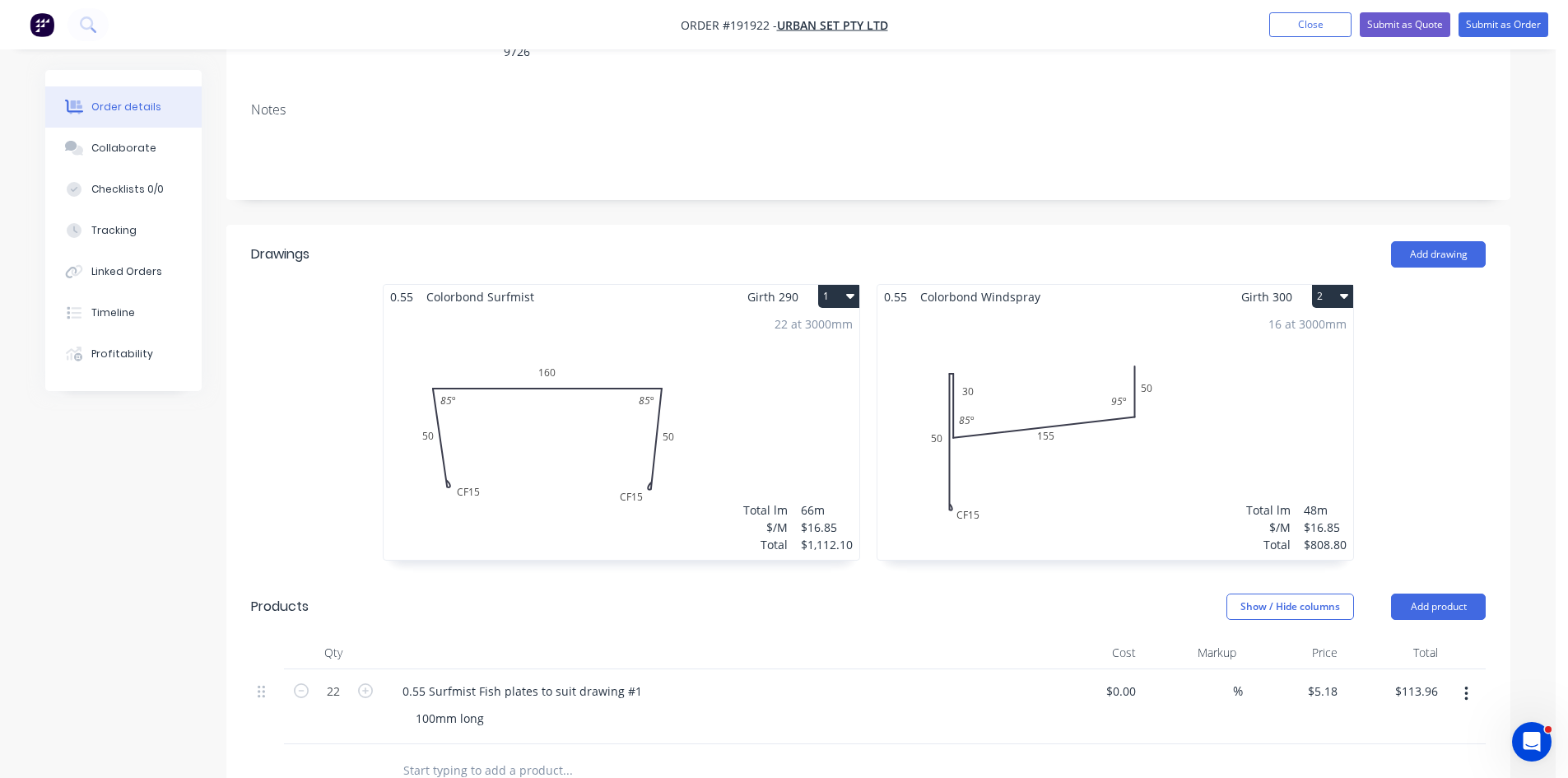
scroll to position [275, 0]
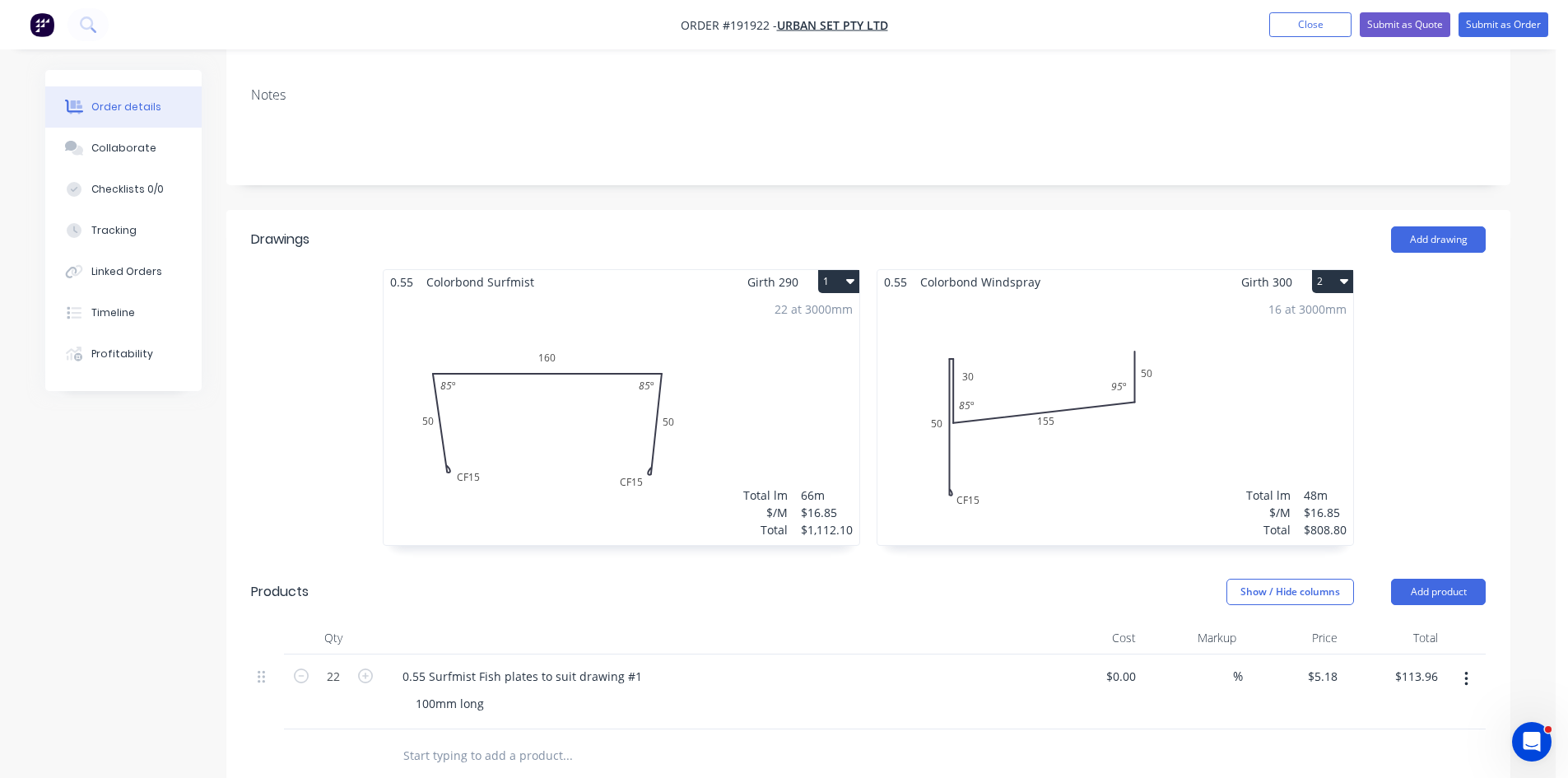
click at [568, 429] on div "22 at 3000mm Total lm $/M Total 66m $16.85 $1,112.10" at bounding box center [621, 419] width 475 height 251
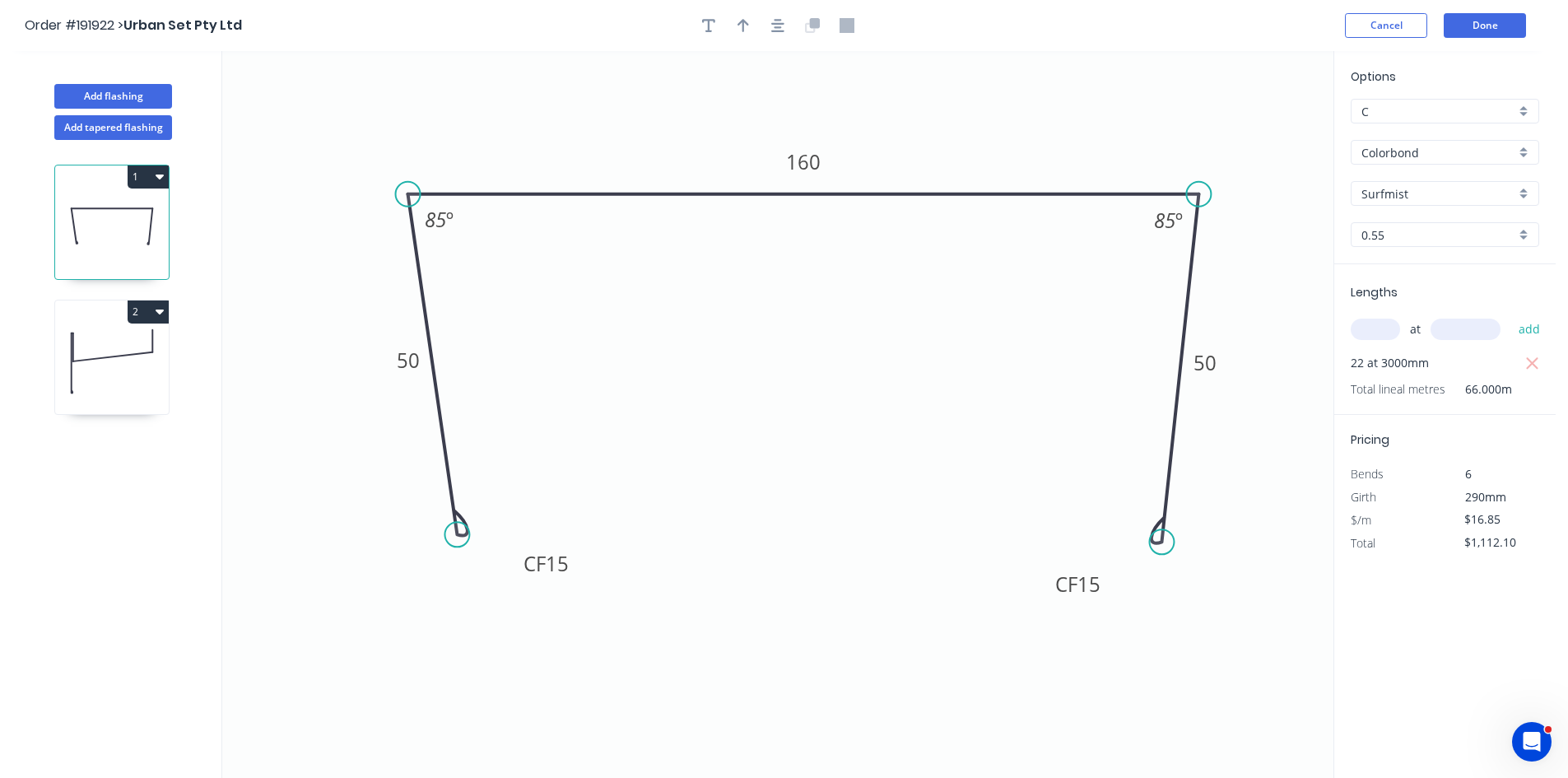
click at [761, 21] on div at bounding box center [778, 26] width 173 height 25
click at [752, 21] on button "button" at bounding box center [743, 26] width 25 height 25
click at [1248, 133] on icon at bounding box center [1249, 114] width 14 height 53
click at [106, 233] on icon at bounding box center [112, 227] width 114 height 105
drag, startPoint x: 108, startPoint y: 353, endPoint x: 144, endPoint y: 322, distance: 47.5
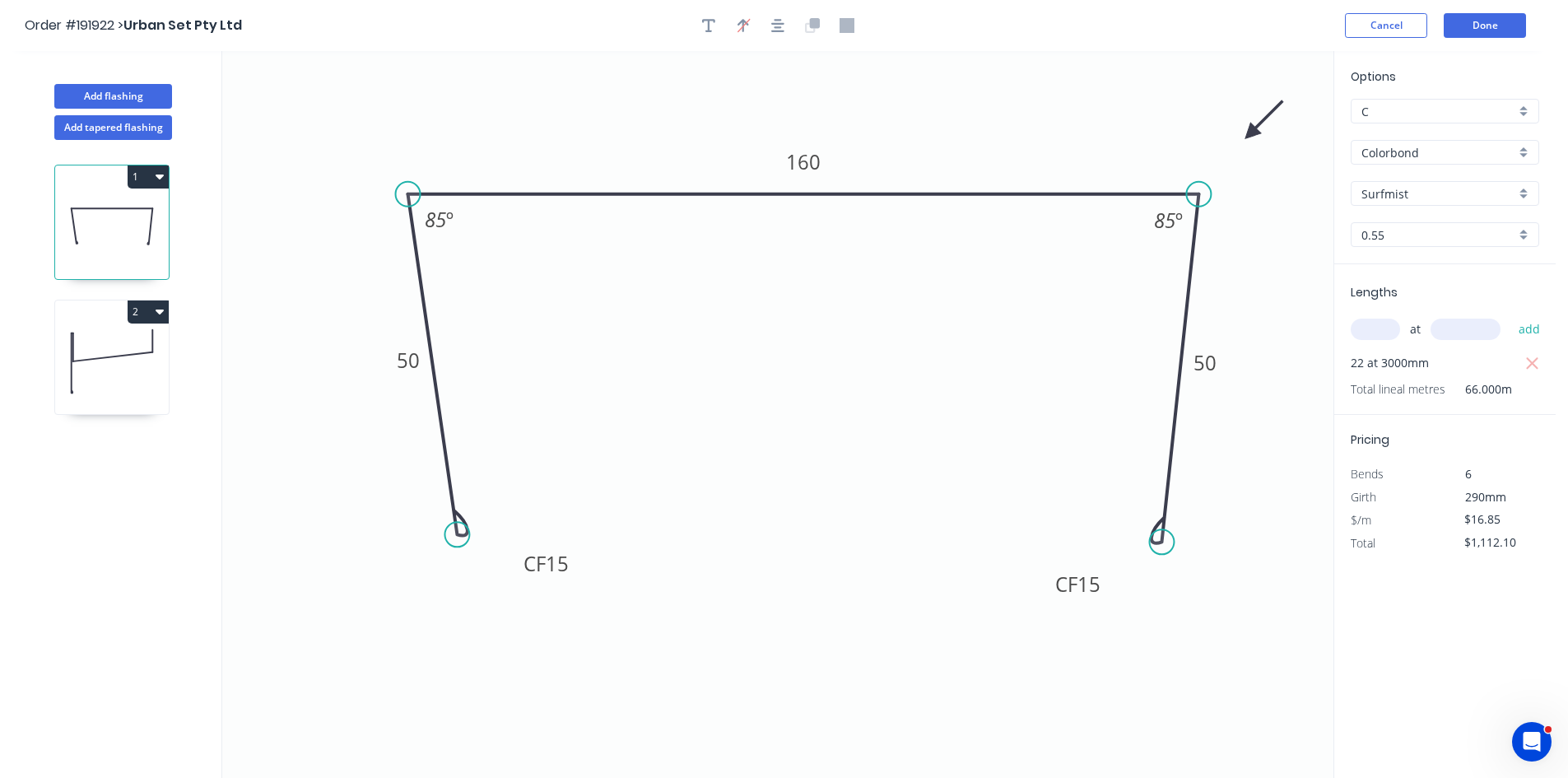
click at [108, 355] on icon at bounding box center [112, 362] width 114 height 105
type input "Windspray"
type input "$808.80"
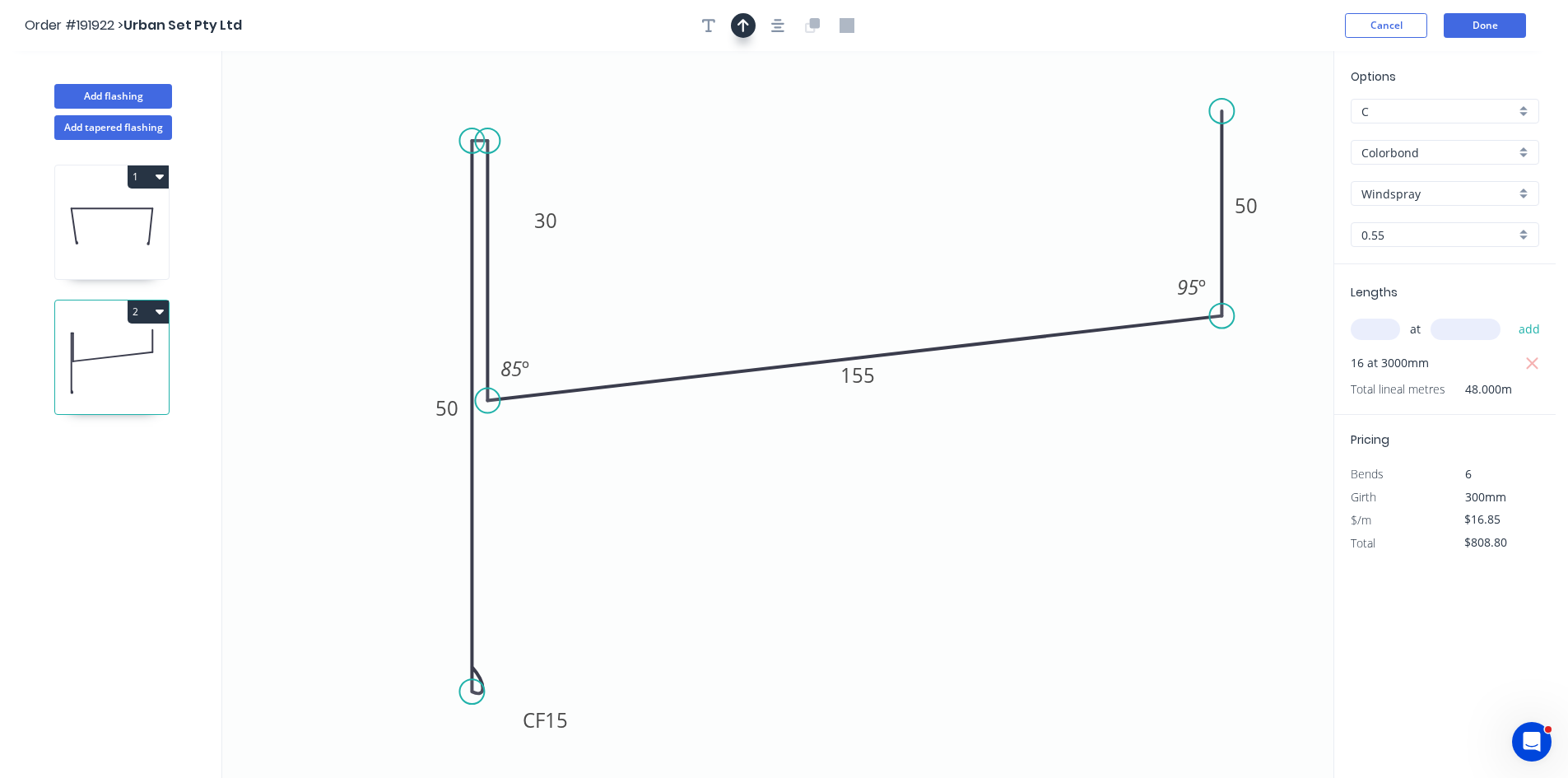
click at [752, 26] on button "button" at bounding box center [743, 26] width 25 height 25
drag, startPoint x: 1254, startPoint y: 130, endPoint x: 834, endPoint y: 127, distance: 420.0
click at [834, 127] on icon at bounding box center [836, 105] width 14 height 53
click at [1491, 32] on button "Done" at bounding box center [1485, 26] width 82 height 25
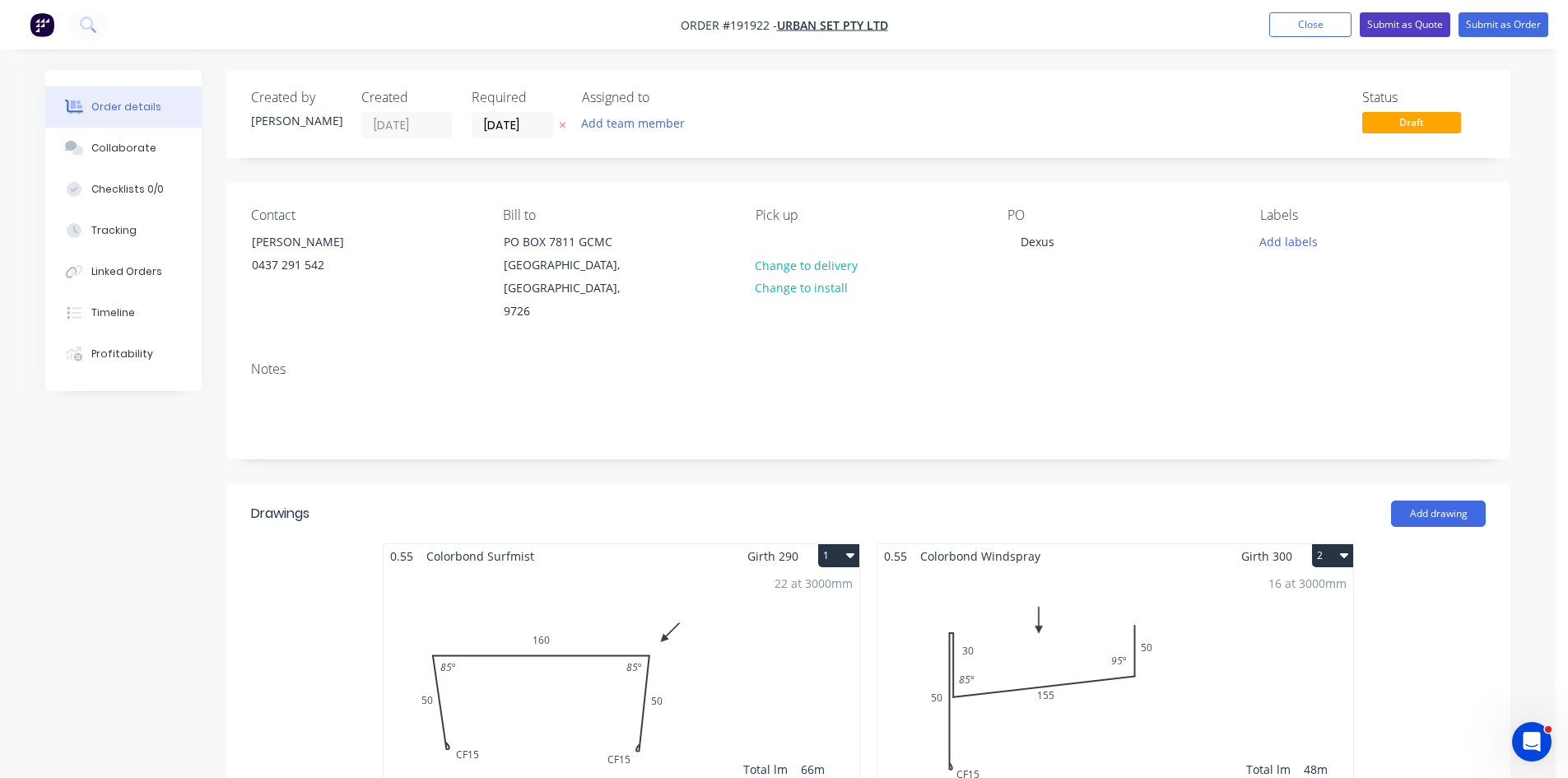
click at [1431, 20] on button "Submit as Quote" at bounding box center [1405, 25] width 91 height 25
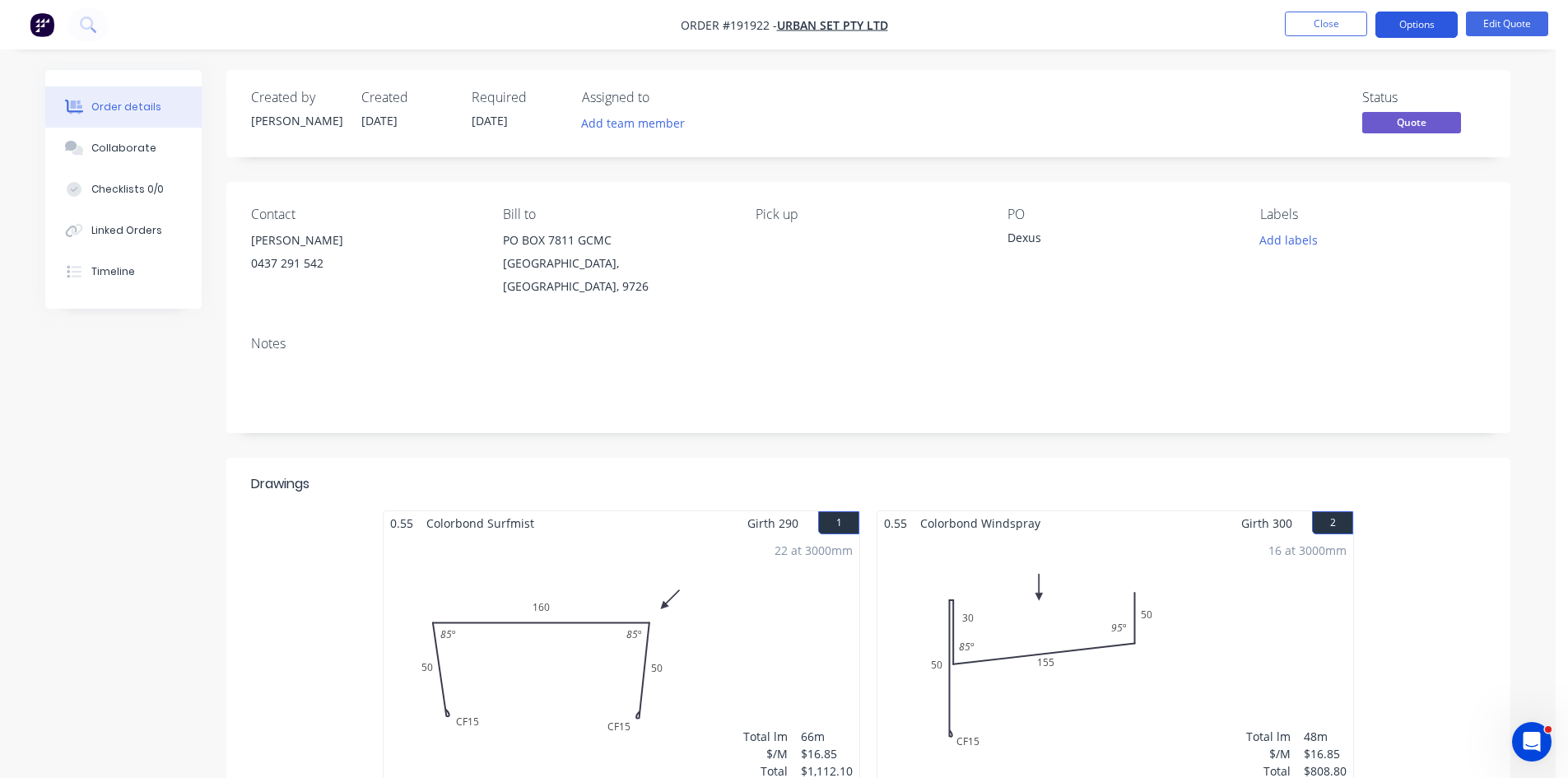
click at [1420, 29] on button "Options" at bounding box center [1417, 25] width 82 height 27
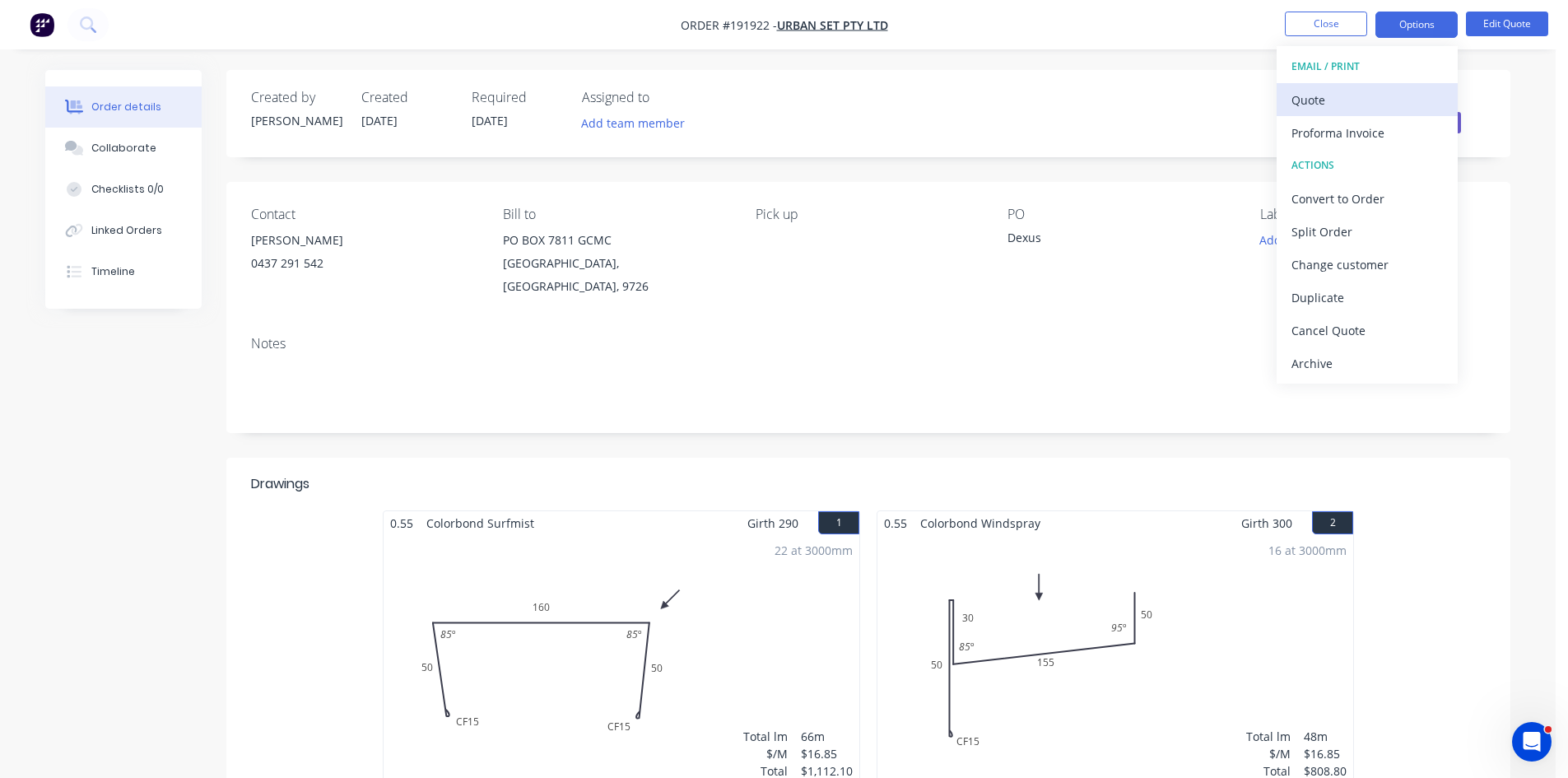
click at [1384, 98] on div "Quote" at bounding box center [1367, 100] width 151 height 24
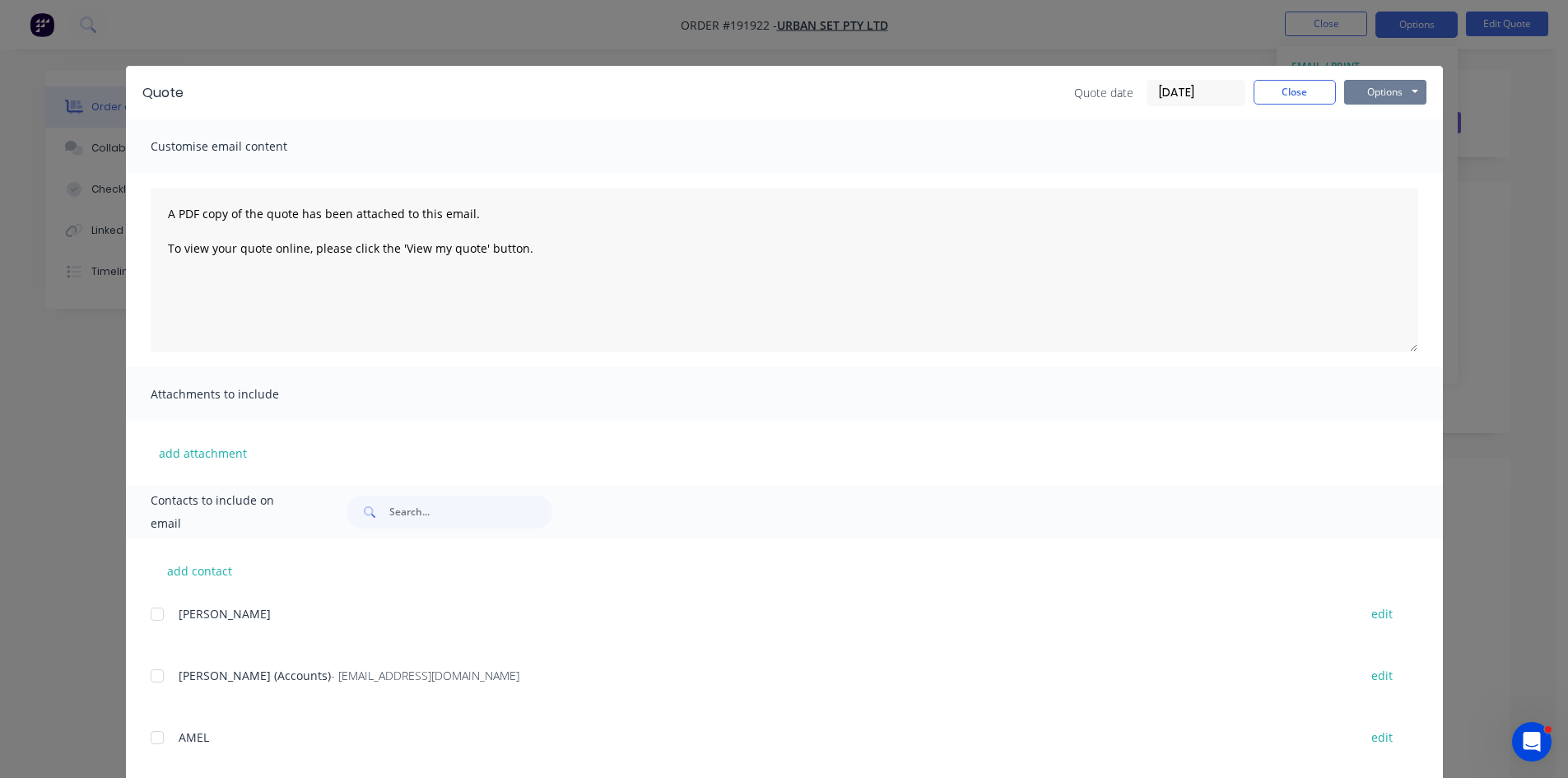
drag, startPoint x: 1403, startPoint y: 85, endPoint x: 1409, endPoint y: 106, distance: 21.8
click at [1402, 86] on button "Options" at bounding box center [1385, 92] width 82 height 25
click at [1385, 126] on button "Preview" at bounding box center [1397, 122] width 105 height 27
drag, startPoint x: 268, startPoint y: 33, endPoint x: 157, endPoint y: 27, distance: 111.2
click at [266, 27] on div "Quote Quote date 05/09/25 Close Options Preview Print Email Customise email con…" at bounding box center [784, 389] width 1568 height 778
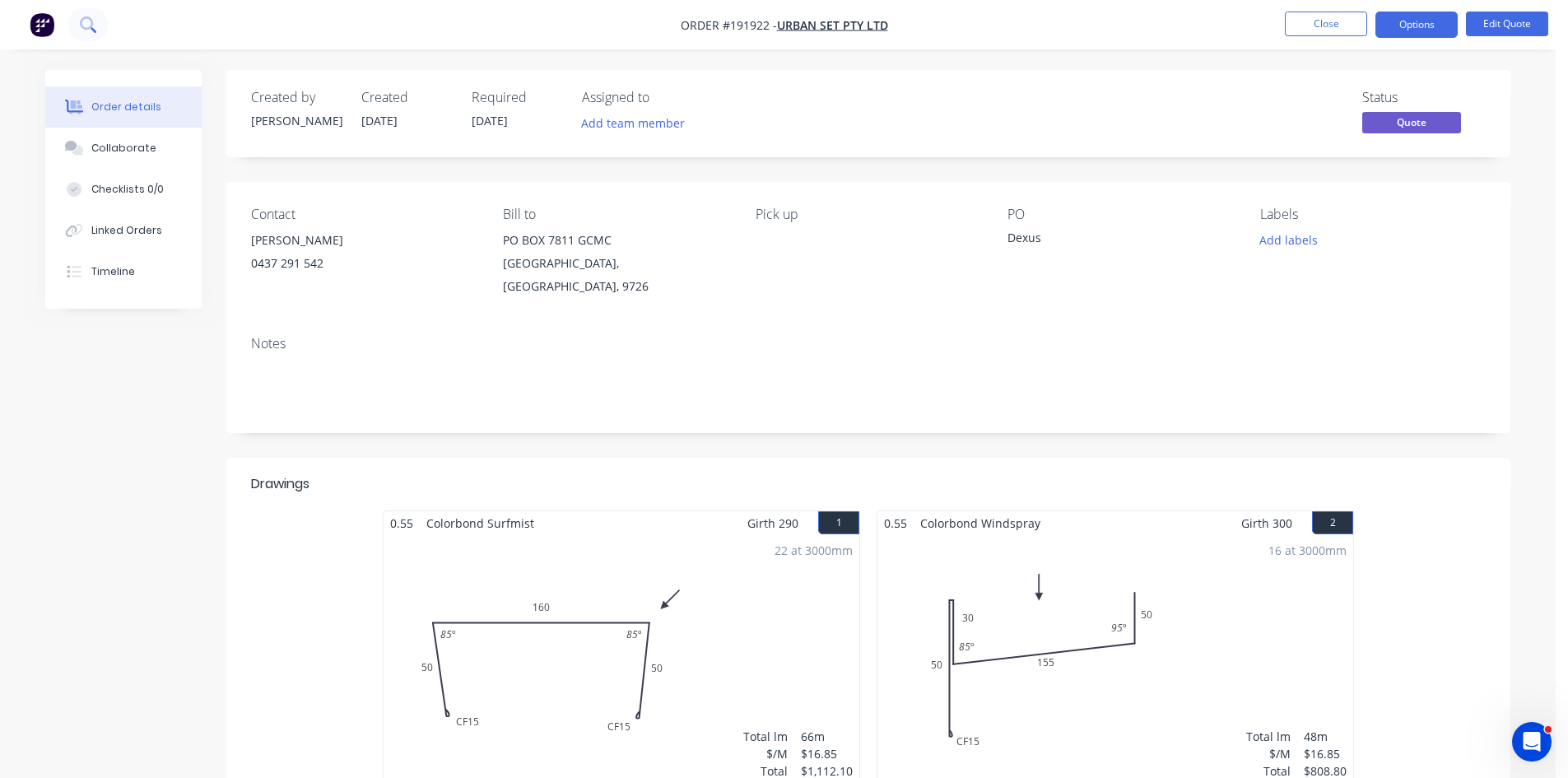
click at [93, 29] on icon at bounding box center [94, 30] width 6 height 6
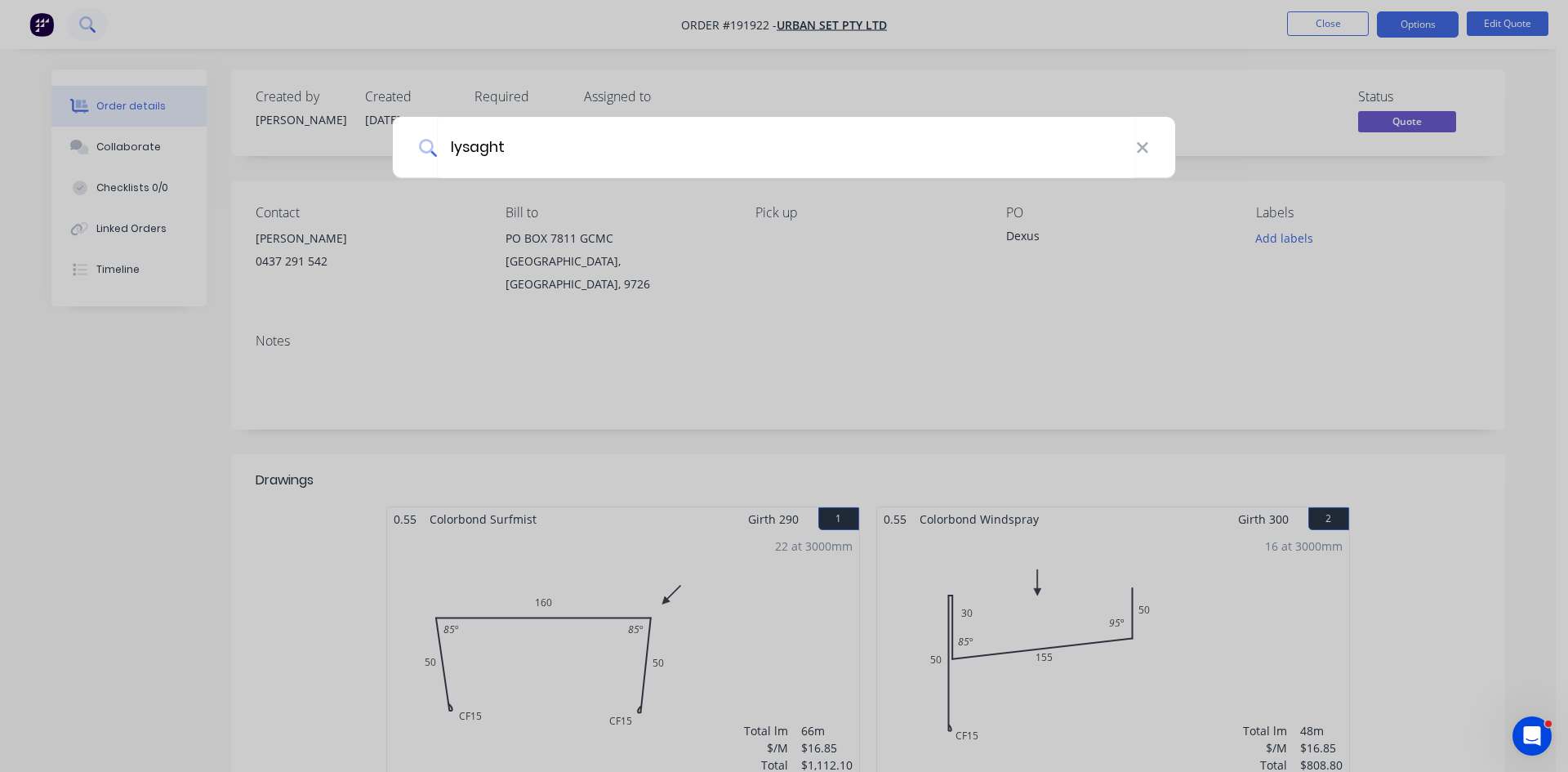
type input "lysaght"
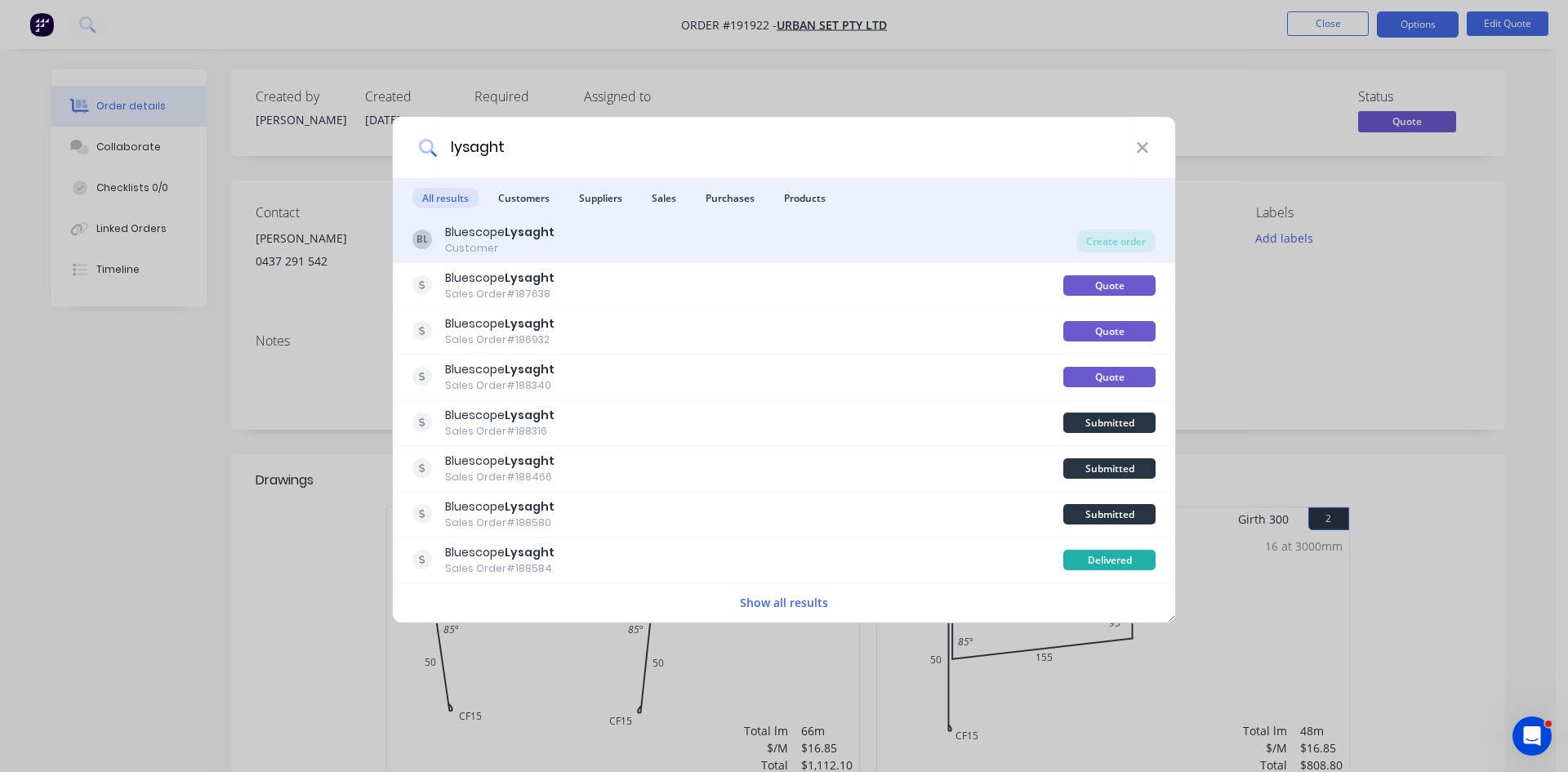
click at [565, 238] on div "BL Bluescope Lysaght Customer" at bounding box center [745, 240] width 664 height 32
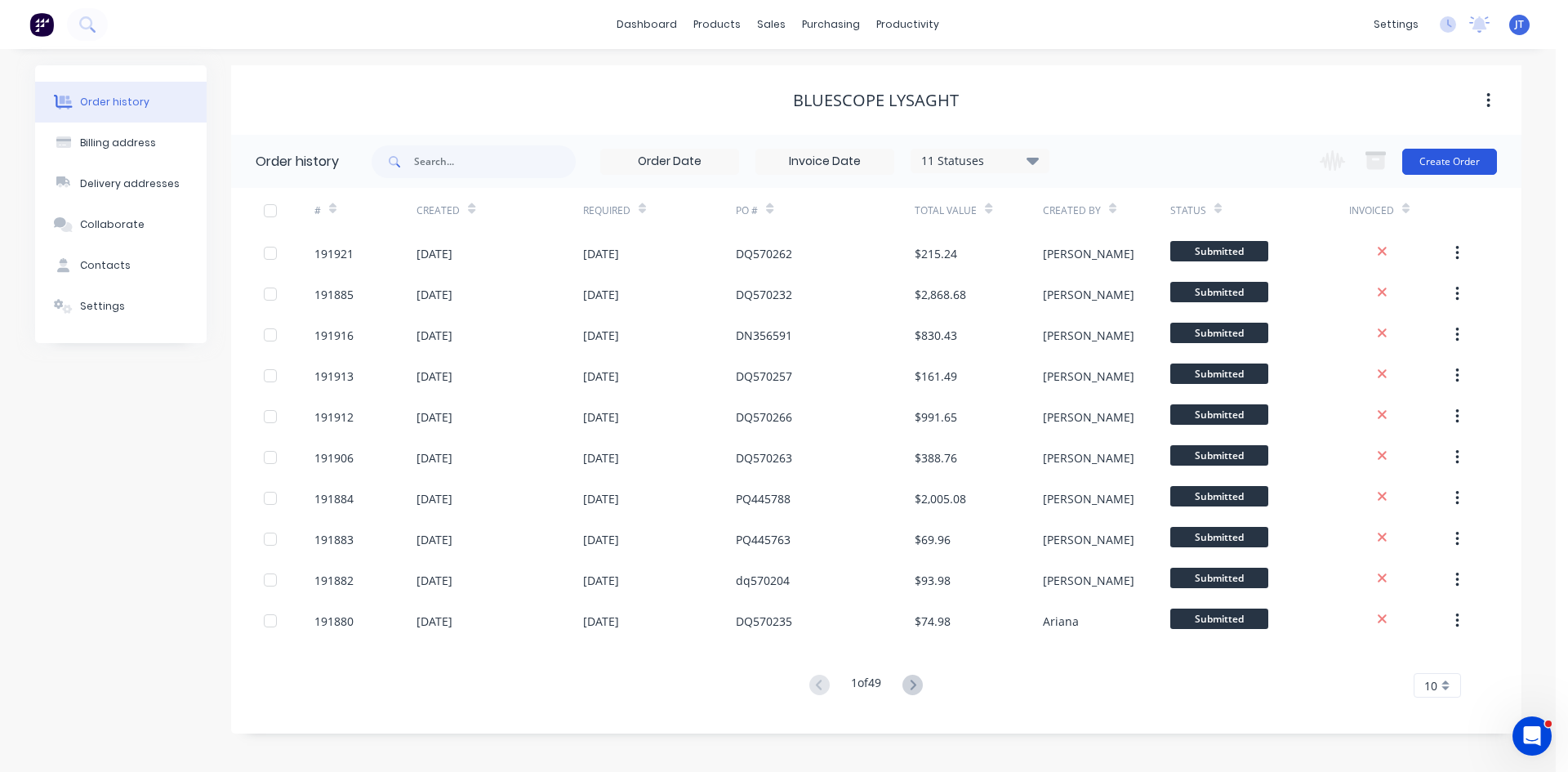
click at [1448, 157] on button "Create Order" at bounding box center [1449, 162] width 95 height 27
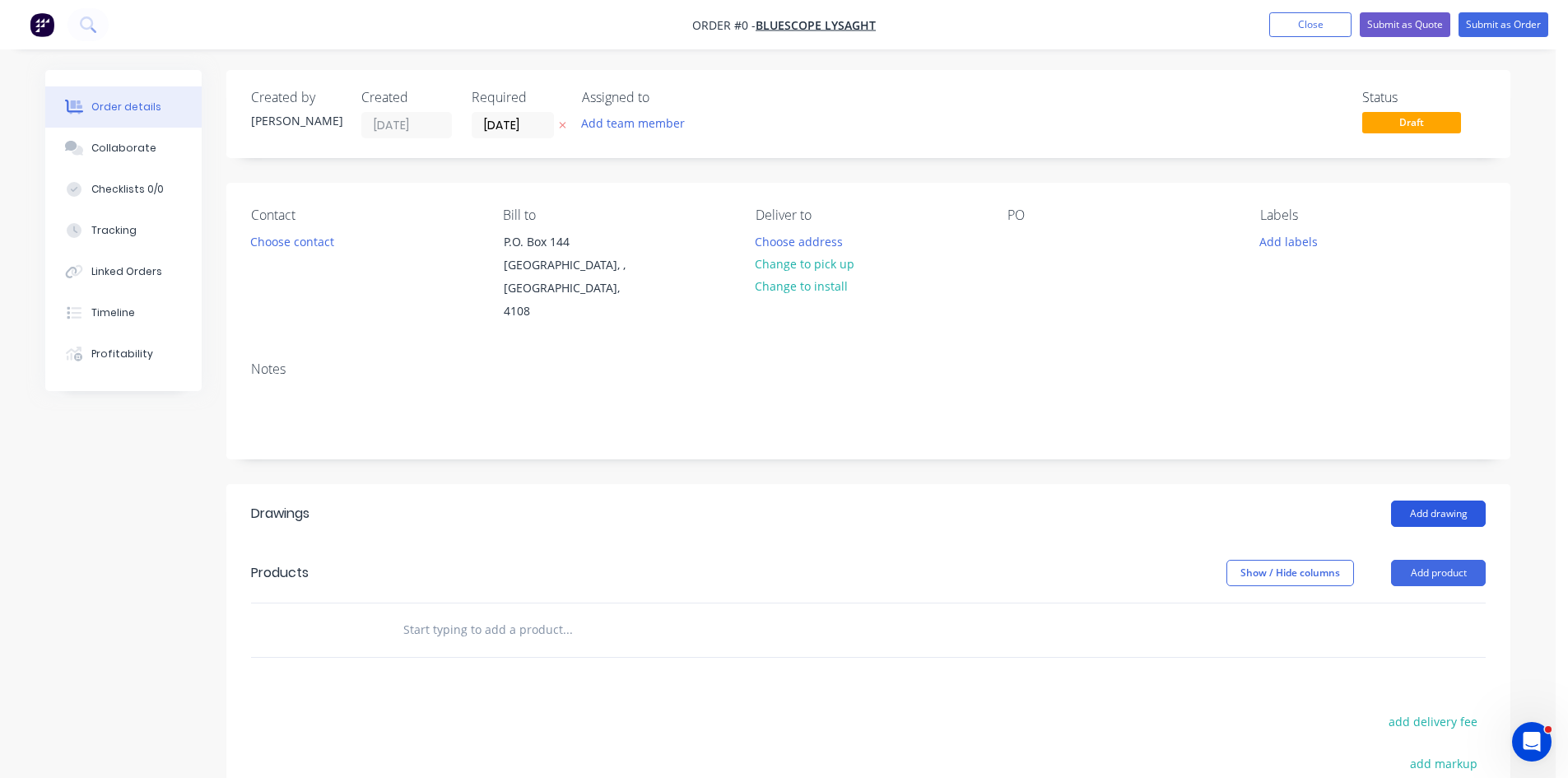
click at [1471, 500] on button "Add drawing" at bounding box center [1438, 514] width 95 height 27
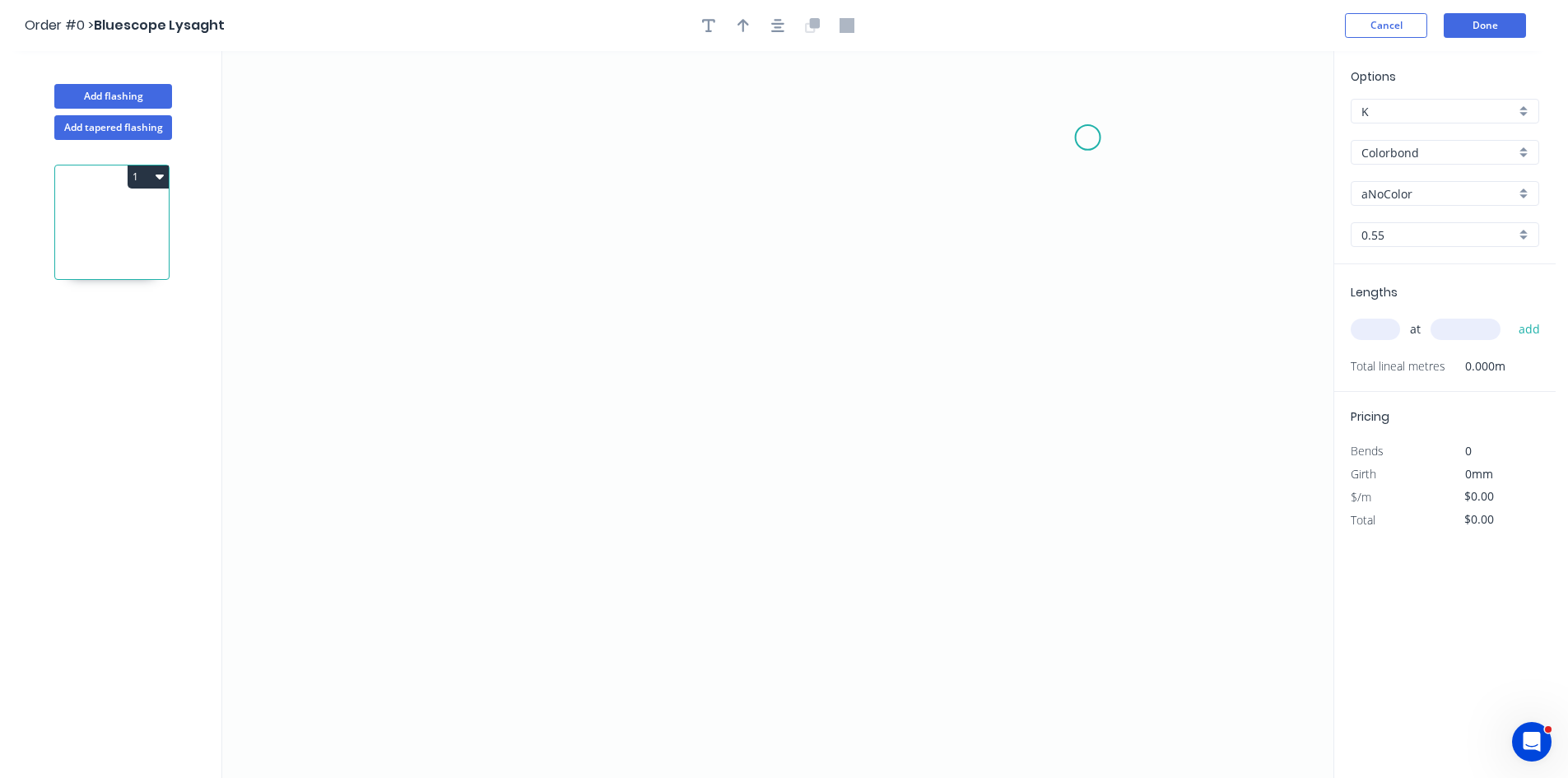
click at [1090, 138] on icon "0" at bounding box center [778, 414] width 1112 height 727
click at [1029, 114] on icon "0" at bounding box center [778, 414] width 1112 height 727
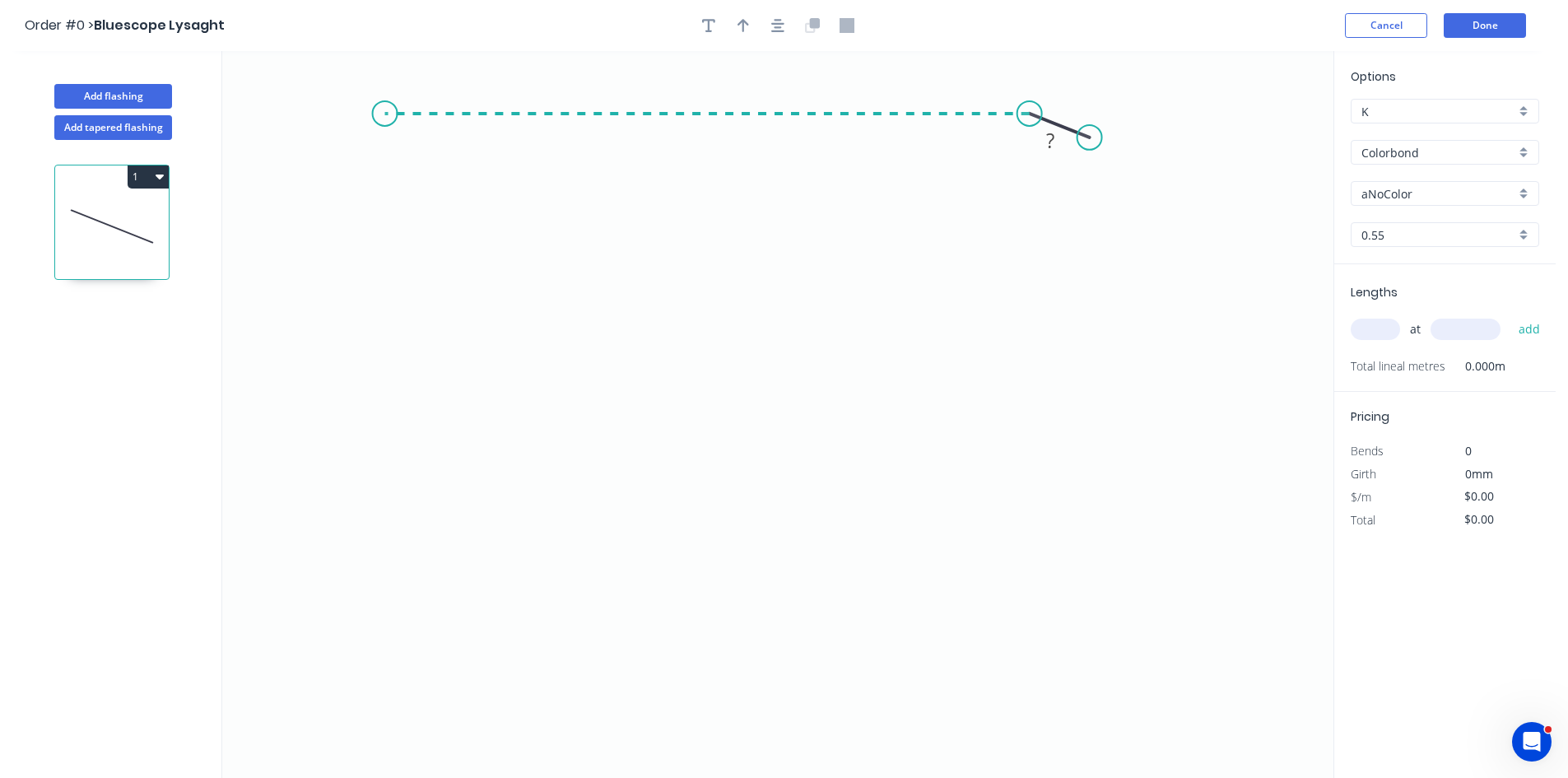
drag, startPoint x: 385, startPoint y: 133, endPoint x: 453, endPoint y: 352, distance: 229.3
click at [385, 134] on icon "0 ?" at bounding box center [778, 414] width 1112 height 727
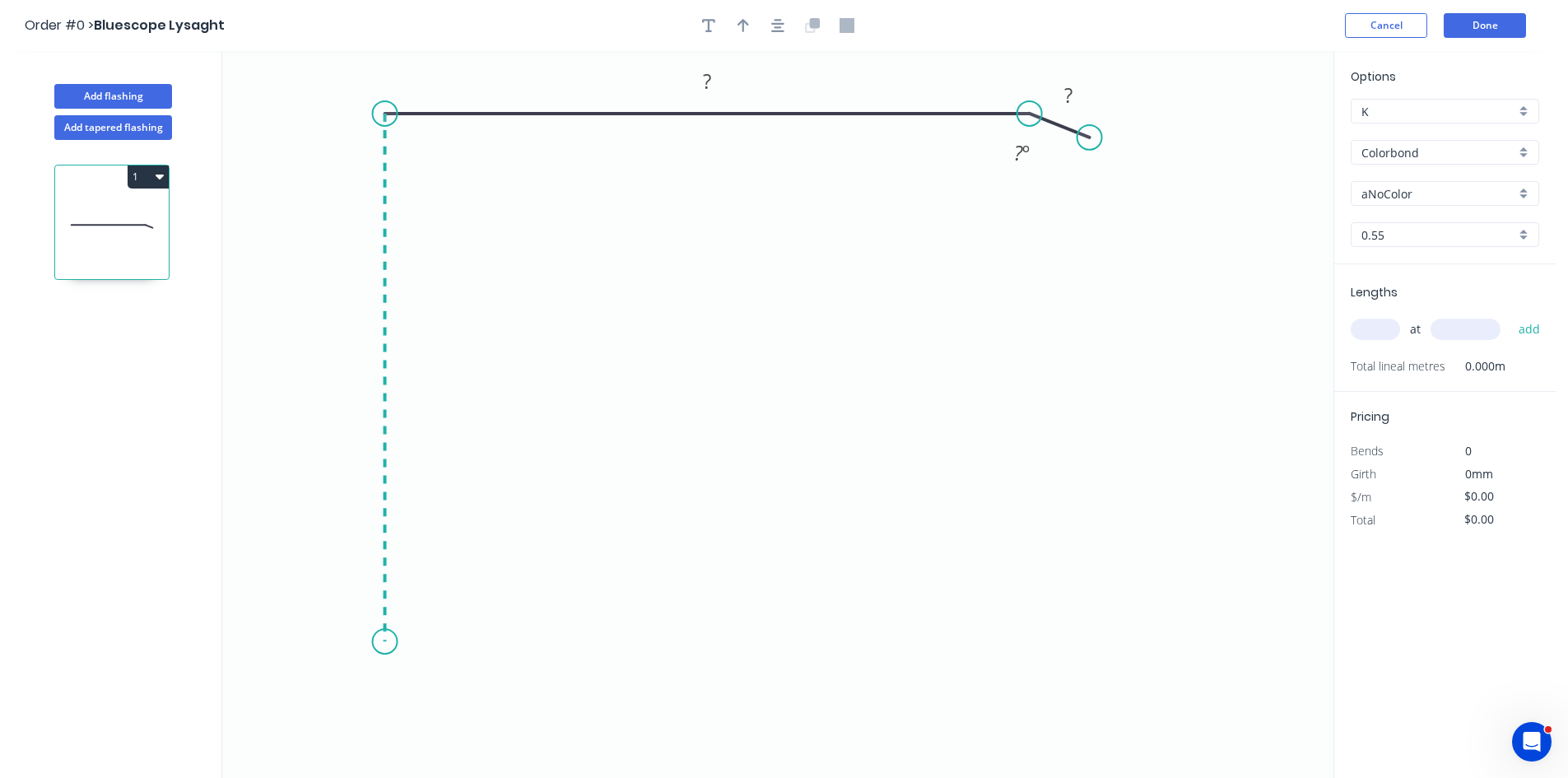
click at [370, 642] on icon "0 ? ? ? º" at bounding box center [778, 414] width 1112 height 727
click at [579, 664] on icon "0 ? ? ? ? º" at bounding box center [778, 414] width 1112 height 727
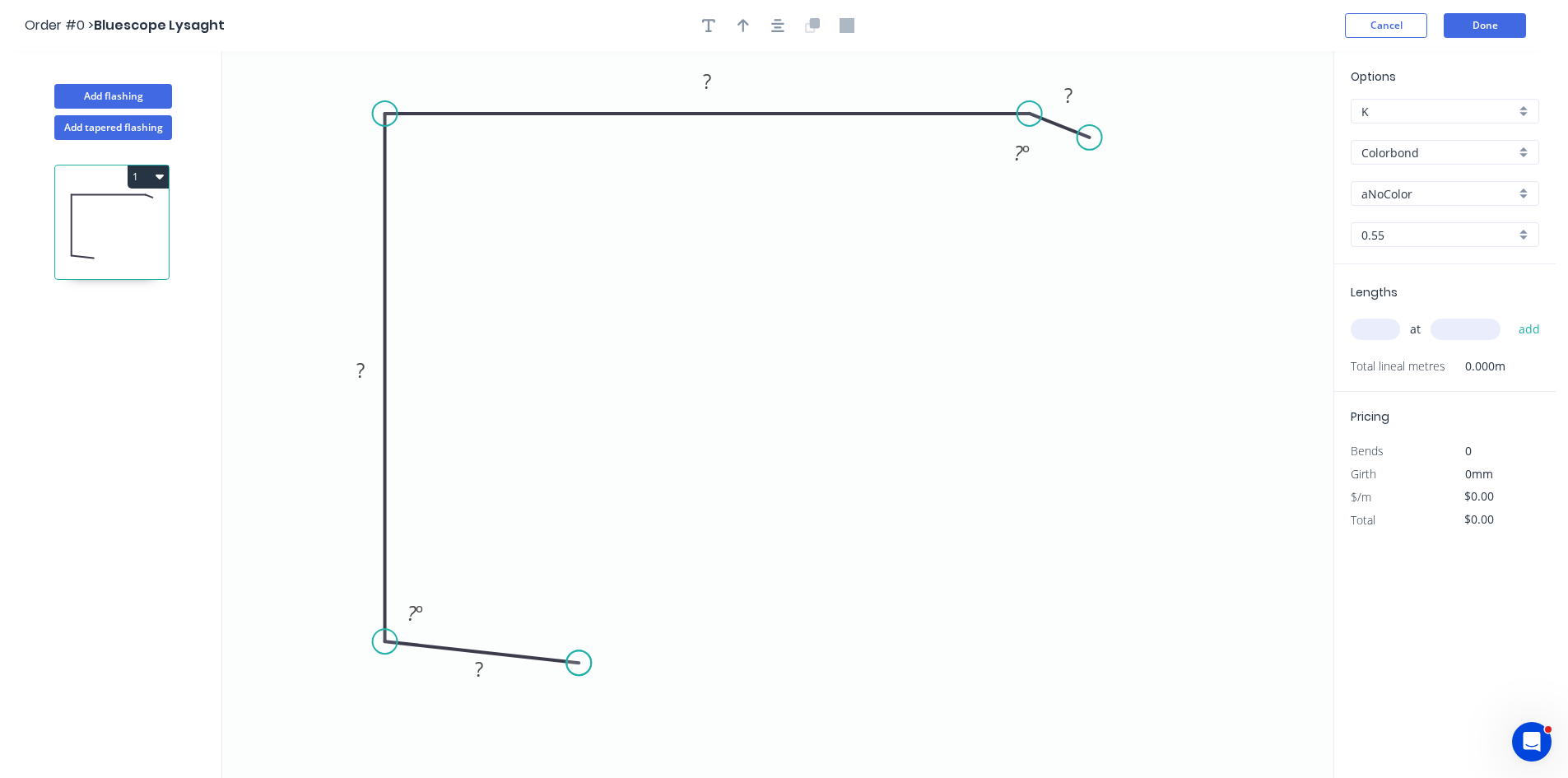
click at [579, 664] on circle at bounding box center [579, 663] width 25 height 25
click at [579, 663] on circle at bounding box center [579, 663] width 25 height 25
click at [478, 676] on tspan "?" at bounding box center [479, 669] width 9 height 27
type input "$26.69"
click at [1511, 19] on button "Done" at bounding box center [1485, 26] width 82 height 25
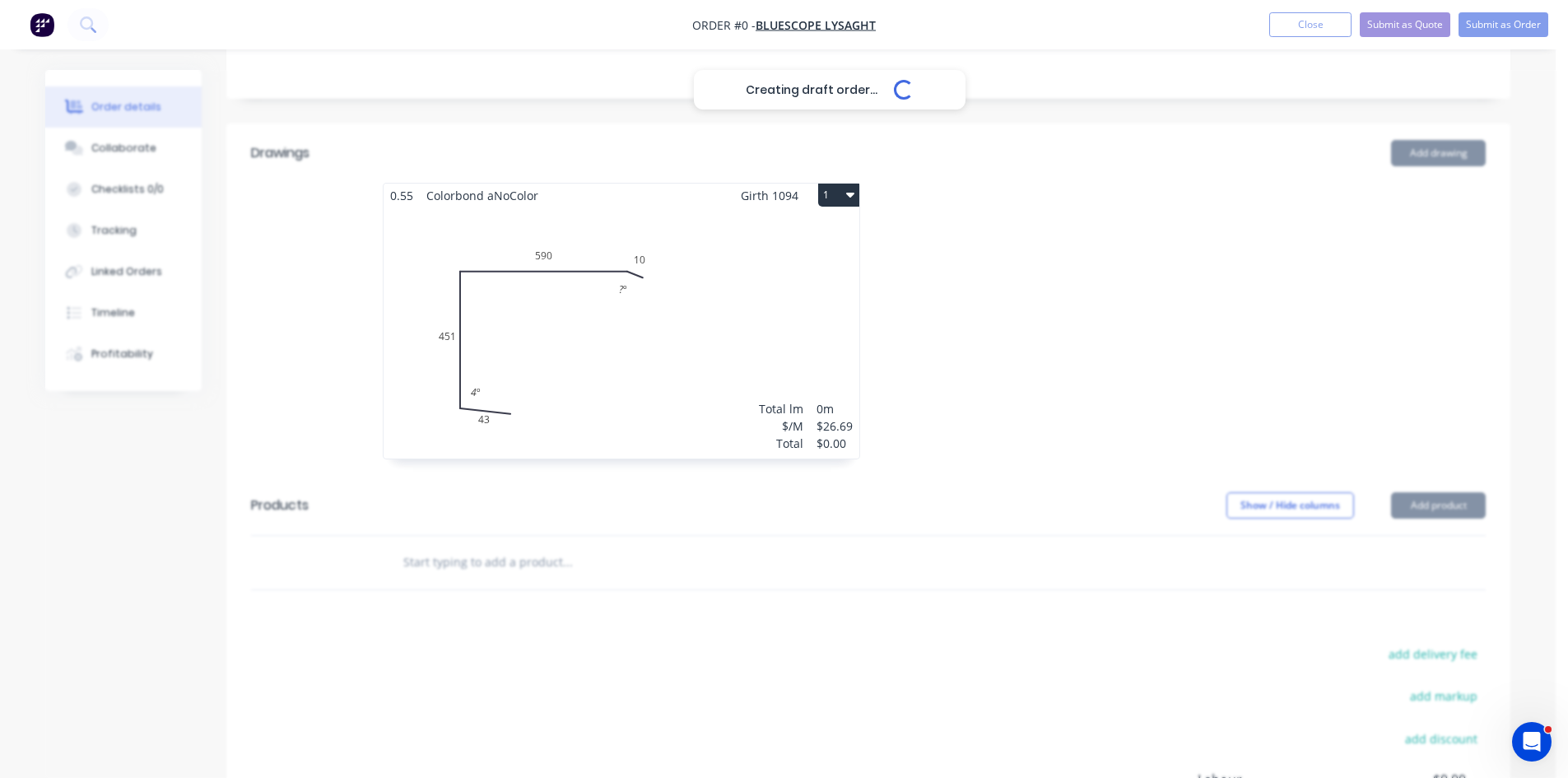
scroll to position [549, 0]
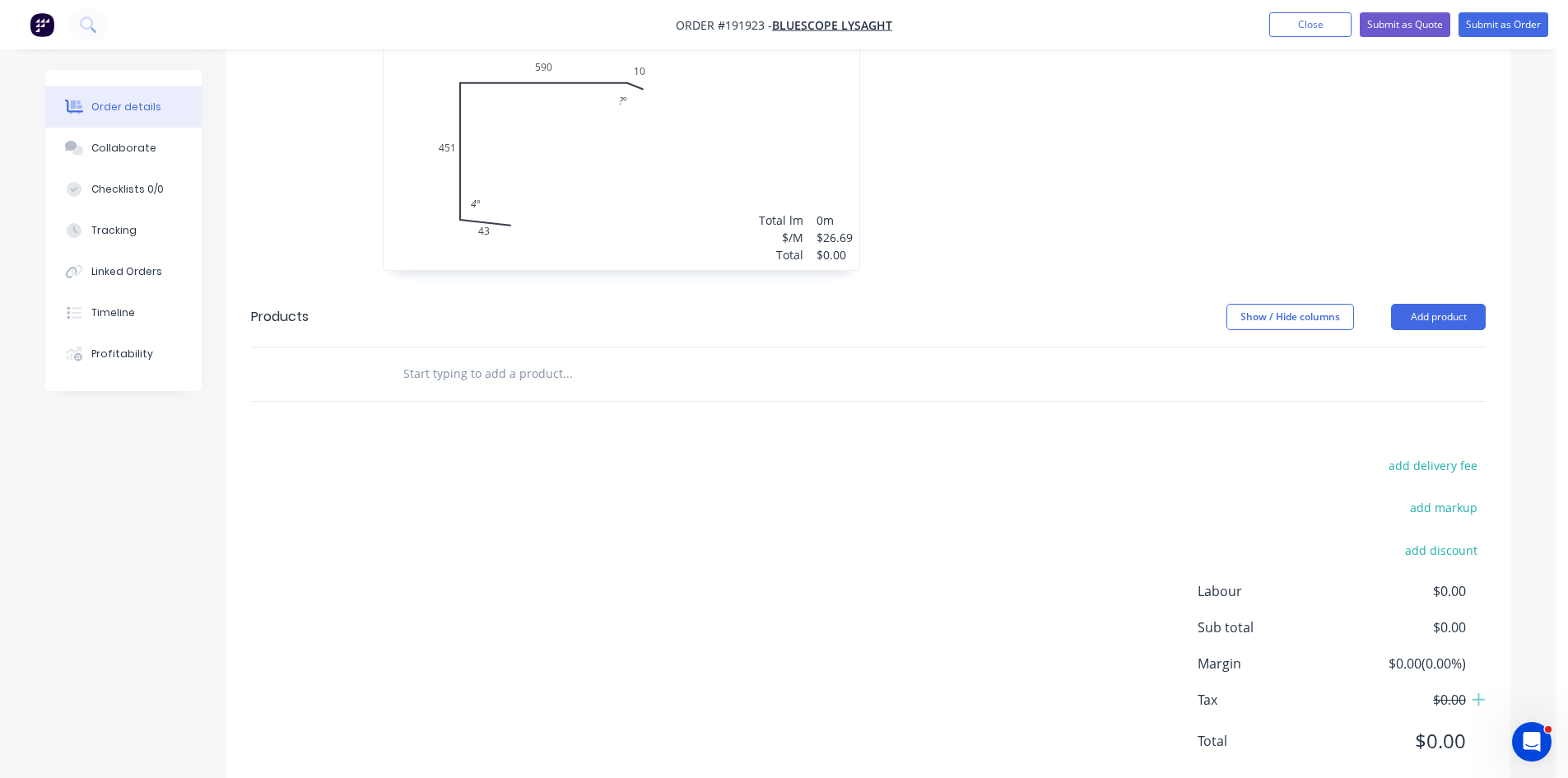
click at [476, 357] on input "text" at bounding box center [567, 373] width 329 height 33
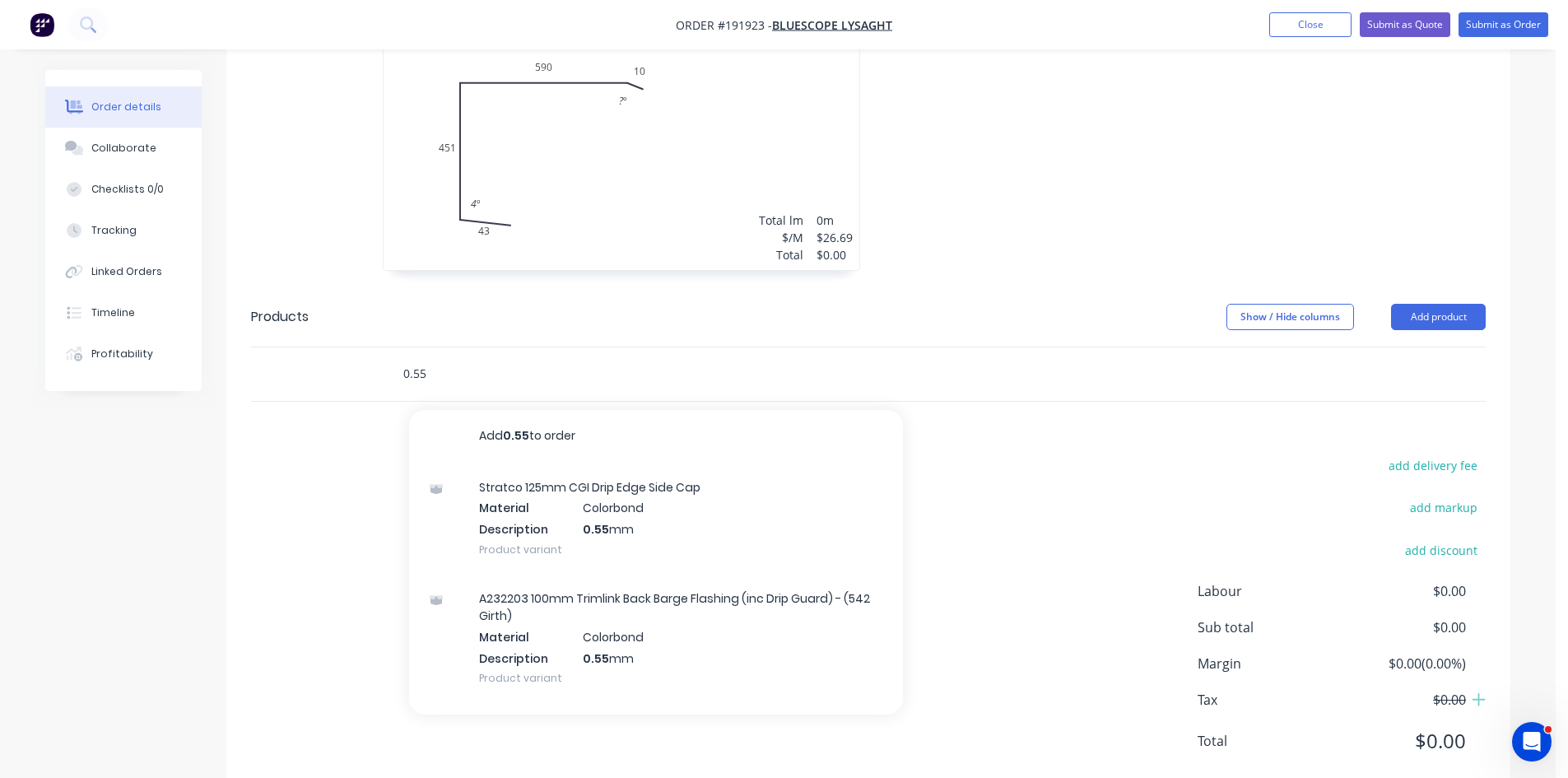
type input "0.55"
click at [891, 357] on div "0.55 Add 0.55 to order Stratco 125mm CGI Drip Edge Side Cap Material Colorbond …" at bounding box center [679, 373] width 580 height 33
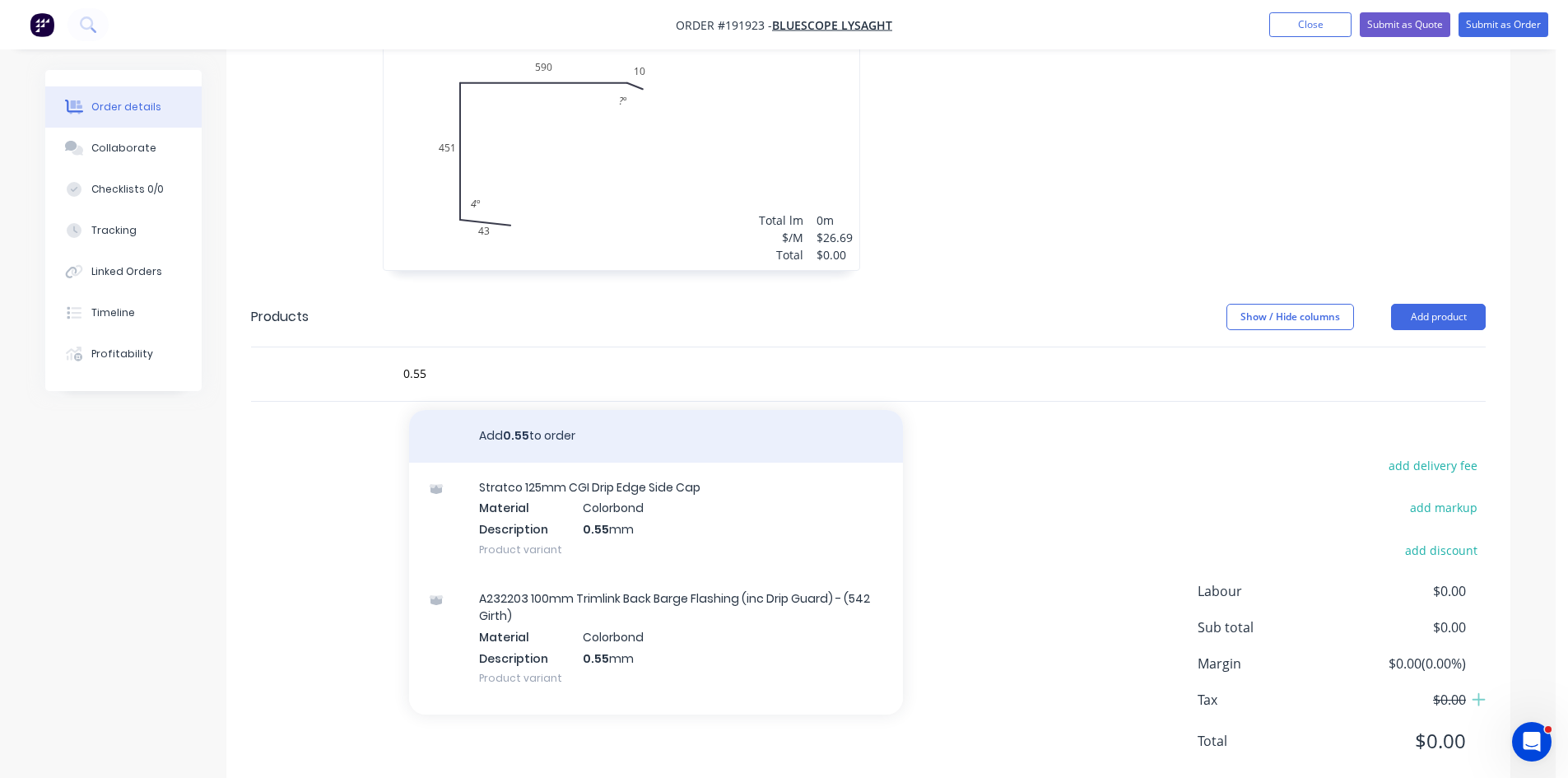
click at [650, 411] on button "Add 0.55 to order" at bounding box center [656, 436] width 494 height 53
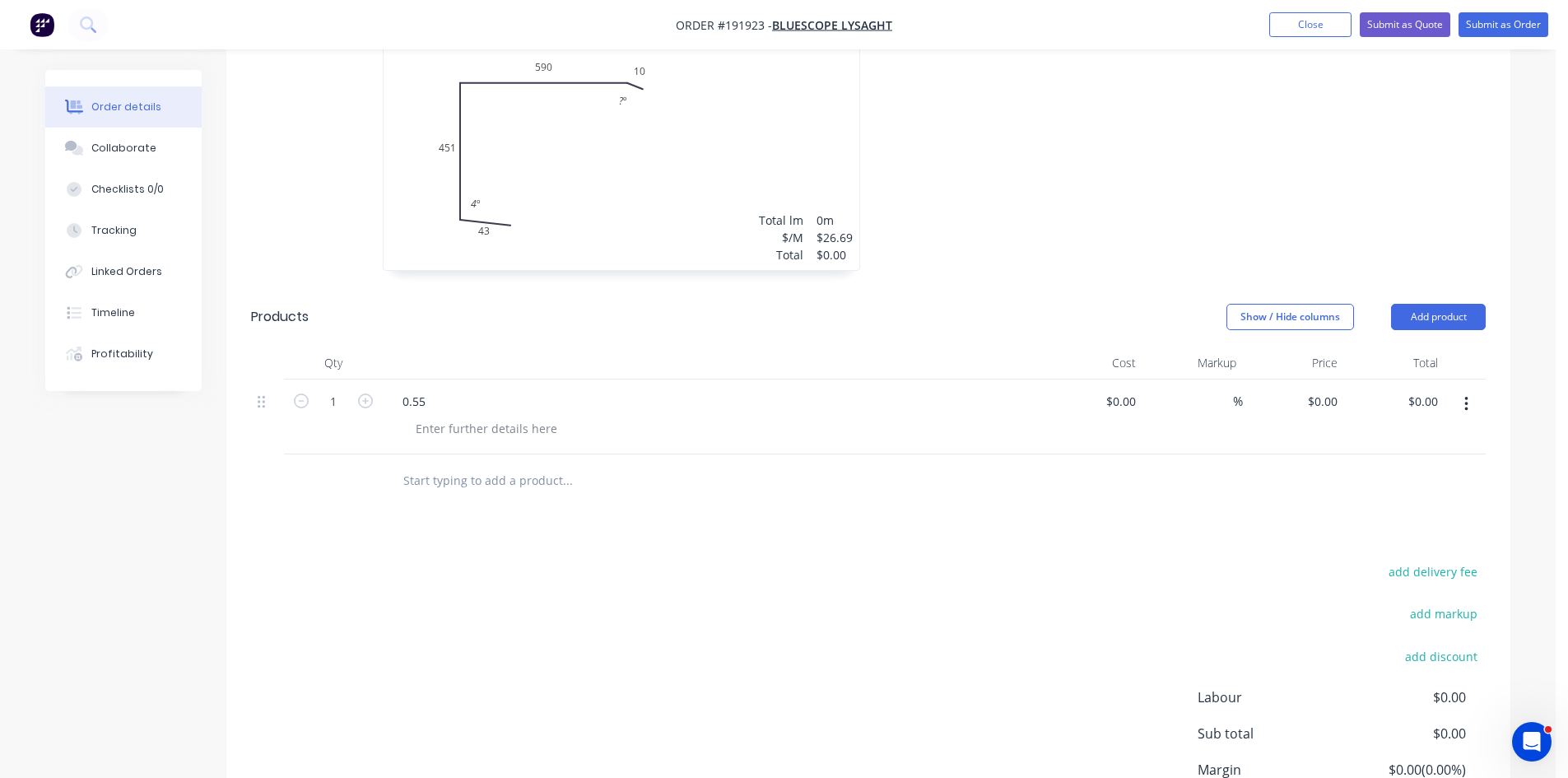
click at [442, 389] on div "0.55" at bounding box center [712, 401] width 646 height 24
click at [434, 389] on div "0.55" at bounding box center [414, 401] width 50 height 24
click at [619, 389] on div "0.55mm Surfmist flashing as per detail" at bounding box center [509, 401] width 240 height 24
click at [527, 416] on div at bounding box center [487, 428] width 168 height 24
click at [515, 416] on div at bounding box center [487, 428] width 168 height 24
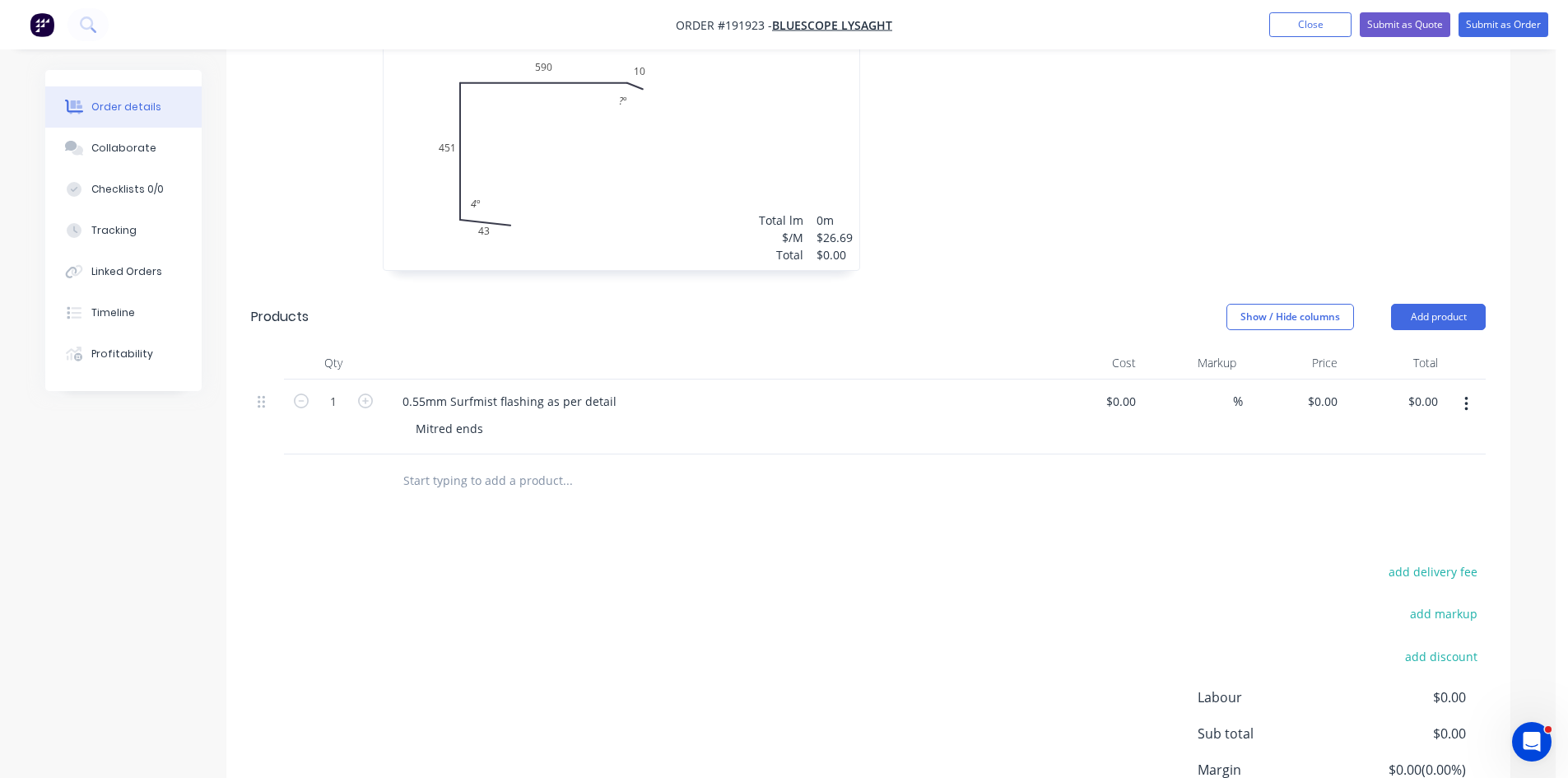
click at [1307, 415] on div "$0.00 $0.00" at bounding box center [1293, 417] width 101 height 75
click at [1320, 389] on div "0 $0.00" at bounding box center [1322, 401] width 44 height 24
type input "$138.07"
drag, startPoint x: 1360, startPoint y: 488, endPoint x: 1358, endPoint y: 480, distance: 8.2
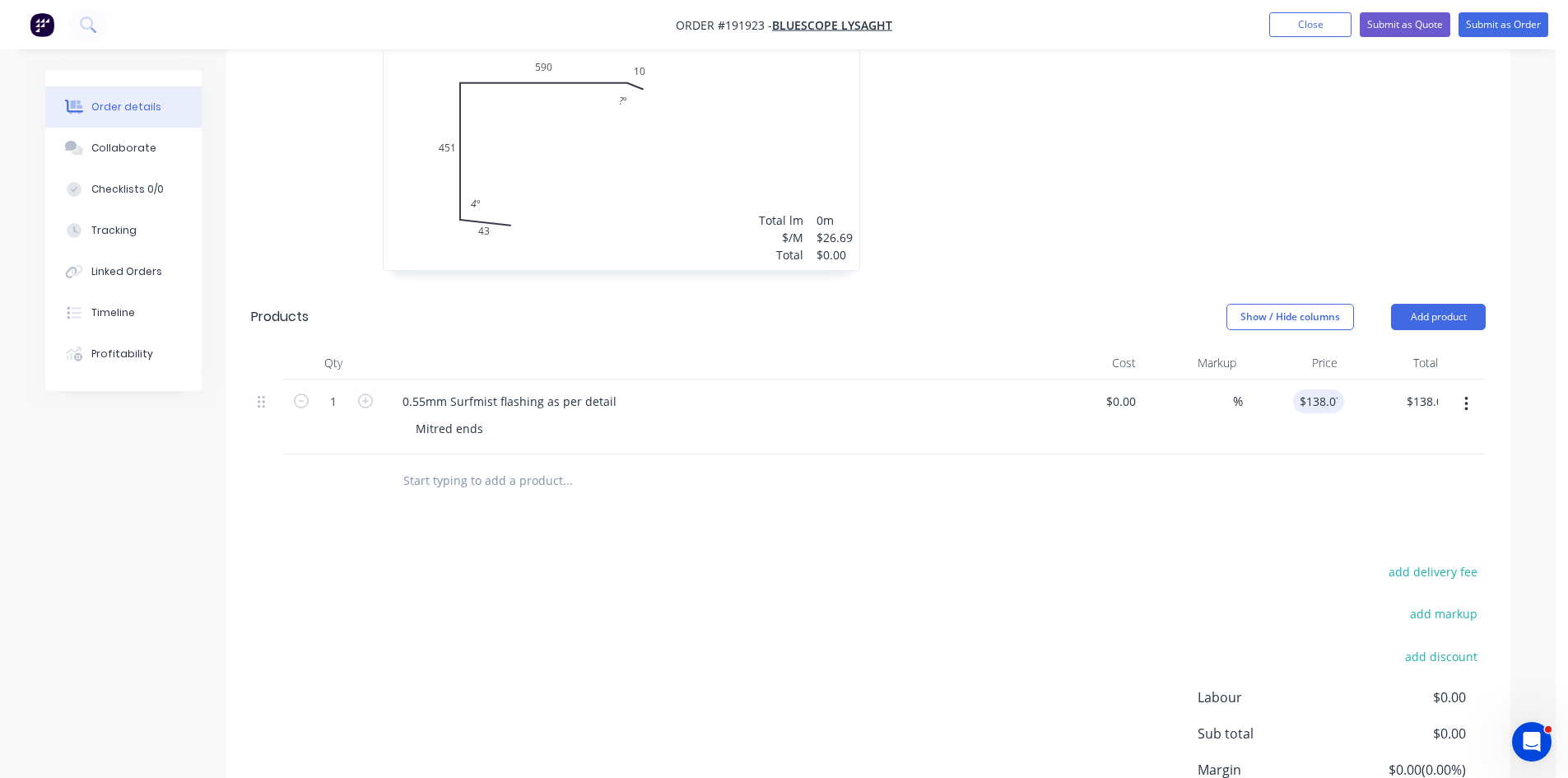
click at [1360, 485] on div "Drawings Add drawing 0.55 Colorbond aNoColor Girth 1094 1 0 43 451 590 10 ? º 4…" at bounding box center [869, 419] width 1284 height 968
click at [657, 166] on div "Total lm $/M Total 0m $26.69 $0.00" at bounding box center [621, 144] width 475 height 251
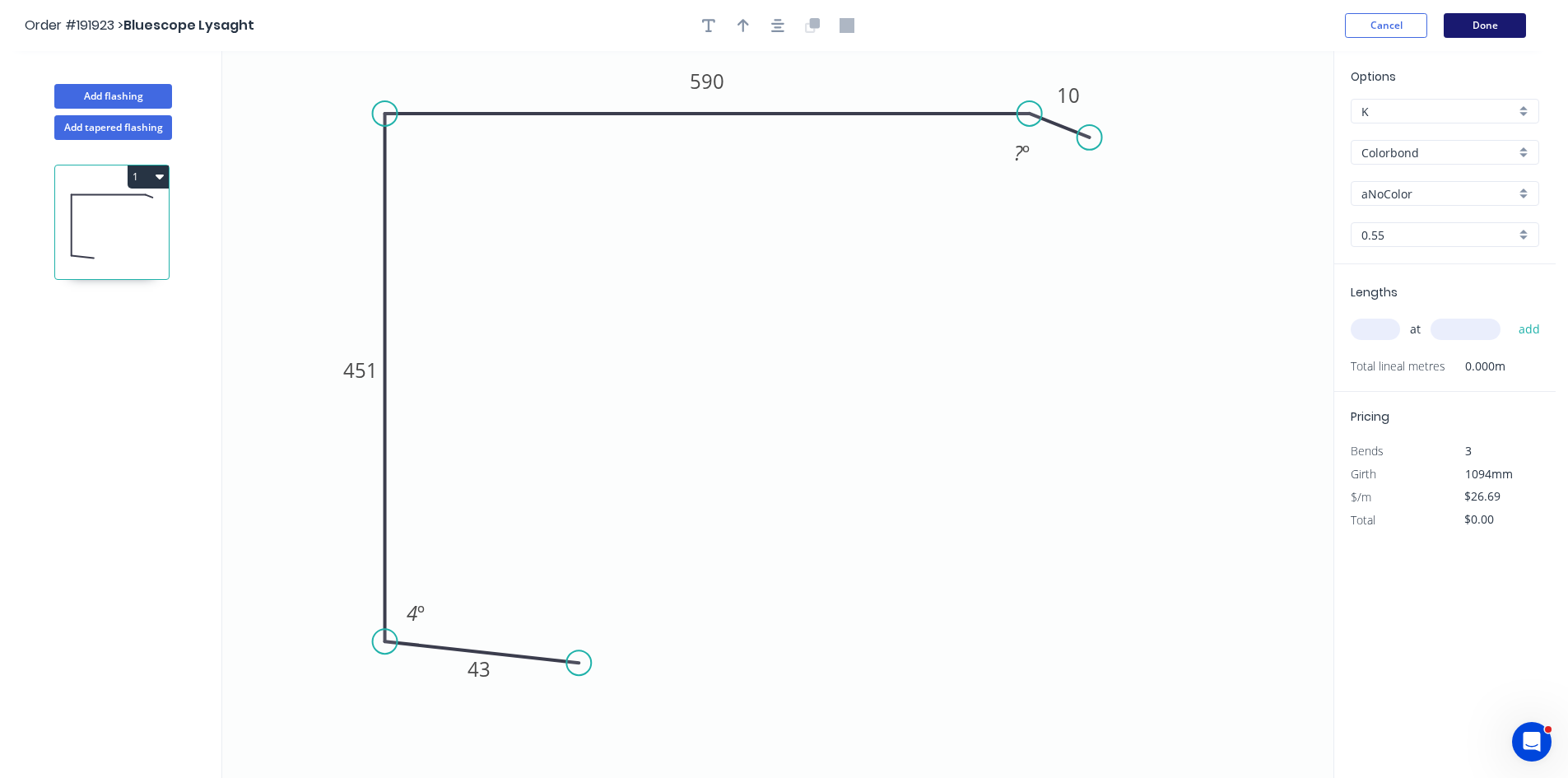
click at [1467, 20] on button "Done" at bounding box center [1485, 26] width 82 height 25
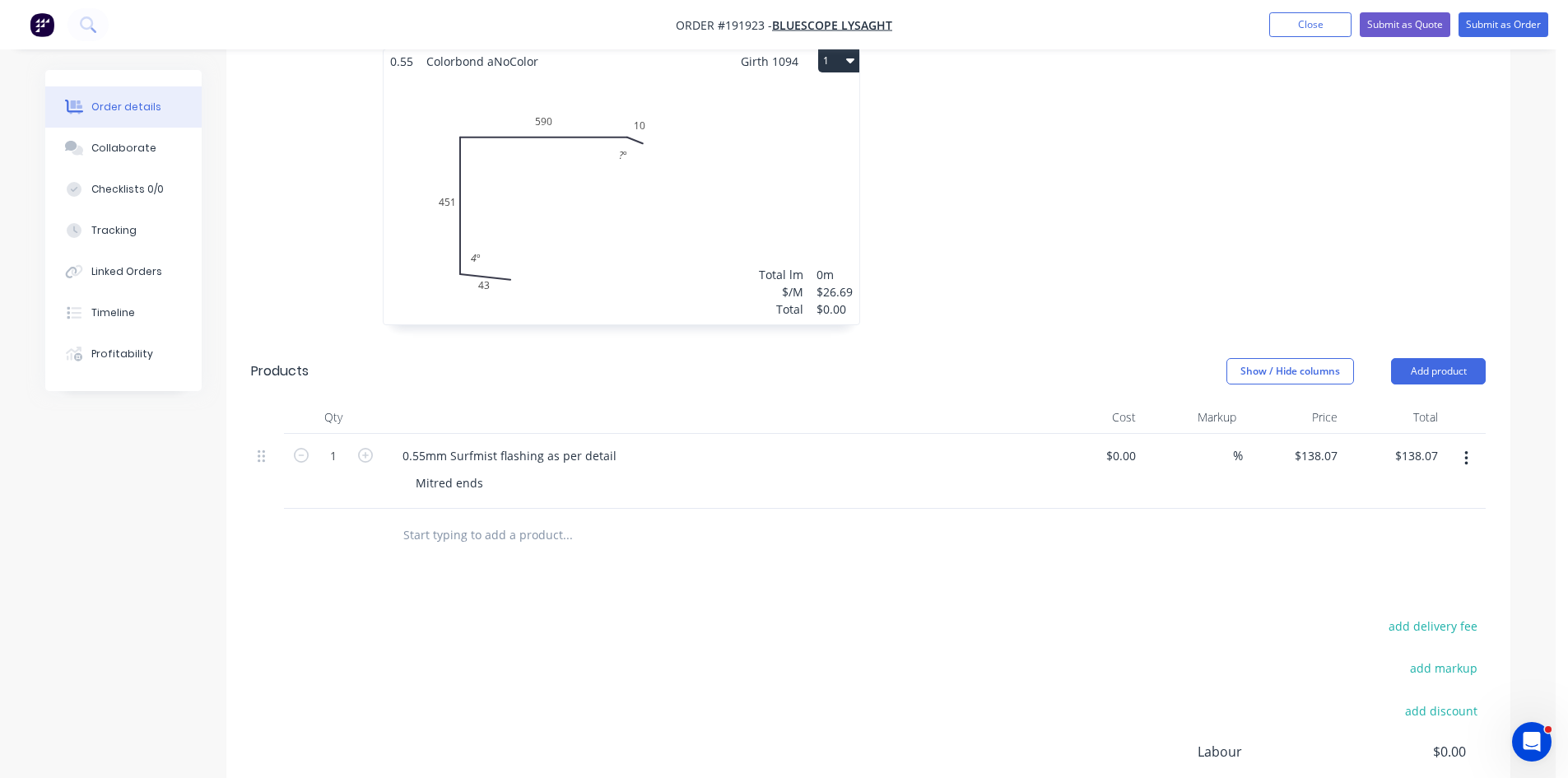
scroll to position [549, 0]
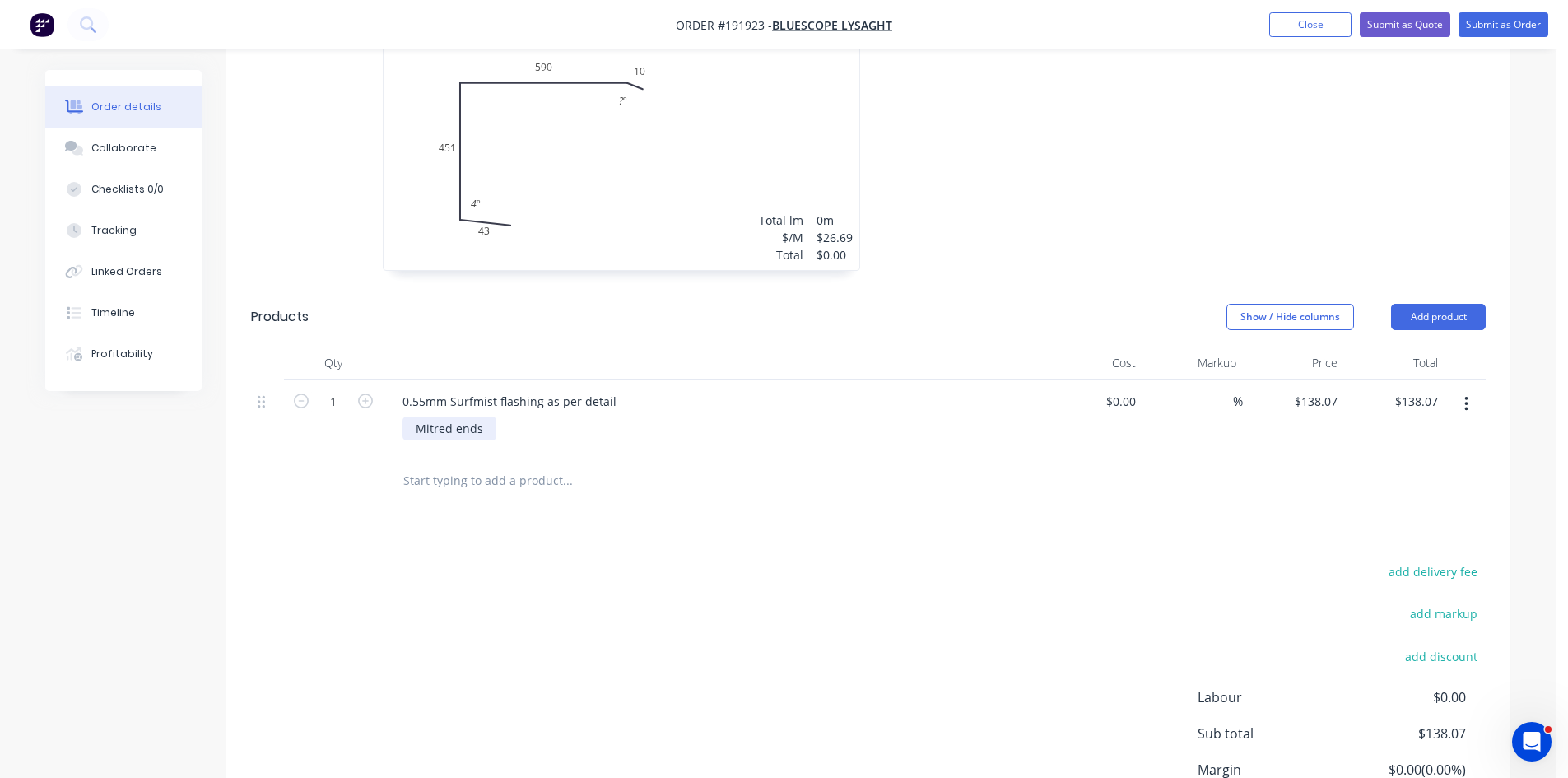
click at [412, 416] on div "Mitred ends" at bounding box center [450, 428] width 94 height 24
click at [709, 561] on div "add delivery fee add markup add discount Labour $0.00 Sub total $138.07 Margin …" at bounding box center [868, 720] width 1235 height 318
click at [687, 154] on div "Total lm $/M Total 0m $26.69 $0.00" at bounding box center [621, 144] width 475 height 251
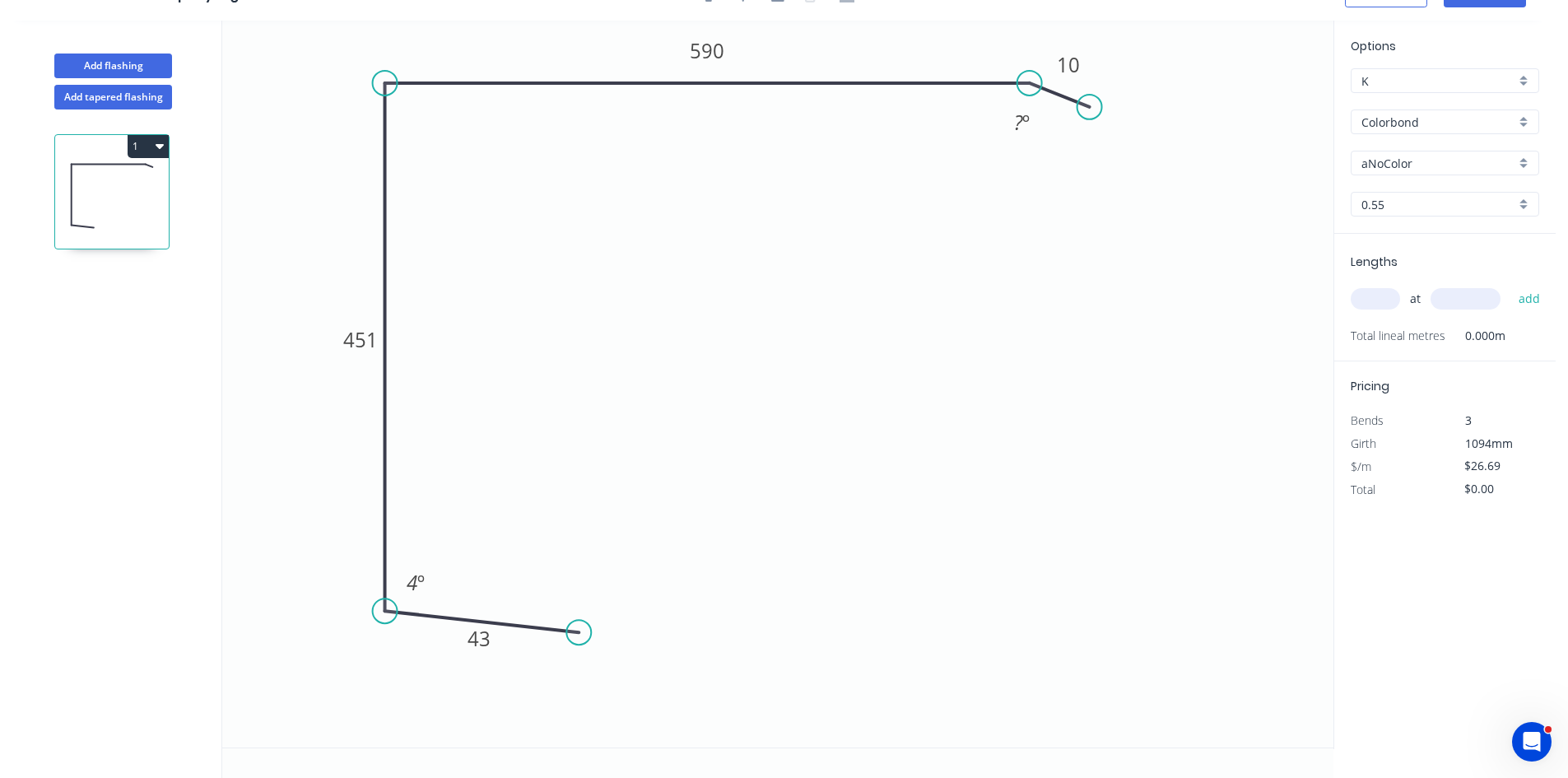
scroll to position [31, 0]
click at [160, 144] on icon "button" at bounding box center [160, 145] width 9 height 13
click at [129, 212] on div "Delete" at bounding box center [90, 220] width 127 height 24
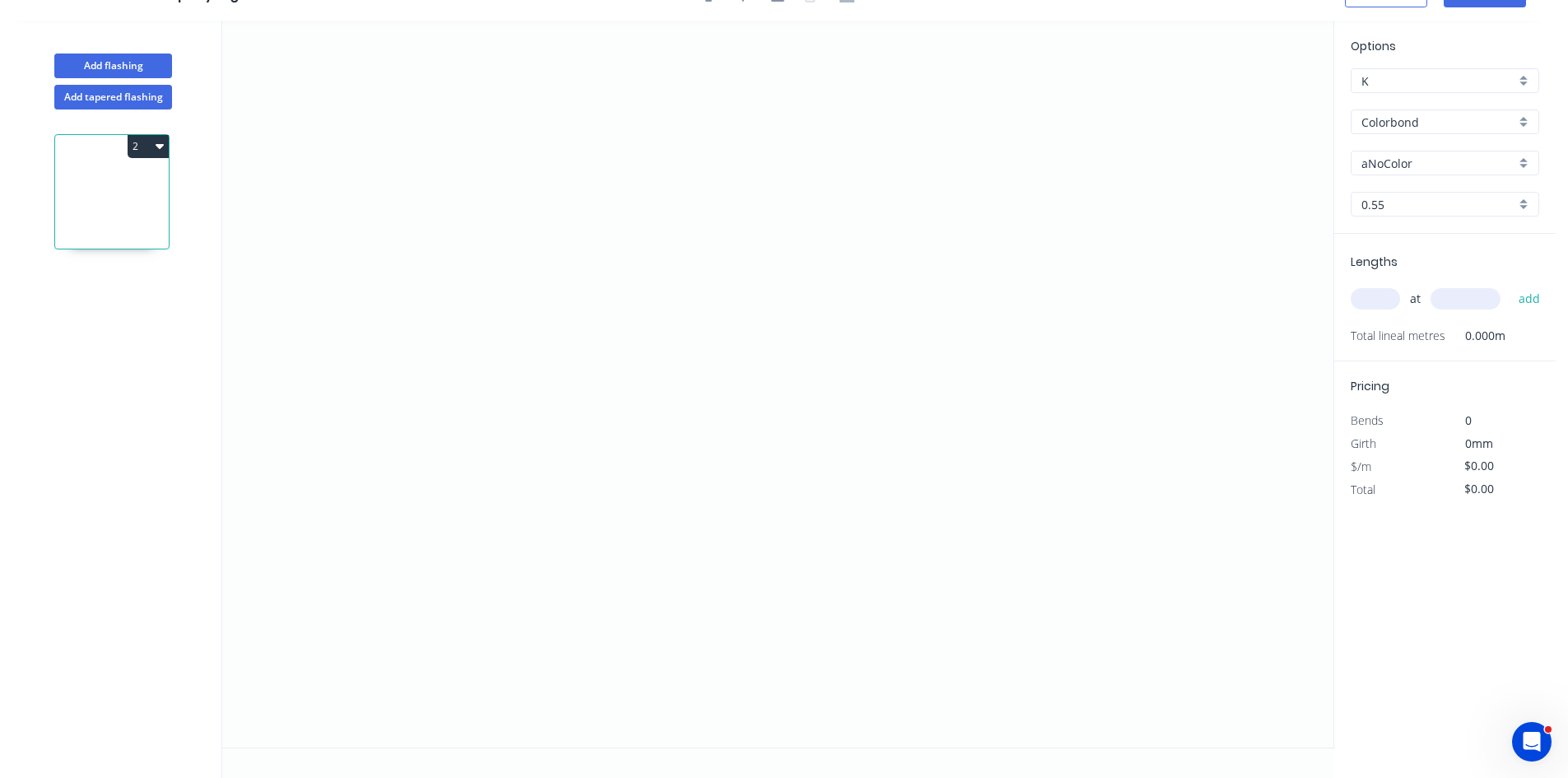
scroll to position [0, 0]
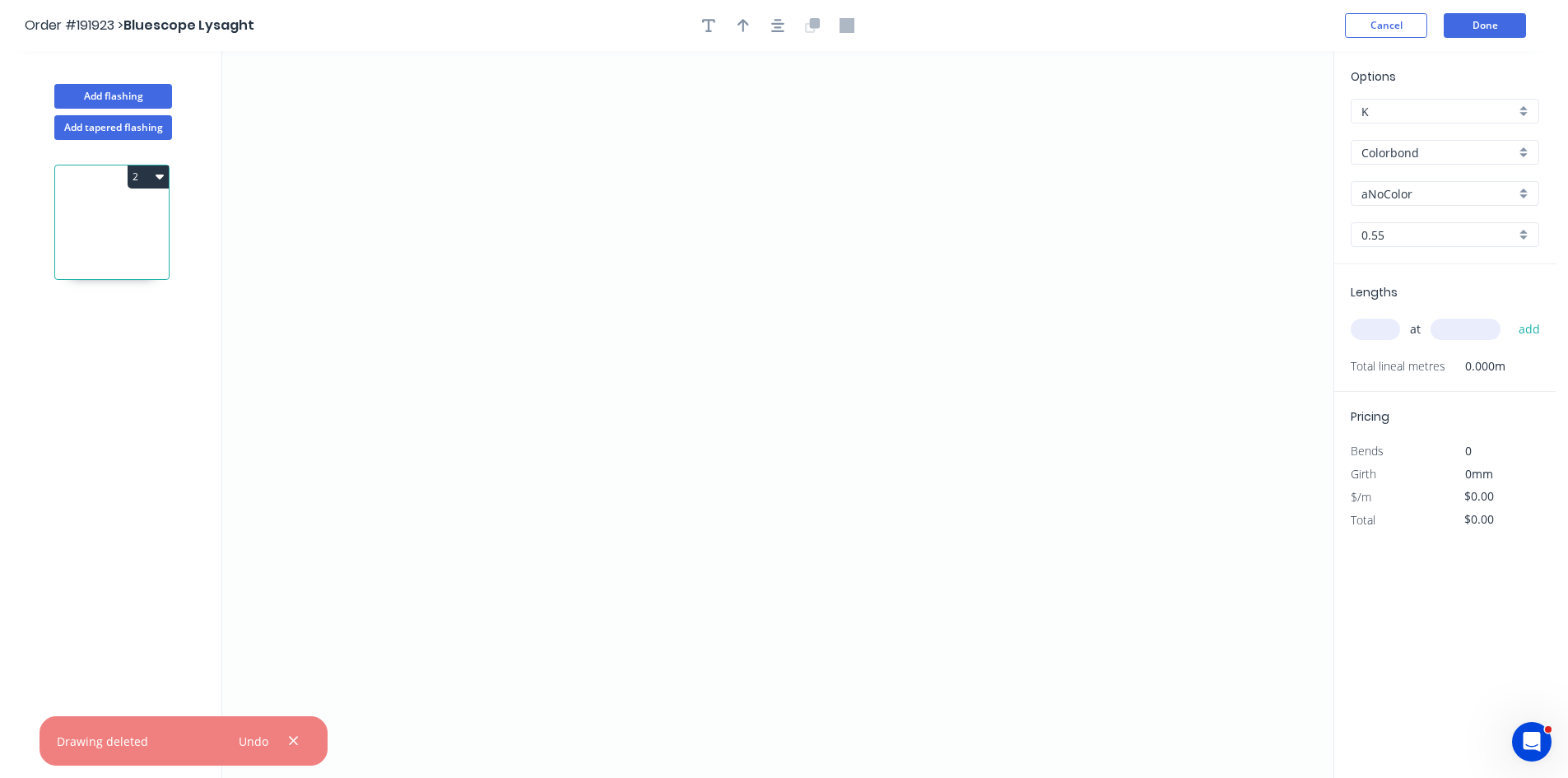
click at [1409, 192] on input "aNoColor" at bounding box center [1438, 194] width 154 height 17
click at [1413, 222] on div "Surfmist" at bounding box center [1445, 222] width 187 height 29
type input "Surfmist"
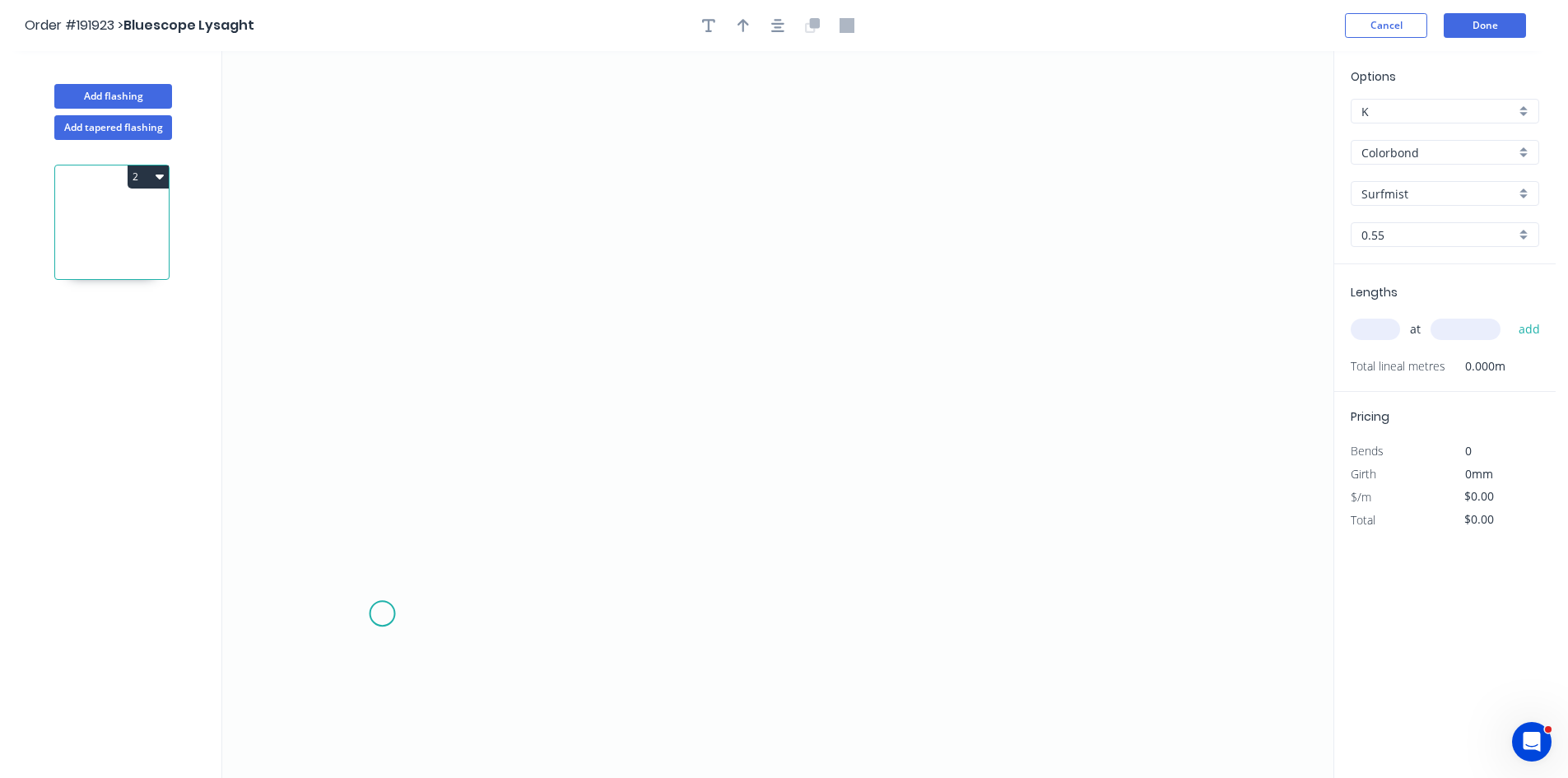
click at [378, 617] on icon "0" at bounding box center [778, 414] width 1112 height 727
click at [362, 583] on icon at bounding box center [370, 599] width 17 height 34
click at [331, 224] on icon "0 ?" at bounding box center [778, 414] width 1112 height 727
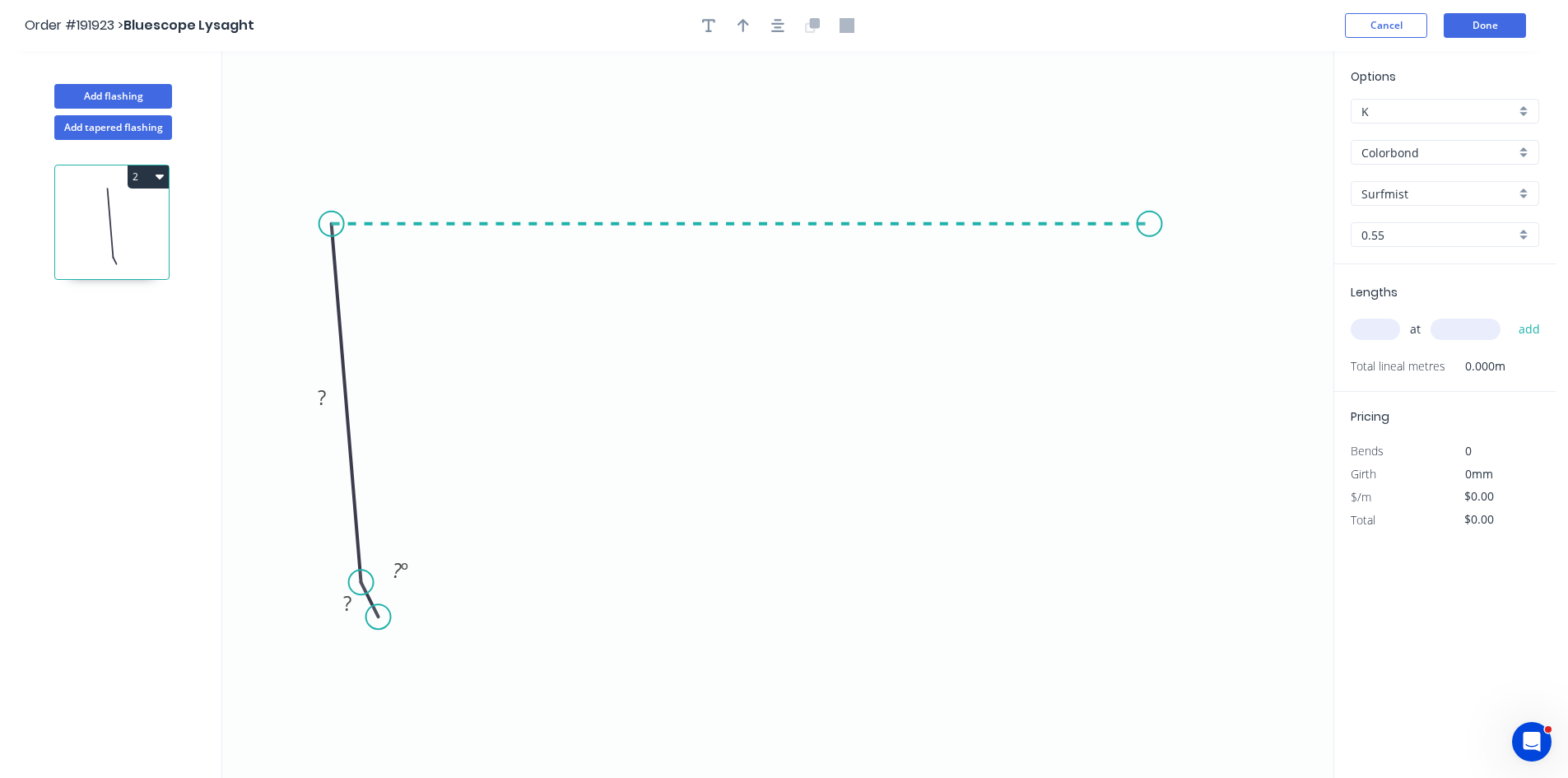
click at [1164, 213] on icon "0 ? ? ? º" at bounding box center [778, 414] width 1112 height 727
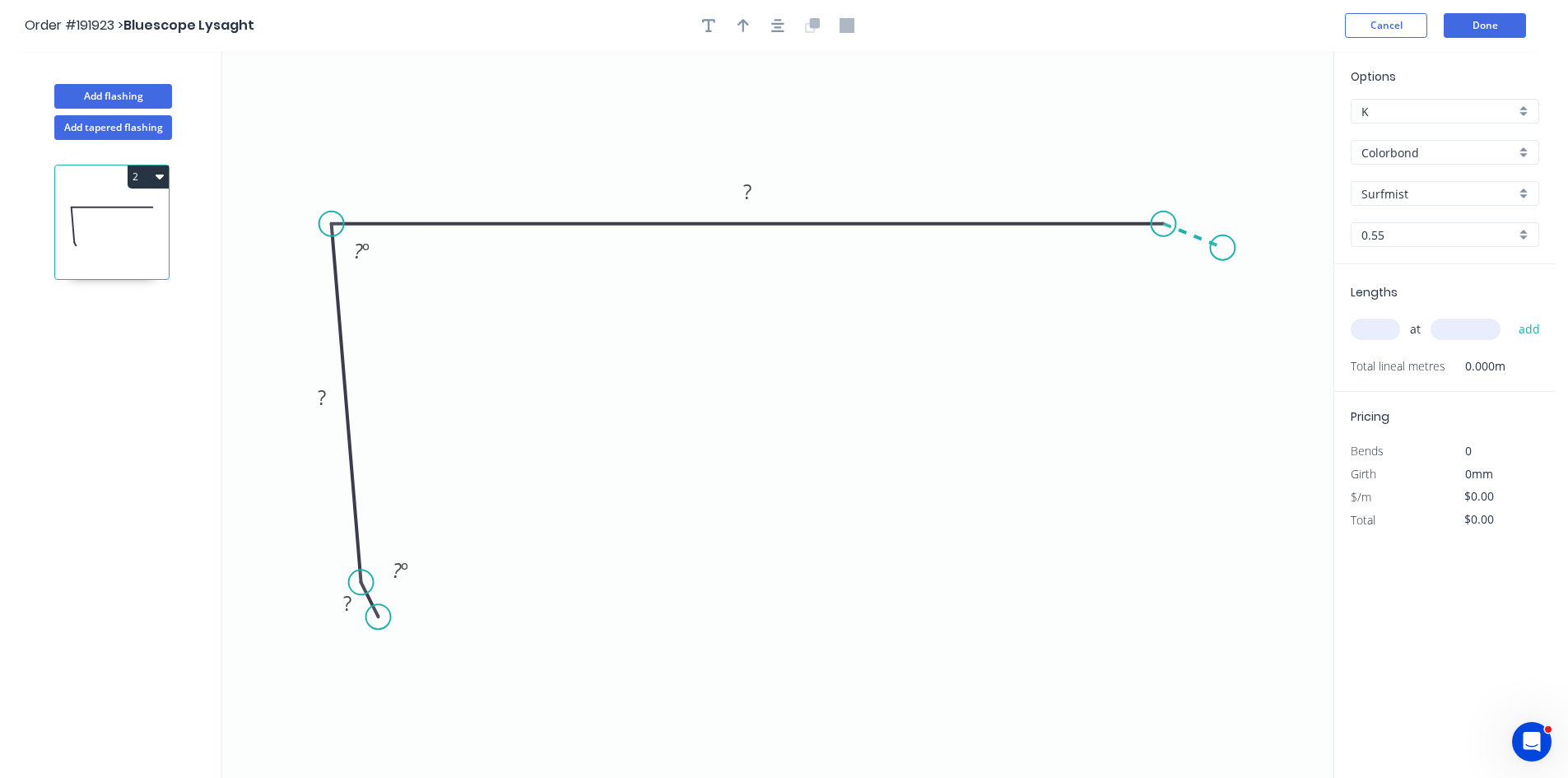
click at [1224, 248] on icon "0 ? ? ? ? º ? º" at bounding box center [778, 414] width 1112 height 727
click at [1224, 248] on circle at bounding box center [1223, 248] width 25 height 25
click at [1202, 322] on div "Hide angle" at bounding box center [1236, 326] width 166 height 33
click at [466, 640] on div "Hide angle" at bounding box center [499, 626] width 166 height 33
click at [1208, 210] on rect at bounding box center [1203, 206] width 33 height 23
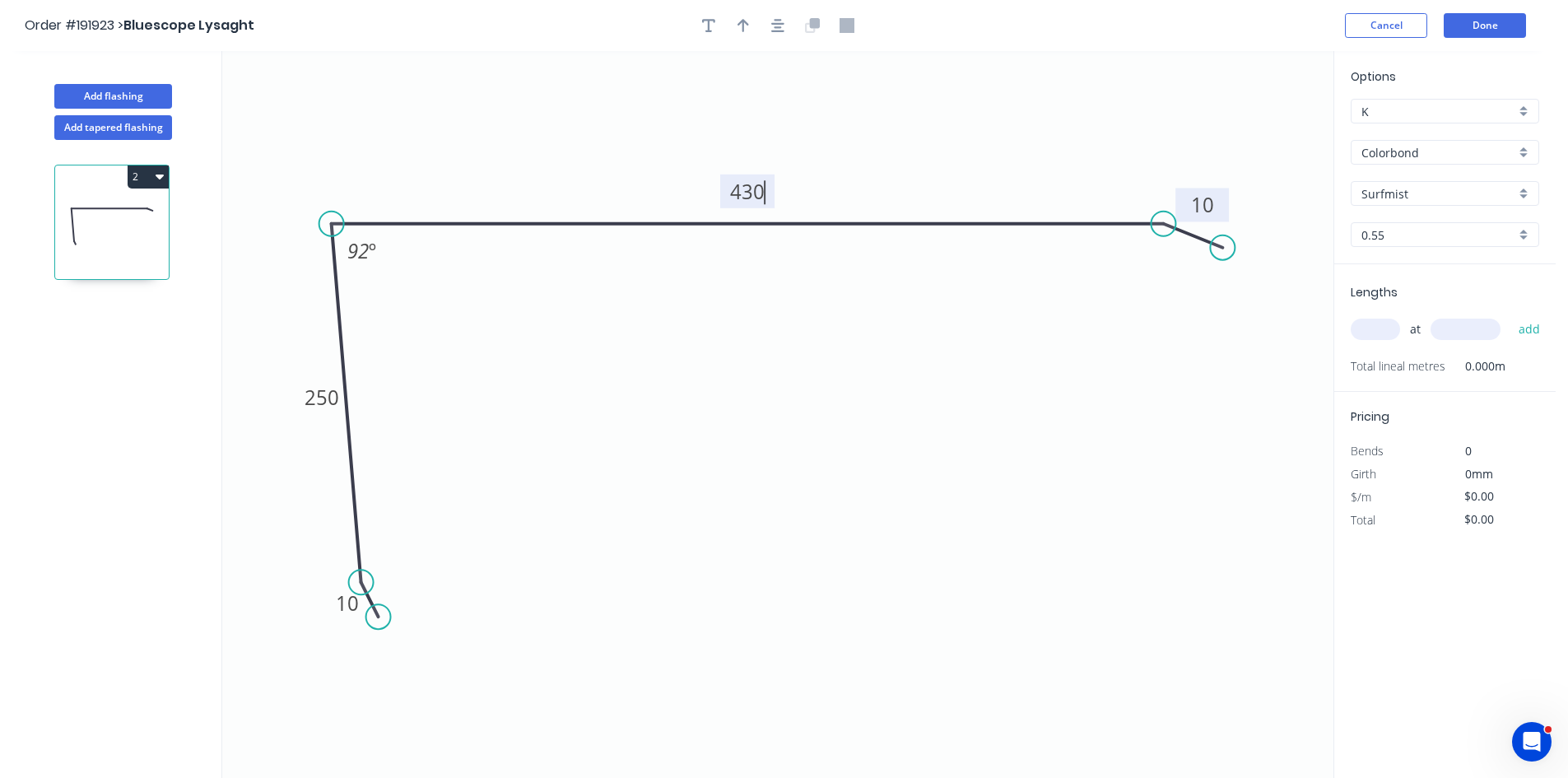
type input "$19.31"
click at [1384, 326] on input "text" at bounding box center [1376, 329] width 50 height 21
type input "1"
type input "3300"
click at [1511, 316] on button "add" at bounding box center [1530, 329] width 38 height 28
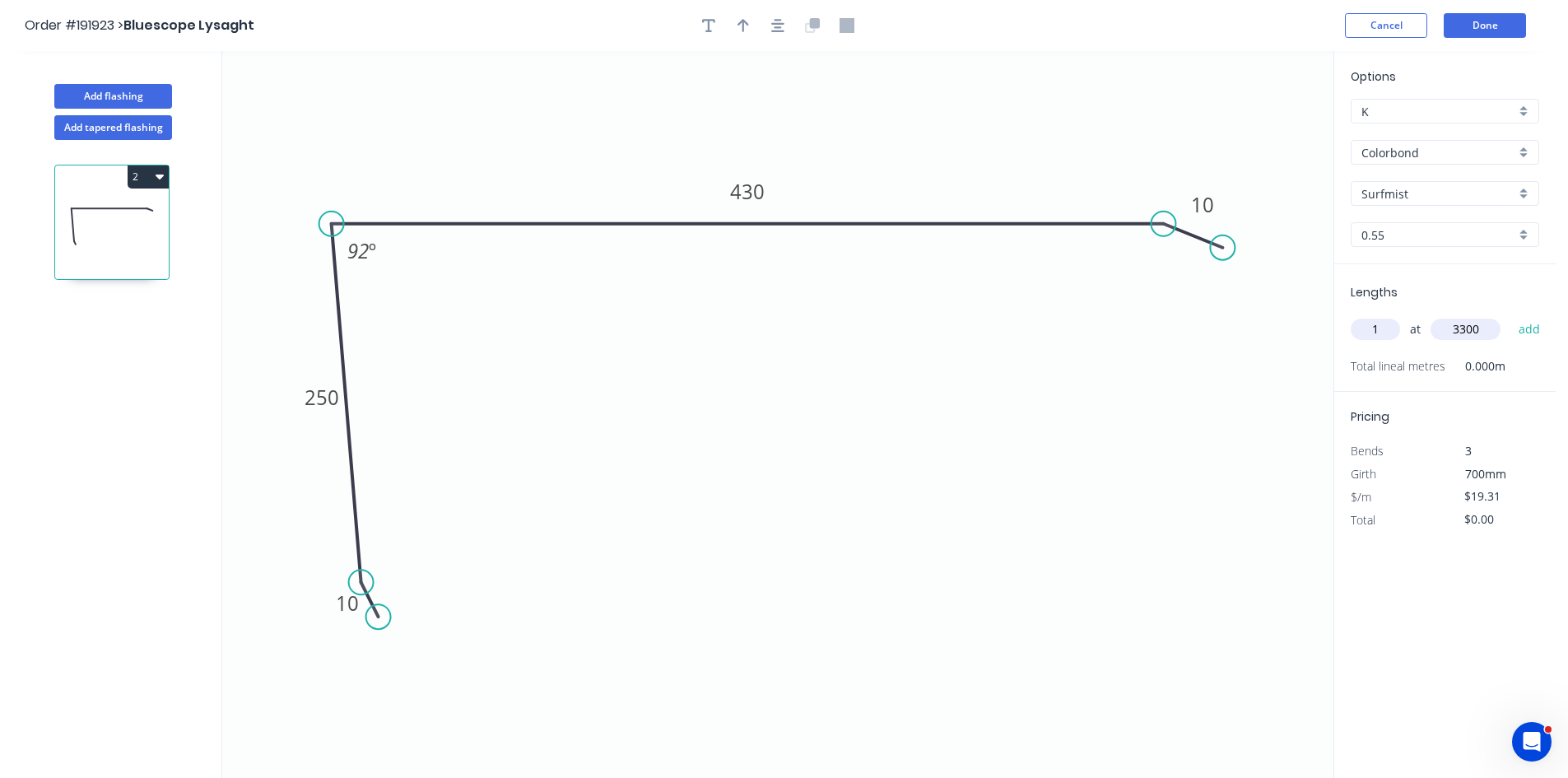
type input "$63.72"
click at [1473, 30] on button "Done" at bounding box center [1485, 26] width 82 height 25
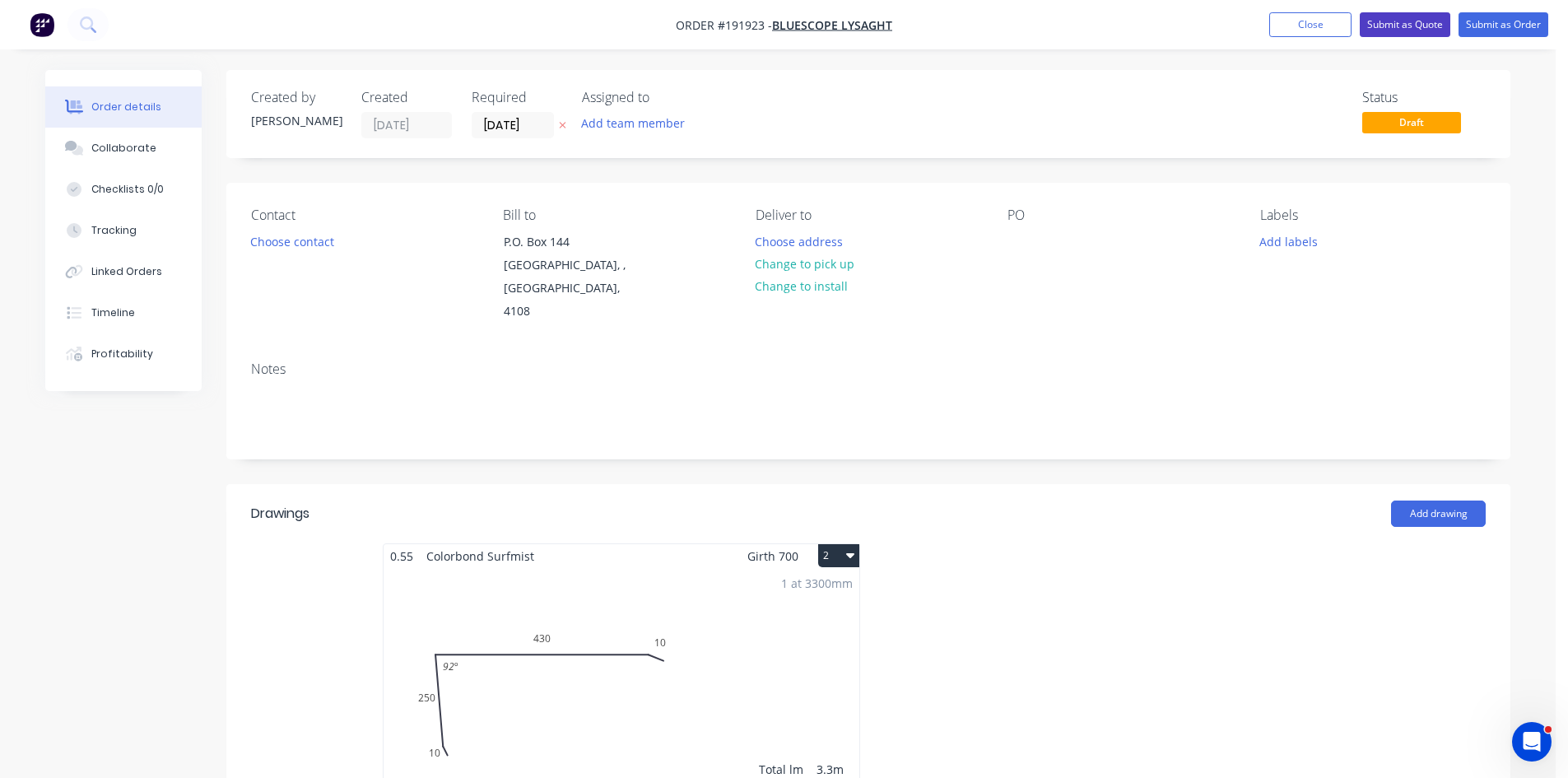
click at [1396, 36] on button "Submit as Quote" at bounding box center [1405, 25] width 91 height 25
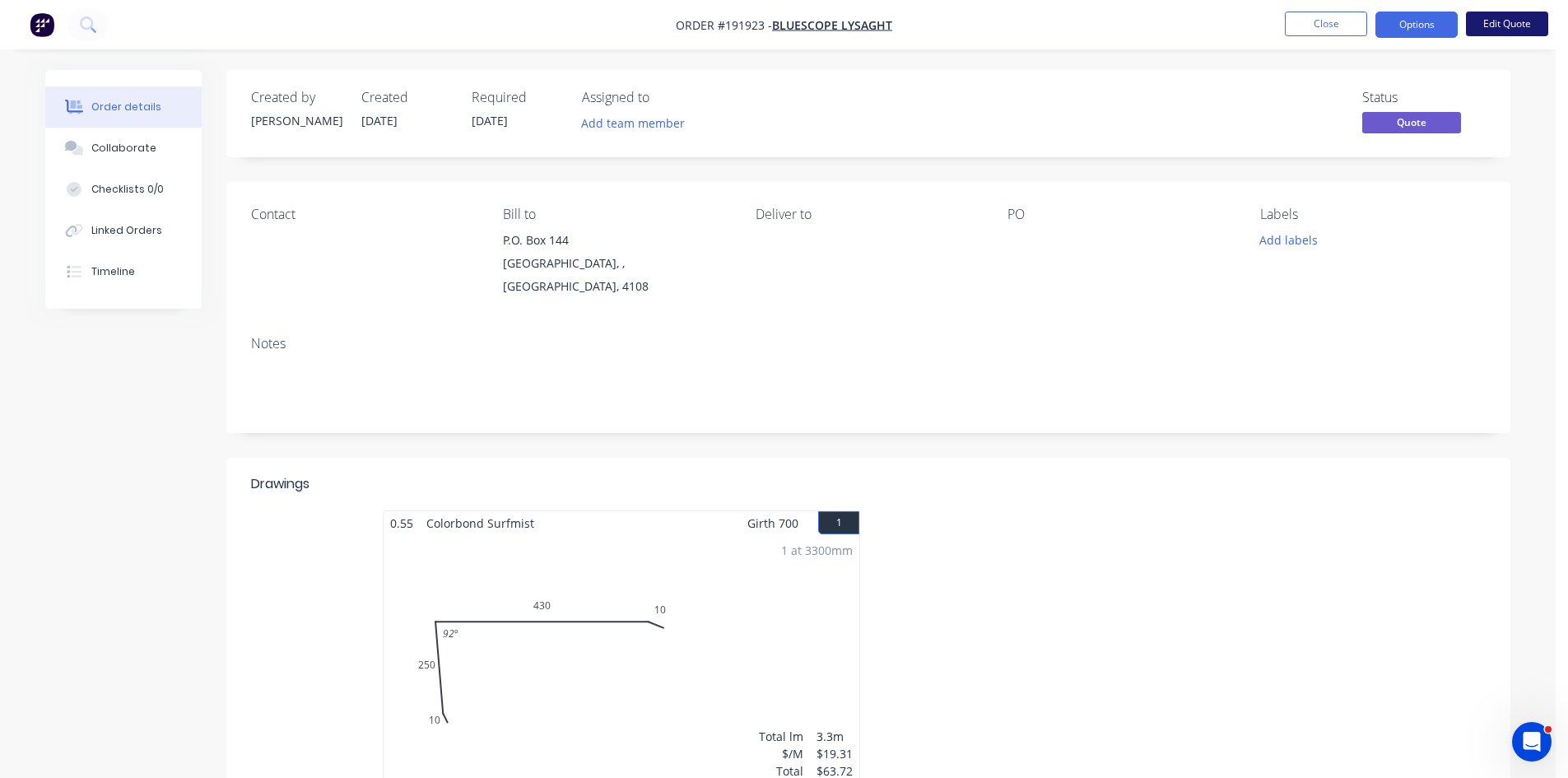
click at [1527, 21] on button "Edit Quote" at bounding box center [1508, 24] width 82 height 25
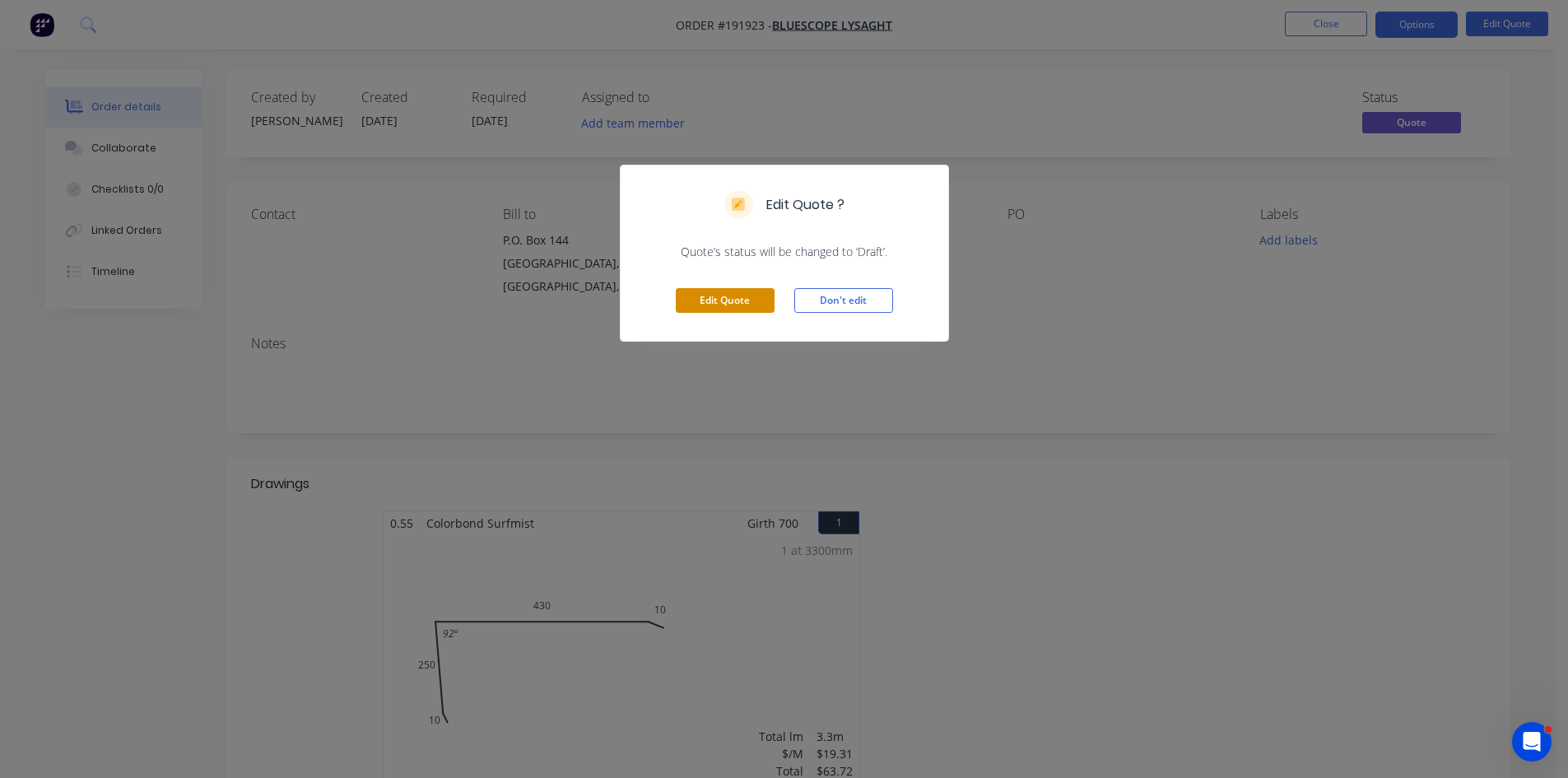
click at [749, 301] on button "Edit Quote" at bounding box center [724, 300] width 99 height 25
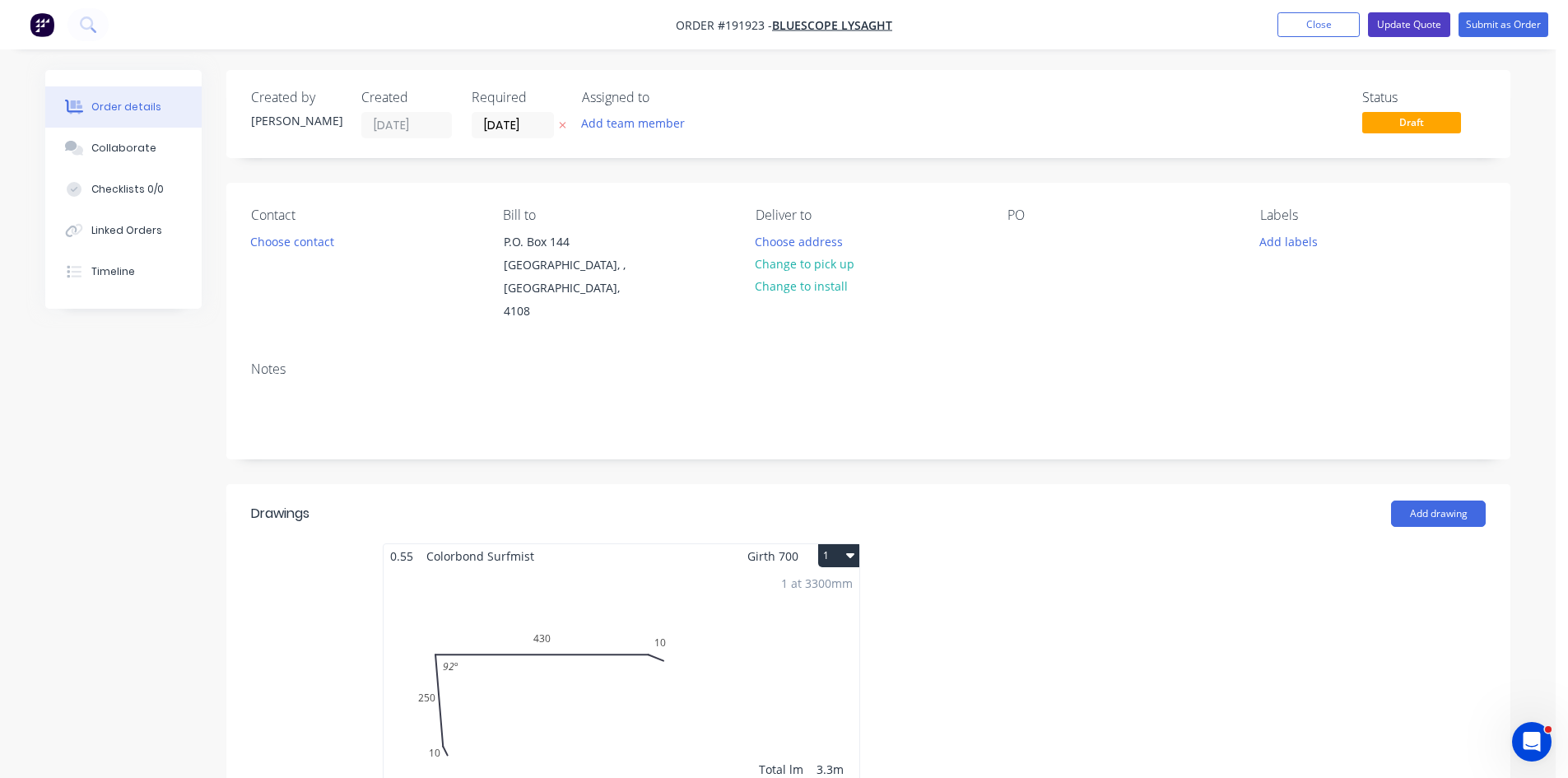
click at [1431, 29] on button "Update Quote" at bounding box center [1409, 25] width 82 height 25
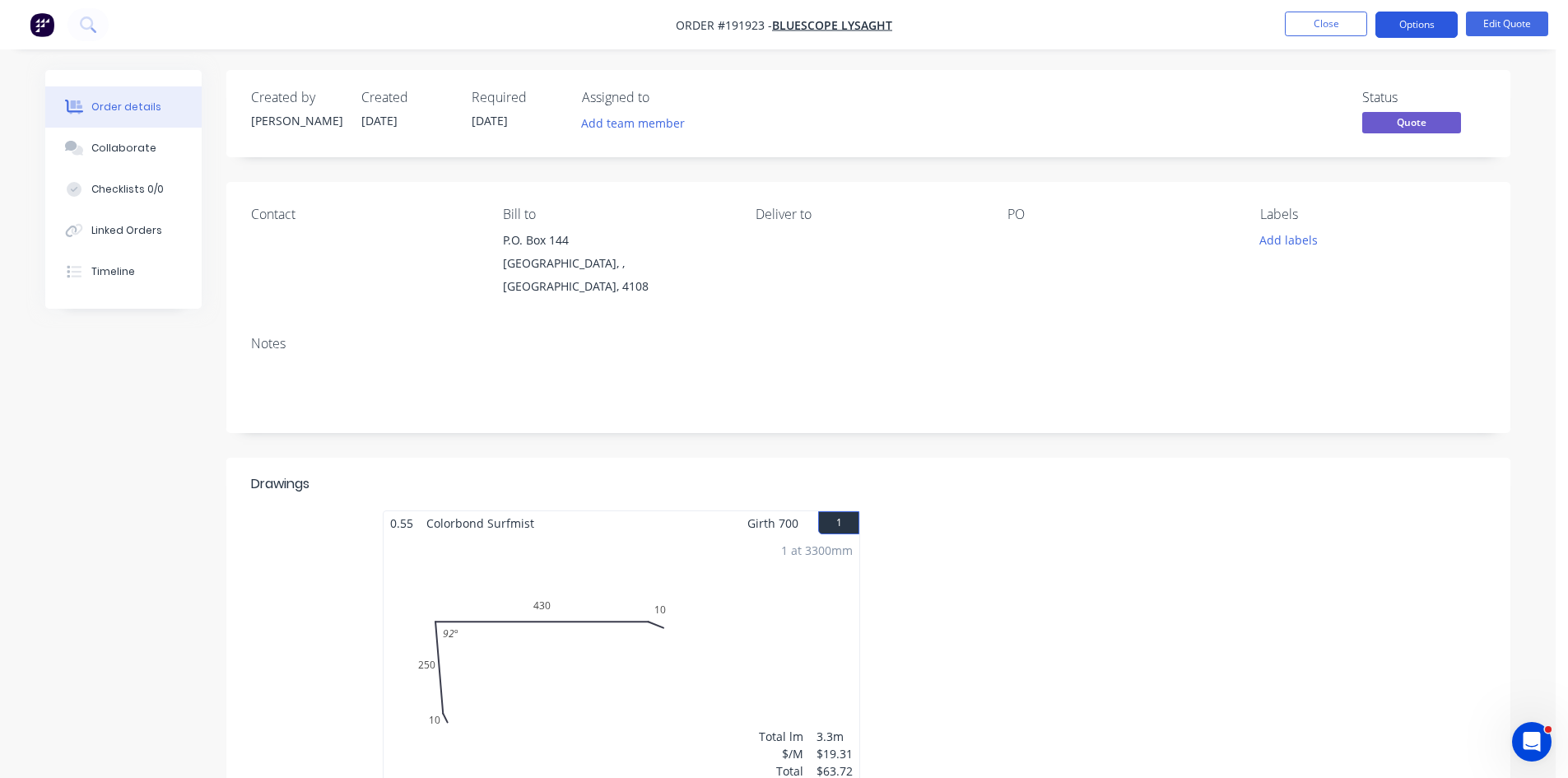
click at [1431, 23] on button "Options" at bounding box center [1417, 25] width 82 height 27
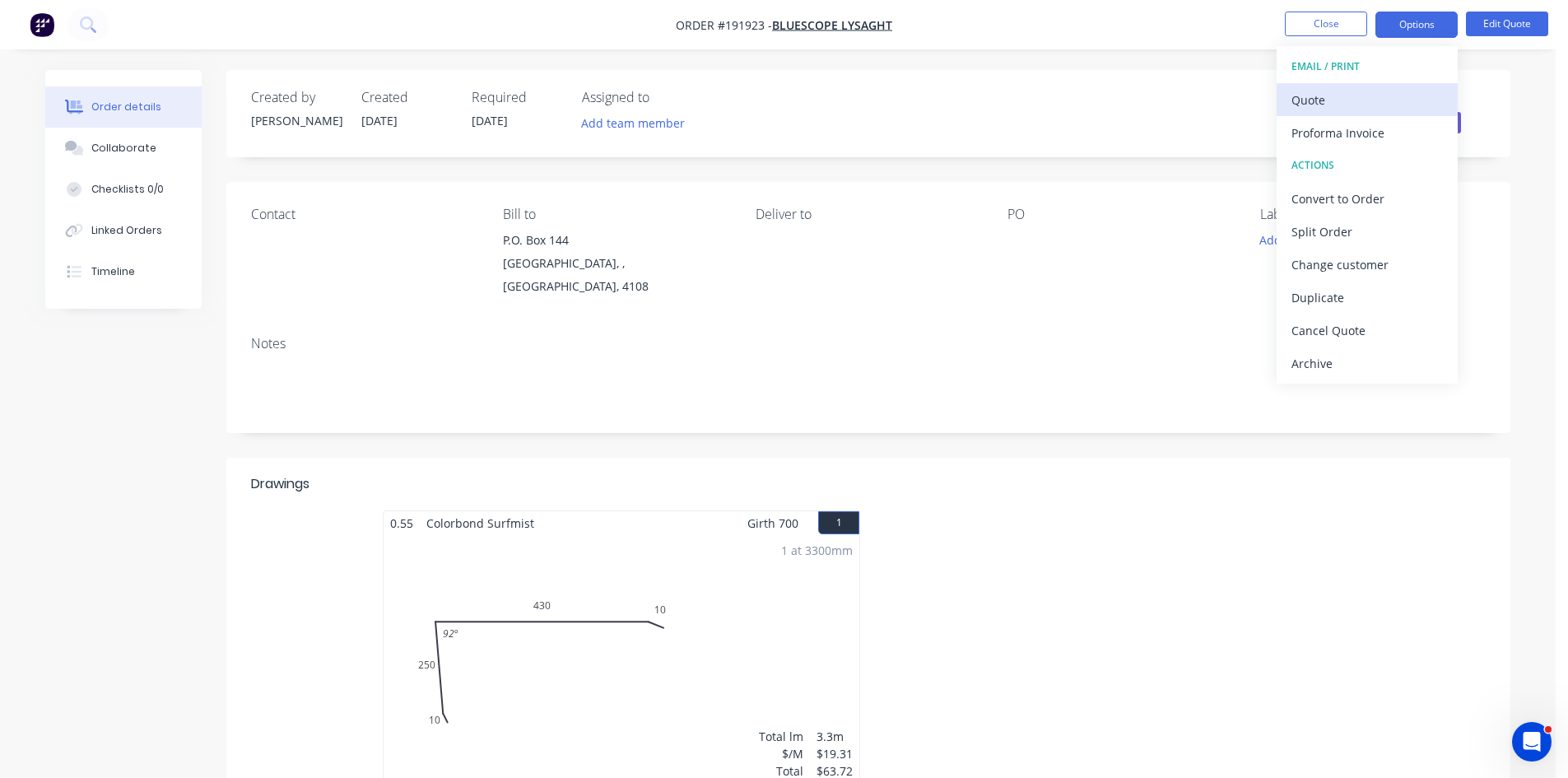
click at [1394, 92] on div "Quote" at bounding box center [1367, 100] width 151 height 24
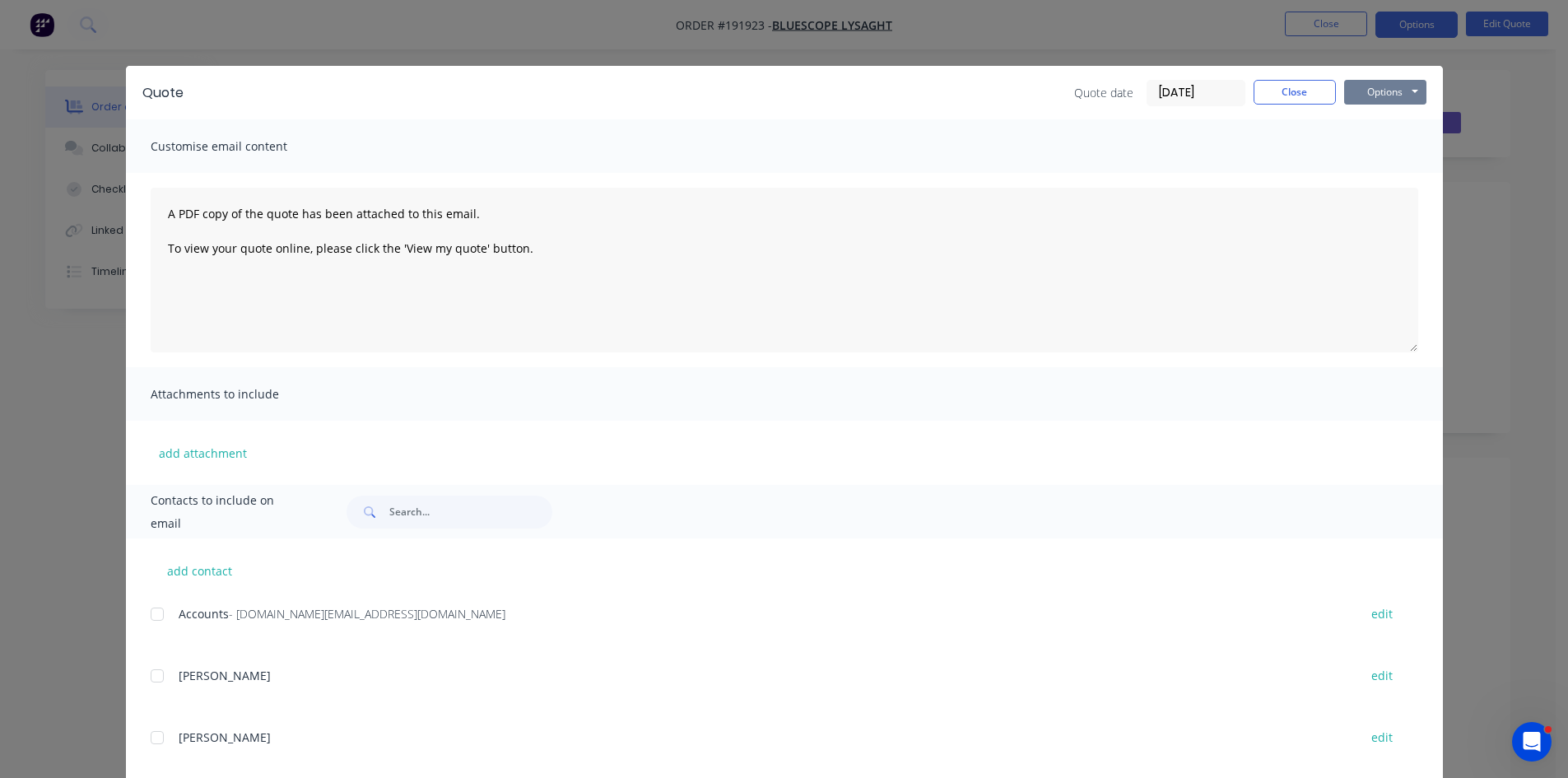
click at [1391, 86] on button "Options" at bounding box center [1385, 92] width 82 height 25
click at [1393, 123] on button "Preview" at bounding box center [1397, 122] width 105 height 27
click at [1277, 87] on button "Close" at bounding box center [1295, 92] width 82 height 25
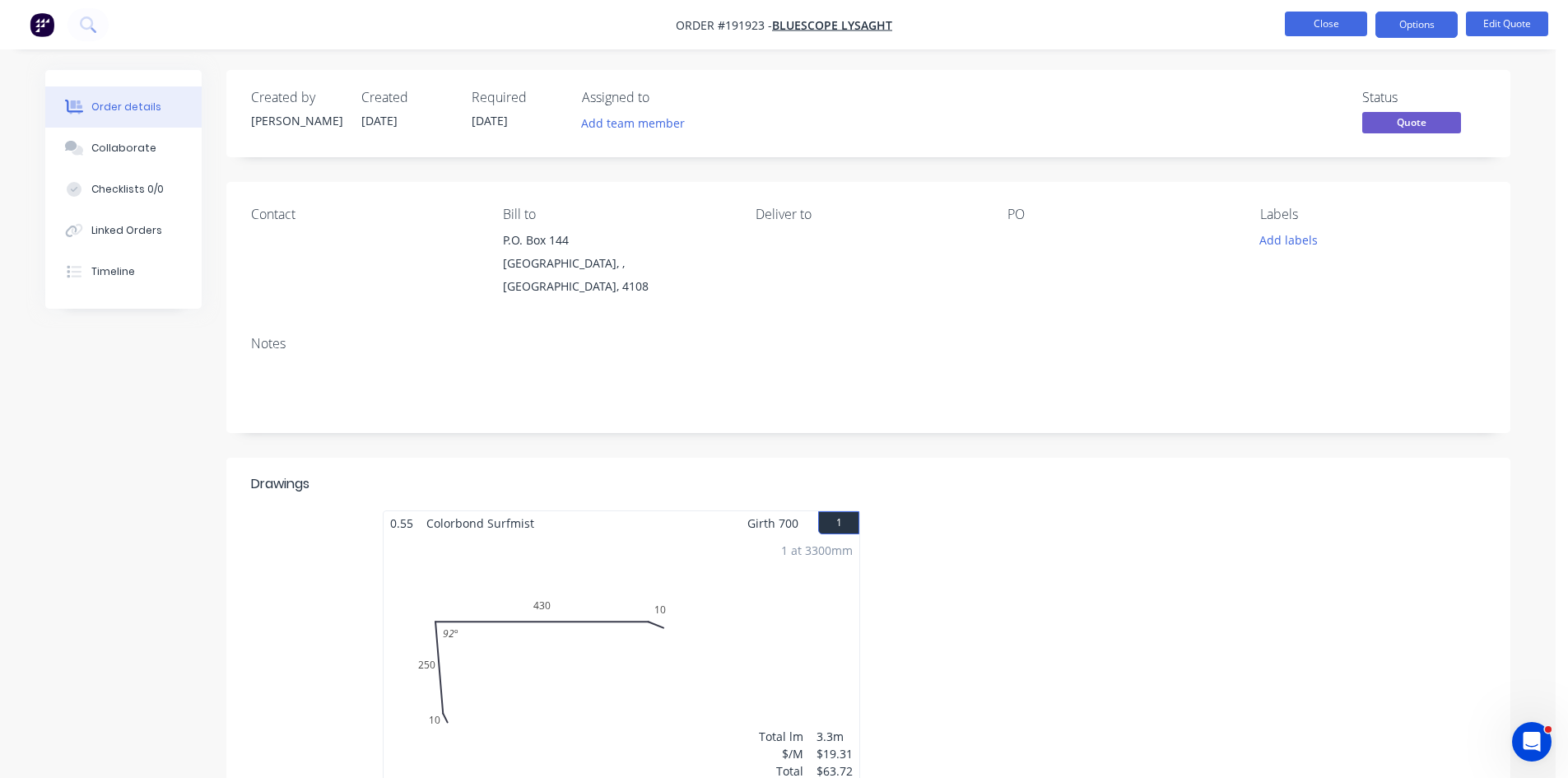
click at [1336, 19] on button "Close" at bounding box center [1326, 24] width 82 height 25
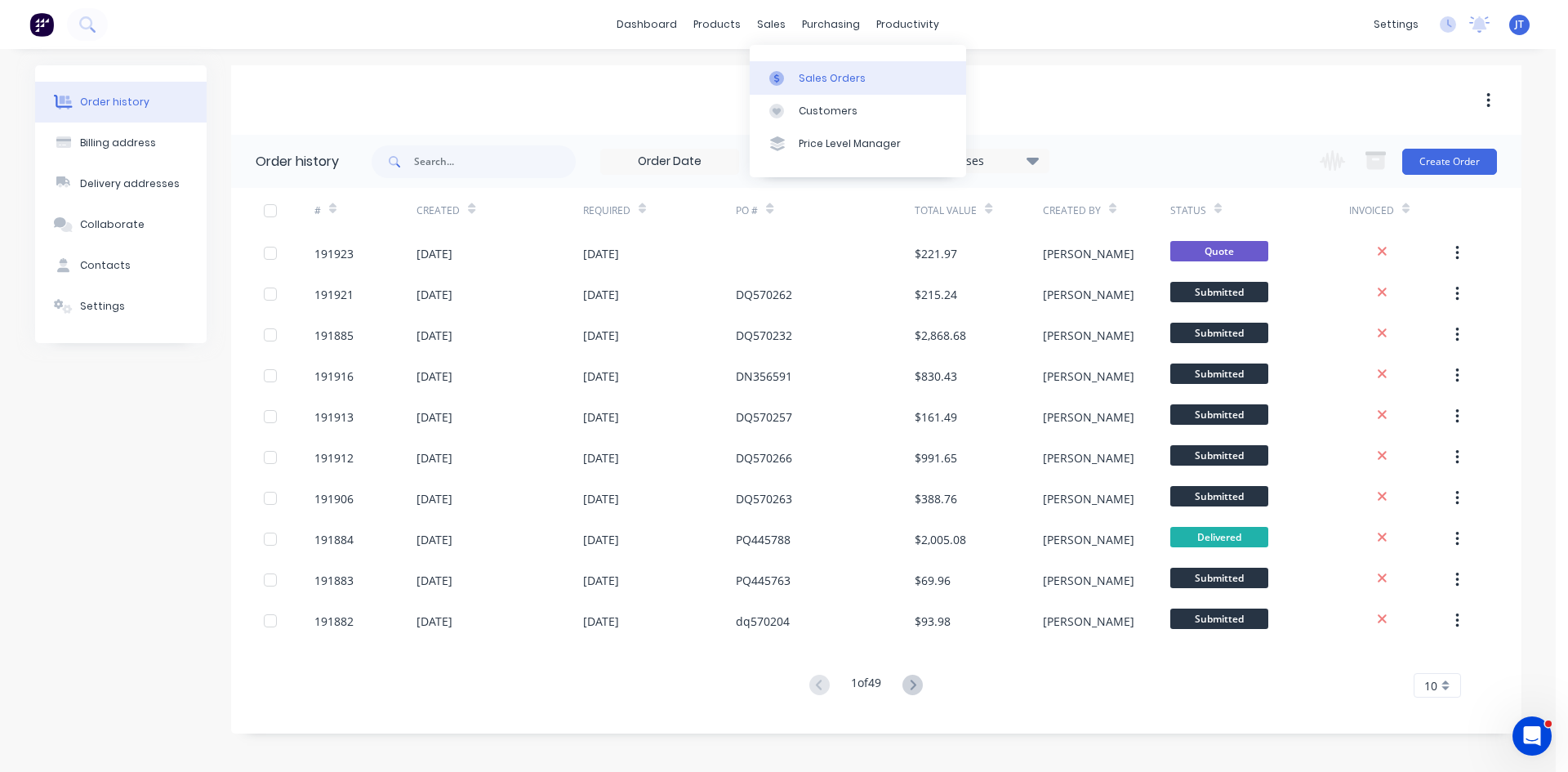
click at [800, 78] on div "Sales Orders" at bounding box center [832, 78] width 67 height 14
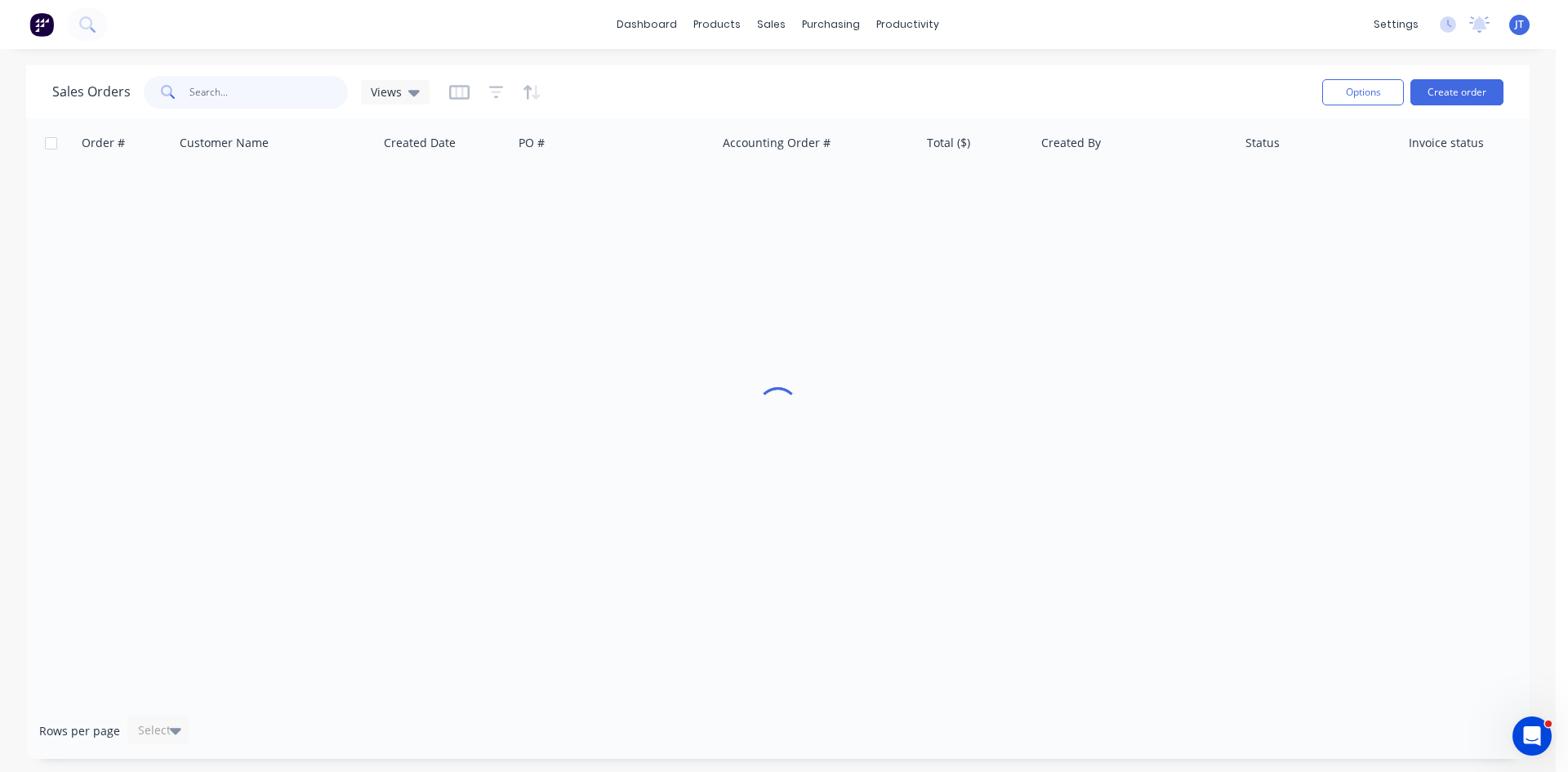
click at [265, 95] on input "text" at bounding box center [270, 92] width 159 height 32
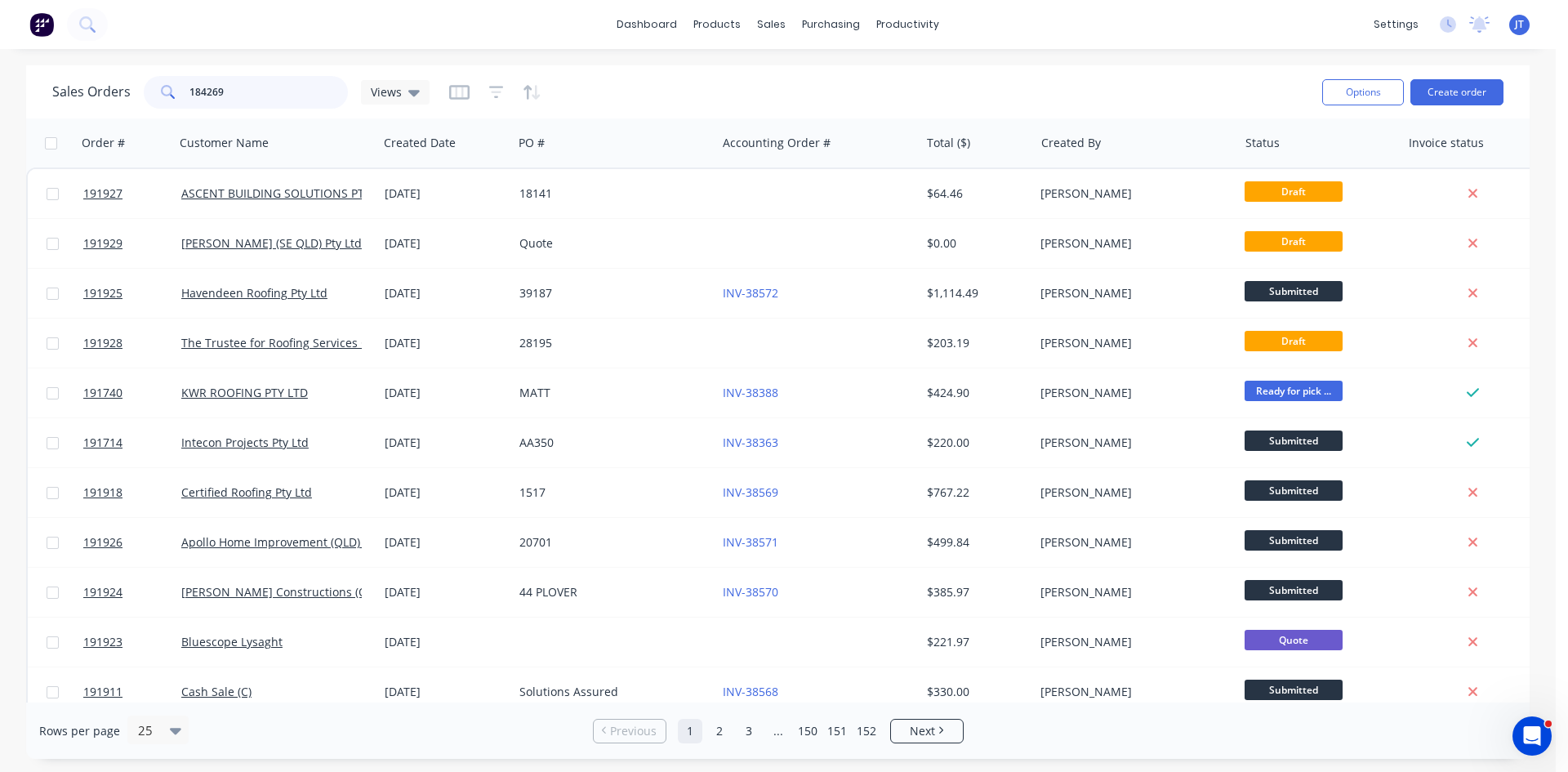
type input "184269"
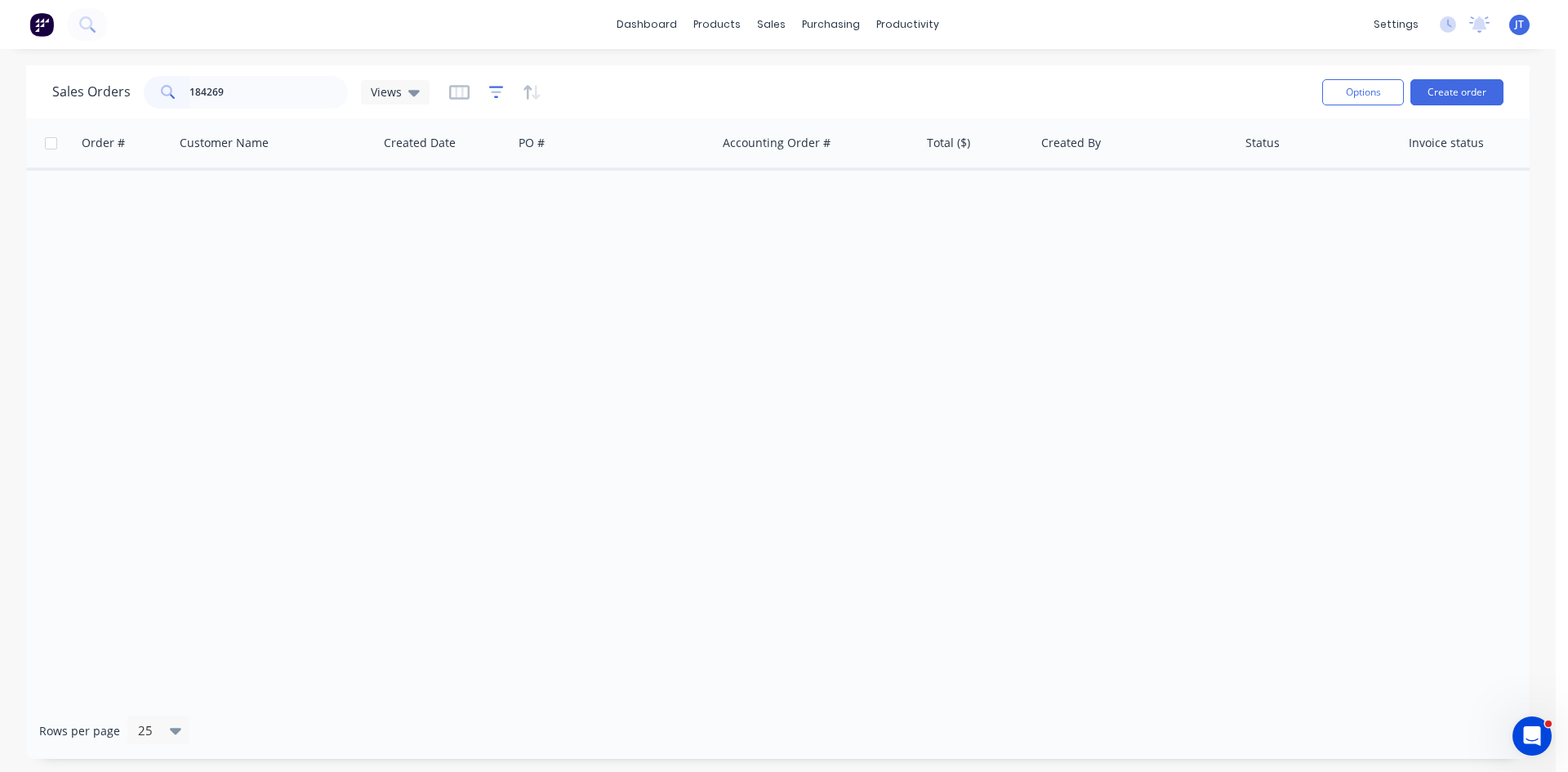
click at [495, 85] on icon "button" at bounding box center [495, 92] width 14 height 16
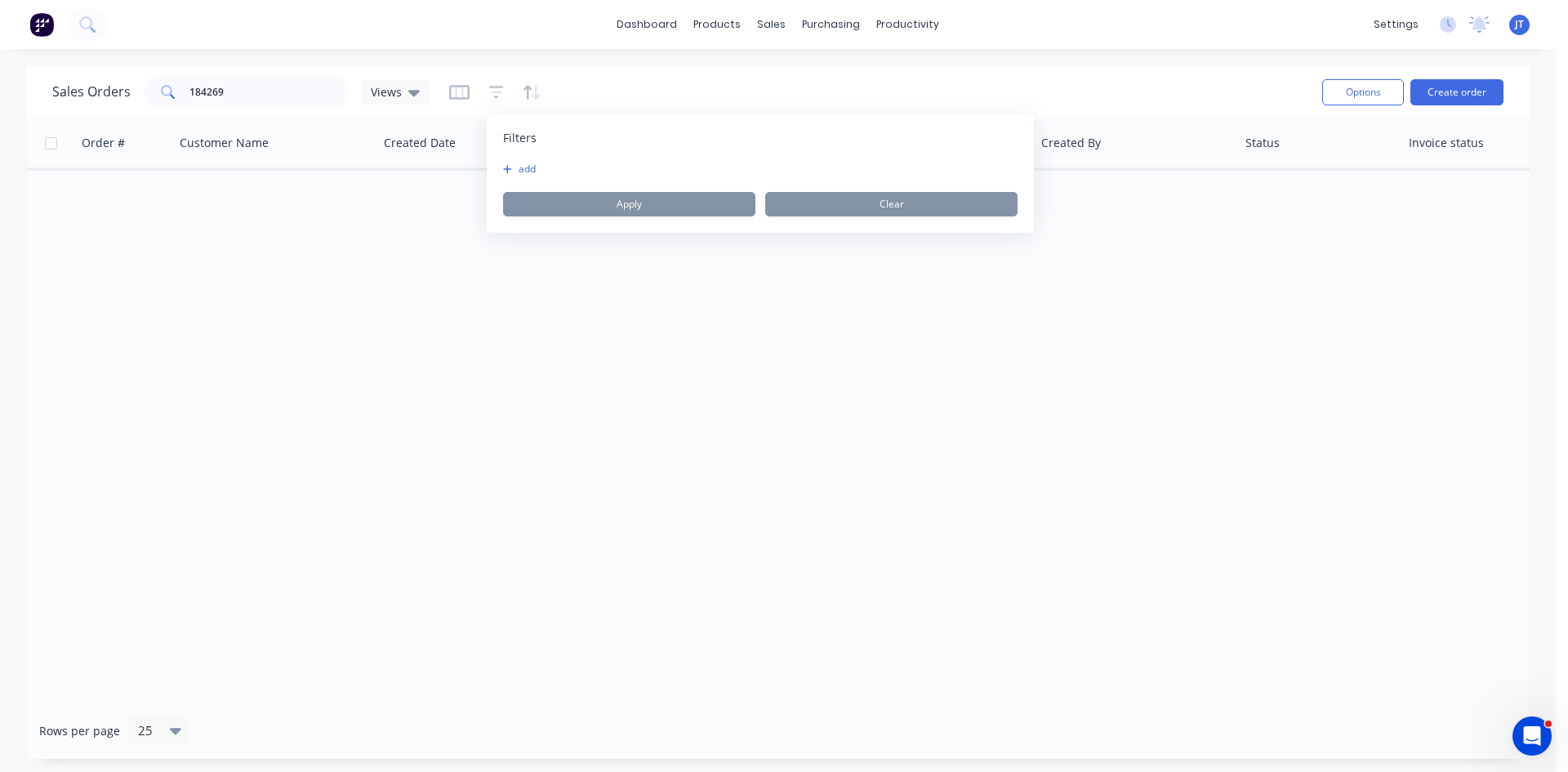
click at [531, 169] on button "add" at bounding box center [523, 169] width 41 height 13
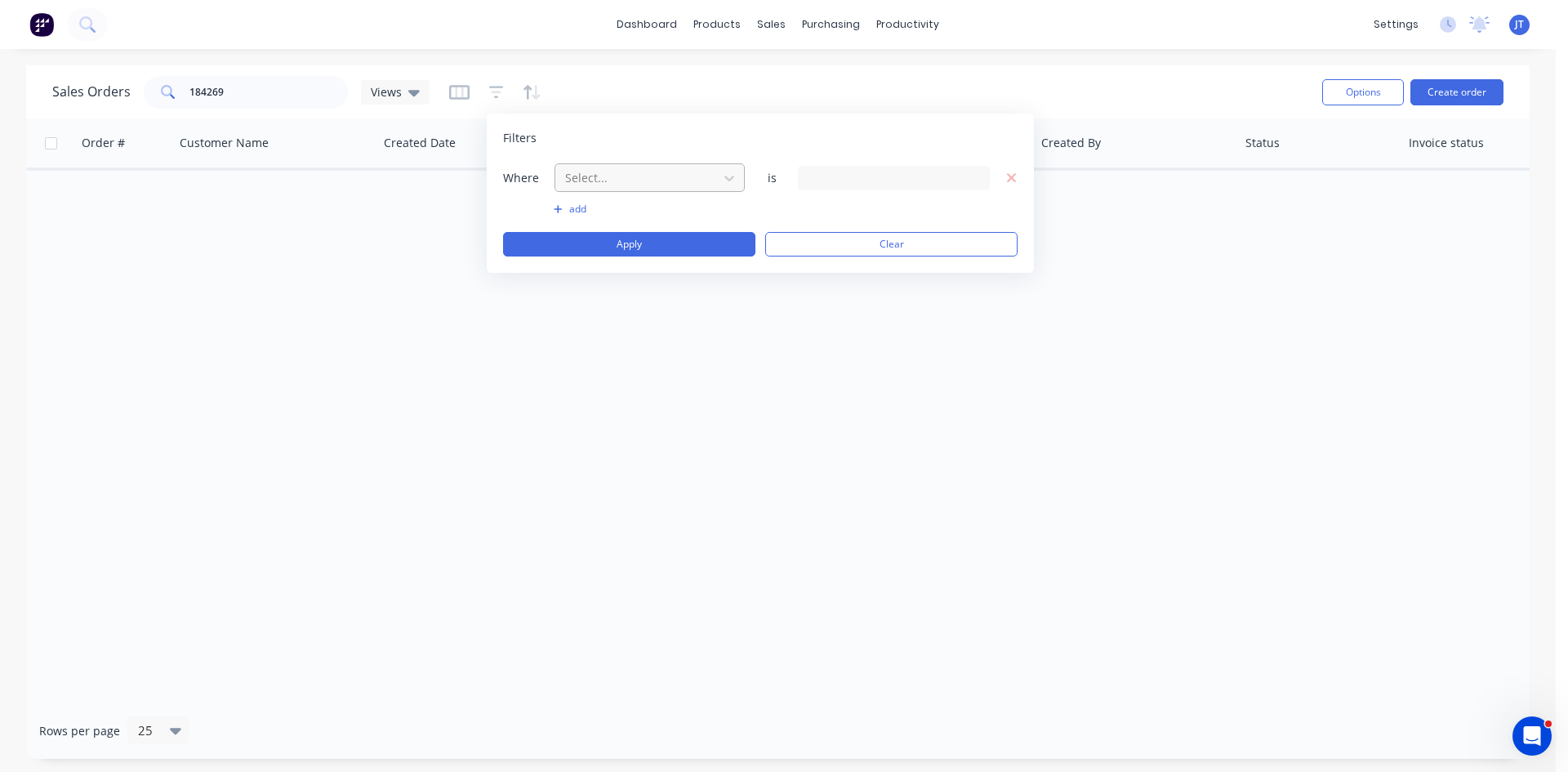
click at [588, 175] on div at bounding box center [637, 178] width 146 height 21
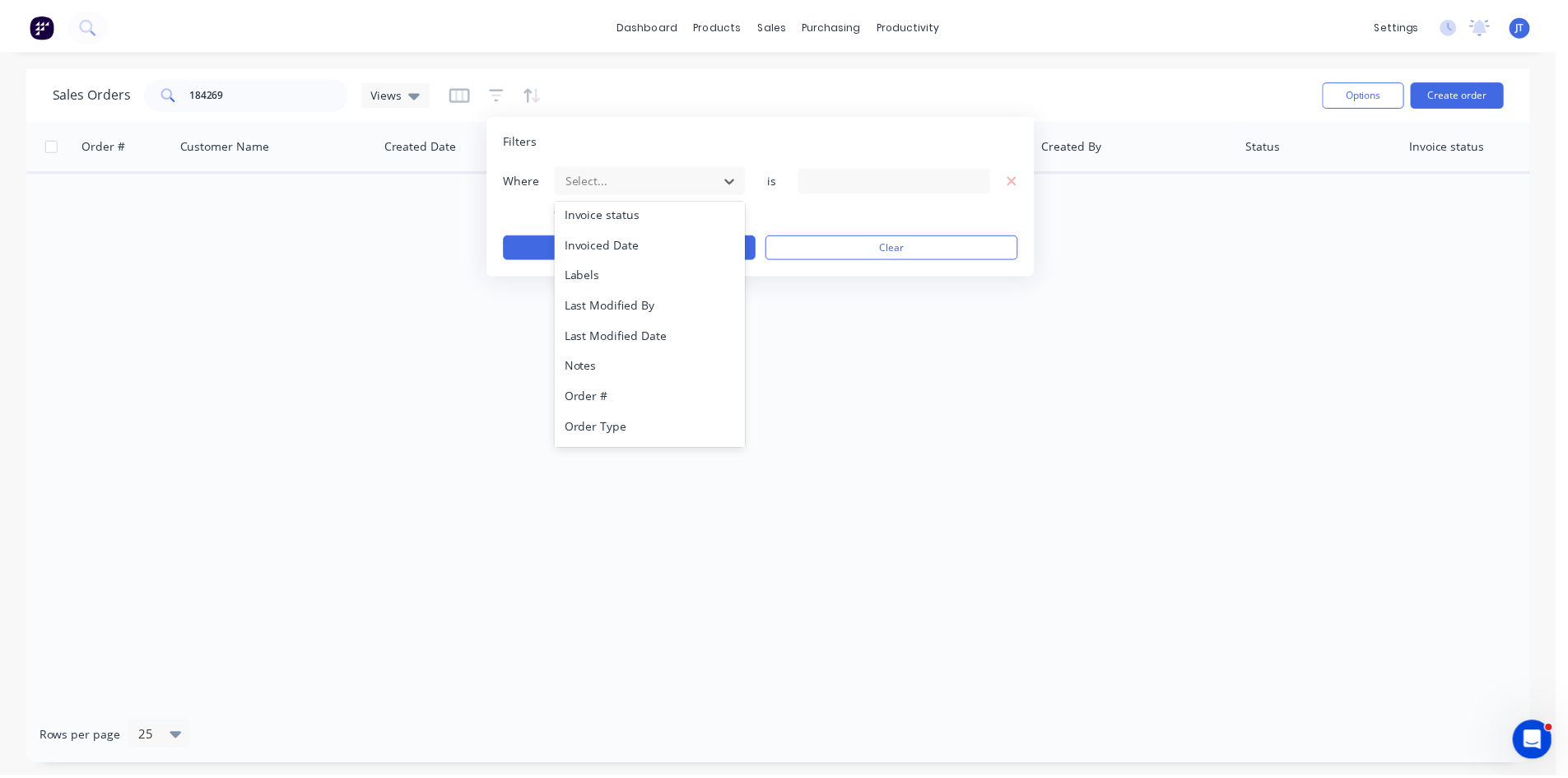
scroll to position [399, 0]
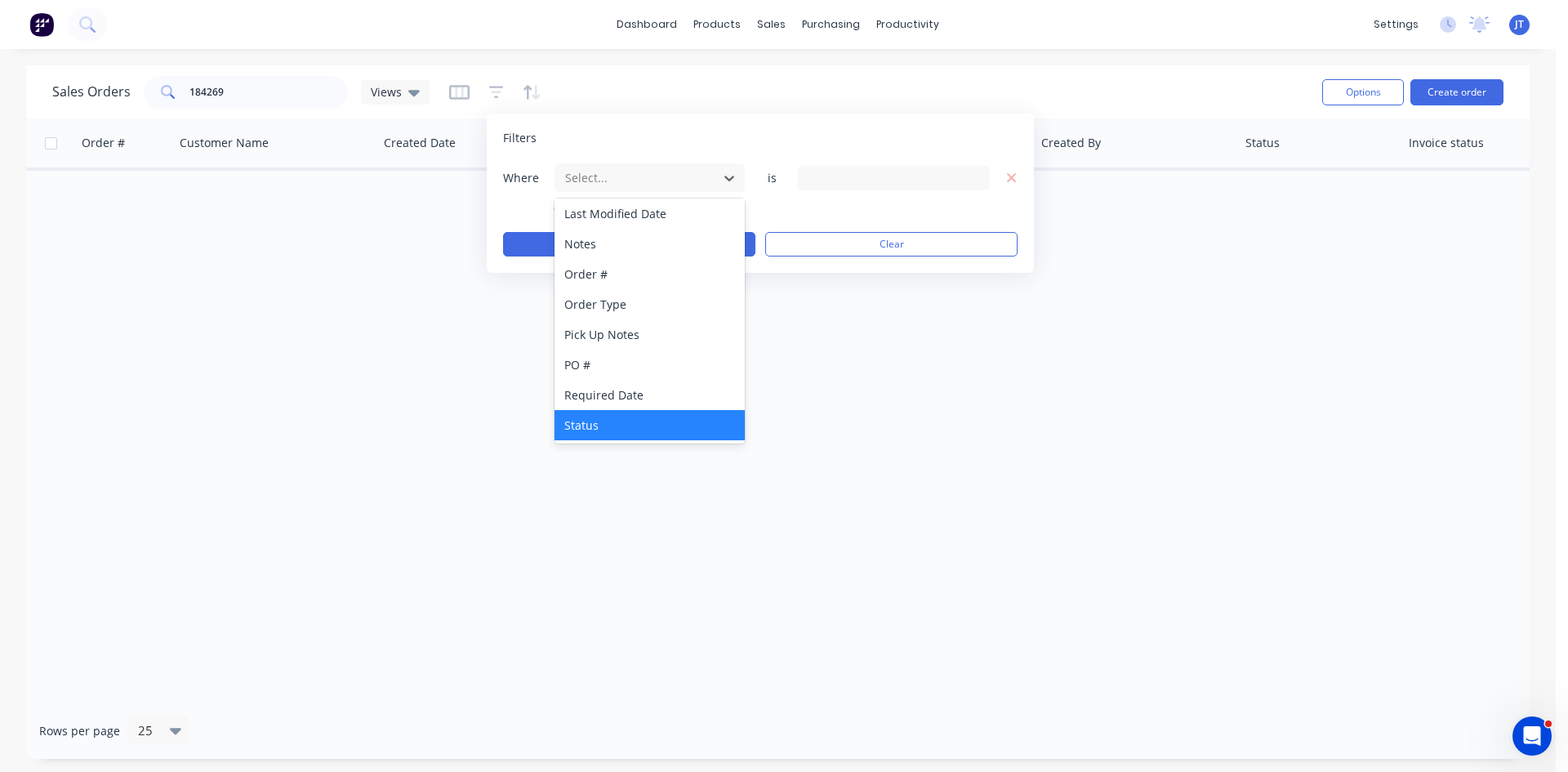
click at [642, 416] on div "Status" at bounding box center [649, 425] width 190 height 30
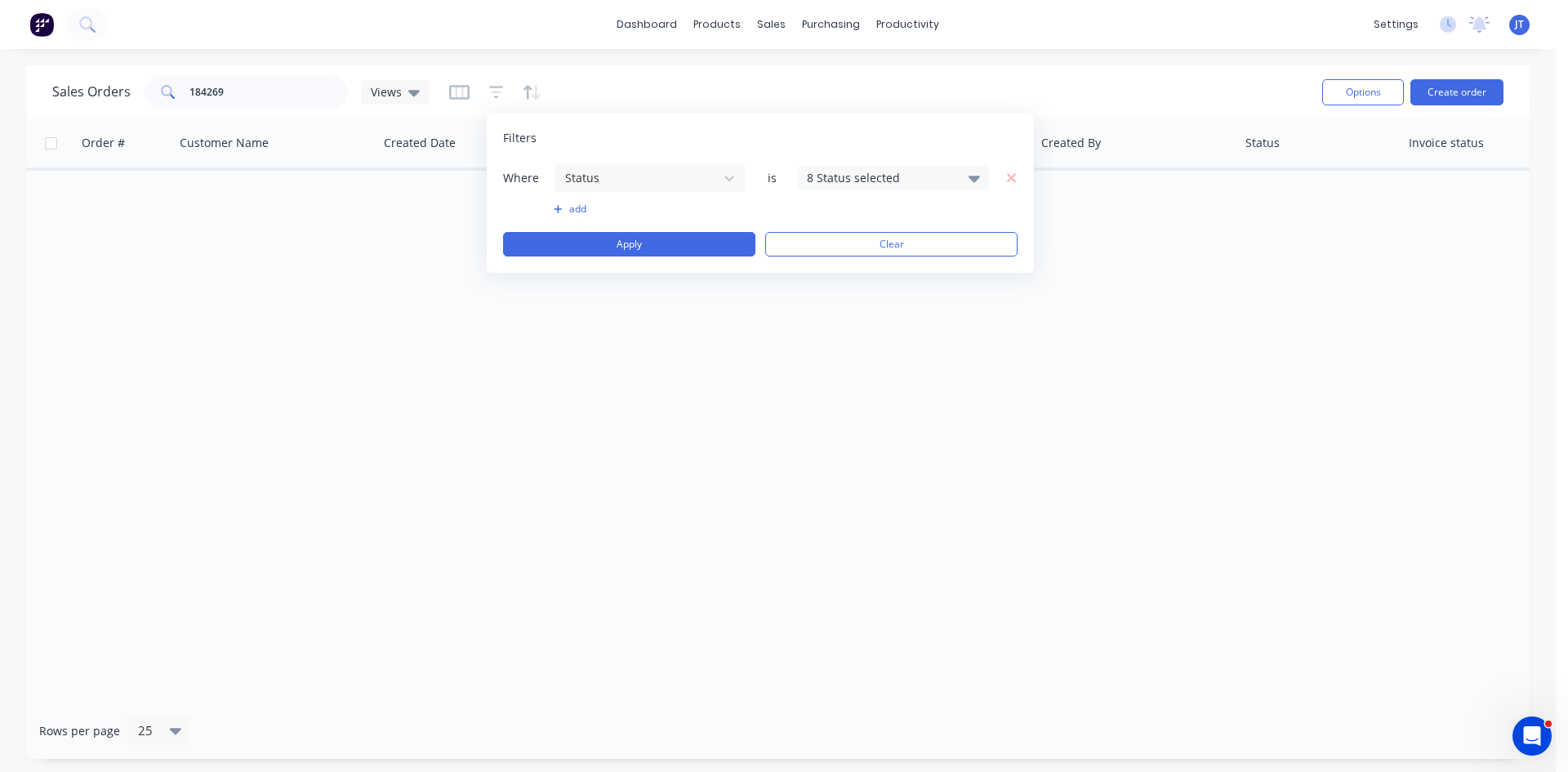
click at [910, 178] on div "8 Status selected" at bounding box center [881, 178] width 148 height 17
click at [847, 271] on button "All" at bounding box center [941, 268] width 286 height 32
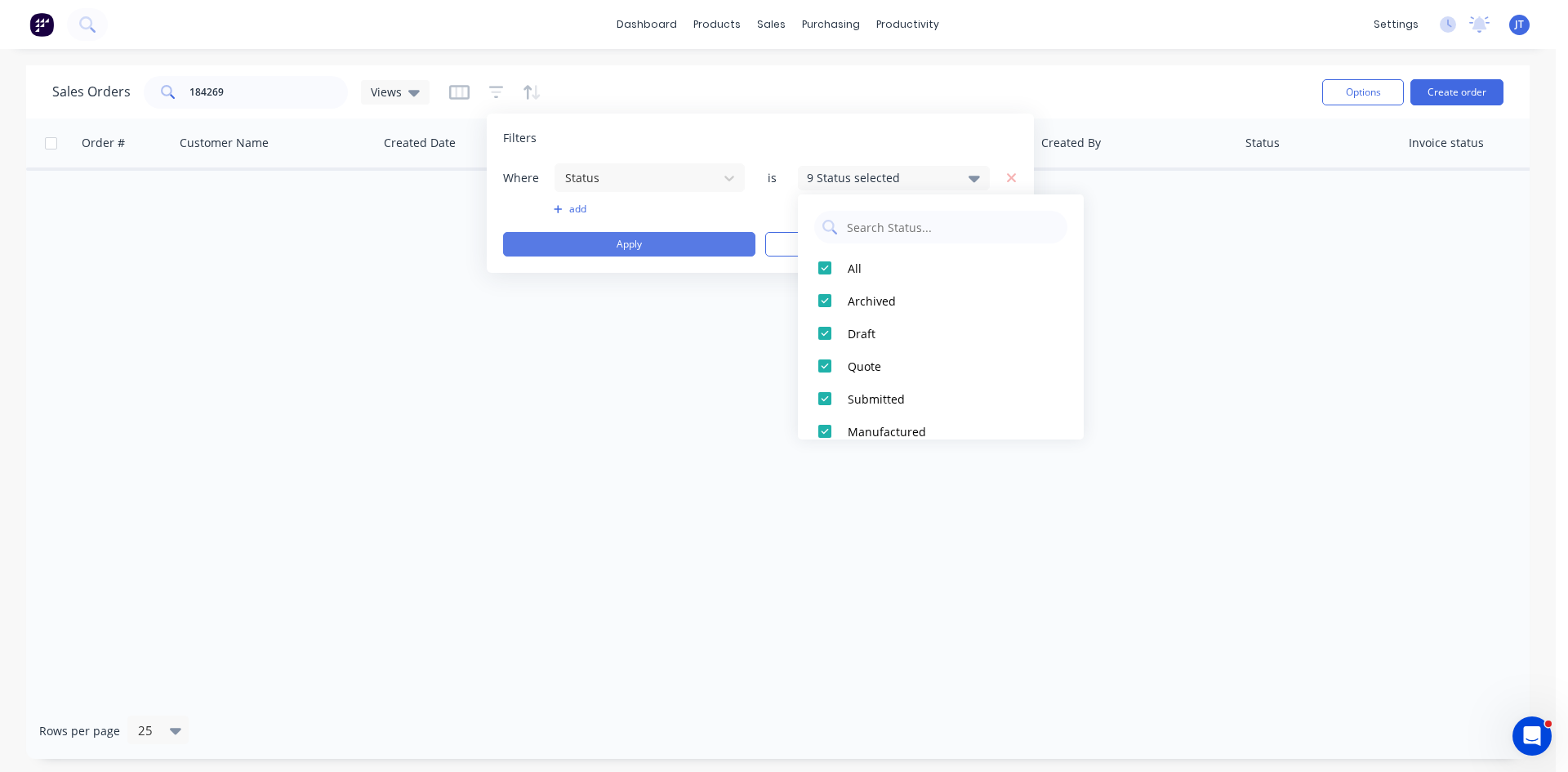
click at [662, 232] on button "Apply" at bounding box center [629, 244] width 252 height 25
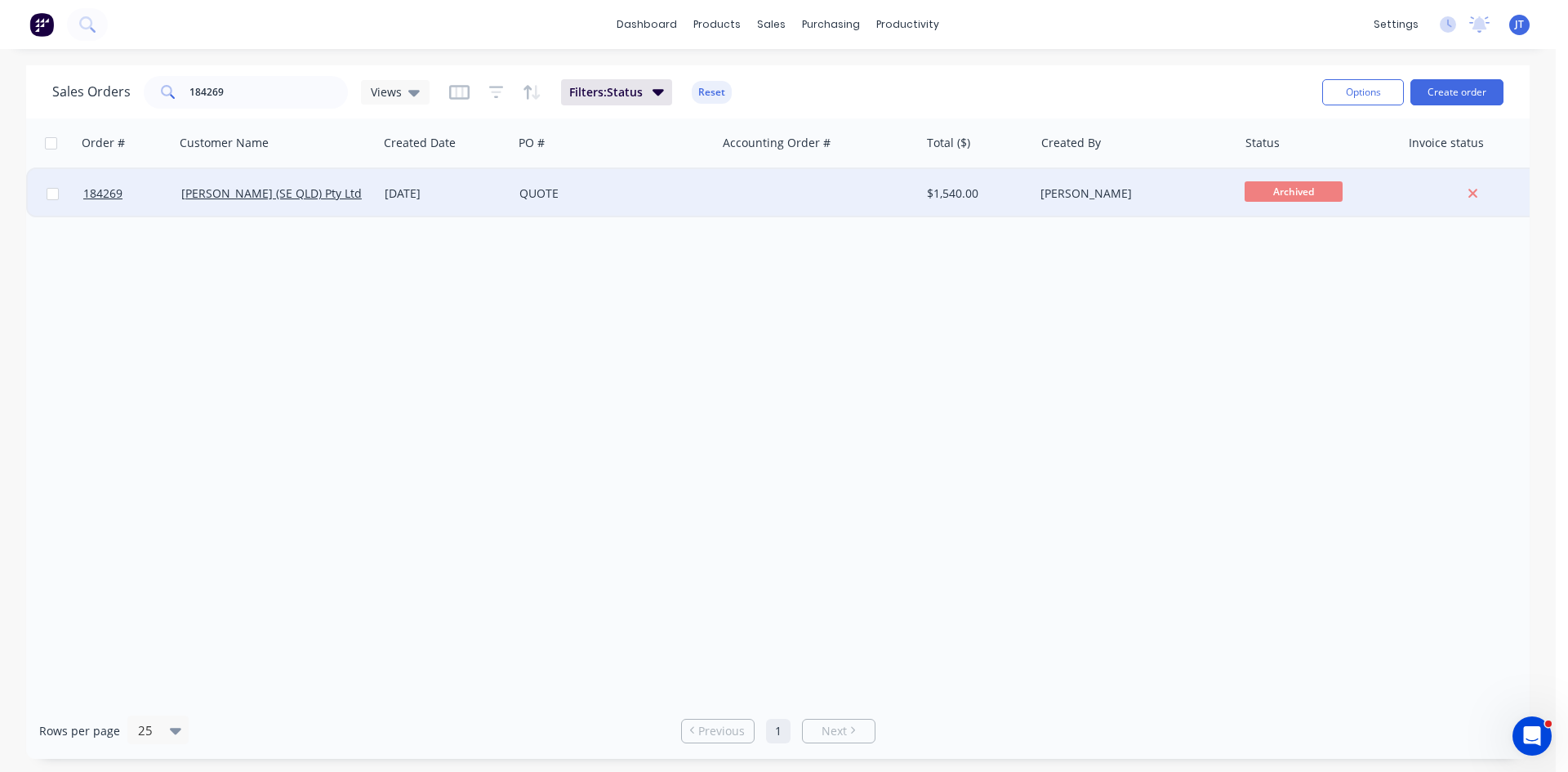
click at [605, 193] on div "QUOTE" at bounding box center [609, 193] width 181 height 16
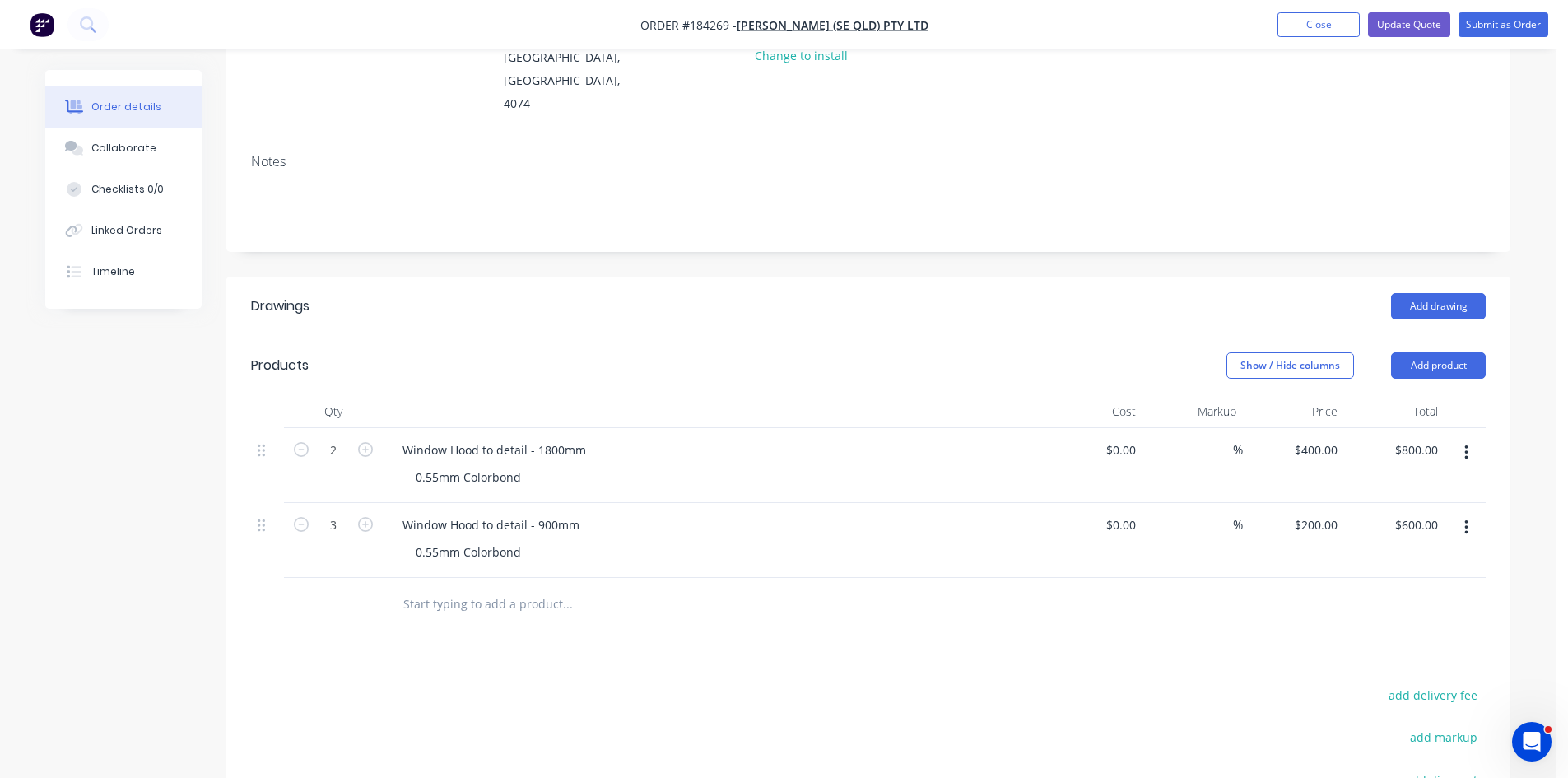
scroll to position [275, 0]
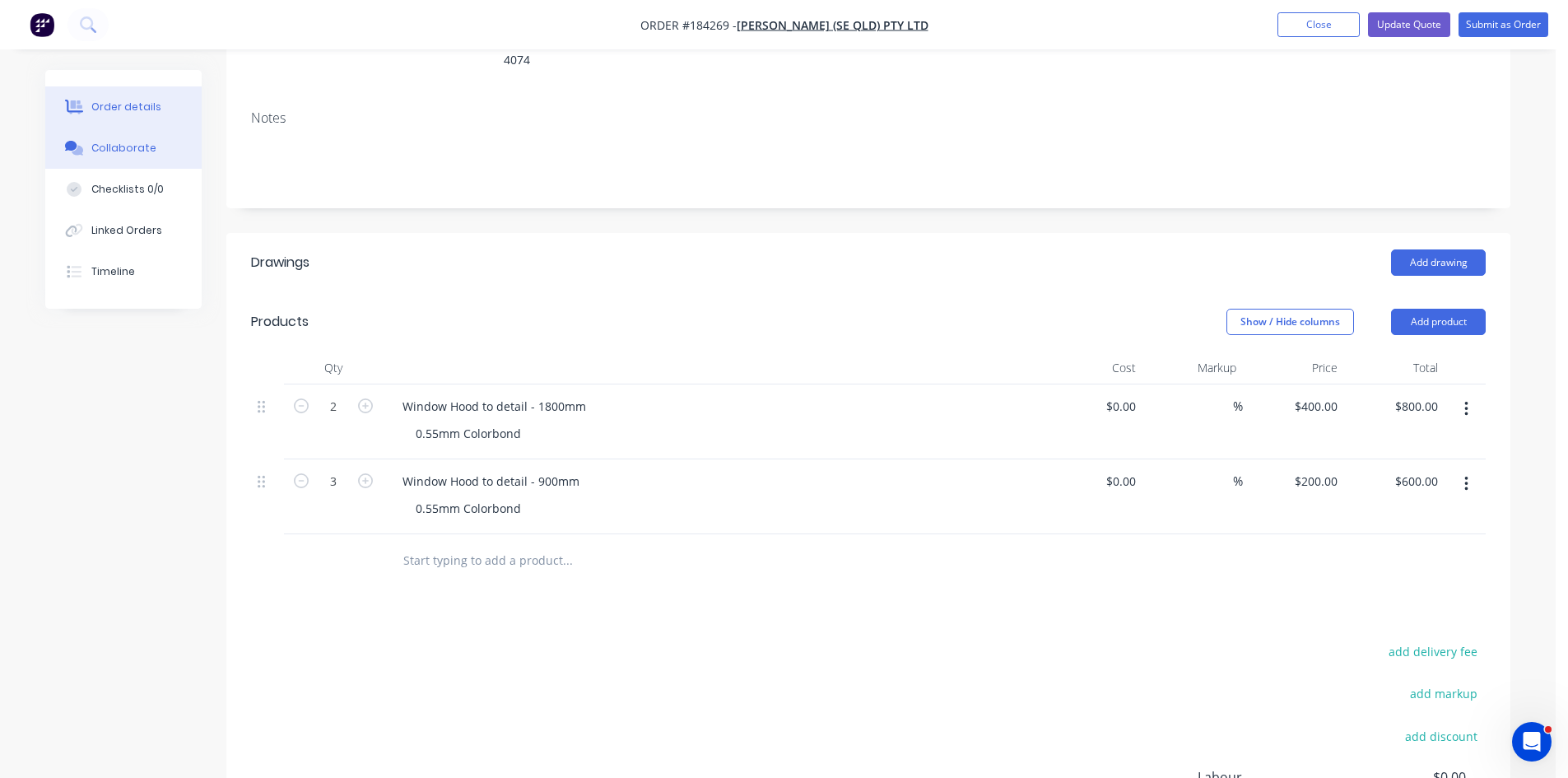
click at [114, 140] on button "Collaborate" at bounding box center [122, 147] width 156 height 41
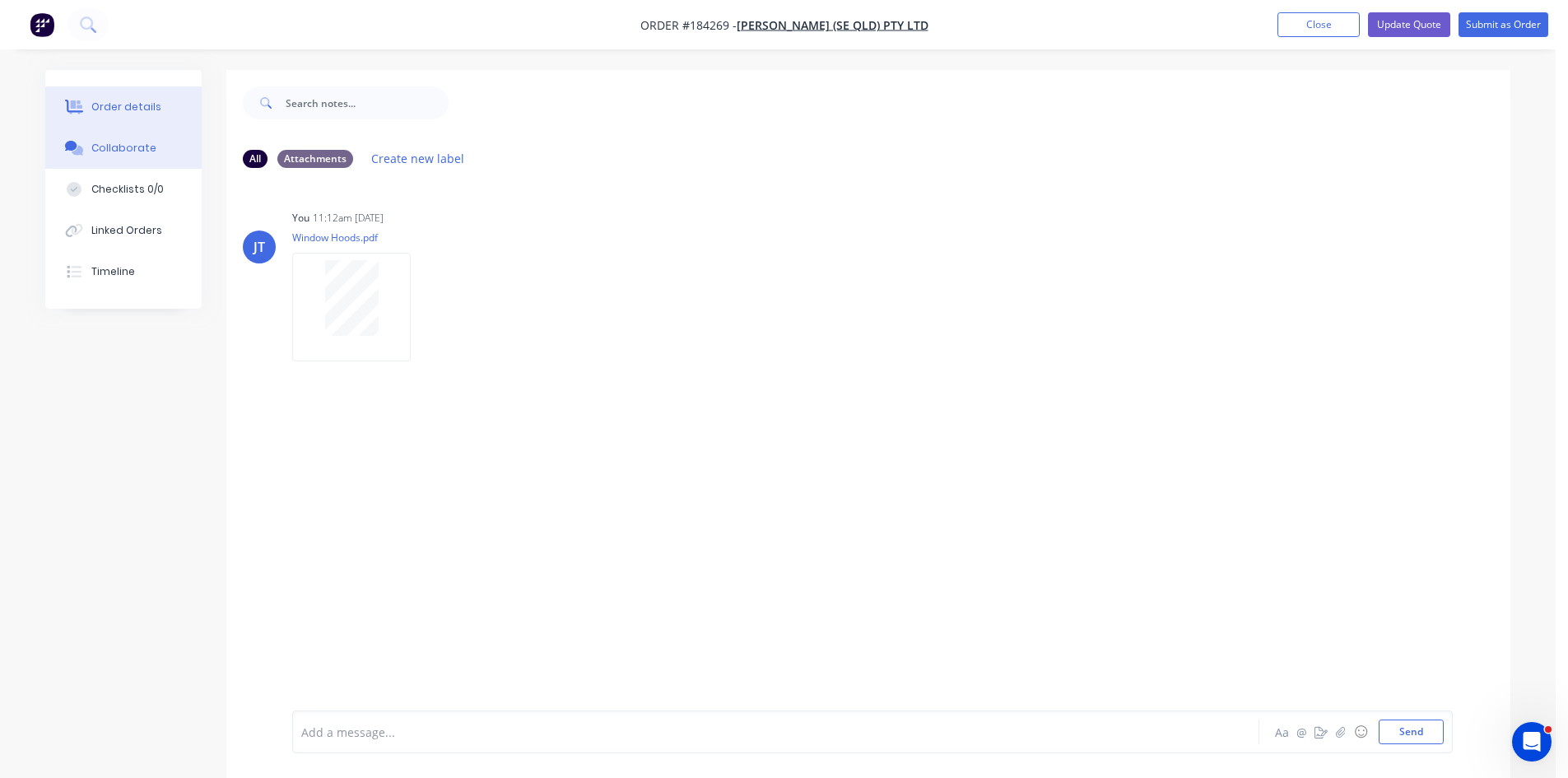
click at [131, 109] on div "Order details" at bounding box center [126, 106] width 70 height 14
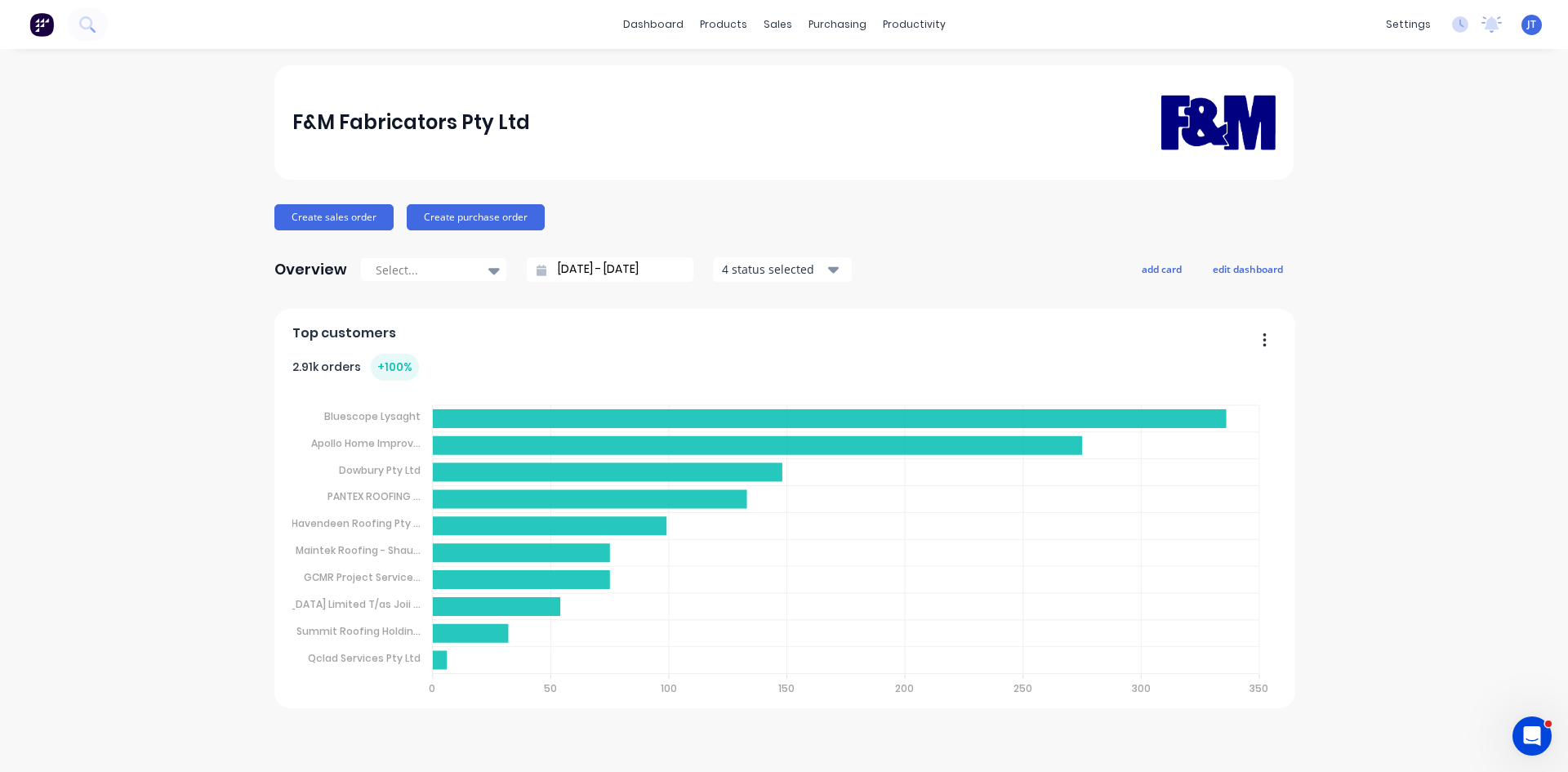
click at [239, 95] on div "F&M Fabricators Pty Ltd Create sales order Create purchase order Overview Selec…" at bounding box center [784, 410] width 1568 height 690
click at [98, 17] on button at bounding box center [87, 25] width 41 height 32
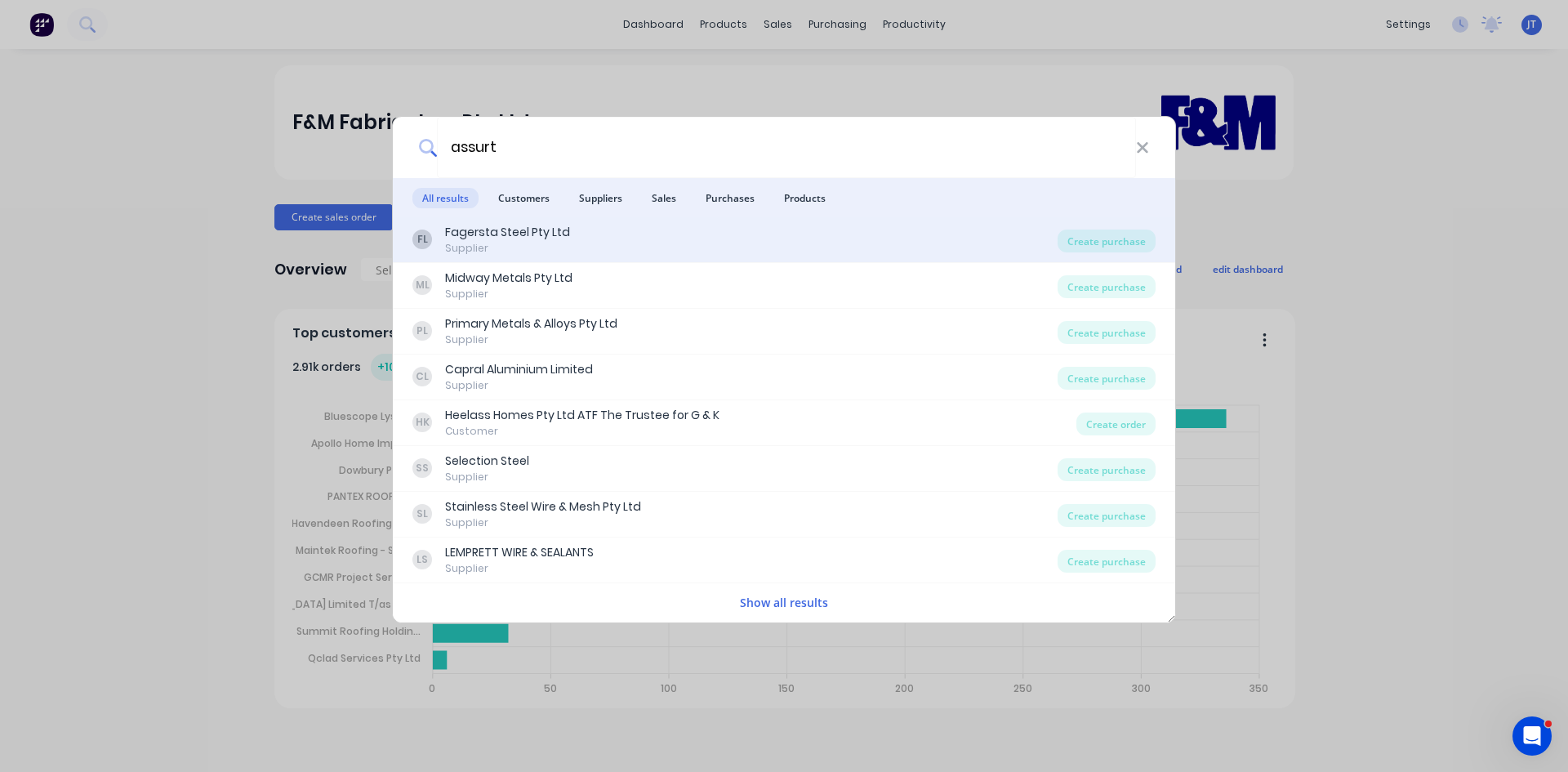
type input "assur"
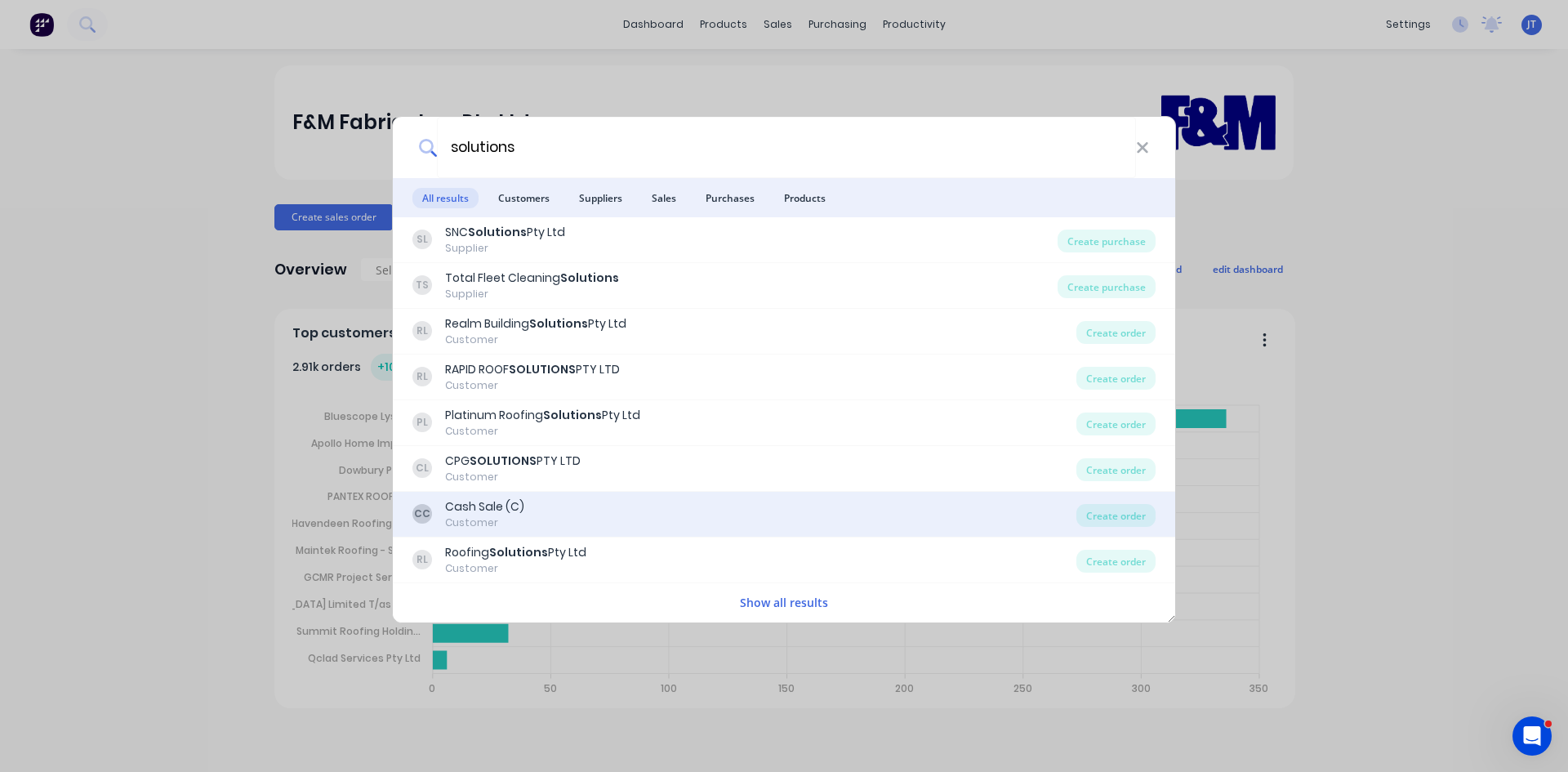
type input "solutions"
click at [681, 523] on div "CC Cash Sale (C) Customer" at bounding box center [745, 515] width 664 height 32
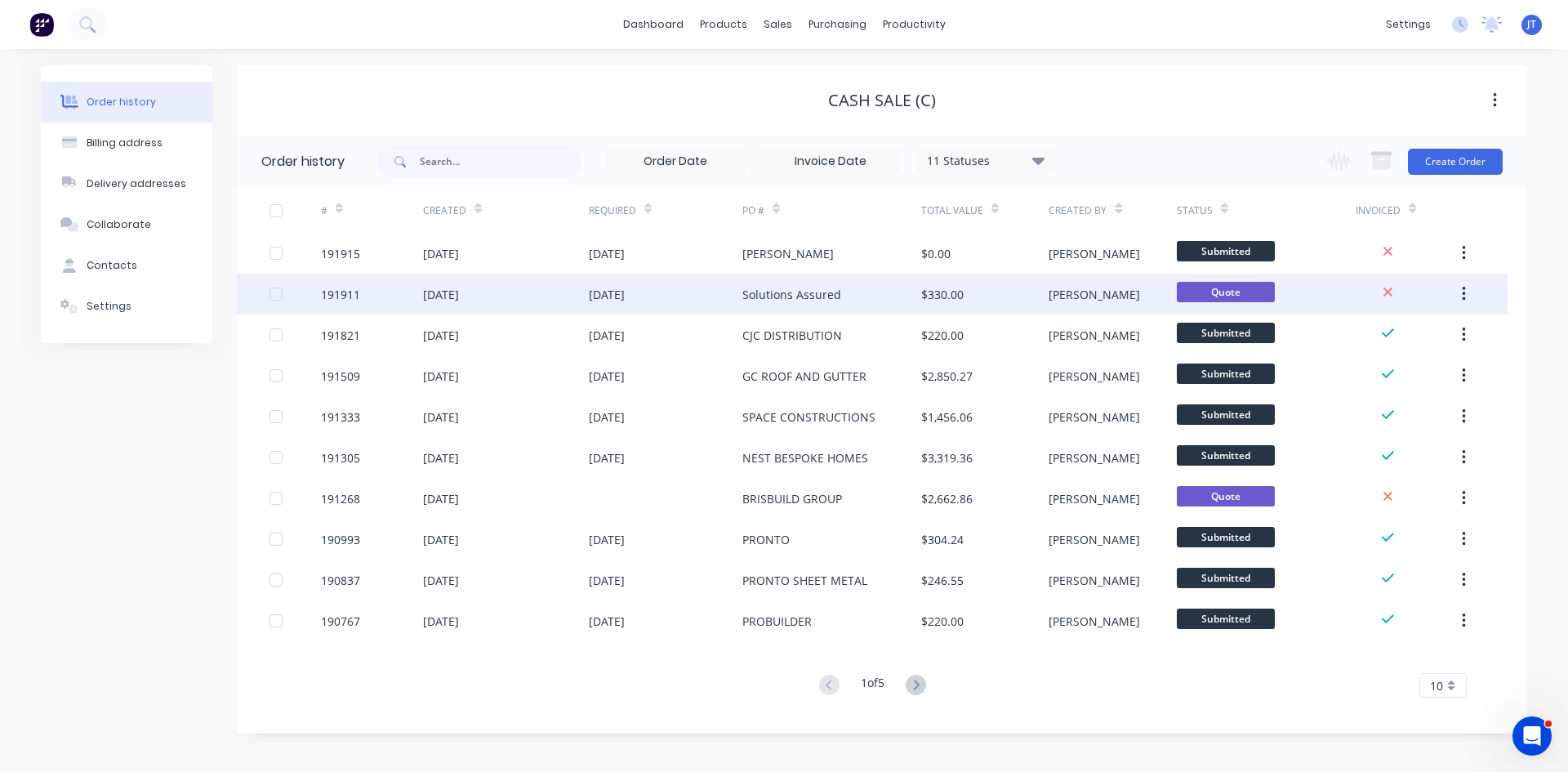
click at [934, 287] on div "$330.00" at bounding box center [943, 294] width 43 height 17
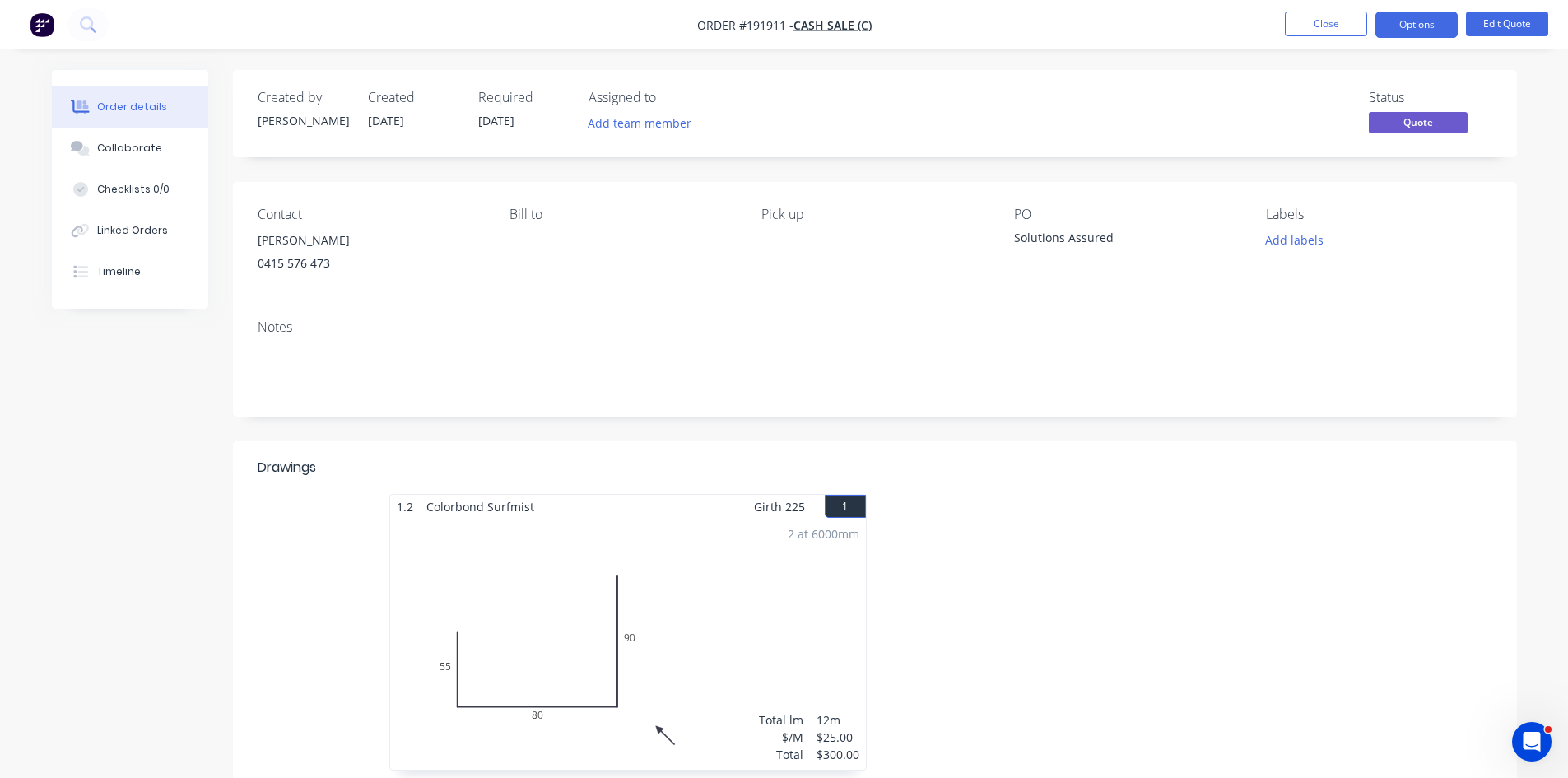
click at [386, 245] on div "[PERSON_NAME]" at bounding box center [370, 240] width 226 height 23
click at [1437, 26] on button "Options" at bounding box center [1417, 25] width 82 height 27
click at [735, 125] on div "Add team member" at bounding box center [671, 124] width 165 height 25
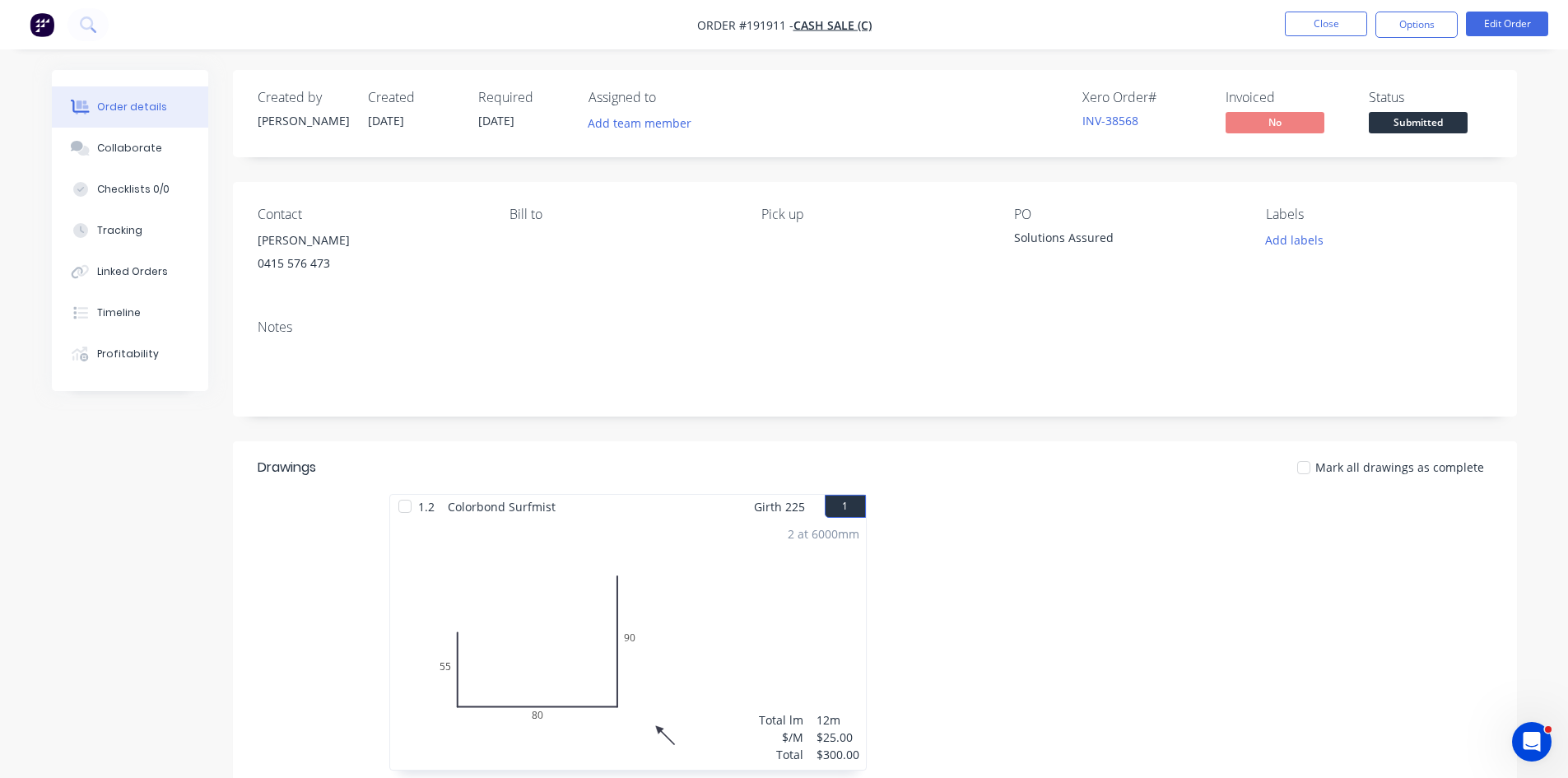
click at [1468, 3] on nav "Order #191911 - Cash Sale (C) Close Options Edit Order" at bounding box center [784, 25] width 1568 height 50
click at [1454, 25] on button "Options" at bounding box center [1417, 25] width 82 height 27
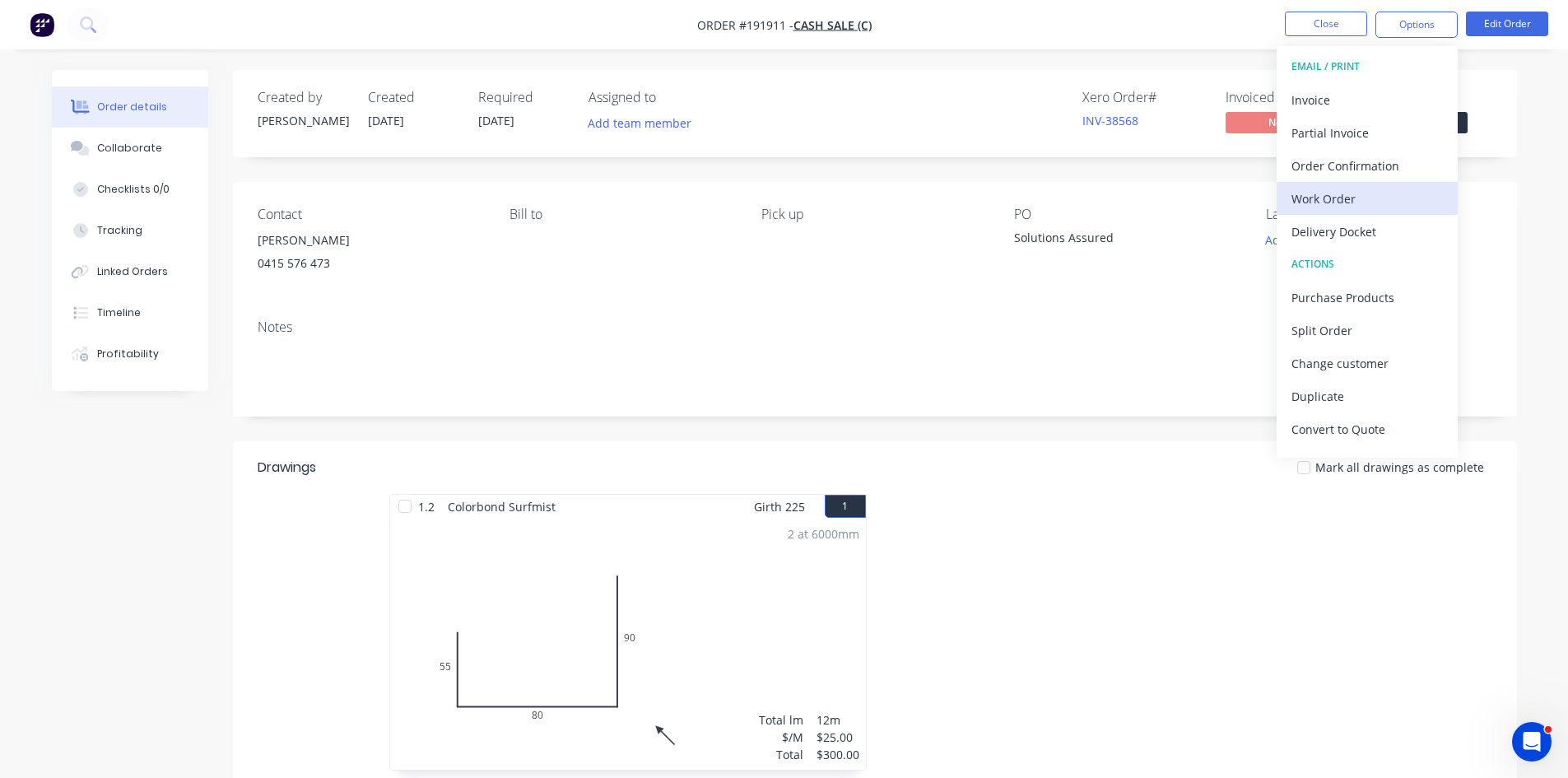
click at [1372, 199] on div "Work Order" at bounding box center [1367, 198] width 151 height 24
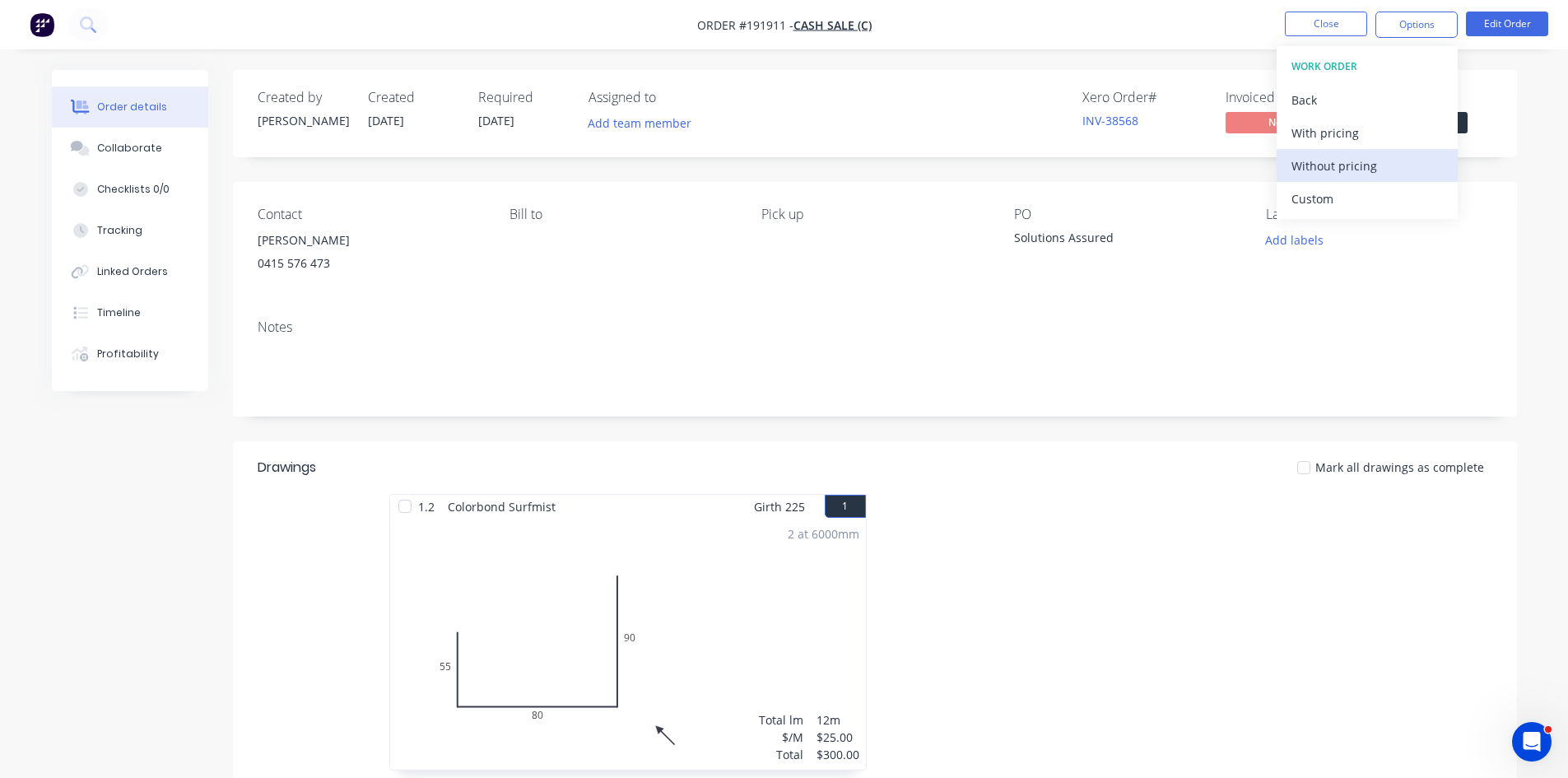
click at [1378, 177] on div "Without pricing" at bounding box center [1367, 166] width 151 height 24
click at [1144, 544] on div at bounding box center [1122, 640] width 494 height 293
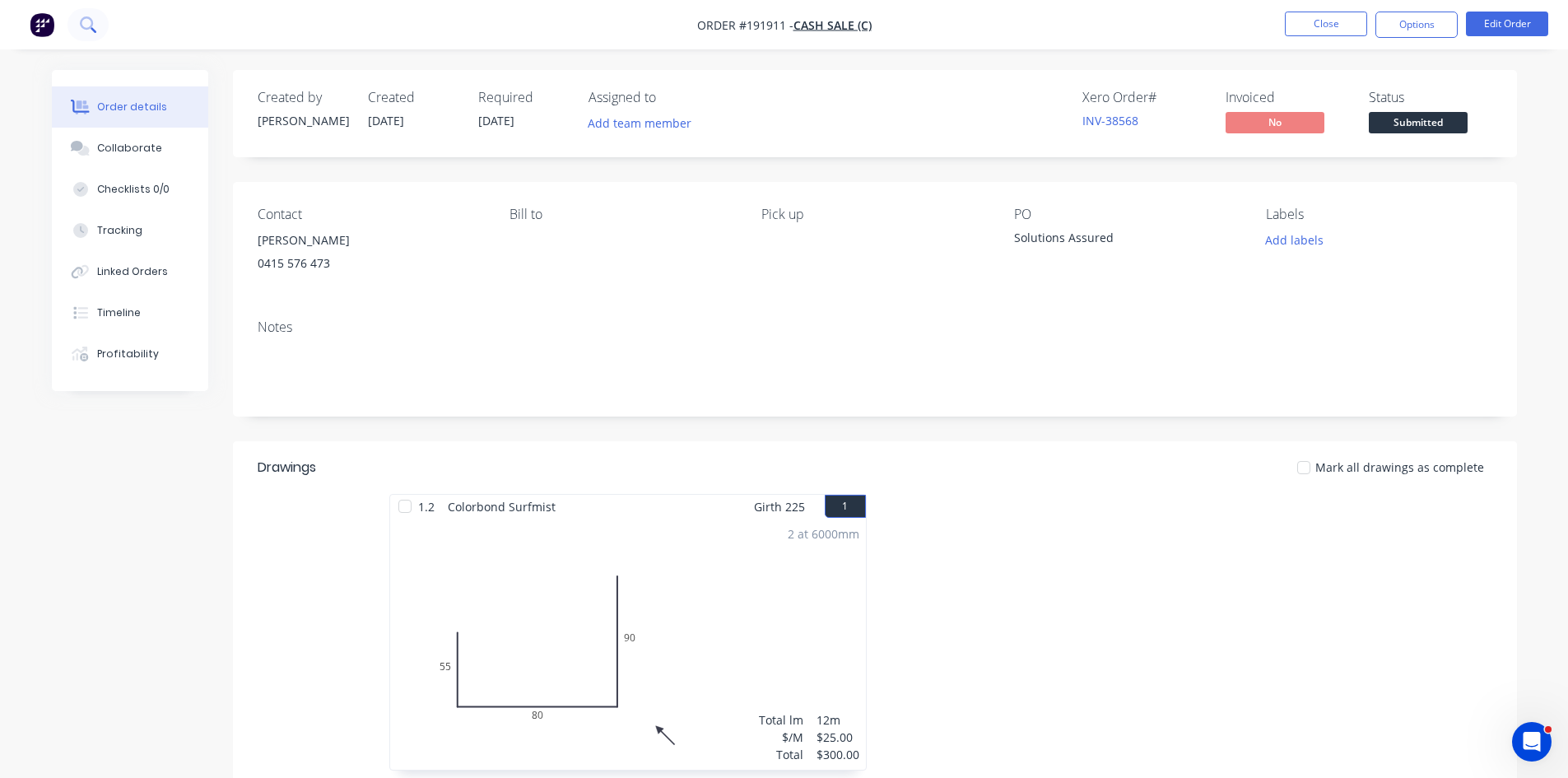
click at [97, 21] on button at bounding box center [88, 25] width 41 height 33
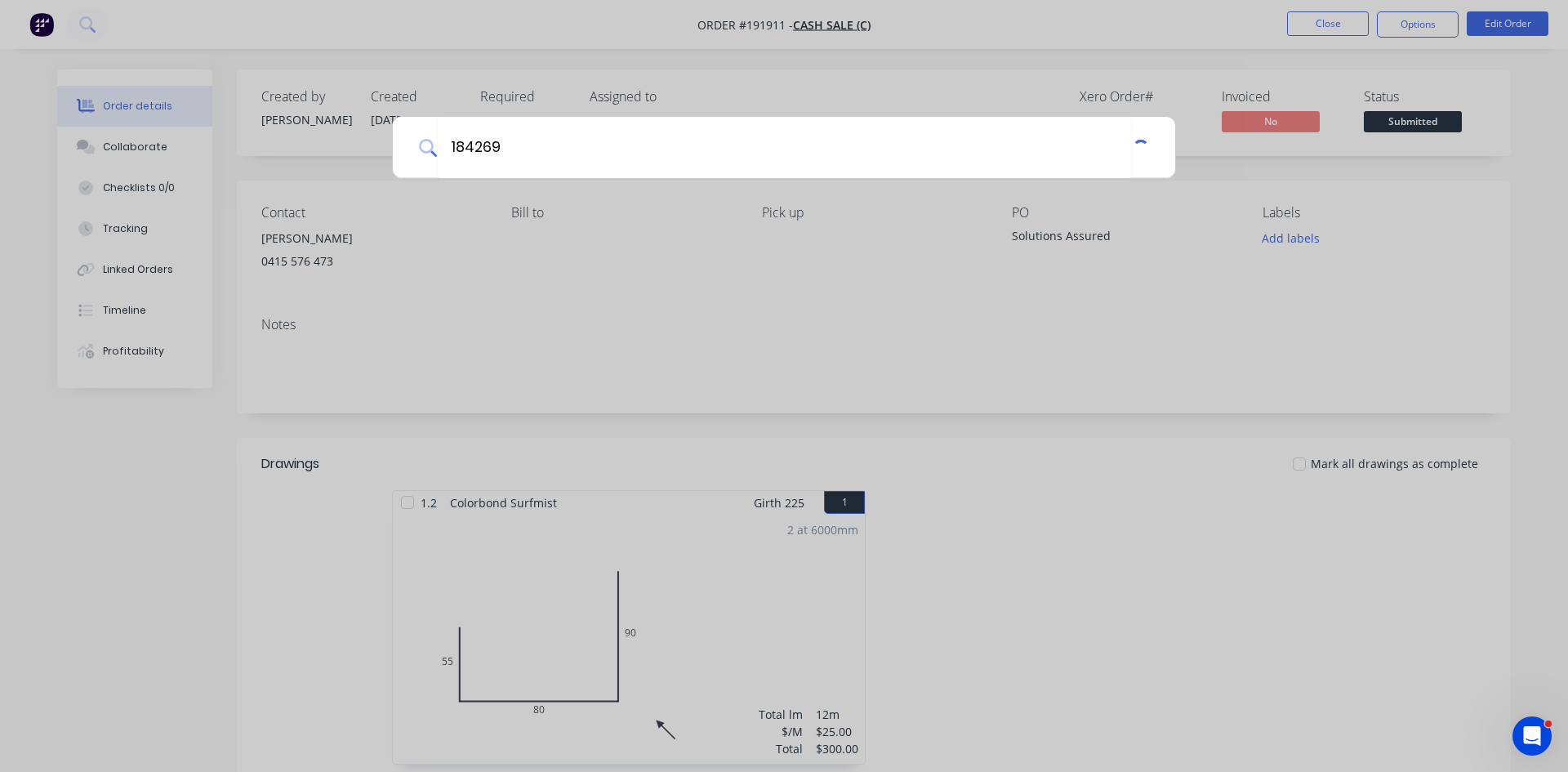
type input "184269"
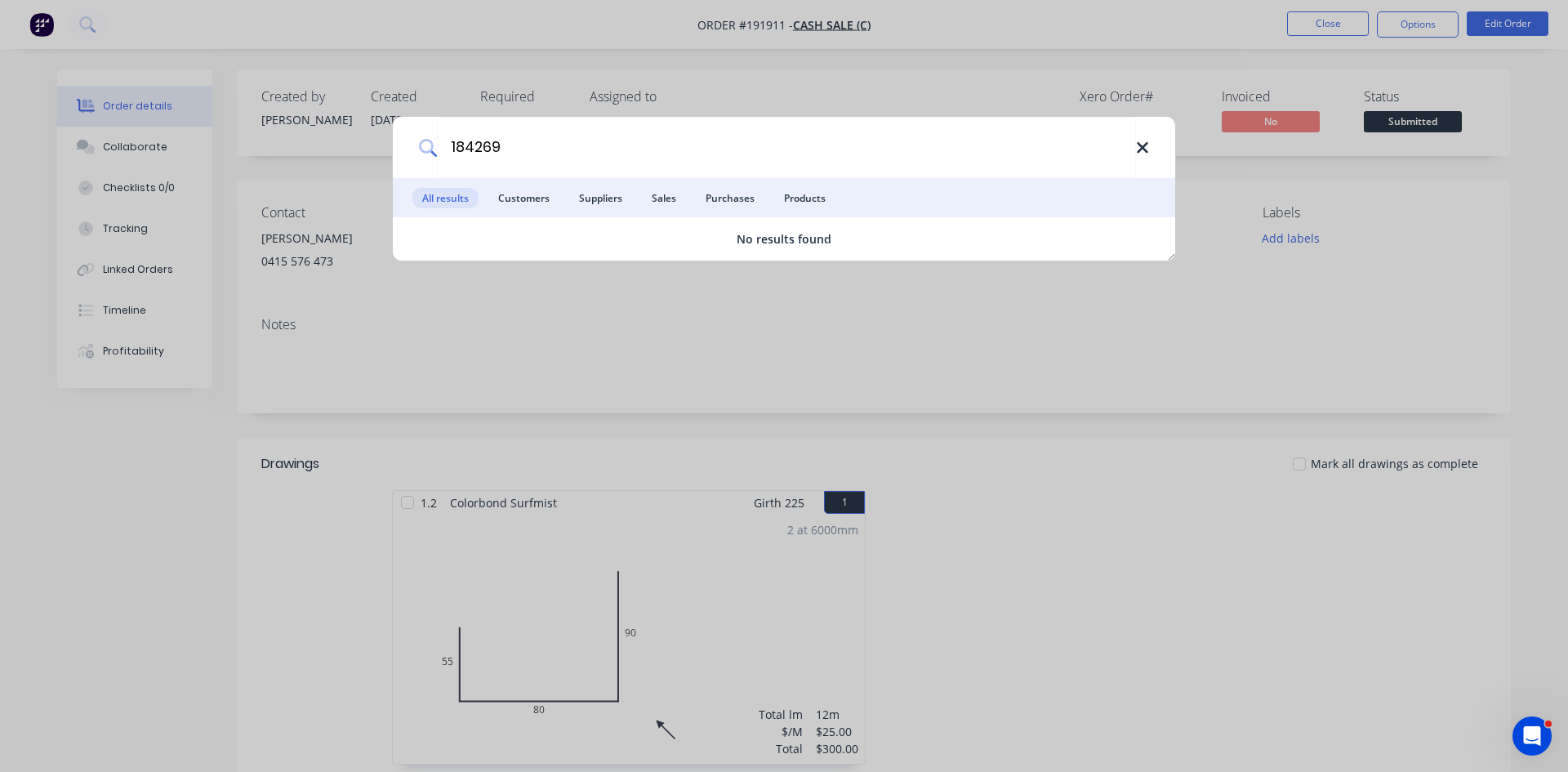
click at [1138, 145] on icon at bounding box center [1143, 147] width 13 height 18
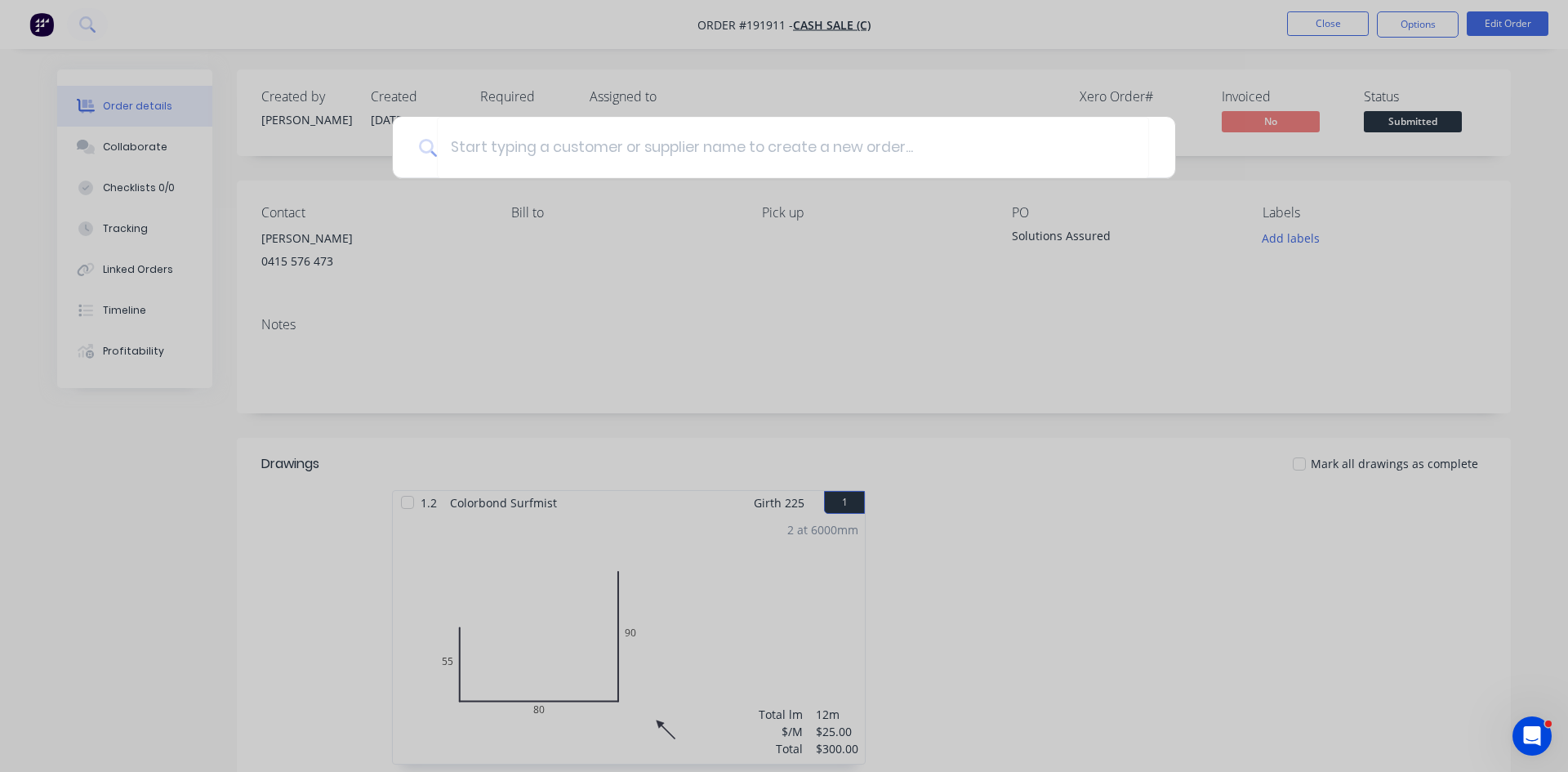
click at [1293, 21] on div at bounding box center [784, 386] width 1568 height 772
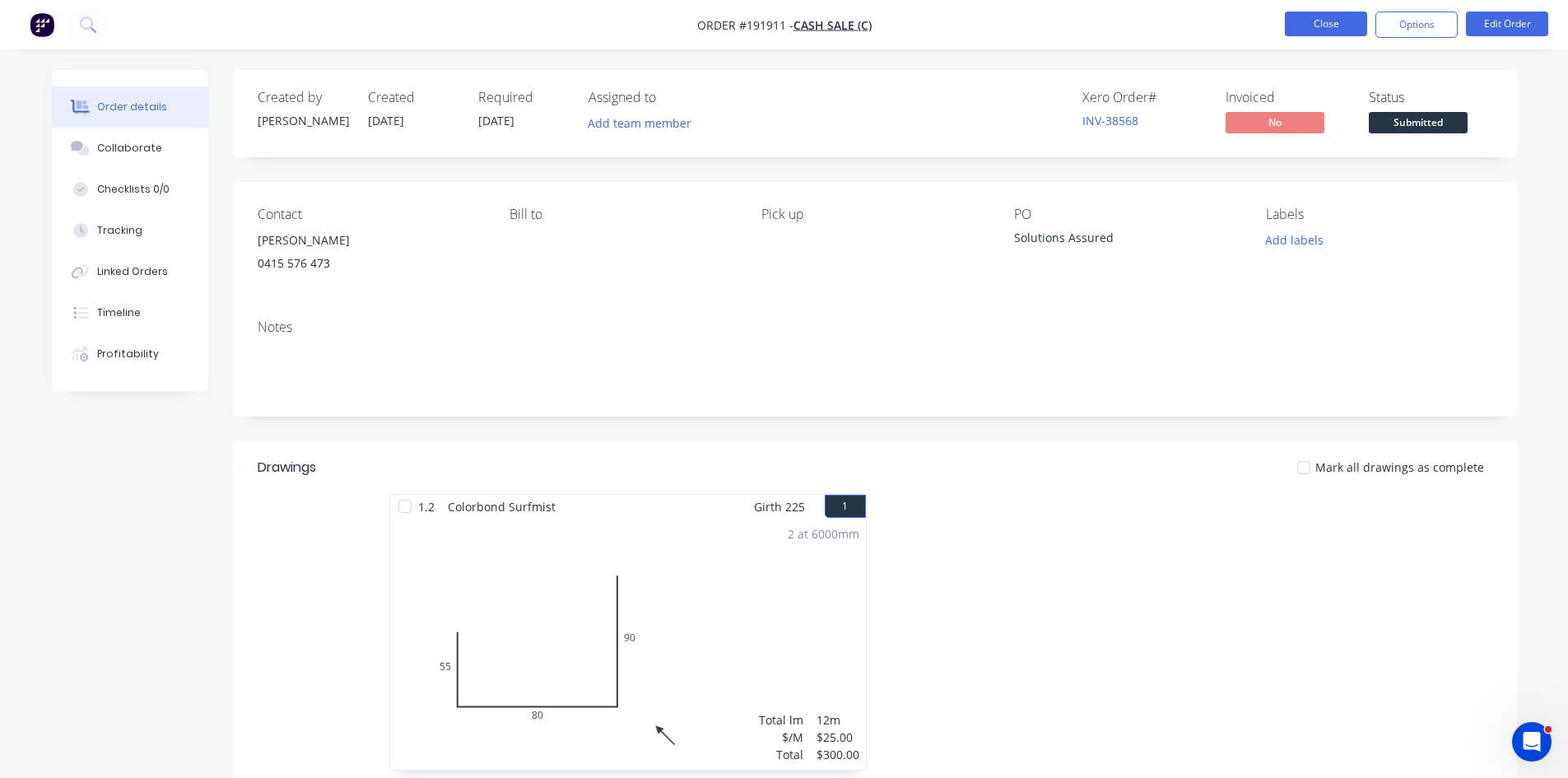
click at [1295, 27] on button "Close" at bounding box center [1326, 24] width 82 height 25
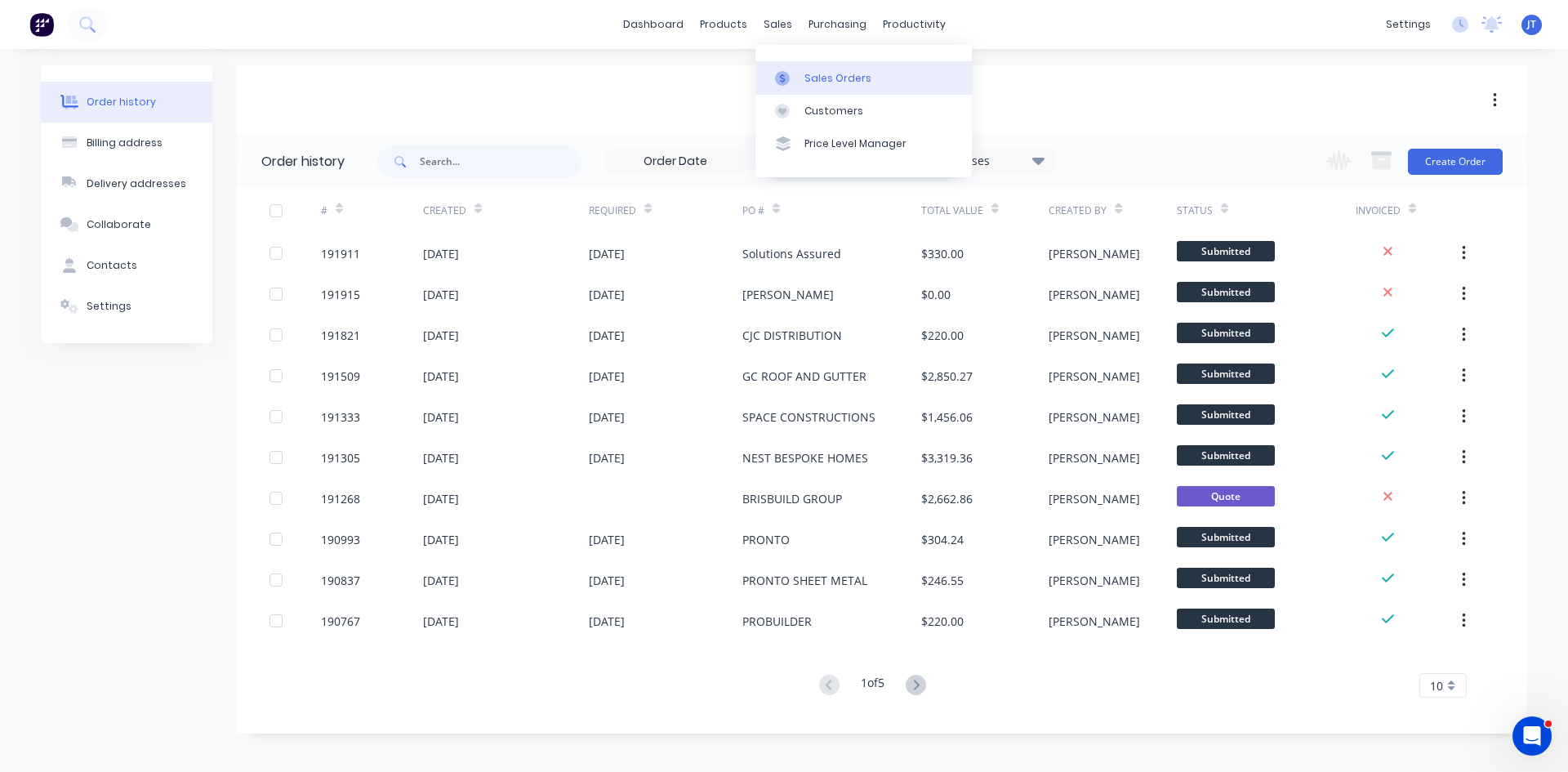
click at [815, 74] on div "Sales Orders" at bounding box center [838, 78] width 67 height 14
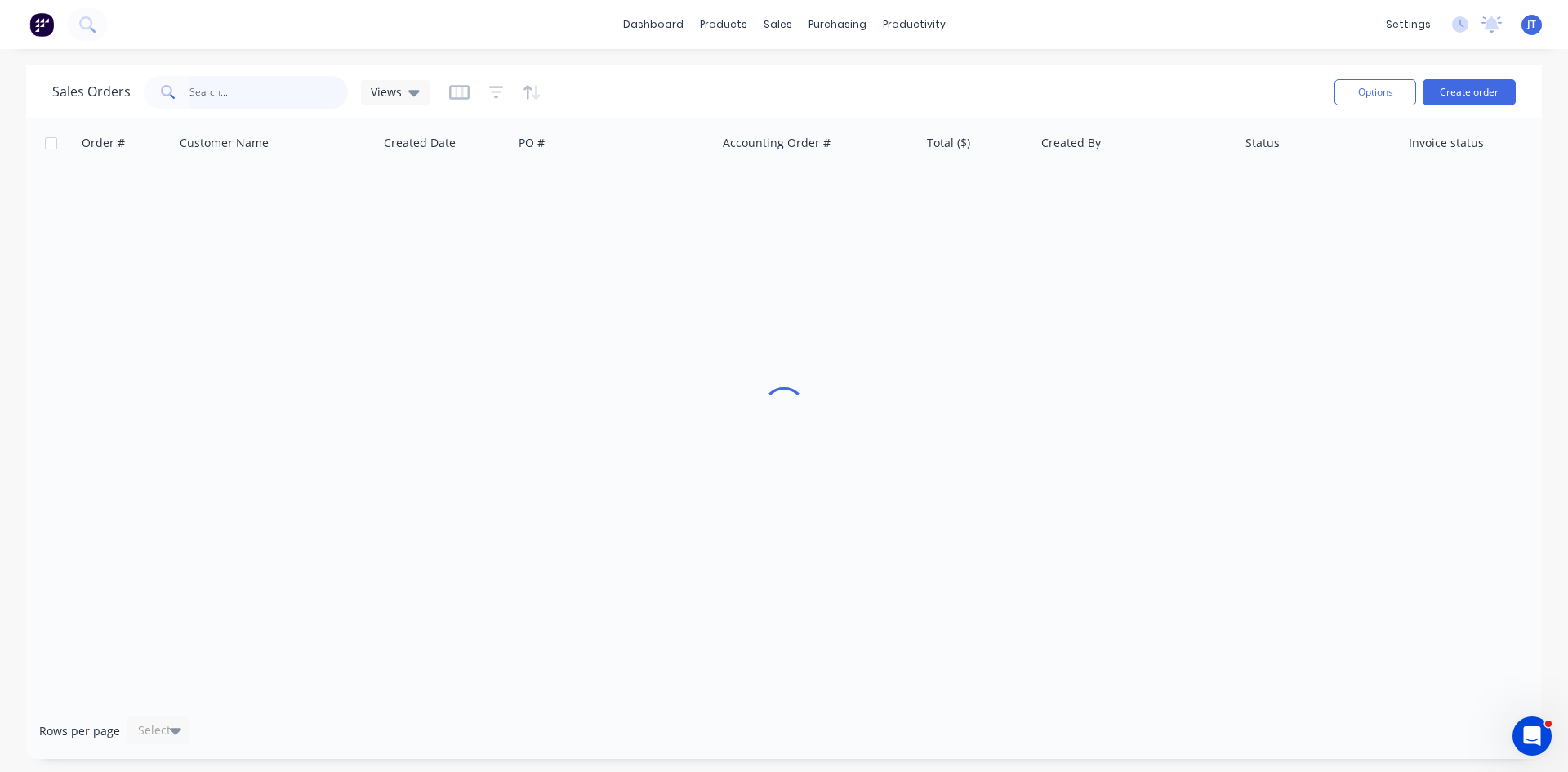
drag, startPoint x: 329, startPoint y: 82, endPoint x: 345, endPoint y: 84, distance: 16.1
click at [327, 79] on input "text" at bounding box center [270, 92] width 159 height 32
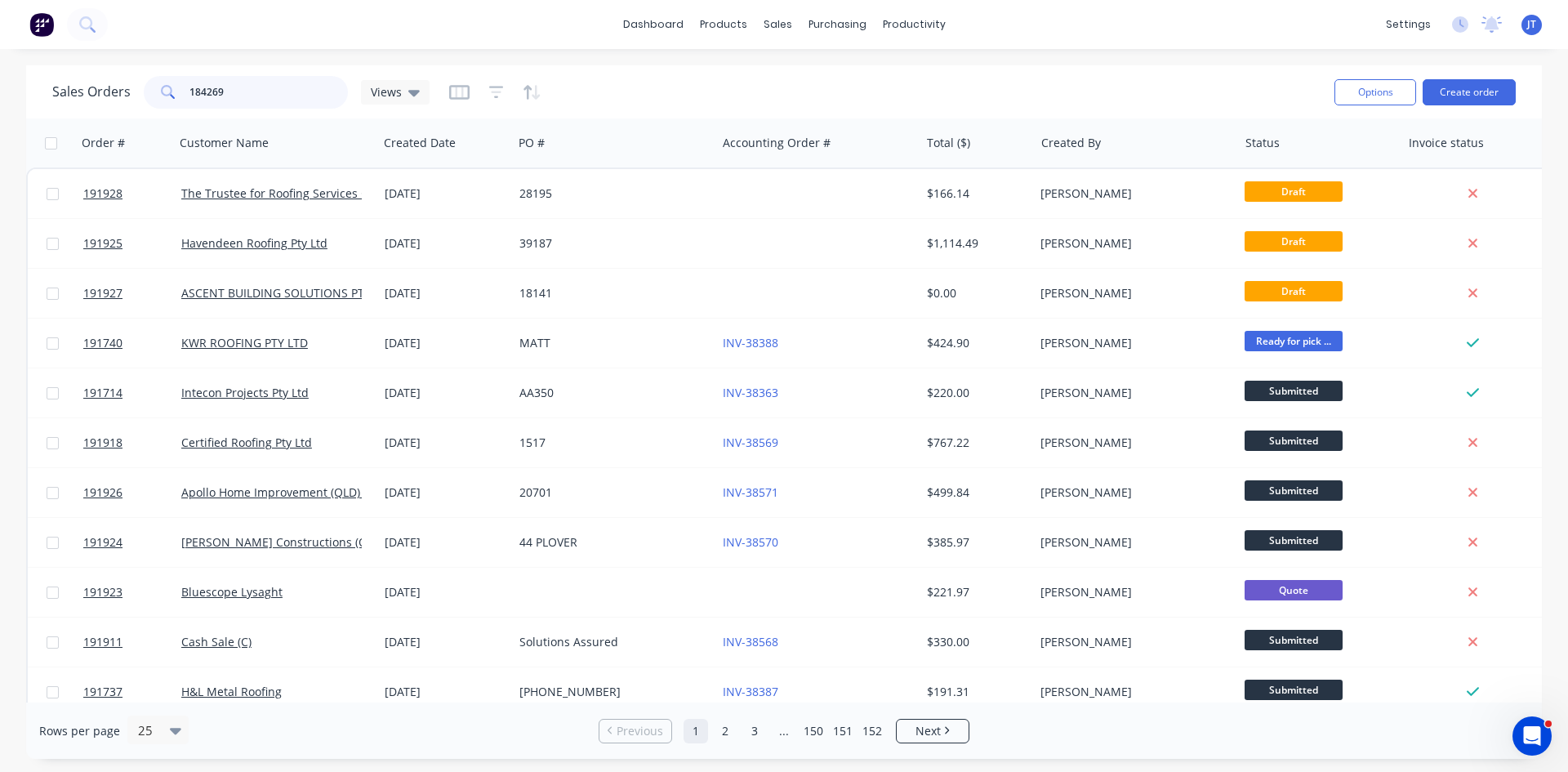
type input "184269"
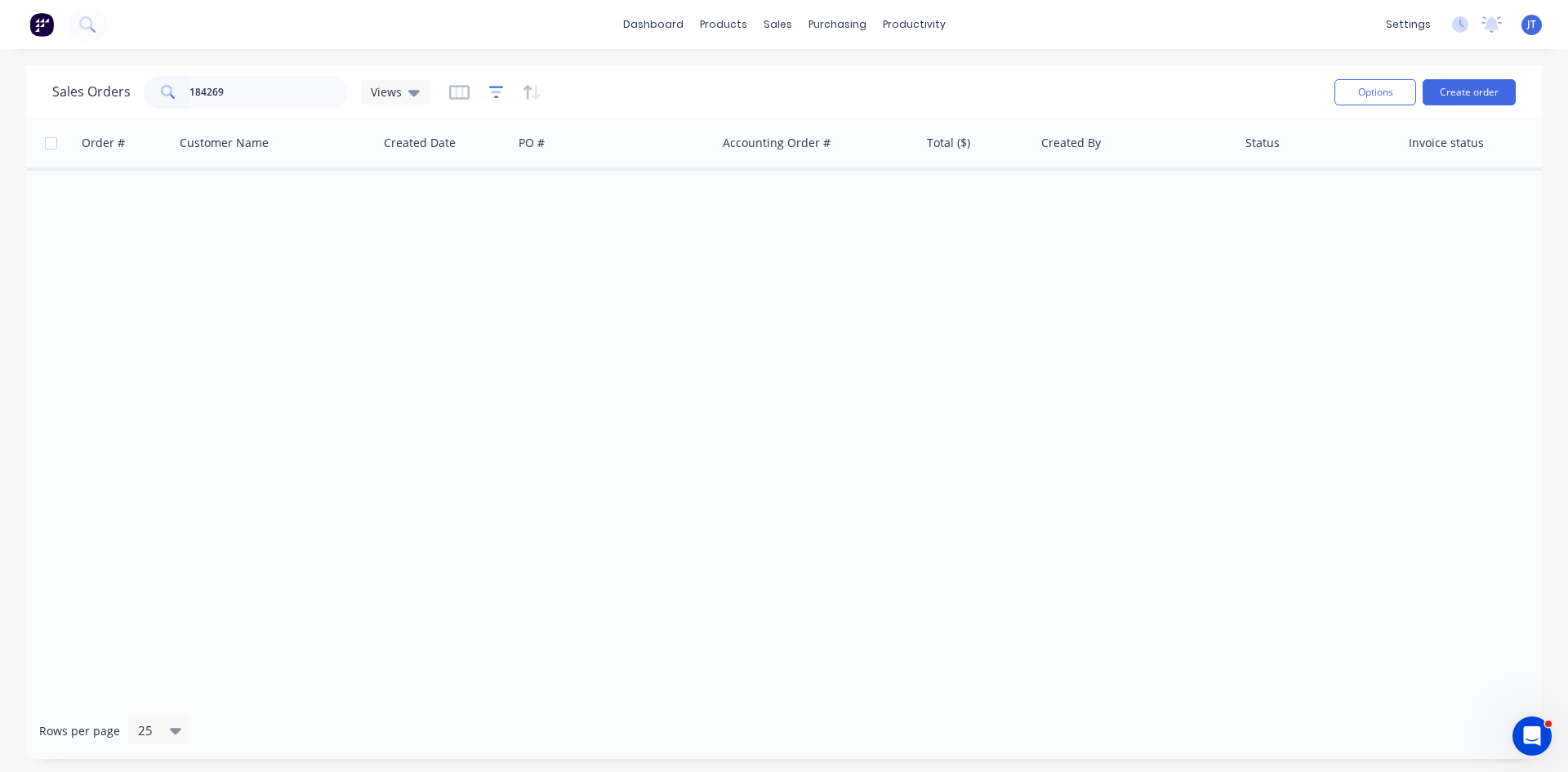
click at [489, 85] on icon "button" at bounding box center [495, 91] width 14 height 12
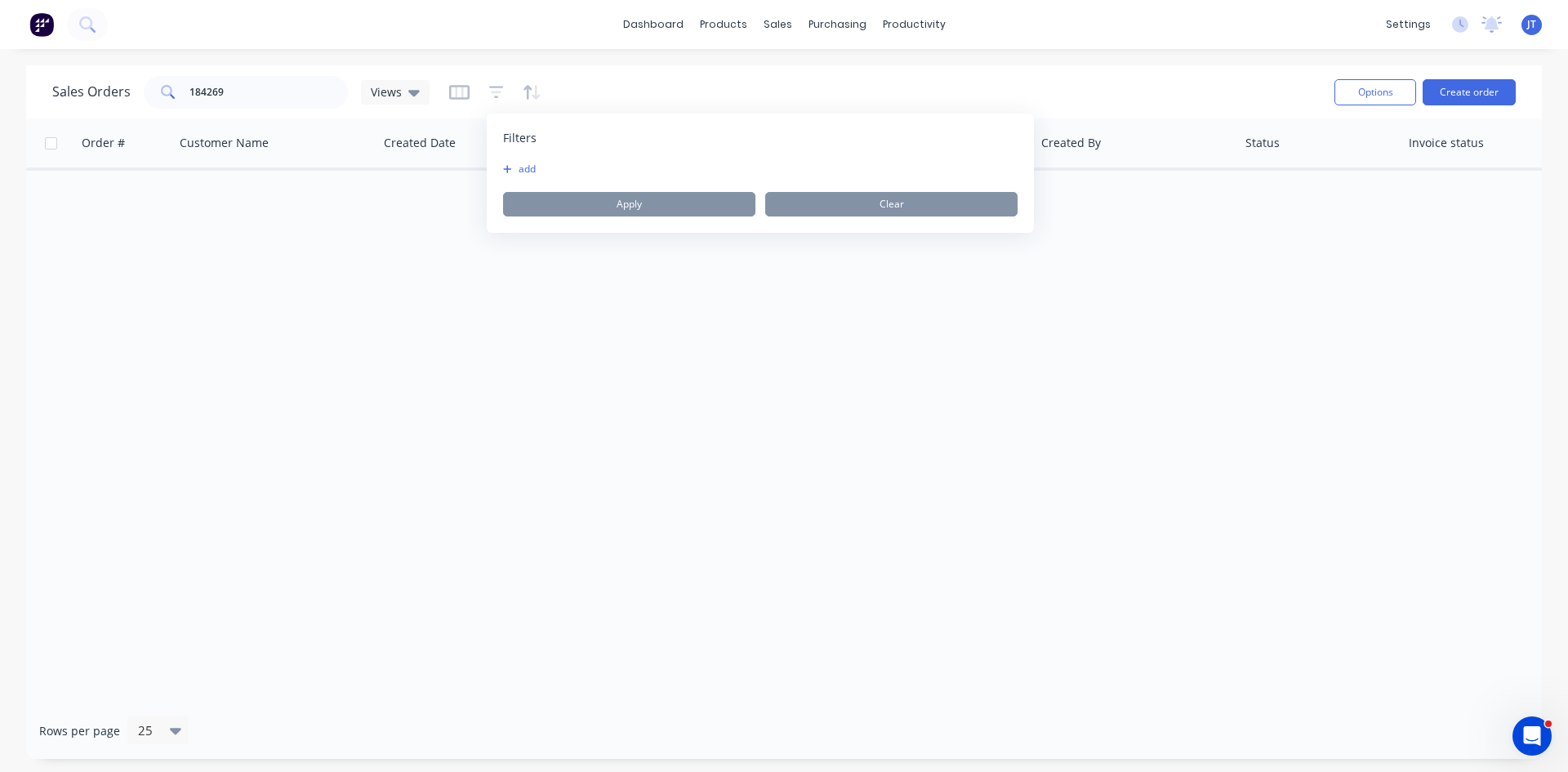
click at [518, 165] on button "add" at bounding box center [523, 169] width 41 height 13
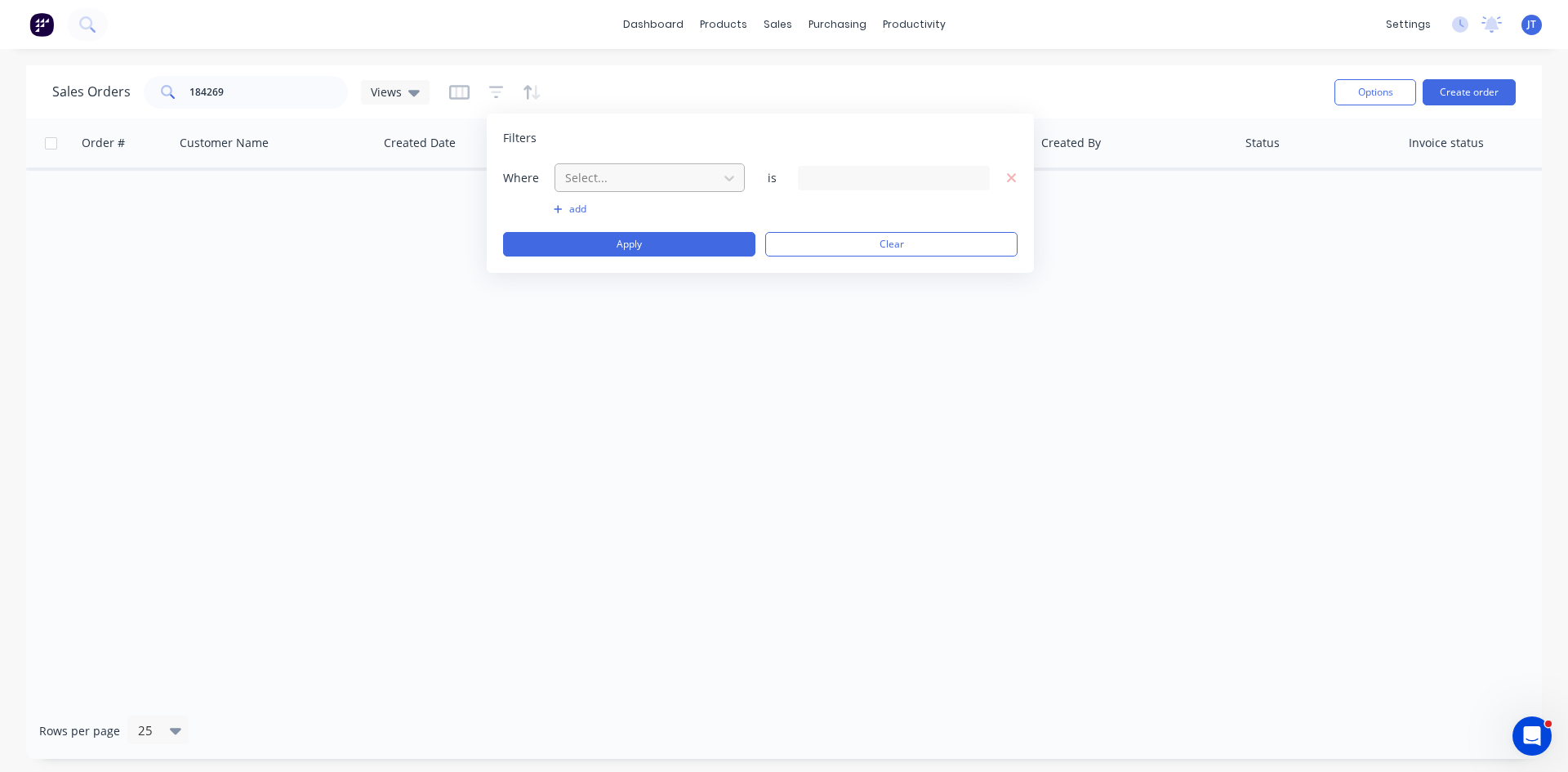
click at [653, 169] on div at bounding box center [637, 178] width 146 height 21
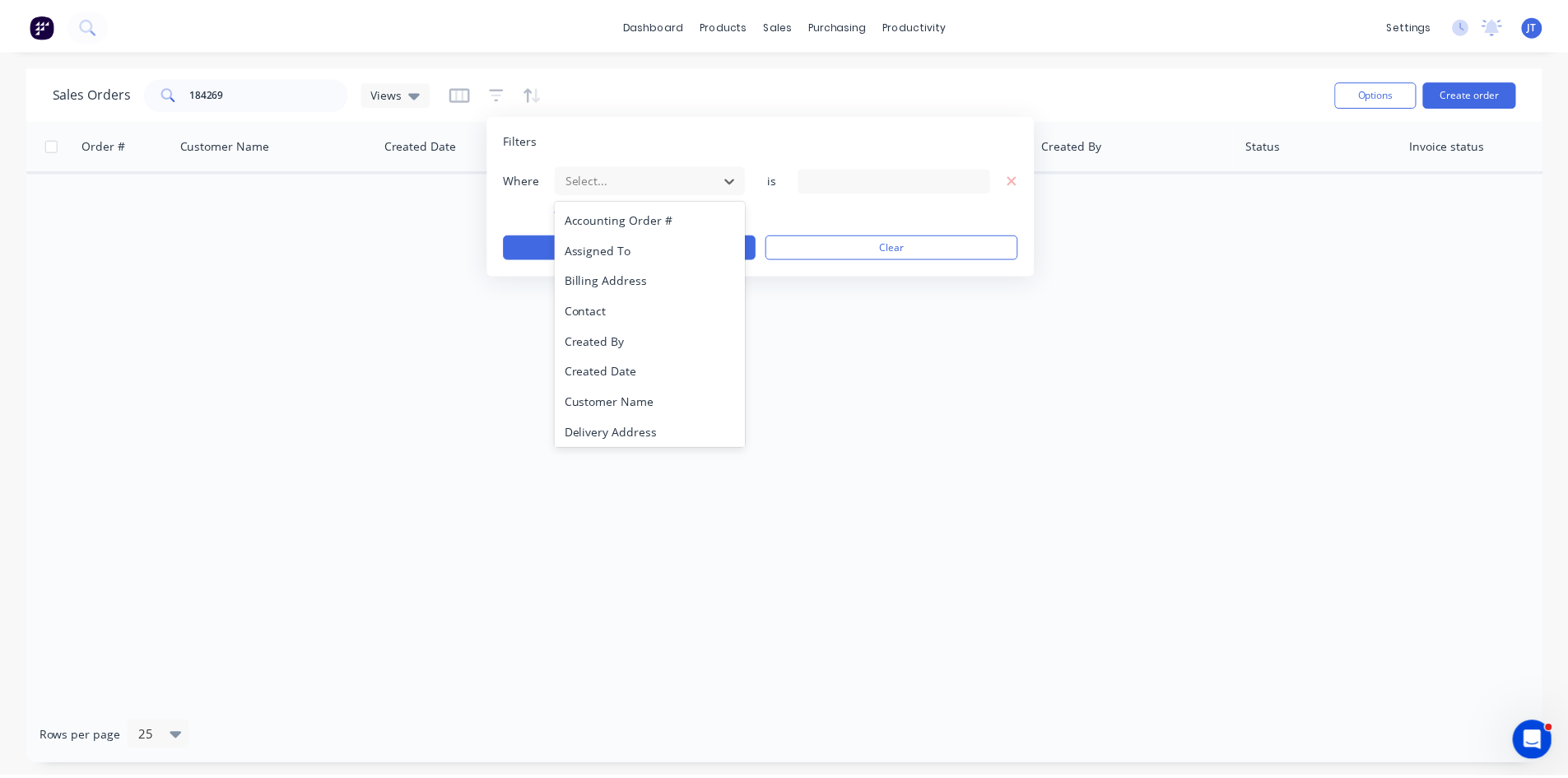
scroll to position [399, 0]
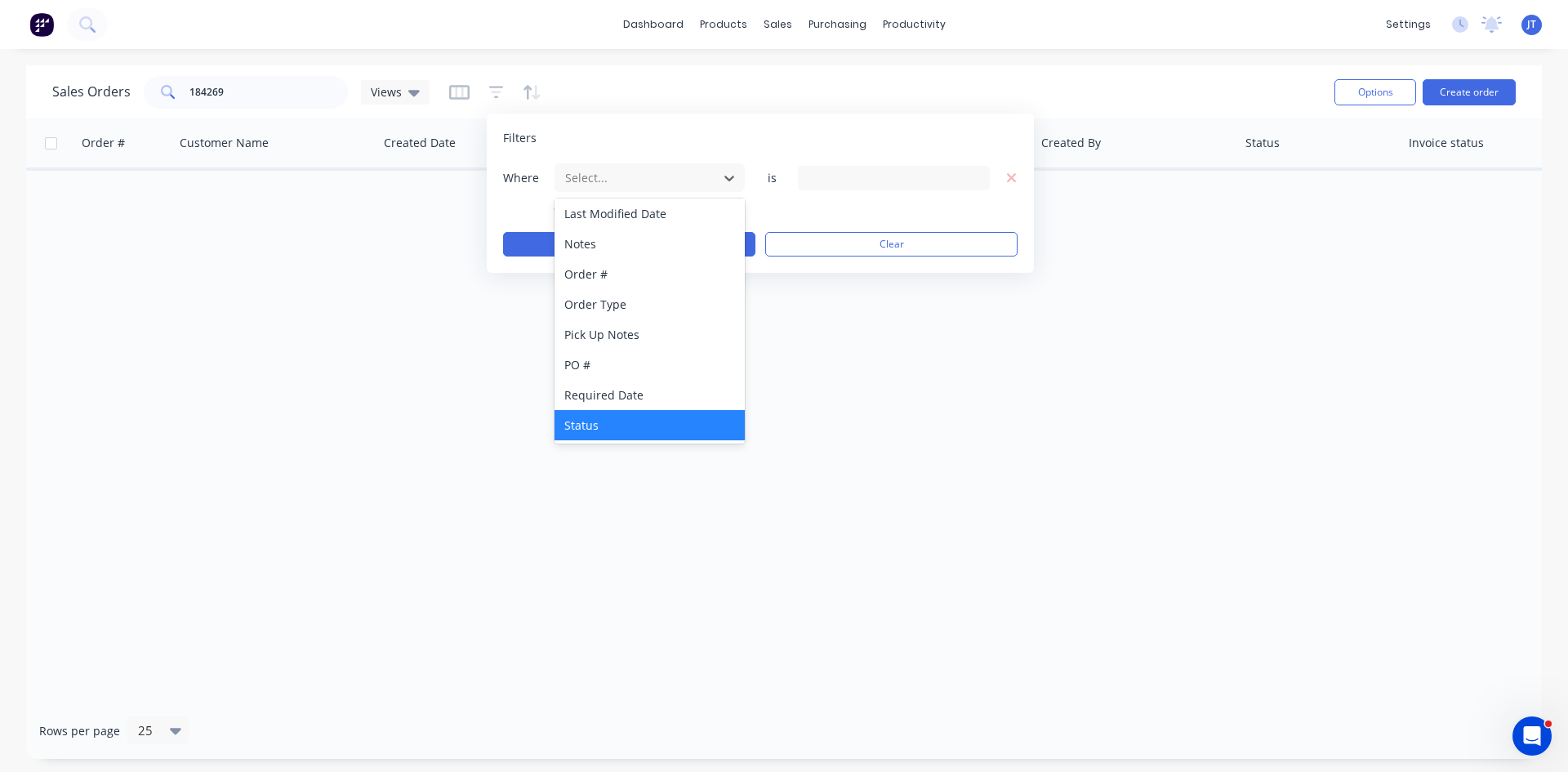
click at [635, 419] on div "Status" at bounding box center [649, 425] width 190 height 30
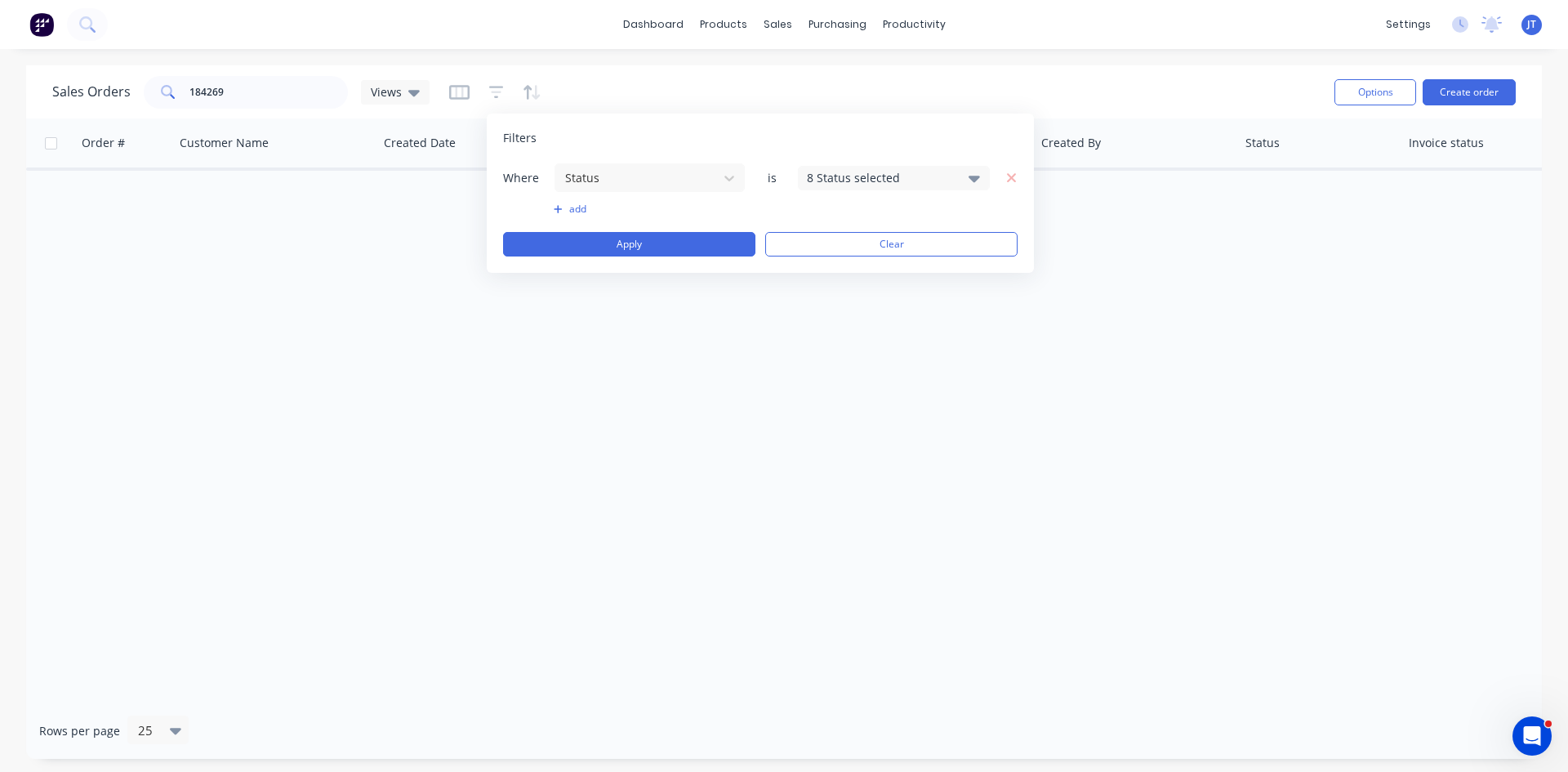
click at [964, 168] on div "8 Status selected" at bounding box center [894, 179] width 192 height 25
click at [901, 276] on div "All" at bounding box center [945, 269] width 196 height 17
click at [687, 243] on button "Apply" at bounding box center [629, 244] width 252 height 25
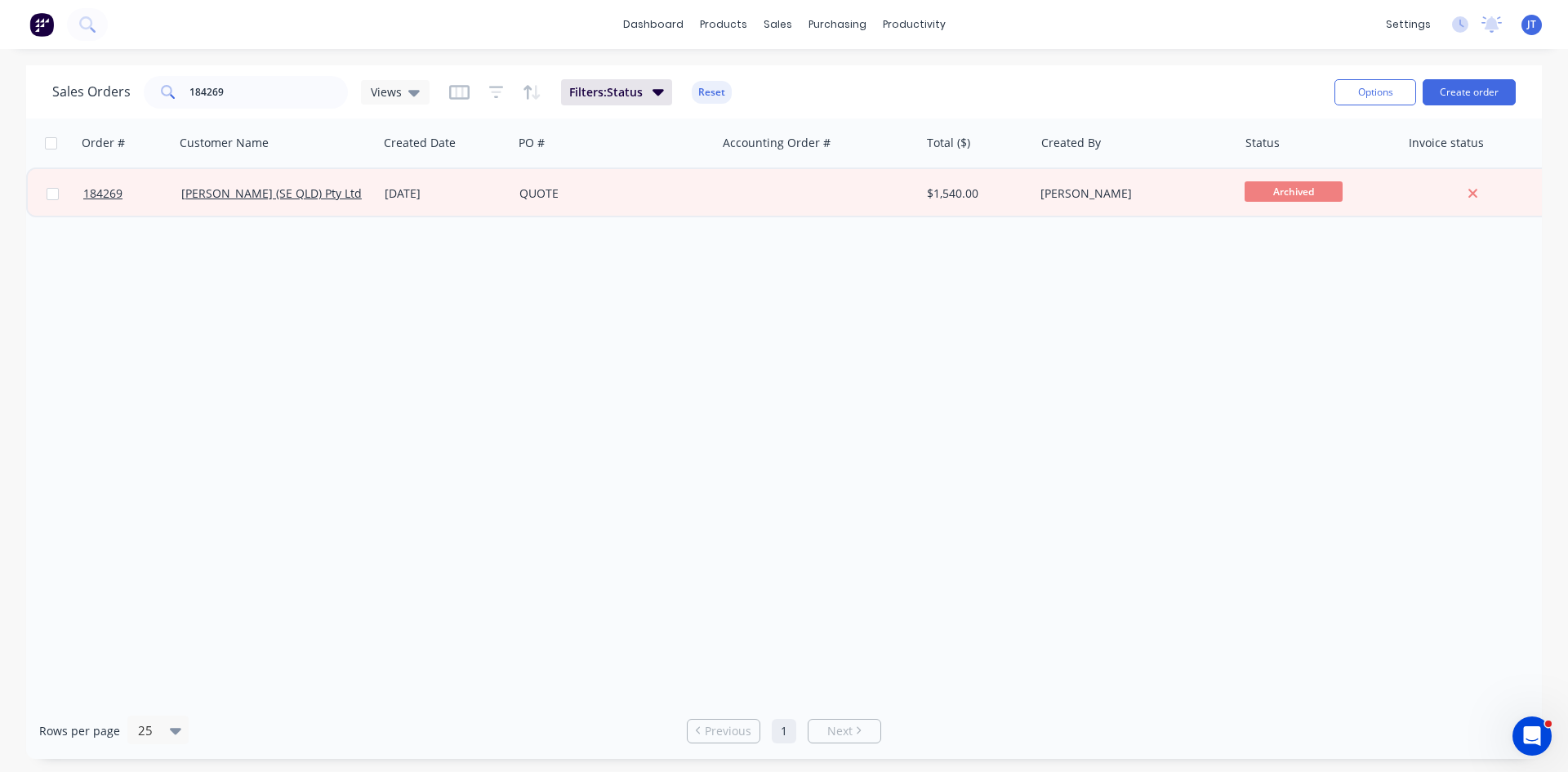
click at [787, 260] on div "Order # Customer Name Created Date PO # Accounting Order # Total ($) Created By…" at bounding box center [784, 410] width 1516 height 584
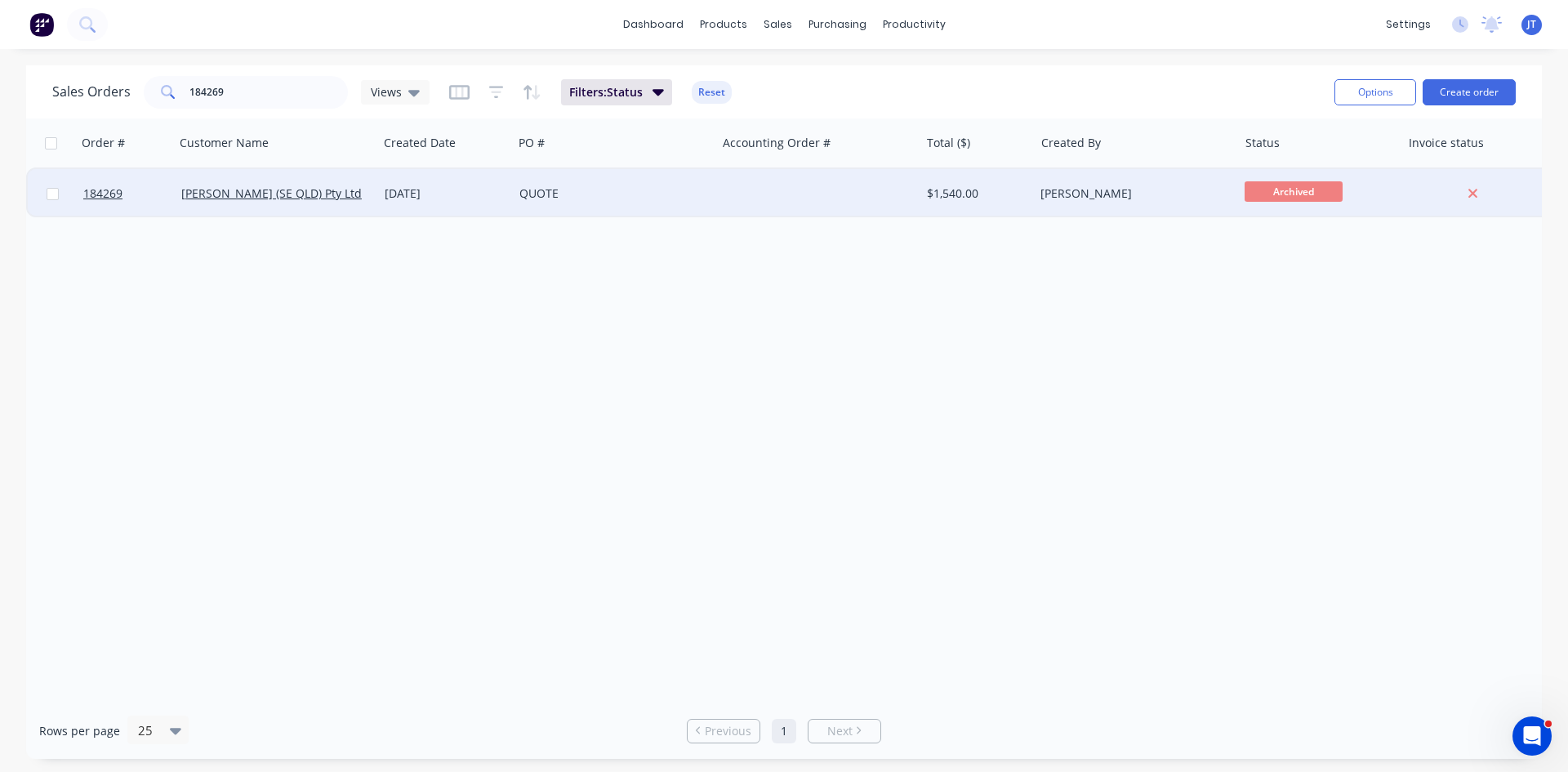
click at [718, 197] on div at bounding box center [818, 194] width 203 height 49
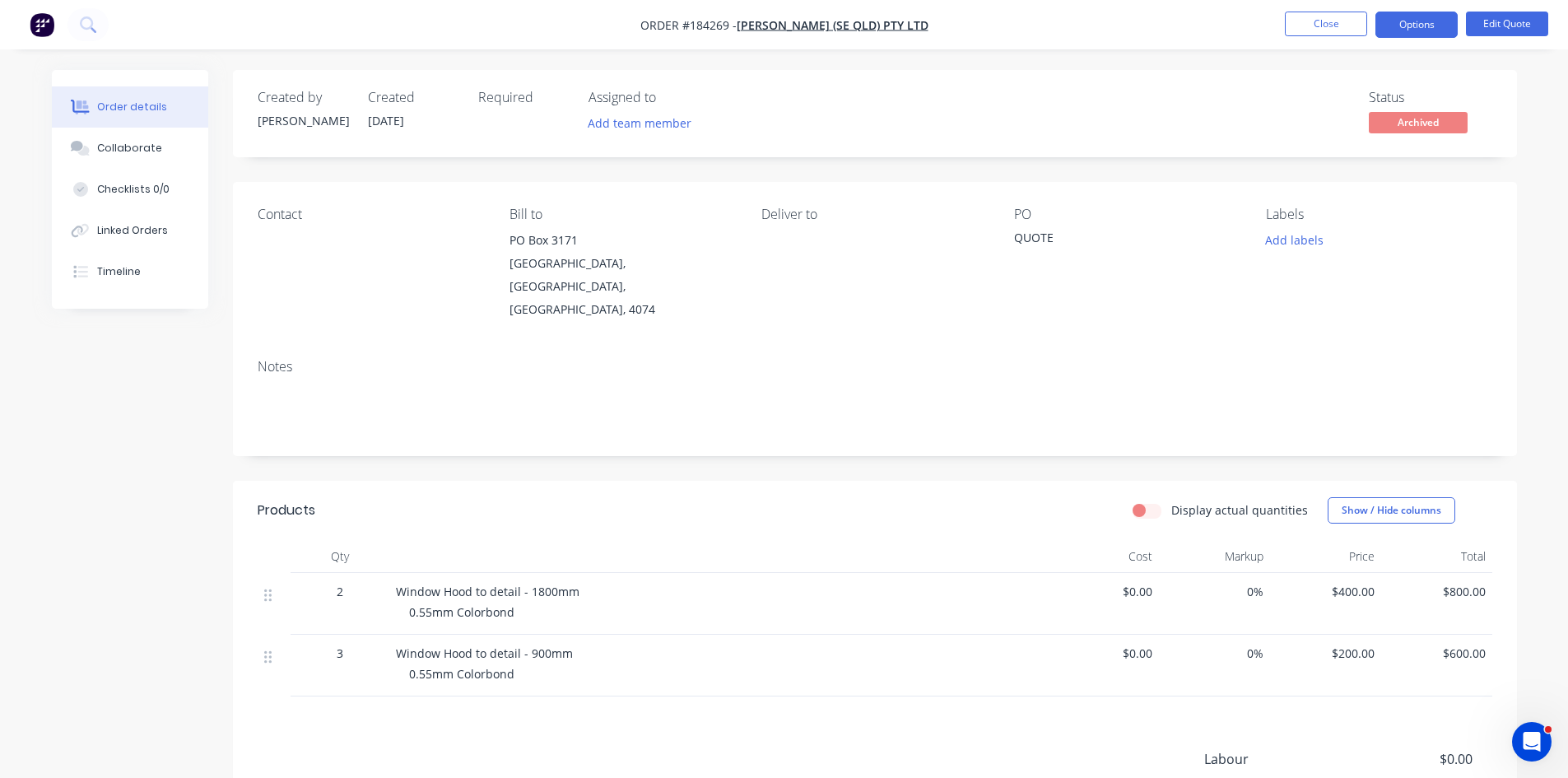
scroll to position [189, 0]
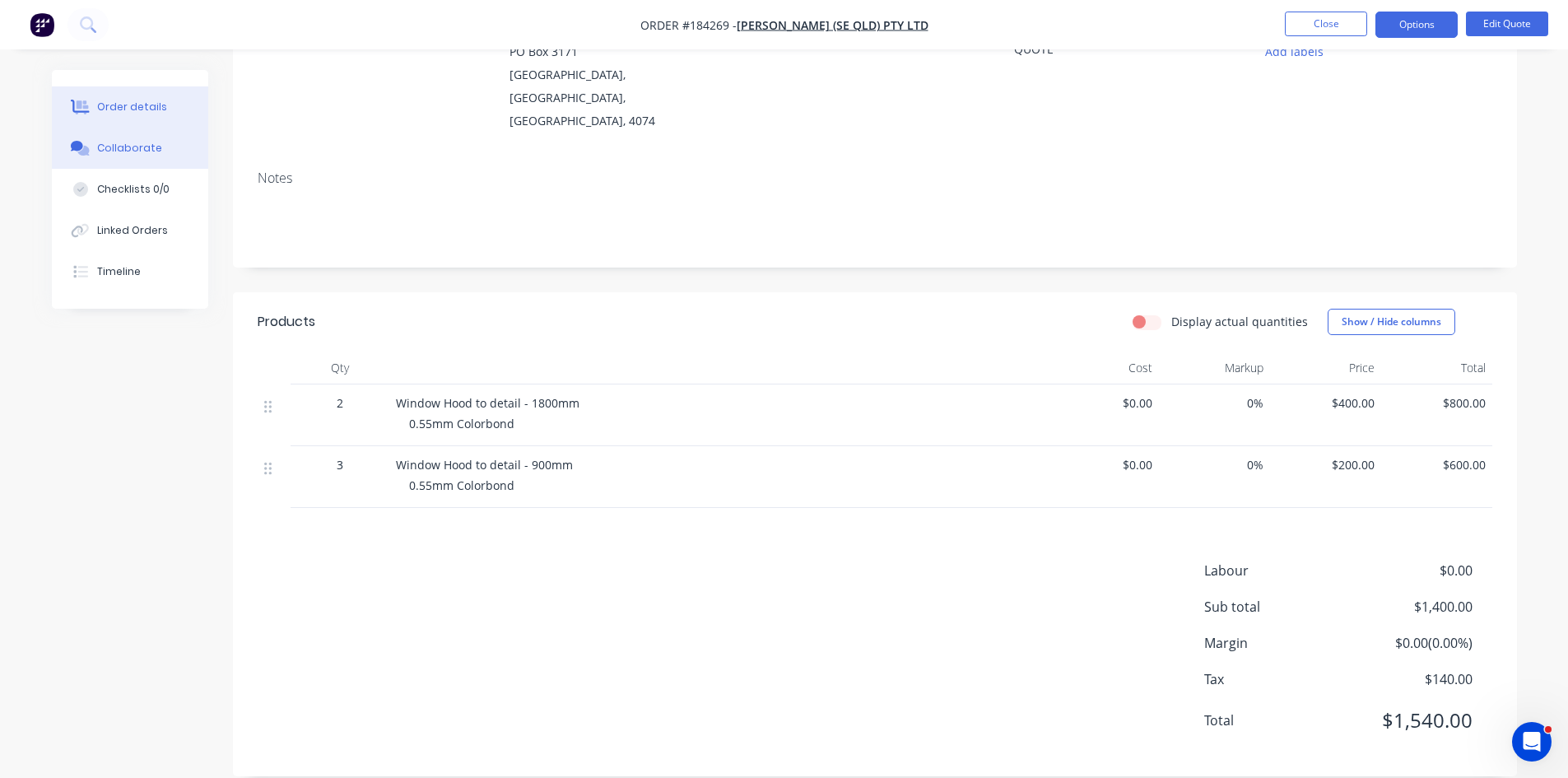
click at [154, 159] on button "Collaborate" at bounding box center [129, 147] width 156 height 41
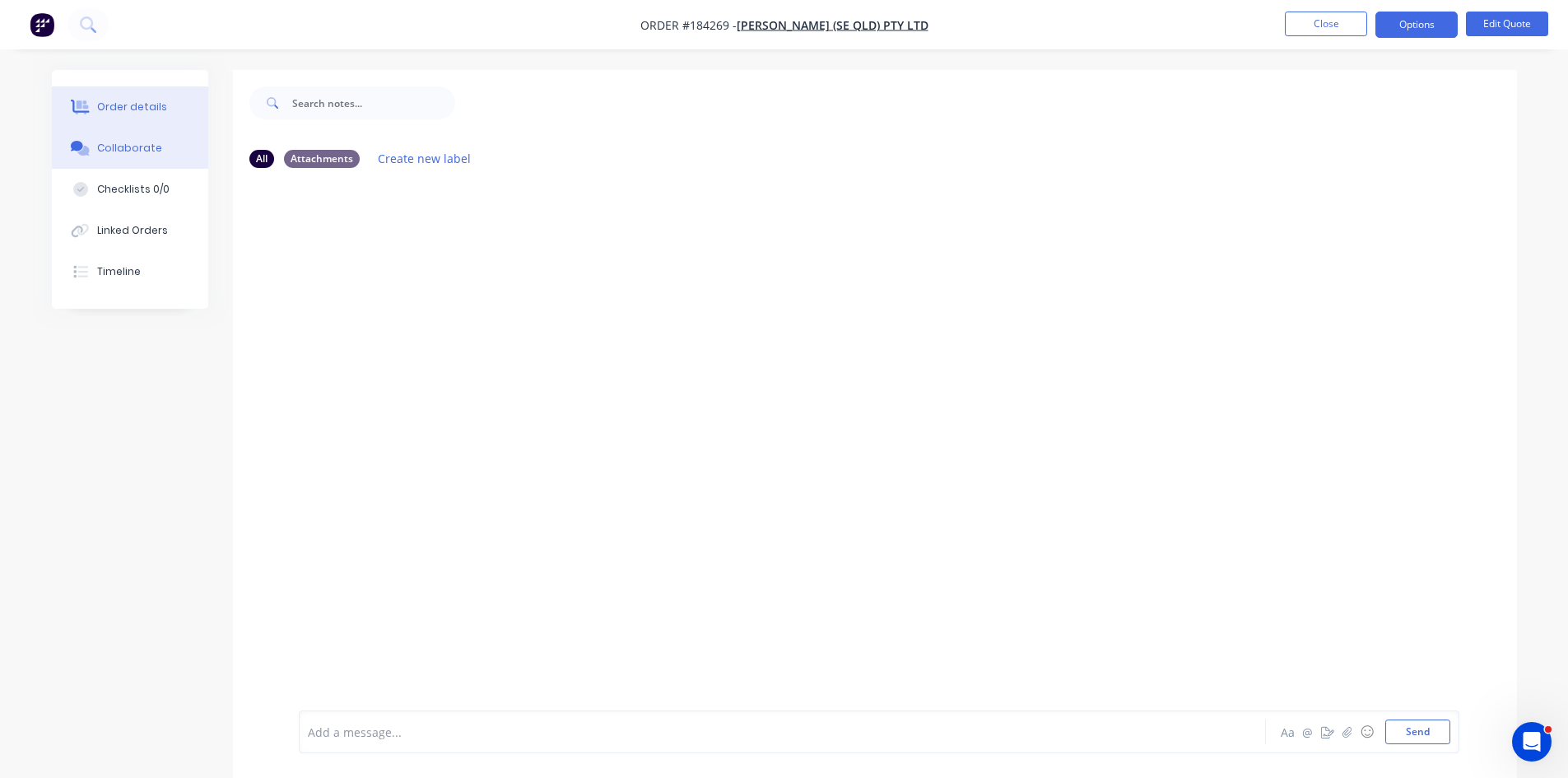
click at [103, 109] on div "Order details" at bounding box center [132, 106] width 70 height 14
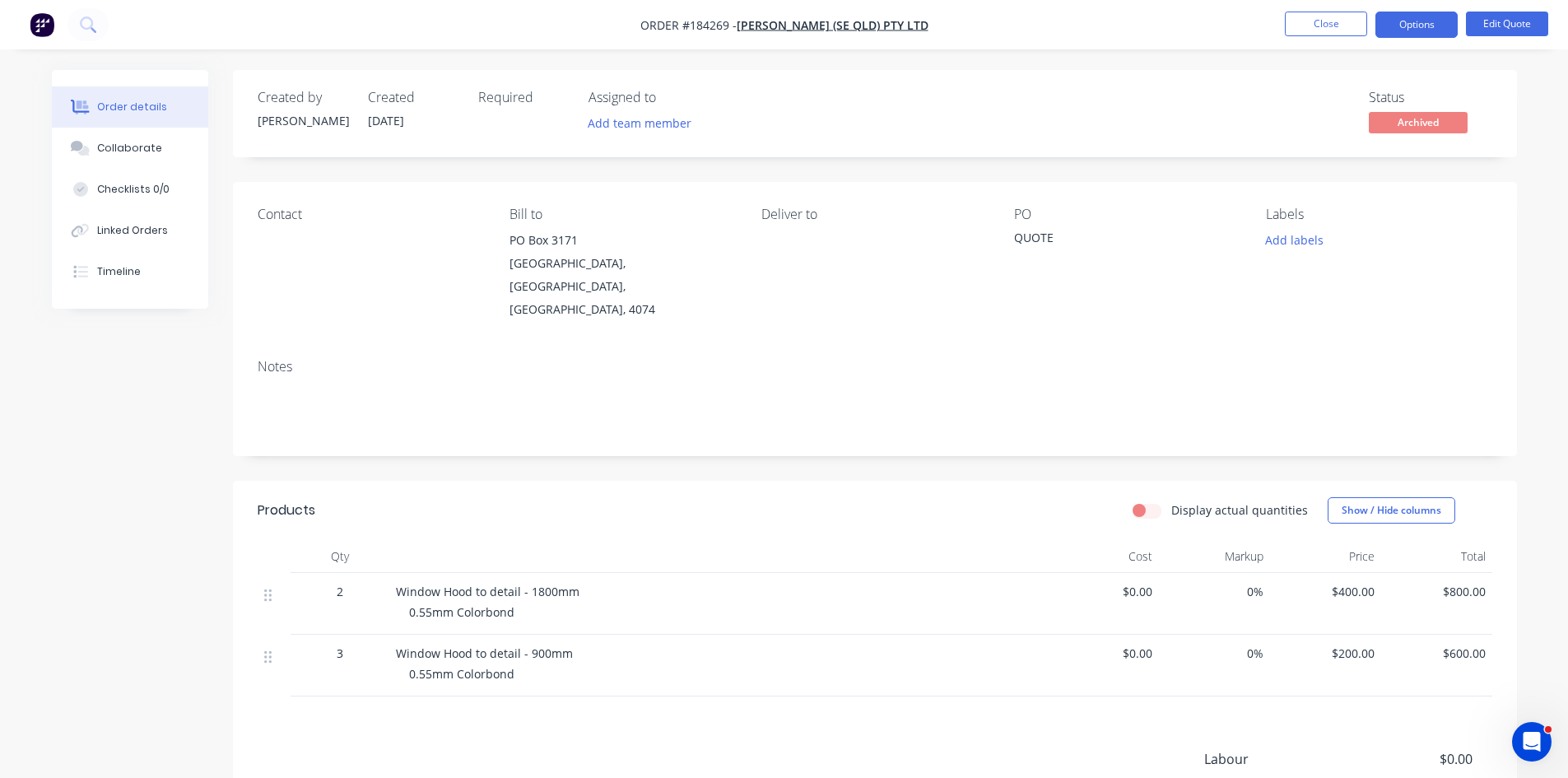
click at [873, 428] on div "Notes" at bounding box center [875, 400] width 1284 height 110
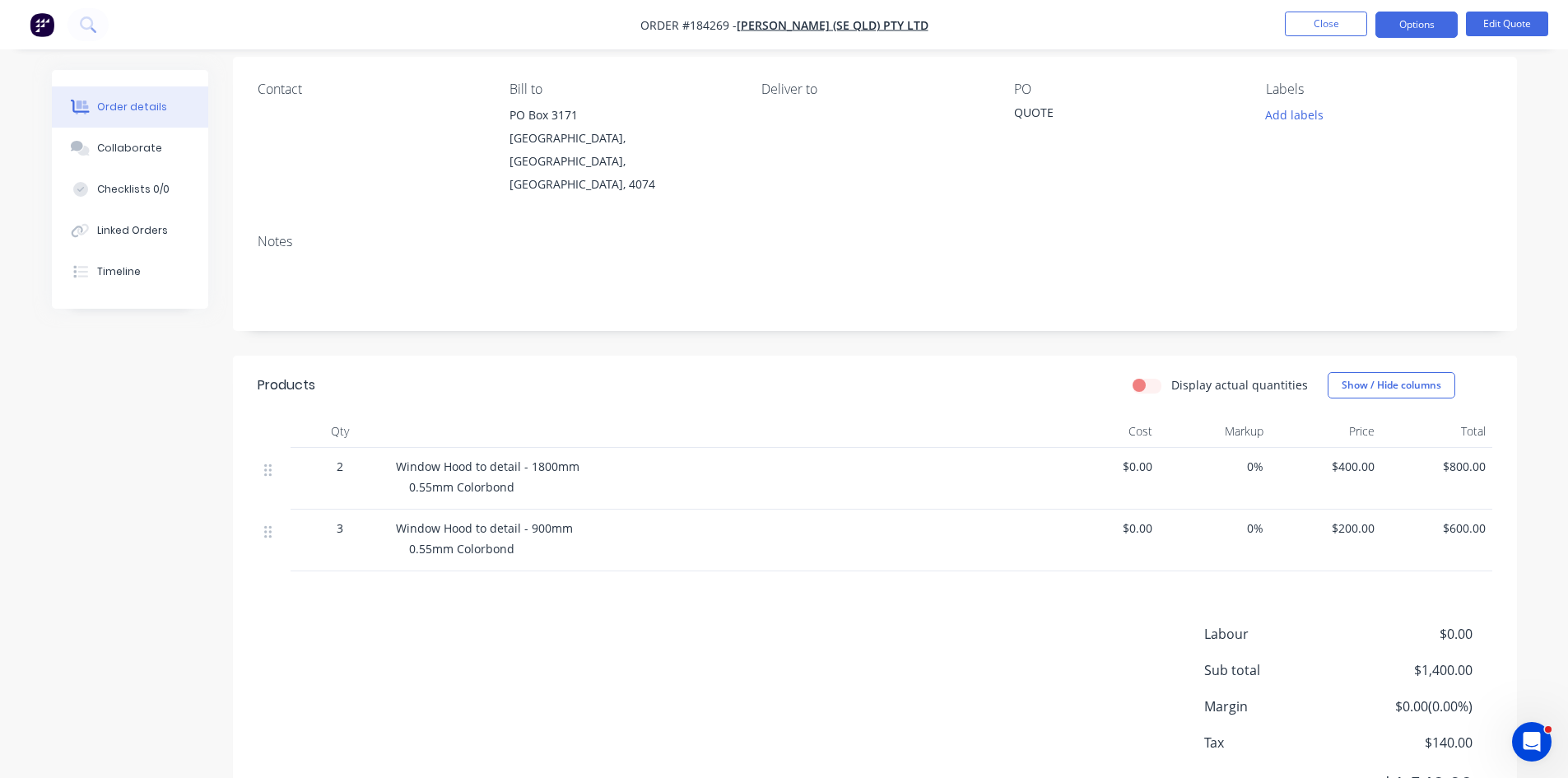
scroll to position [189, 0]
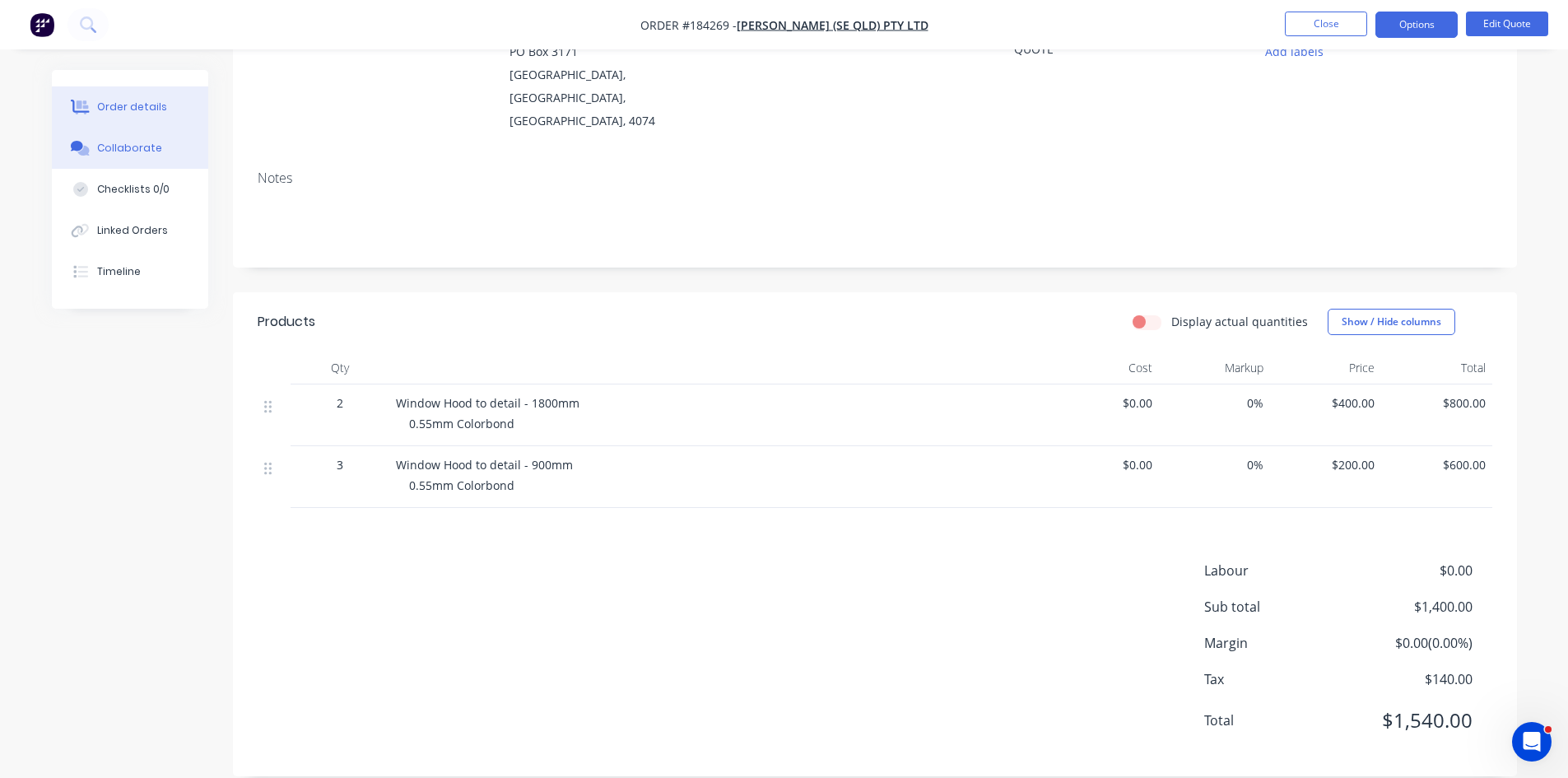
click at [158, 154] on button "Collaborate" at bounding box center [129, 147] width 156 height 41
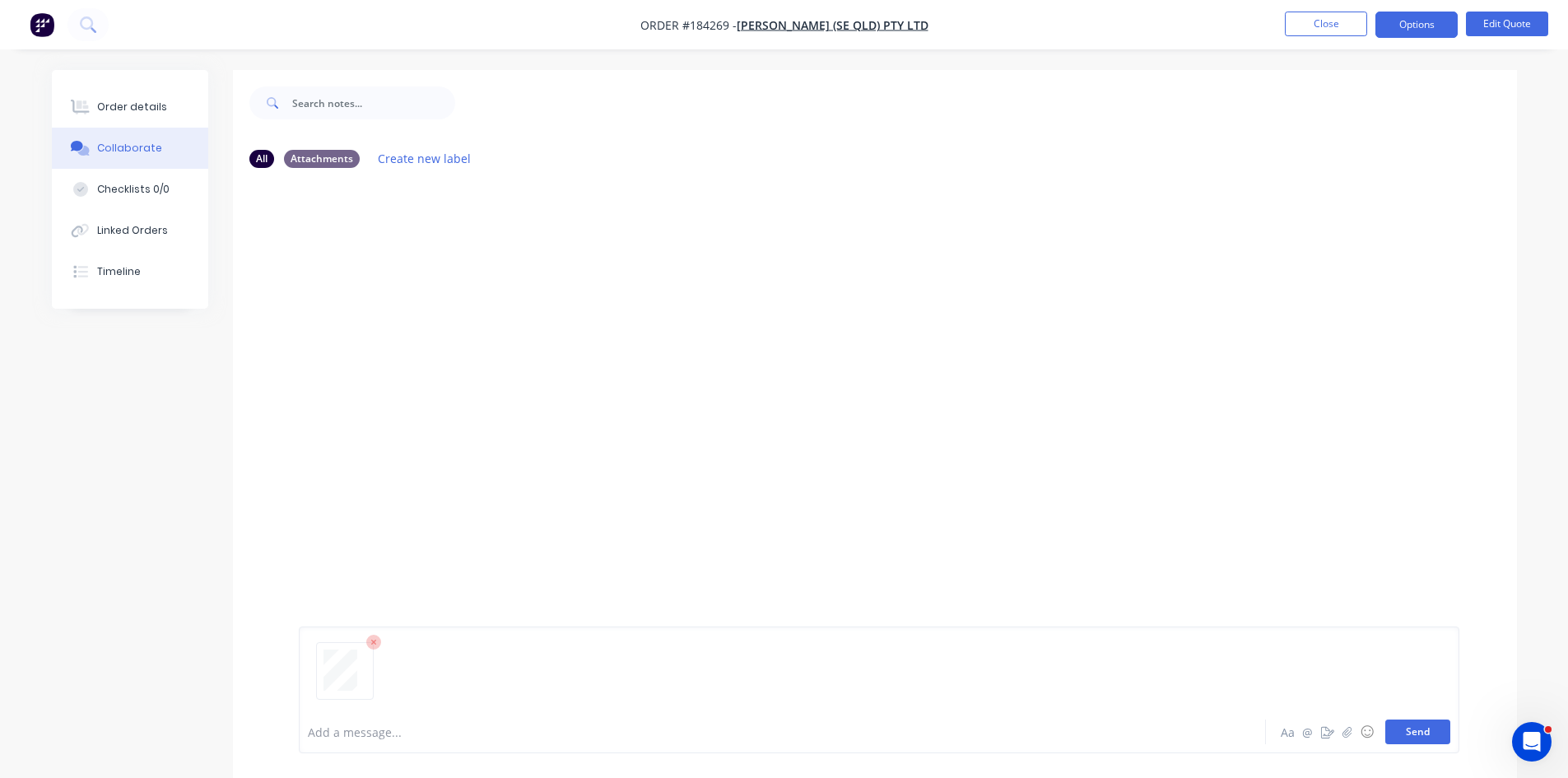
click at [1423, 735] on button "Send" at bounding box center [1418, 732] width 65 height 25
click at [319, 316] on div at bounding box center [358, 298] width 103 height 76
click at [124, 98] on button "Order details" at bounding box center [129, 106] width 156 height 41
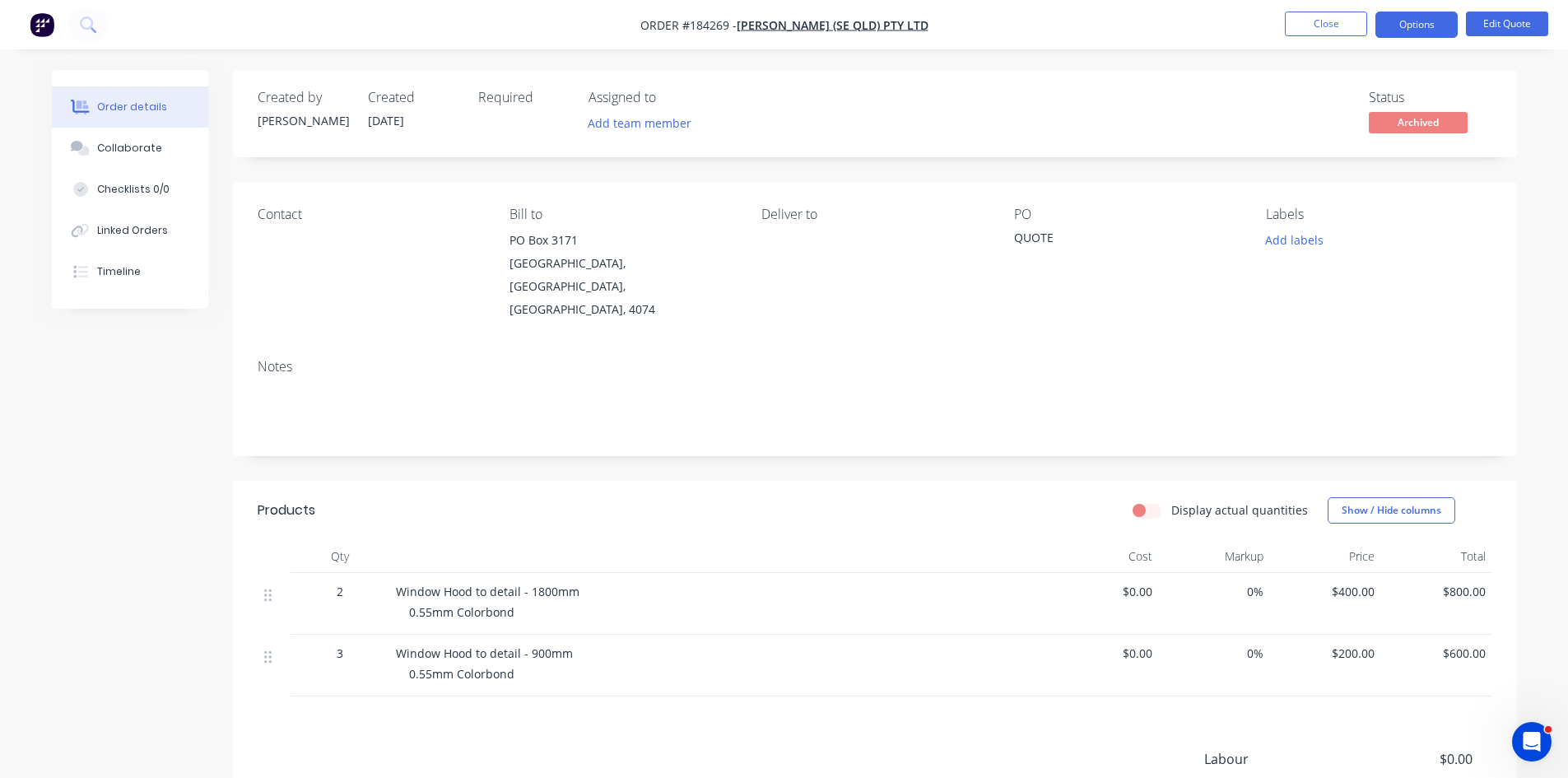
drag, startPoint x: 1234, startPoint y: 266, endPoint x: 1278, endPoint y: 198, distance: 81.0
click at [1234, 266] on div "PO QUOTE" at bounding box center [1127, 264] width 226 height 115
click at [1491, 18] on button "Edit Quote" at bounding box center [1508, 24] width 82 height 25
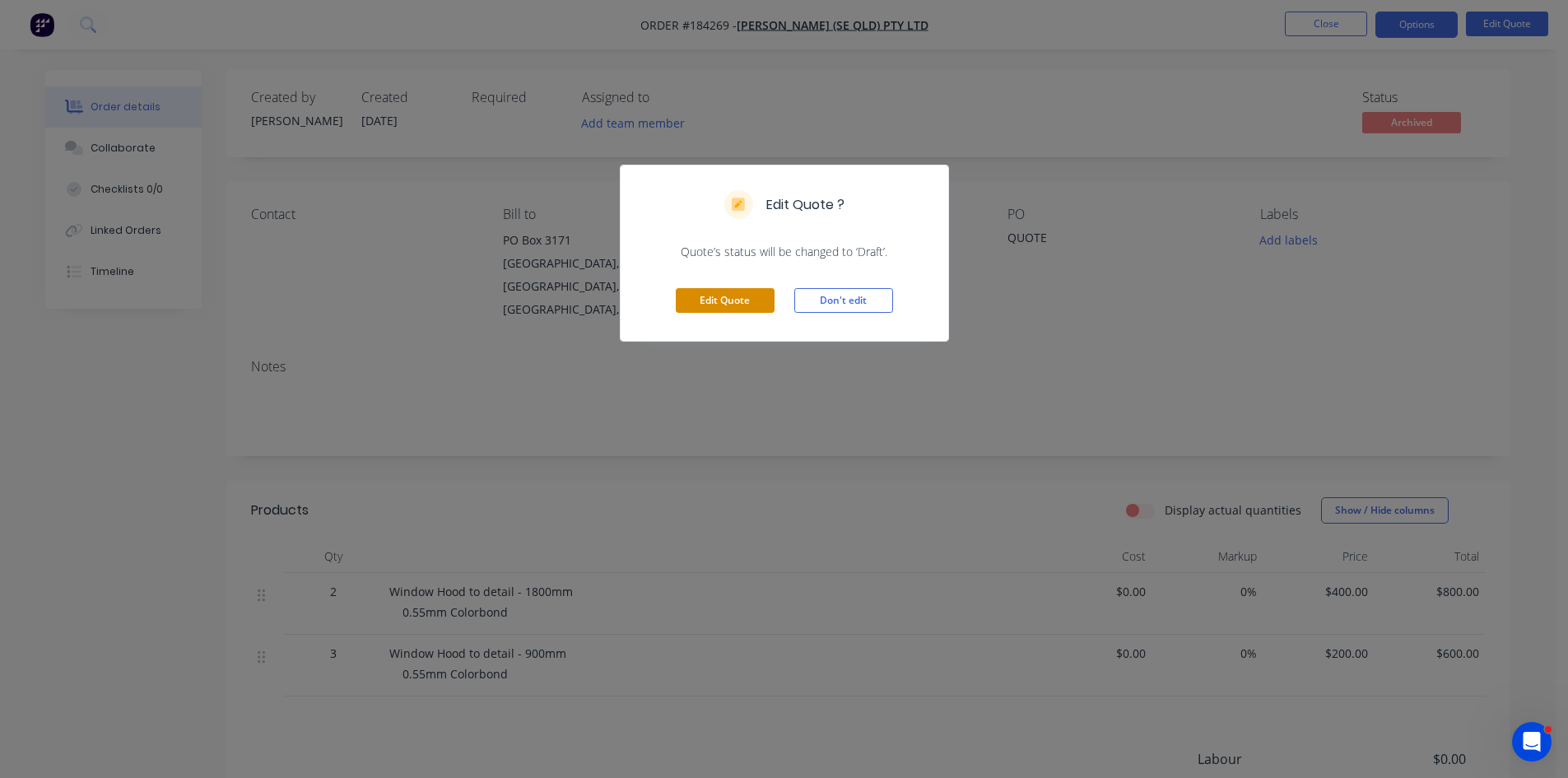
click at [717, 304] on button "Edit Quote" at bounding box center [724, 300] width 99 height 25
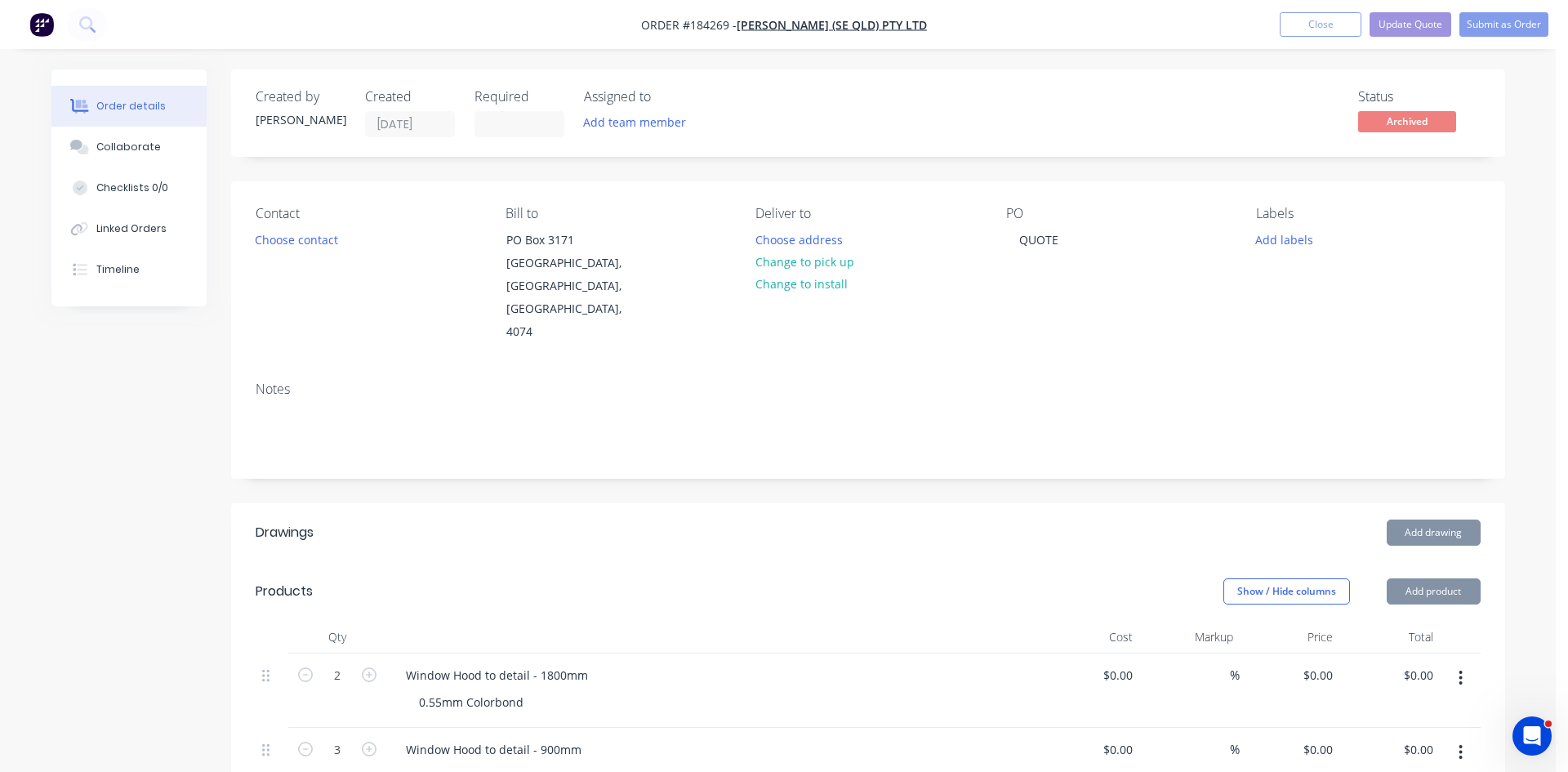
type input "$400.00"
type input "$800.00"
type input "$200.00"
type input "$600.00"
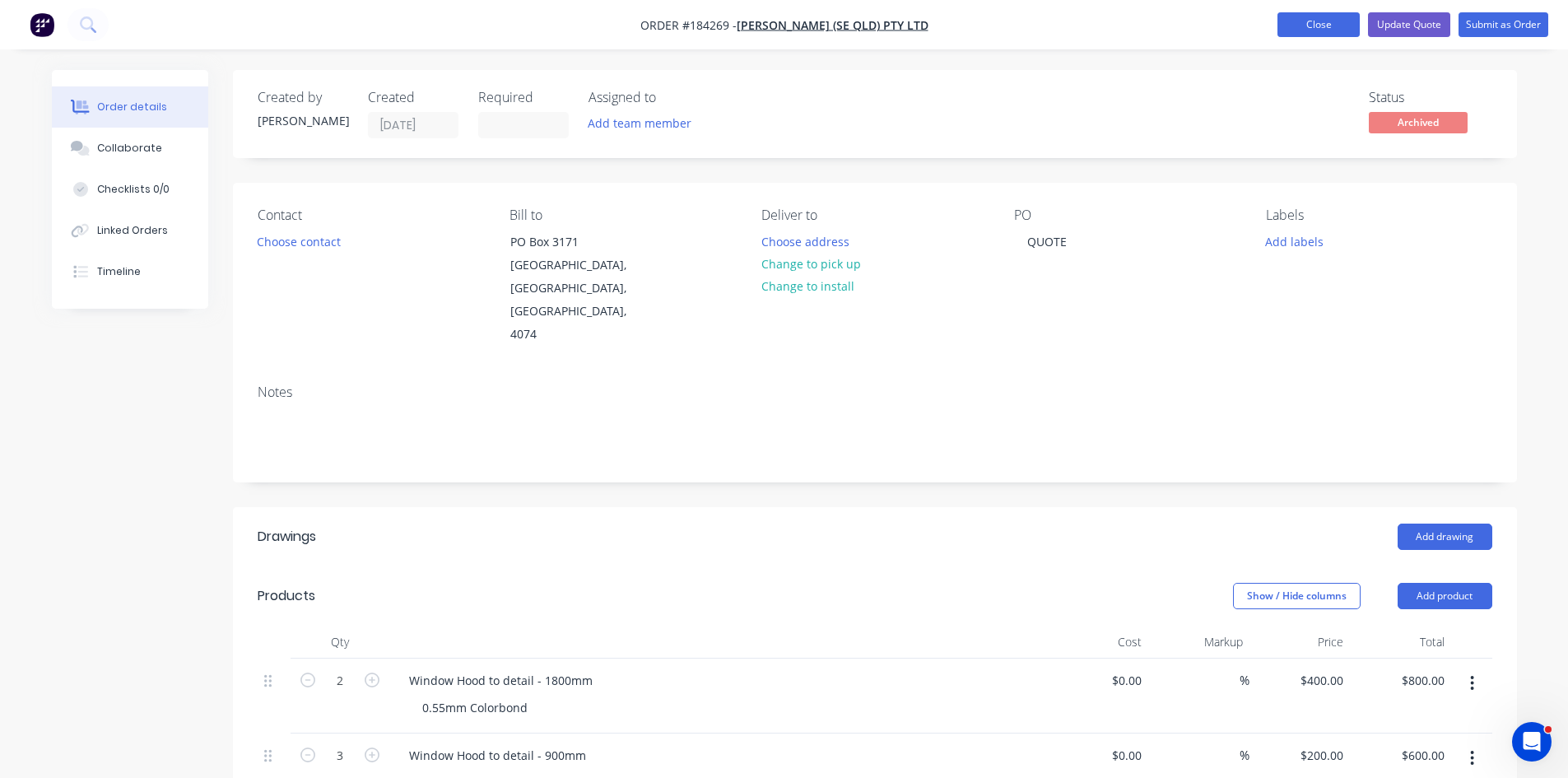
click at [1322, 21] on button "Close" at bounding box center [1318, 25] width 82 height 25
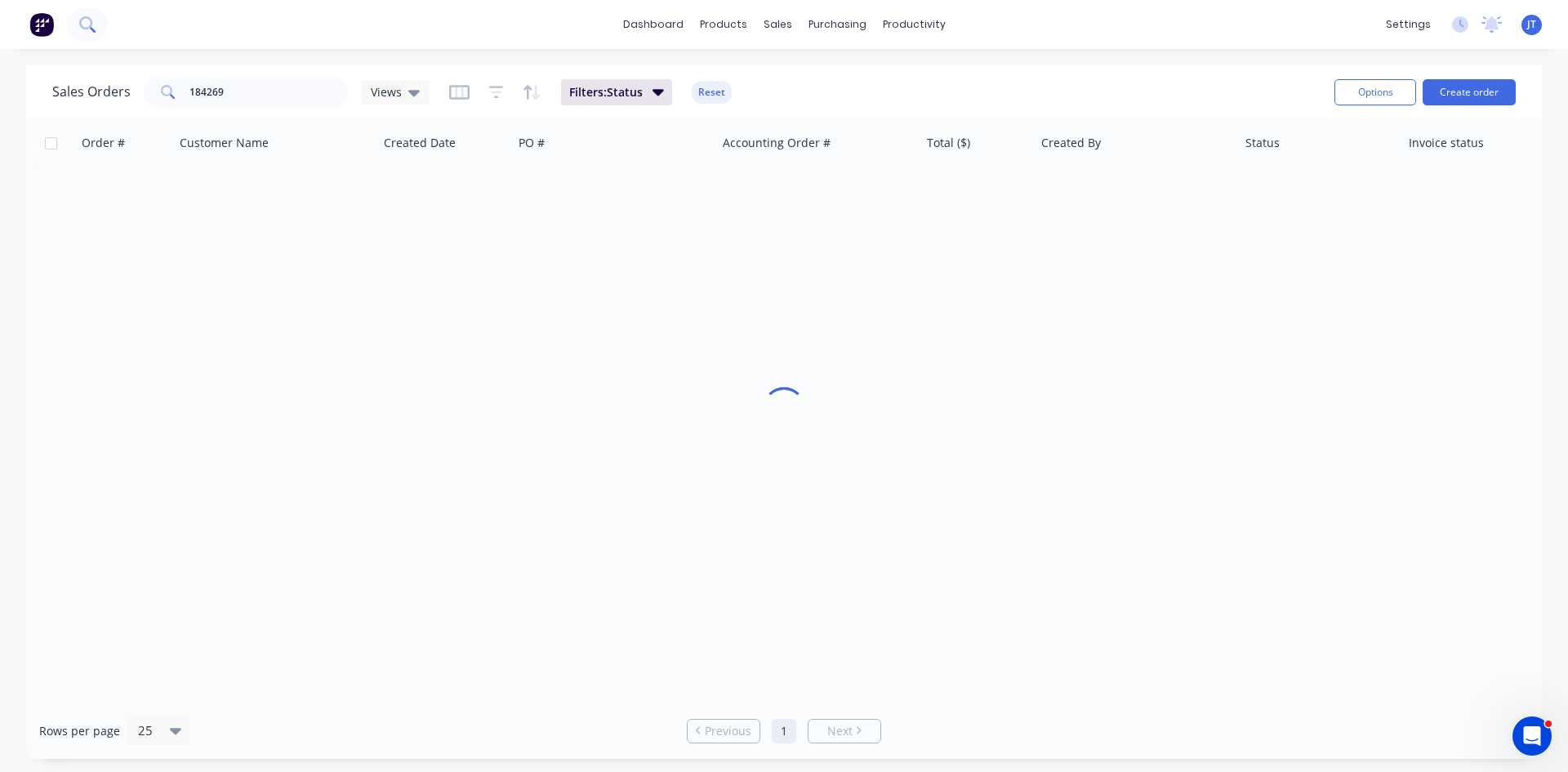
click at [85, 25] on icon at bounding box center [86, 24] width 15 height 15
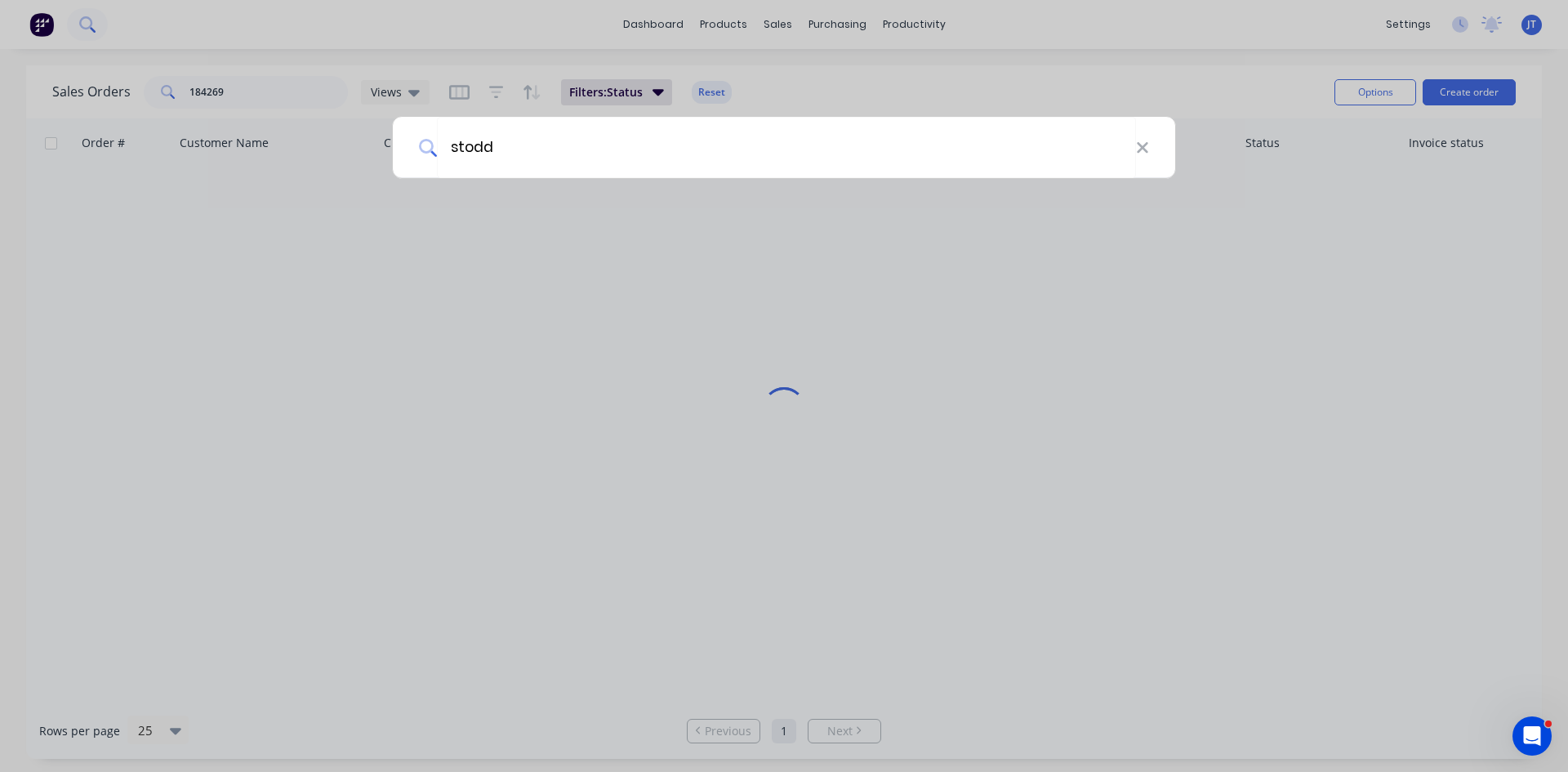
type input "stodd"
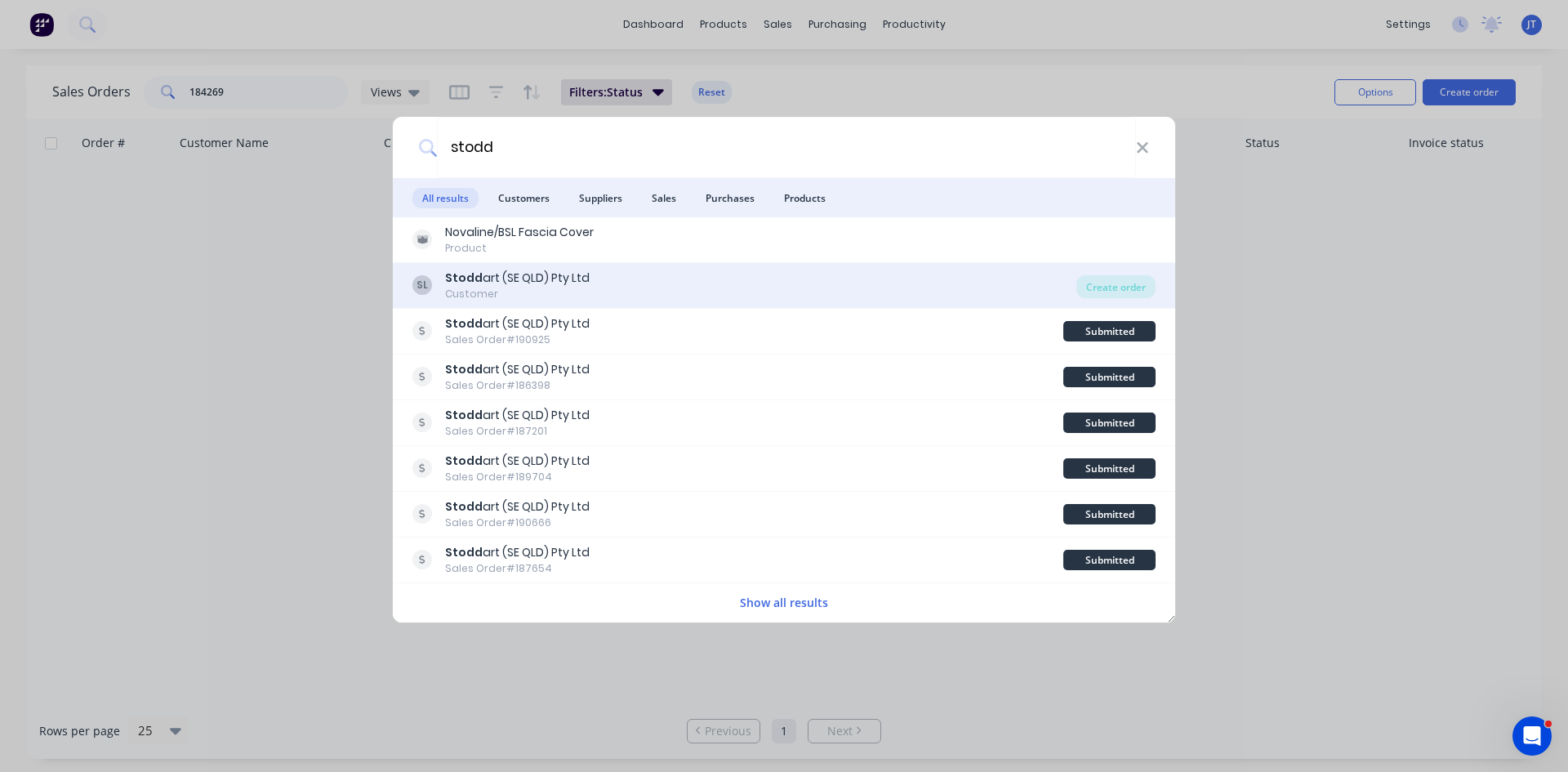
click at [532, 284] on div "Stodd art (SE QLD) Pty Ltd" at bounding box center [517, 278] width 144 height 17
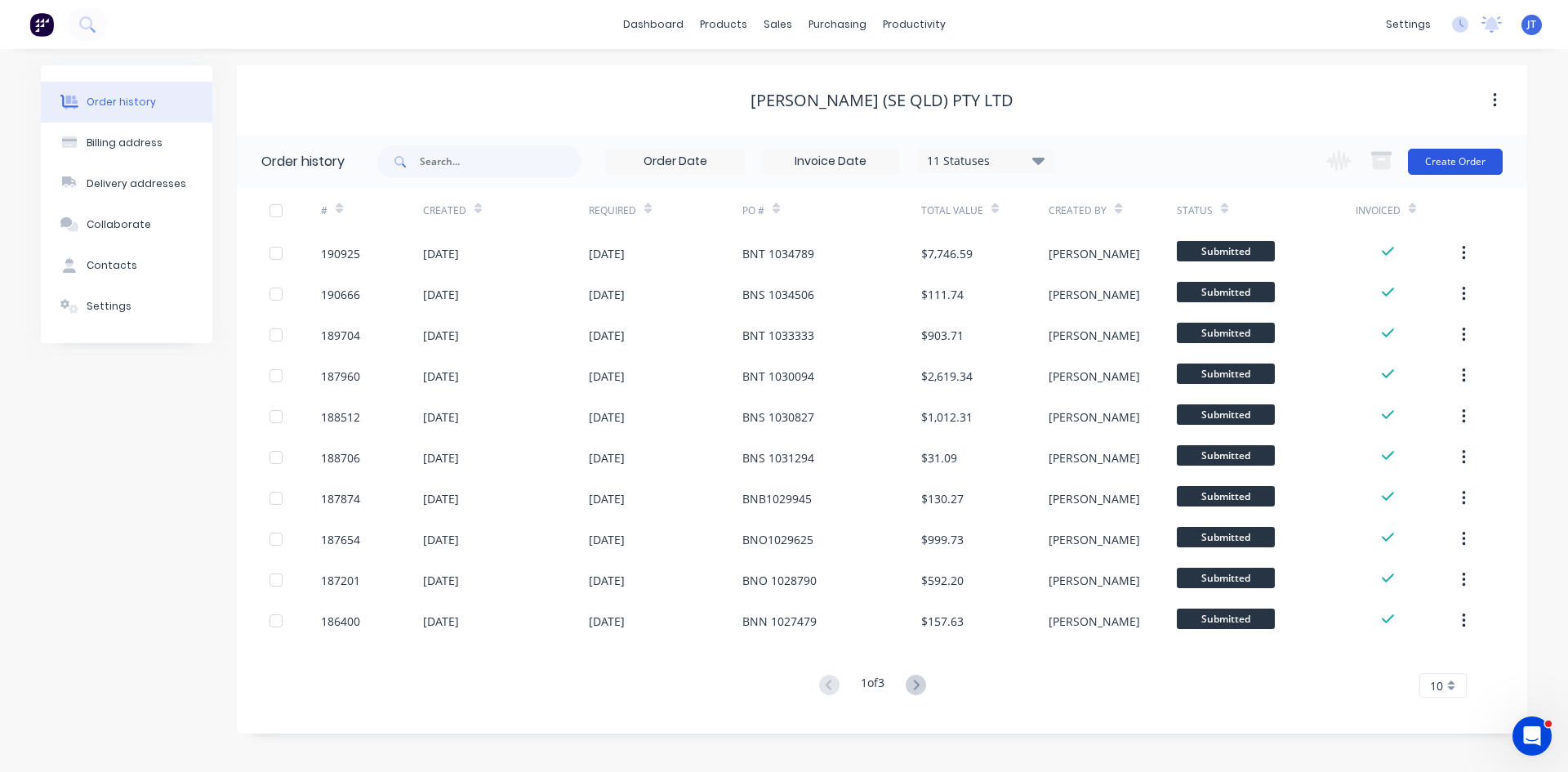
click at [1444, 161] on button "Create Order" at bounding box center [1456, 162] width 95 height 27
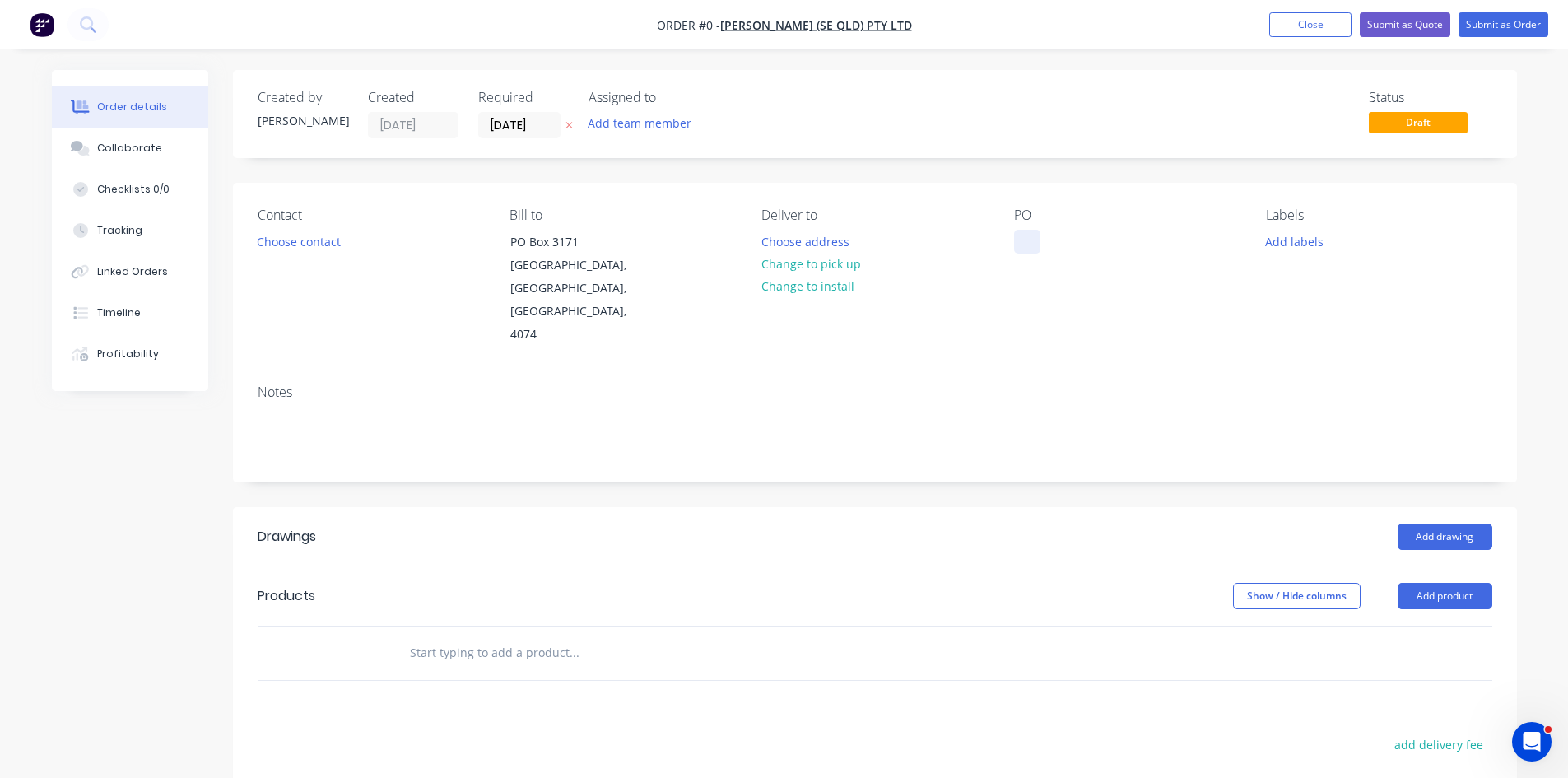
click at [1027, 233] on div at bounding box center [1027, 241] width 27 height 24
click at [549, 619] on div "Order details Collaborate Checklists 0/0 Tracking Linked Orders Timeline Profit…" at bounding box center [784, 585] width 1498 height 1031
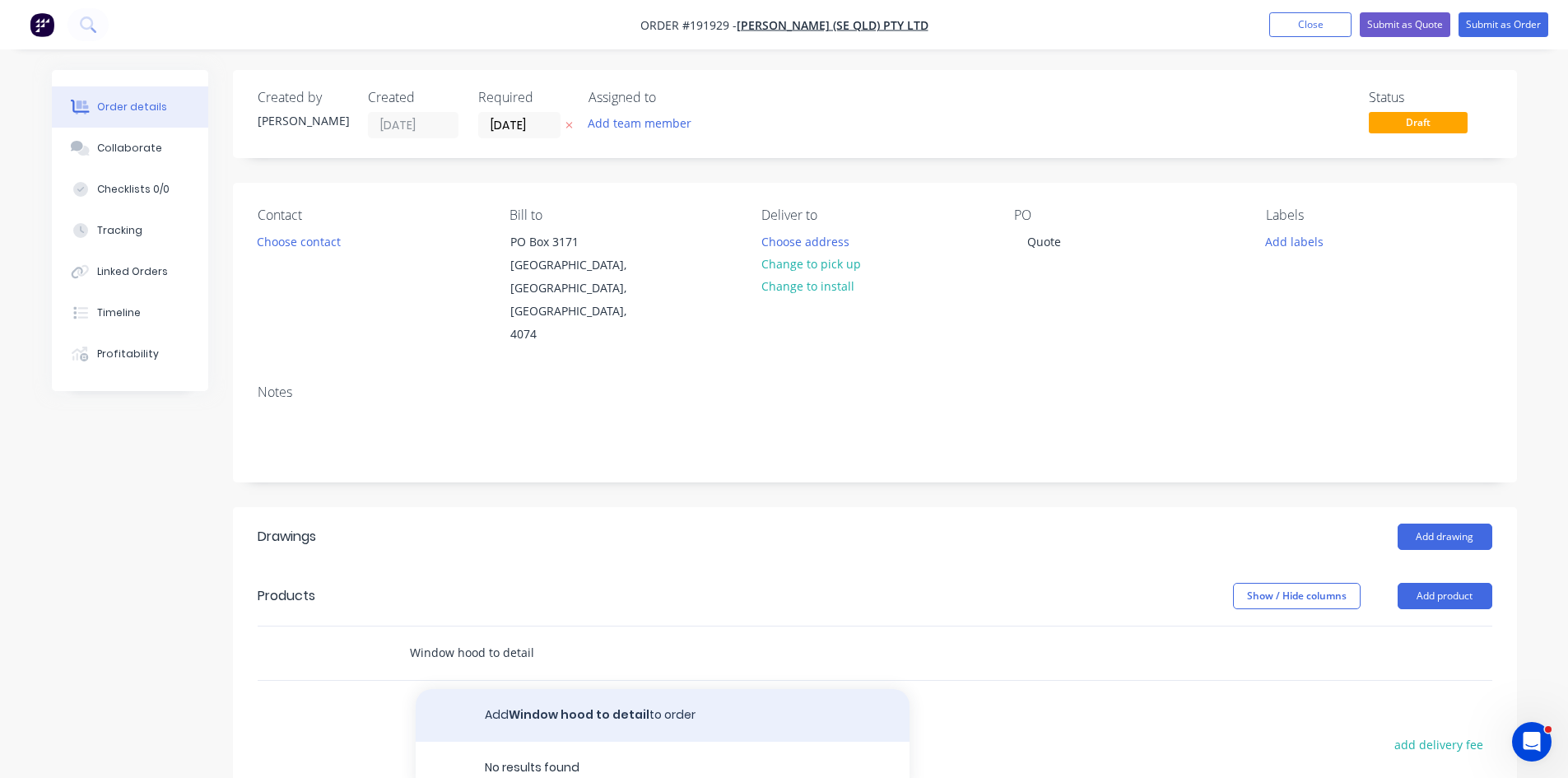
type input "Window hood to detail"
click at [562, 689] on button "Add Window hood to detail to order" at bounding box center [663, 715] width 494 height 53
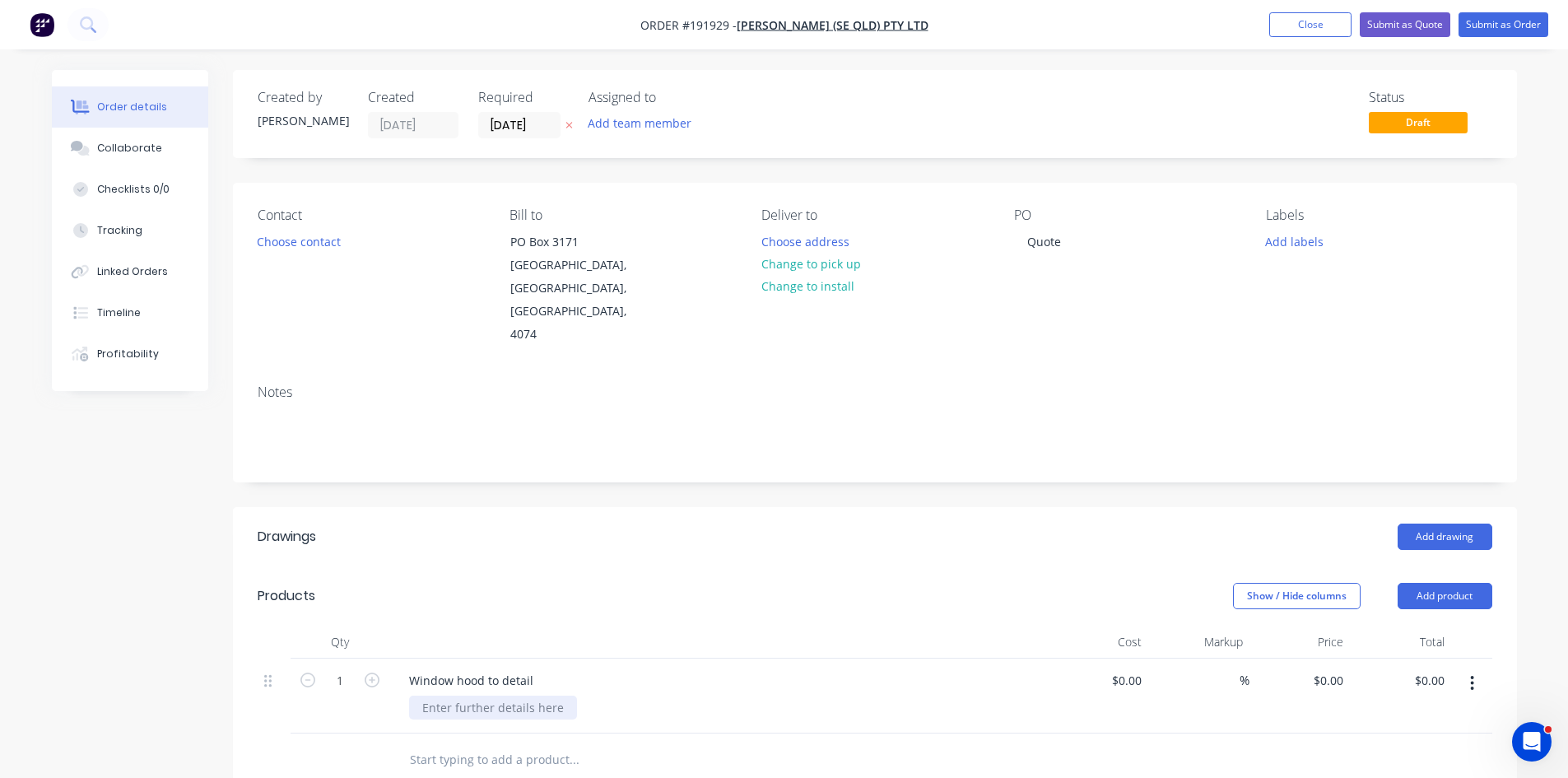
click at [512, 696] on div at bounding box center [494, 707] width 168 height 24
click at [538, 669] on div "Window hood to detail" at bounding box center [471, 680] width 150 height 24
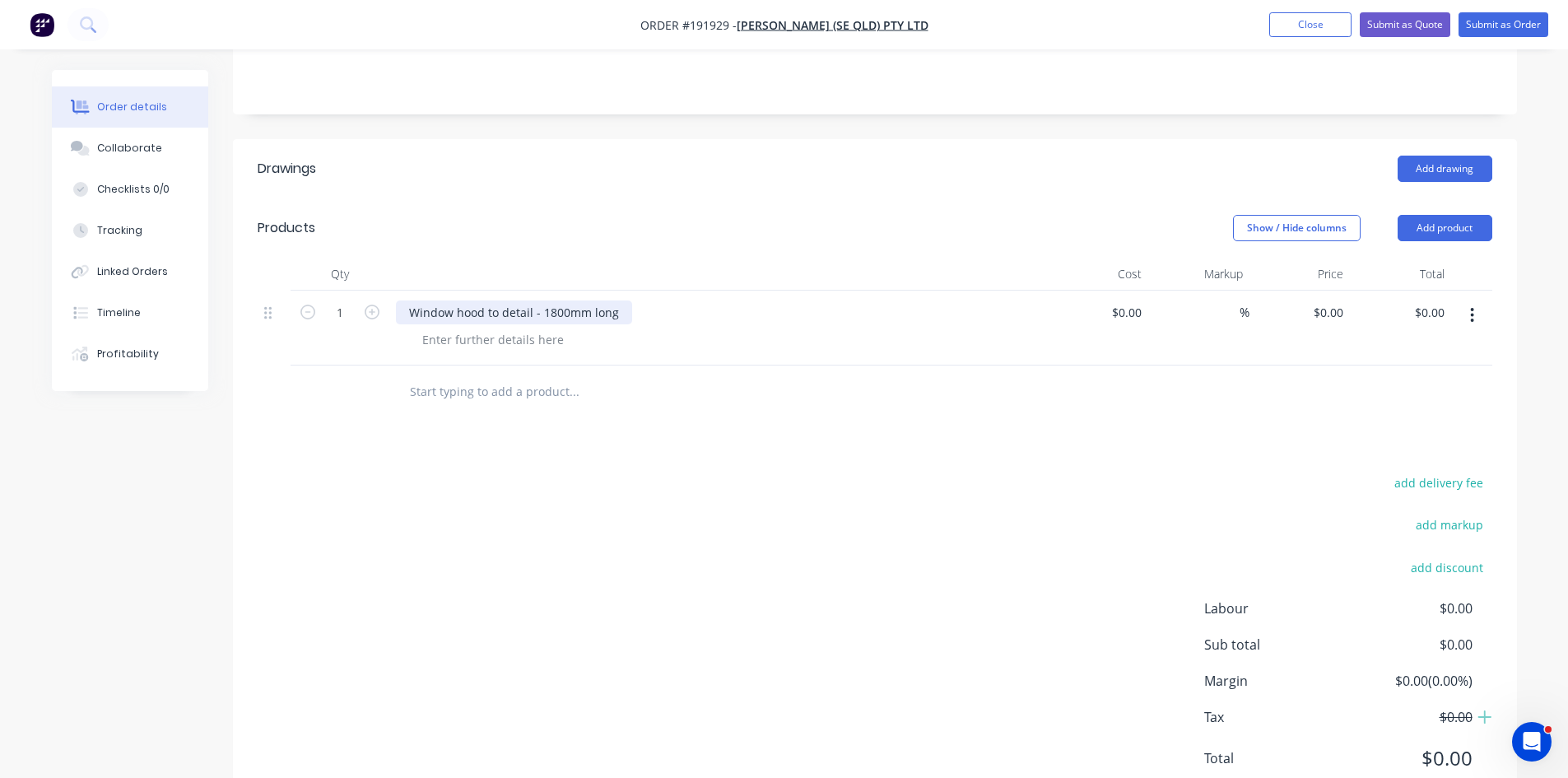
scroll to position [406, 0]
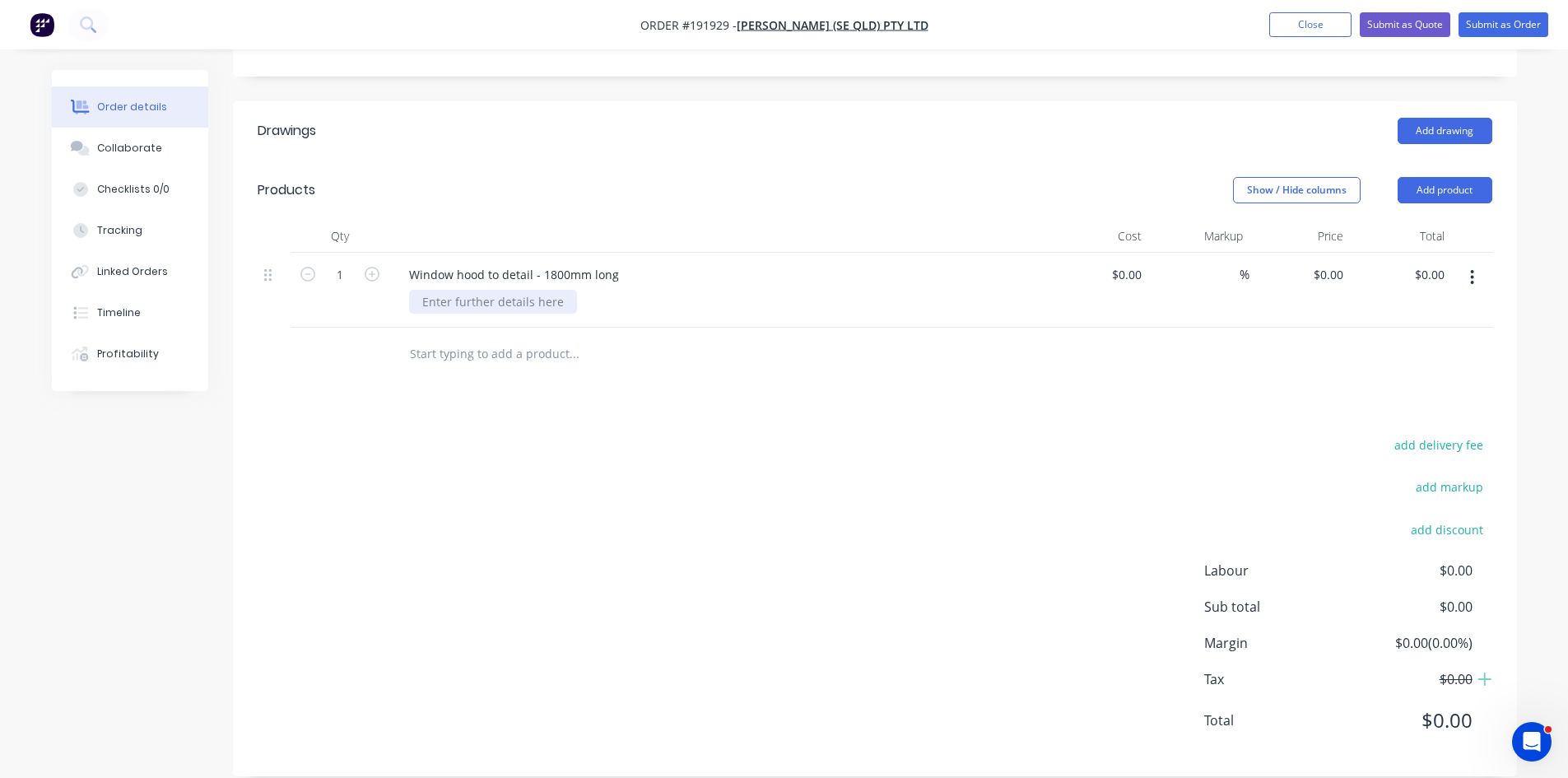
drag, startPoint x: 538, startPoint y: 299, endPoint x: 527, endPoint y: 286, distance: 17.0
click at [530, 289] on div "Window hood to detail - 1800mm long" at bounding box center [718, 290] width 658 height 75
click at [527, 290] on div at bounding box center [494, 301] width 168 height 24
click at [1478, 262] on button "button" at bounding box center [1472, 277] width 38 height 30
click at [1431, 342] on div "Duplicate" at bounding box center [1414, 353] width 127 height 24
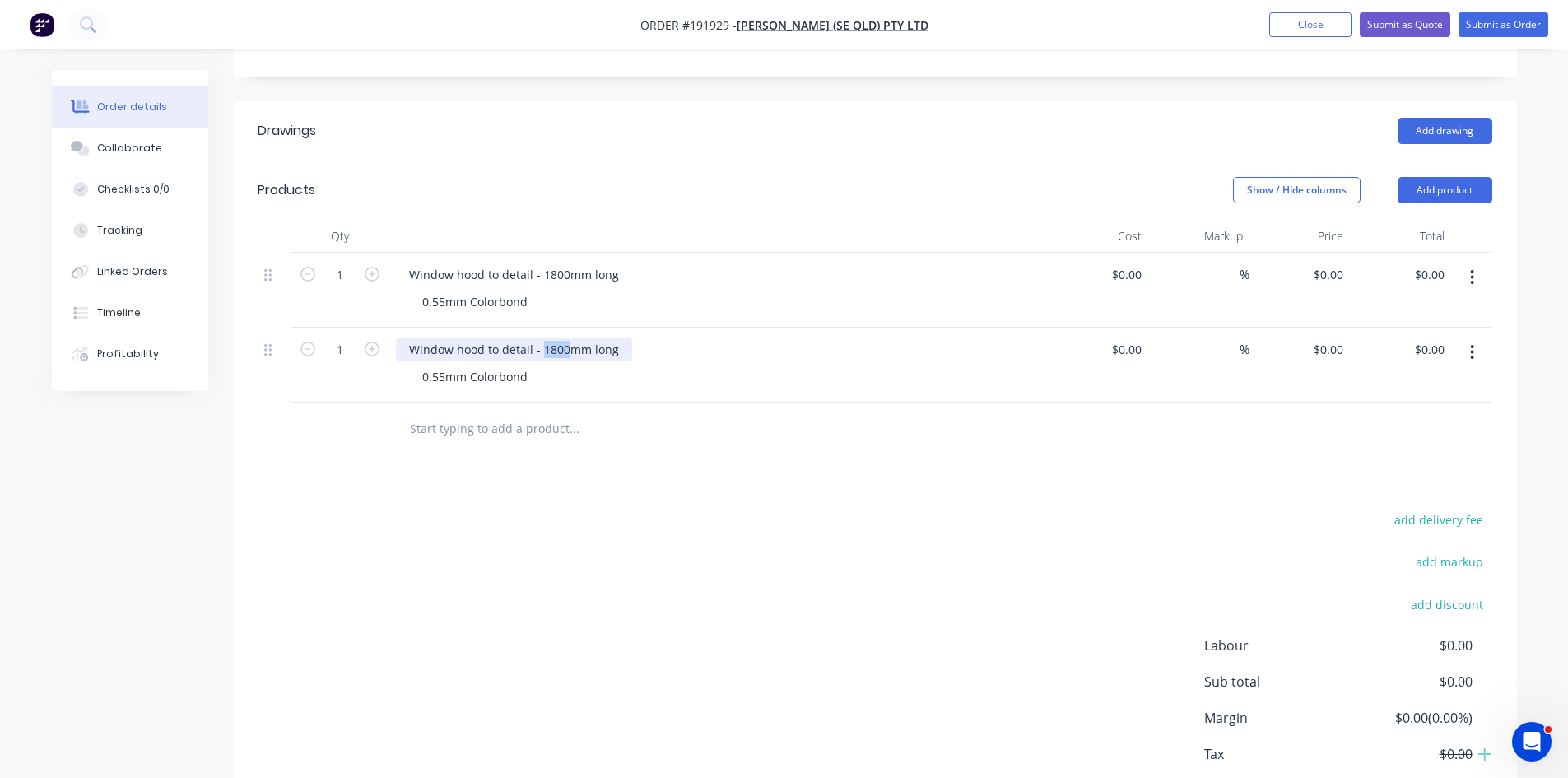
drag, startPoint x: 540, startPoint y: 326, endPoint x: 568, endPoint y: 326, distance: 28.0
click at [568, 338] on div "Window hood to detail - 1800mm long" at bounding box center [514, 349] width 236 height 24
click at [646, 429] on div at bounding box center [686, 430] width 593 height 54
click at [370, 267] on icon "button" at bounding box center [371, 274] width 14 height 14
type input "2"
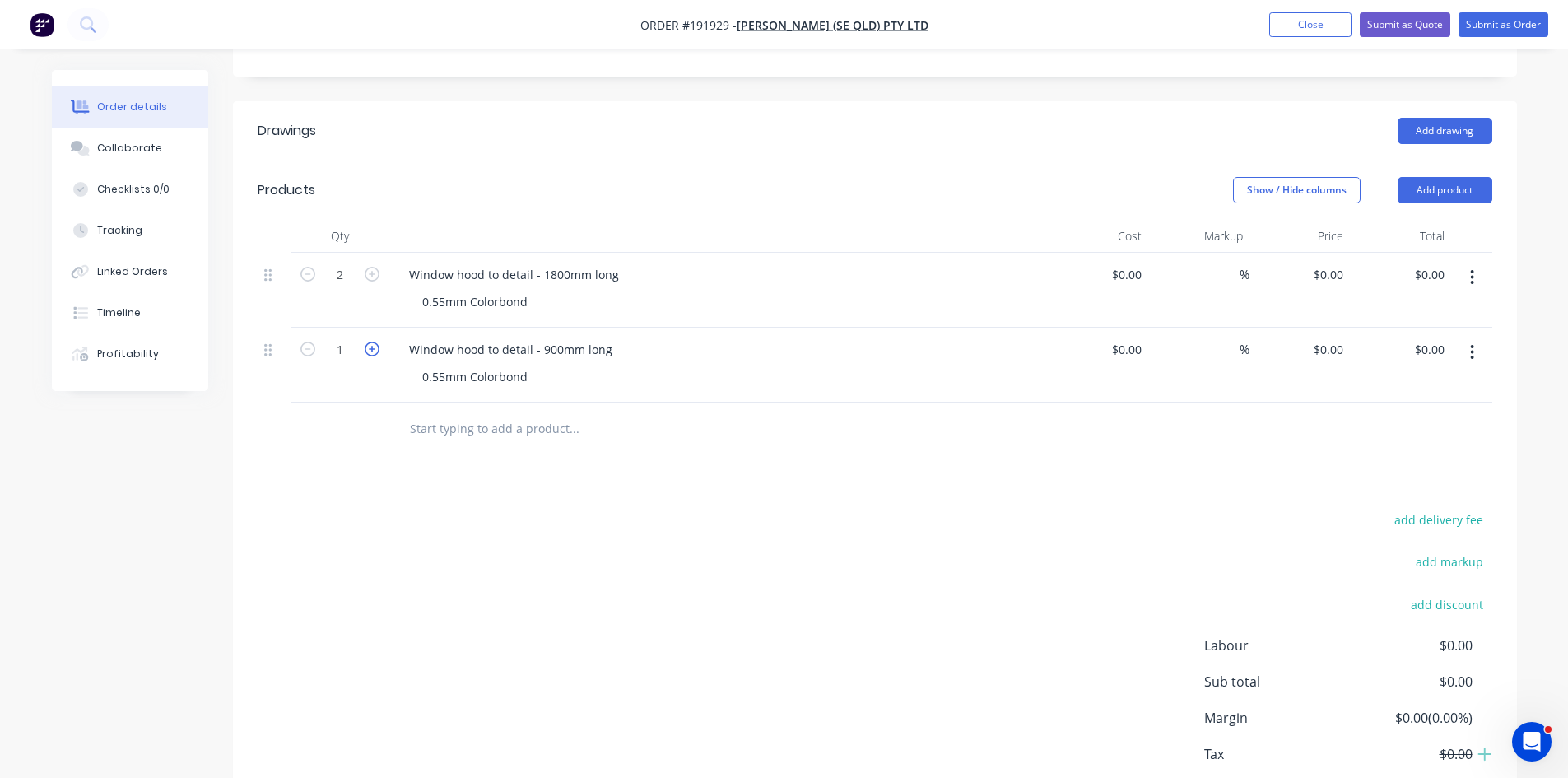
click at [372, 342] on icon "button" at bounding box center [371, 348] width 14 height 14
click at [371, 342] on icon "button" at bounding box center [371, 348] width 14 height 14
type input "3"
click at [1333, 262] on input "0" at bounding box center [1332, 274] width 38 height 24
type input "$468.00"
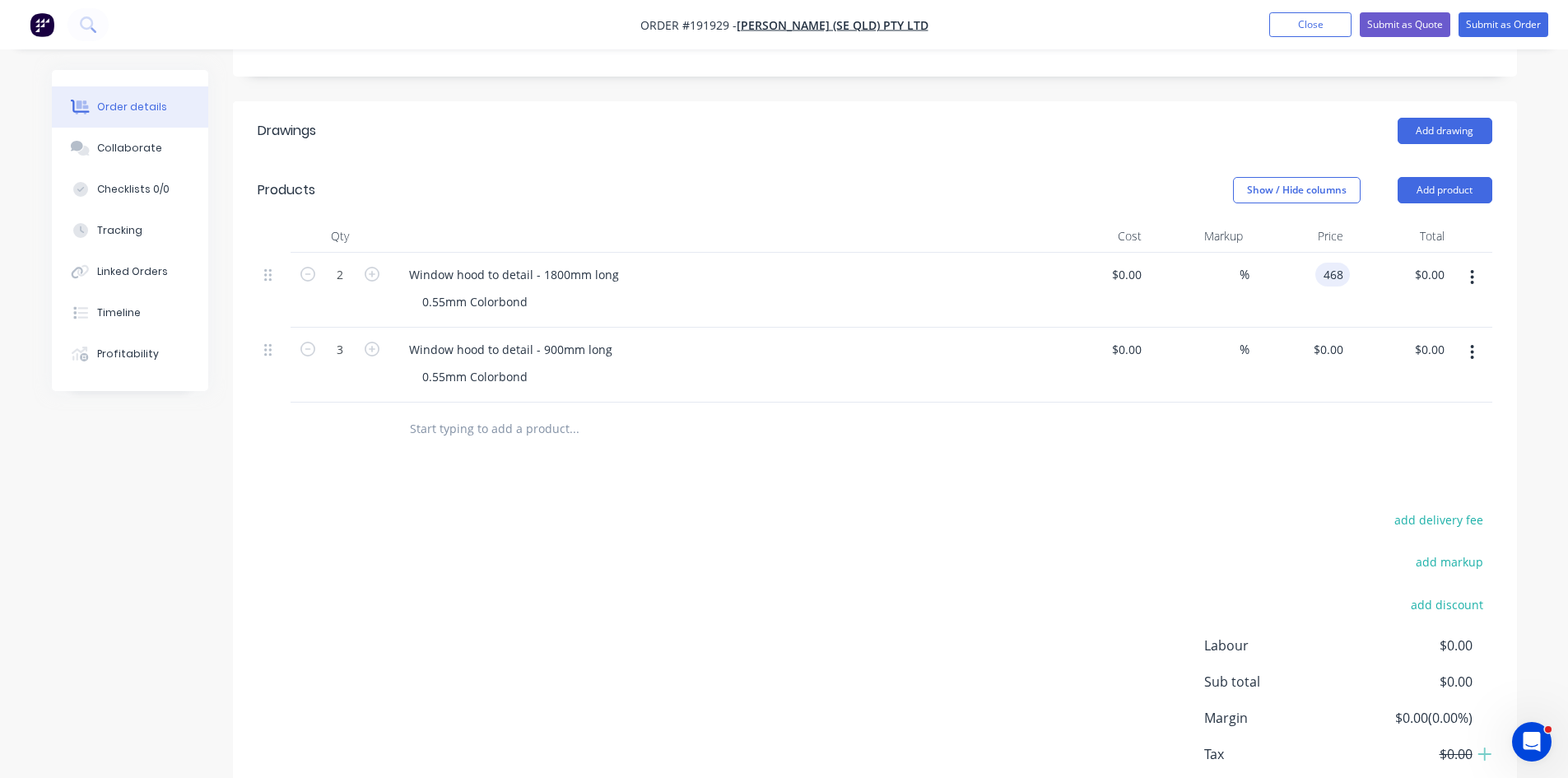
type input "$936.00"
click at [1352, 327] on div "$0.00 $0.00" at bounding box center [1401, 365] width 101 height 75
click at [1323, 330] on div "0 $0.00" at bounding box center [1300, 365] width 101 height 75
type input "$260.00"
type input "$780.00"
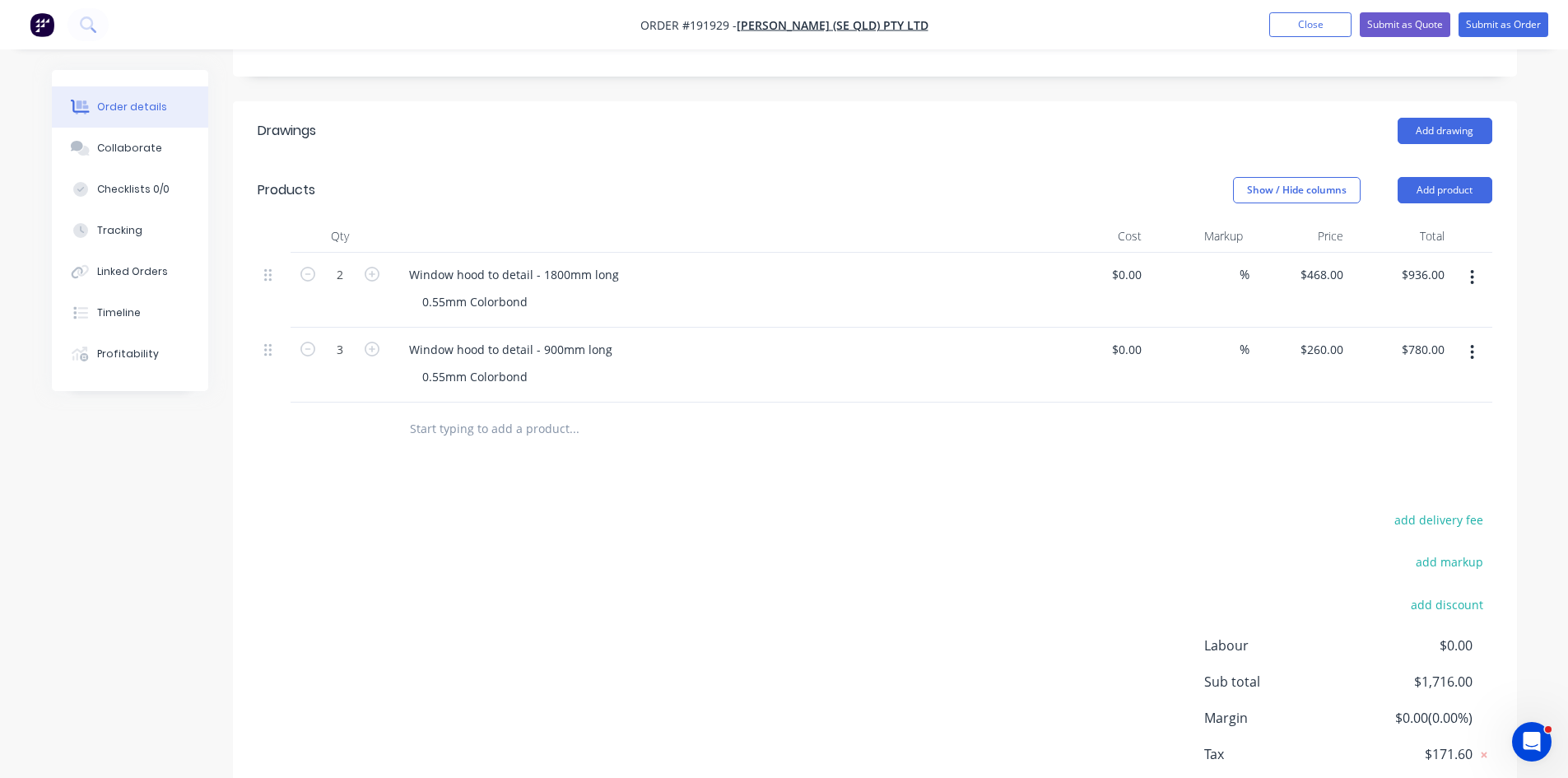
click at [1376, 412] on div at bounding box center [874, 430] width 1235 height 54
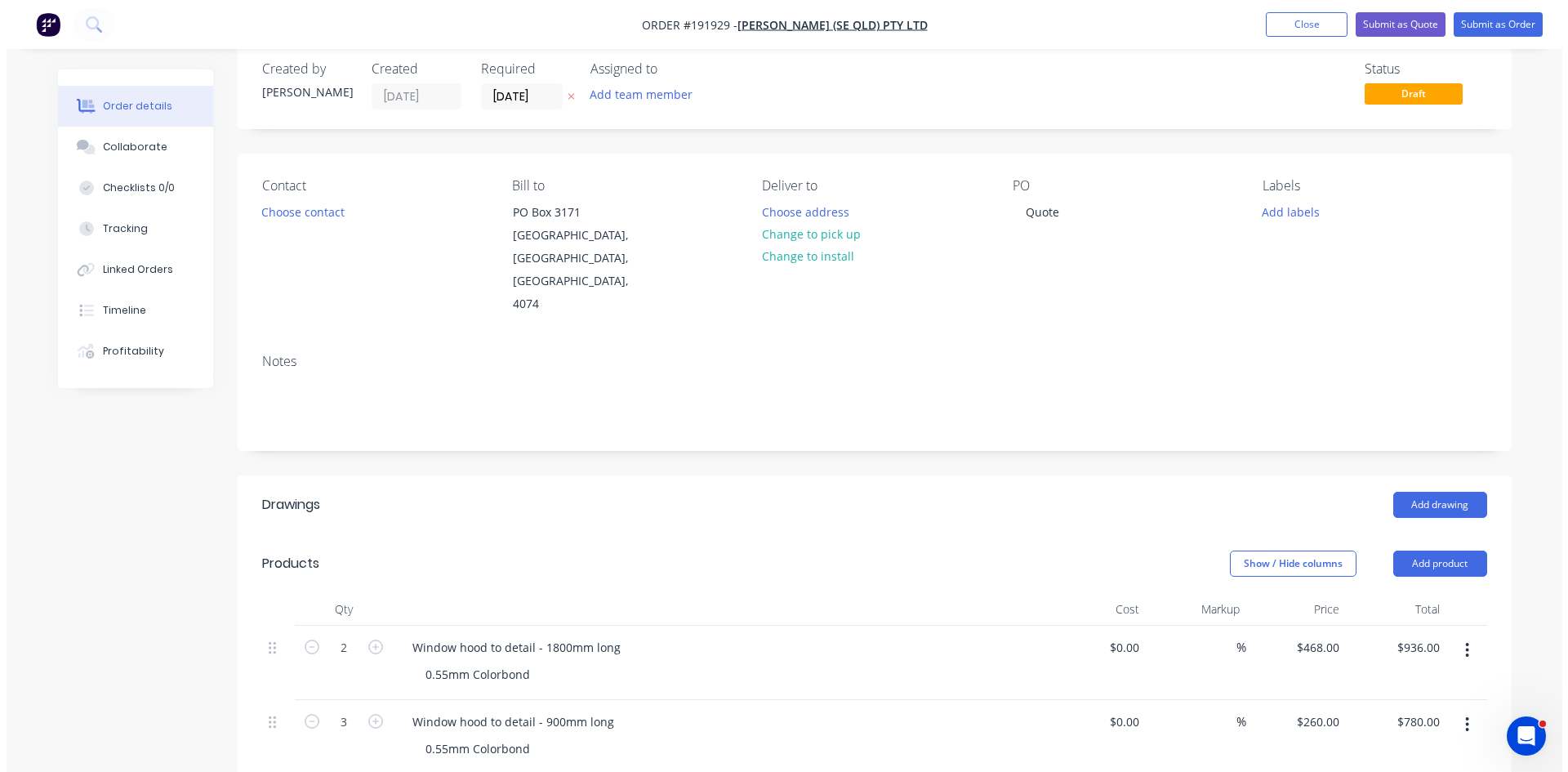
scroll to position [0, 0]
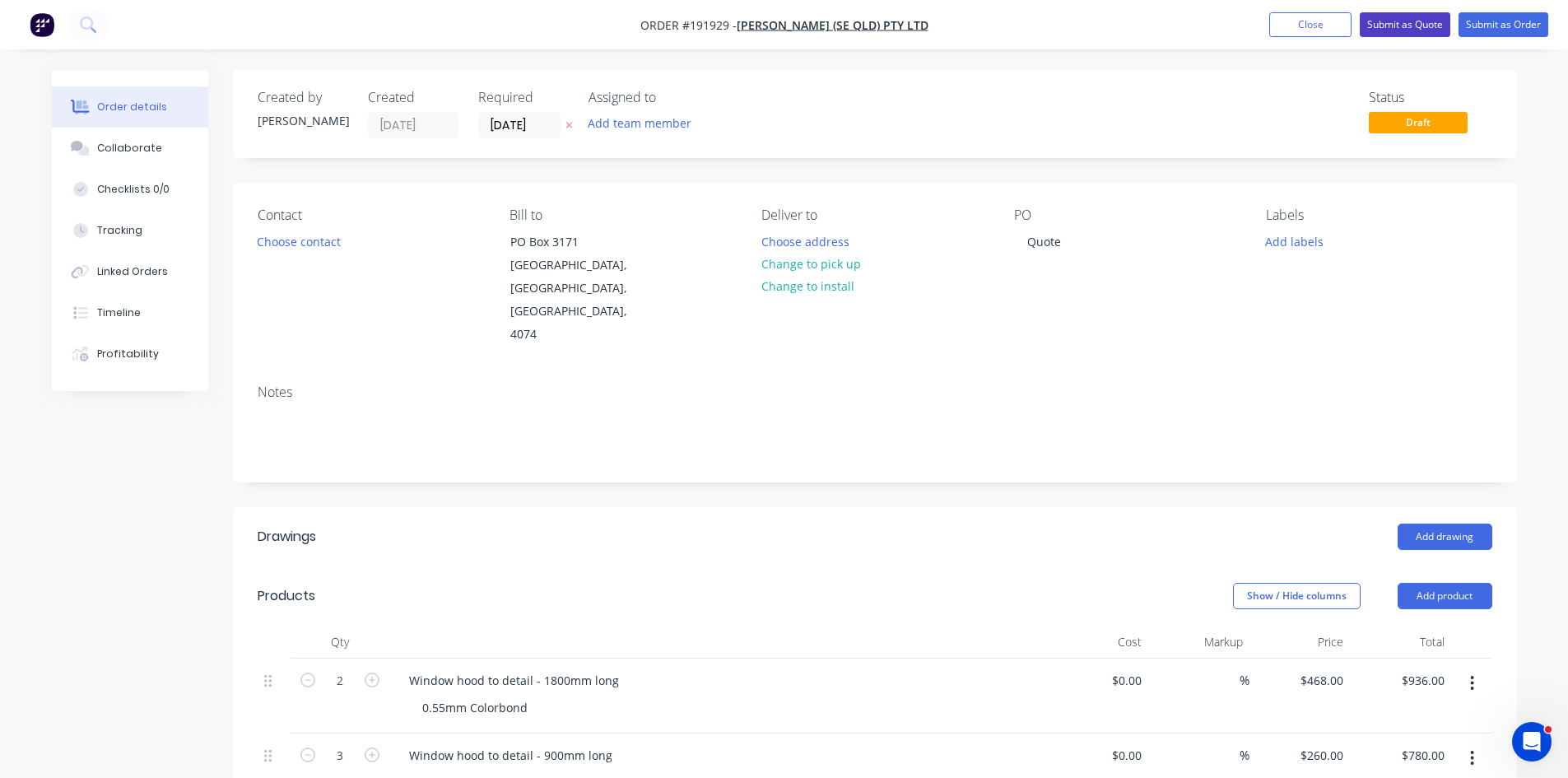
click at [1396, 30] on button "Submit as Quote" at bounding box center [1405, 25] width 91 height 25
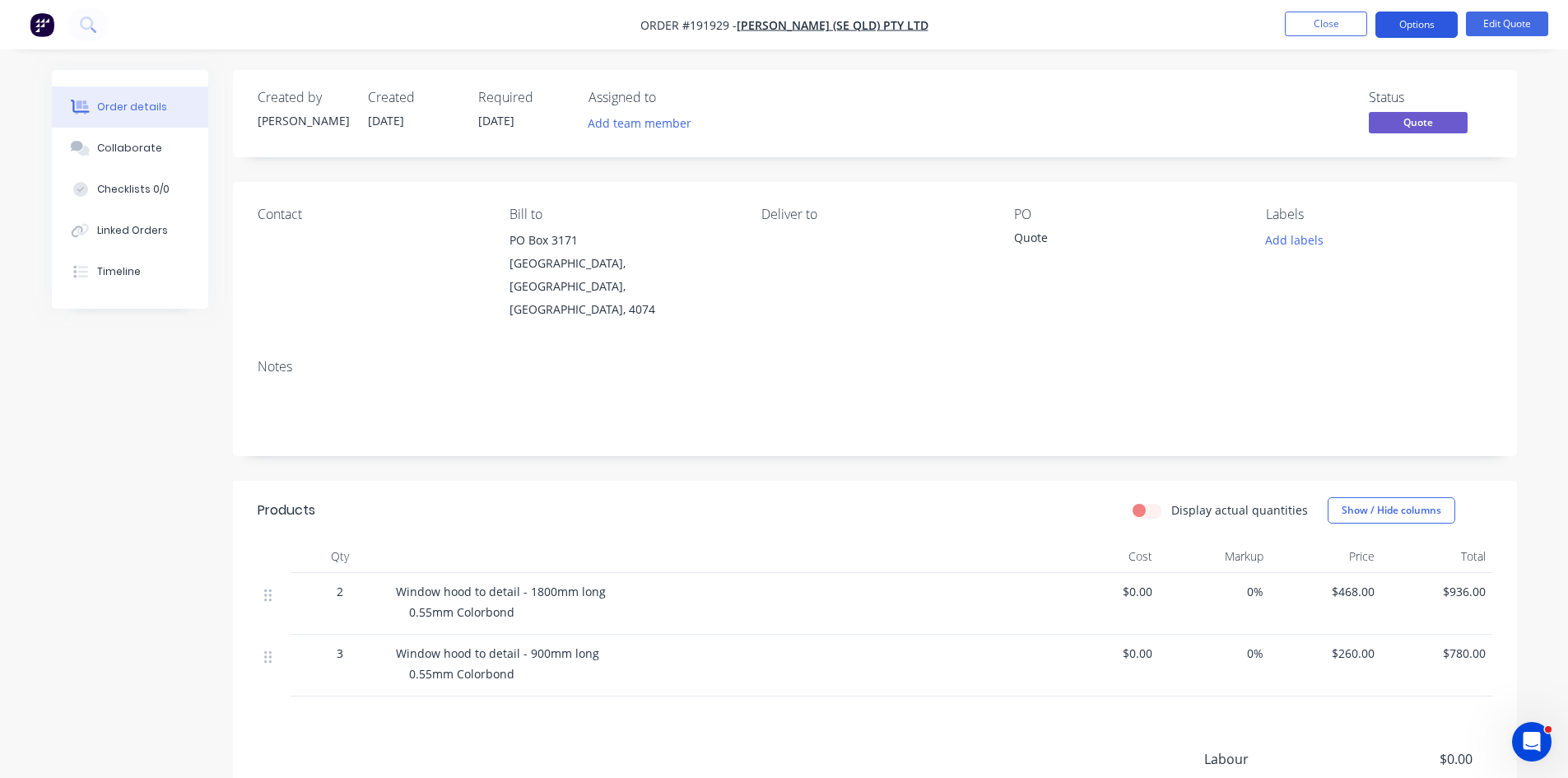
click at [1424, 27] on button "Options" at bounding box center [1417, 25] width 82 height 27
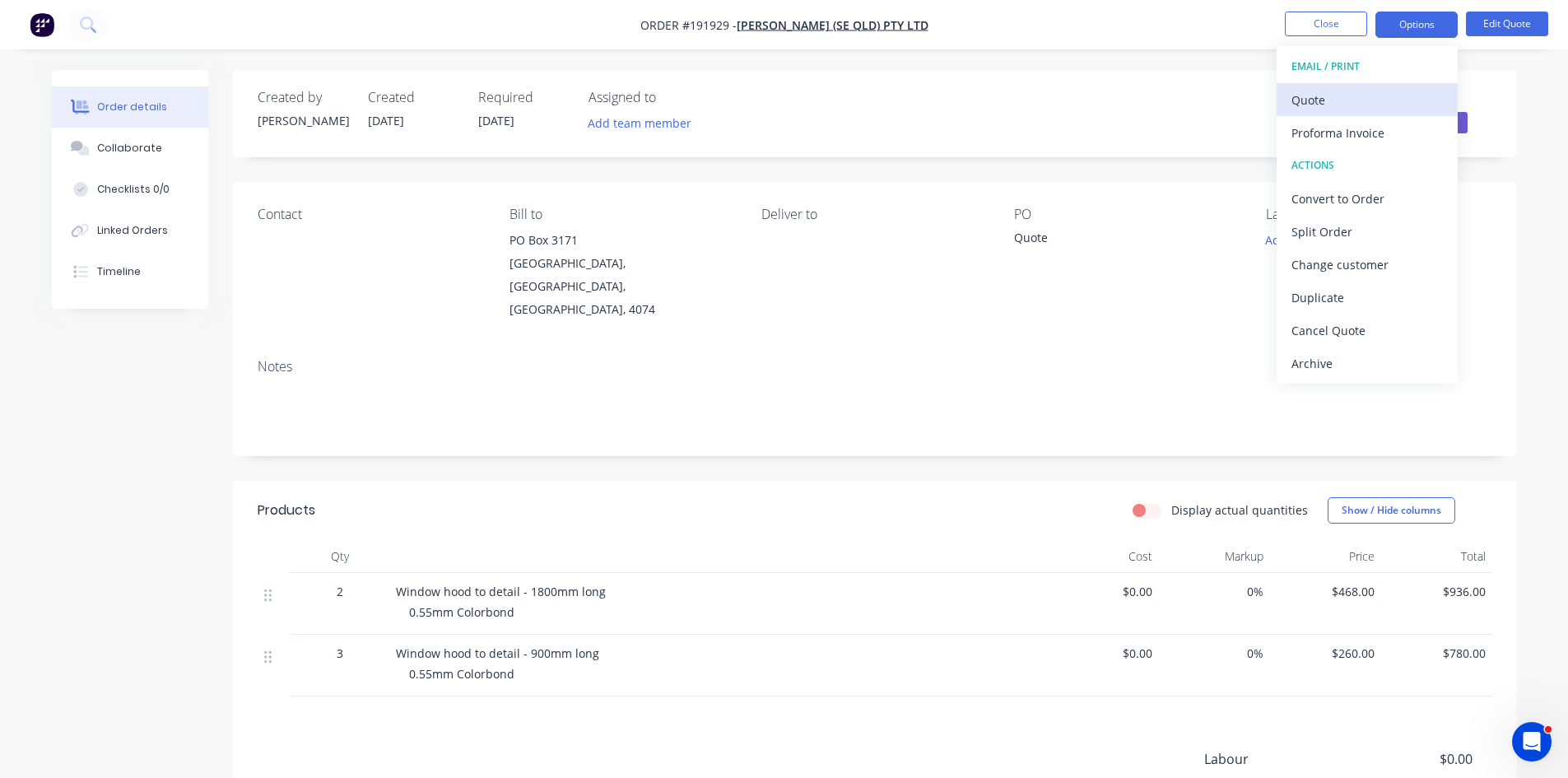
click at [1381, 97] on div "Quote" at bounding box center [1367, 100] width 151 height 24
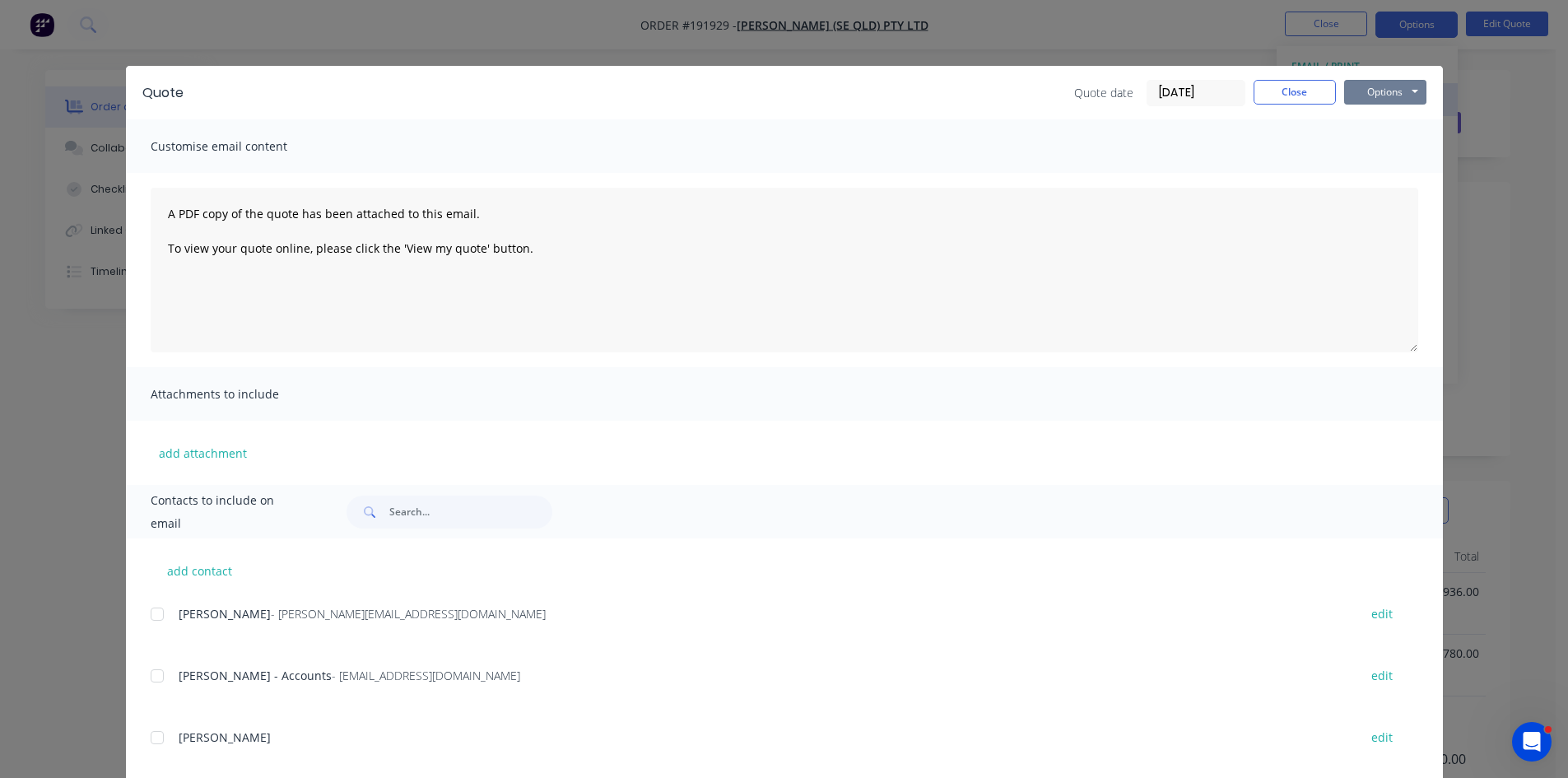
click at [1408, 79] on button "Options" at bounding box center [1385, 92] width 82 height 25
click at [1409, 121] on button "Preview" at bounding box center [1397, 122] width 105 height 27
click at [1282, 74] on div "Quote Quote date [DATE] Close Options Preview Print Email" at bounding box center [784, 93] width 1317 height 54
click at [1284, 78] on div "Quote Quote date [DATE] Close Options Preview Print Email" at bounding box center [784, 93] width 1317 height 54
click at [1283, 92] on button "Close" at bounding box center [1295, 92] width 82 height 25
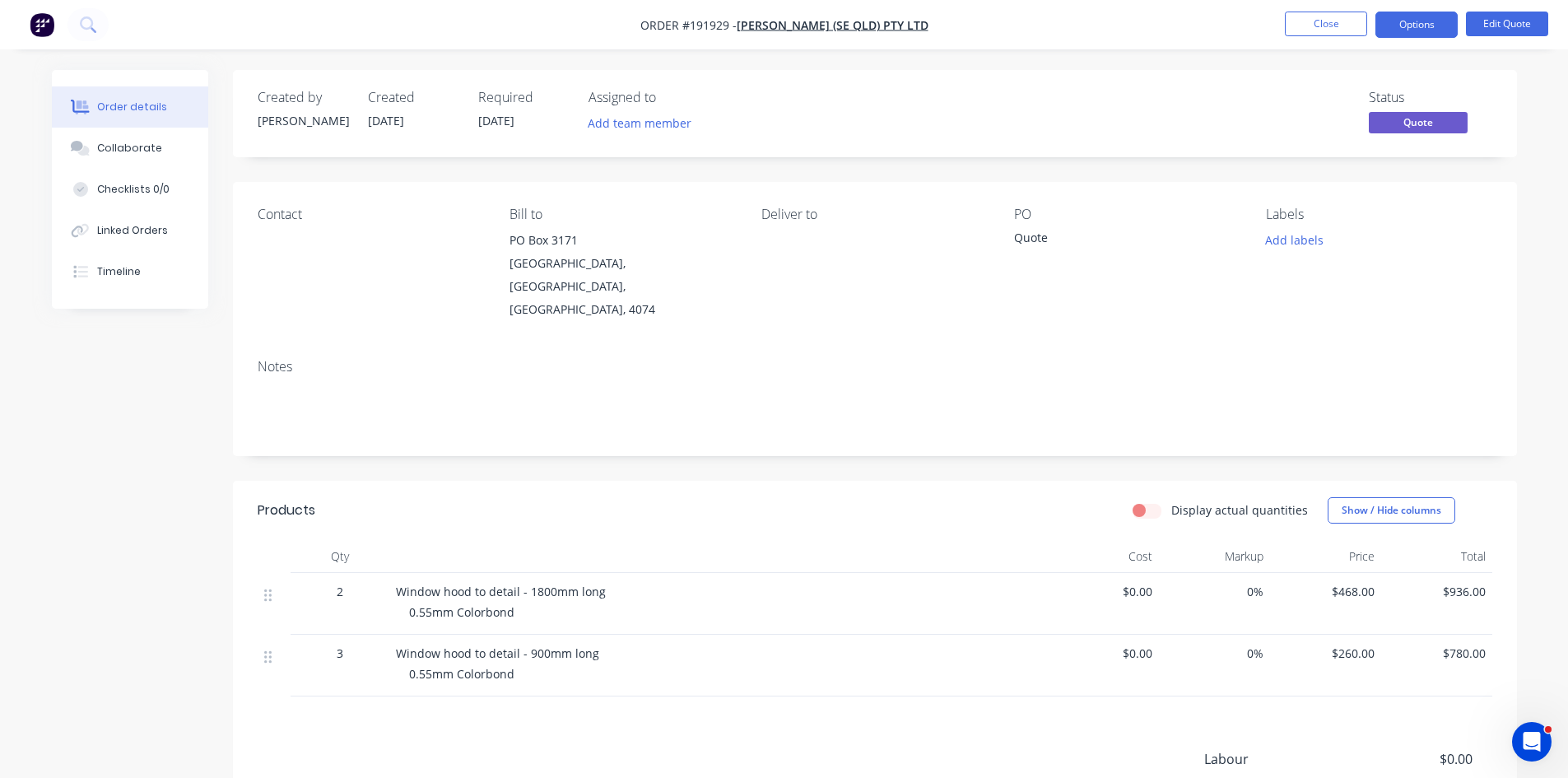
drag, startPoint x: 364, startPoint y: 244, endPoint x: 454, endPoint y: 307, distance: 109.9
click at [364, 244] on div "Contact" at bounding box center [370, 264] width 226 height 115
click at [1300, 17] on button "Close" at bounding box center [1326, 24] width 82 height 25
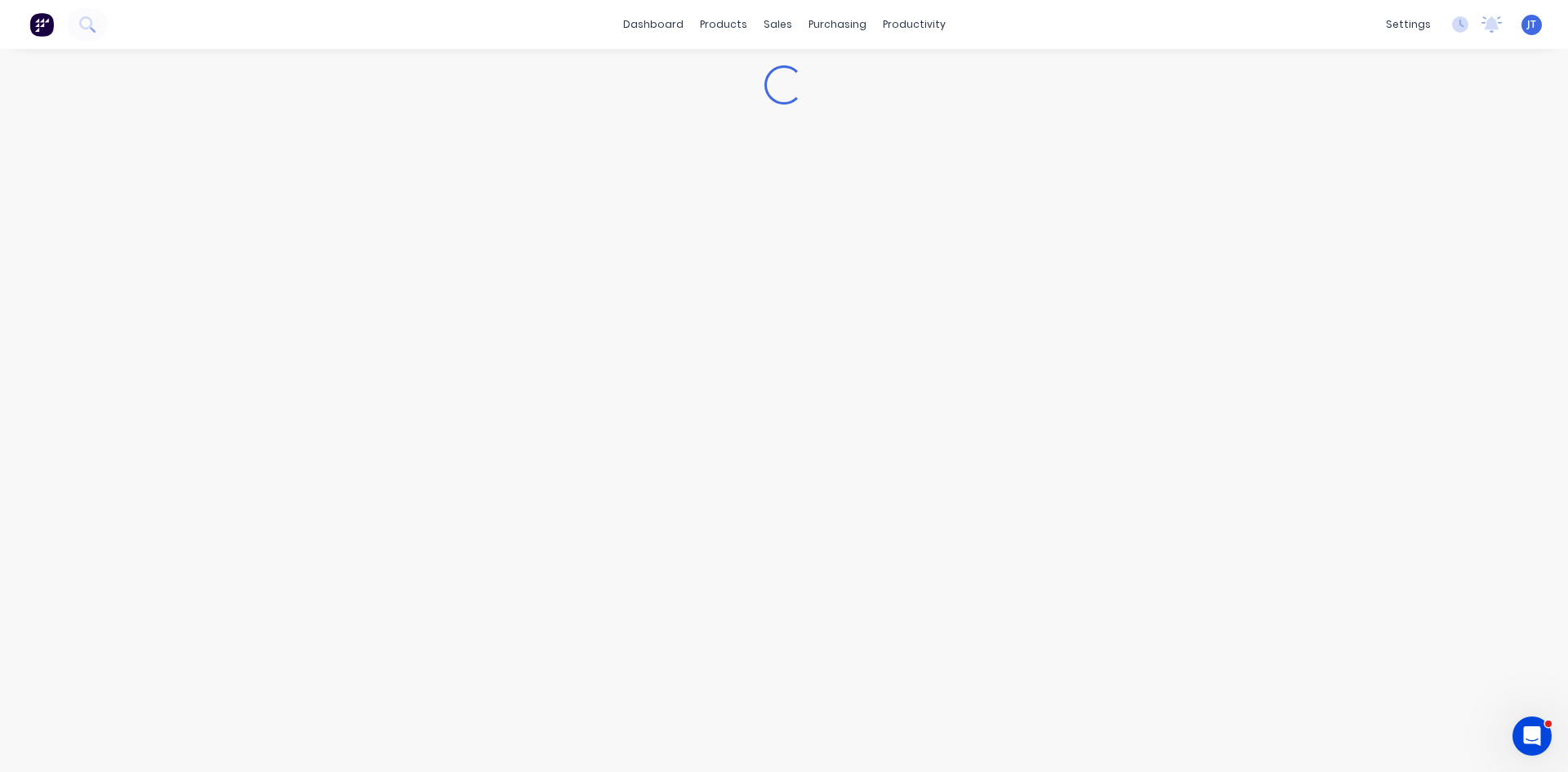
click at [1290, 17] on div "dashboard products sales purchasing productivity dashboard products Product Cat…" at bounding box center [784, 25] width 1568 height 49
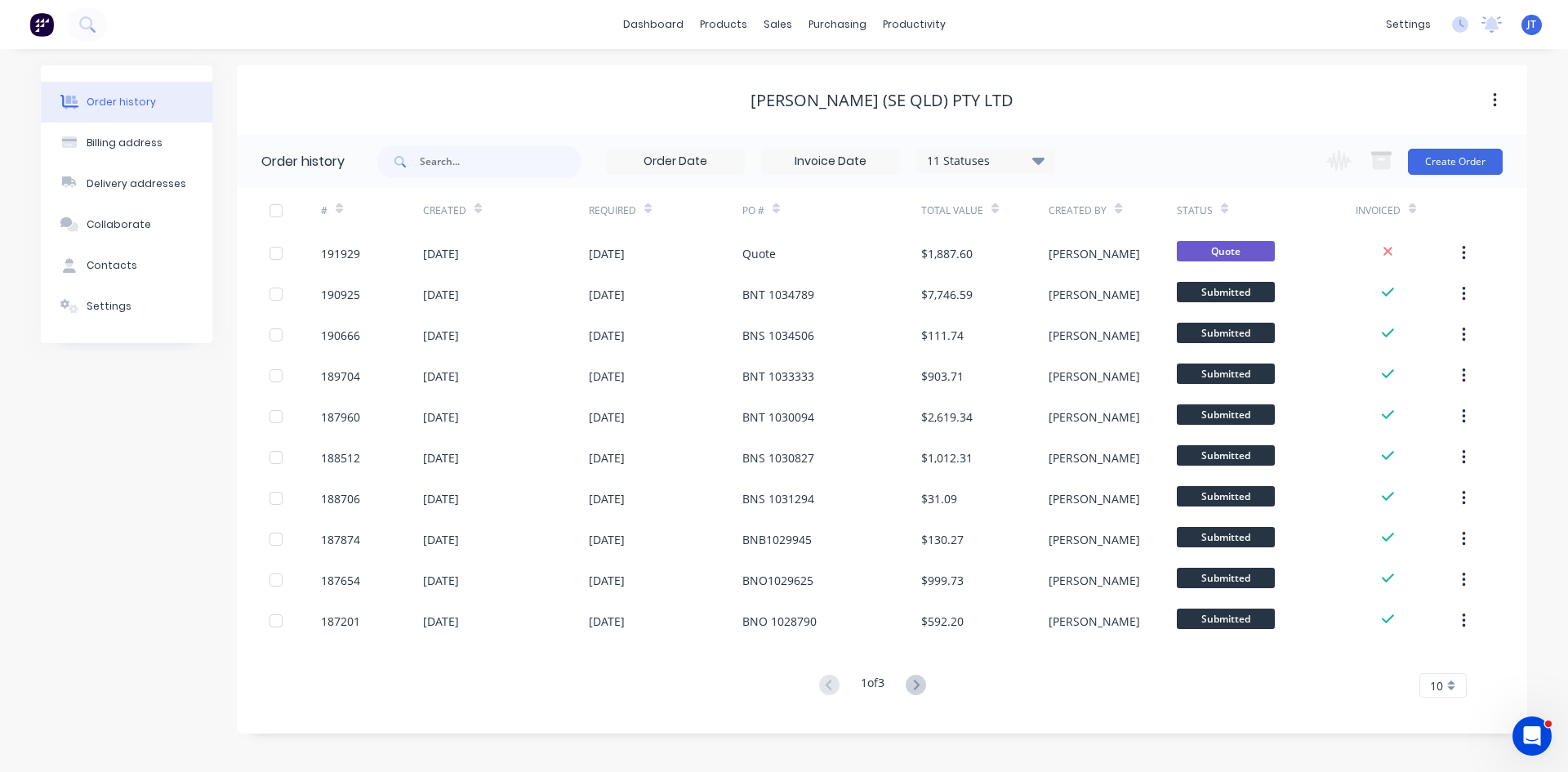
click at [644, 97] on div "[PERSON_NAME] (SE QLD) Pty Ltd" at bounding box center [883, 101] width 1291 height 20
click at [30, 28] on img at bounding box center [42, 25] width 25 height 25
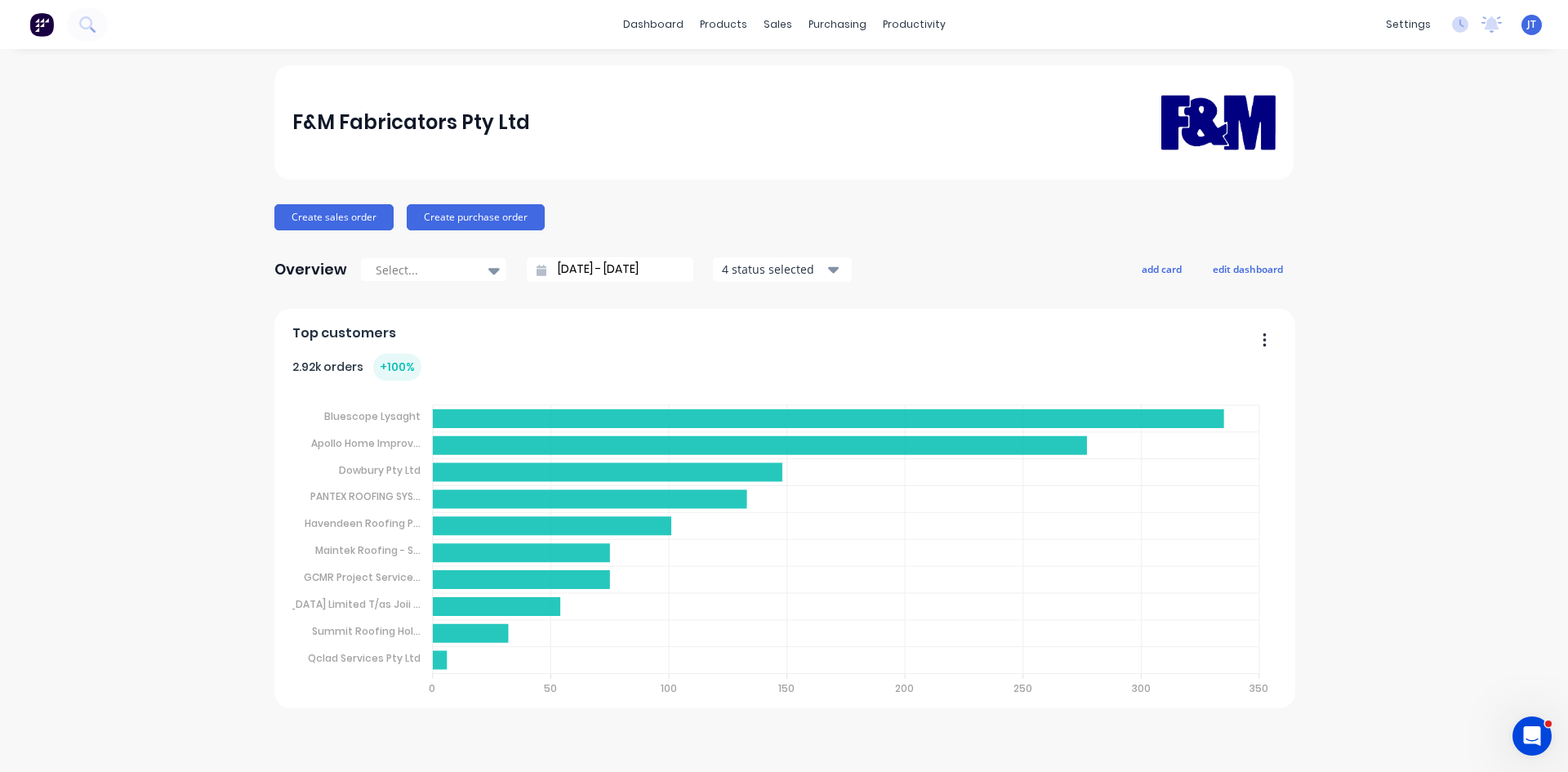
click at [198, 177] on div "F&M Fabricators Pty Ltd Create sales order Create purchase order Overview Selec…" at bounding box center [784, 410] width 1568 height 690
click at [1458, 475] on div "F&M Fabricators Pty Ltd Create sales order Create purchase order Overview Selec…" at bounding box center [784, 410] width 1568 height 690
drag, startPoint x: 1510, startPoint y: 454, endPoint x: 1559, endPoint y: 405, distance: 69.3
click at [1510, 454] on div "F&M Fabricators Pty Ltd Create sales order Create purchase order Overview Selec…" at bounding box center [784, 410] width 1568 height 690
click at [1377, 514] on div "F&M Fabricators Pty Ltd Create sales order Create purchase order Overview Selec…" at bounding box center [784, 410] width 1568 height 690
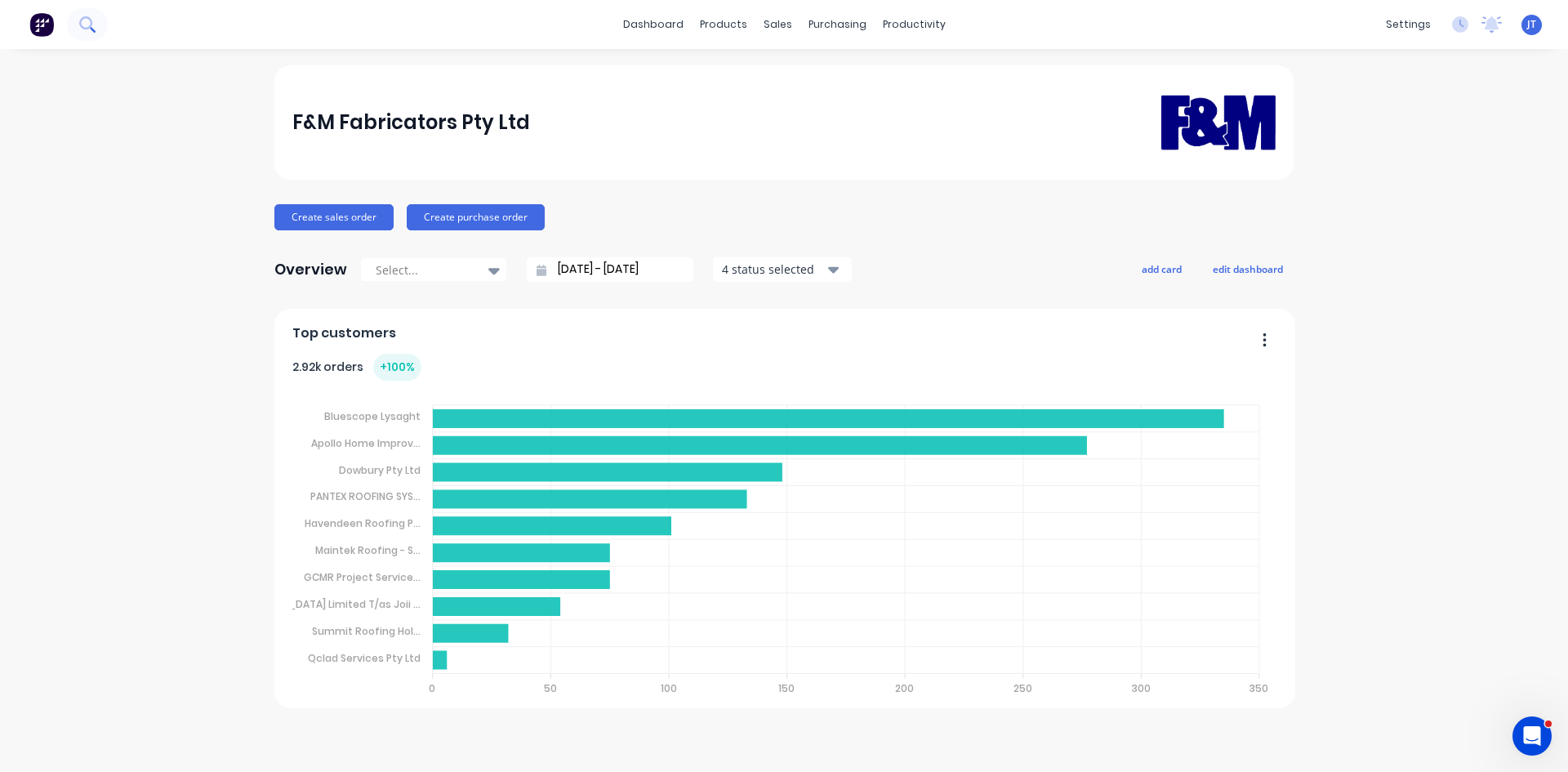
click at [78, 26] on button at bounding box center [87, 25] width 41 height 32
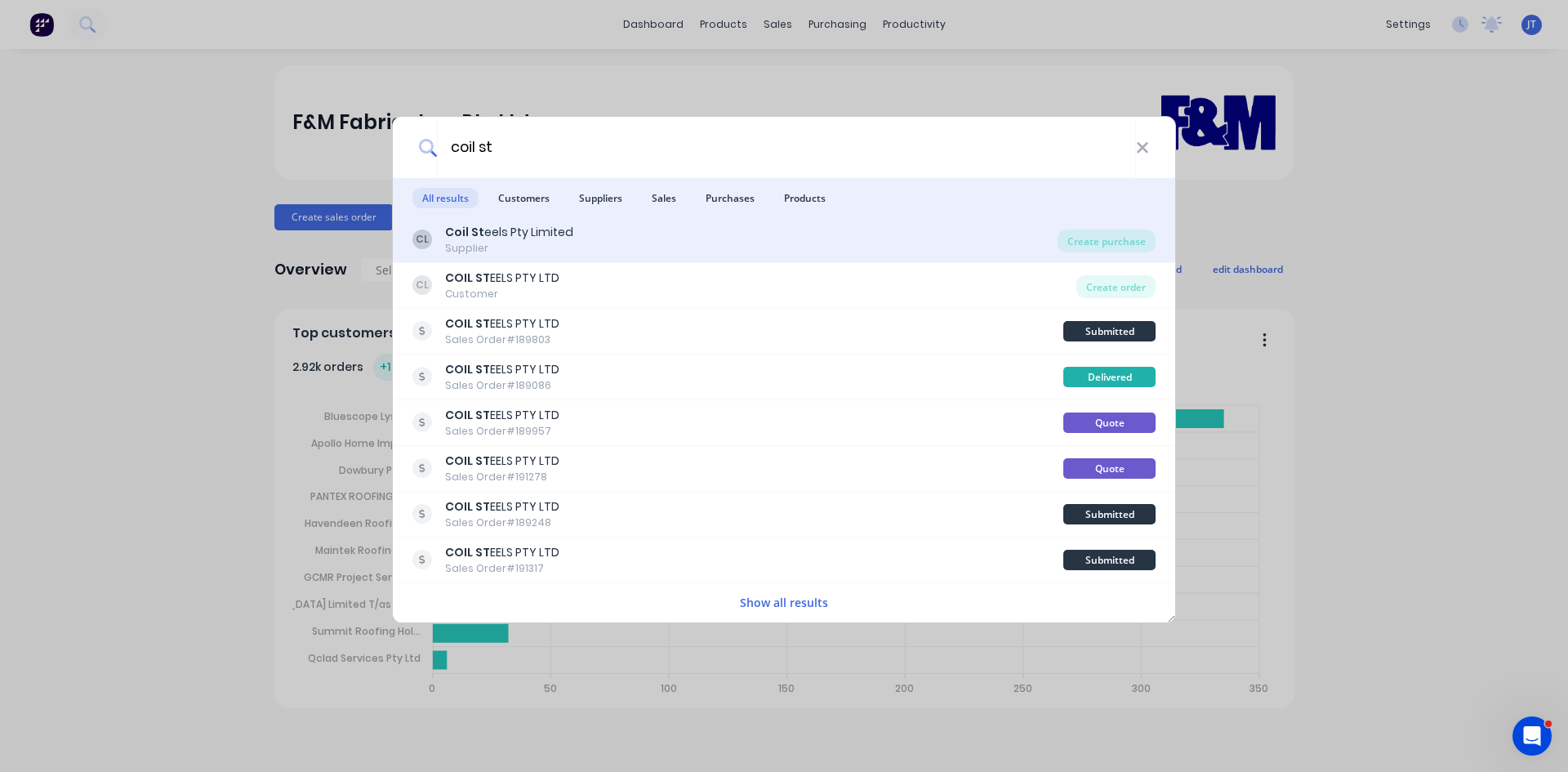
type input "coil st"
click at [624, 227] on div "CL Coil St eels Pty Limited Supplier" at bounding box center [736, 240] width 645 height 32
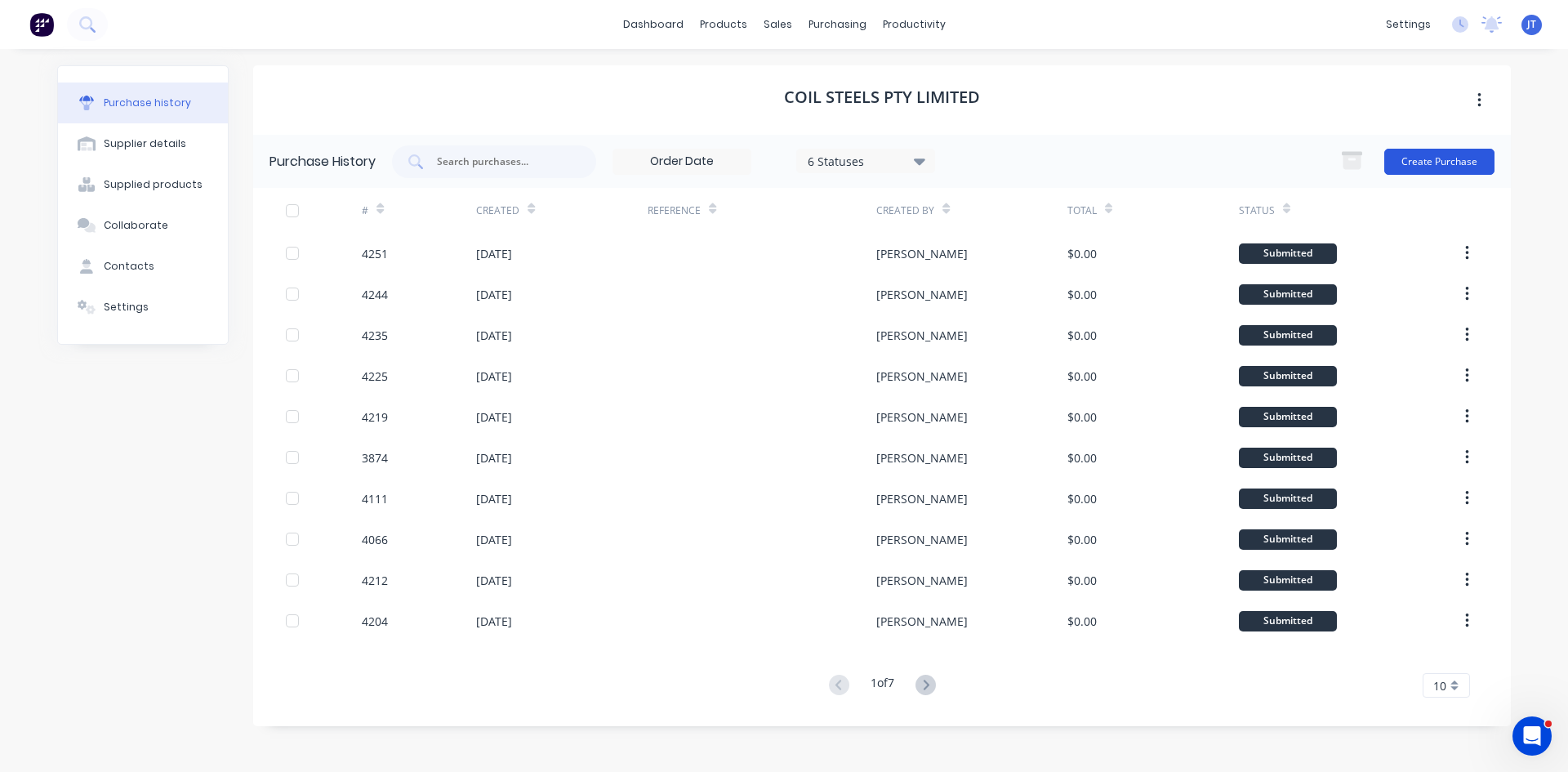
click at [1469, 160] on button "Create Purchase" at bounding box center [1440, 162] width 110 height 27
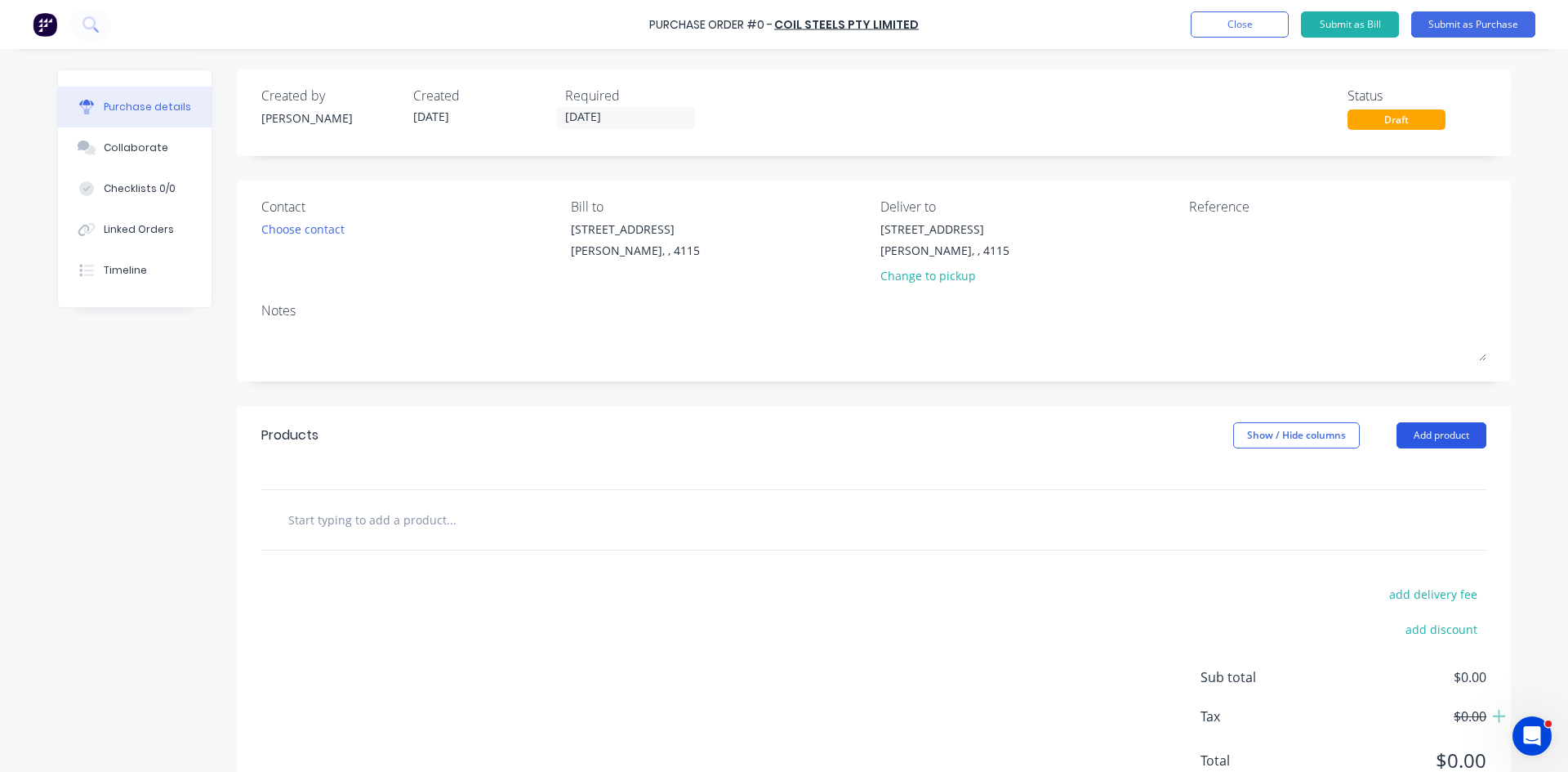
click at [1409, 430] on button "Add product" at bounding box center [1441, 436] width 90 height 27
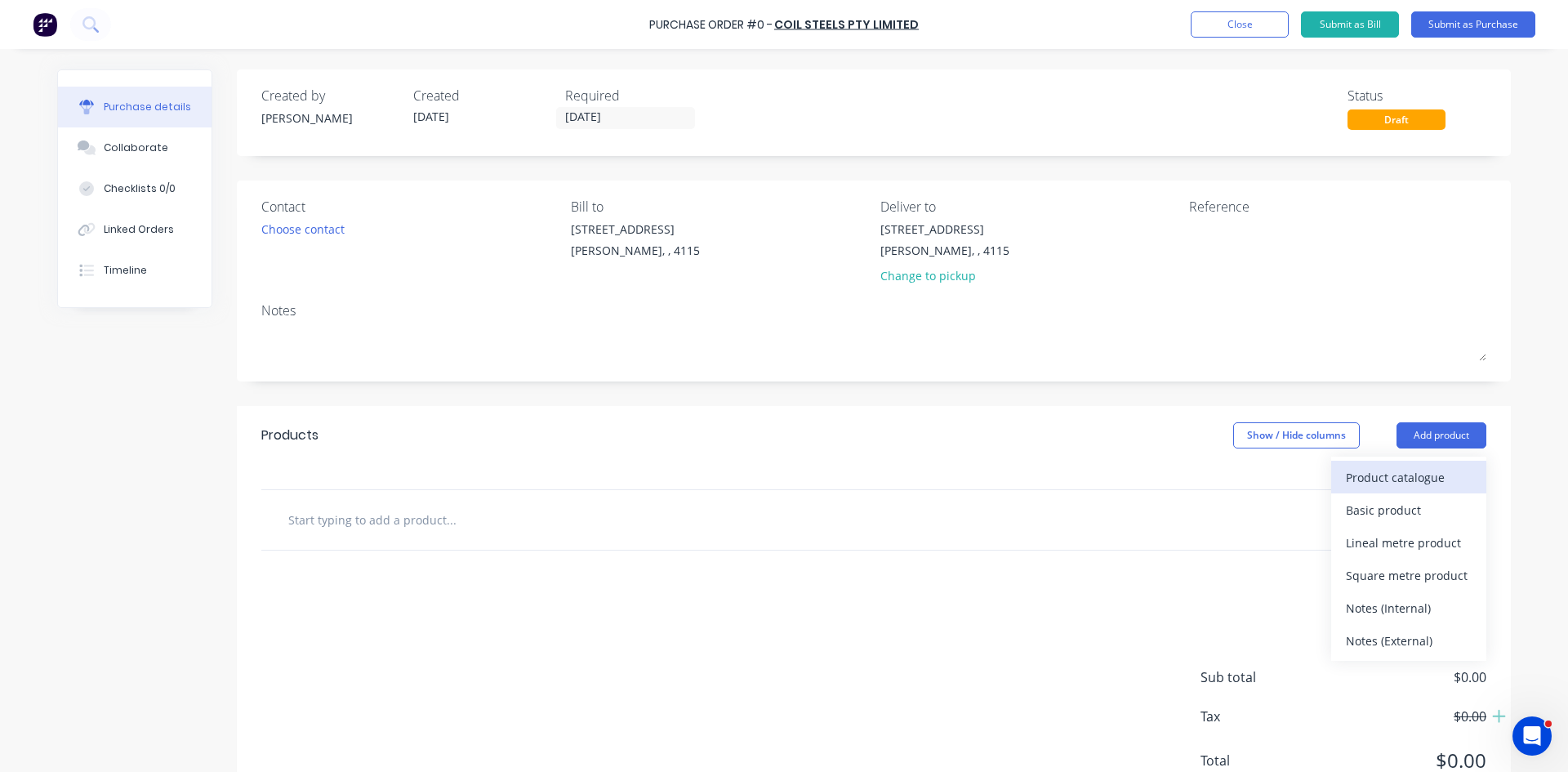
click at [1403, 479] on div "Product catalogue" at bounding box center [1409, 477] width 126 height 24
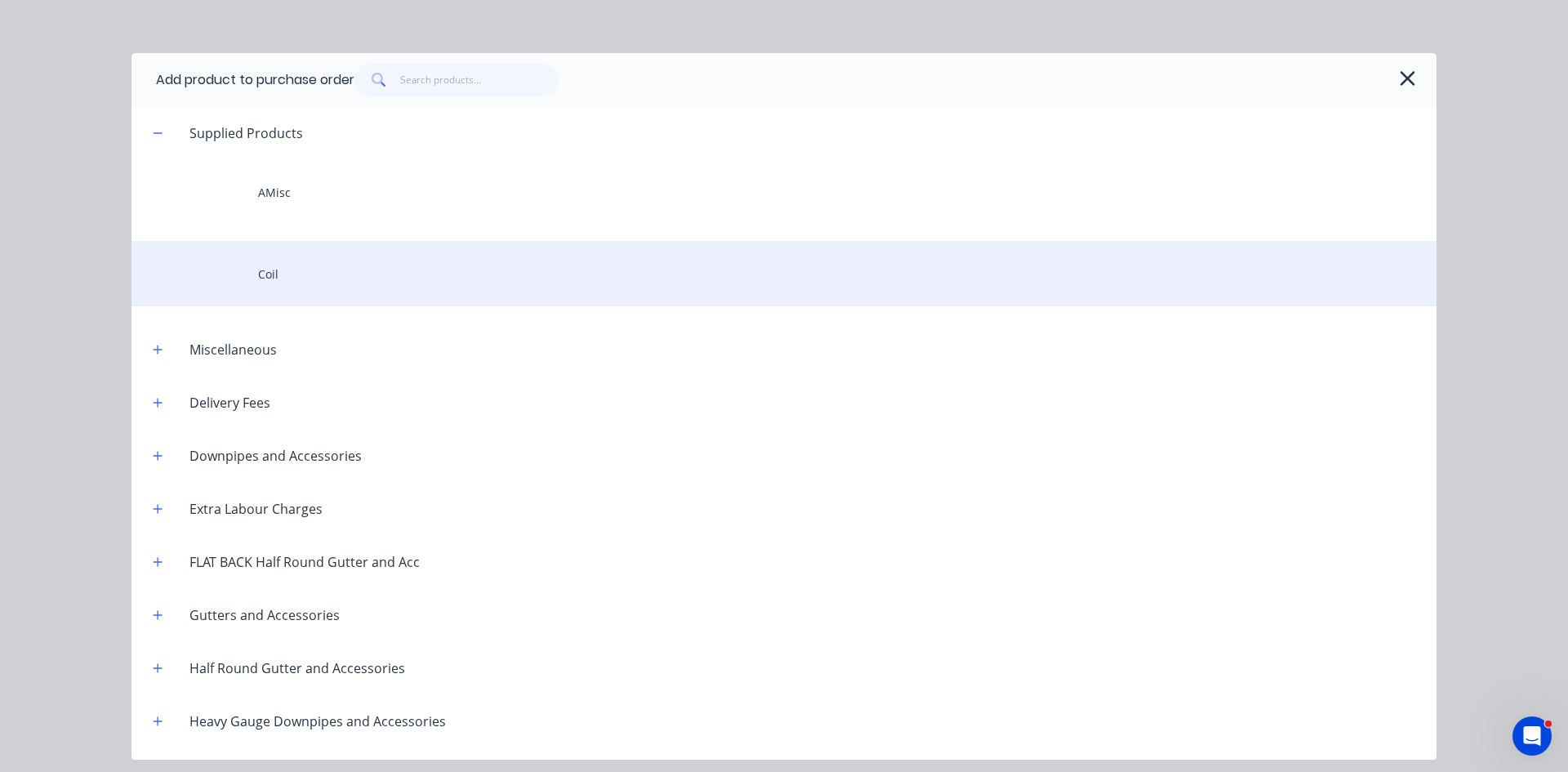
click at [253, 266] on div "Coil" at bounding box center [784, 273] width 1305 height 66
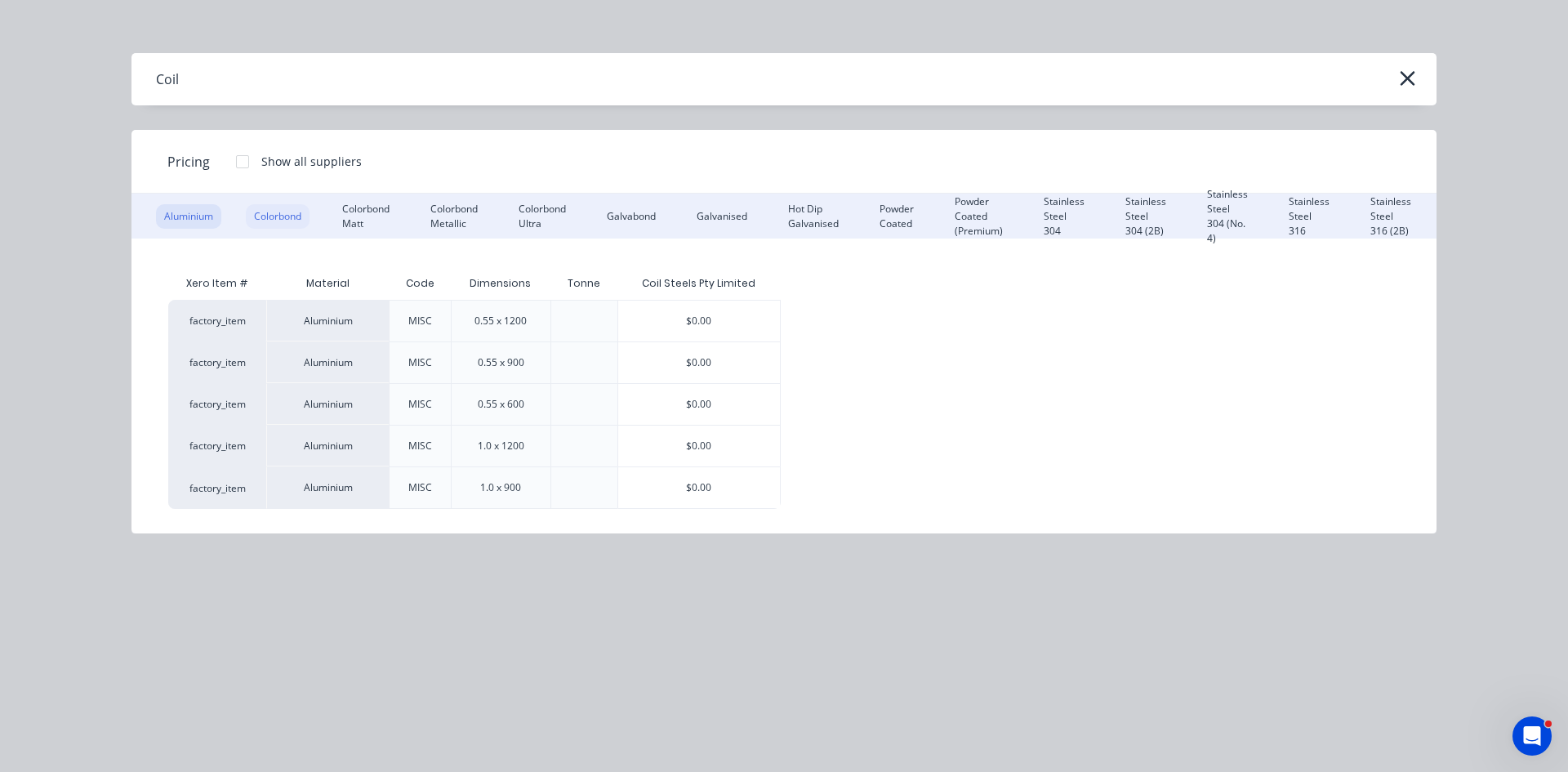
click at [274, 204] on div "Colorbond" at bounding box center [277, 217] width 64 height 25
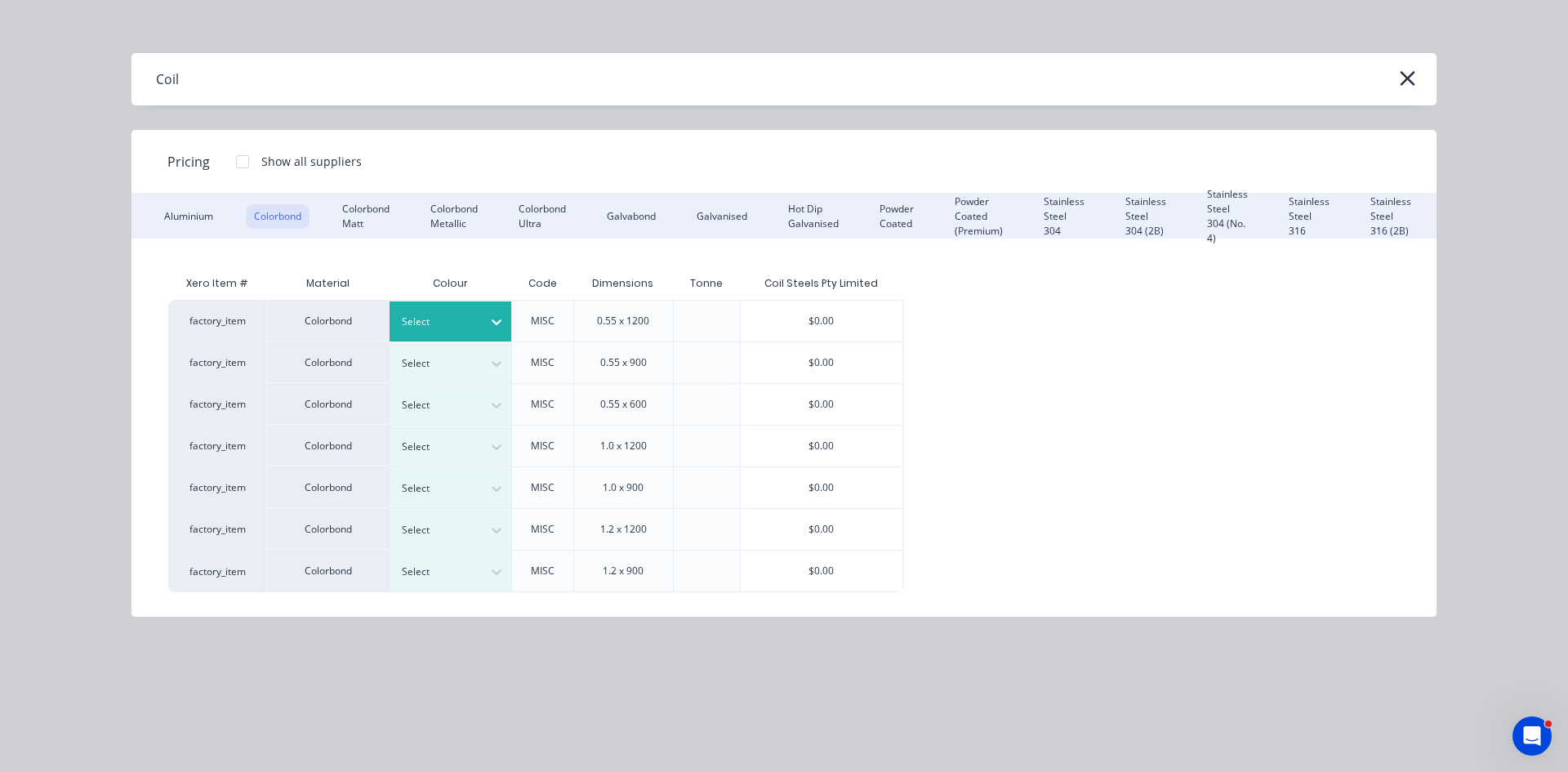
click at [483, 328] on div at bounding box center [496, 322] width 29 height 27
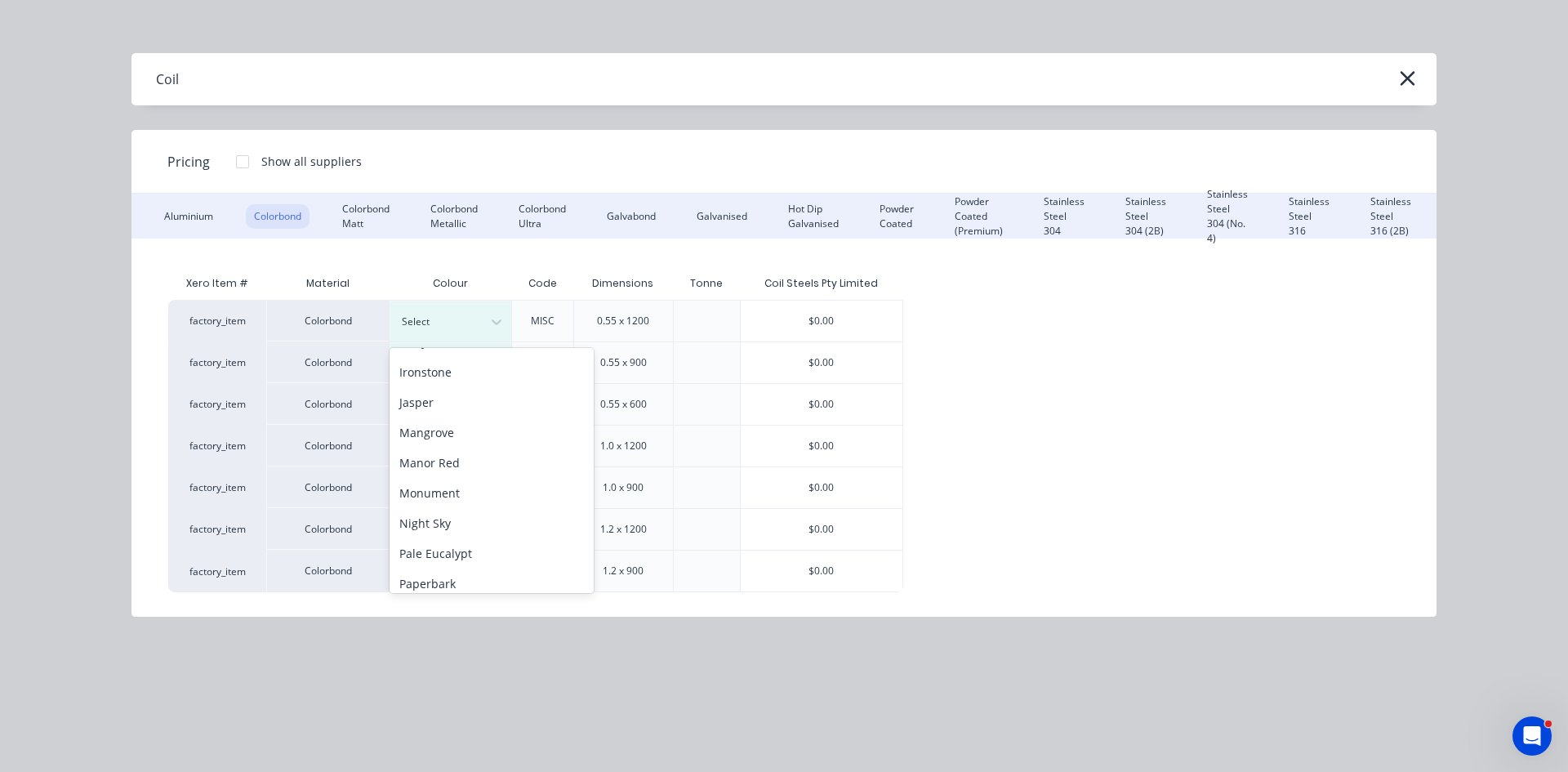
scroll to position [548, 0]
click at [458, 424] on div "Surfmist" at bounding box center [491, 424] width 204 height 30
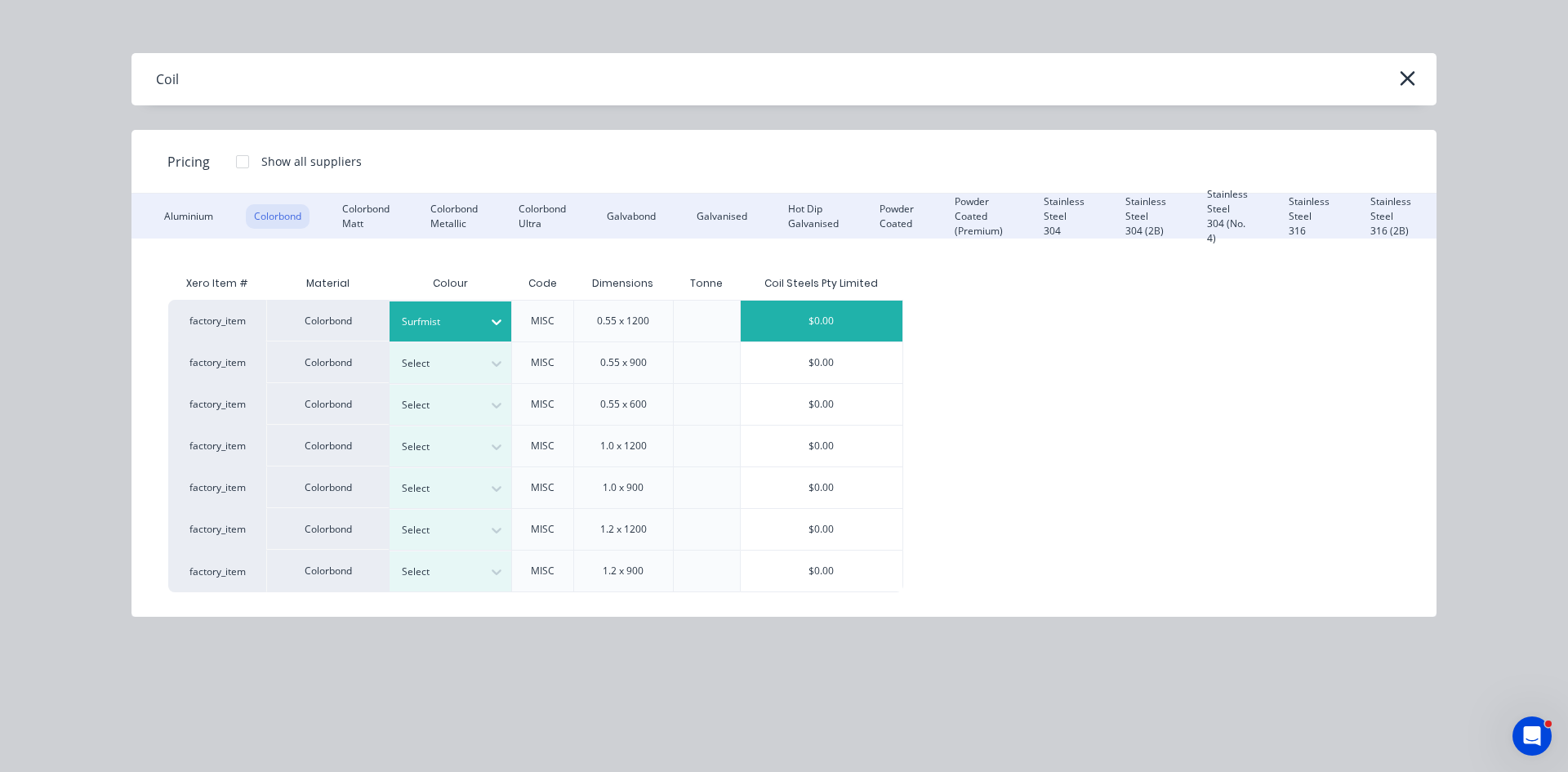
click at [852, 315] on div "$0.00" at bounding box center [821, 321] width 161 height 41
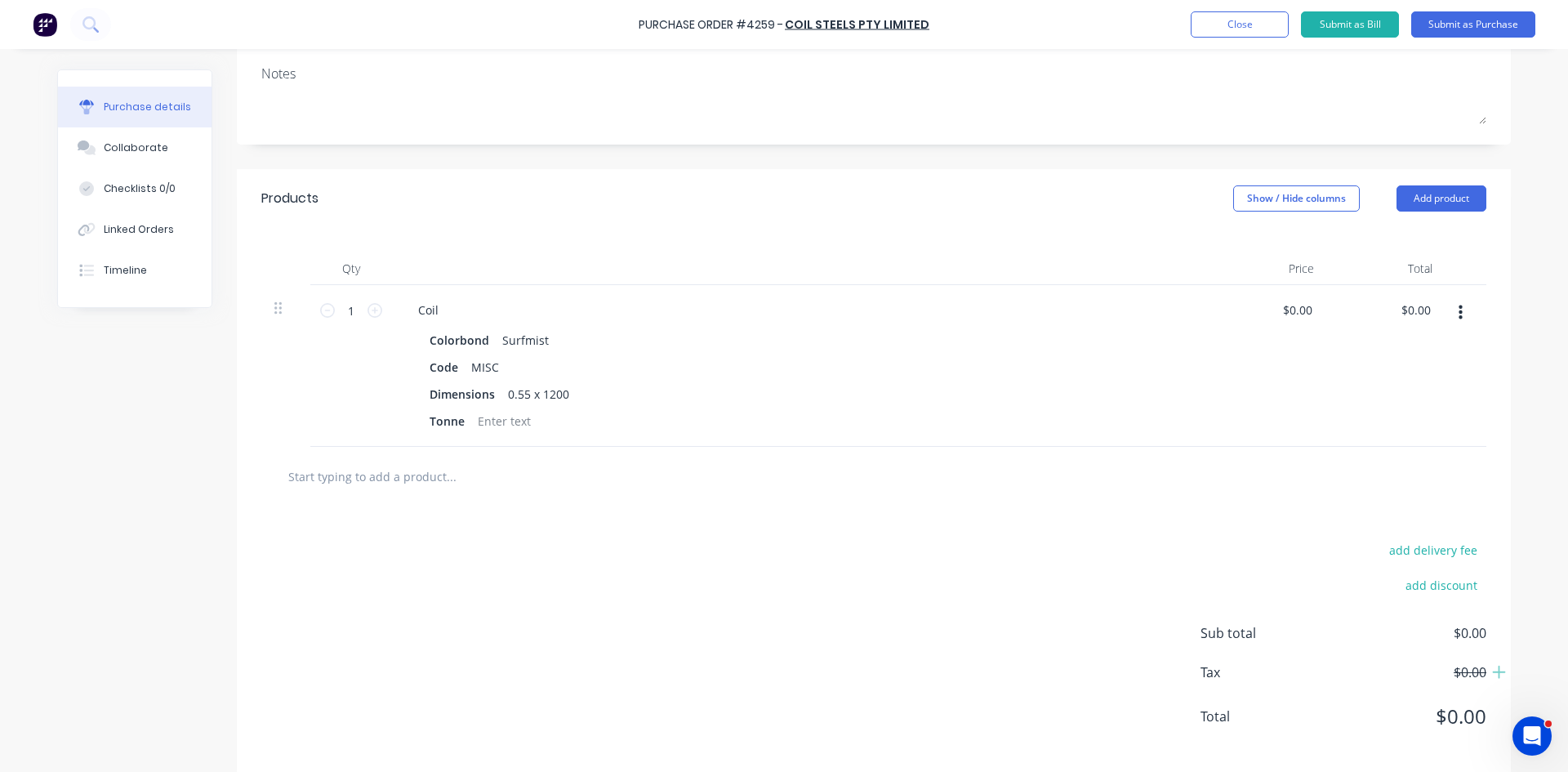
scroll to position [256, 0]
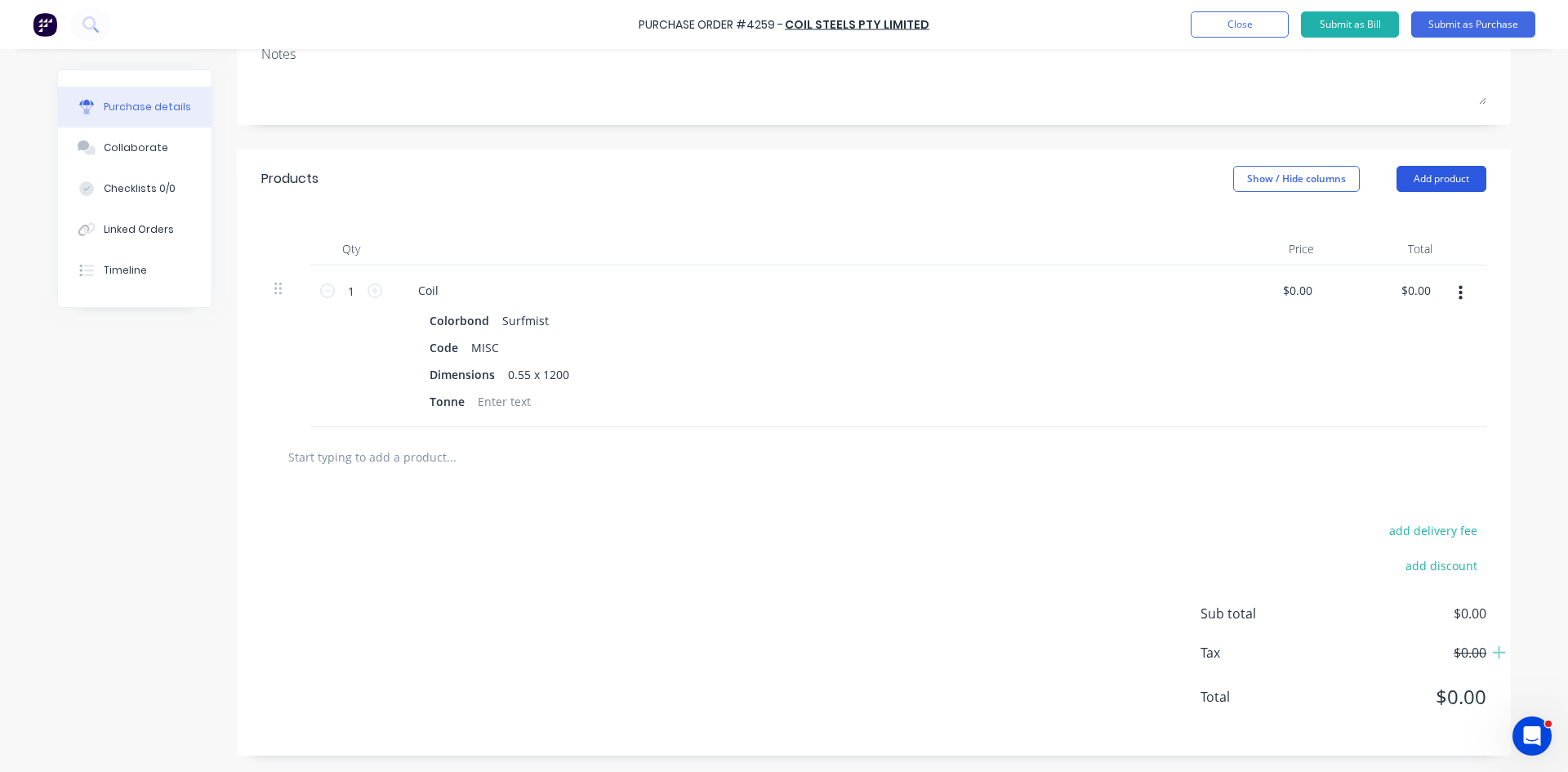
click at [1445, 179] on button "Add product" at bounding box center [1441, 179] width 90 height 27
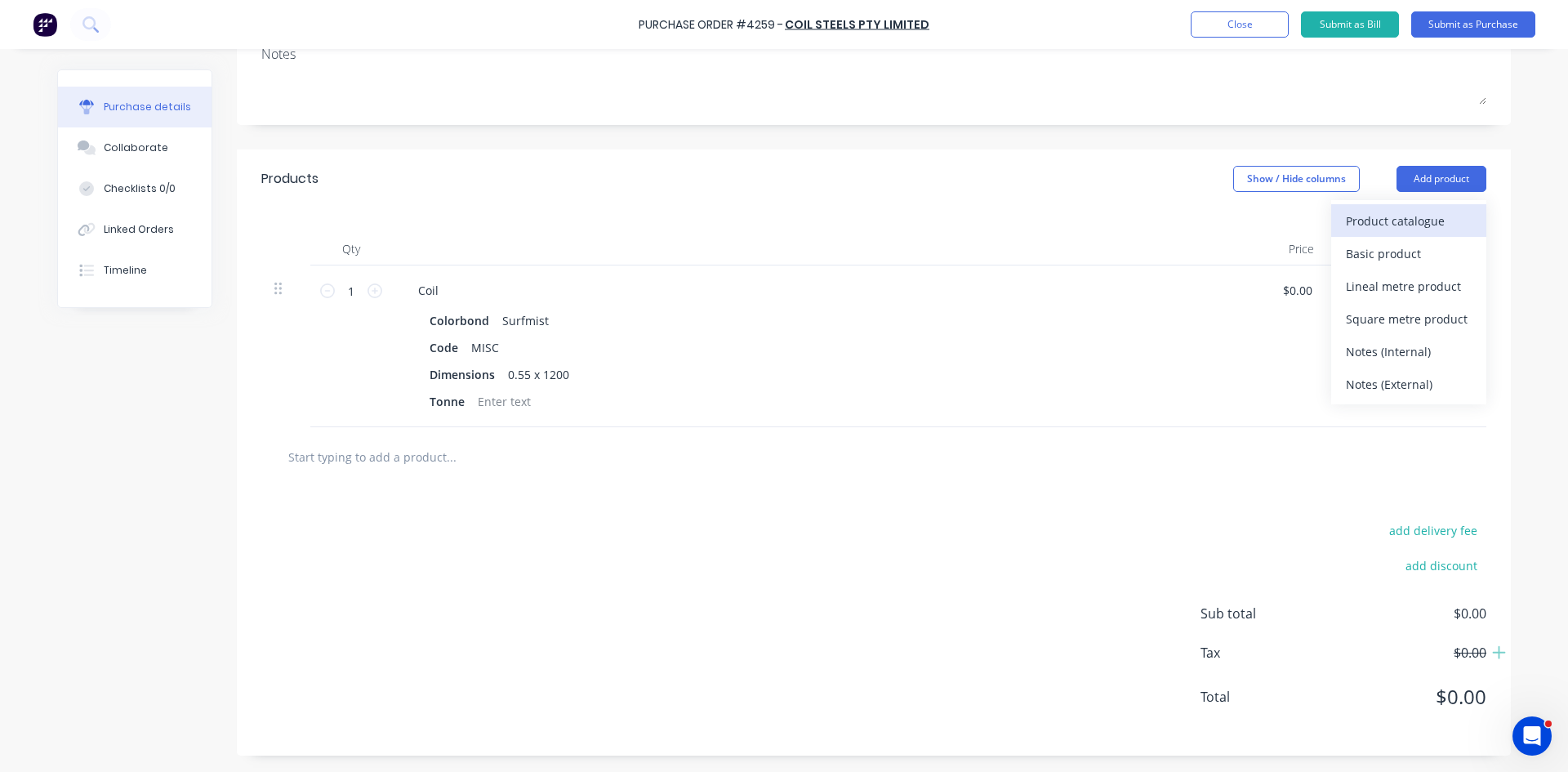
click at [1415, 224] on div "Product catalogue" at bounding box center [1409, 220] width 126 height 24
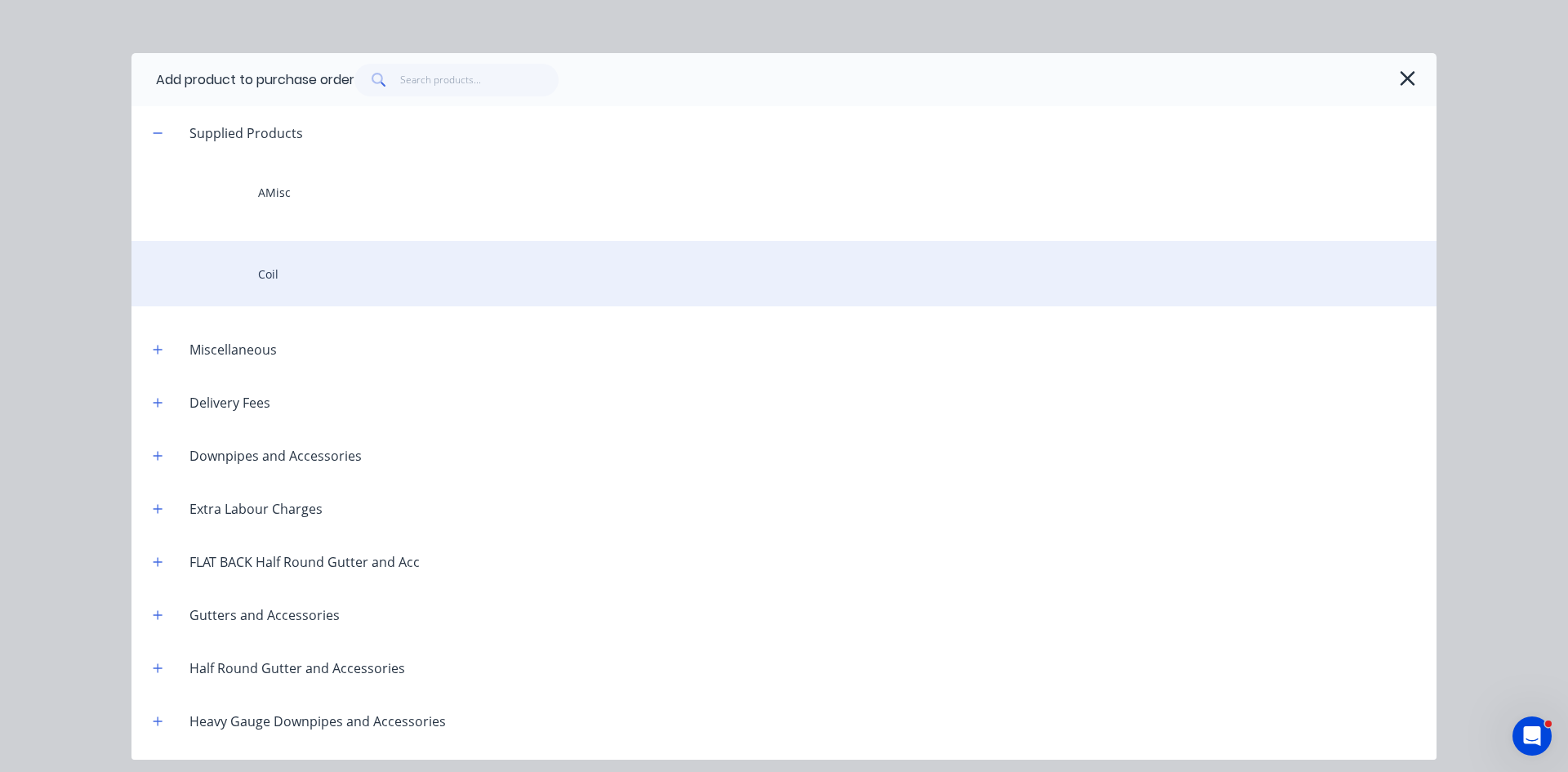
click at [302, 280] on div "Coil" at bounding box center [784, 273] width 1305 height 66
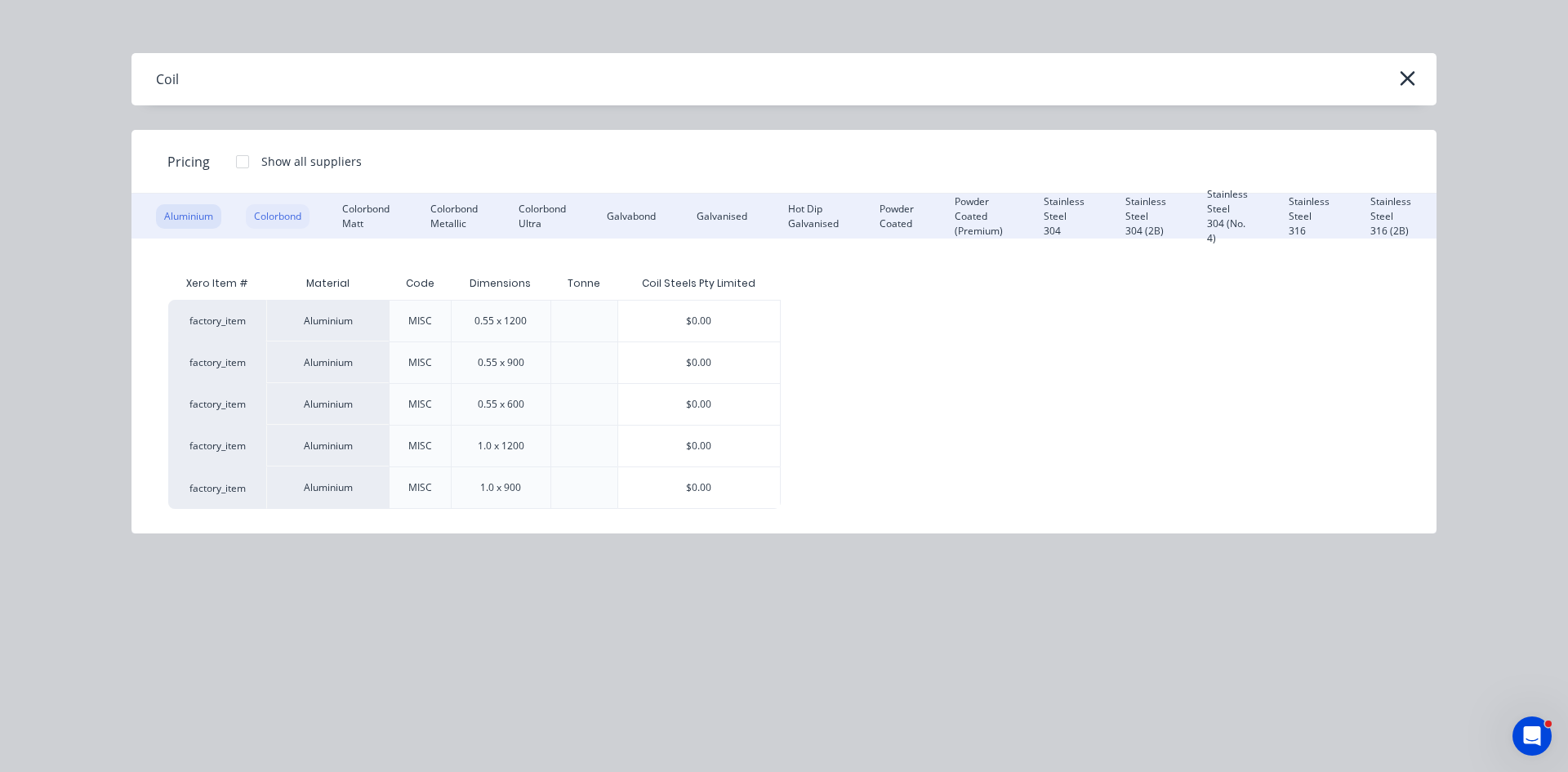
click at [296, 208] on div "Colorbond" at bounding box center [277, 217] width 64 height 25
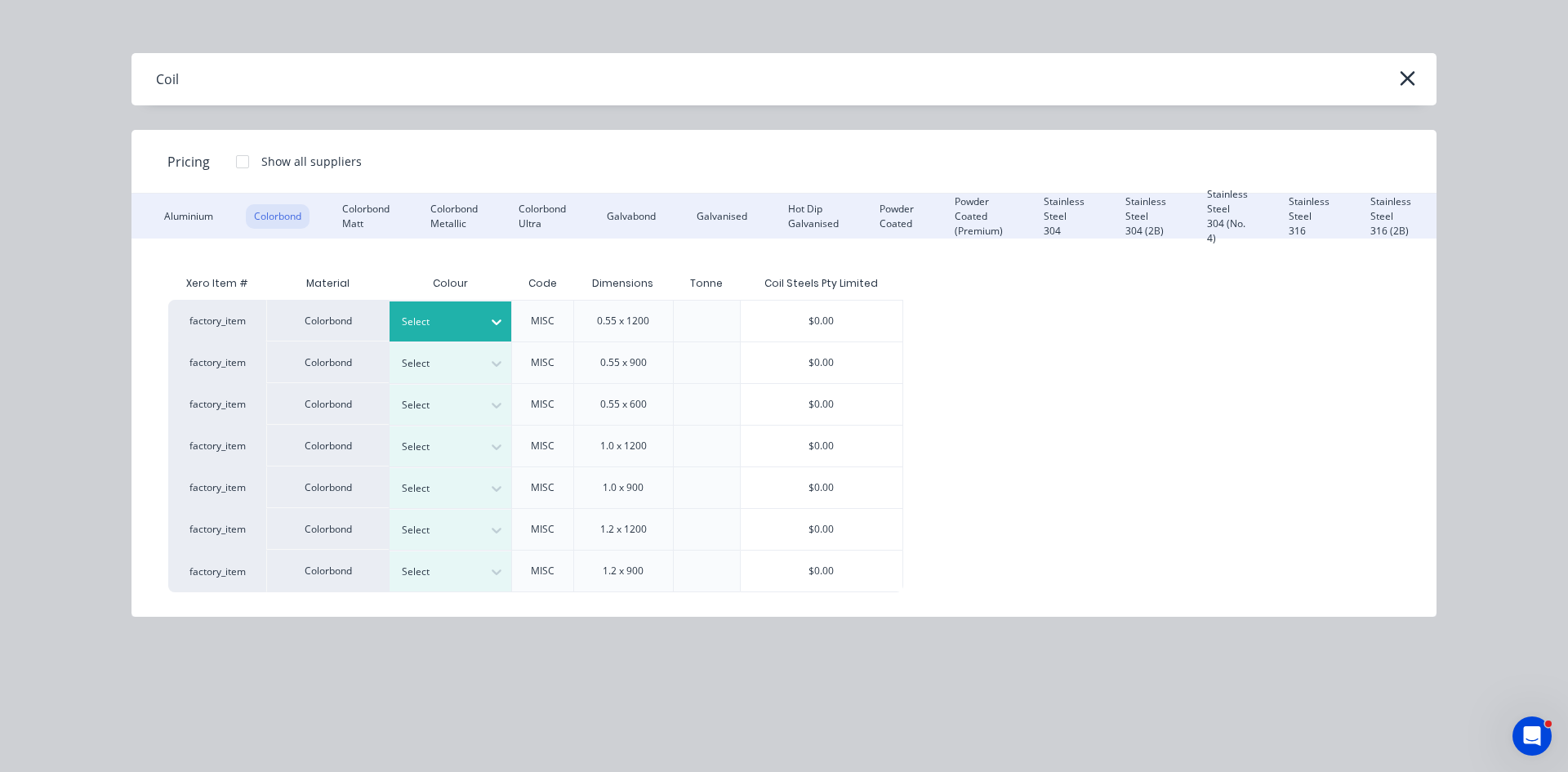
click at [495, 324] on icon at bounding box center [496, 322] width 9 height 6
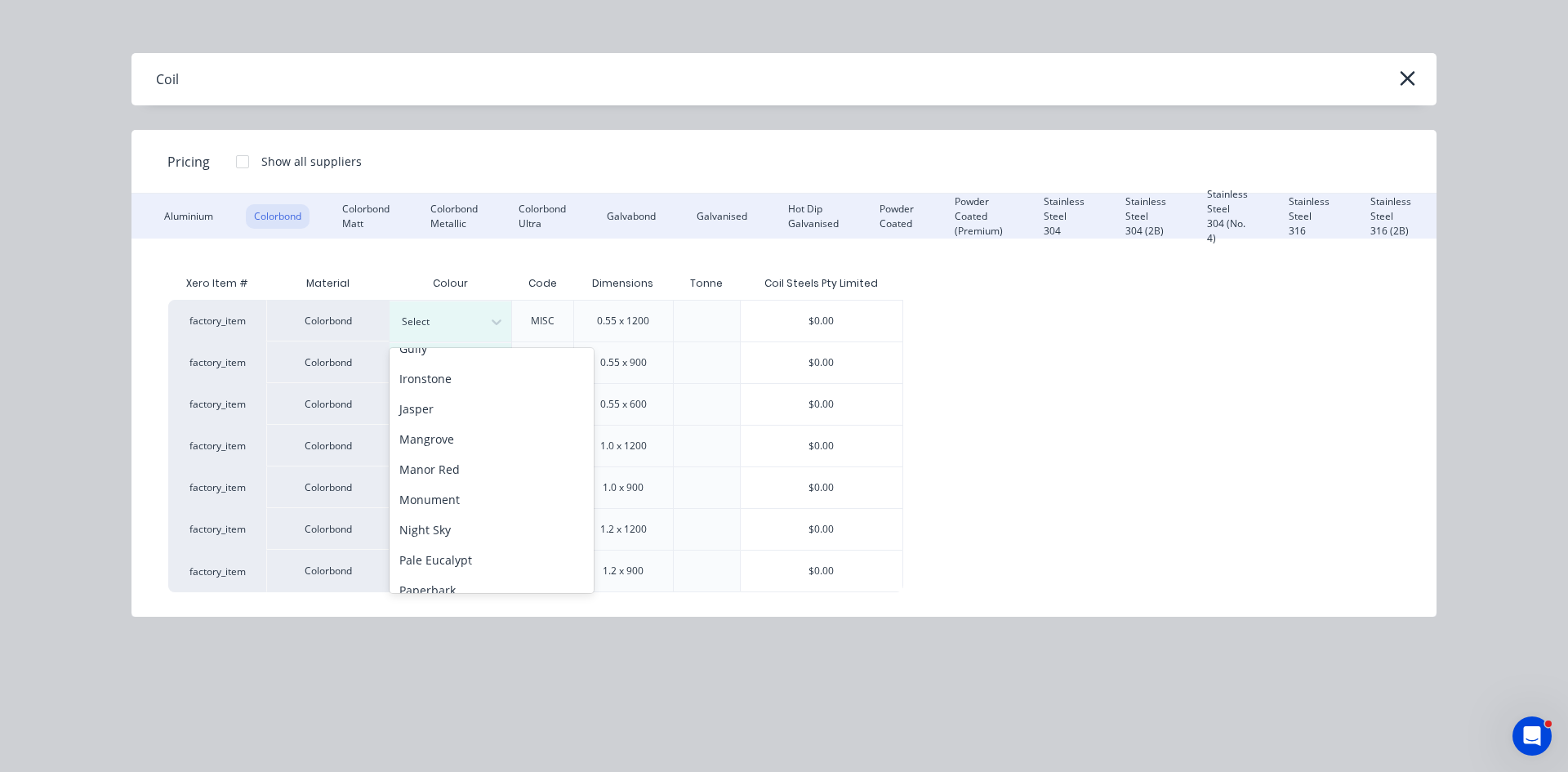
scroll to position [275, 0]
click at [500, 502] on div "Monument" at bounding box center [491, 515] width 204 height 30
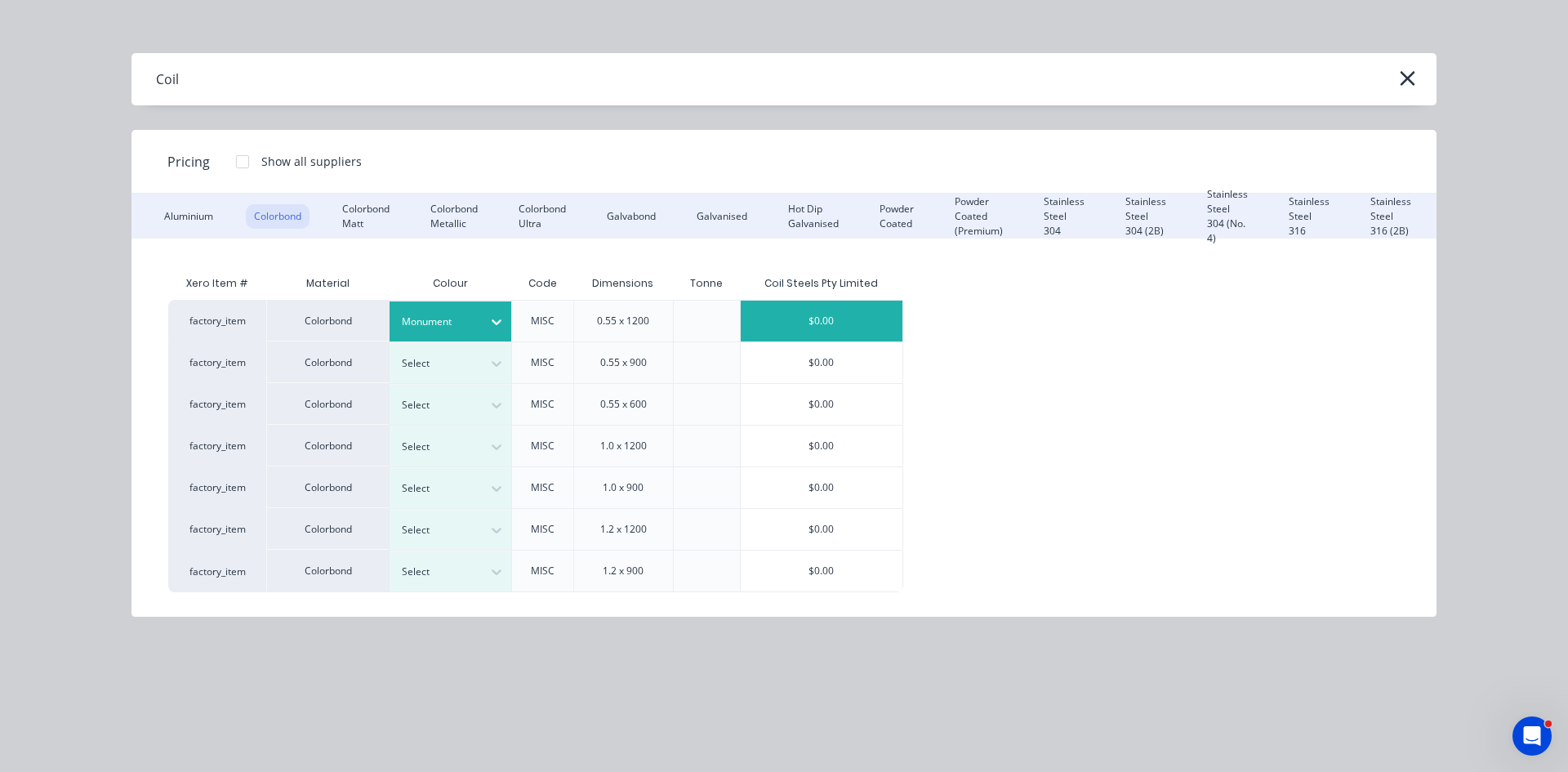
click at [786, 319] on div "$0.00" at bounding box center [821, 321] width 161 height 41
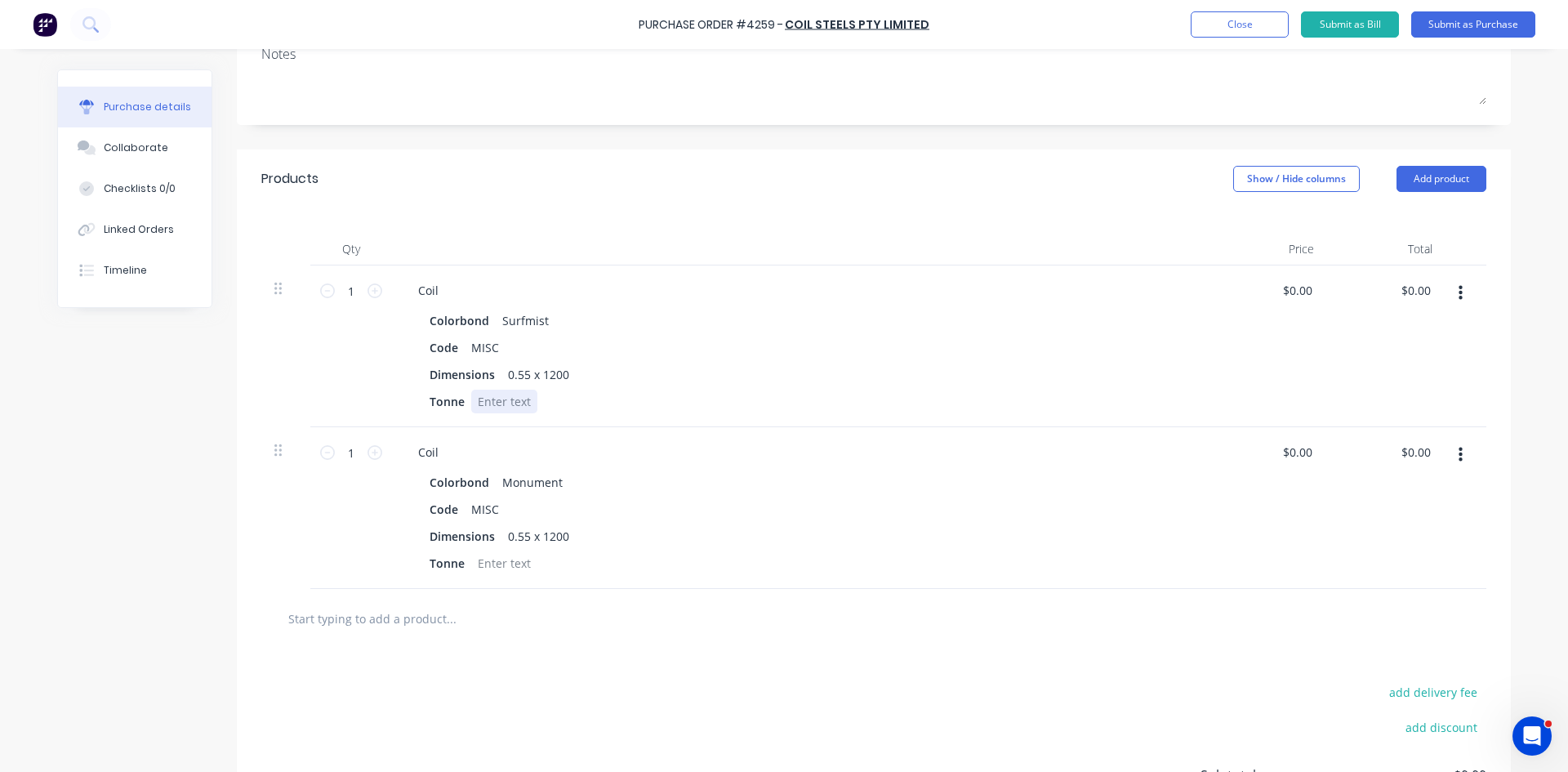
drag, startPoint x: 507, startPoint y: 403, endPoint x: 524, endPoint y: 405, distance: 17.1
click at [510, 402] on div at bounding box center [505, 401] width 66 height 24
click at [518, 566] on div at bounding box center [505, 563] width 66 height 24
click at [681, 608] on div at bounding box center [519, 618] width 490 height 32
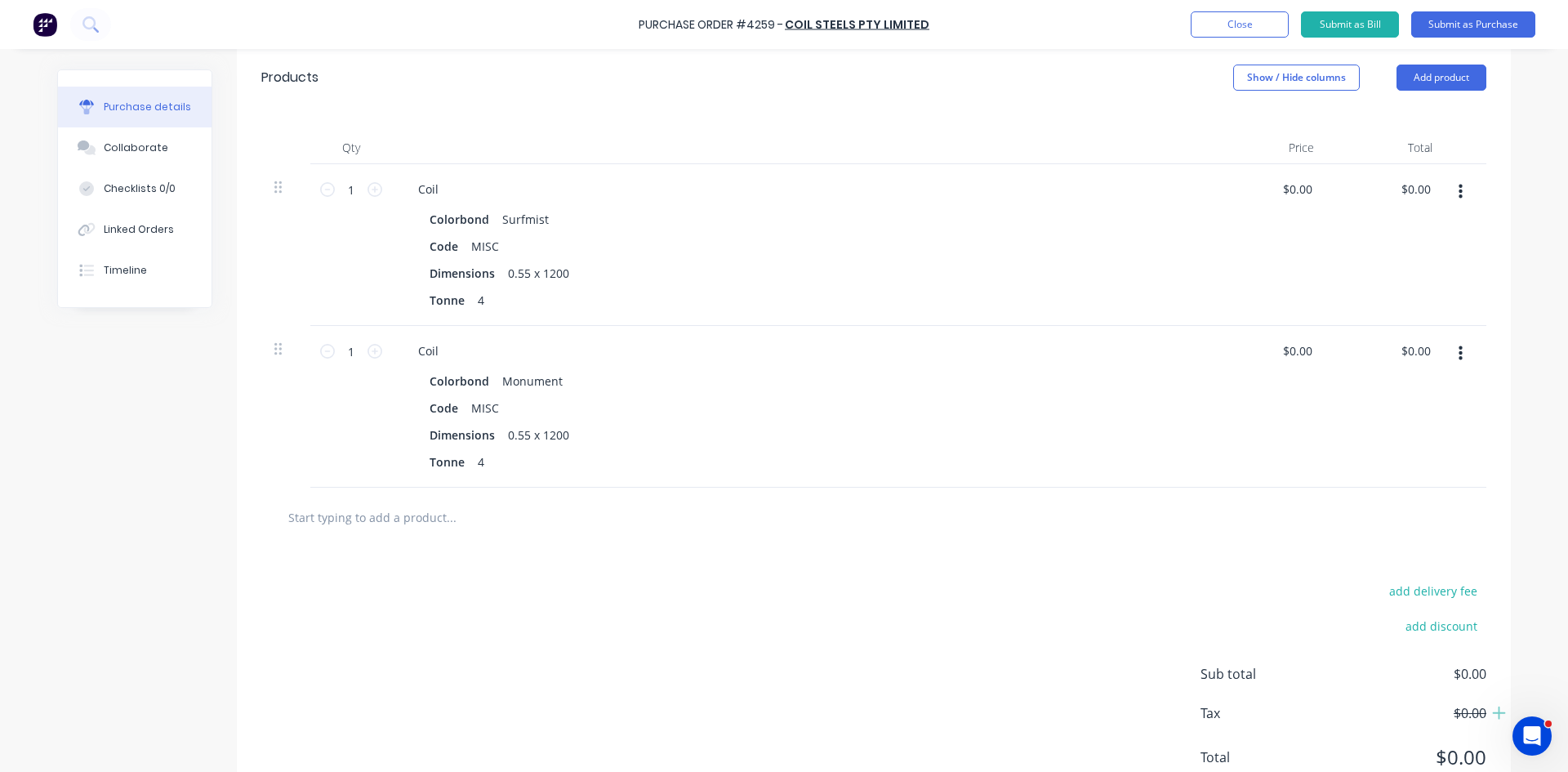
scroll to position [419, 0]
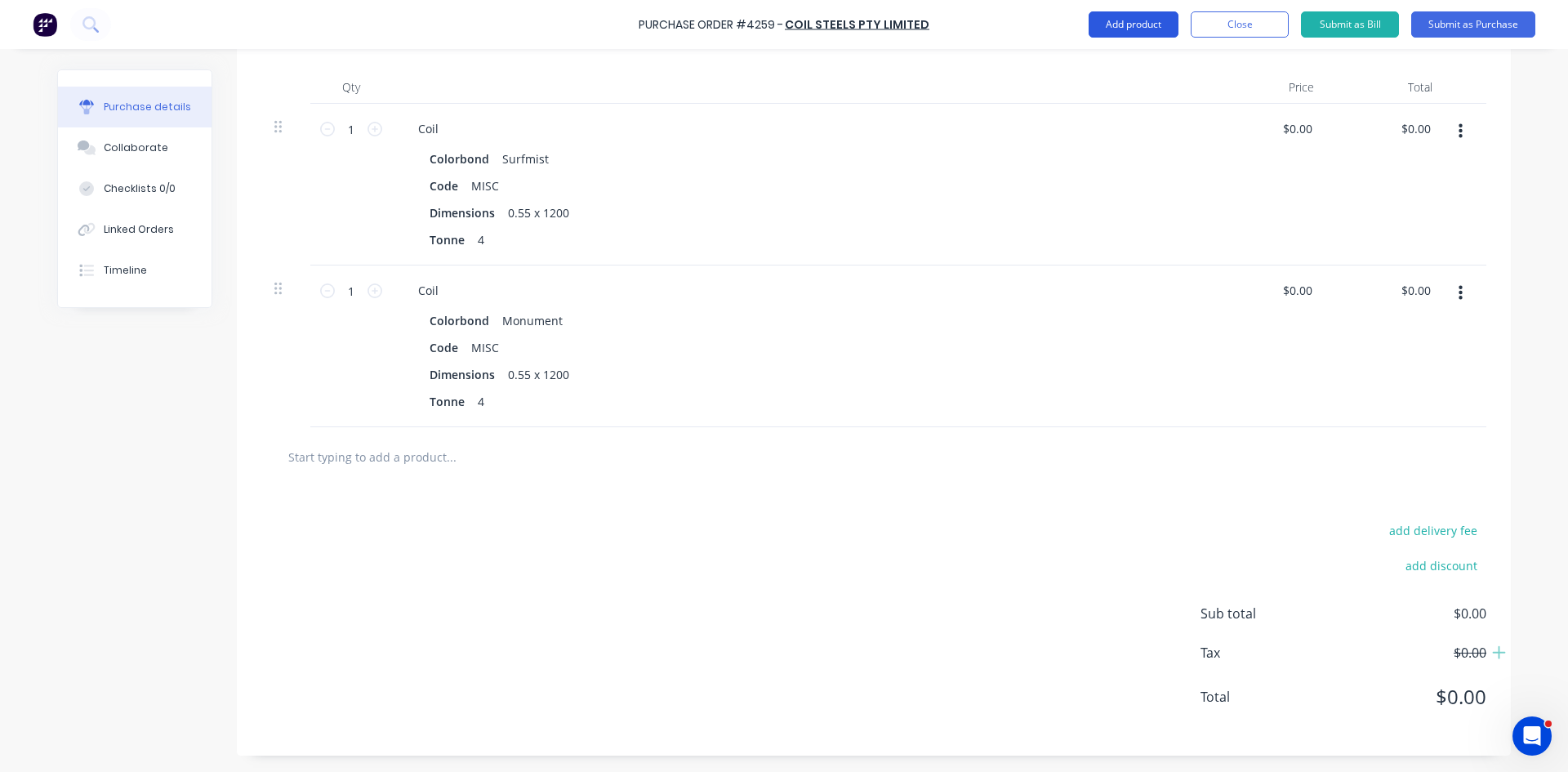
drag, startPoint x: 1141, startPoint y: 19, endPoint x: 1148, endPoint y: 36, distance: 18.4
click at [1141, 20] on button "Add product" at bounding box center [1133, 25] width 90 height 27
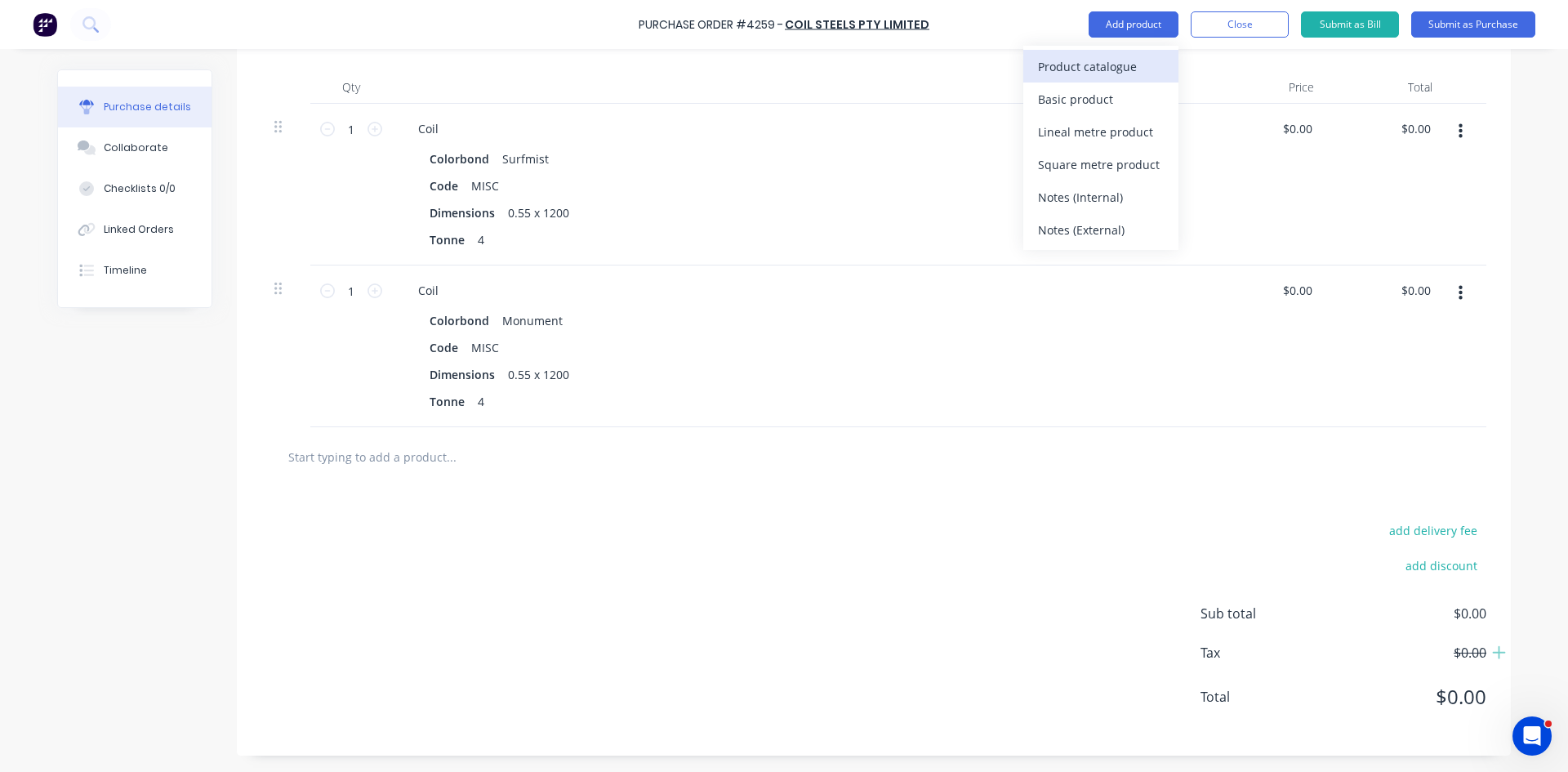
click at [1154, 72] on div "Product catalogue" at bounding box center [1101, 66] width 126 height 24
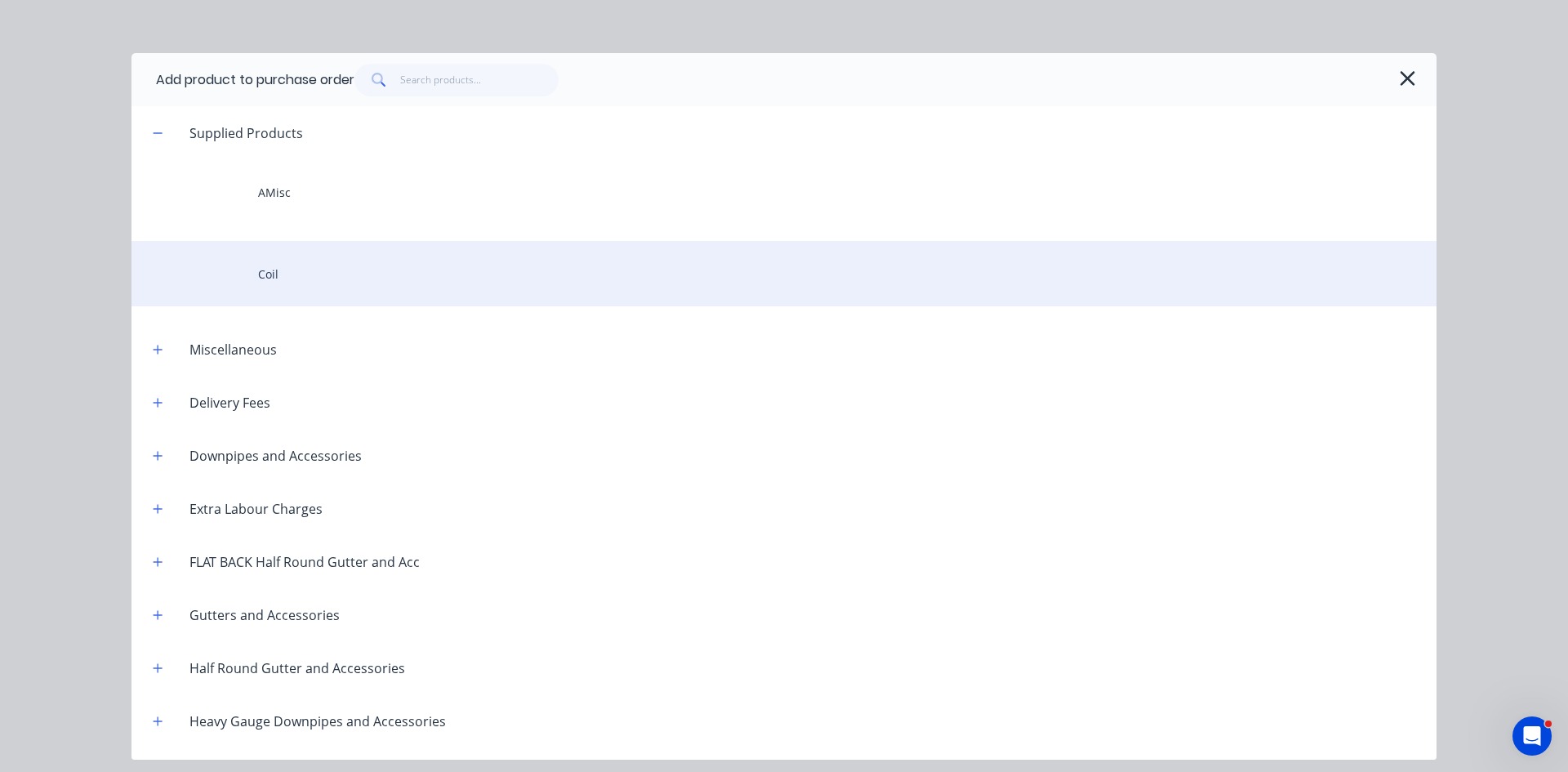
click at [365, 287] on div "Coil" at bounding box center [784, 273] width 1305 height 66
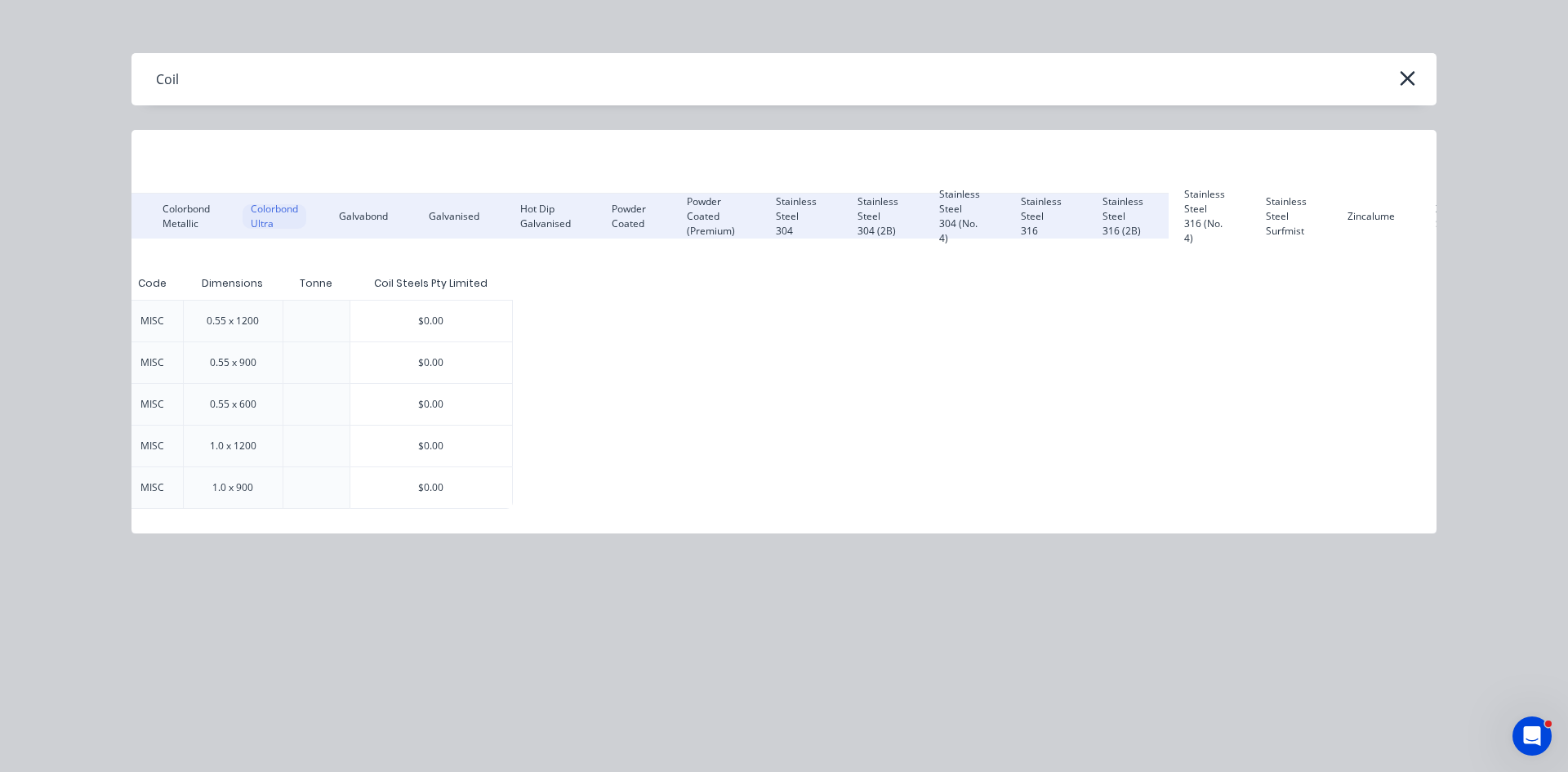
scroll to position [0, 322]
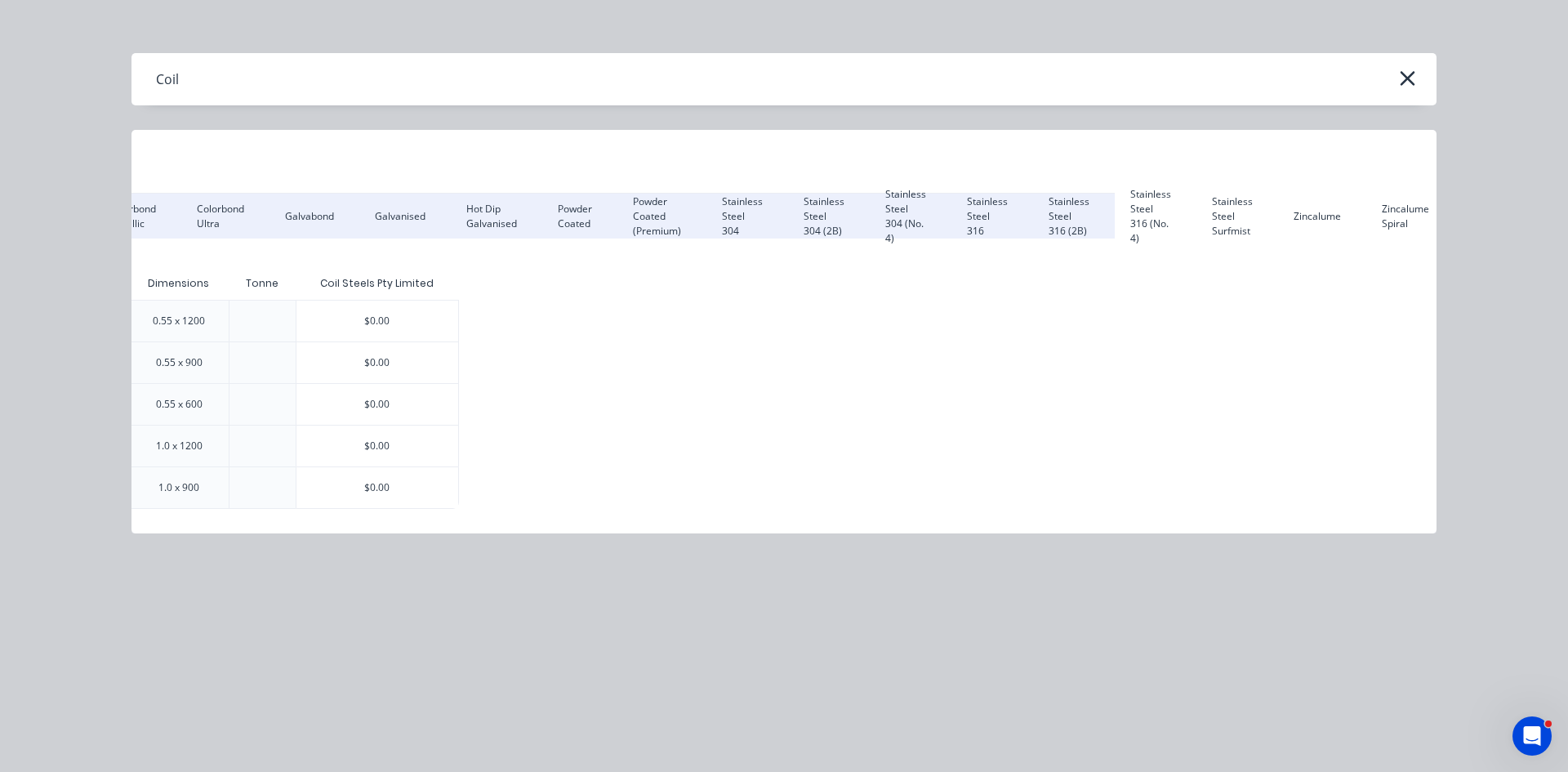
click at [1353, 220] on div "Pricing Show all suppliers Aluminium Colorbond Colorbond Matt Colorbond Metalli…" at bounding box center [784, 331] width 1305 height 404
click at [1327, 219] on div "Zincalume" at bounding box center [1316, 217] width 64 height 25
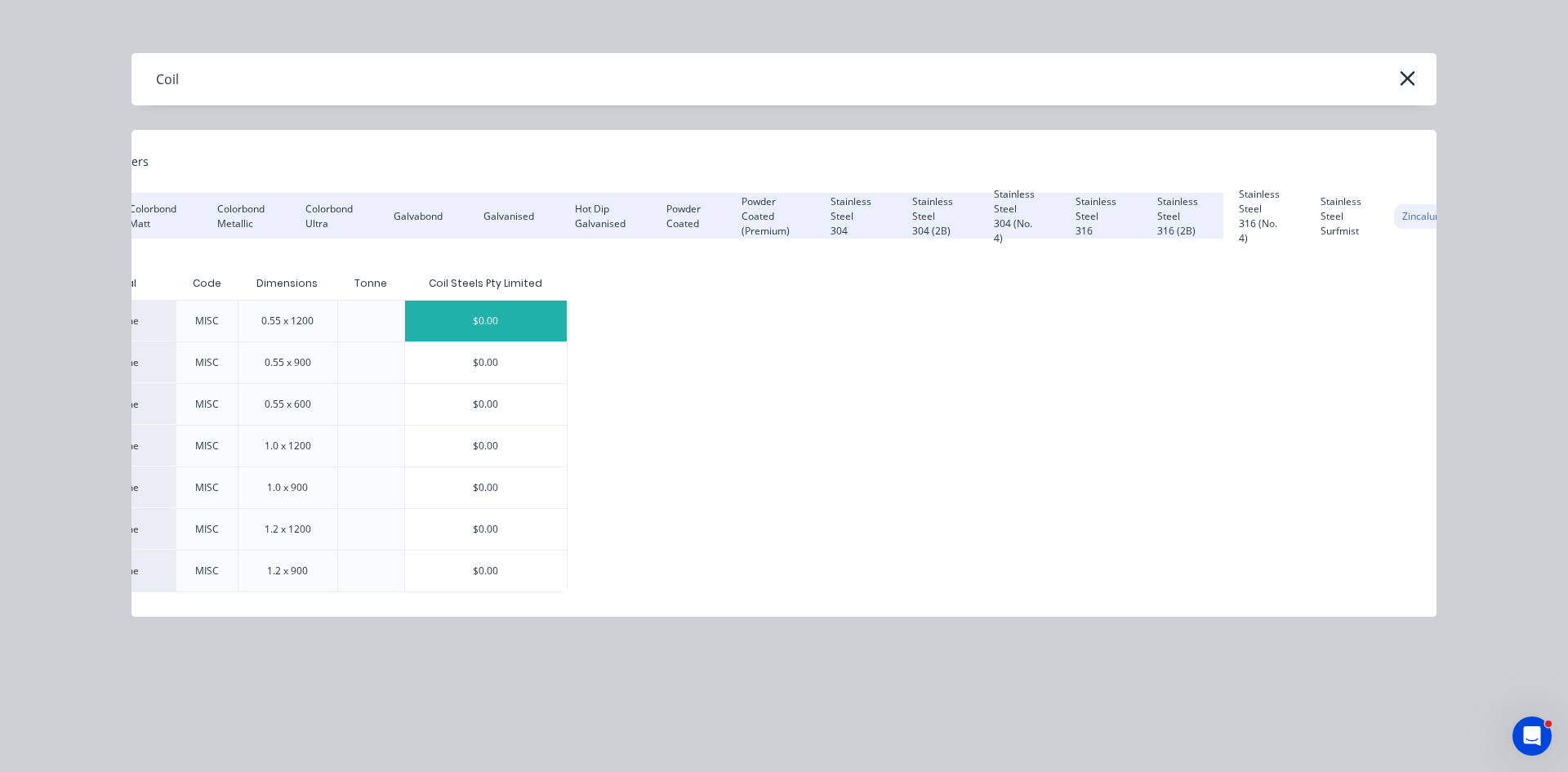
scroll to position [0, 0]
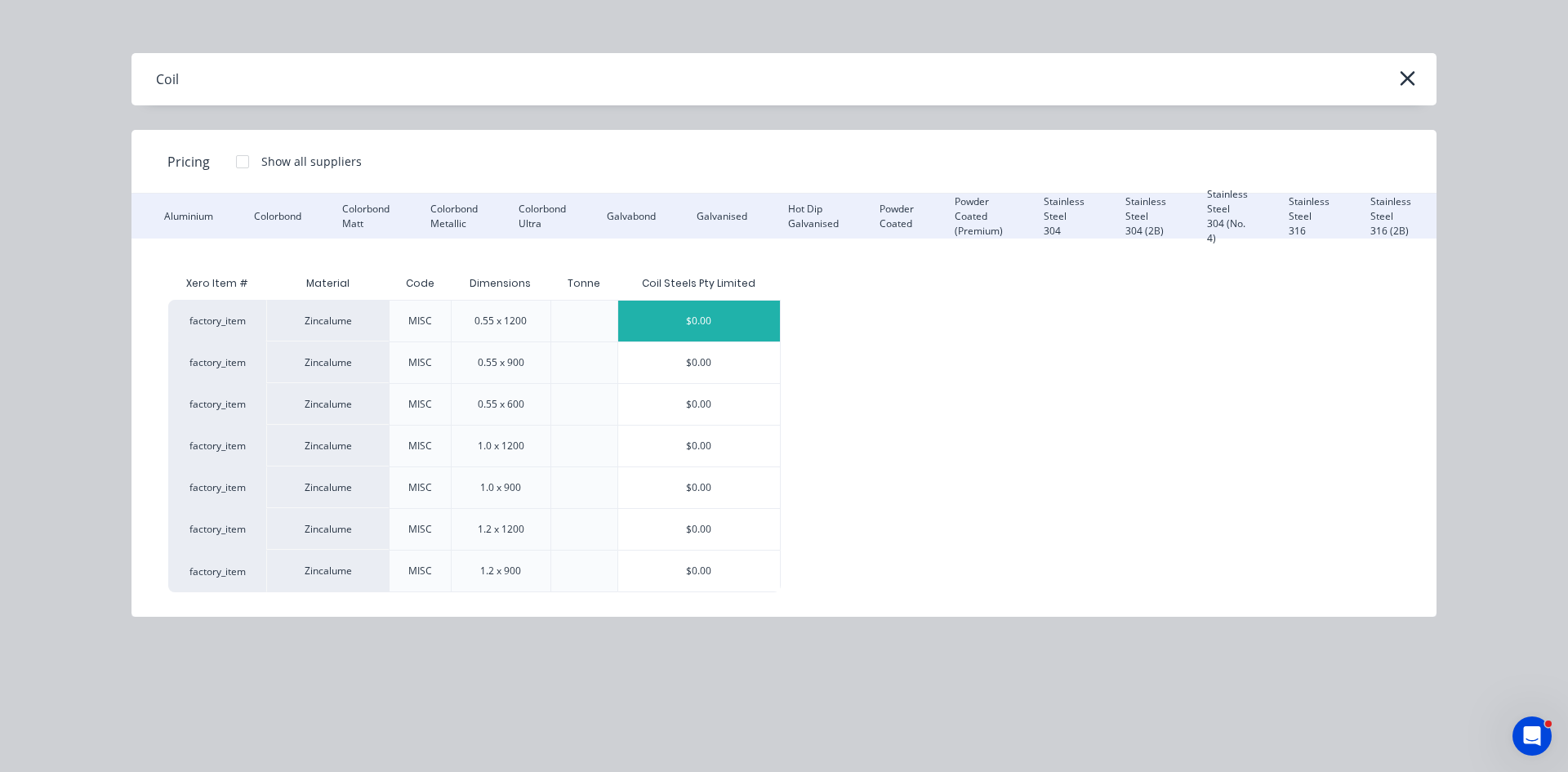
click at [721, 305] on div "$0.00" at bounding box center [699, 321] width 161 height 41
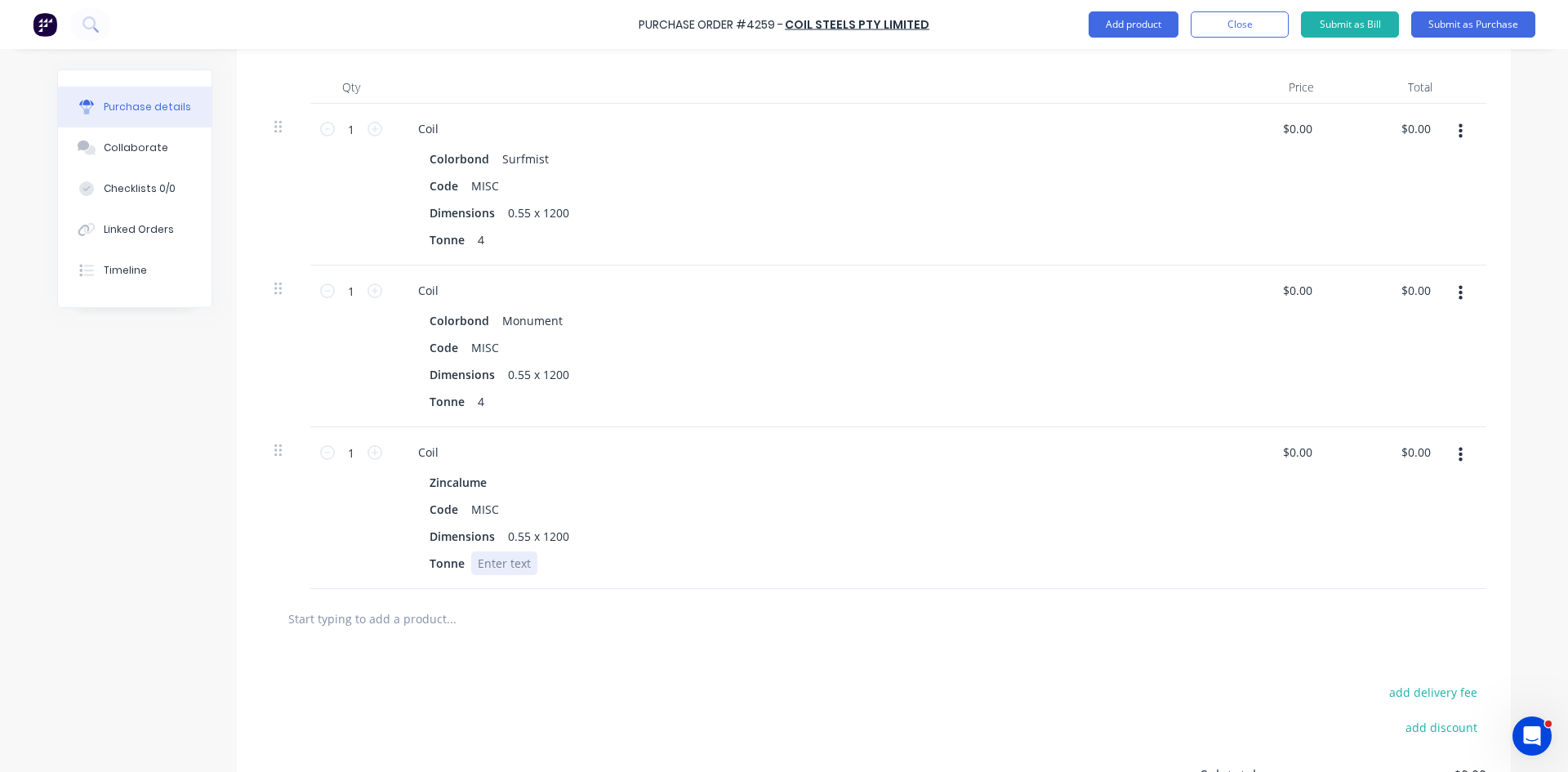
click at [494, 571] on div at bounding box center [505, 563] width 66 height 24
click at [781, 556] on div "Tonne 4" at bounding box center [797, 563] width 748 height 24
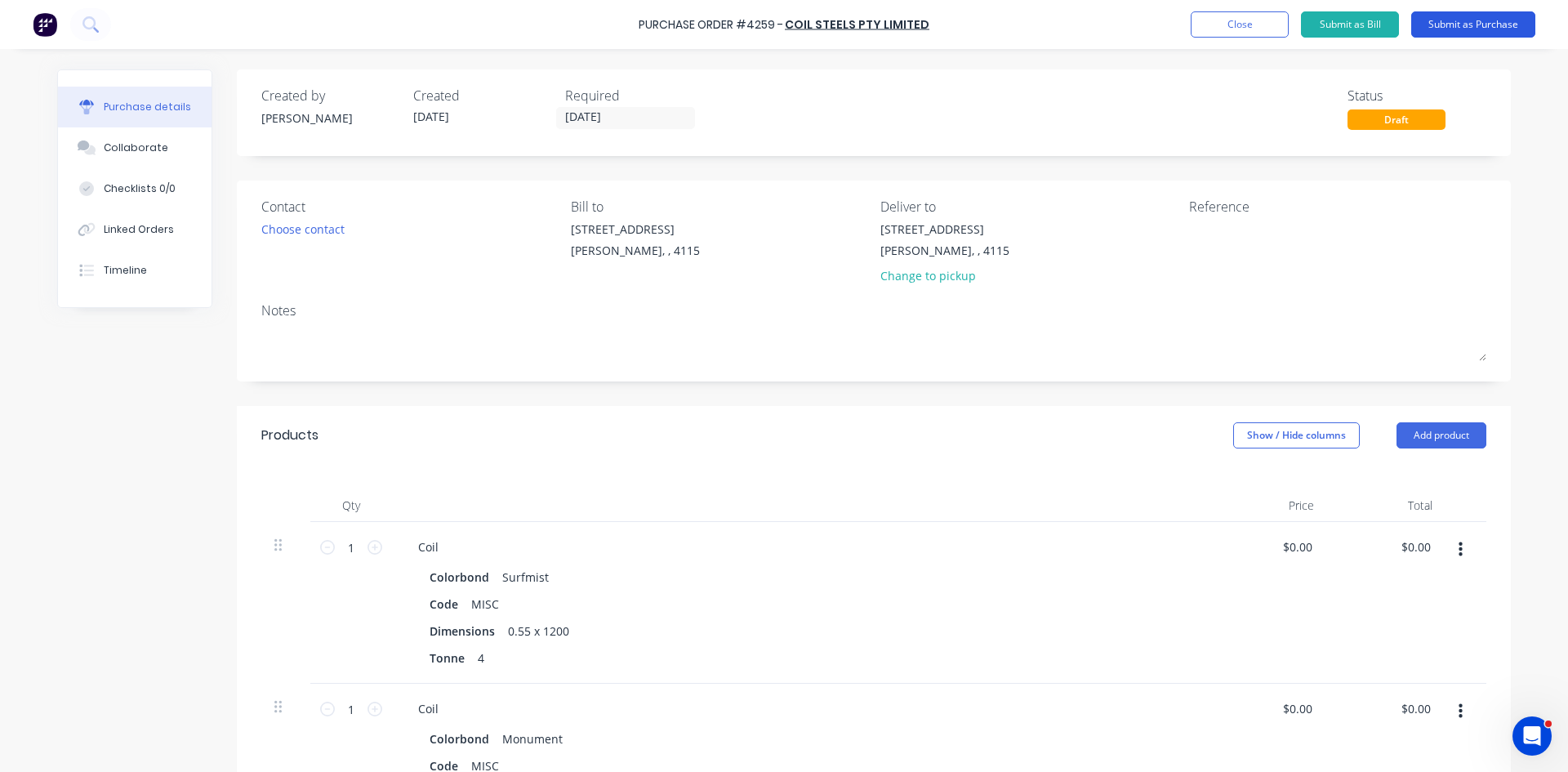
click at [1459, 19] on button "Submit as Purchase" at bounding box center [1473, 25] width 124 height 27
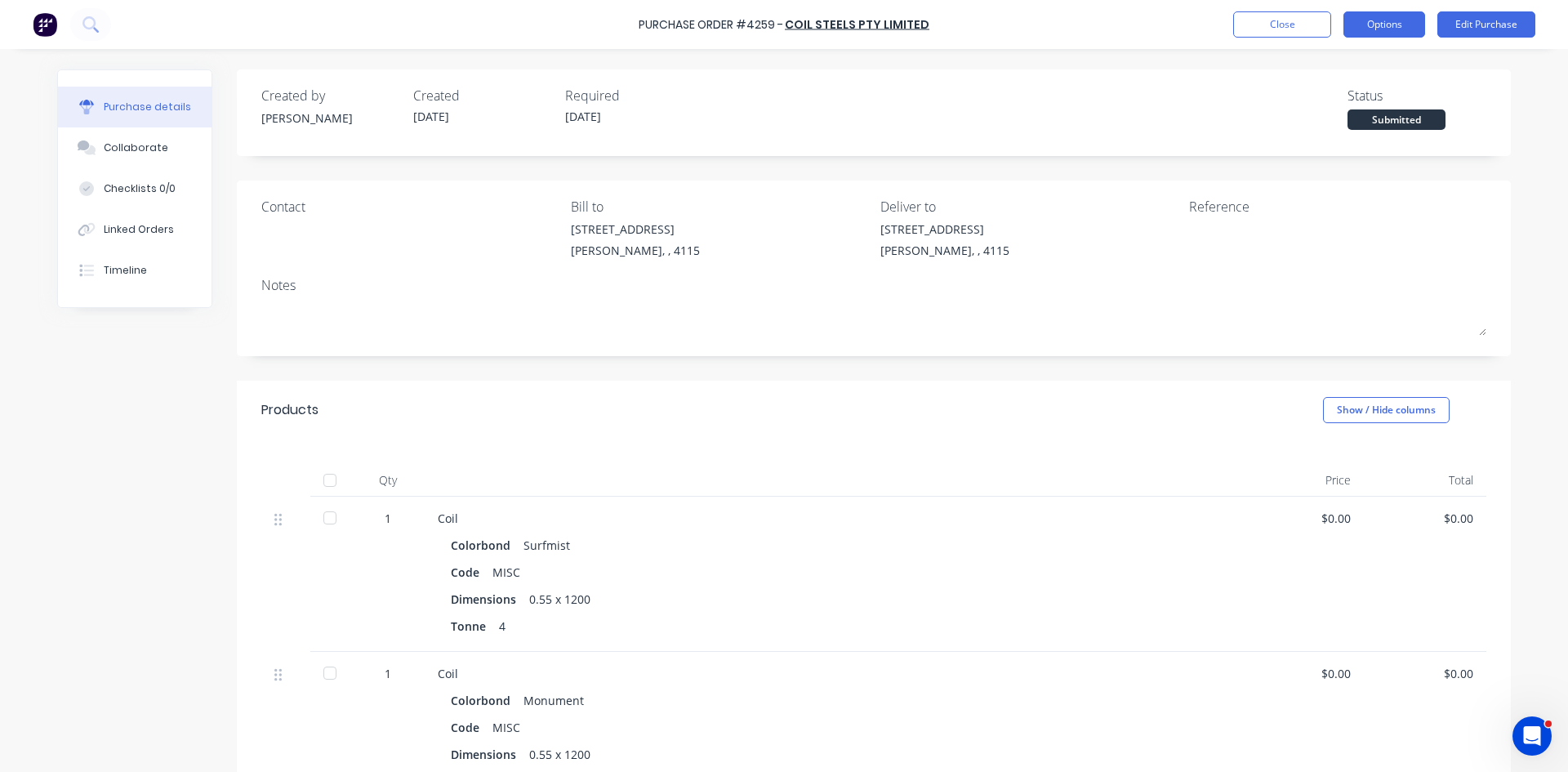
click at [1404, 26] on button "Options" at bounding box center [1385, 25] width 82 height 27
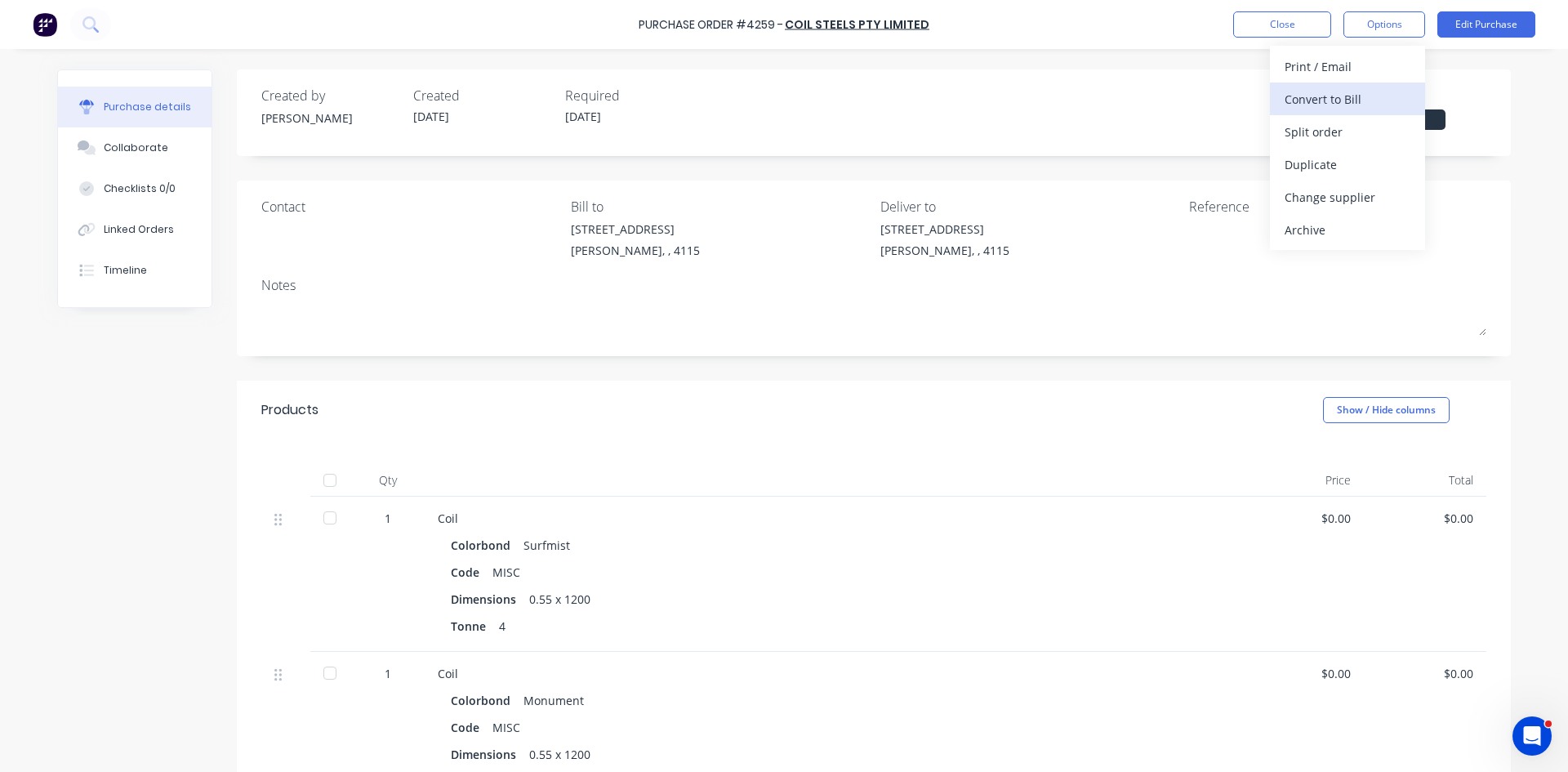
click at [1370, 87] on div "Convert to Bill" at bounding box center [1348, 99] width 126 height 24
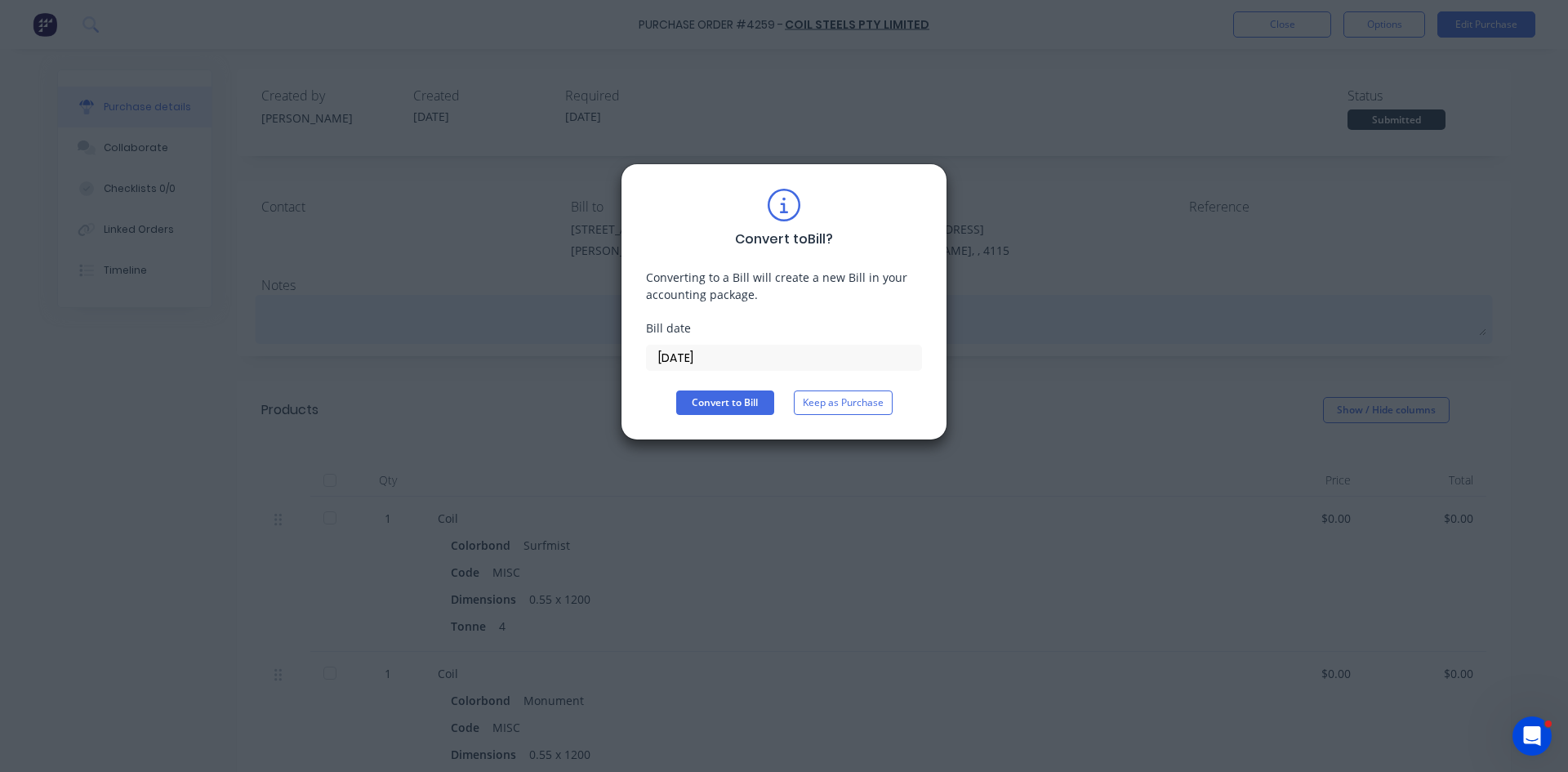
drag, startPoint x: 867, startPoint y: 411, endPoint x: 1102, endPoint y: 331, distance: 248.2
click at [868, 411] on button "Keep as Purchase" at bounding box center [843, 403] width 99 height 25
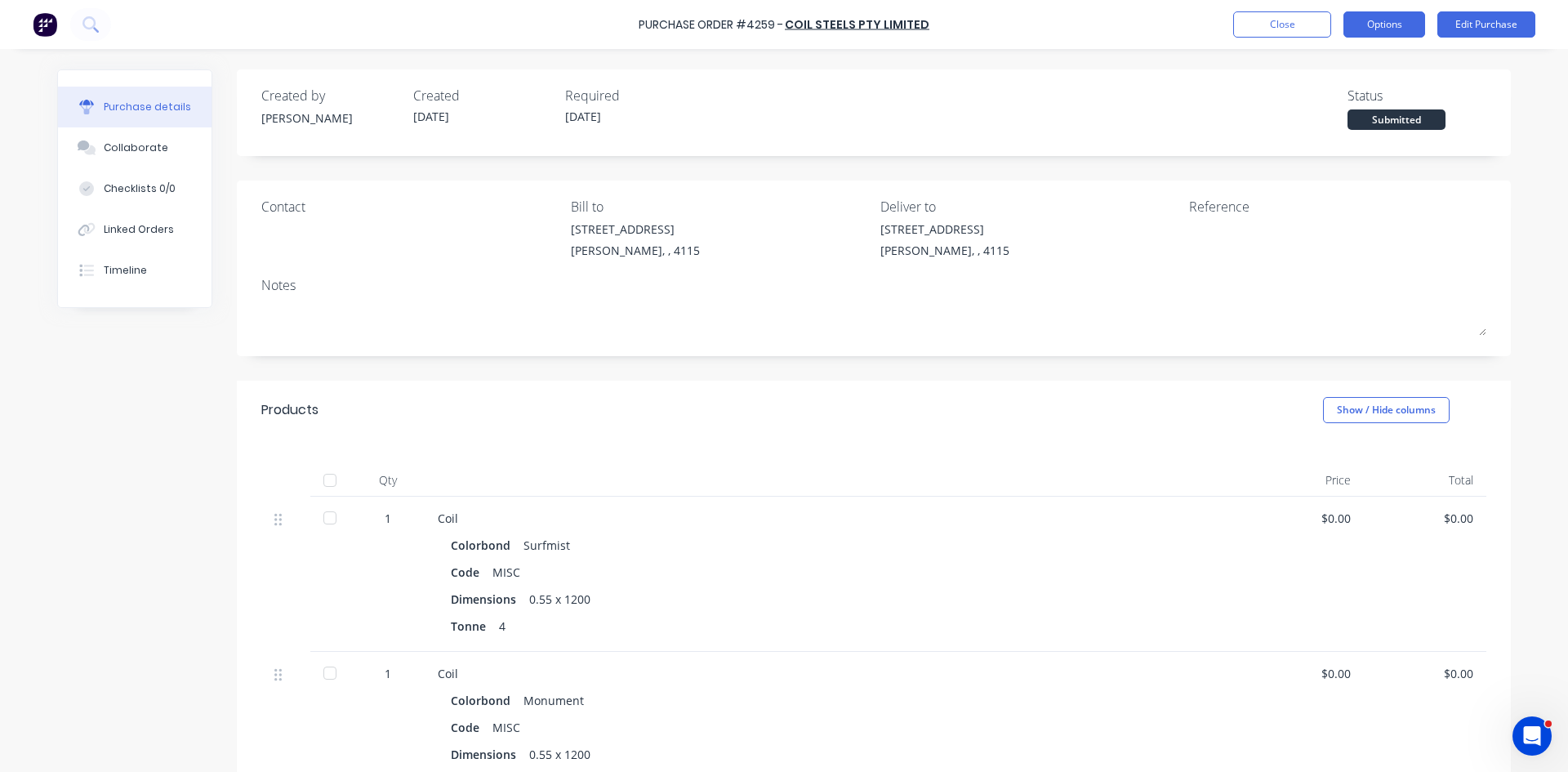
click at [1361, 23] on button "Options" at bounding box center [1385, 25] width 82 height 27
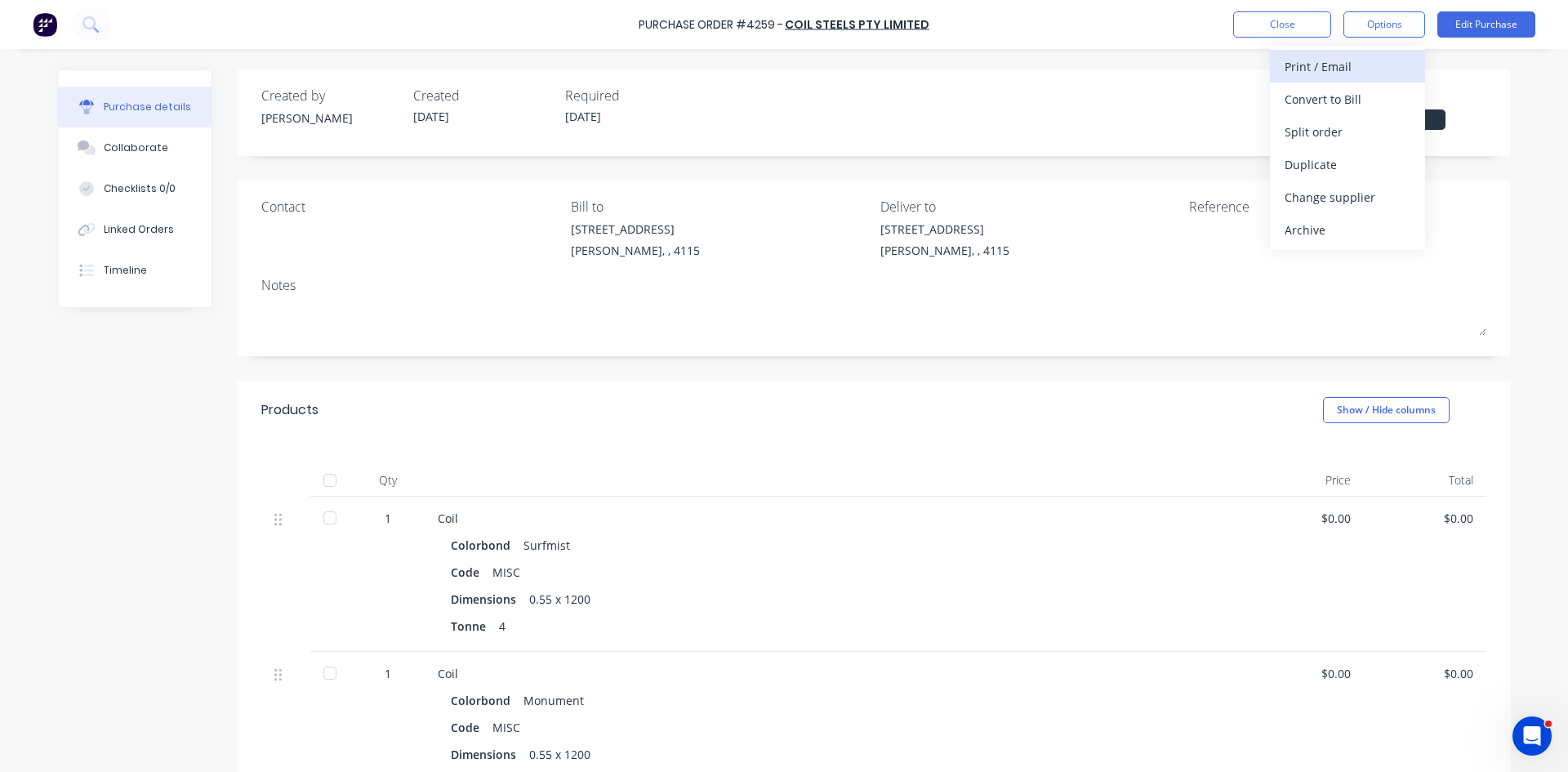
click at [1372, 71] on div "Print / Email" at bounding box center [1348, 66] width 126 height 24
click at [1386, 65] on div "Back" at bounding box center [1348, 66] width 126 height 24
click at [1380, 62] on div "Print / Email" at bounding box center [1348, 66] width 126 height 24
click at [1385, 136] on div "Without pricing" at bounding box center [1348, 131] width 126 height 24
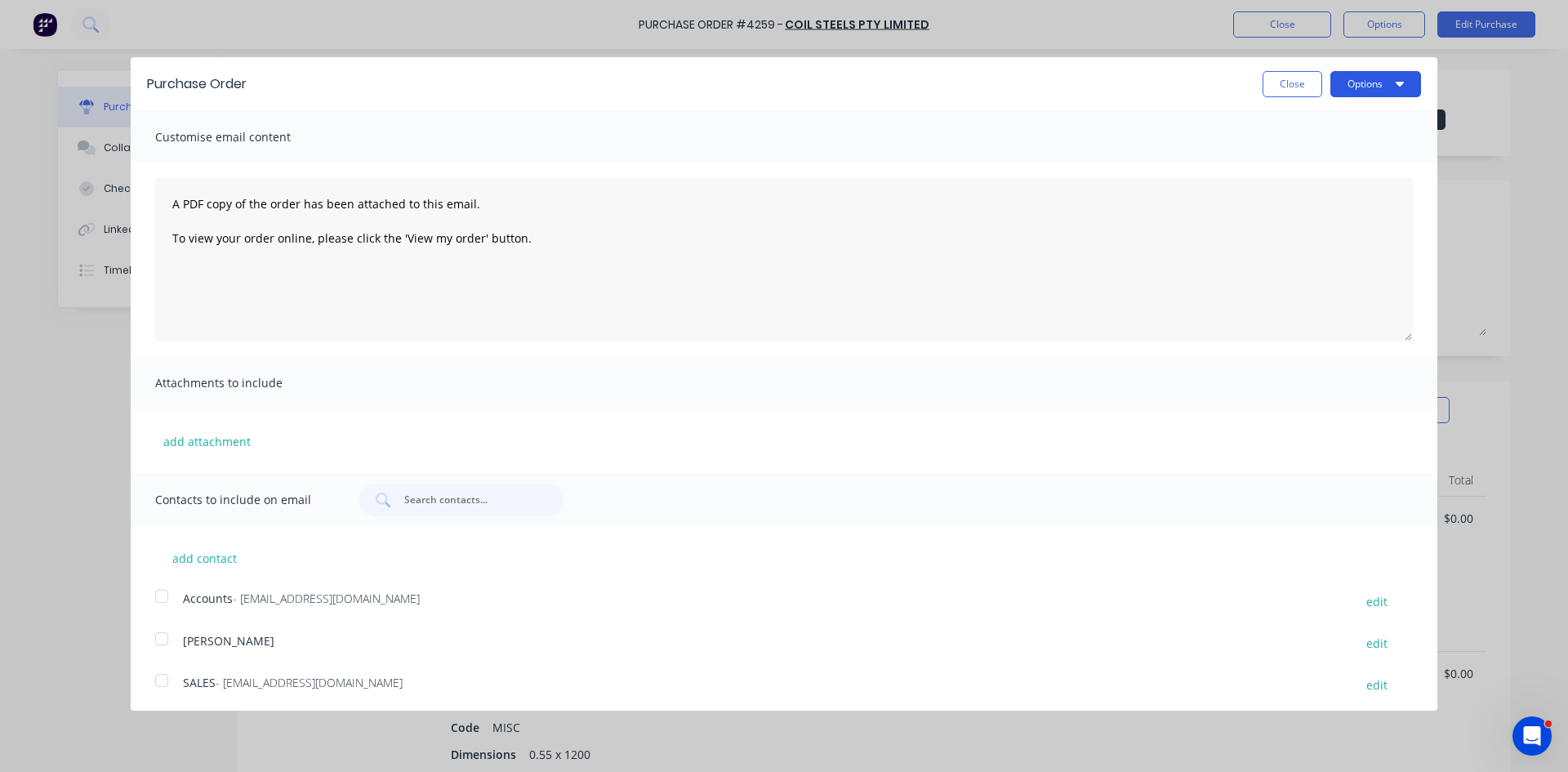
click at [1359, 91] on button "Options" at bounding box center [1376, 85] width 91 height 27
click at [1361, 127] on div "Print" at bounding box center [1343, 125] width 126 height 24
click at [1269, 82] on button "Close" at bounding box center [1292, 85] width 60 height 27
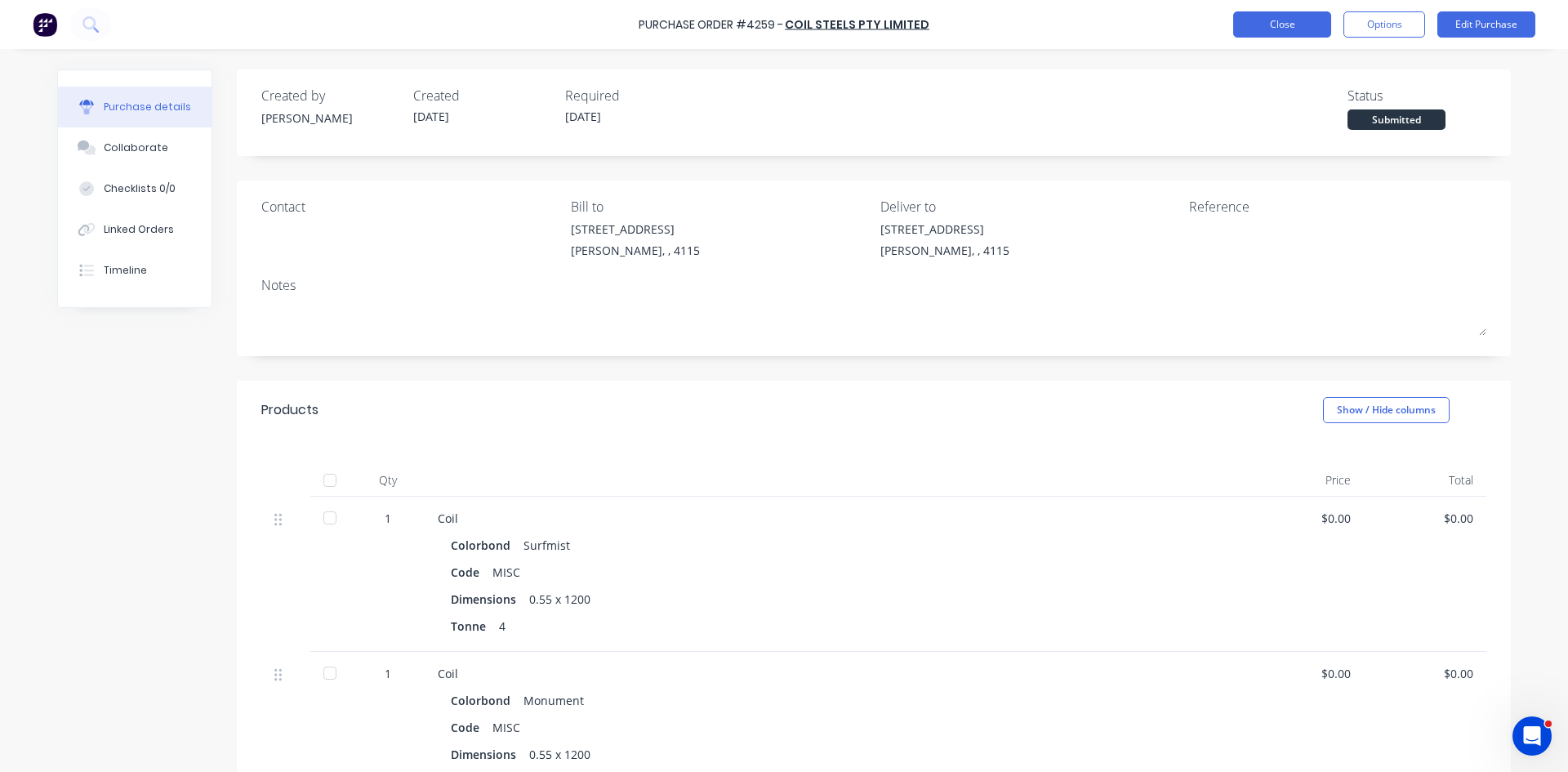
click at [1282, 28] on button "Close" at bounding box center [1281, 25] width 98 height 27
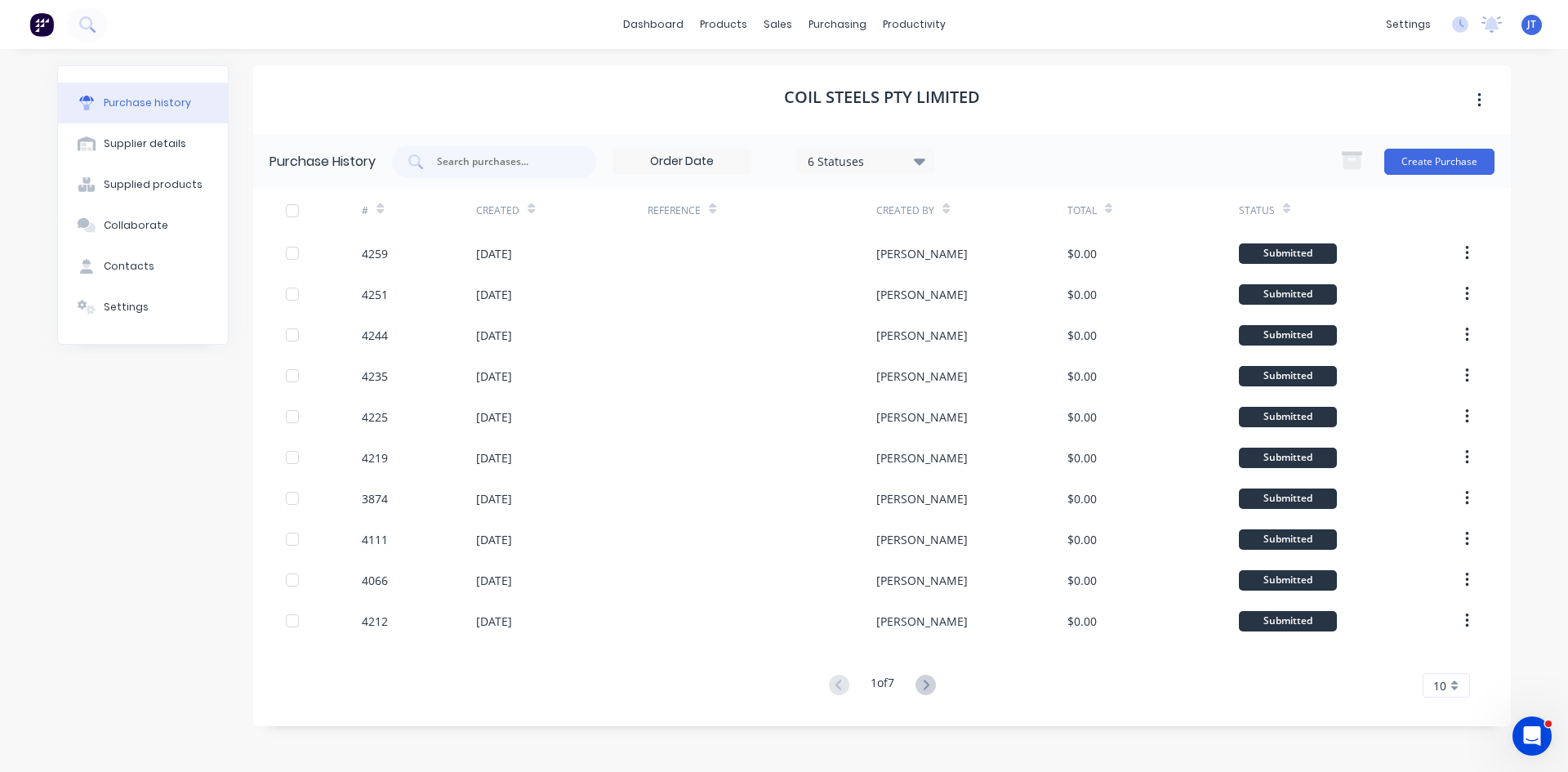
click at [36, 20] on img at bounding box center [42, 25] width 25 height 25
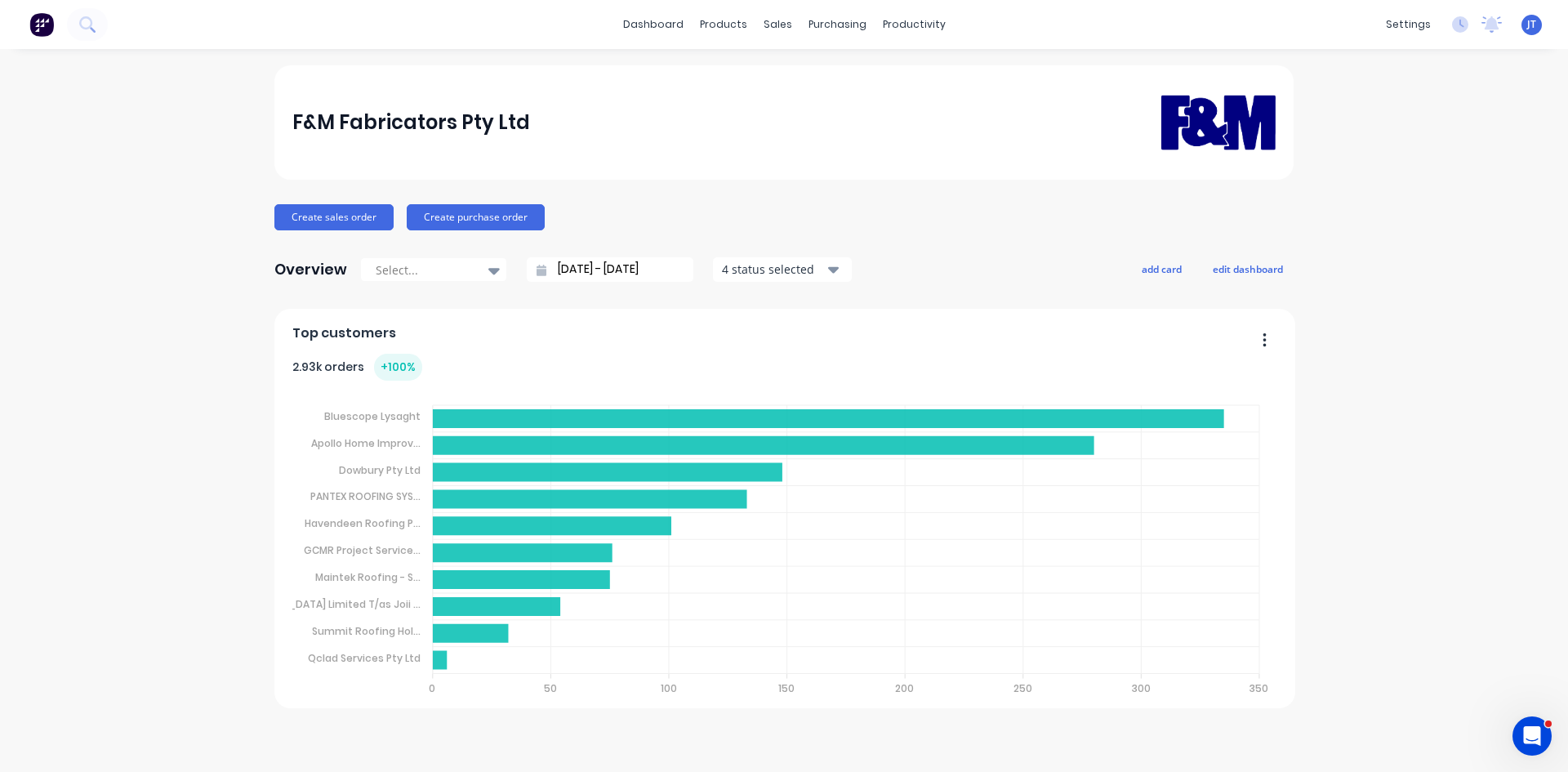
click at [143, 169] on div "F&M Fabricators Pty Ltd Create sales order Create purchase order Overview Selec…" at bounding box center [784, 410] width 1568 height 690
click at [1391, 575] on div "F&M Fabricators Pty Ltd Create sales order Create purchase order Overview Selec…" at bounding box center [784, 410] width 1568 height 690
click at [171, 138] on div "F&M Fabricators Pty Ltd Create sales order Create purchase order Overview Selec…" at bounding box center [784, 410] width 1568 height 690
click at [132, 164] on div "F&M Fabricators Pty Ltd Create sales order Create purchase order Overview Selec…" at bounding box center [784, 410] width 1568 height 690
click at [1360, 503] on div "F&M Fabricators Pty Ltd Create sales order Create purchase order Overview Selec…" at bounding box center [784, 410] width 1568 height 690
